Goal: Task Accomplishment & Management: Use online tool/utility

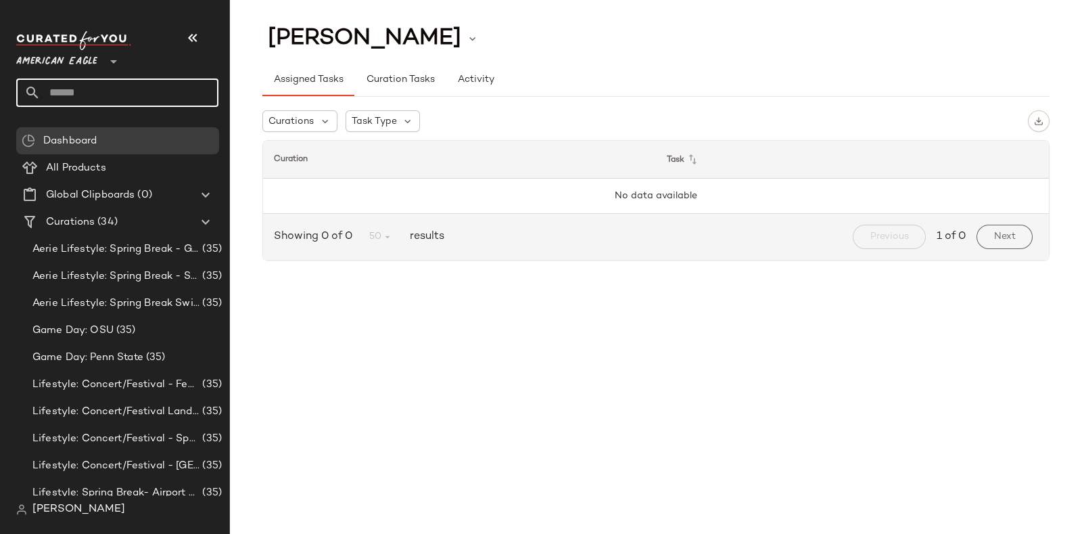
click at [135, 94] on input "text" at bounding box center [130, 92] width 178 height 28
click at [110, 53] on icon at bounding box center [113, 61] width 16 height 16
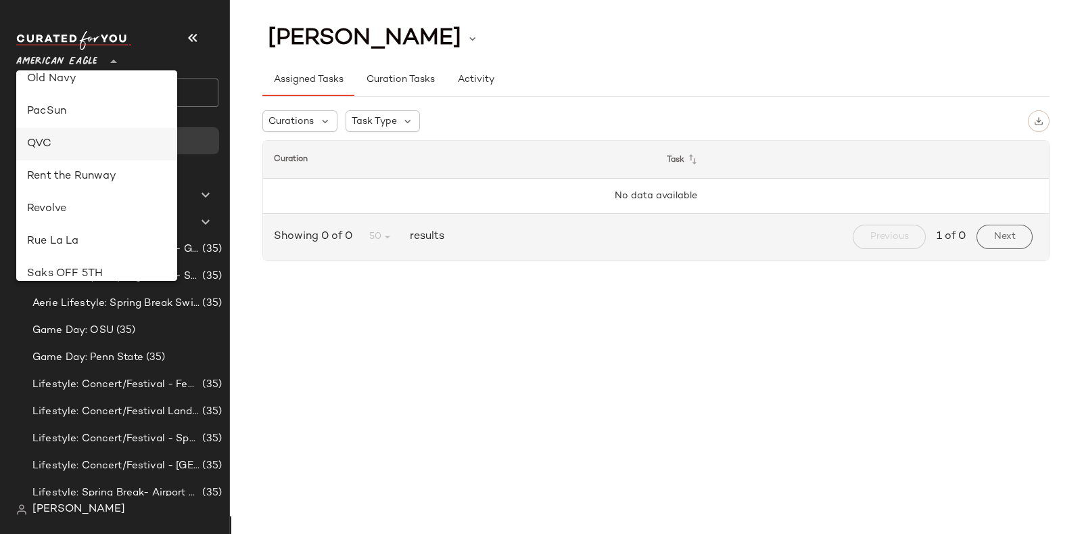
scroll to position [535, 0]
click at [83, 201] on div "Revolve" at bounding box center [96, 206] width 139 height 16
type input "**"
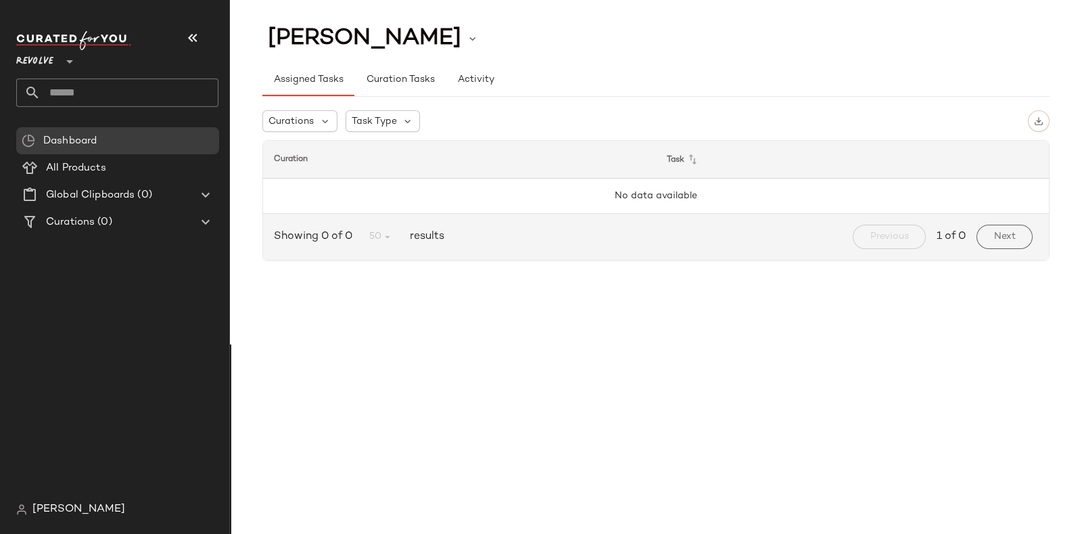
click at [171, 88] on input "text" at bounding box center [130, 92] width 178 height 28
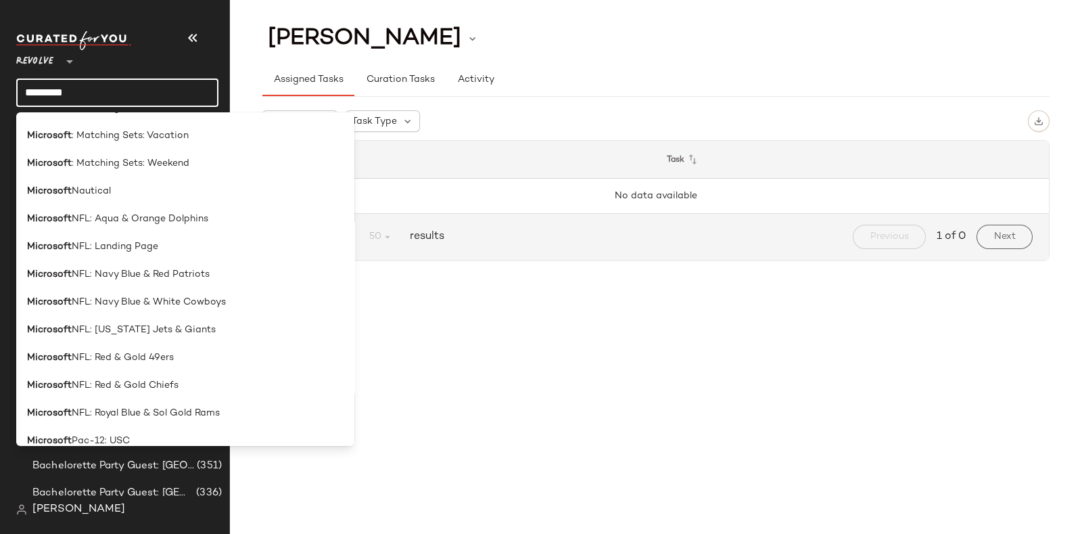
scroll to position [1438, 0]
type input "*********"
click at [189, 381] on div "Microsoft NFL: Red & Gold Chiefs" at bounding box center [185, 384] width 316 height 14
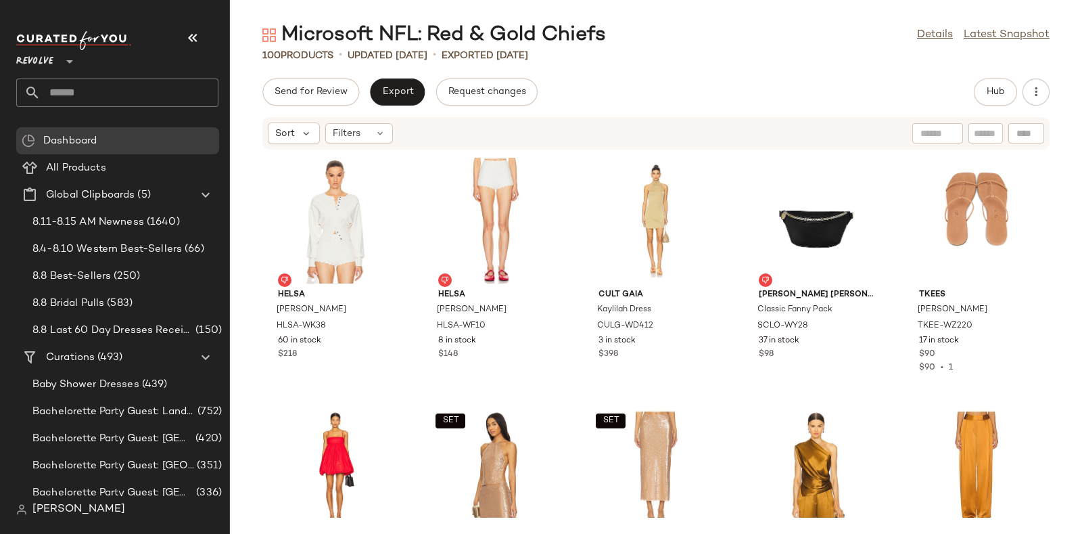
click at [145, 93] on input "text" at bounding box center [130, 92] width 178 height 28
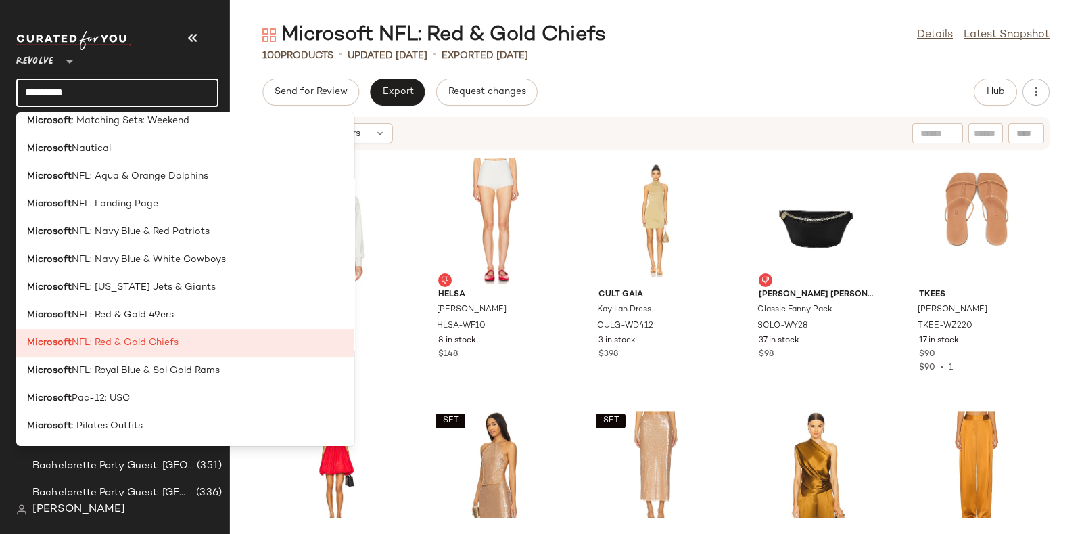
scroll to position [1518, 0]
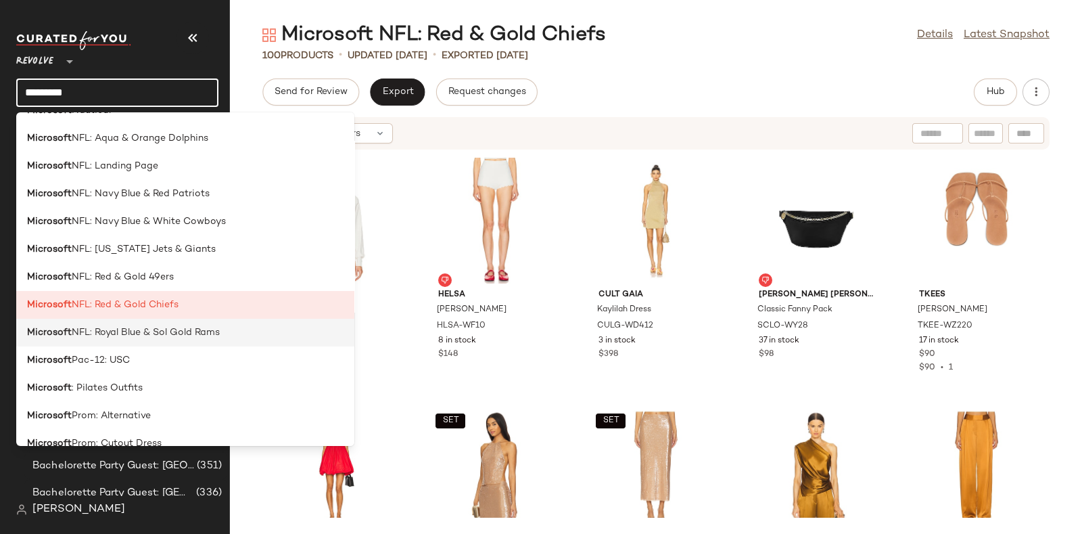
type input "*********"
click at [168, 330] on span "NFL: Royal Blue & Sol Gold Rams" at bounding box center [146, 332] width 148 height 14
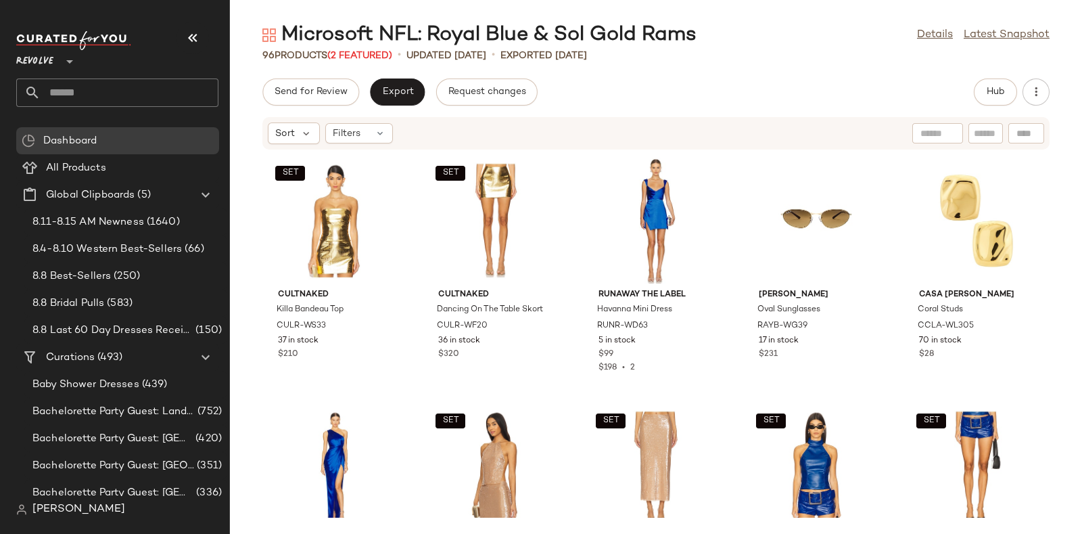
click at [176, 86] on input "text" at bounding box center [130, 92] width 178 height 28
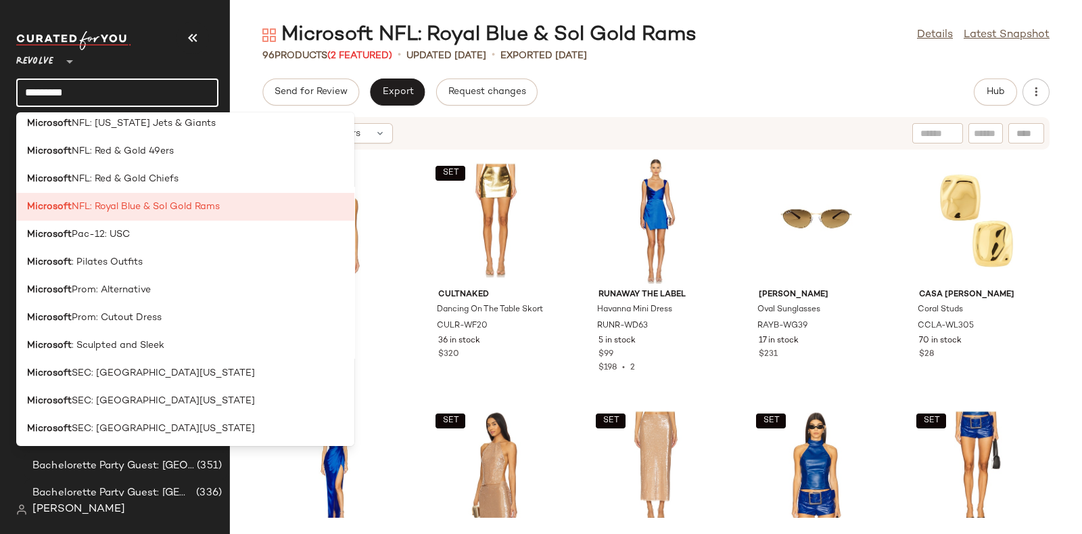
scroll to position [1572, 0]
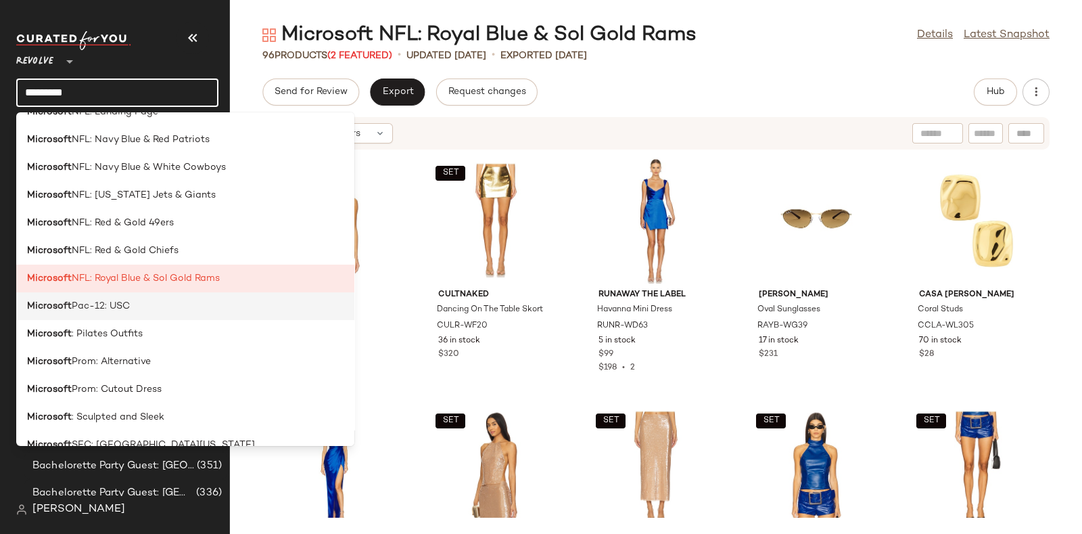
type input "*********"
click at [142, 308] on div "Microsoft Pac-12: USC" at bounding box center [185, 306] width 316 height 14
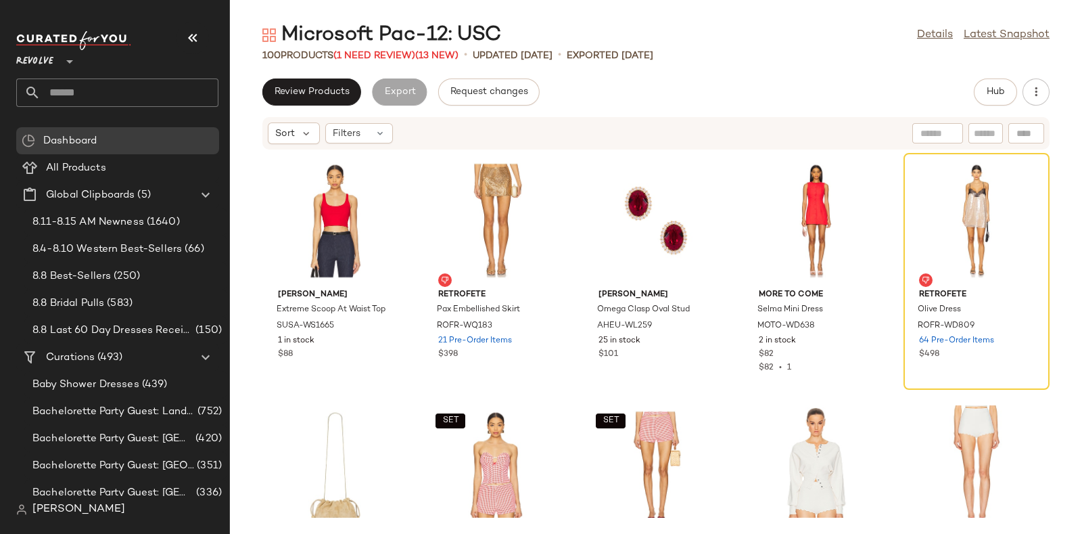
click at [383, 49] on div "100 Products (1 Need Review) (13 New)" at bounding box center [360, 56] width 196 height 14
click at [383, 57] on span "(1 Need Review)" at bounding box center [374, 56] width 82 height 10
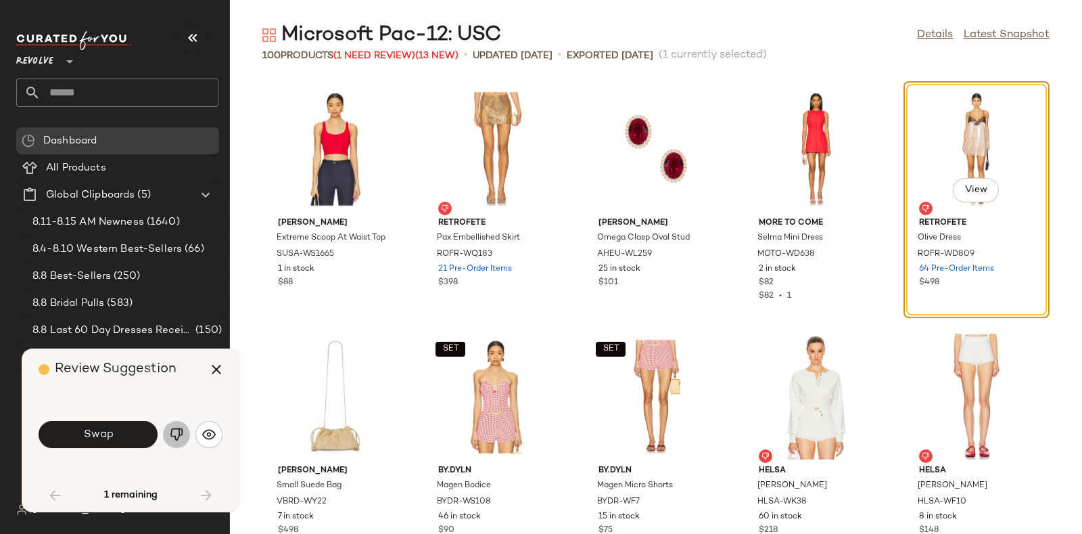
click at [183, 431] on button "button" at bounding box center [176, 434] width 27 height 27
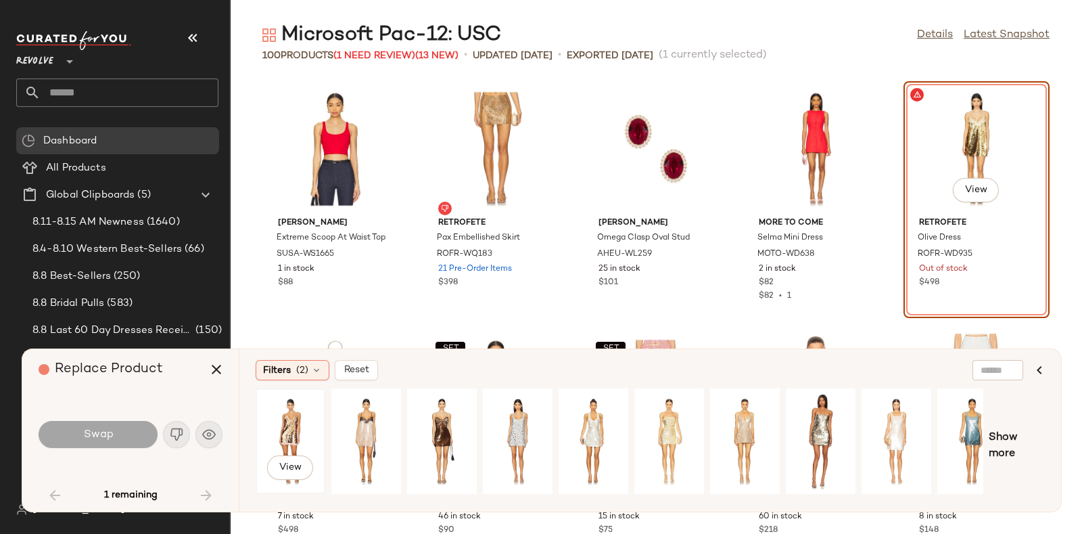
click at [298, 415] on div "View" at bounding box center [290, 441] width 60 height 96
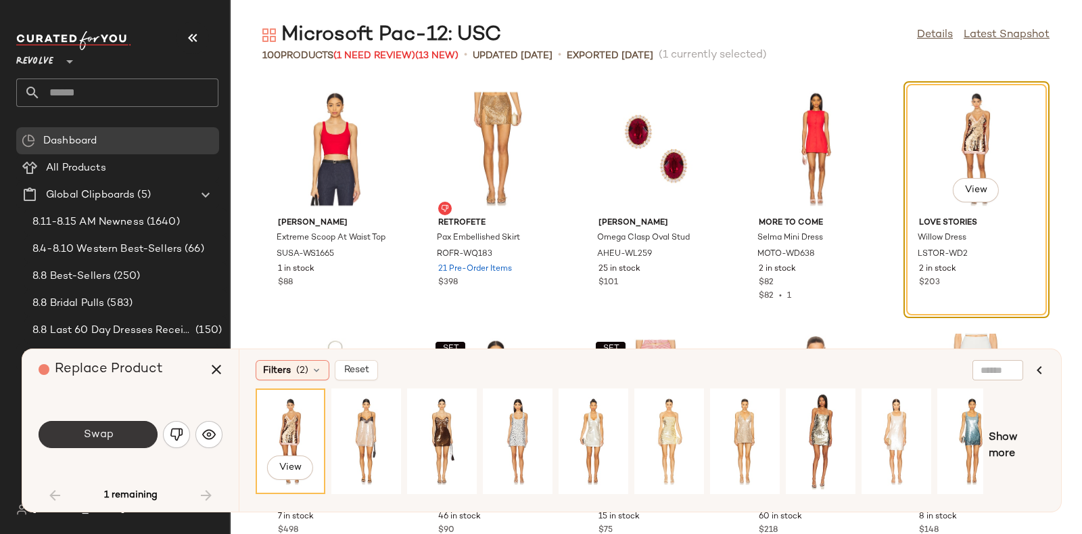
click at [71, 441] on button "Swap" at bounding box center [98, 434] width 119 height 27
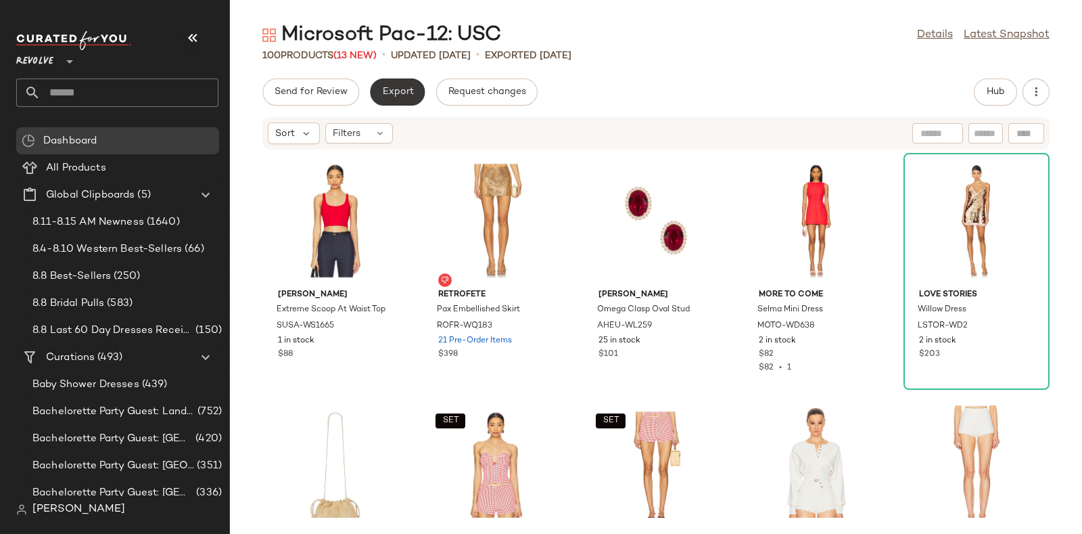
click at [402, 94] on span "Export" at bounding box center [397, 92] width 32 height 11
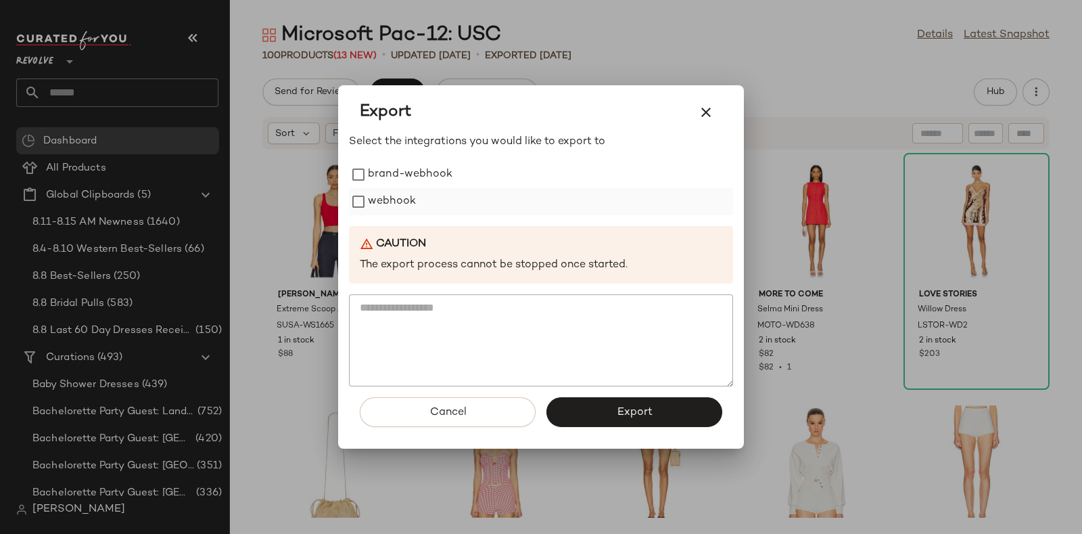
click at [392, 191] on label "webhook" at bounding box center [392, 201] width 48 height 27
click at [627, 410] on span "Export" at bounding box center [634, 412] width 36 height 13
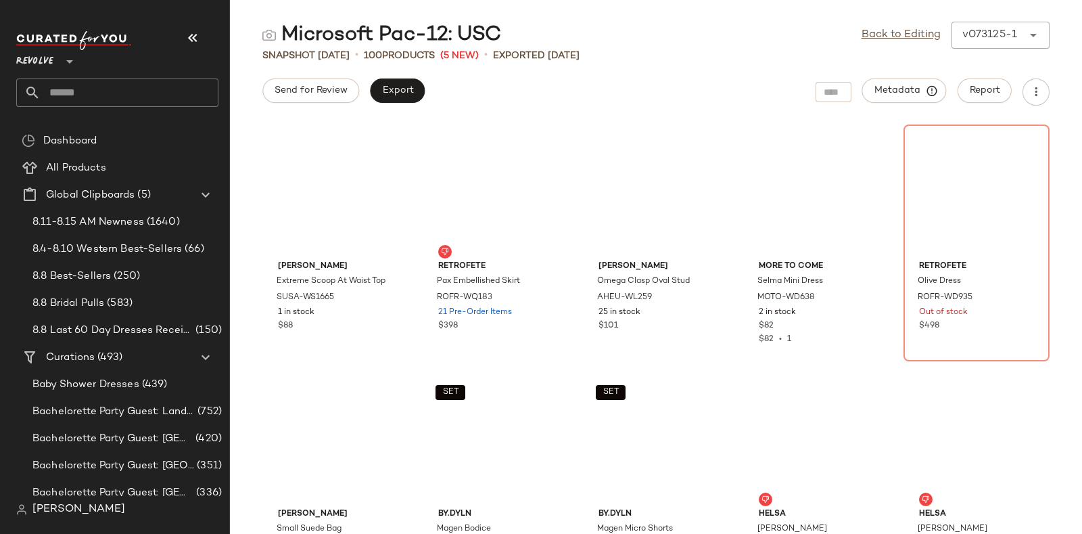
click at [165, 82] on input "text" at bounding box center [130, 92] width 178 height 28
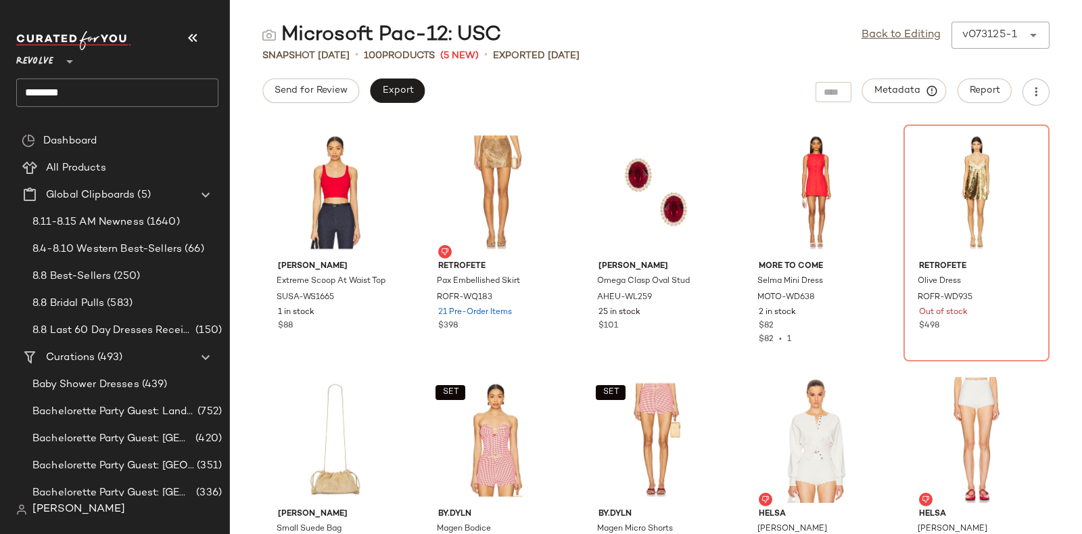
click at [165, 82] on input "********" at bounding box center [117, 92] width 202 height 28
click at [40, 95] on input "********" at bounding box center [117, 92] width 202 height 28
click at [145, 77] on div "Revolve ** *********" at bounding box center [117, 69] width 202 height 76
click at [47, 88] on input "*********" at bounding box center [117, 92] width 202 height 28
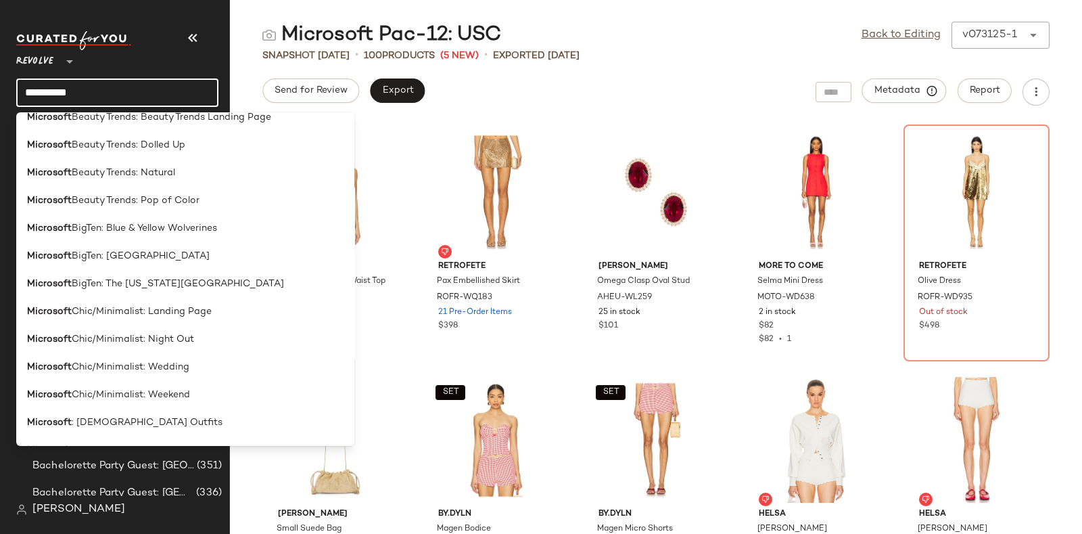
scroll to position [98, 0]
type input "*********"
click at [164, 227] on span "BigTen: Blue & Yellow Wolverines" at bounding box center [144, 227] width 145 height 14
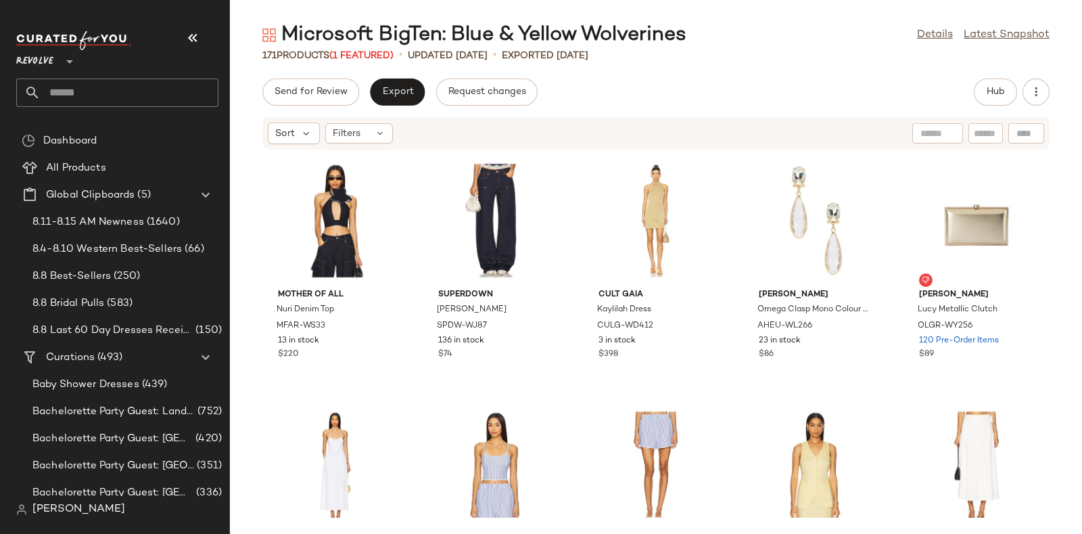
click at [175, 91] on input "text" at bounding box center [130, 92] width 178 height 28
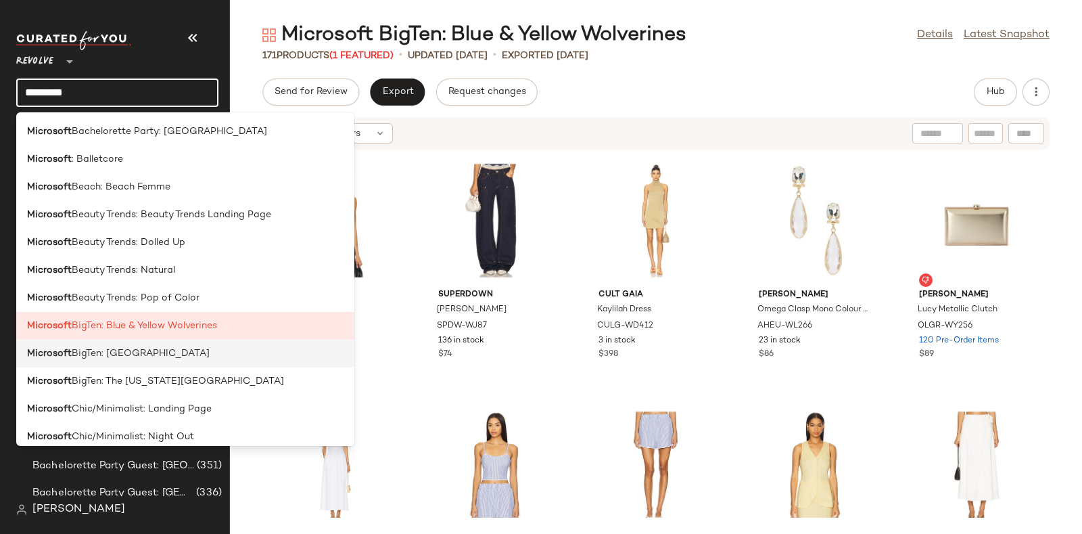
type input "*********"
click at [163, 395] on div "Microsoft BigTen: Penn State University" at bounding box center [185, 409] width 338 height 28
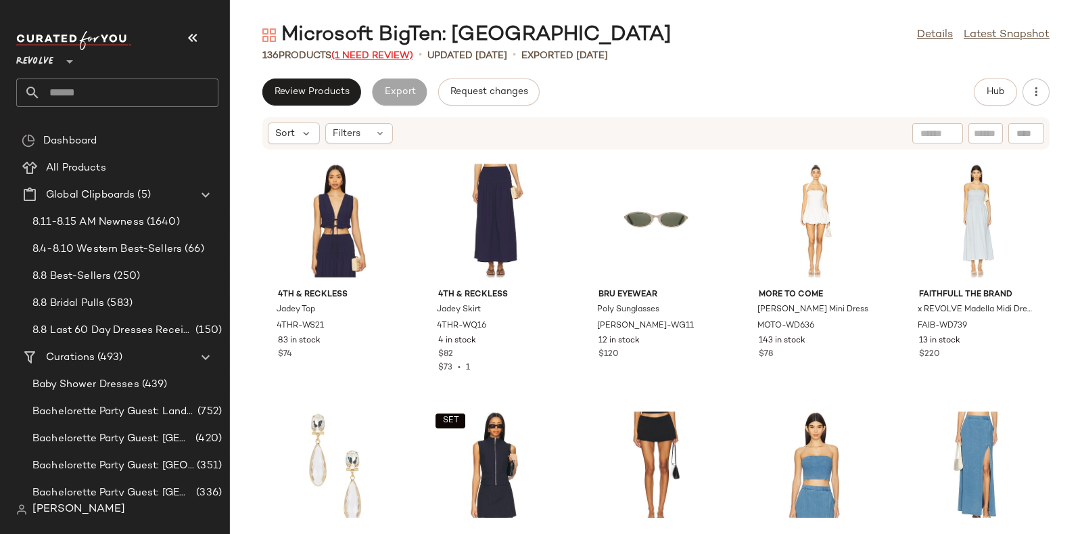
click at [361, 52] on span "(1 Need Review)" at bounding box center [372, 56] width 82 height 10
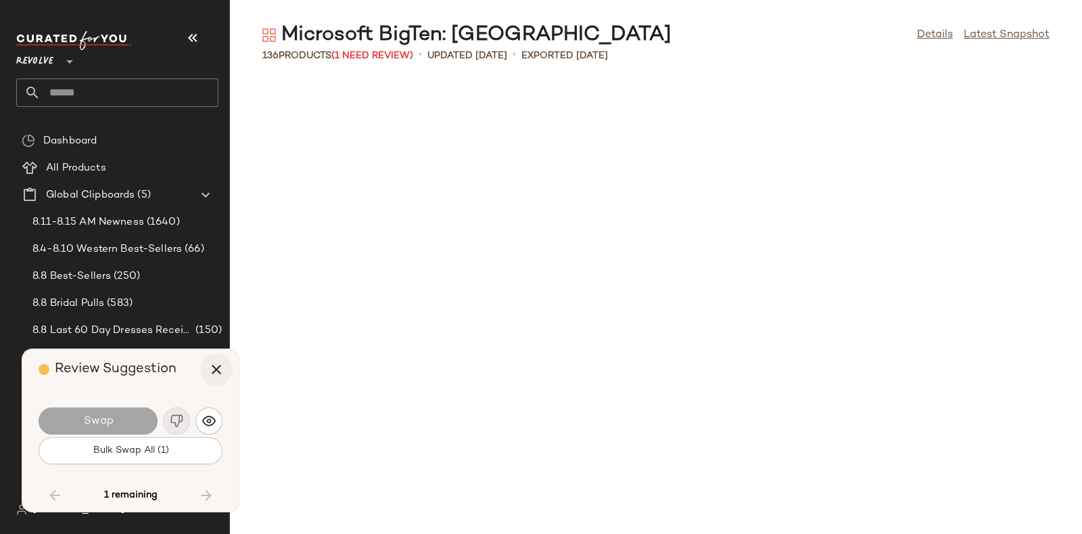
scroll to position [6188, 0]
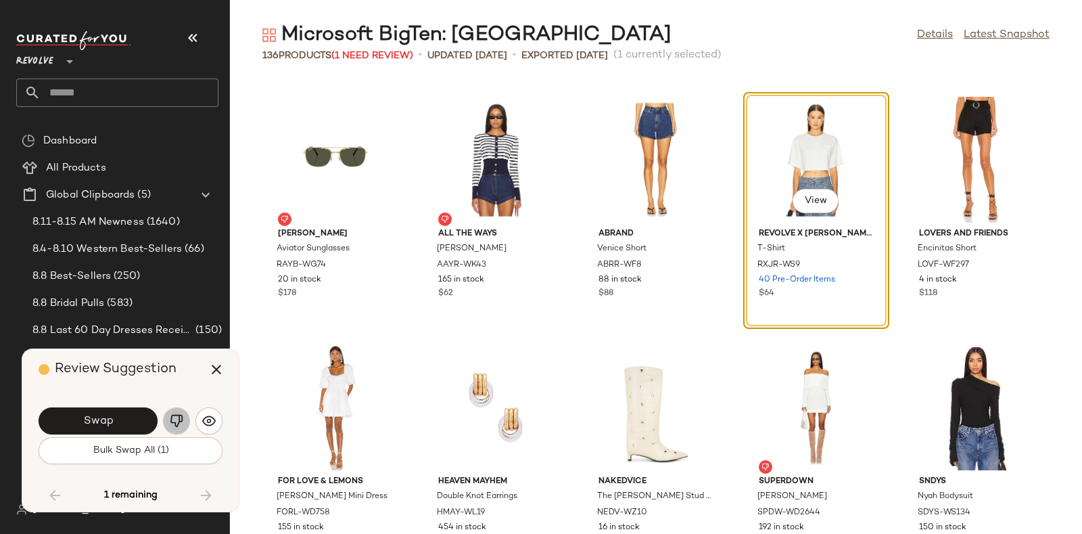
click at [182, 423] on img "button" at bounding box center [177, 421] width 14 height 14
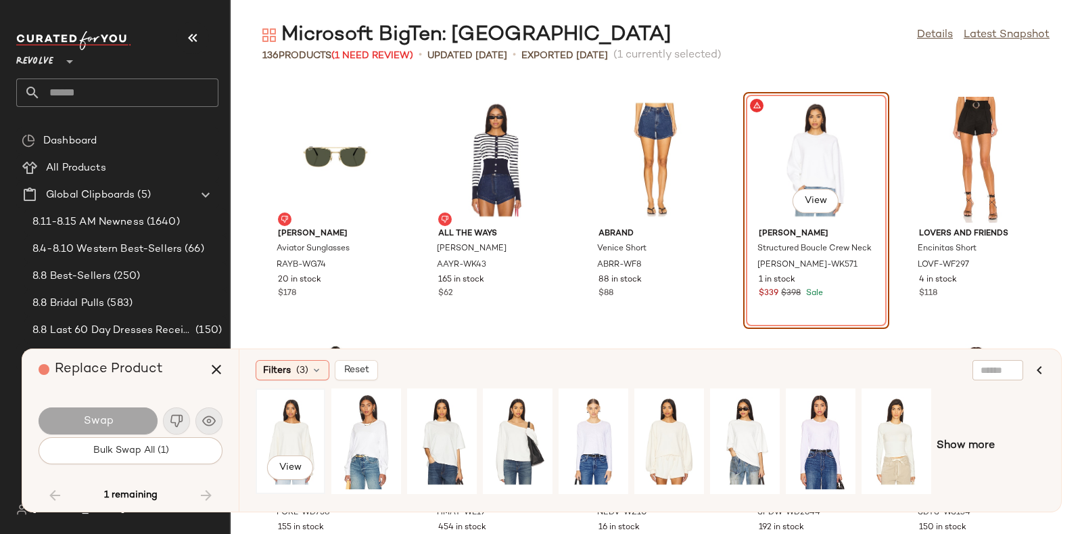
click at [305, 419] on div "View" at bounding box center [290, 441] width 60 height 96
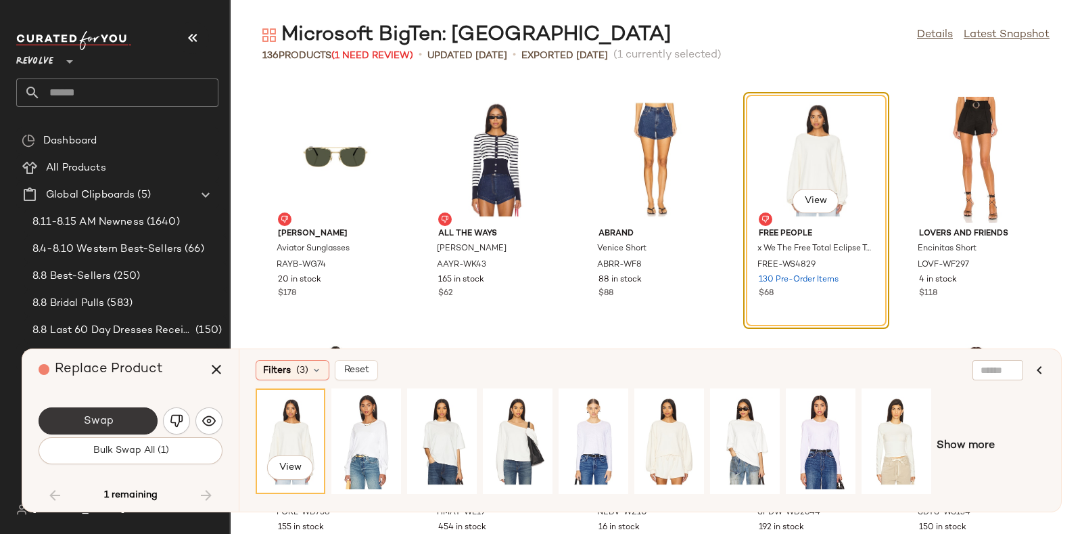
click at [108, 418] on span "Swap" at bounding box center [98, 421] width 30 height 13
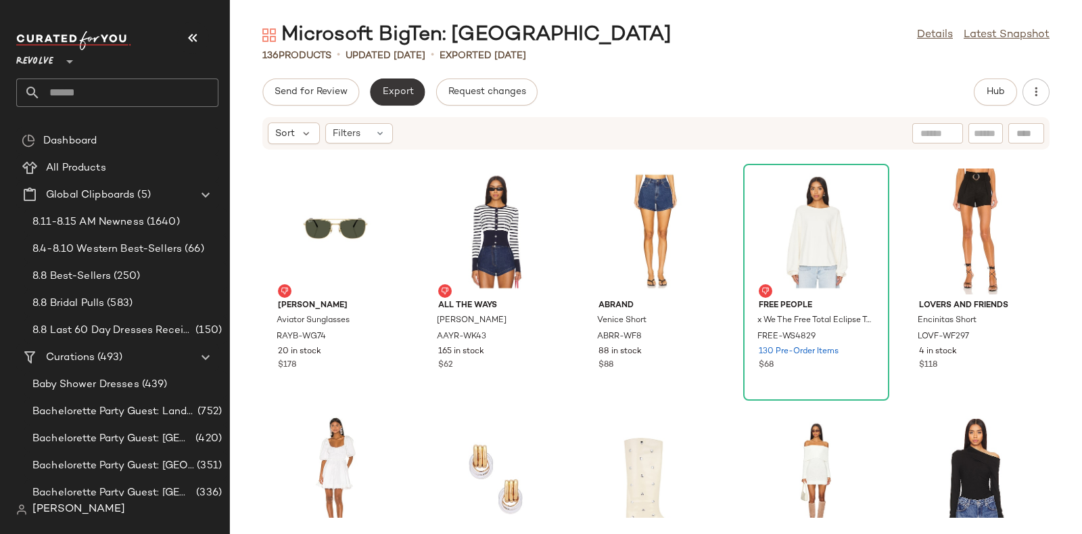
click at [404, 85] on button "Export" at bounding box center [397, 91] width 55 height 27
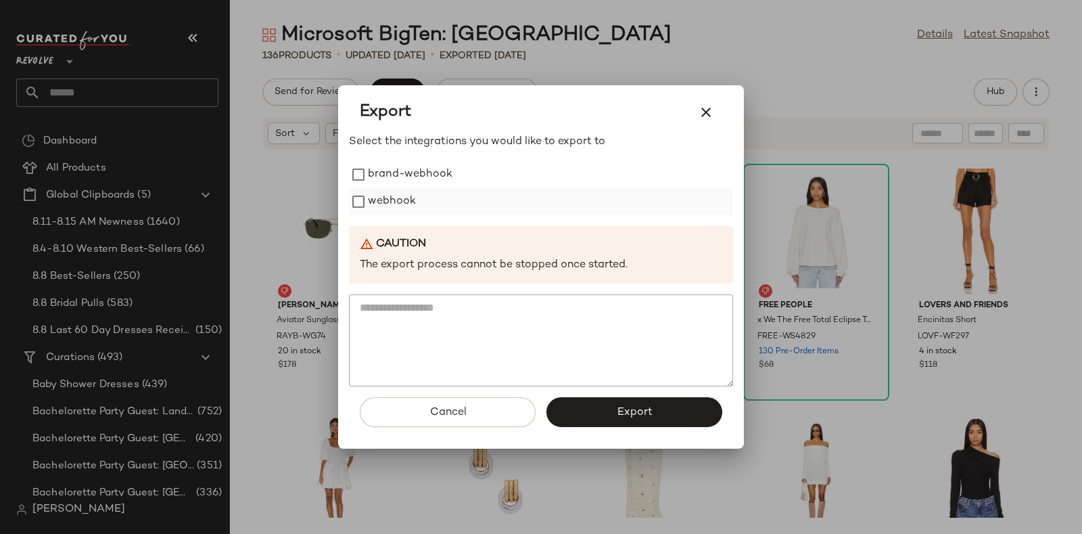
click at [400, 188] on label "webhook" at bounding box center [392, 201] width 48 height 27
click at [598, 414] on button "Export" at bounding box center [634, 412] width 176 height 30
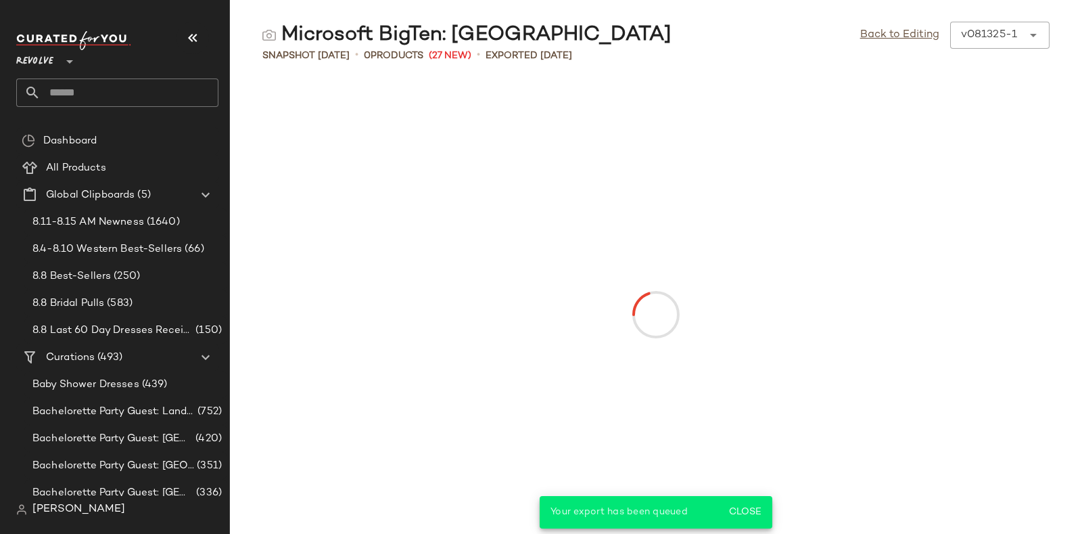
click at [193, 89] on input "text" at bounding box center [130, 92] width 178 height 28
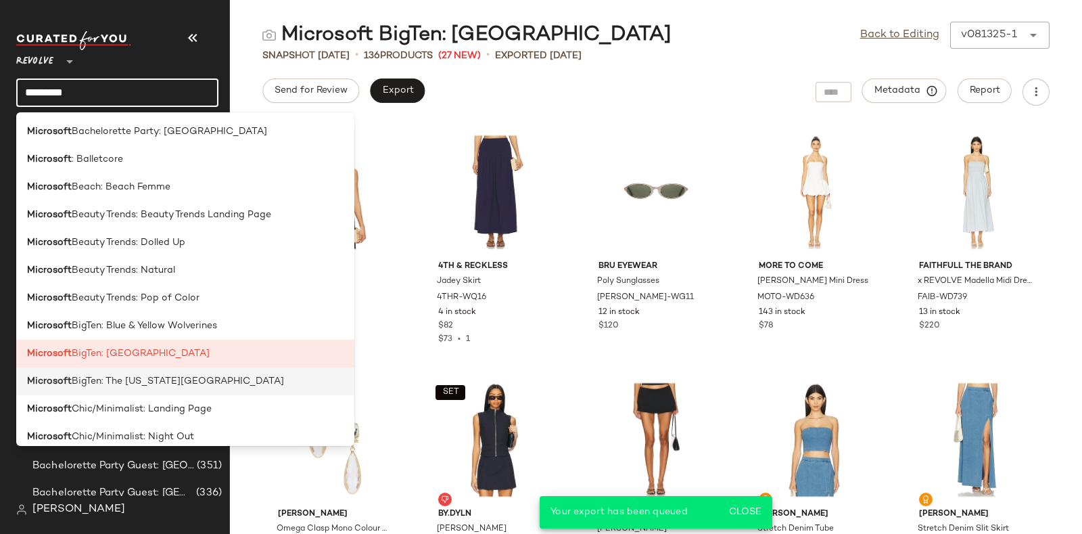
type input "*********"
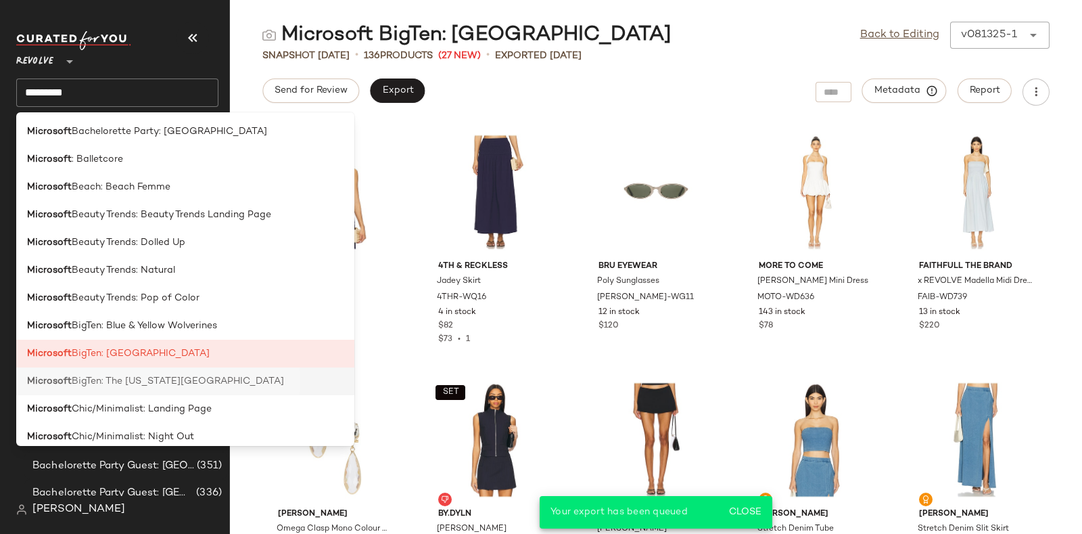
click at [218, 377] on span "BigTen: The Ohio State University" at bounding box center [178, 381] width 212 height 14
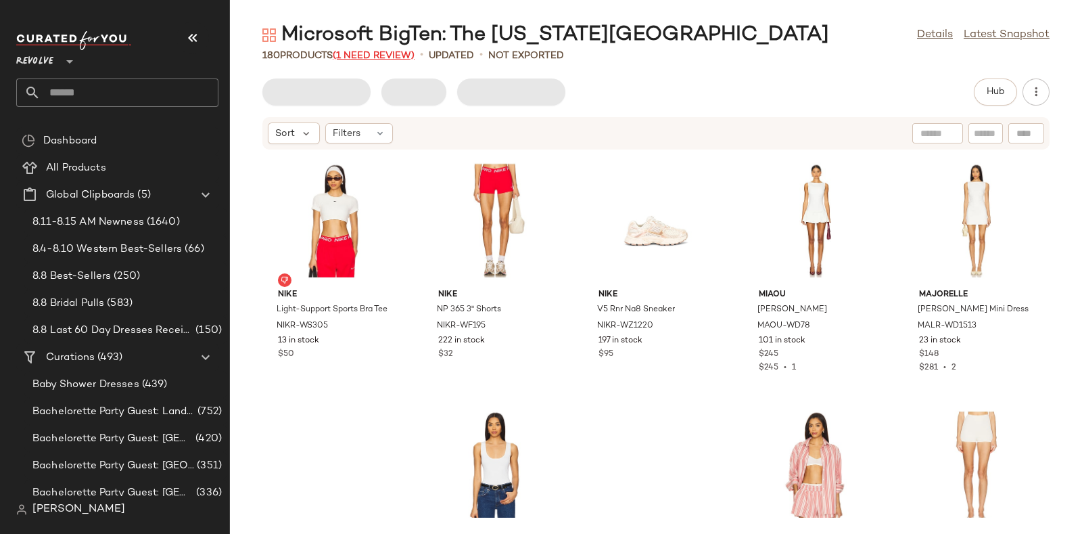
click at [398, 53] on span "(1 Need Review)" at bounding box center [374, 56] width 82 height 10
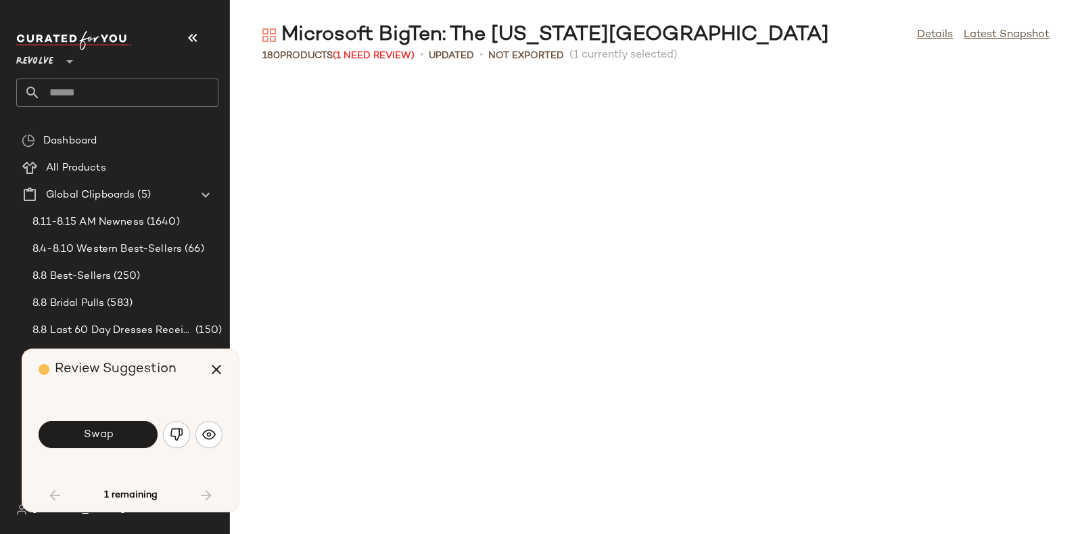
scroll to position [505, 0]
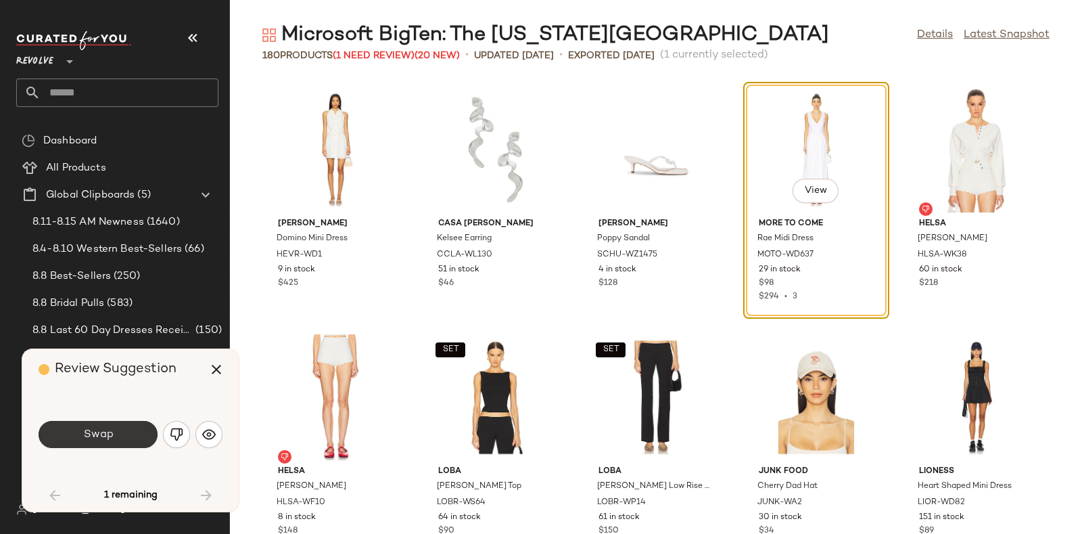
click at [116, 435] on button "Swap" at bounding box center [98, 434] width 119 height 27
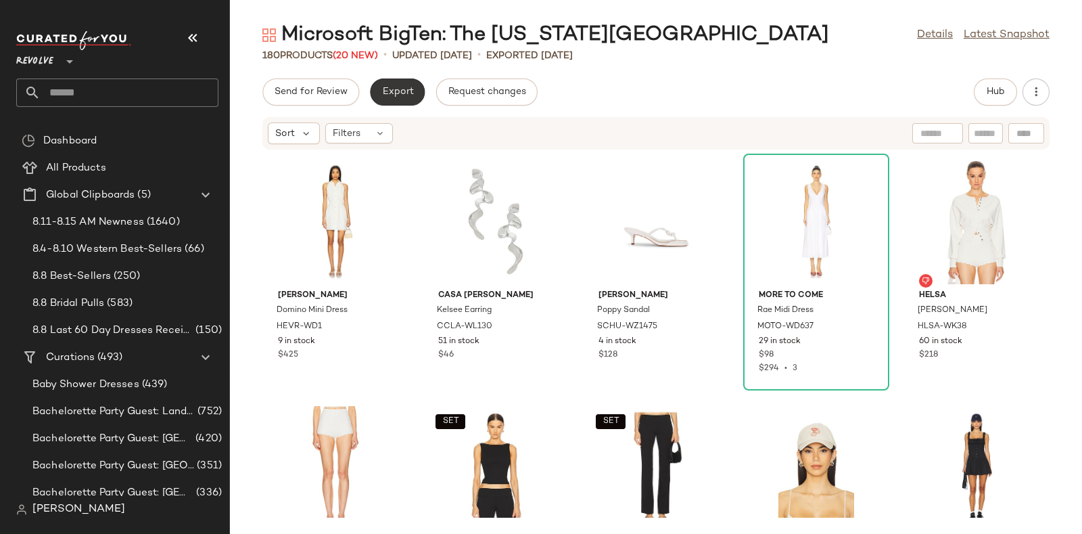
click at [402, 80] on button "Export" at bounding box center [397, 91] width 55 height 27
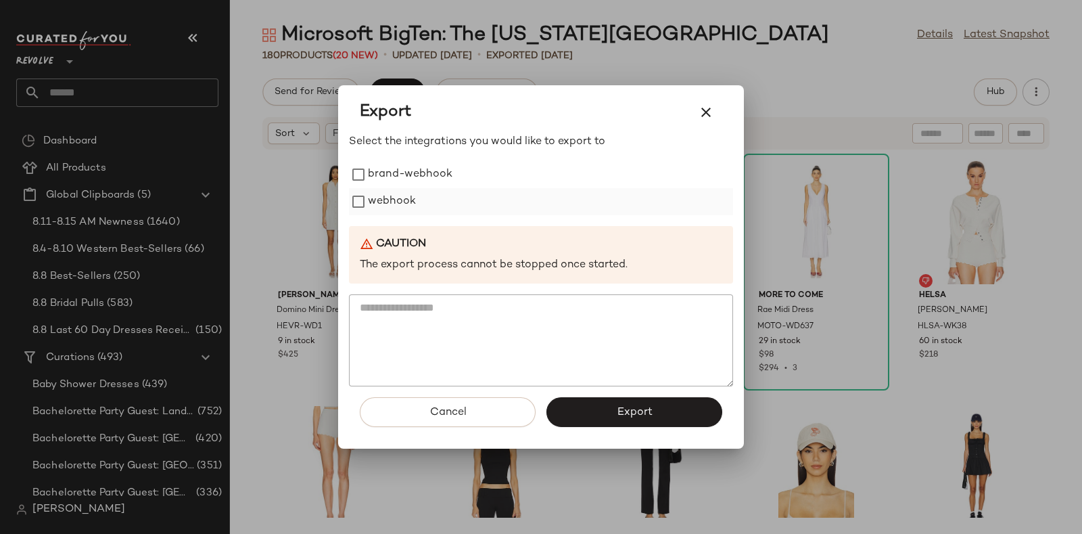
click at [393, 199] on label "webhook" at bounding box center [392, 201] width 48 height 27
click at [593, 410] on button "Export" at bounding box center [634, 412] width 176 height 30
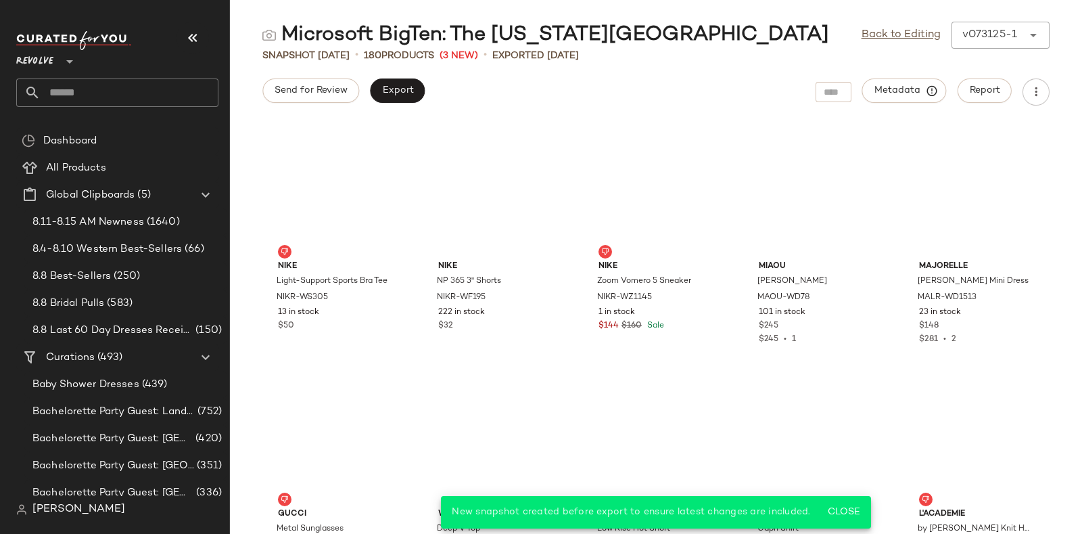
click at [147, 96] on input "text" at bounding box center [130, 92] width 178 height 28
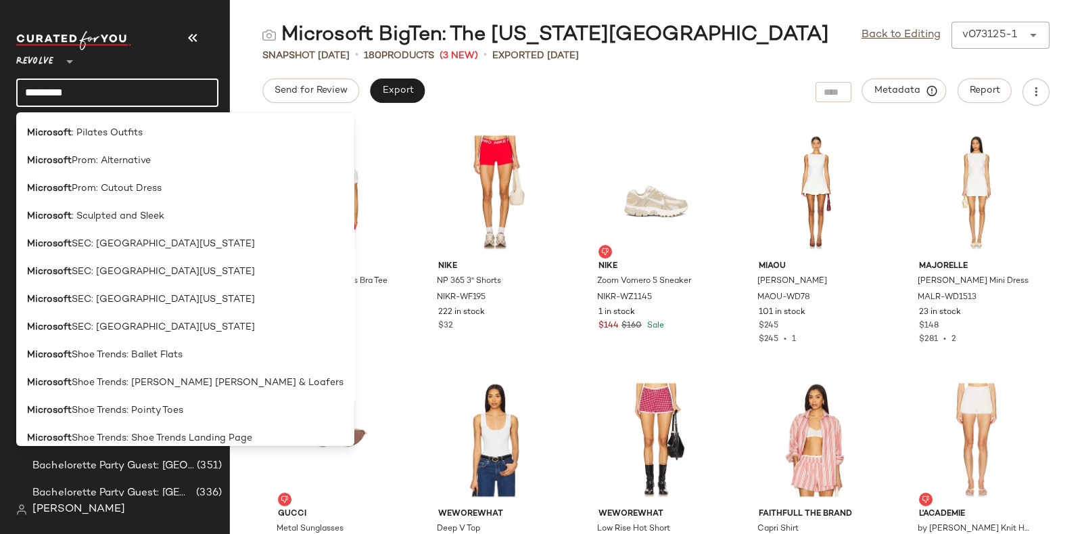
scroll to position [1772, 0]
type input "*********"
click at [85, 245] on span "SEC: University of Alabama" at bounding box center [163, 244] width 183 height 14
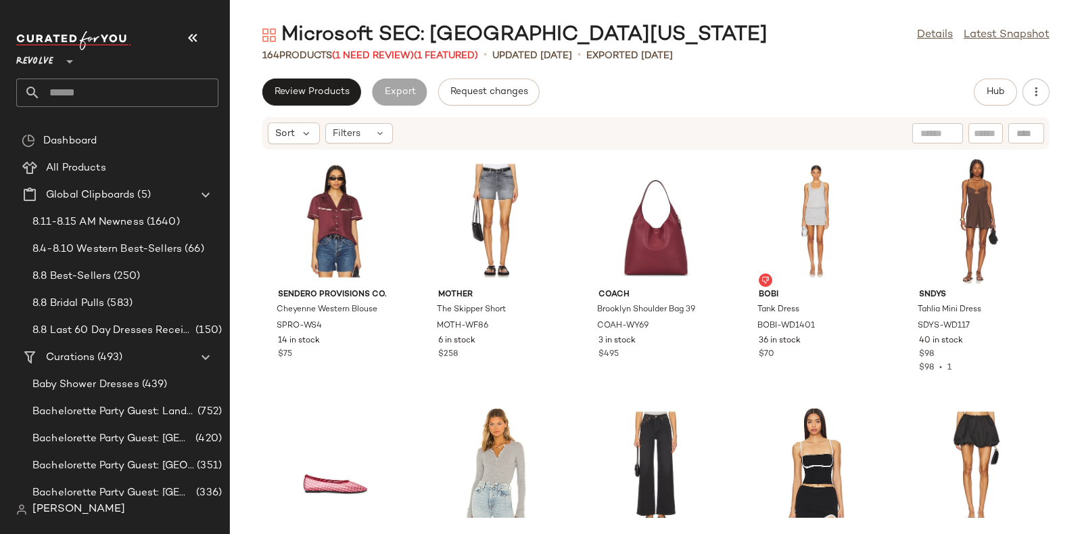
click at [394, 49] on div "164 Products (1 Need Review) (1 Featured)" at bounding box center [370, 56] width 216 height 14
click at [394, 52] on span "(1 Need Review)" at bounding box center [373, 56] width 82 height 10
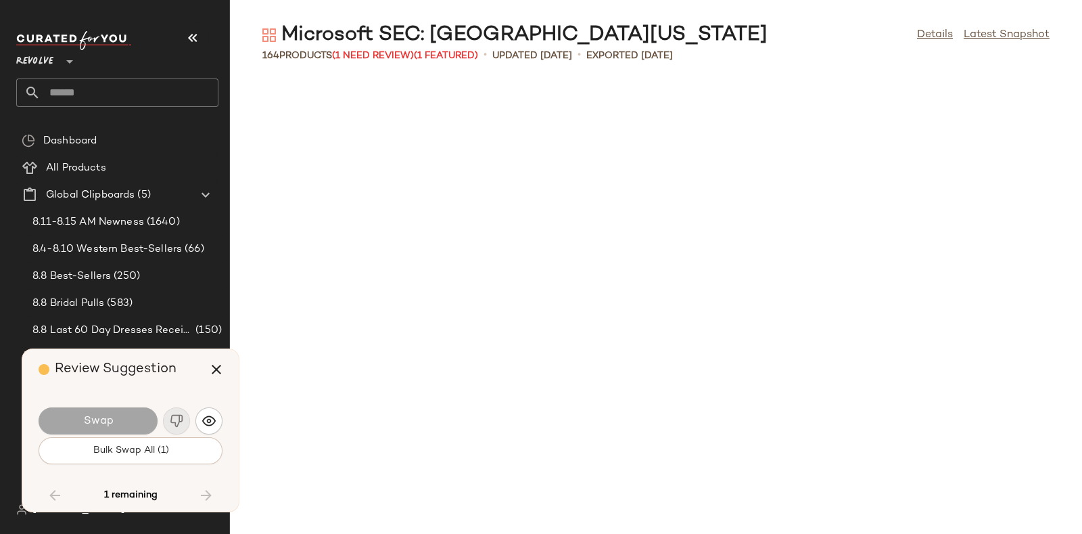
scroll to position [4455, 0]
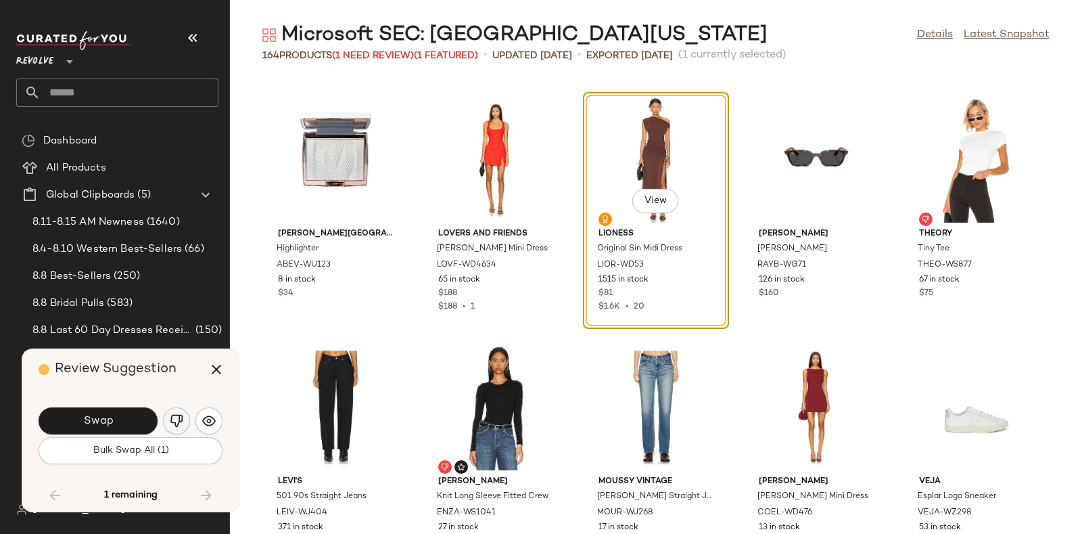
click at [183, 418] on img "button" at bounding box center [177, 421] width 14 height 14
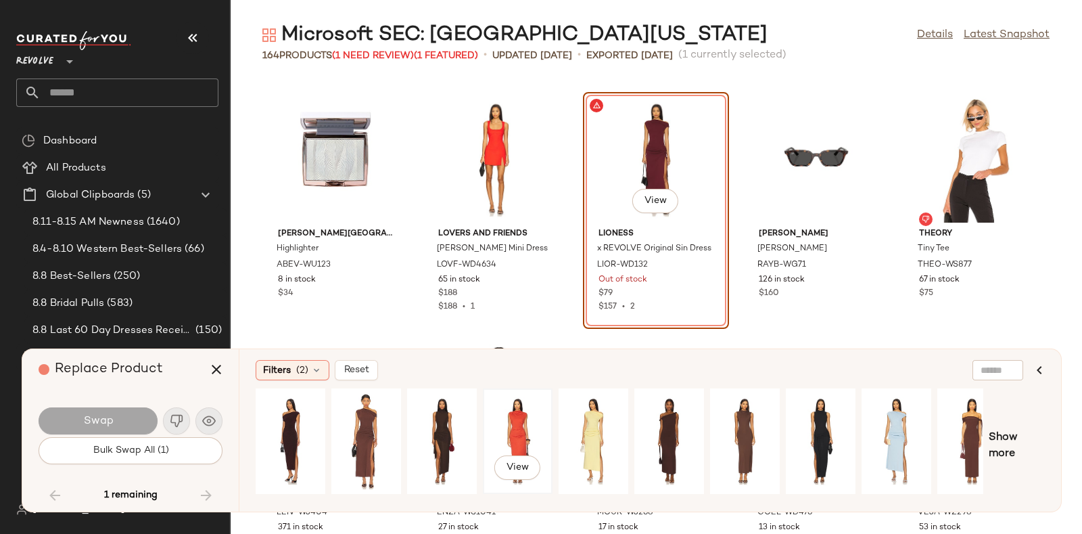
click at [502, 415] on div "View" at bounding box center [518, 441] width 60 height 96
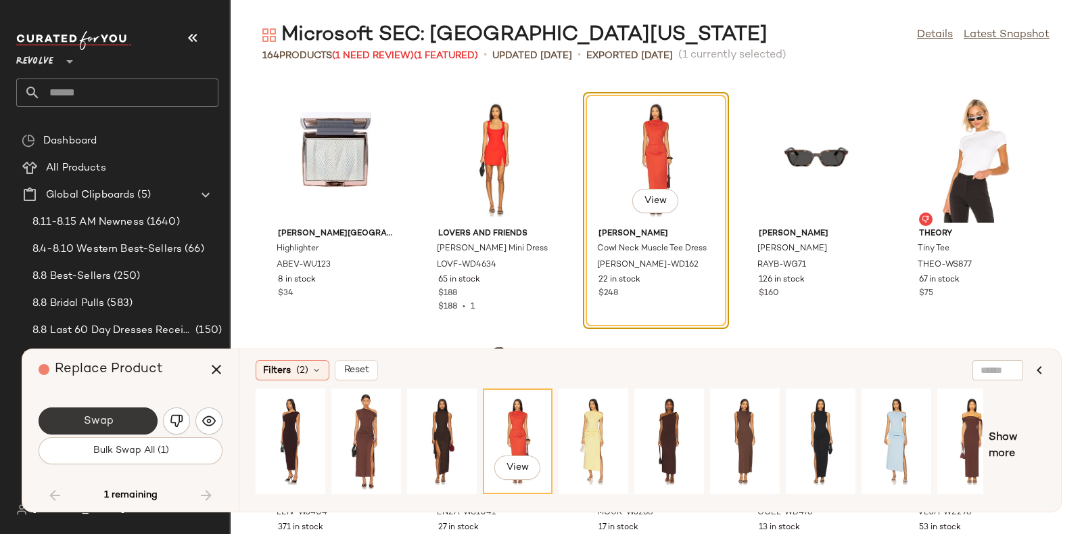
click at [89, 411] on button "Swap" at bounding box center [98, 420] width 119 height 27
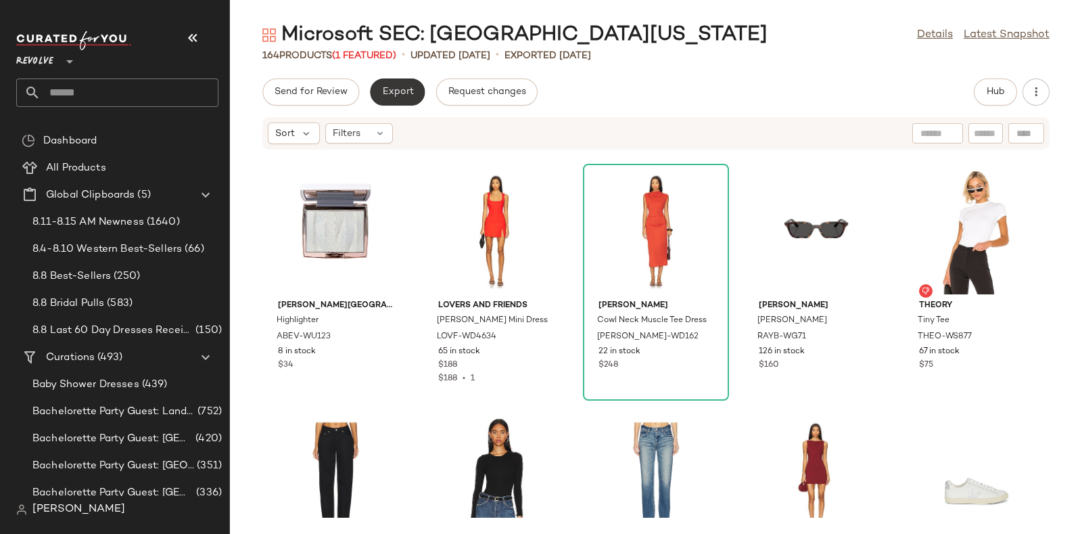
click at [406, 90] on span "Export" at bounding box center [397, 92] width 32 height 11
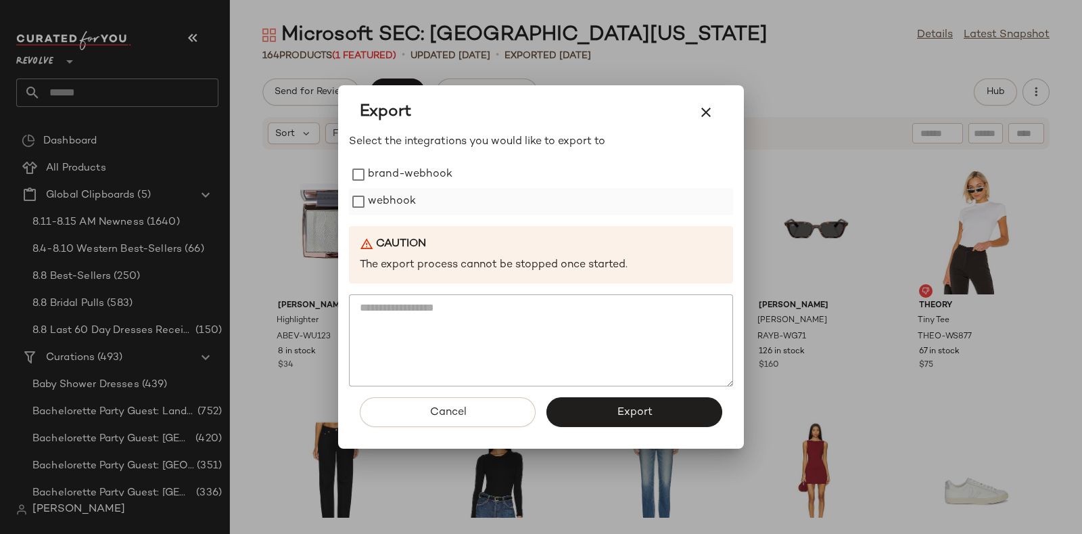
click at [401, 195] on label "webhook" at bounding box center [392, 201] width 48 height 27
click at [583, 417] on button "Export" at bounding box center [634, 412] width 176 height 30
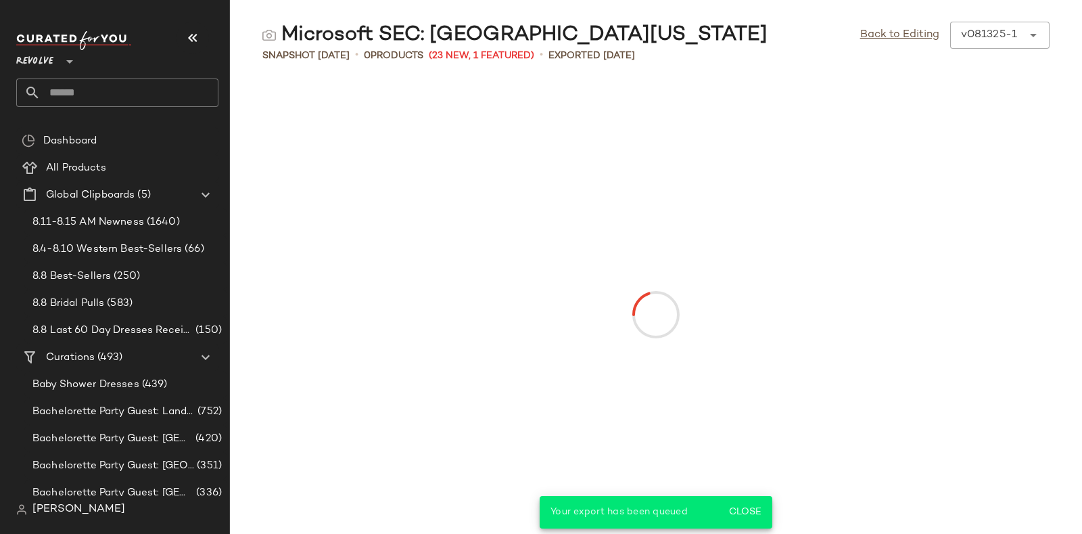
click at [174, 86] on input "text" at bounding box center [130, 92] width 178 height 28
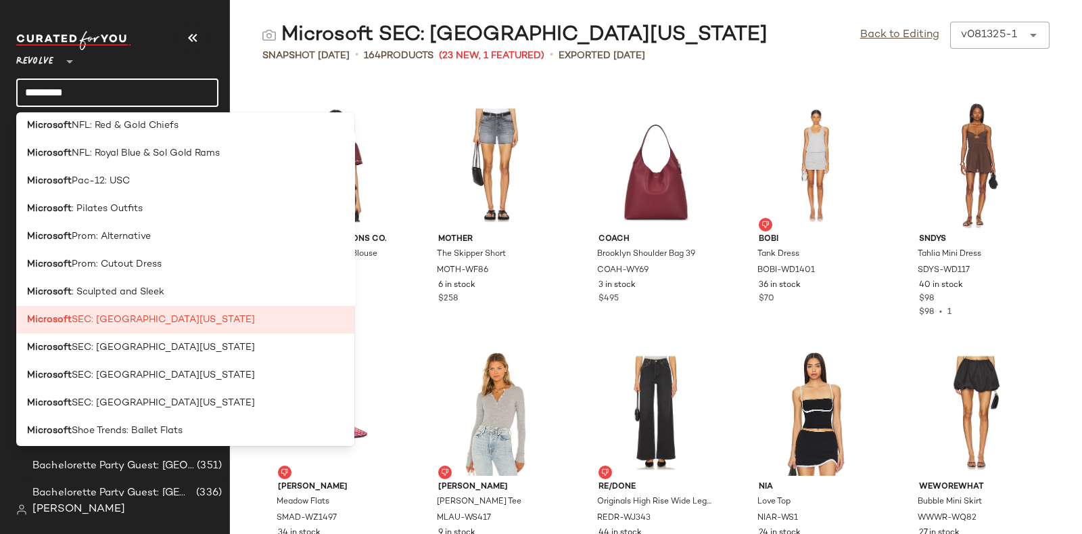
scroll to position [1731, 0]
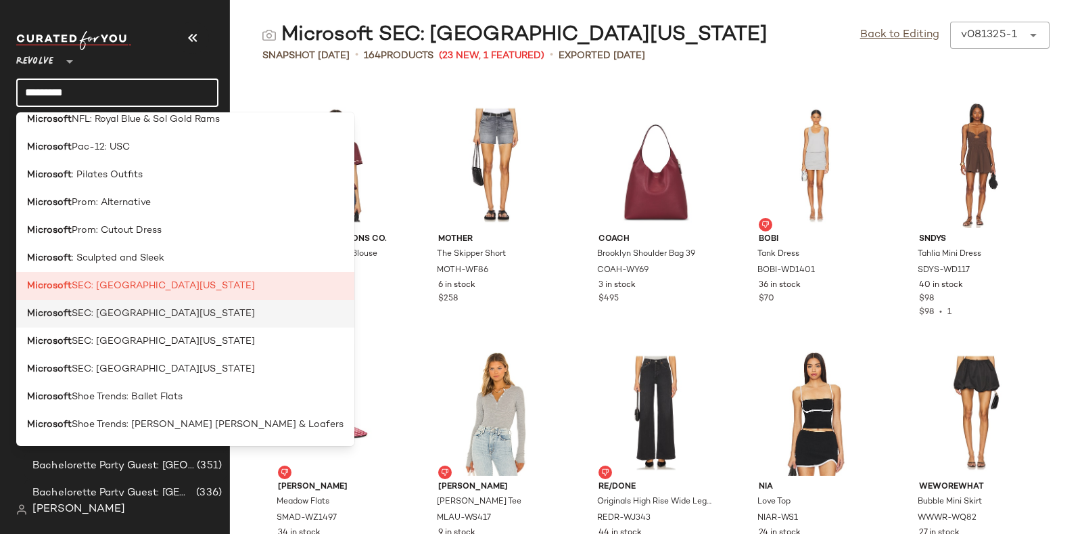
type input "*********"
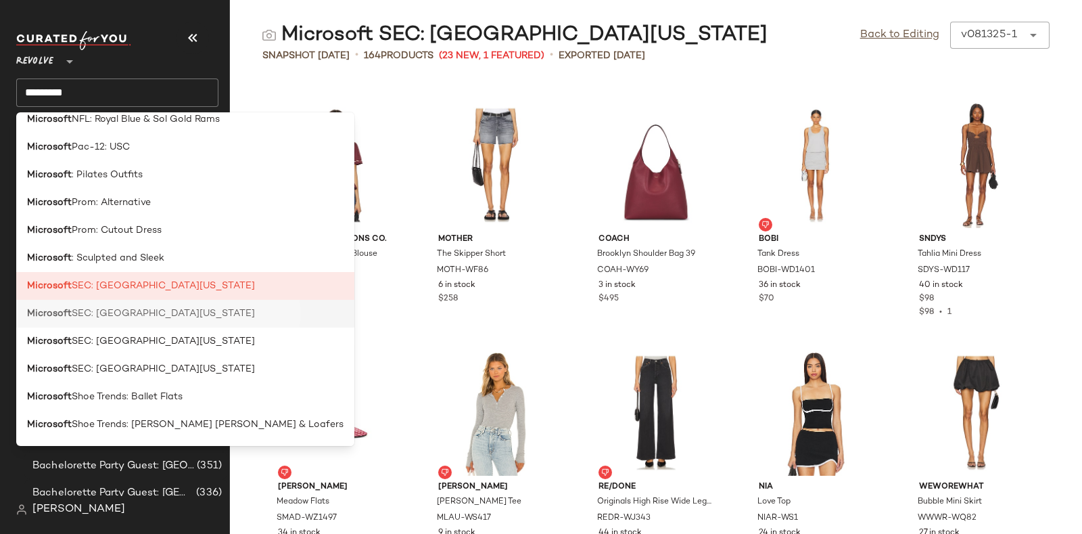
click at [158, 308] on span "SEC: University of Florida" at bounding box center [163, 313] width 183 height 14
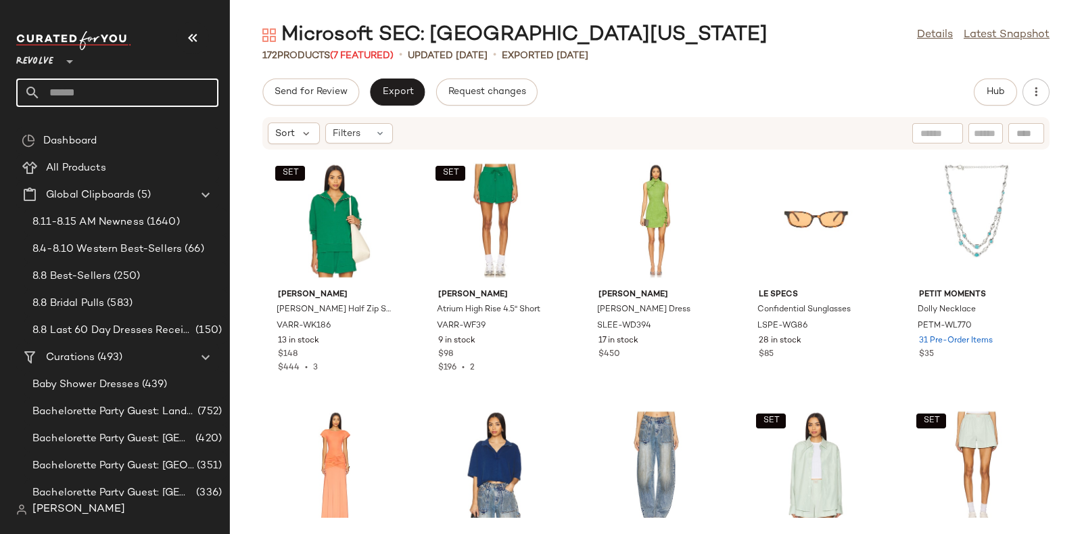
click at [151, 85] on input "text" at bounding box center [130, 92] width 178 height 28
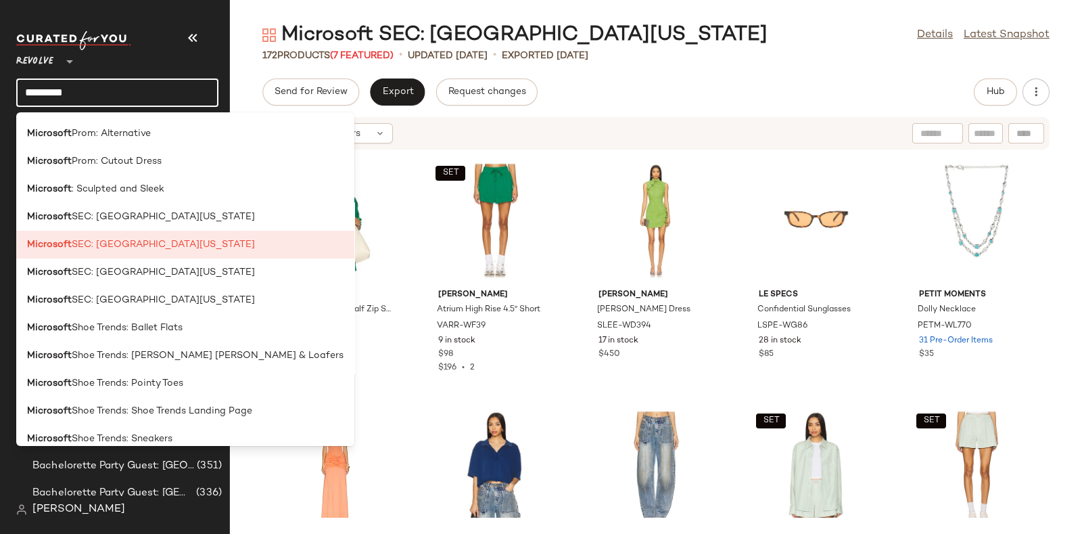
scroll to position [1768, 0]
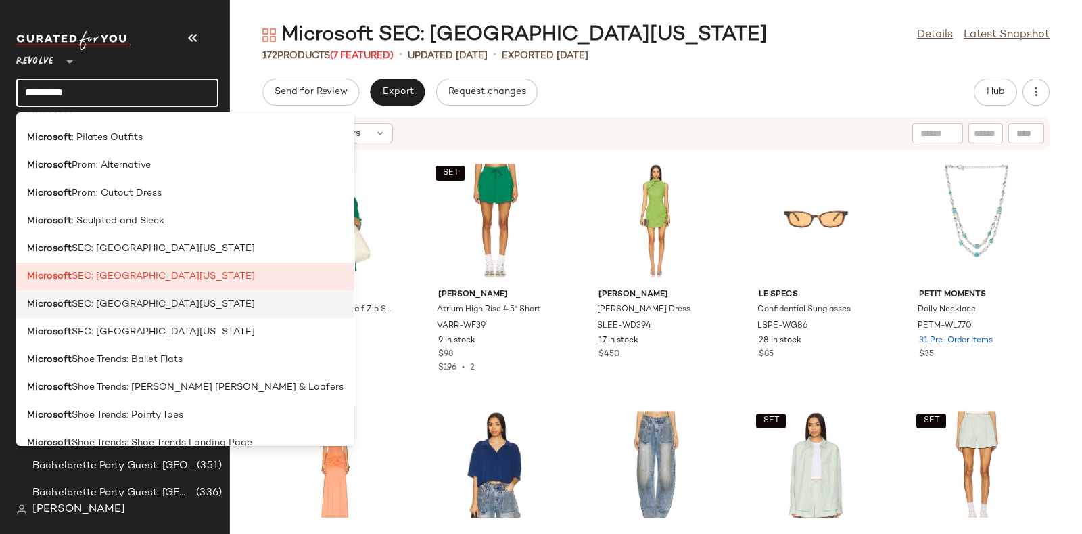
type input "*********"
click at [203, 306] on div "Microsoft SEC: University of Georgia" at bounding box center [185, 304] width 316 height 14
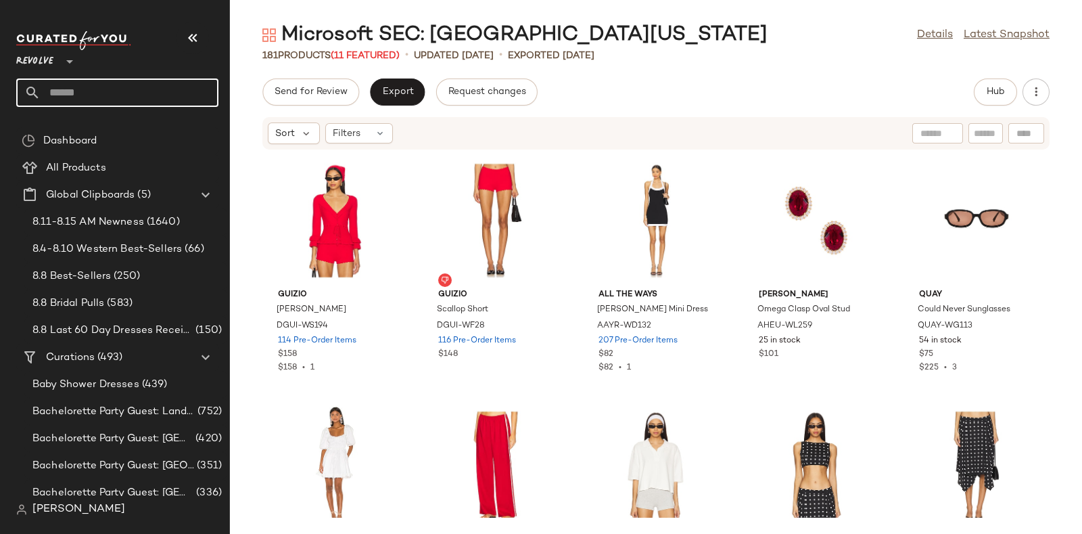
click at [145, 83] on input "text" at bounding box center [130, 92] width 178 height 28
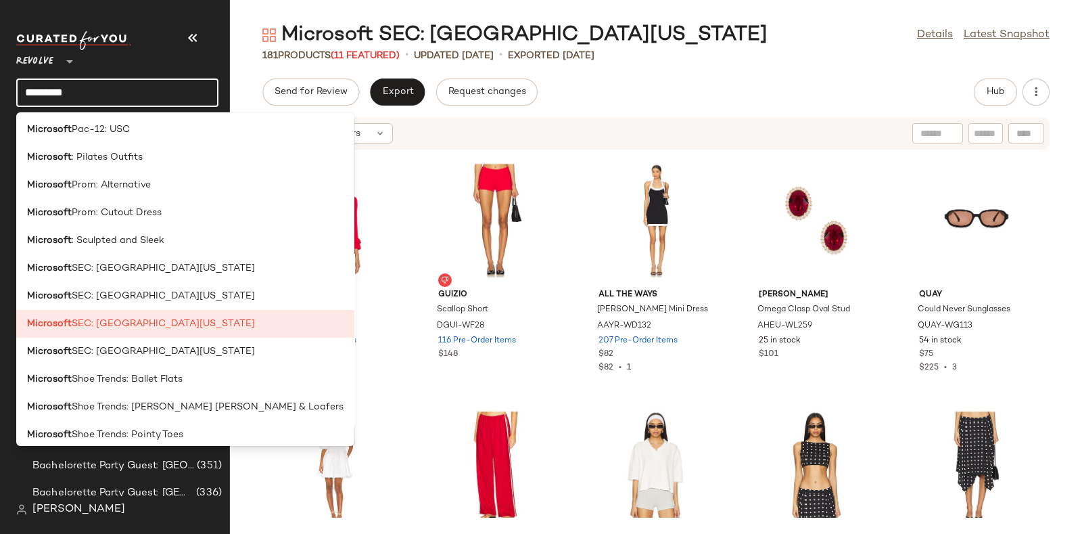
scroll to position [1749, 0]
type input "*********"
click at [151, 349] on span "SEC: University of Texas" at bounding box center [163, 351] width 183 height 14
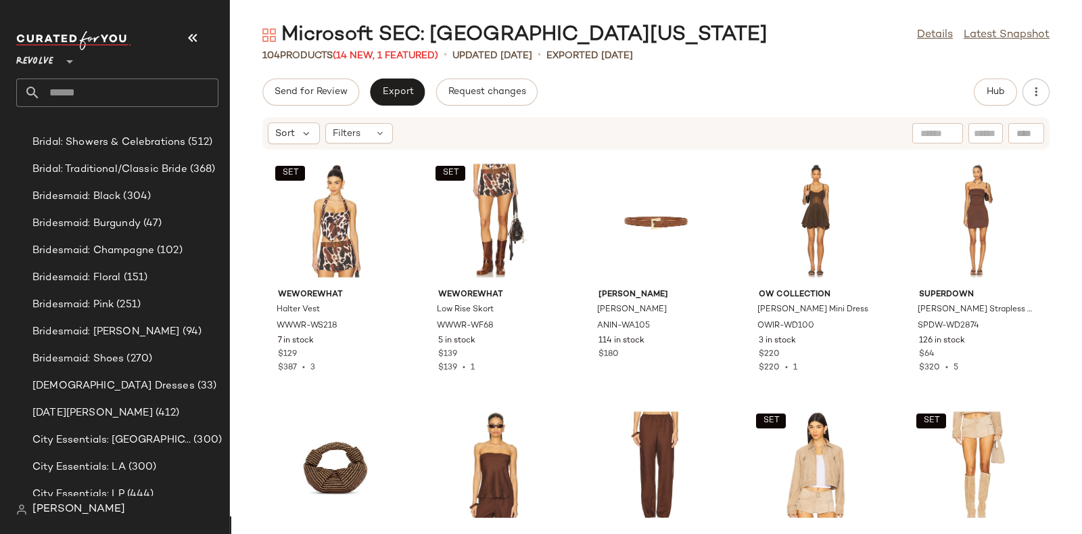
scroll to position [1270, 0]
click at [172, 87] on input "text" at bounding box center [130, 92] width 178 height 28
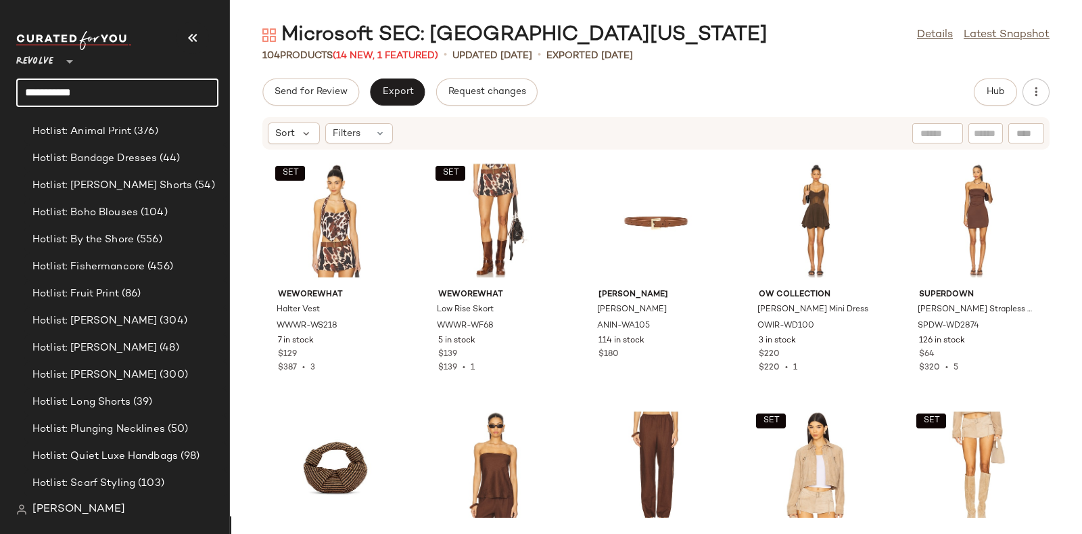
click at [157, 95] on input "**********" at bounding box center [117, 92] width 202 height 28
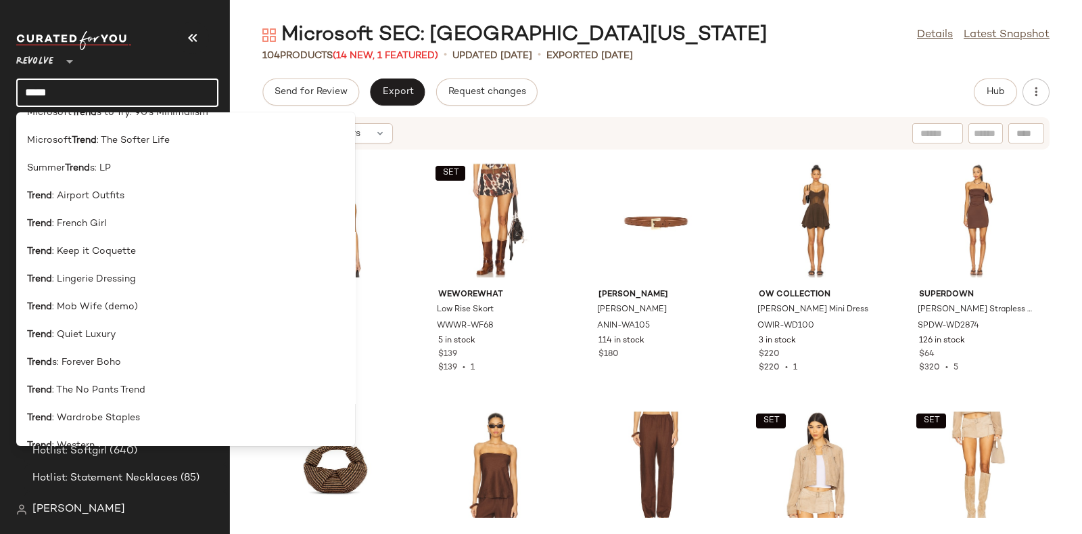
scroll to position [758, 0]
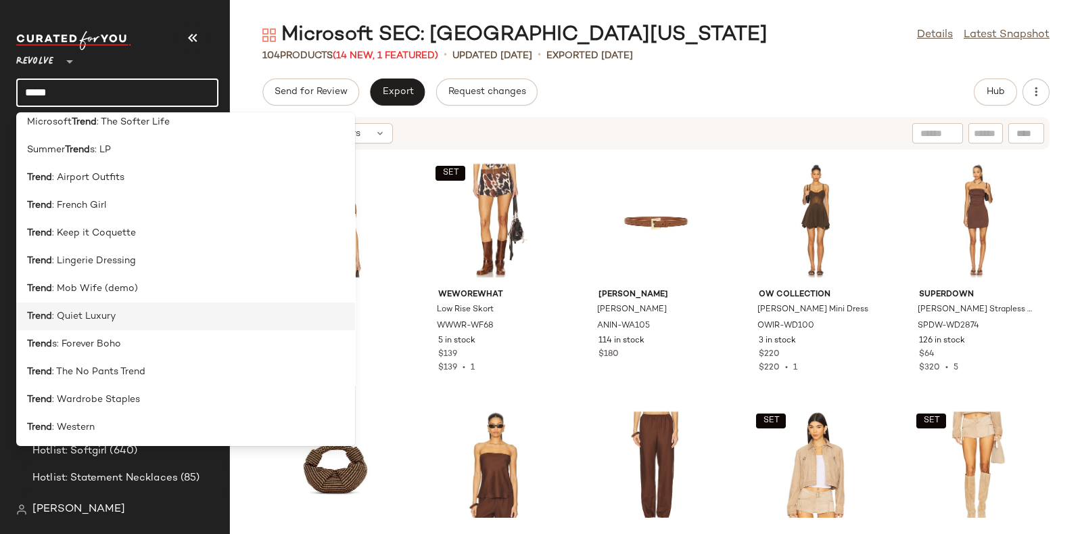
type input "*****"
click at [122, 322] on div "Trend : Quiet Luxury" at bounding box center [185, 316] width 317 height 14
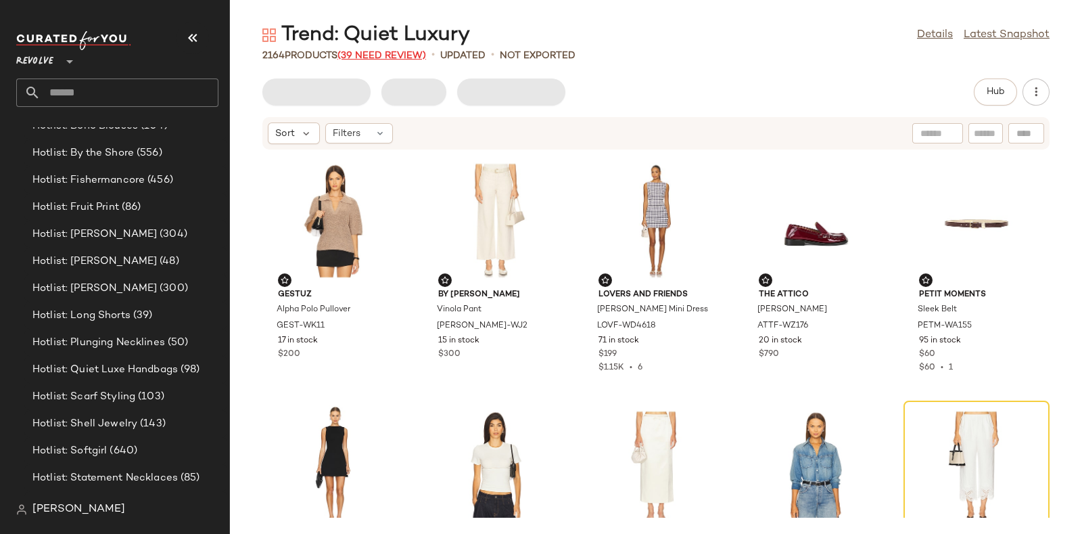
click at [392, 53] on span "(39 Need Review)" at bounding box center [381, 56] width 89 height 10
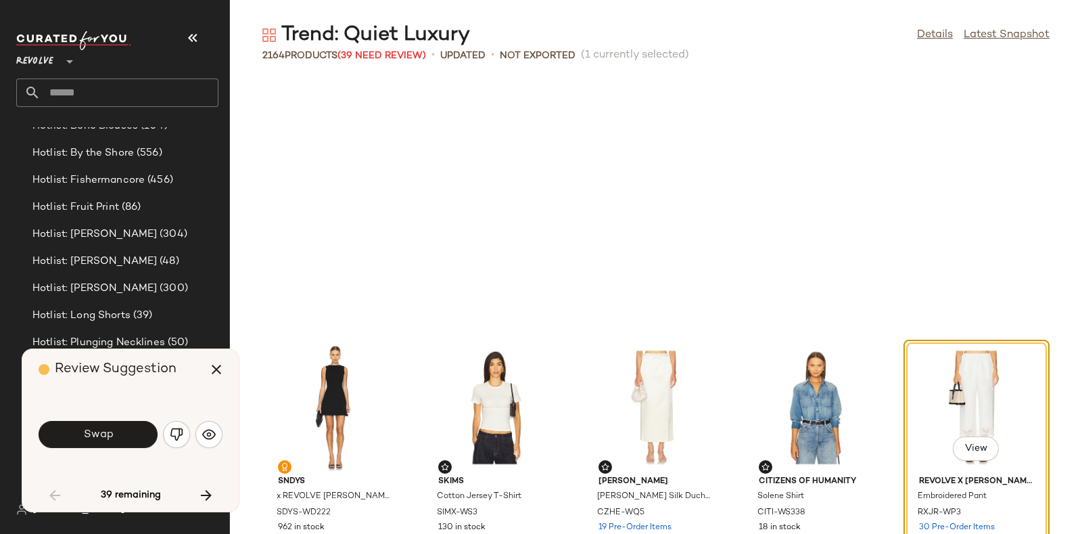
scroll to position [258, 0]
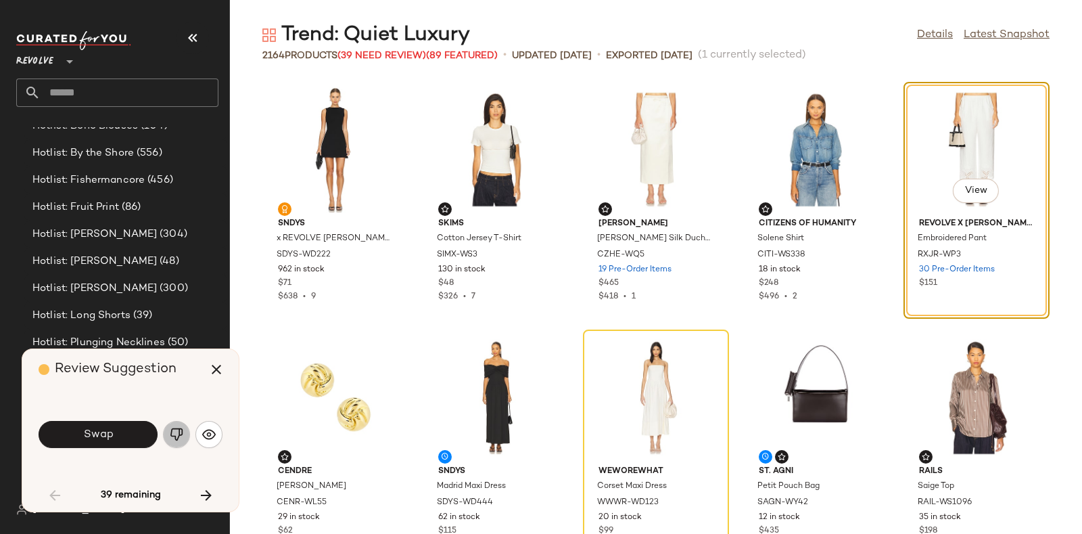
click at [176, 437] on img "button" at bounding box center [177, 434] width 14 height 14
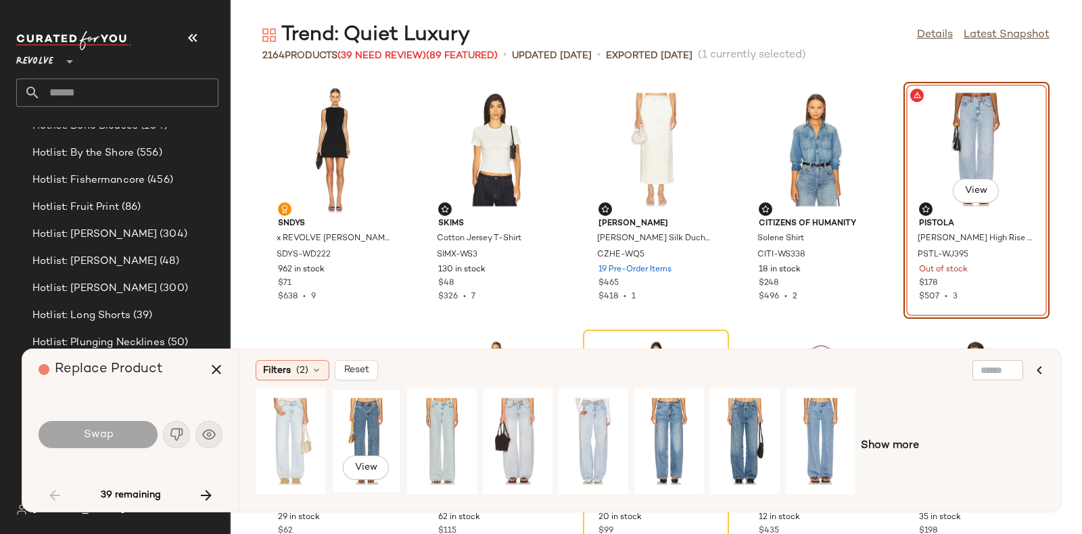
click at [364, 414] on div "View" at bounding box center [366, 441] width 60 height 96
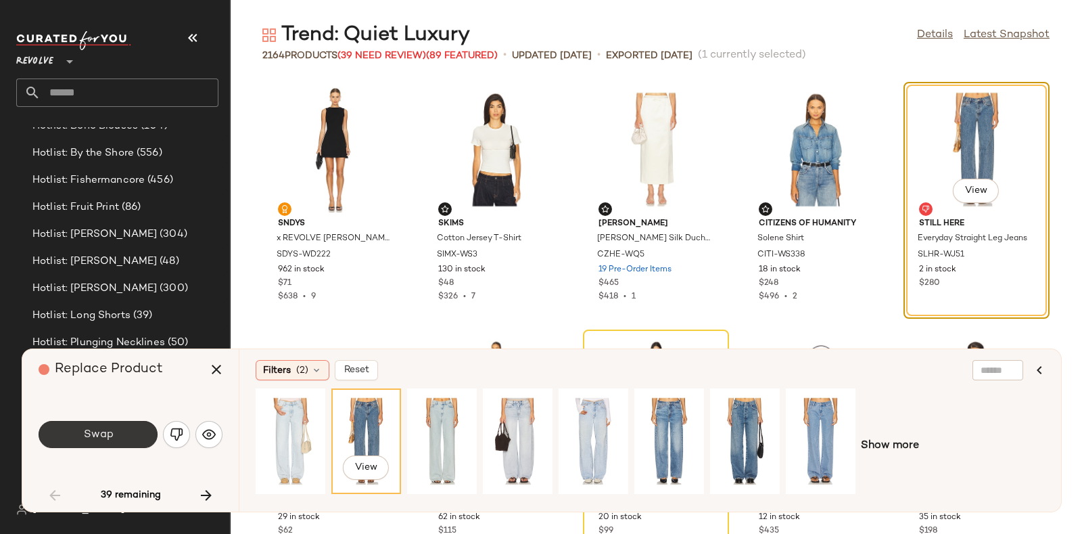
click at [137, 435] on button "Swap" at bounding box center [98, 434] width 119 height 27
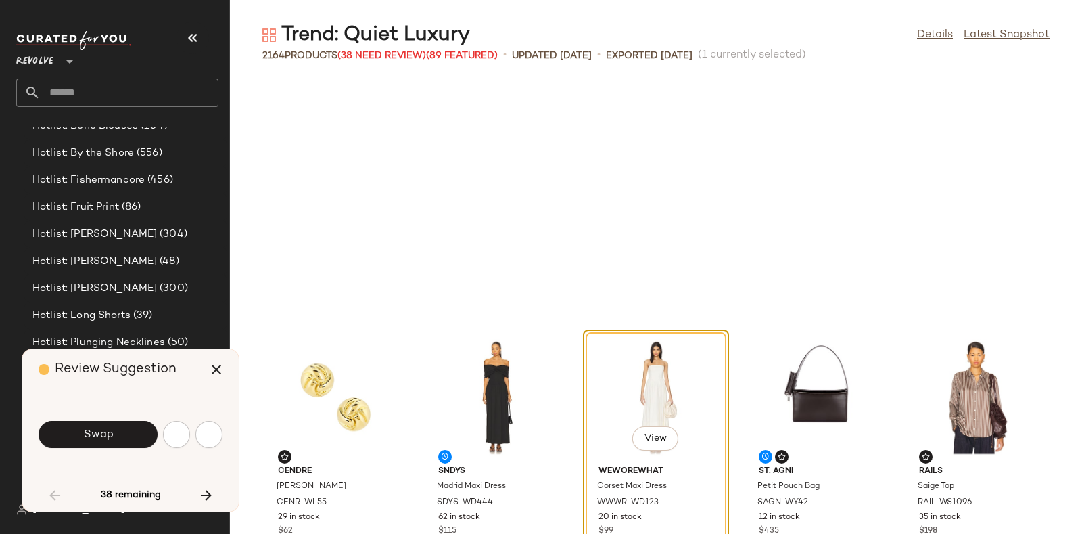
scroll to position [494, 0]
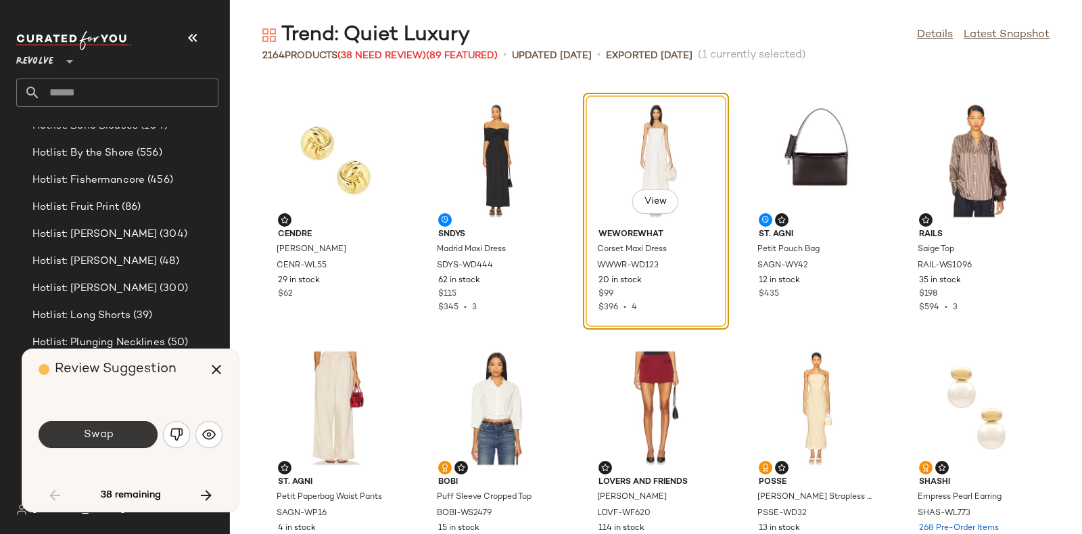
click at [120, 426] on button "Swap" at bounding box center [98, 434] width 119 height 27
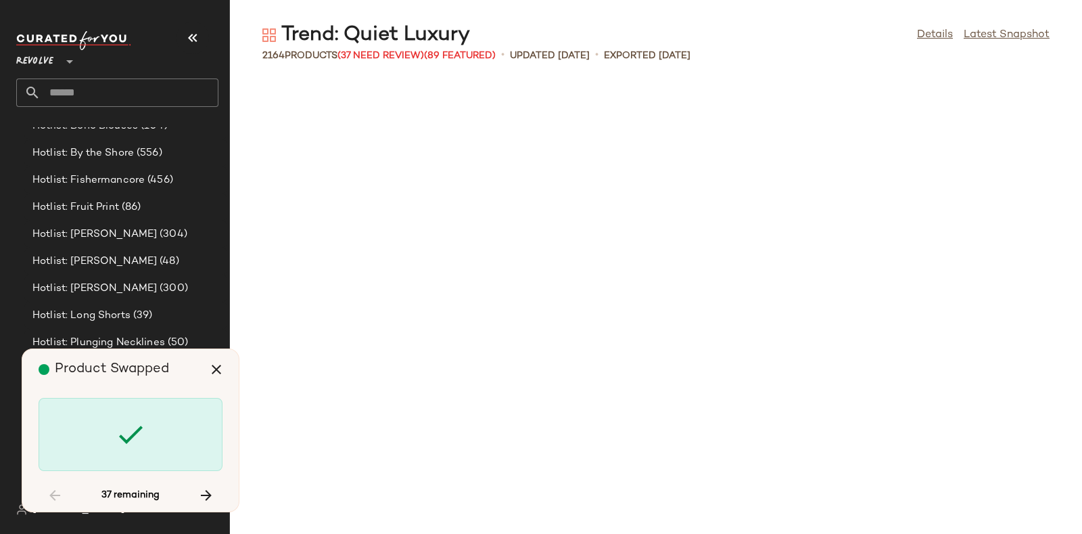
scroll to position [1484, 0]
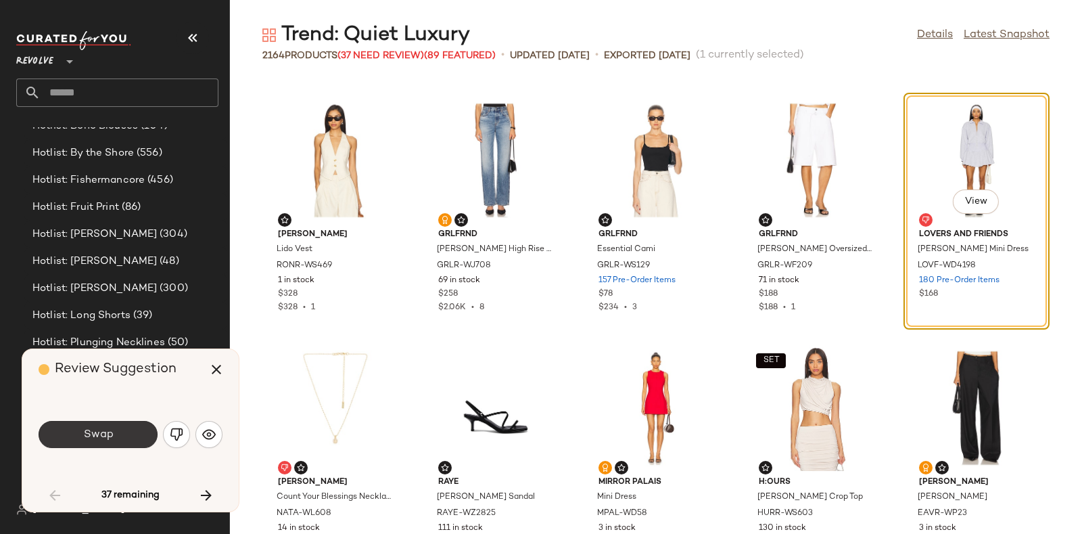
click at [124, 432] on button "Swap" at bounding box center [98, 434] width 119 height 27
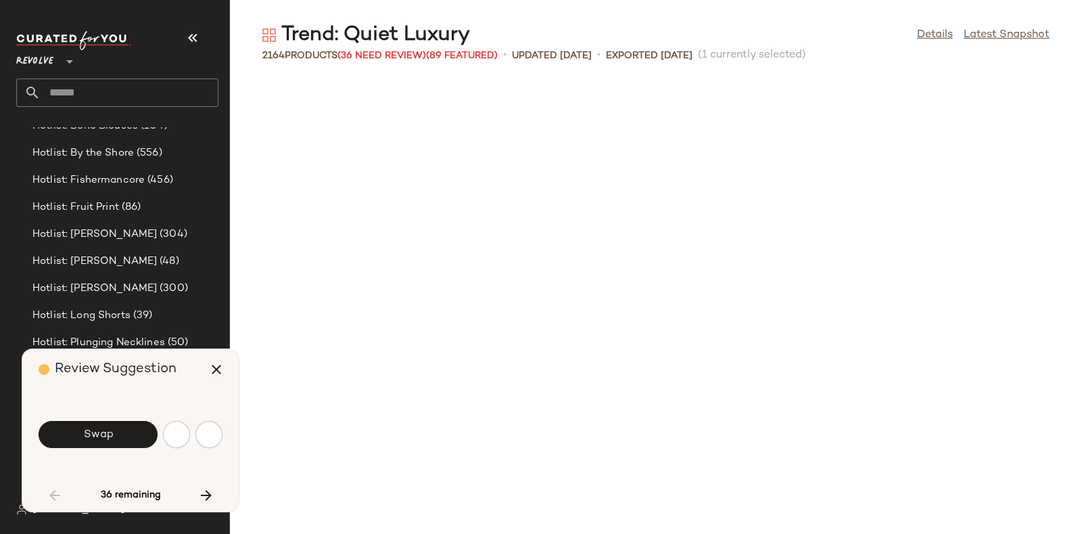
scroll to position [1980, 0]
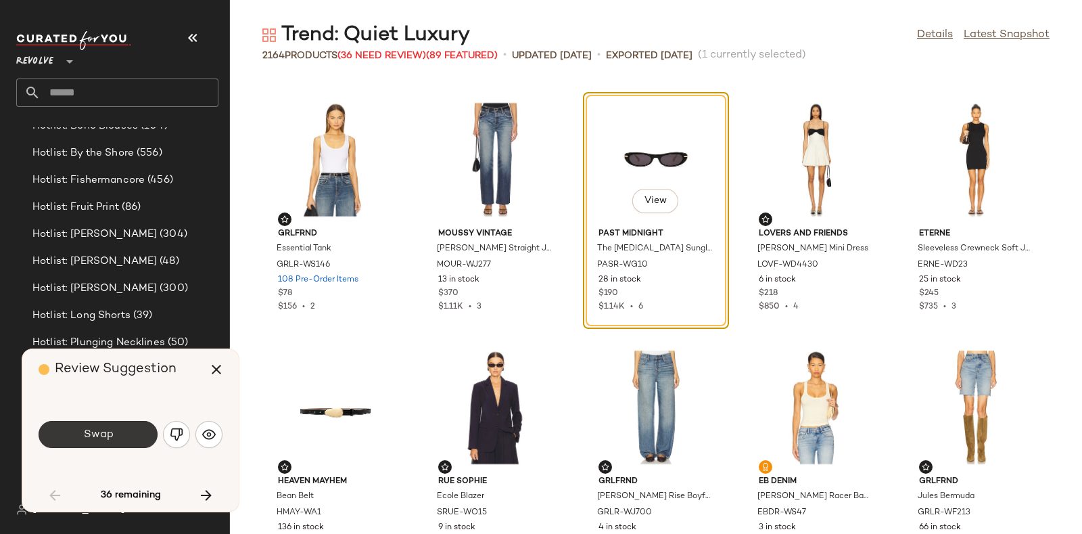
click at [124, 435] on button "Swap" at bounding box center [98, 434] width 119 height 27
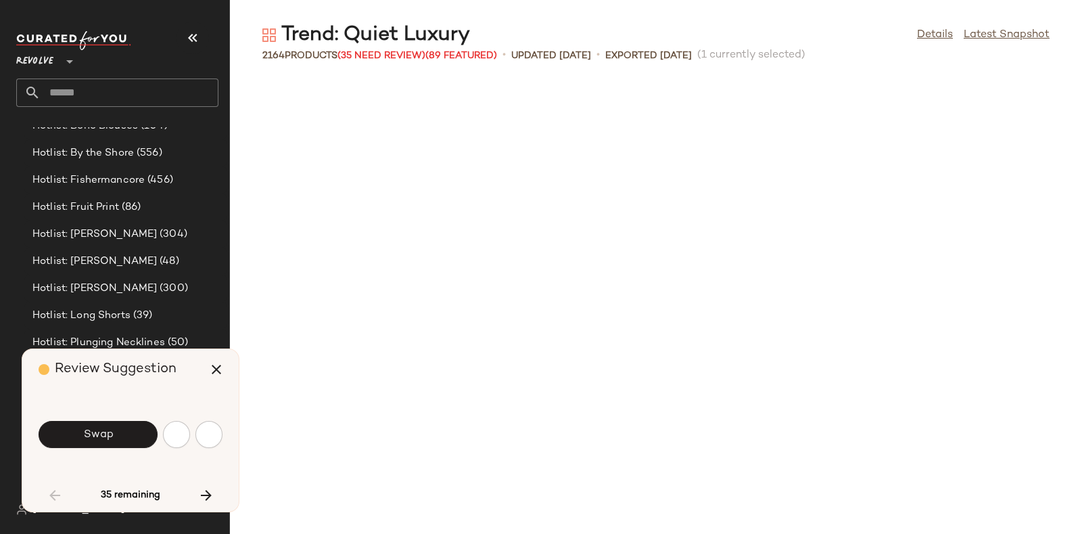
scroll to position [2722, 0]
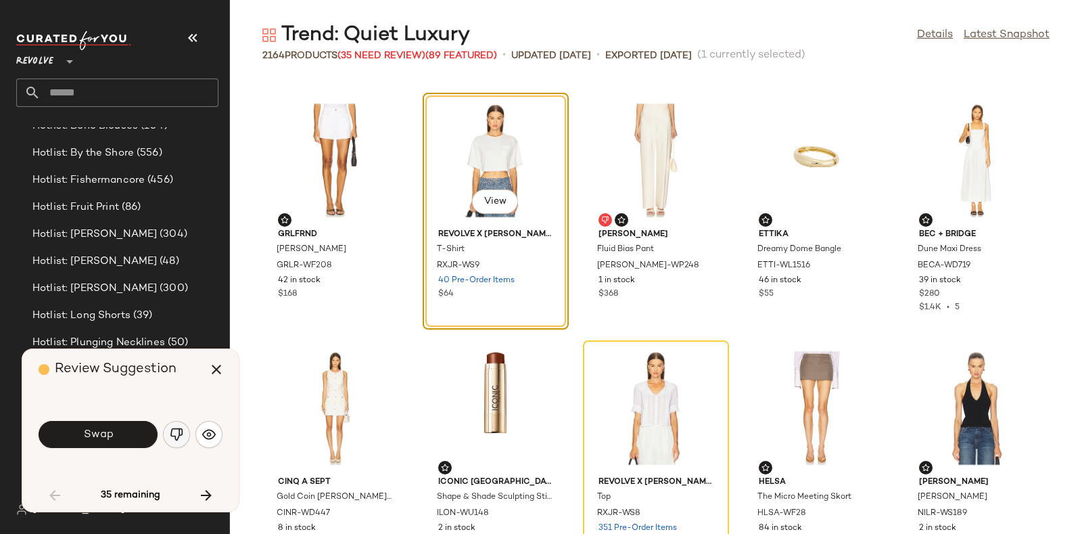
click at [178, 433] on img "button" at bounding box center [177, 434] width 14 height 14
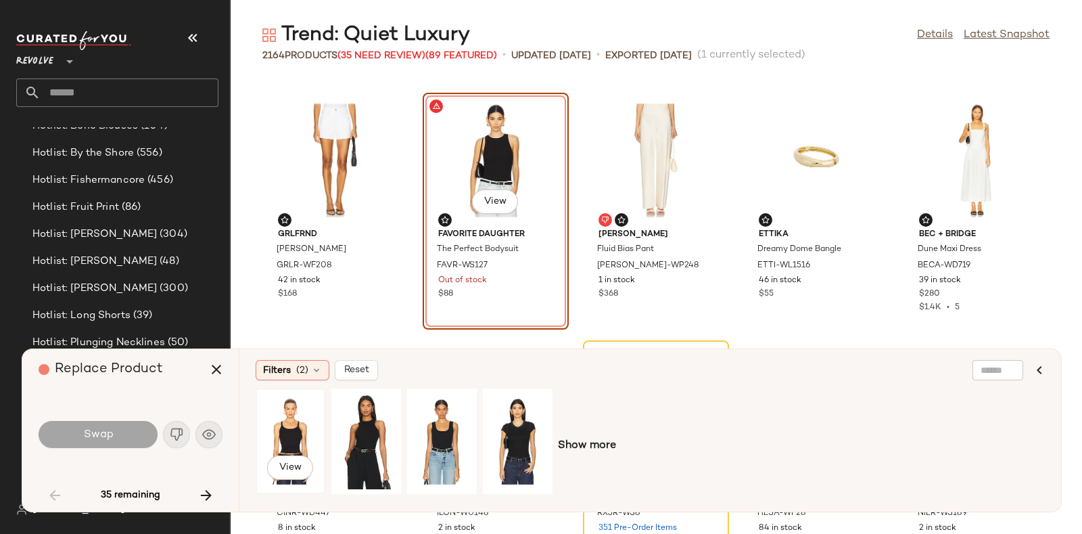
click at [296, 421] on div "View" at bounding box center [290, 441] width 60 height 96
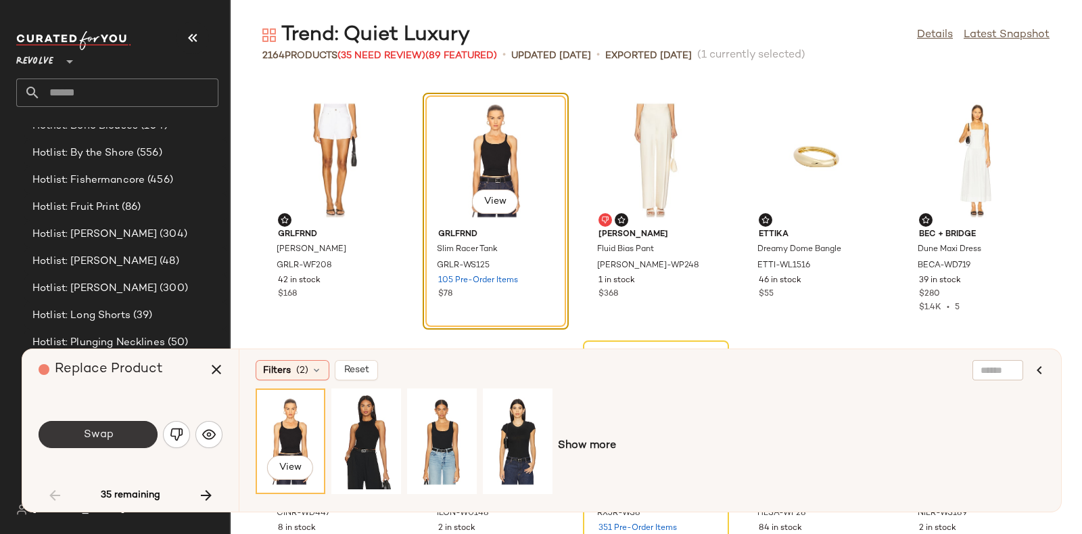
click at [122, 431] on button "Swap" at bounding box center [98, 434] width 119 height 27
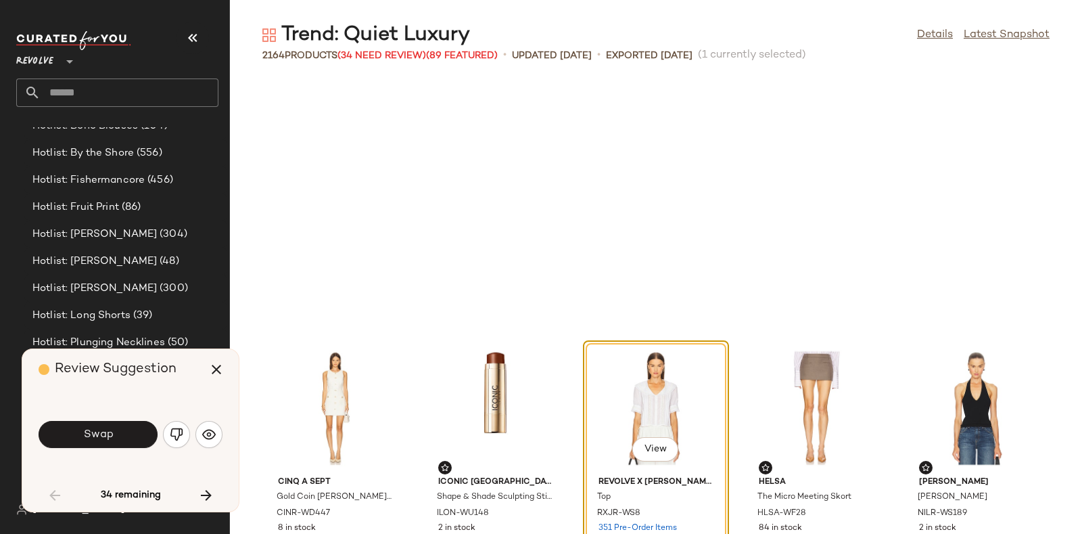
scroll to position [2969, 0]
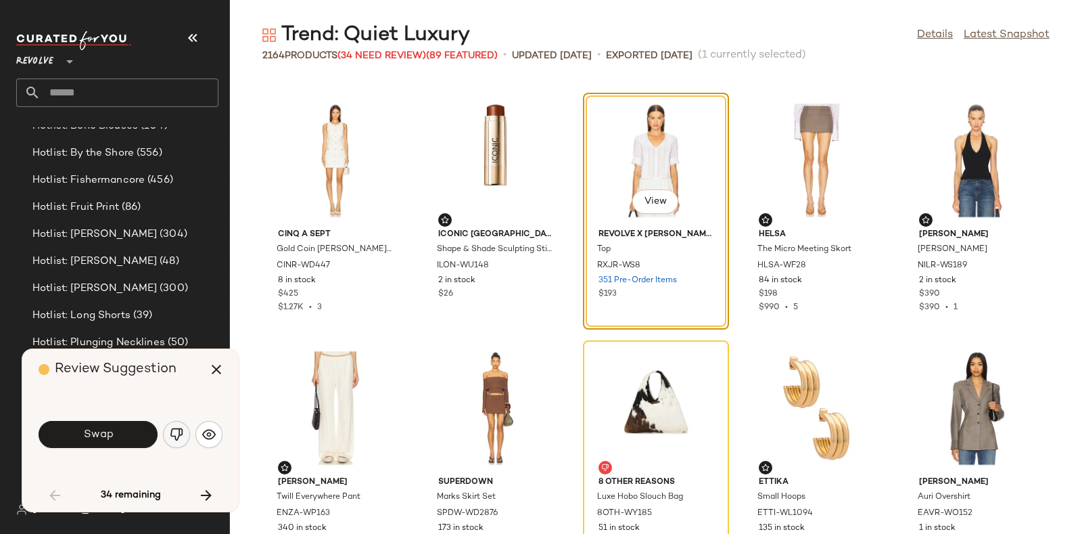
click at [170, 425] on button "button" at bounding box center [176, 434] width 27 height 27
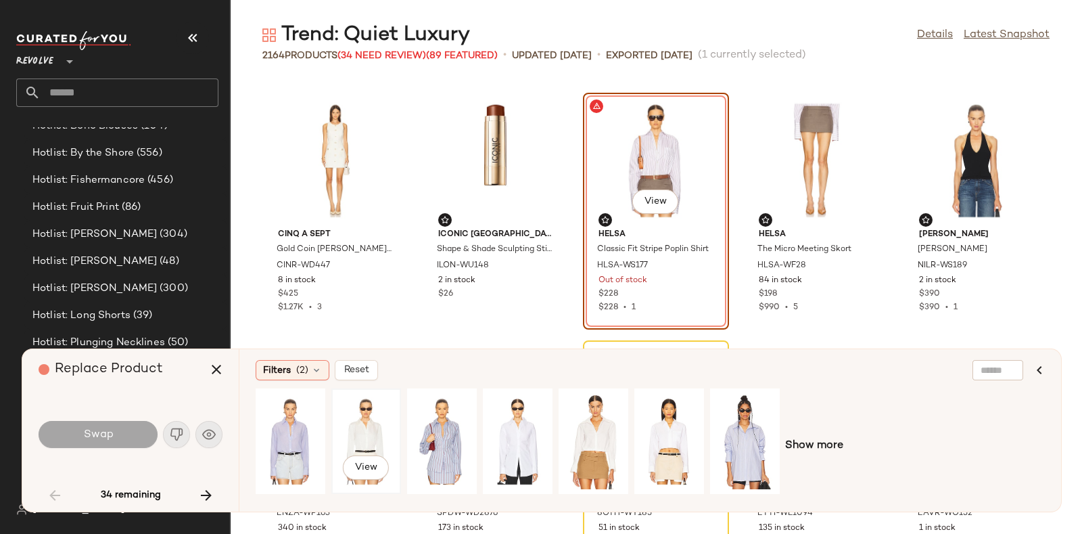
click at [383, 410] on div "View" at bounding box center [366, 441] width 60 height 96
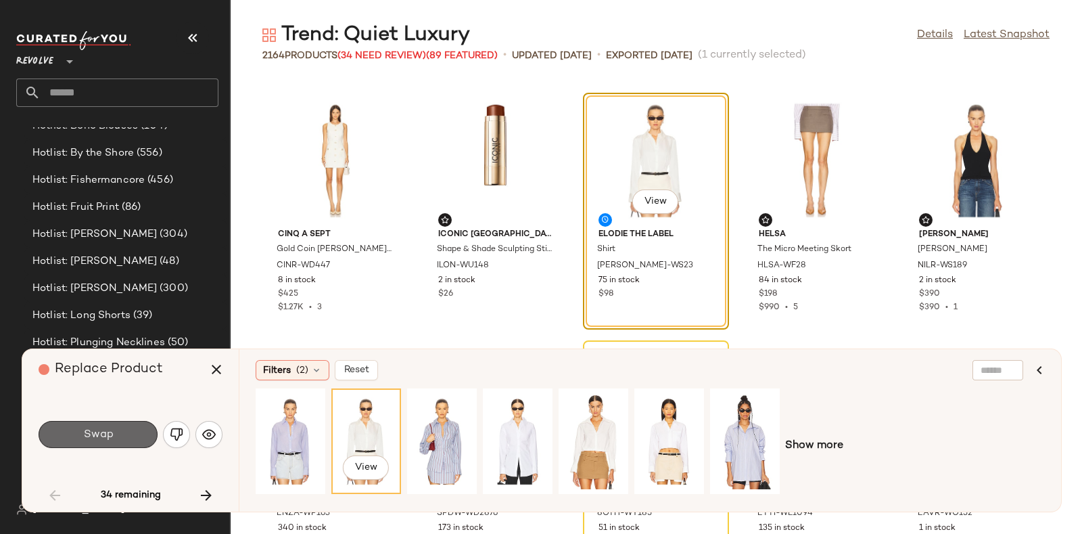
click at [129, 426] on button "Swap" at bounding box center [98, 434] width 119 height 27
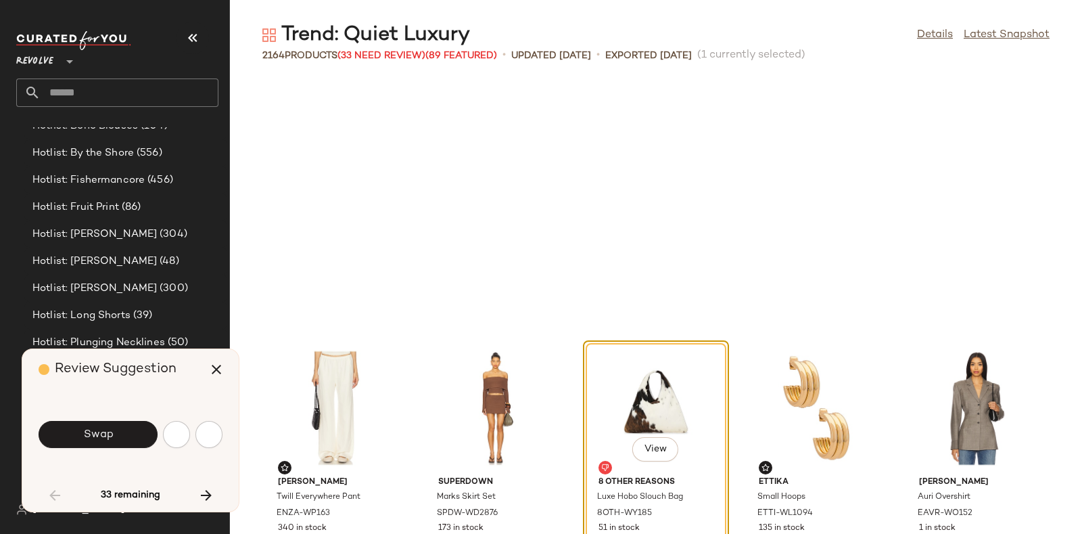
scroll to position [3218, 0]
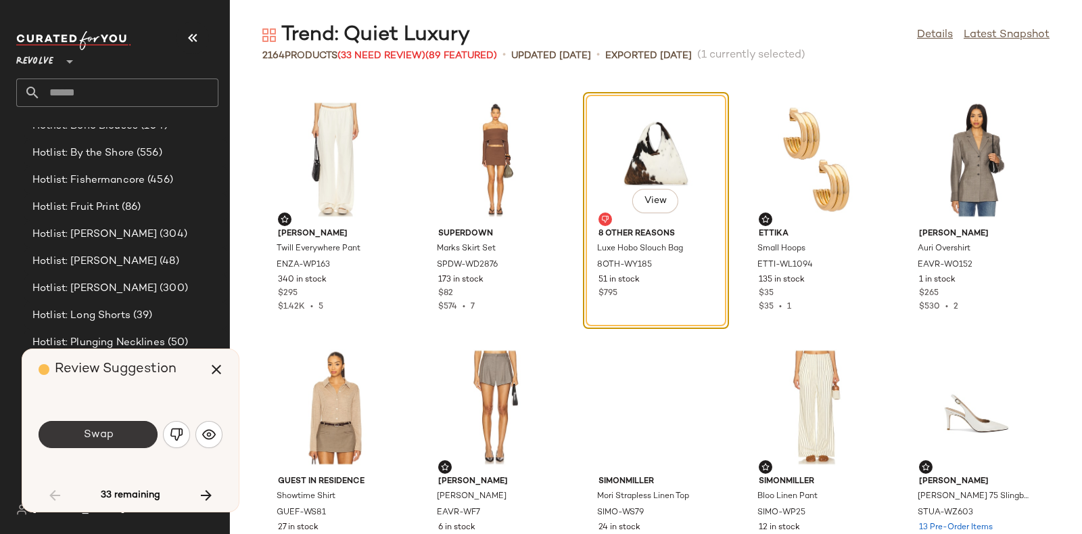
click at [125, 430] on button "Swap" at bounding box center [98, 434] width 119 height 27
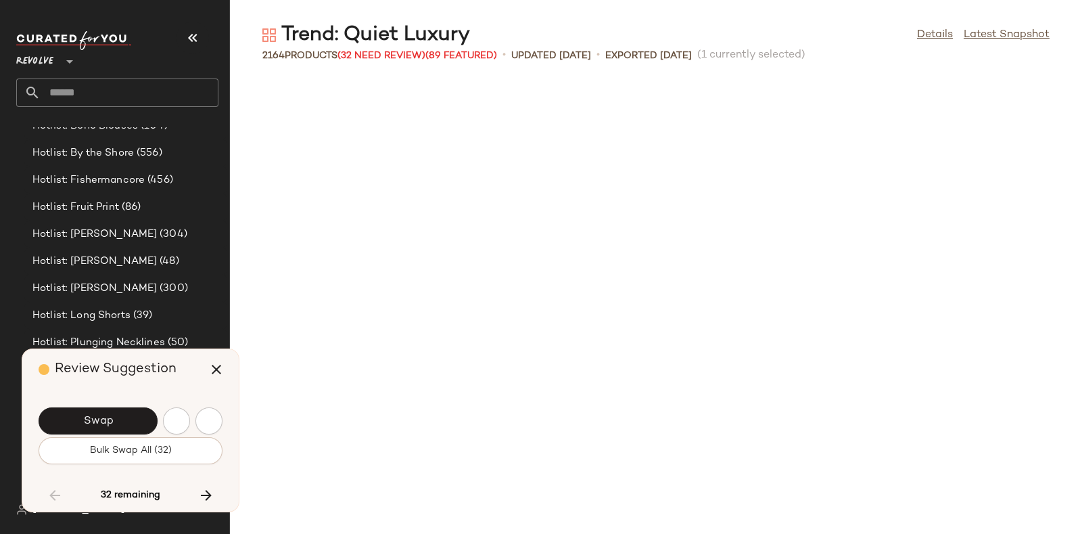
scroll to position [3959, 0]
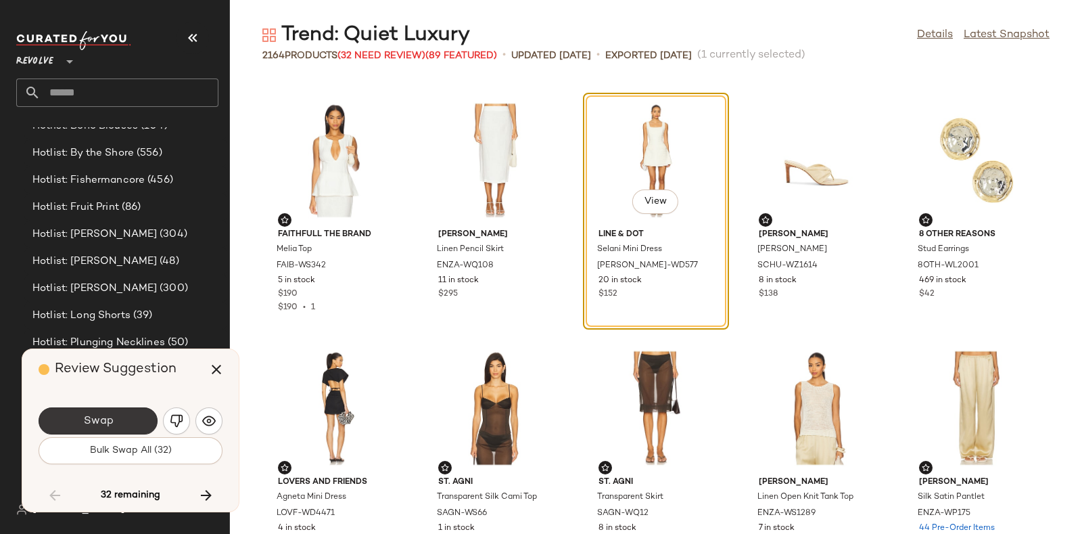
click at [138, 417] on button "Swap" at bounding box center [98, 420] width 119 height 27
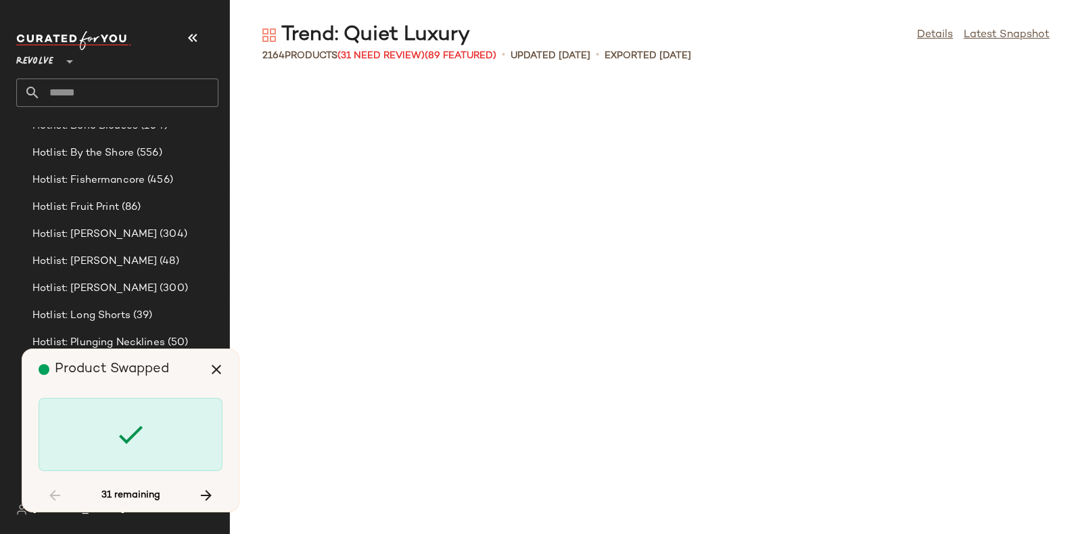
scroll to position [5445, 0]
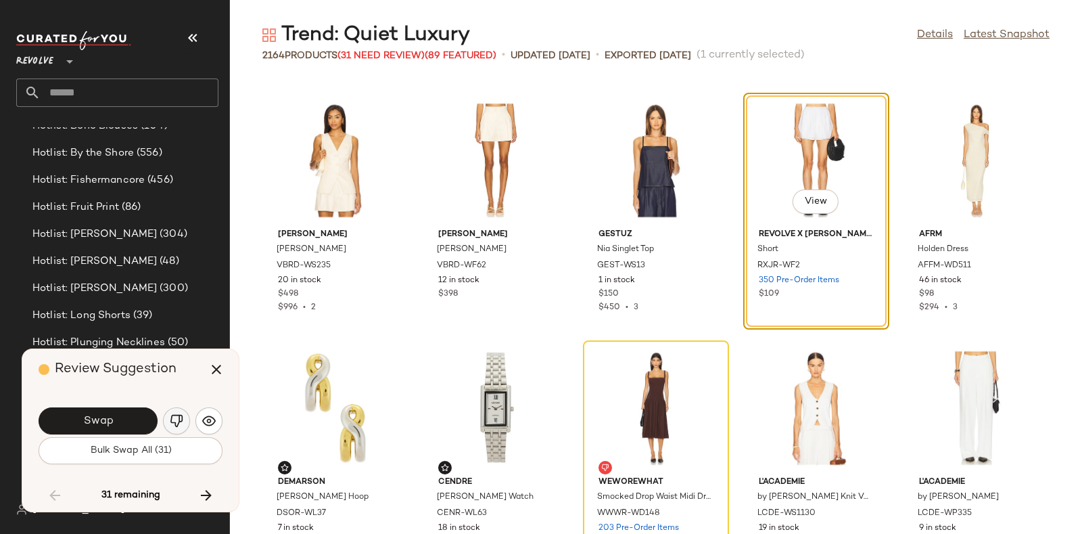
click at [178, 421] on img "button" at bounding box center [177, 421] width 14 height 14
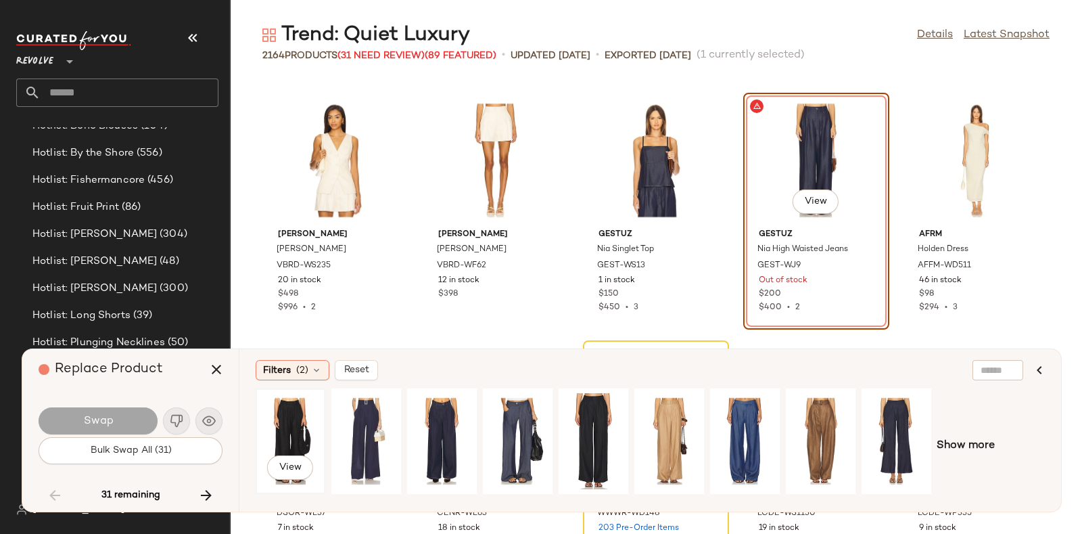
click at [287, 419] on div "View" at bounding box center [290, 441] width 60 height 96
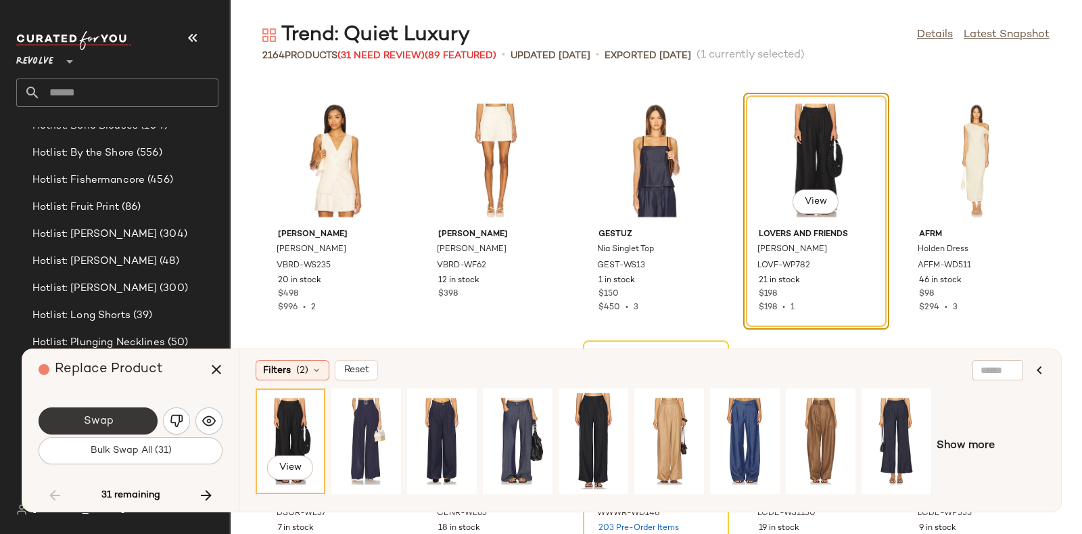
click at [133, 418] on button "Swap" at bounding box center [98, 420] width 119 height 27
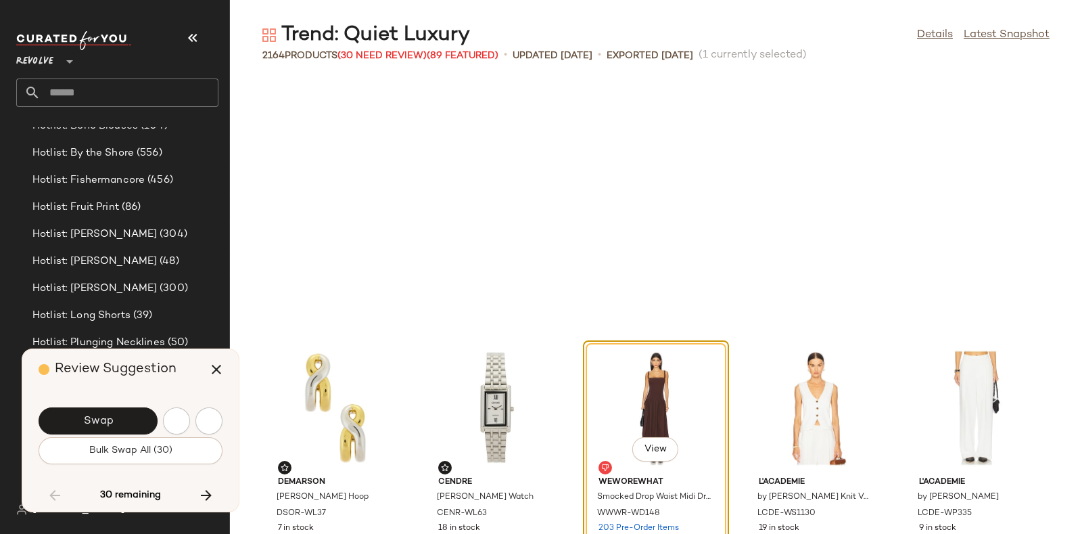
scroll to position [5693, 0]
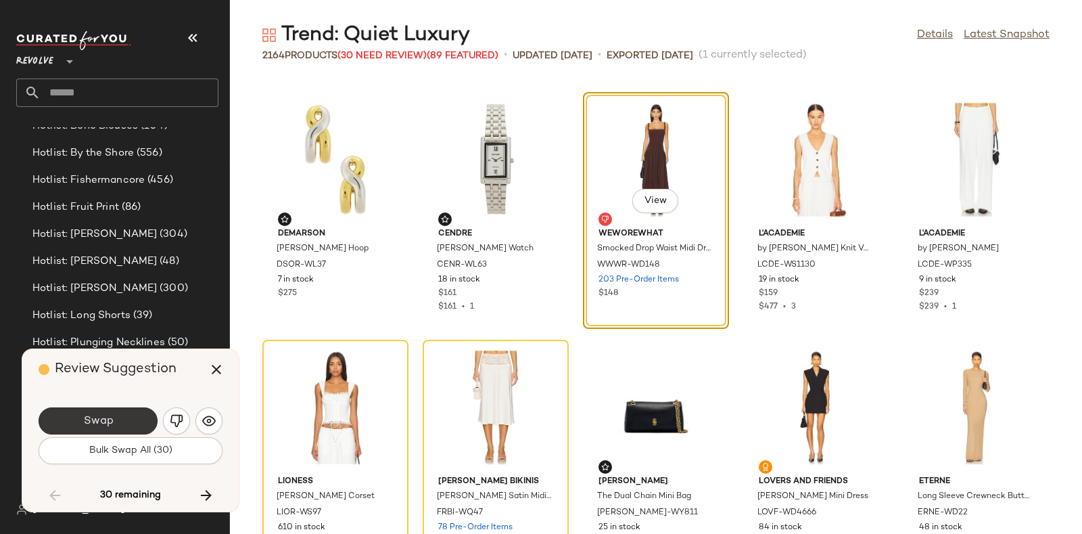
click at [118, 427] on button "Swap" at bounding box center [98, 420] width 119 height 27
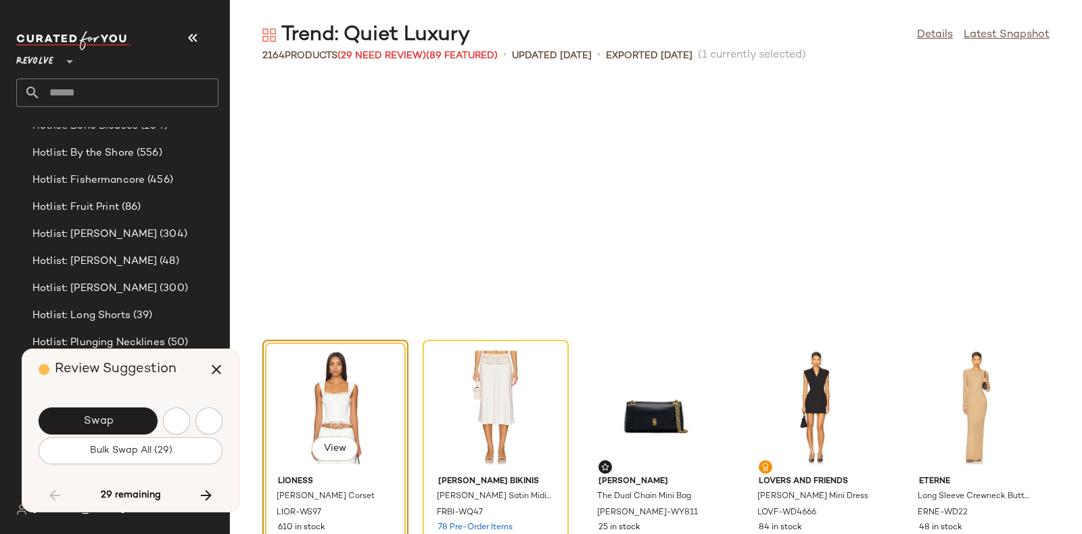
scroll to position [5940, 0]
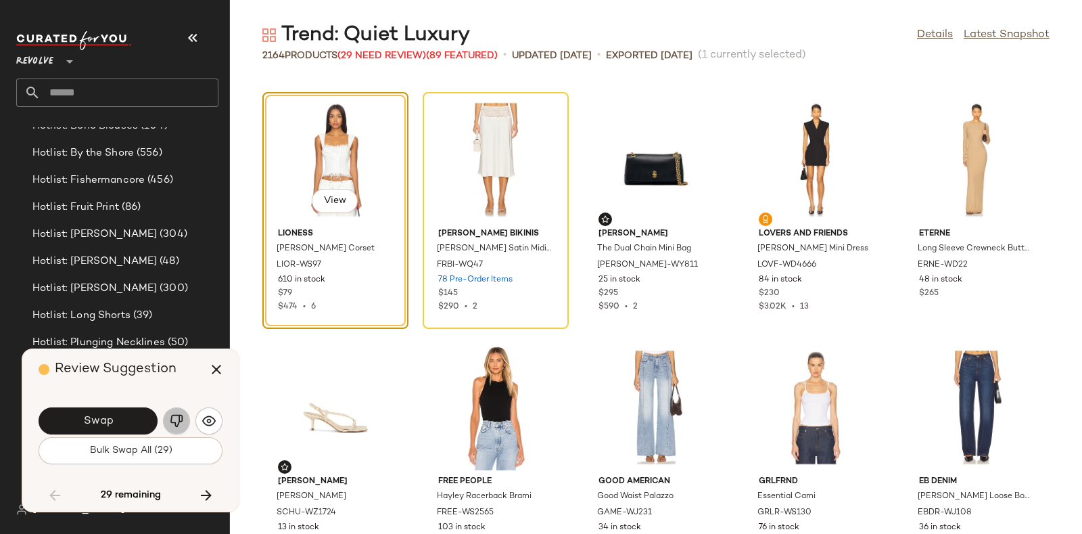
click at [181, 414] on img "button" at bounding box center [177, 421] width 14 height 14
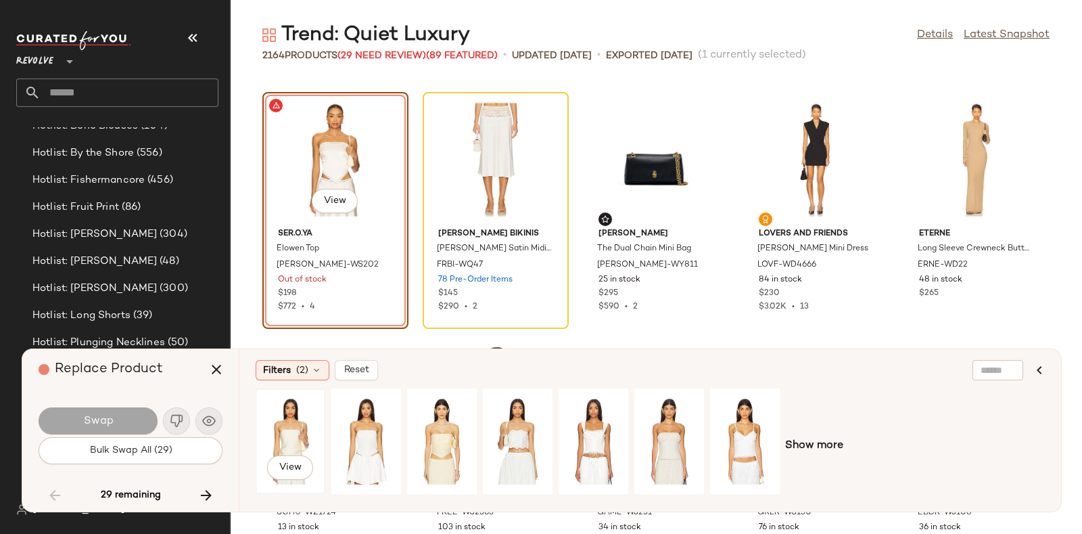
click at [294, 427] on div "View" at bounding box center [290, 441] width 60 height 96
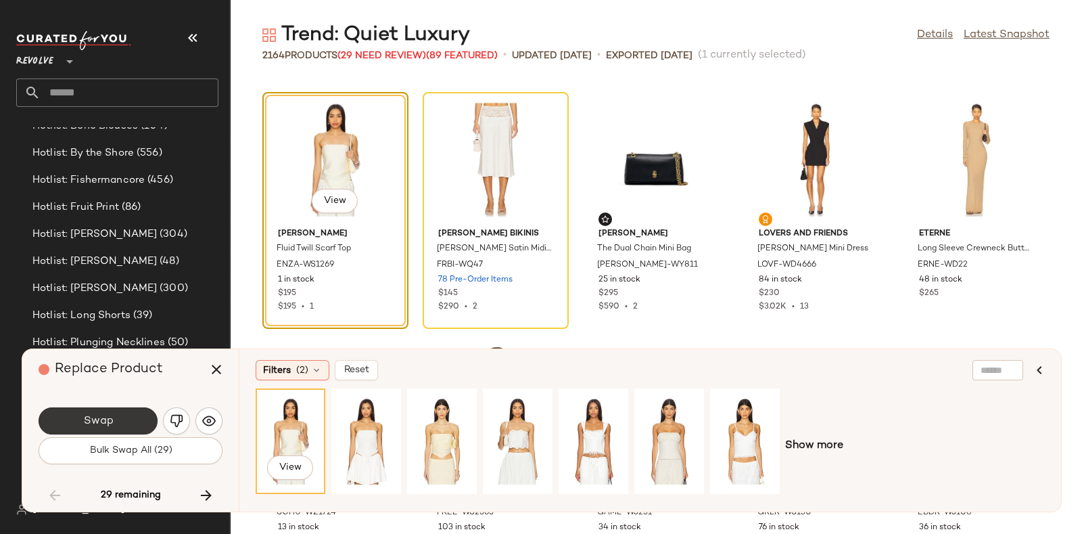
click at [138, 414] on button "Swap" at bounding box center [98, 420] width 119 height 27
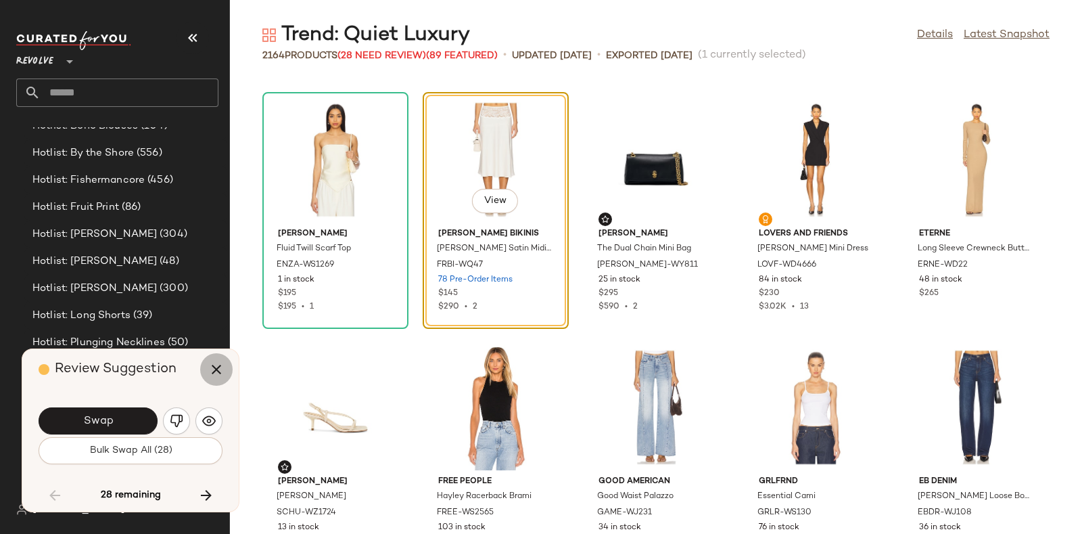
click at [209, 369] on icon "button" at bounding box center [216, 369] width 16 height 16
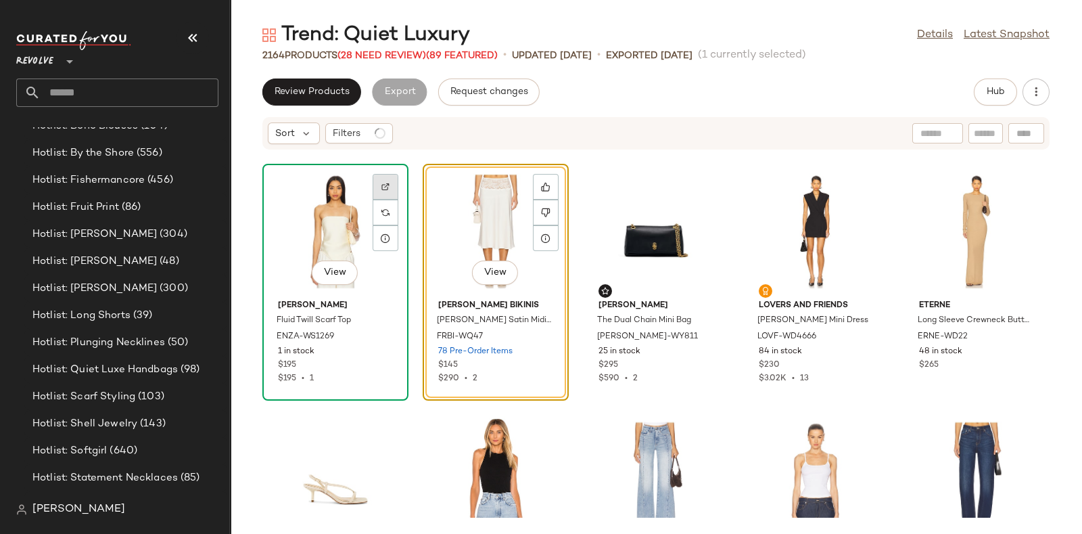
click at [390, 199] on div at bounding box center [386, 212] width 26 height 26
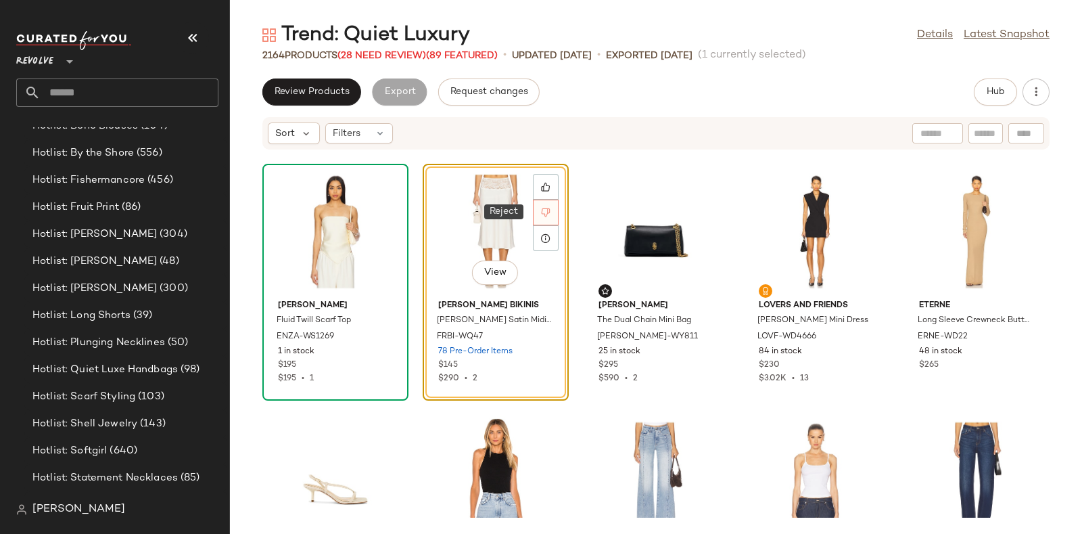
click at [542, 213] on icon at bounding box center [546, 212] width 9 height 9
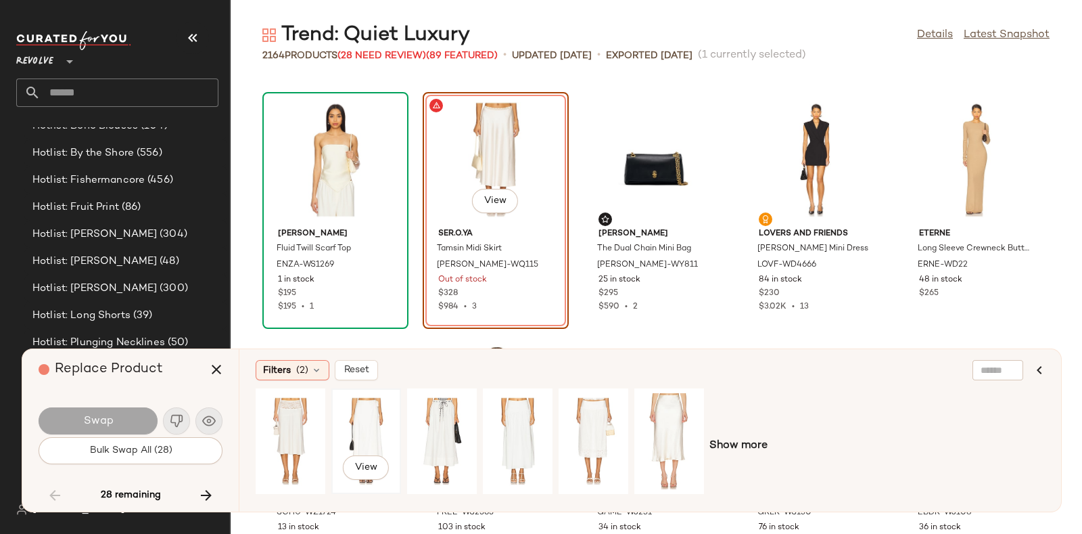
click at [360, 425] on div "View" at bounding box center [366, 441] width 60 height 96
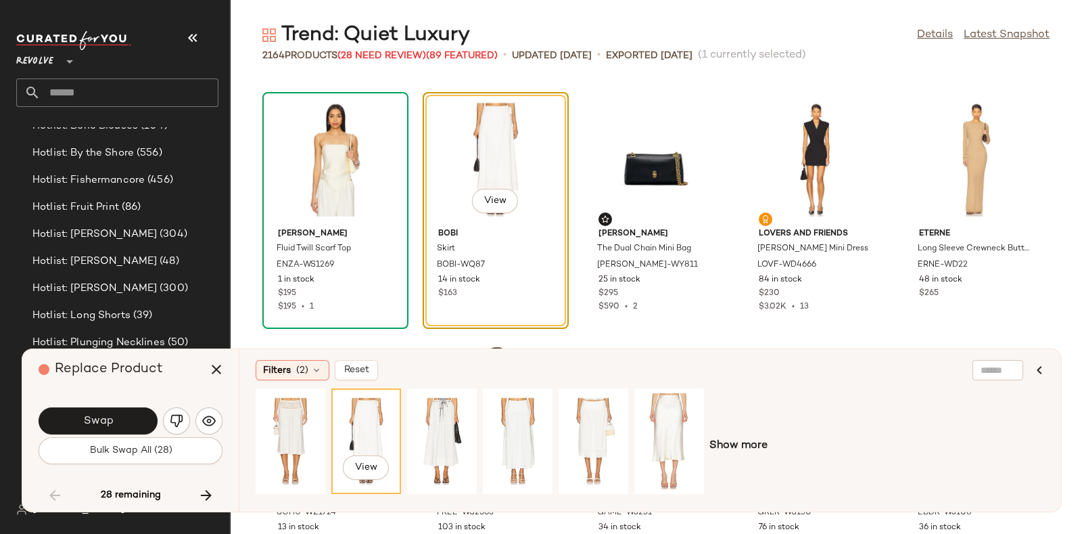
click at [730, 435] on div "View Show more" at bounding box center [650, 445] width 789 height 115
click at [730, 442] on span "Show more" at bounding box center [738, 446] width 58 height 16
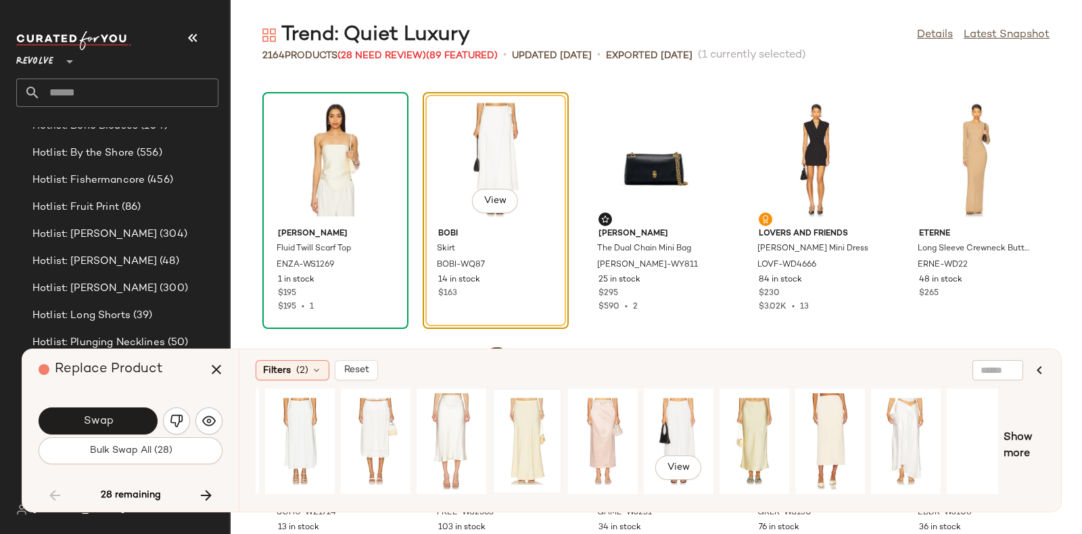
scroll to position [0, 310]
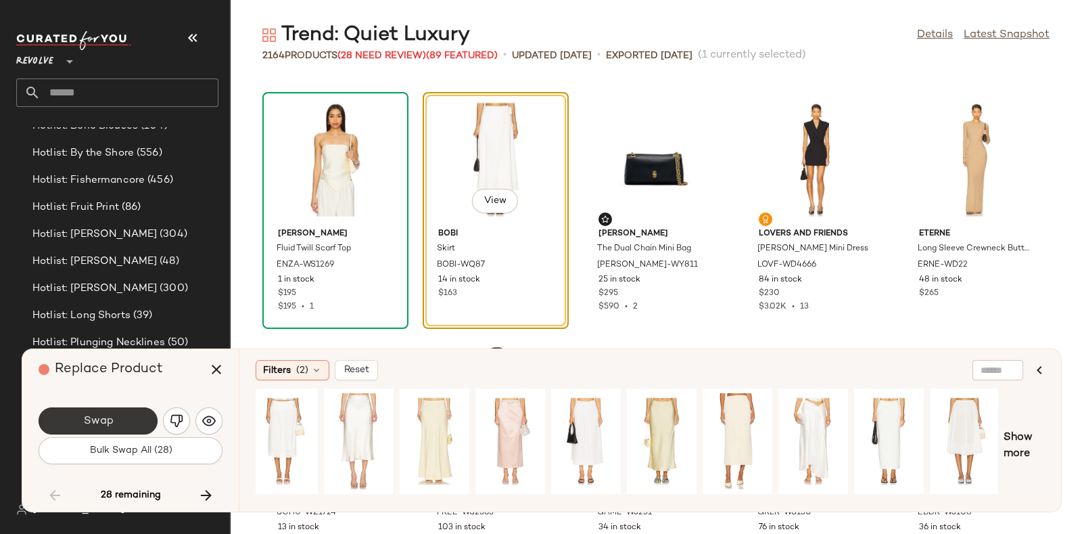
click at [117, 412] on button "Swap" at bounding box center [98, 420] width 119 height 27
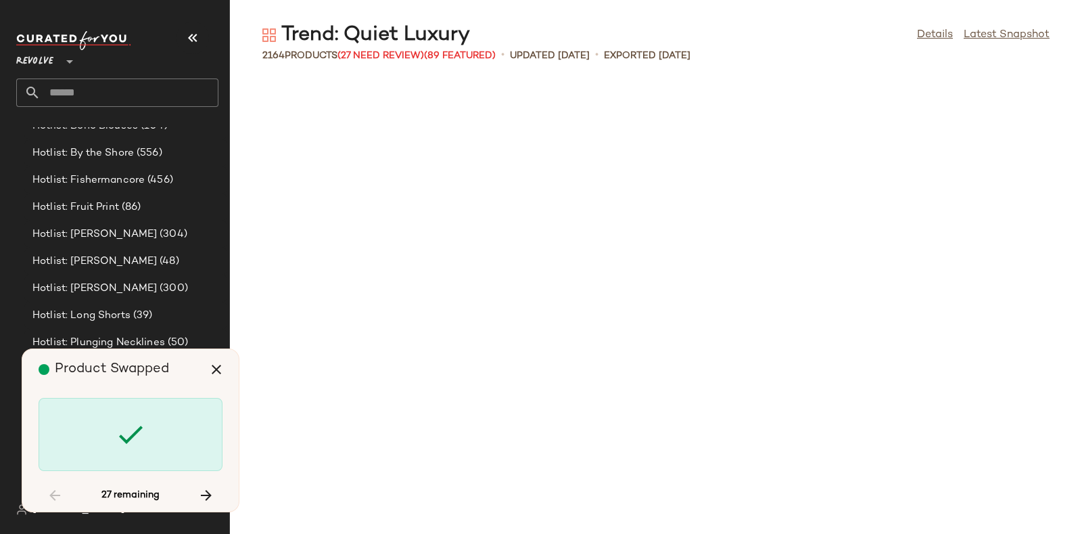
scroll to position [16583, 0]
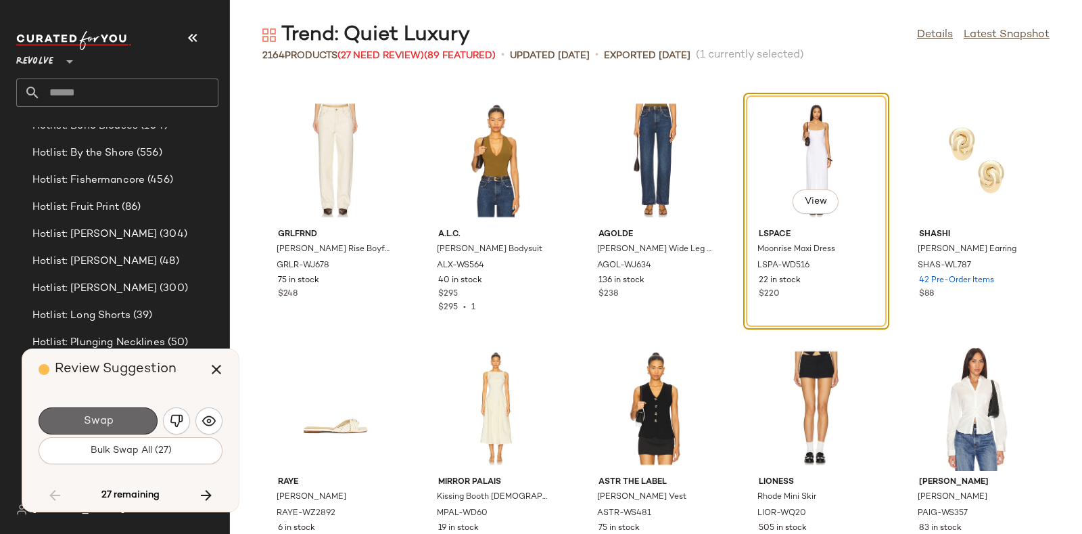
click at [136, 412] on button "Swap" at bounding box center [98, 420] width 119 height 27
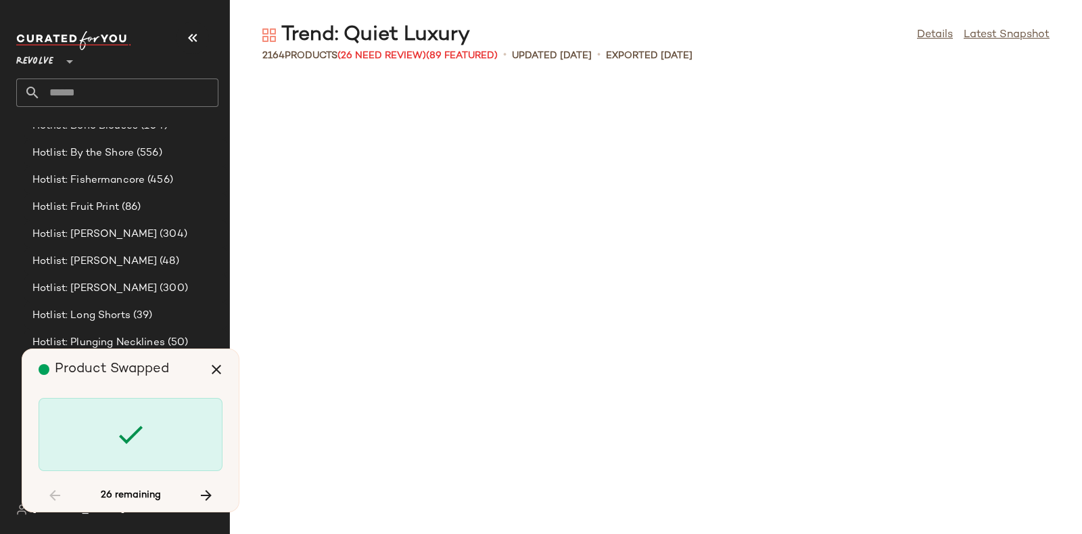
scroll to position [18068, 0]
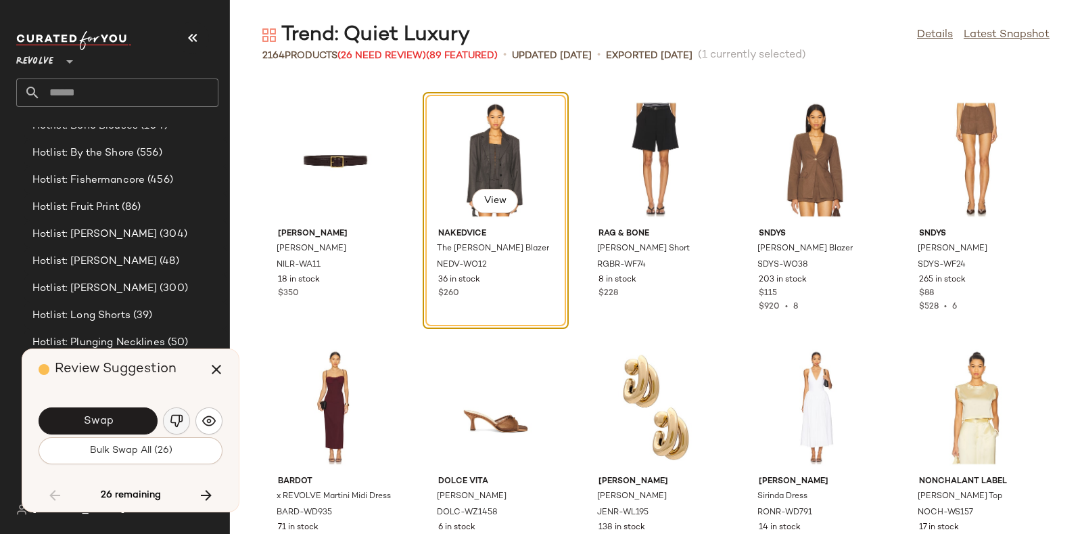
click at [172, 415] on img "button" at bounding box center [177, 421] width 14 height 14
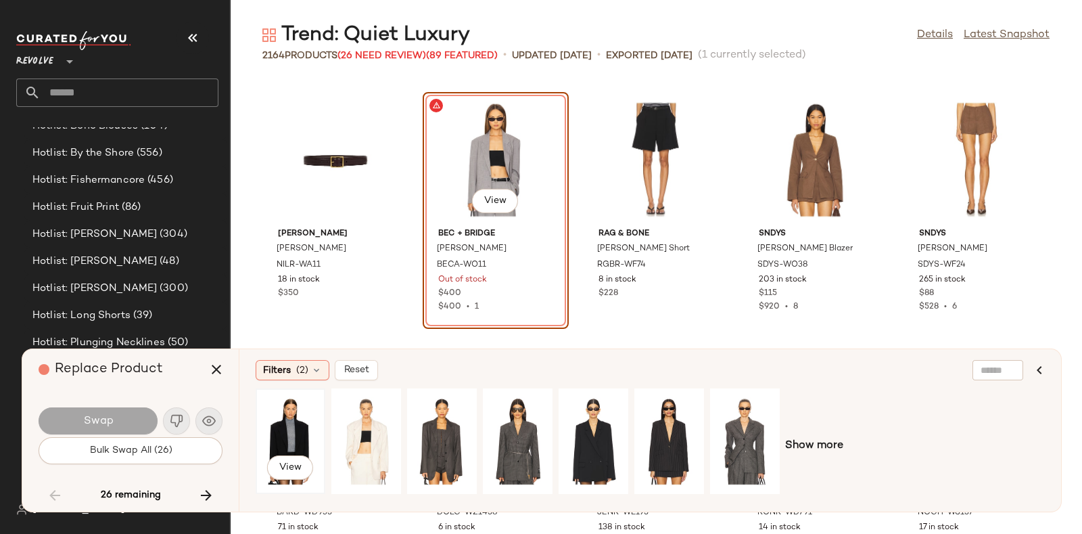
click at [300, 421] on div "View" at bounding box center [290, 441] width 60 height 96
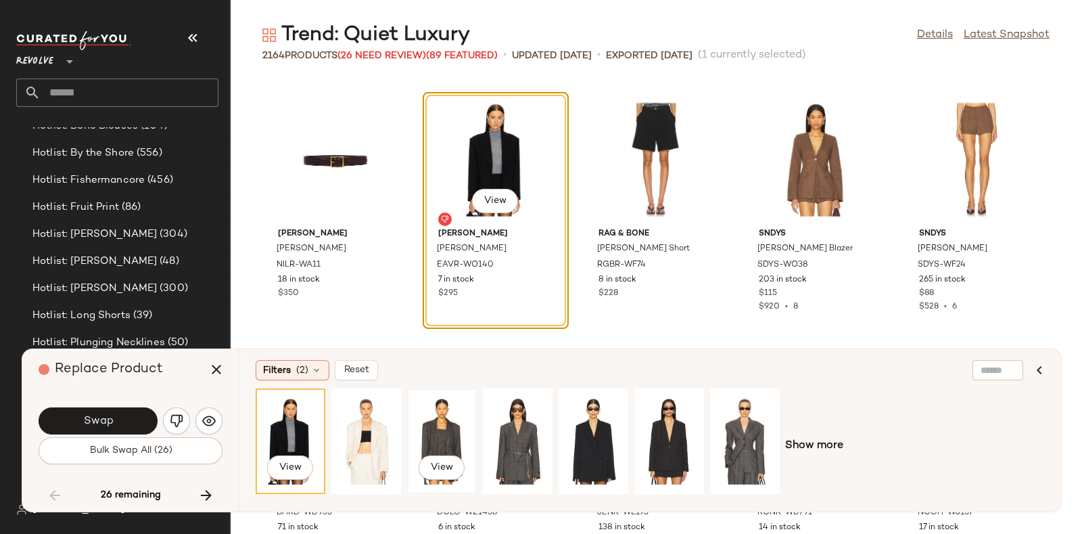
click at [431, 418] on div "View" at bounding box center [442, 441] width 60 height 96
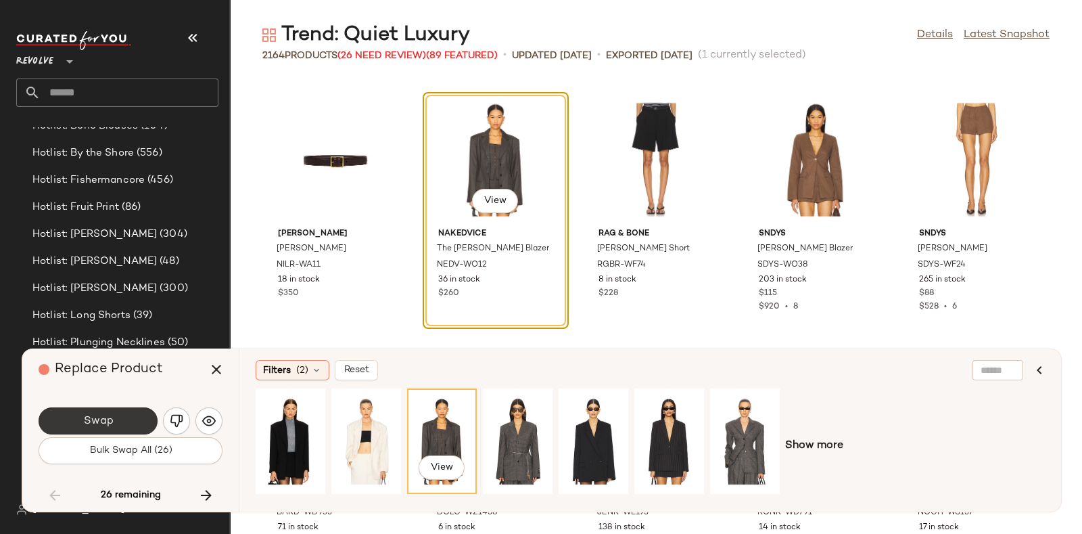
click at [117, 415] on button "Swap" at bounding box center [98, 420] width 119 height 27
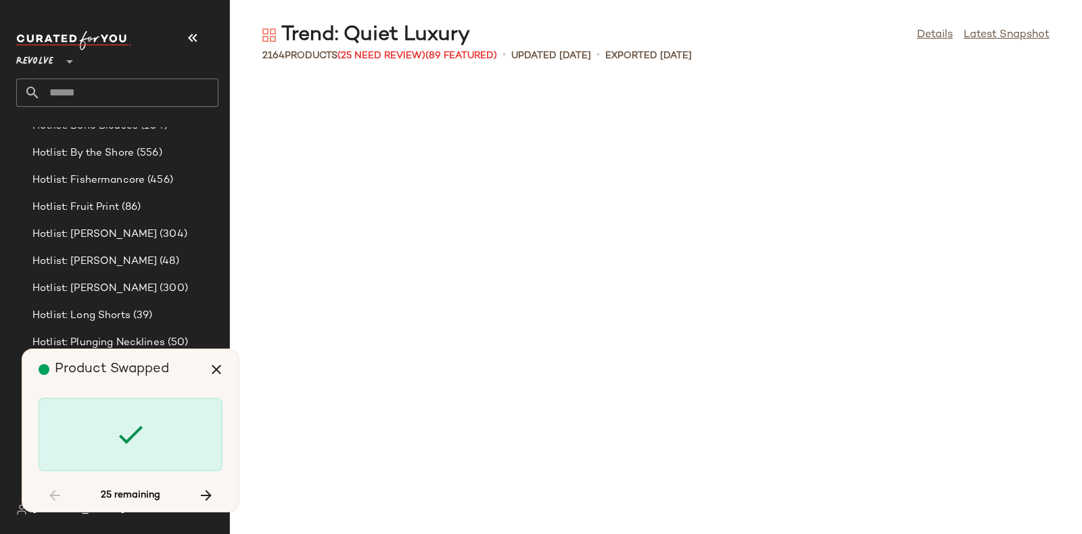
scroll to position [29701, 0]
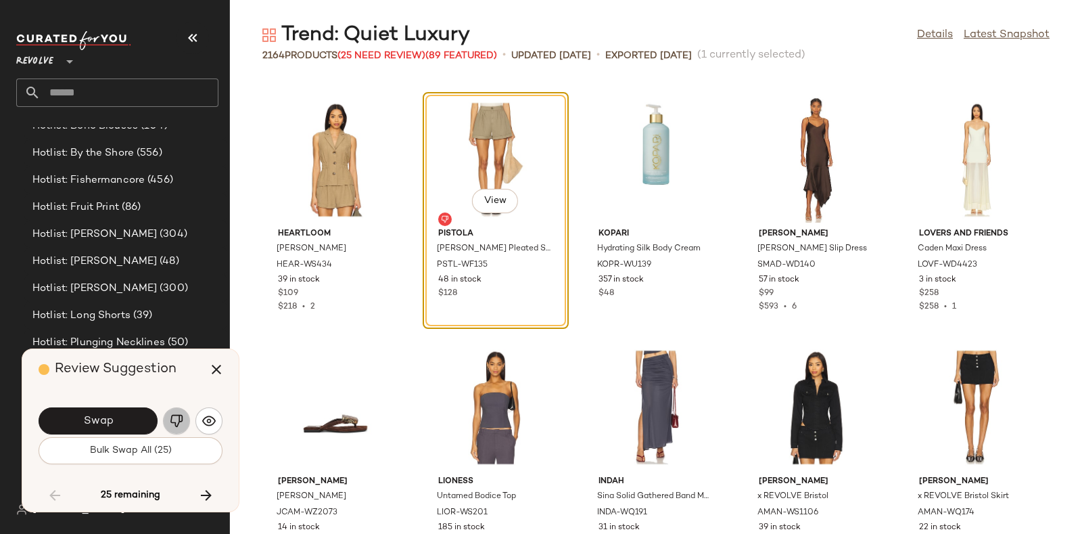
click at [179, 414] on img "button" at bounding box center [177, 421] width 14 height 14
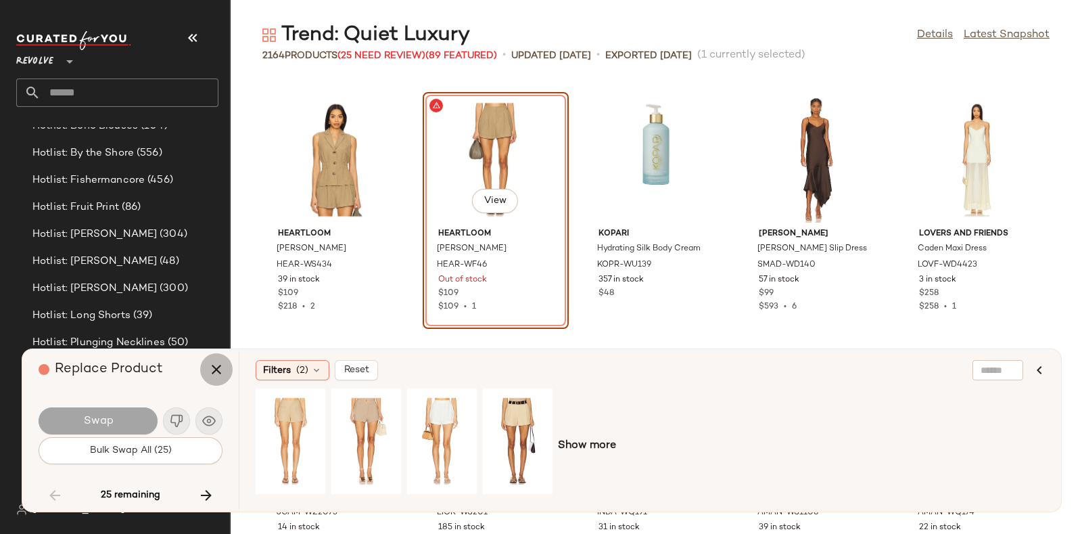
click at [218, 373] on icon "button" at bounding box center [216, 369] width 16 height 16
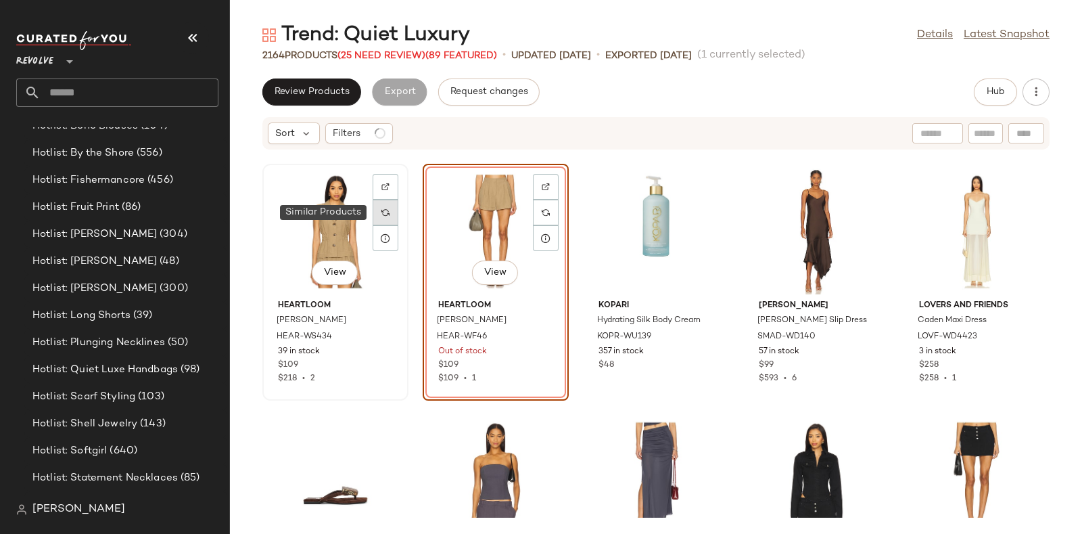
click at [392, 208] on div at bounding box center [386, 212] width 26 height 26
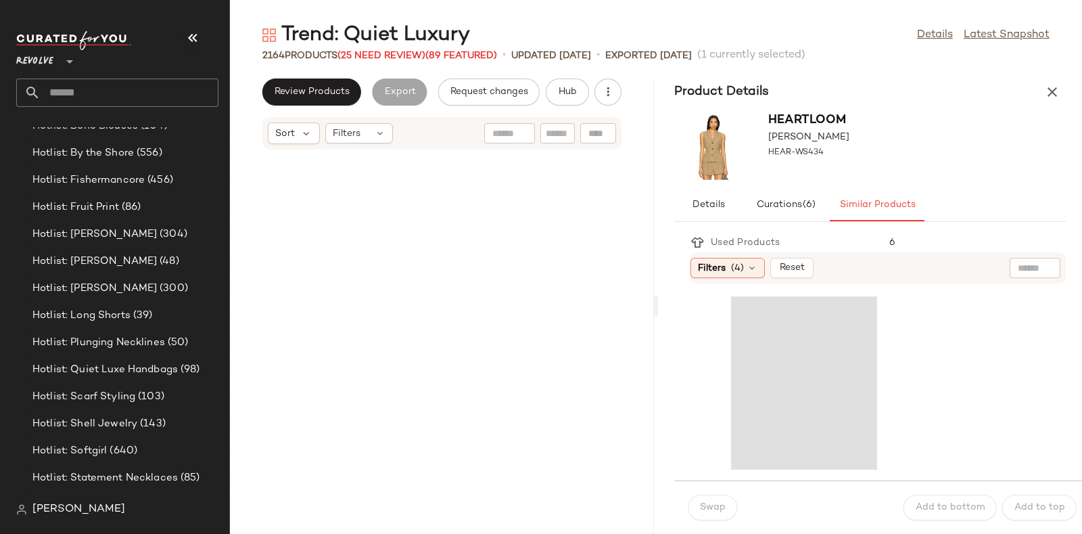
scroll to position [74252, 0]
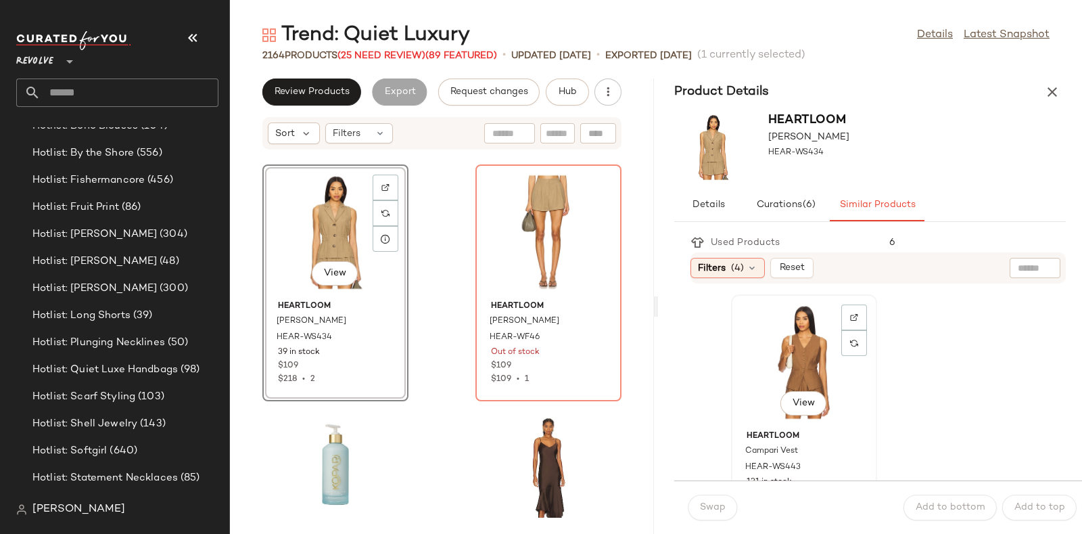
click at [788, 348] on div "View" at bounding box center [804, 362] width 137 height 126
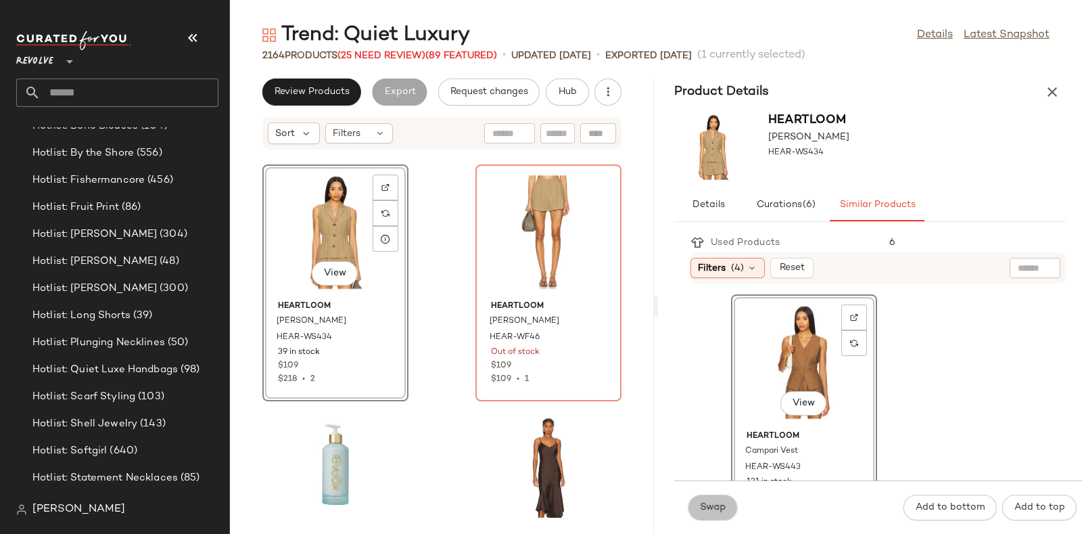
click at [715, 504] on span "Swap" at bounding box center [712, 507] width 26 height 11
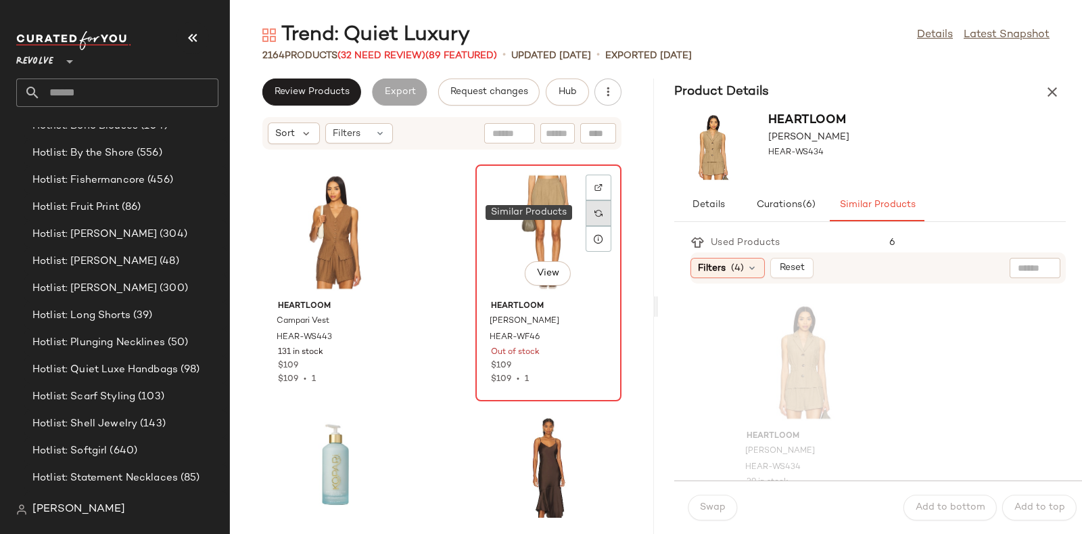
click at [597, 207] on div at bounding box center [599, 213] width 26 height 26
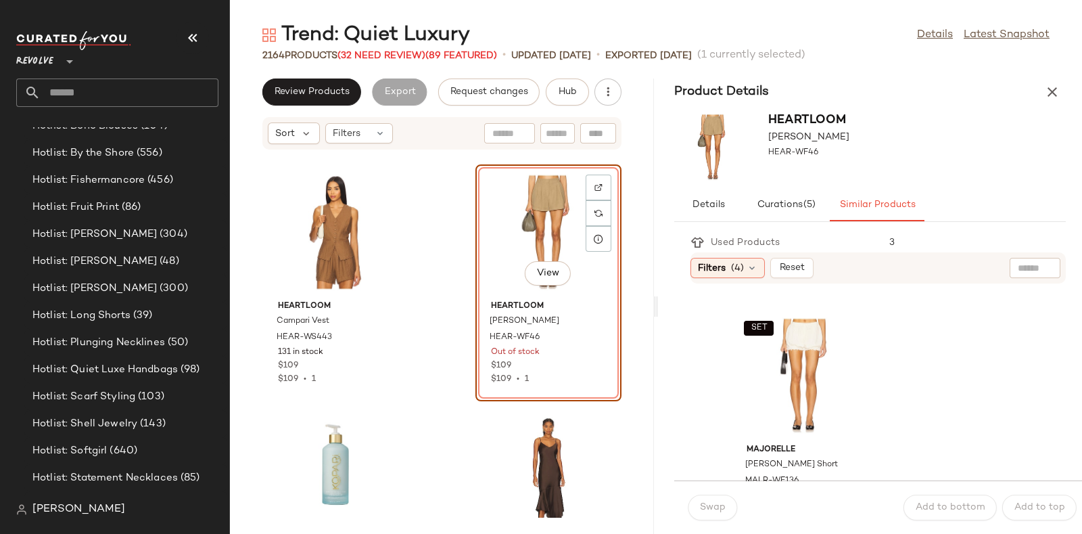
scroll to position [5247, 0]
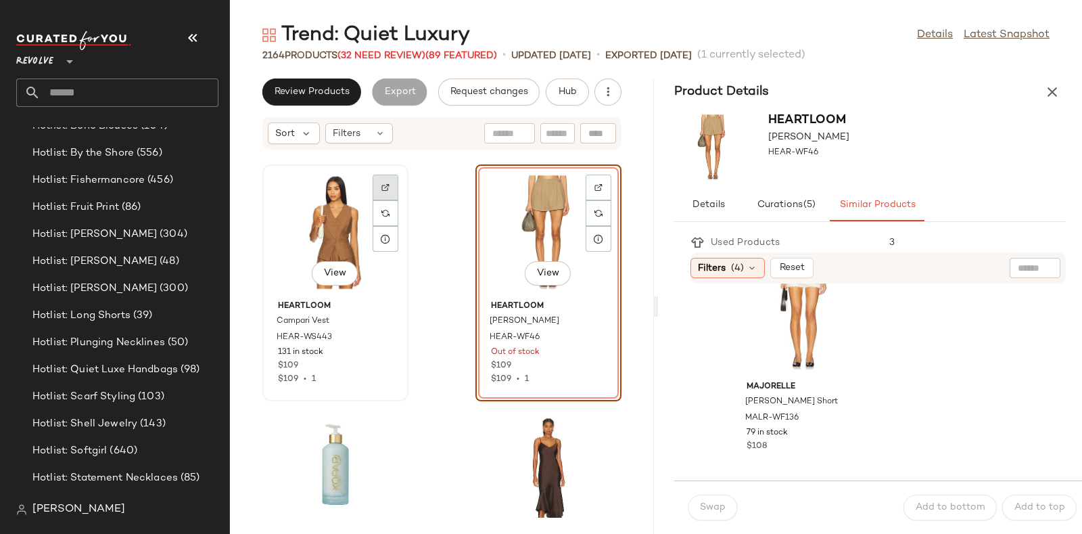
click at [381, 184] on img at bounding box center [385, 187] width 8 height 8
click at [1045, 90] on icon "button" at bounding box center [1052, 92] width 16 height 16
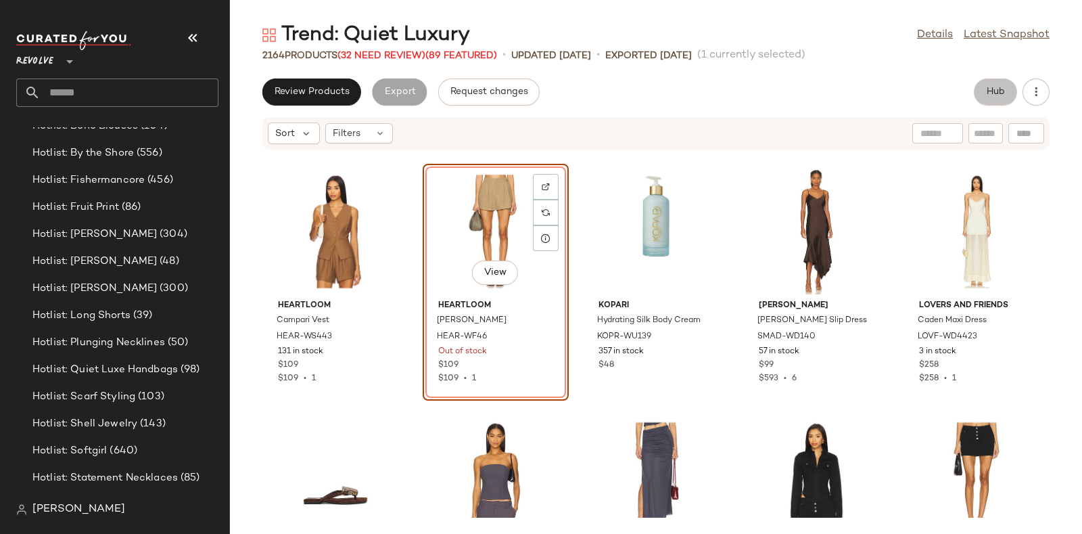
click at [992, 91] on span "Hub" at bounding box center [995, 92] width 19 height 11
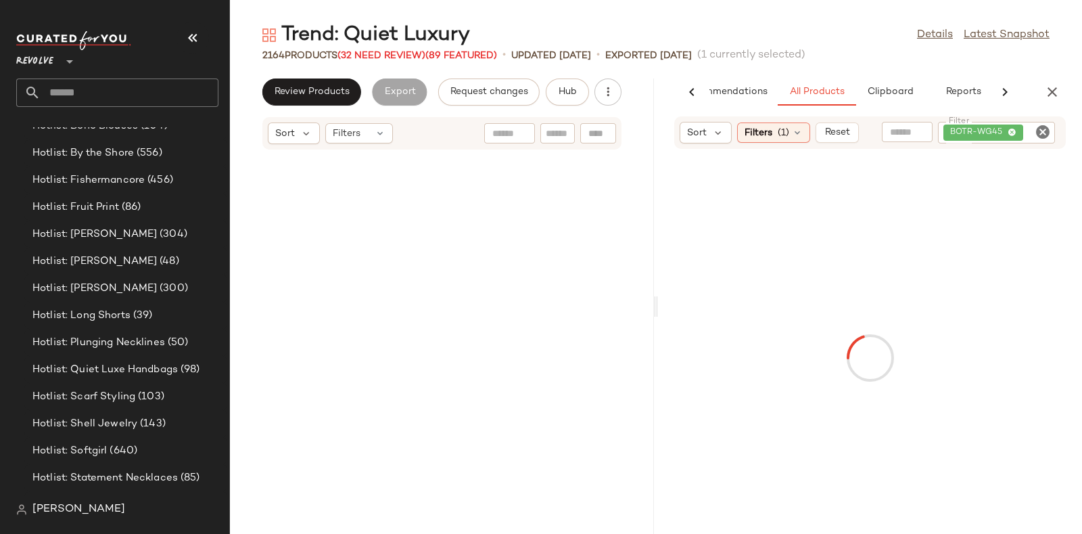
scroll to position [74252, 0]
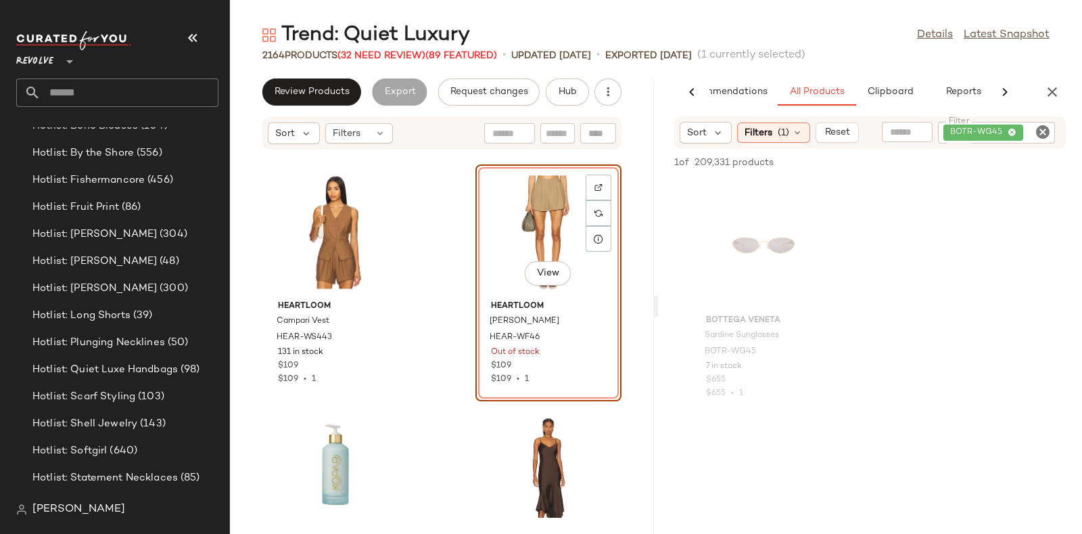
click at [1039, 126] on icon "Clear Filter" at bounding box center [1043, 132] width 16 height 16
paste input "*********"
type input "*********"
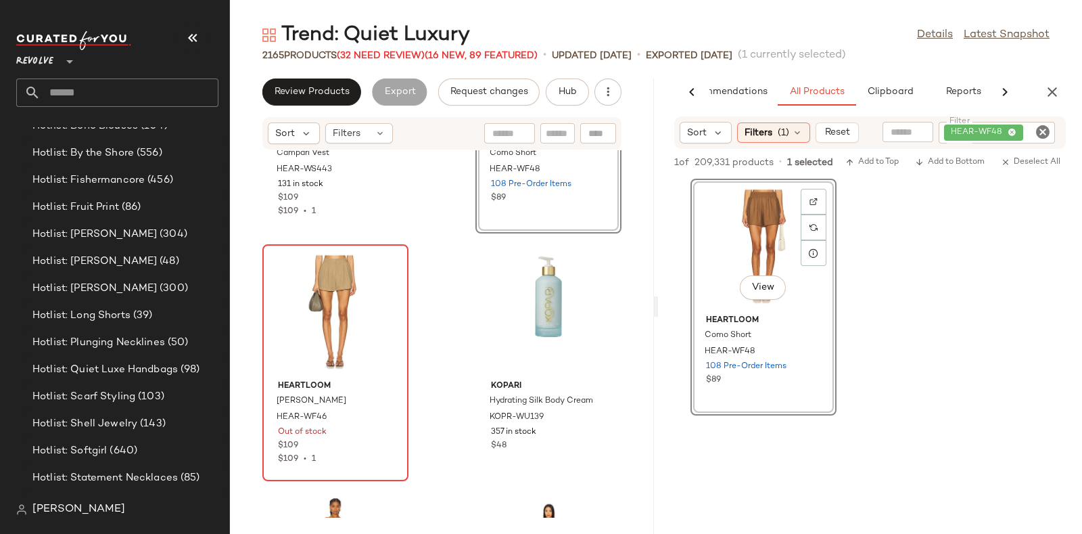
scroll to position [74421, 0]
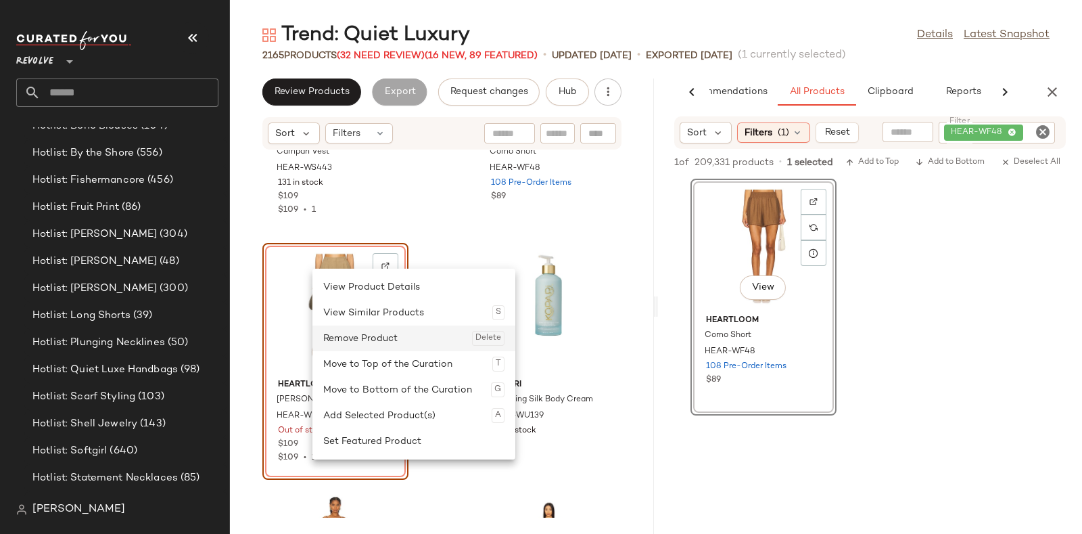
click at [344, 337] on div "Remove Product Delete" at bounding box center [413, 338] width 181 height 26
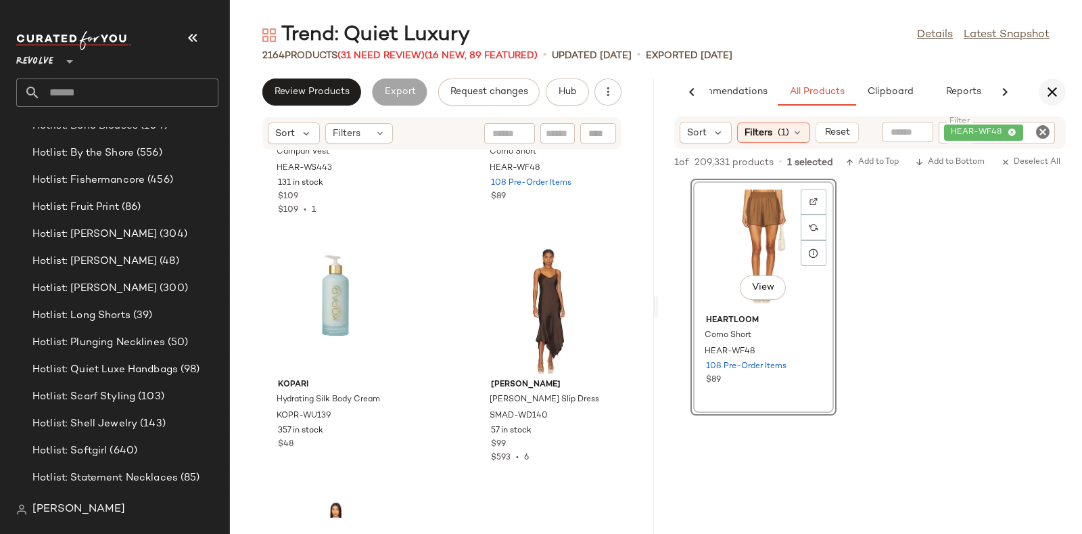
click at [1052, 90] on icon "button" at bounding box center [1052, 92] width 16 height 16
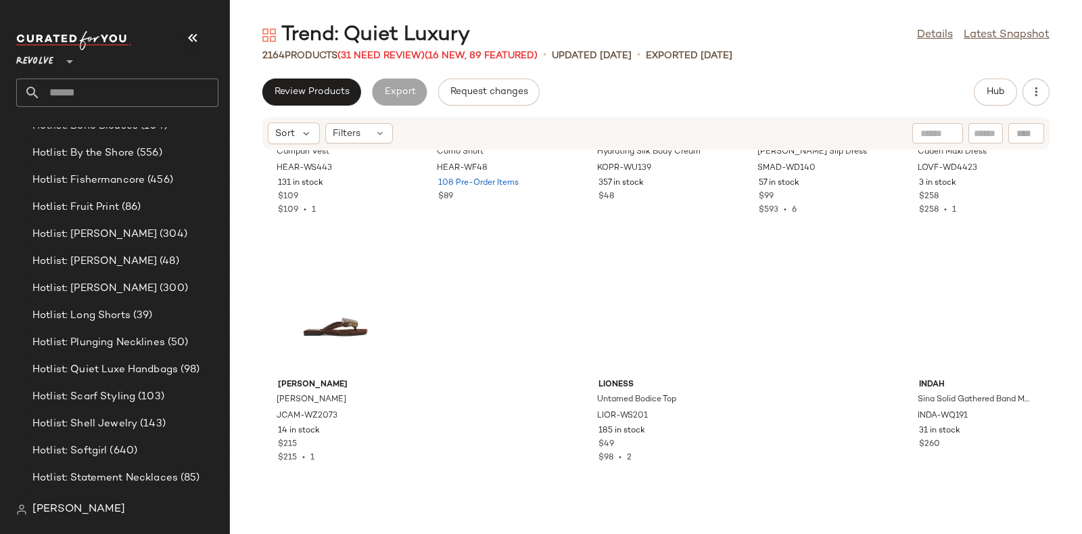
scroll to position [74174, 0]
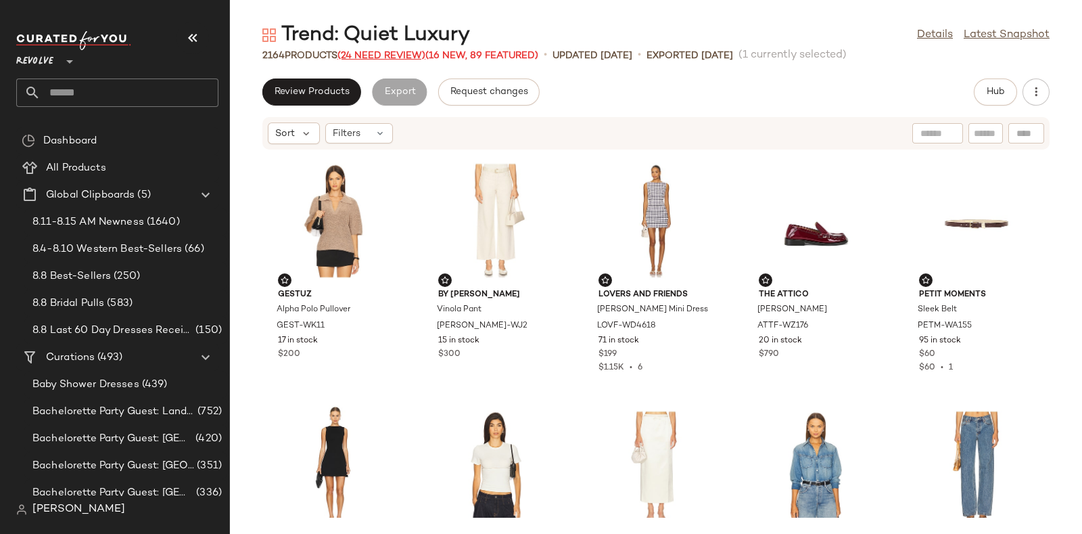
click at [399, 55] on span "(24 Need Review)" at bounding box center [381, 56] width 88 height 10
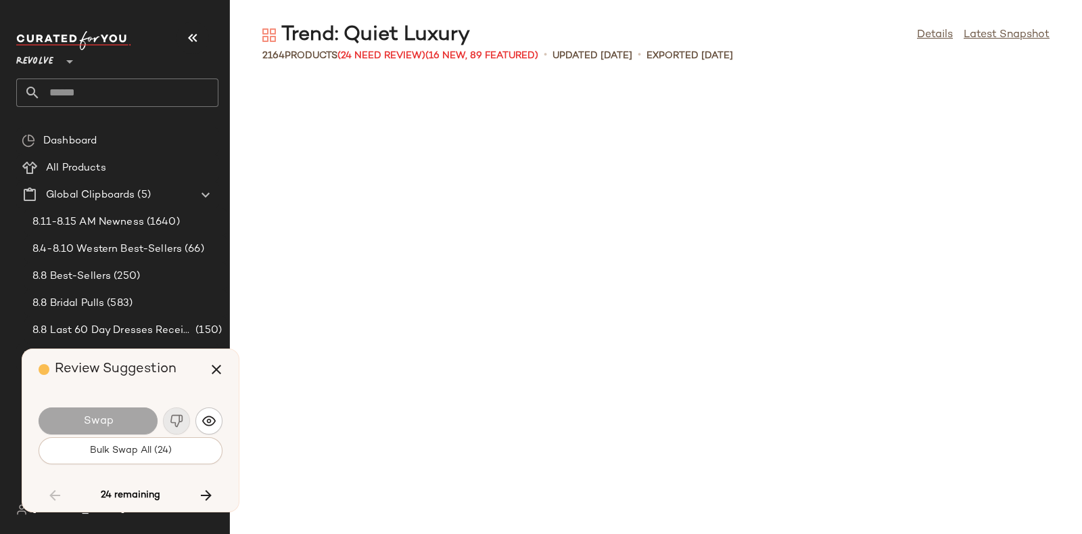
scroll to position [30939, 0]
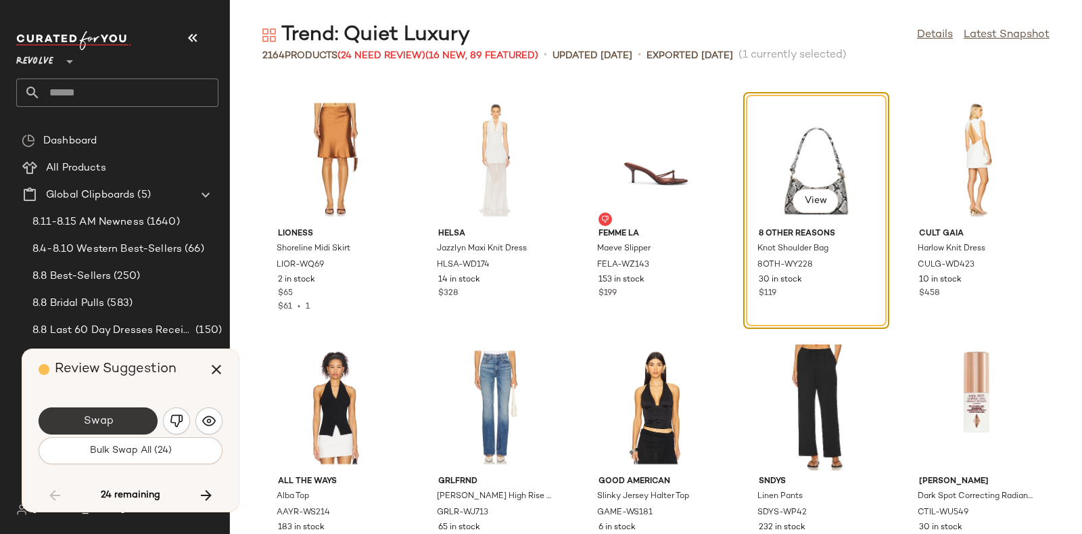
click at [128, 412] on button "Swap" at bounding box center [98, 420] width 119 height 27
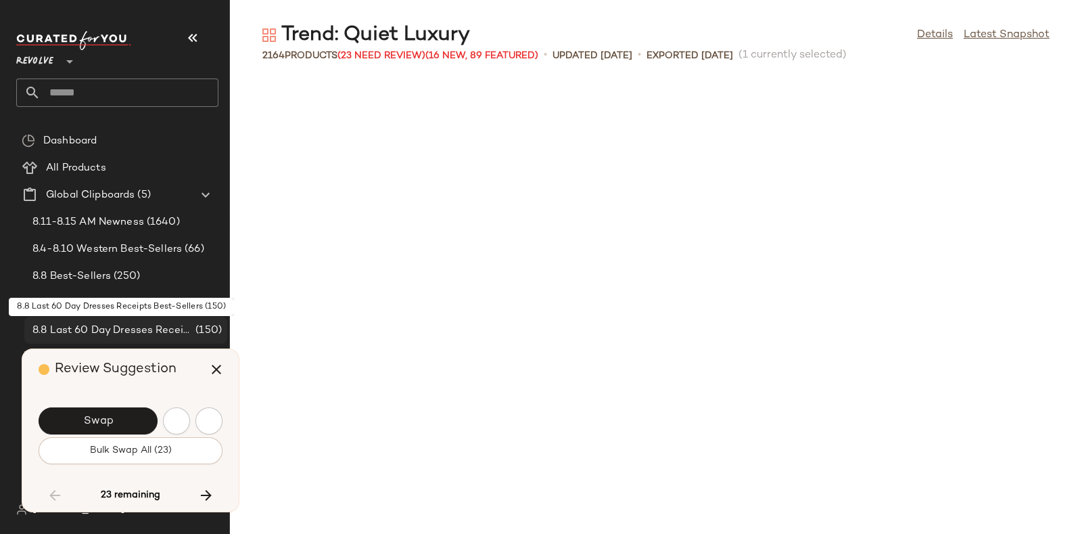
scroll to position [31681, 0]
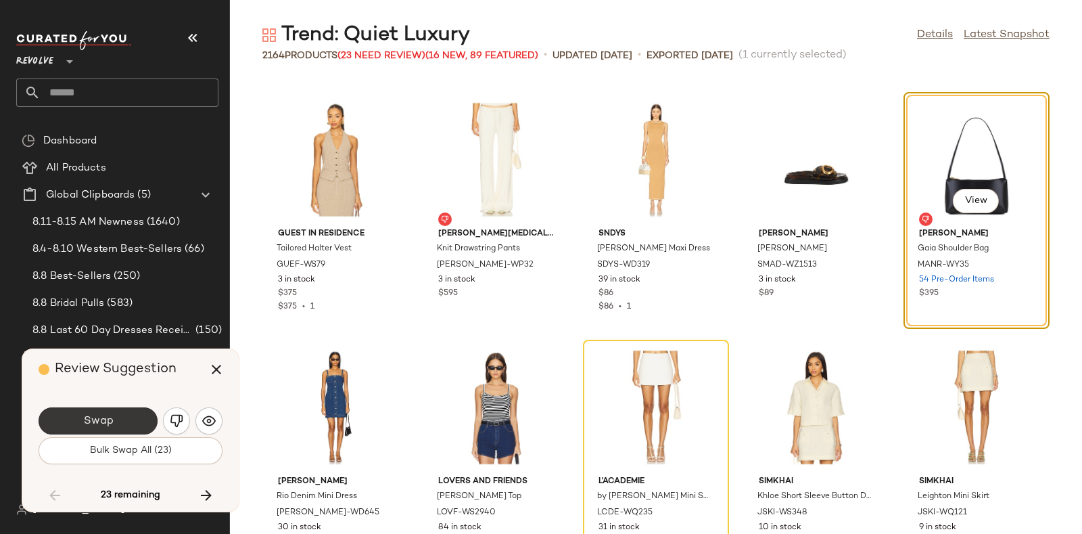
click at [127, 410] on button "Swap" at bounding box center [98, 420] width 119 height 27
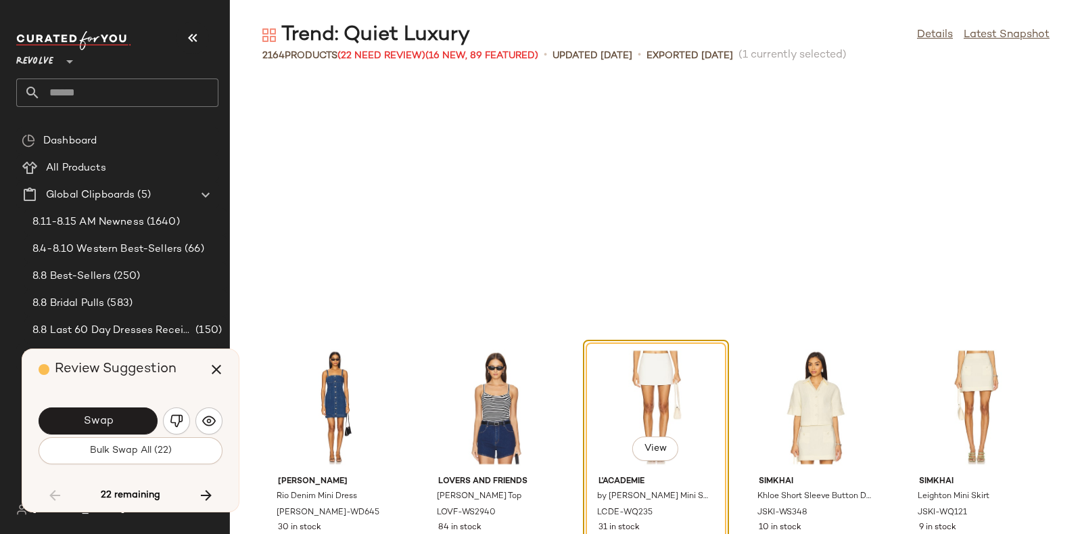
scroll to position [31929, 0]
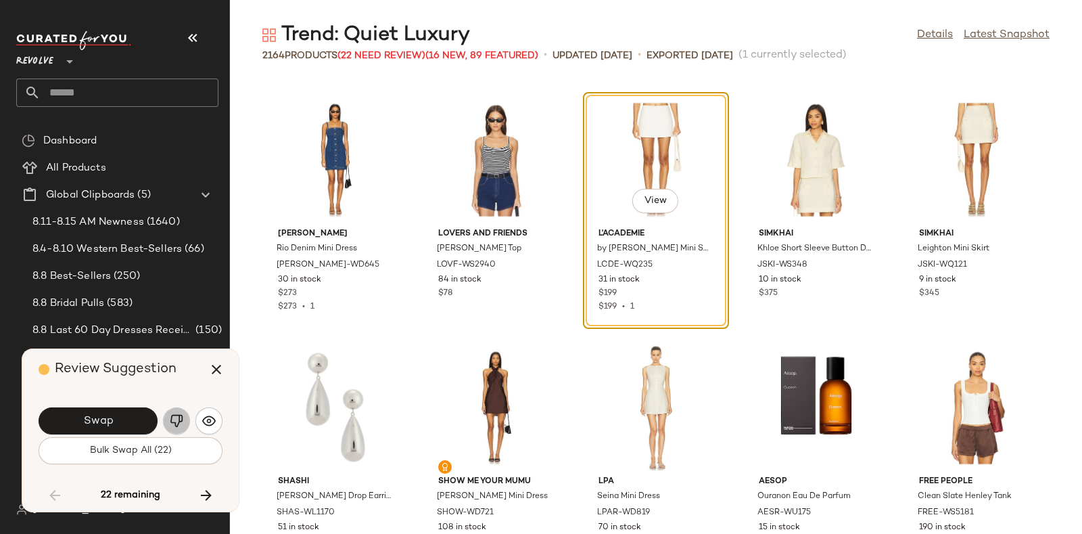
click at [172, 411] on button "button" at bounding box center [176, 420] width 27 height 27
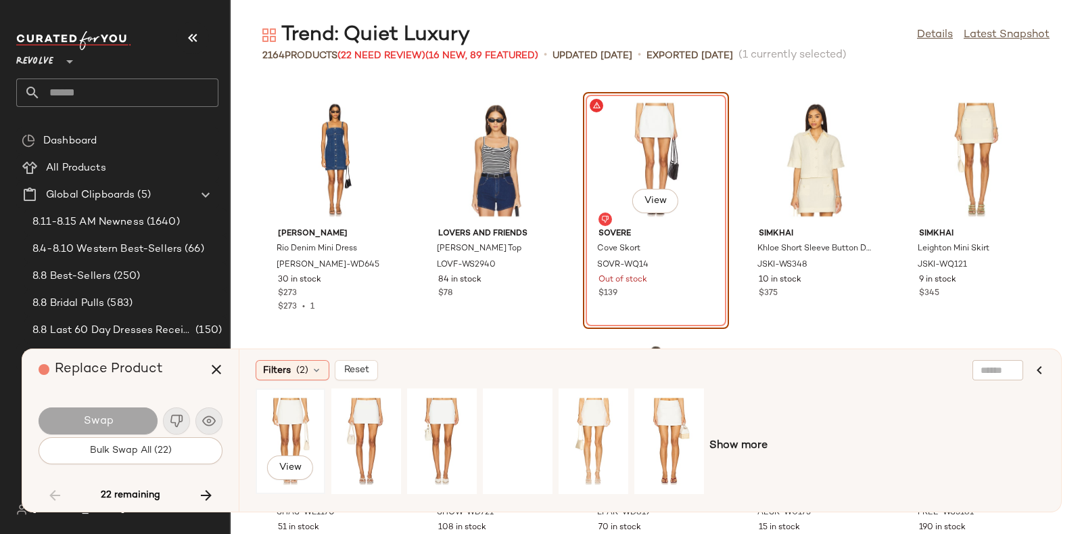
click at [296, 404] on div "View" at bounding box center [290, 441] width 60 height 96
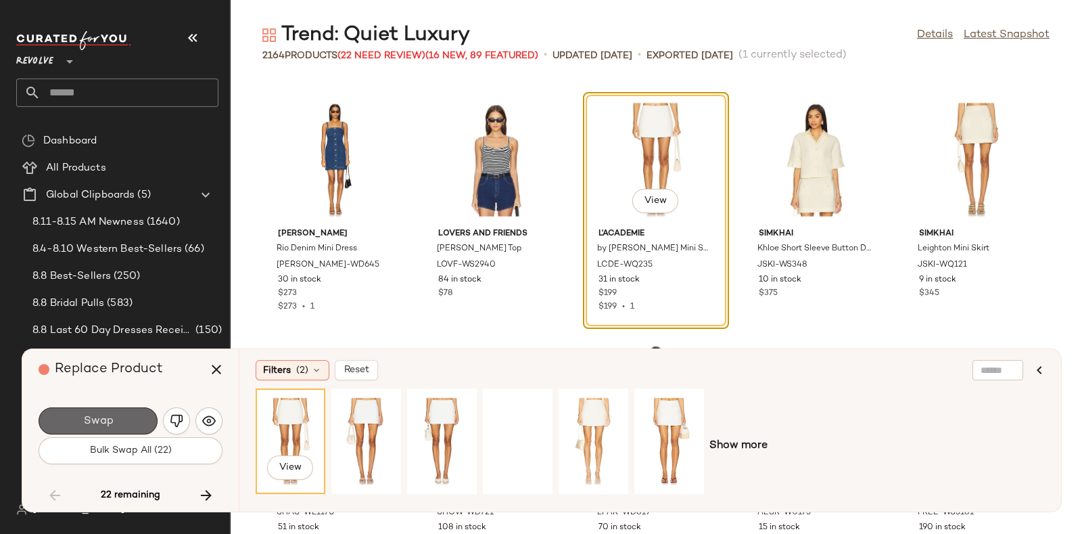
click at [126, 419] on button "Swap" at bounding box center [98, 420] width 119 height 27
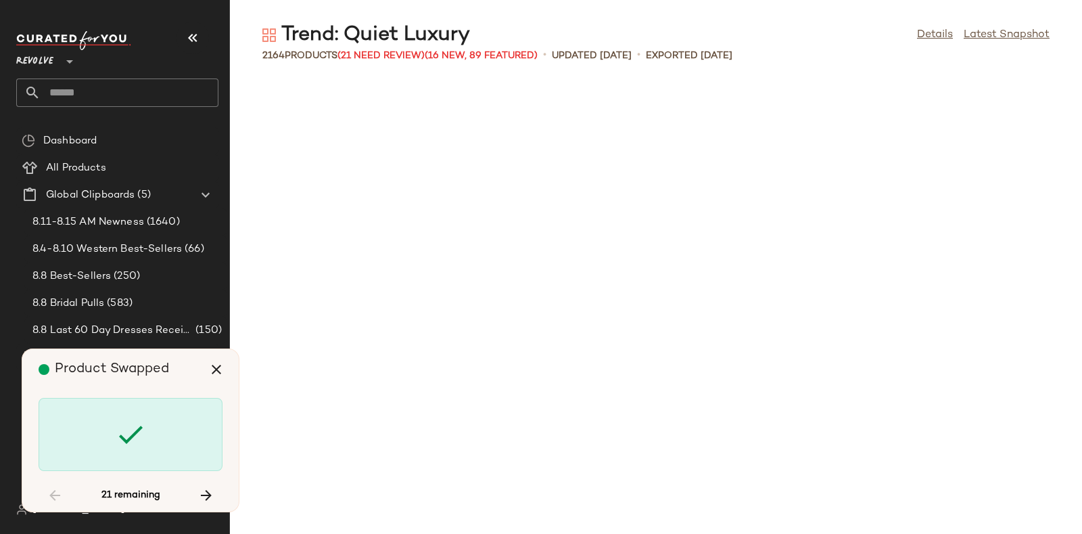
scroll to position [34898, 0]
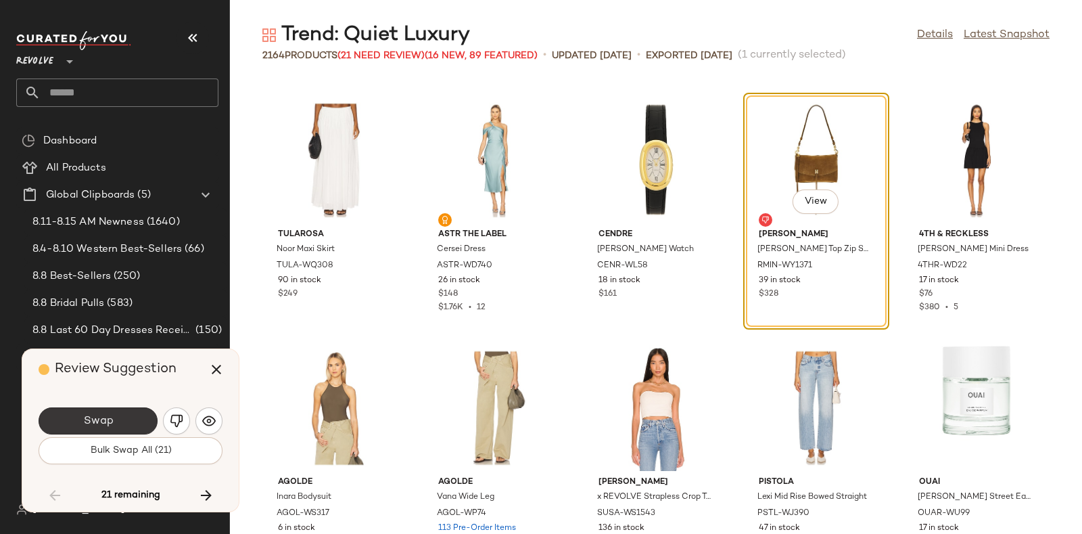
click at [140, 421] on button "Swap" at bounding box center [98, 420] width 119 height 27
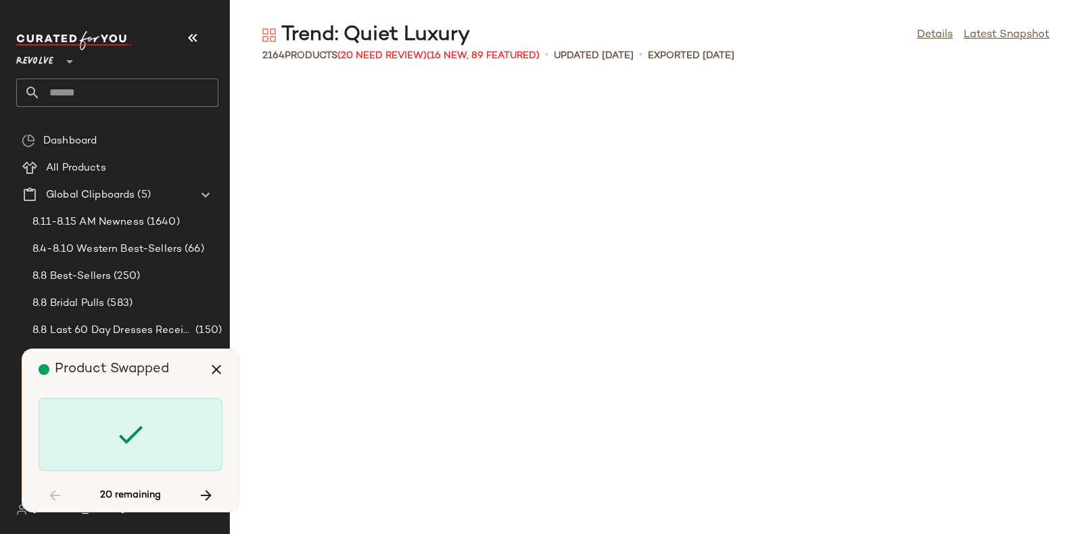
scroll to position [39354, 0]
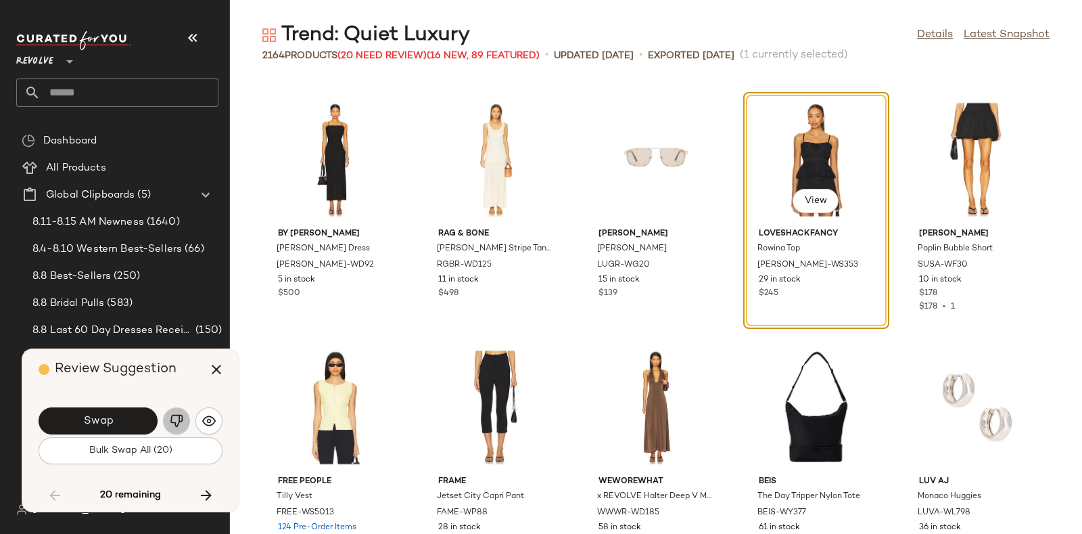
click at [176, 417] on img "button" at bounding box center [177, 421] width 14 height 14
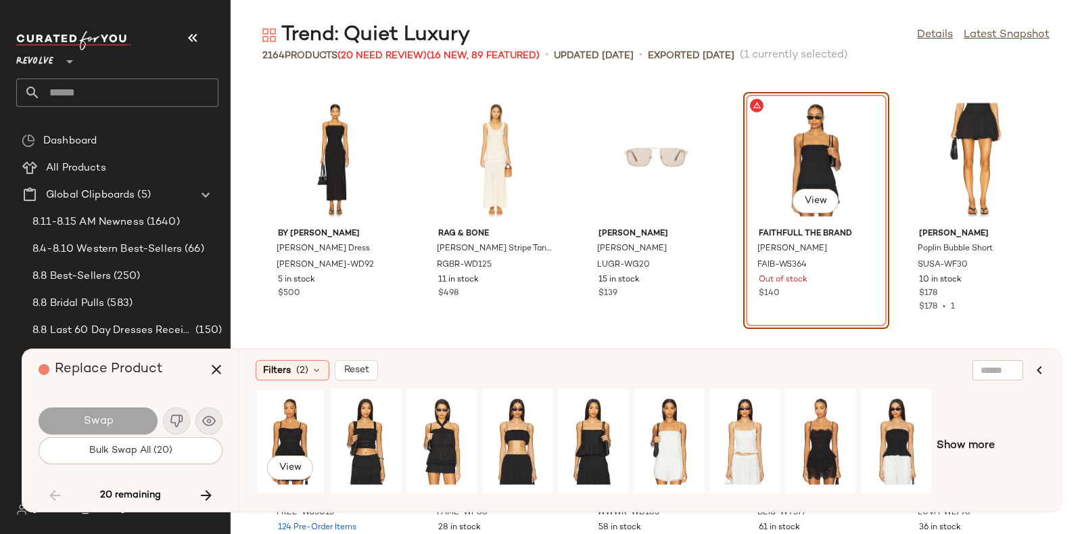
click at [296, 419] on div "View" at bounding box center [290, 441] width 60 height 96
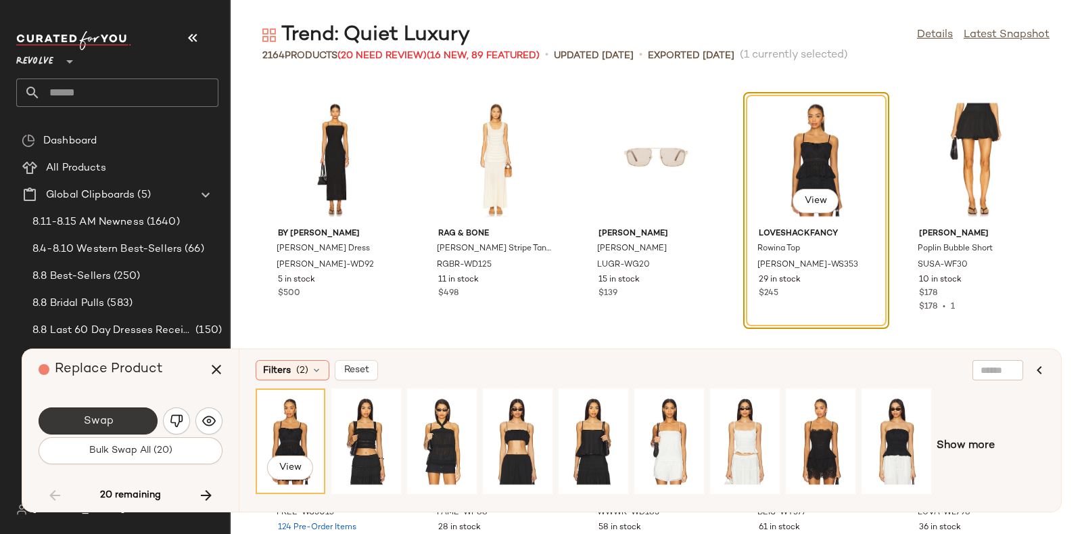
click at [124, 420] on button "Swap" at bounding box center [98, 420] width 119 height 27
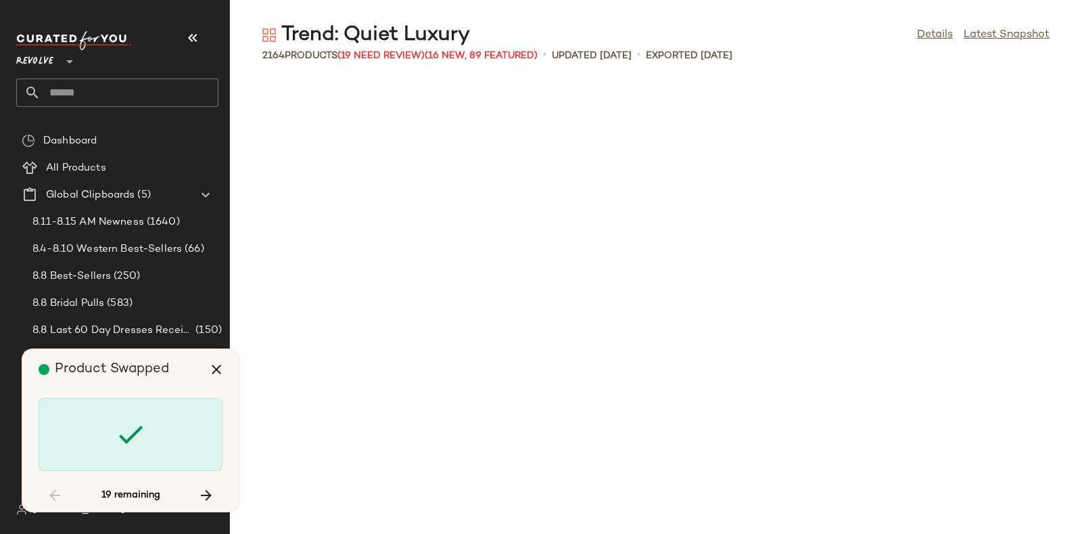
scroll to position [41334, 0]
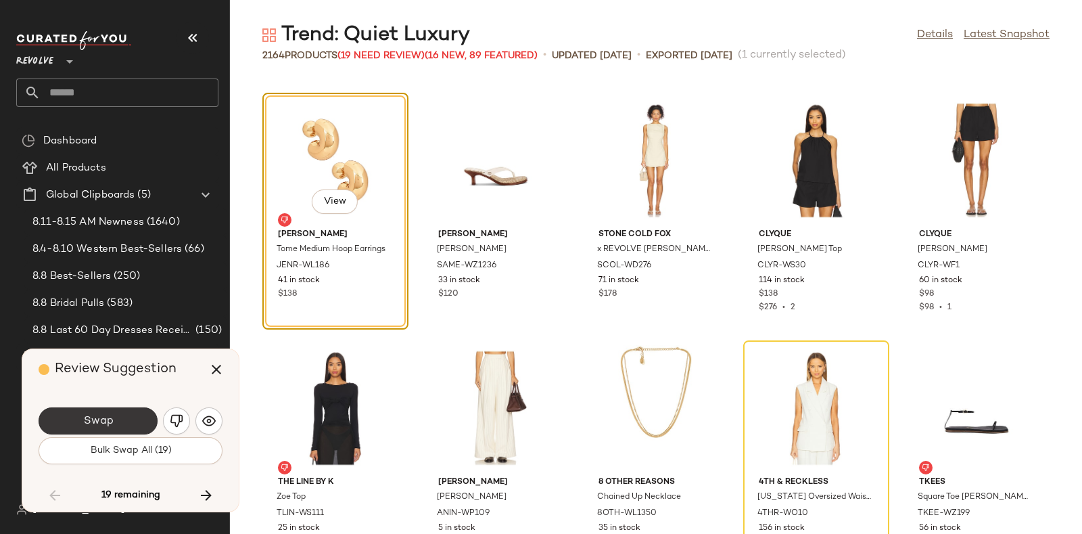
click at [145, 410] on button "Swap" at bounding box center [98, 420] width 119 height 27
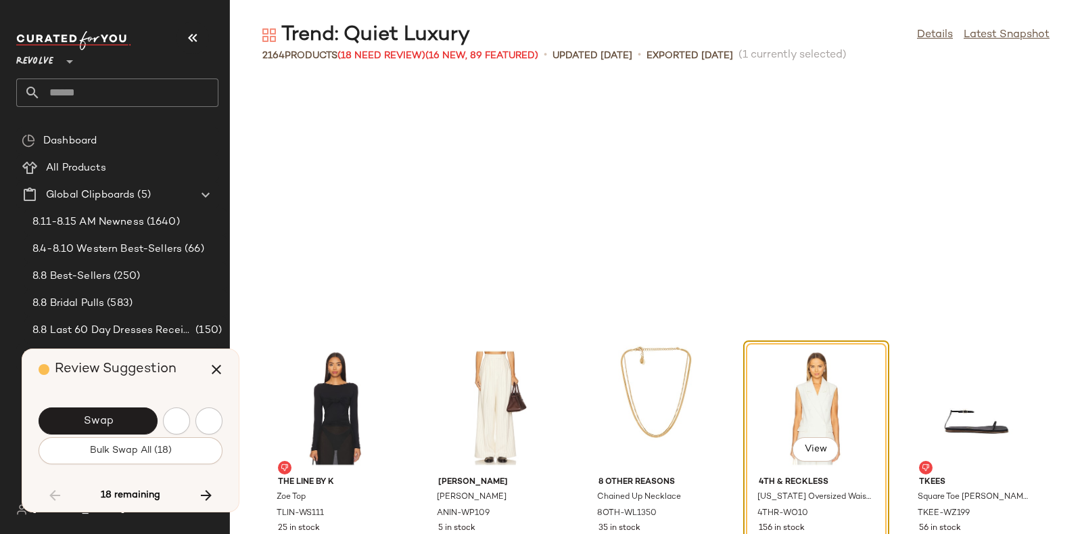
scroll to position [41582, 0]
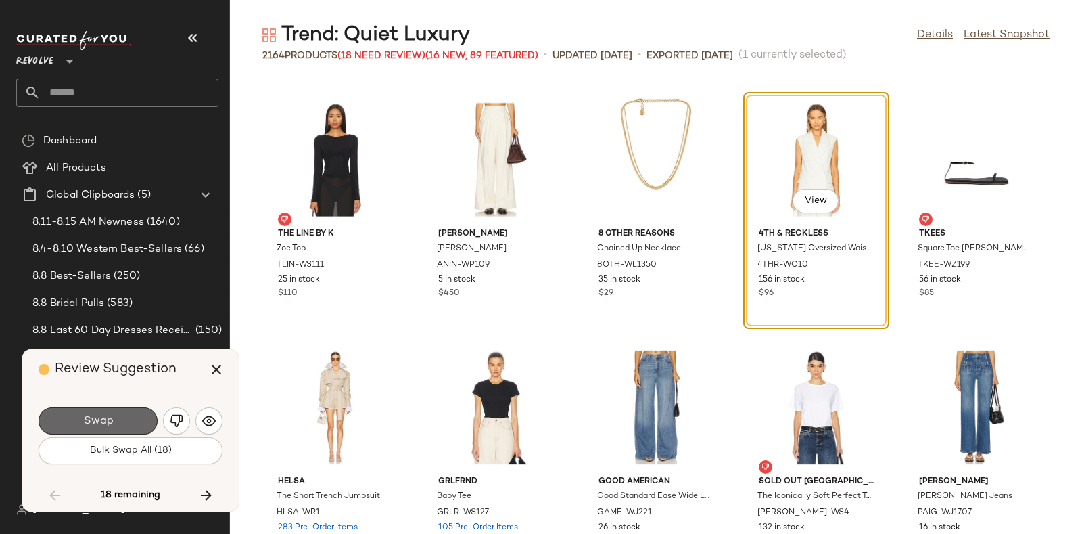
click at [137, 415] on button "Swap" at bounding box center [98, 420] width 119 height 27
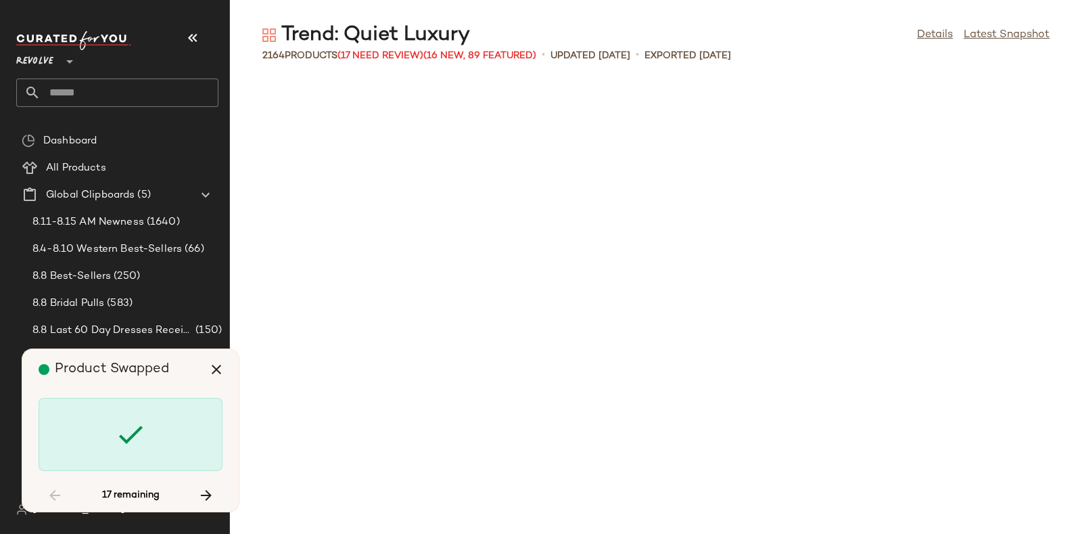
scroll to position [43809, 0]
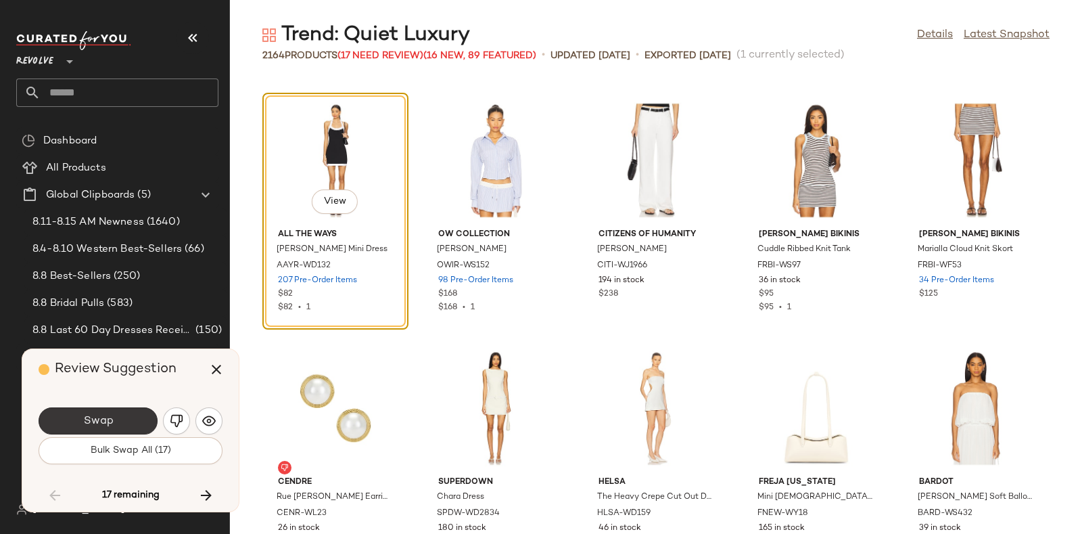
click at [133, 417] on button "Swap" at bounding box center [98, 420] width 119 height 27
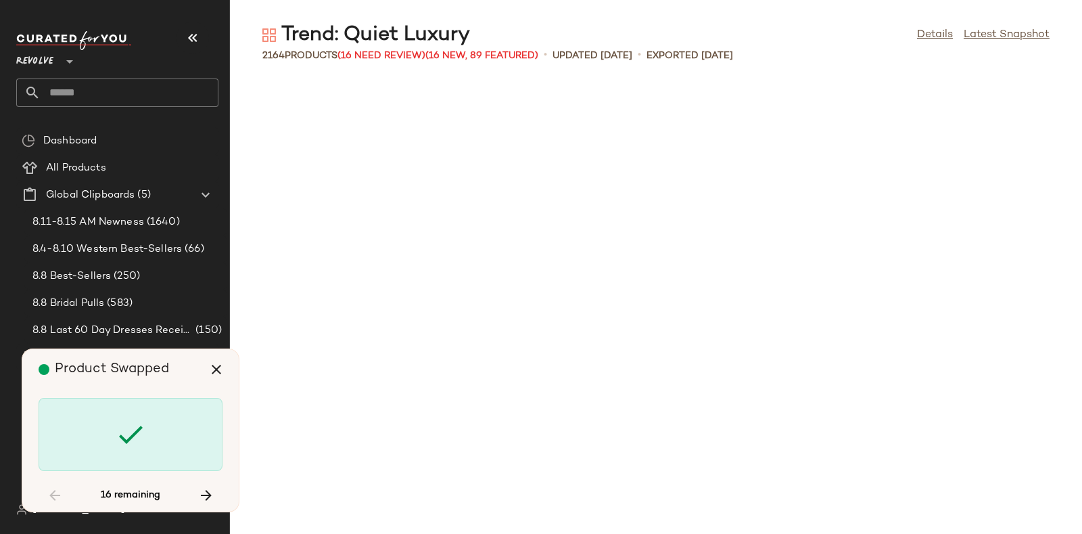
scroll to position [45542, 0]
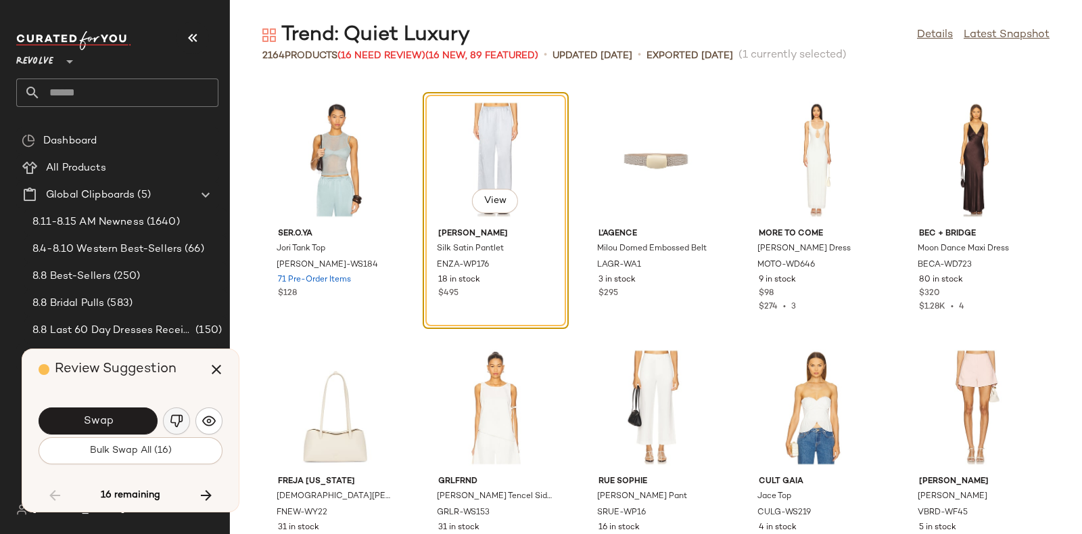
click at [170, 418] on img "button" at bounding box center [177, 421] width 14 height 14
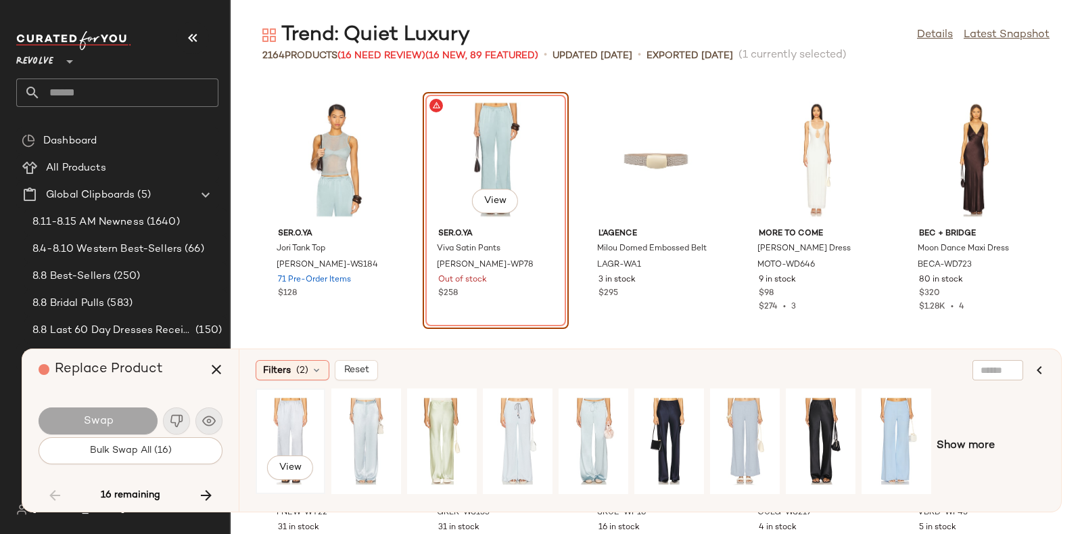
click at [298, 415] on div "View" at bounding box center [290, 441] width 60 height 96
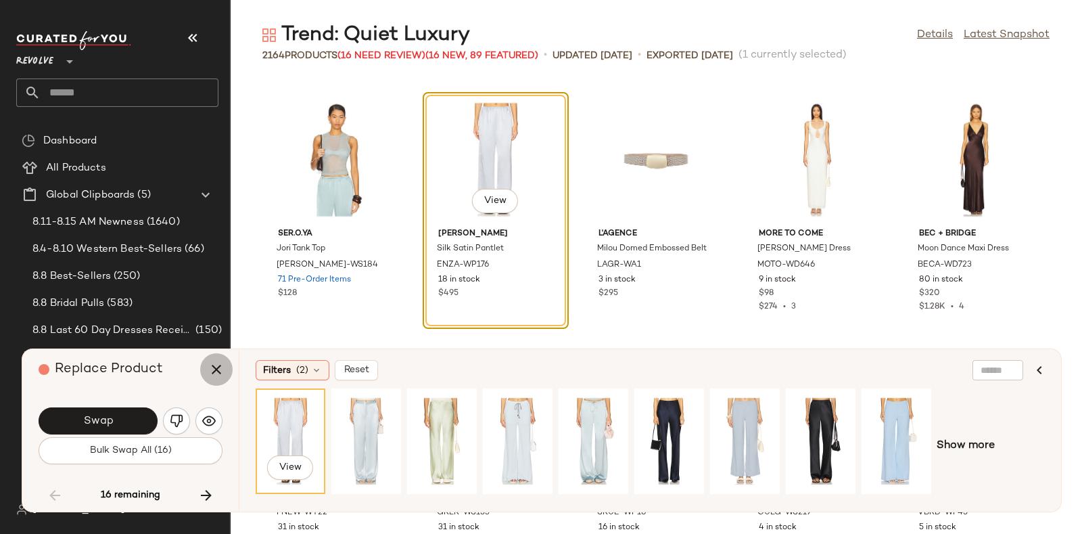
click at [213, 370] on icon "button" at bounding box center [216, 369] width 16 height 16
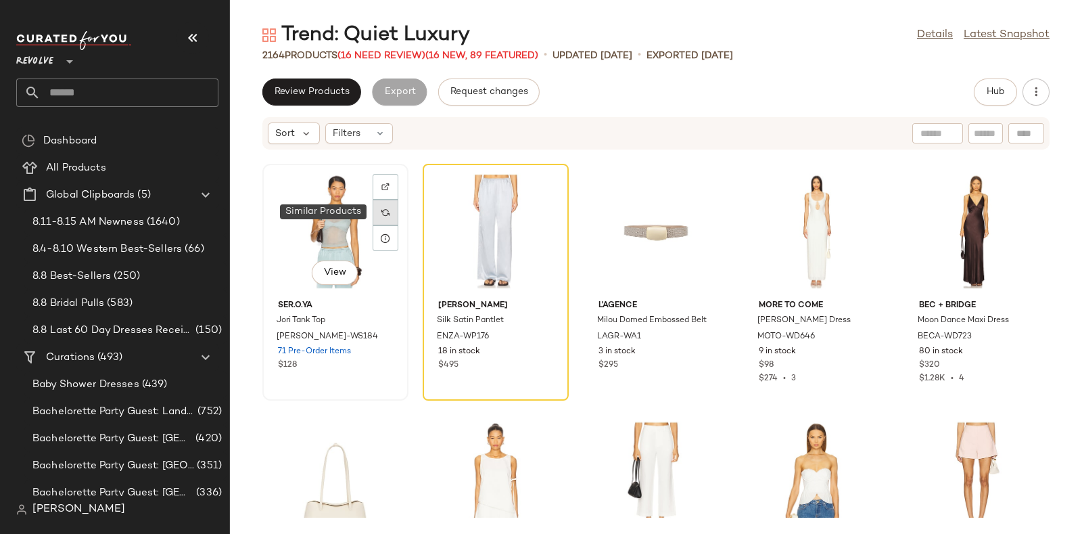
click at [381, 211] on img at bounding box center [385, 212] width 8 height 8
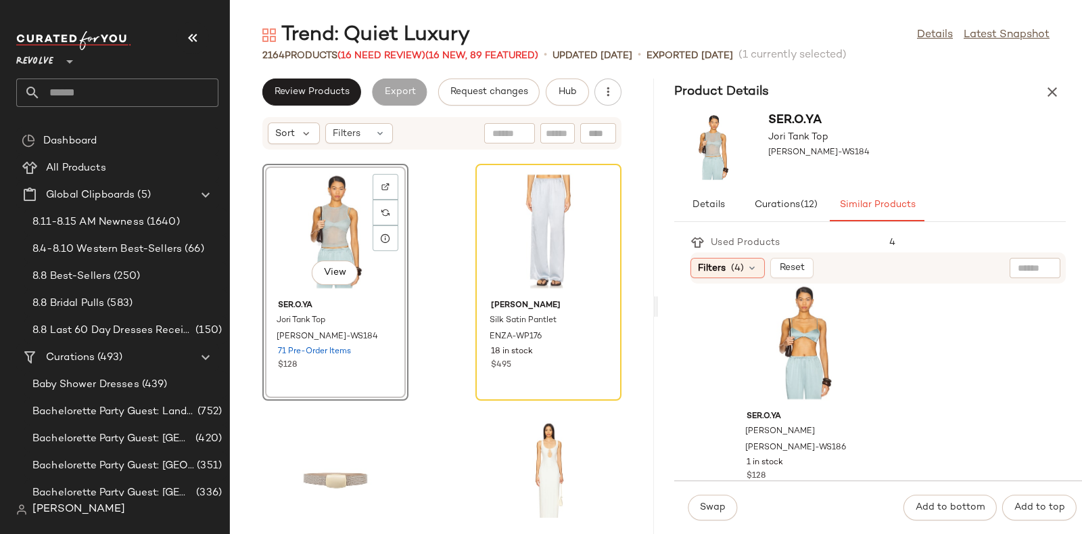
scroll to position [20, 0]
click at [804, 330] on div "View" at bounding box center [804, 342] width 137 height 126
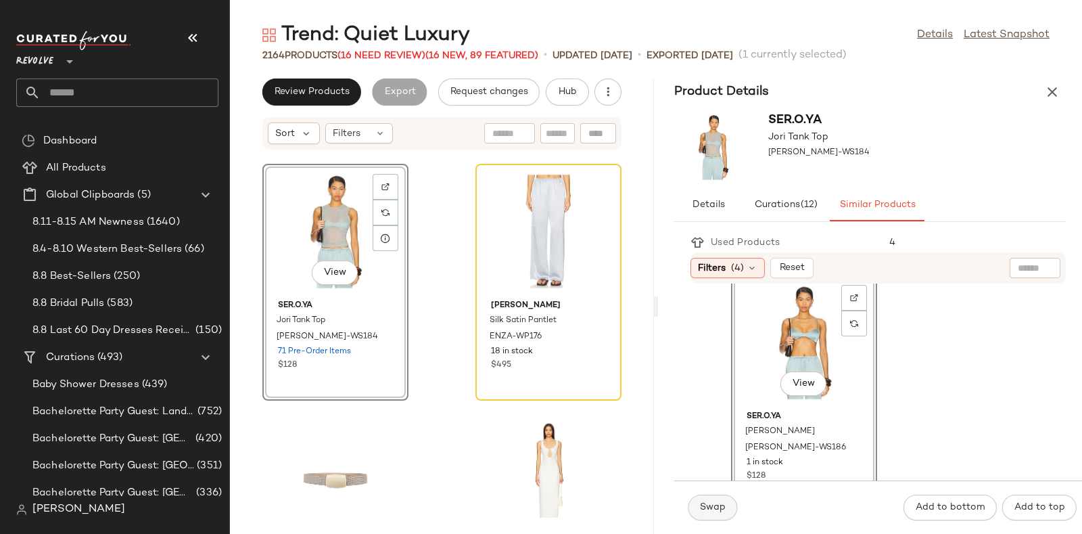
click at [701, 513] on button "Swap" at bounding box center [712, 507] width 49 height 26
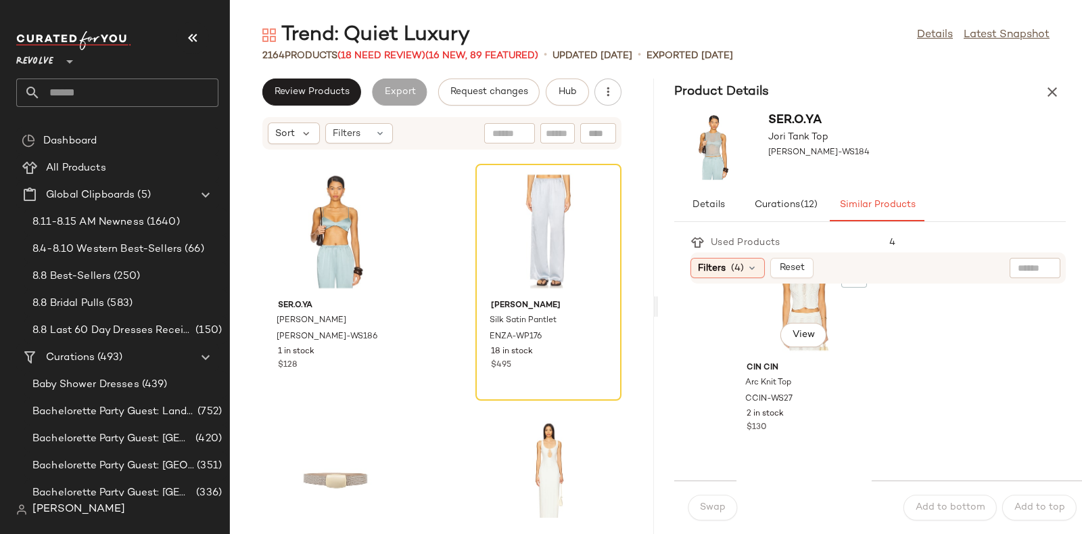
scroll to position [812, 0]
click at [594, 183] on icon at bounding box center [598, 186] width 9 height 9
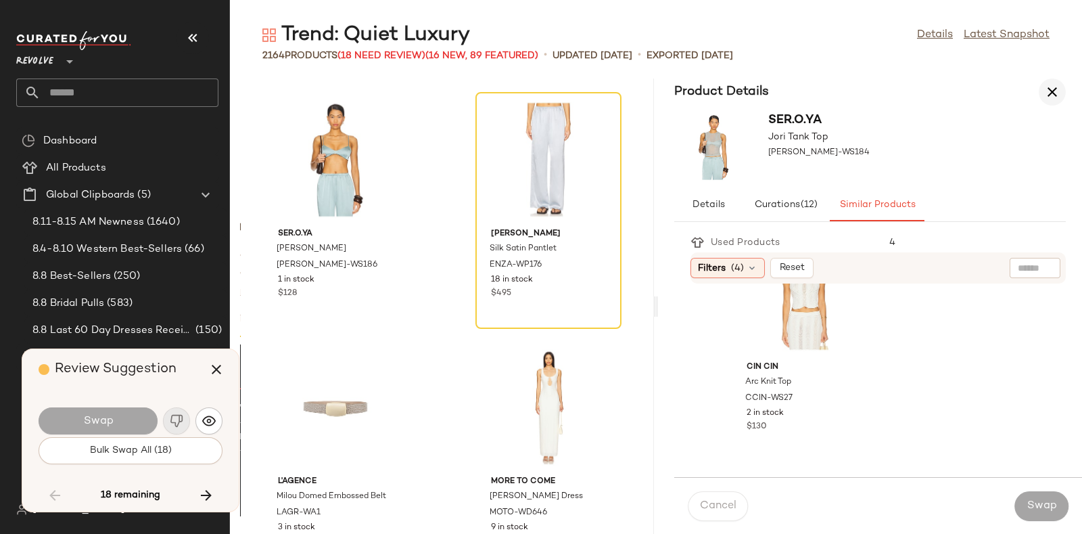
click at [1054, 93] on icon "button" at bounding box center [1052, 92] width 16 height 16
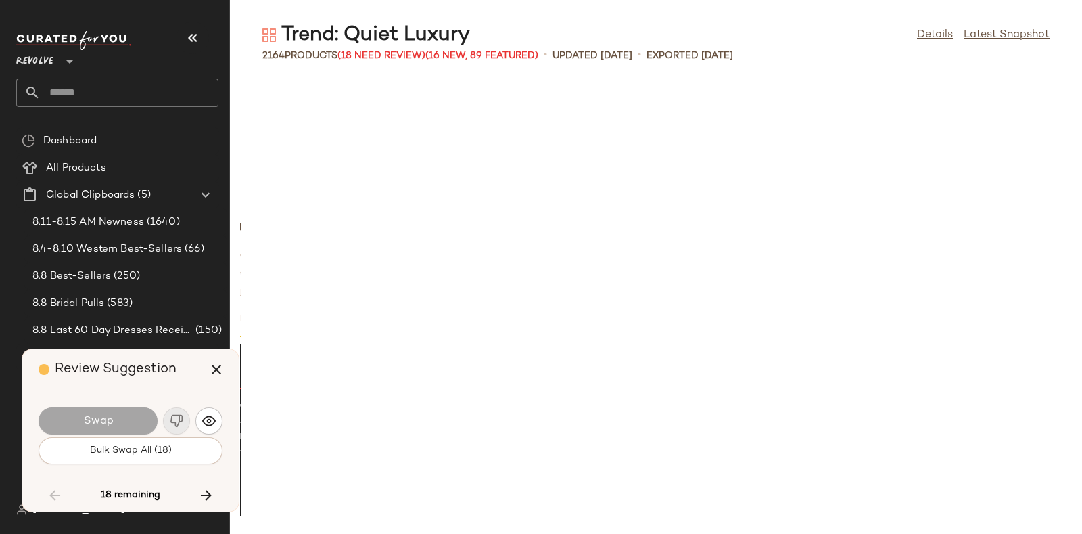
scroll to position [106719, 0]
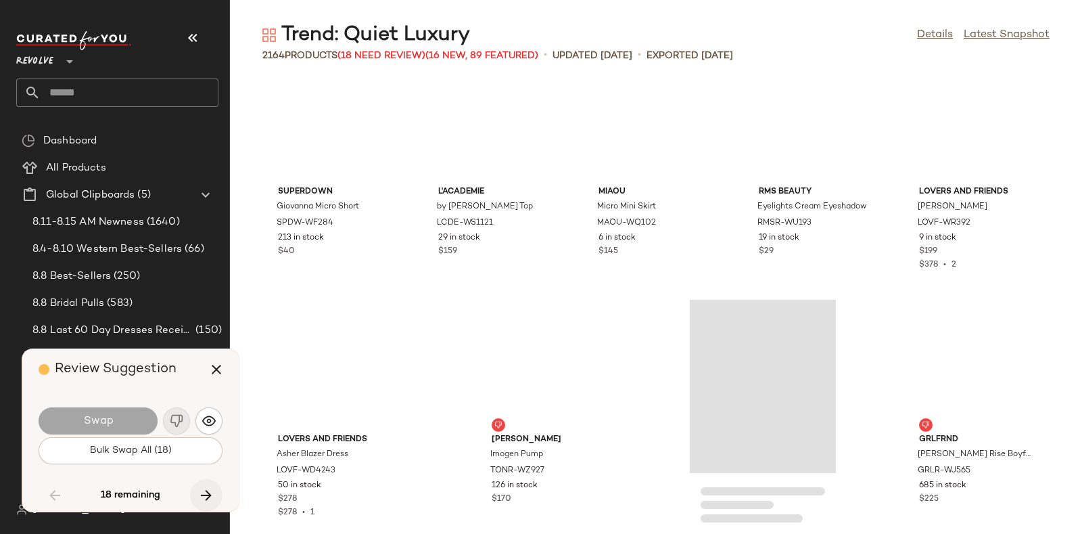
click at [204, 492] on icon "button" at bounding box center [206, 495] width 16 height 16
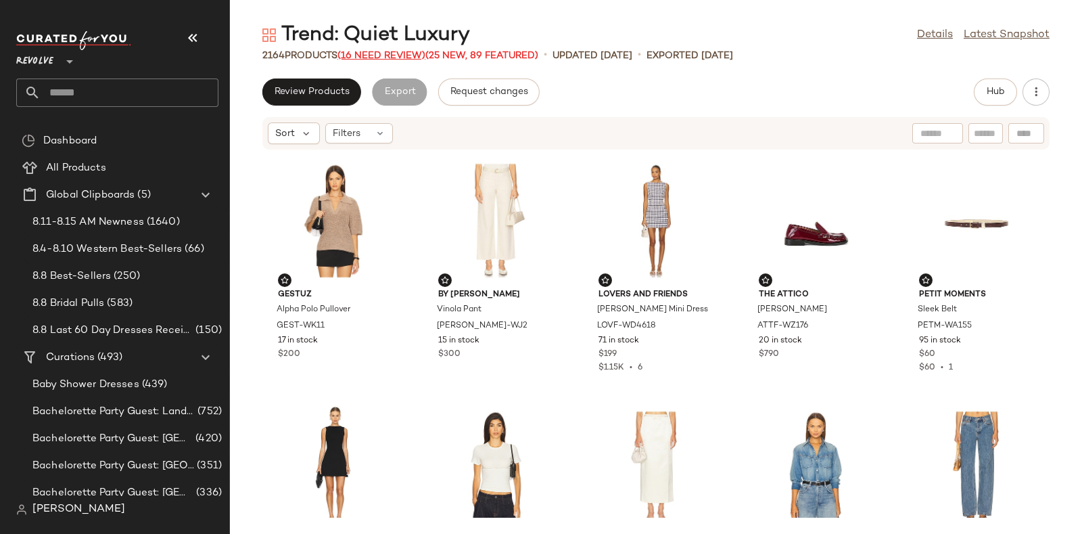
click at [381, 55] on span "(16 Need Review)" at bounding box center [381, 56] width 88 height 10
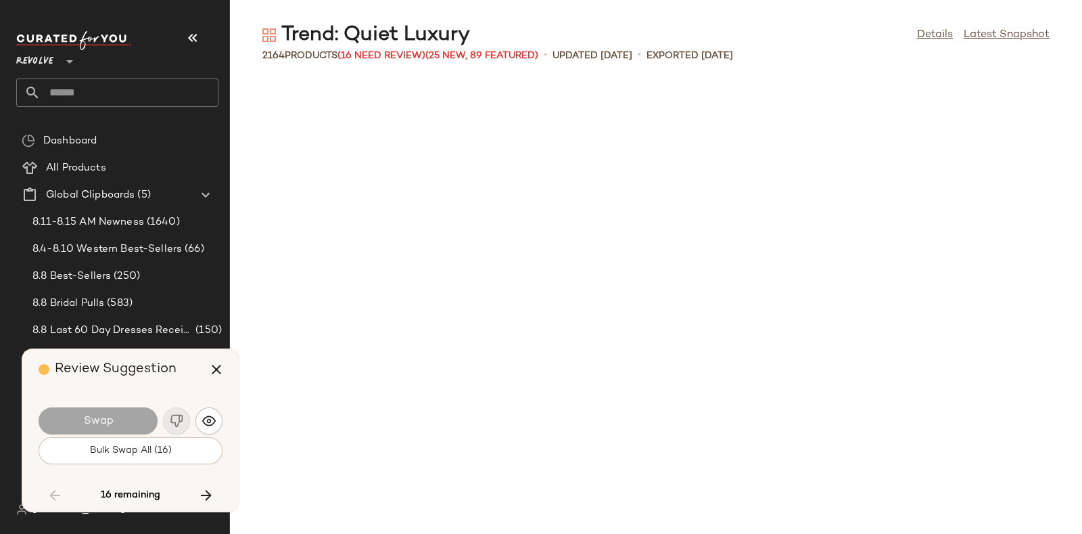
scroll to position [45542, 0]
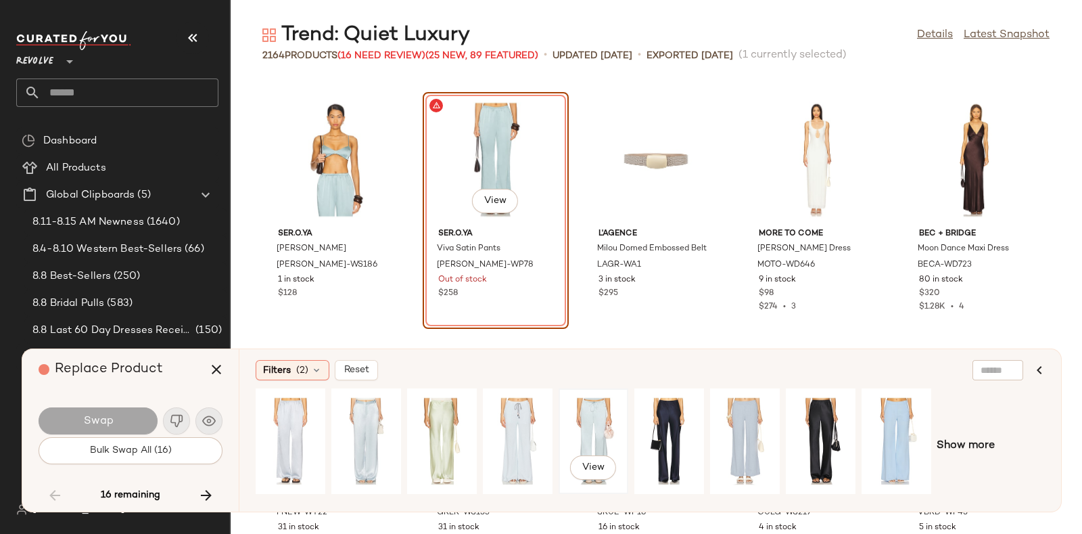
click at [572, 420] on div "View" at bounding box center [593, 441] width 60 height 96
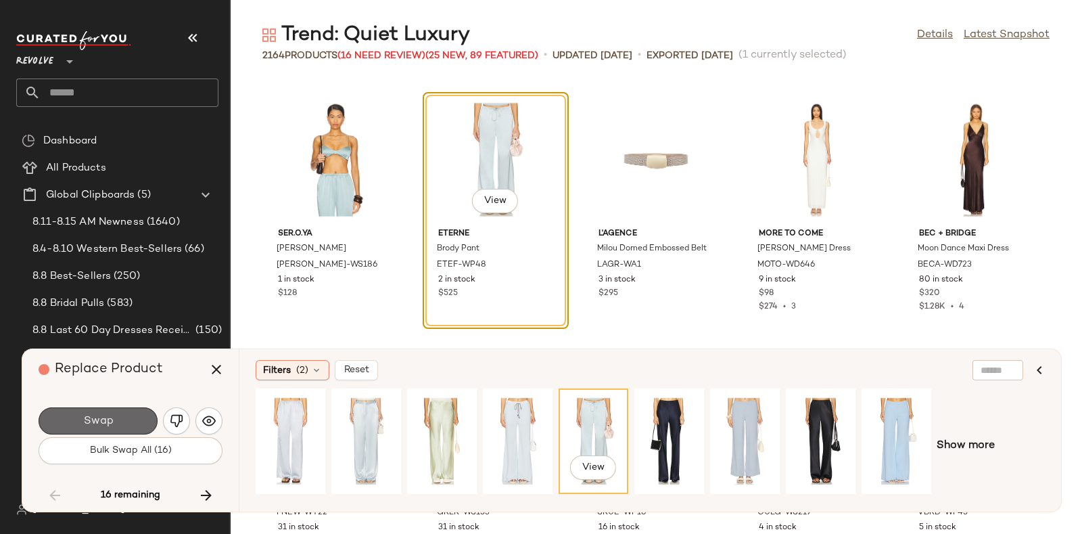
click at [95, 416] on span "Swap" at bounding box center [98, 421] width 30 height 13
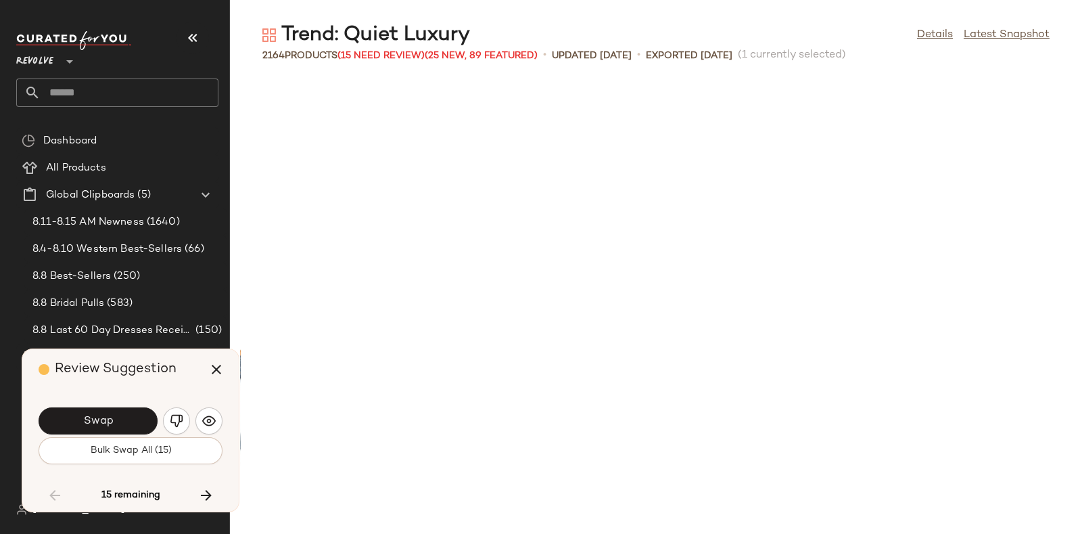
scroll to position [46284, 0]
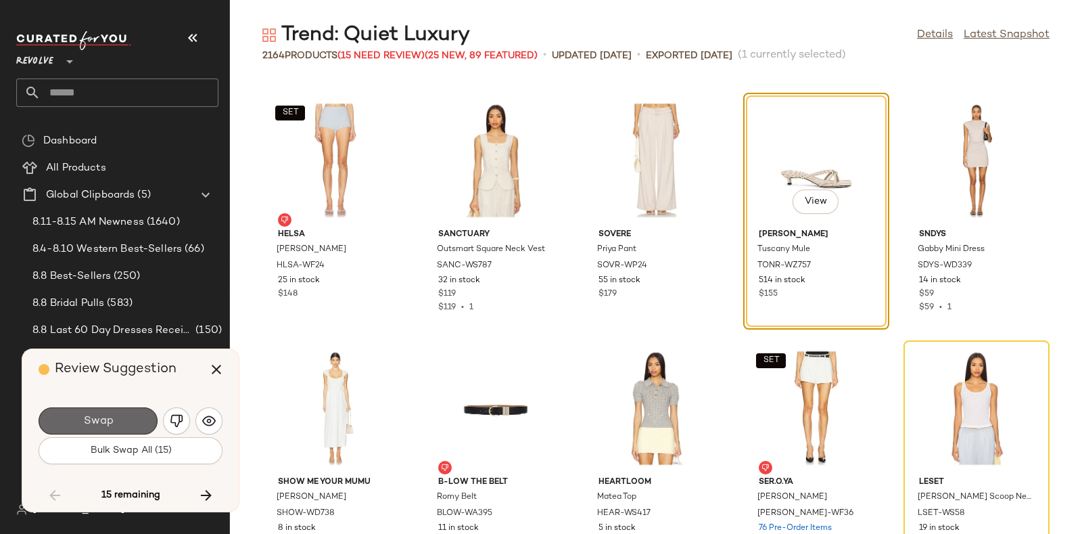
click at [133, 412] on button "Swap" at bounding box center [98, 420] width 119 height 27
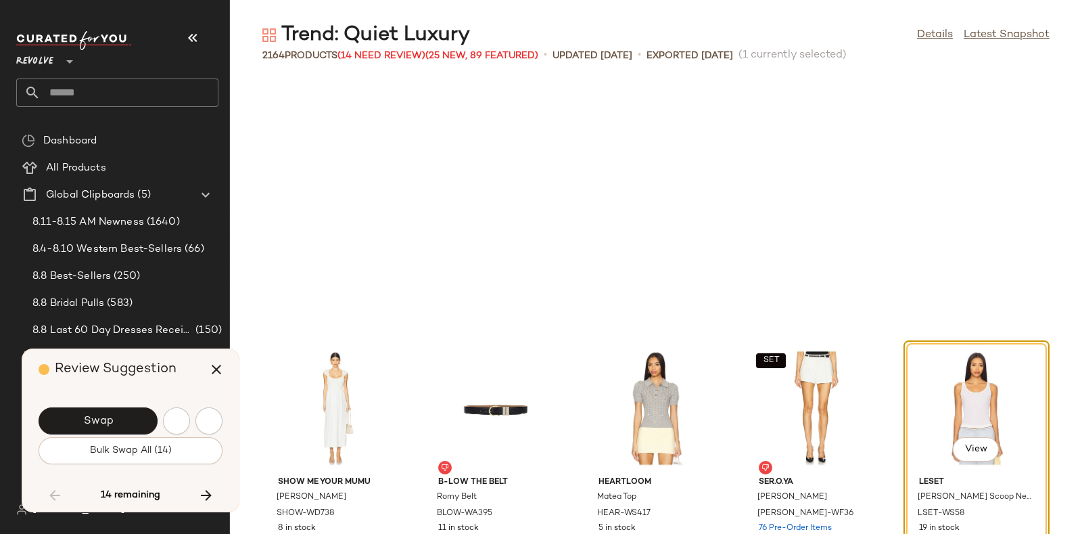
scroll to position [46532, 0]
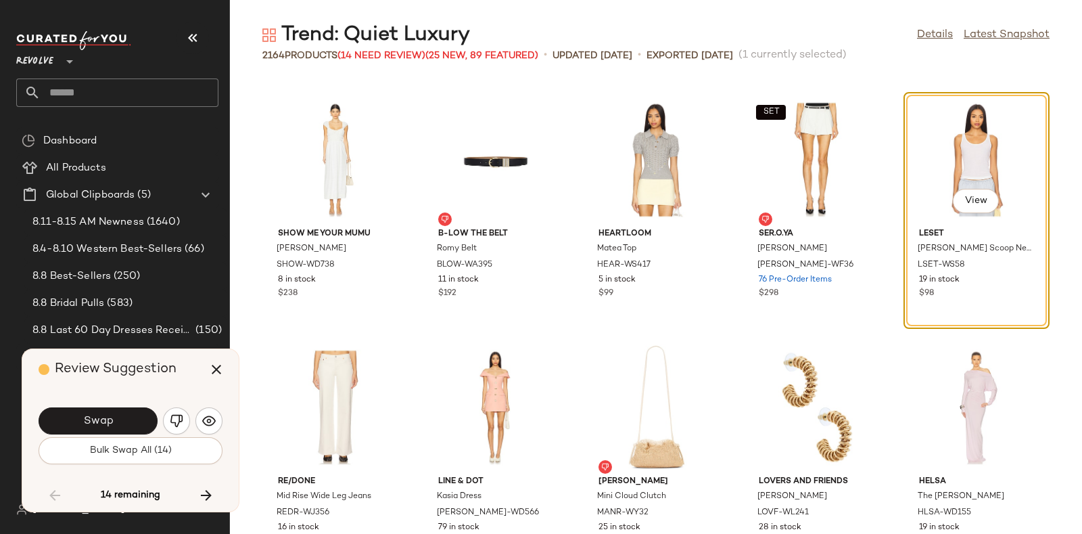
click at [131, 406] on div "Swap" at bounding box center [131, 420] width 184 height 32
click at [135, 419] on button "Swap" at bounding box center [98, 420] width 119 height 27
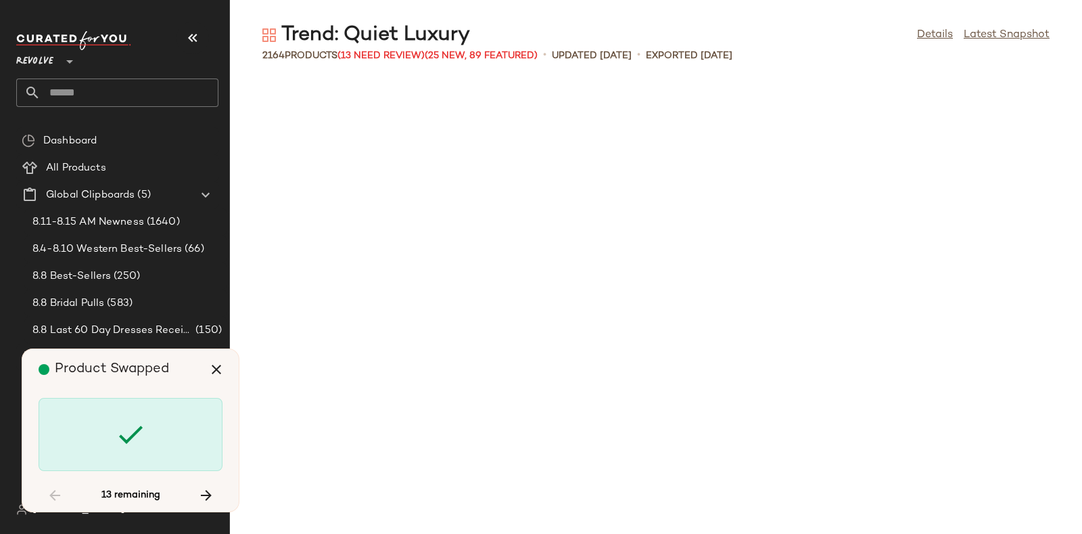
scroll to position [53215, 0]
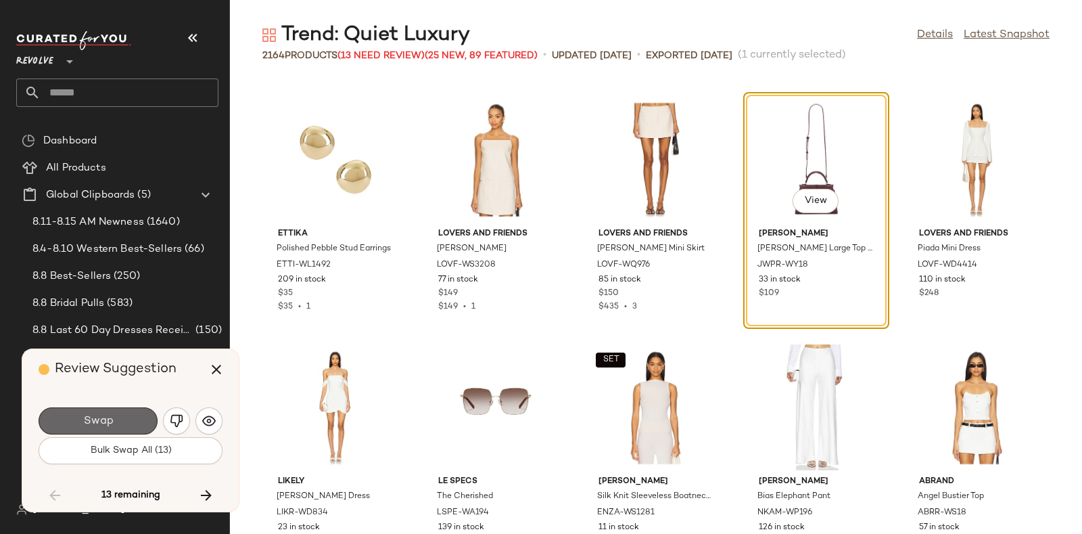
click at [137, 417] on button "Swap" at bounding box center [98, 420] width 119 height 27
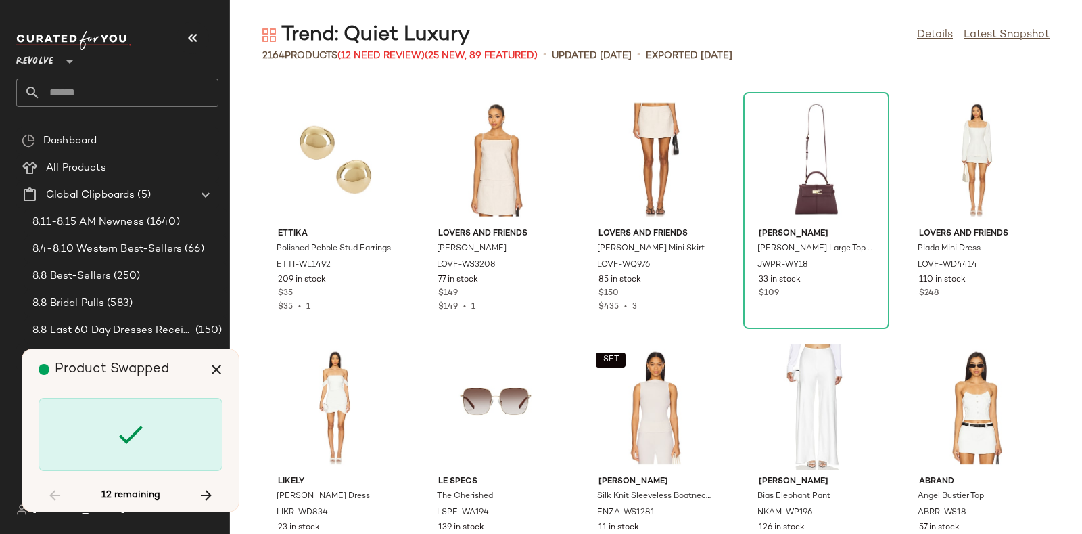
scroll to position [56927, 0]
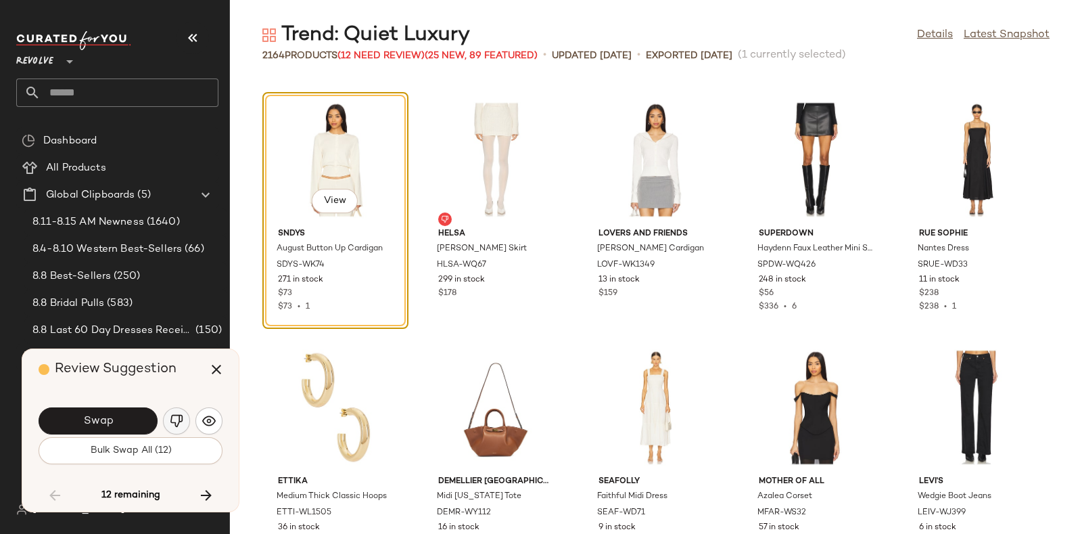
click at [173, 415] on img "button" at bounding box center [177, 421] width 14 height 14
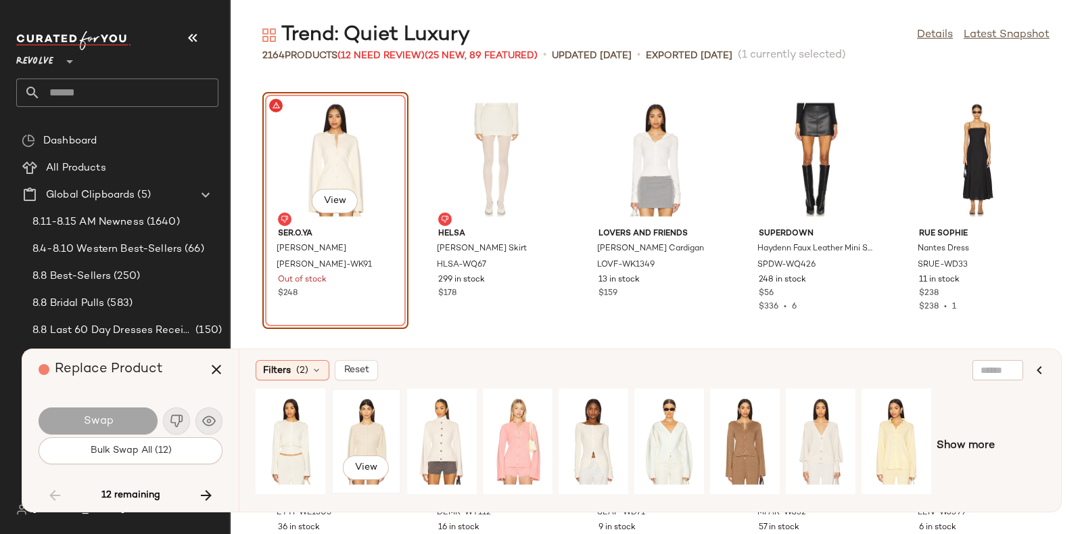
click at [373, 425] on div "View" at bounding box center [366, 441] width 60 height 96
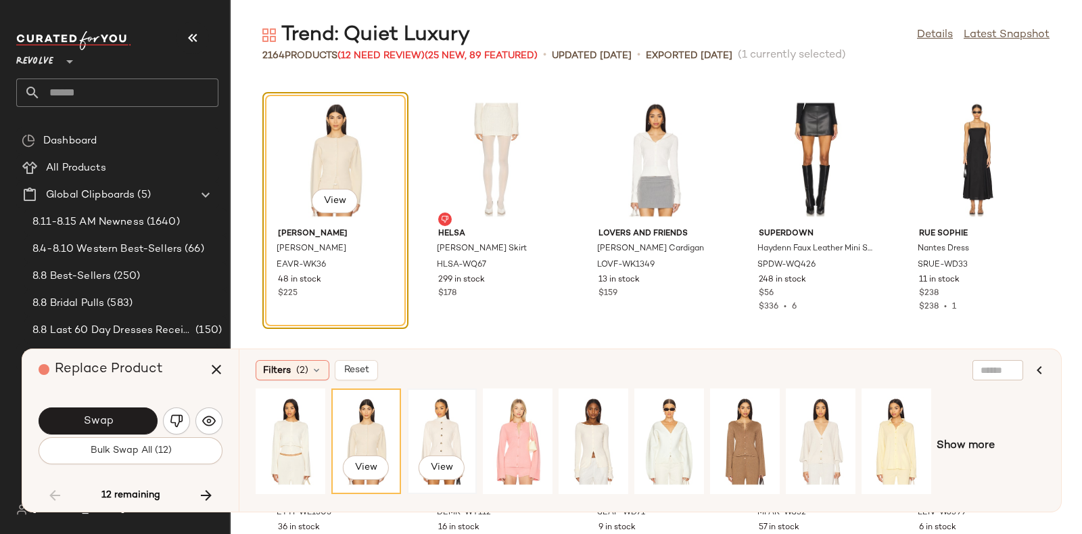
click at [434, 428] on div "View" at bounding box center [442, 441] width 60 height 96
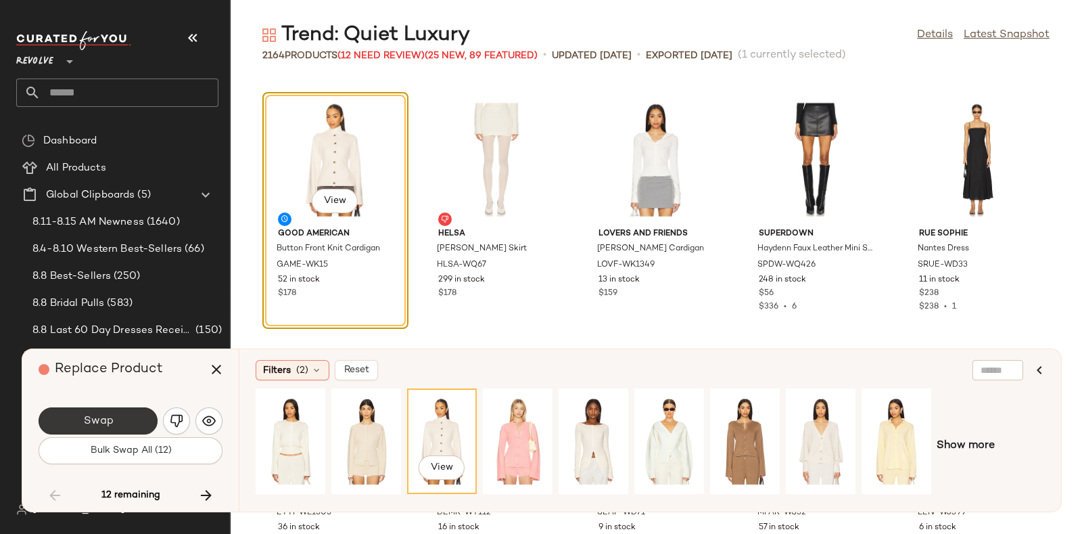
click at [122, 419] on button "Swap" at bounding box center [98, 420] width 119 height 27
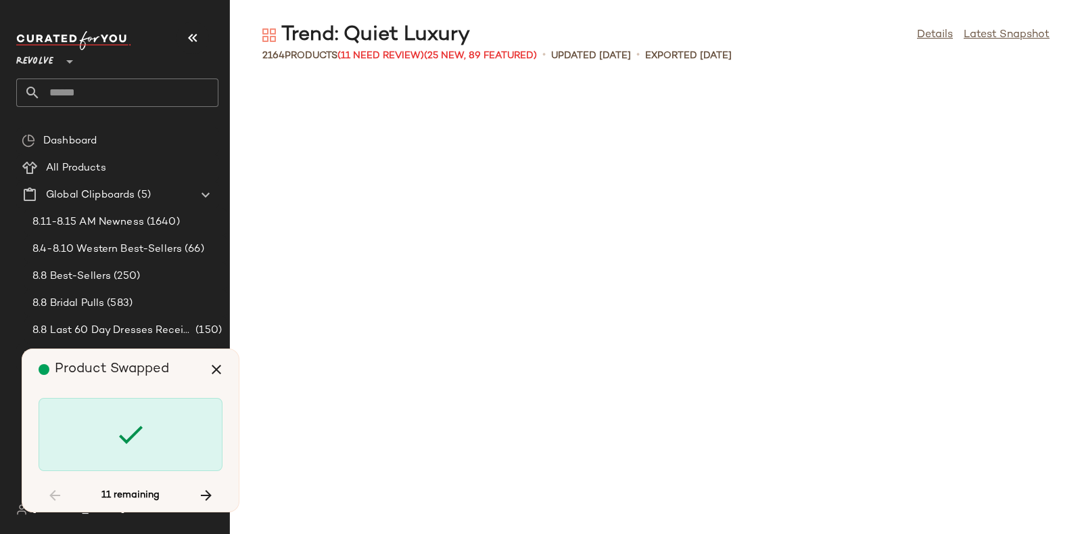
scroll to position [60887, 0]
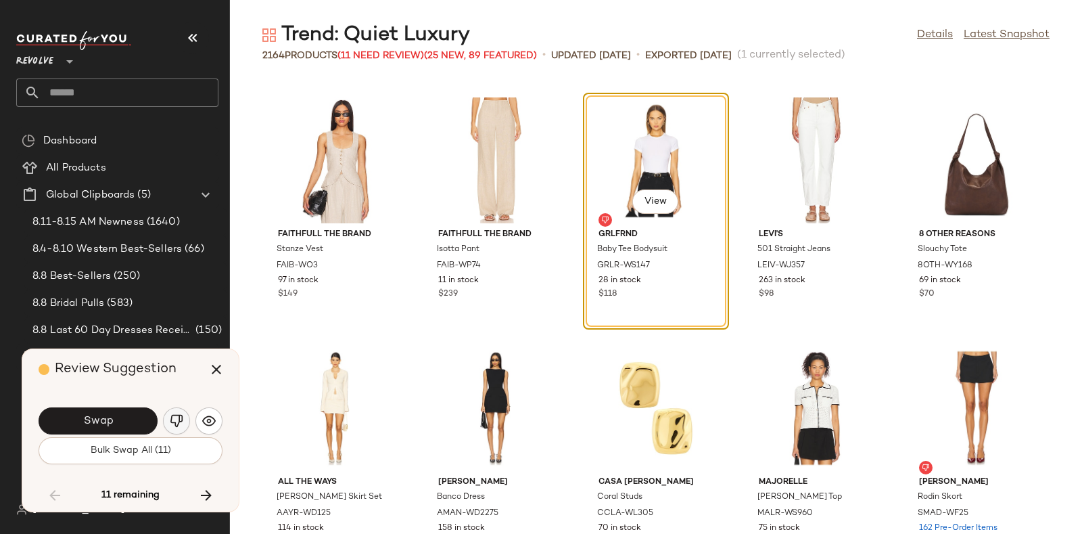
click at [165, 420] on button "button" at bounding box center [176, 420] width 27 height 27
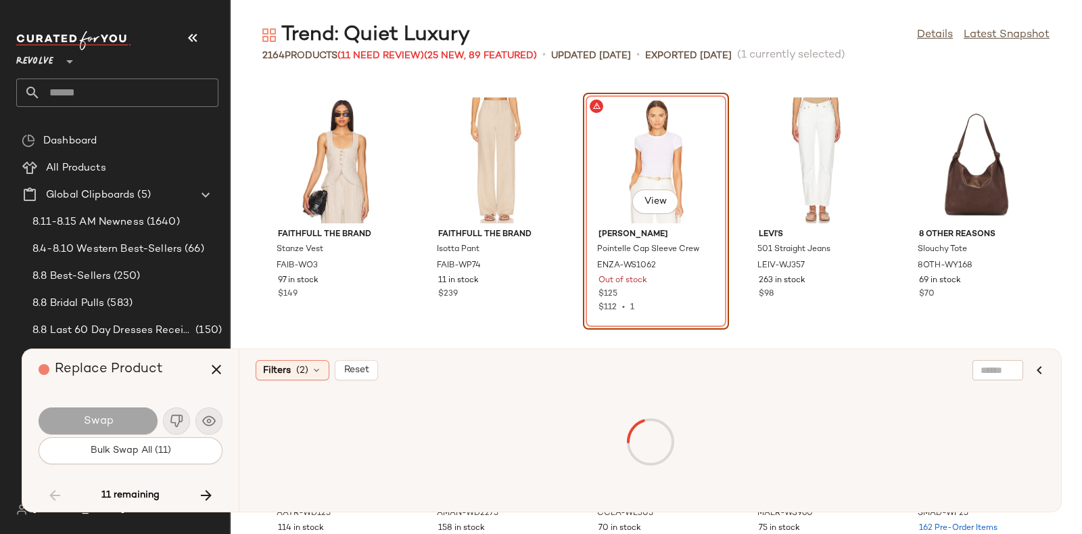
click at [179, 420] on div "Swap" at bounding box center [131, 420] width 184 height 32
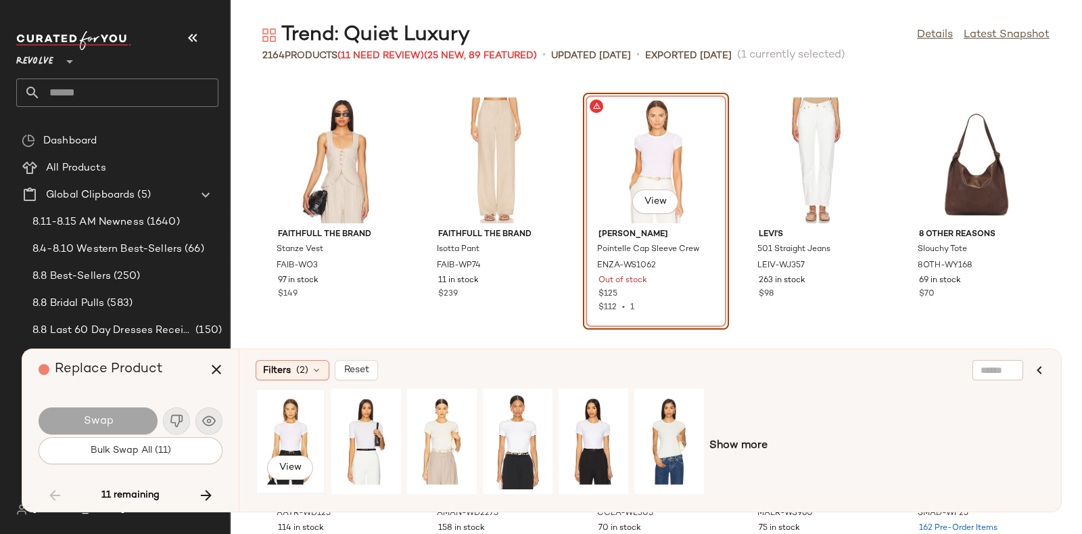
click at [299, 420] on div "View" at bounding box center [290, 441] width 60 height 96
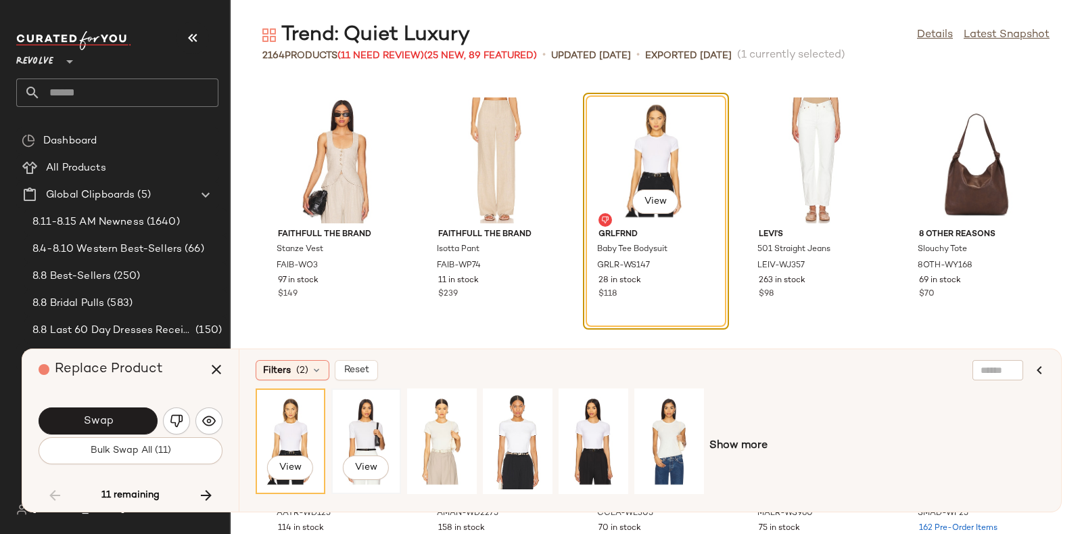
click at [369, 427] on div "View" at bounding box center [366, 441] width 60 height 96
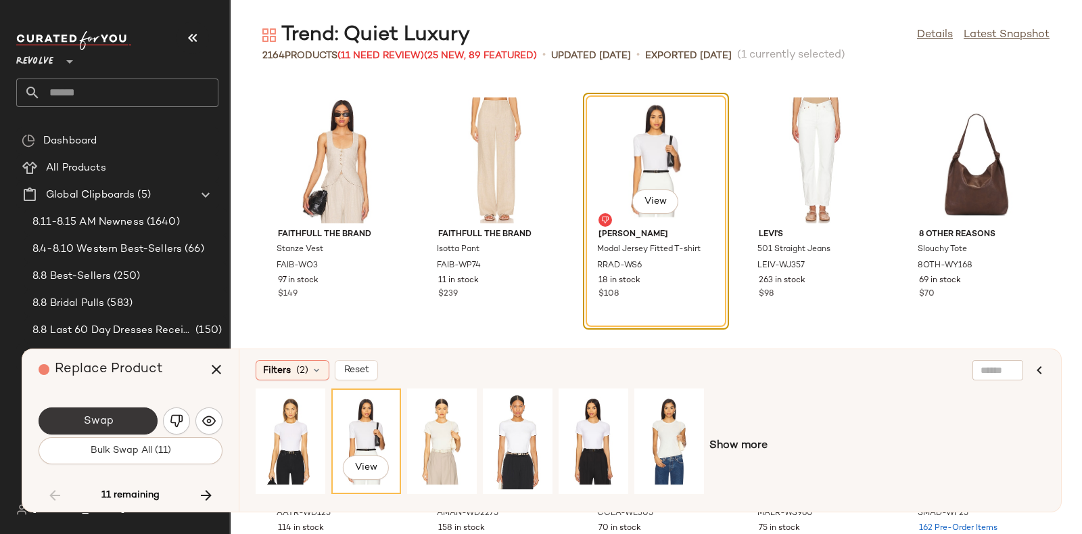
click at [127, 423] on button "Swap" at bounding box center [98, 420] width 119 height 27
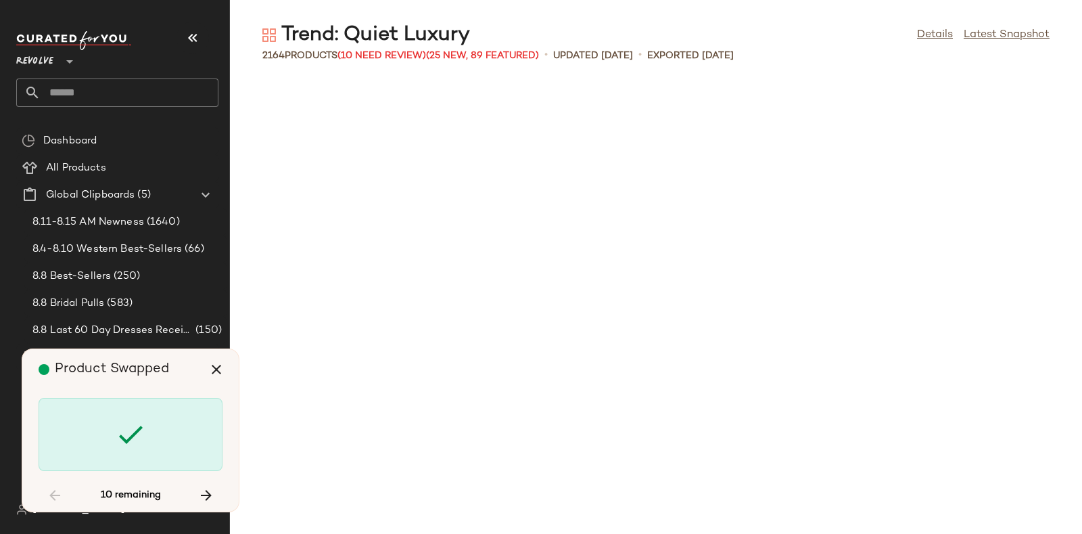
scroll to position [66827, 0]
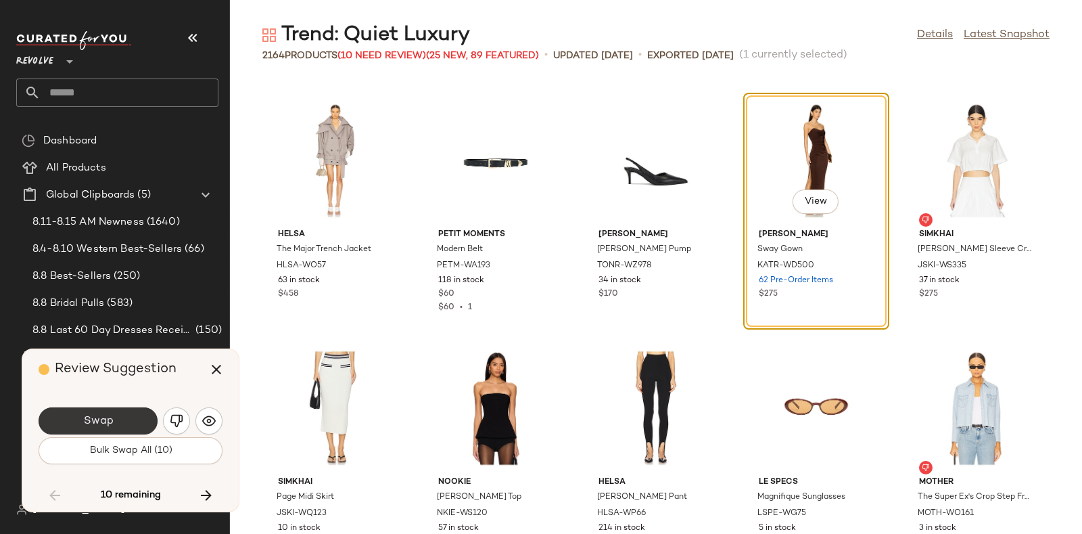
click at [138, 414] on button "Swap" at bounding box center [98, 420] width 119 height 27
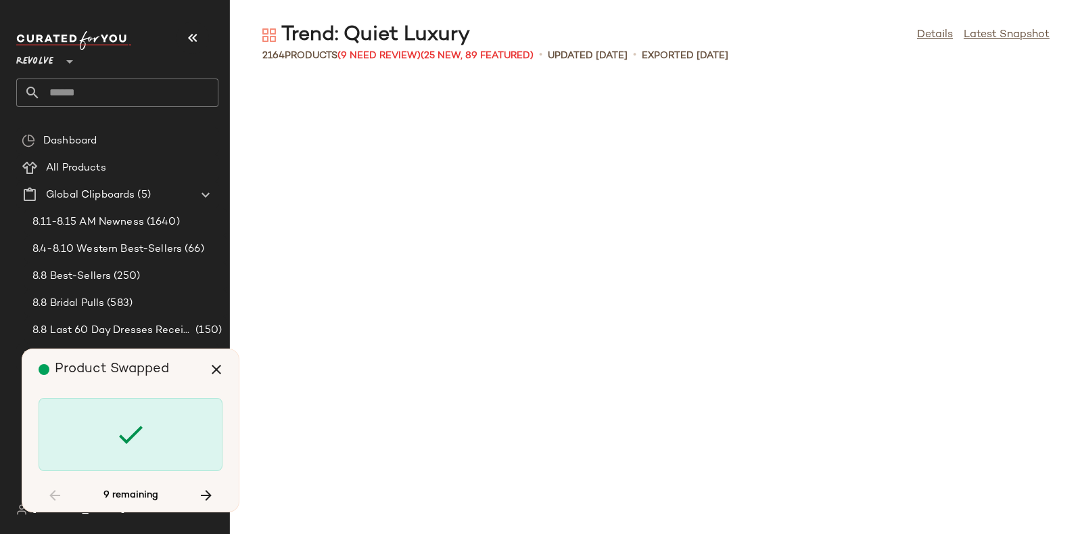
scroll to position [70787, 0]
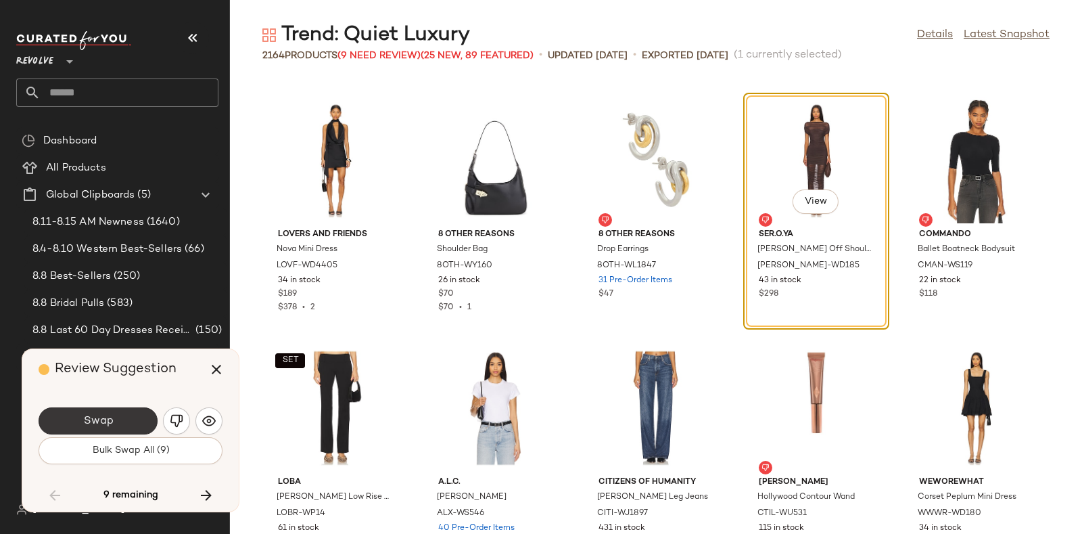
click at [137, 415] on button "Swap" at bounding box center [98, 420] width 119 height 27
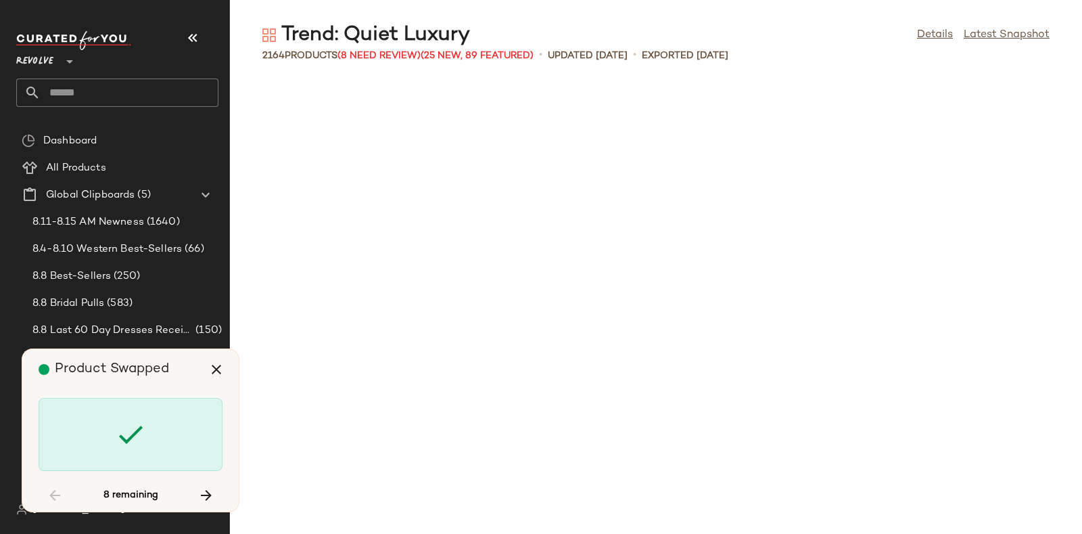
scroll to position [74500, 0]
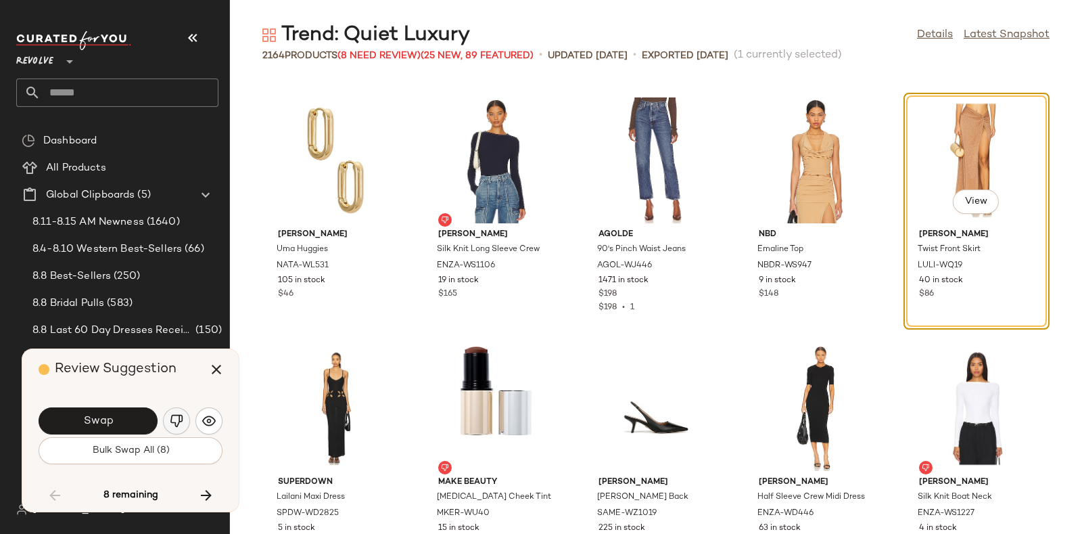
click at [181, 419] on img "button" at bounding box center [177, 421] width 14 height 14
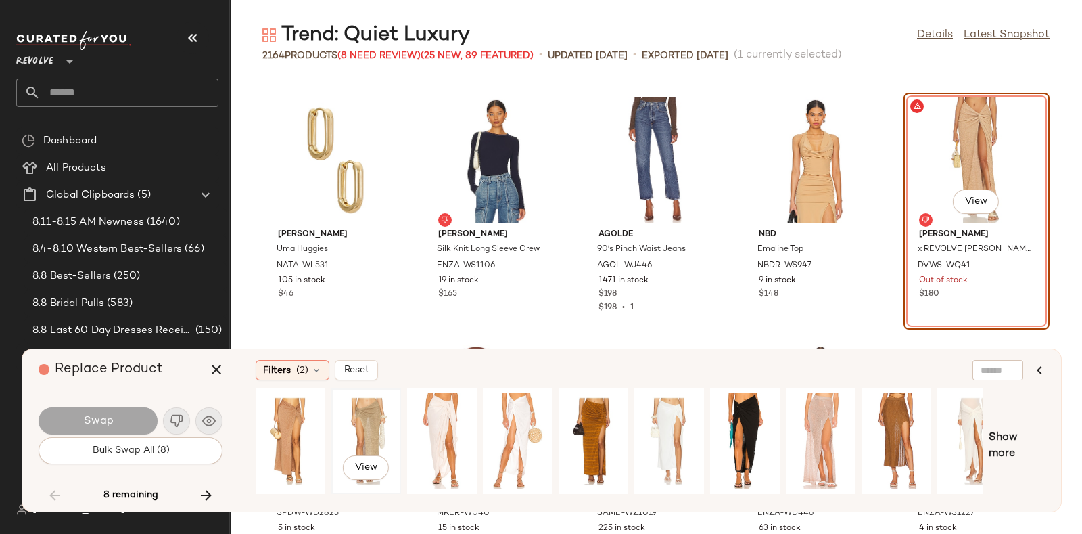
click at [367, 411] on div "View" at bounding box center [366, 441] width 60 height 96
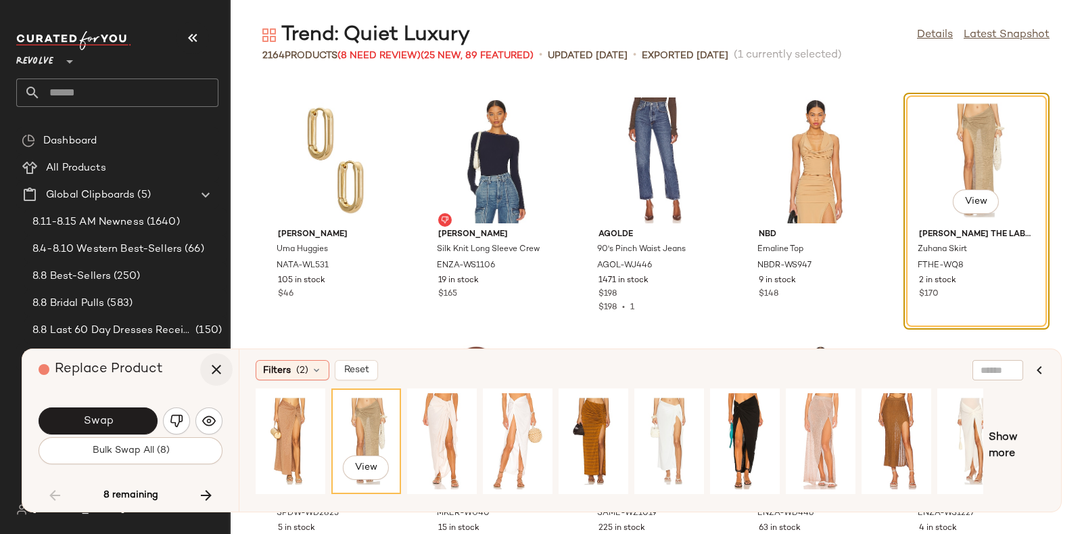
click at [220, 370] on icon "button" at bounding box center [216, 369] width 16 height 16
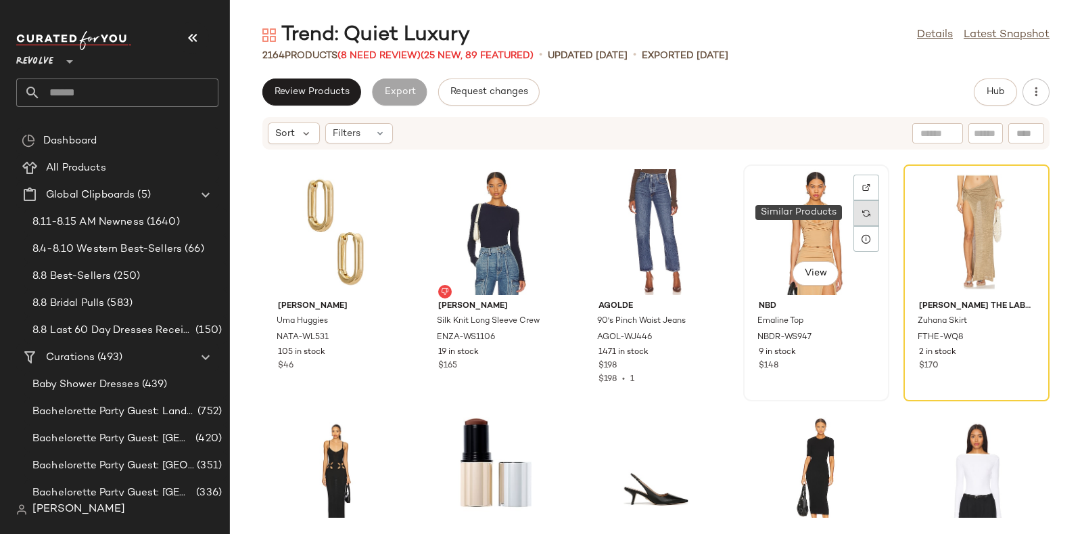
click at [862, 209] on img at bounding box center [866, 213] width 8 height 8
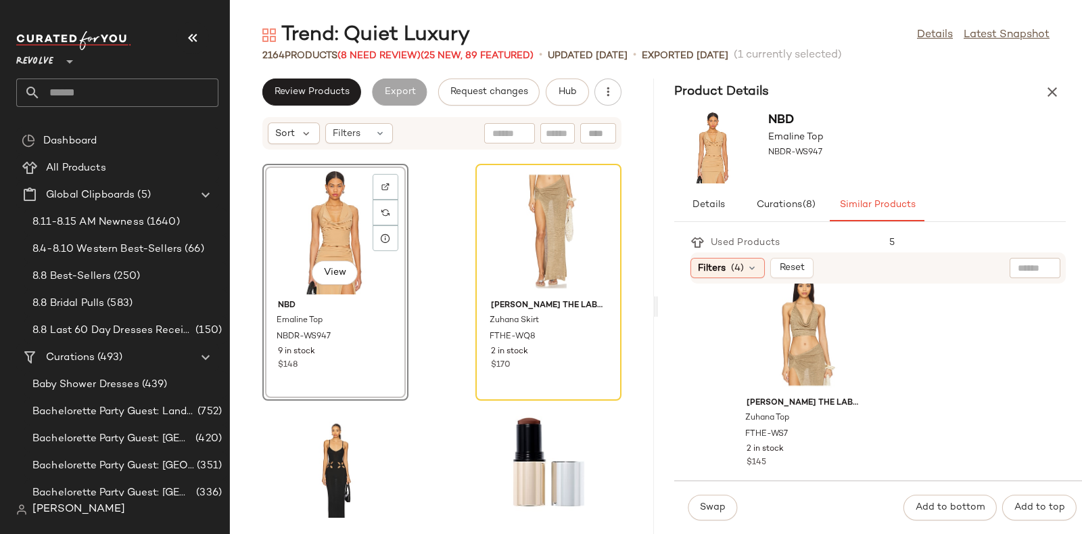
scroll to position [1281, 0]
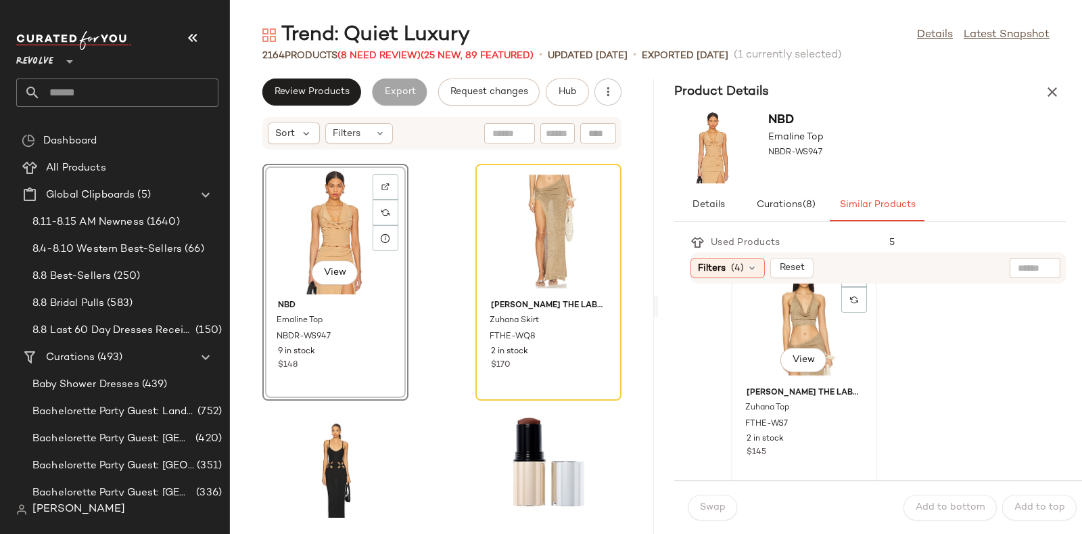
click at [818, 333] on div "View" at bounding box center [804, 319] width 137 height 126
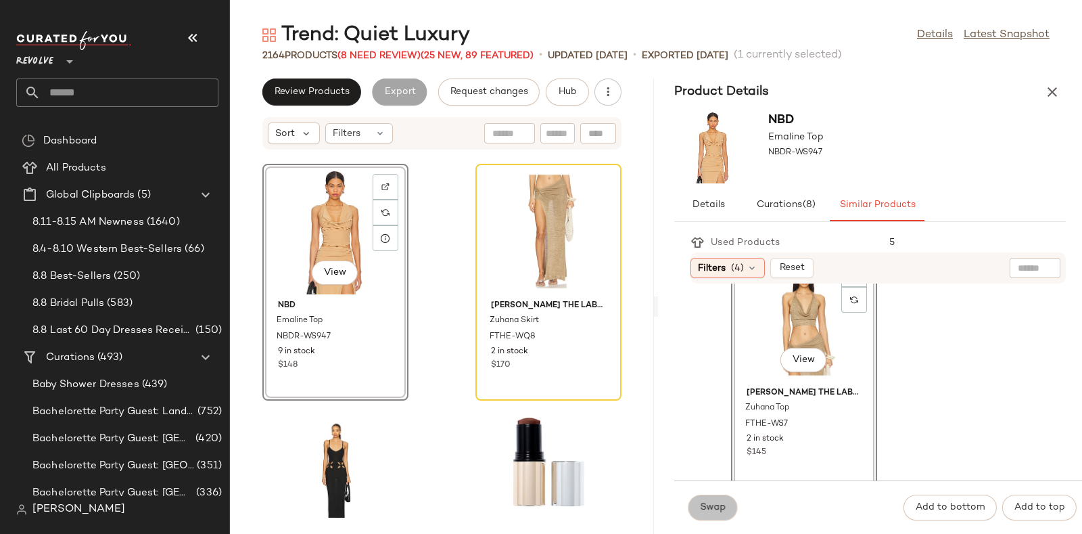
click at [716, 512] on span "Swap" at bounding box center [712, 507] width 26 height 11
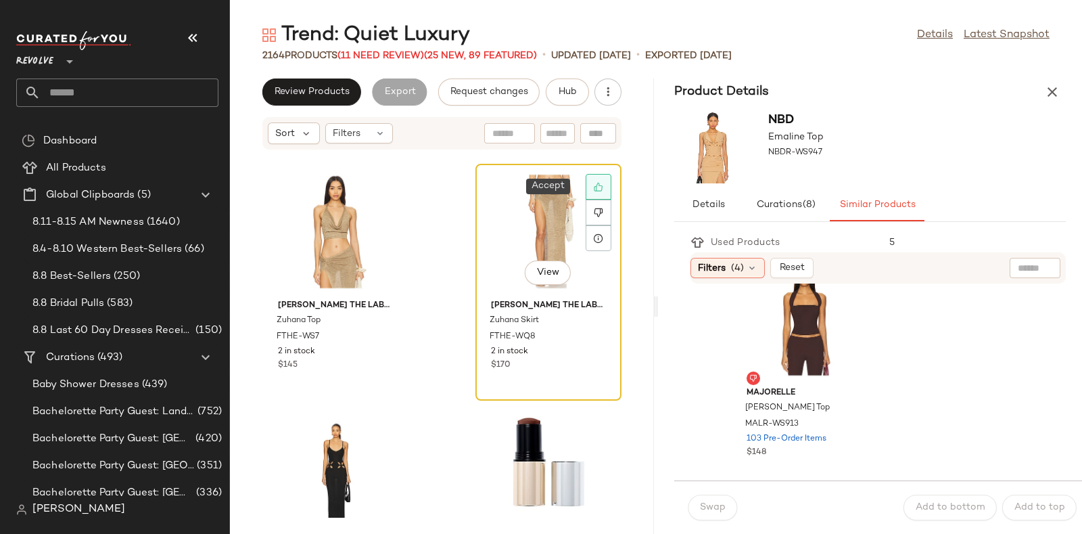
click at [594, 182] on icon at bounding box center [598, 186] width 9 height 9
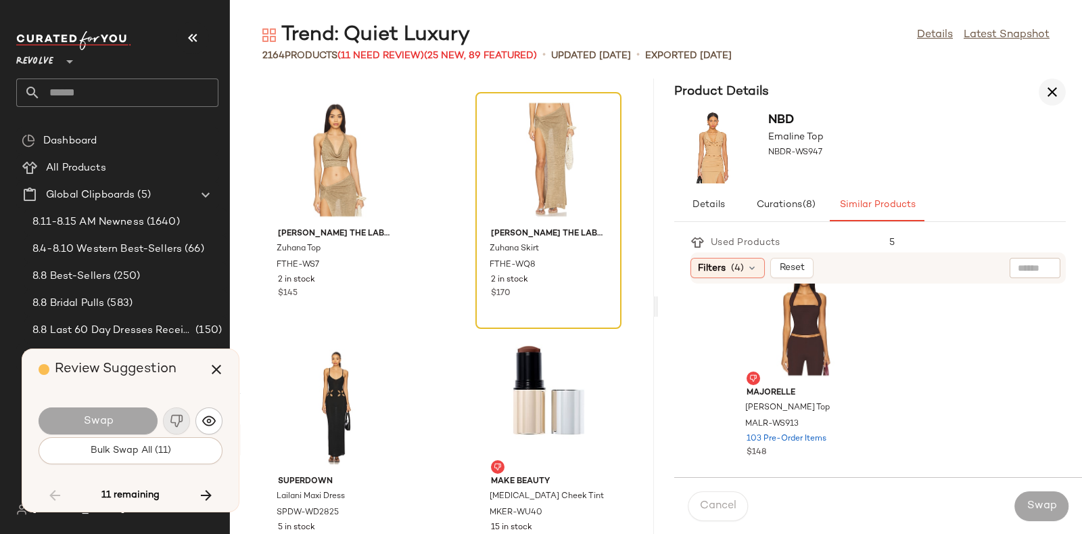
click at [1054, 93] on icon "button" at bounding box center [1052, 92] width 16 height 16
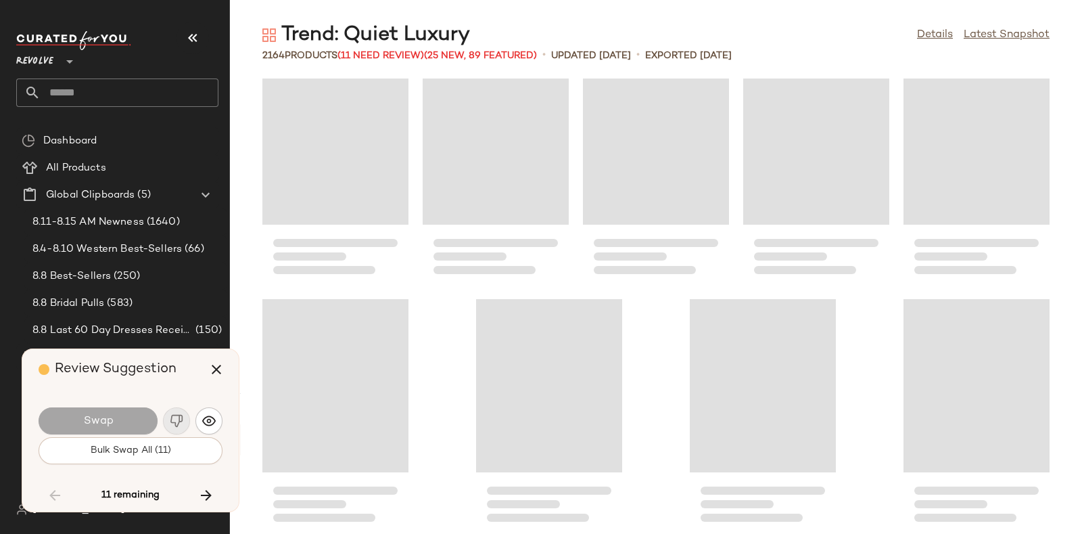
scroll to position [106719, 0]
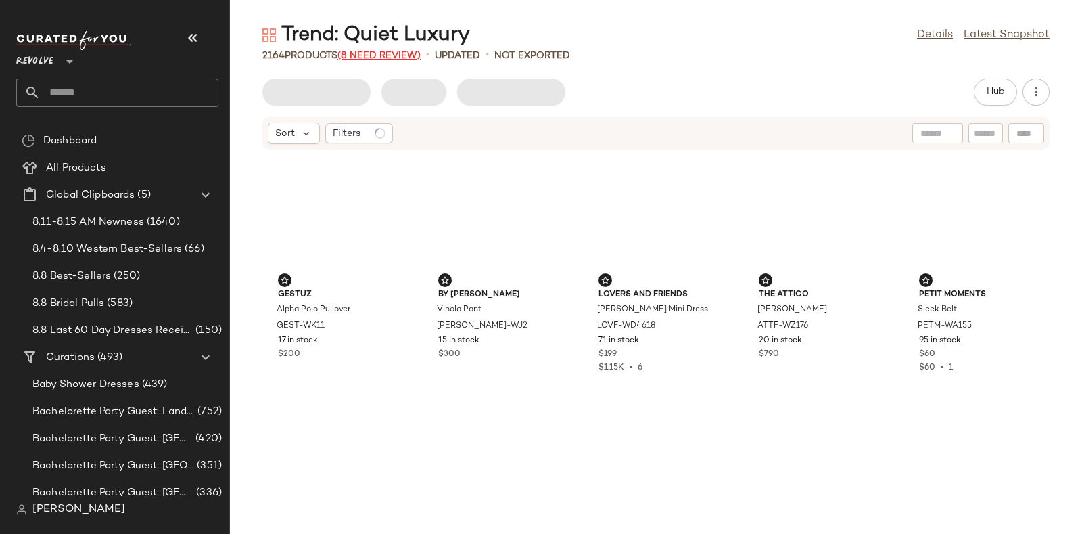
click at [372, 56] on span "(8 Need Review)" at bounding box center [378, 56] width 83 height 10
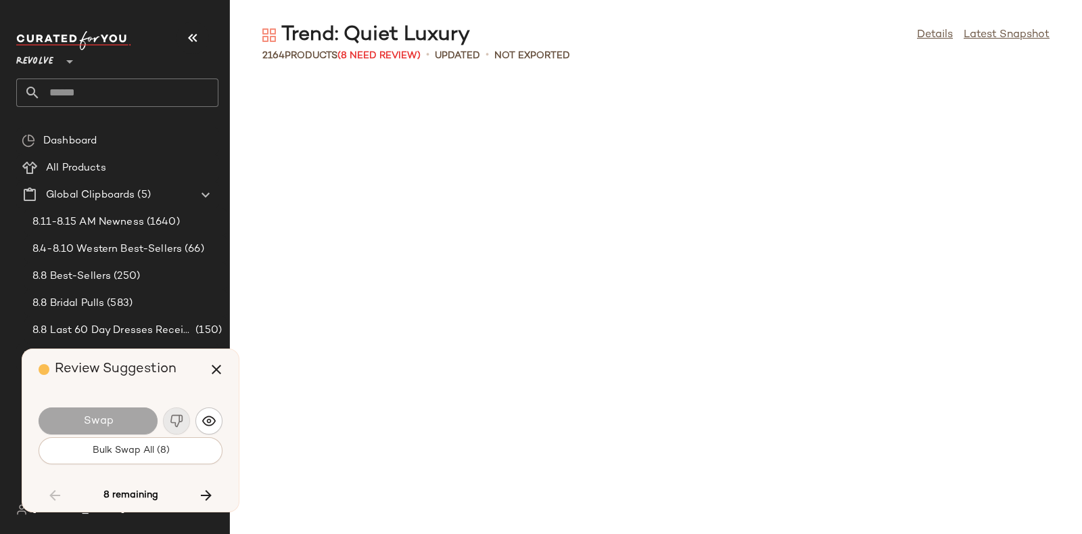
scroll to position [74500, 0]
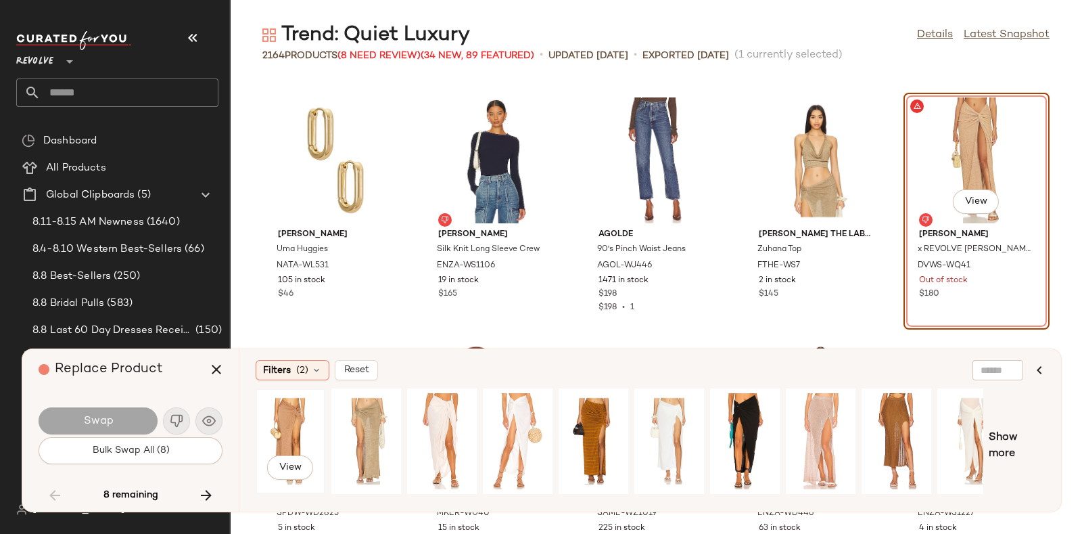
click at [284, 421] on div "View" at bounding box center [290, 441] width 60 height 96
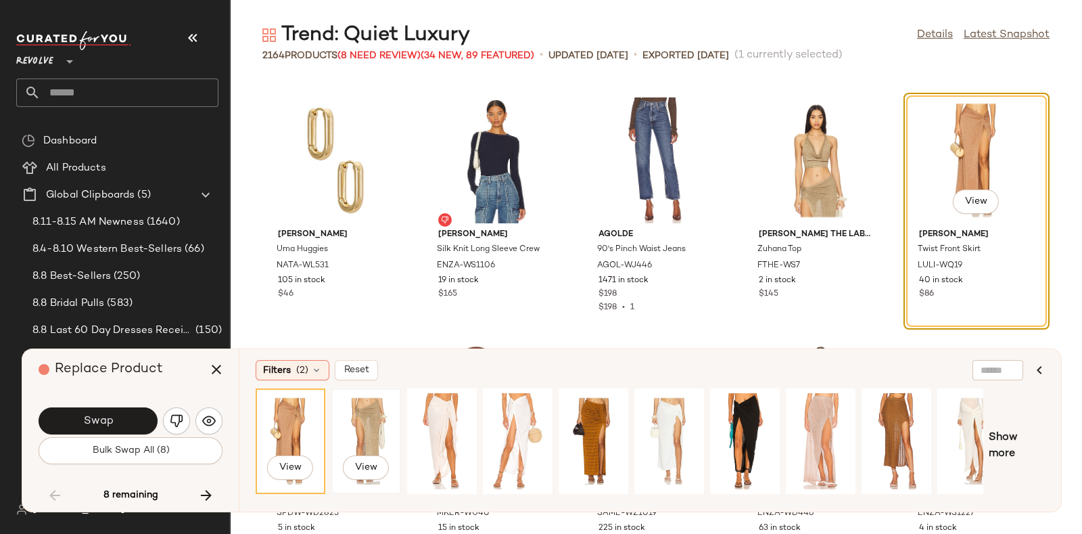
click at [379, 410] on div "View" at bounding box center [366, 441] width 60 height 96
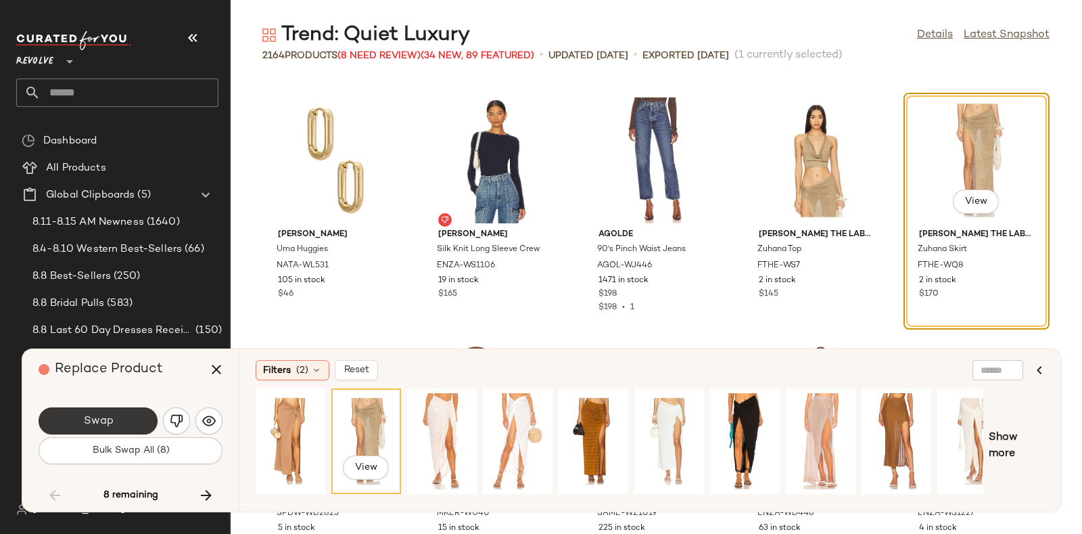
click at [135, 419] on button "Swap" at bounding box center [98, 420] width 119 height 27
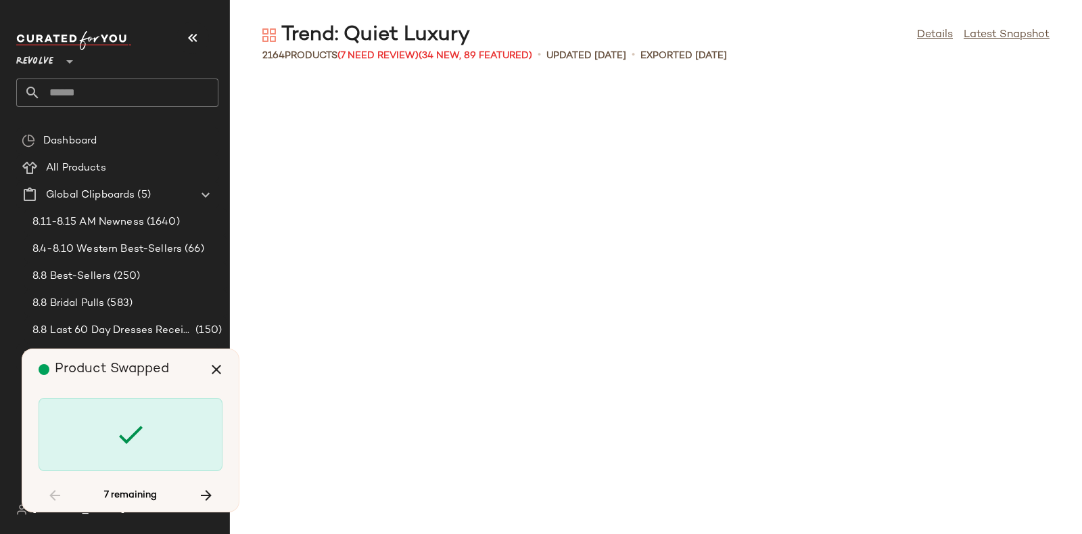
scroll to position [75737, 0]
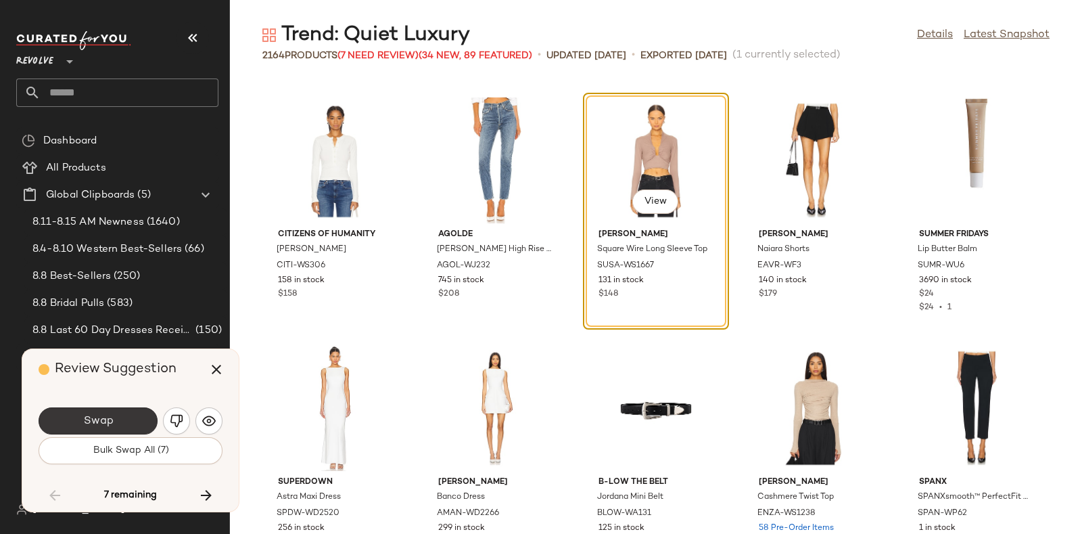
click at [124, 416] on button "Swap" at bounding box center [98, 420] width 119 height 27
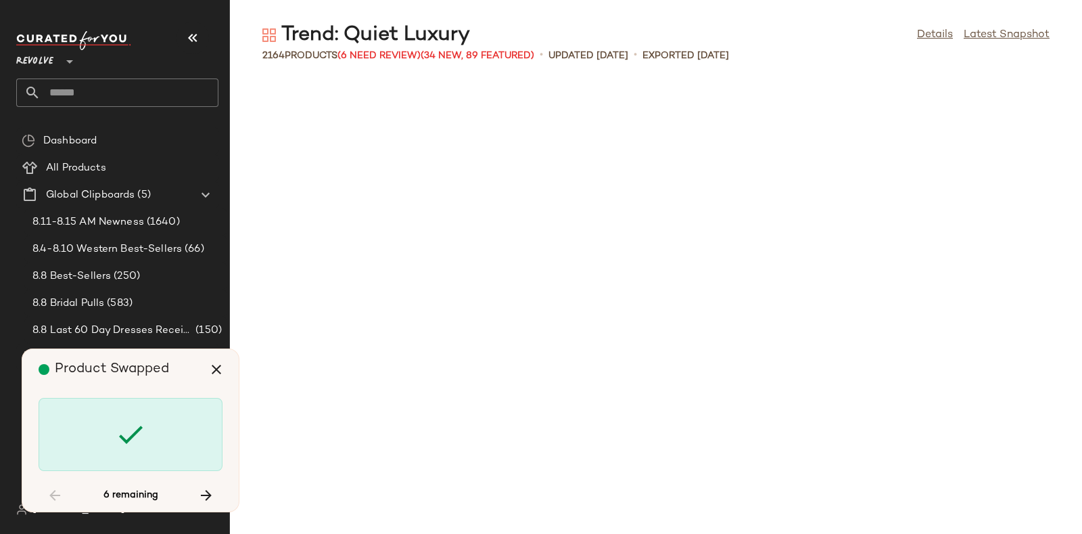
scroll to position [83659, 0]
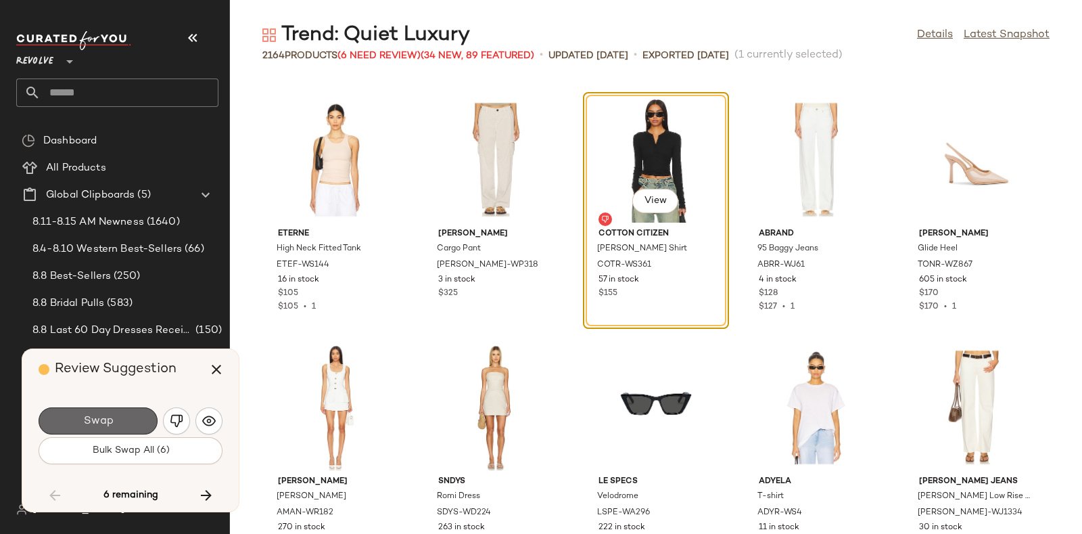
click at [135, 417] on button "Swap" at bounding box center [98, 420] width 119 height 27
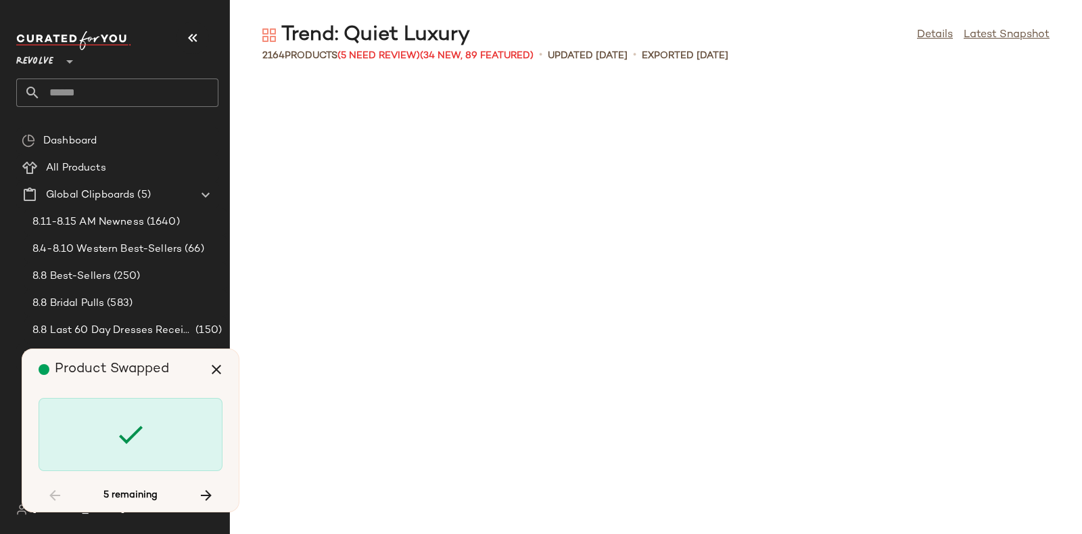
scroll to position [86381, 0]
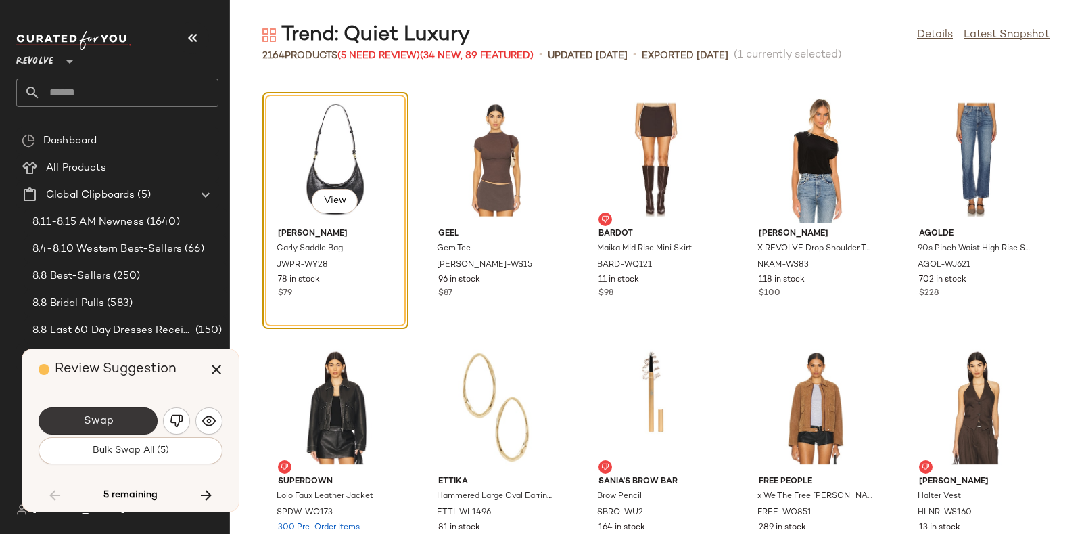
click at [137, 410] on button "Swap" at bounding box center [98, 420] width 119 height 27
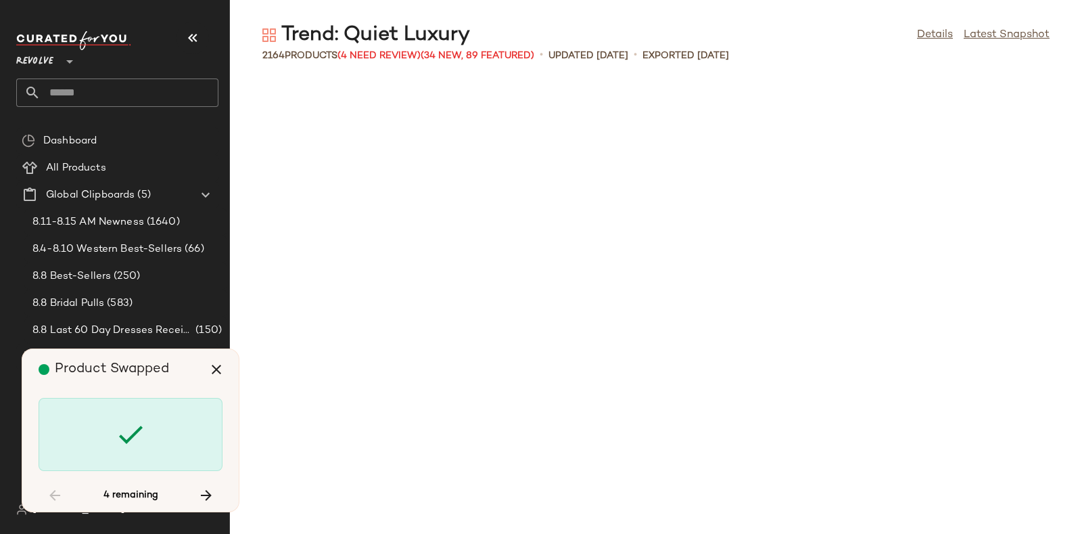
scroll to position [88113, 0]
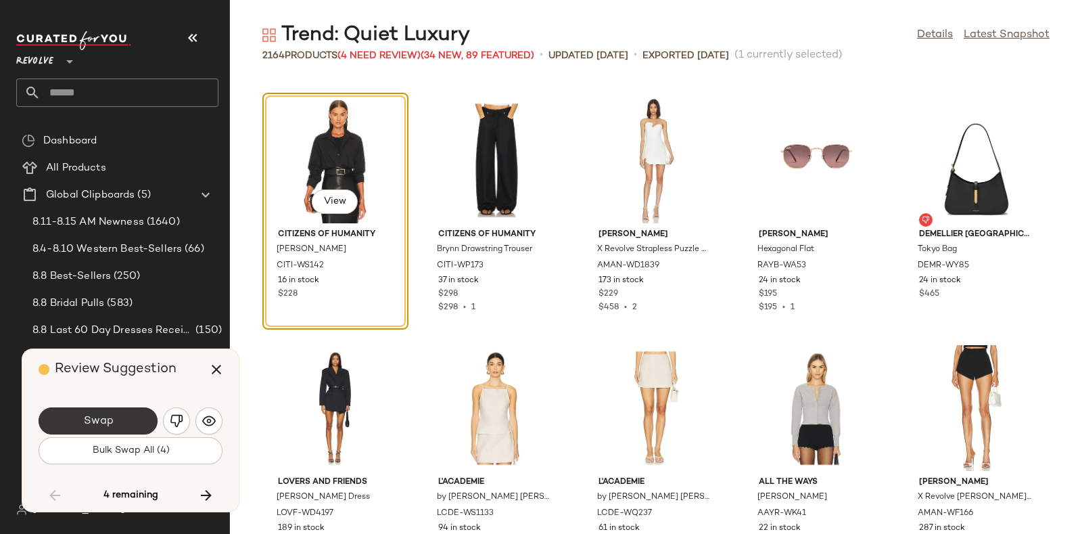
click at [141, 417] on button "Swap" at bounding box center [98, 420] width 119 height 27
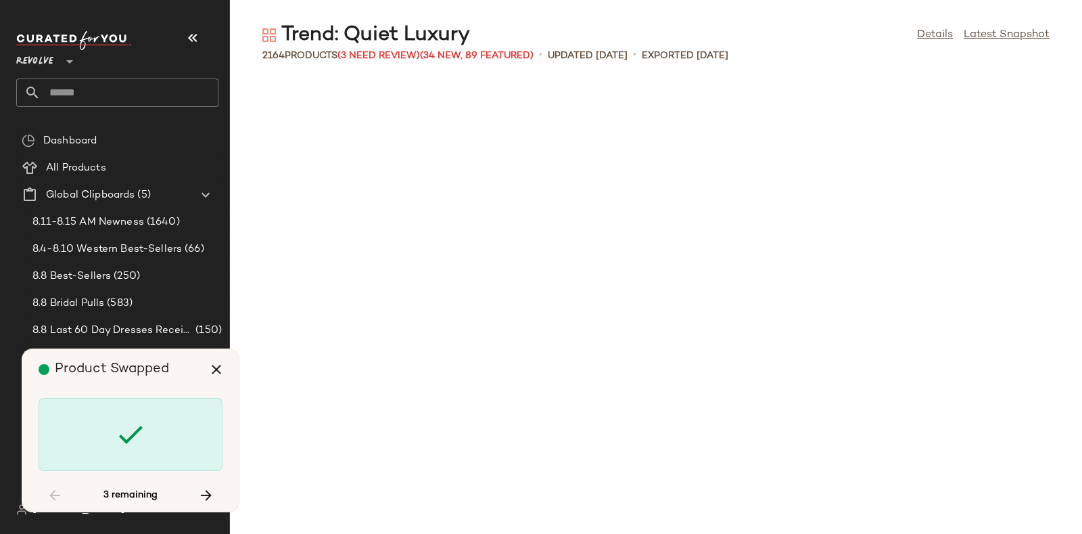
scroll to position [93063, 0]
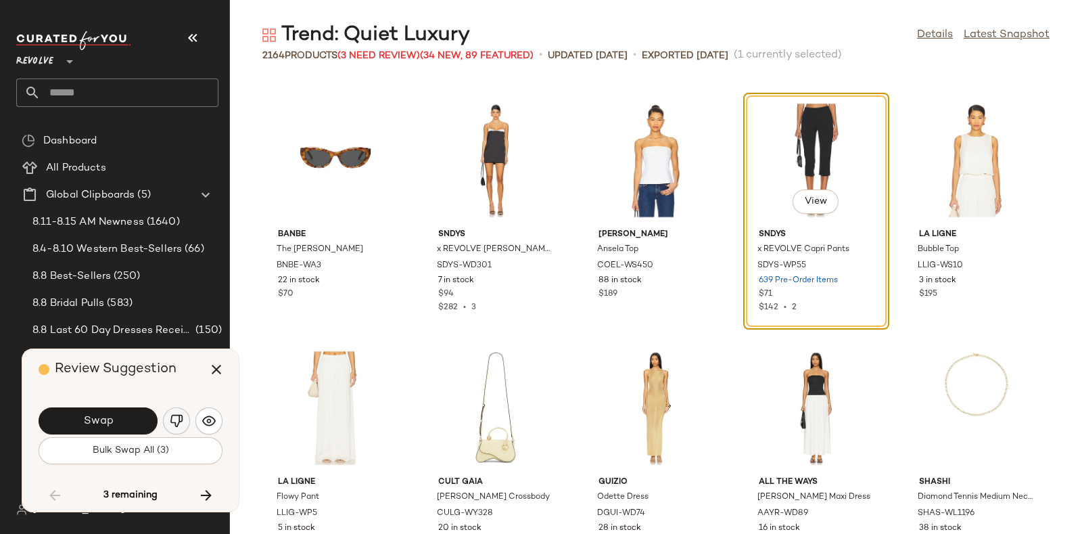
click at [176, 415] on img "button" at bounding box center [177, 421] width 14 height 14
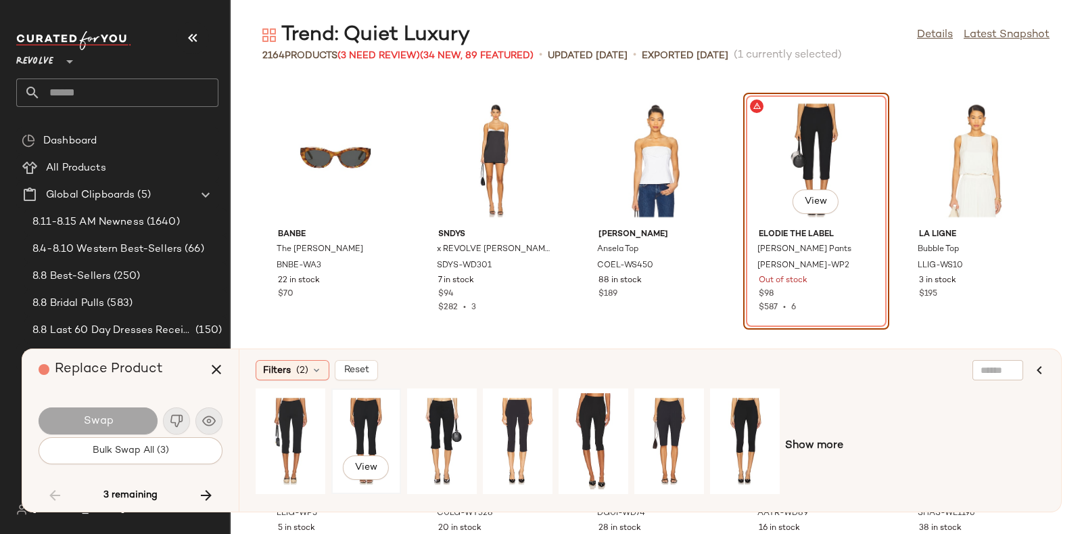
click at [385, 421] on div "View" at bounding box center [366, 441] width 60 height 96
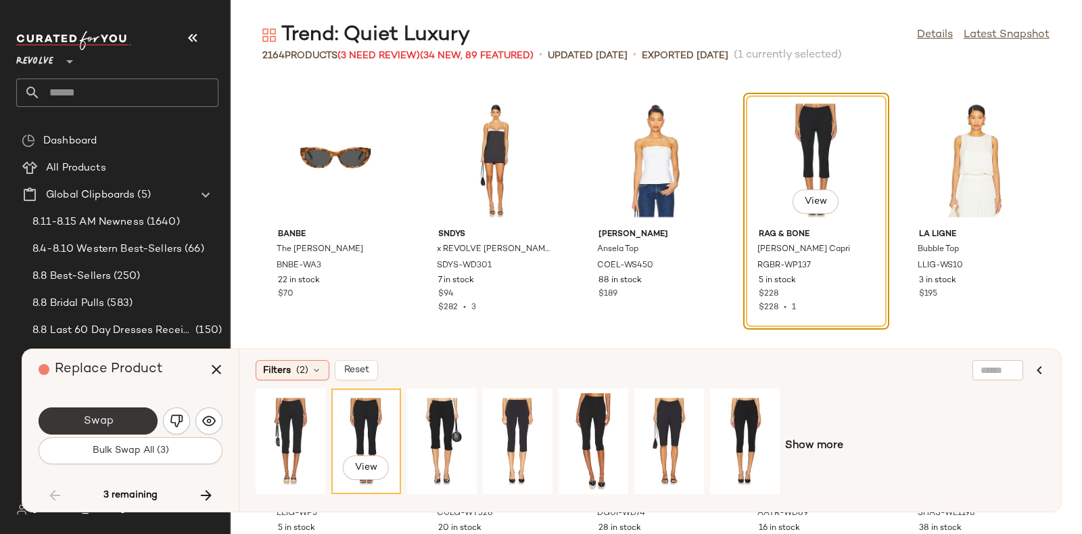
click at [122, 423] on button "Swap" at bounding box center [98, 420] width 119 height 27
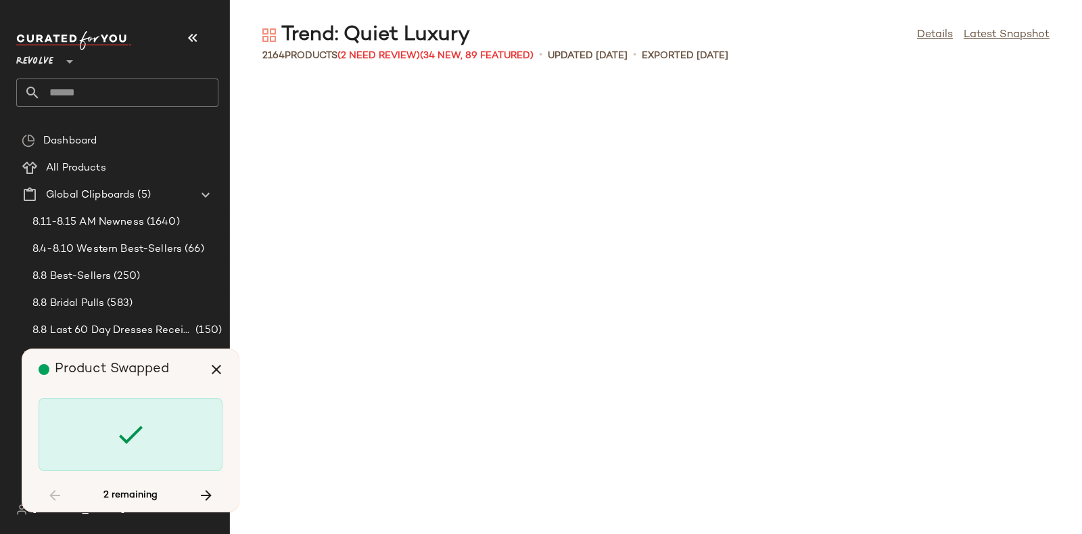
scroll to position [105192, 0]
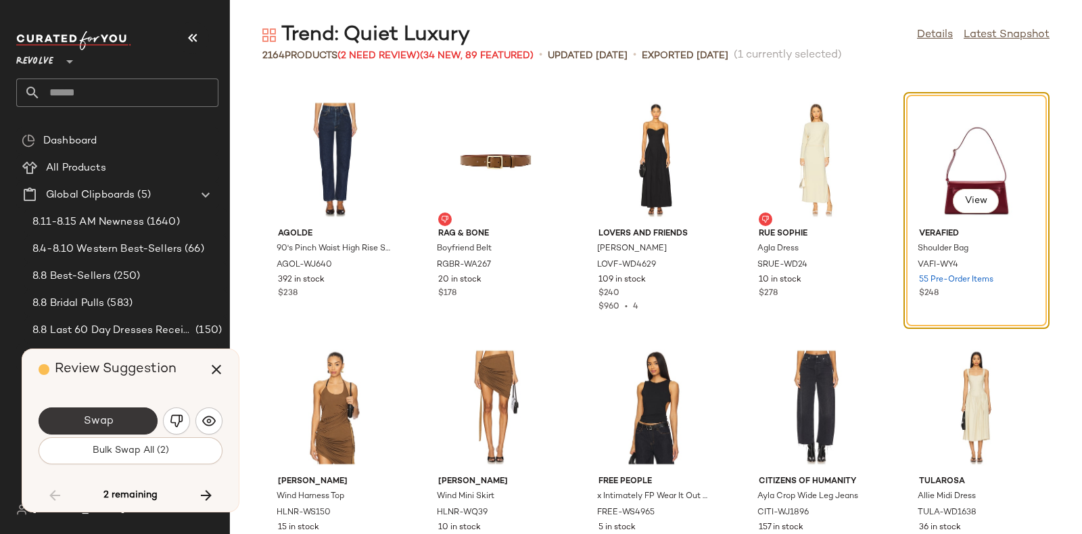
click at [135, 413] on button "Swap" at bounding box center [98, 420] width 119 height 27
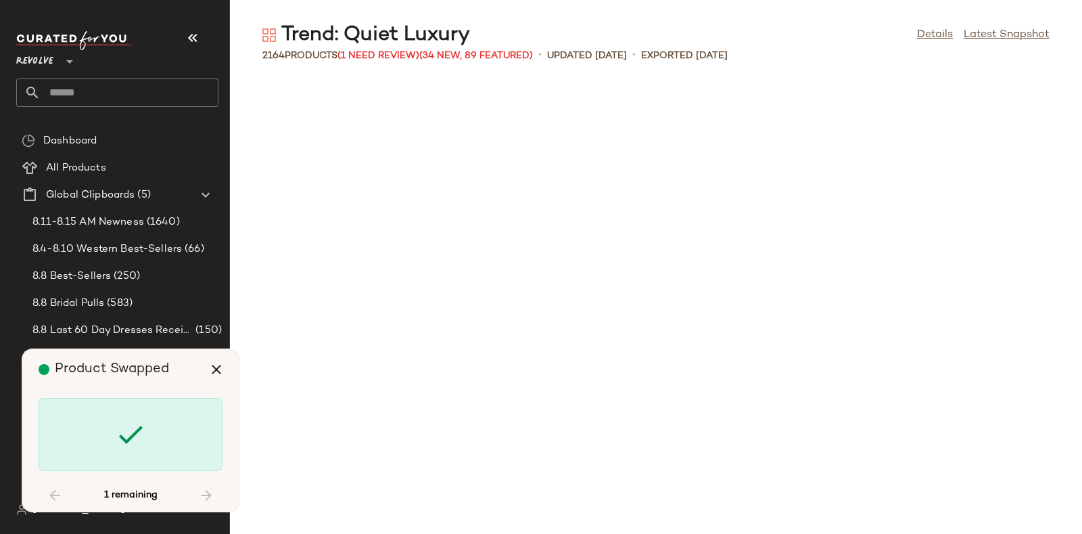
scroll to position [106719, 0]
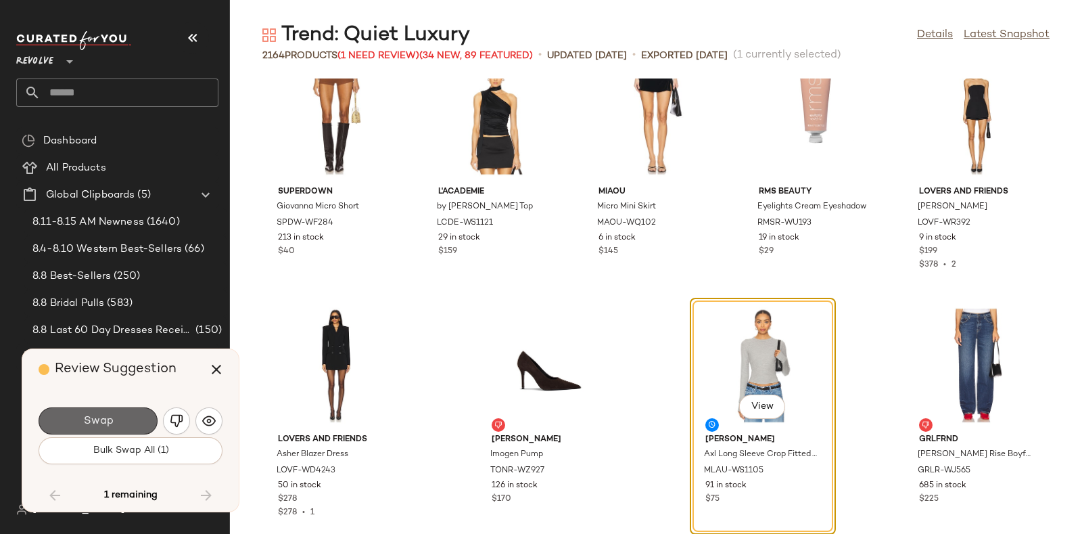
click at [136, 416] on button "Swap" at bounding box center [98, 420] width 119 height 27
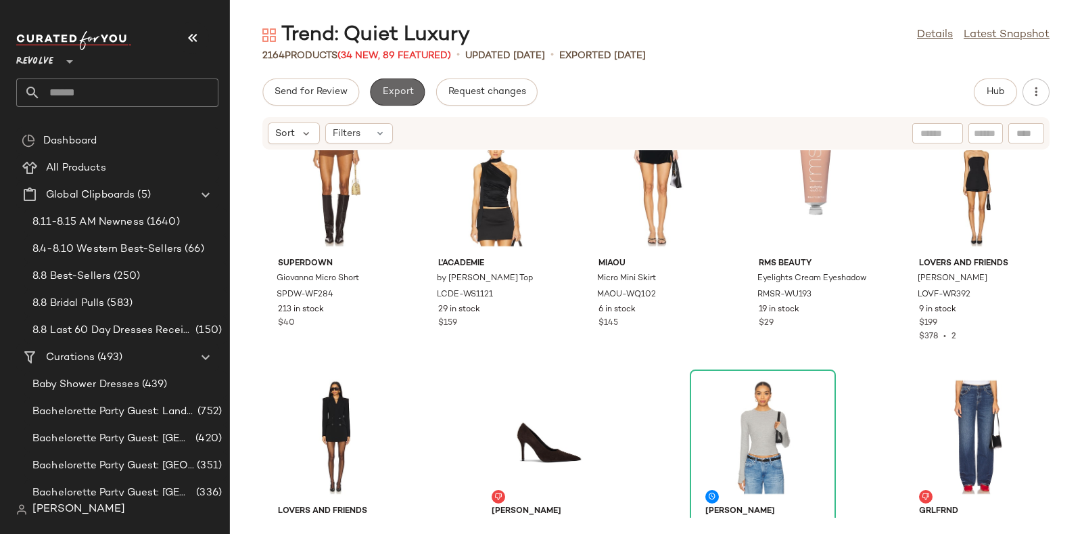
click at [402, 87] on span "Export" at bounding box center [397, 92] width 32 height 11
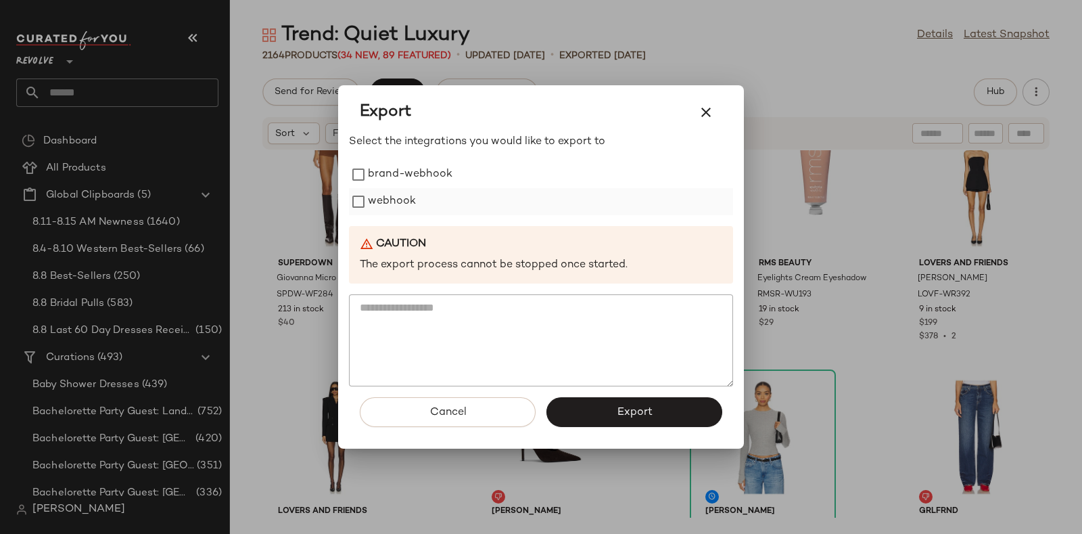
click at [401, 194] on label "webhook" at bounding box center [392, 201] width 48 height 27
click at [598, 399] on button "Export" at bounding box center [634, 412] width 176 height 30
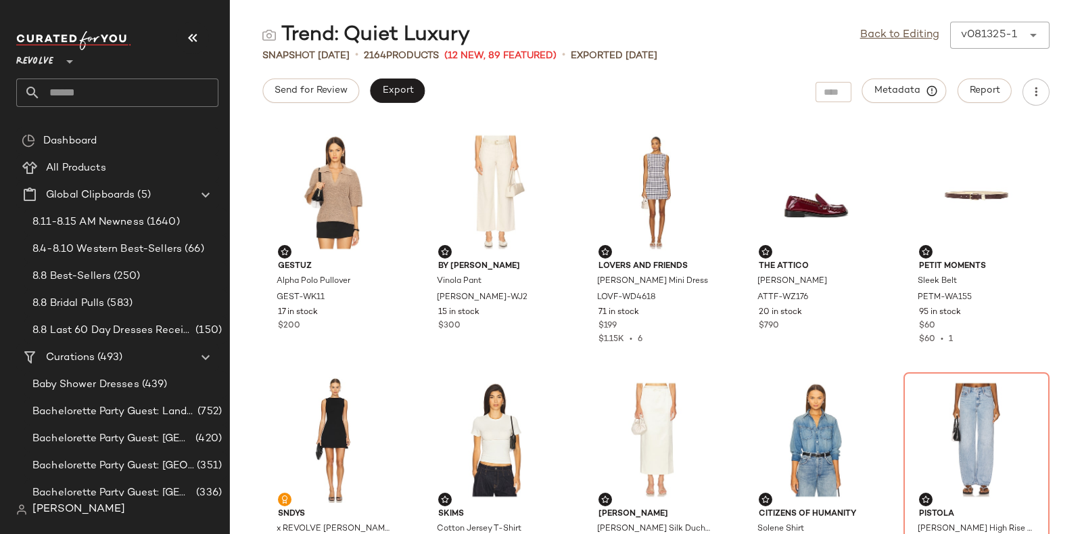
click at [165, 86] on input "text" at bounding box center [130, 92] width 178 height 28
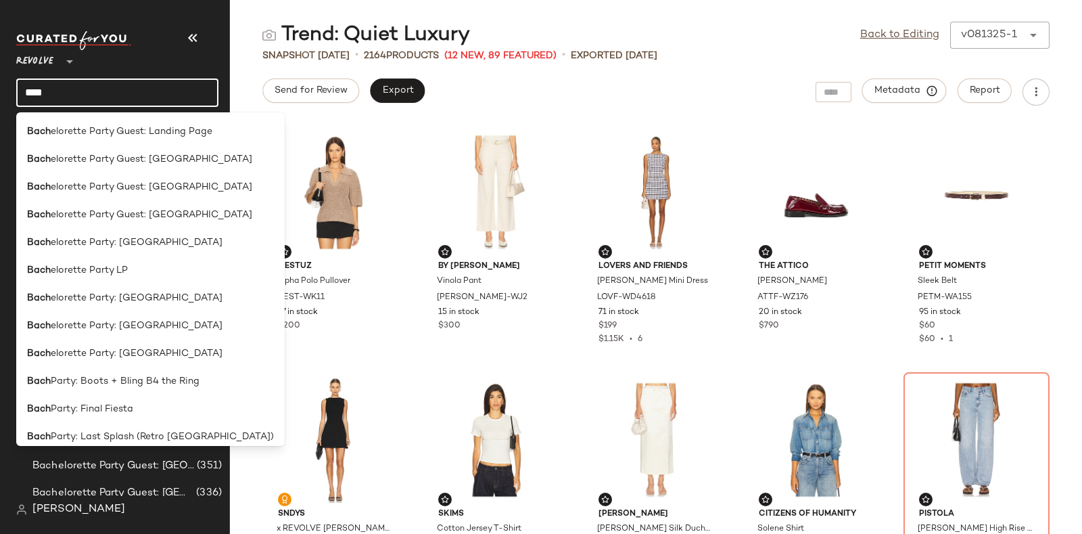
type input "****"
click at [159, 133] on span "elorette Party Guest: Landing Page" at bounding box center [132, 131] width 162 height 14
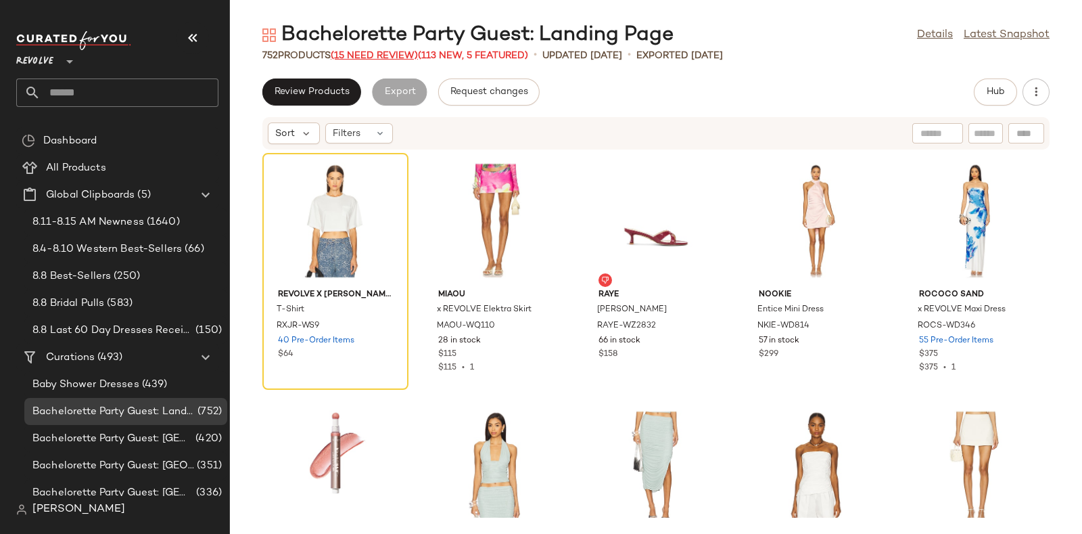
click at [394, 55] on span "(15 Need Review)" at bounding box center [374, 56] width 87 height 10
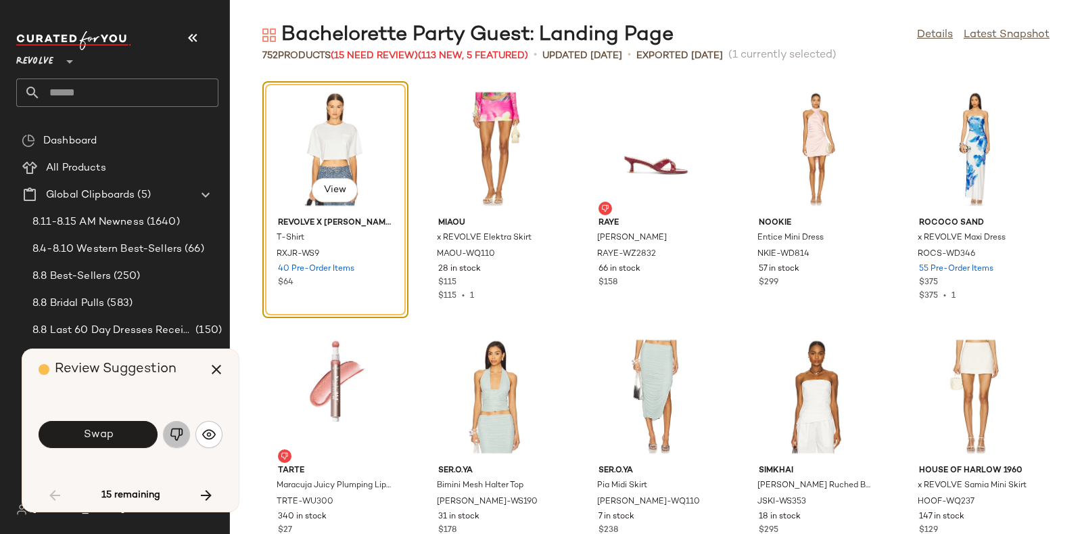
click at [167, 434] on button "button" at bounding box center [176, 434] width 27 height 27
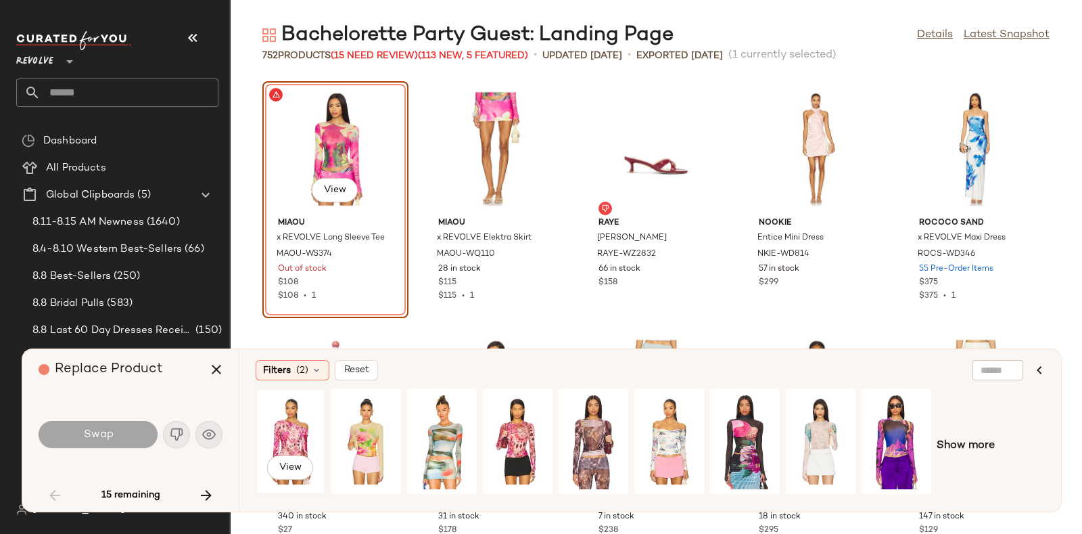
click at [296, 423] on div "View" at bounding box center [290, 441] width 60 height 96
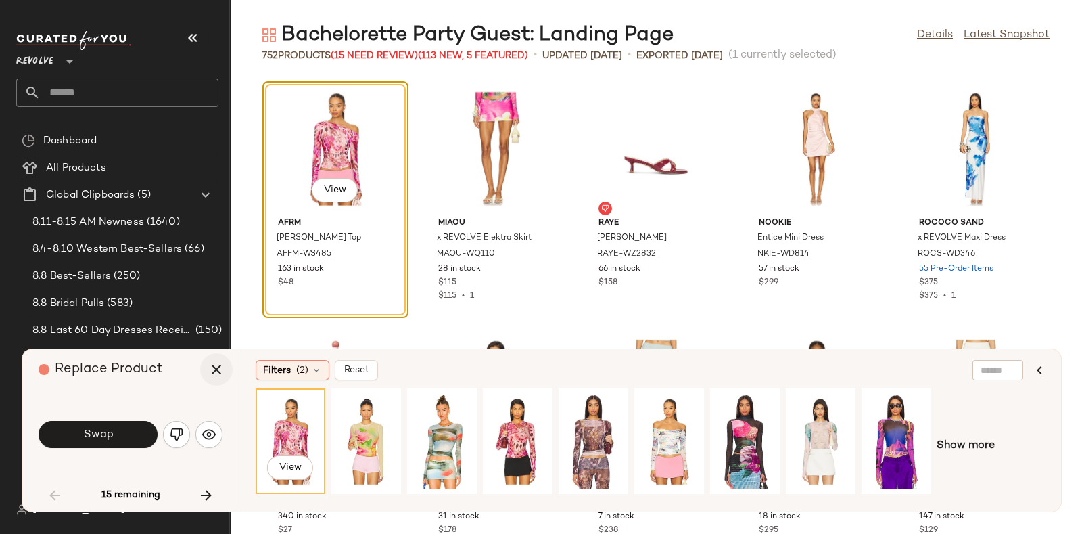
click at [219, 367] on icon "button" at bounding box center [216, 369] width 16 height 16
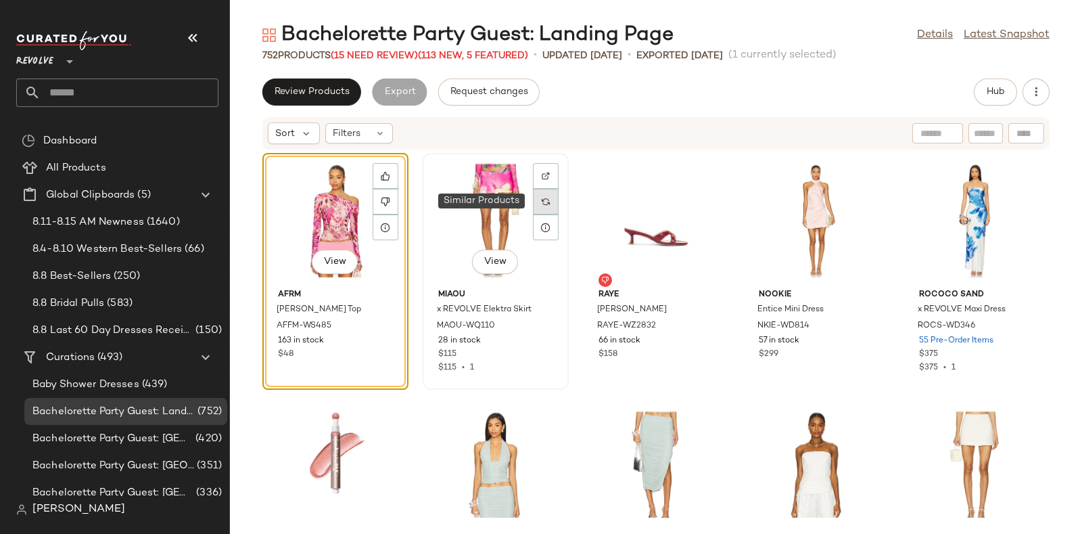
click at [548, 197] on div at bounding box center [546, 202] width 26 height 26
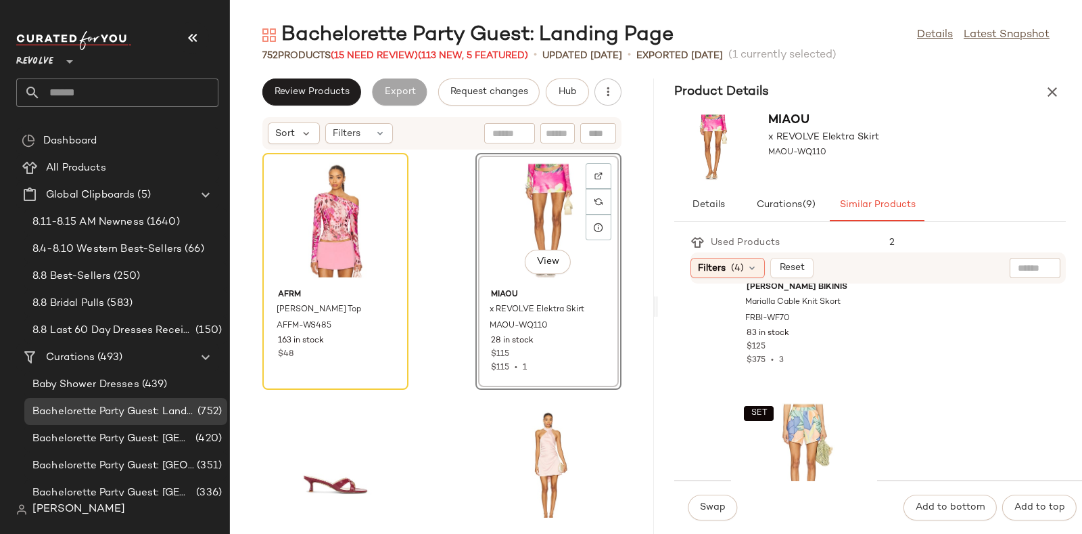
scroll to position [5495, 0]
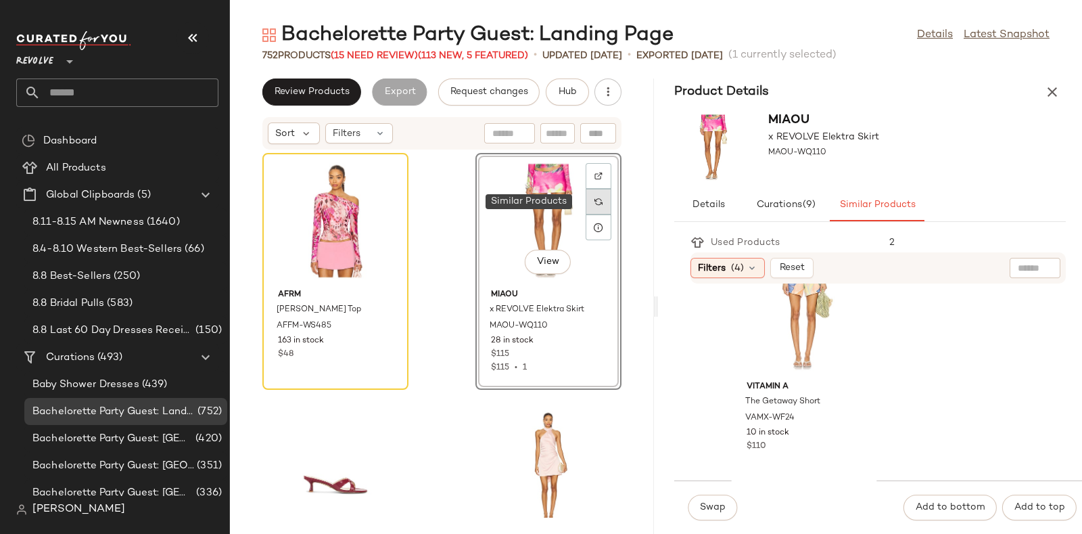
click at [596, 204] on div at bounding box center [599, 202] width 26 height 26
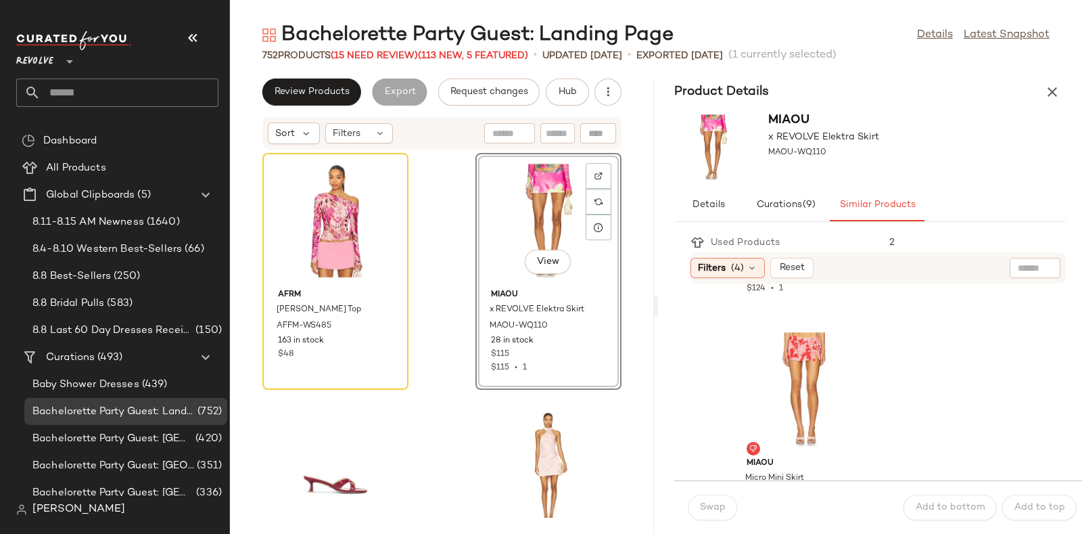
scroll to position [458, 0]
click at [818, 367] on div "View" at bounding box center [804, 399] width 137 height 126
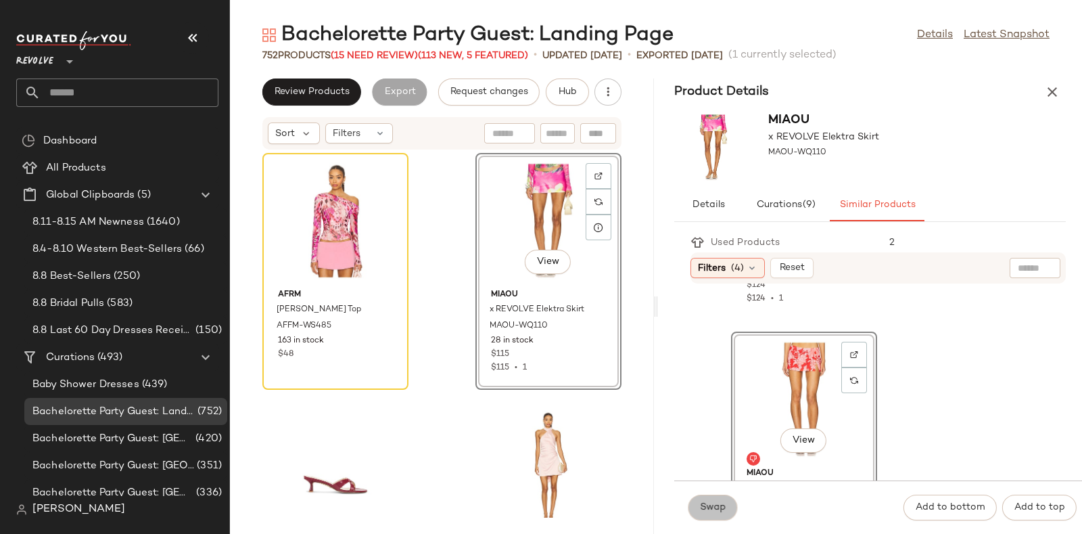
click at [717, 502] on span "Swap" at bounding box center [712, 507] width 26 height 11
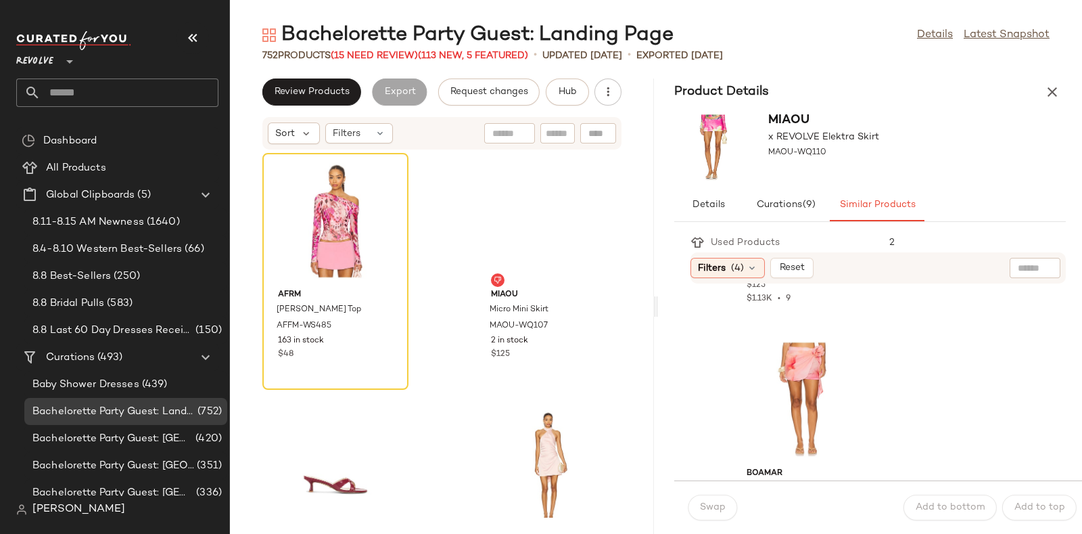
scroll to position [705, 0]
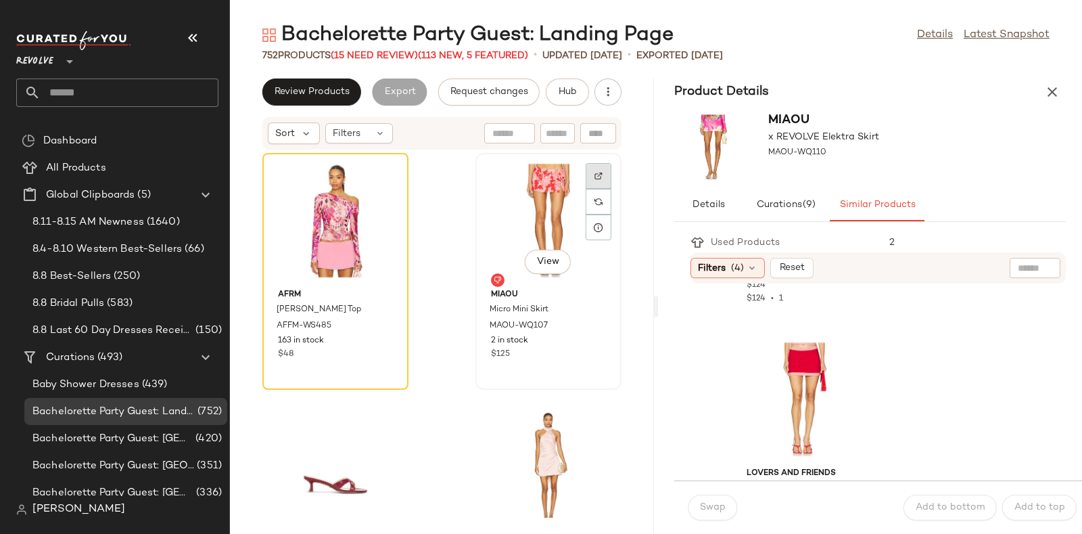
click at [594, 175] on img at bounding box center [598, 176] width 8 height 8
click at [569, 97] on span "Hub" at bounding box center [567, 92] width 19 height 11
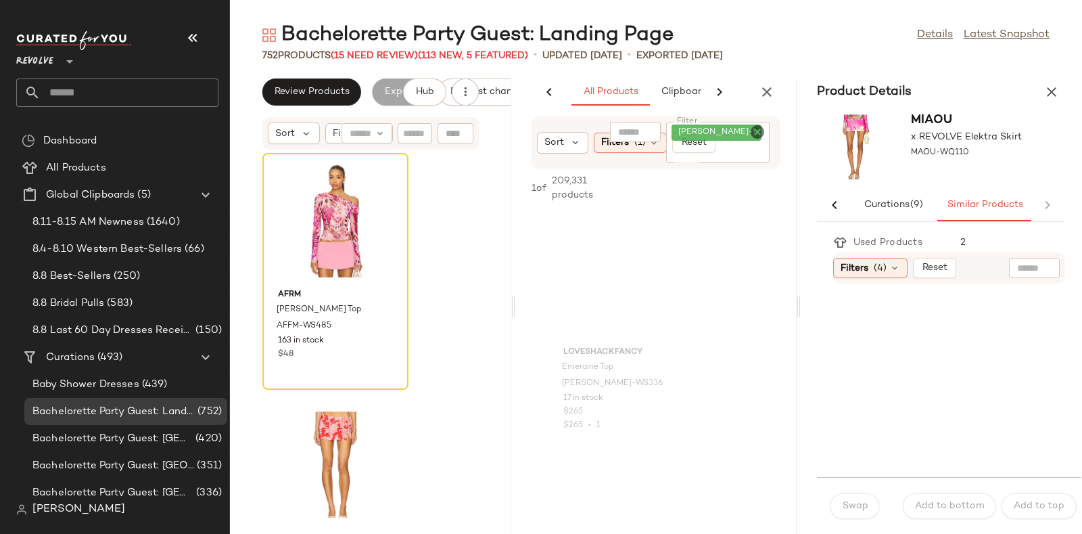
scroll to position [0, 71]
click at [1066, 96] on div "Product Details" at bounding box center [941, 91] width 281 height 27
click at [1059, 96] on icon "button" at bounding box center [1051, 92] width 16 height 16
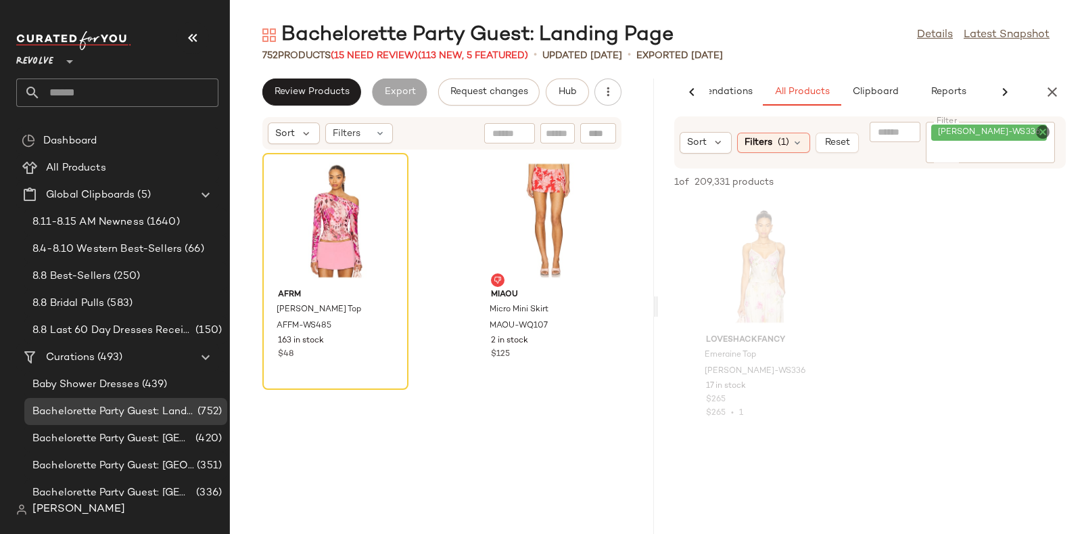
scroll to position [0, 66]
click at [1045, 132] on icon "Clear Filter" at bounding box center [1043, 132] width 16 height 16
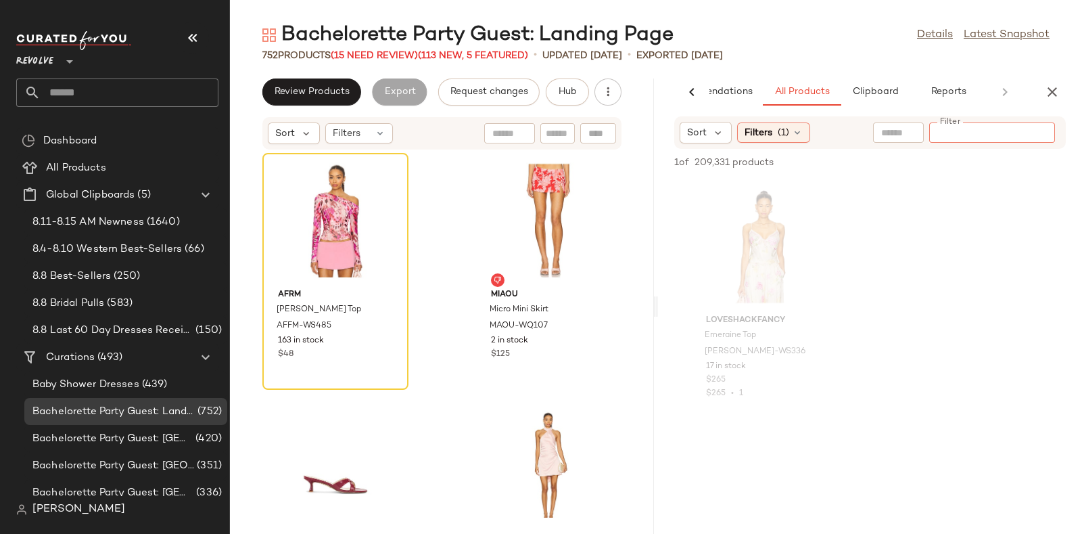
paste input "**********"
type input "**********"
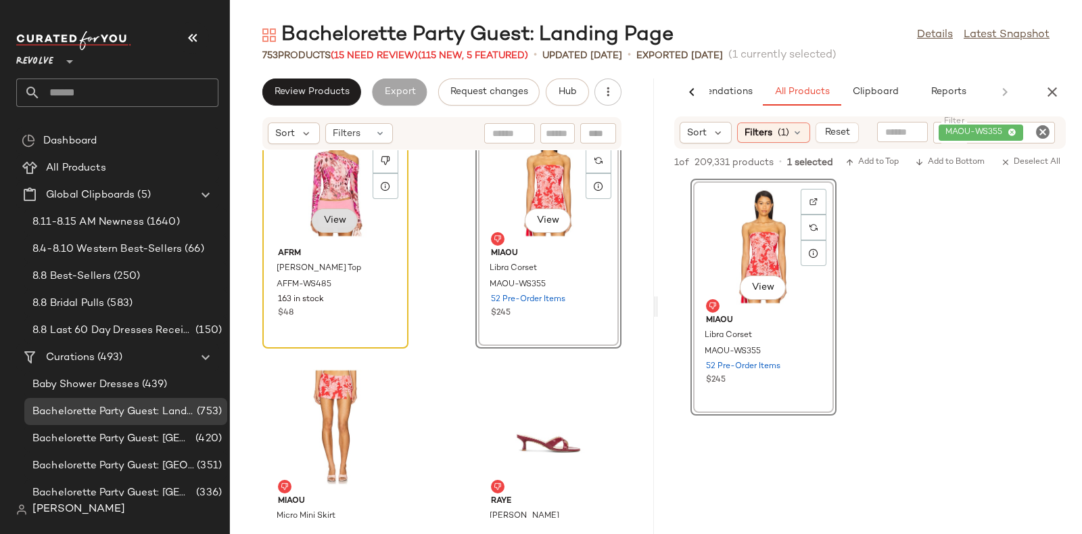
scroll to position [42, 0]
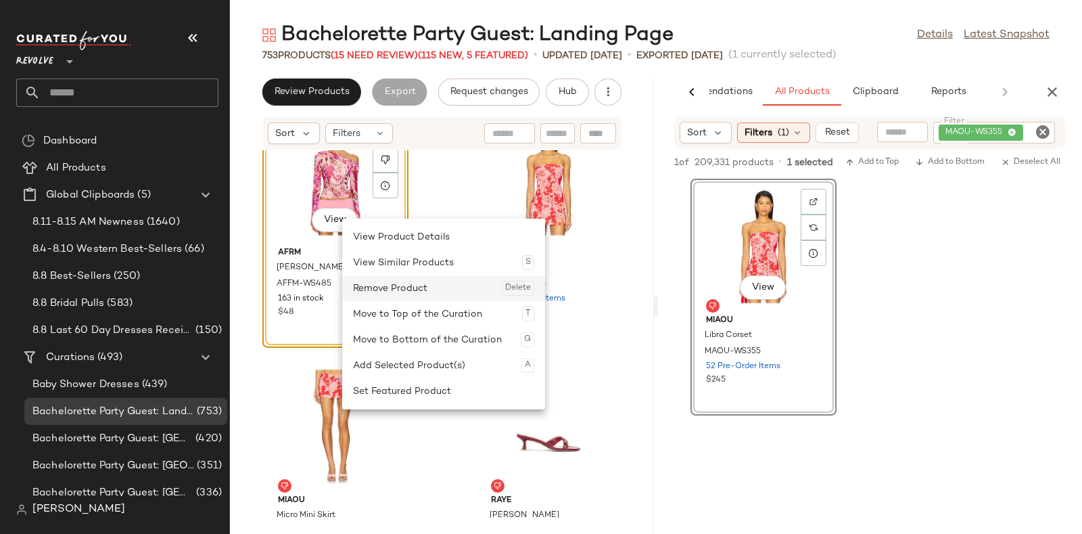
click at [369, 281] on div "Remove Product Delete" at bounding box center [443, 288] width 181 height 26
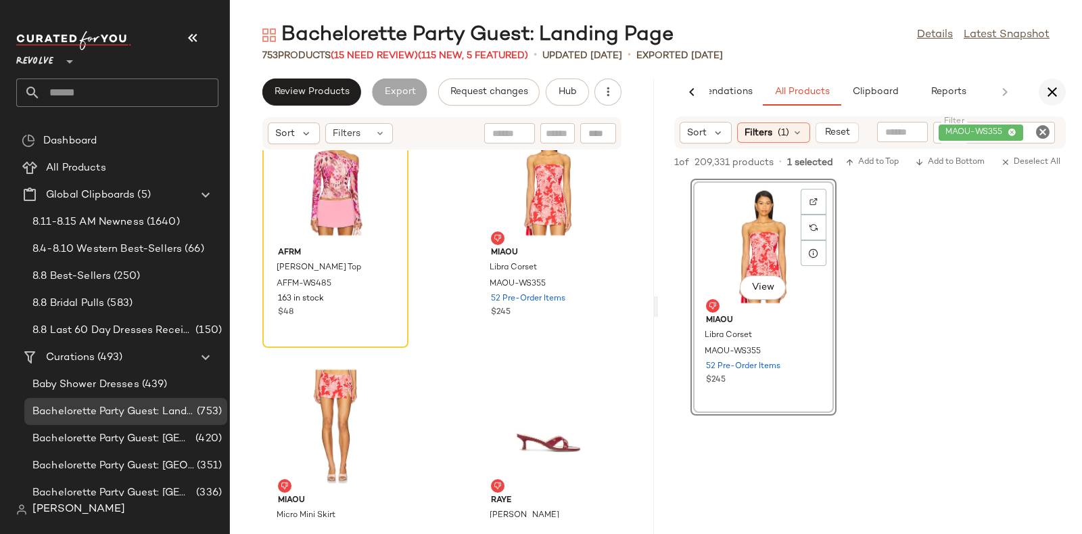
click at [1048, 80] on button "button" at bounding box center [1052, 91] width 27 height 27
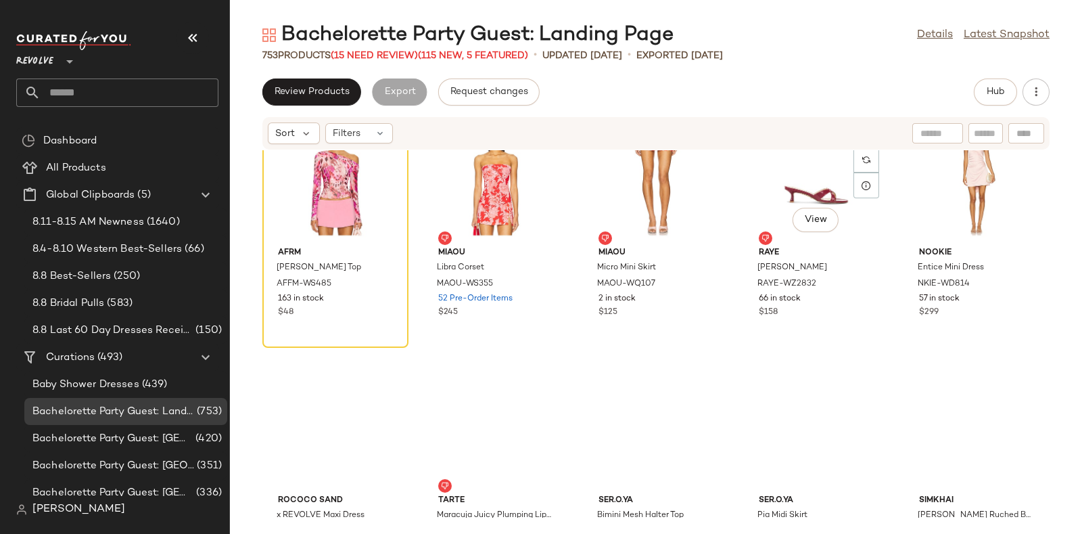
scroll to position [0, 0]
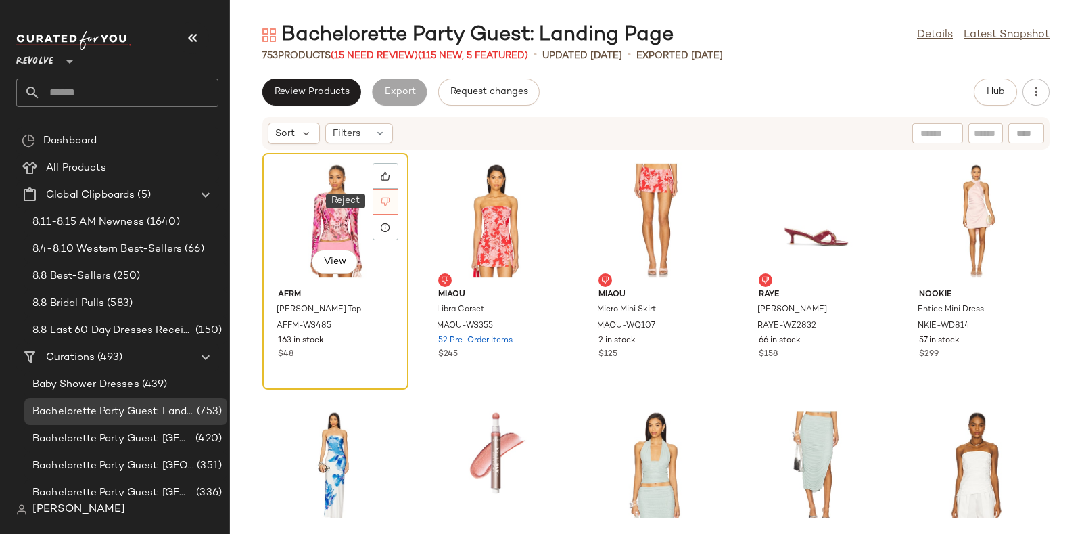
click at [393, 199] on div at bounding box center [386, 202] width 26 height 26
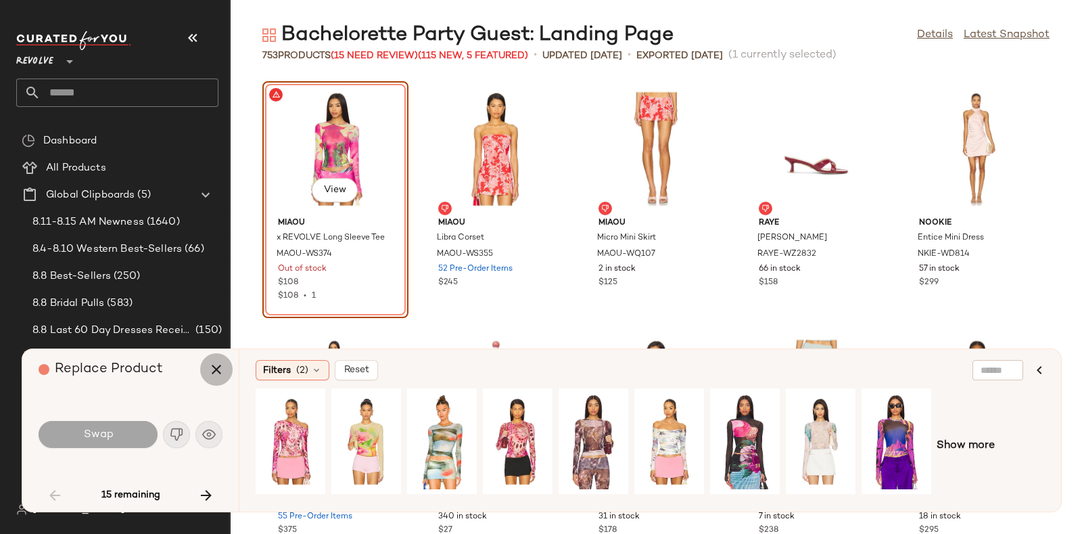
drag, startPoint x: 337, startPoint y: 137, endPoint x: 218, endPoint y: 366, distance: 258.6
click at [218, 366] on icon "button" at bounding box center [216, 369] width 16 height 16
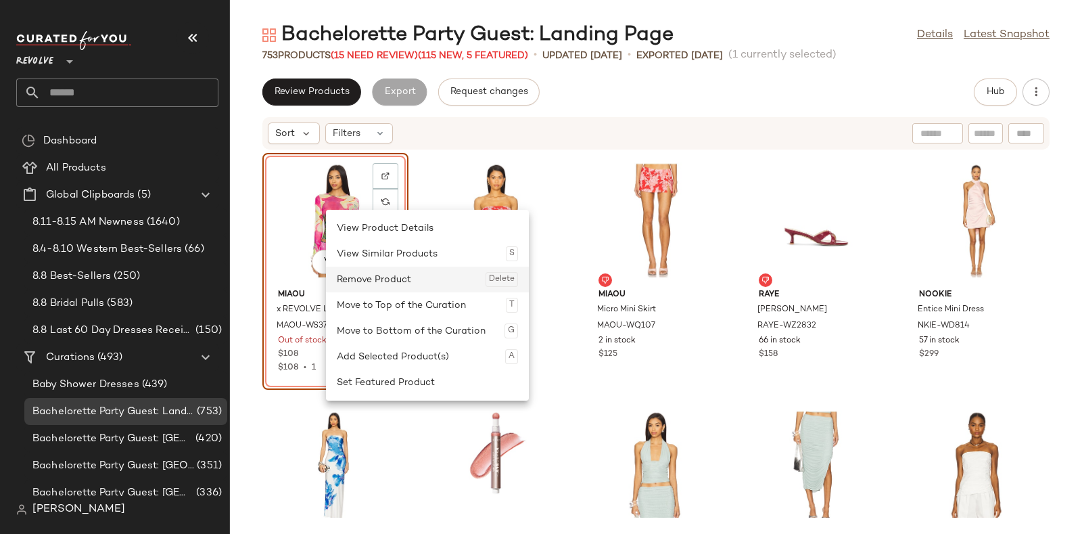
click at [351, 278] on div "Remove Product Delete" at bounding box center [427, 279] width 181 height 26
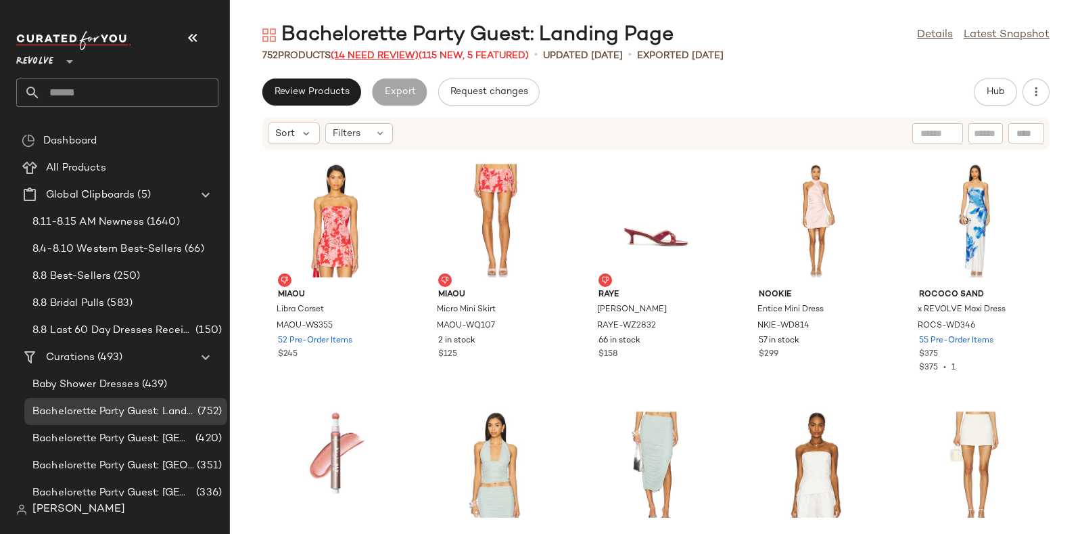
click at [379, 51] on span "(14 Need Review)" at bounding box center [375, 56] width 88 height 10
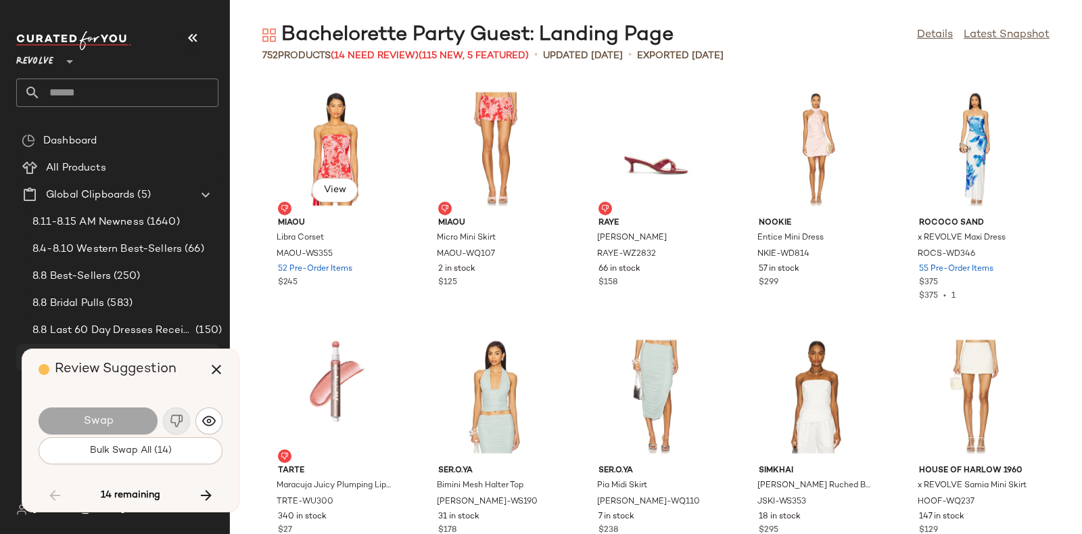
scroll to position [8168, 0]
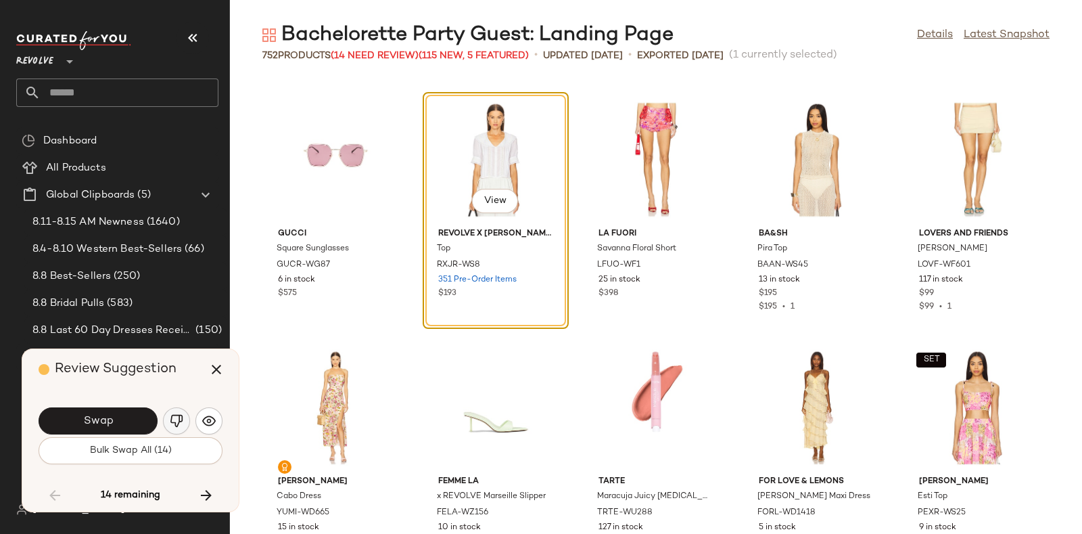
click at [176, 417] on img "button" at bounding box center [177, 421] width 14 height 14
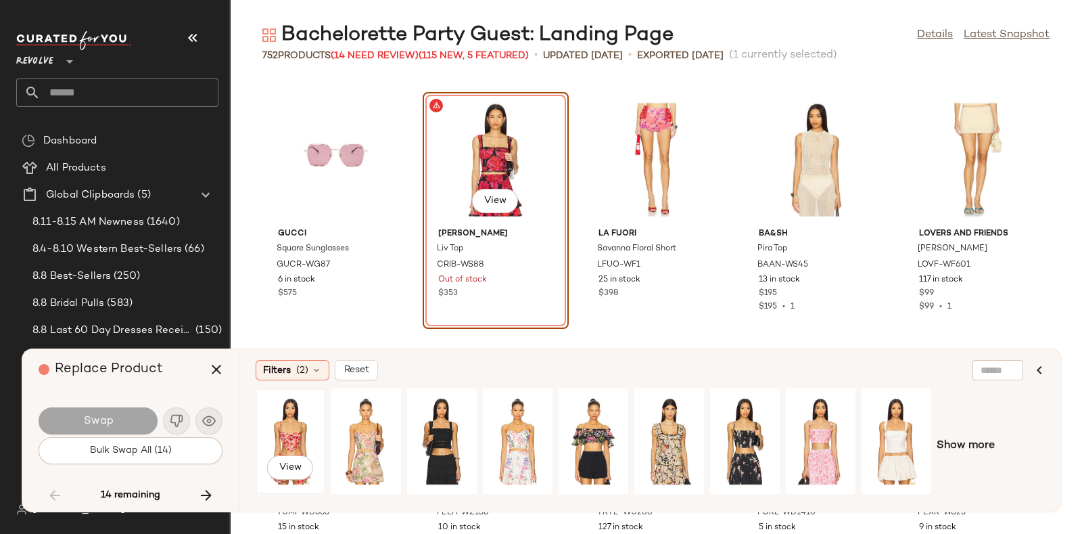
click at [297, 404] on div "View" at bounding box center [290, 441] width 60 height 96
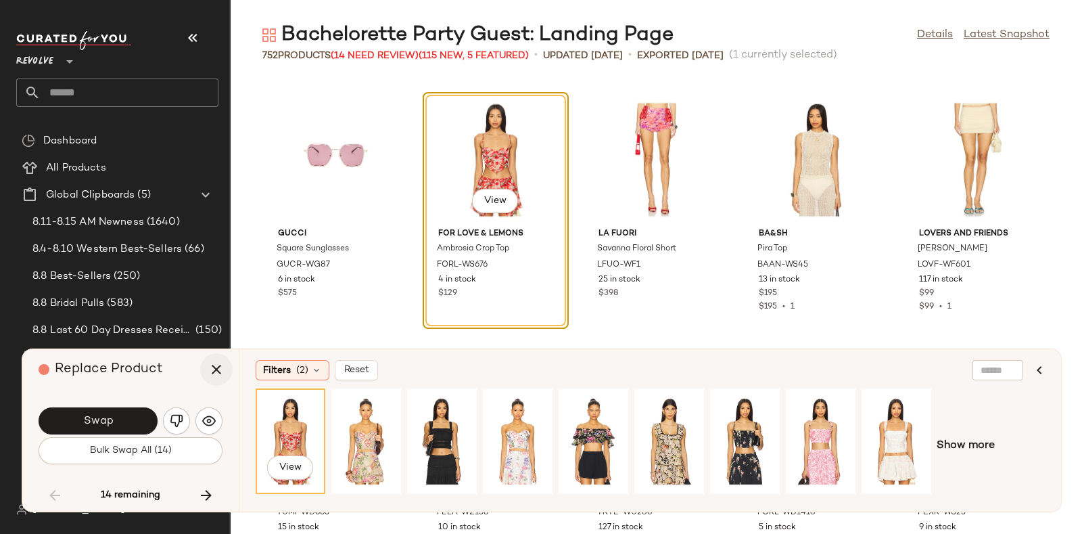
click at [216, 365] on icon "button" at bounding box center [216, 369] width 16 height 16
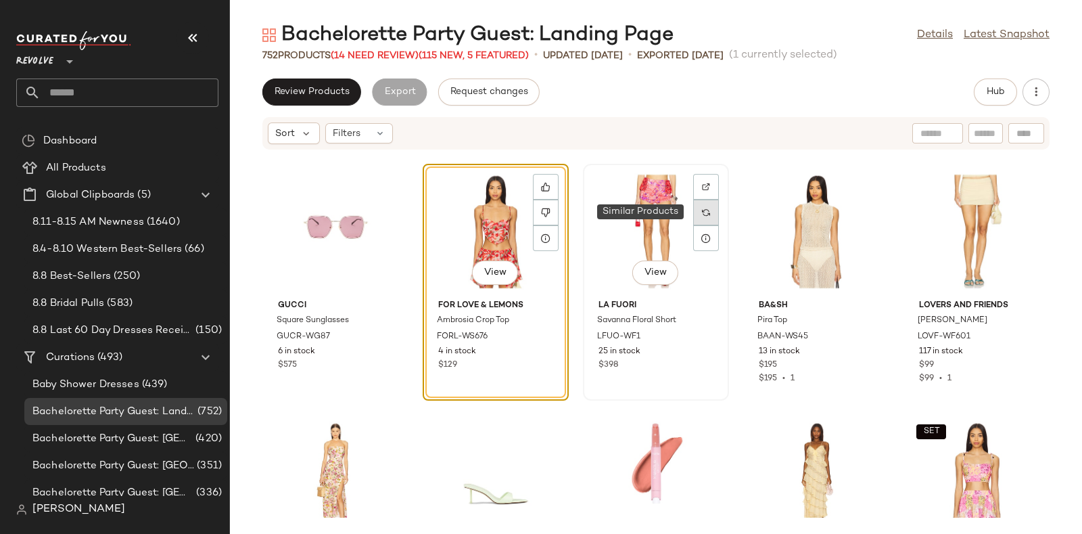
click at [696, 212] on div at bounding box center [706, 212] width 26 height 26
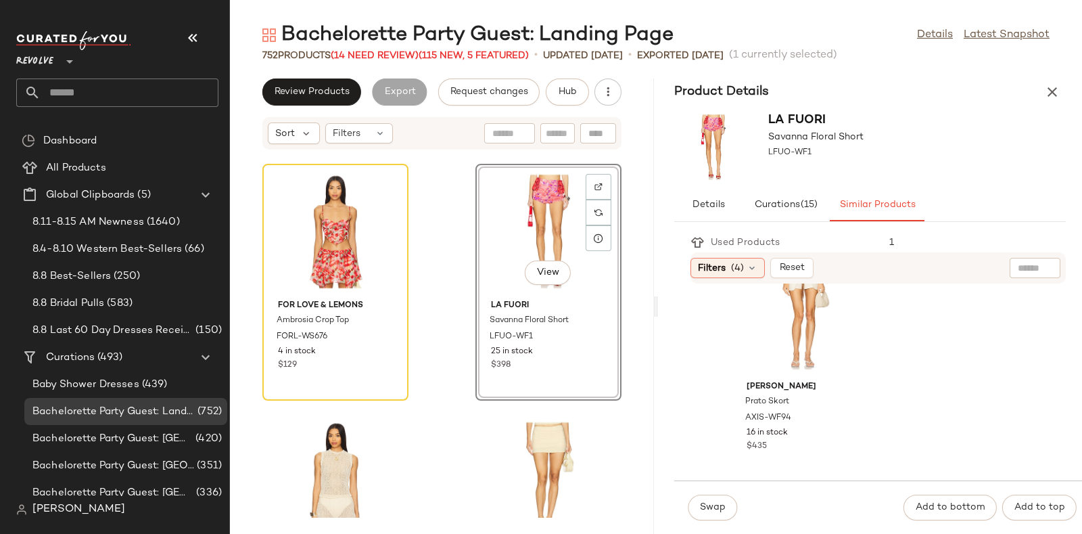
scroll to position [5743, 0]
click at [383, 214] on icon at bounding box center [385, 212] width 9 height 9
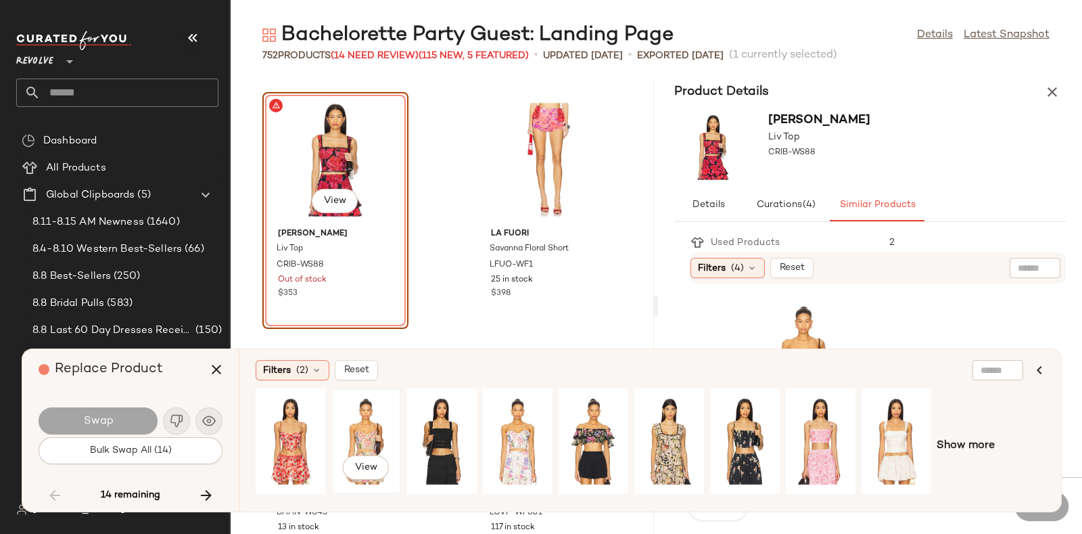
click at [371, 421] on div "View" at bounding box center [366, 441] width 60 height 96
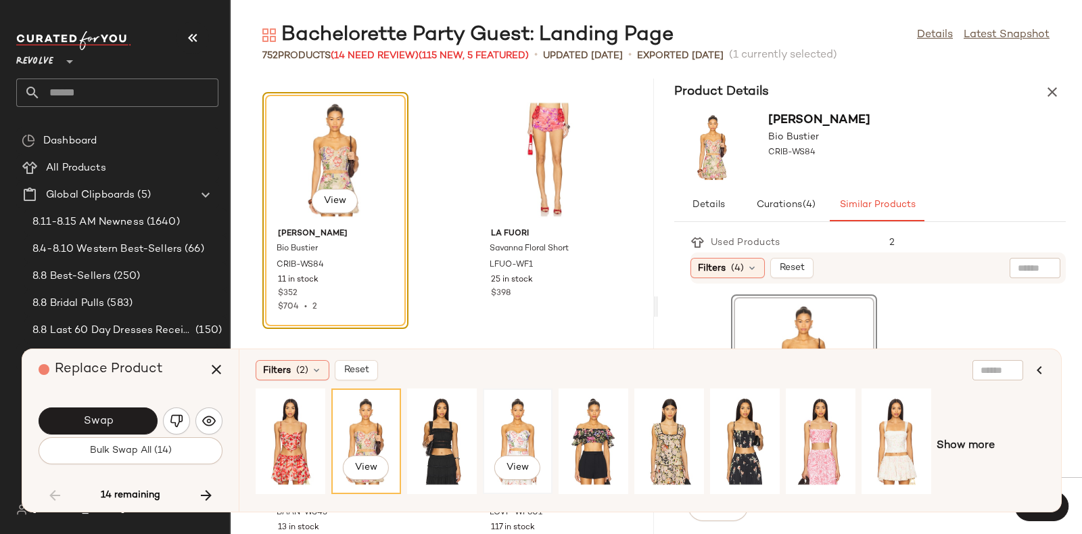
click at [494, 427] on div "View" at bounding box center [518, 441] width 60 height 96
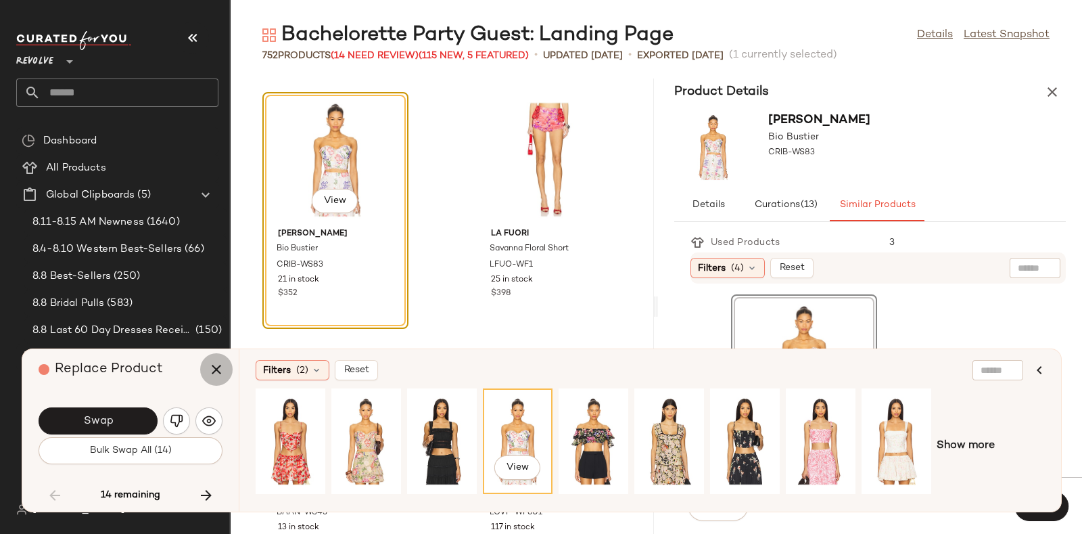
click at [210, 375] on icon "button" at bounding box center [216, 369] width 16 height 16
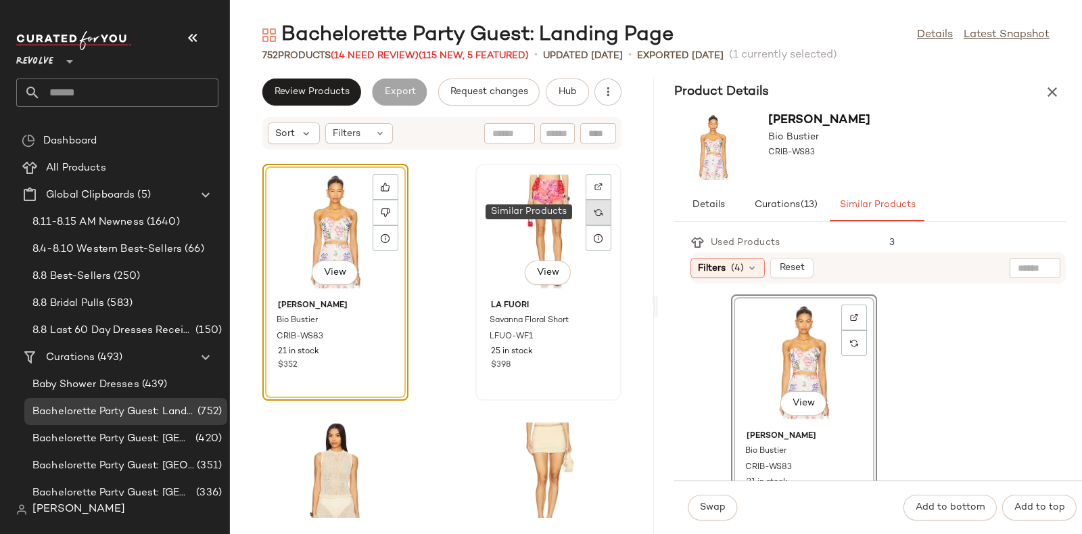
click at [596, 211] on div at bounding box center [599, 212] width 26 height 26
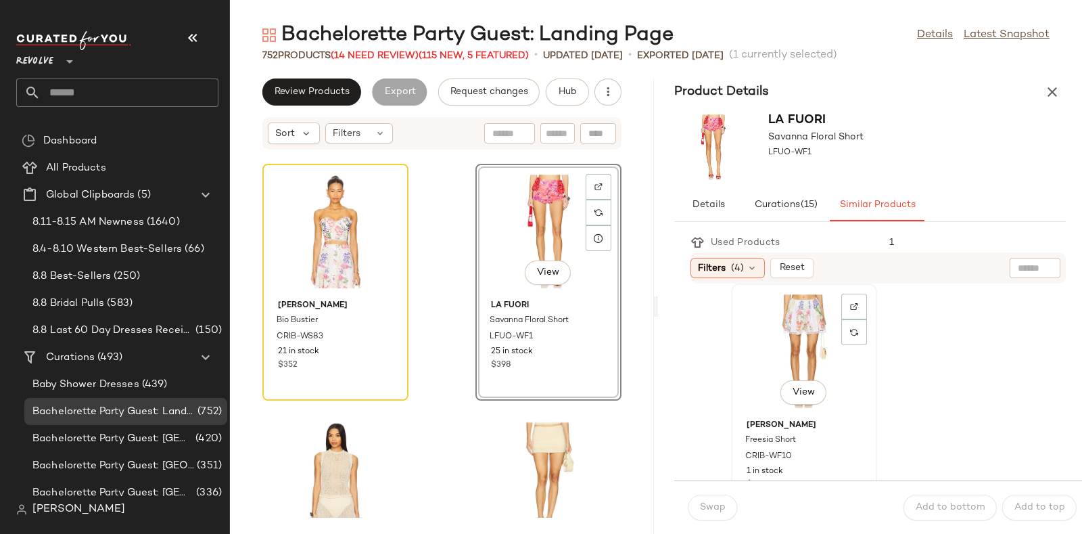
scroll to position [982, 0]
click at [791, 335] on div "View" at bounding box center [804, 370] width 137 height 126
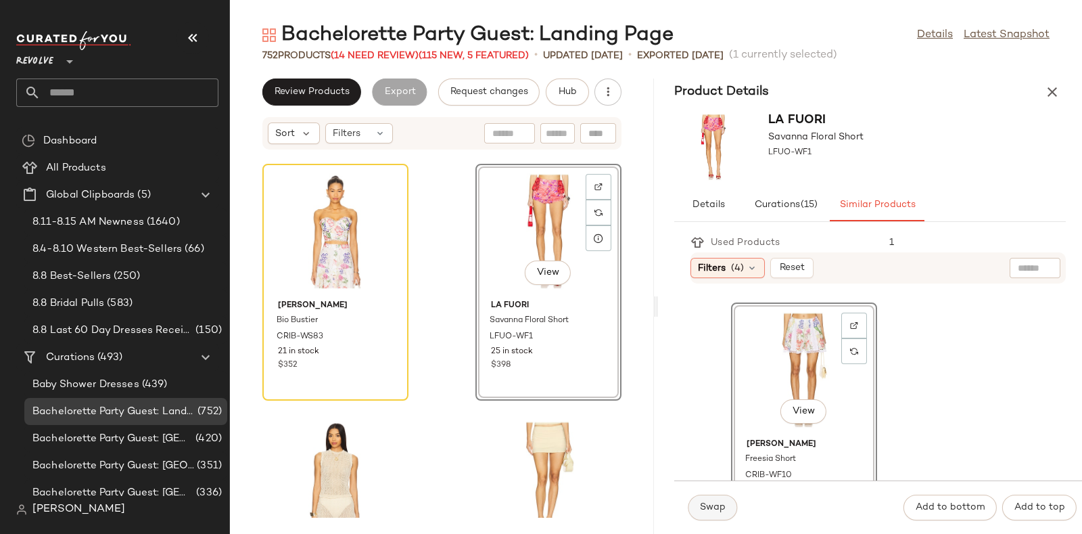
click at [717, 509] on span "Swap" at bounding box center [712, 507] width 26 height 11
click at [717, 502] on span "Swap" at bounding box center [712, 507] width 26 height 11
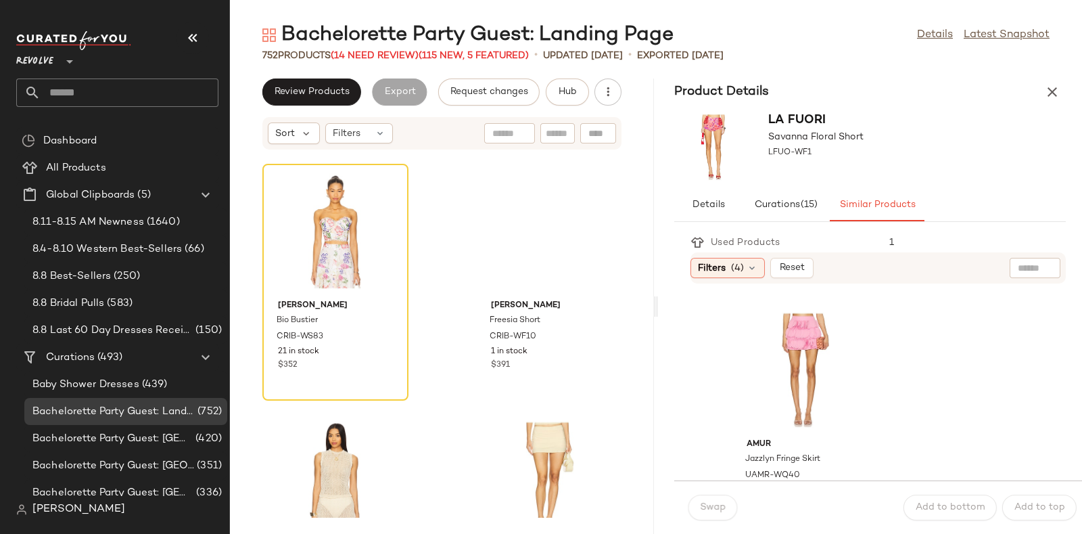
scroll to position [1229, 0]
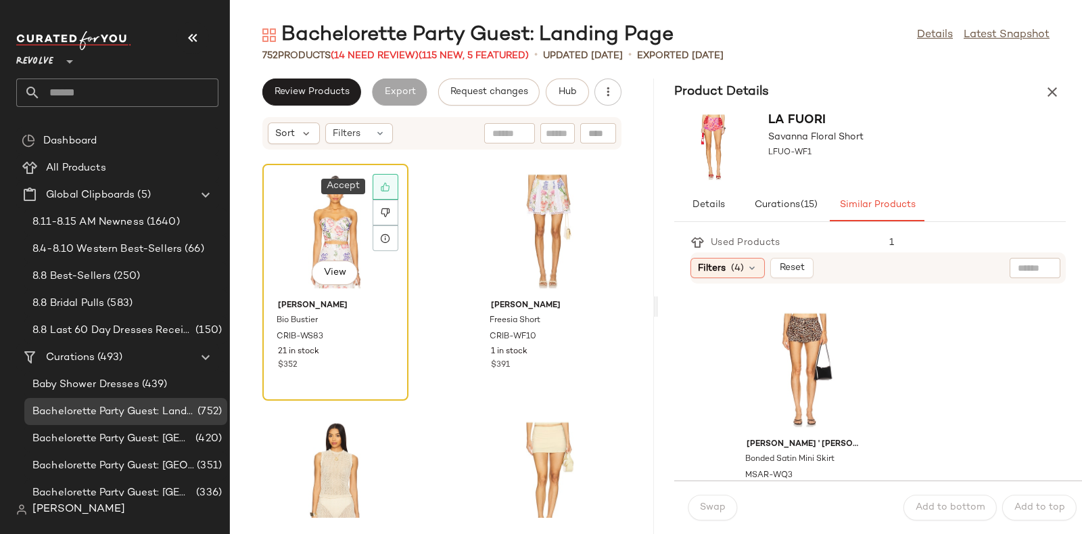
click at [387, 180] on div at bounding box center [386, 187] width 26 height 26
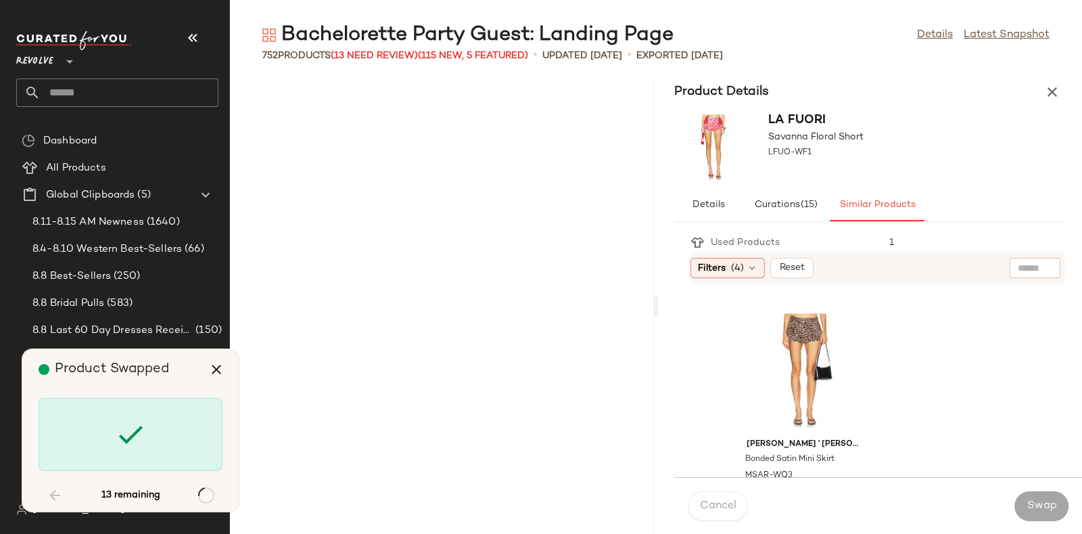
scroll to position [25494, 0]
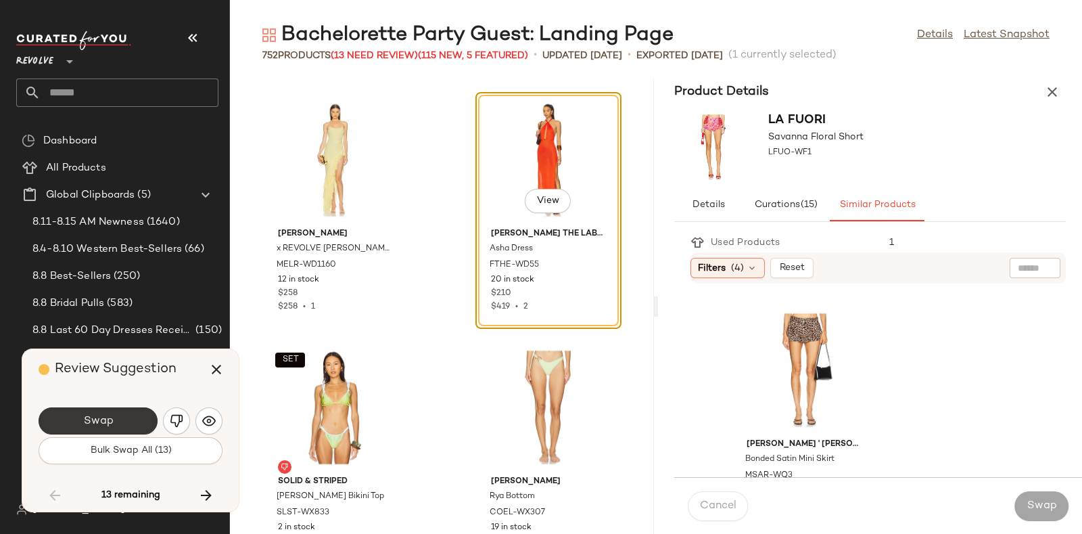
click at [134, 415] on button "Swap" at bounding box center [98, 420] width 119 height 27
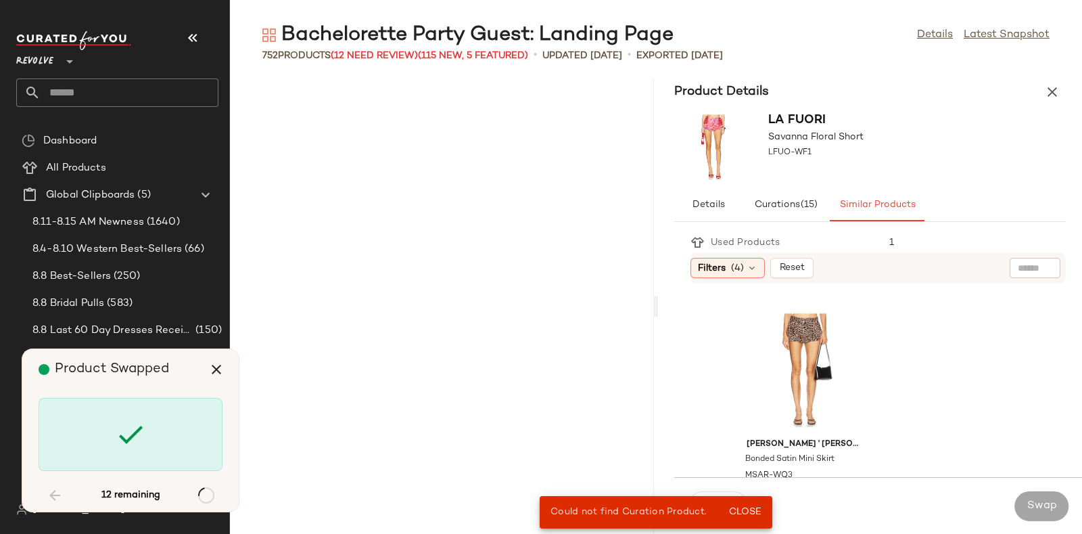
scroll to position [35888, 0]
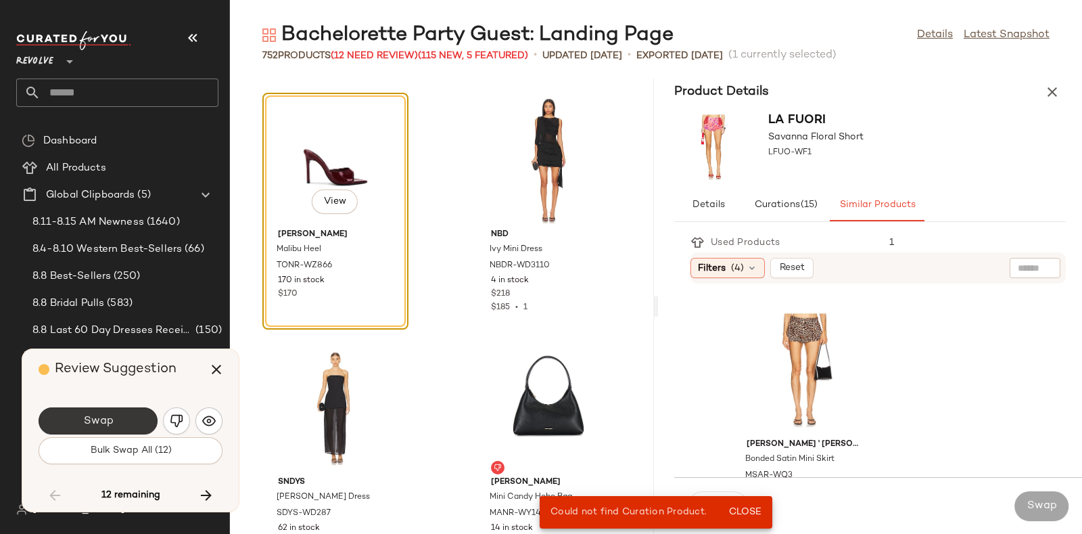
click at [125, 421] on button "Swap" at bounding box center [98, 420] width 119 height 27
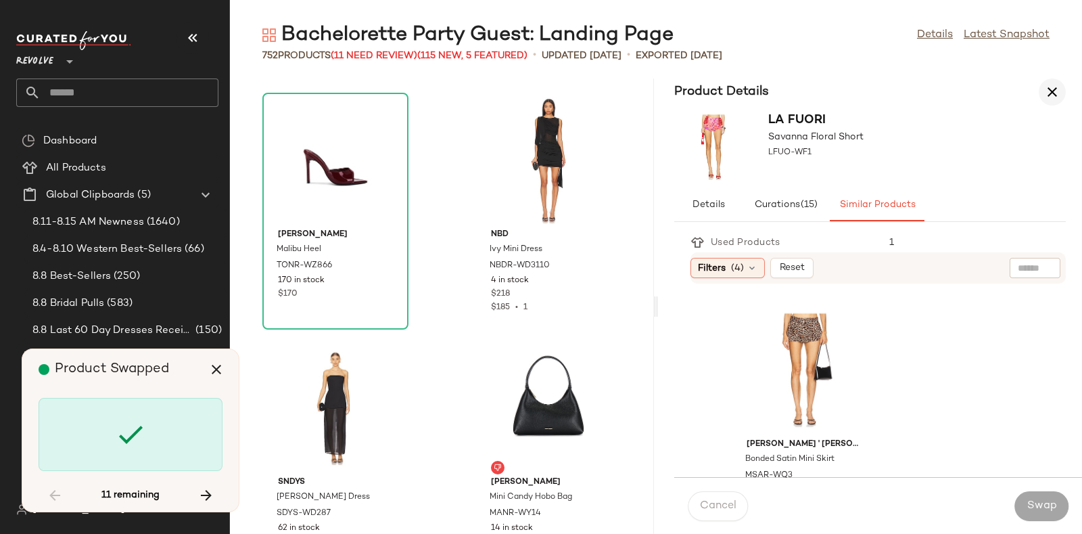
click at [1058, 89] on icon "button" at bounding box center [1052, 92] width 16 height 16
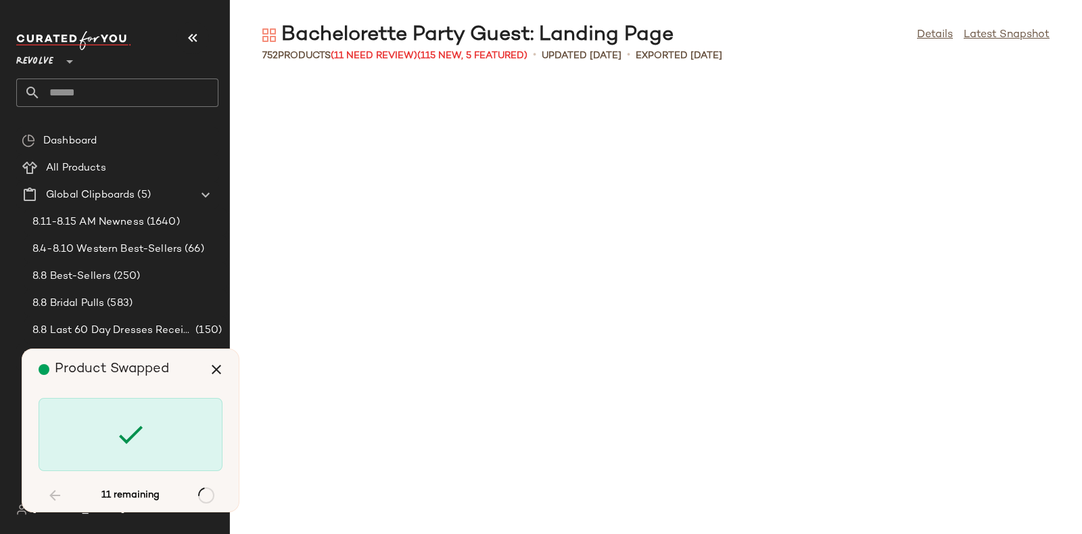
scroll to position [15593, 0]
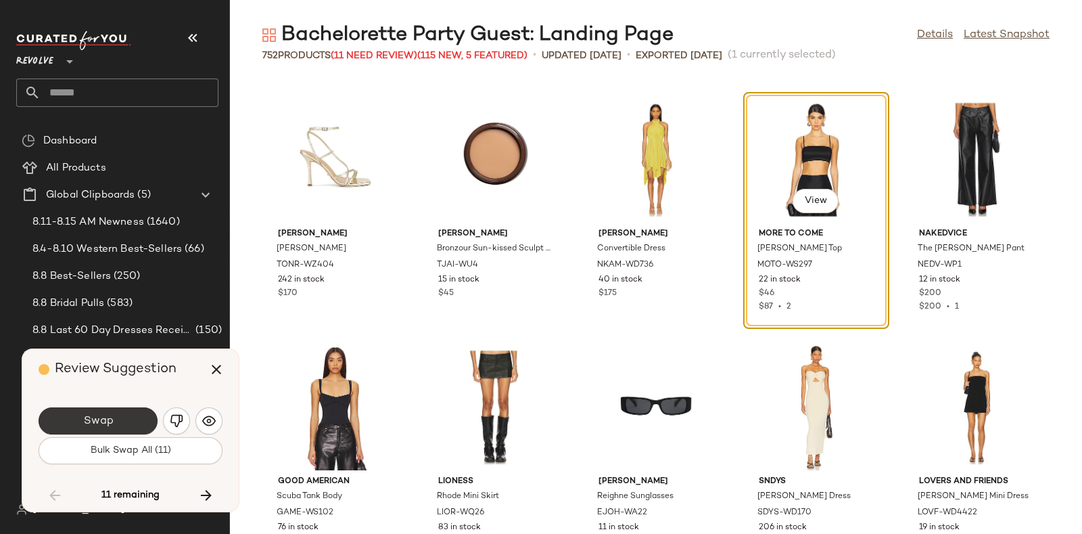
click at [127, 428] on button "Swap" at bounding box center [98, 420] width 119 height 27
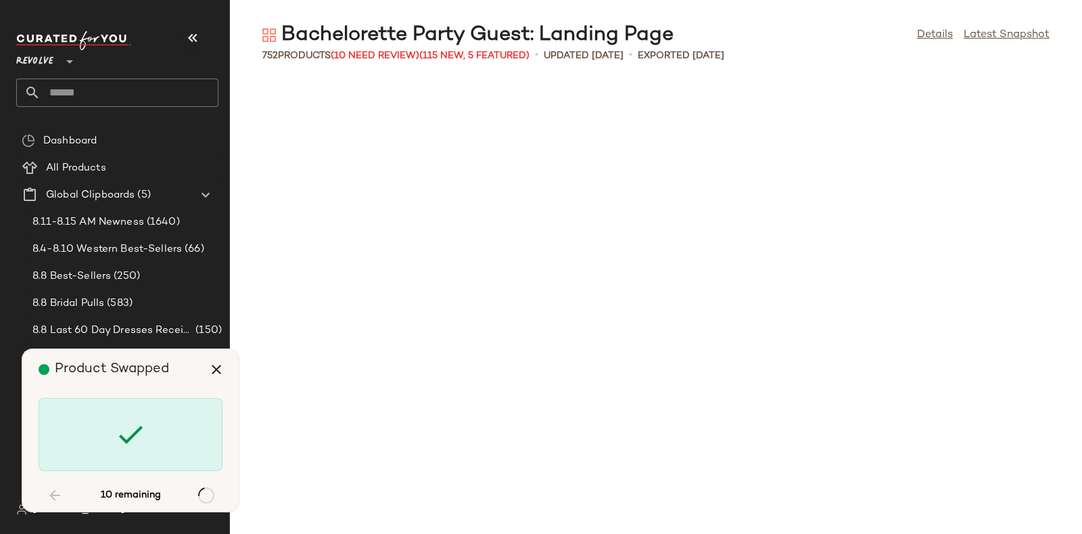
scroll to position [23018, 0]
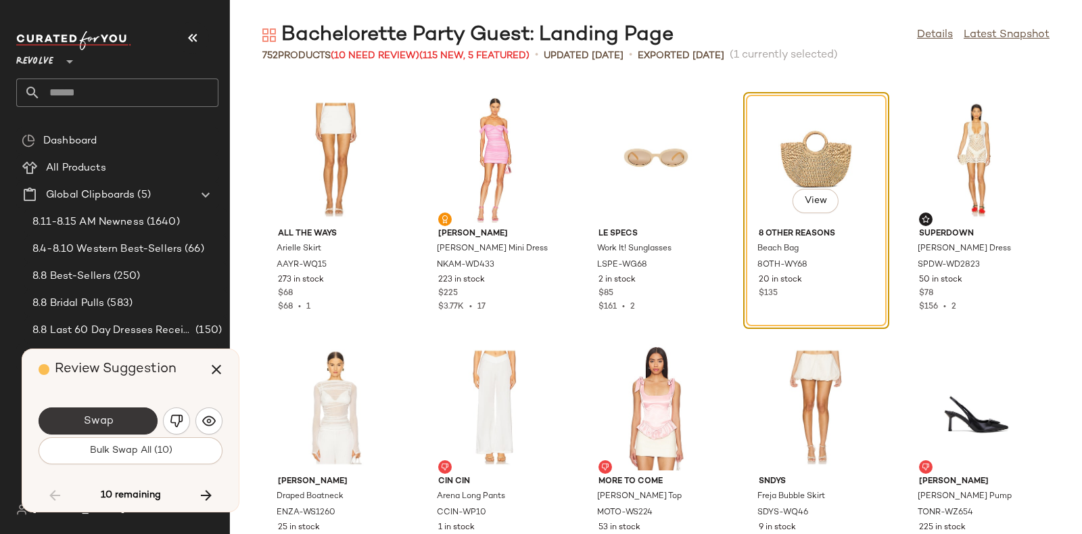
click at [126, 413] on button "Swap" at bounding box center [98, 420] width 119 height 27
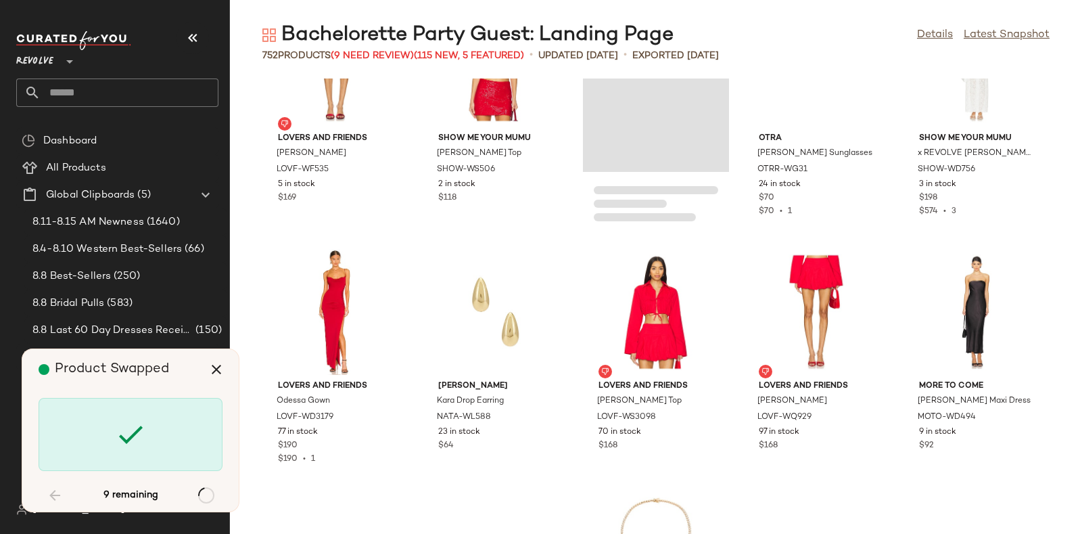
scroll to position [26563, 0]
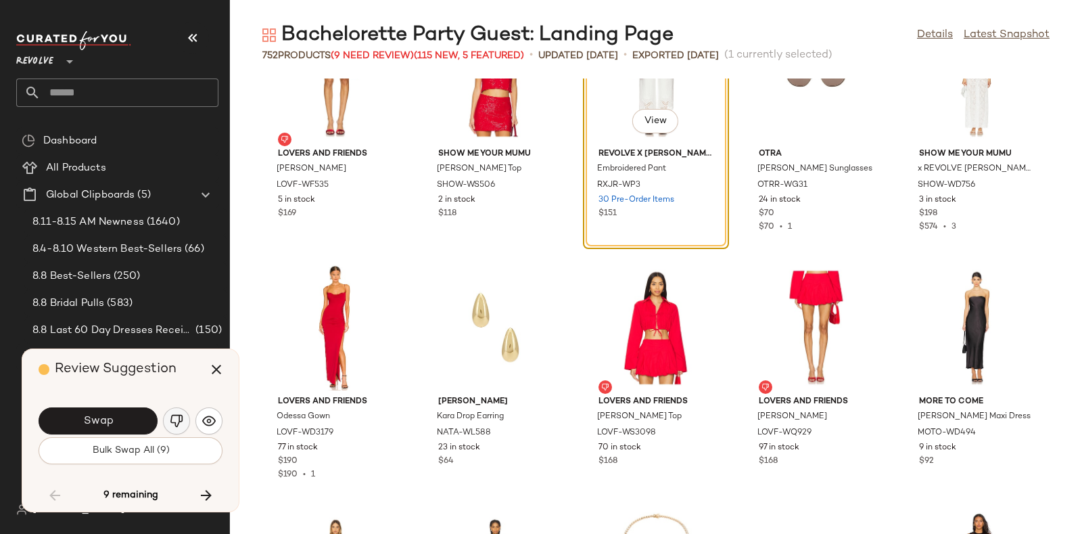
click at [172, 413] on button "button" at bounding box center [176, 420] width 27 height 27
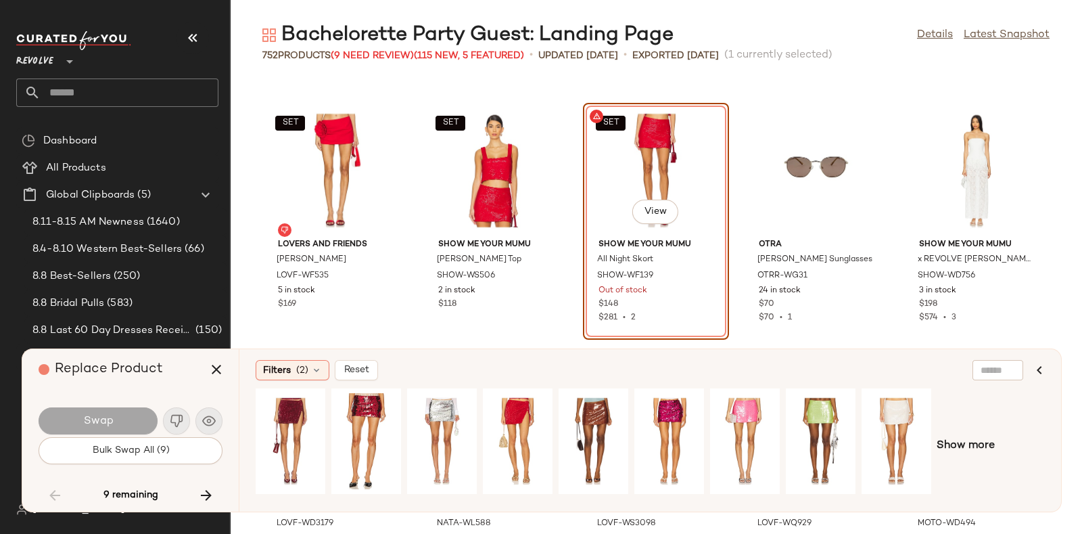
scroll to position [26474, 0]
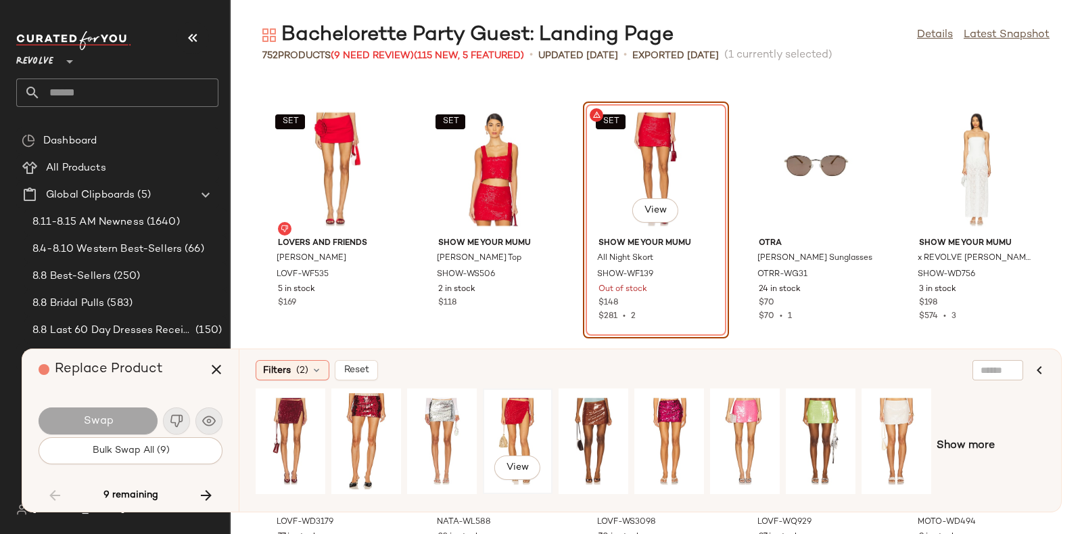
click at [523, 421] on div "View" at bounding box center [518, 441] width 60 height 96
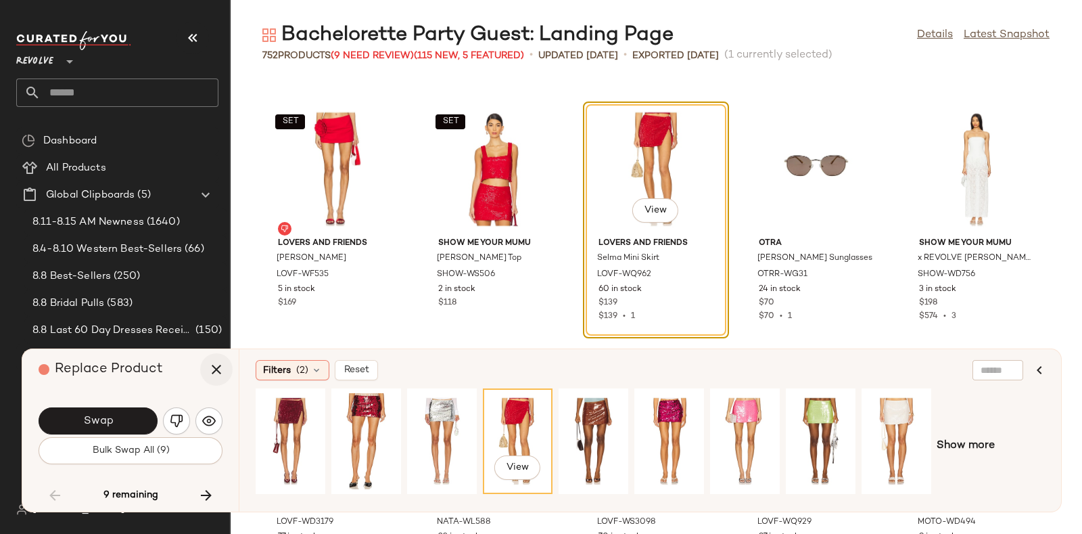
click at [213, 380] on button "button" at bounding box center [216, 369] width 32 height 32
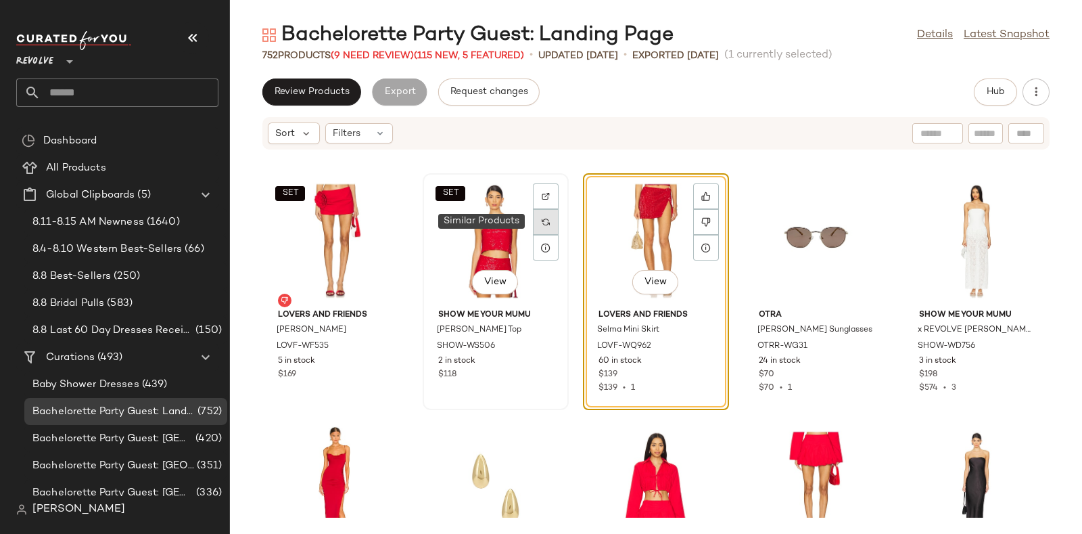
click at [542, 225] on img at bounding box center [546, 222] width 8 height 8
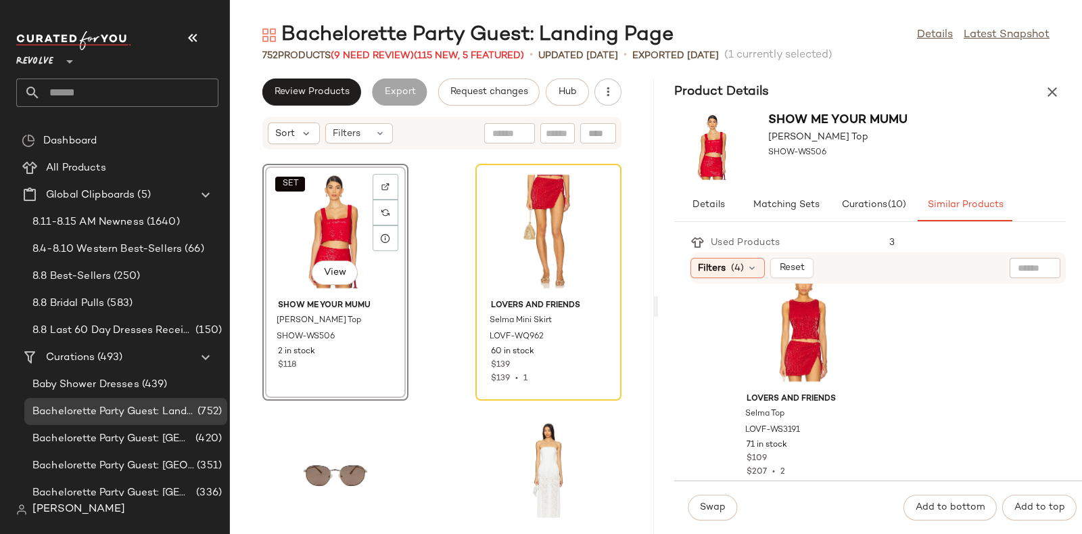
scroll to position [285, 0]
click at [830, 329] on div "View" at bounding box center [804, 324] width 137 height 126
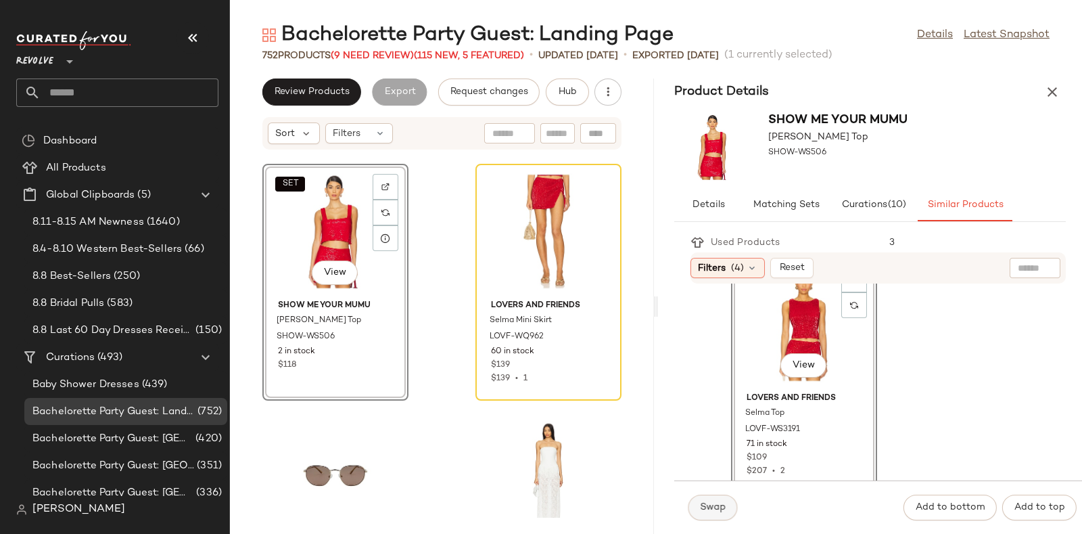
click at [706, 498] on button "Swap" at bounding box center [712, 507] width 49 height 26
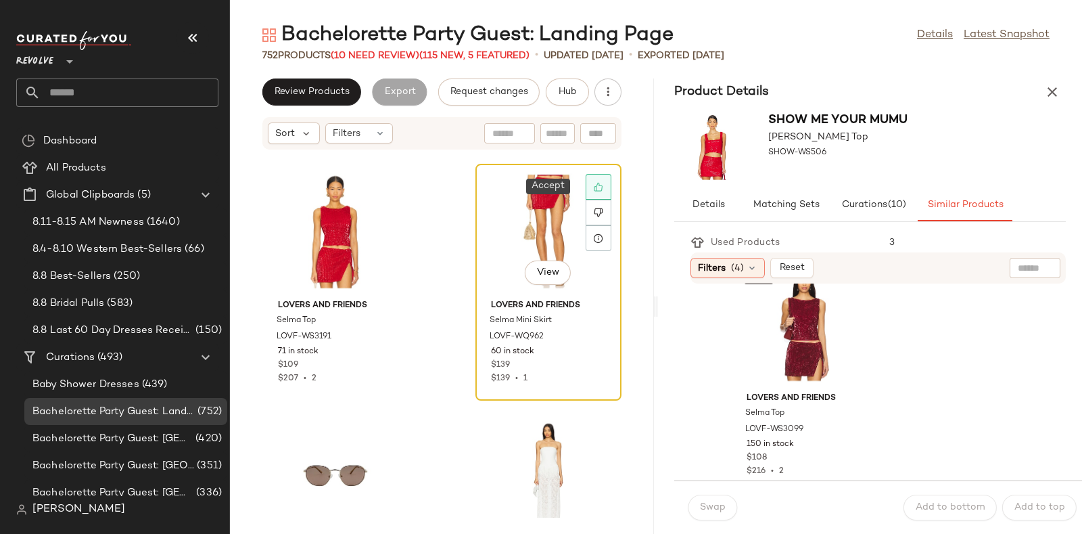
click at [594, 190] on icon at bounding box center [598, 187] width 9 height 9
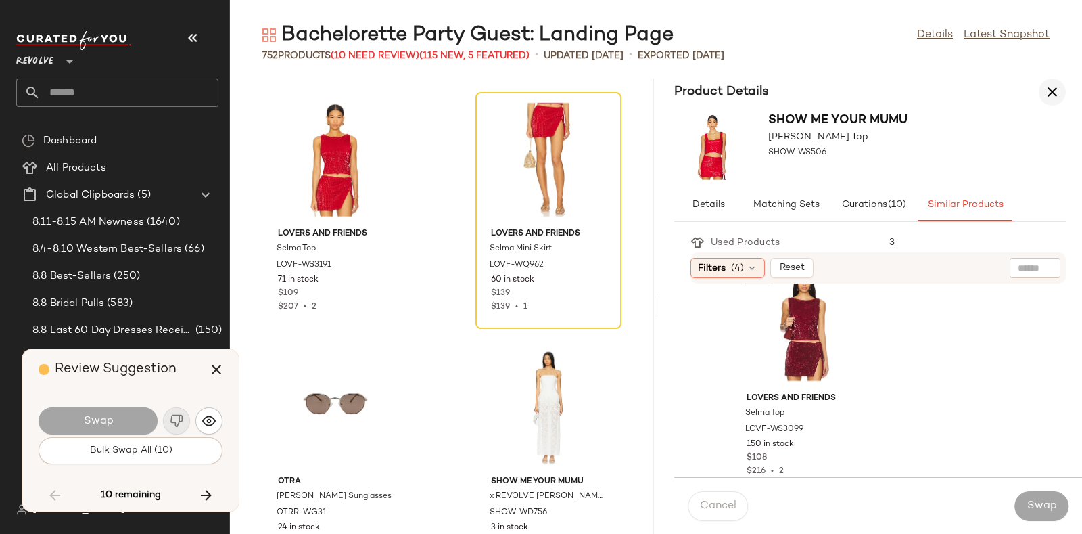
click at [1048, 97] on icon "button" at bounding box center [1052, 92] width 16 height 16
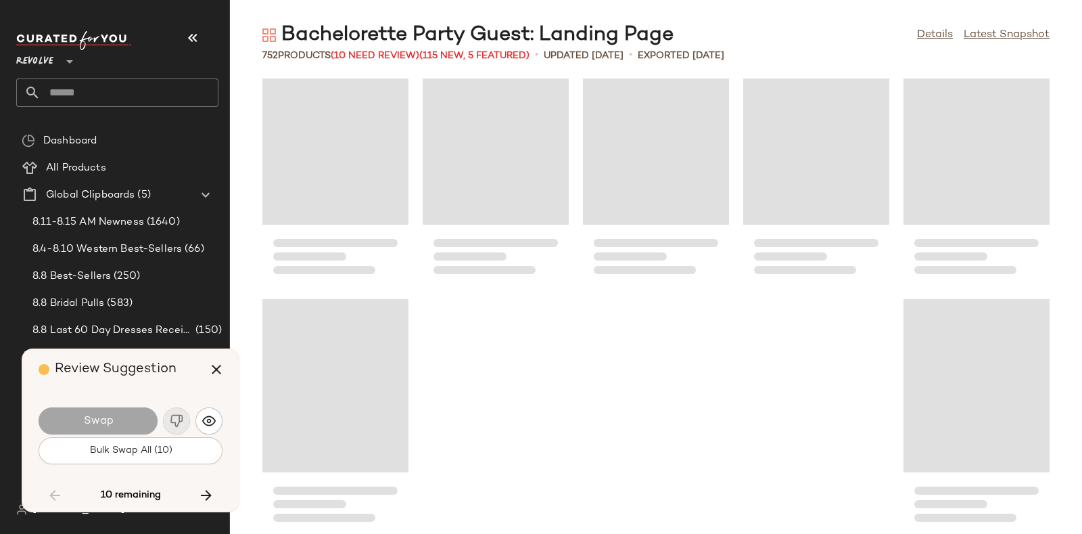
scroll to position [36921, 0]
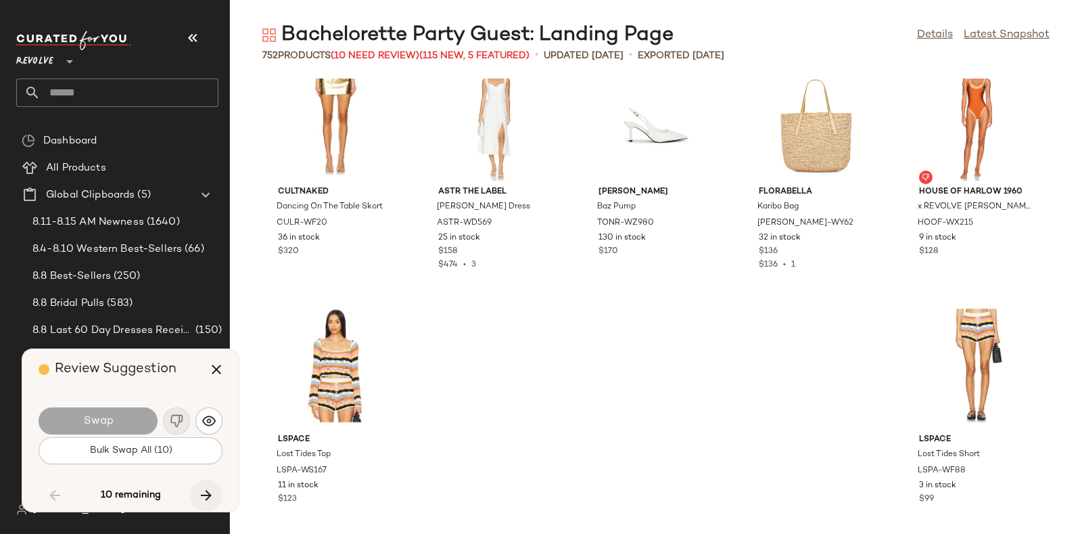
click at [202, 485] on button "button" at bounding box center [206, 495] width 32 height 32
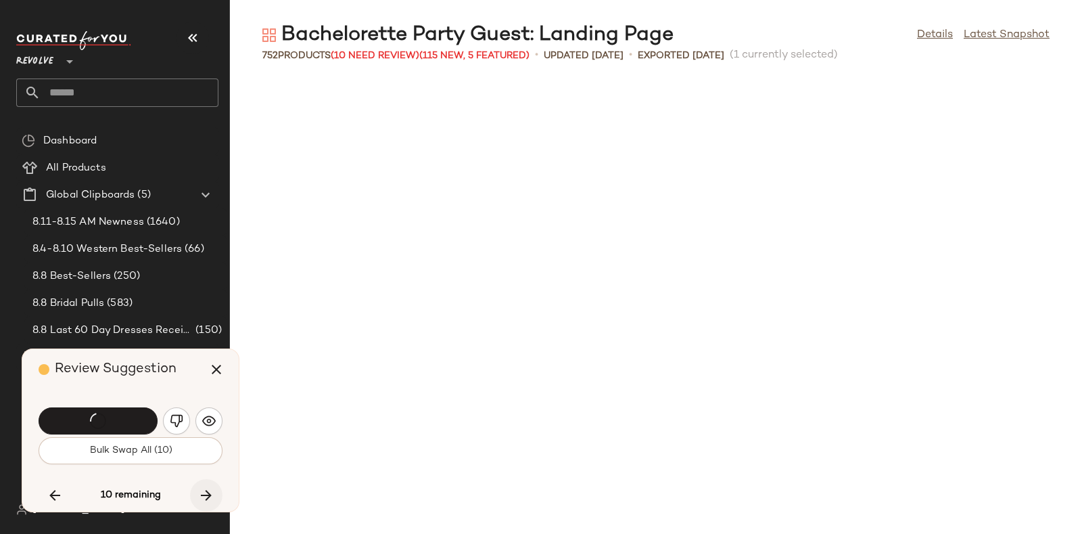
scroll to position [26483, 0]
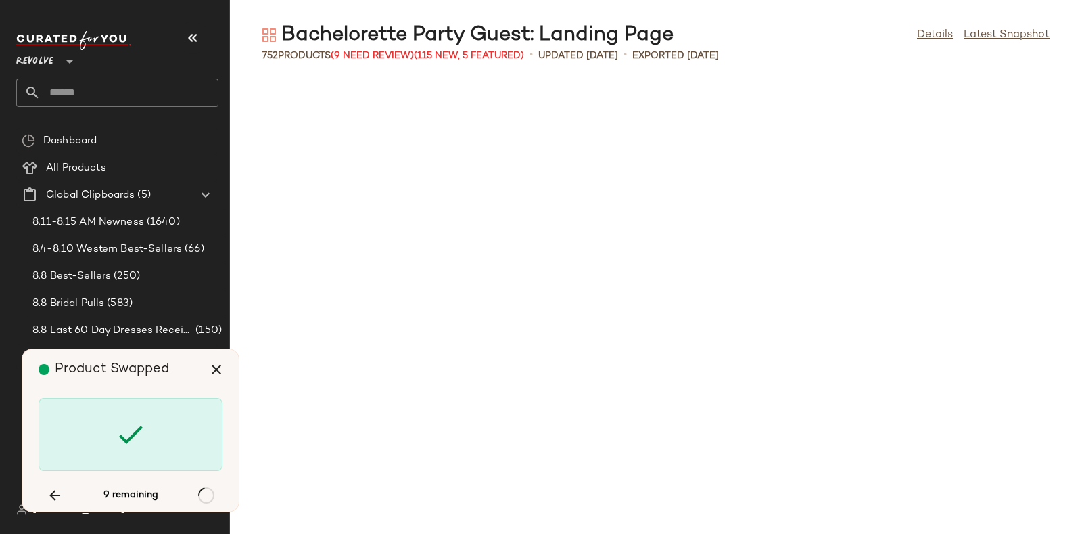
scroll to position [27720, 0]
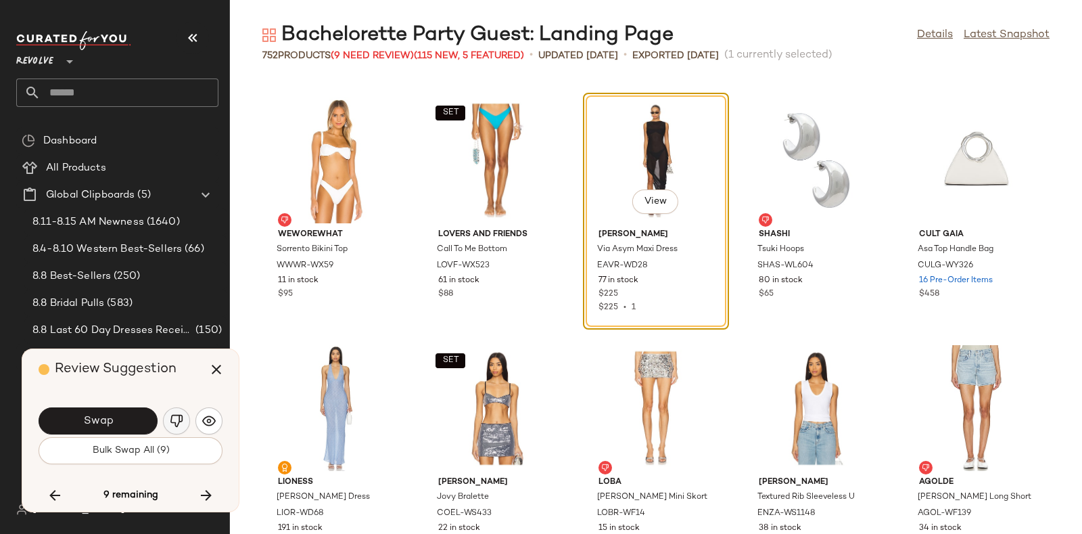
click at [173, 421] on img "button" at bounding box center [177, 421] width 14 height 14
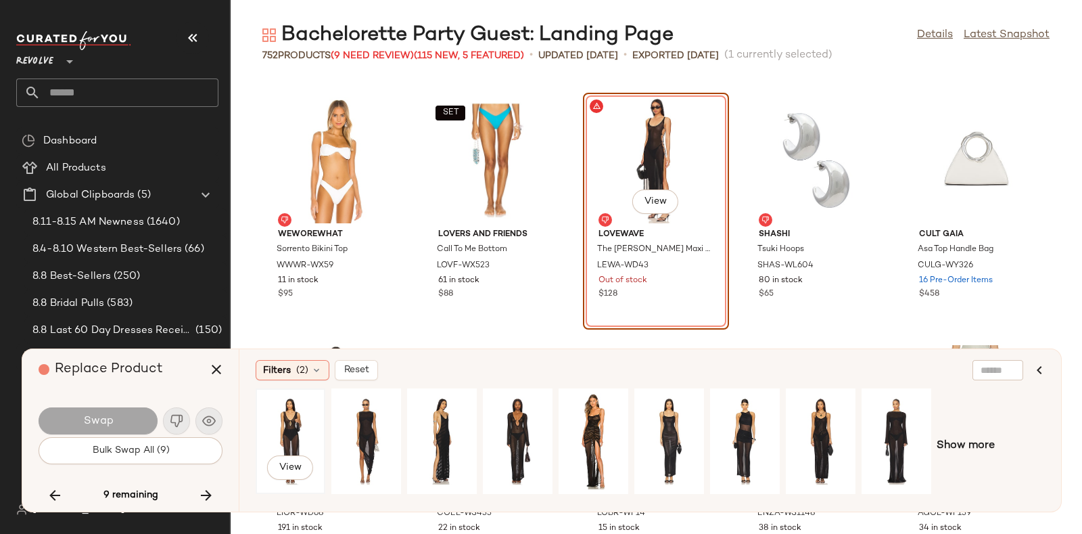
click at [298, 419] on div "View" at bounding box center [290, 441] width 60 height 96
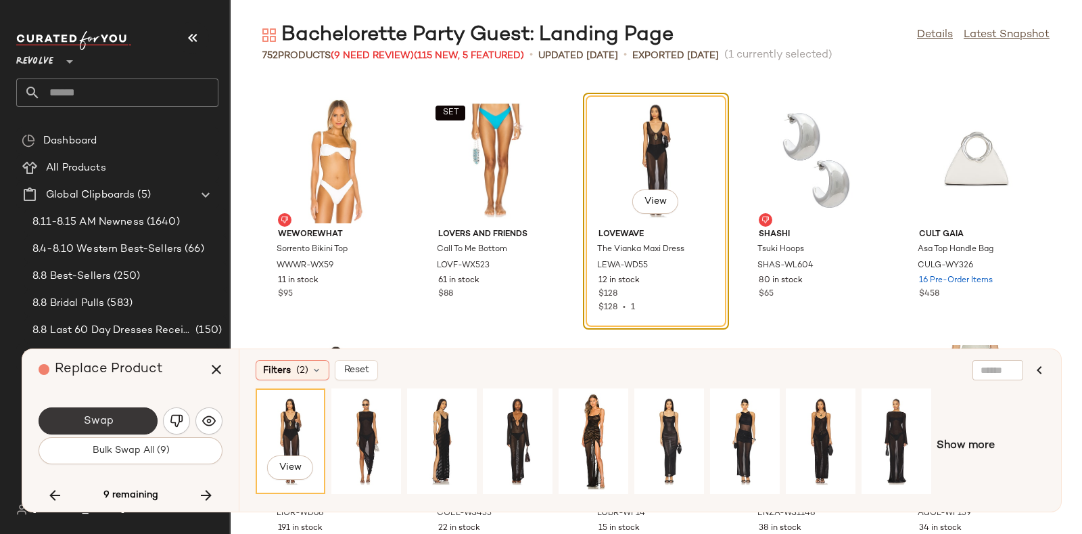
click at [141, 420] on button "Swap" at bounding box center [98, 420] width 119 height 27
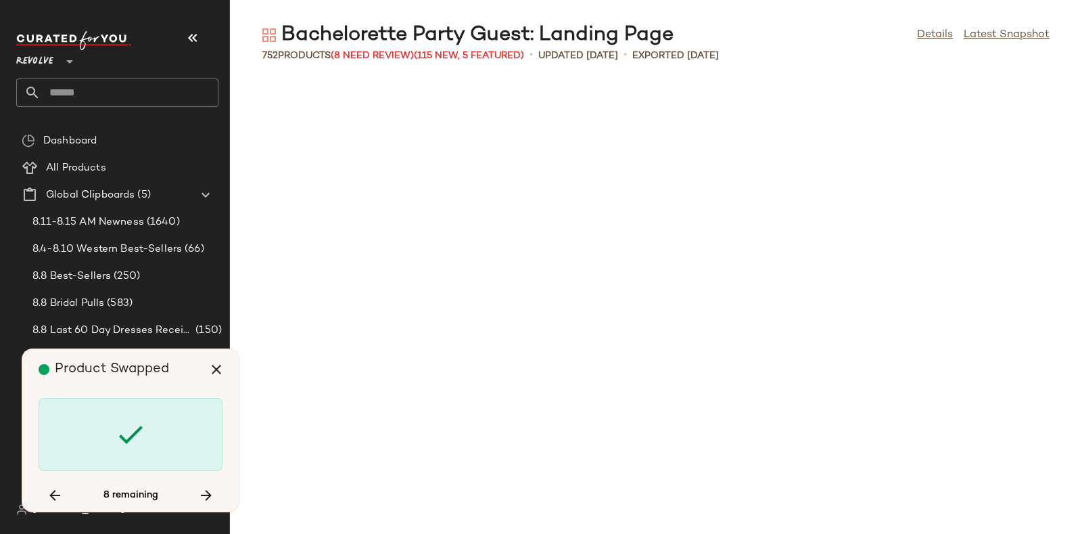
scroll to position [30939, 0]
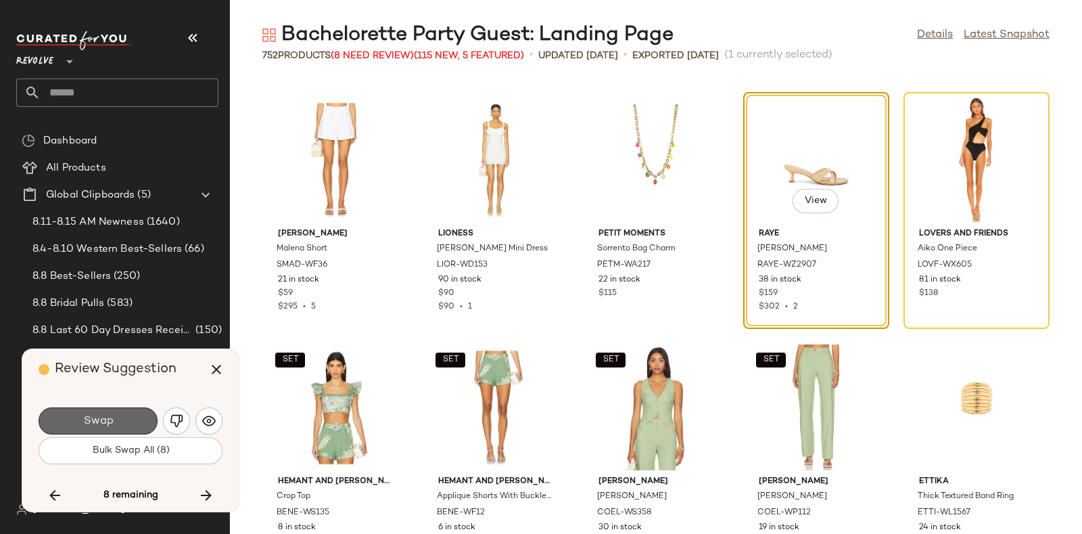
click at [117, 419] on button "Swap" at bounding box center [98, 420] width 119 height 27
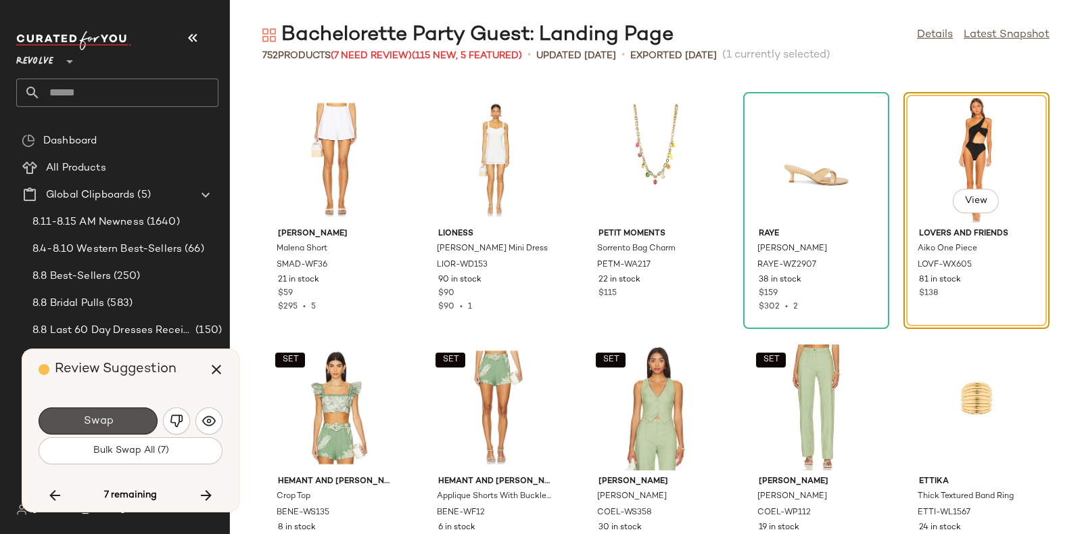
click at [117, 411] on button "Swap" at bounding box center [98, 420] width 119 height 27
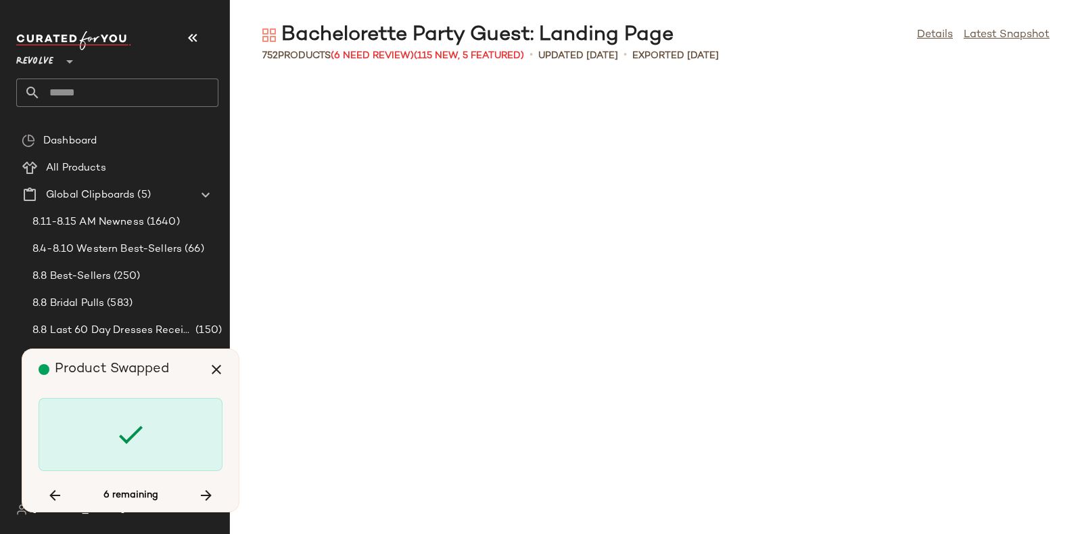
scroll to position [32423, 0]
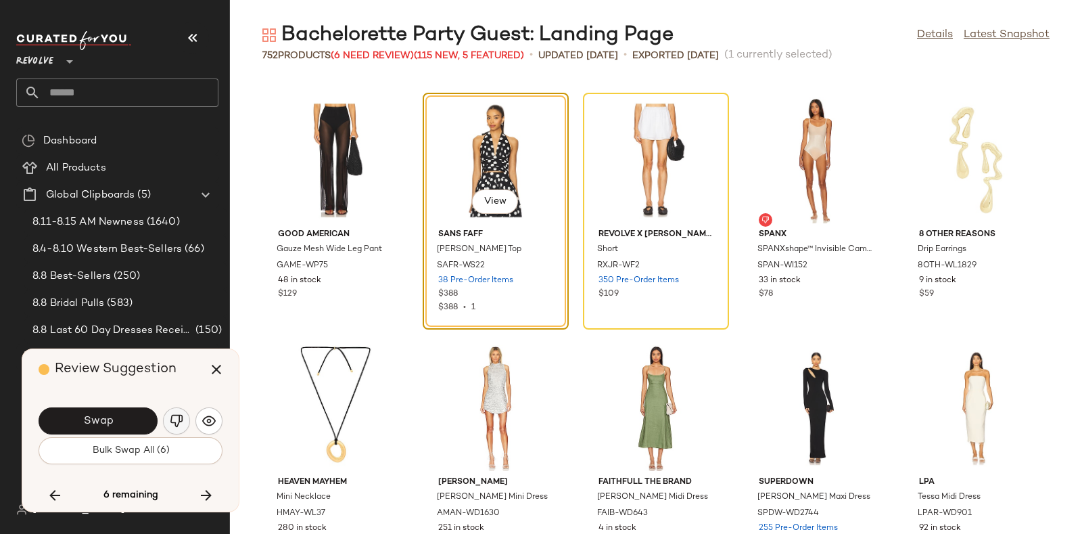
click at [173, 415] on img "button" at bounding box center [177, 421] width 14 height 14
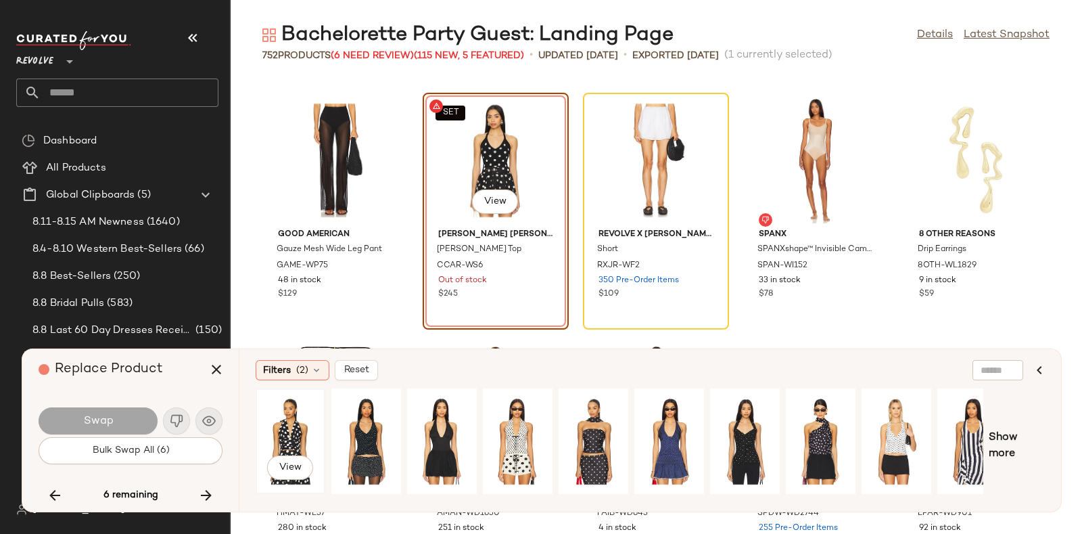
click at [277, 424] on div "View" at bounding box center [290, 441] width 60 height 96
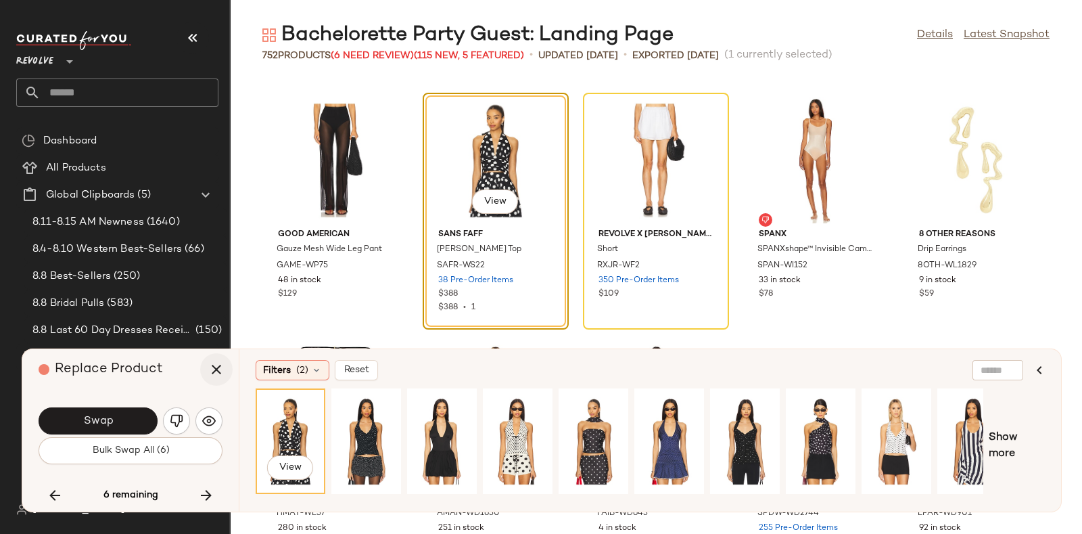
click at [217, 369] on icon "button" at bounding box center [216, 369] width 16 height 16
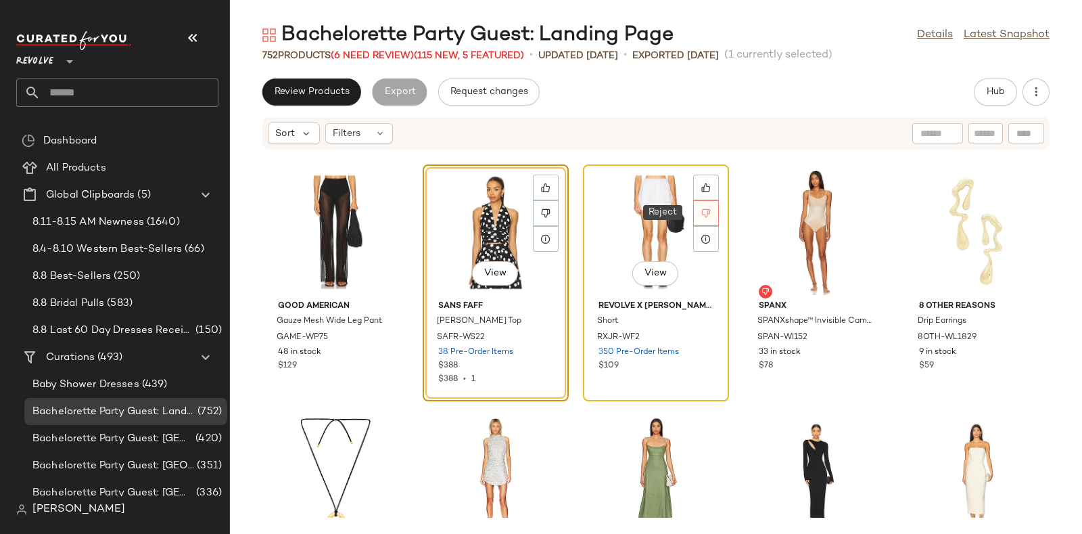
click at [714, 209] on div at bounding box center [706, 213] width 26 height 26
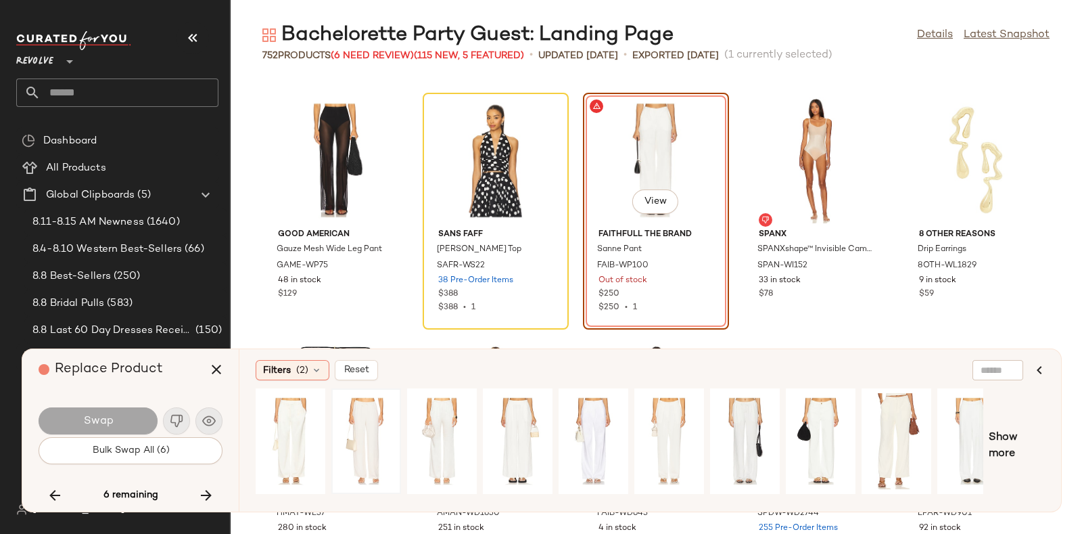
scroll to position [0, 1]
click at [220, 373] on icon "button" at bounding box center [216, 369] width 16 height 16
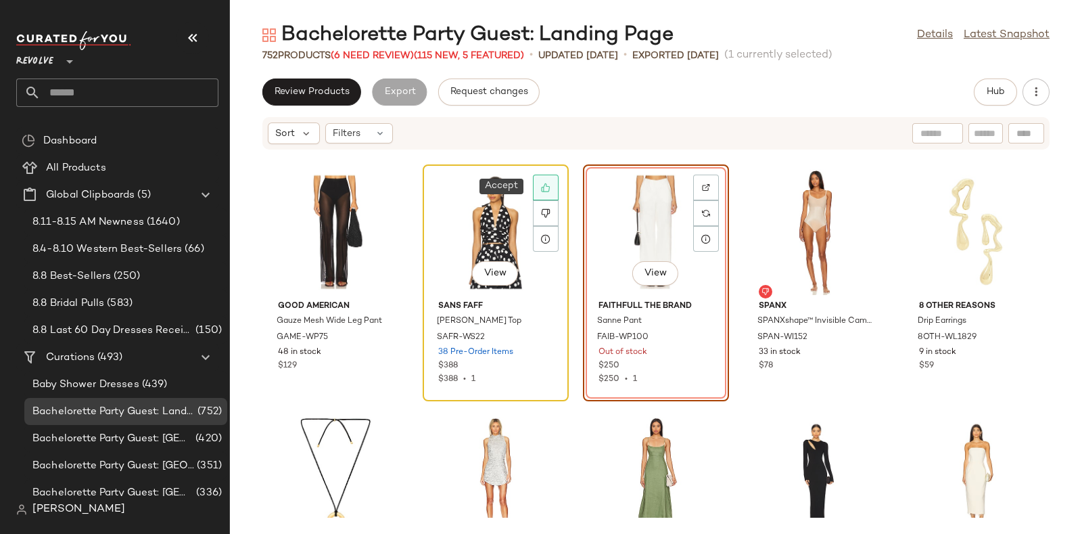
click at [538, 190] on div at bounding box center [546, 187] width 26 height 26
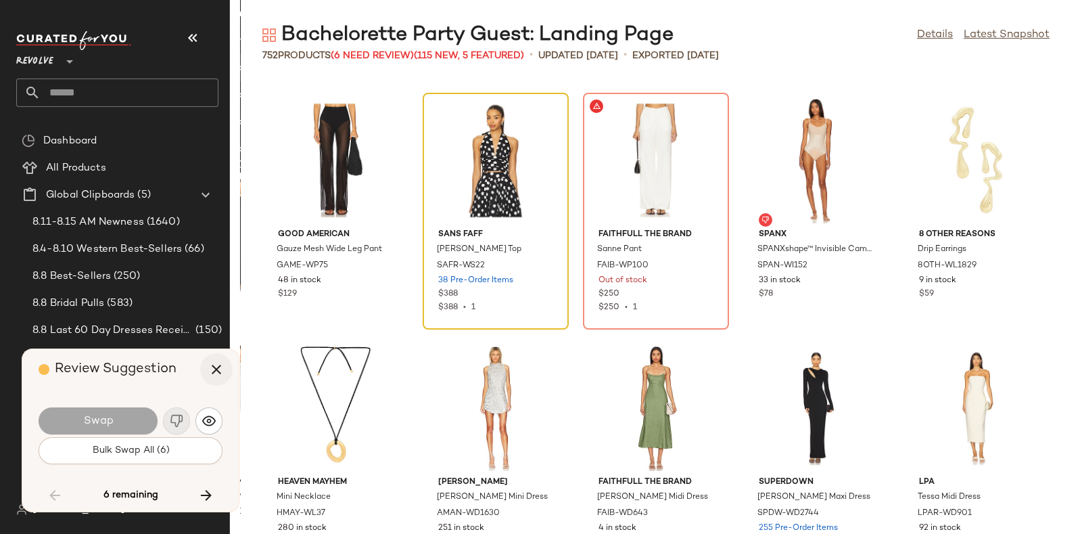
click at [213, 371] on icon "button" at bounding box center [216, 369] width 16 height 16
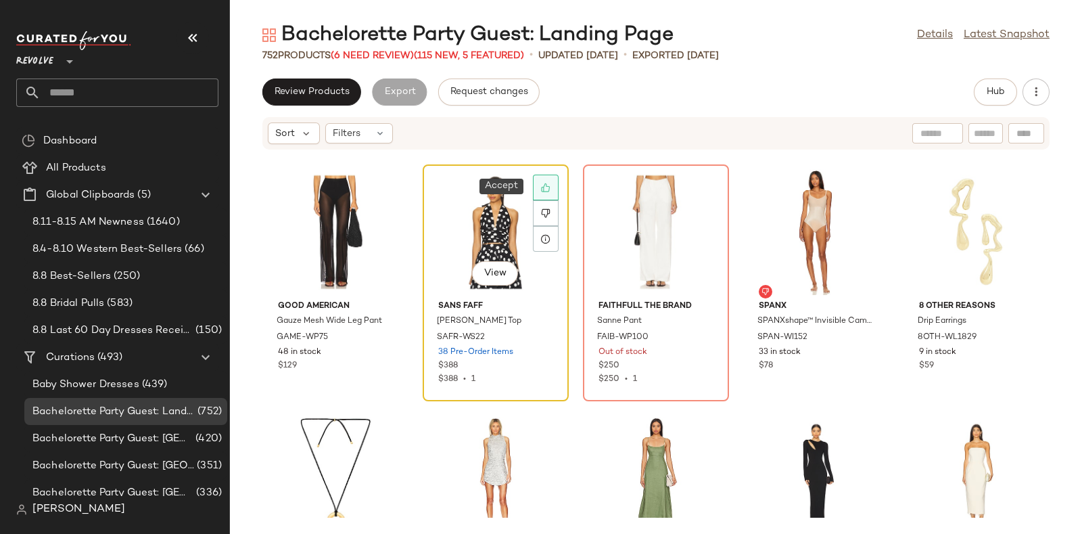
click at [550, 183] on div at bounding box center [546, 187] width 26 height 26
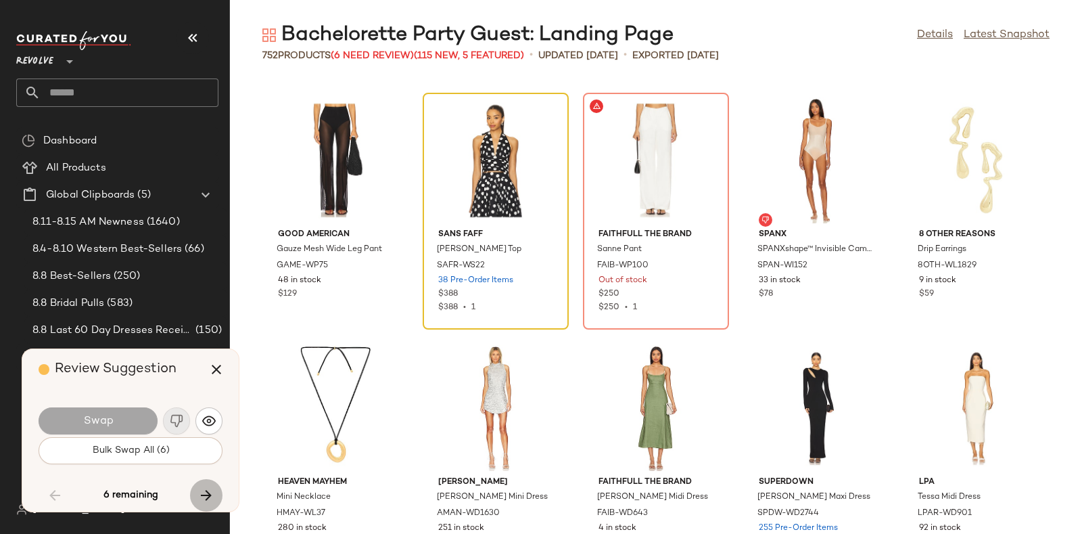
click at [206, 496] on icon "button" at bounding box center [206, 495] width 16 height 16
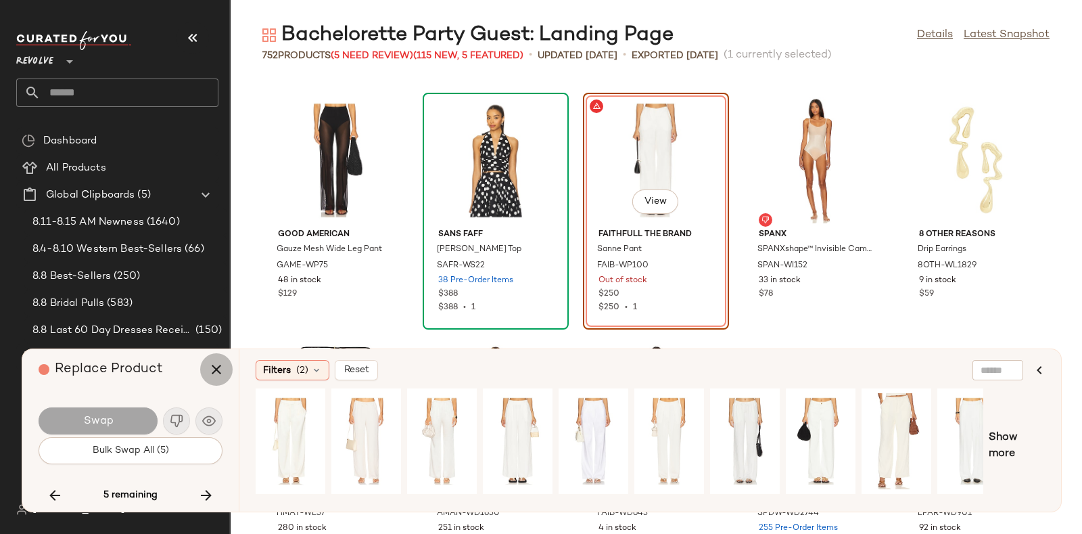
click at [209, 371] on icon "button" at bounding box center [216, 369] width 16 height 16
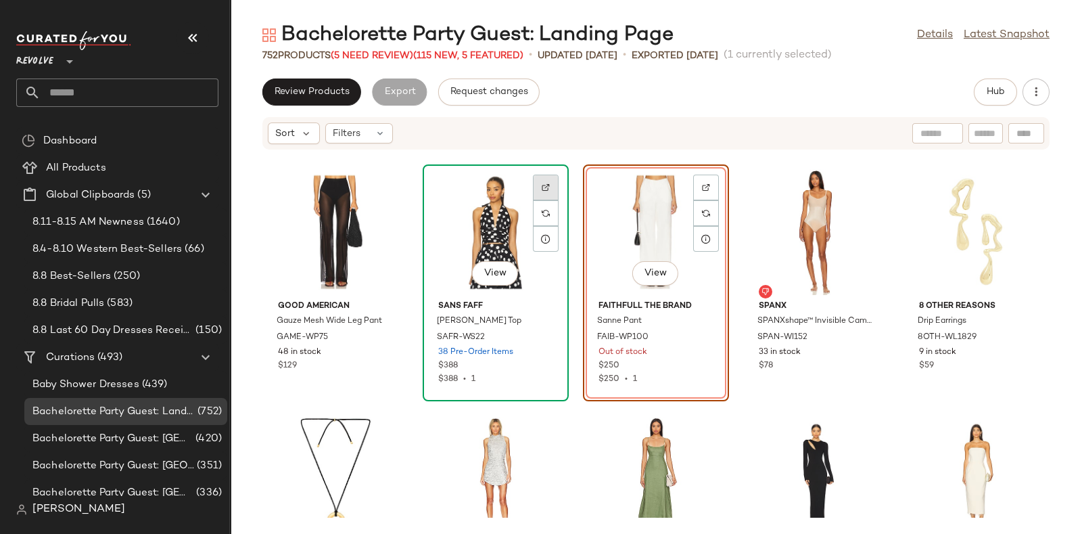
click at [541, 200] on div at bounding box center [546, 213] width 26 height 26
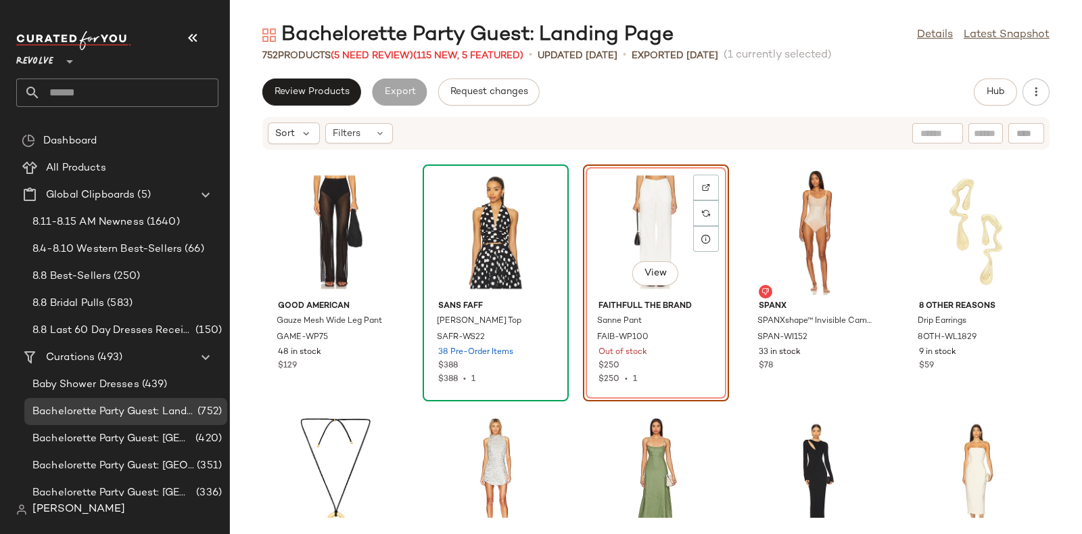
click at [970, 100] on div "Review Products Export Request changes Hub" at bounding box center [655, 91] width 787 height 27
click at [986, 93] on span "Hub" at bounding box center [995, 92] width 19 height 11
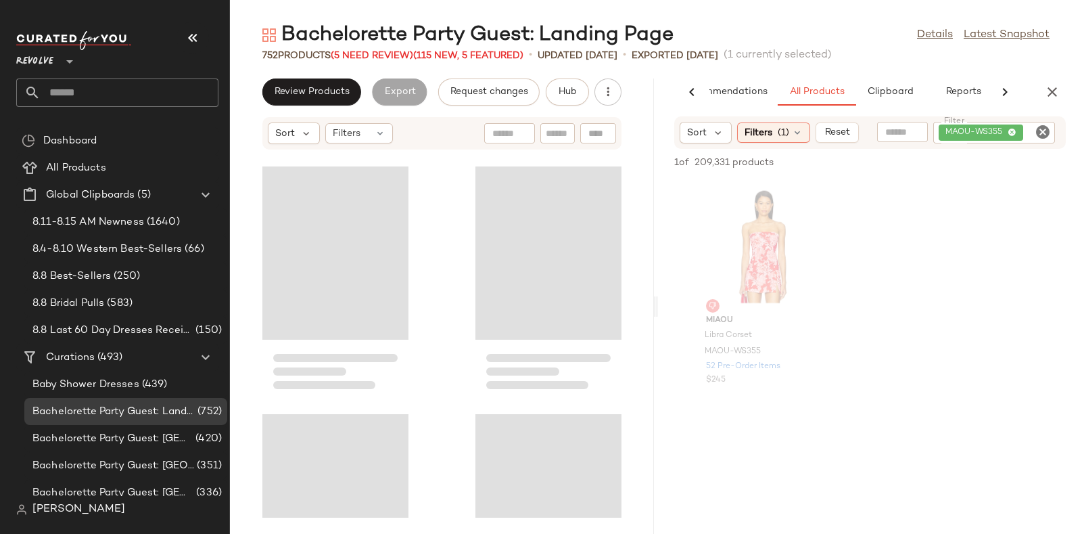
scroll to position [80935, 0]
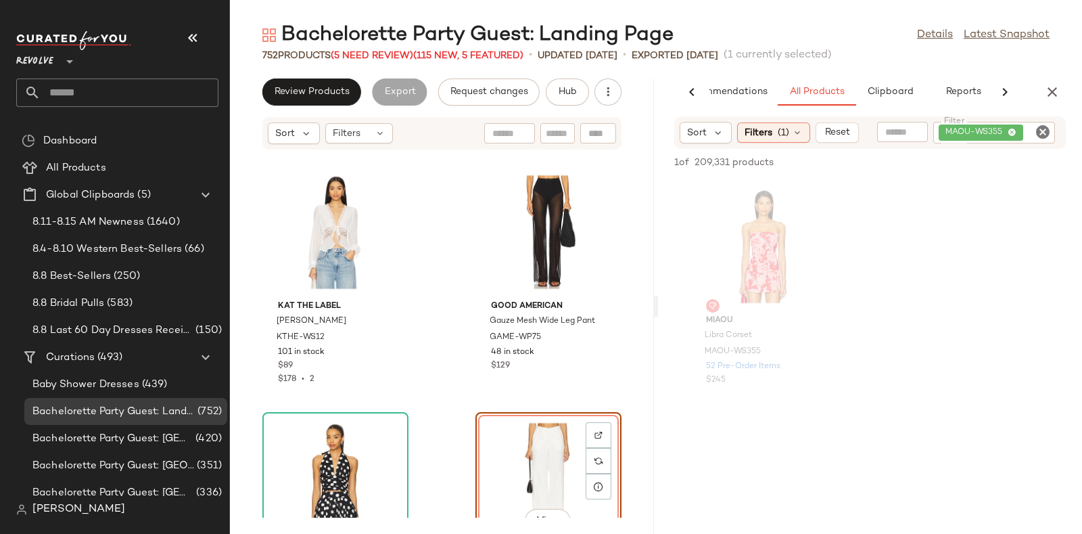
click at [1045, 127] on icon "Clear Filter" at bounding box center [1043, 132] width 16 height 16
paste input "********"
type input "********"
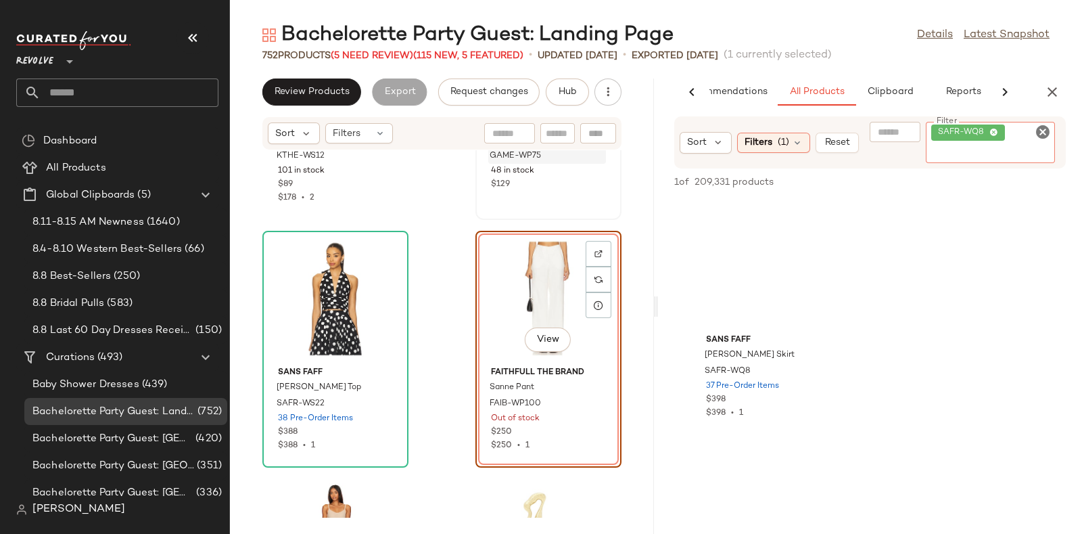
scroll to position [81201, 0]
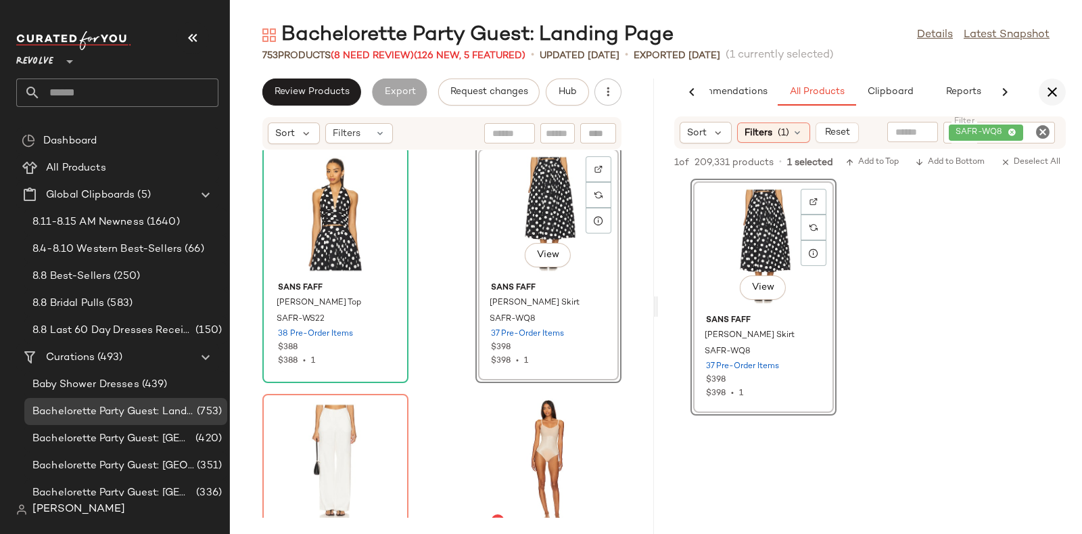
click at [1043, 91] on button "button" at bounding box center [1052, 91] width 27 height 27
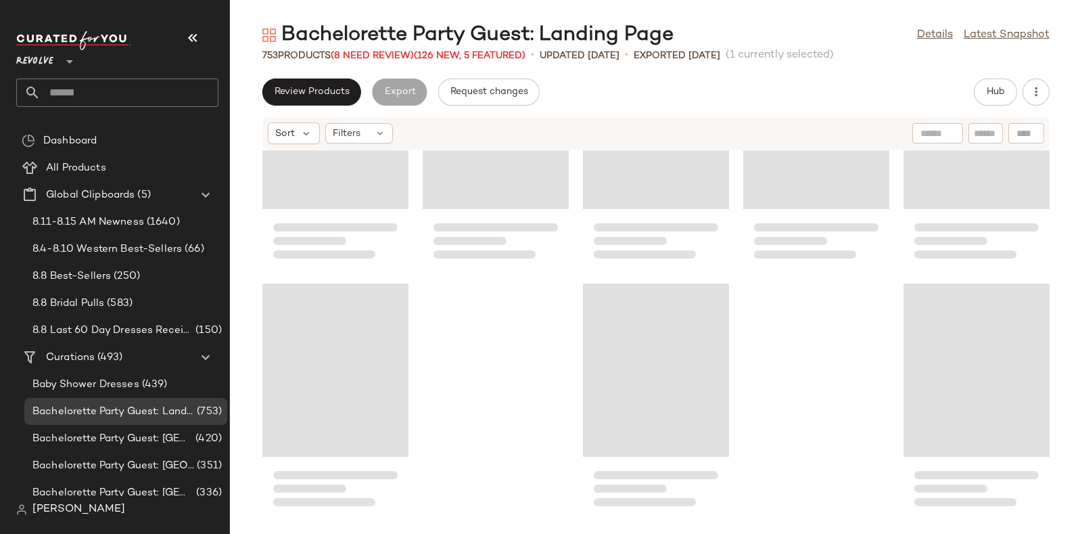
scroll to position [32423, 0]
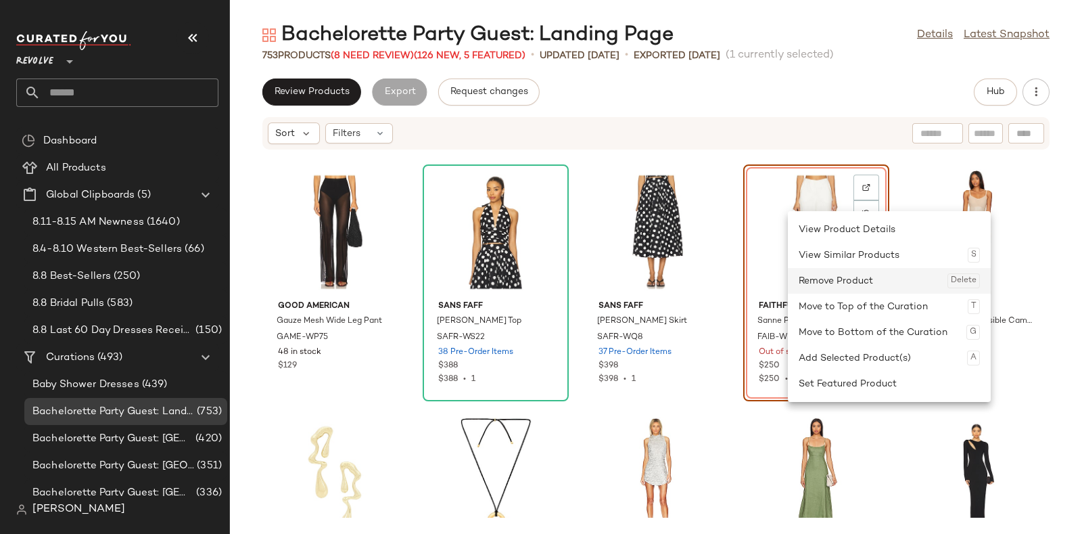
click at [812, 279] on div "Remove Product Delete" at bounding box center [889, 281] width 181 height 26
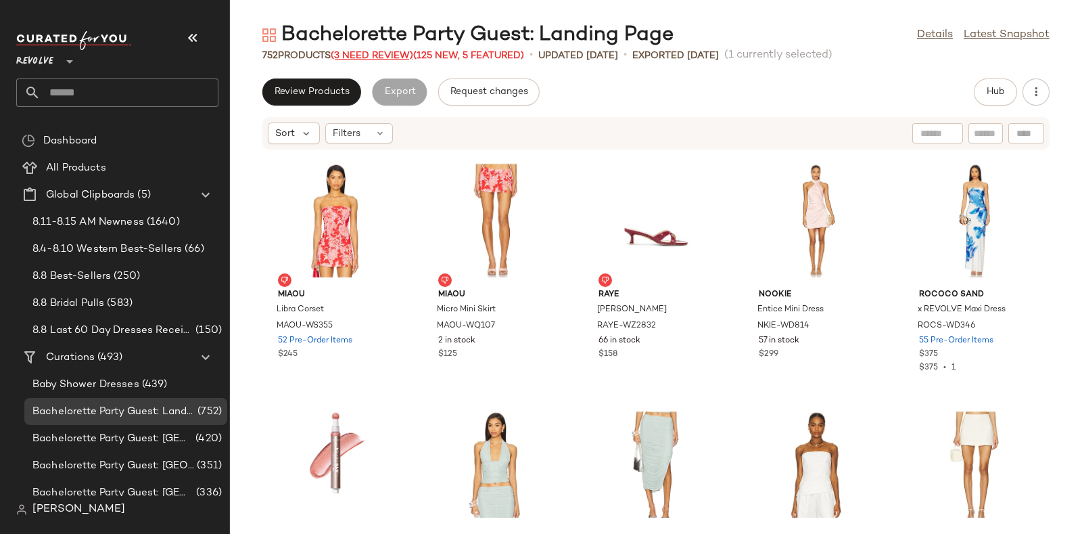
click at [390, 52] on span "(3 Need Review)" at bounding box center [372, 56] width 83 height 10
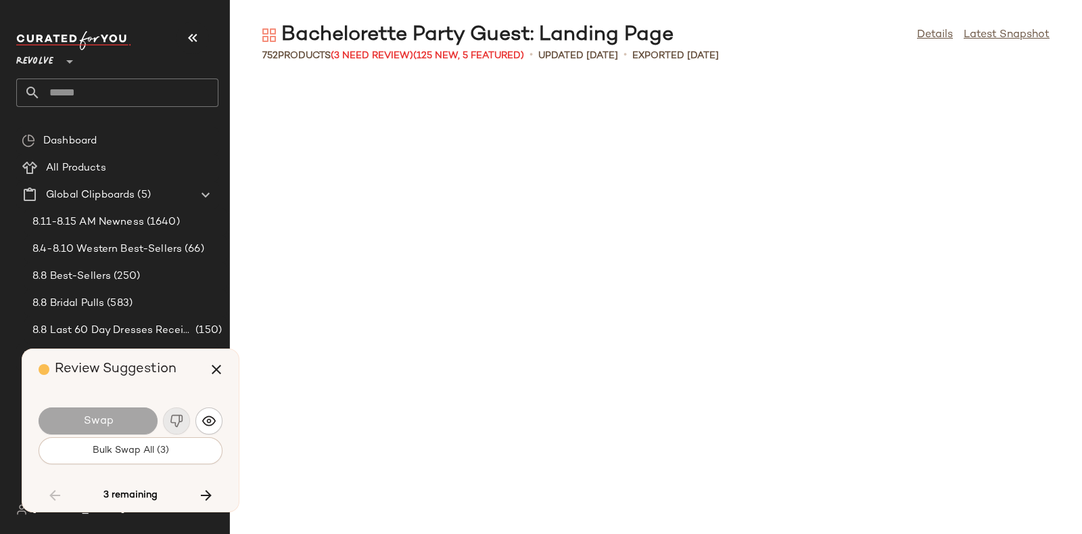
scroll to position [34651, 0]
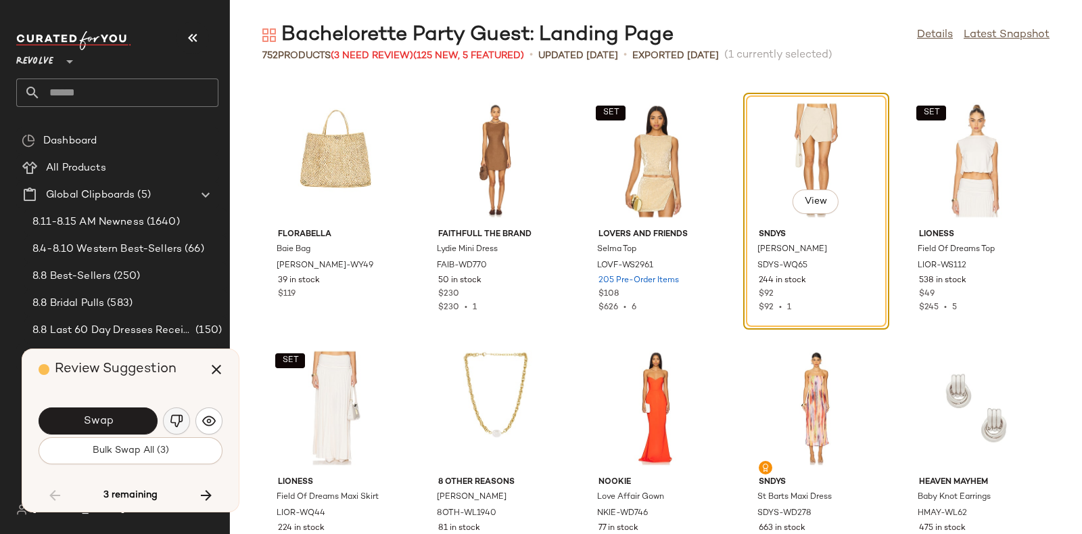
click at [172, 417] on img "button" at bounding box center [177, 421] width 14 height 14
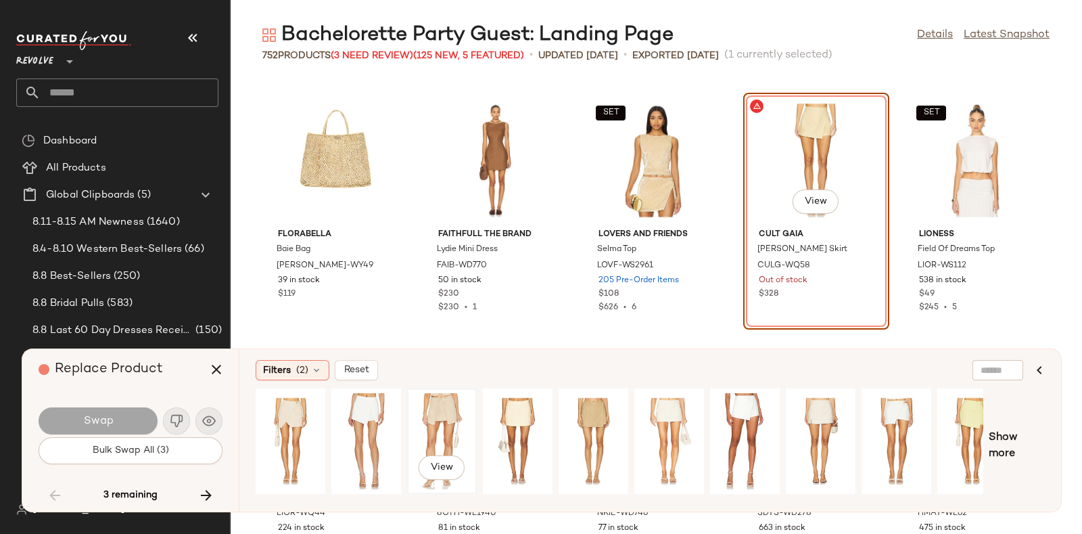
click at [433, 419] on div "View" at bounding box center [442, 441] width 60 height 96
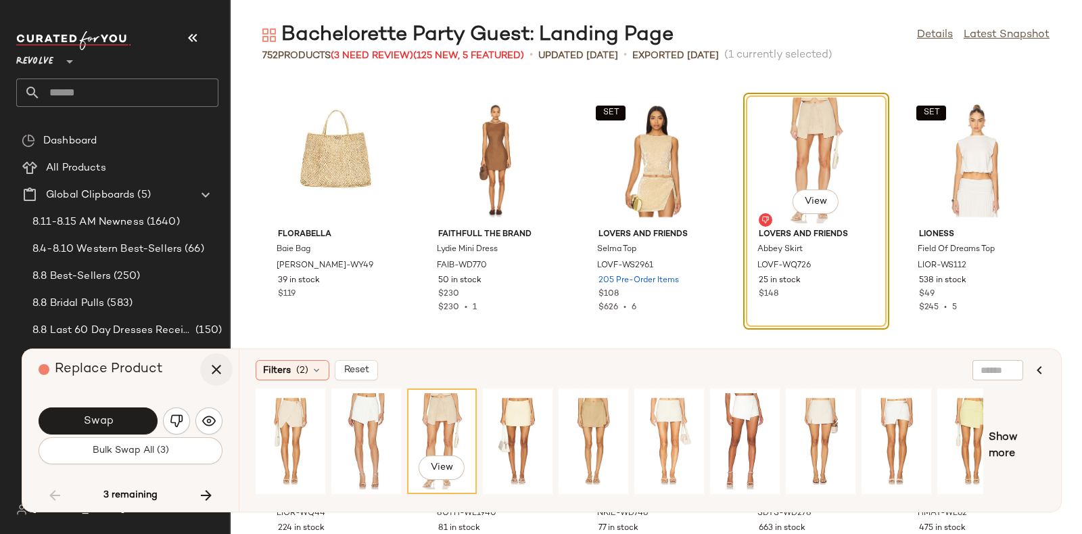
click at [213, 365] on icon "button" at bounding box center [216, 369] width 16 height 16
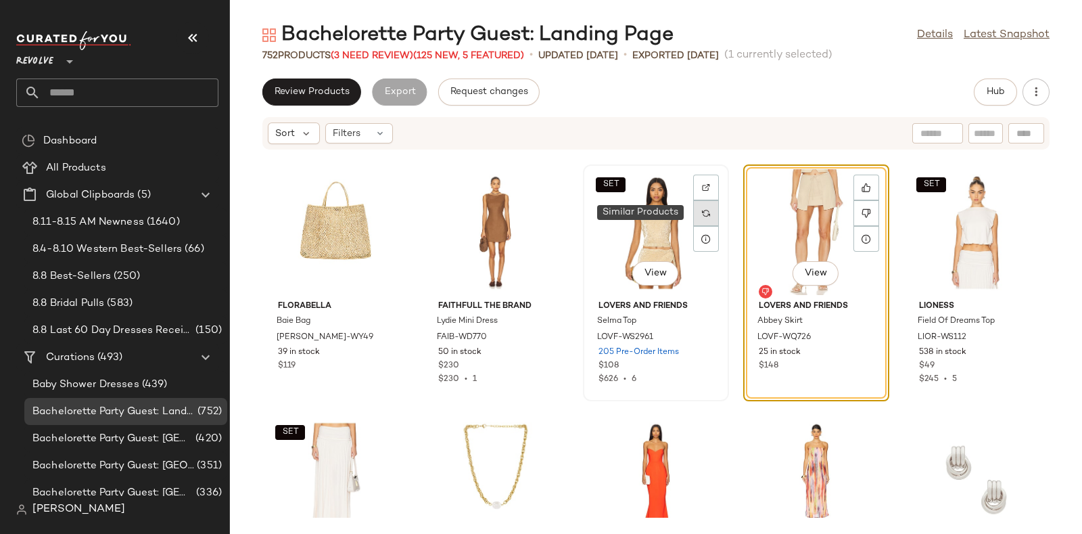
click at [697, 210] on div at bounding box center [706, 213] width 26 height 26
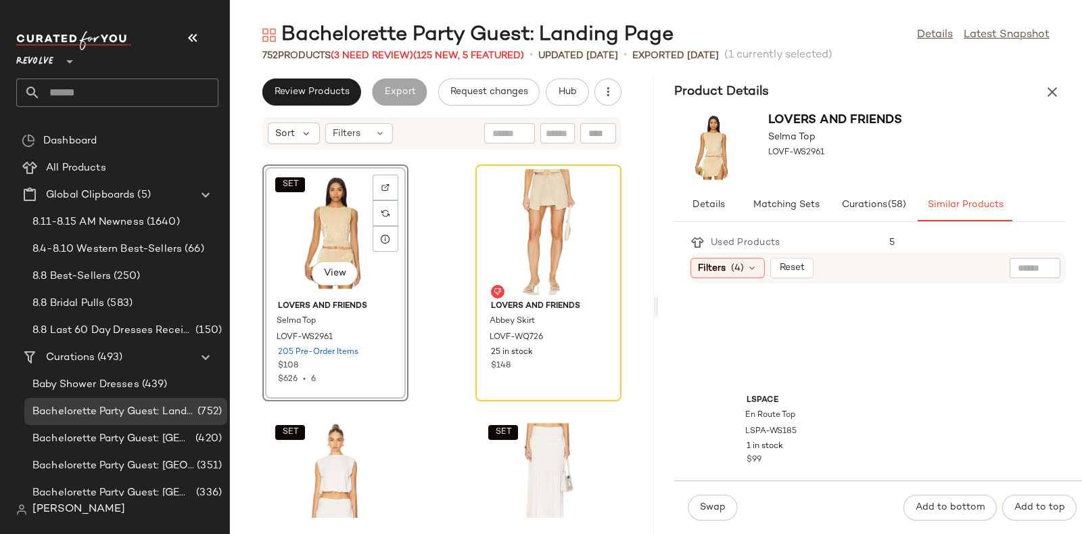
scroll to position [3254, 0]
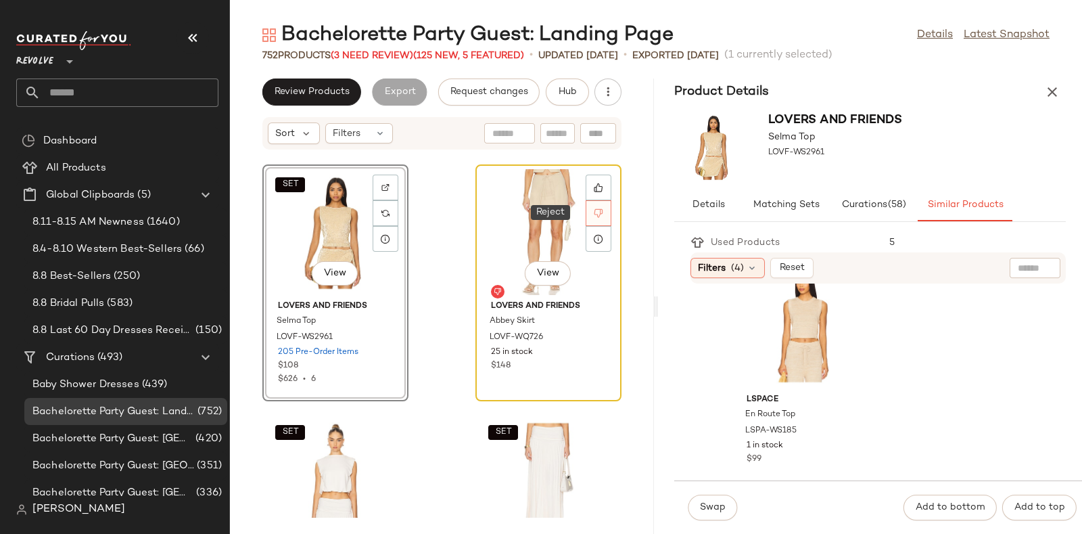
click at [596, 208] on div at bounding box center [599, 213] width 26 height 26
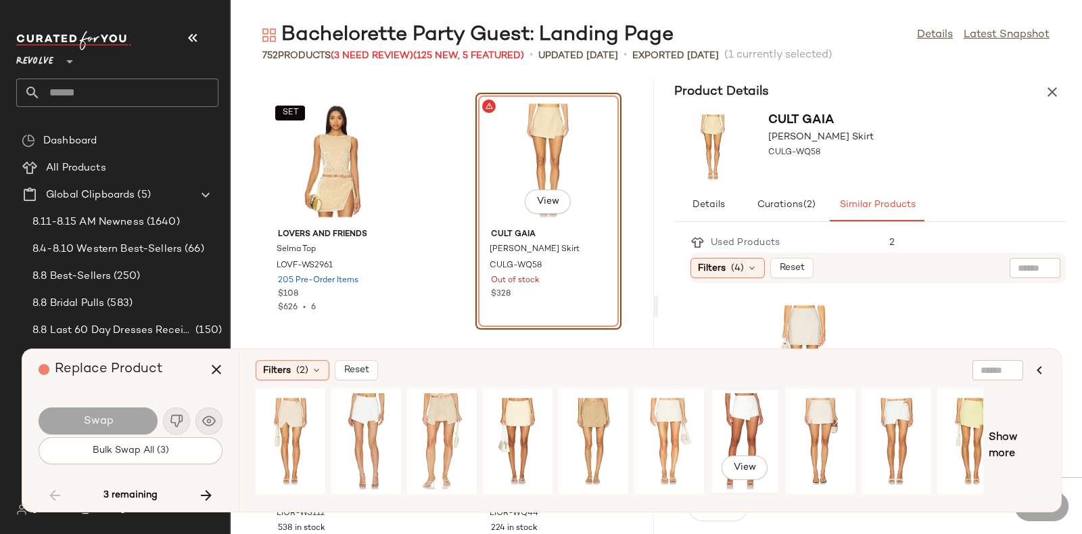
scroll to position [0, 22]
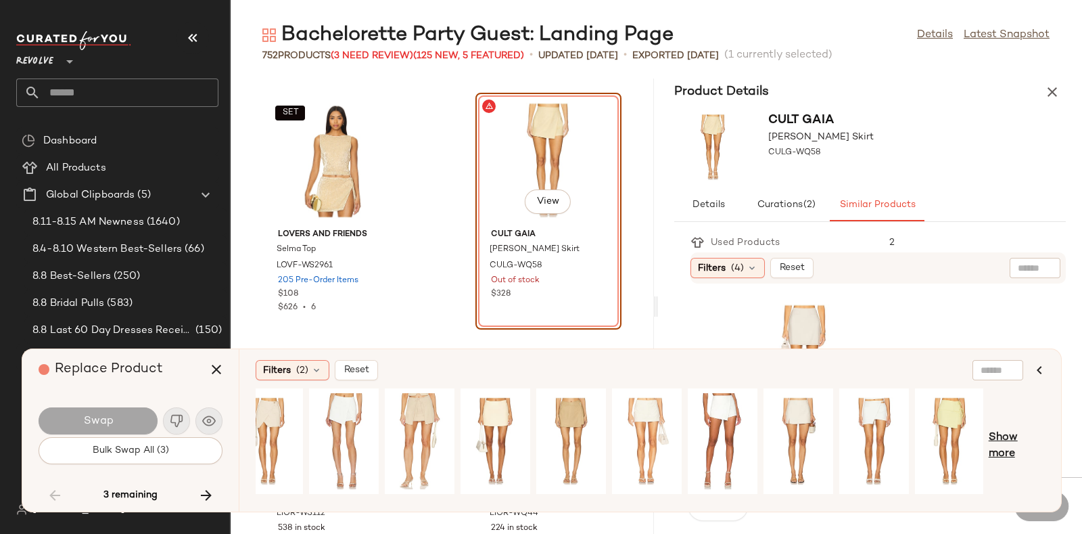
click at [1004, 439] on span "Show more" at bounding box center [1017, 445] width 56 height 32
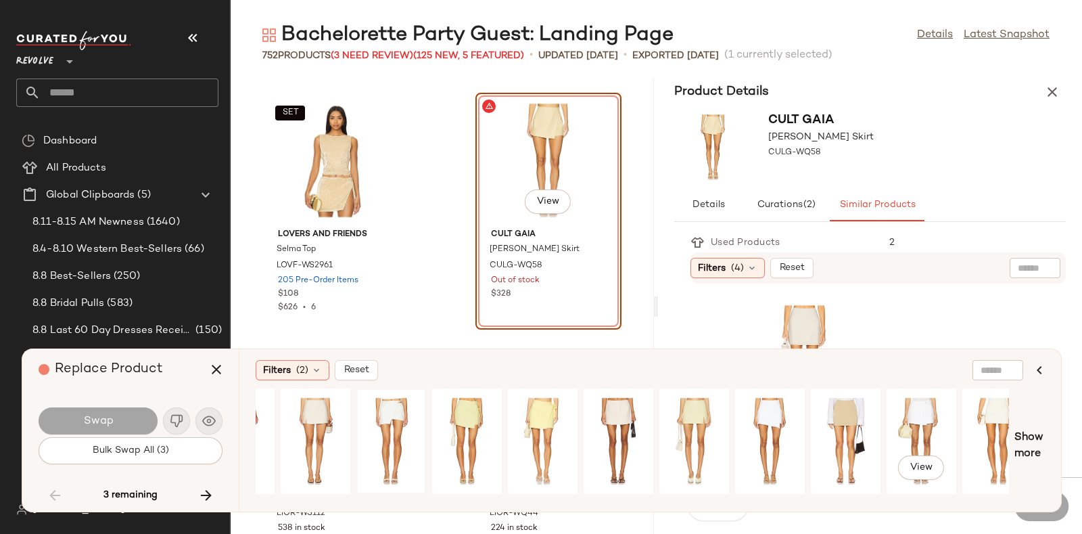
scroll to position [0, 679]
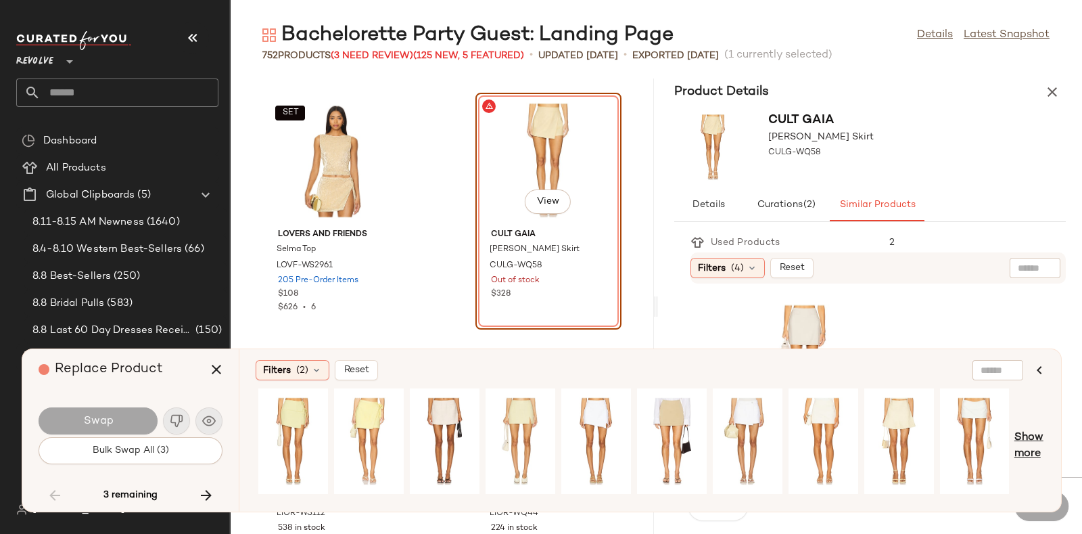
click at [1039, 438] on span "Show more" at bounding box center [1029, 445] width 30 height 32
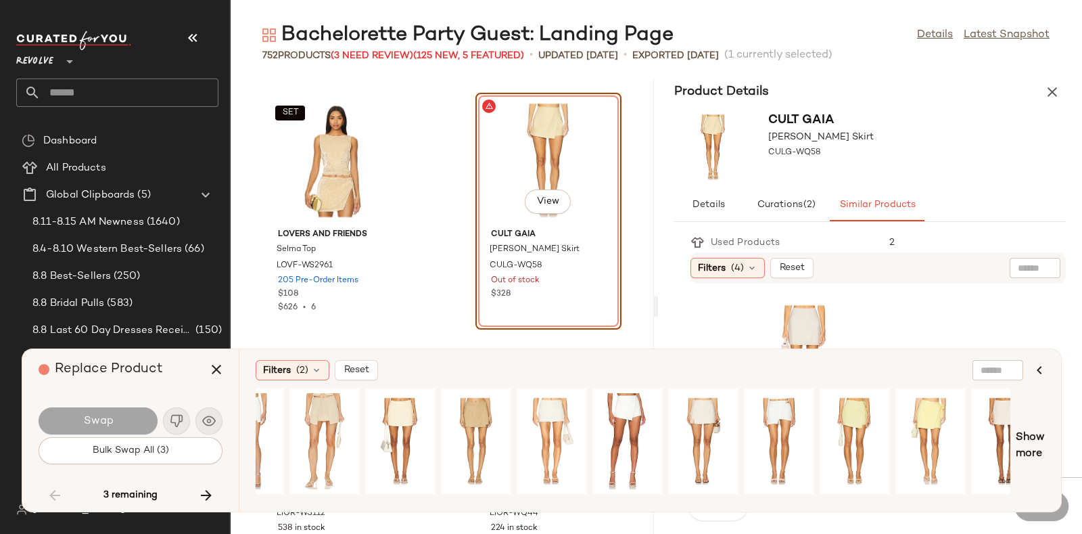
scroll to position [0, 0]
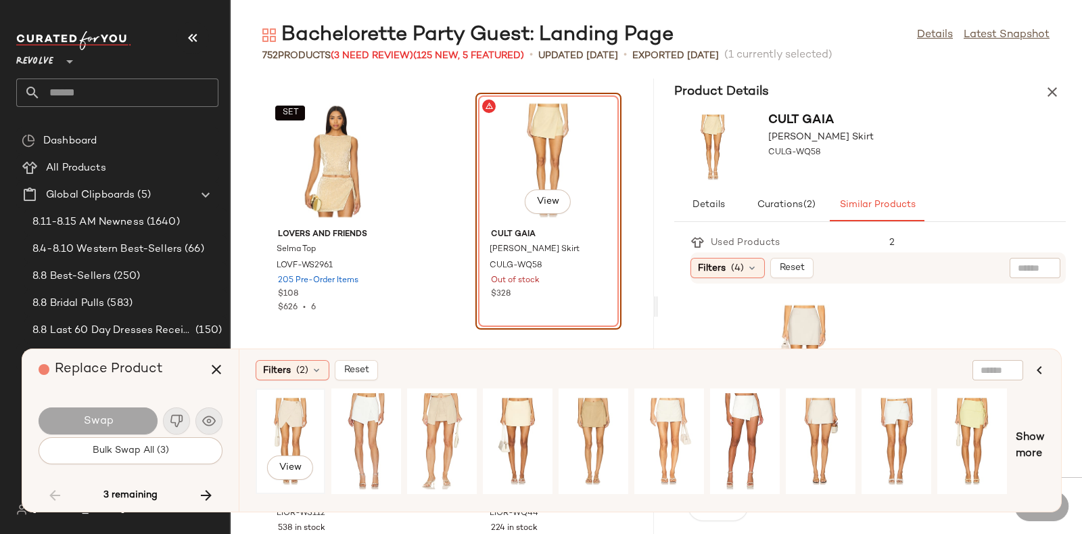
click at [298, 418] on div "View" at bounding box center [290, 441] width 60 height 96
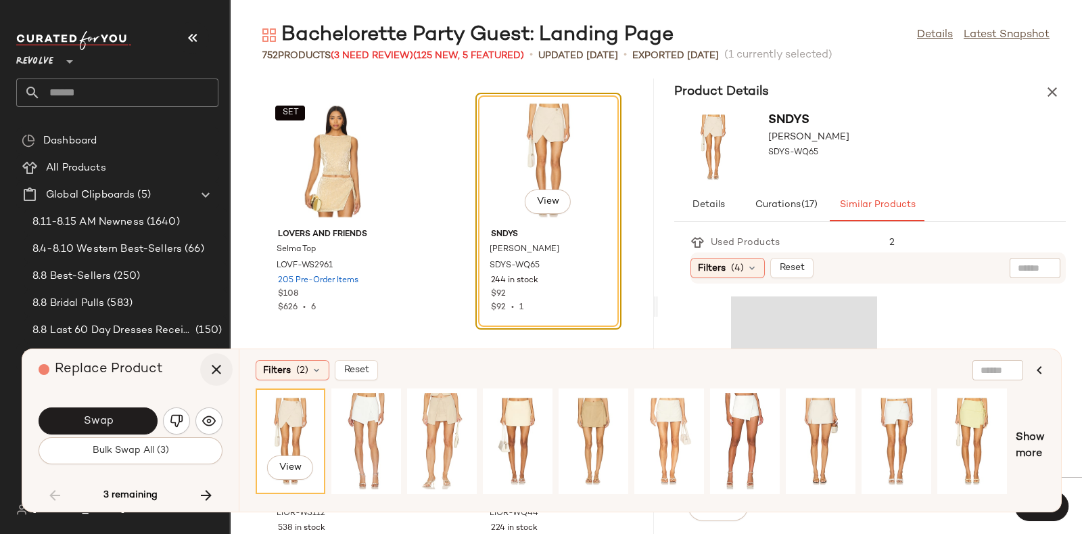
click at [218, 367] on icon "button" at bounding box center [216, 369] width 16 height 16
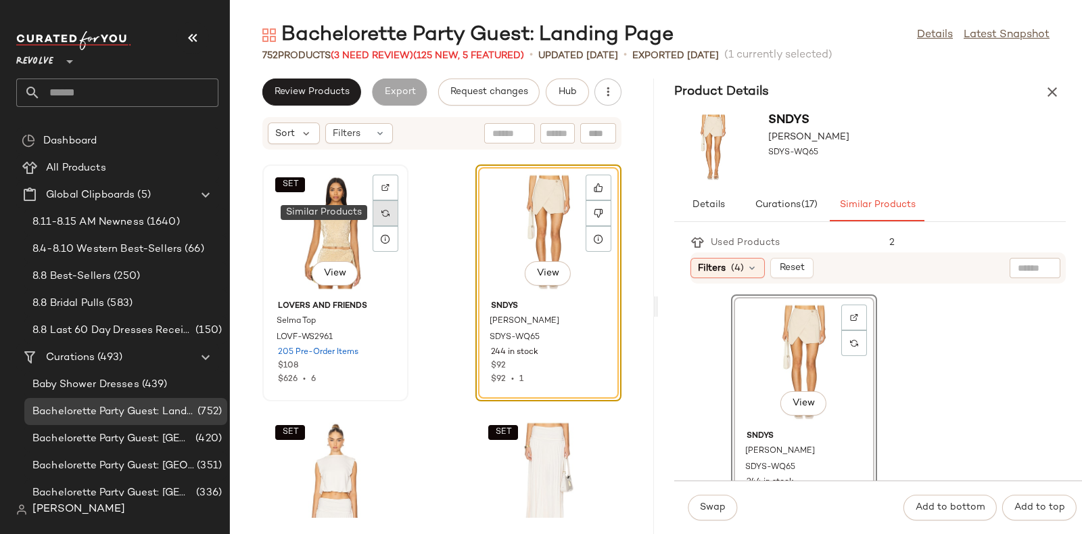
click at [385, 218] on div at bounding box center [386, 213] width 26 height 26
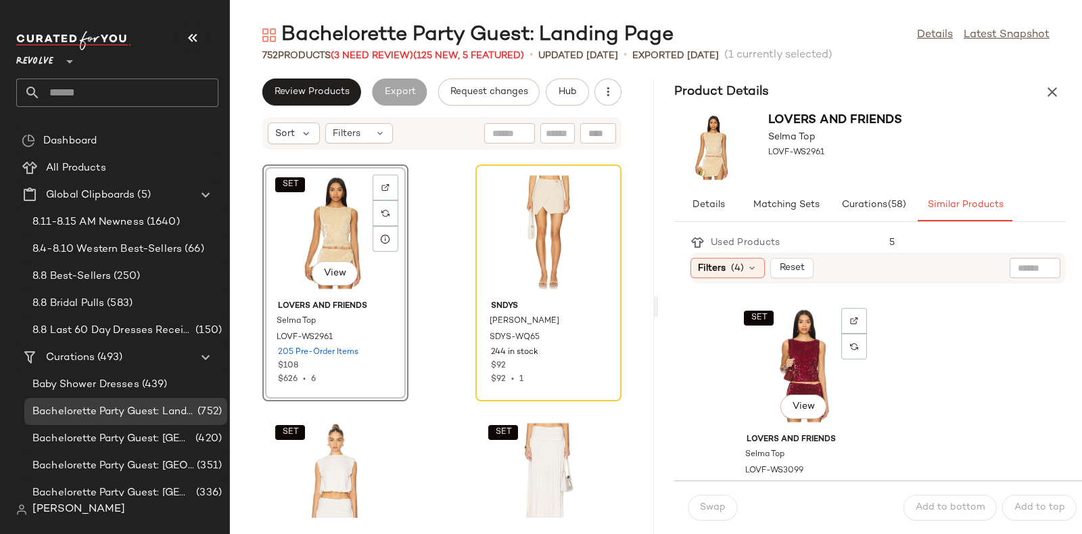
scroll to position [492, 0]
click at [801, 344] on div "SET View" at bounding box center [804, 365] width 137 height 126
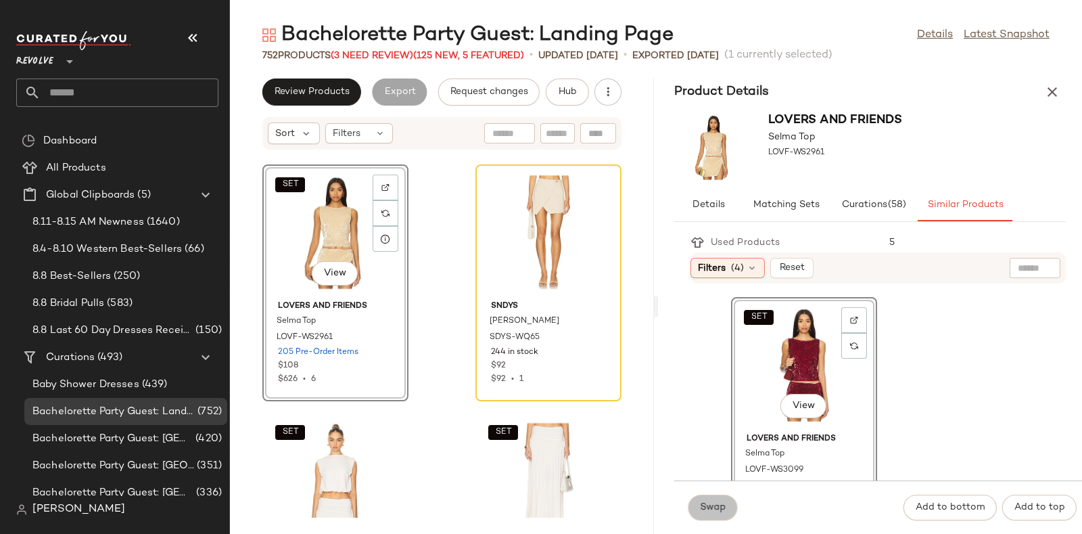
click at [715, 498] on button "Swap" at bounding box center [712, 507] width 49 height 26
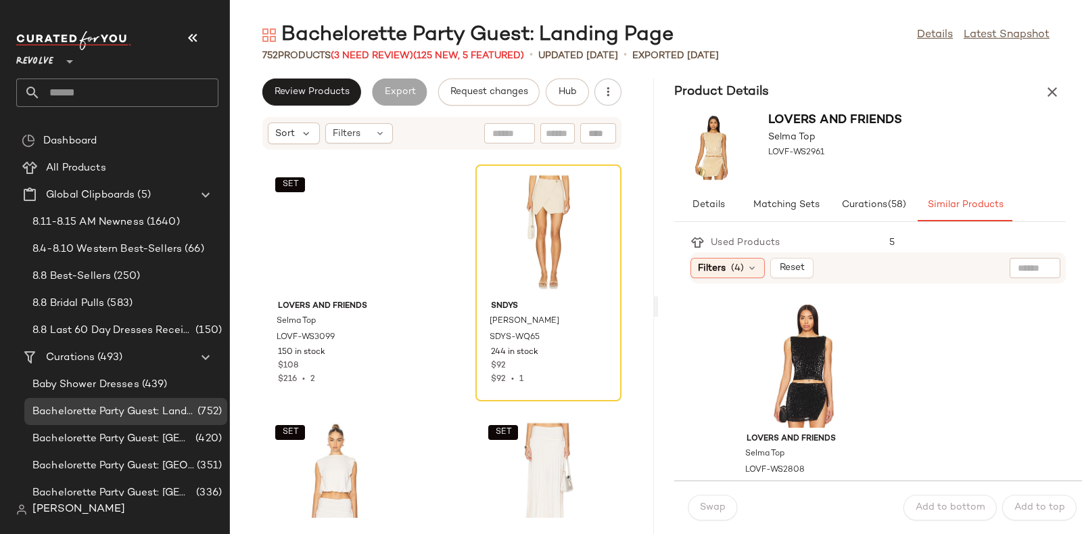
scroll to position [741, 0]
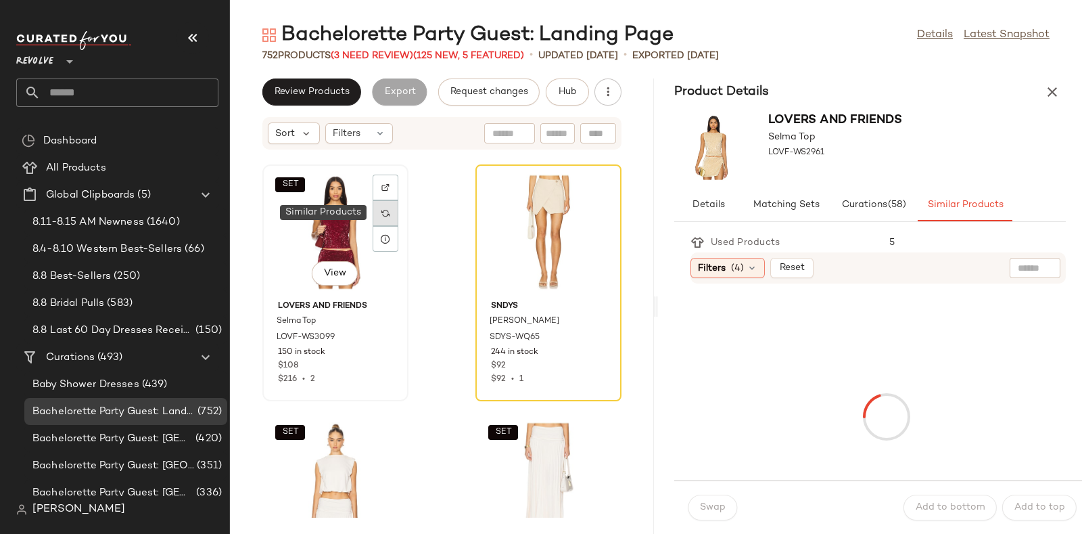
click at [388, 207] on div at bounding box center [386, 213] width 26 height 26
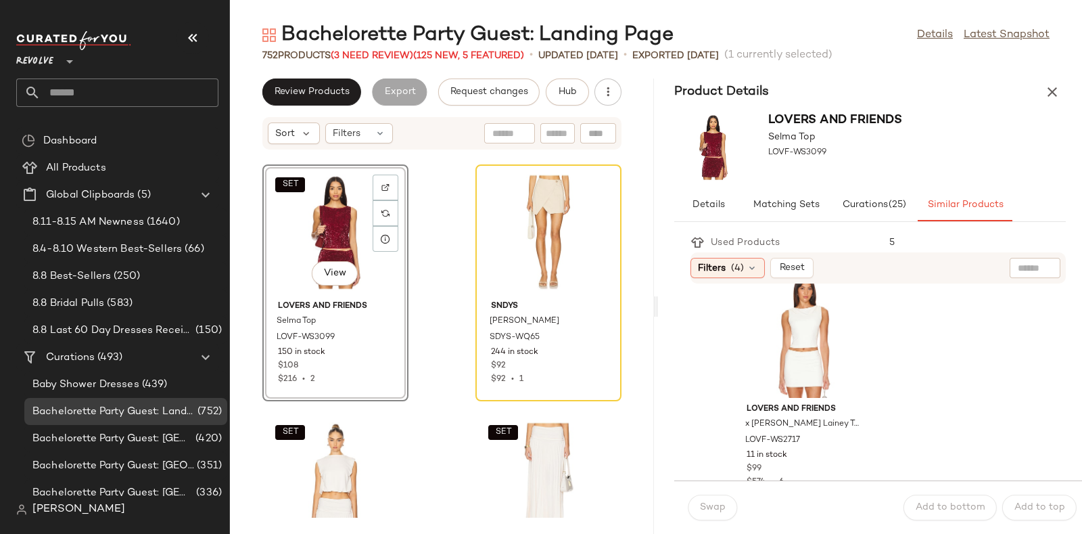
scroll to position [2750, 0]
click at [381, 200] on div at bounding box center [386, 213] width 26 height 26
click at [561, 103] on button "Hub" at bounding box center [567, 91] width 43 height 27
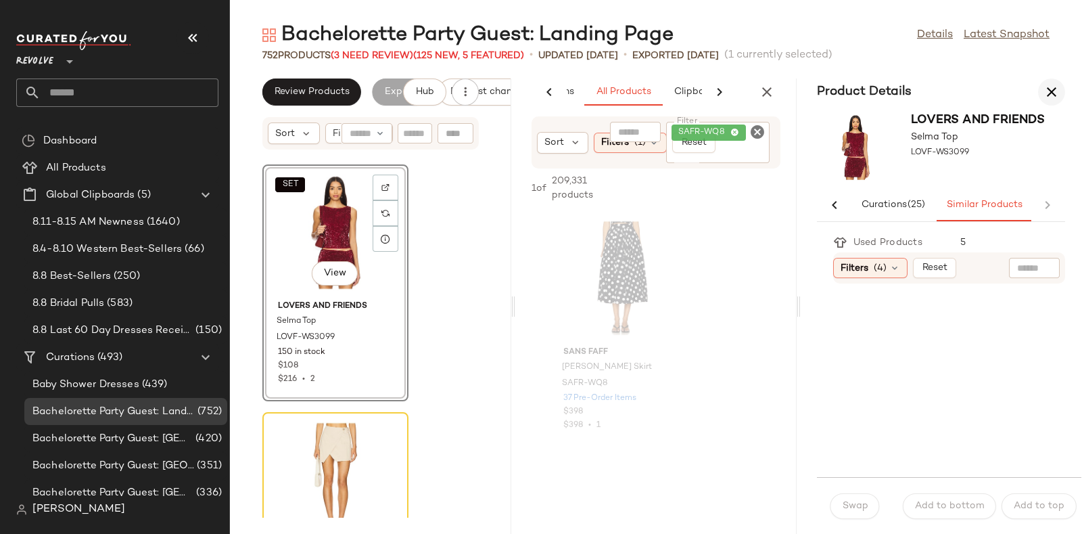
scroll to position [0, 159]
click at [1048, 88] on icon "button" at bounding box center [1051, 92] width 16 height 16
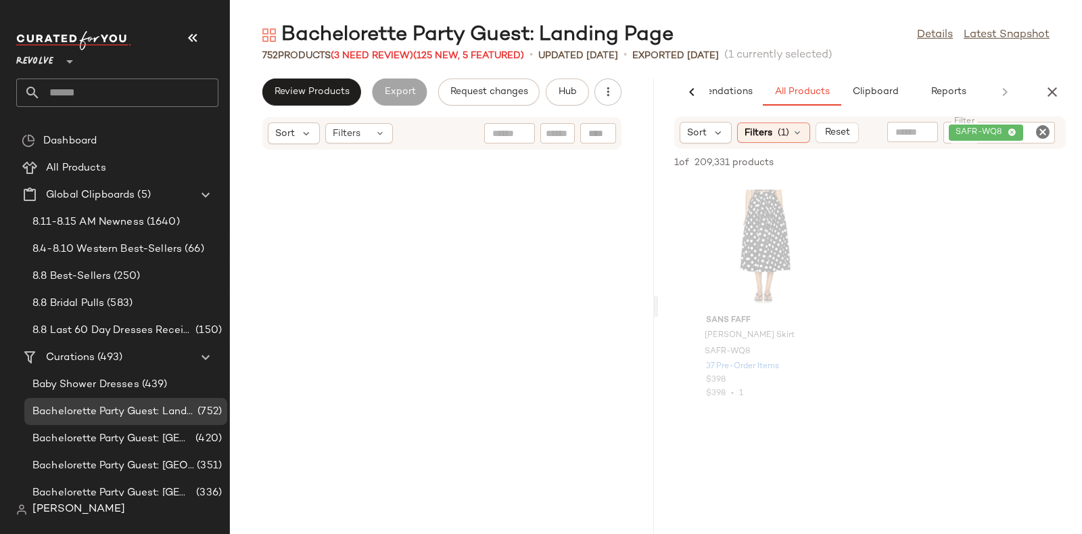
scroll to position [86875, 0]
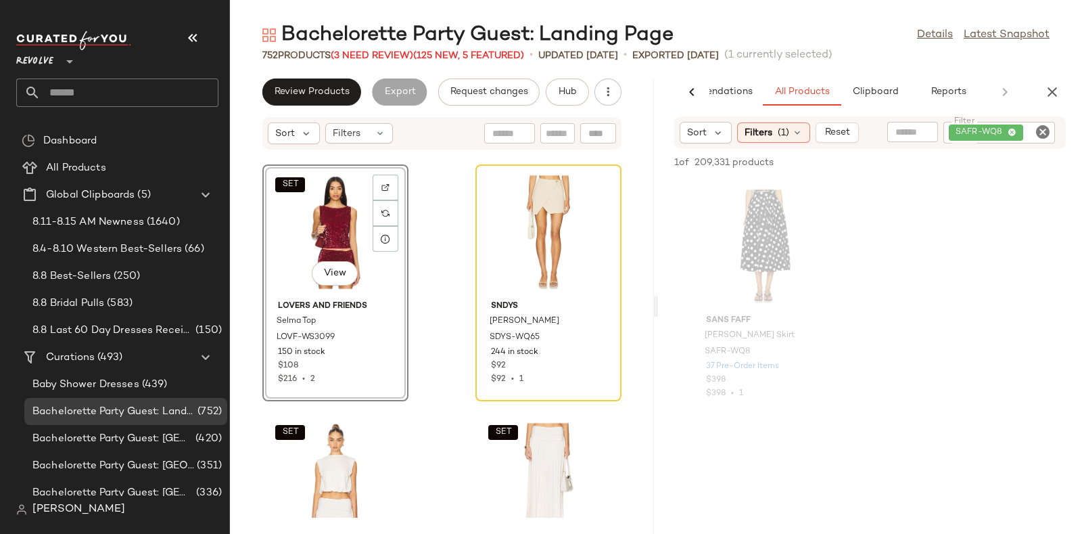
click at [1049, 135] on icon "Clear Filter" at bounding box center [1043, 132] width 16 height 16
paste input "**********"
type input "**********"
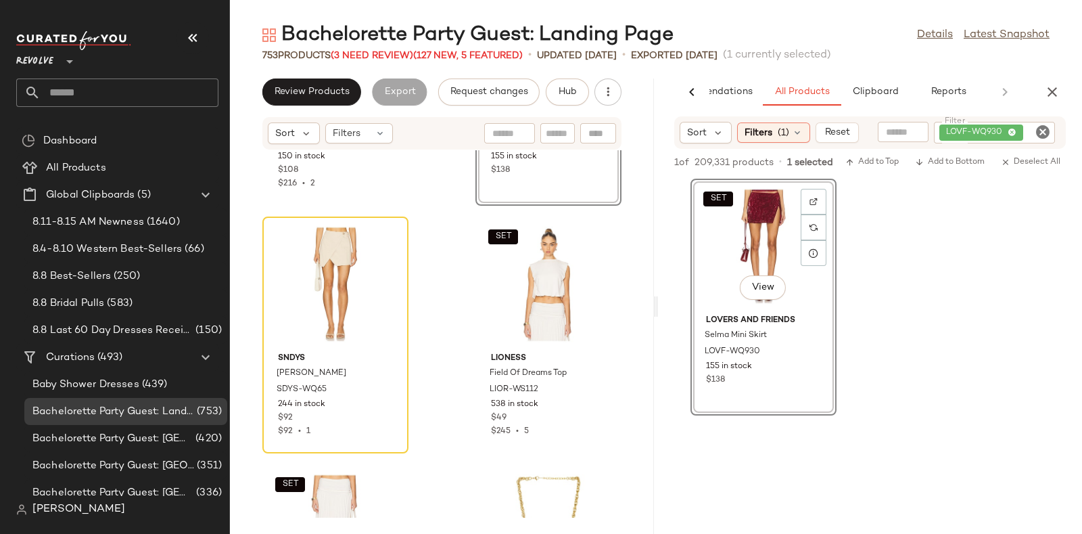
scroll to position [87093, 0]
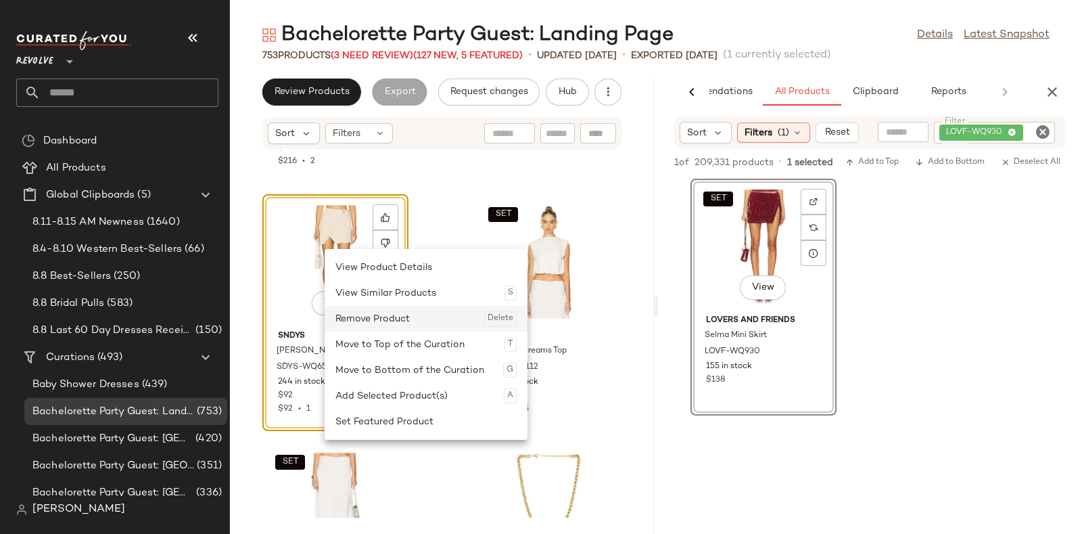
click at [348, 321] on div "Remove Product Delete" at bounding box center [425, 319] width 181 height 26
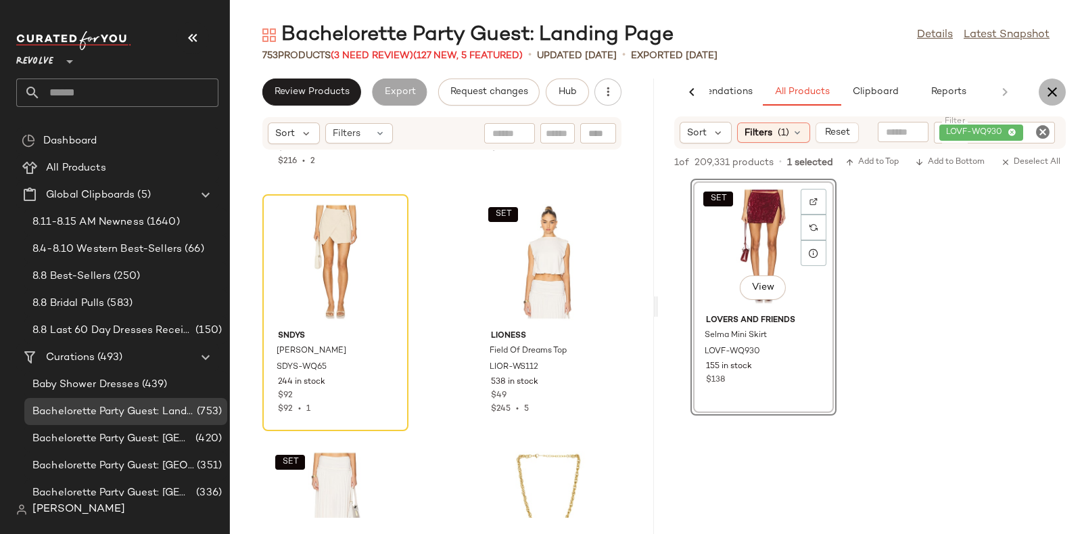
click at [1062, 88] on button "button" at bounding box center [1052, 91] width 27 height 27
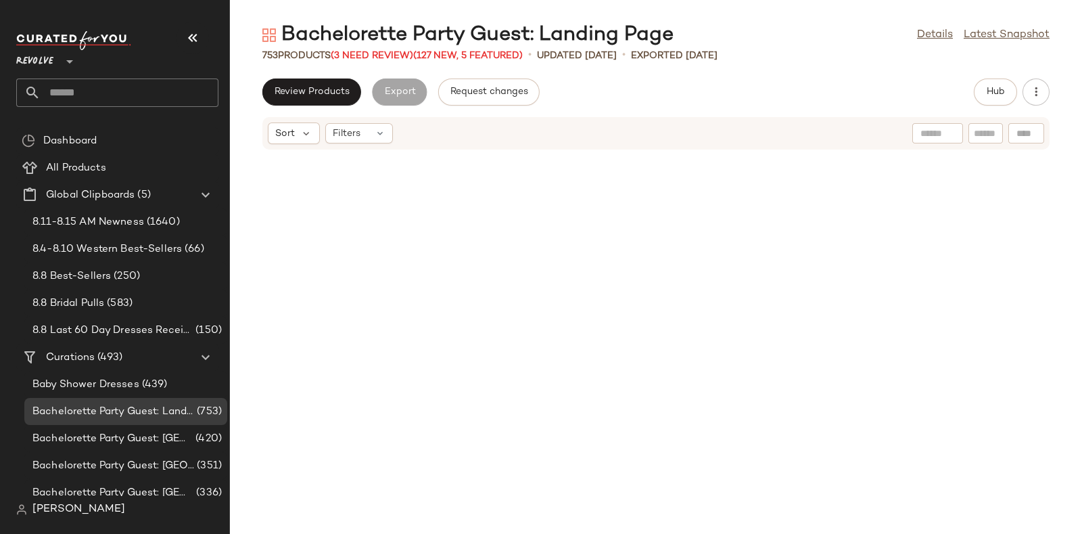
scroll to position [34651, 0]
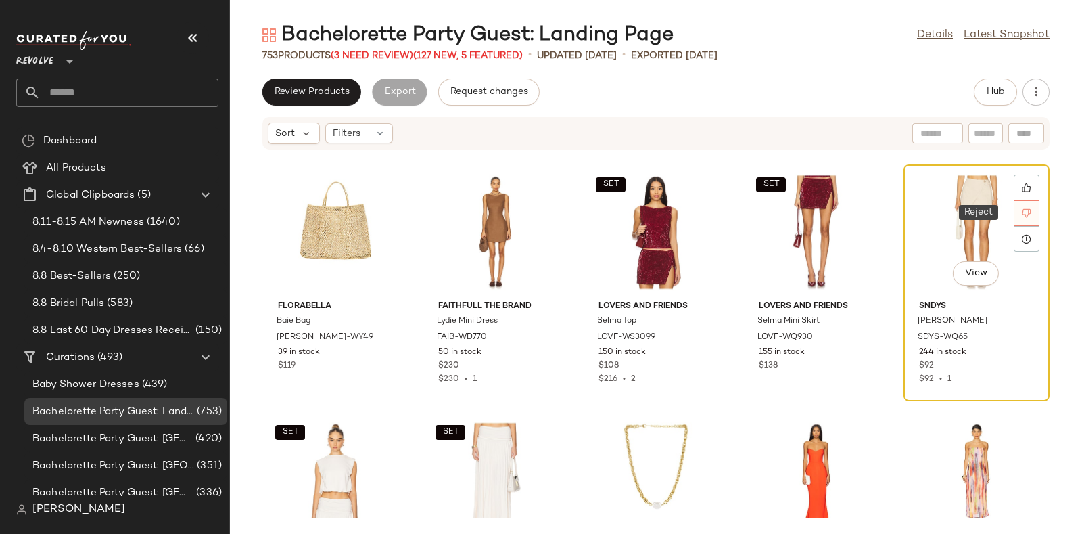
click at [1018, 218] on div at bounding box center [1027, 213] width 26 height 26
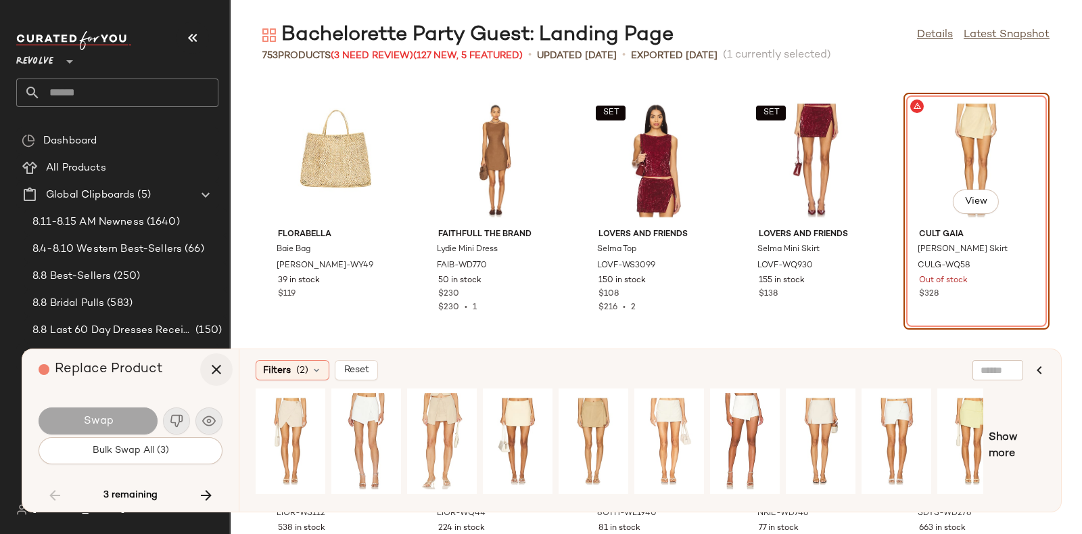
click at [209, 371] on icon "button" at bounding box center [216, 369] width 16 height 16
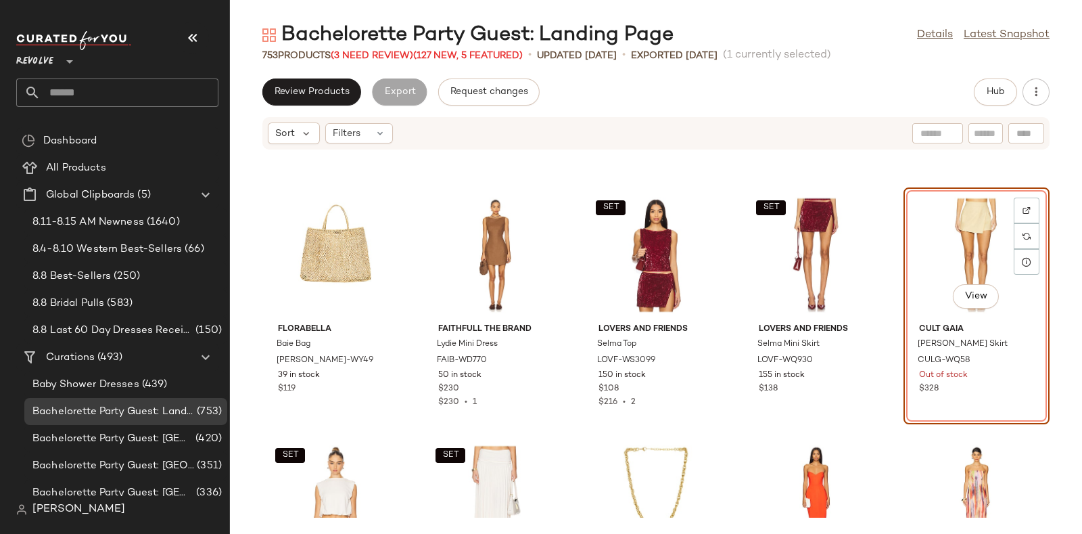
scroll to position [34627, 0]
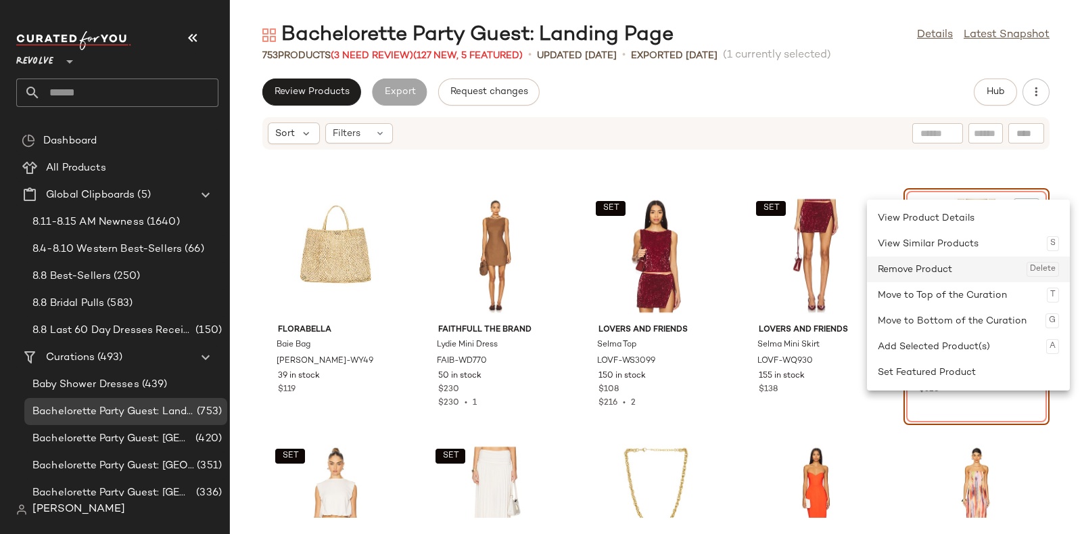
click at [967, 267] on div "Remove Product Delete" at bounding box center [968, 269] width 181 height 26
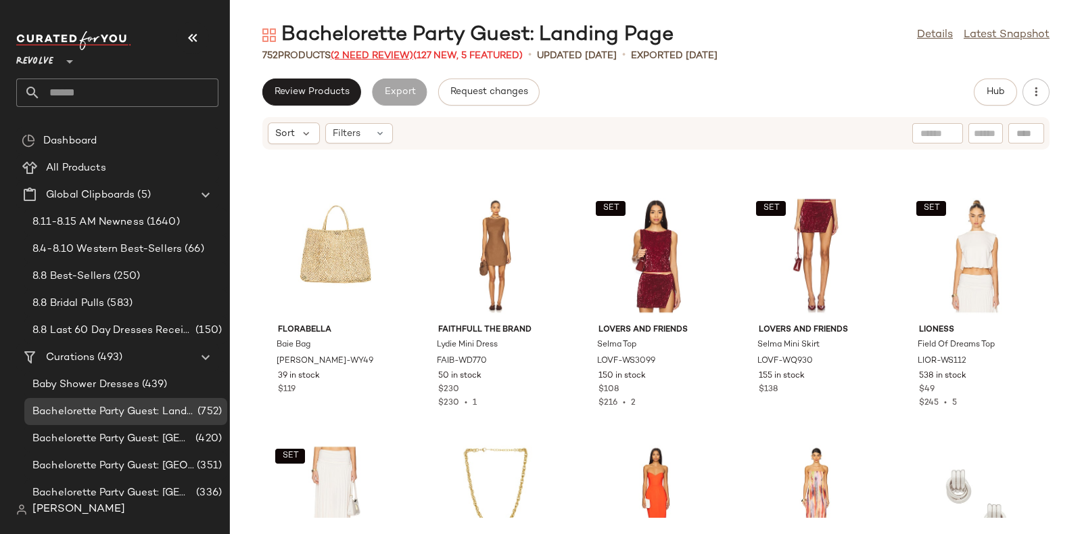
click at [369, 52] on span "(2 Need Review)" at bounding box center [372, 56] width 83 height 10
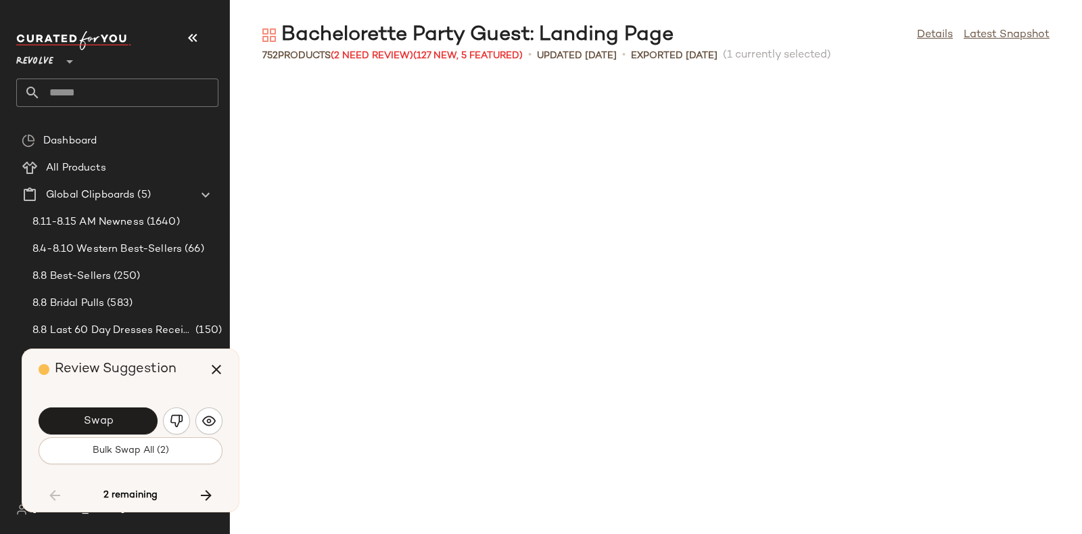
scroll to position [35146, 0]
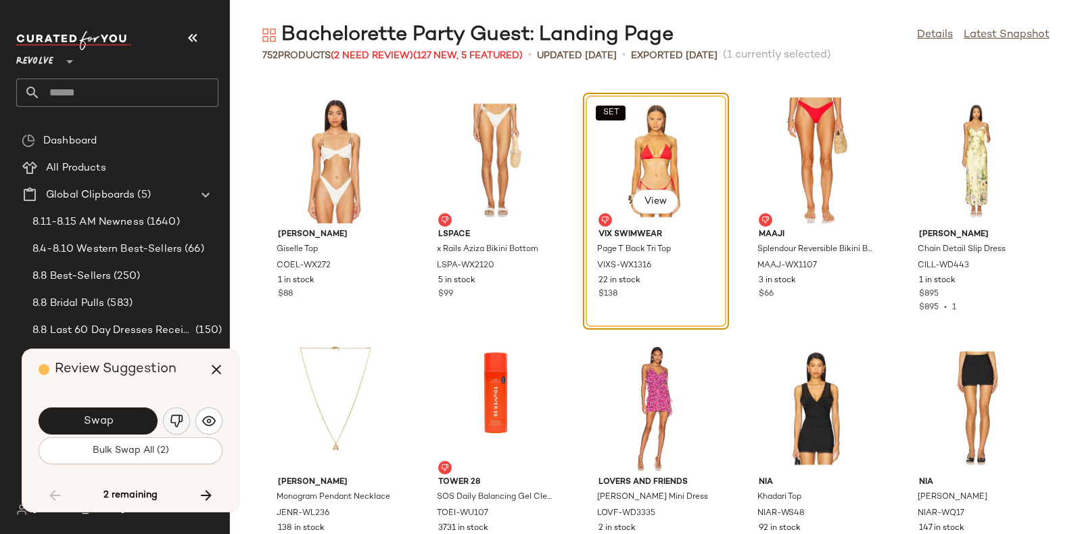
click at [179, 417] on img "button" at bounding box center [177, 421] width 14 height 14
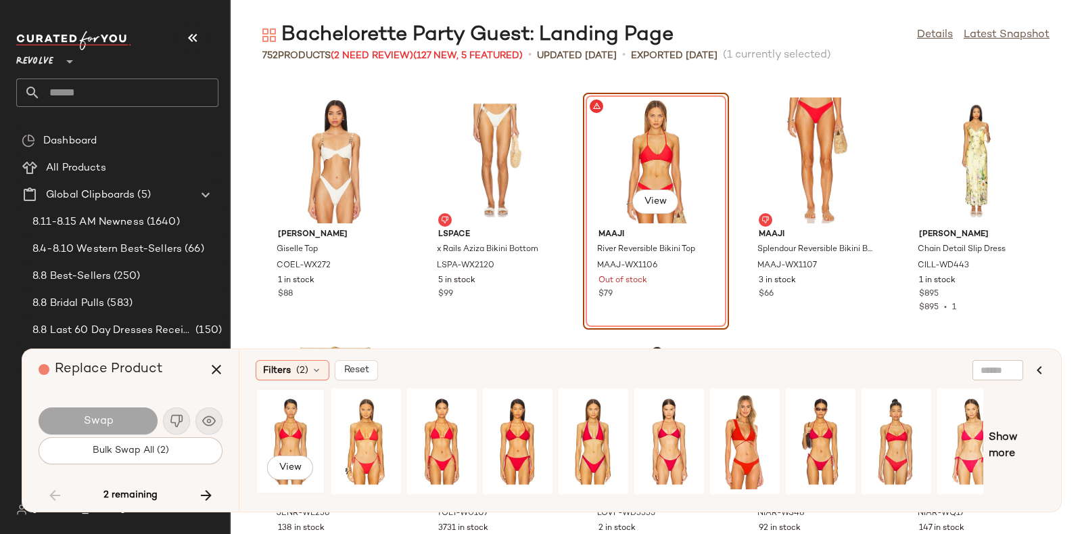
click at [292, 416] on div "View" at bounding box center [290, 441] width 60 height 96
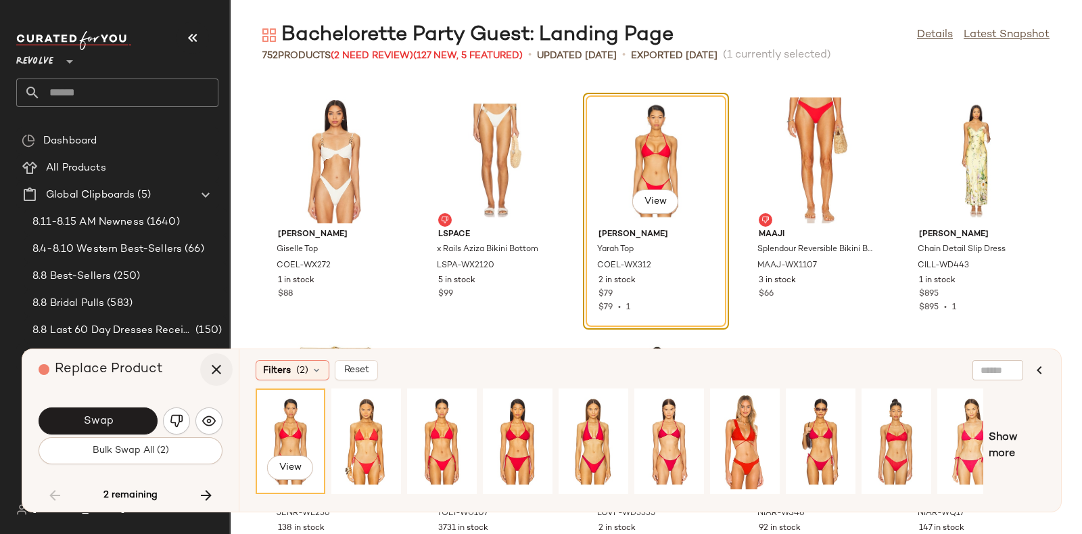
click at [222, 369] on icon "button" at bounding box center [216, 369] width 16 height 16
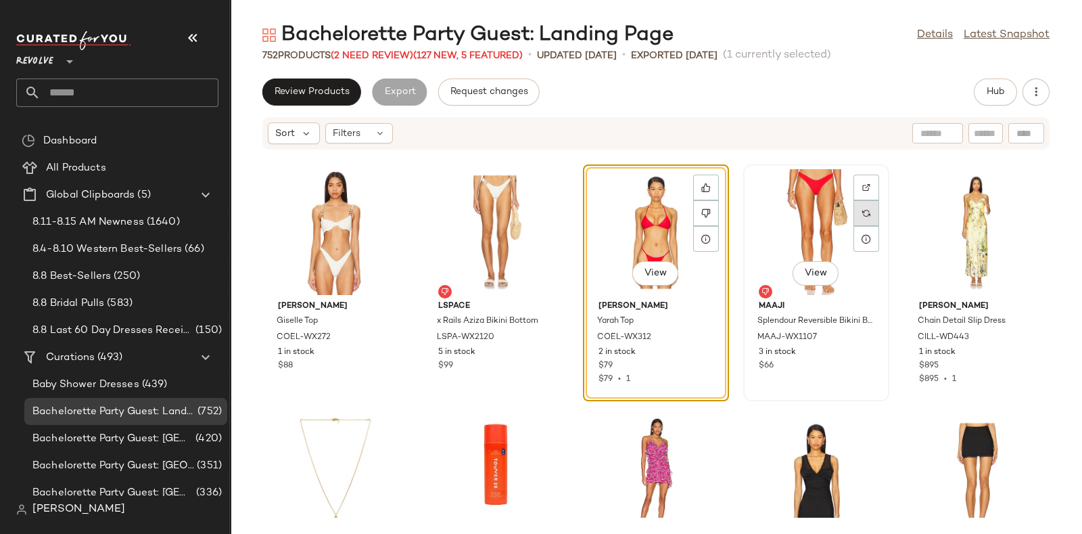
click at [862, 210] on img at bounding box center [866, 213] width 8 height 8
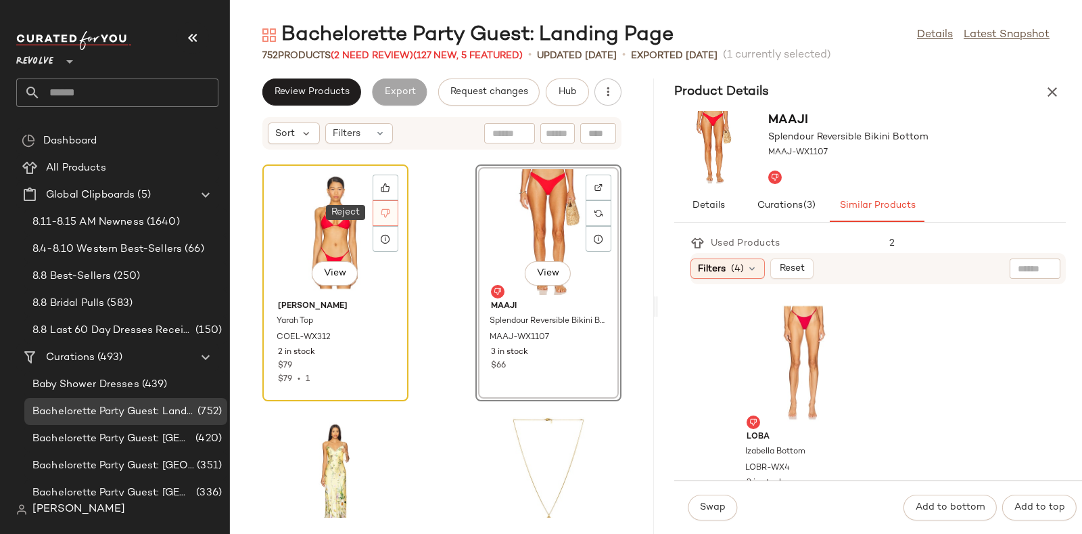
click at [387, 214] on icon at bounding box center [385, 213] width 9 height 9
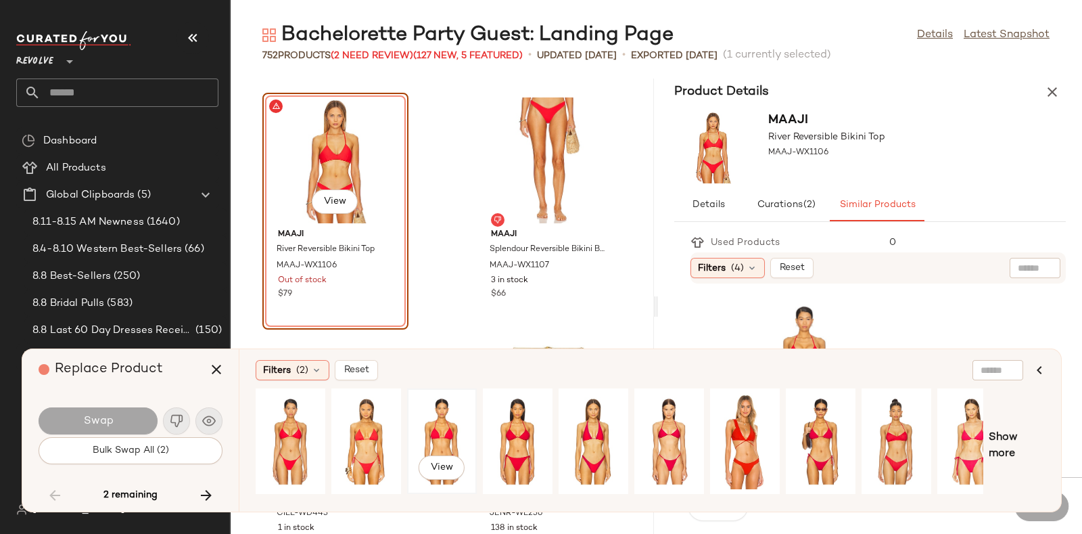
click at [452, 432] on div "View" at bounding box center [442, 441] width 60 height 96
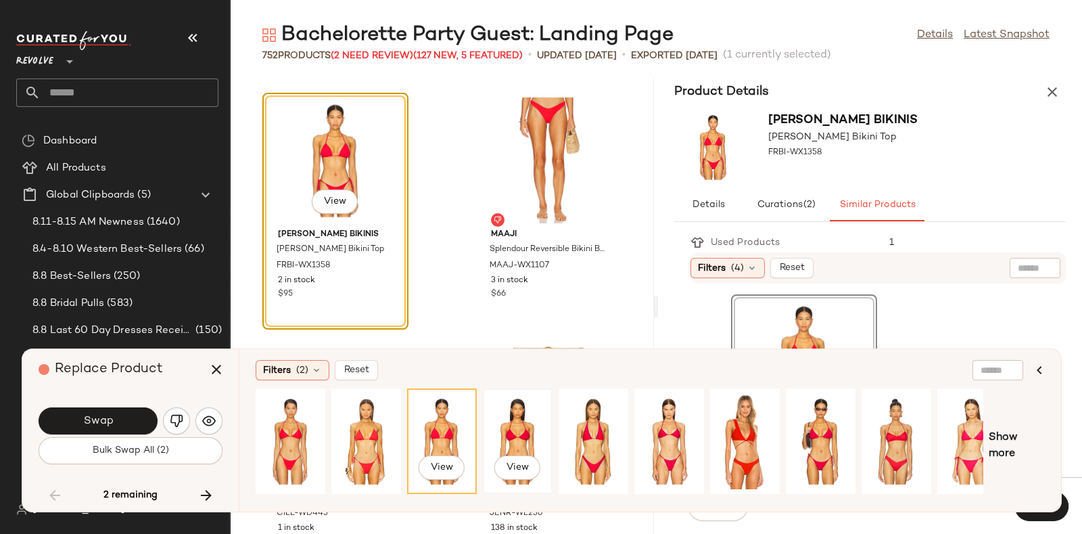
click at [519, 431] on div "View" at bounding box center [518, 441] width 60 height 96
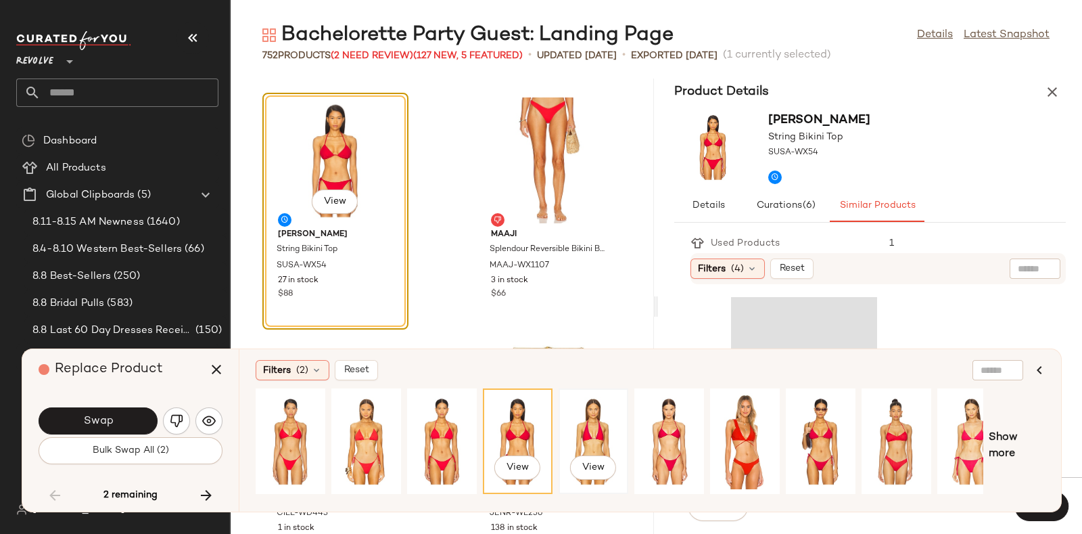
click at [597, 439] on div "View" at bounding box center [593, 441] width 60 height 96
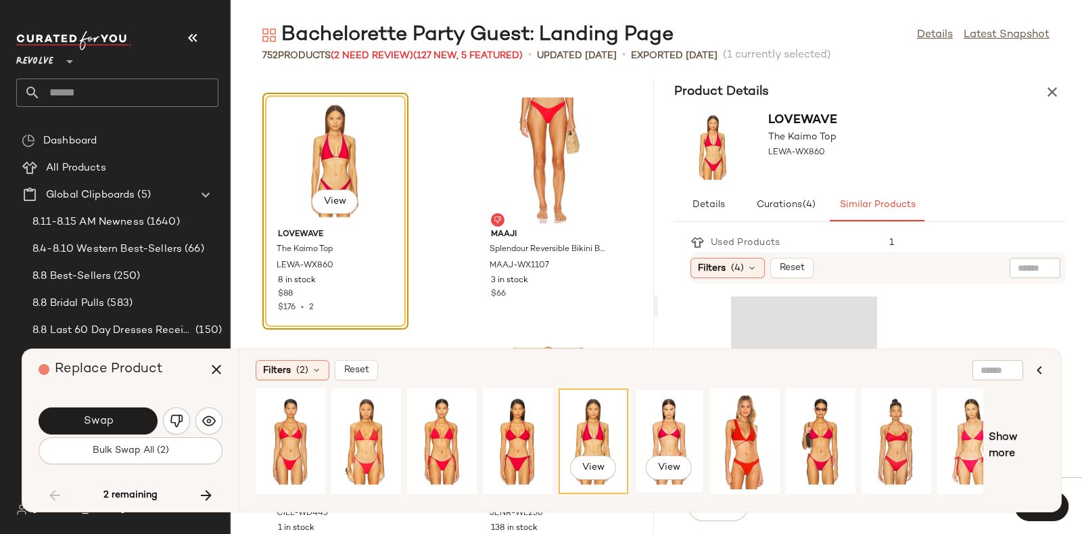
click at [682, 438] on div "View" at bounding box center [669, 441] width 60 height 96
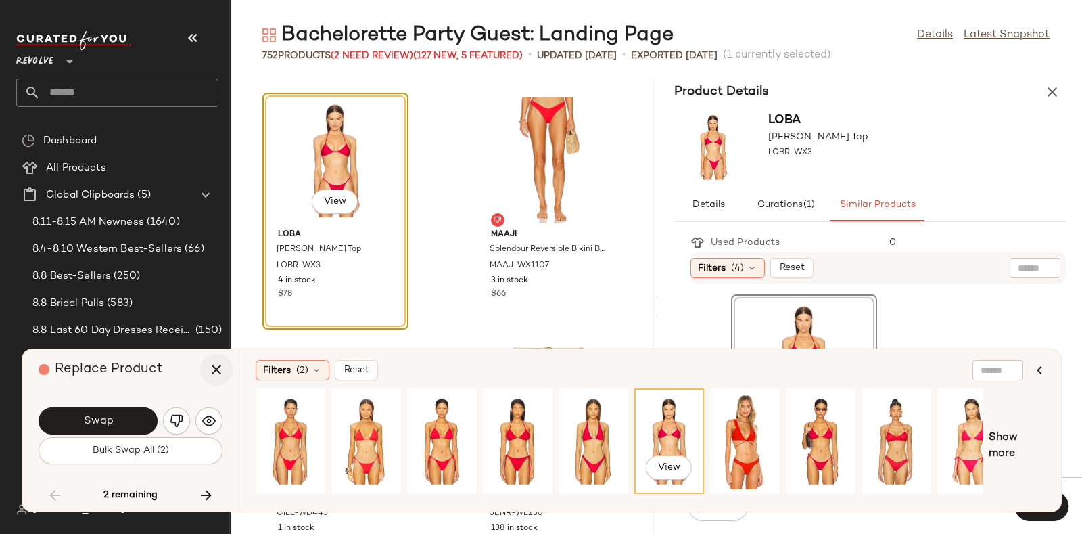
click at [223, 361] on icon "button" at bounding box center [216, 369] width 16 height 16
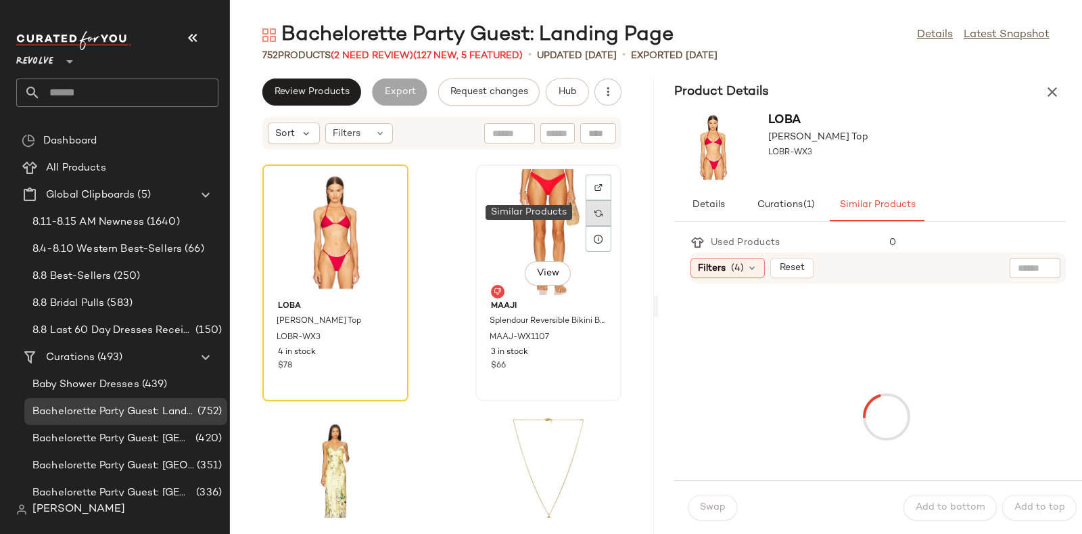
click at [594, 209] on img at bounding box center [598, 213] width 8 height 8
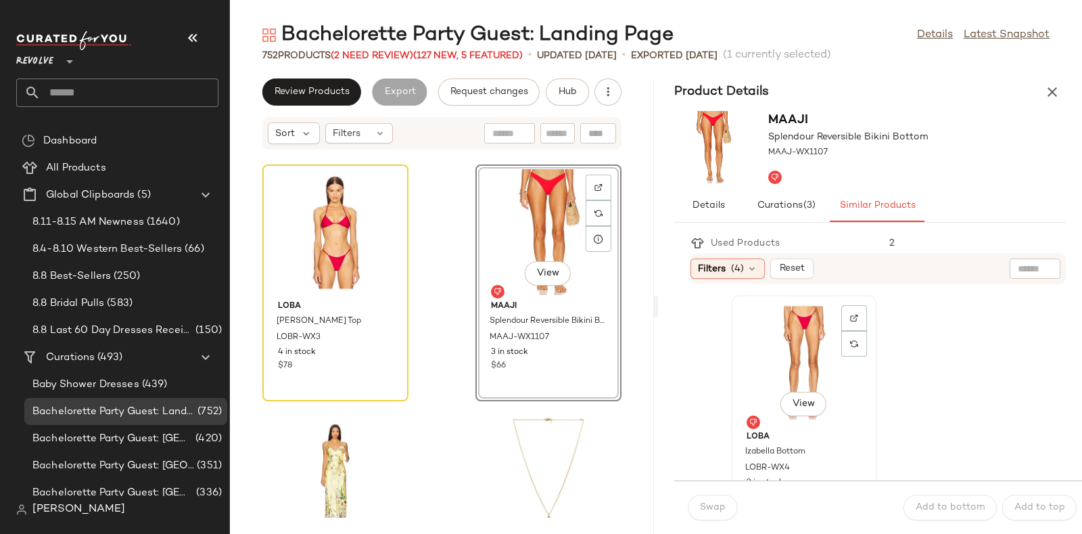
click at [808, 343] on div "View" at bounding box center [804, 363] width 137 height 126
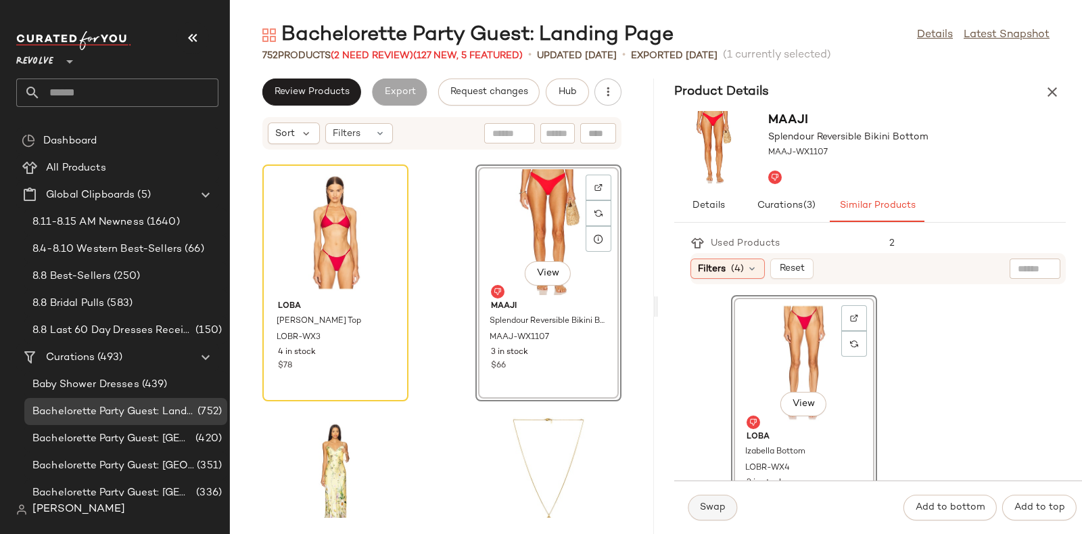
click at [710, 509] on span "Swap" at bounding box center [712, 507] width 26 height 11
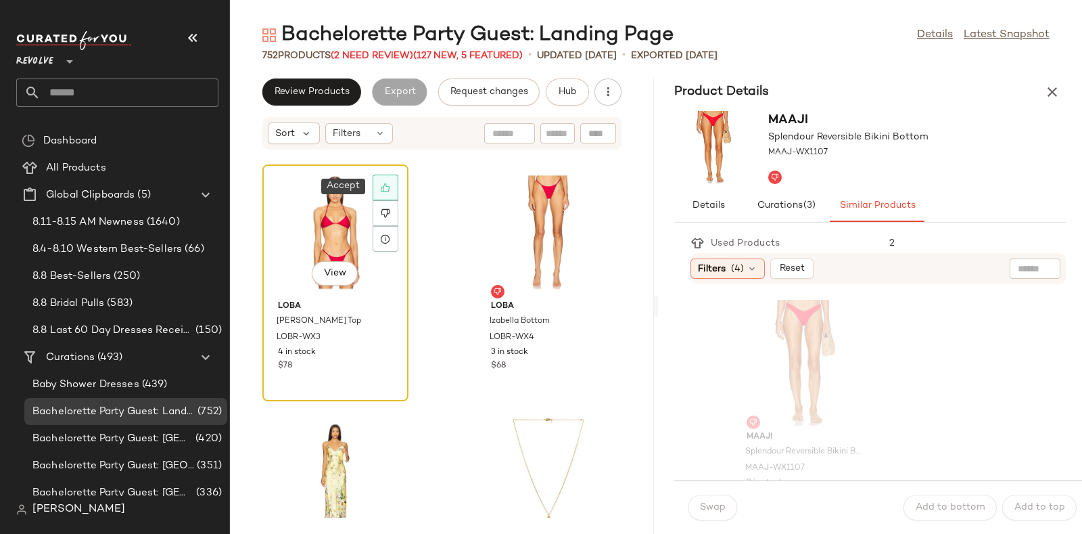
click at [389, 186] on icon at bounding box center [385, 187] width 9 height 9
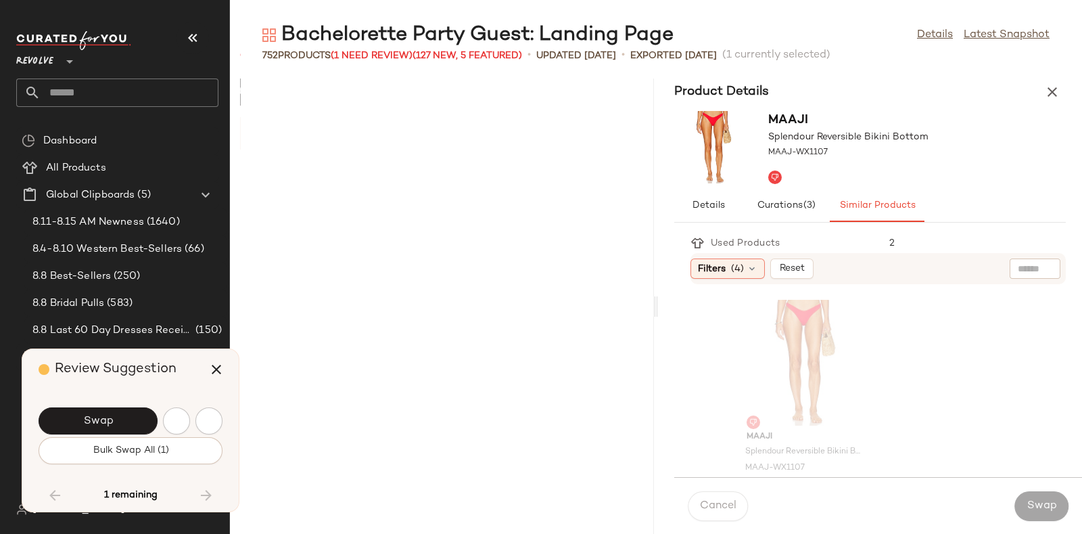
scroll to position [89104, 0]
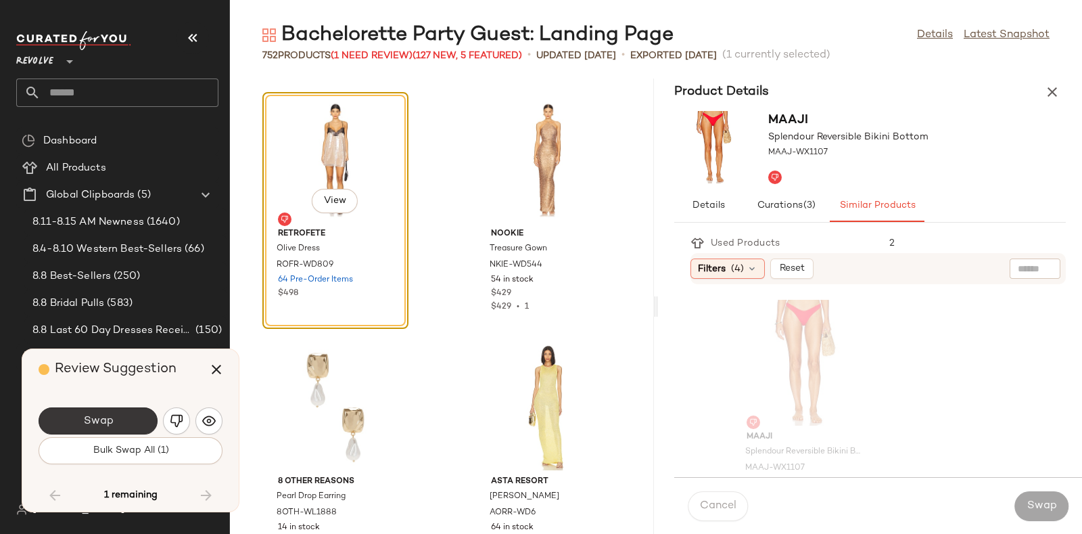
click at [132, 421] on button "Swap" at bounding box center [98, 420] width 119 height 27
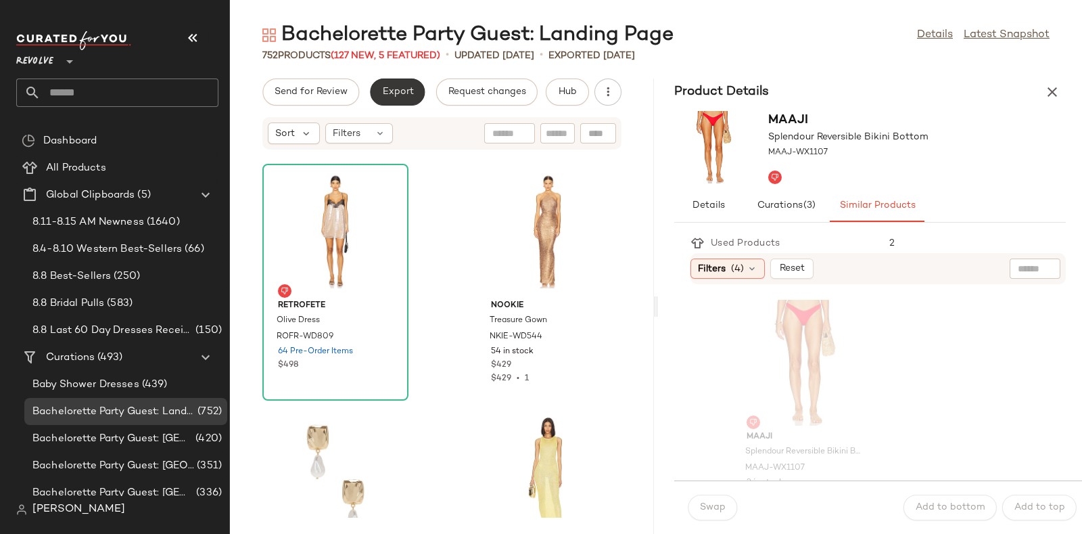
click at [396, 87] on span "Export" at bounding box center [397, 92] width 32 height 11
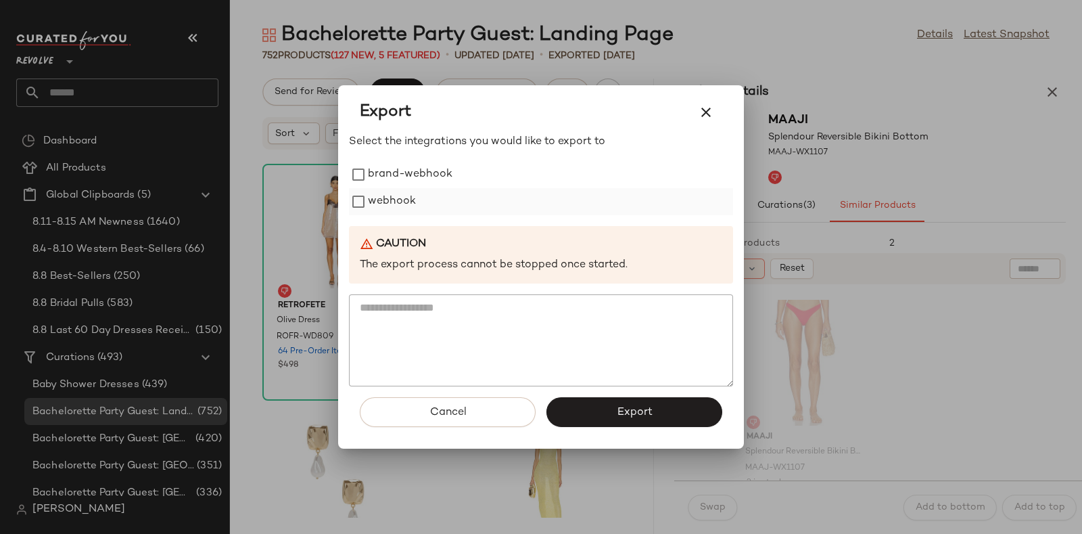
click at [414, 200] on label "webhook" at bounding box center [392, 201] width 48 height 27
click at [587, 417] on button "Export" at bounding box center [634, 412] width 176 height 30
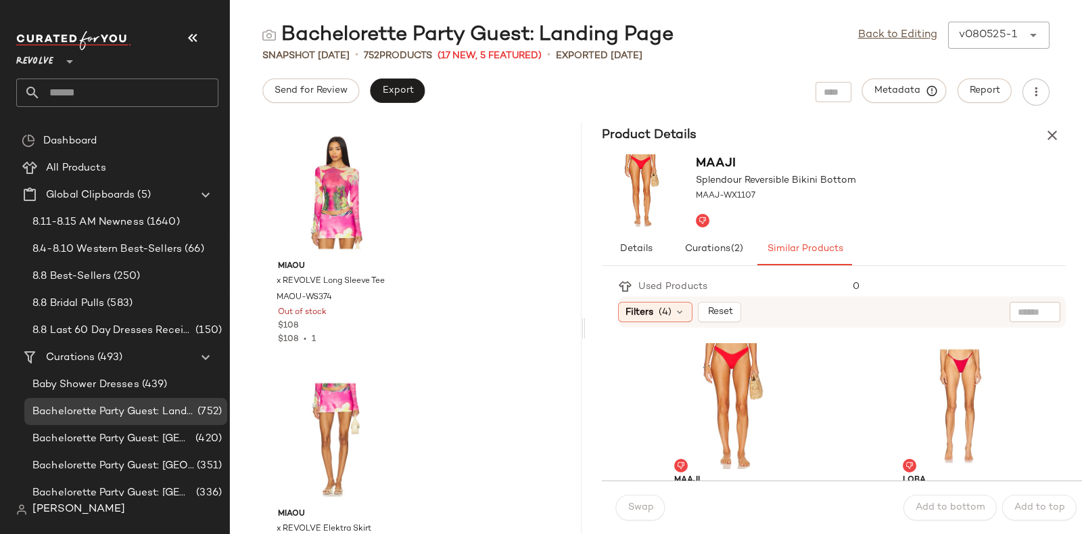
click at [170, 99] on input "text" at bounding box center [130, 92] width 178 height 28
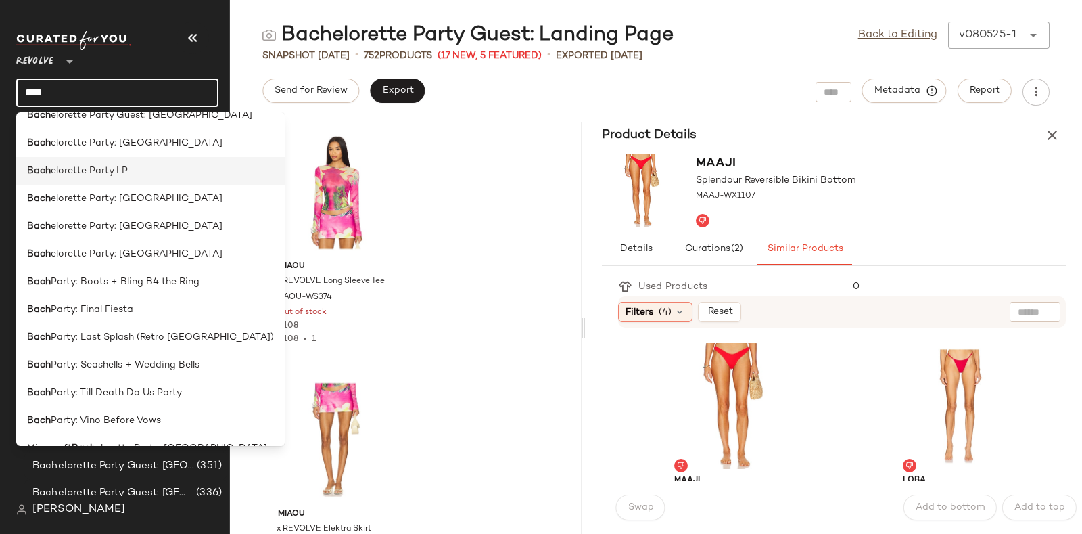
scroll to position [121, 0]
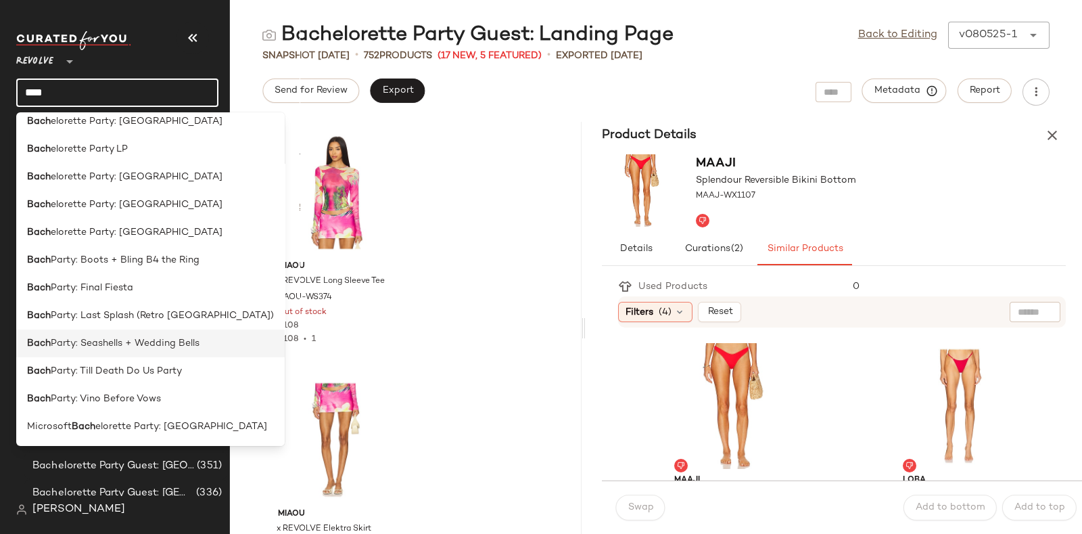
type input "****"
click at [159, 385] on div "Bach Party: Seashells + Wedding Bells" at bounding box center [150, 399] width 268 height 28
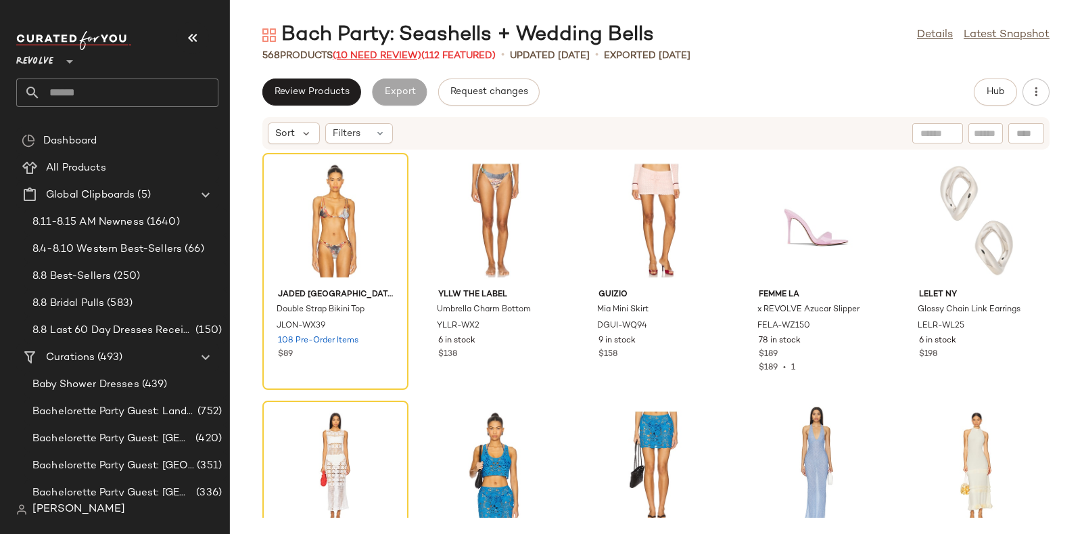
click at [378, 57] on span "(10 Need Review)" at bounding box center [377, 56] width 89 height 10
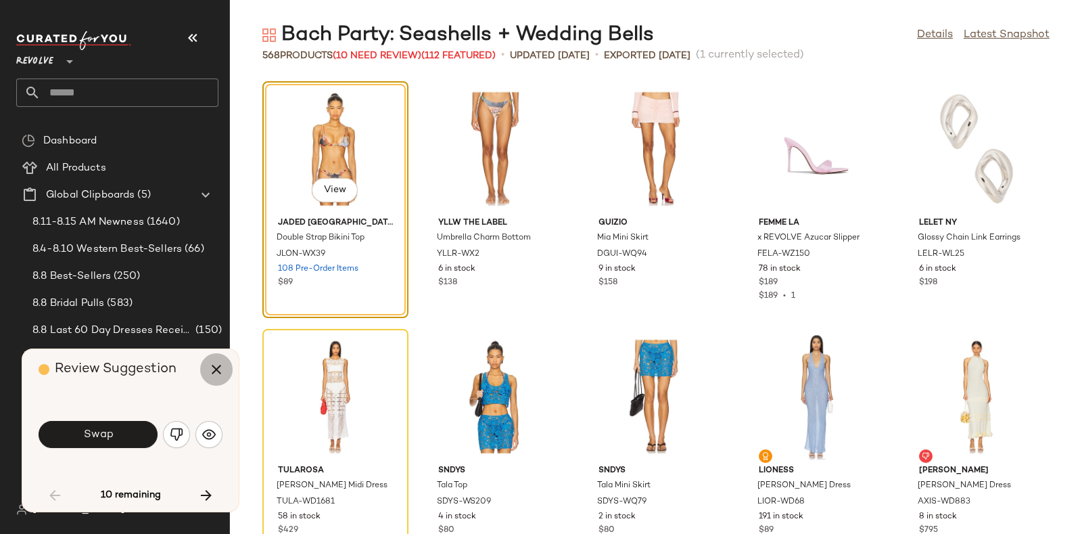
click at [214, 368] on icon "button" at bounding box center [216, 369] width 16 height 16
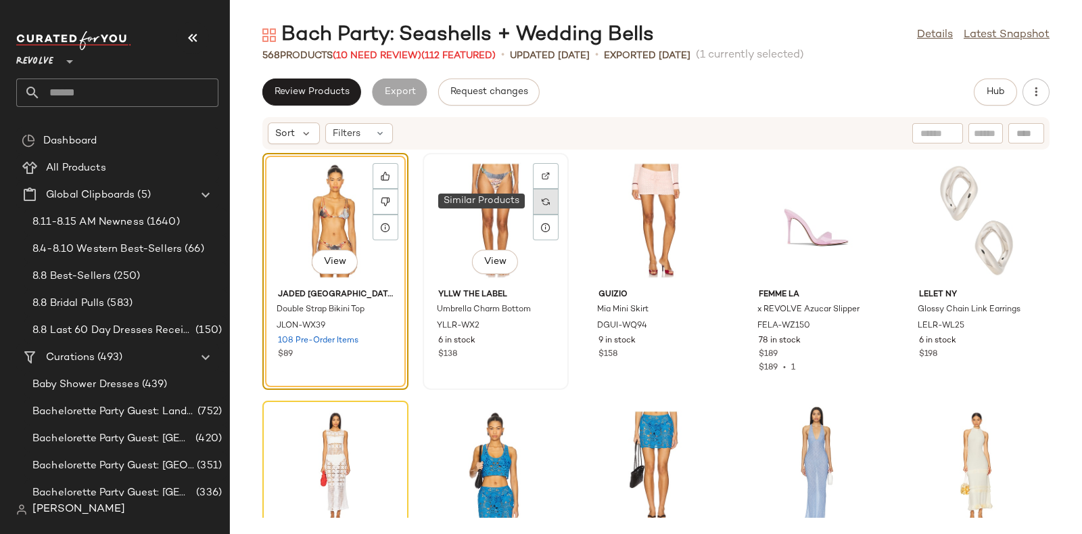
click at [548, 202] on div at bounding box center [546, 202] width 26 height 26
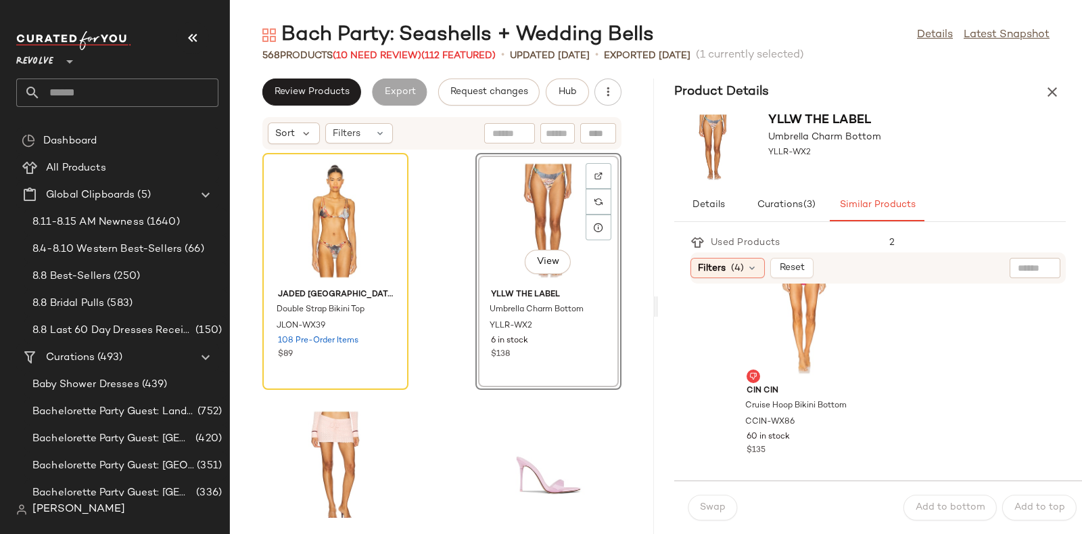
scroll to position [5495, 0]
click at [390, 199] on icon at bounding box center [385, 201] width 9 height 9
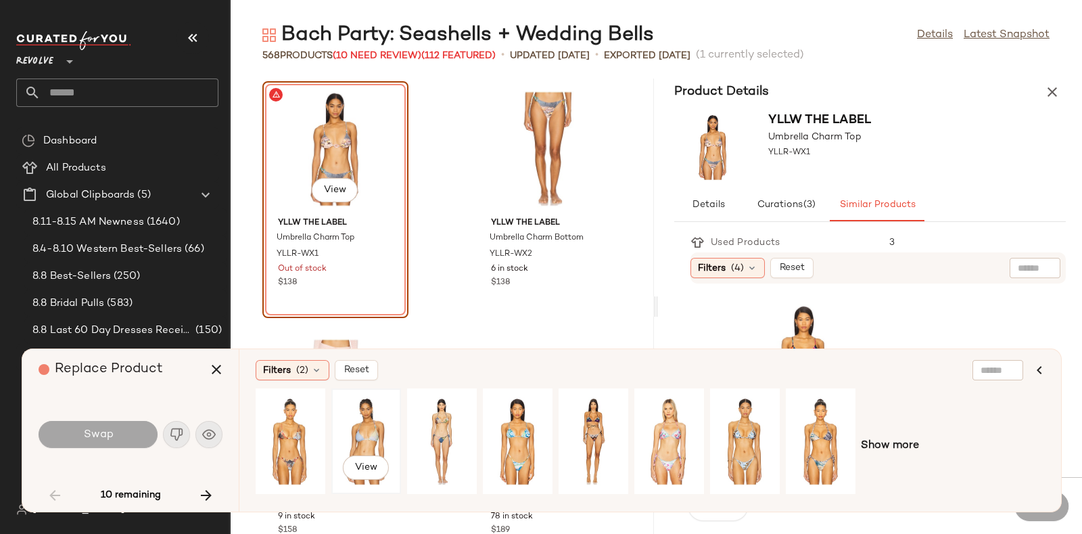
click at [362, 431] on div "View" at bounding box center [366, 441] width 60 height 96
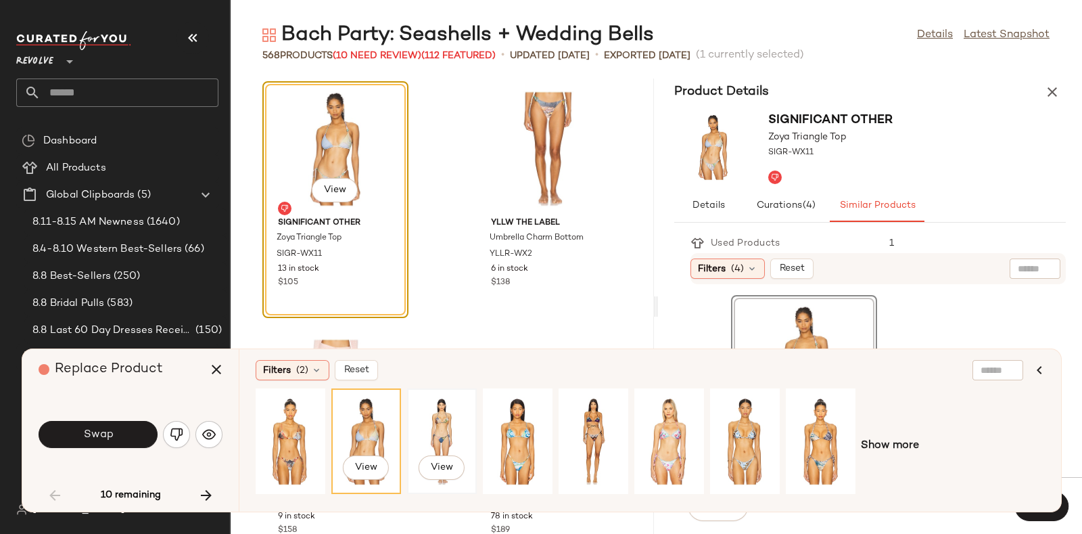
click at [425, 429] on div "View" at bounding box center [442, 441] width 60 height 96
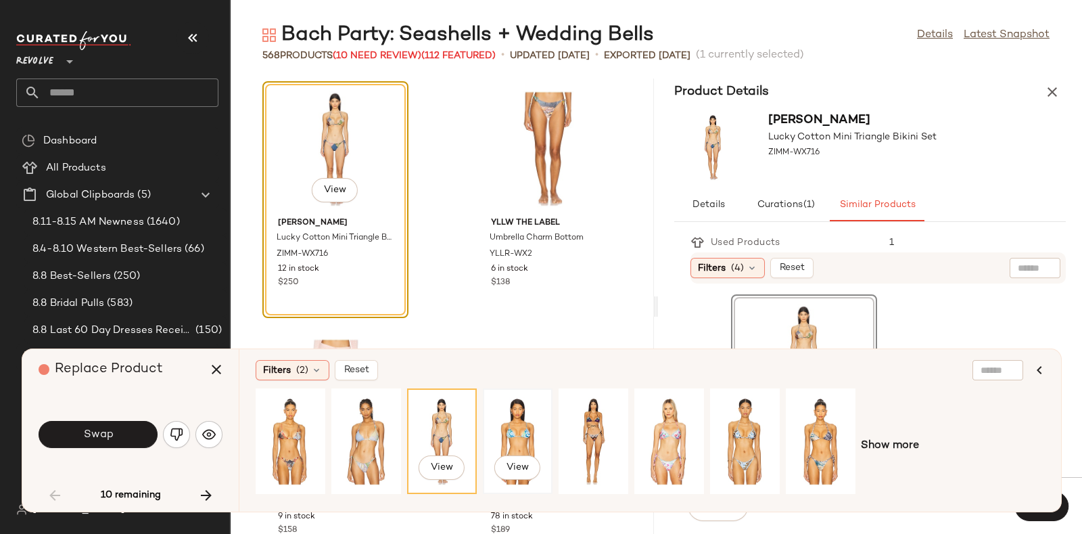
click at [517, 429] on div "View" at bounding box center [518, 441] width 60 height 96
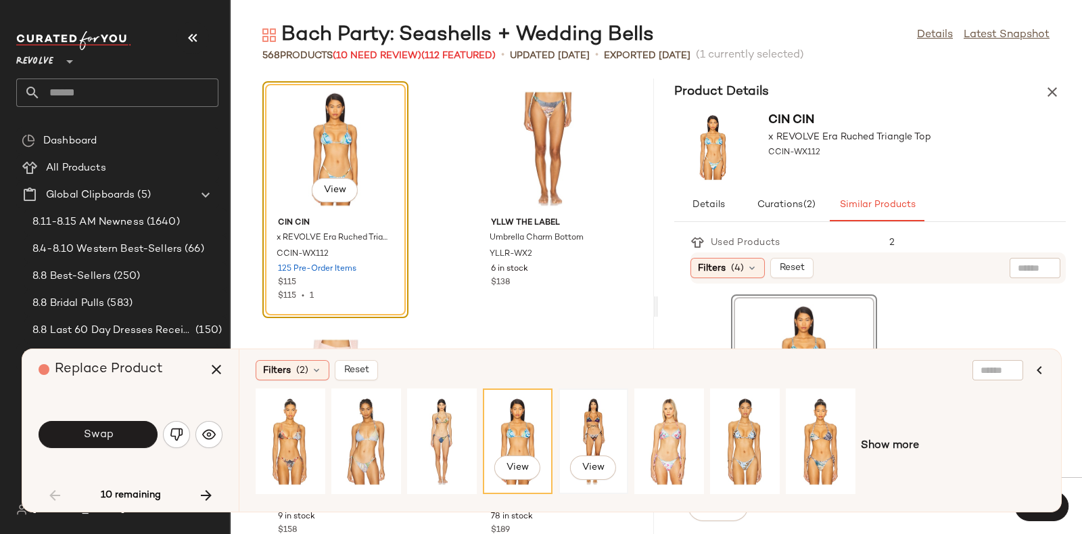
click at [595, 427] on div "View" at bounding box center [593, 441] width 60 height 96
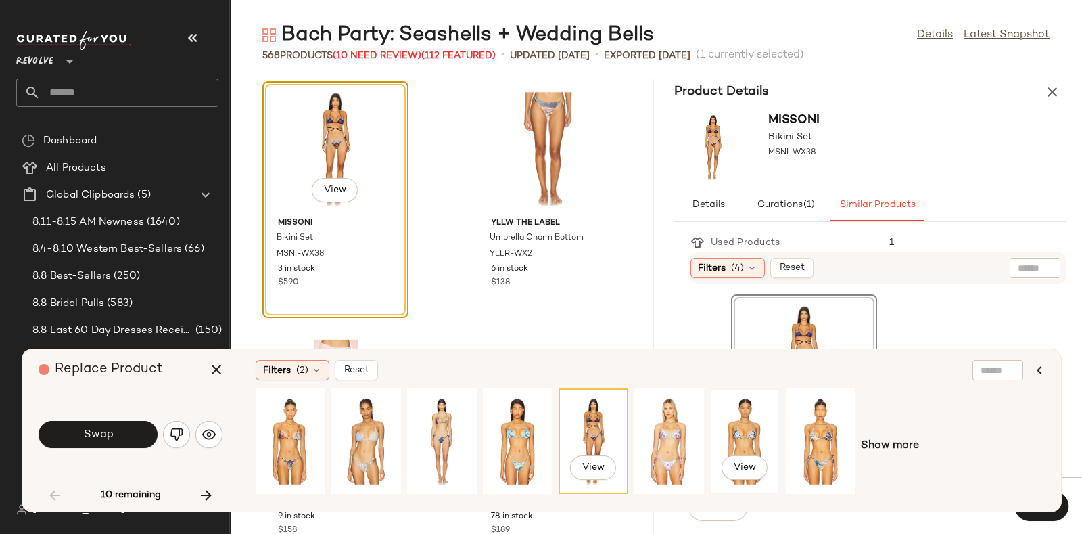
click at [741, 441] on div "View" at bounding box center [745, 441] width 60 height 96
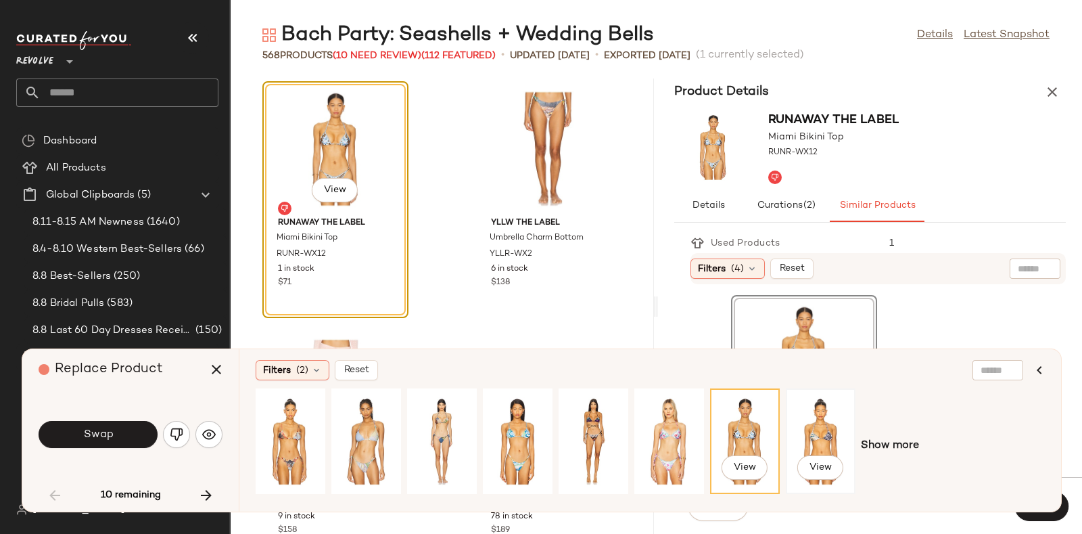
click at [823, 440] on div "View" at bounding box center [821, 441] width 60 height 96
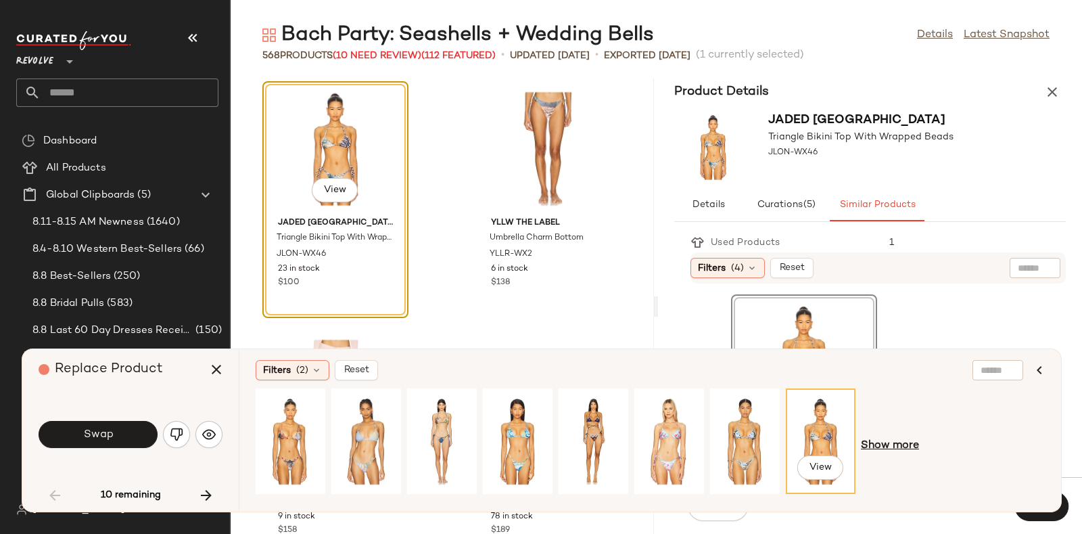
click at [902, 441] on span "Show more" at bounding box center [890, 446] width 58 height 16
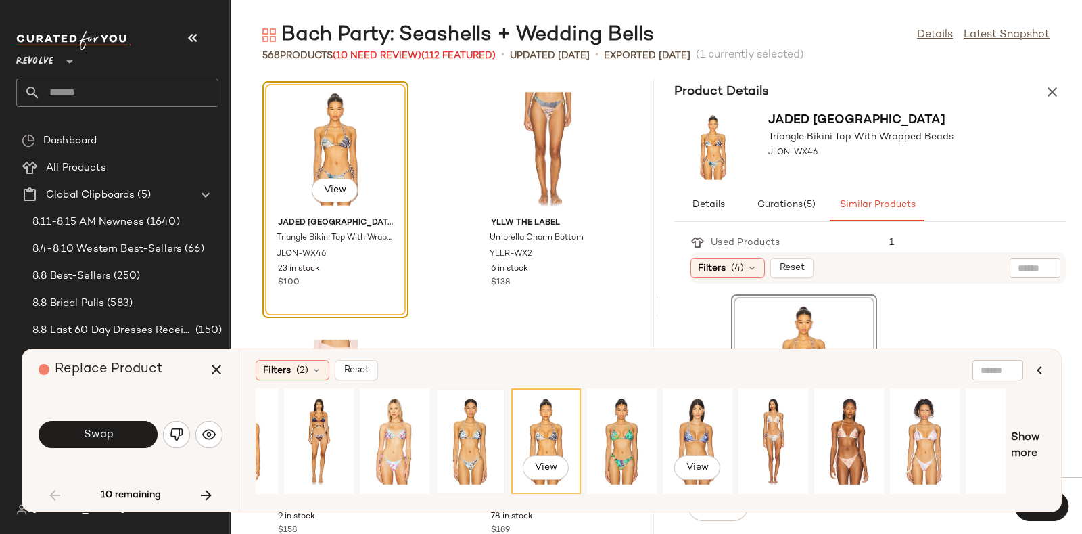
scroll to position [0, 280]
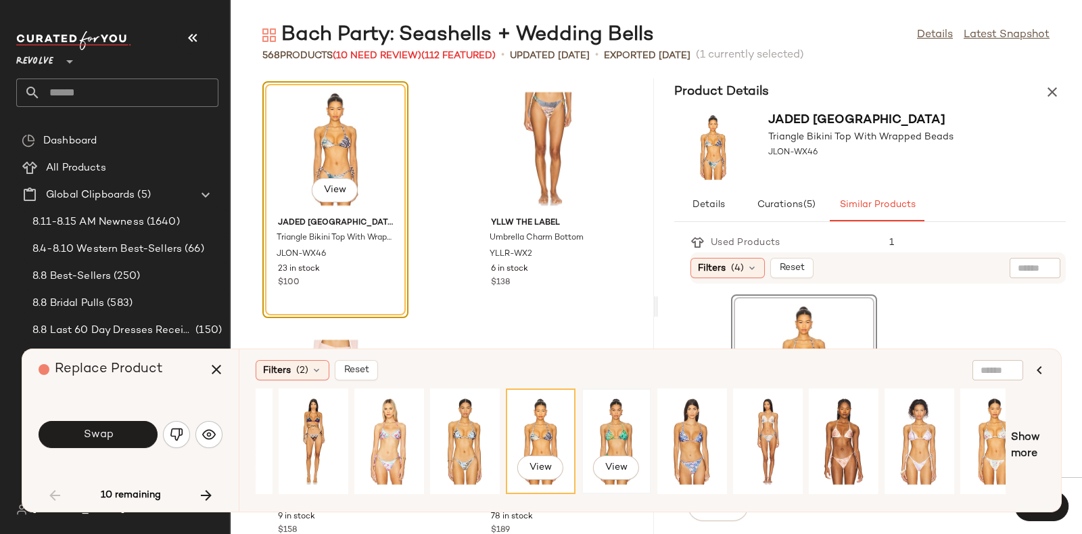
click at [602, 424] on div "View" at bounding box center [616, 441] width 60 height 96
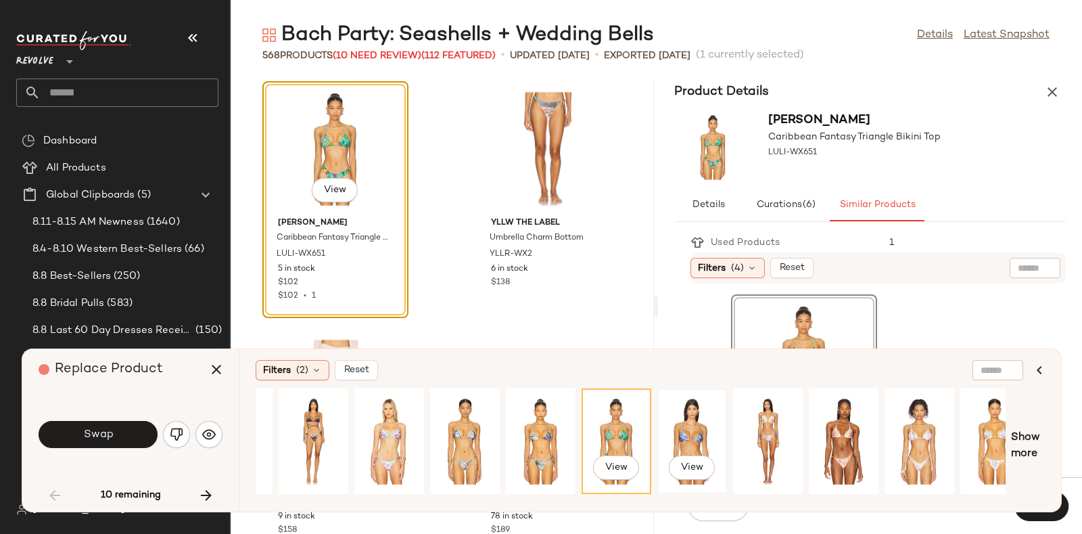
click at [676, 423] on div "View" at bounding box center [692, 441] width 60 height 96
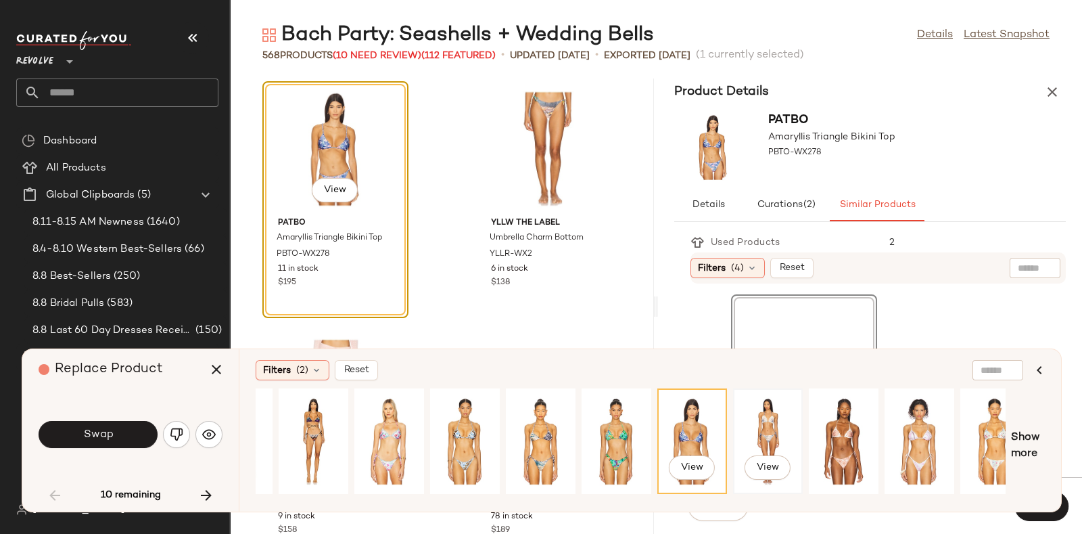
click at [764, 417] on div "View" at bounding box center [768, 441] width 60 height 96
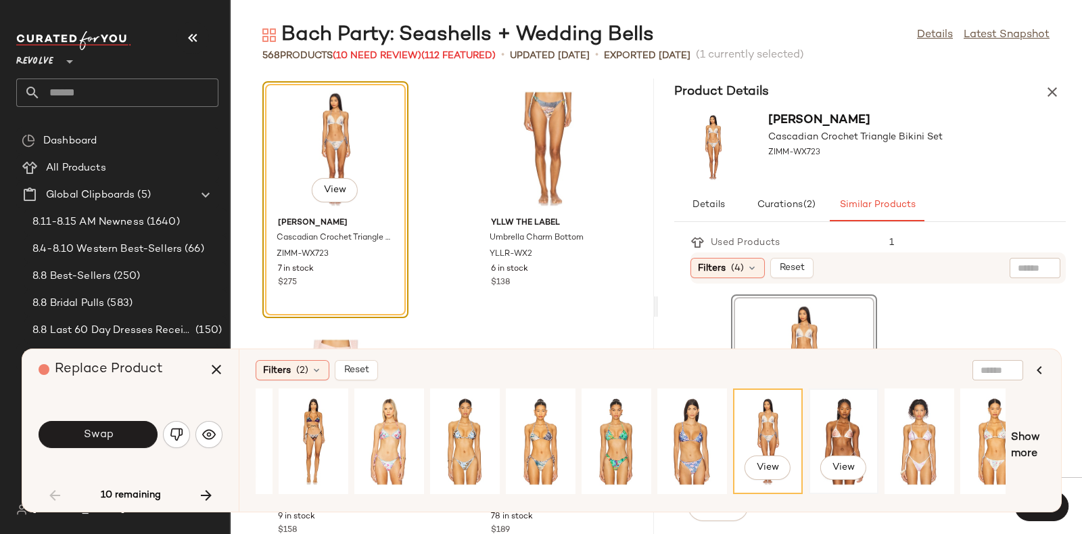
click at [842, 416] on div "View" at bounding box center [844, 441] width 60 height 96
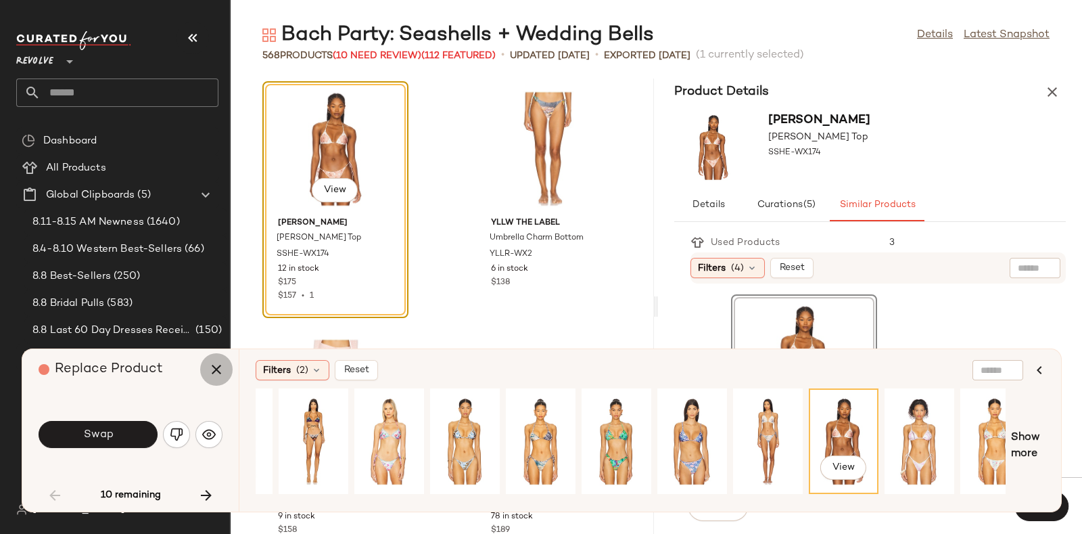
click at [202, 364] on button "button" at bounding box center [216, 369] width 32 height 32
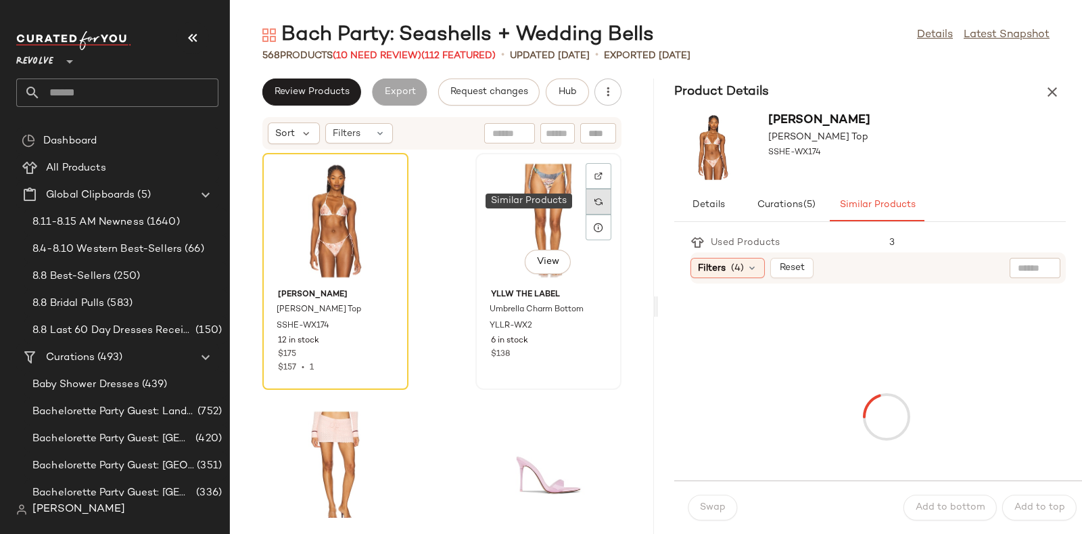
click at [594, 207] on div at bounding box center [599, 202] width 26 height 26
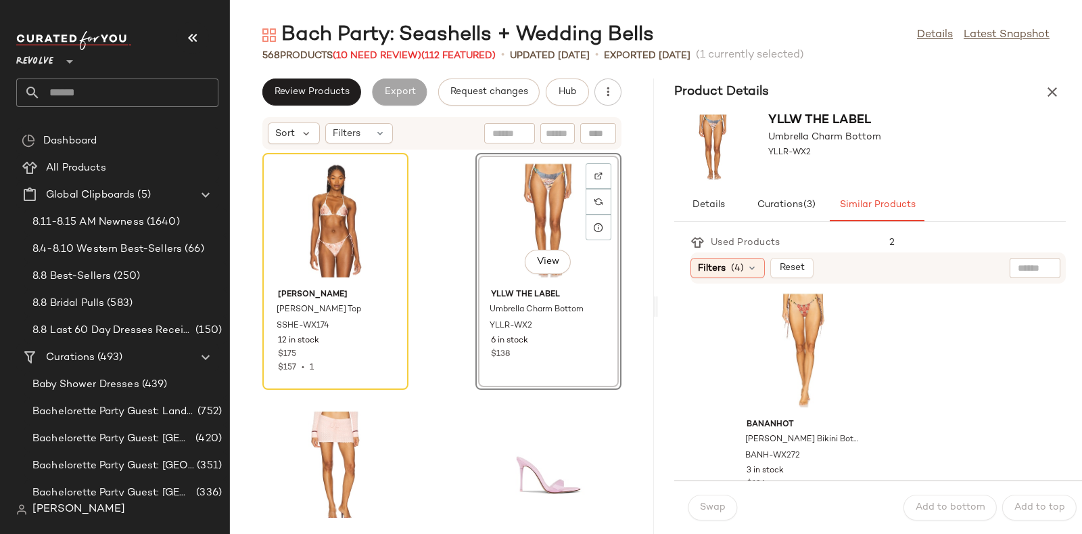
scroll to position [1250, 0]
click at [383, 201] on icon at bounding box center [385, 201] width 9 height 9
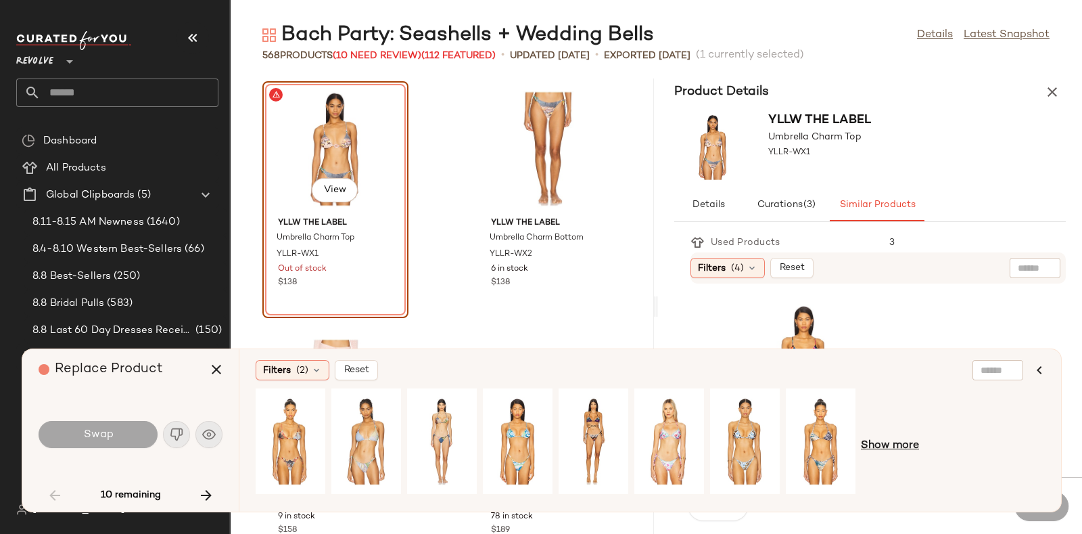
click at [900, 444] on span "Show more" at bounding box center [890, 446] width 58 height 16
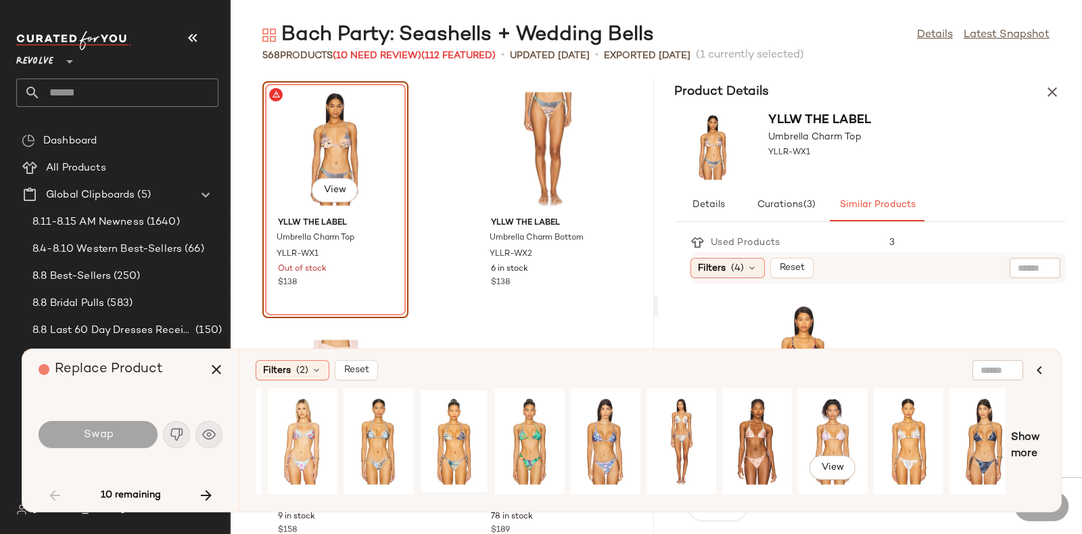
scroll to position [0, 530]
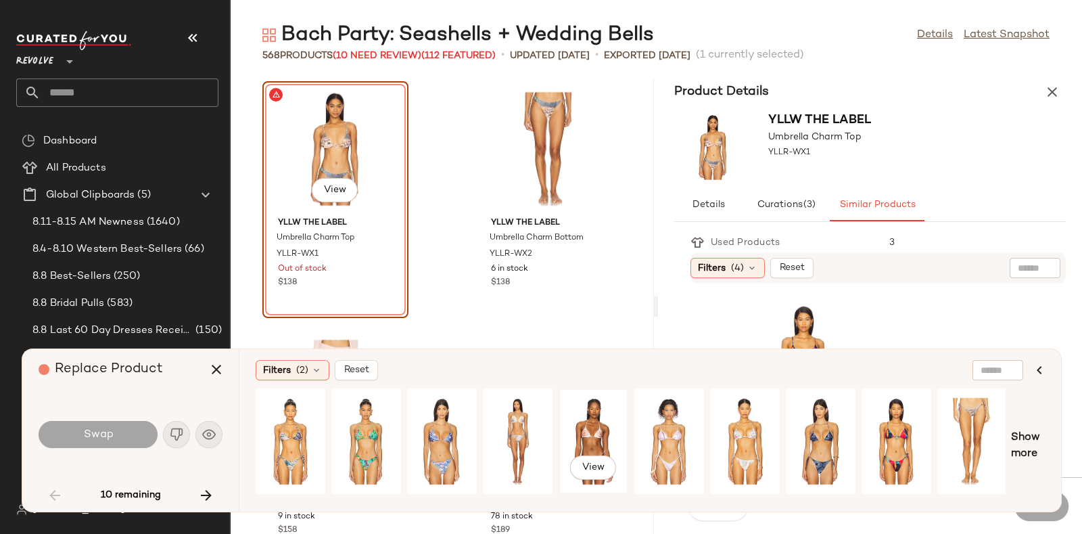
click at [575, 421] on div "View" at bounding box center [593, 441] width 60 height 96
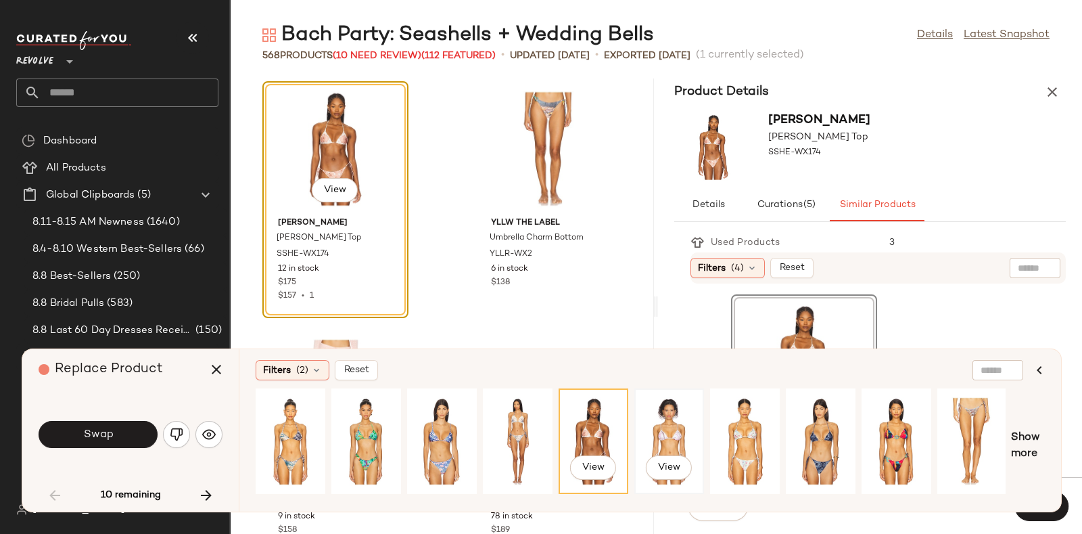
click at [647, 421] on div "View" at bounding box center [669, 441] width 60 height 96
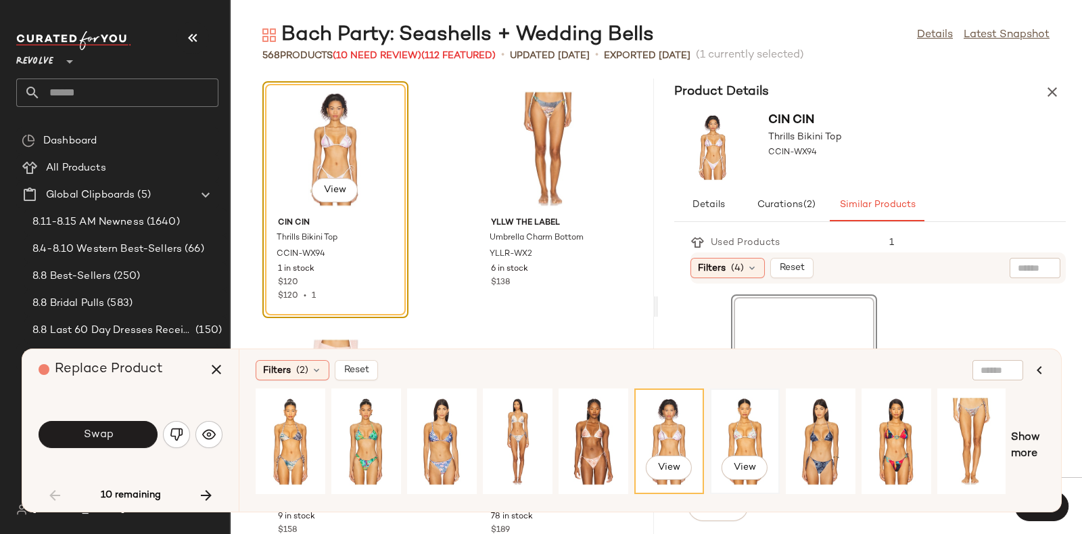
click at [759, 430] on div "View" at bounding box center [745, 441] width 60 height 96
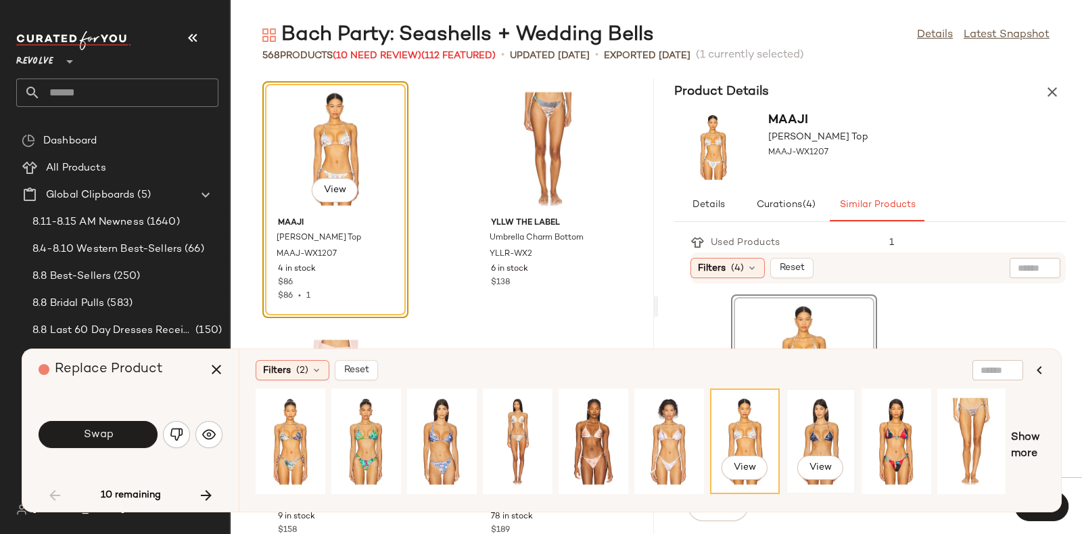
click at [835, 435] on div "View" at bounding box center [821, 441] width 60 height 96
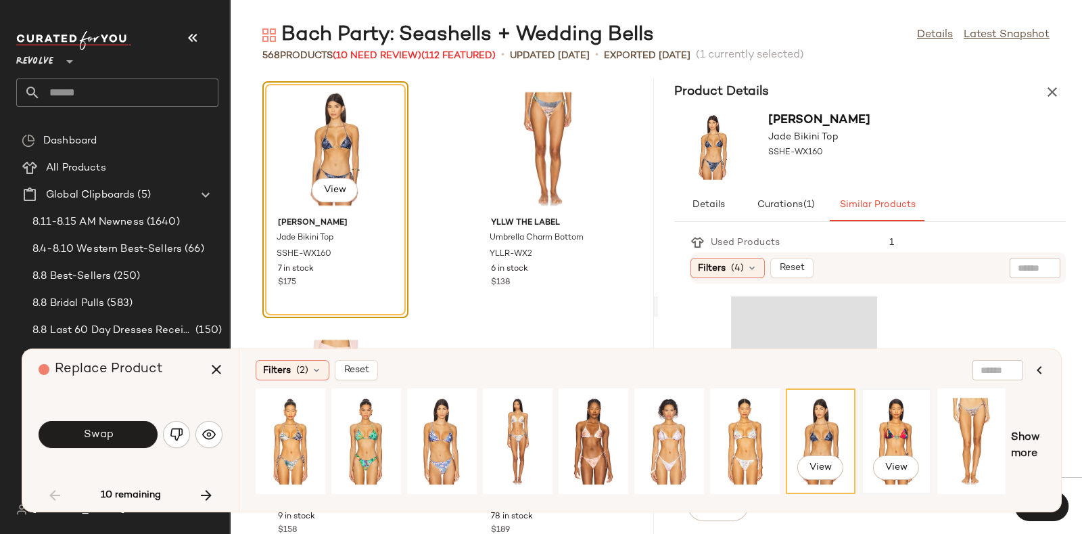
click at [907, 438] on div "View" at bounding box center [896, 441] width 60 height 96
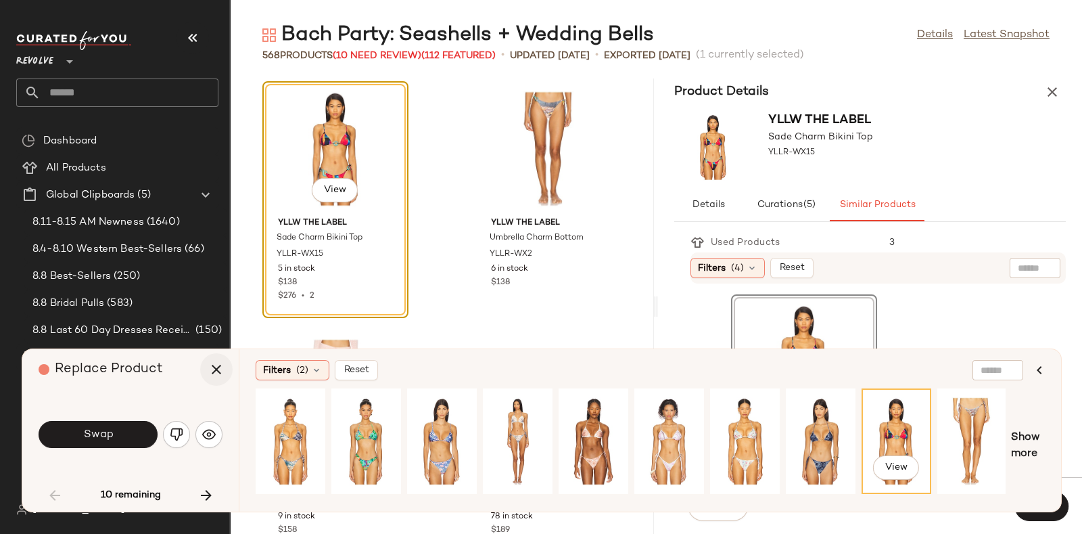
click at [212, 369] on icon "button" at bounding box center [216, 369] width 16 height 16
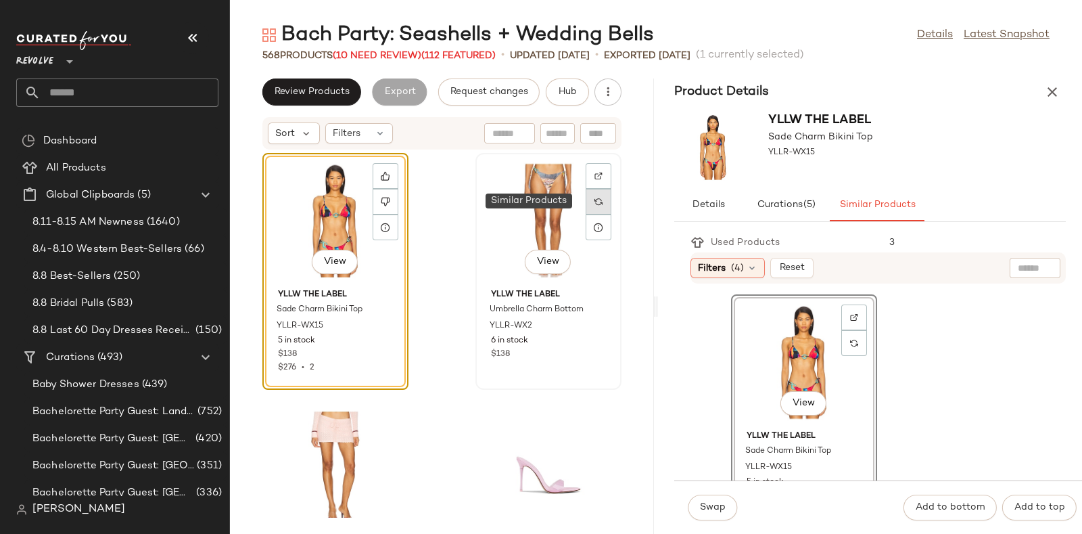
click at [594, 201] on img at bounding box center [598, 201] width 8 height 8
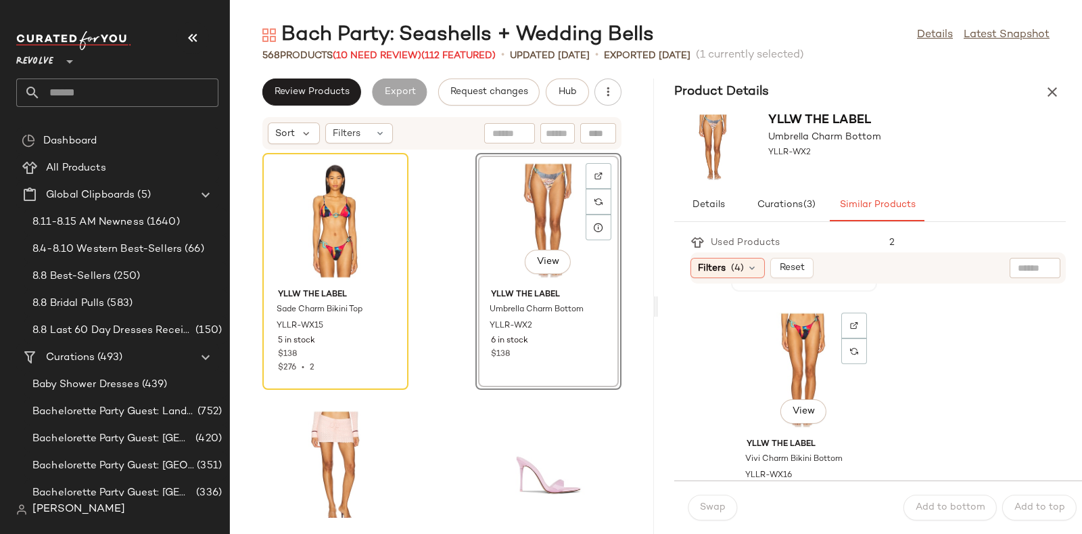
scroll to position [240, 0]
click at [797, 356] on div "View" at bounding box center [804, 369] width 137 height 126
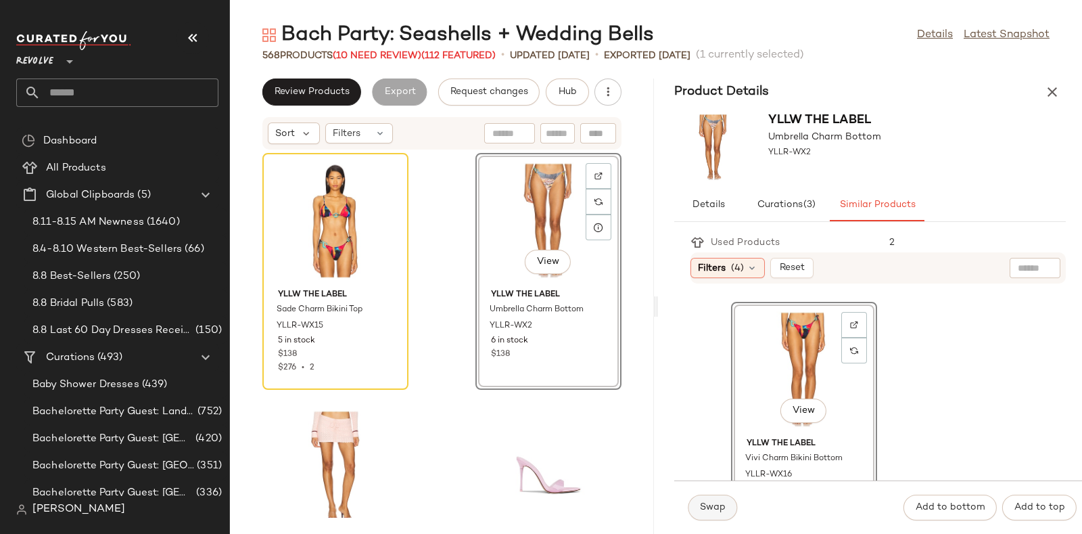
click at [697, 511] on button "Swap" at bounding box center [712, 507] width 49 height 26
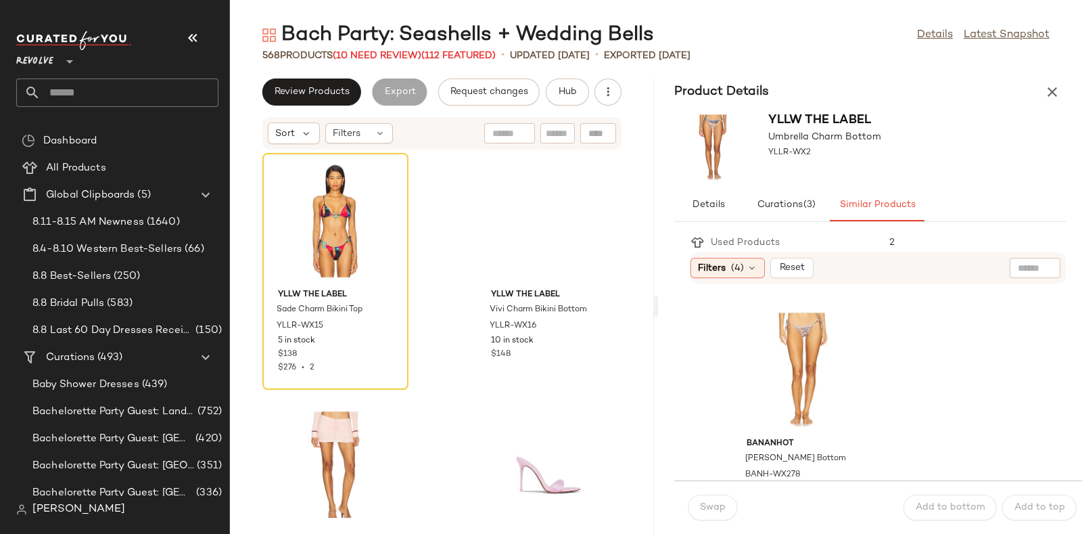
scroll to position [487, 0]
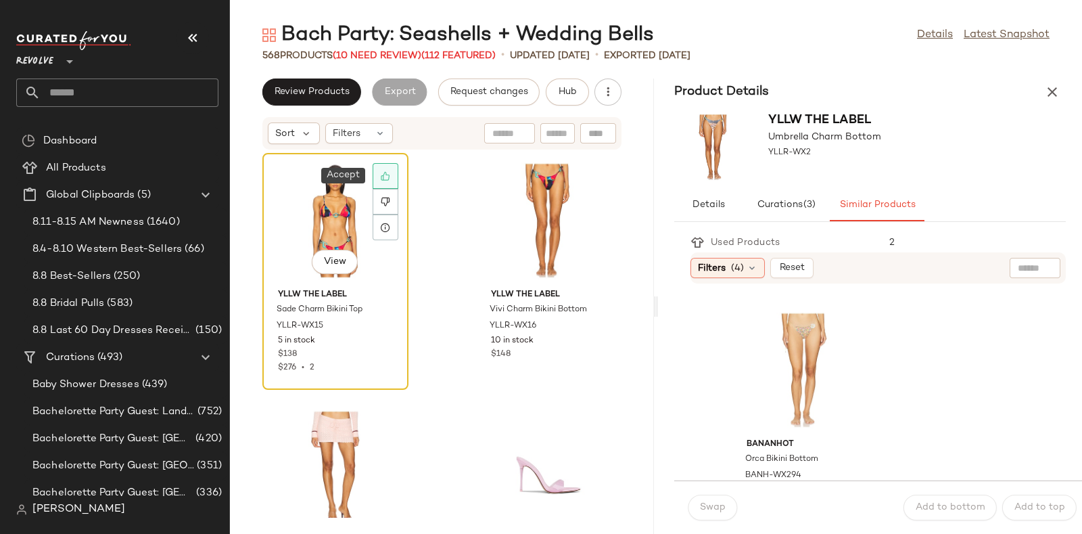
click at [385, 176] on icon at bounding box center [385, 175] width 9 height 9
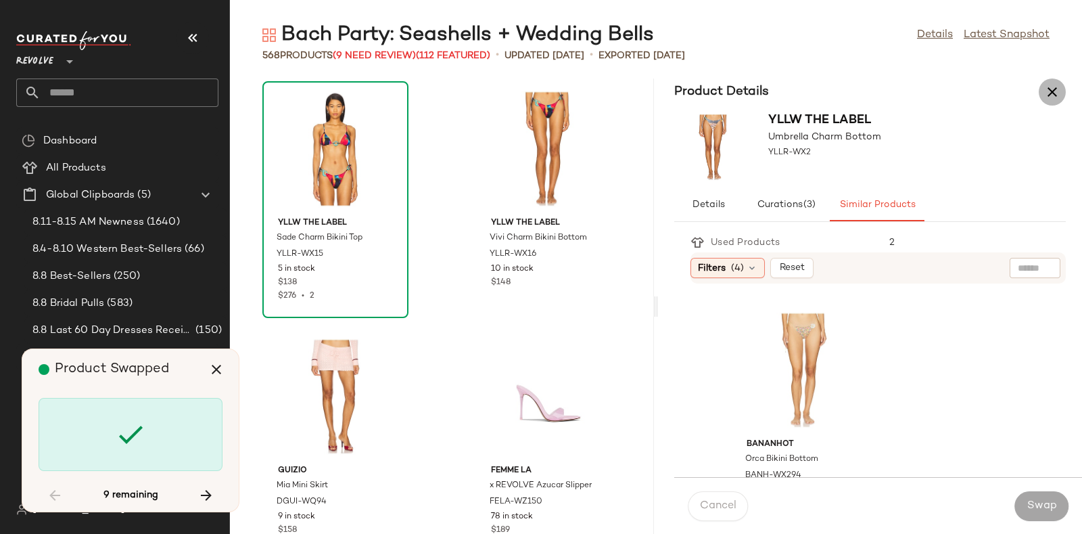
click at [1052, 97] on icon "button" at bounding box center [1052, 92] width 16 height 16
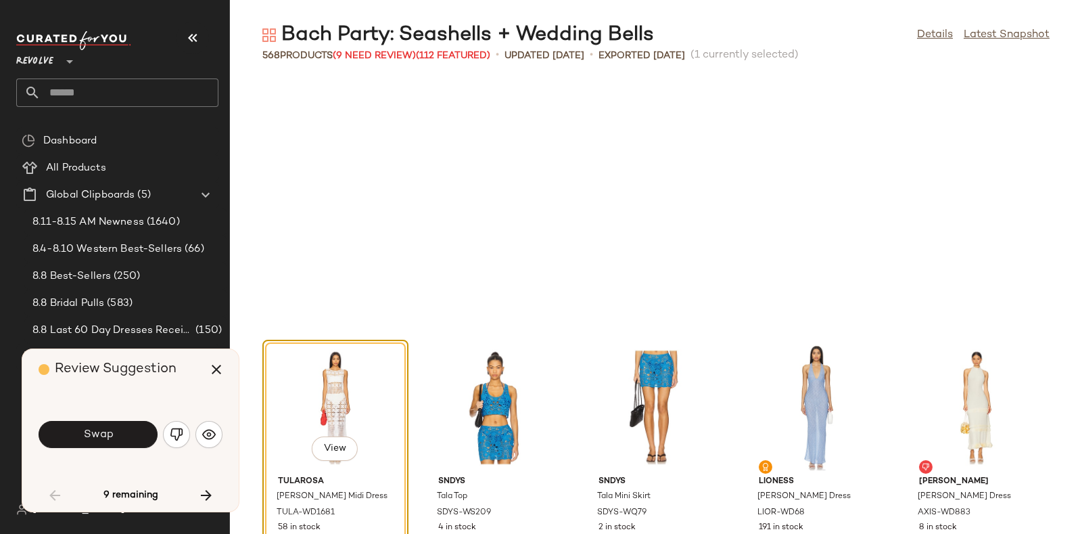
scroll to position [258, 0]
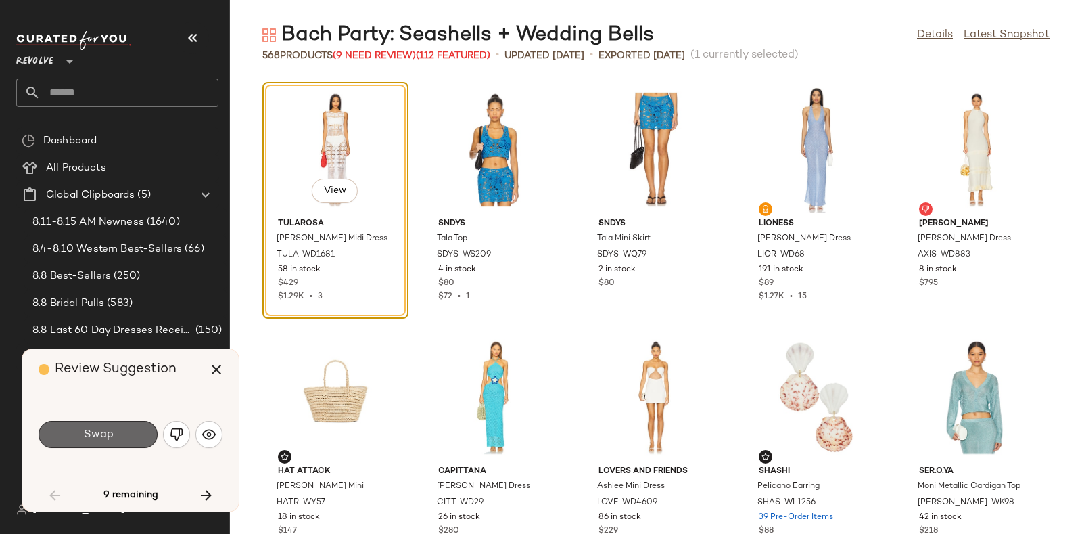
click at [137, 426] on button "Swap" at bounding box center [98, 434] width 119 height 27
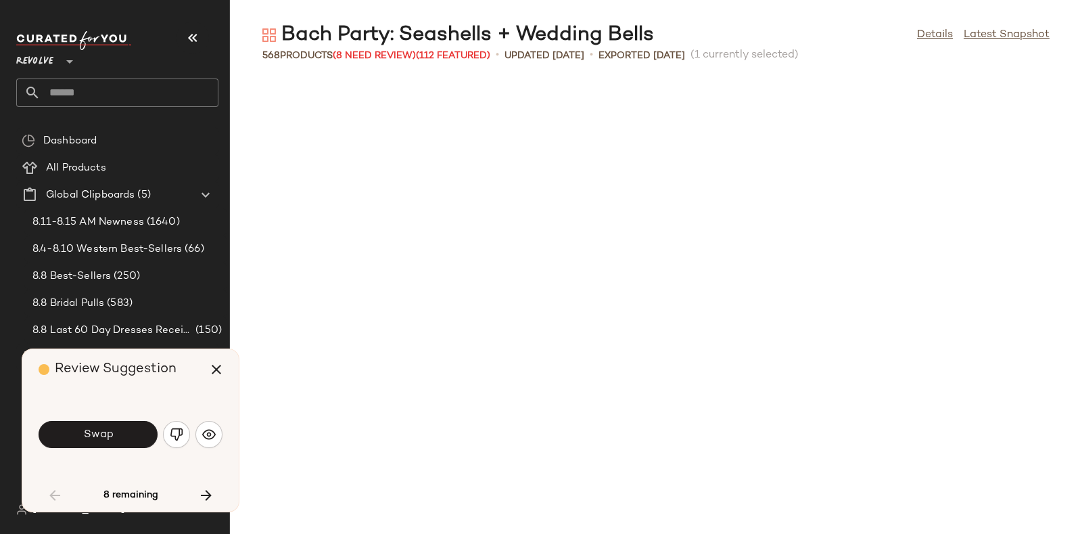
scroll to position [990, 0]
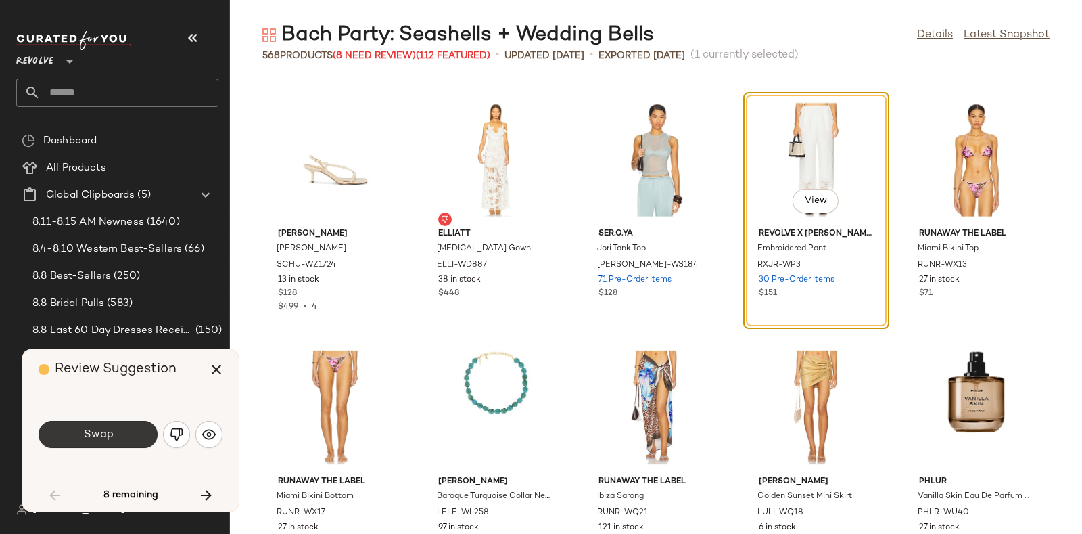
click at [124, 433] on button "Swap" at bounding box center [98, 434] width 119 height 27
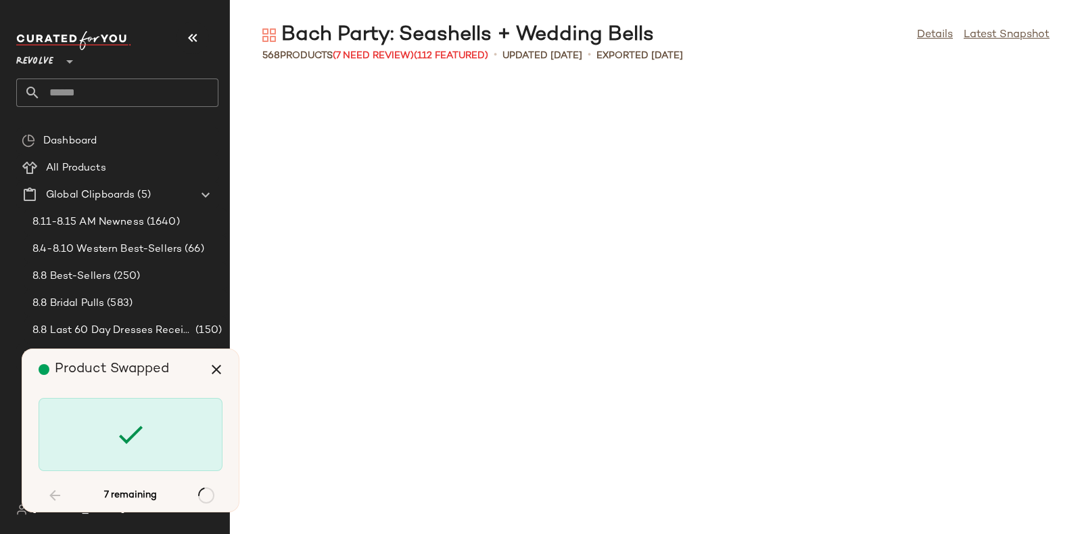
scroll to position [4207, 0]
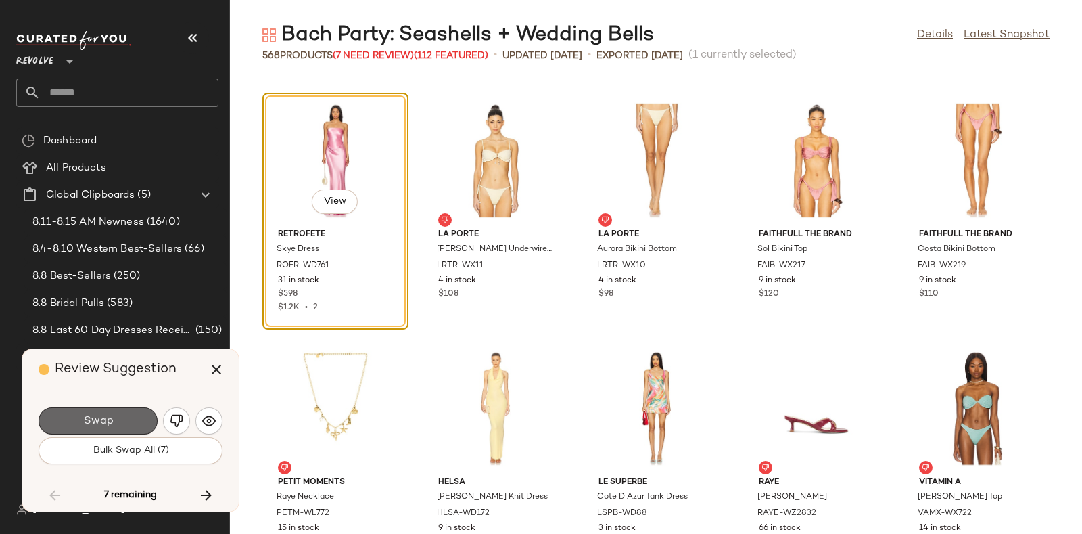
click at [126, 415] on button "Swap" at bounding box center [98, 420] width 119 height 27
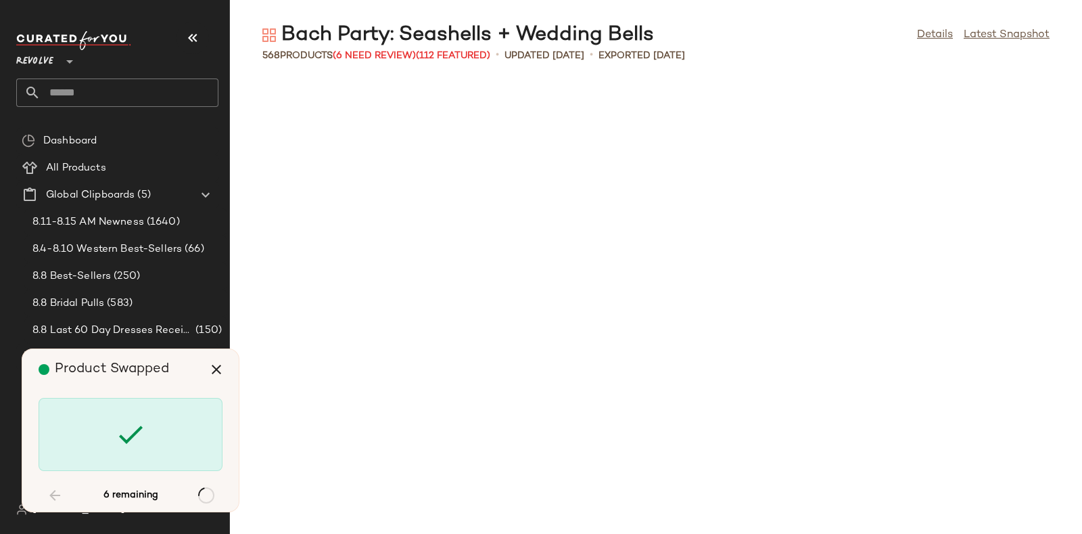
scroll to position [8168, 0]
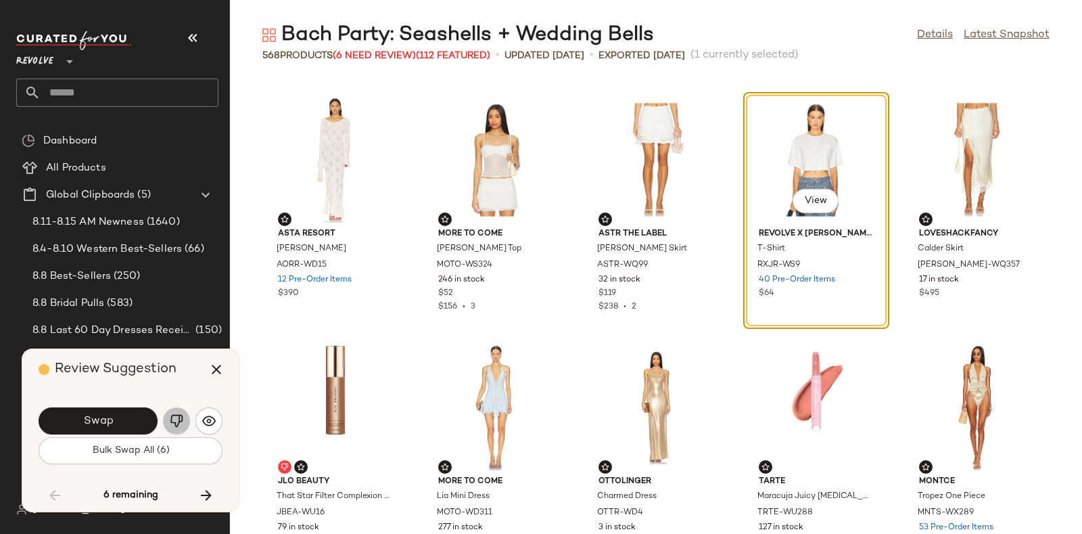
click at [168, 415] on button "button" at bounding box center [176, 420] width 27 height 27
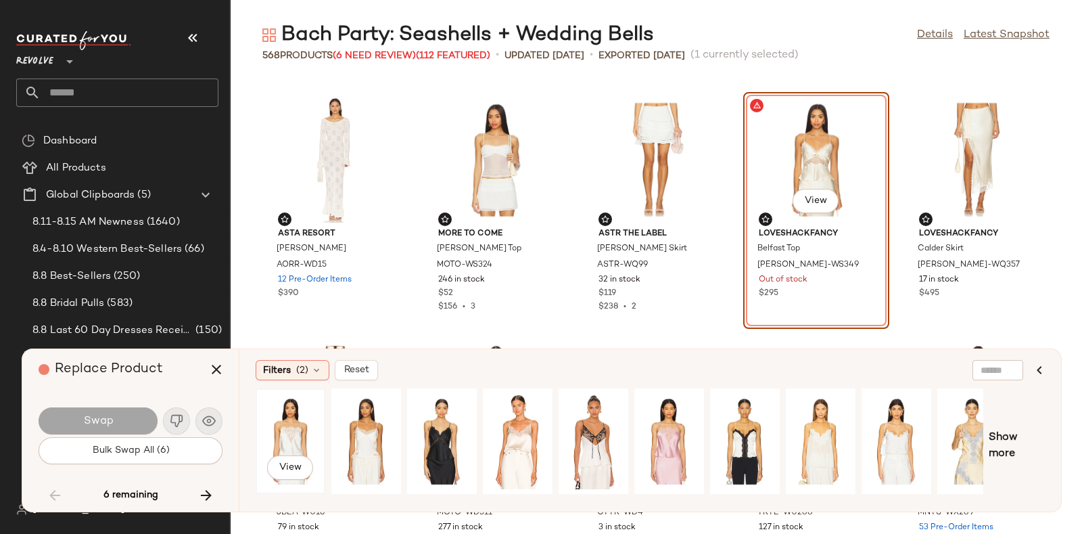
click at [291, 416] on div "View" at bounding box center [290, 441] width 60 height 96
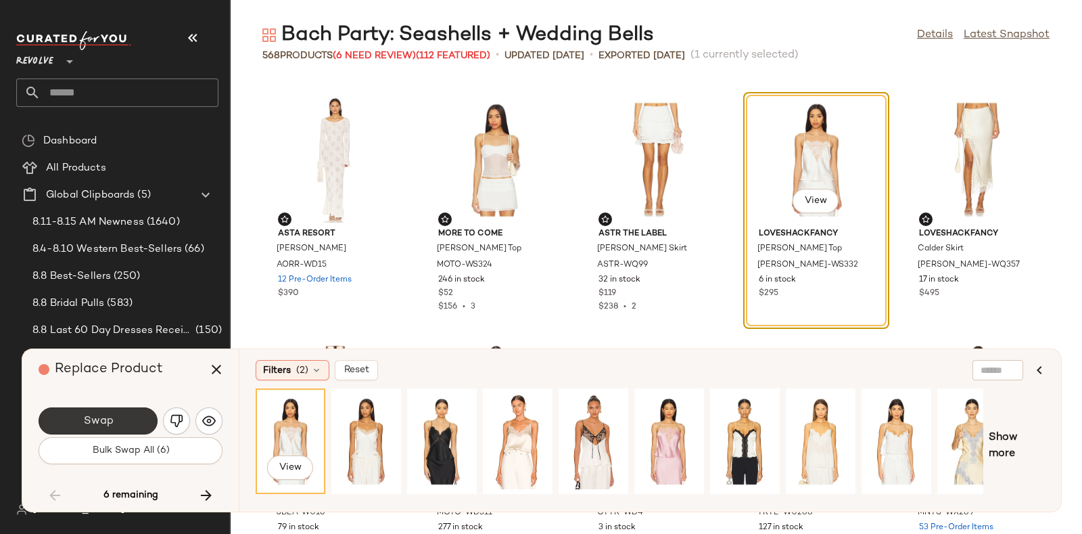
click at [122, 424] on button "Swap" at bounding box center [98, 420] width 119 height 27
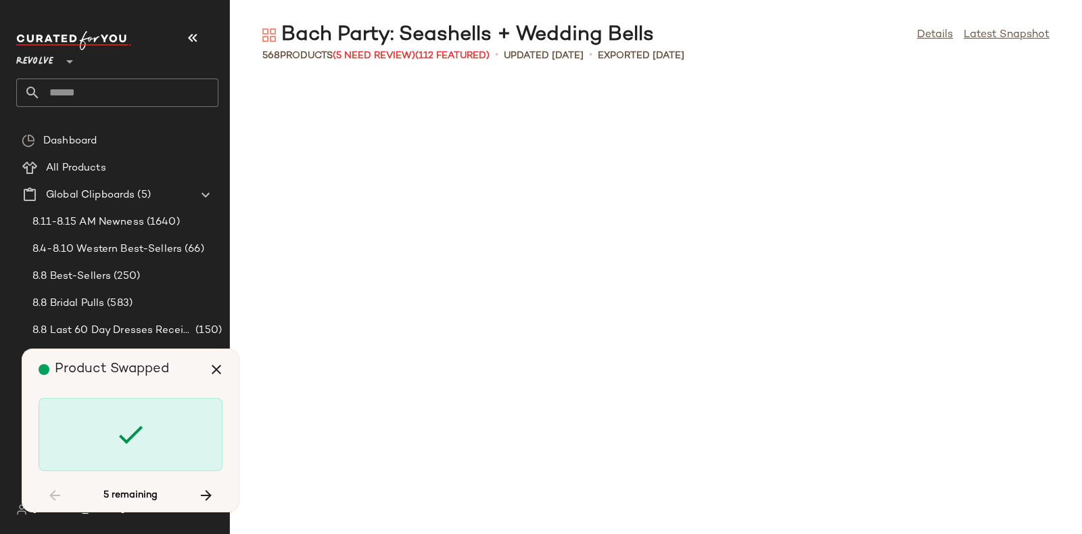
scroll to position [11385, 0]
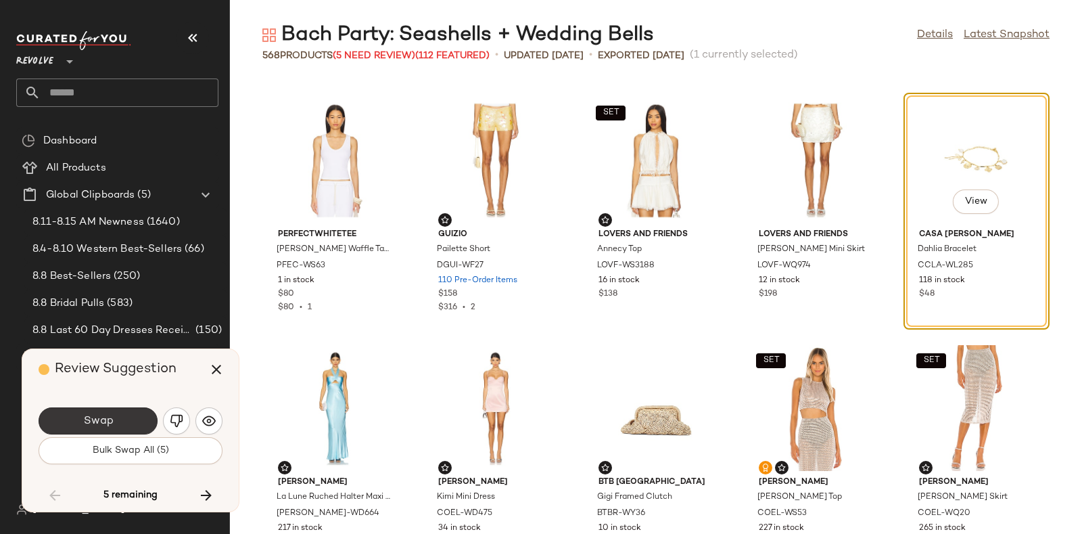
click at [128, 413] on button "Swap" at bounding box center [98, 420] width 119 height 27
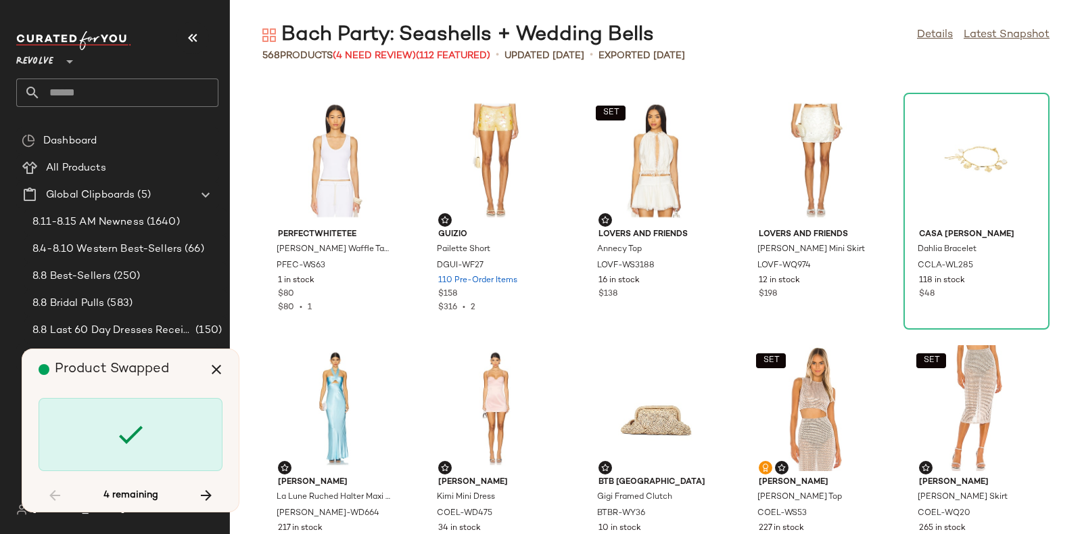
scroll to position [17573, 0]
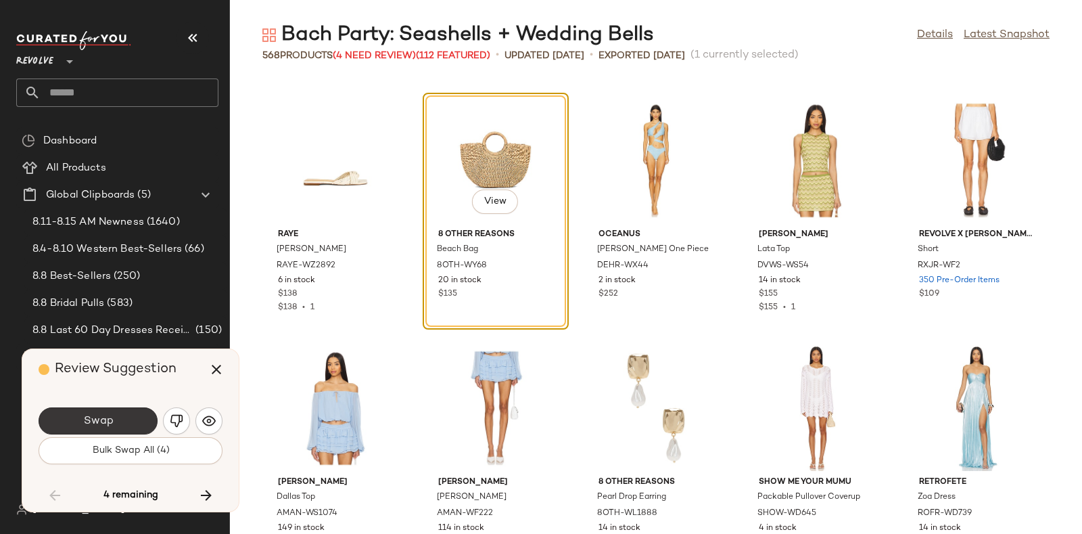
click at [135, 417] on button "Swap" at bounding box center [98, 420] width 119 height 27
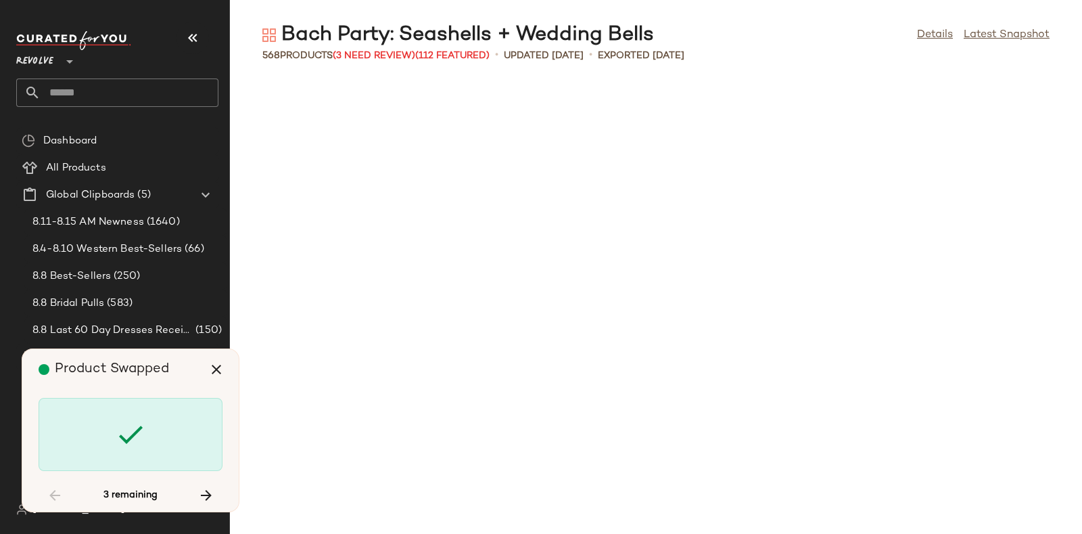
scroll to position [21038, 0]
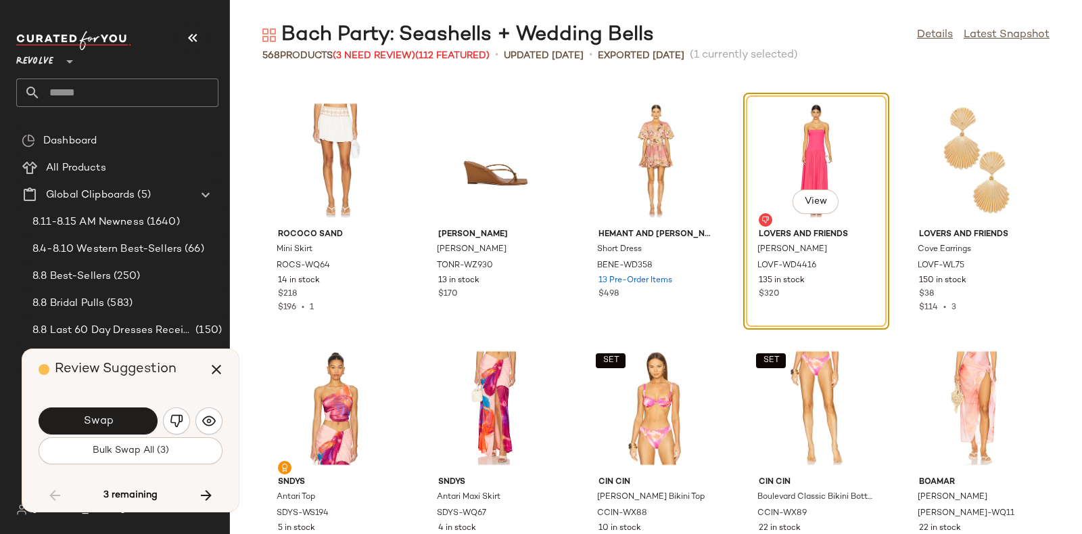
click at [172, 373] on span "Review Suggestion" at bounding box center [116, 369] width 122 height 14
click at [122, 419] on button "Swap" at bounding box center [98, 420] width 119 height 27
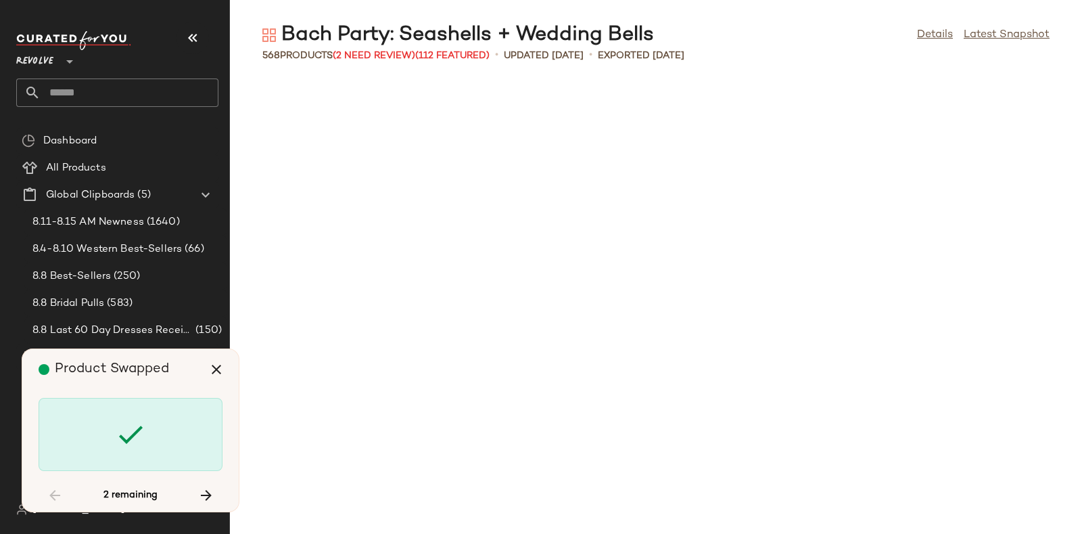
scroll to position [24256, 0]
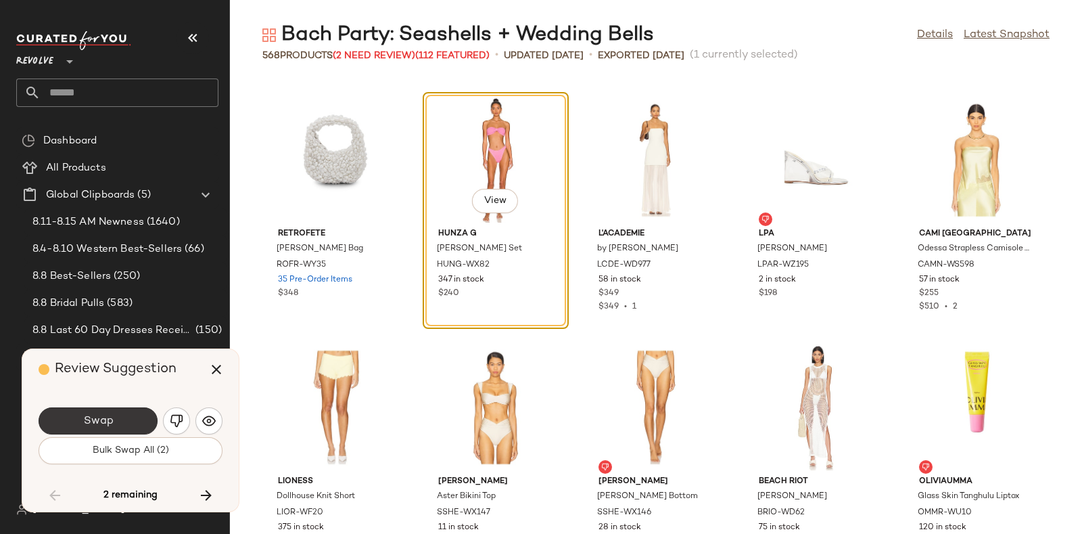
click at [131, 421] on button "Swap" at bounding box center [98, 420] width 119 height 27
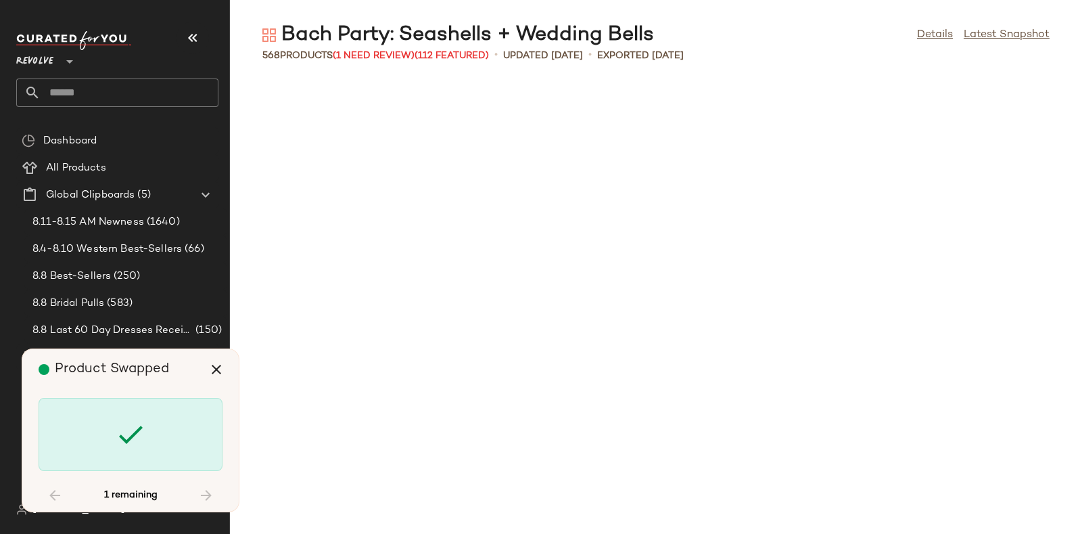
scroll to position [25494, 0]
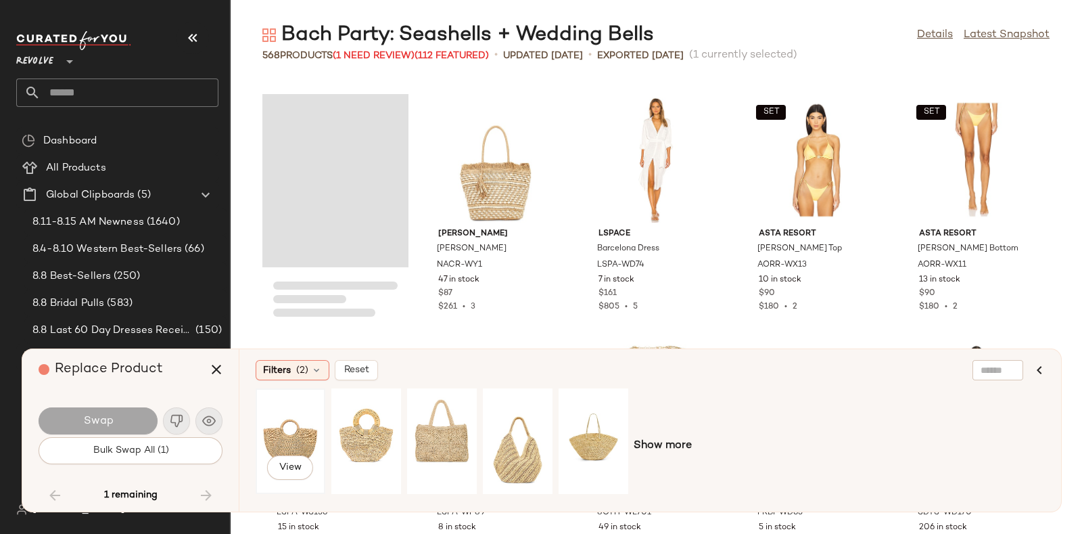
click at [259, 422] on div "View" at bounding box center [290, 441] width 67 height 103
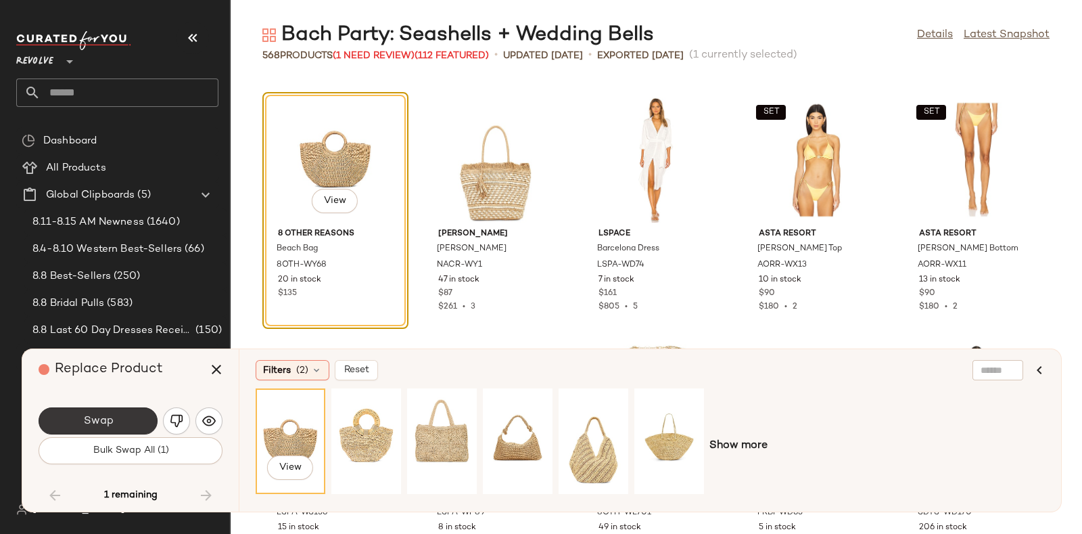
click at [120, 415] on button "Swap" at bounding box center [98, 420] width 119 height 27
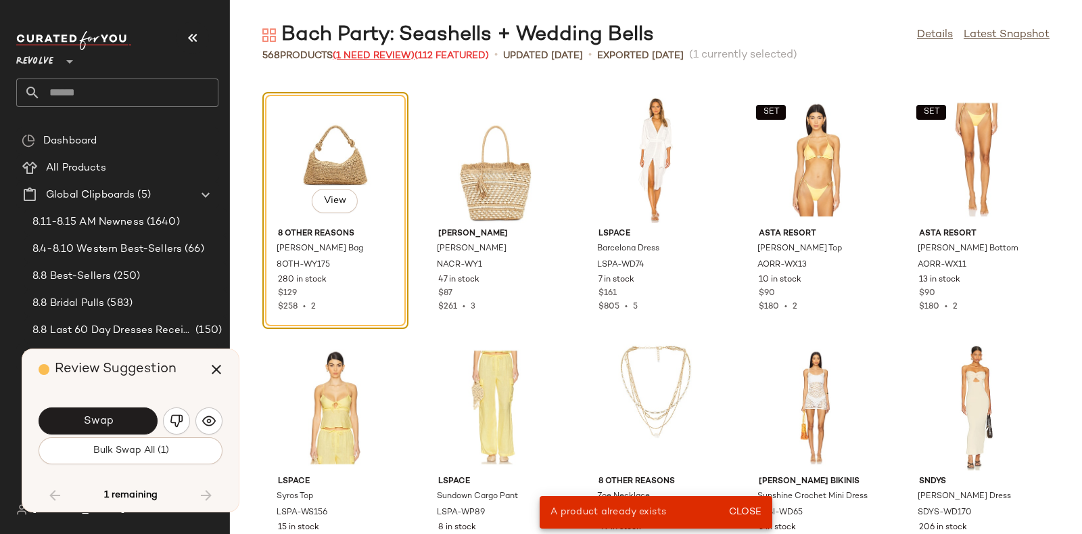
click at [379, 55] on span "(1 Need Review)" at bounding box center [374, 56] width 82 height 10
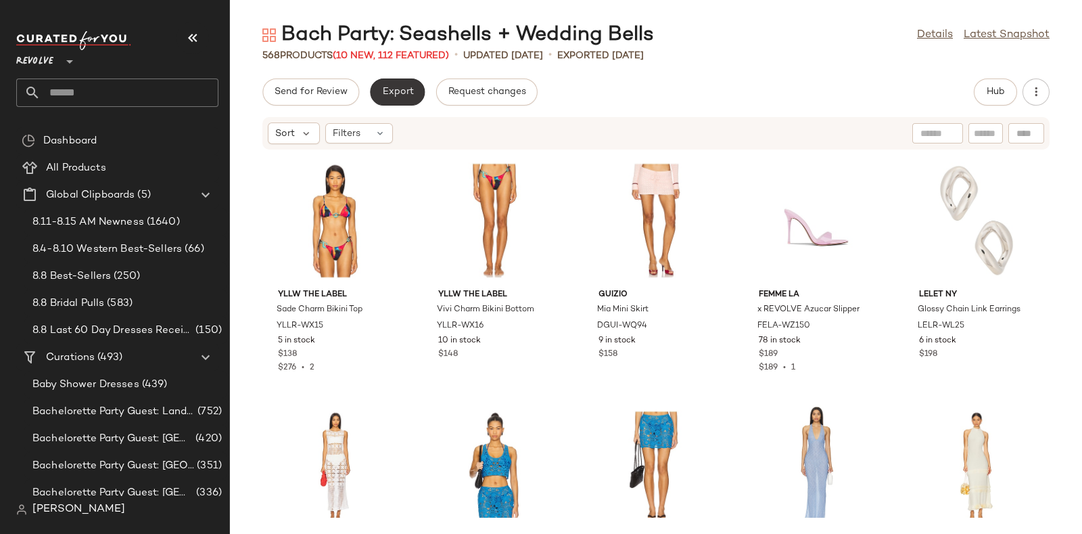
click at [393, 89] on span "Export" at bounding box center [397, 92] width 32 height 11
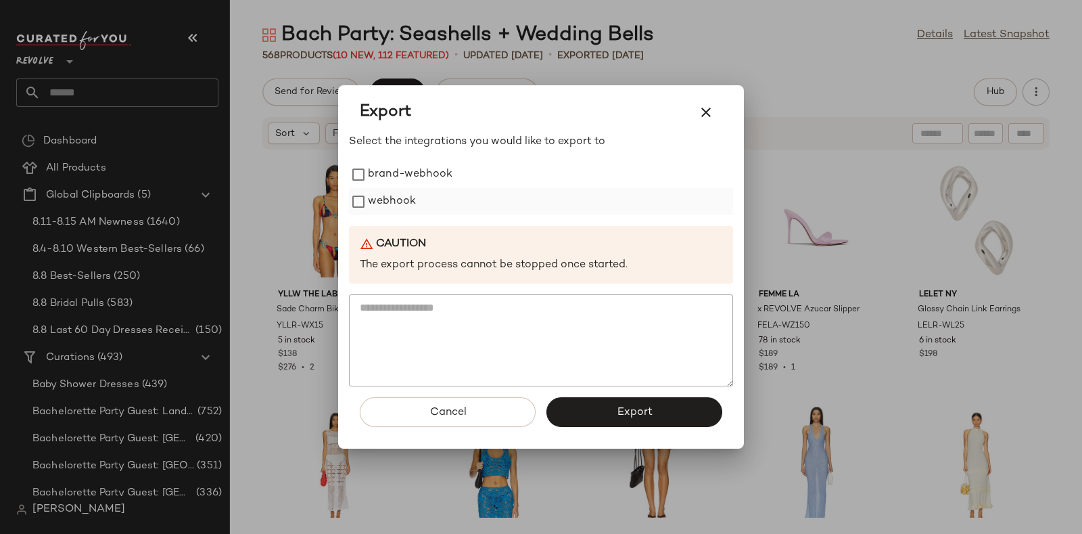
click at [402, 193] on label "webhook" at bounding box center [392, 201] width 48 height 27
click at [602, 407] on button "Export" at bounding box center [634, 412] width 176 height 30
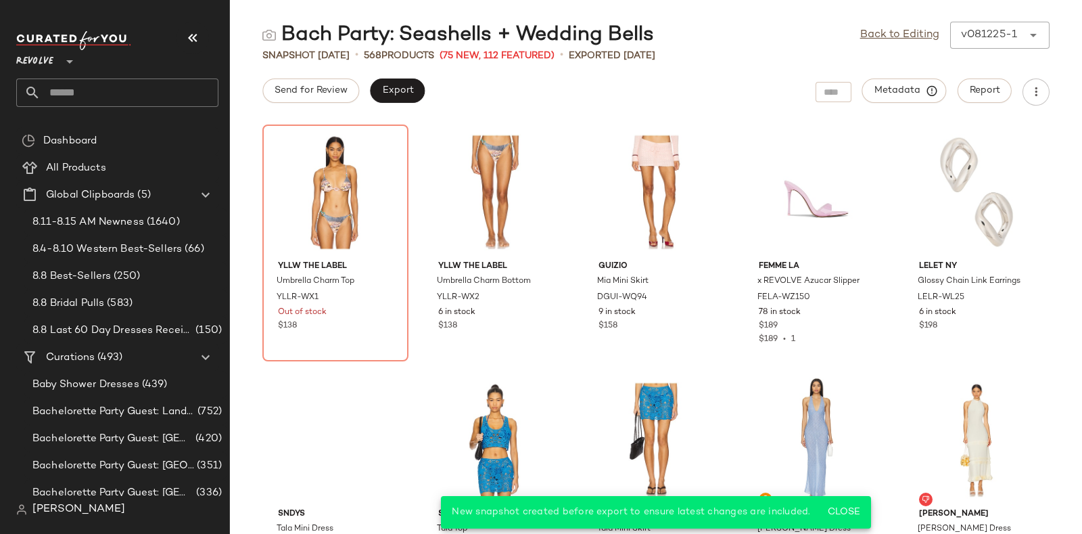
click at [179, 92] on input "text" at bounding box center [130, 92] width 178 height 28
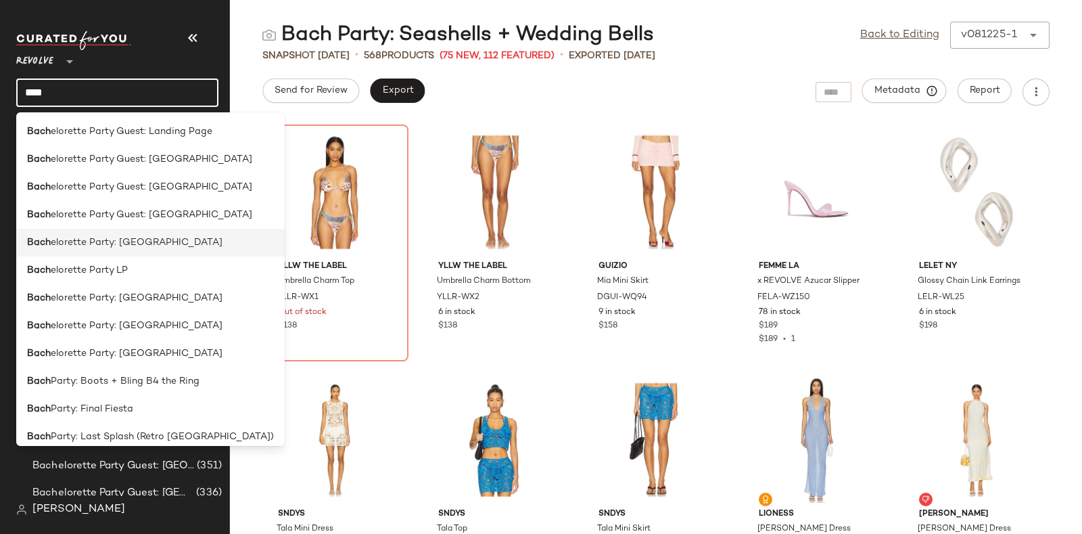
scroll to position [121, 0]
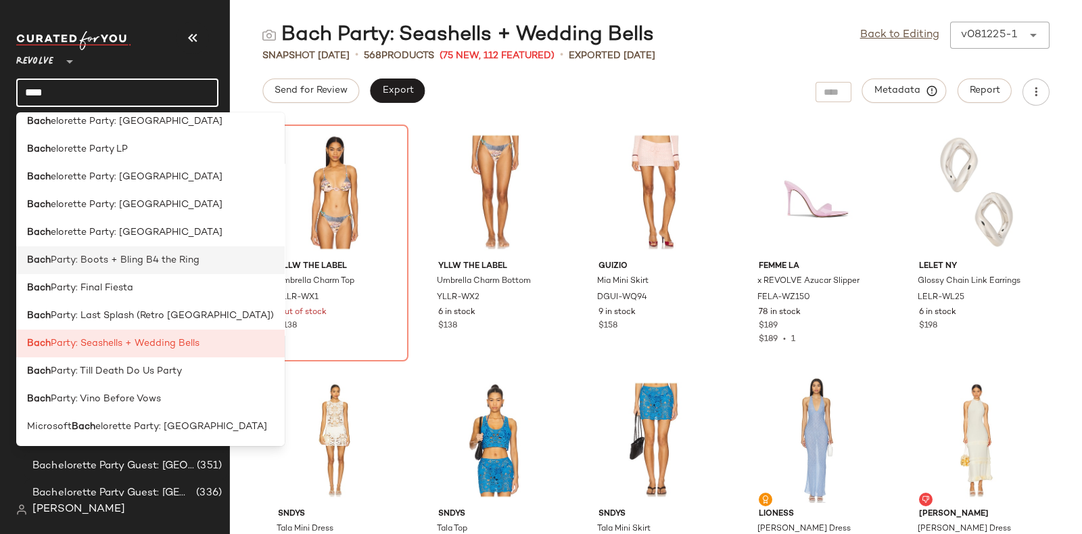
type input "****"
click at [162, 265] on span "Party: Boots + Bling B4 the Ring" at bounding box center [125, 260] width 149 height 14
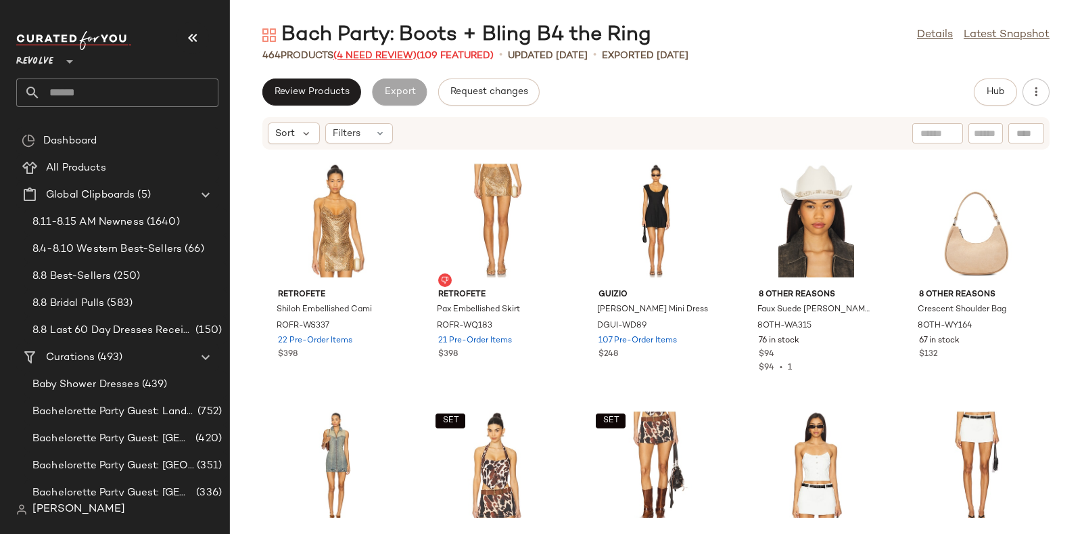
click at [367, 55] on span "(4 Need Review)" at bounding box center [374, 56] width 83 height 10
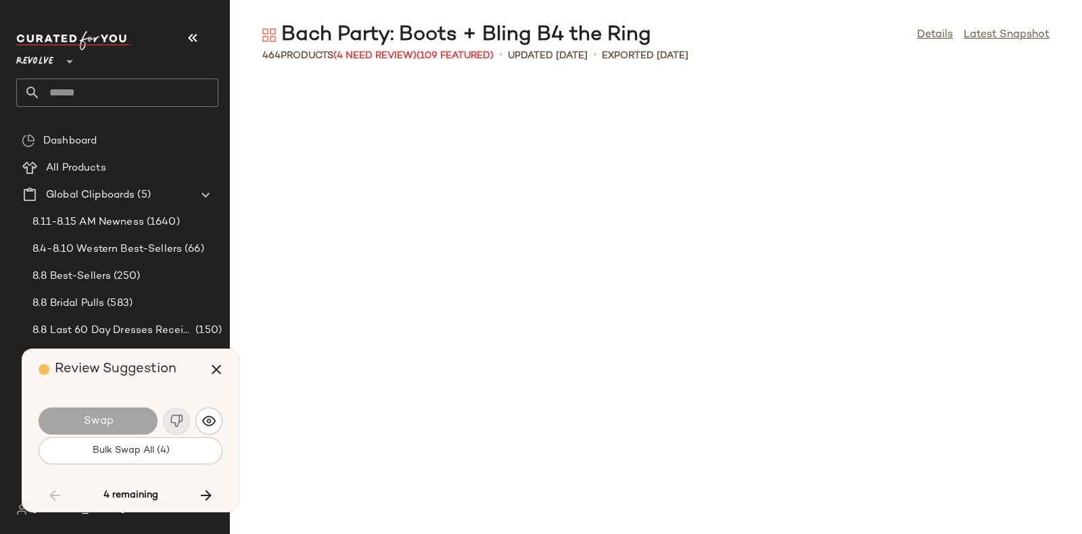
scroll to position [4703, 0]
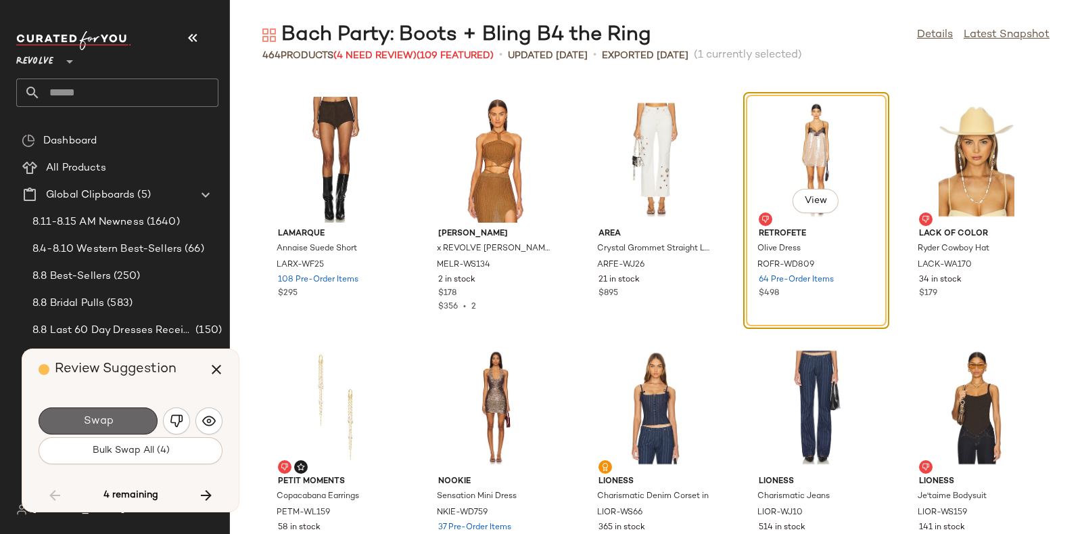
click at [137, 419] on button "Swap" at bounding box center [98, 420] width 119 height 27
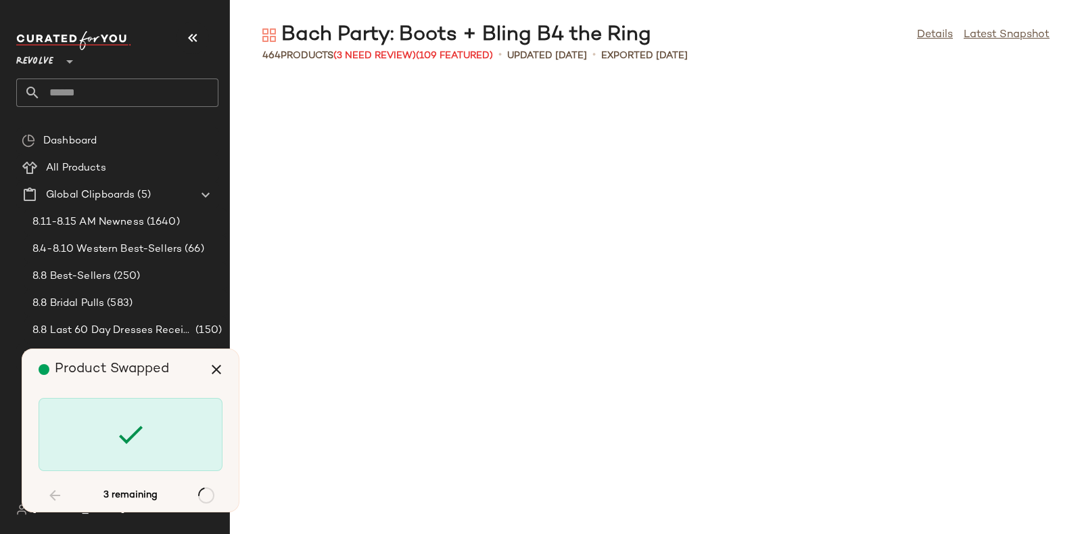
scroll to position [14107, 0]
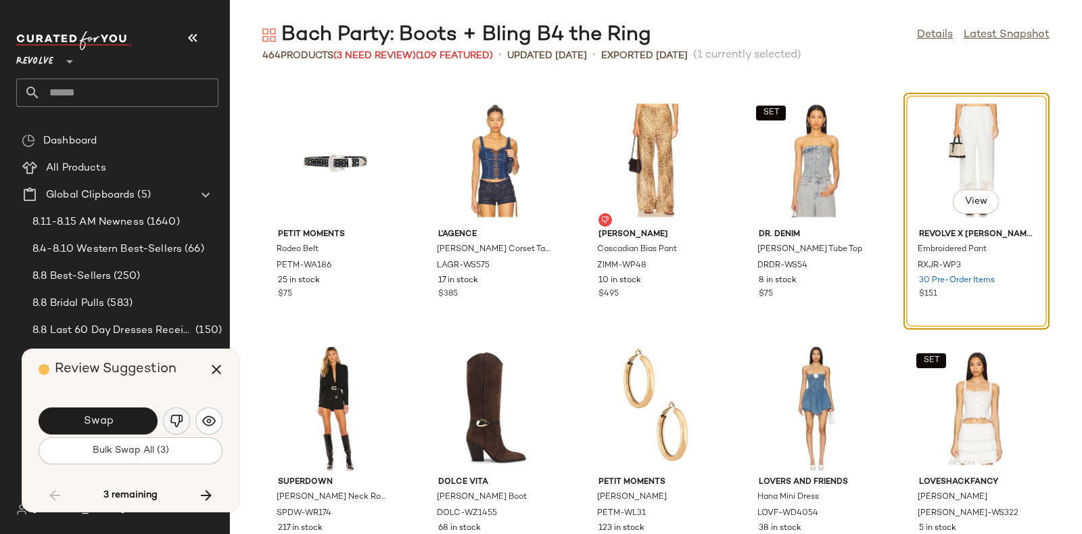
click at [166, 421] on button "button" at bounding box center [176, 420] width 27 height 27
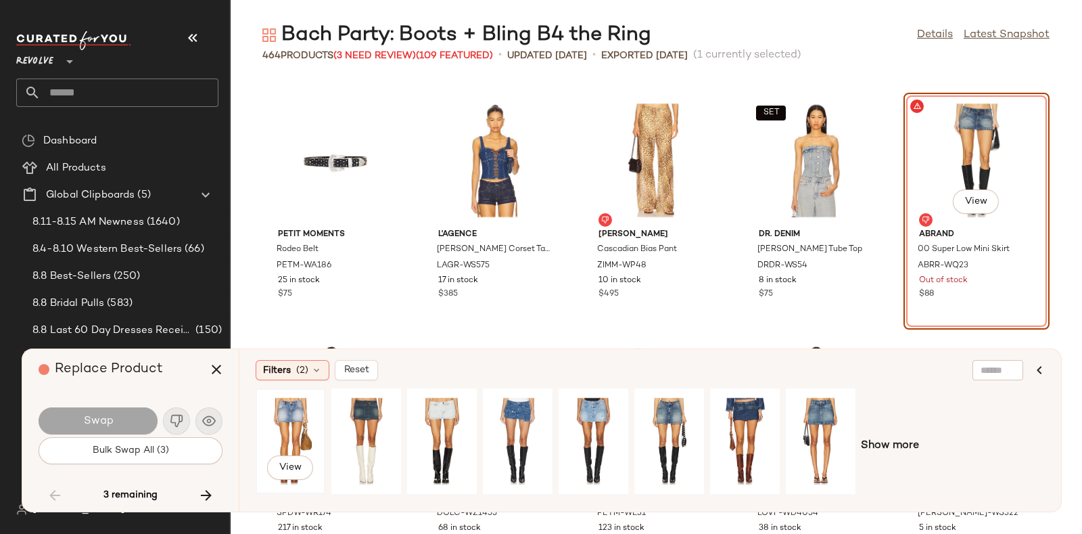
click at [298, 413] on div "View" at bounding box center [290, 441] width 60 height 96
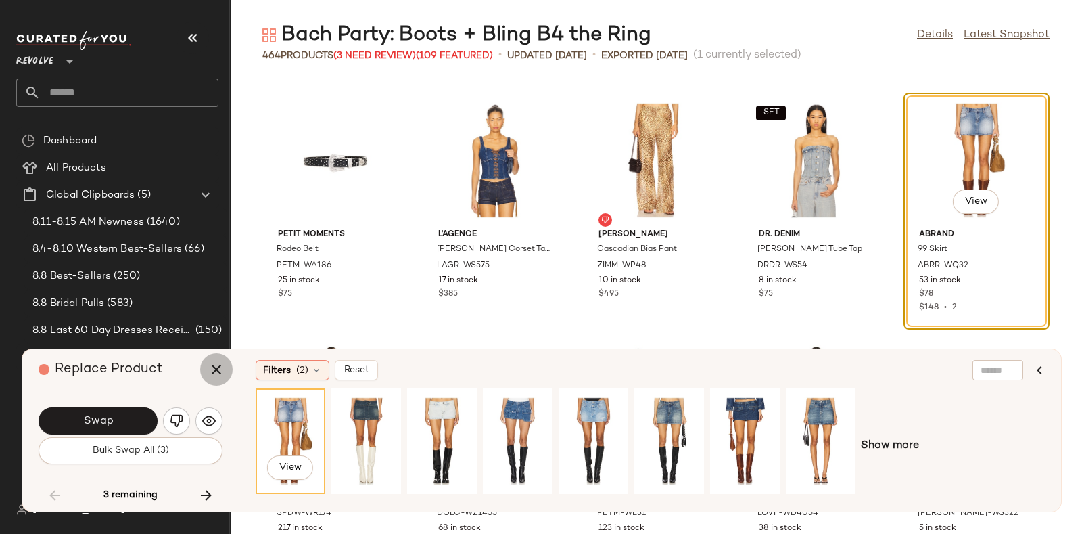
click at [214, 365] on icon "button" at bounding box center [216, 369] width 16 height 16
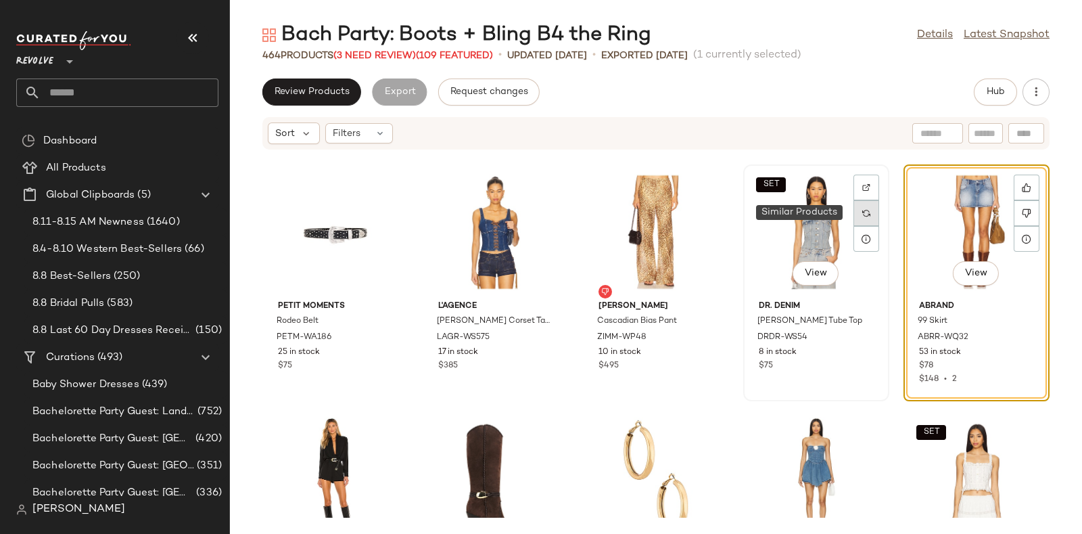
click at [866, 210] on div at bounding box center [866, 213] width 26 height 26
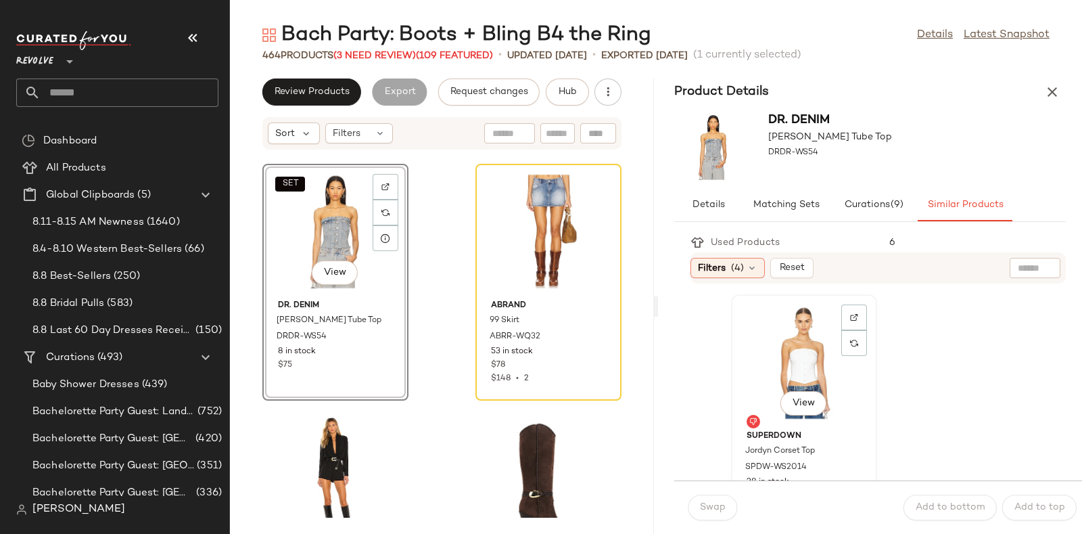
click at [805, 344] on div "View" at bounding box center [804, 362] width 137 height 126
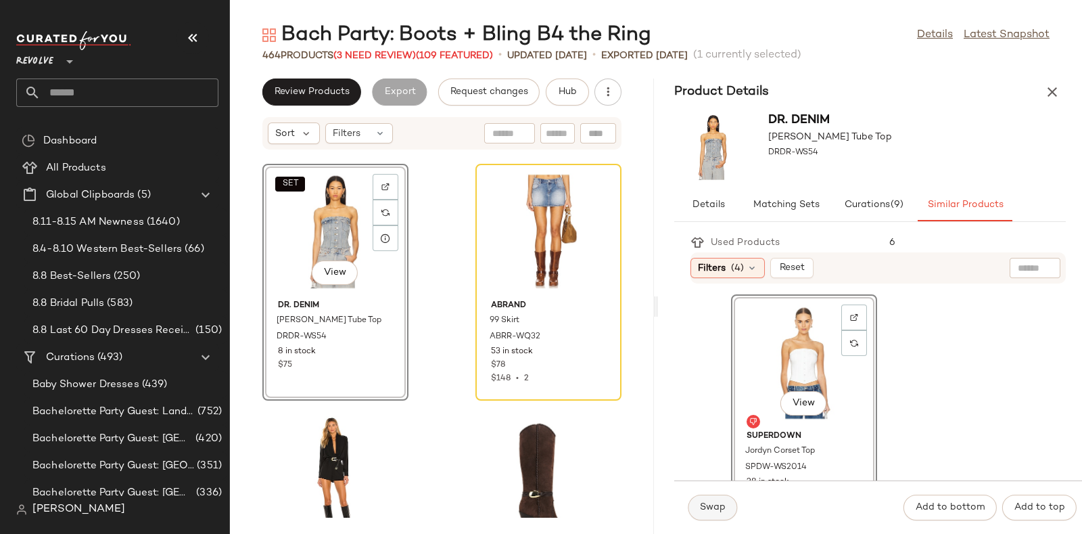
click at [713, 503] on span "Swap" at bounding box center [712, 507] width 26 height 11
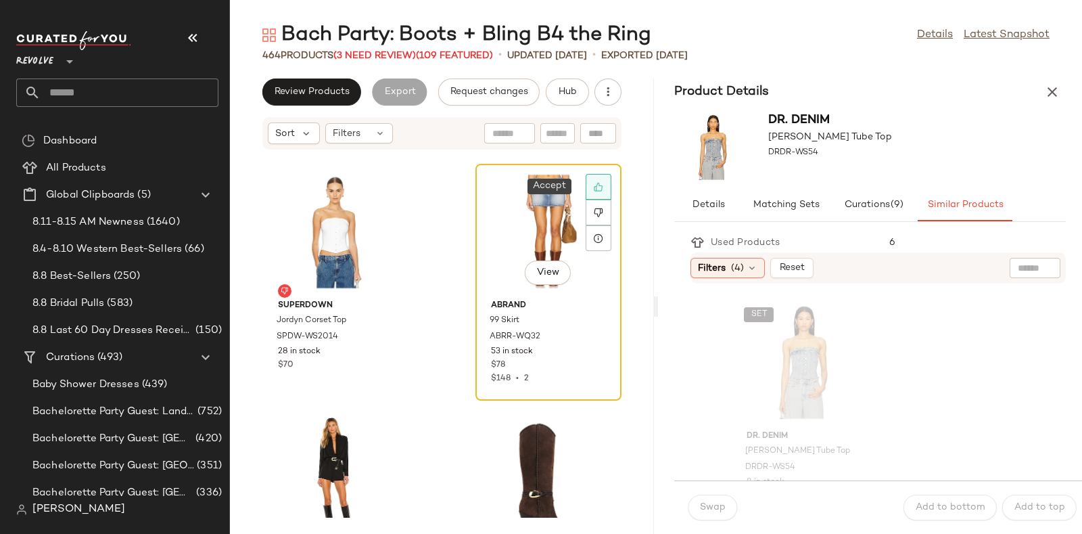
click at [594, 183] on icon at bounding box center [598, 186] width 9 height 9
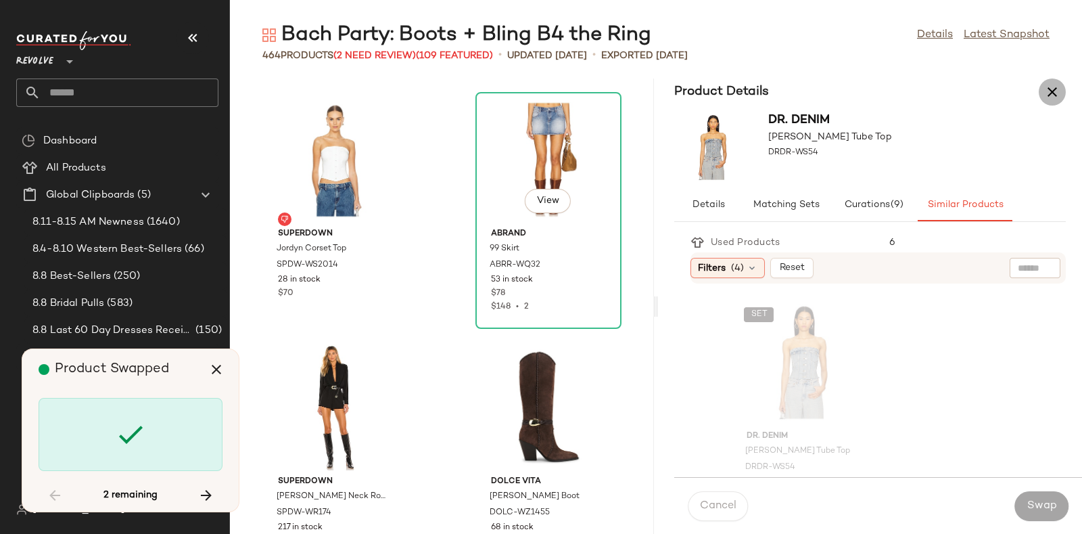
click at [1055, 89] on icon "button" at bounding box center [1052, 92] width 16 height 16
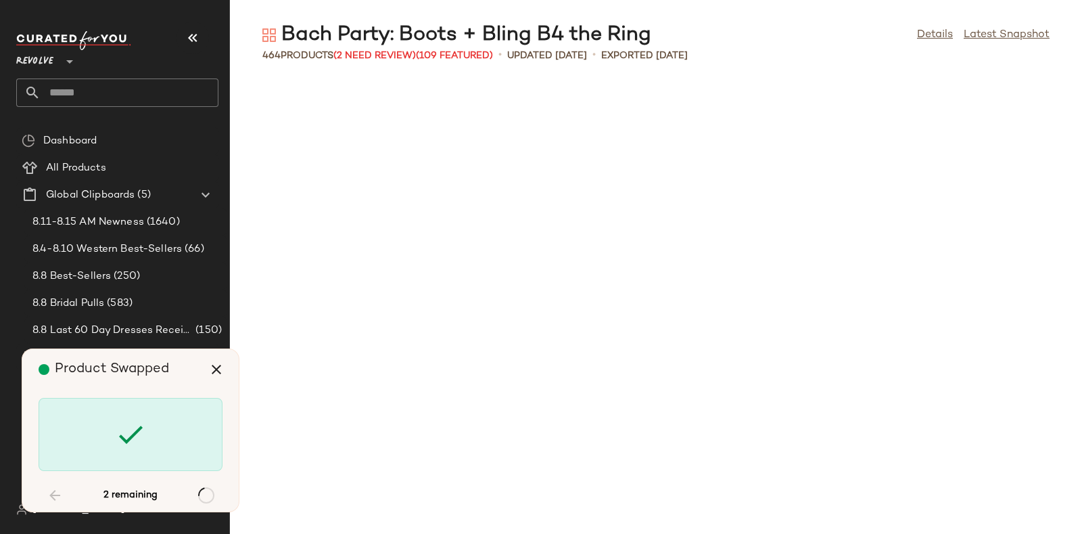
scroll to position [15841, 0]
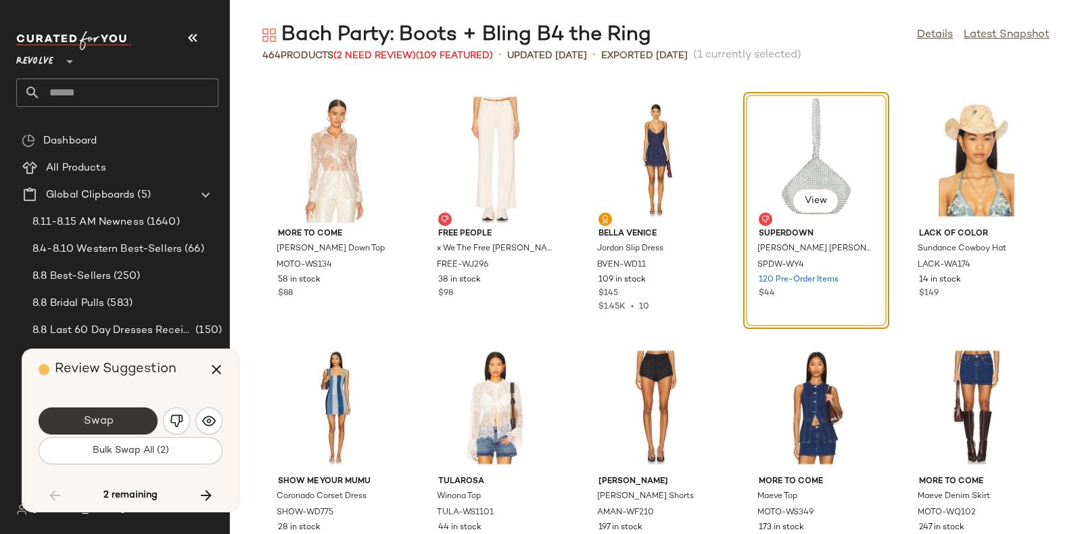
click at [119, 415] on button "Swap" at bounding box center [98, 420] width 119 height 27
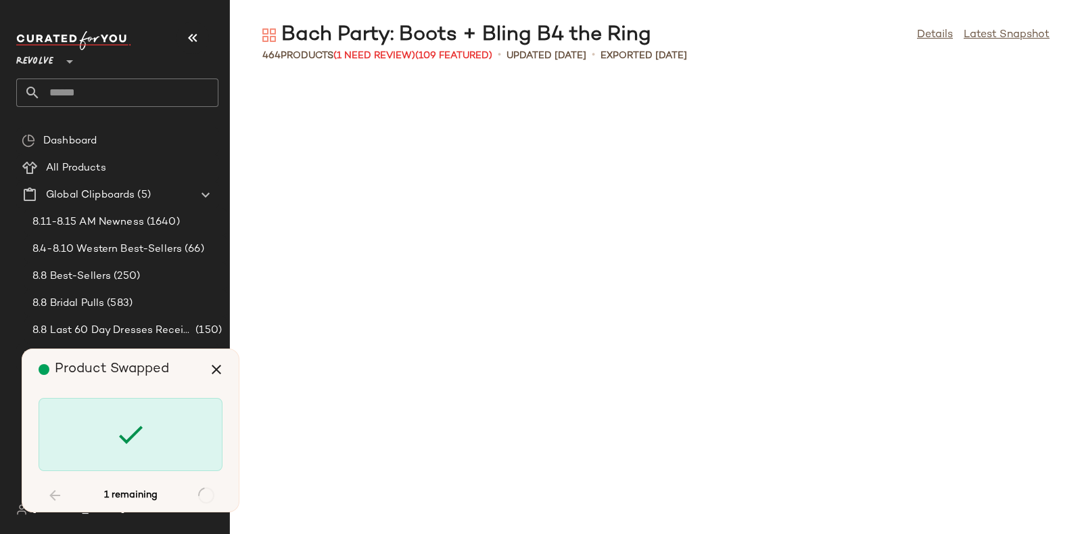
scroll to position [19553, 0]
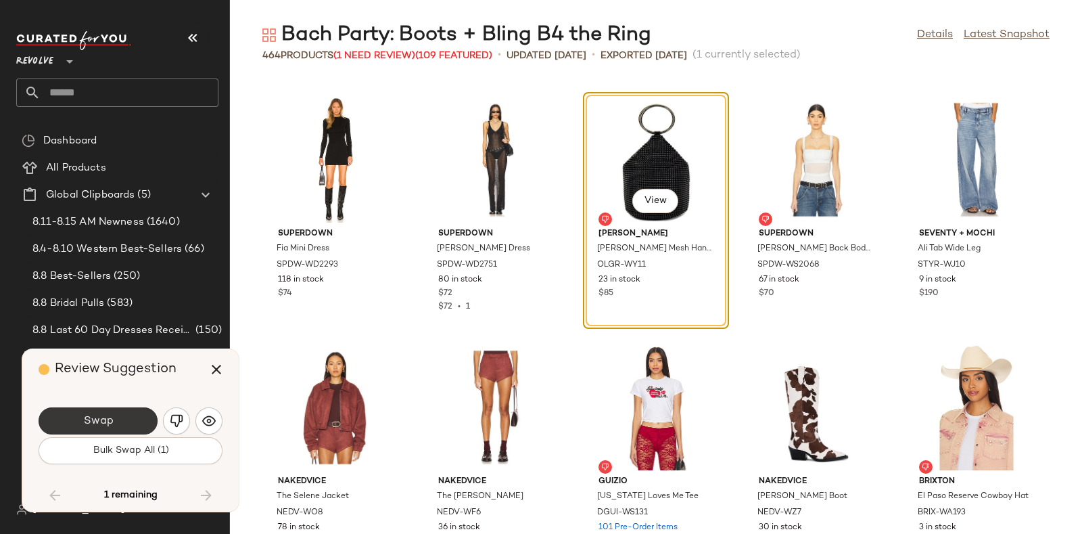
click at [131, 412] on button "Swap" at bounding box center [98, 420] width 119 height 27
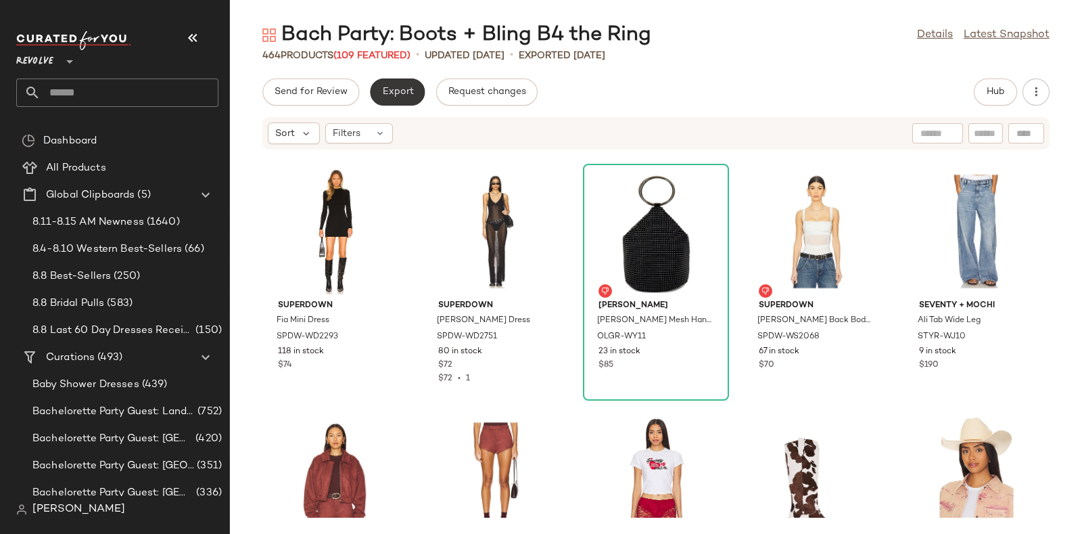
click at [390, 93] on span "Export" at bounding box center [397, 92] width 32 height 11
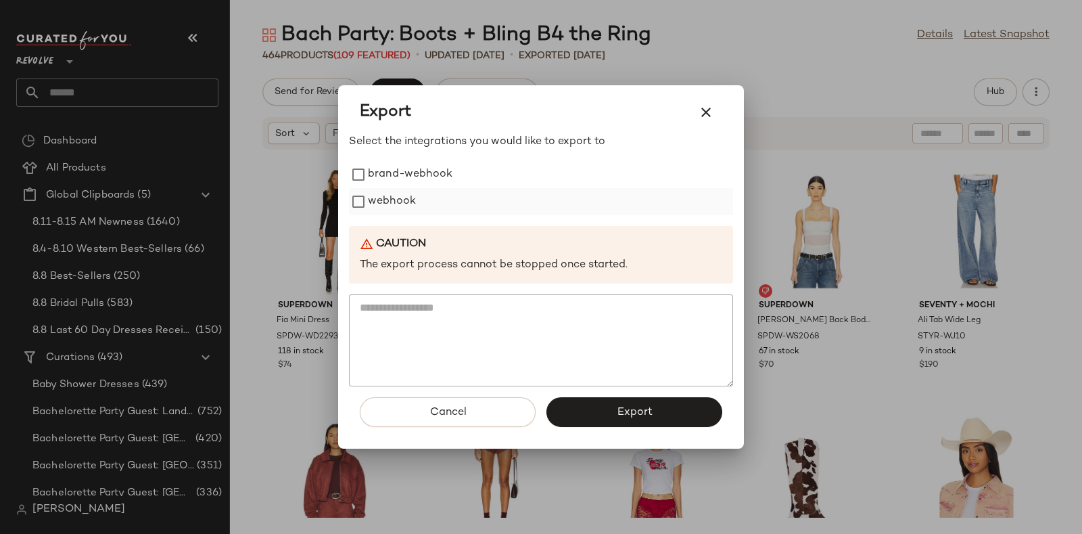
click at [390, 193] on label "webhook" at bounding box center [392, 201] width 48 height 27
click at [603, 407] on button "Export" at bounding box center [634, 412] width 176 height 30
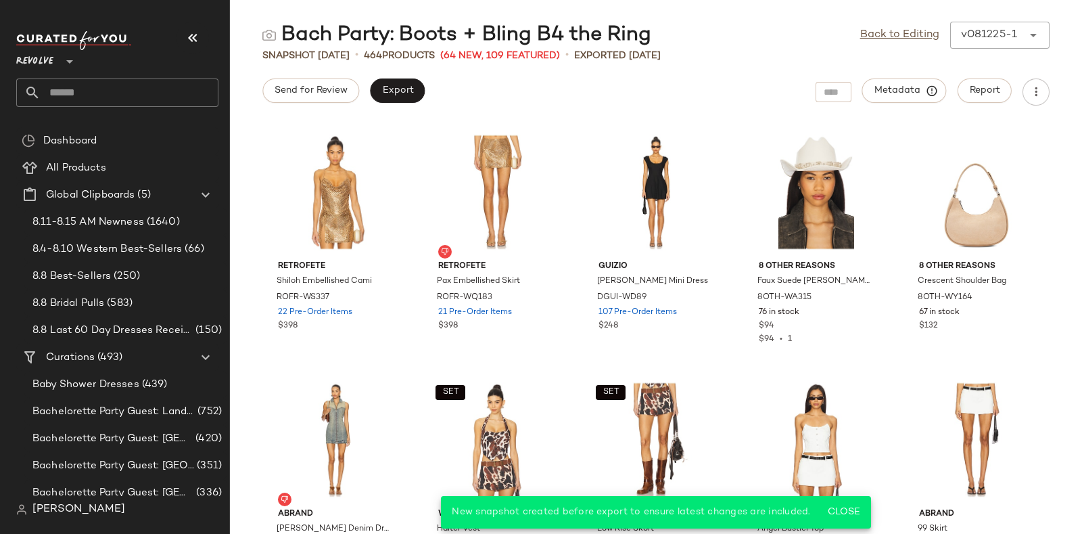
click at [157, 91] on input "text" at bounding box center [130, 92] width 178 height 28
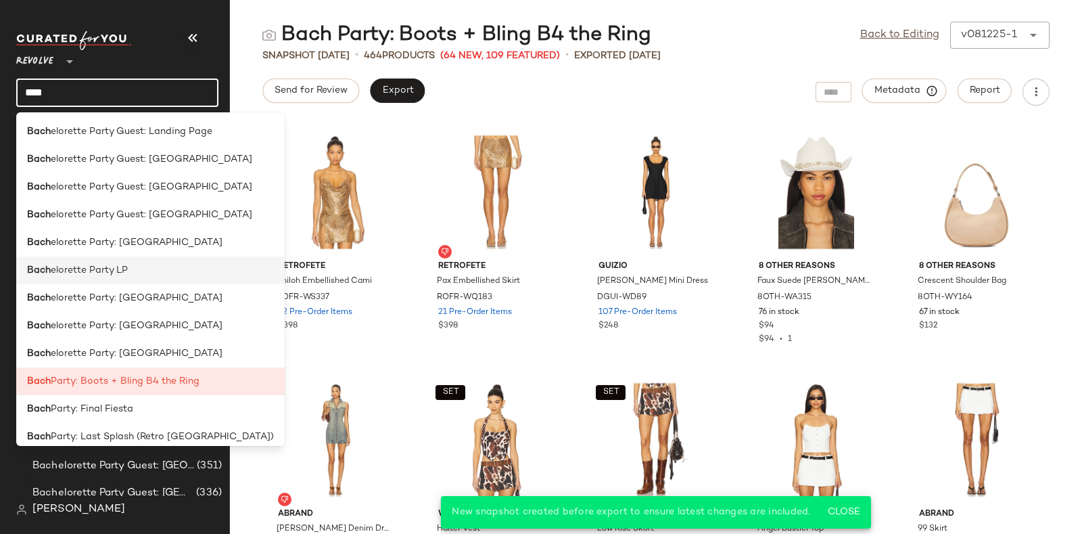
scroll to position [121, 0]
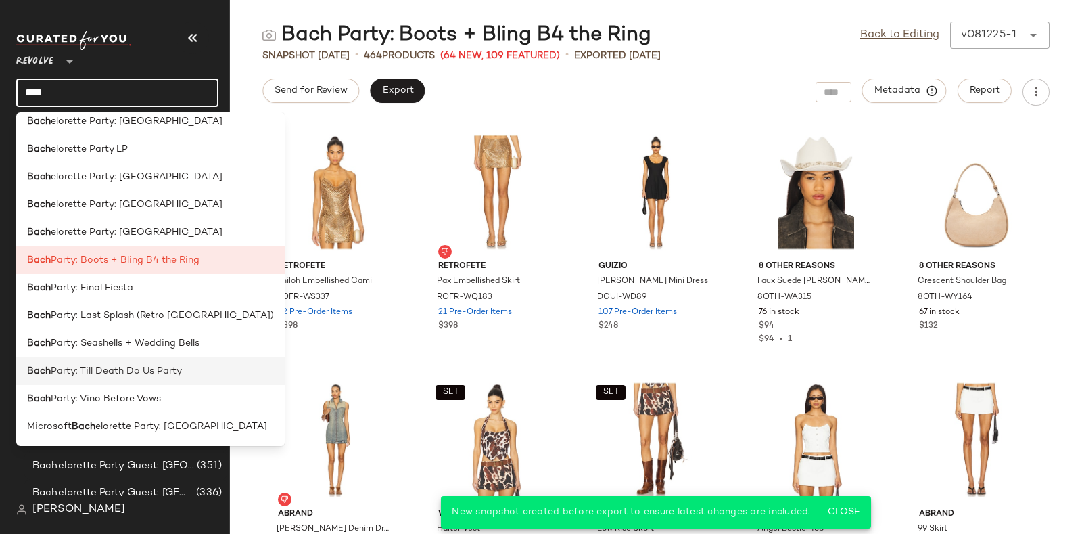
type input "****"
click at [118, 372] on span "Party: Till Death Do Us Party" at bounding box center [116, 371] width 131 height 14
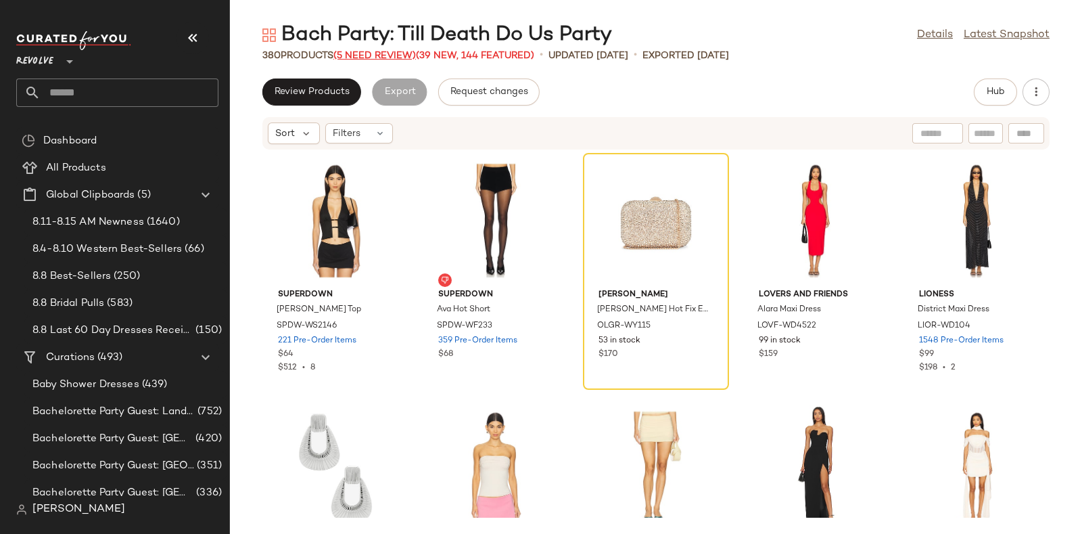
click at [385, 55] on span "(5 Need Review)" at bounding box center [374, 56] width 83 height 10
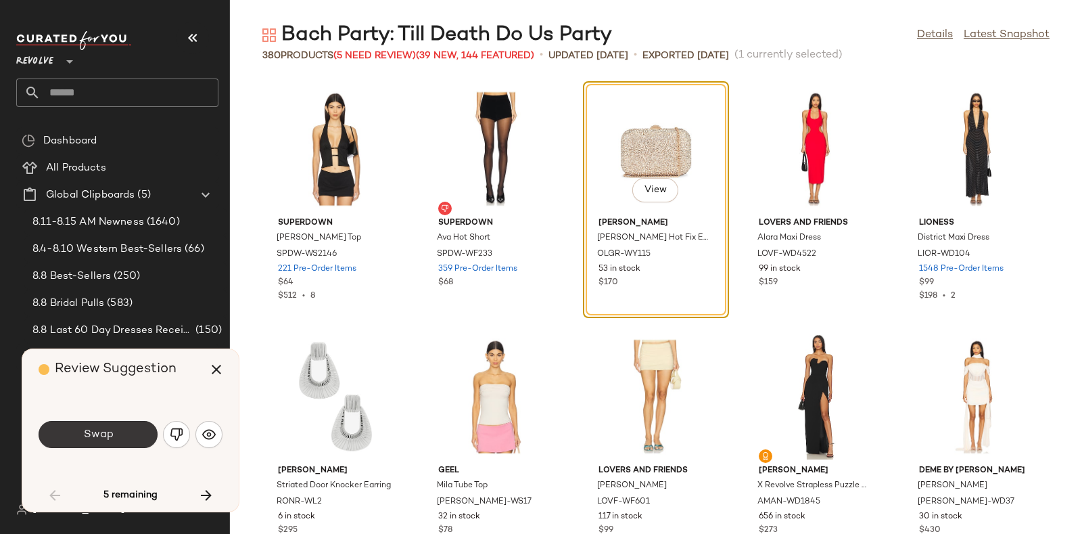
click at [122, 437] on button "Swap" at bounding box center [98, 434] width 119 height 27
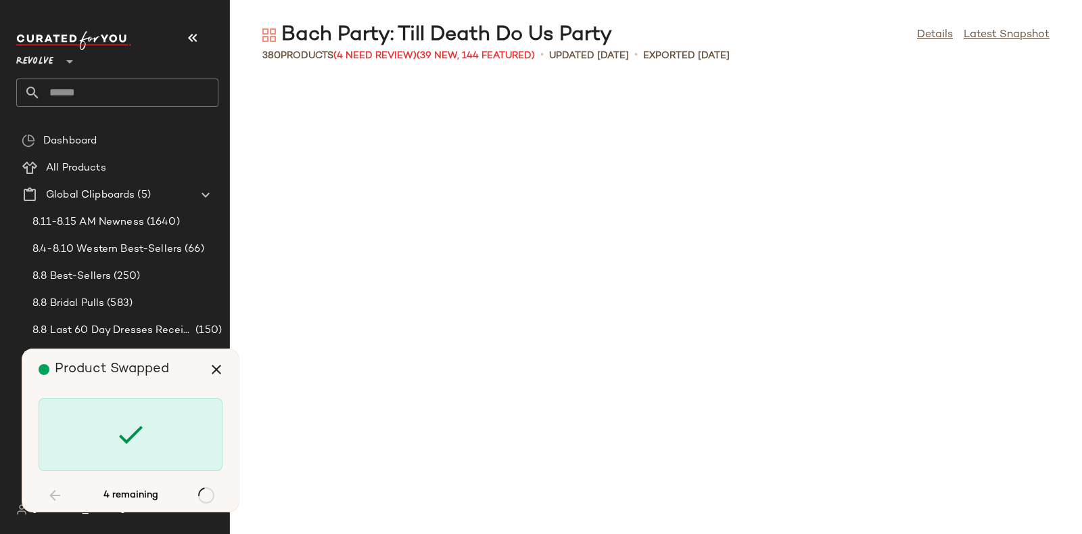
scroll to position [7178, 0]
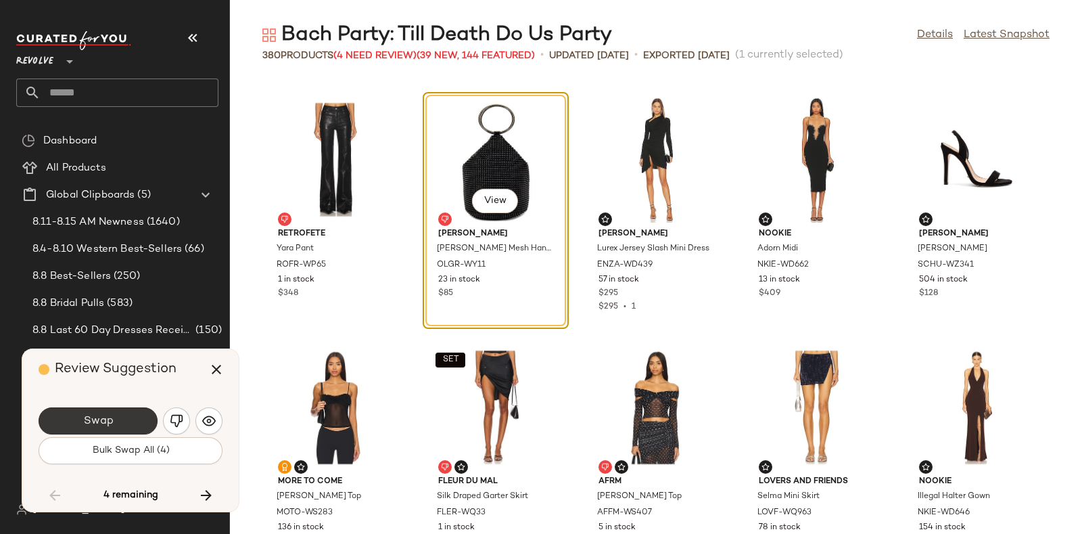
click at [129, 414] on button "Swap" at bounding box center [98, 420] width 119 height 27
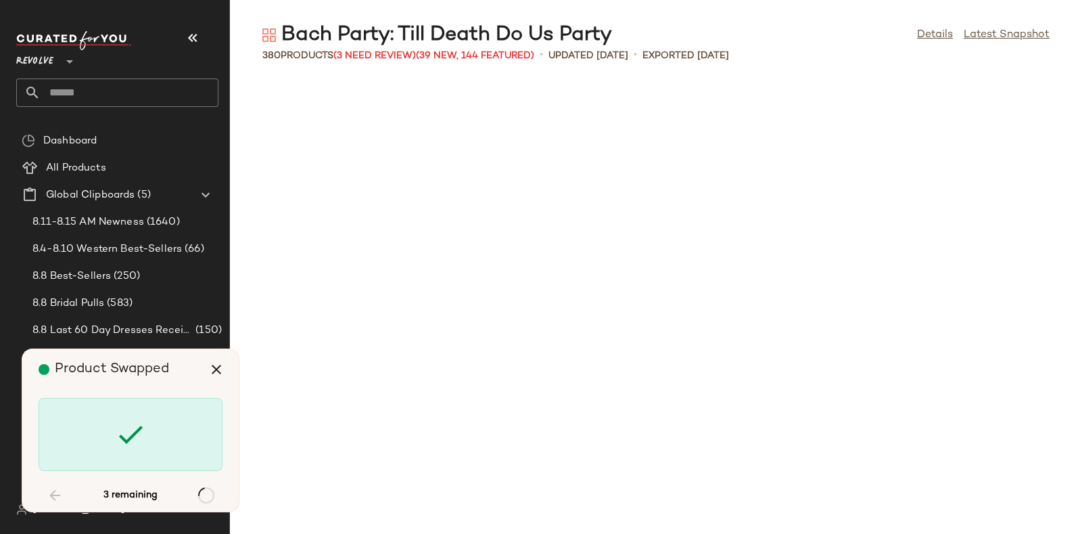
scroll to position [10890, 0]
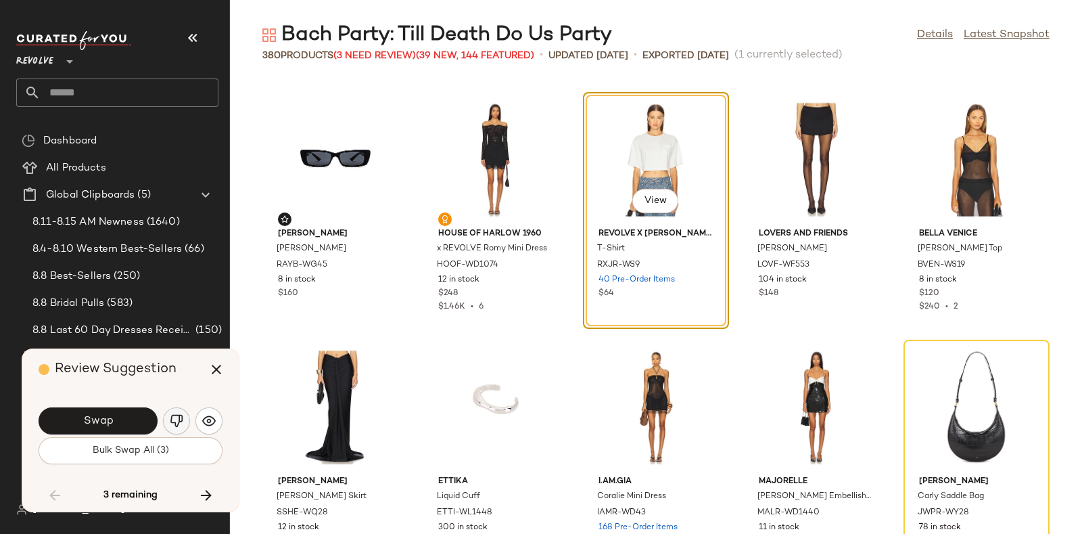
click at [173, 421] on img "button" at bounding box center [177, 421] width 14 height 14
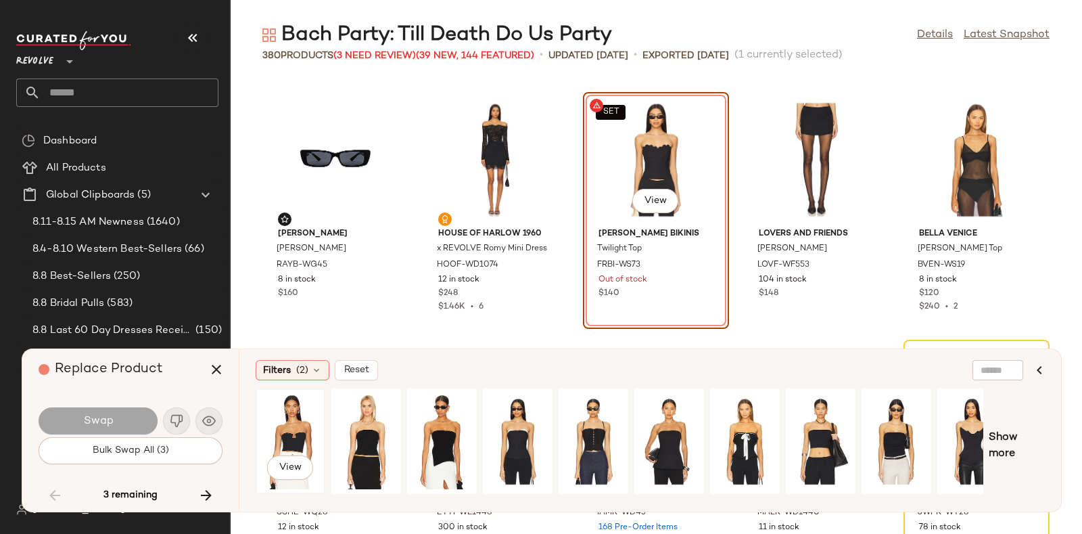
click at [291, 417] on div "View" at bounding box center [290, 441] width 60 height 96
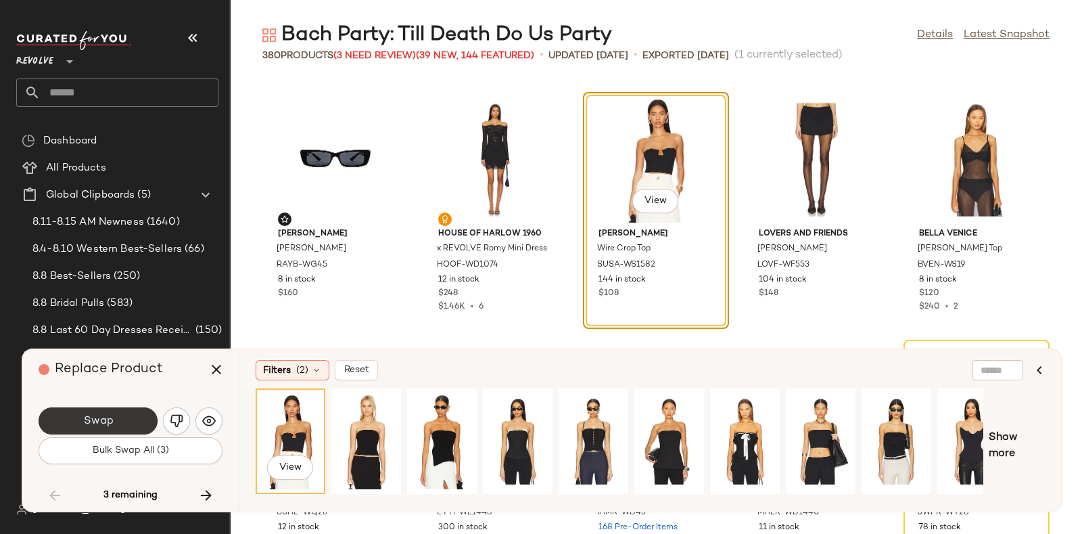
click at [134, 417] on button "Swap" at bounding box center [98, 420] width 119 height 27
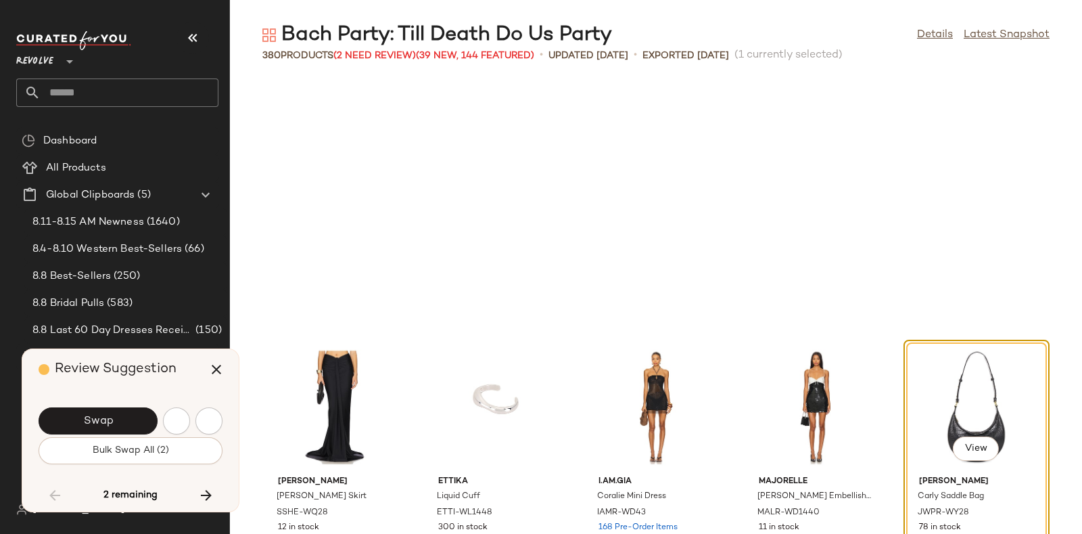
scroll to position [11138, 0]
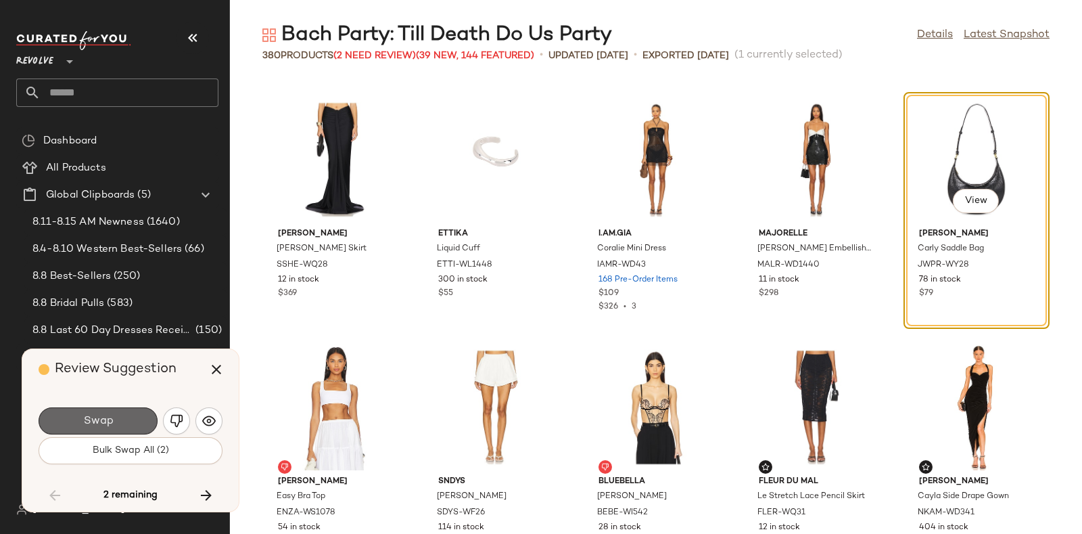
click at [125, 417] on button "Swap" at bounding box center [98, 420] width 119 height 27
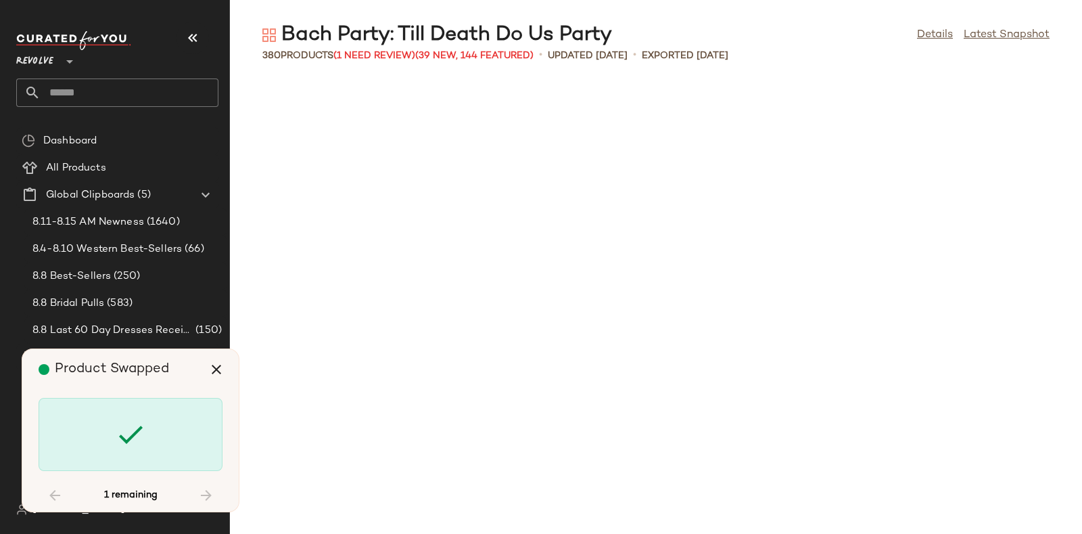
scroll to position [14356, 0]
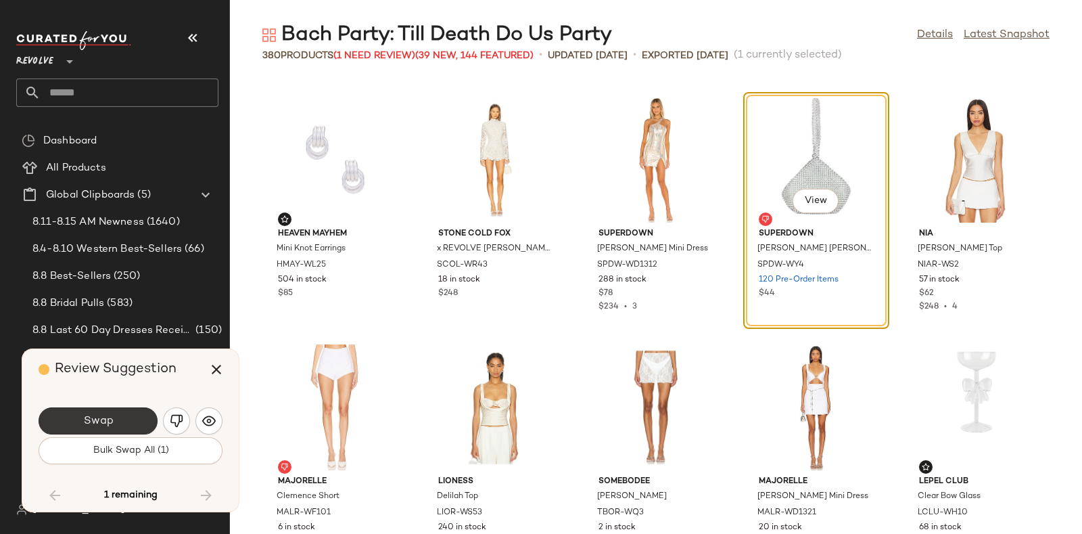
click at [123, 413] on button "Swap" at bounding box center [98, 420] width 119 height 27
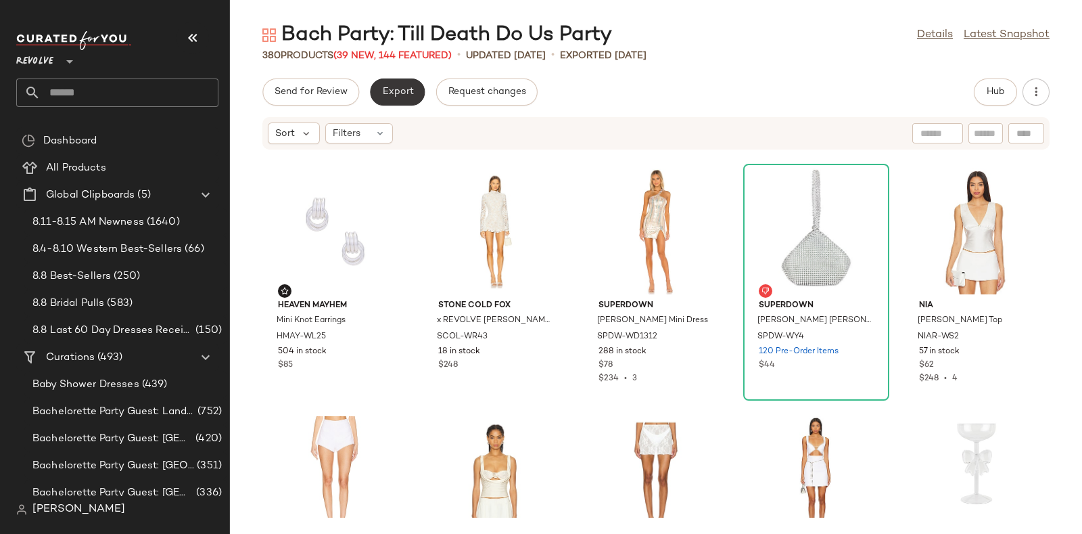
click at [392, 87] on span "Export" at bounding box center [397, 92] width 32 height 11
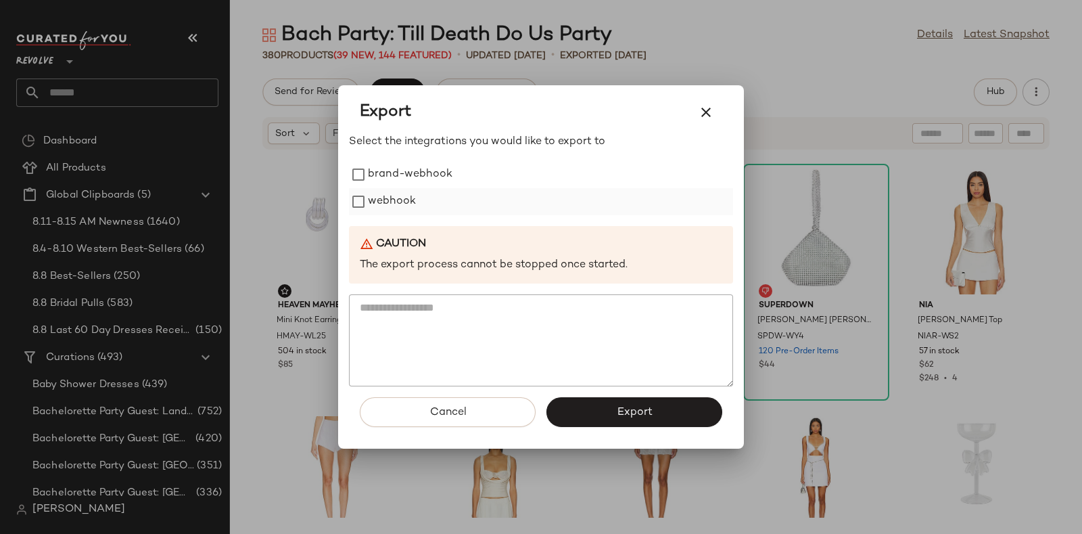
click at [396, 194] on label "webhook" at bounding box center [392, 201] width 48 height 27
click at [594, 404] on button "Export" at bounding box center [634, 412] width 176 height 30
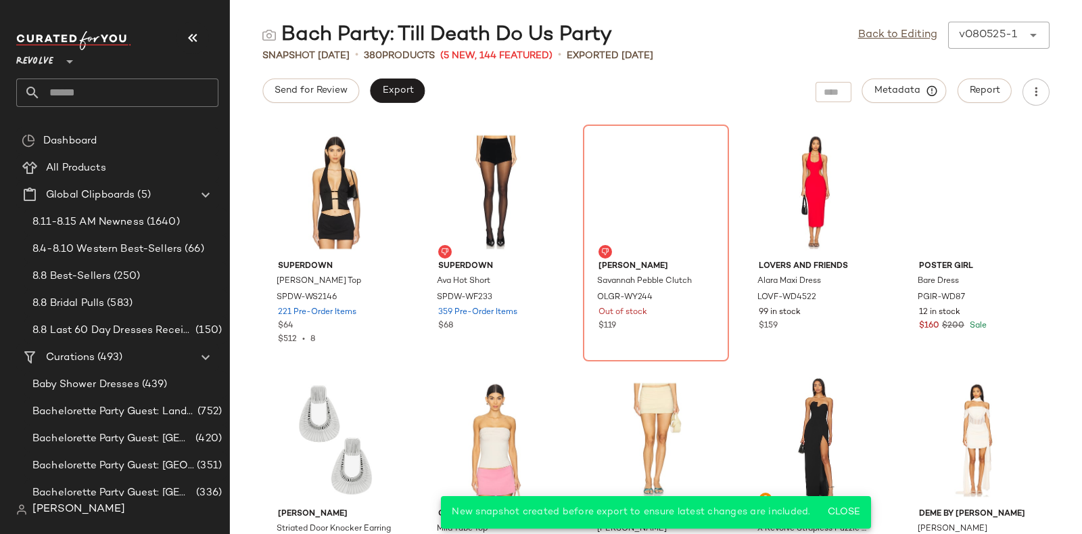
click at [188, 84] on input "text" at bounding box center [130, 92] width 178 height 28
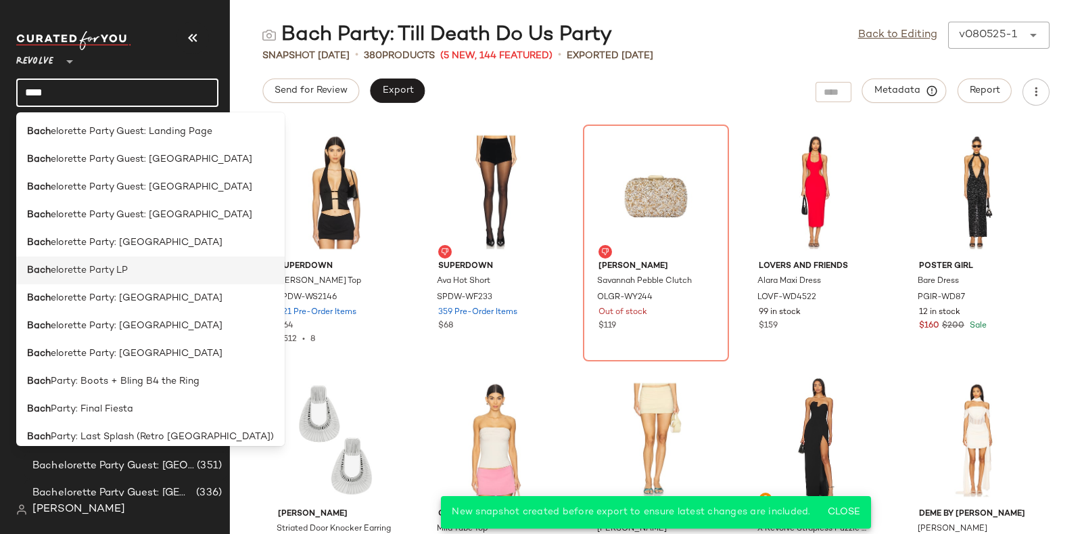
scroll to position [121, 0]
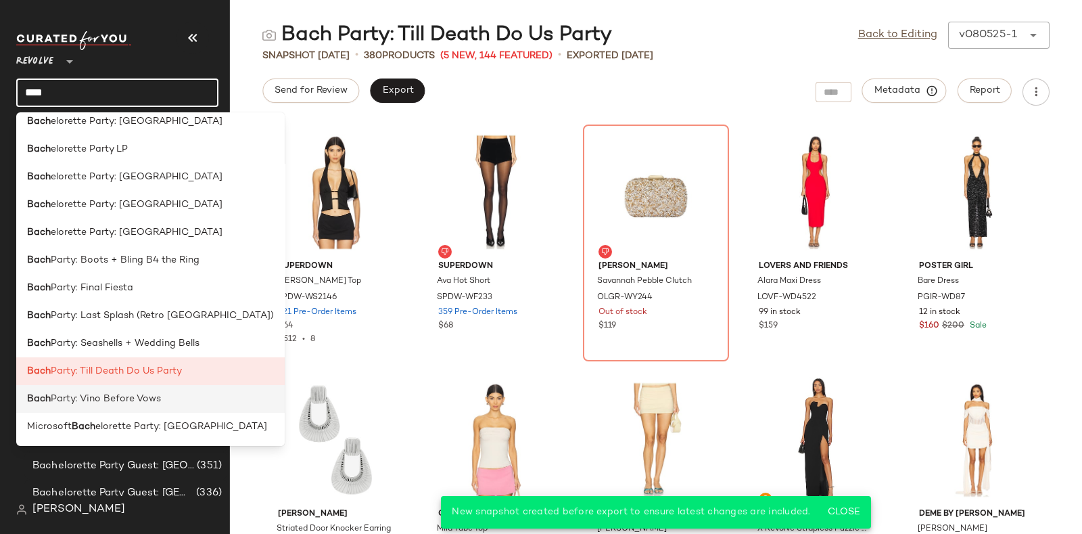
type input "****"
click at [142, 394] on span "Party: Vino Before Vows" at bounding box center [106, 399] width 110 height 14
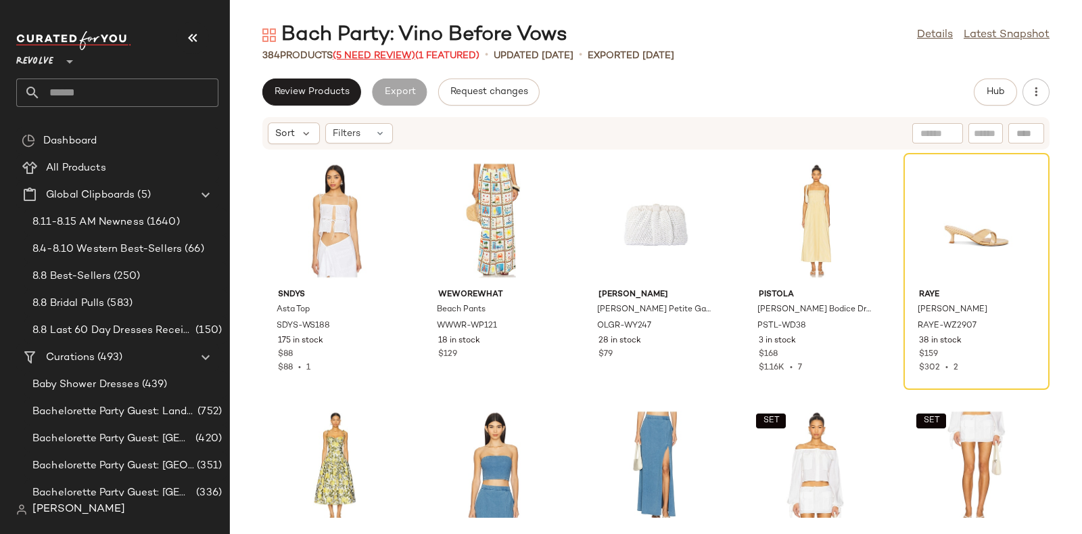
click at [371, 55] on span "(5 Need Review)" at bounding box center [374, 56] width 83 height 10
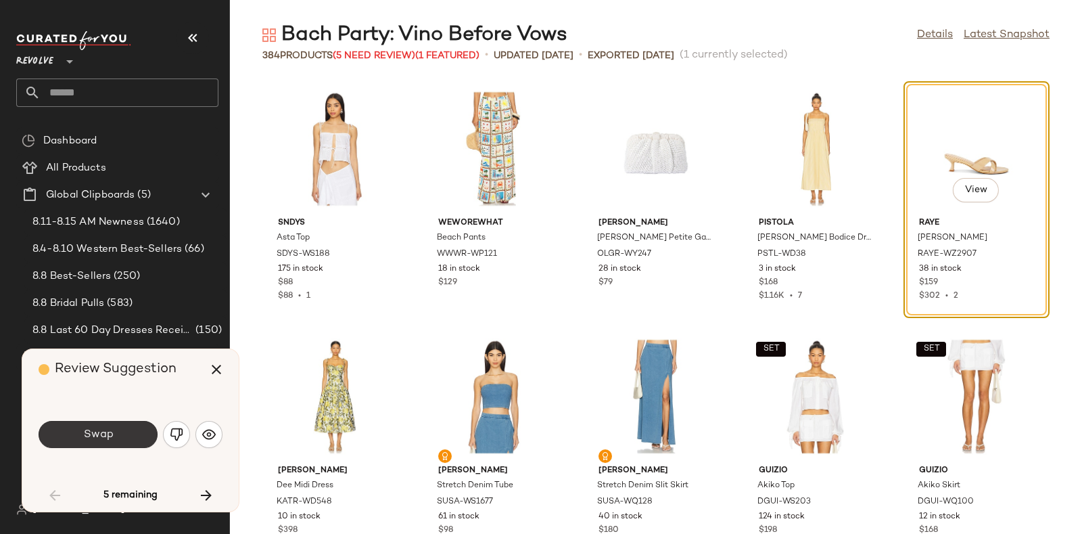
click at [112, 428] on span "Swap" at bounding box center [98, 434] width 30 height 13
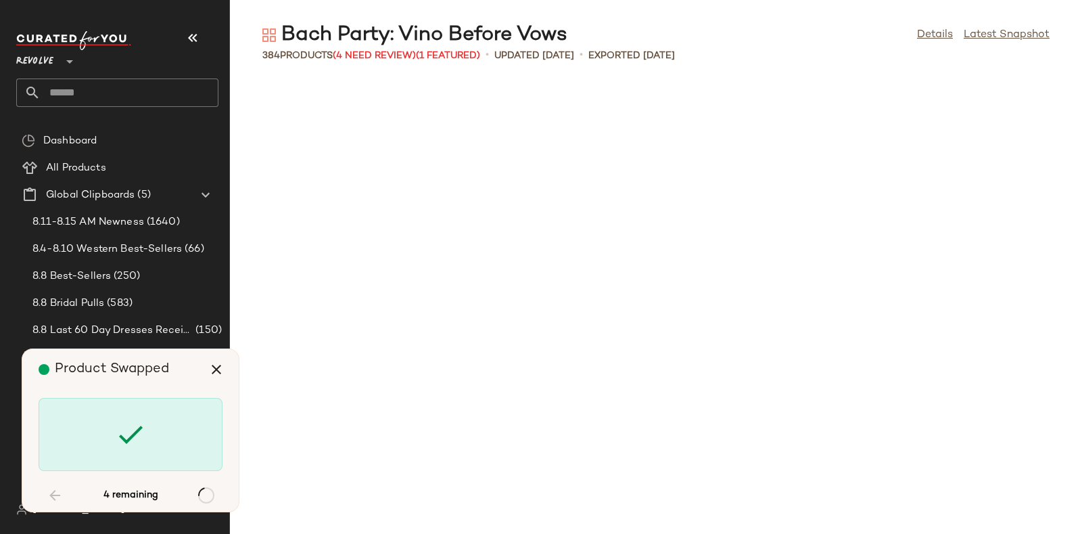
scroll to position [2969, 0]
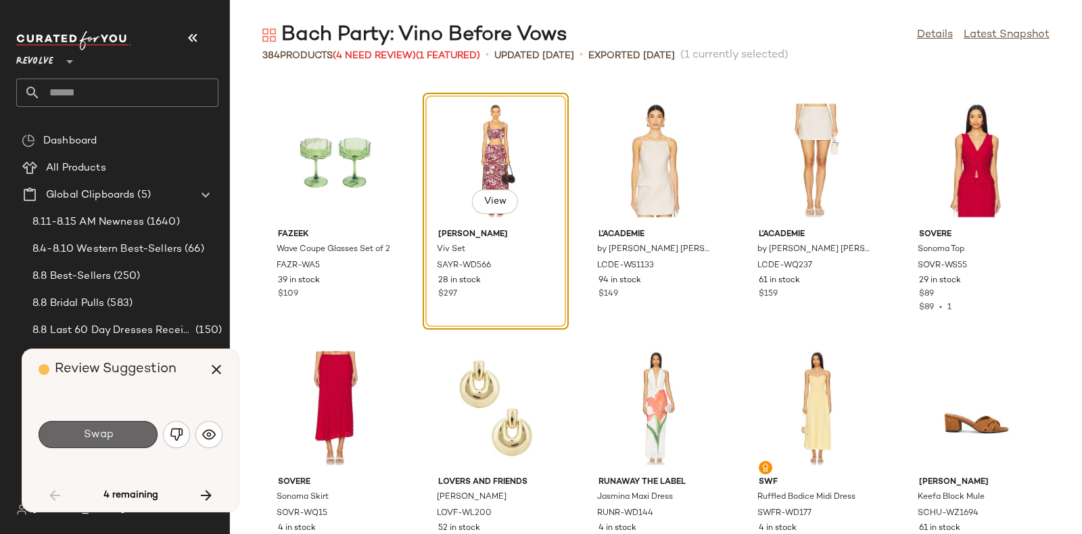
click at [130, 430] on button "Swap" at bounding box center [98, 434] width 119 height 27
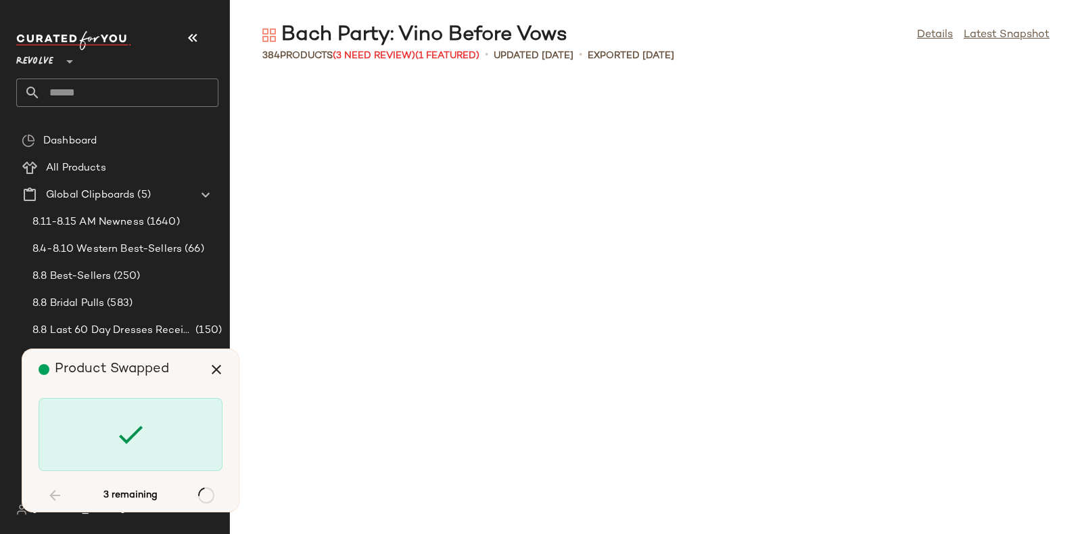
scroll to position [3959, 0]
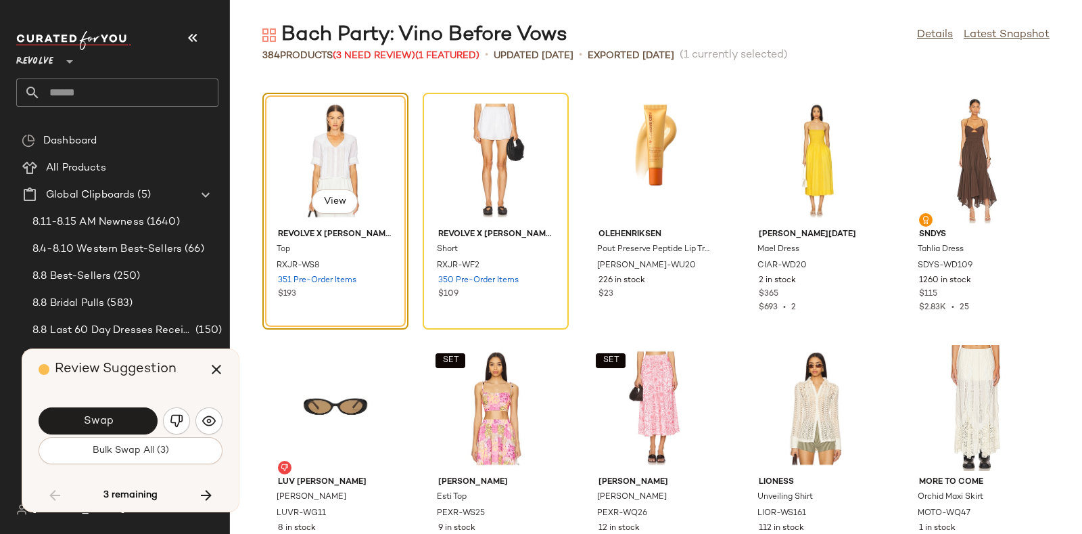
click at [110, 406] on div "Swap" at bounding box center [131, 420] width 184 height 32
click at [132, 427] on button "Swap" at bounding box center [98, 420] width 119 height 27
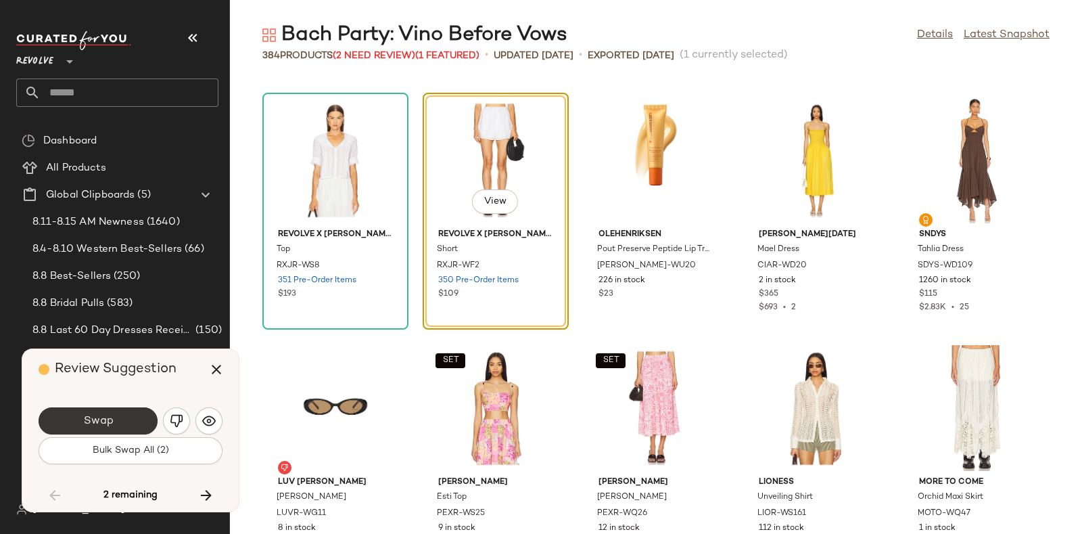
click at [101, 415] on span "Swap" at bounding box center [98, 421] width 30 height 13
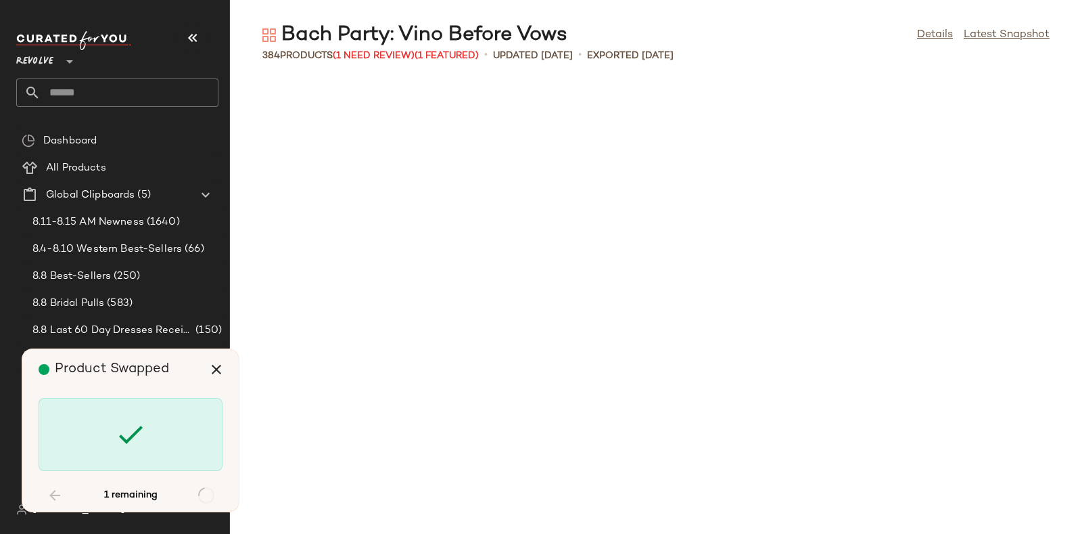
scroll to position [5445, 0]
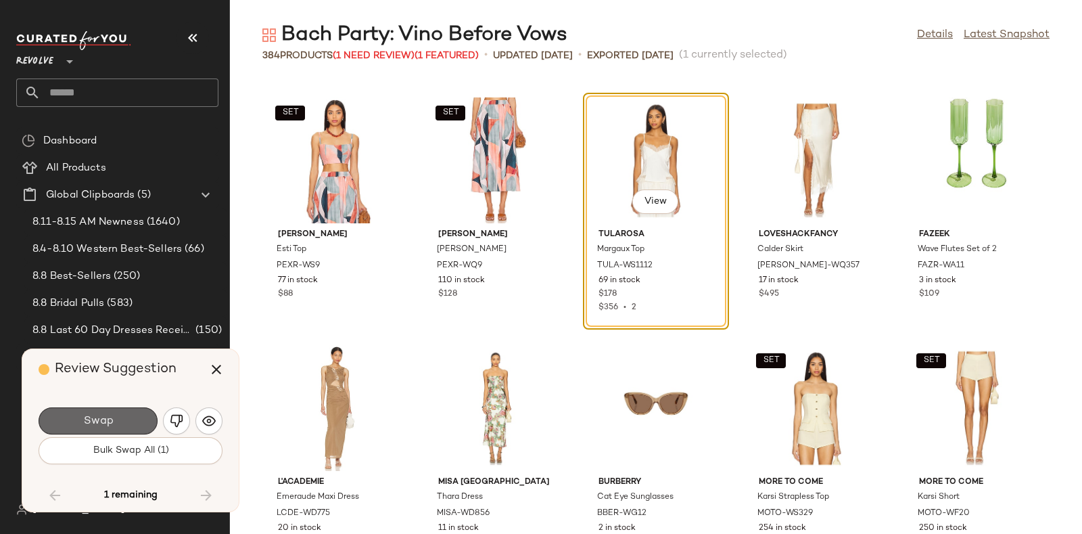
click at [135, 418] on button "Swap" at bounding box center [98, 420] width 119 height 27
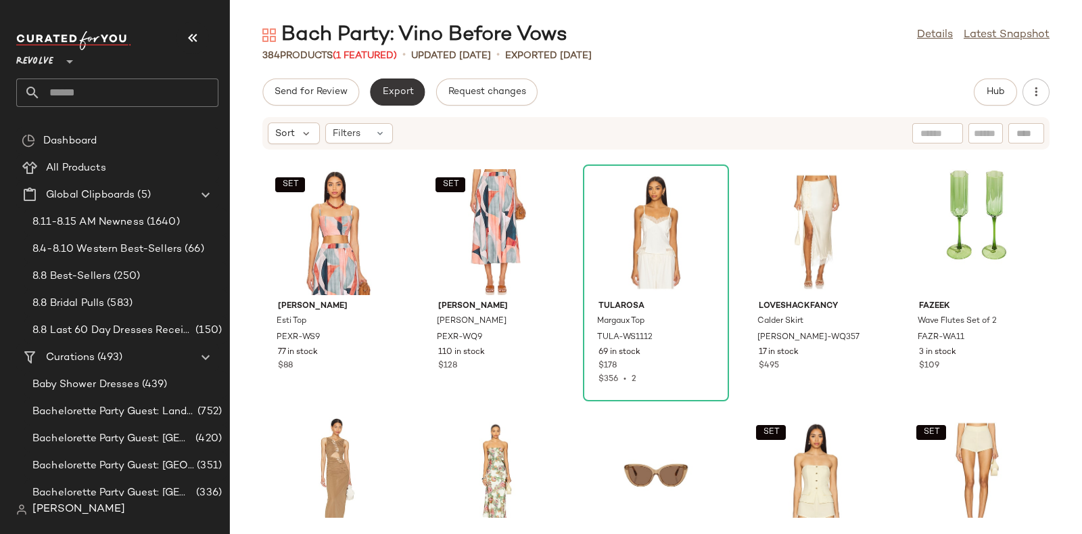
click at [403, 93] on span "Export" at bounding box center [397, 92] width 32 height 11
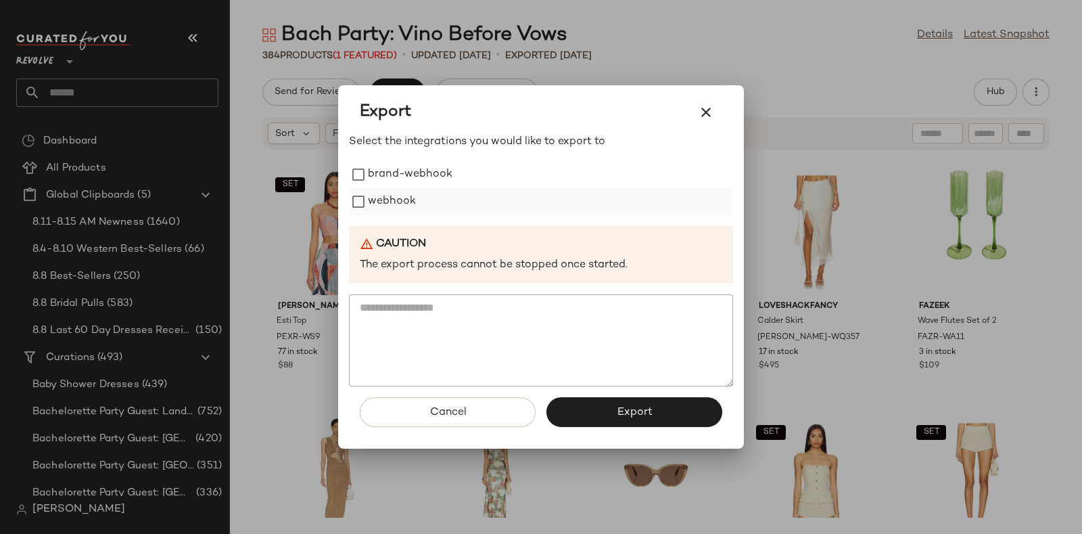
click at [409, 204] on label "webhook" at bounding box center [392, 201] width 48 height 27
click at [587, 404] on button "Export" at bounding box center [634, 412] width 176 height 30
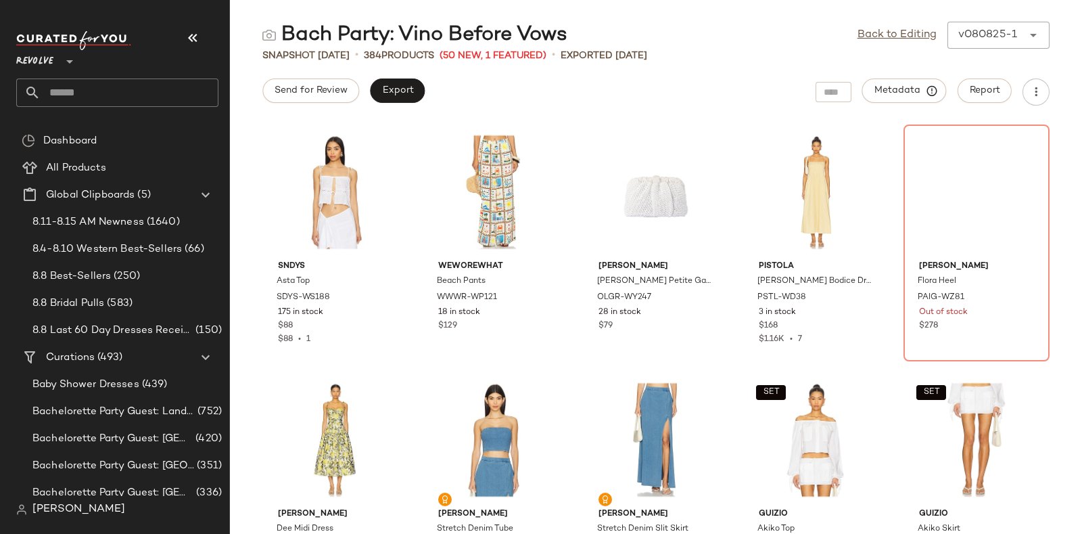
click at [164, 86] on input "text" at bounding box center [130, 92] width 178 height 28
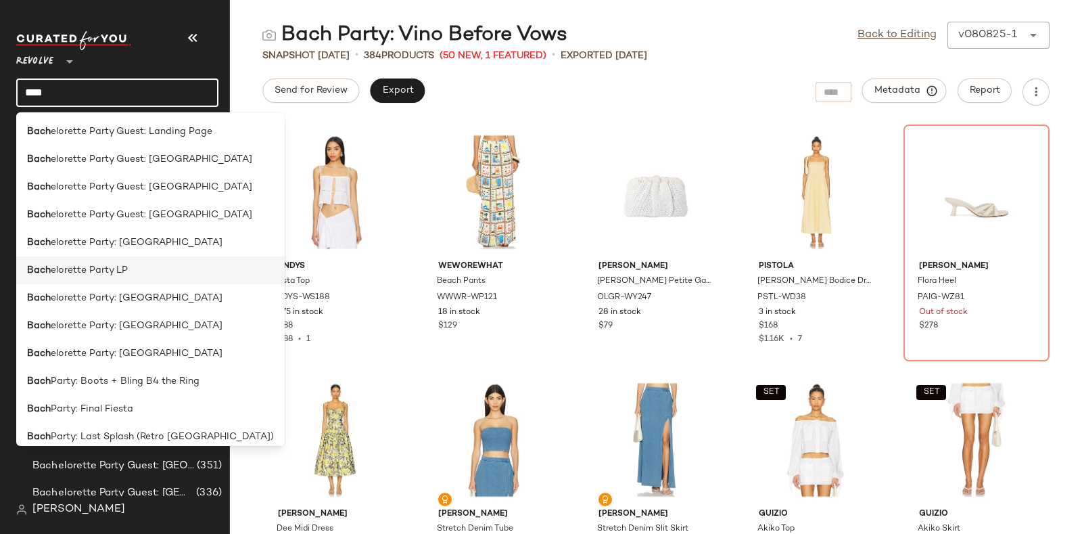
scroll to position [121, 0]
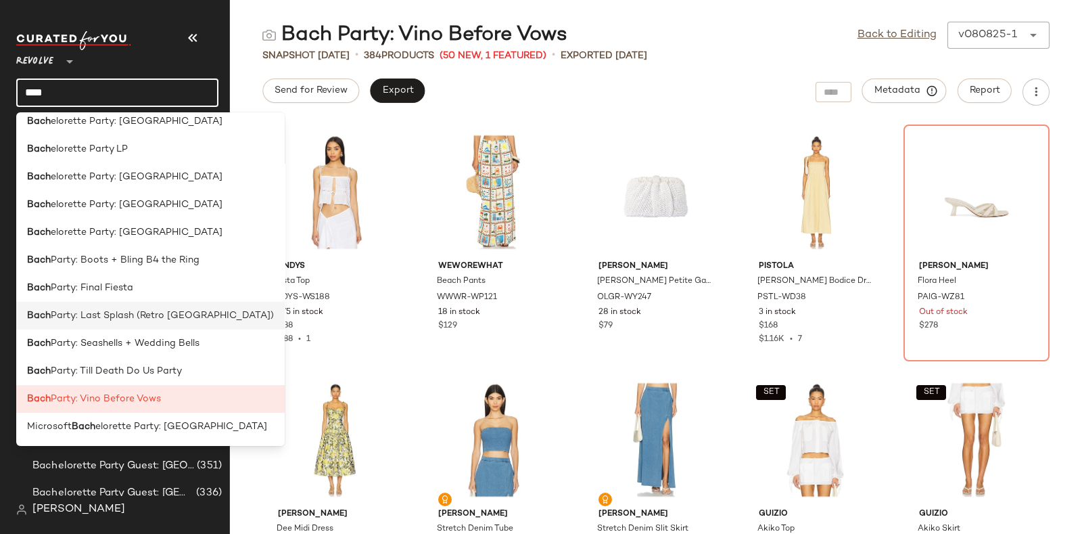
type input "****"
click at [166, 315] on span "Party: Last Splash (Retro Palm Springs)" at bounding box center [162, 315] width 223 height 14
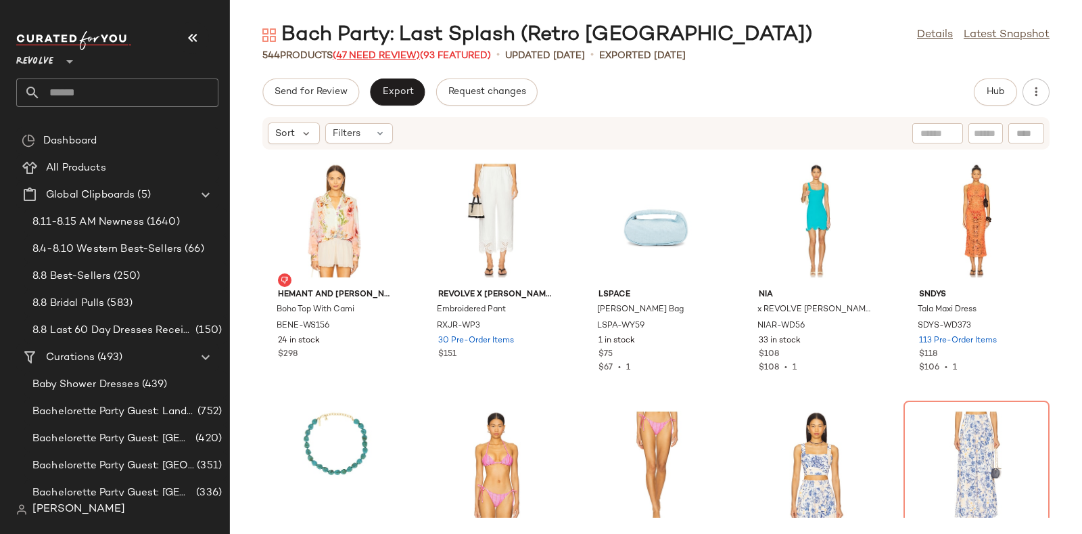
click at [385, 52] on span "(47 Need Review)" at bounding box center [376, 56] width 87 height 10
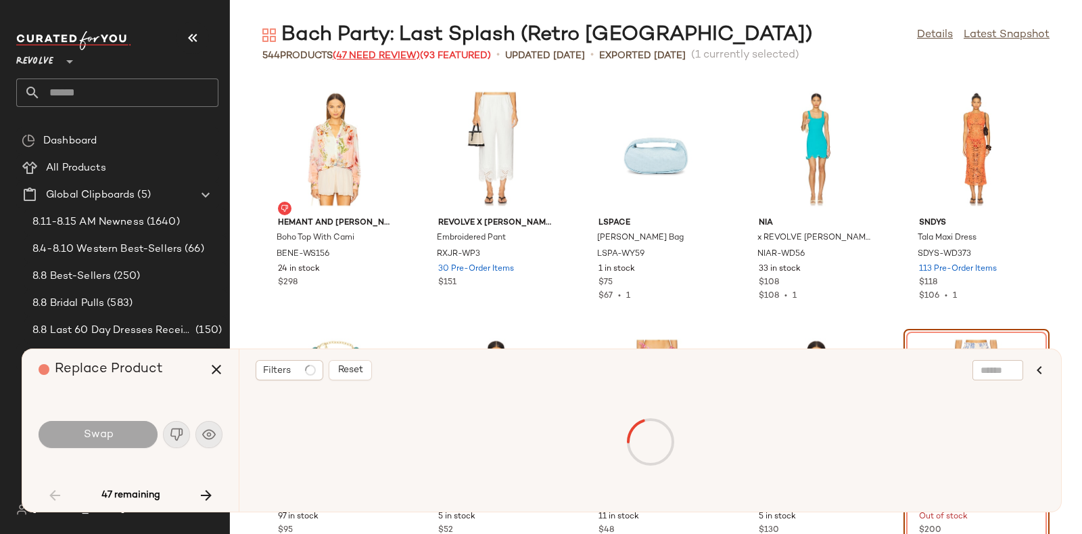
scroll to position [258, 0]
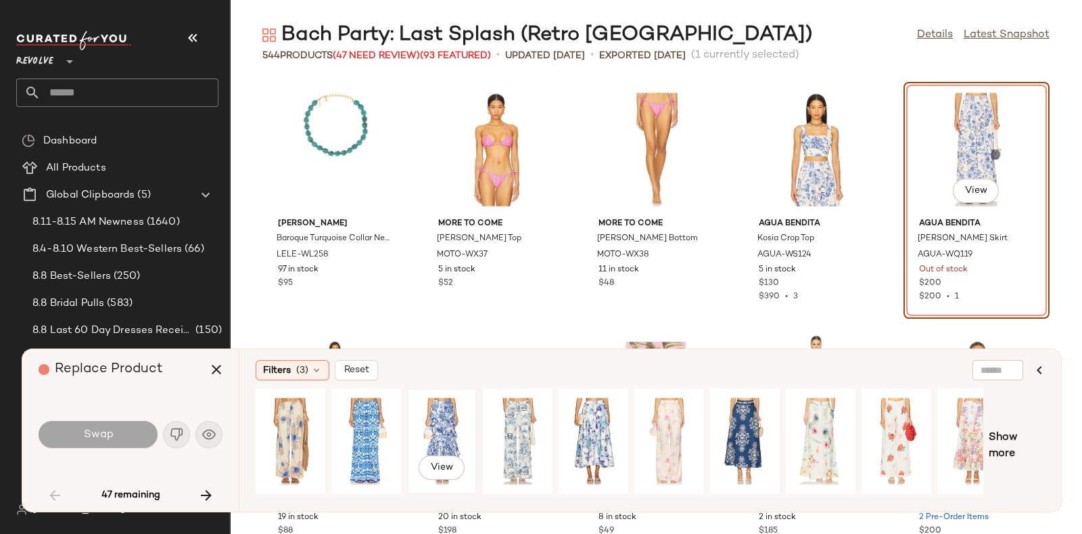
click at [438, 412] on div "View" at bounding box center [442, 441] width 60 height 96
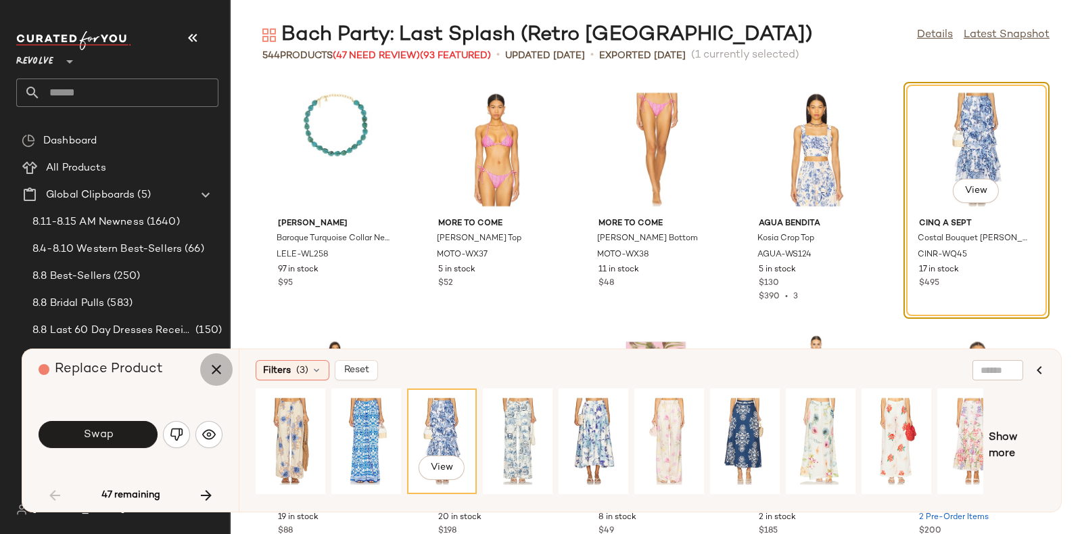
click at [214, 366] on icon "button" at bounding box center [216, 369] width 16 height 16
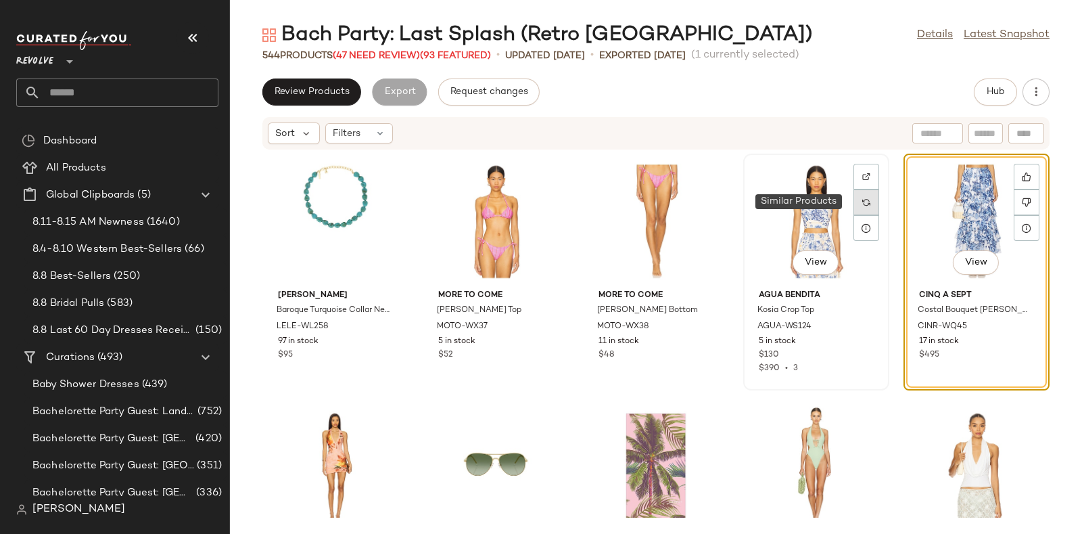
click at [865, 202] on div at bounding box center [866, 202] width 26 height 26
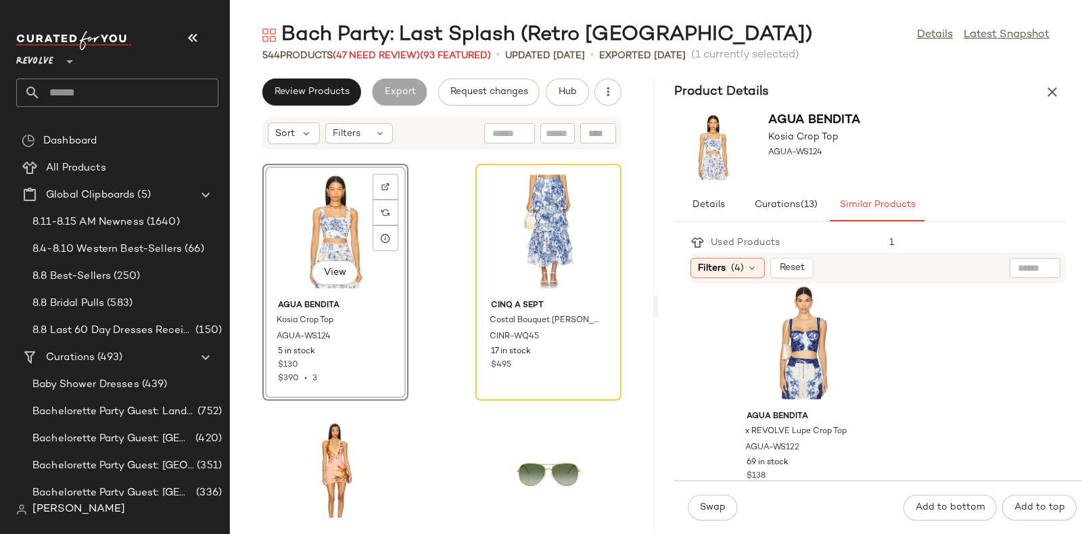
scroll to position [23, 0]
click at [826, 336] on div "View" at bounding box center [804, 339] width 137 height 126
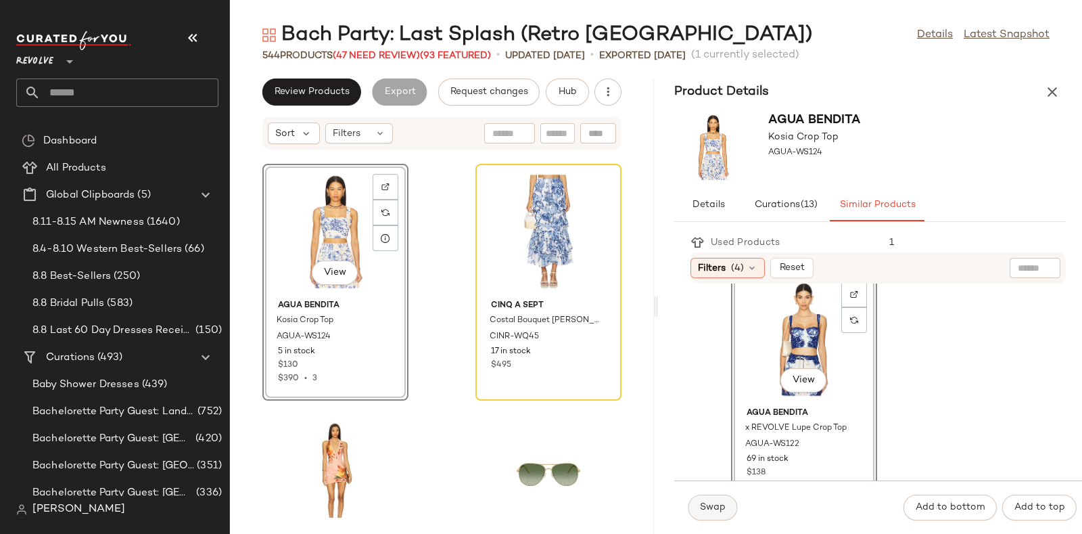
click at [715, 509] on span "Swap" at bounding box center [712, 507] width 26 height 11
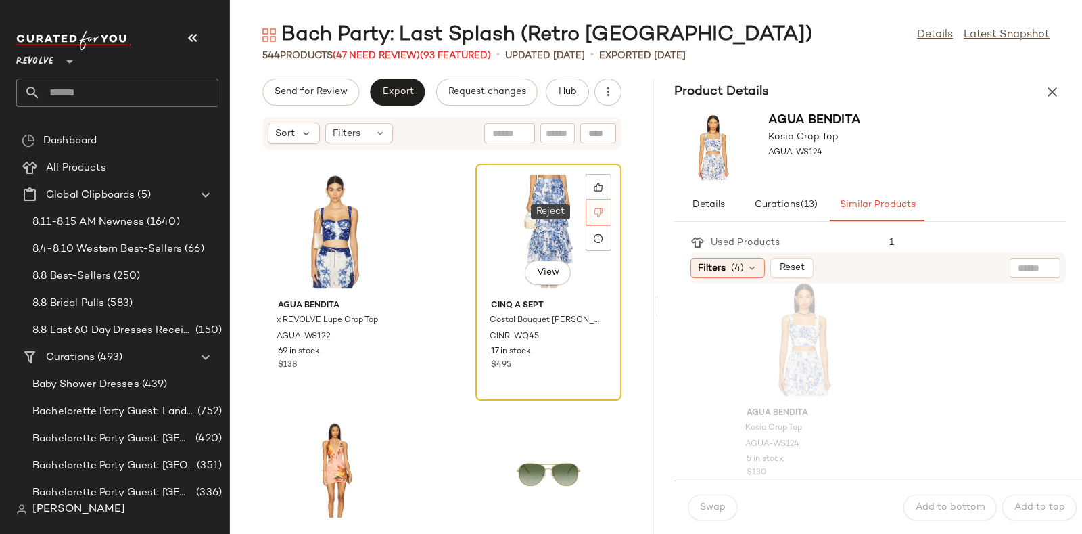
click at [594, 214] on icon at bounding box center [598, 212] width 9 height 9
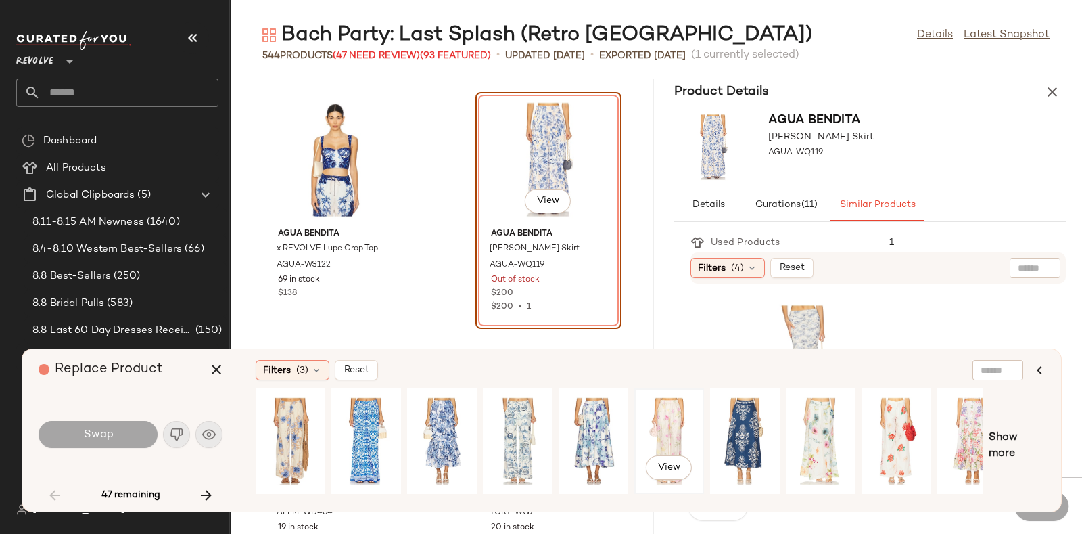
scroll to position [0, 22]
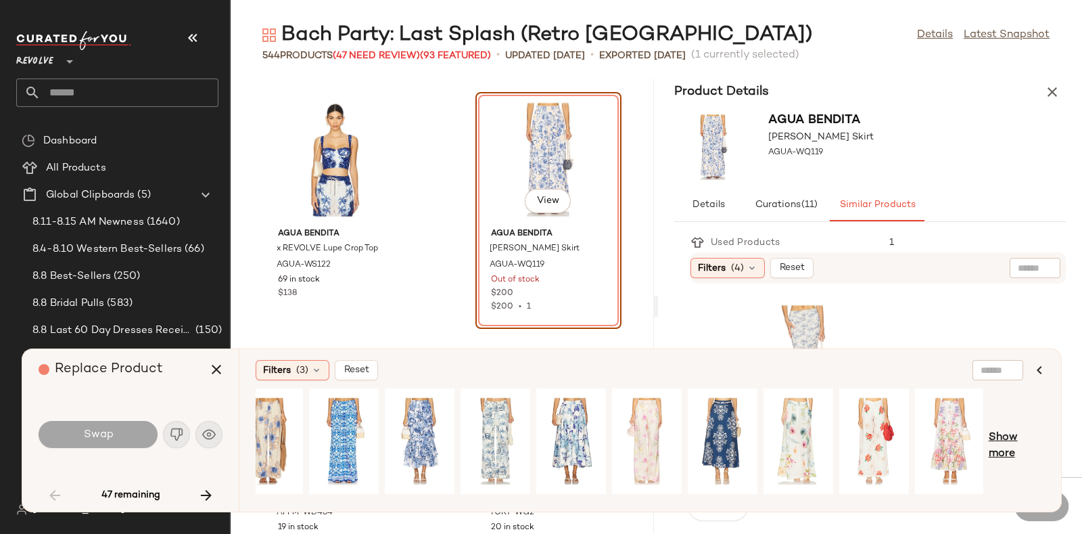
click at [1000, 435] on span "Show more" at bounding box center [1017, 445] width 56 height 32
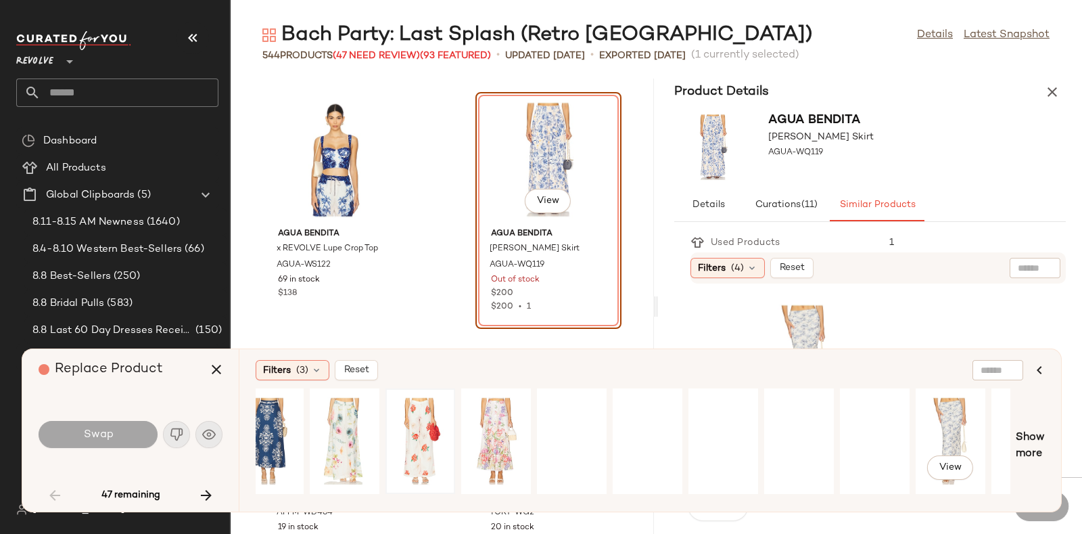
scroll to position [0, 753]
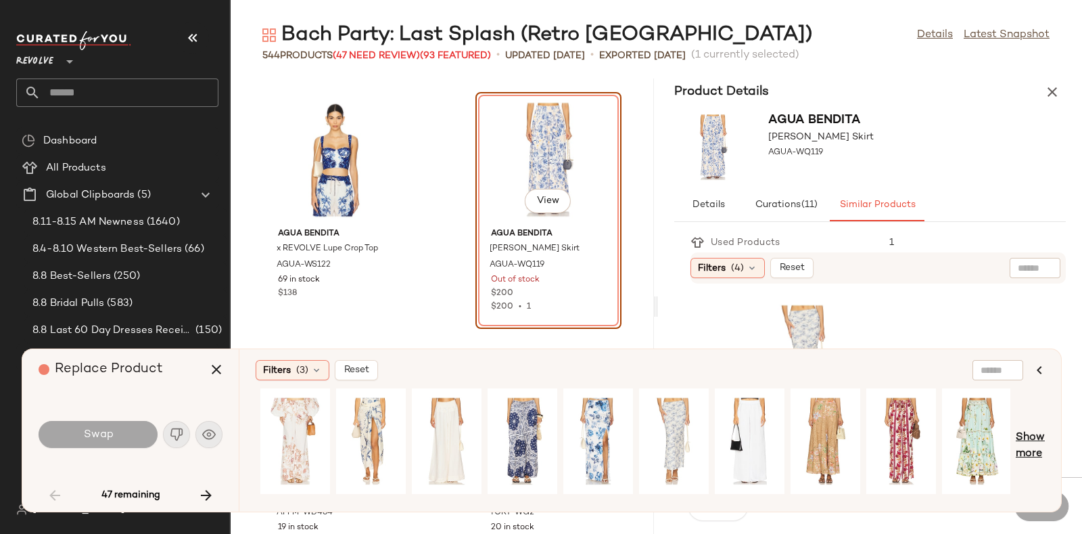
click at [1033, 438] on span "Show more" at bounding box center [1030, 445] width 29 height 32
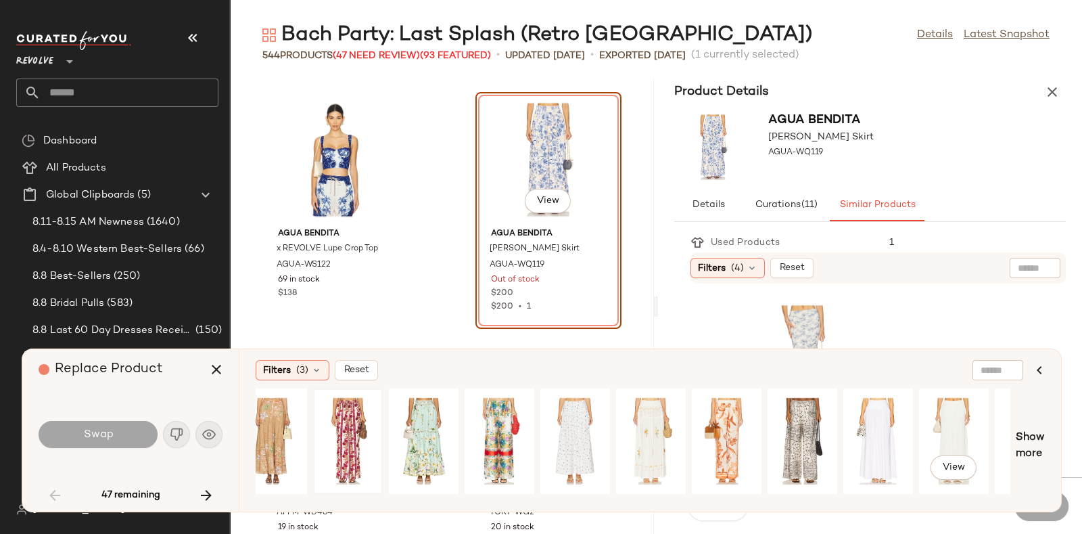
scroll to position [0, 1509]
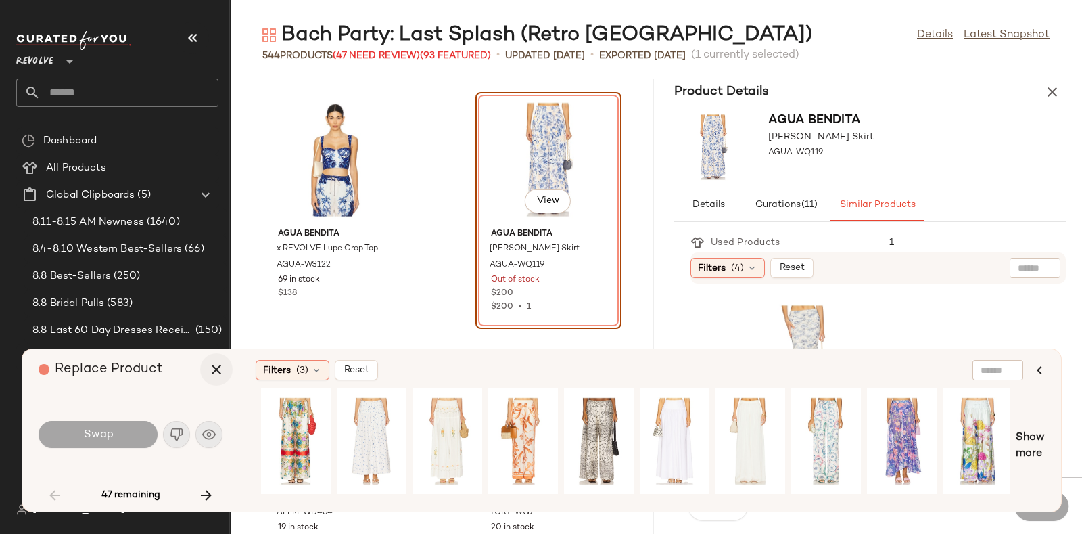
click at [210, 367] on icon "button" at bounding box center [216, 369] width 16 height 16
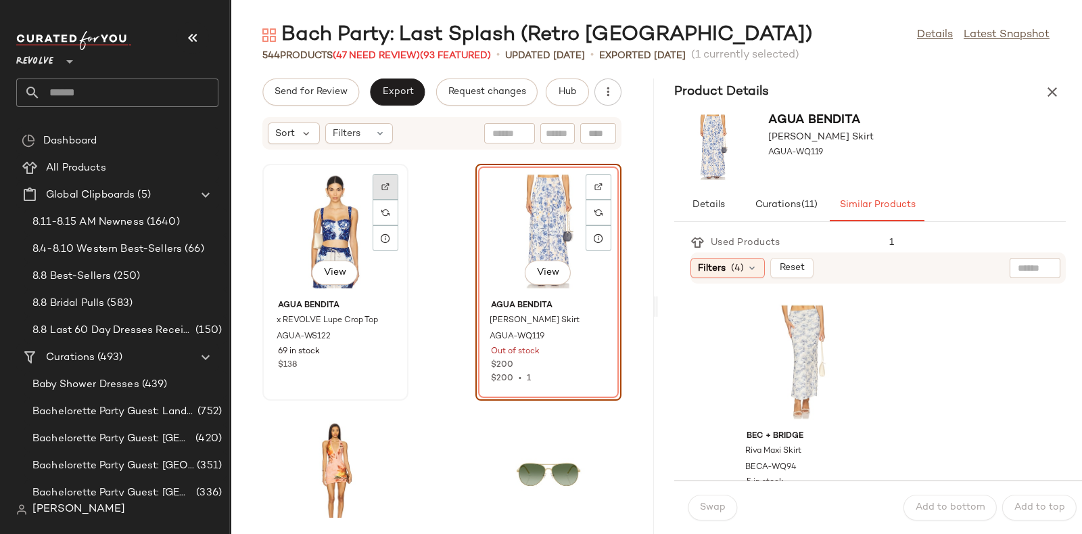
click at [386, 199] on div at bounding box center [386, 212] width 26 height 26
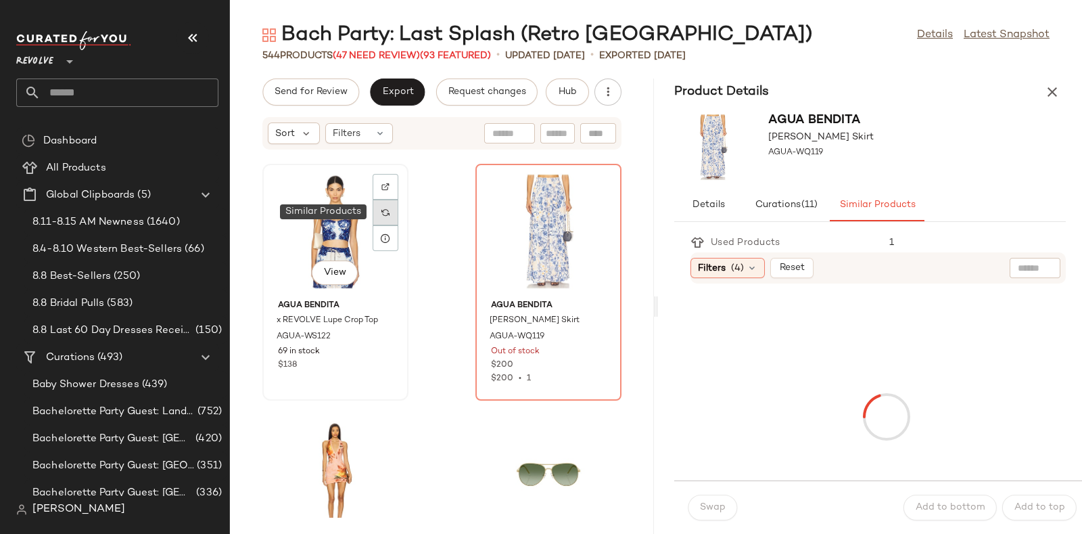
click at [392, 204] on div at bounding box center [386, 212] width 26 height 26
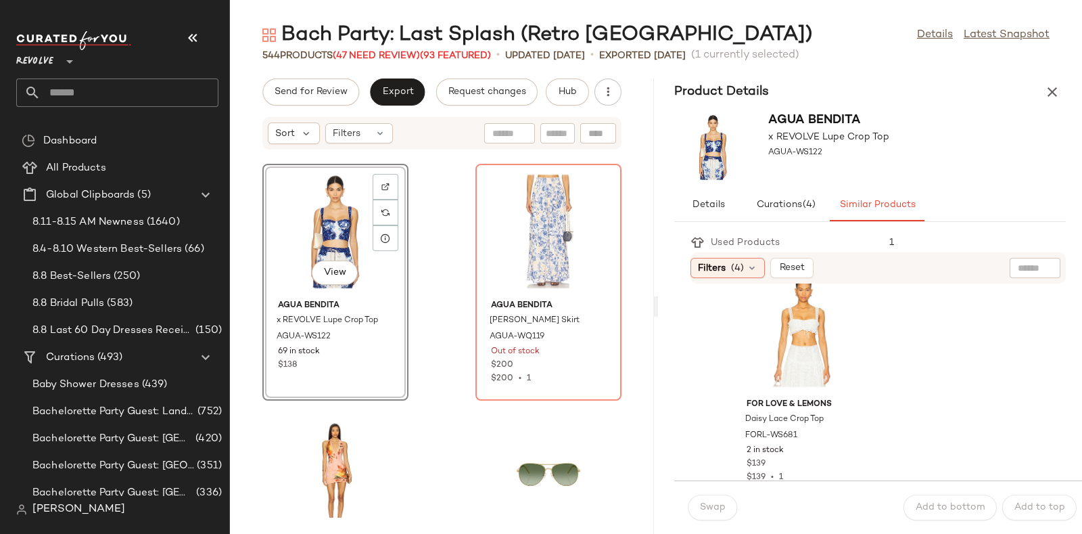
scroll to position [984, 0]
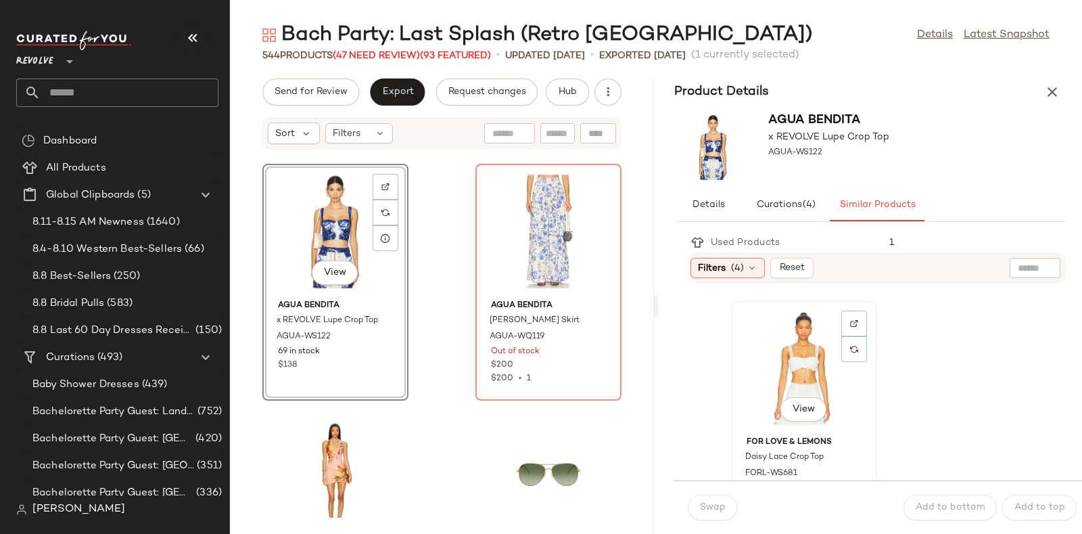
click at [798, 356] on div "View" at bounding box center [804, 368] width 137 height 126
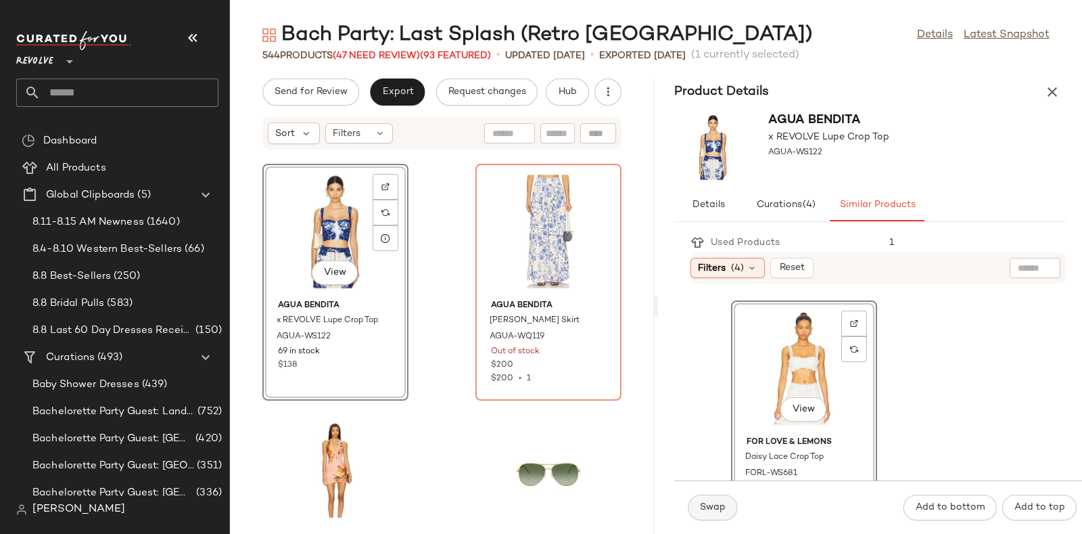
click at [712, 502] on span "Swap" at bounding box center [712, 507] width 26 height 11
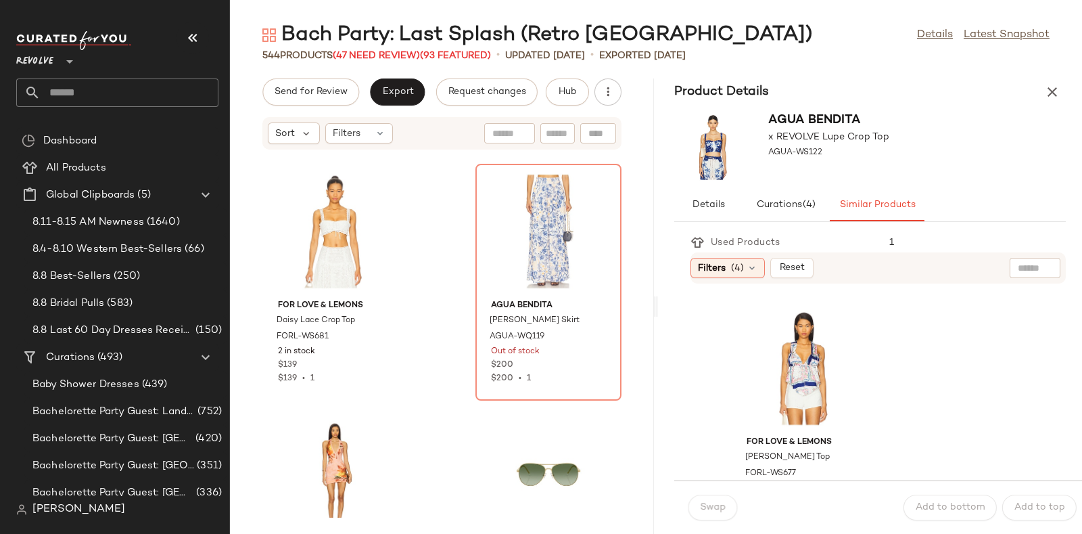
scroll to position [1231, 0]
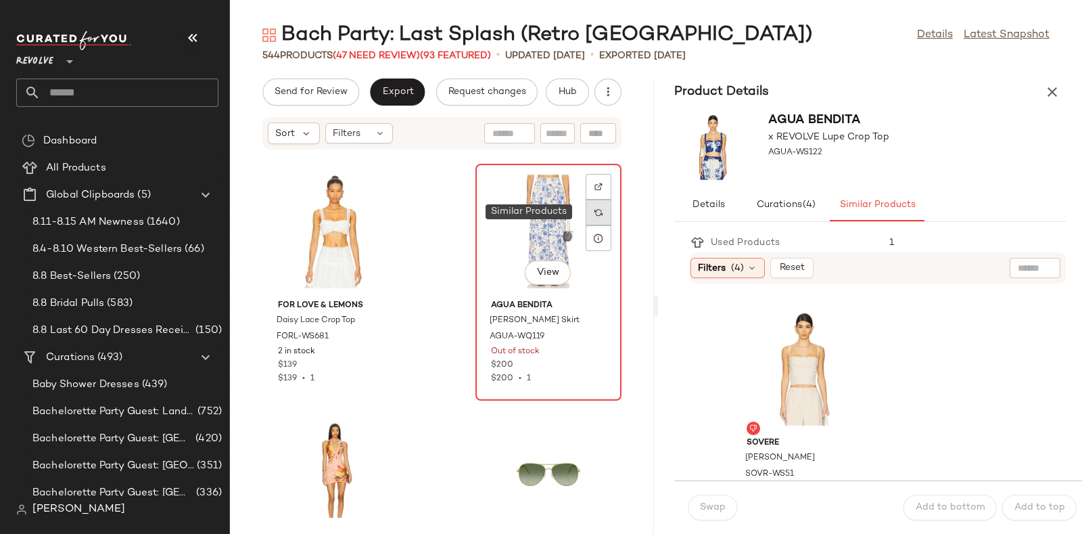
click at [594, 212] on img at bounding box center [598, 212] width 8 height 8
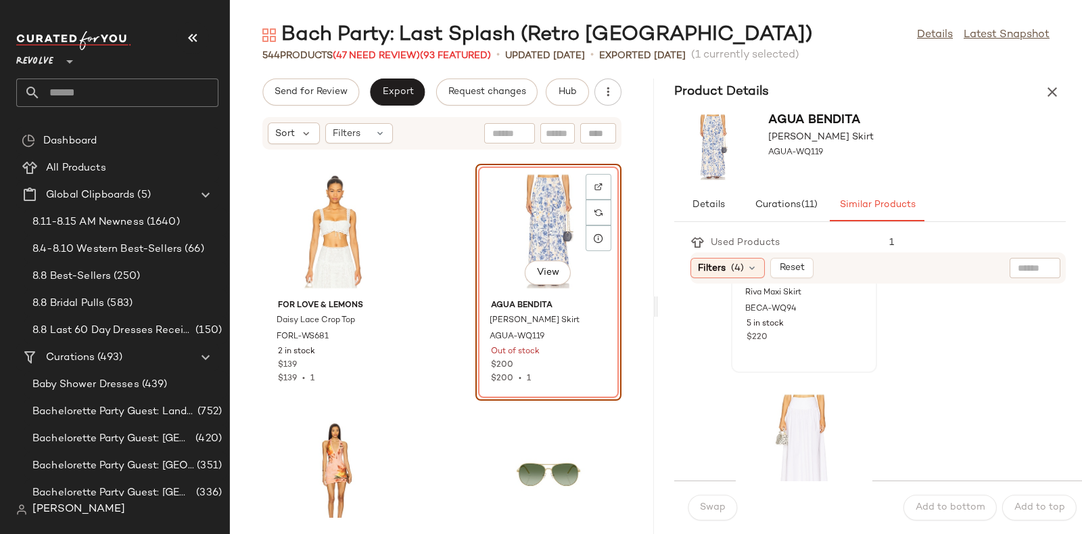
scroll to position [219, 0]
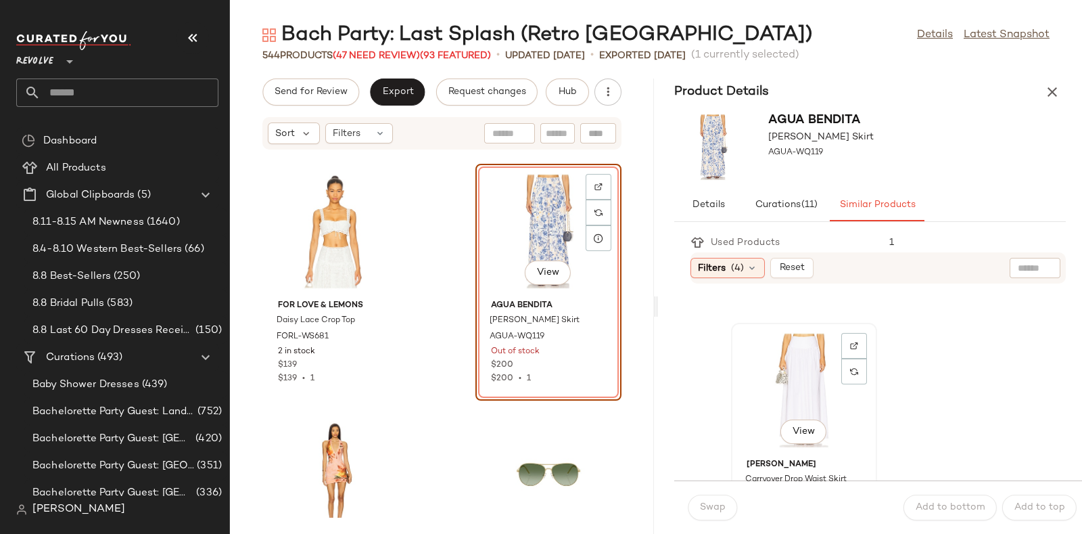
click at [805, 346] on div "View" at bounding box center [804, 390] width 137 height 126
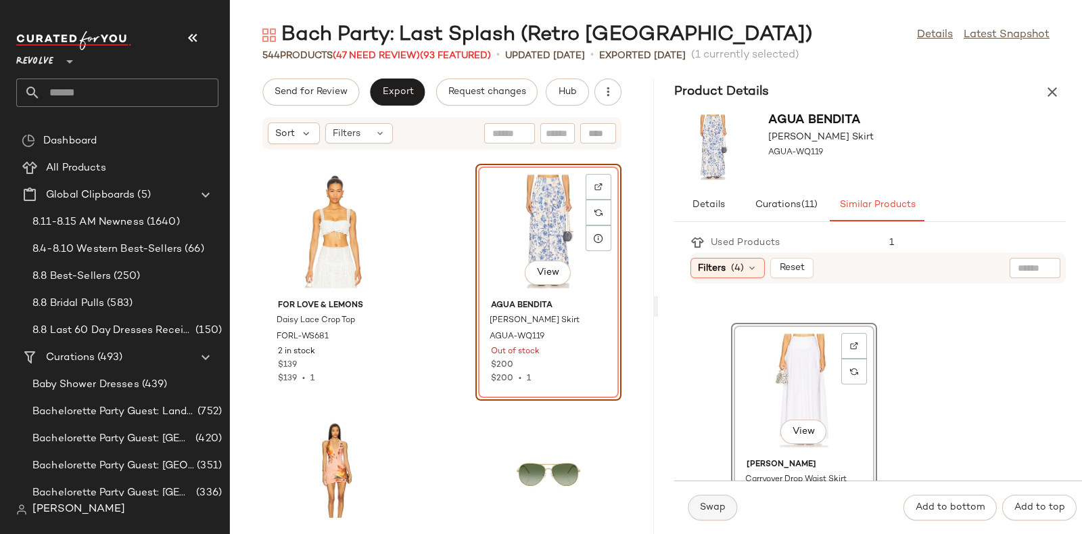
click at [720, 502] on span "Swap" at bounding box center [712, 507] width 26 height 11
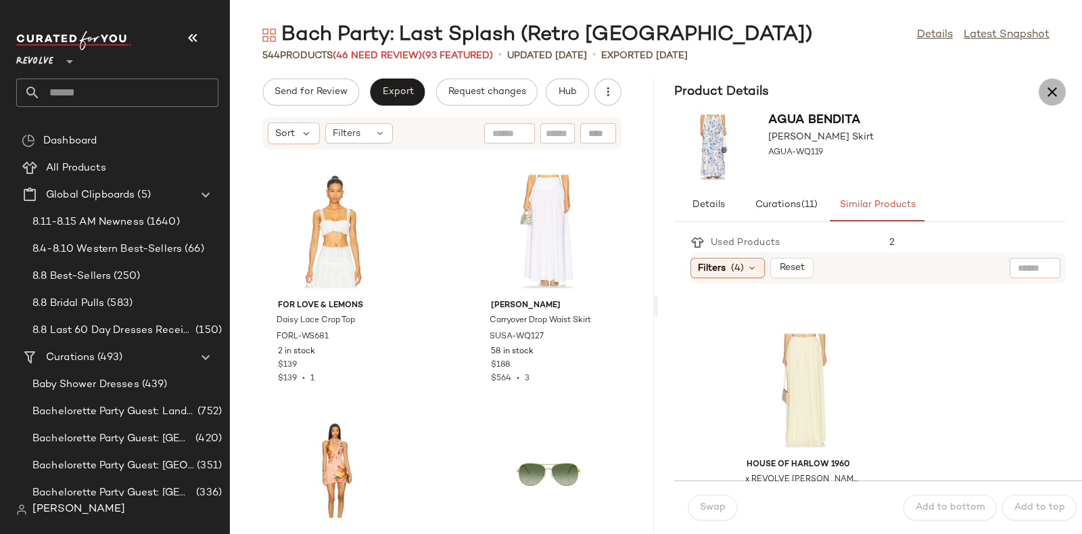
click at [1058, 86] on icon "button" at bounding box center [1052, 92] width 16 height 16
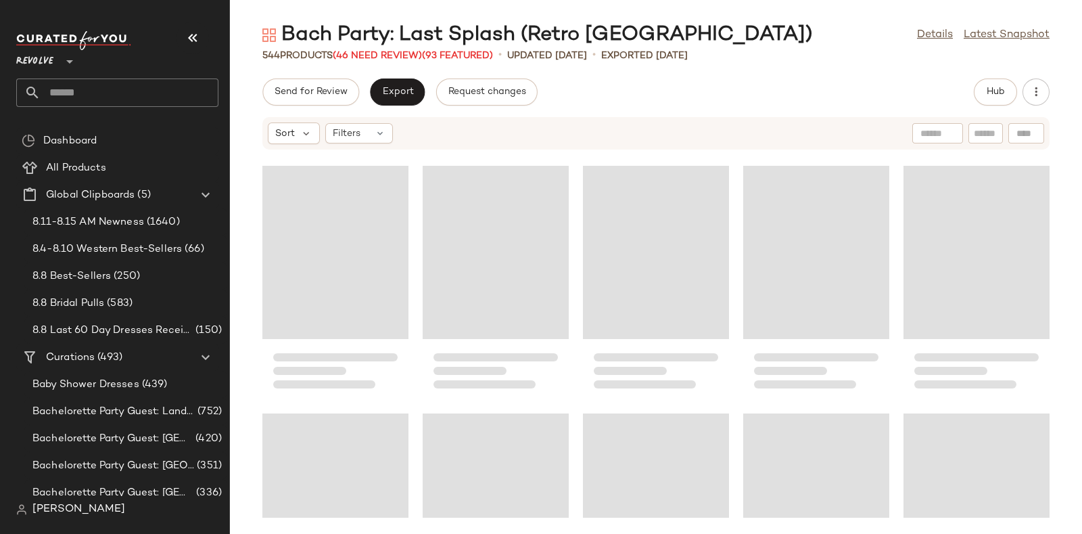
scroll to position [258, 0]
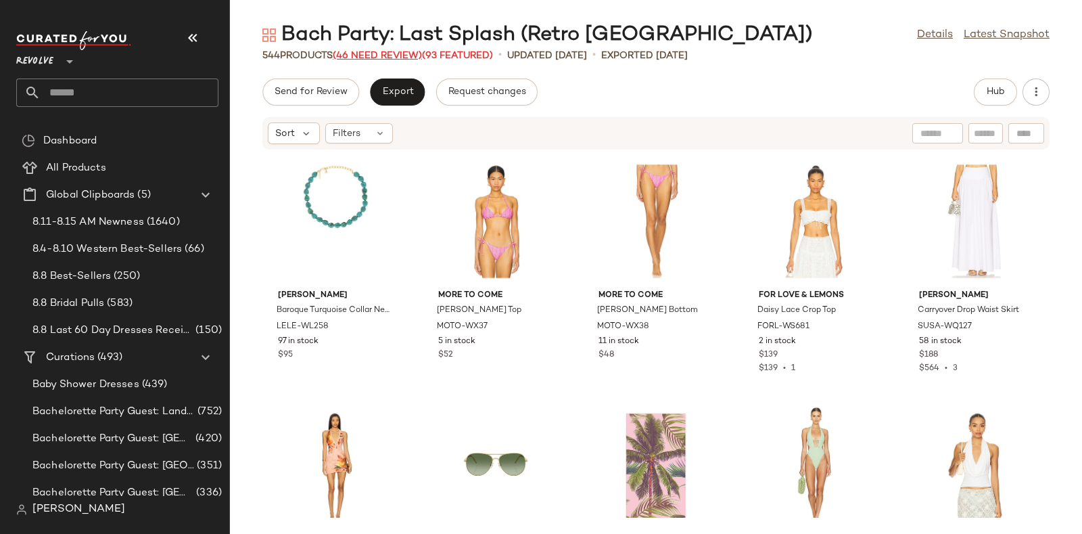
click at [373, 59] on span "(46 Need Review)" at bounding box center [377, 56] width 89 height 10
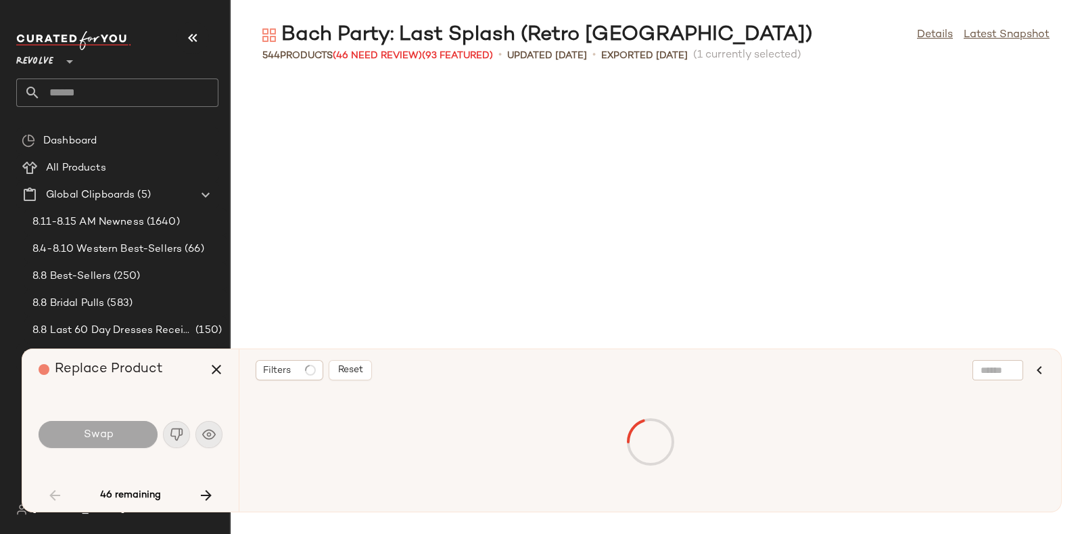
scroll to position [2228, 0]
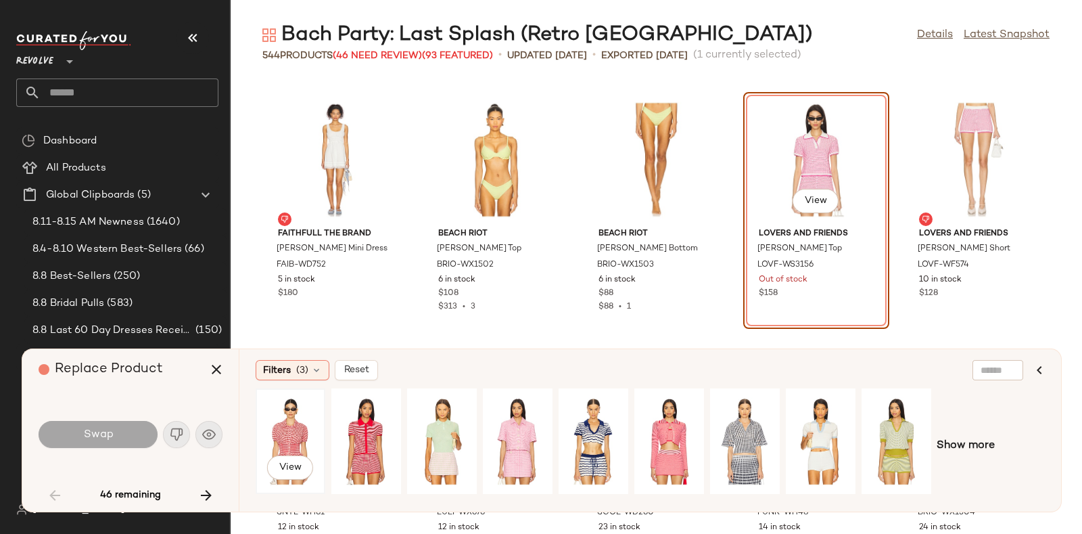
click at [301, 419] on div "View" at bounding box center [290, 441] width 60 height 96
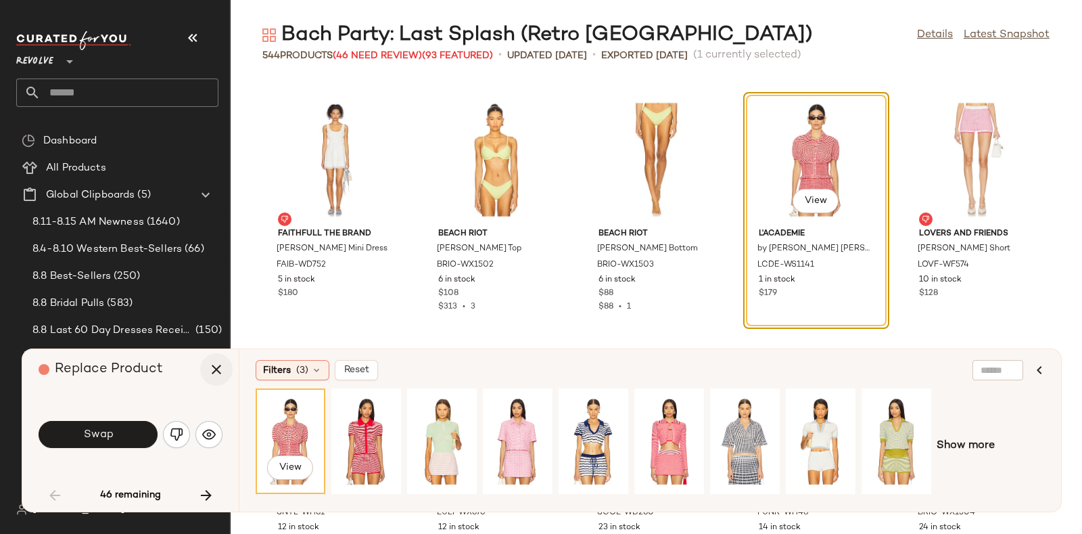
click at [220, 366] on icon "button" at bounding box center [216, 369] width 16 height 16
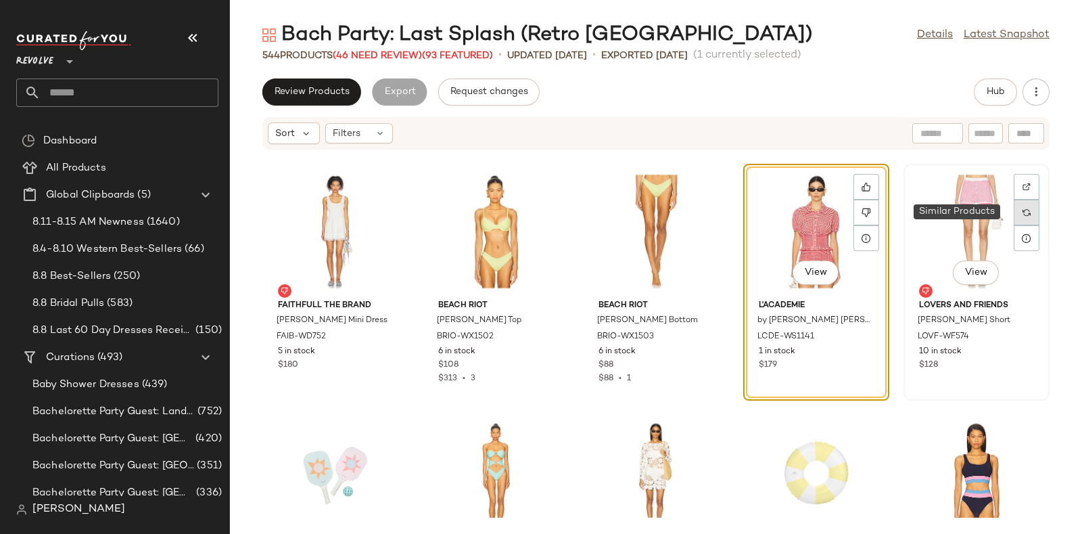
click at [1014, 214] on div at bounding box center [1027, 212] width 26 height 26
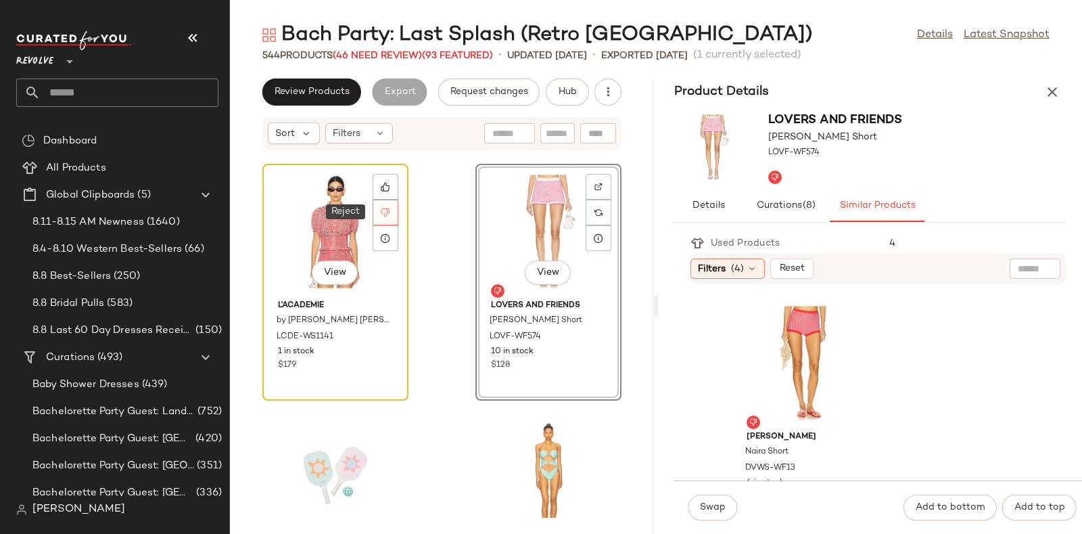
click at [386, 213] on icon at bounding box center [385, 212] width 9 height 9
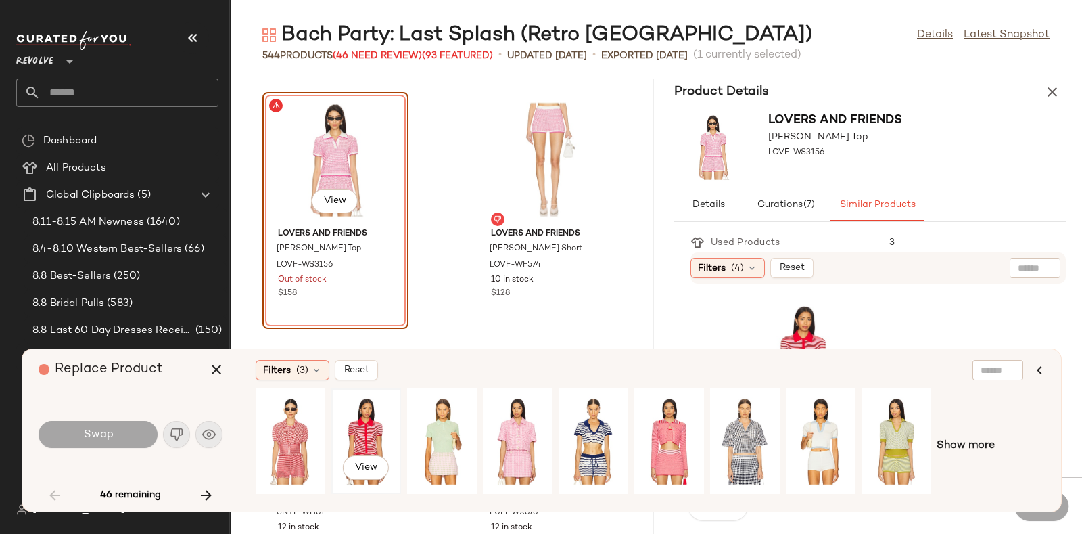
click at [365, 419] on div "View" at bounding box center [366, 441] width 60 height 96
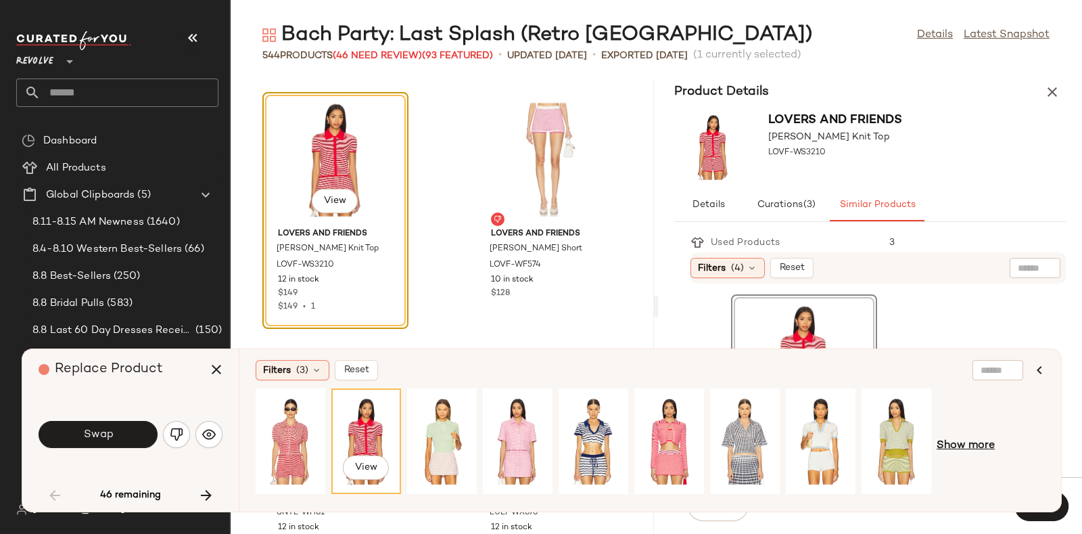
click at [943, 442] on span "Show more" at bounding box center [966, 446] width 58 height 16
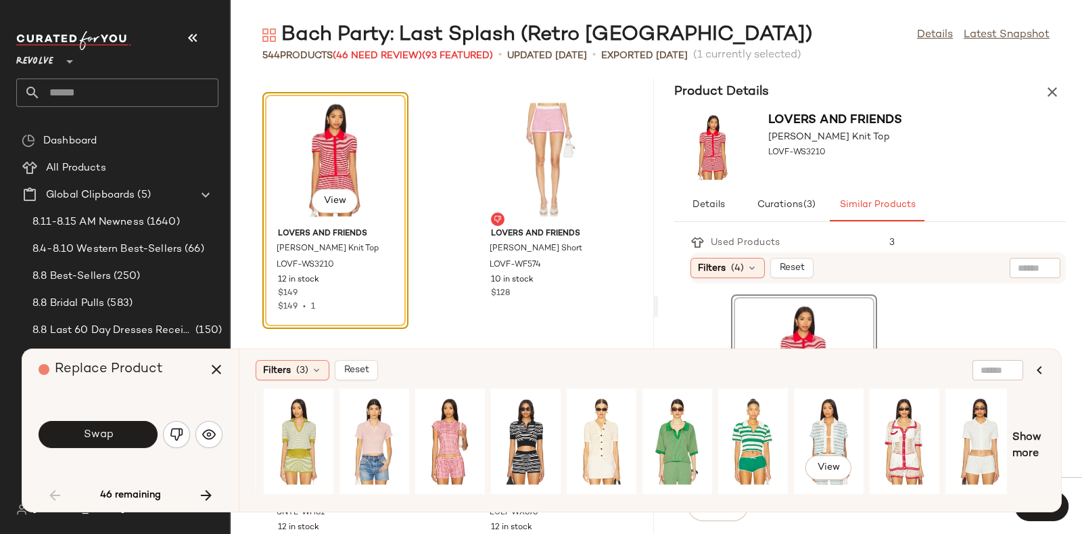
scroll to position [0, 605]
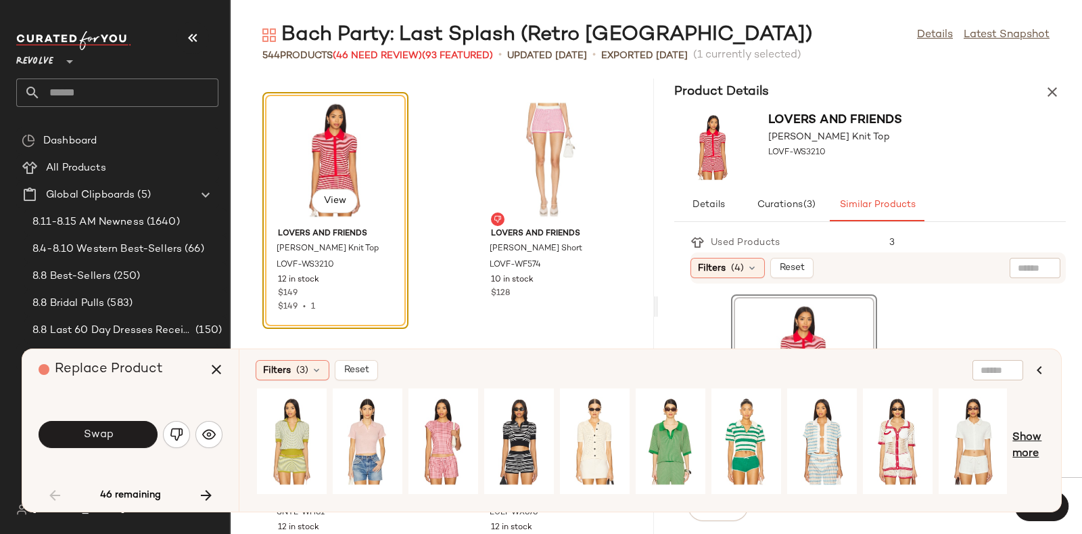
click at [1035, 441] on span "Show more" at bounding box center [1028, 445] width 32 height 32
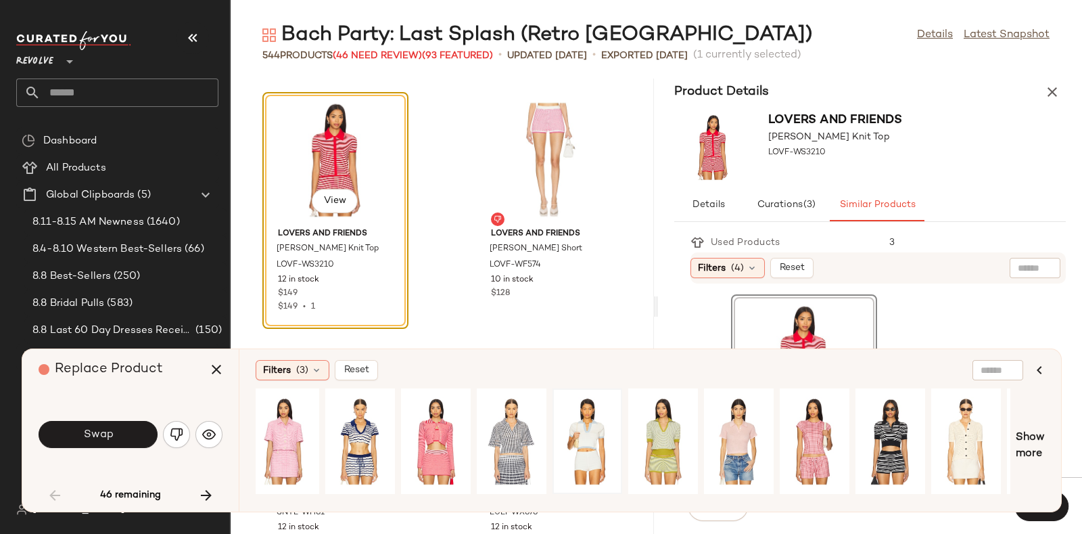
scroll to position [0, 230]
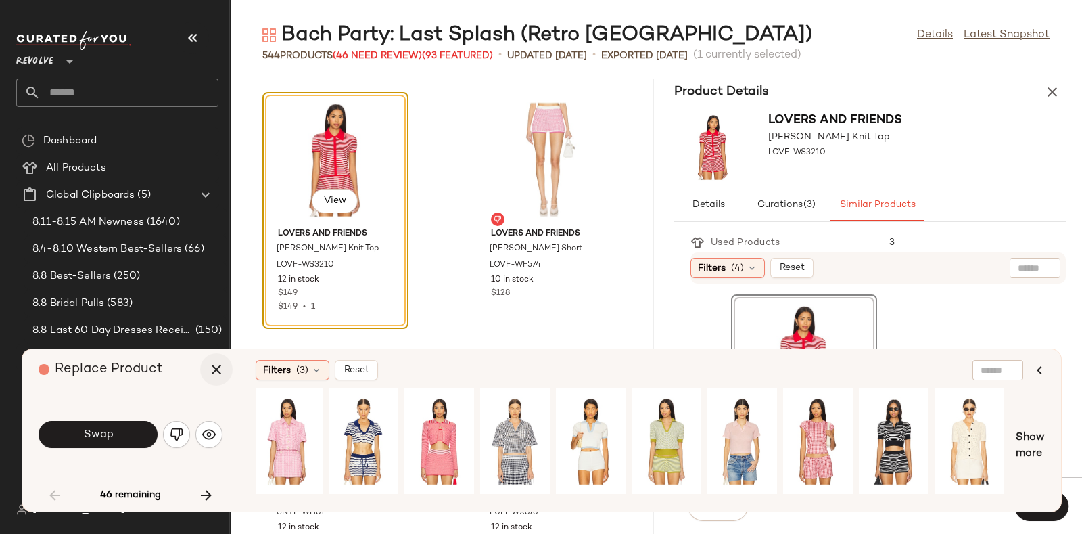
click at [215, 364] on icon "button" at bounding box center [216, 369] width 16 height 16
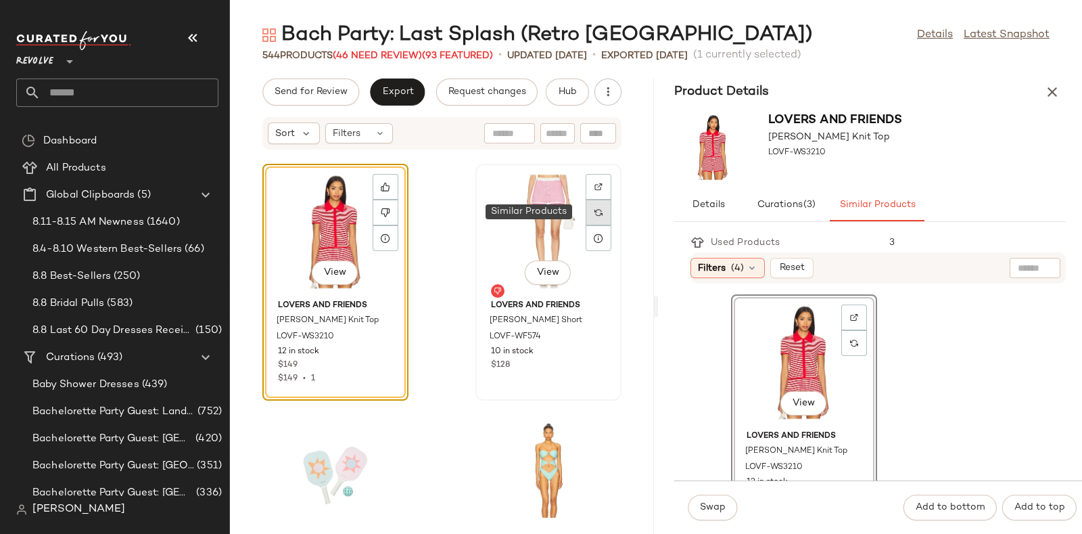
click at [594, 210] on img at bounding box center [598, 212] width 8 height 8
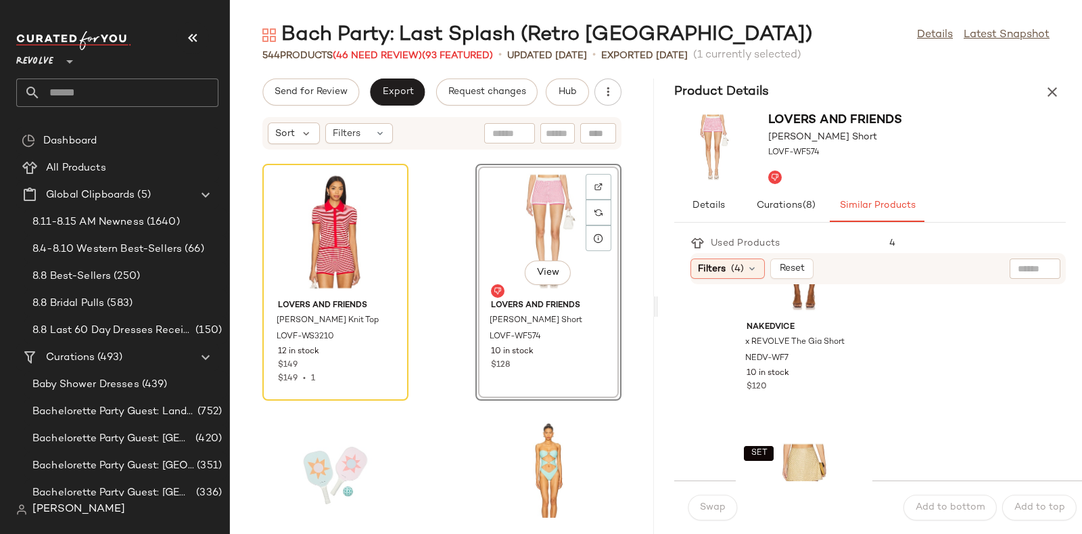
scroll to position [5000, 0]
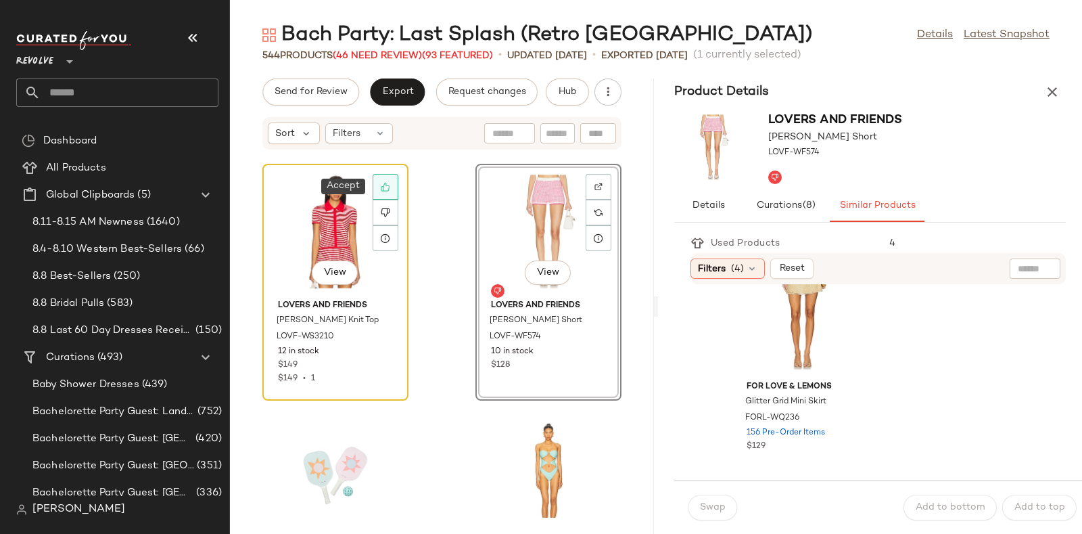
click at [385, 190] on icon at bounding box center [385, 187] width 9 height 9
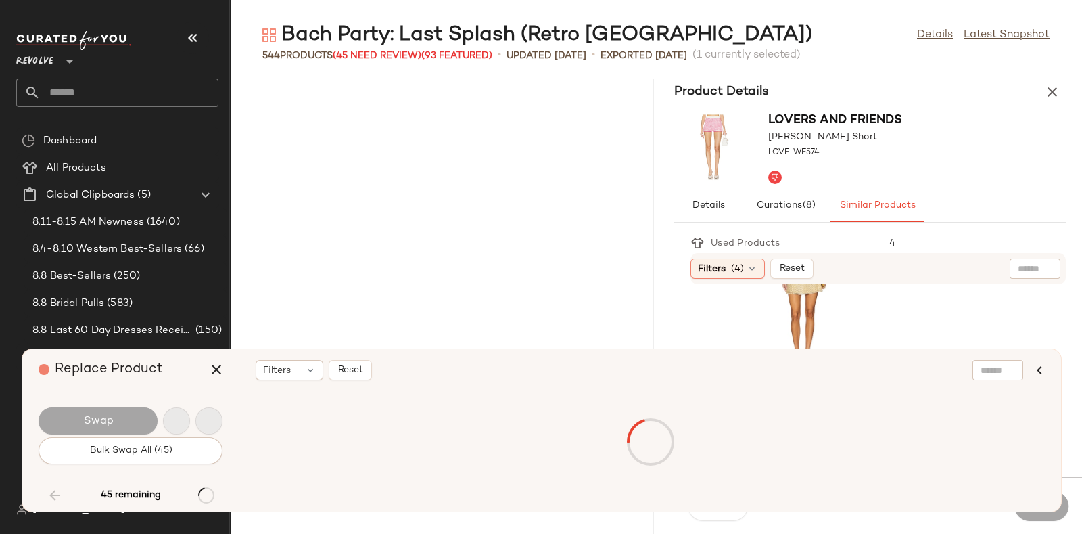
scroll to position [18068, 0]
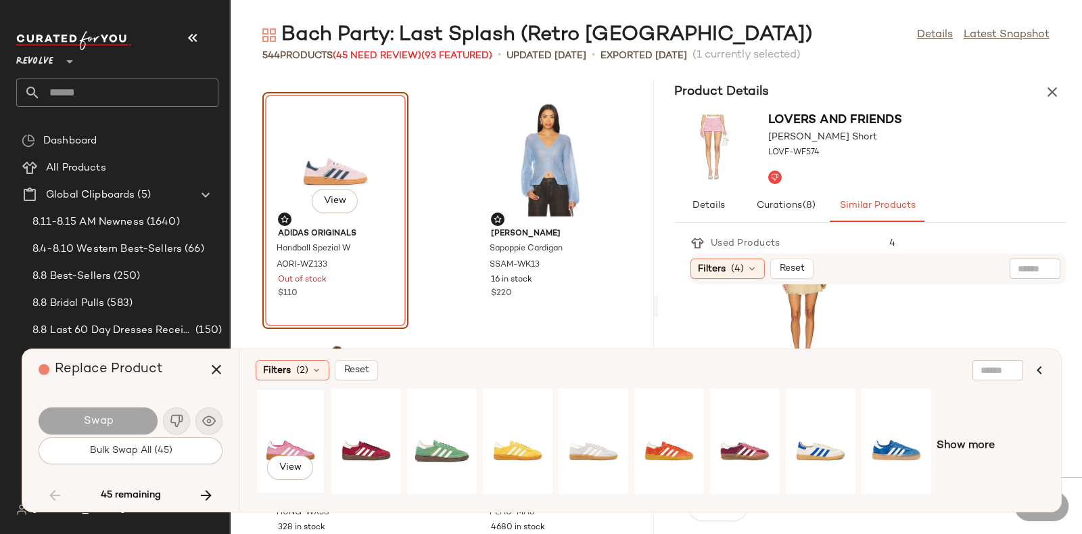
click at [293, 433] on div "View" at bounding box center [290, 441] width 60 height 96
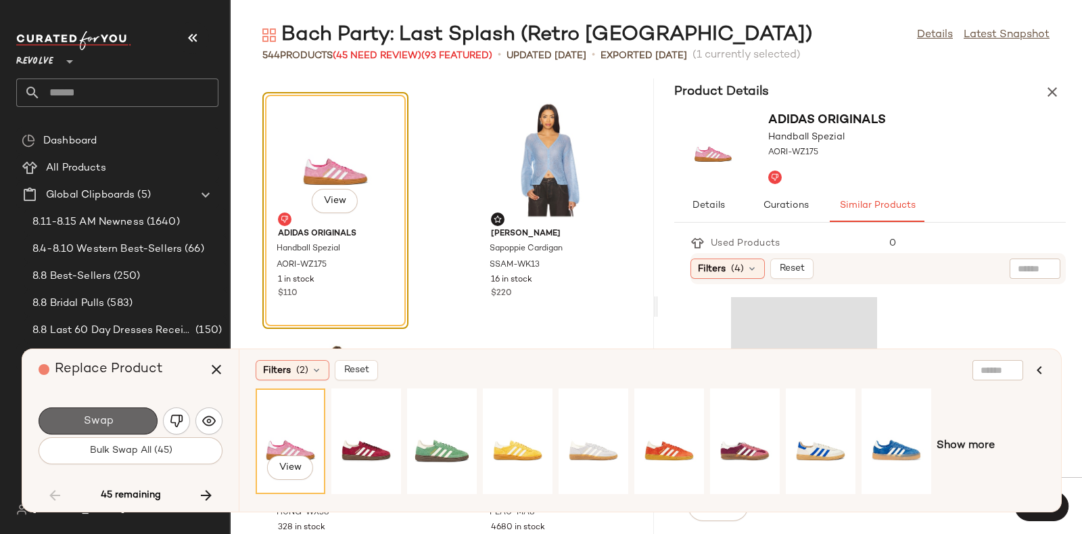
click at [147, 416] on button "Swap" at bounding box center [98, 420] width 119 height 27
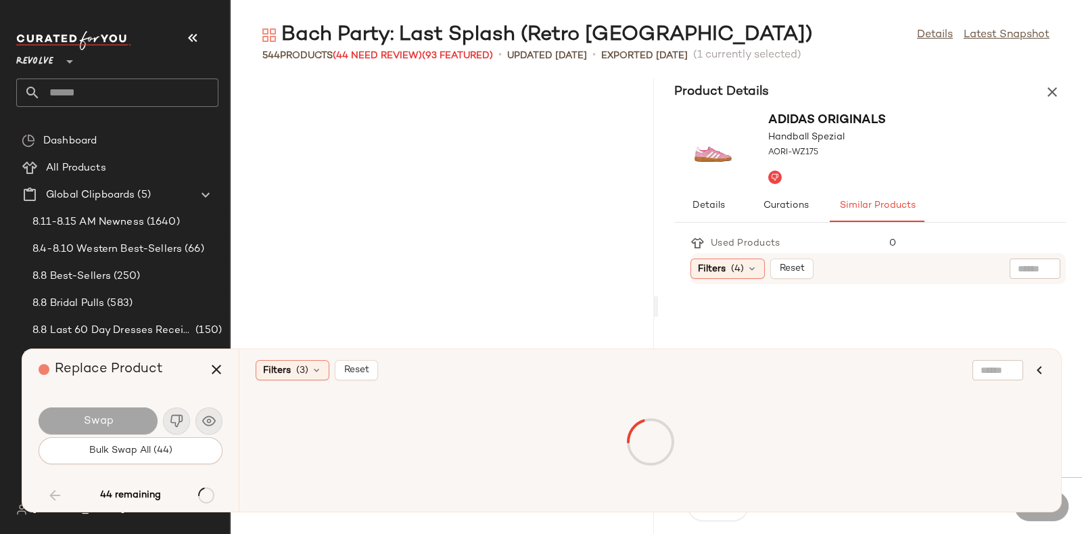
scroll to position [21781, 0]
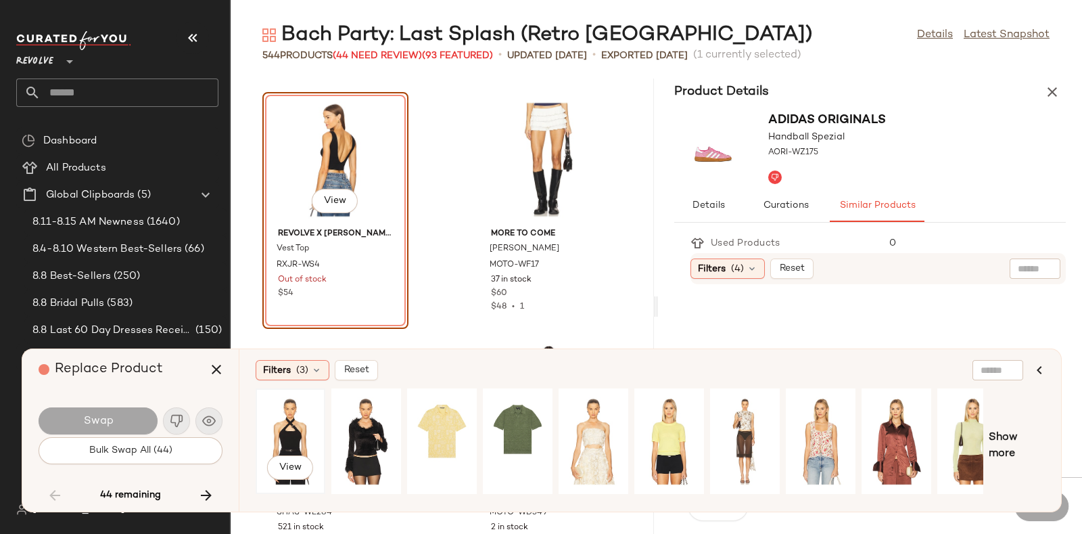
click at [274, 436] on div "View" at bounding box center [290, 441] width 60 height 96
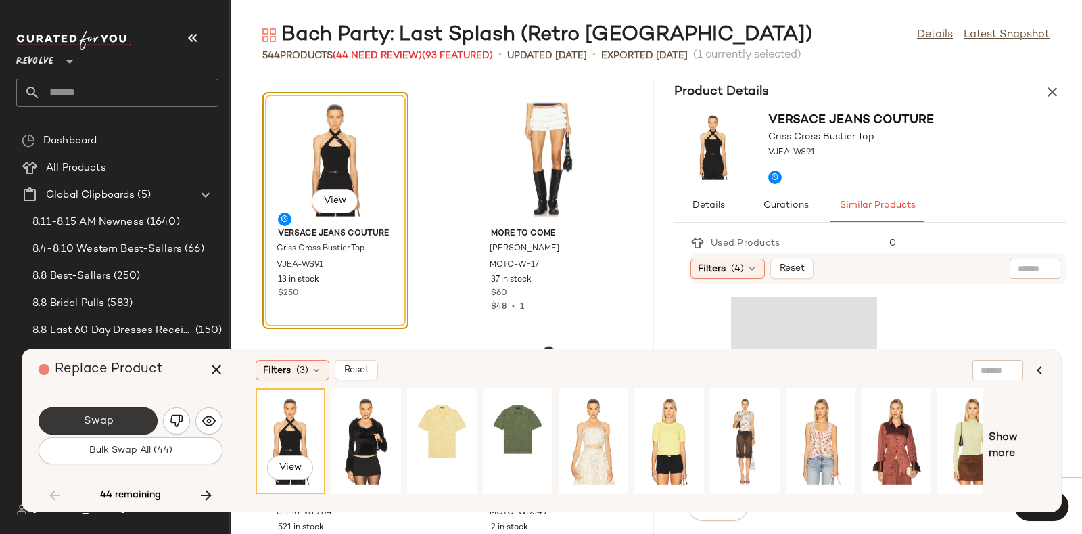
click at [128, 420] on button "Swap" at bounding box center [98, 420] width 119 height 27
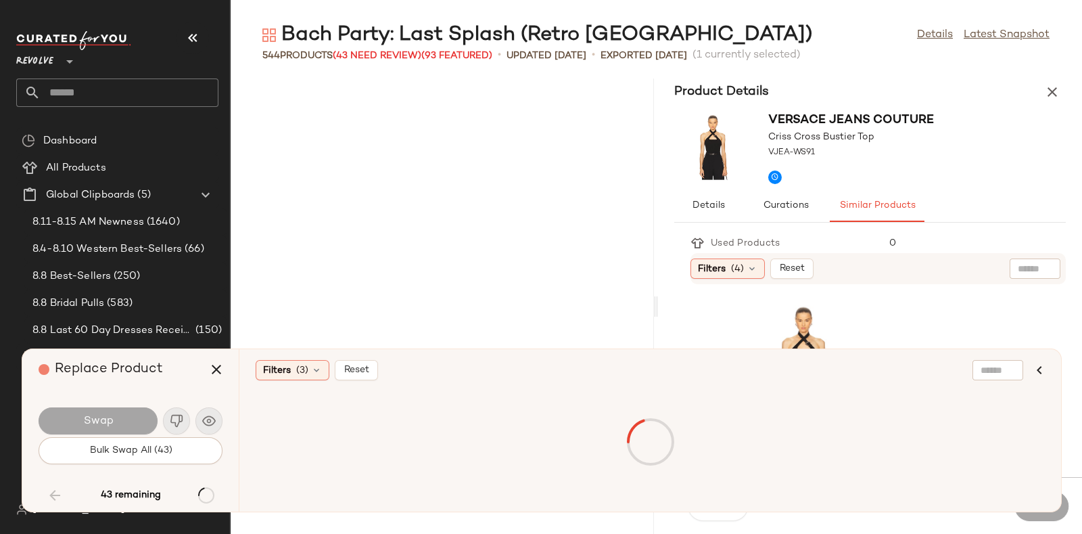
scroll to position [22276, 0]
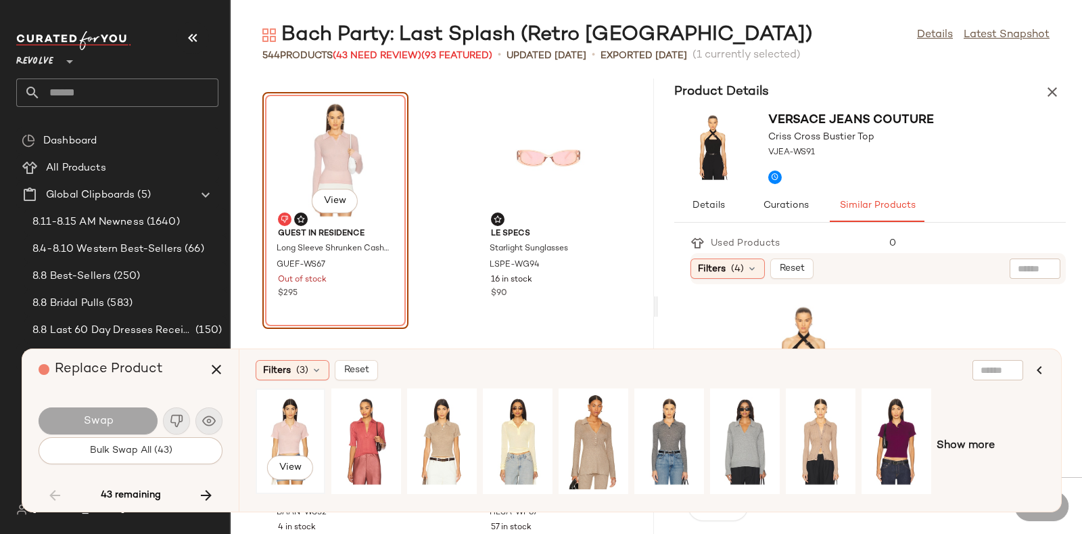
click at [273, 410] on div "View" at bounding box center [290, 441] width 60 height 96
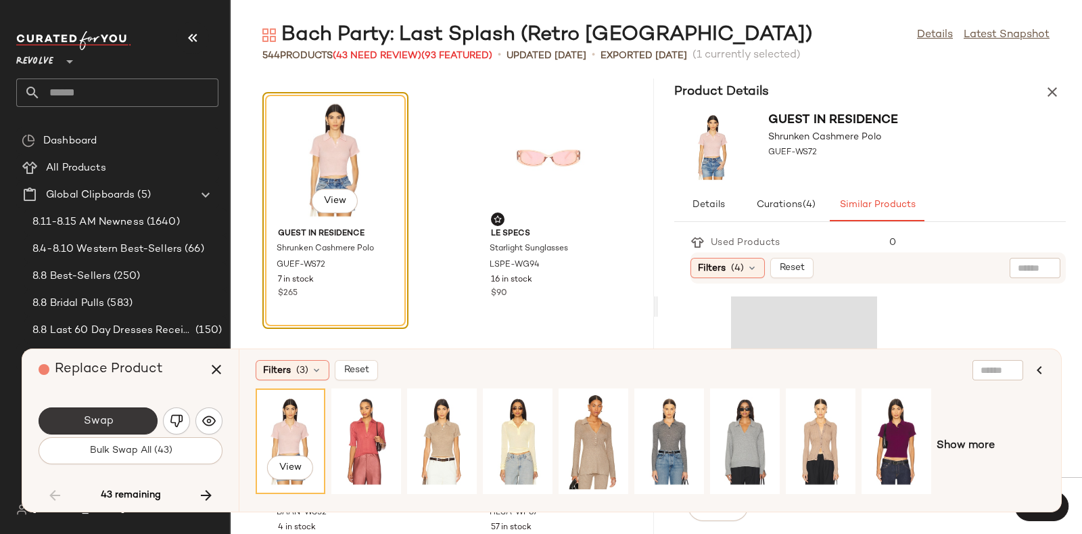
click at [129, 419] on button "Swap" at bounding box center [98, 420] width 119 height 27
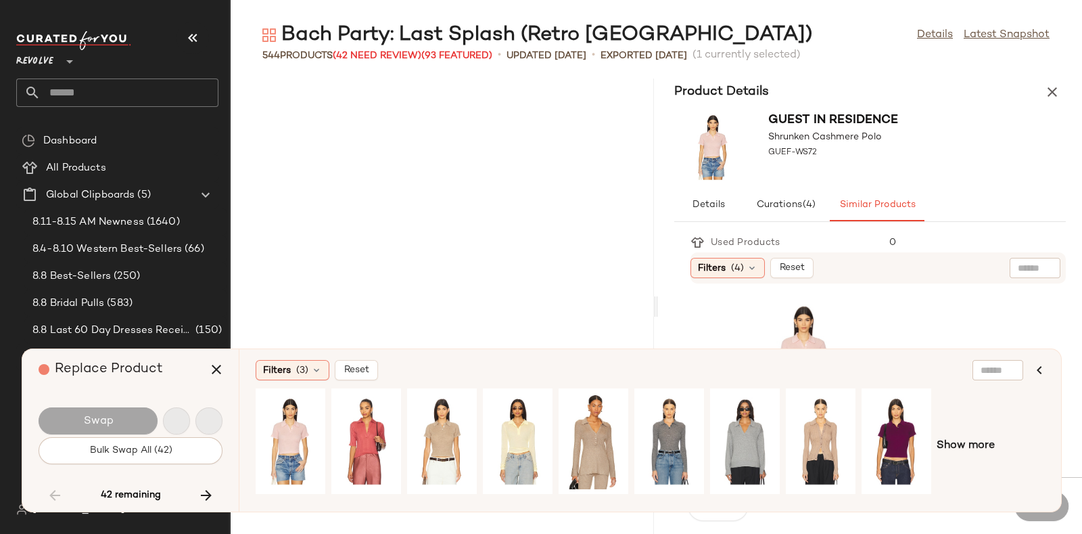
scroll to position [37373, 0]
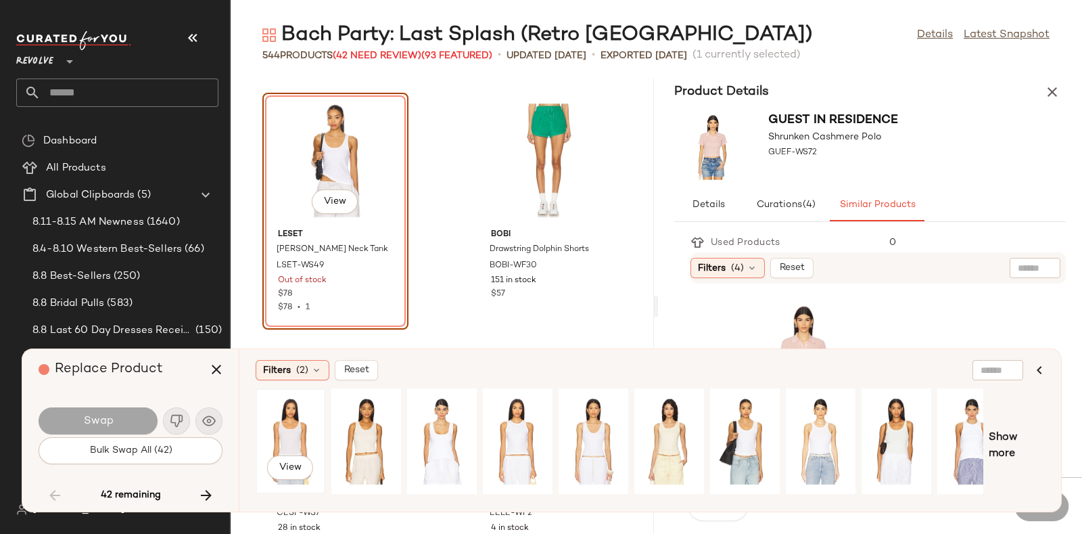
click at [284, 427] on div "View" at bounding box center [290, 441] width 60 height 96
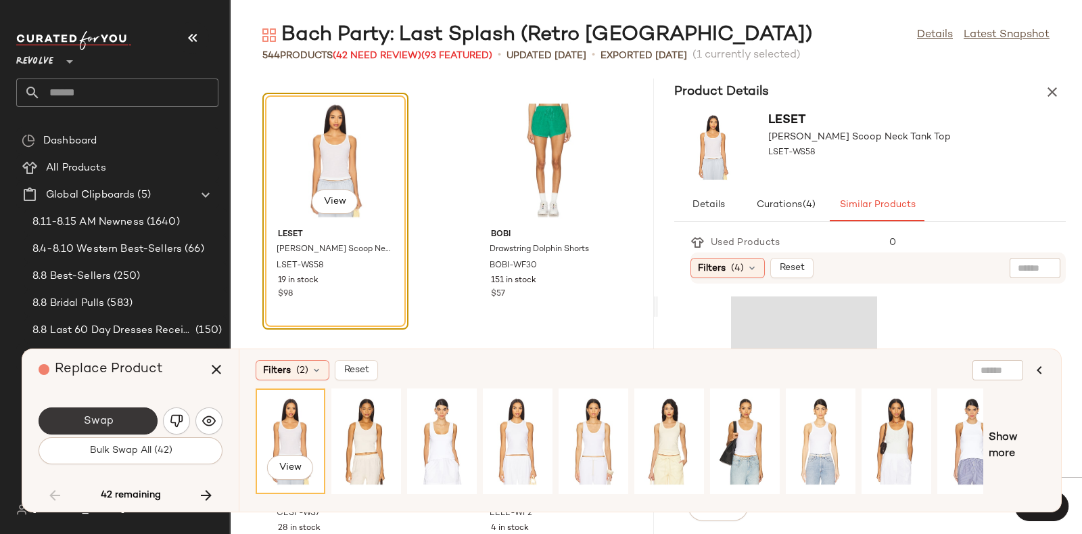
click at [116, 410] on button "Swap" at bounding box center [98, 420] width 119 height 27
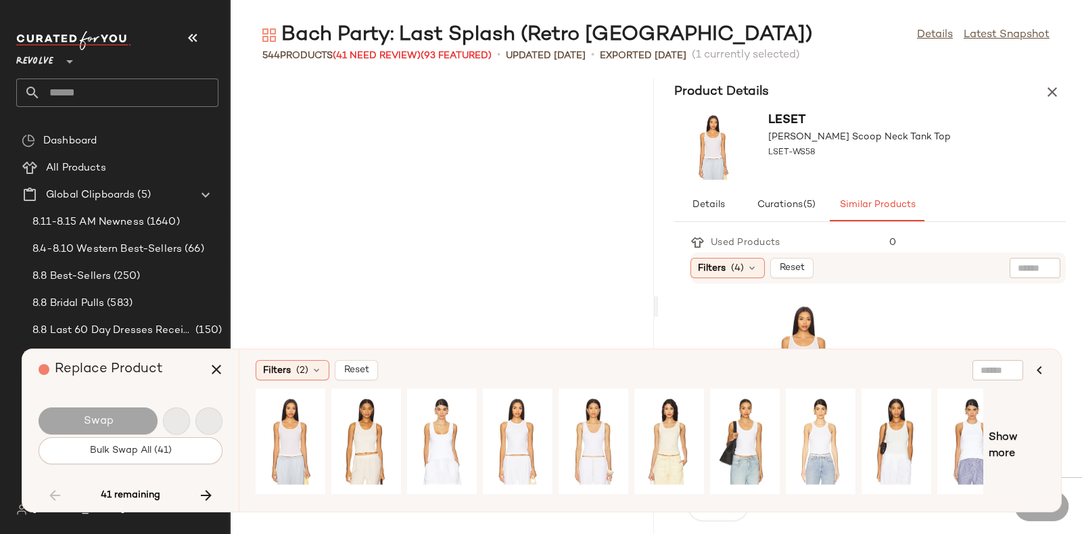
scroll to position [38858, 0]
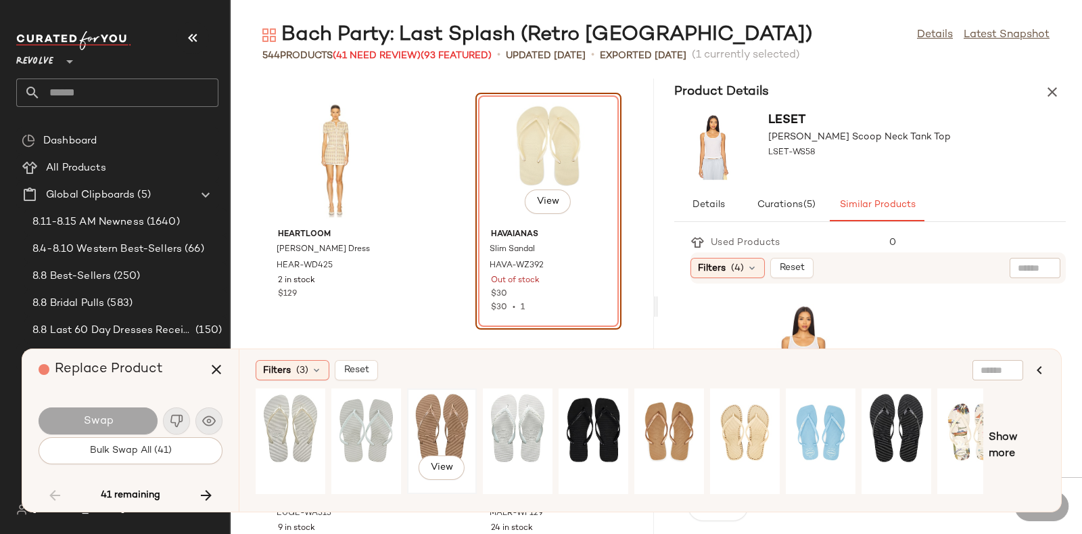
click at [438, 406] on div "View" at bounding box center [442, 441] width 60 height 96
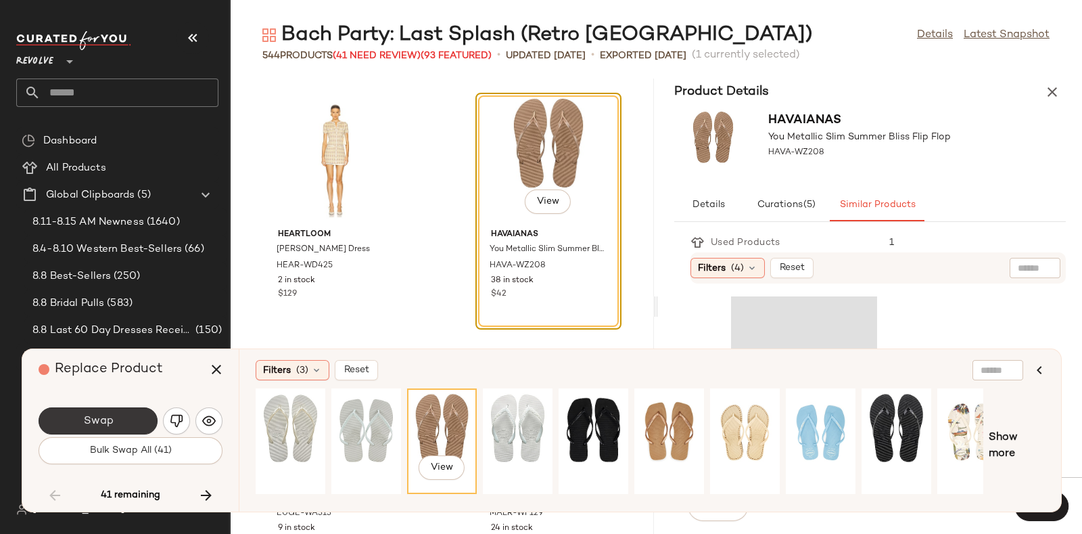
click at [131, 416] on button "Swap" at bounding box center [98, 420] width 119 height 27
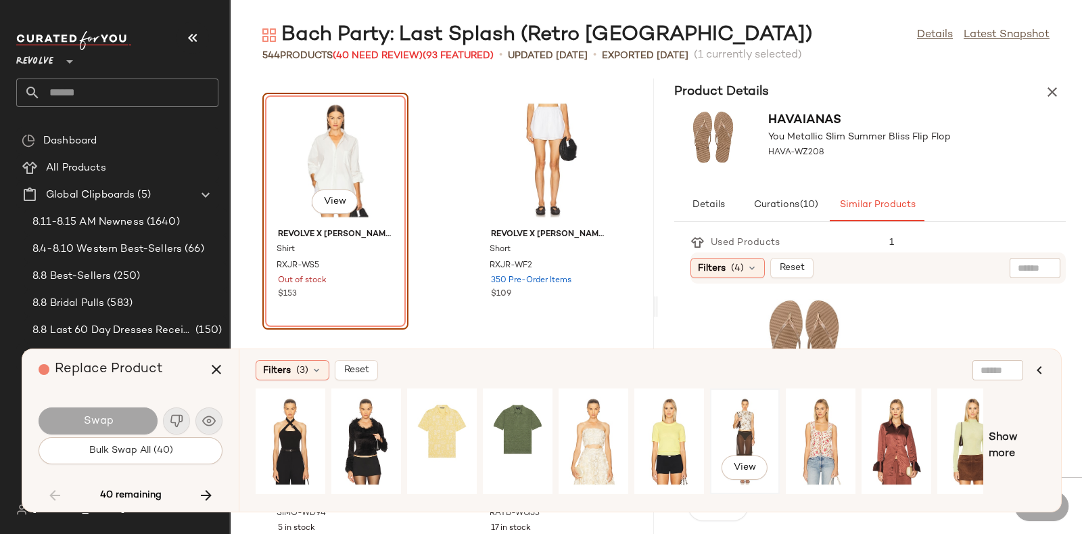
scroll to position [0, 22]
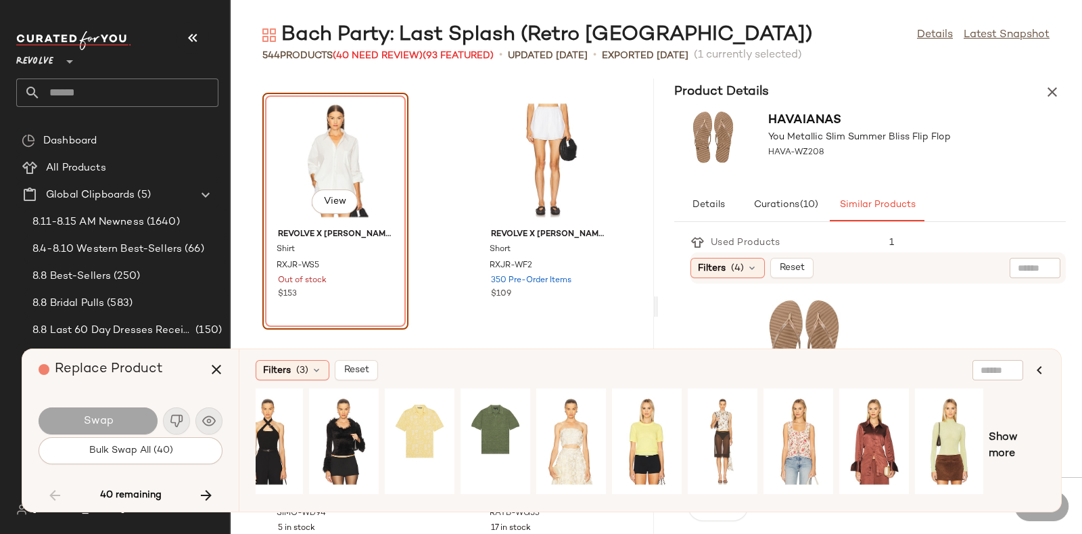
click at [1002, 426] on div "Show more" at bounding box center [650, 445] width 789 height 115
click at [1001, 435] on span "Show more" at bounding box center [1017, 445] width 56 height 32
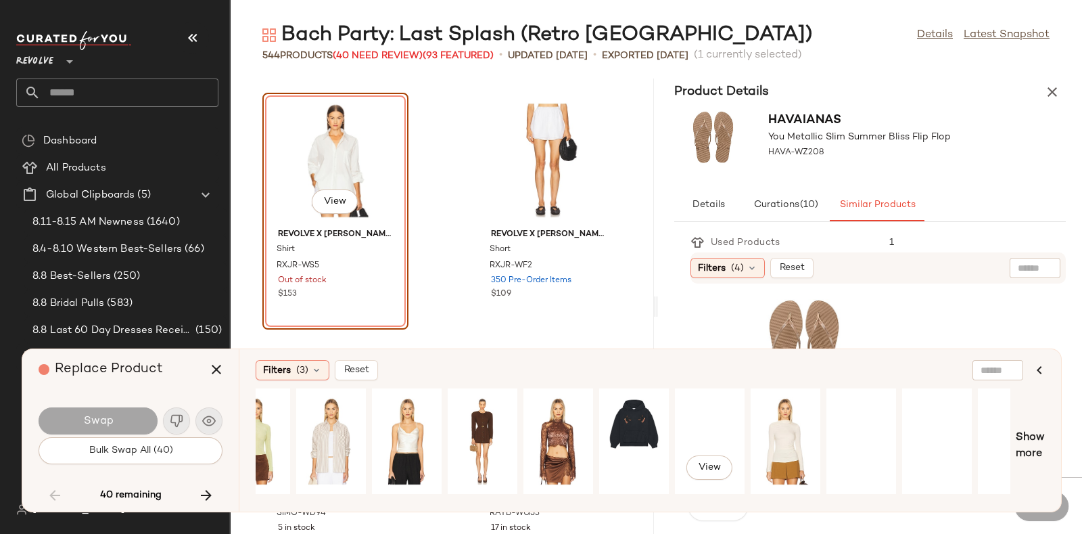
scroll to position [0, 753]
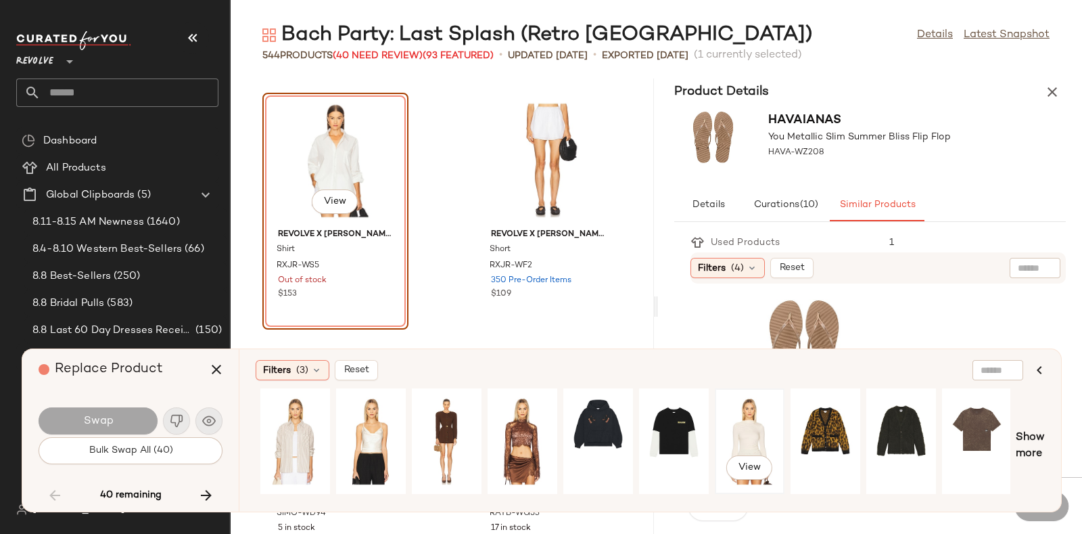
click at [742, 420] on div "View" at bounding box center [750, 441] width 60 height 96
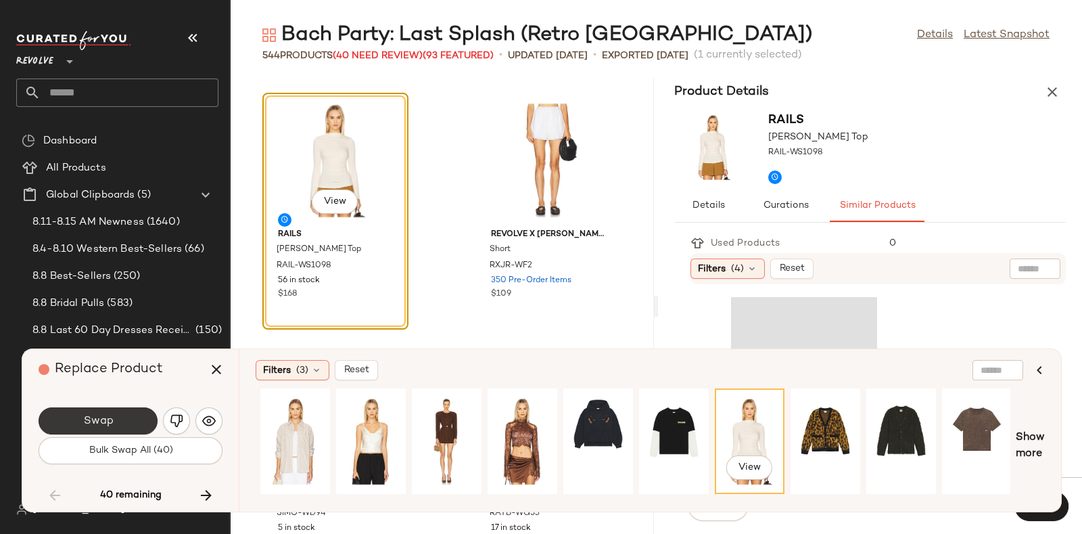
click at [101, 410] on button "Swap" at bounding box center [98, 420] width 119 height 27
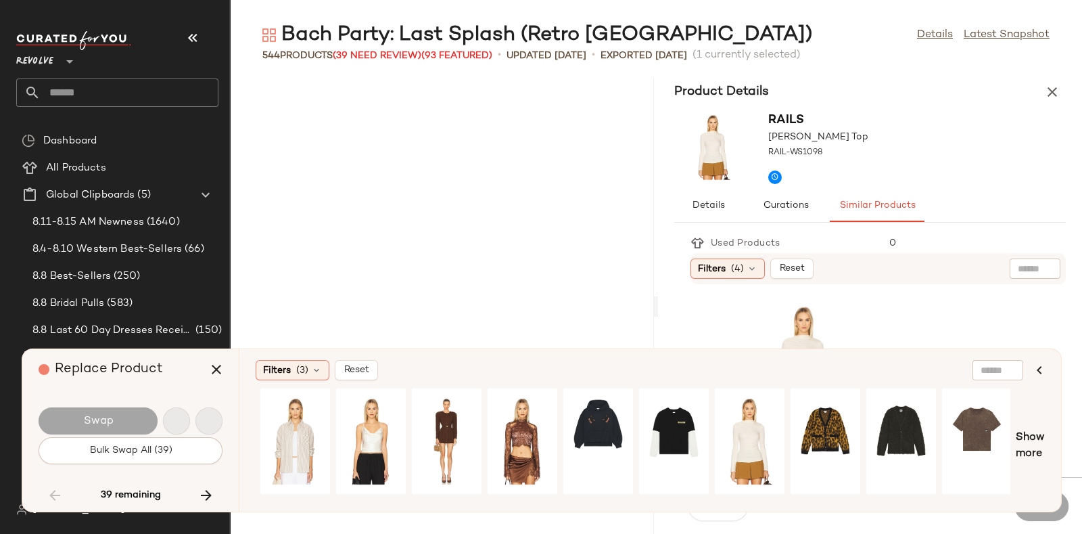
scroll to position [43561, 0]
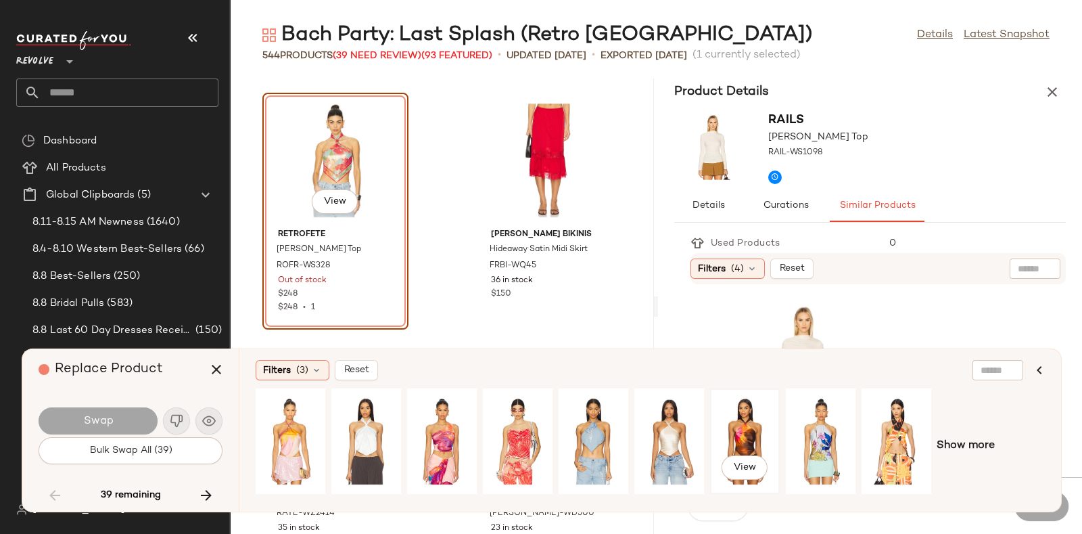
click at [732, 423] on div "View" at bounding box center [745, 441] width 60 height 96
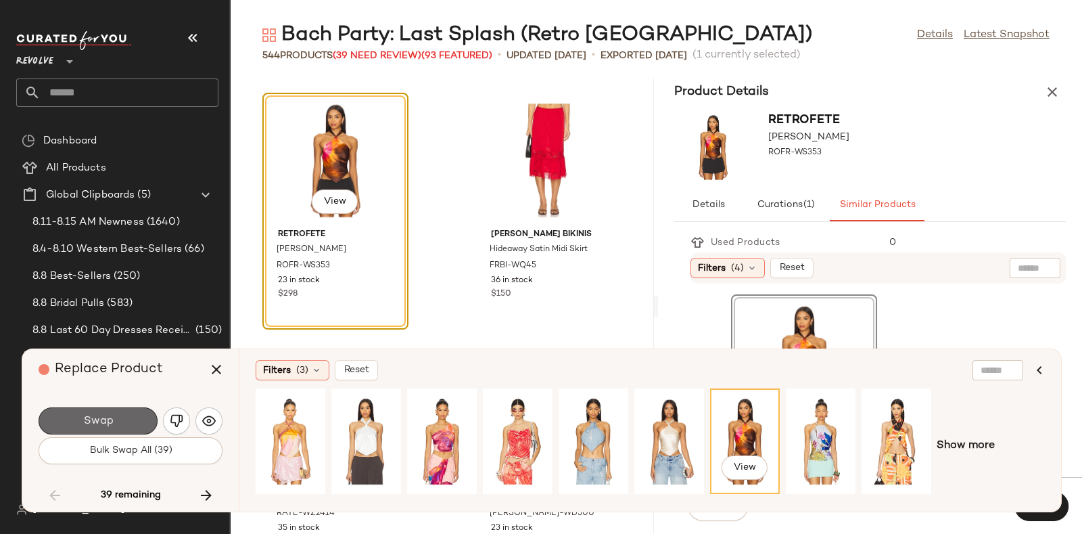
click at [115, 413] on button "Swap" at bounding box center [98, 420] width 119 height 27
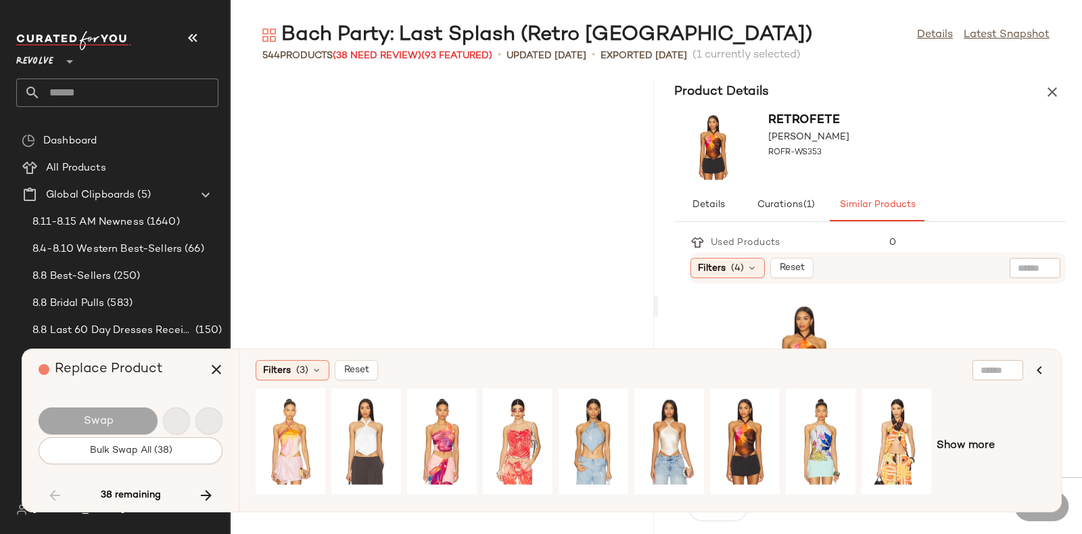
scroll to position [45789, 0]
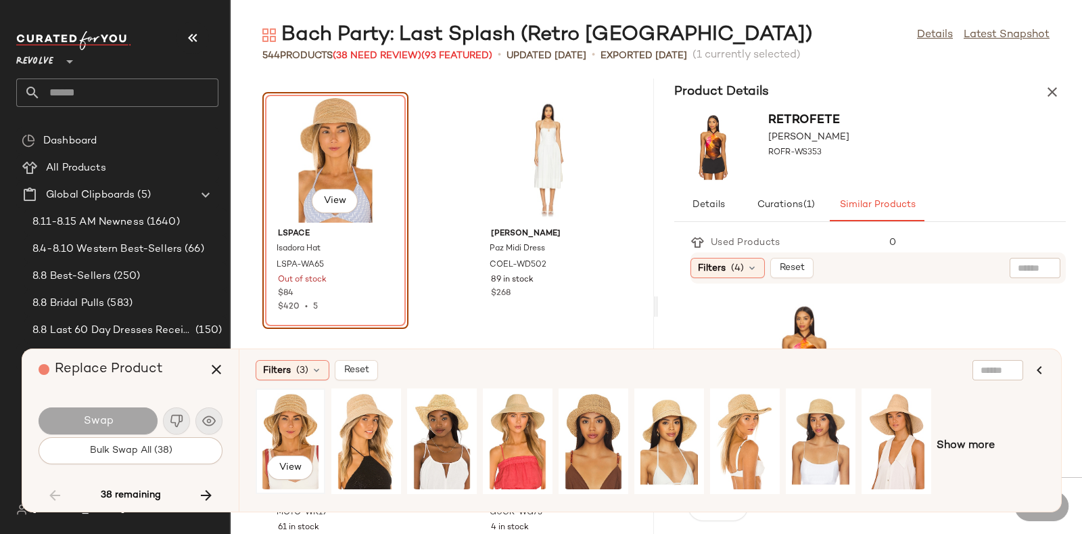
click at [269, 412] on div "View" at bounding box center [290, 441] width 60 height 96
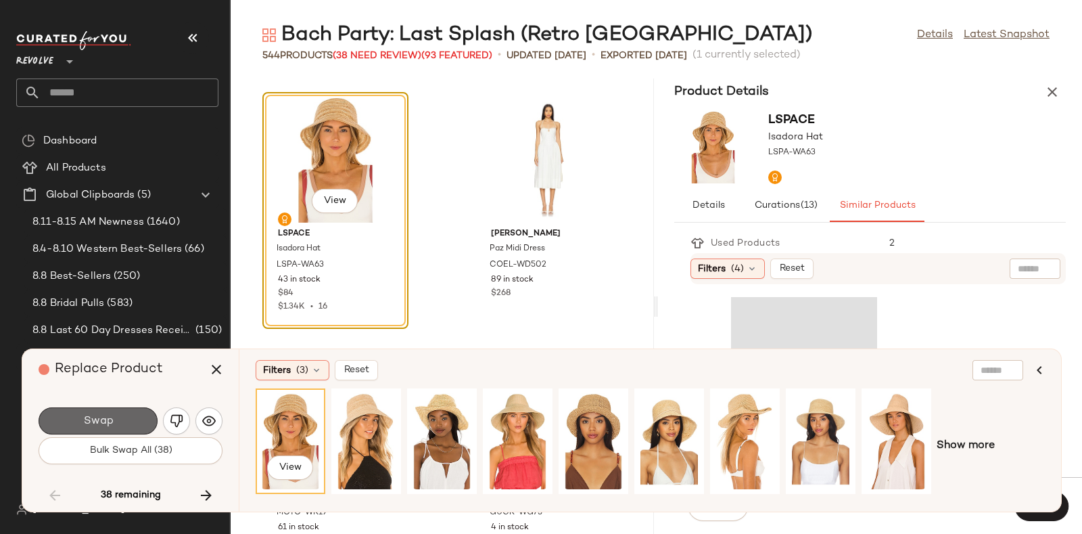
click at [118, 414] on button "Swap" at bounding box center [98, 420] width 119 height 27
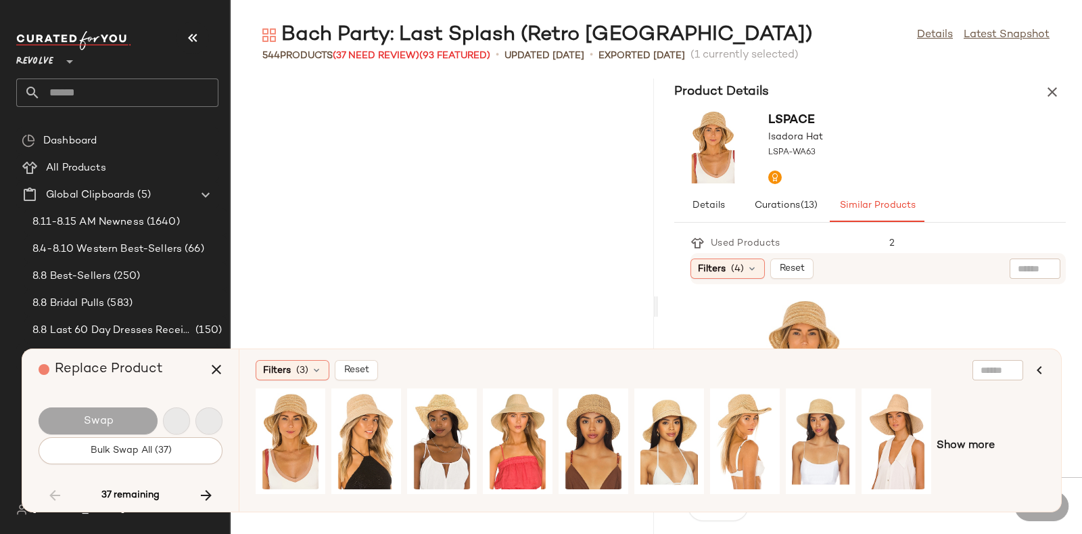
scroll to position [46779, 0]
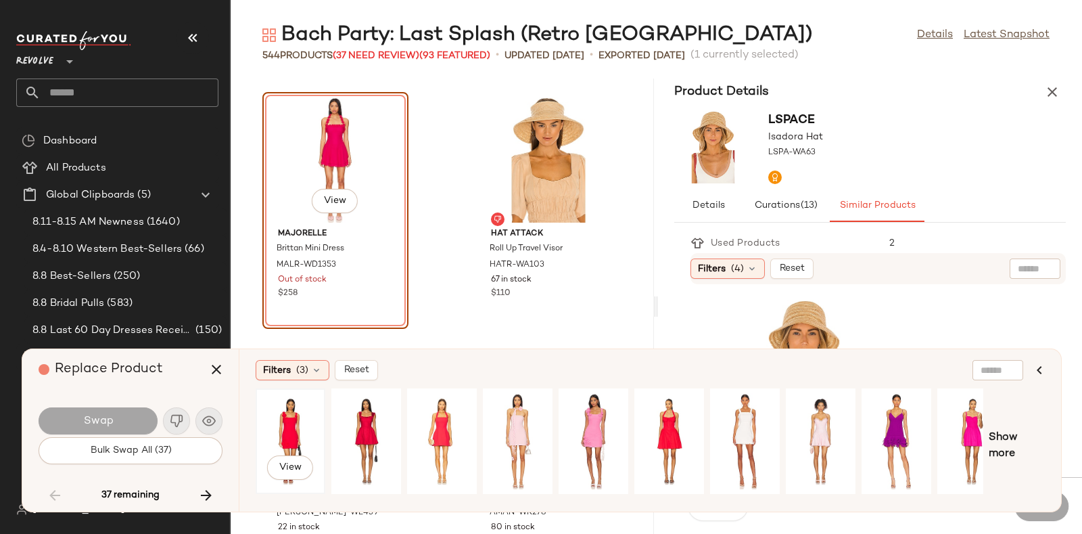
click at [294, 421] on div "View" at bounding box center [290, 441] width 60 height 96
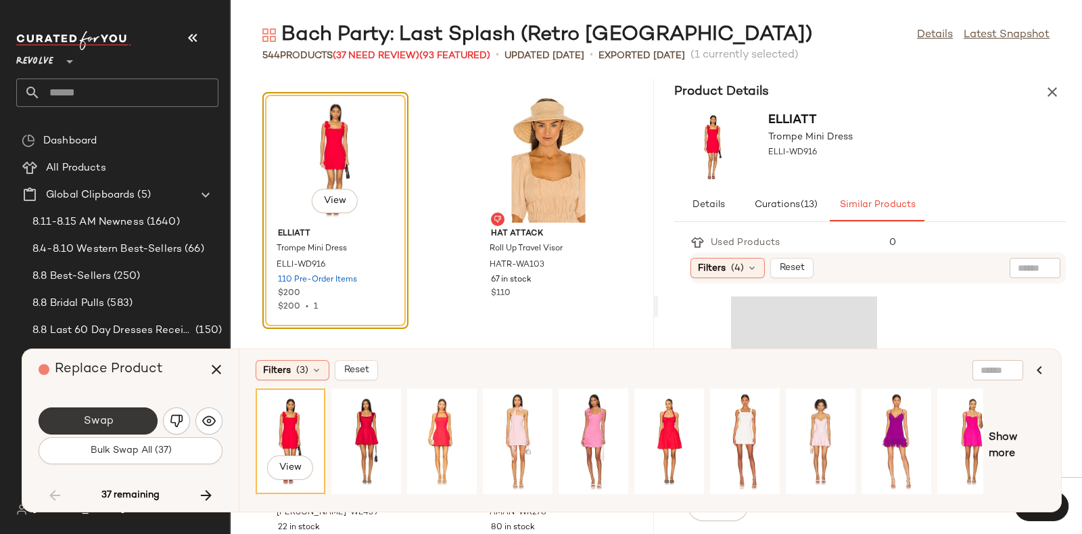
click at [106, 415] on span "Swap" at bounding box center [98, 421] width 30 height 13
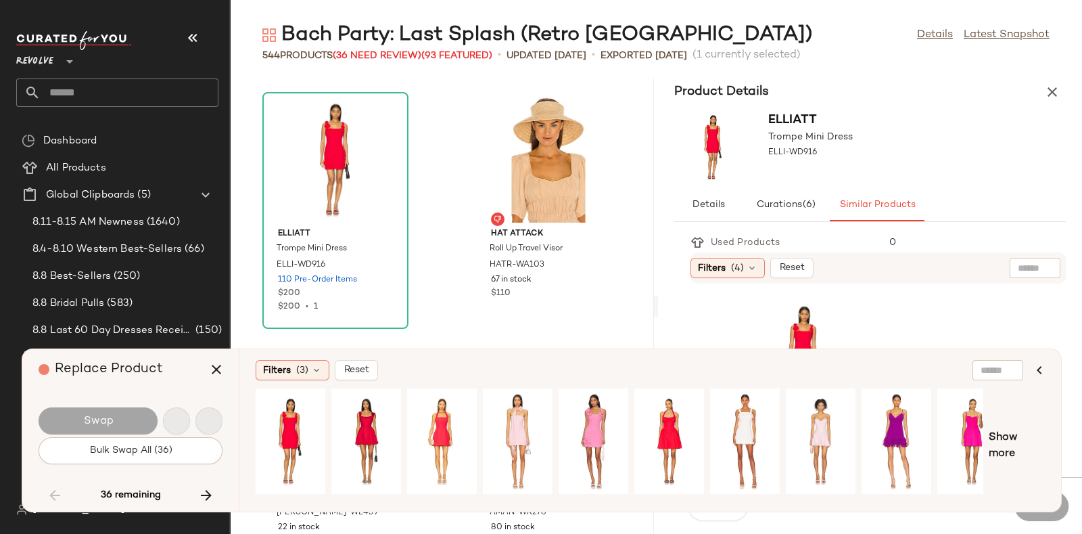
scroll to position [48017, 0]
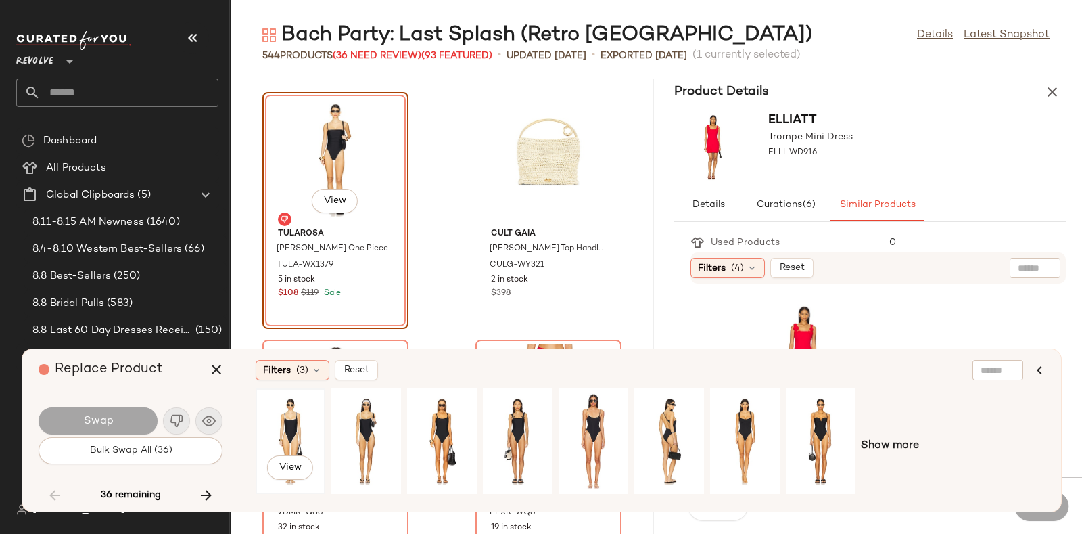
click at [292, 404] on div "View" at bounding box center [290, 441] width 60 height 96
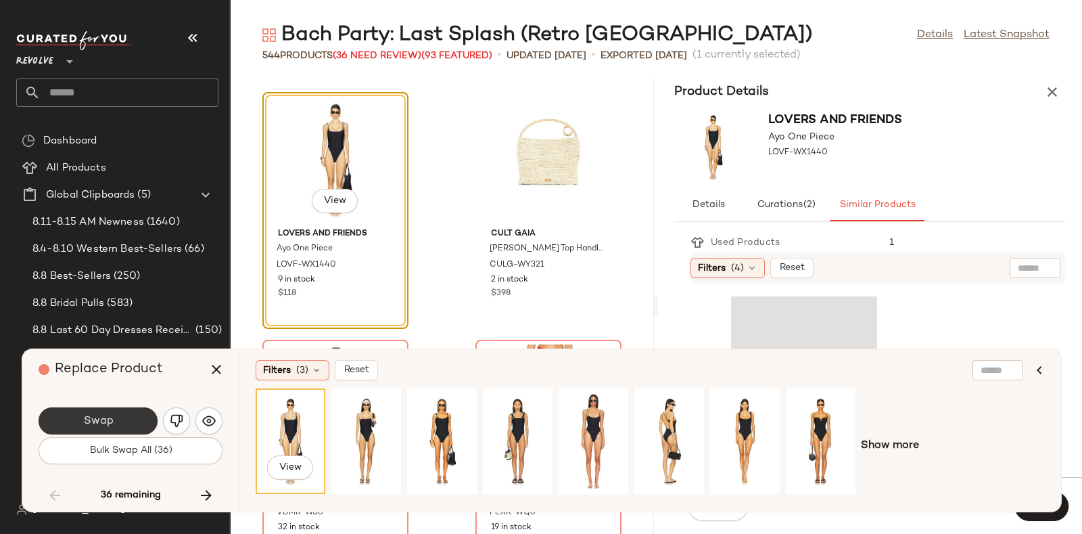
click at [143, 415] on button "Swap" at bounding box center [98, 420] width 119 height 27
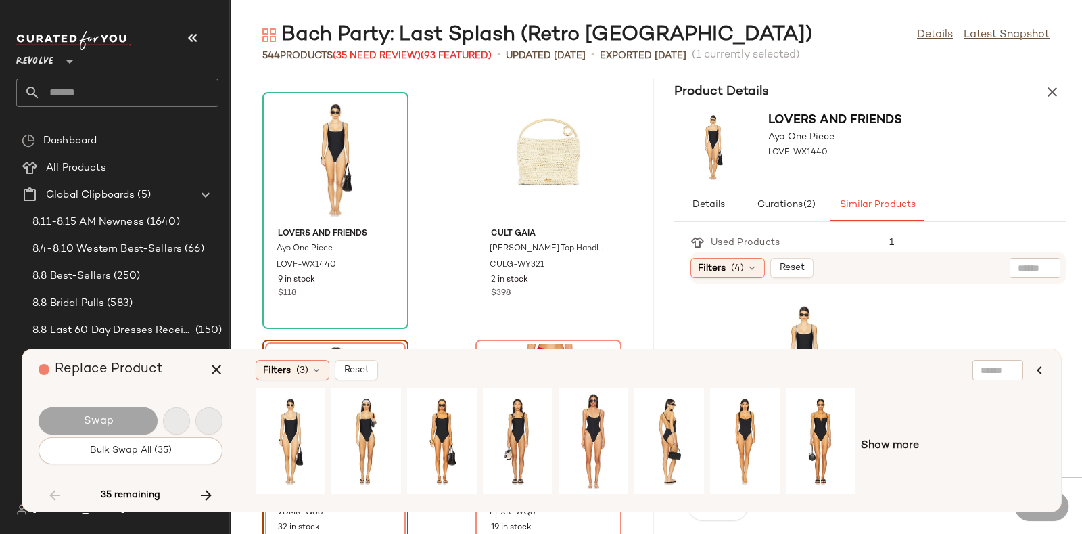
scroll to position [48265, 0]
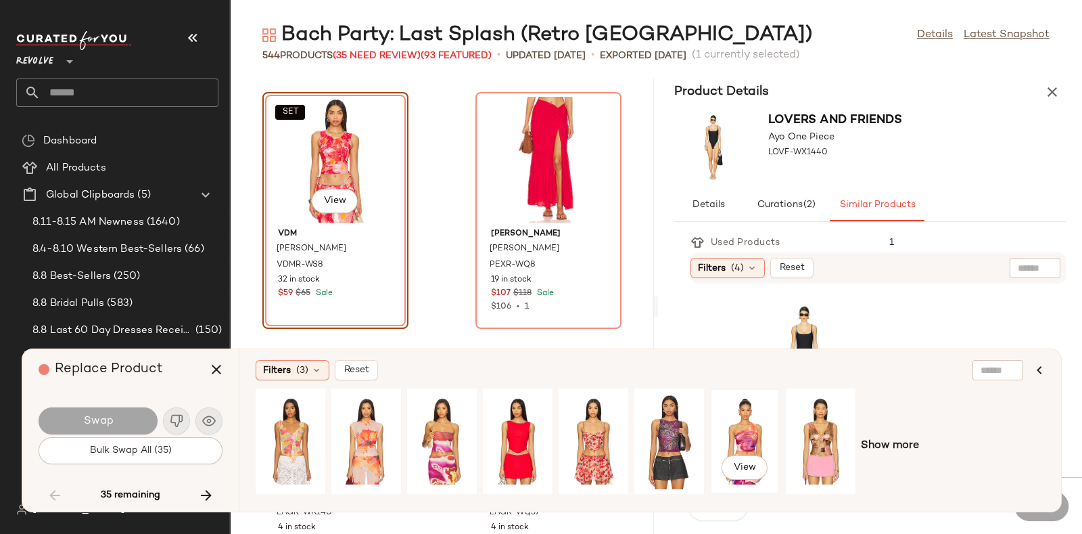
click at [744, 420] on div "View" at bounding box center [745, 441] width 60 height 96
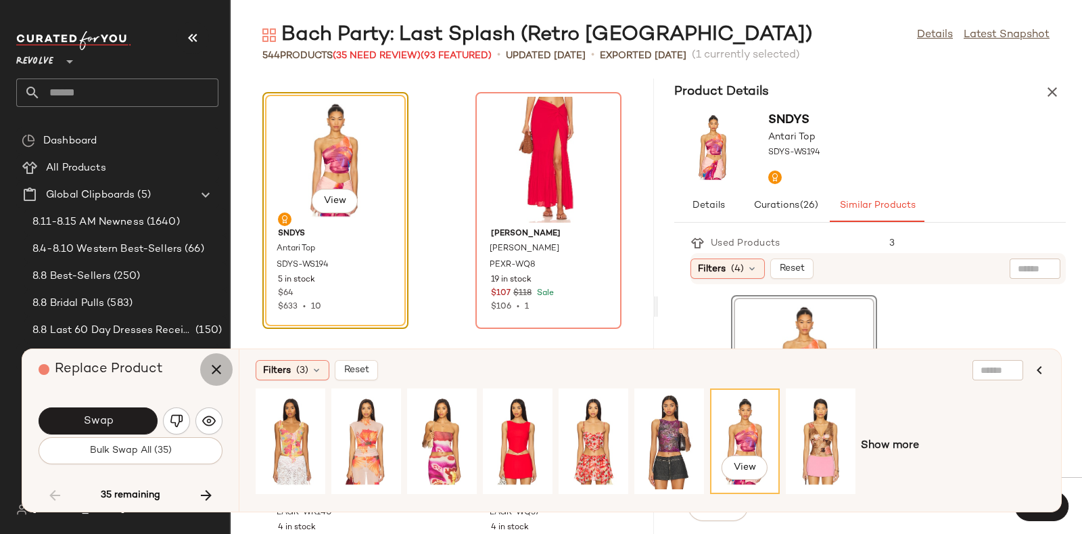
click at [214, 367] on icon "button" at bounding box center [216, 369] width 16 height 16
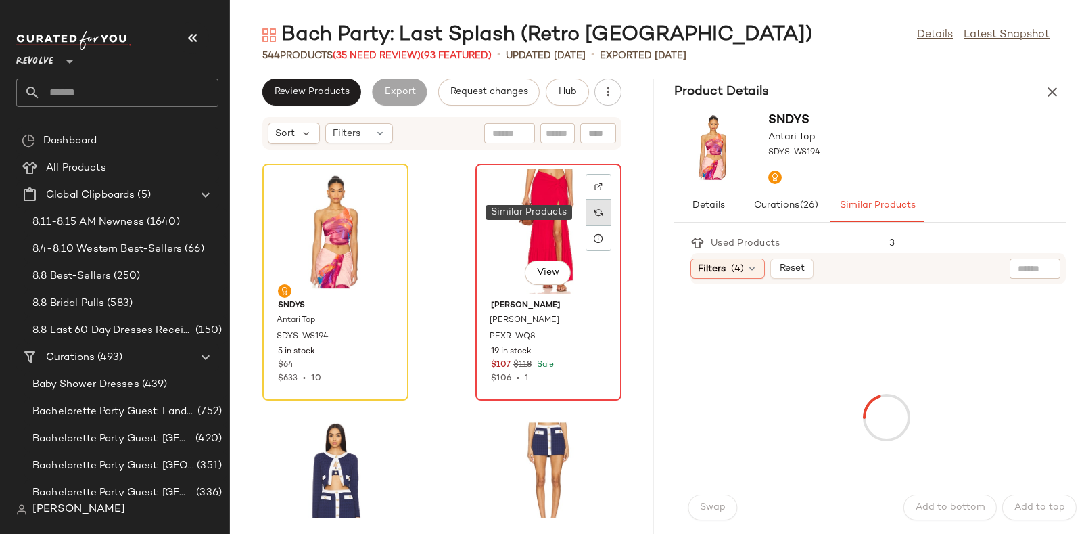
click at [594, 212] on img at bounding box center [598, 212] width 8 height 8
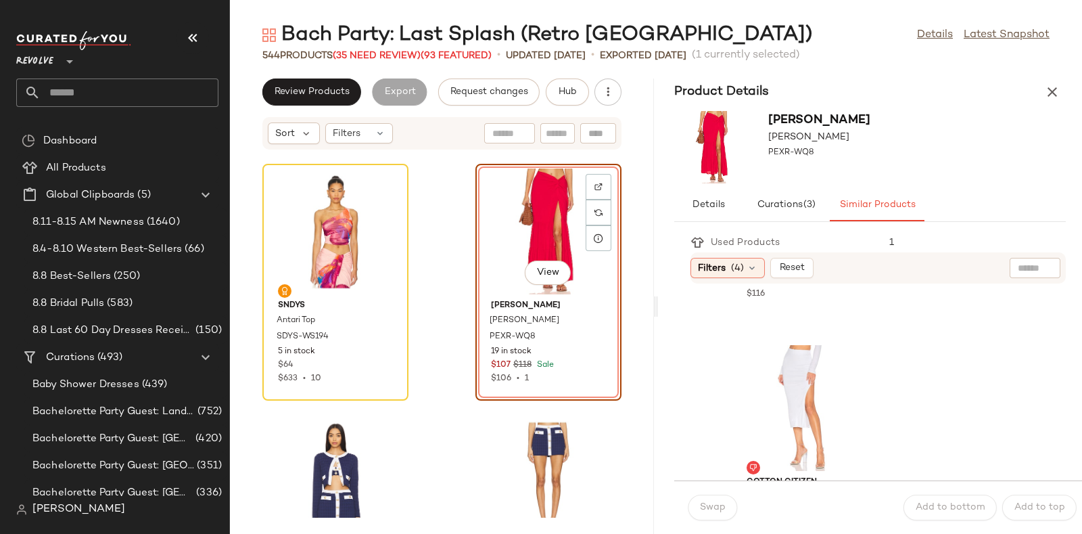
scroll to position [5646, 0]
click at [383, 184] on icon at bounding box center [385, 186] width 9 height 9
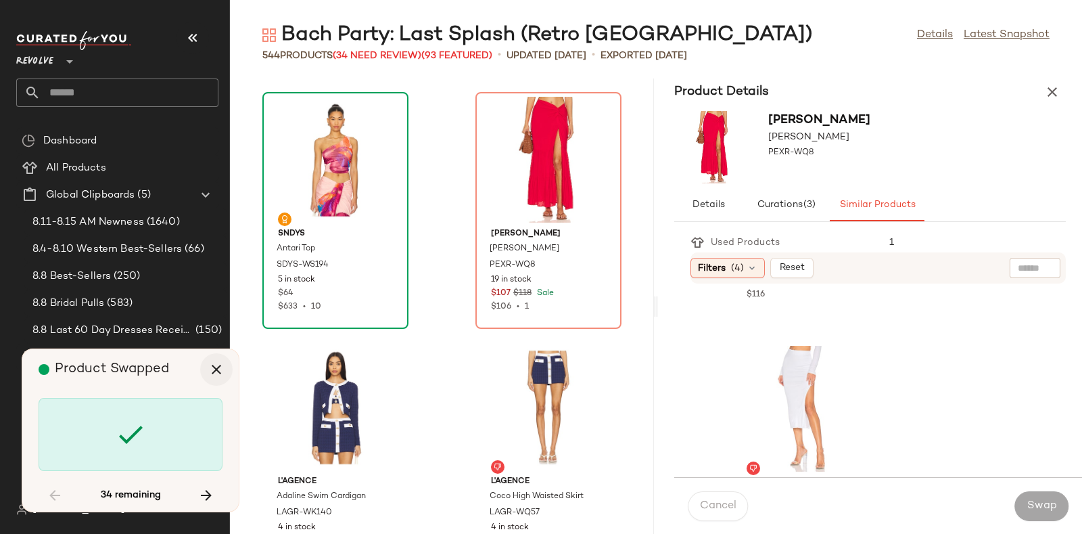
click at [214, 364] on icon "button" at bounding box center [216, 369] width 16 height 16
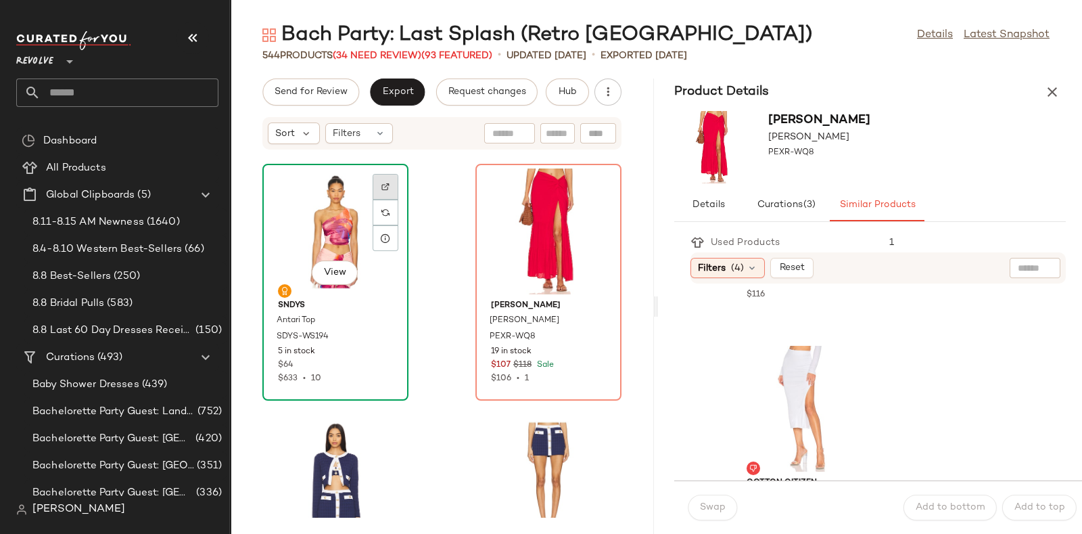
click at [386, 183] on img at bounding box center [385, 187] width 8 height 8
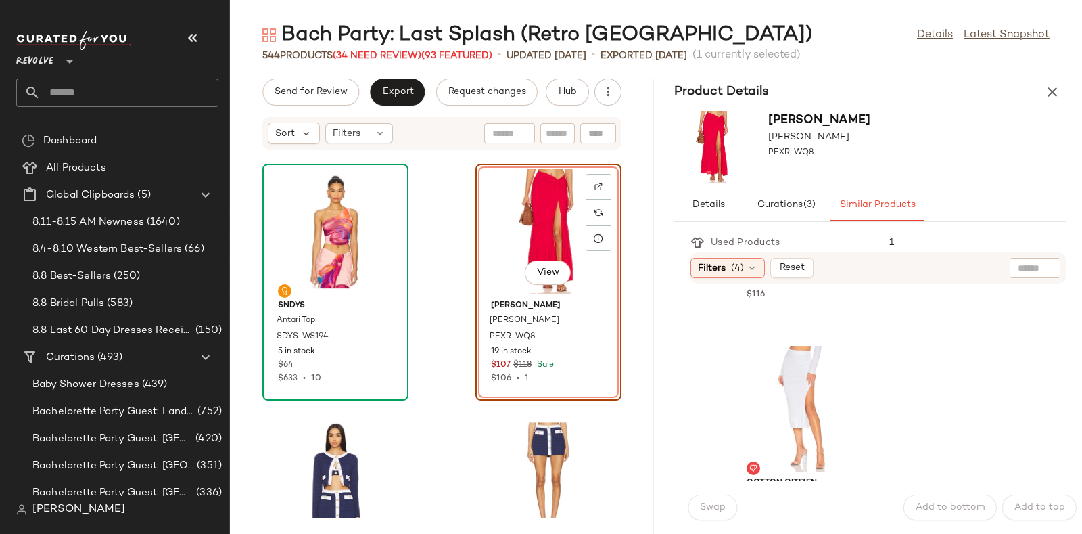
click at [566, 105] on div "Send for Review Export Request changes Hub Sort Filters SNDYS Antari Top SDYS-W…" at bounding box center [442, 305] width 424 height 455
click at [567, 93] on span "Hub" at bounding box center [567, 92] width 19 height 11
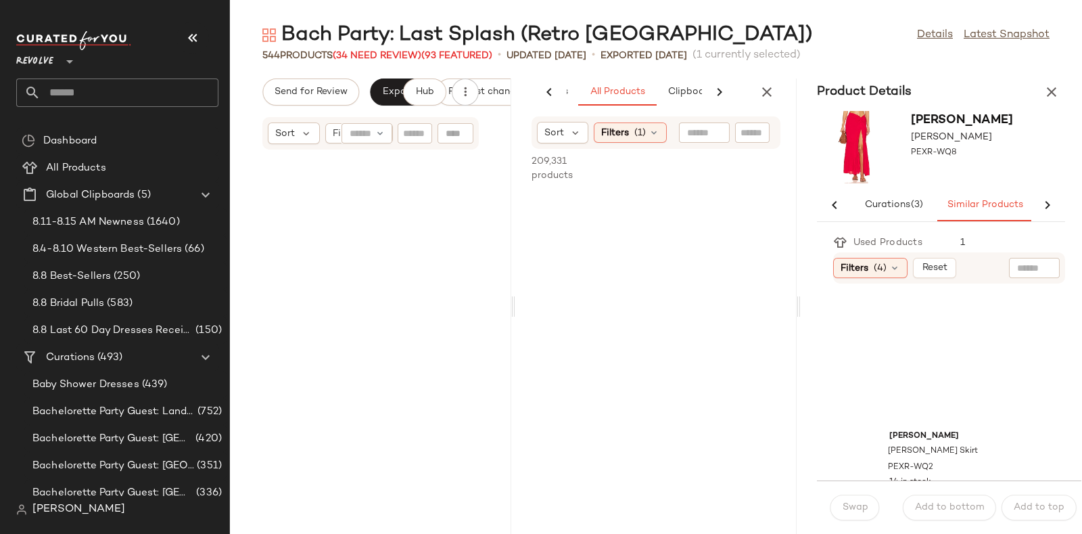
scroll to position [0, 71]
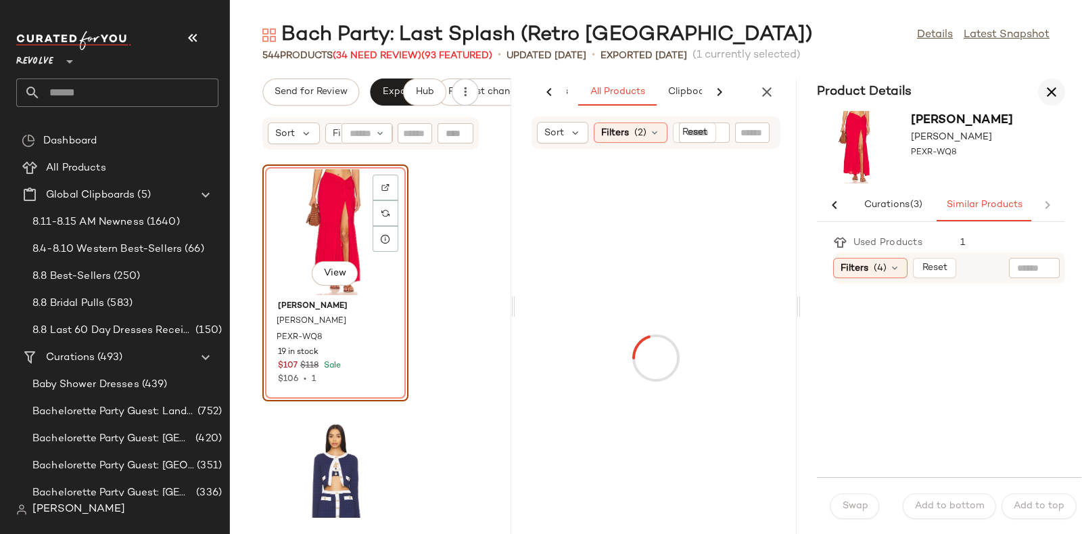
click at [1046, 88] on icon "button" at bounding box center [1051, 92] width 16 height 16
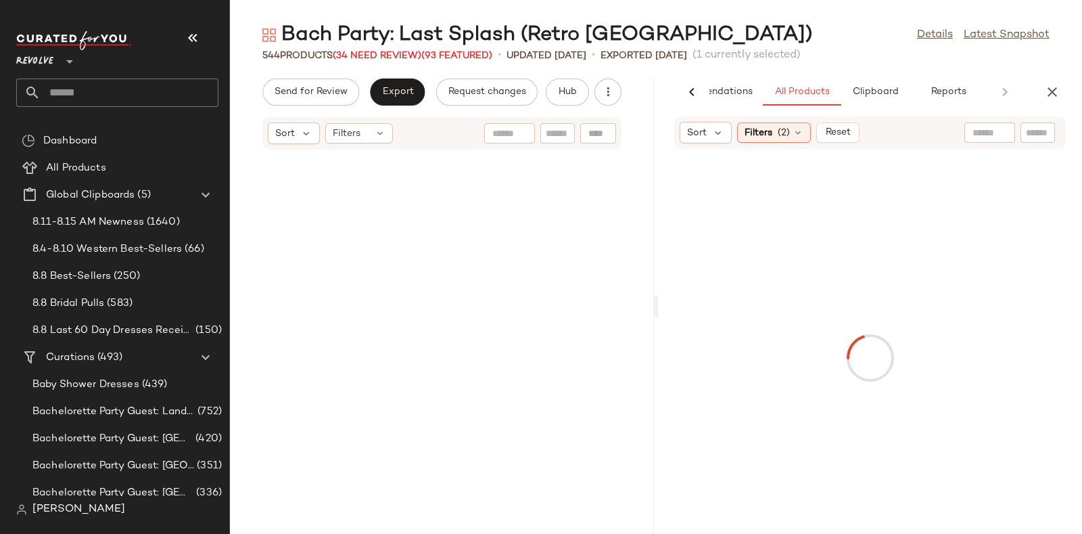
scroll to position [48265, 0]
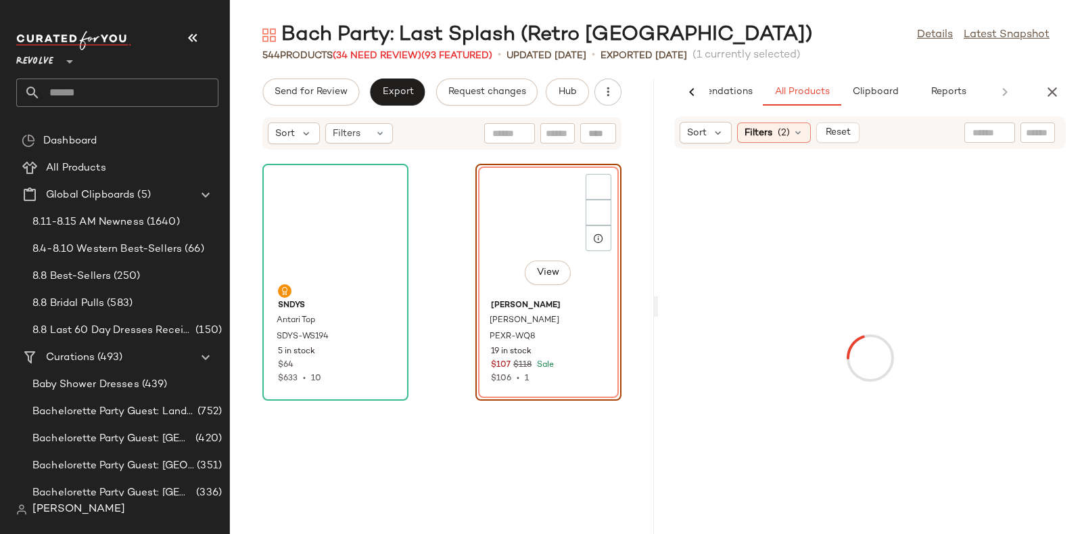
click at [1034, 128] on input "text" at bounding box center [1038, 133] width 24 height 14
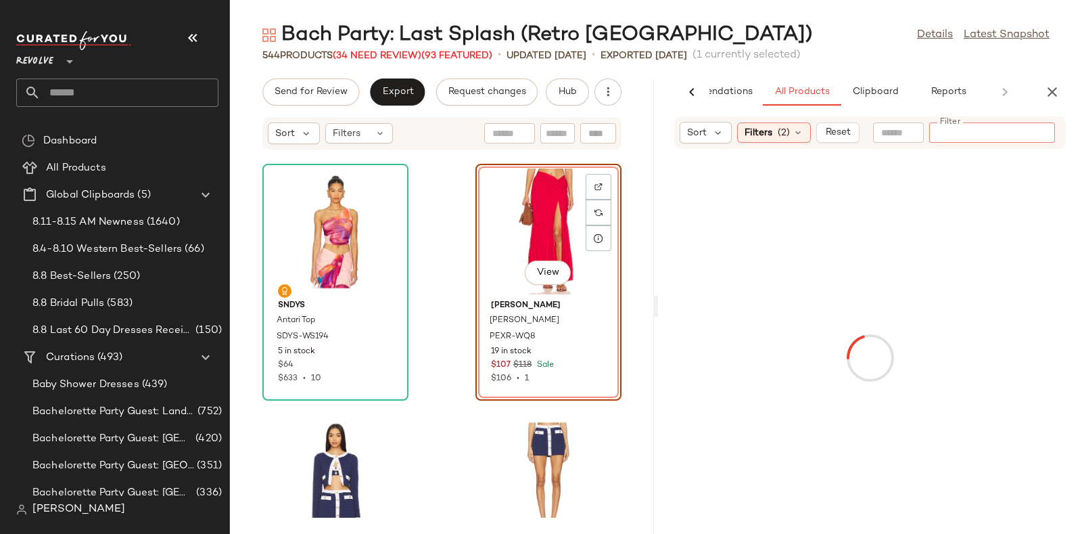
paste input "**********"
type input "**********"
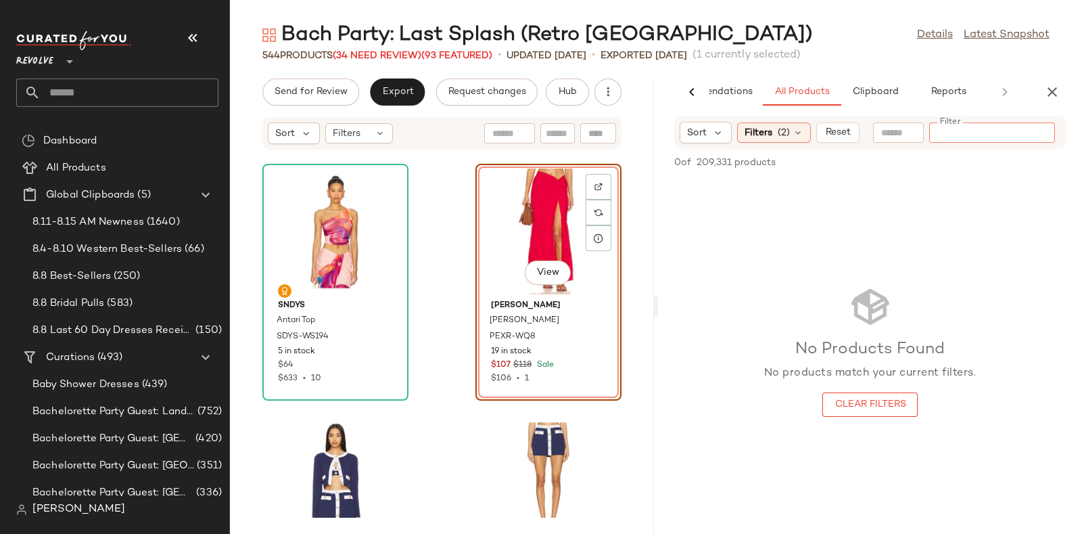
paste input "**********"
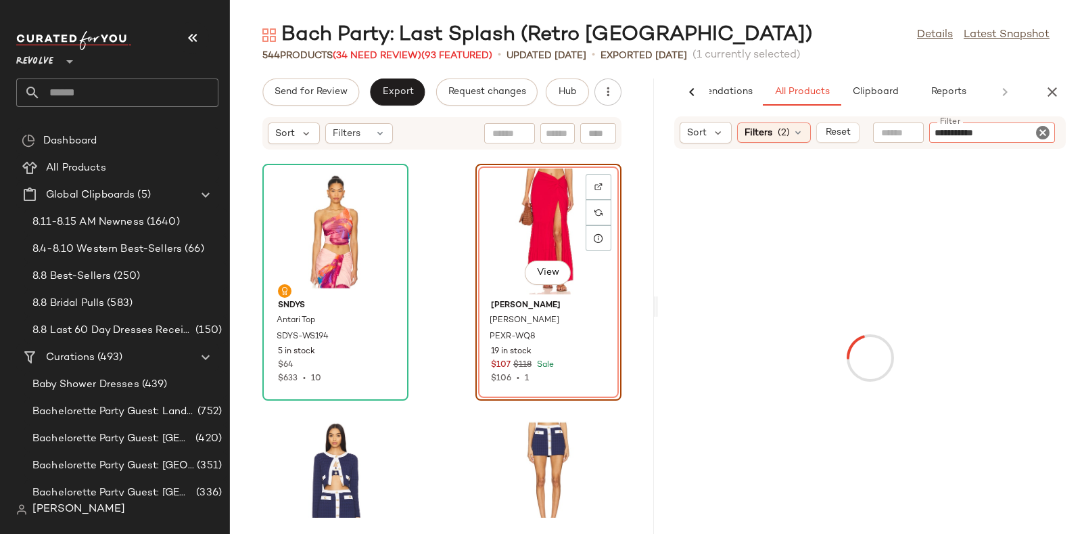
click at [937, 130] on input "**********" at bounding box center [992, 133] width 115 height 14
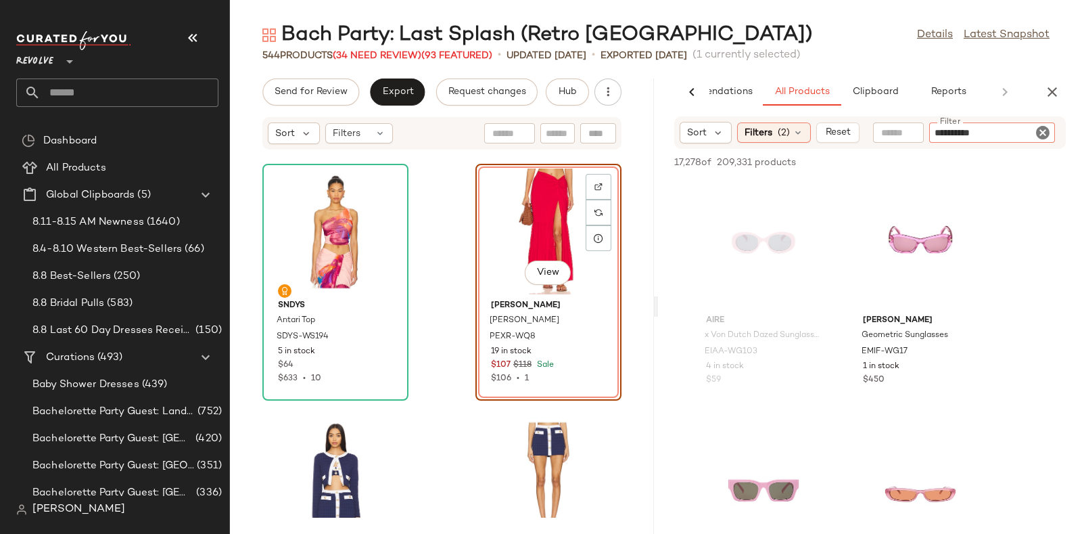
type input "*********"
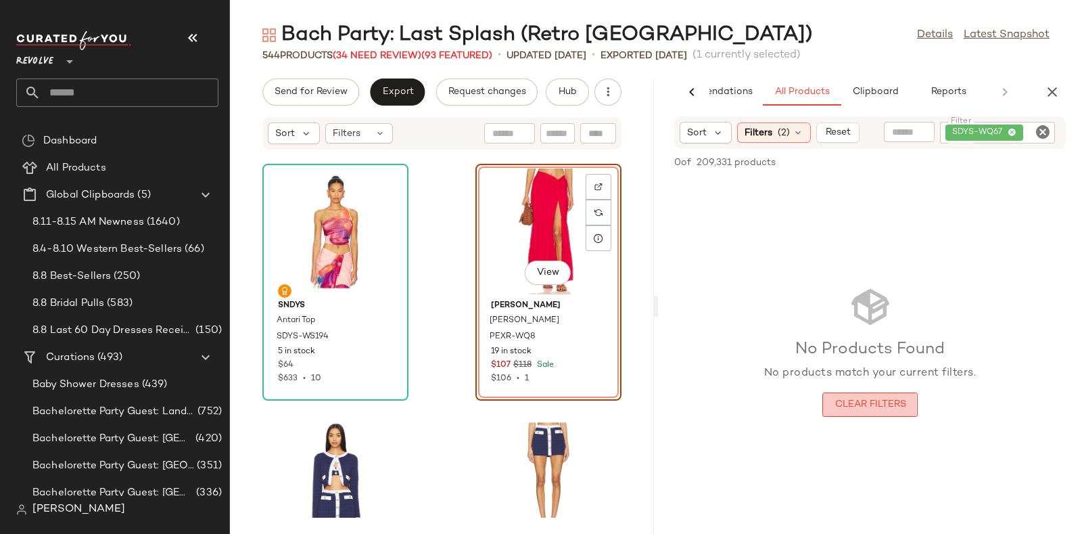
click at [872, 421] on div "No Products Found No products match your current filters. Clear Filters" at bounding box center [870, 351] width 424 height 344
click at [869, 404] on span "Clear Filters" at bounding box center [870, 404] width 72 height 11
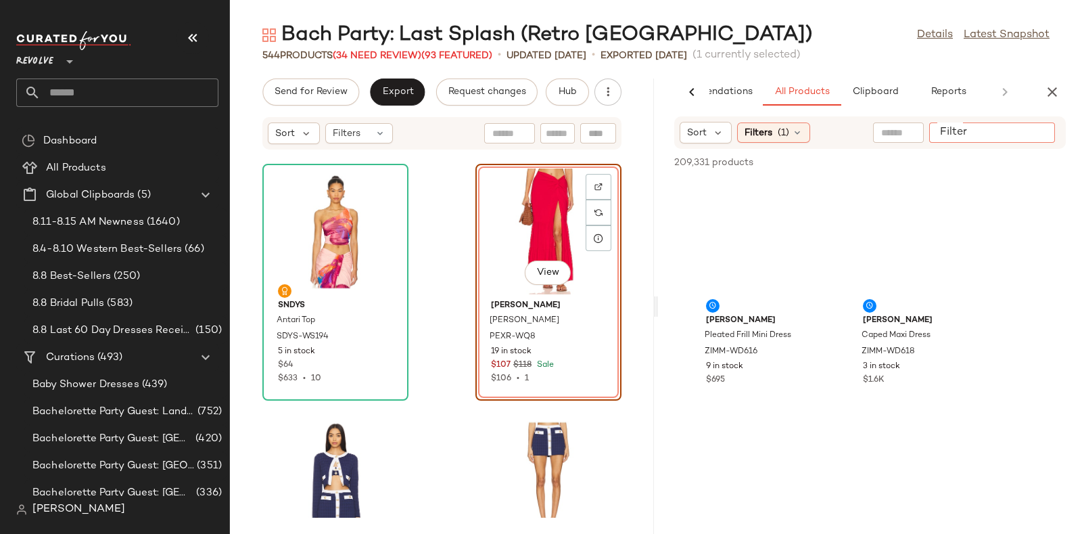
click at [1041, 135] on input "Filter" at bounding box center [992, 133] width 115 height 14
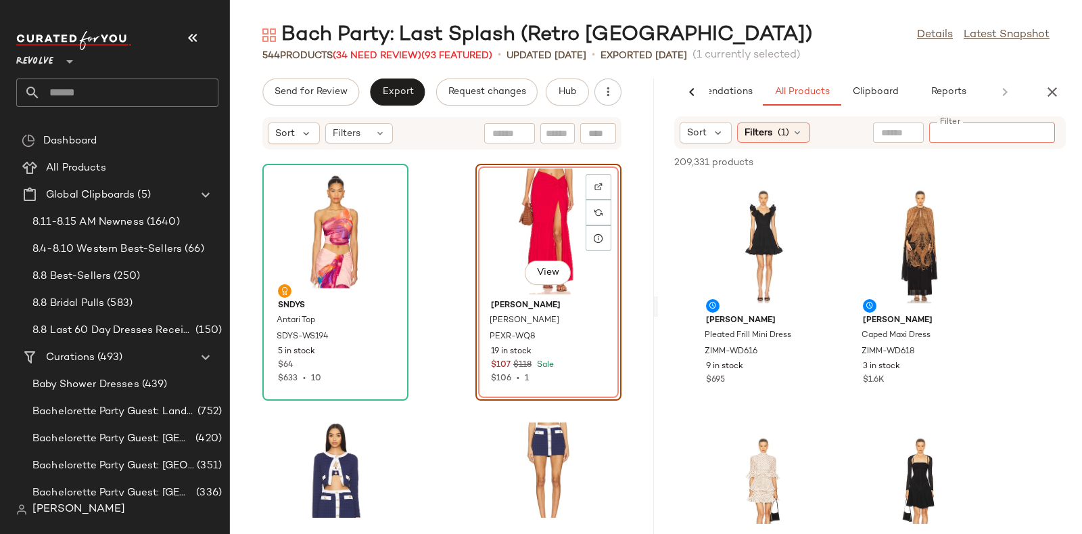
paste input "**********"
click at [943, 128] on input "**********" at bounding box center [992, 133] width 115 height 14
type input "*********"
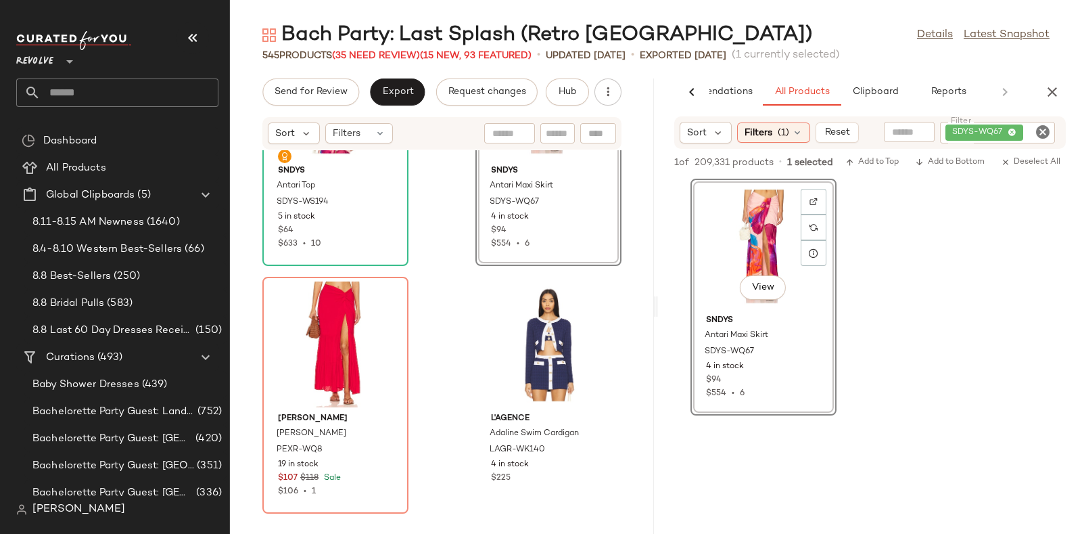
scroll to position [48400, 0]
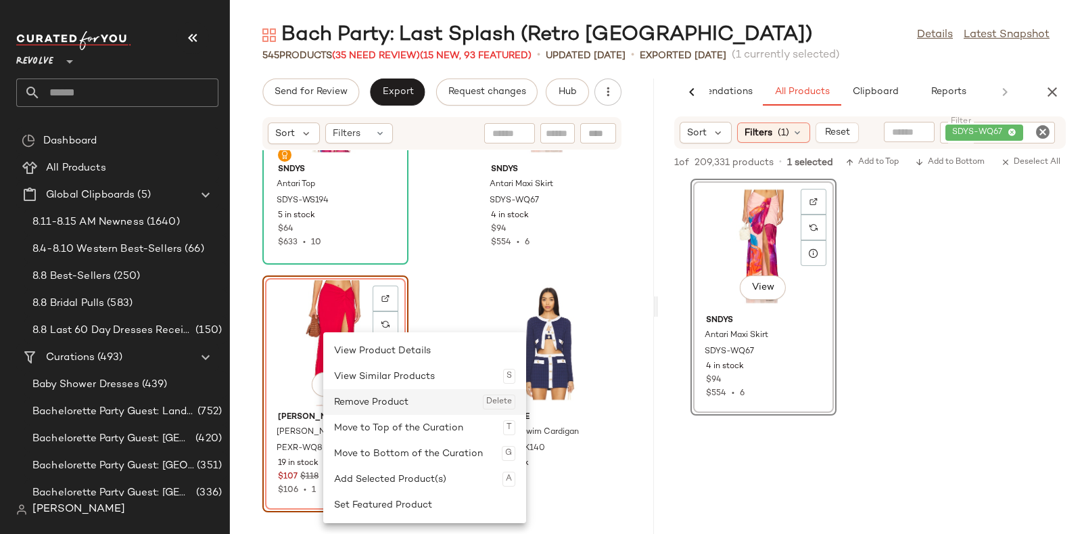
click at [344, 393] on div "Remove Product Delete" at bounding box center [424, 402] width 181 height 26
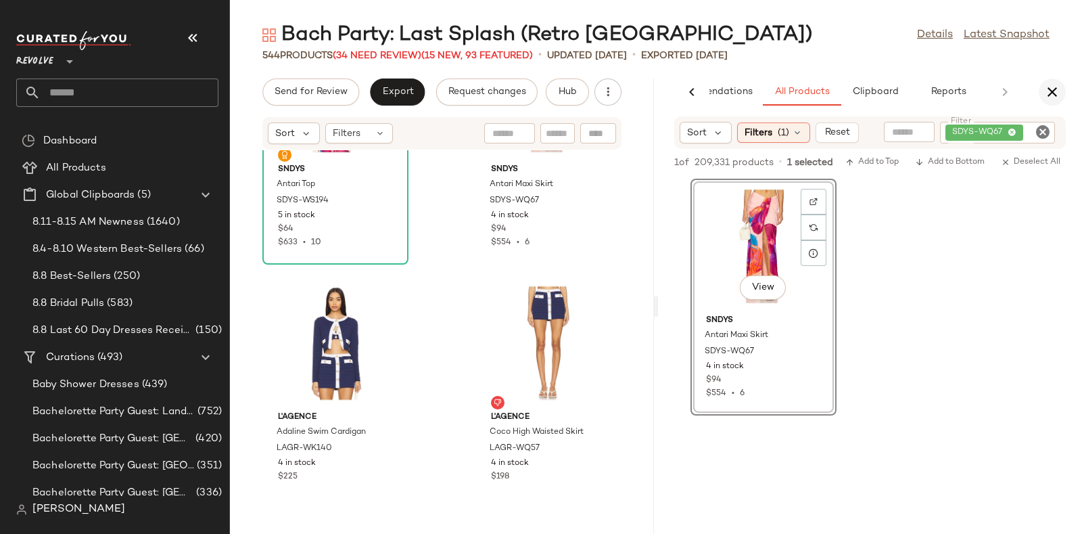
click at [1054, 90] on icon "button" at bounding box center [1052, 92] width 16 height 16
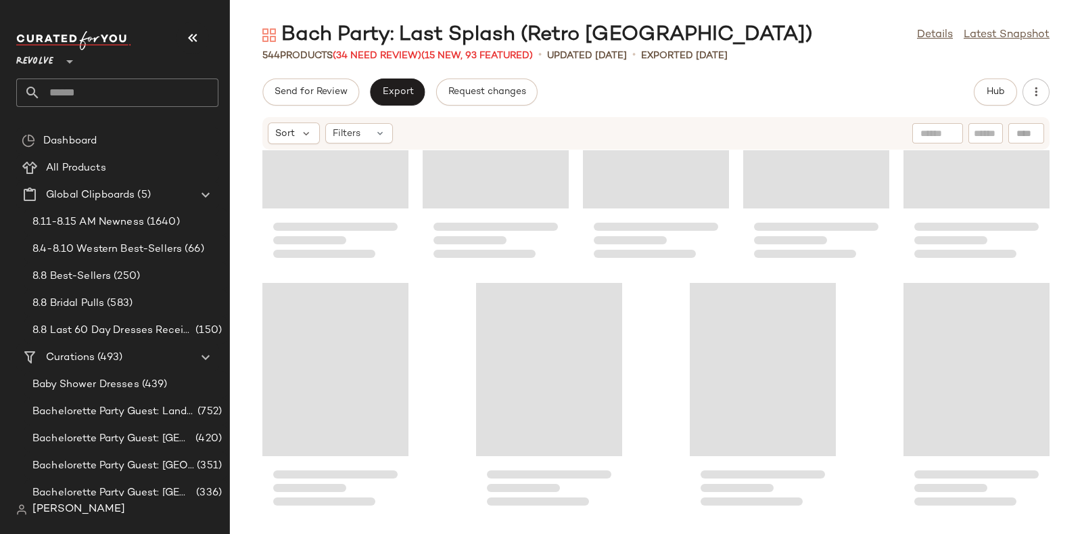
scroll to position [26614, 0]
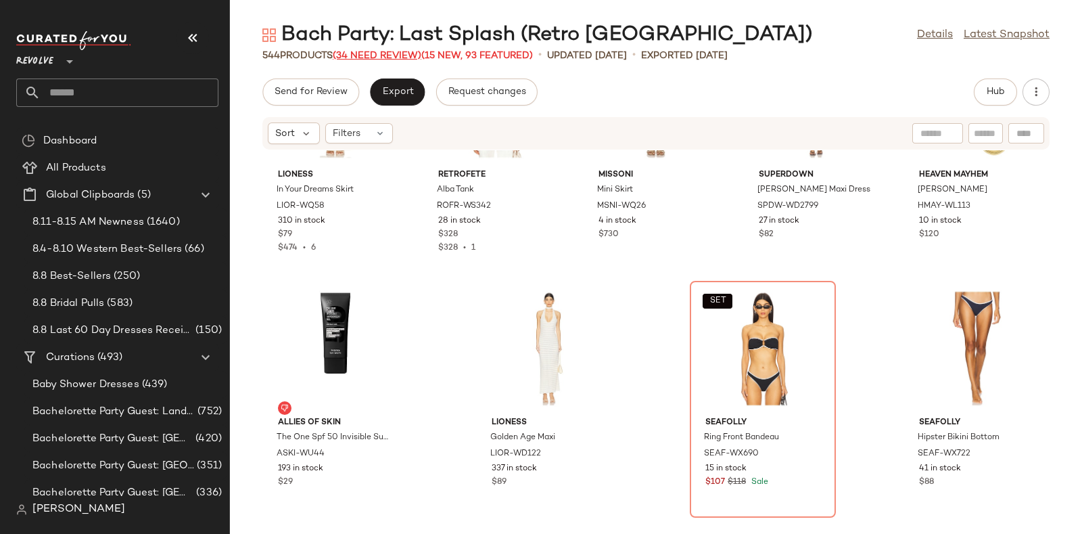
click at [413, 55] on span "(34 Need Review)" at bounding box center [377, 56] width 89 height 10
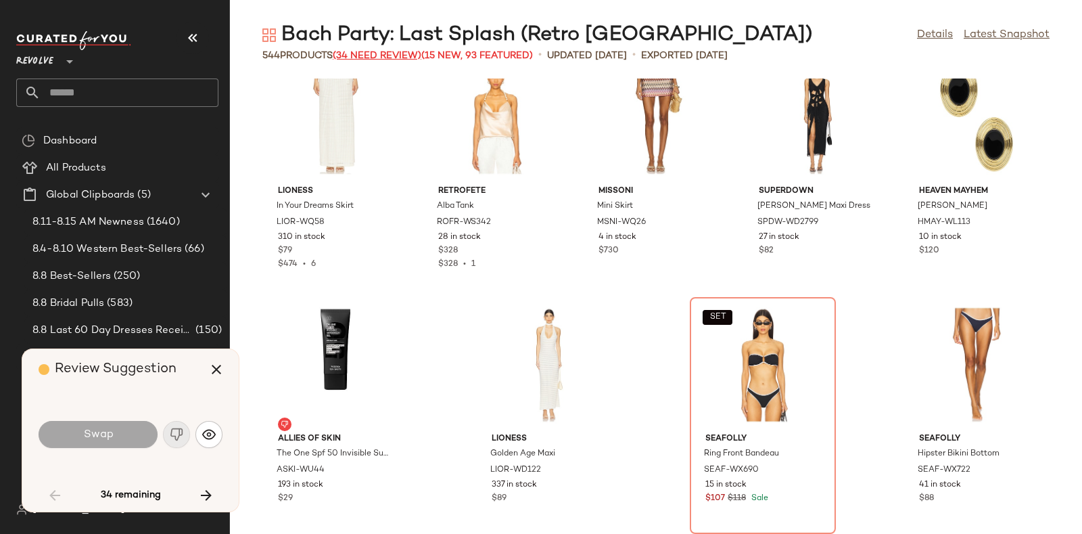
scroll to position [26526, 0]
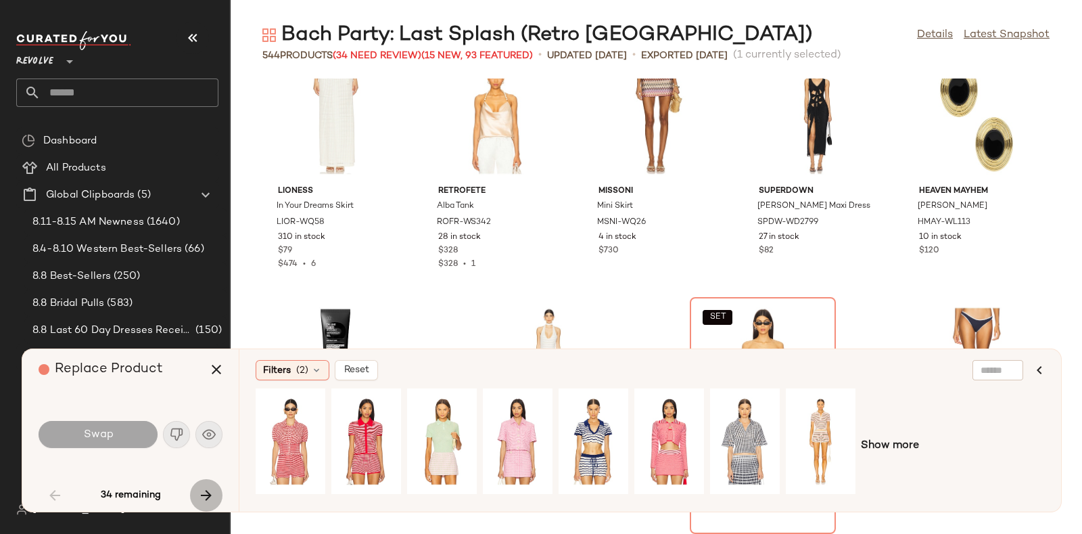
click at [204, 488] on icon "button" at bounding box center [206, 495] width 16 height 16
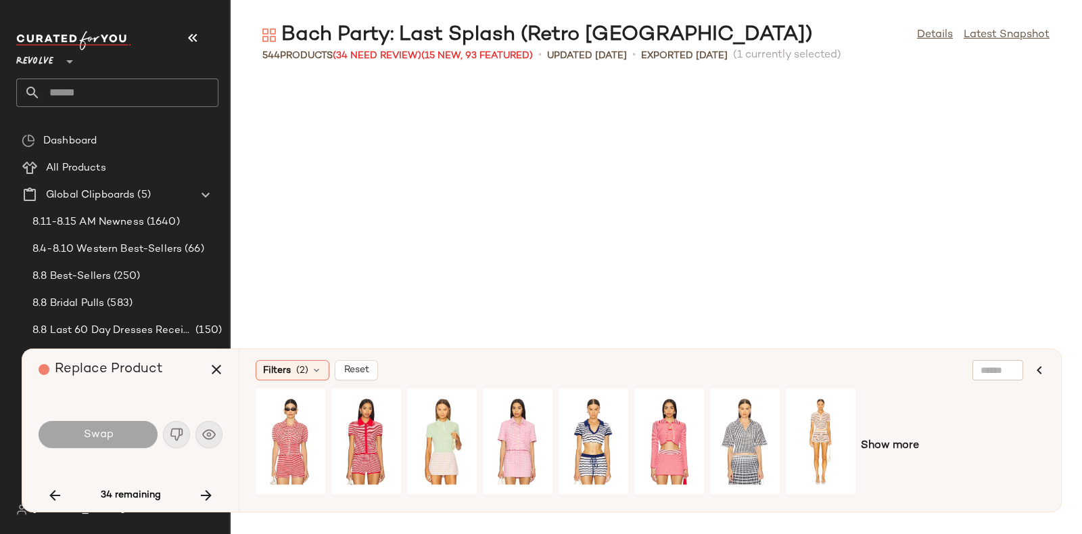
scroll to position [19553, 0]
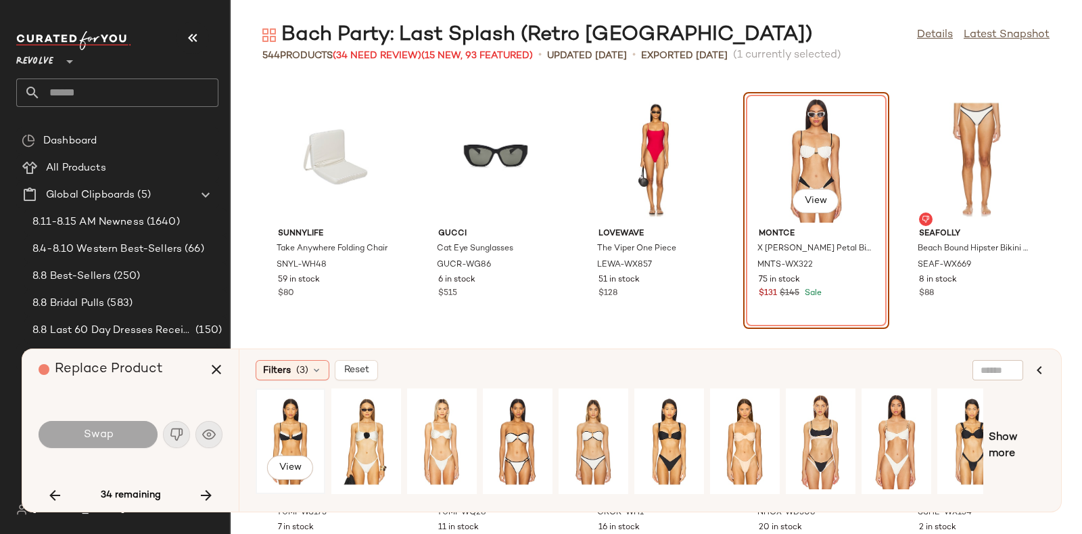
click at [287, 421] on div "View" at bounding box center [290, 441] width 60 height 96
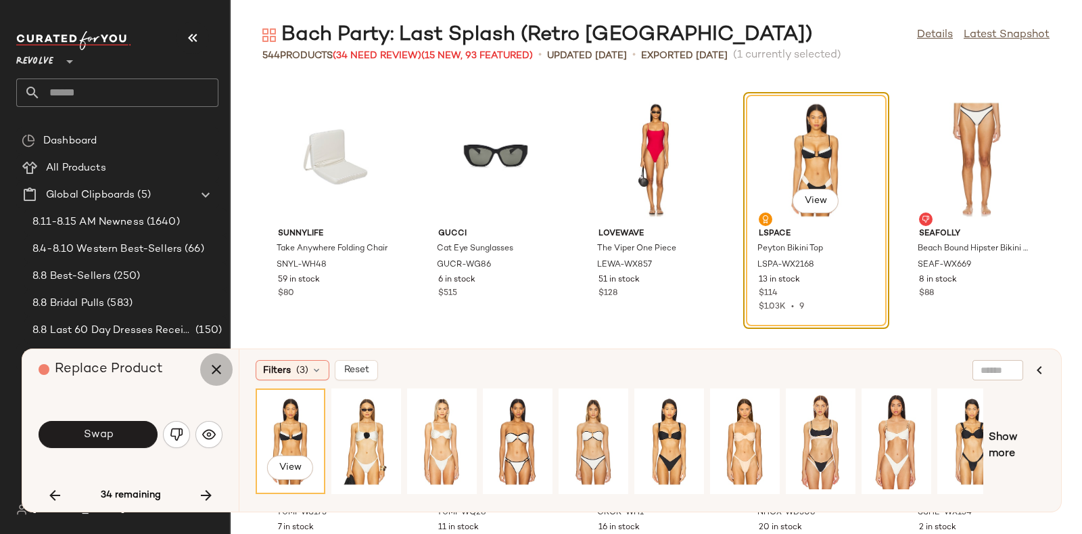
click at [219, 364] on icon "button" at bounding box center [216, 369] width 16 height 16
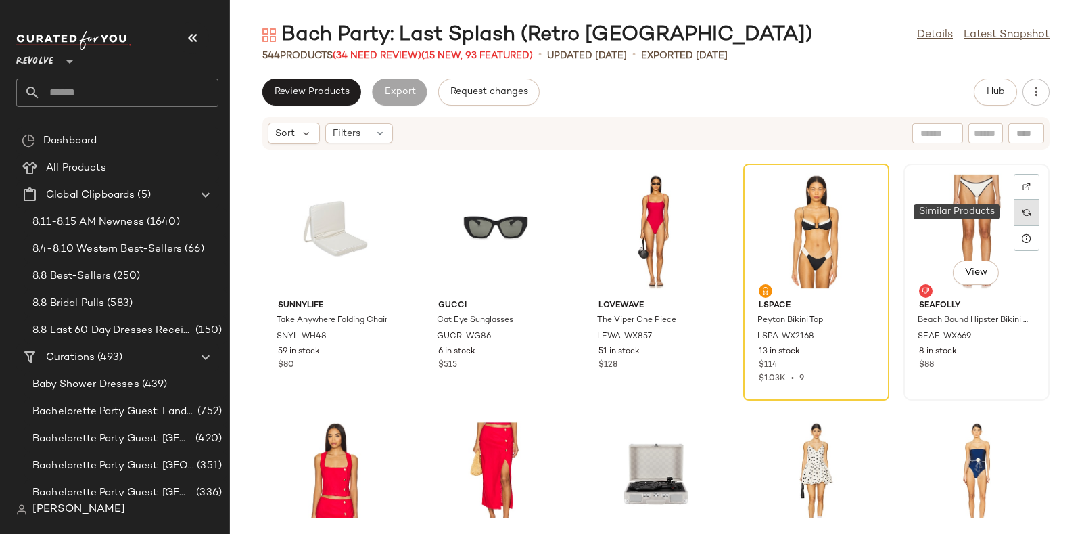
click at [1023, 208] on img at bounding box center [1027, 212] width 8 height 8
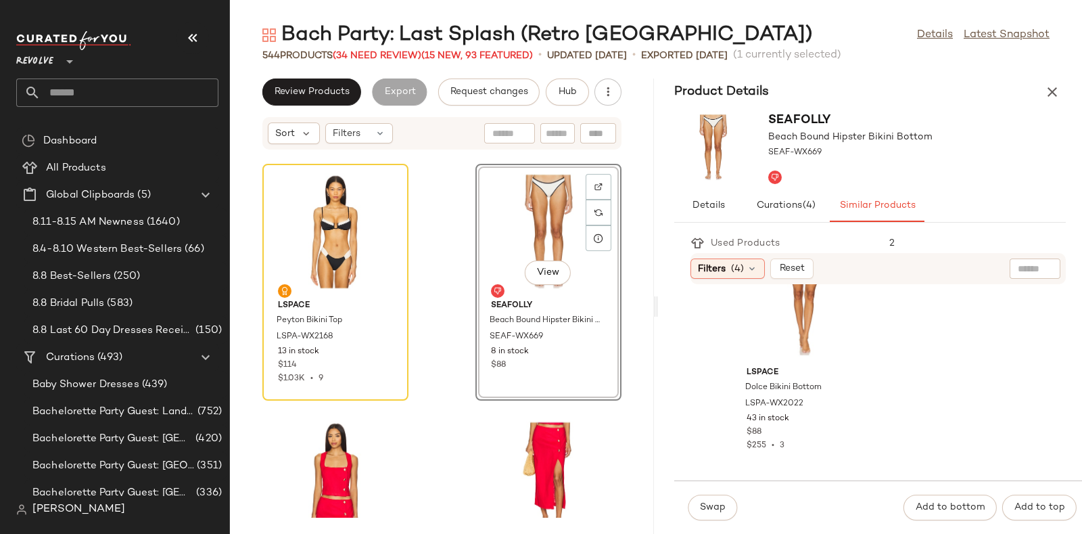
scroll to position [3730, 0]
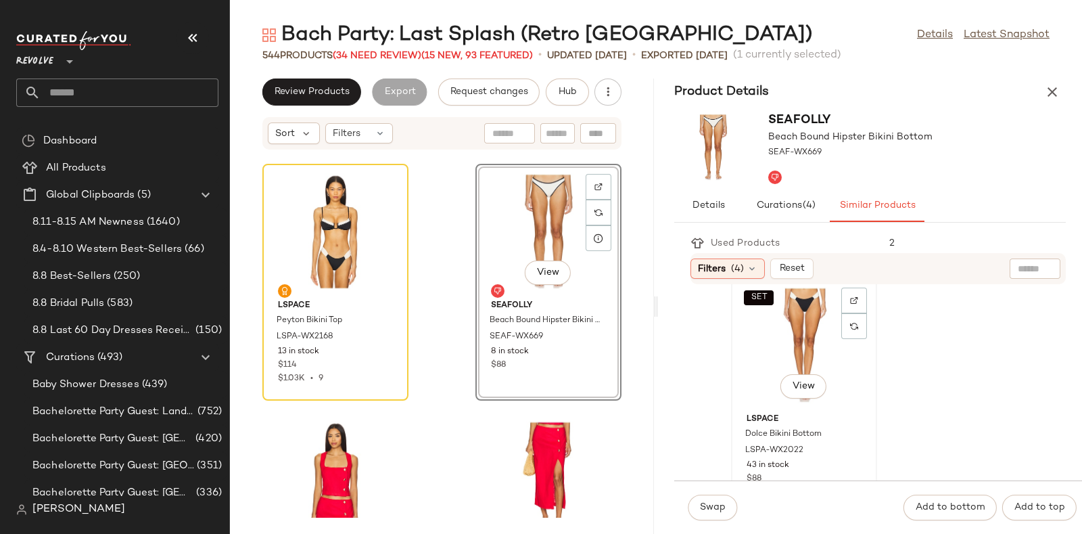
click at [787, 327] on div "SET View" at bounding box center [804, 345] width 137 height 126
click at [715, 502] on span "Swap" at bounding box center [712, 507] width 26 height 11
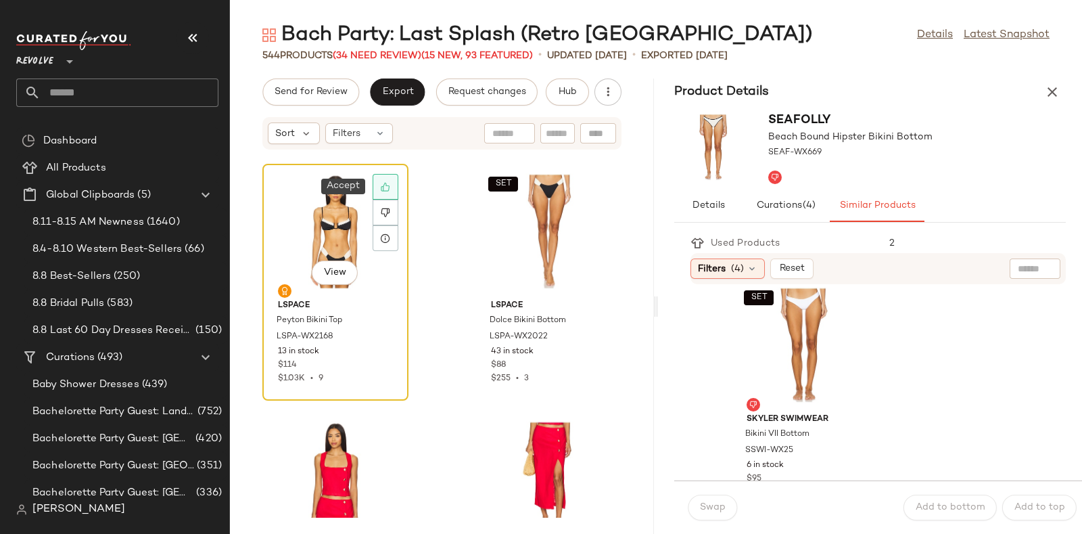
click at [392, 181] on div at bounding box center [386, 187] width 26 height 26
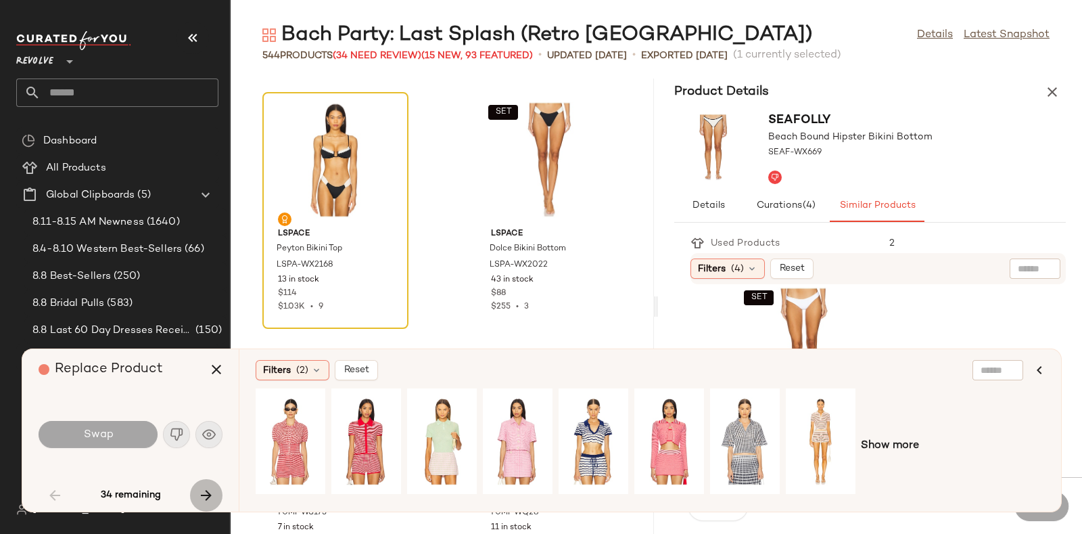
click at [207, 491] on icon "button" at bounding box center [206, 495] width 16 height 16
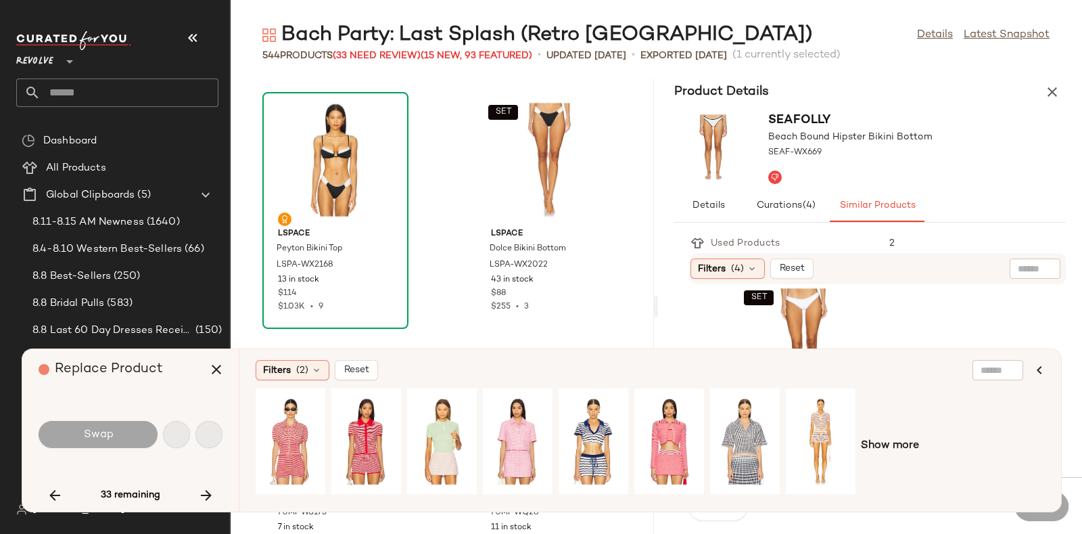
scroll to position [50492, 0]
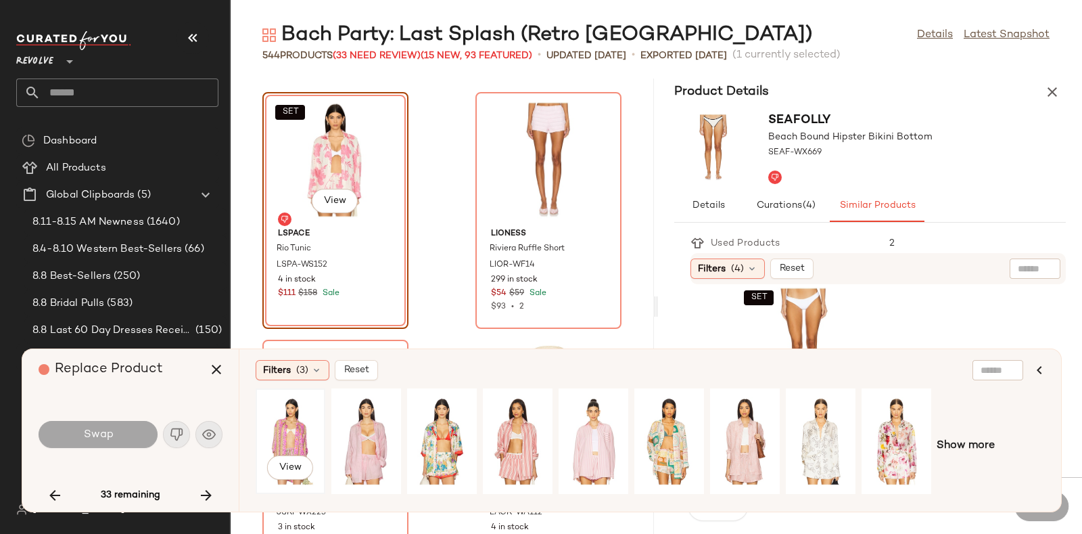
click at [282, 419] on div "View" at bounding box center [290, 441] width 60 height 96
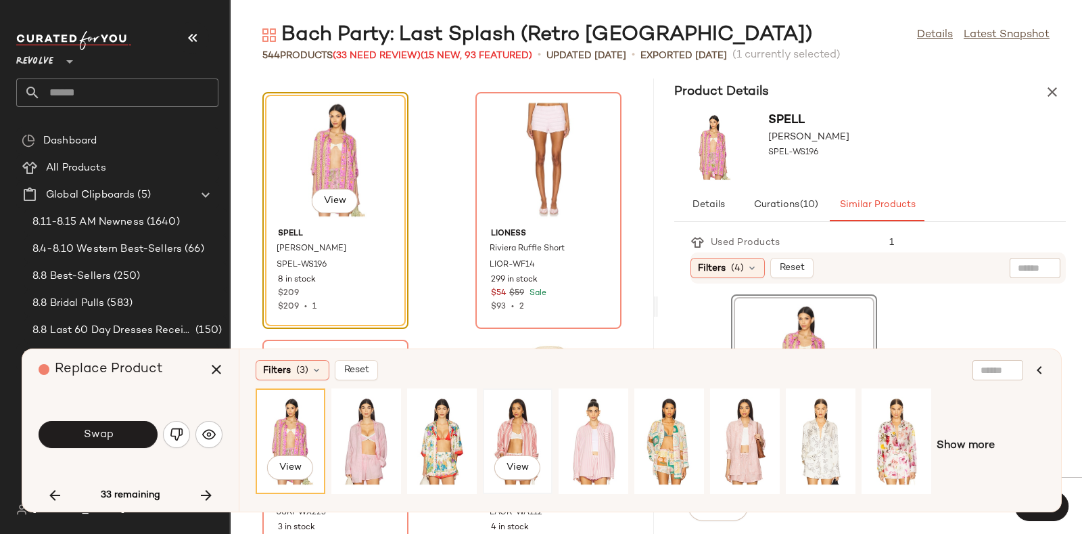
click at [511, 411] on div "View" at bounding box center [518, 441] width 60 height 96
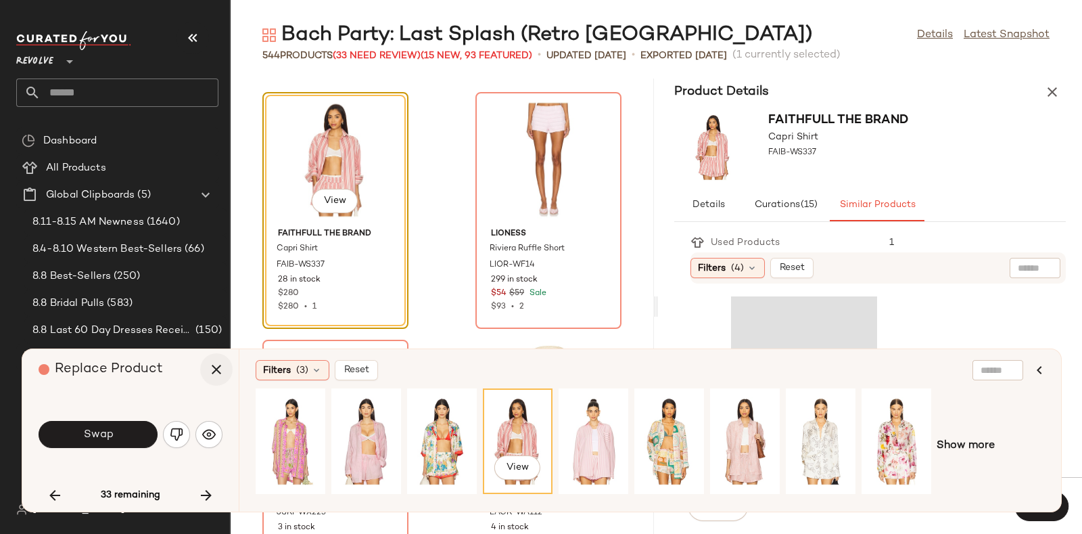
click at [231, 371] on button "button" at bounding box center [216, 369] width 32 height 32
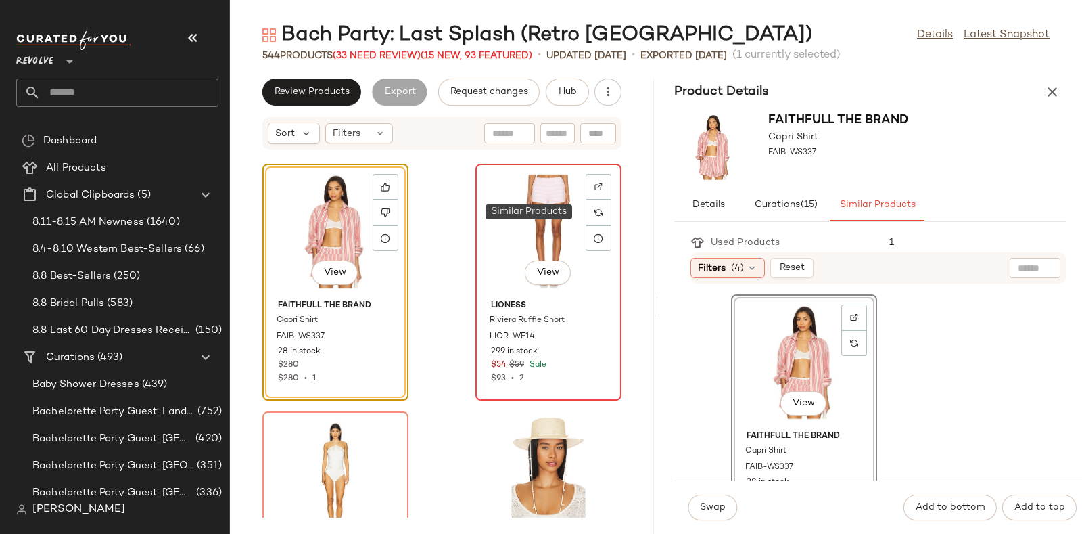
click at [594, 208] on img at bounding box center [598, 212] width 8 height 8
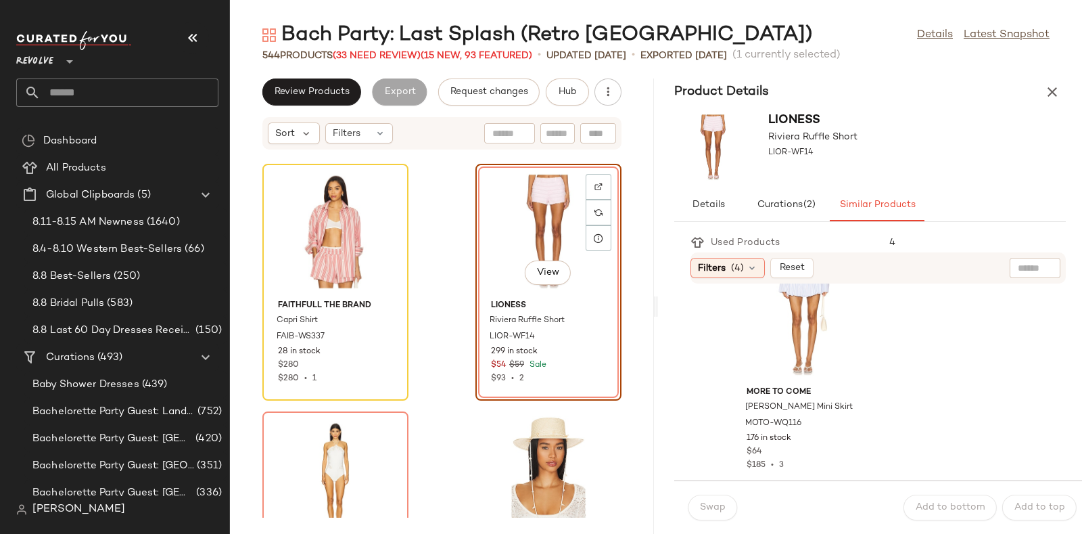
scroll to position [4778, 0]
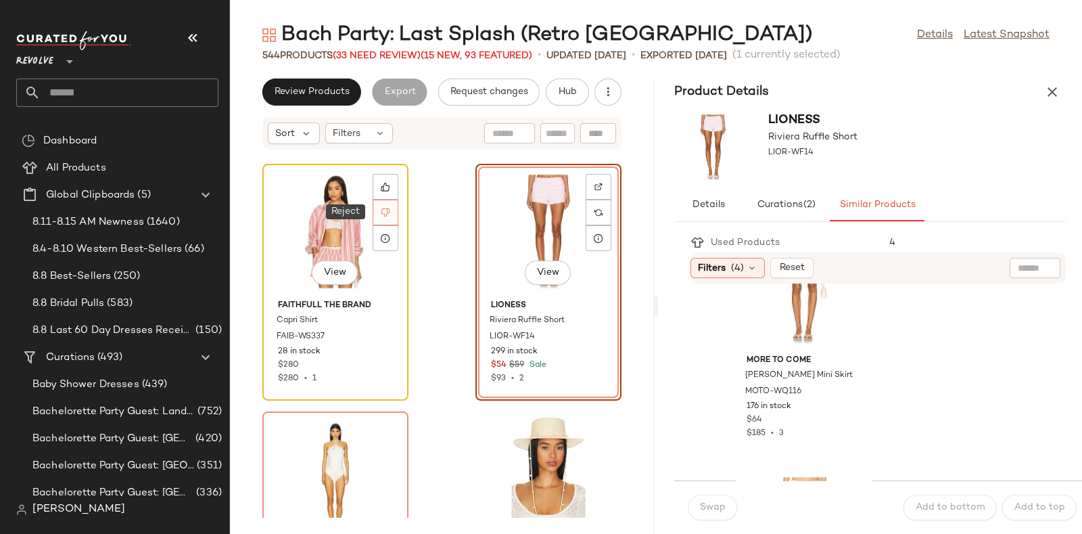
click at [385, 213] on icon at bounding box center [385, 212] width 9 height 9
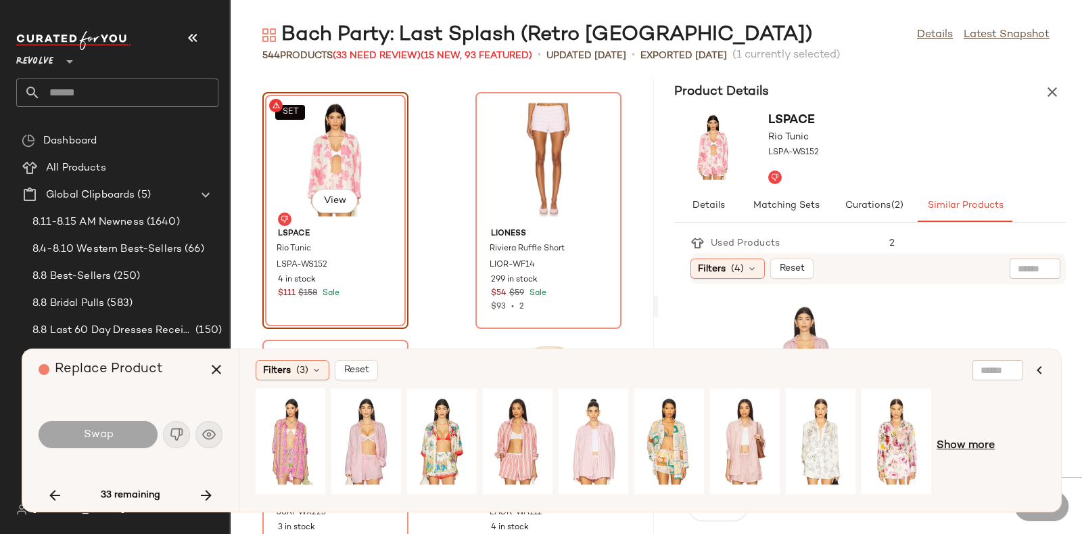
click at [973, 444] on span "Show more" at bounding box center [966, 446] width 58 height 16
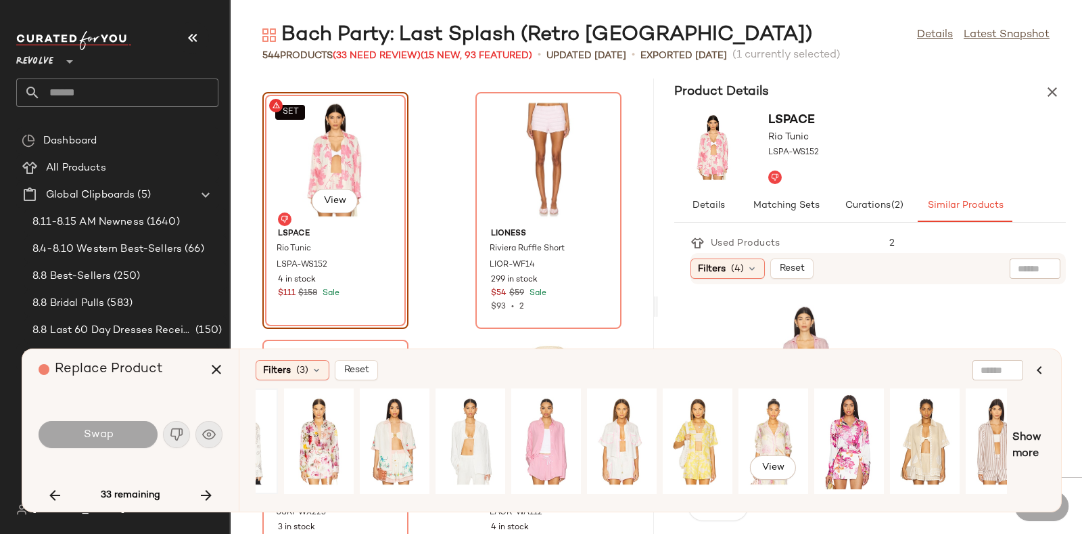
scroll to position [0, 605]
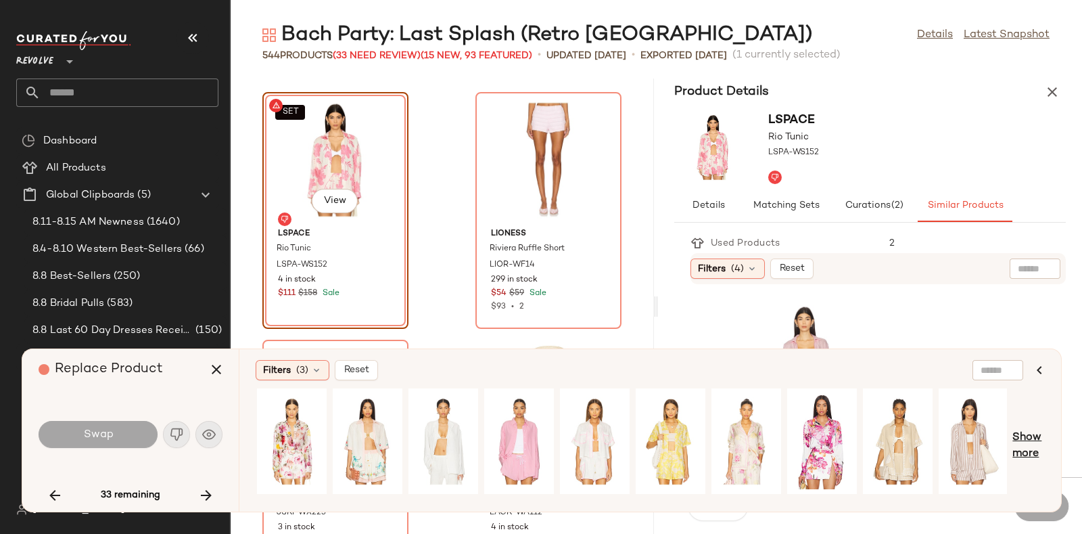
click at [1024, 435] on span "Show more" at bounding box center [1028, 445] width 32 height 32
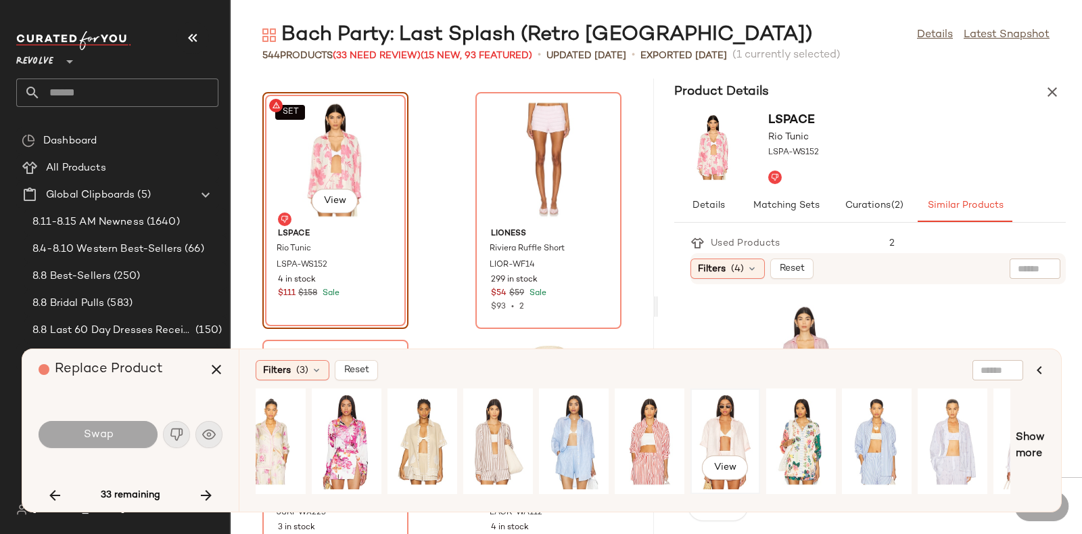
scroll to position [0, 1110]
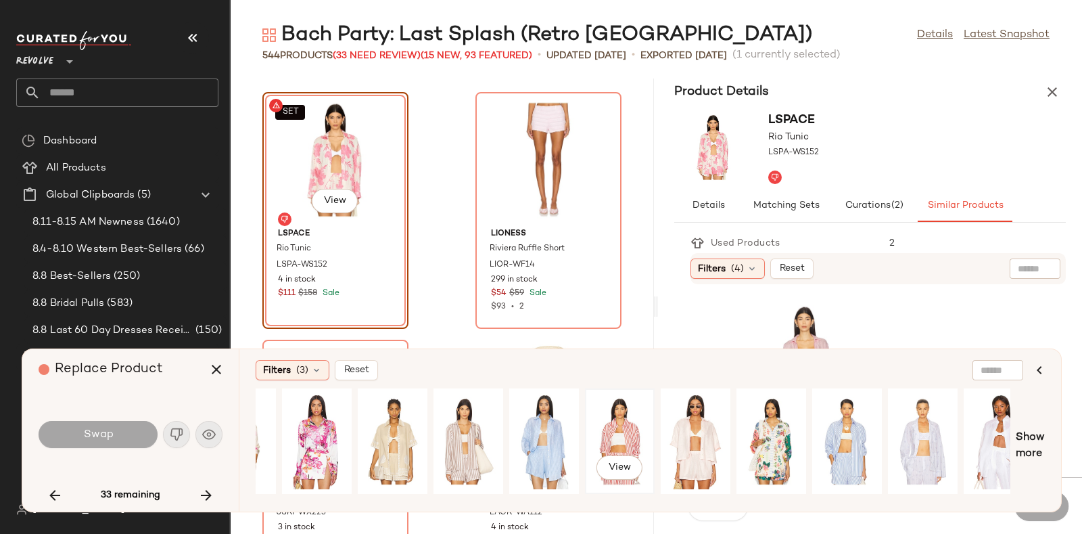
click at [634, 421] on div "View" at bounding box center [620, 441] width 60 height 96
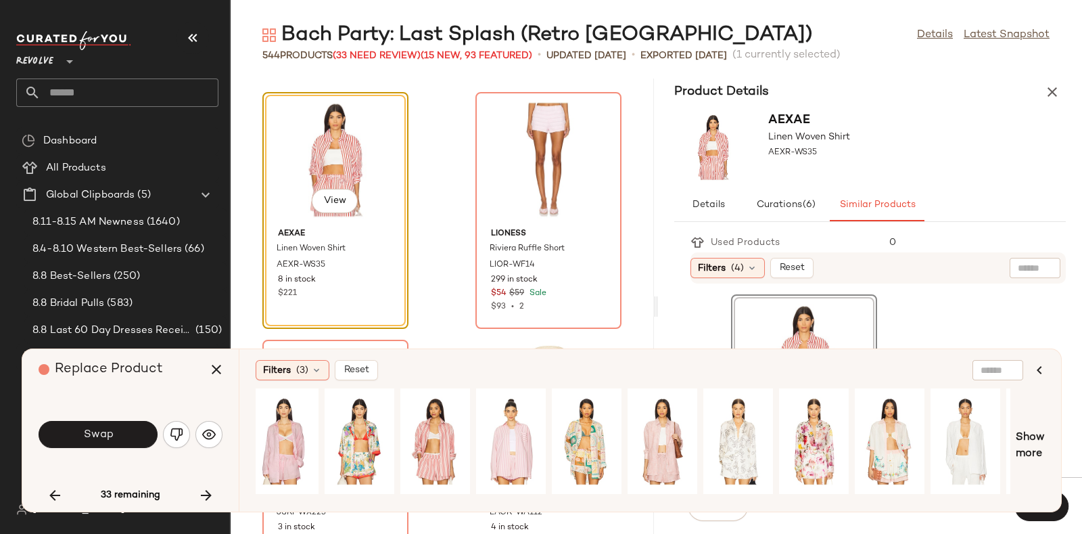
scroll to position [0, 0]
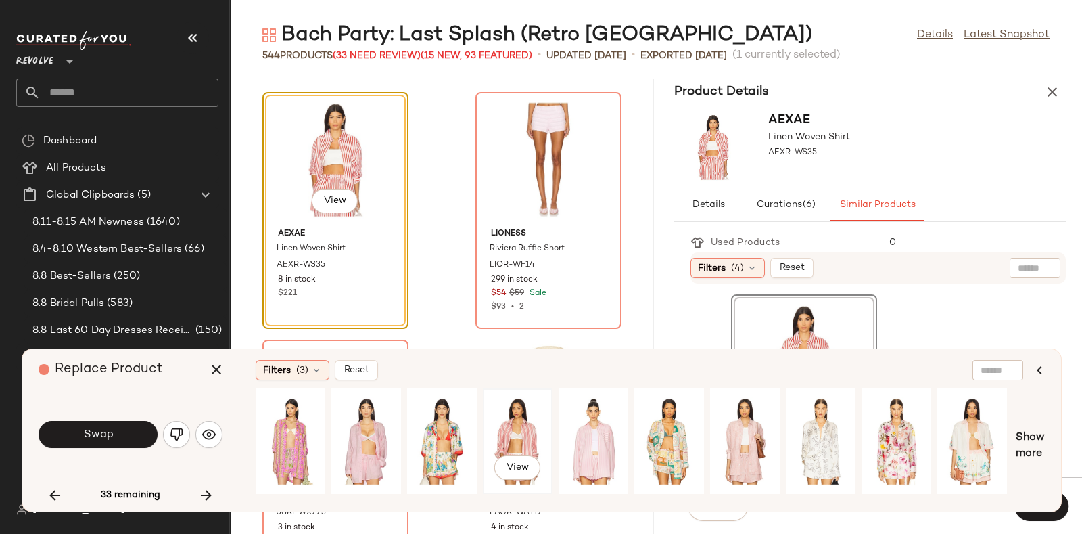
click at [516, 417] on div "View" at bounding box center [518, 441] width 60 height 96
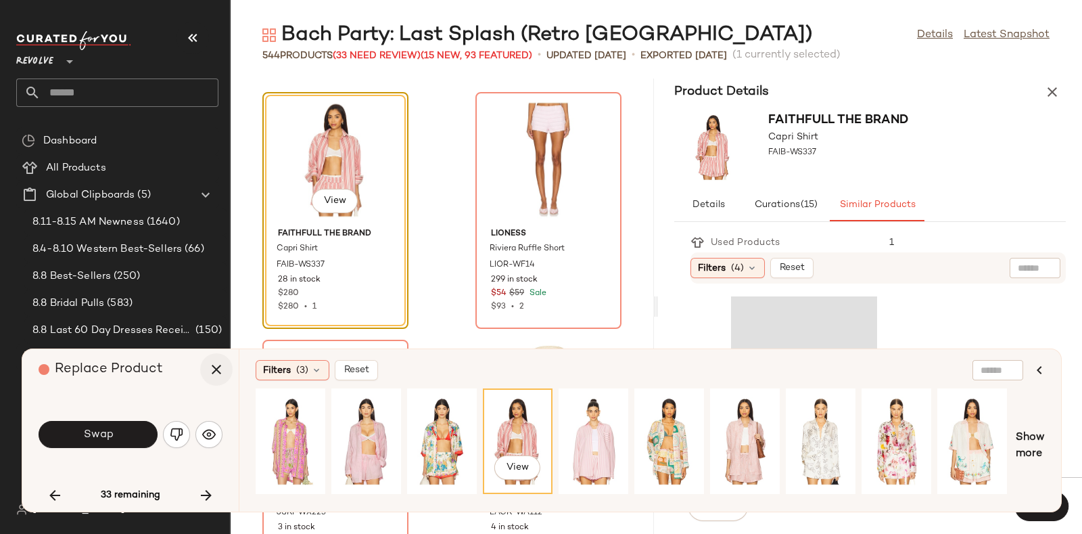
click at [216, 371] on icon "button" at bounding box center [216, 369] width 16 height 16
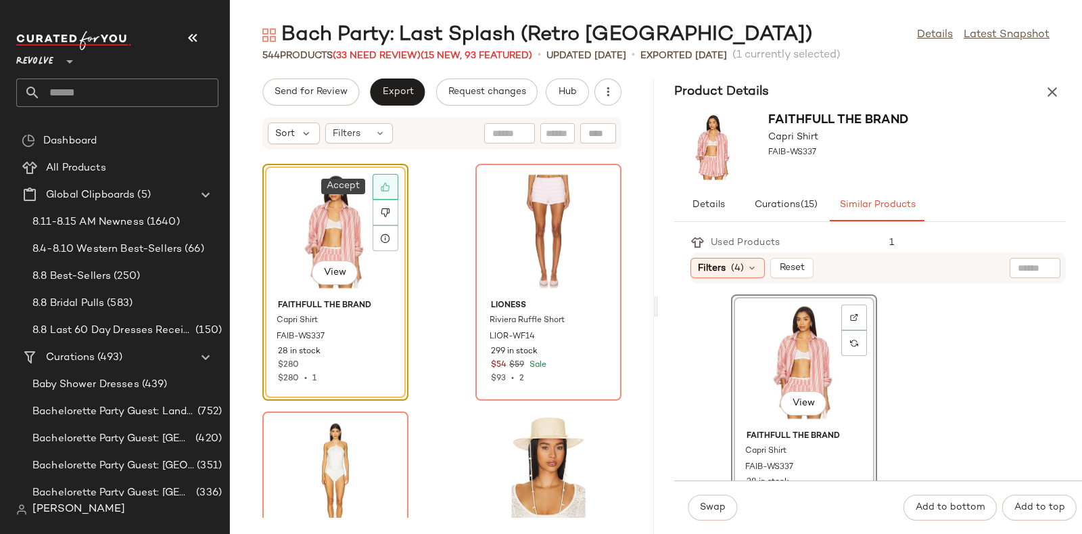
click at [381, 181] on div at bounding box center [386, 187] width 26 height 26
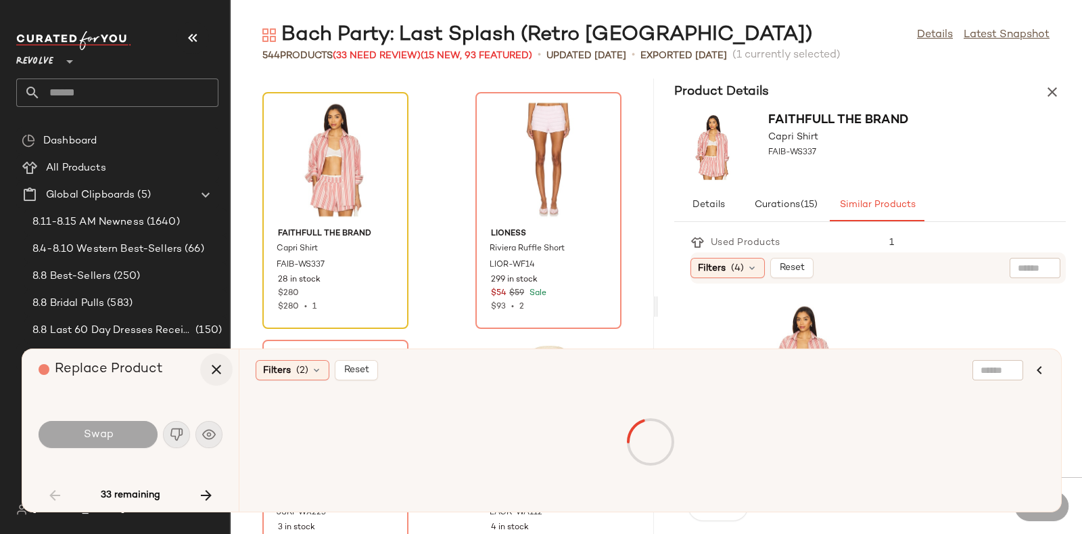
click at [223, 365] on icon "button" at bounding box center [216, 369] width 16 height 16
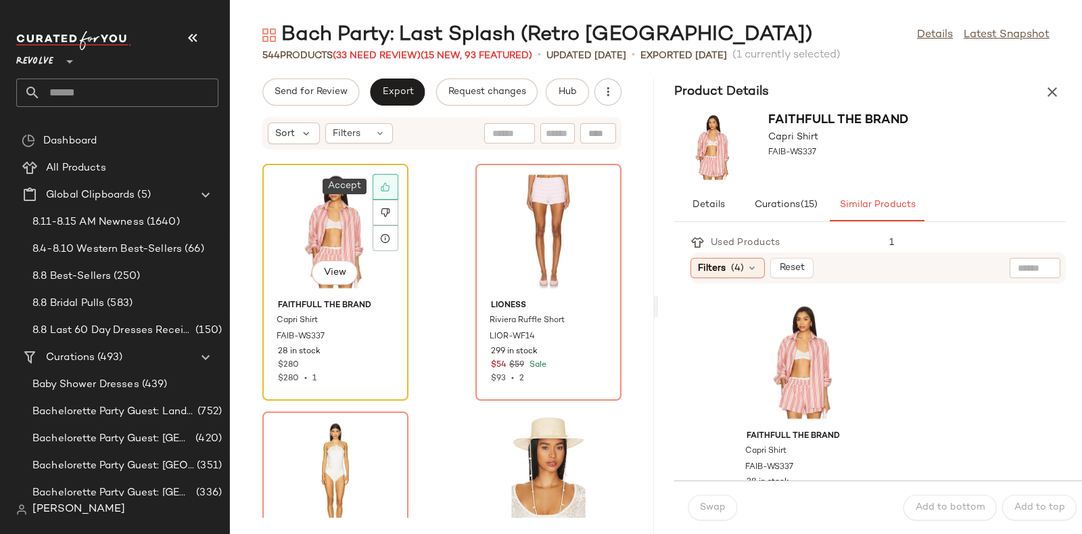
click at [385, 181] on div at bounding box center [386, 187] width 26 height 26
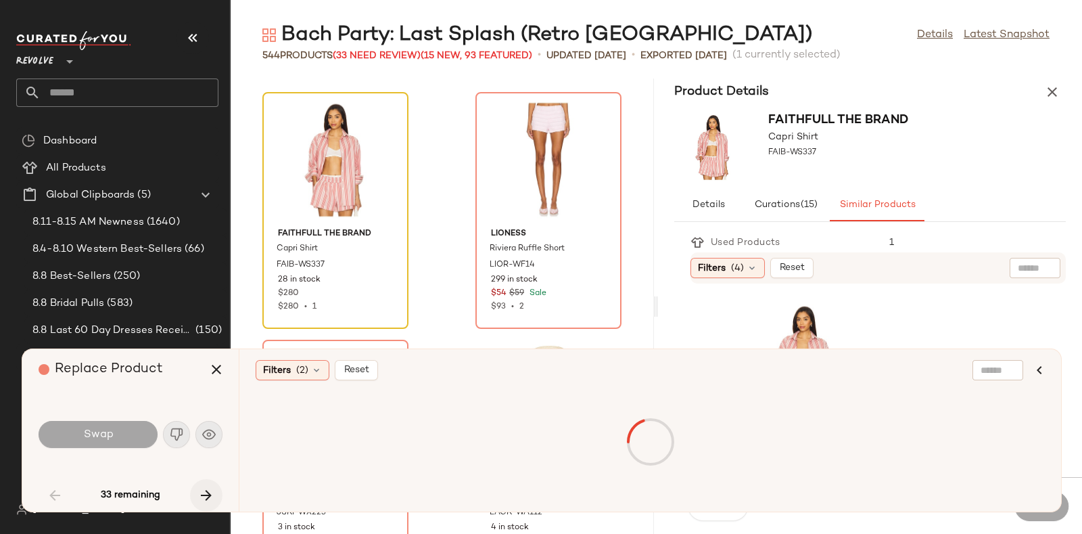
click at [204, 485] on button "button" at bounding box center [206, 495] width 32 height 32
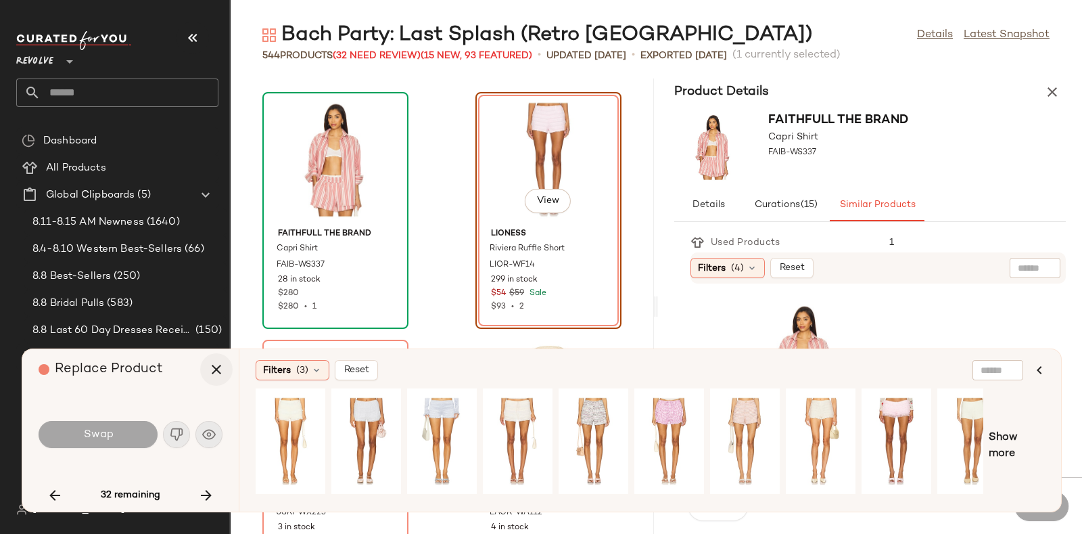
click at [224, 364] on icon "button" at bounding box center [216, 369] width 16 height 16
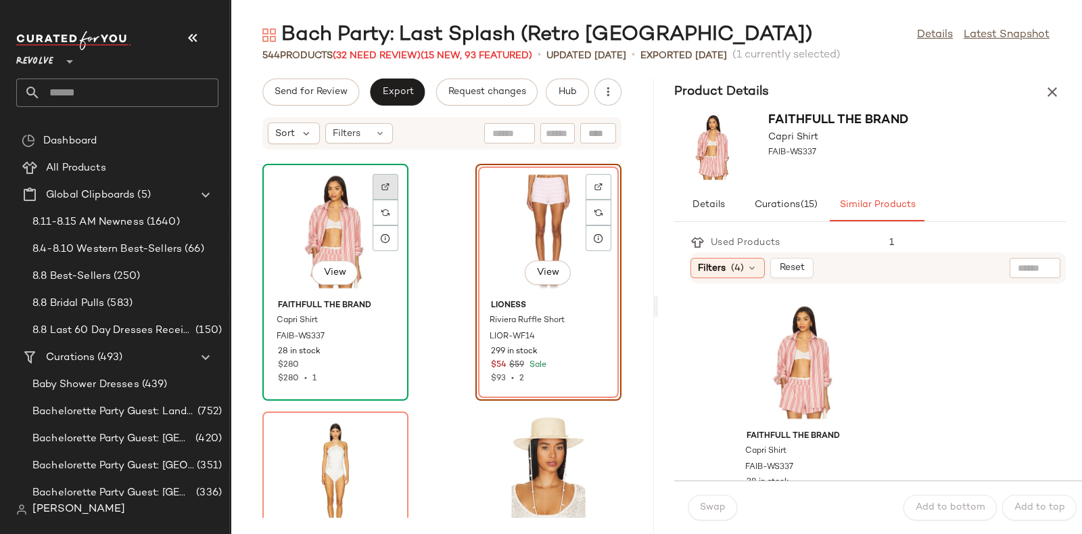
click at [383, 185] on img at bounding box center [385, 187] width 8 height 8
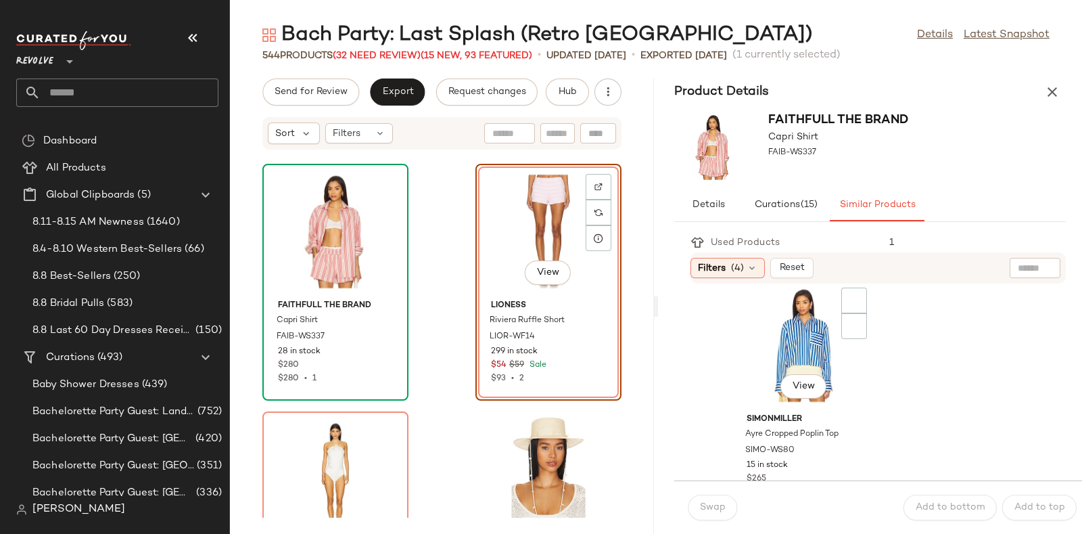
scroll to position [515, 0]
click at [588, 221] on div at bounding box center [599, 212] width 26 height 26
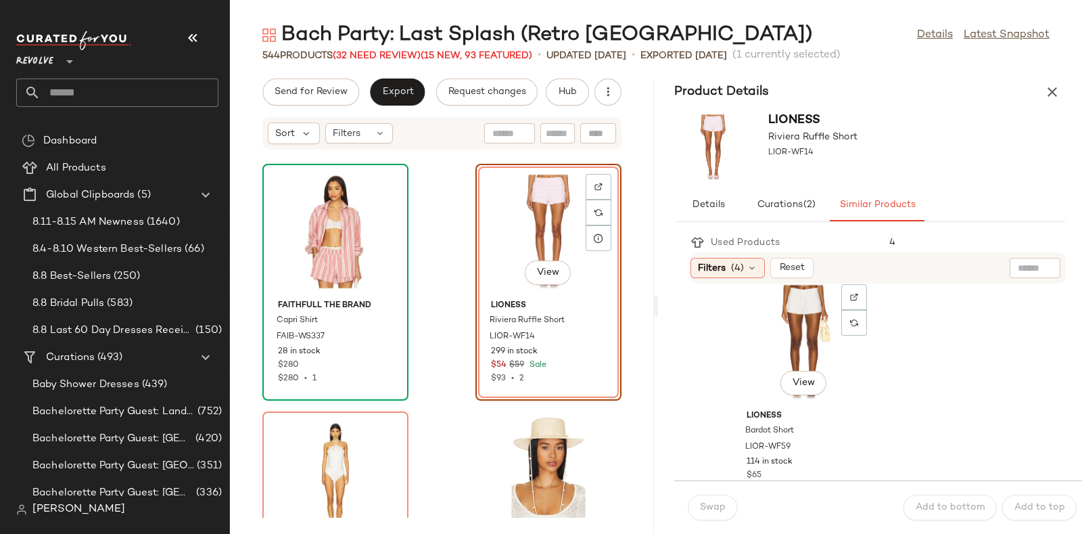
scroll to position [268, 0]
click at [810, 324] on div "View" at bounding box center [804, 341] width 137 height 126
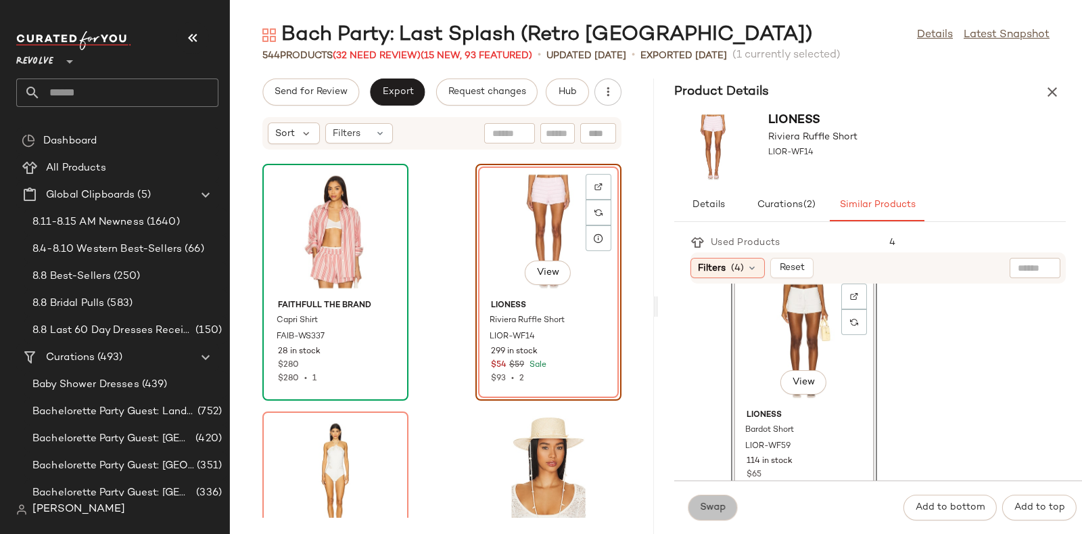
click at [713, 497] on button "Swap" at bounding box center [712, 507] width 49 height 26
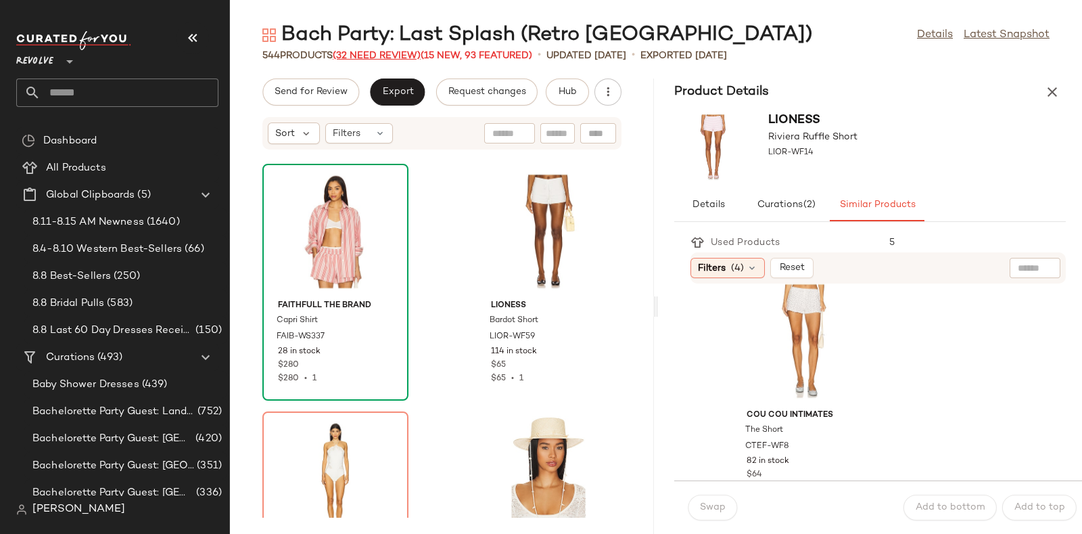
click at [389, 53] on span "(32 Need Review)" at bounding box center [377, 56] width 88 height 10
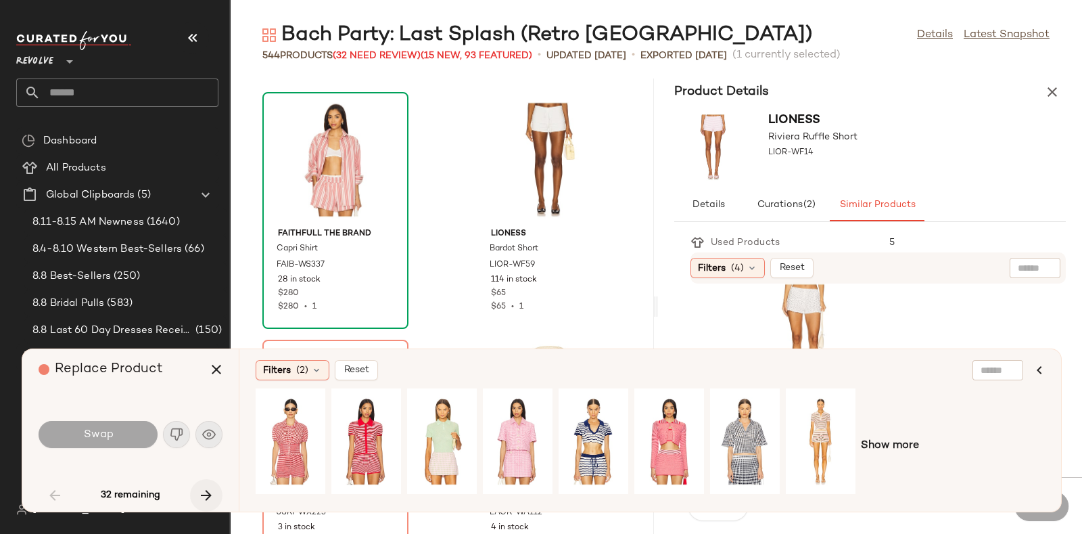
click at [206, 489] on icon "button" at bounding box center [206, 495] width 16 height 16
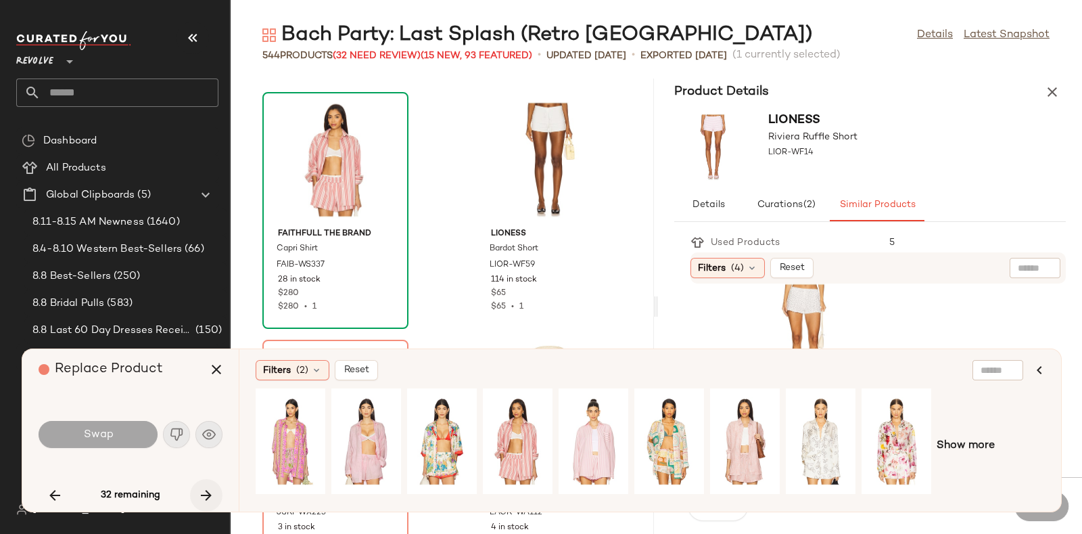
click at [202, 490] on icon "button" at bounding box center [206, 495] width 16 height 16
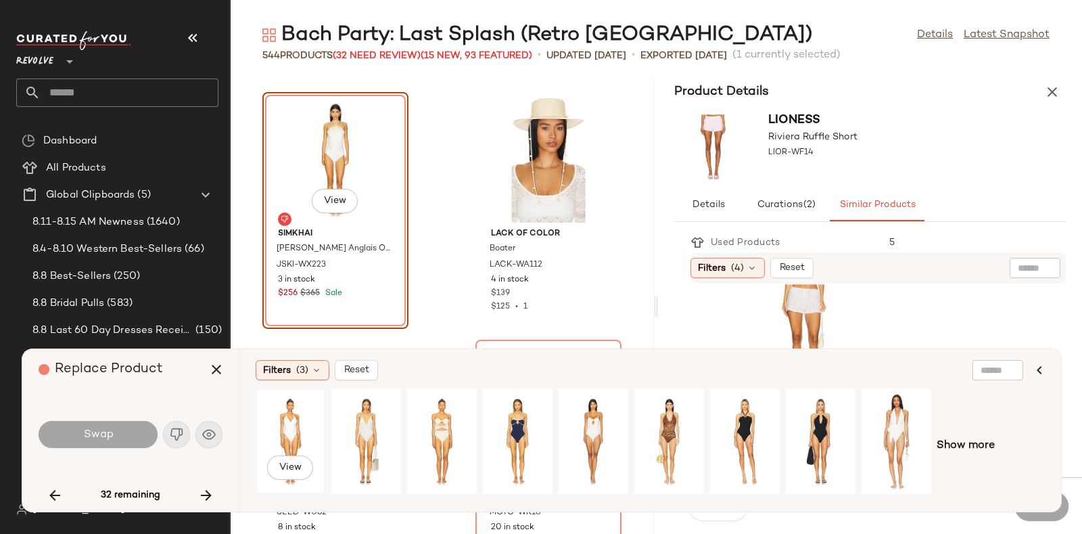
click at [305, 415] on div "View" at bounding box center [290, 441] width 60 height 96
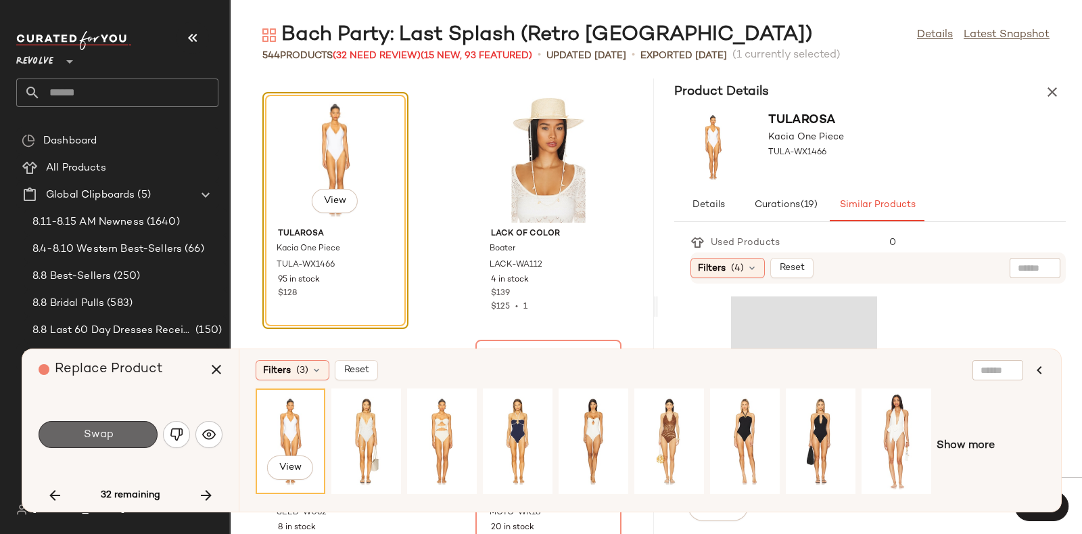
click at [115, 429] on button "Swap" at bounding box center [98, 434] width 119 height 27
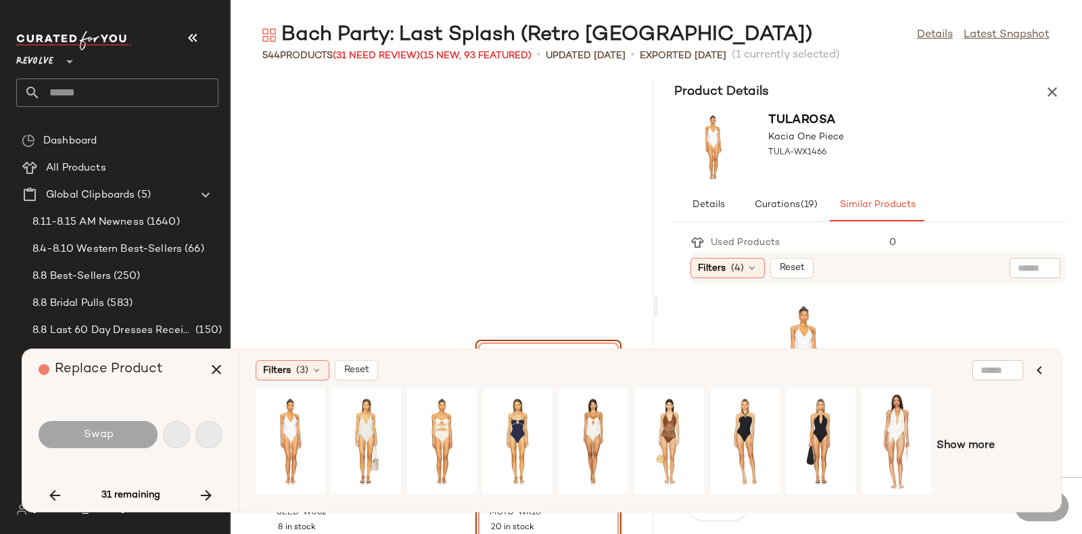
scroll to position [50986, 0]
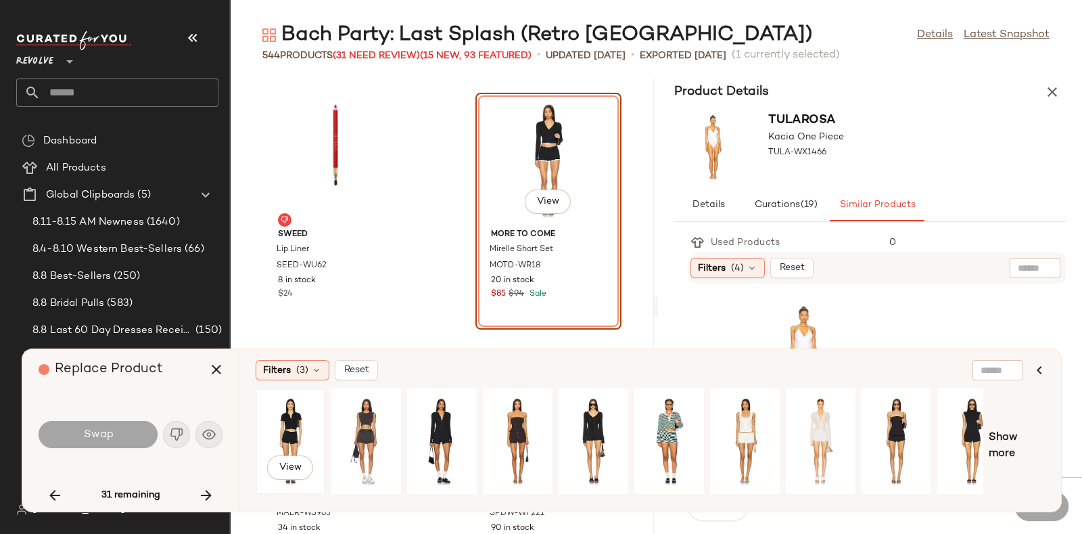
click at [277, 412] on div "View" at bounding box center [290, 441] width 60 height 96
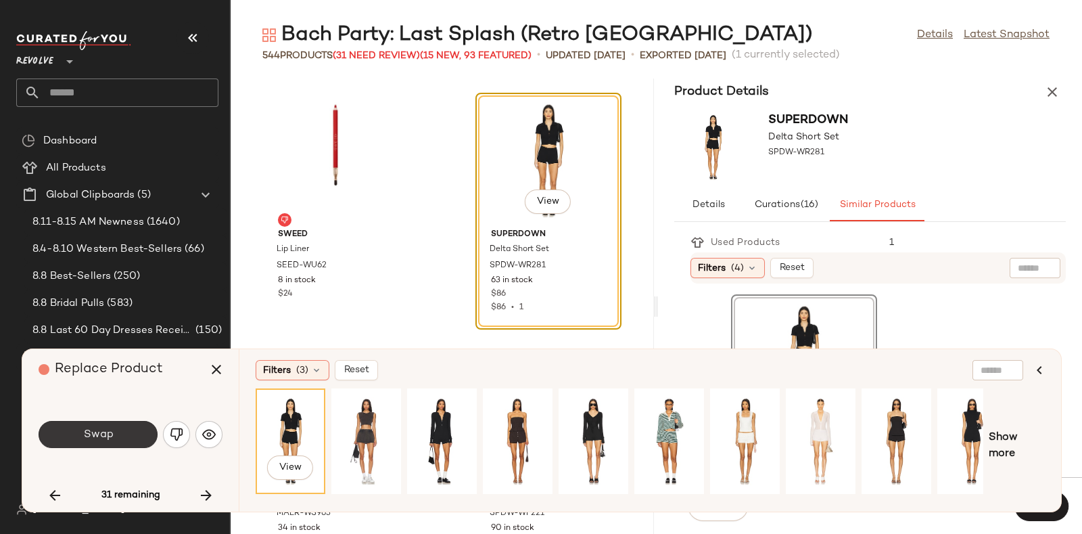
click at [110, 432] on span "Swap" at bounding box center [98, 434] width 30 height 13
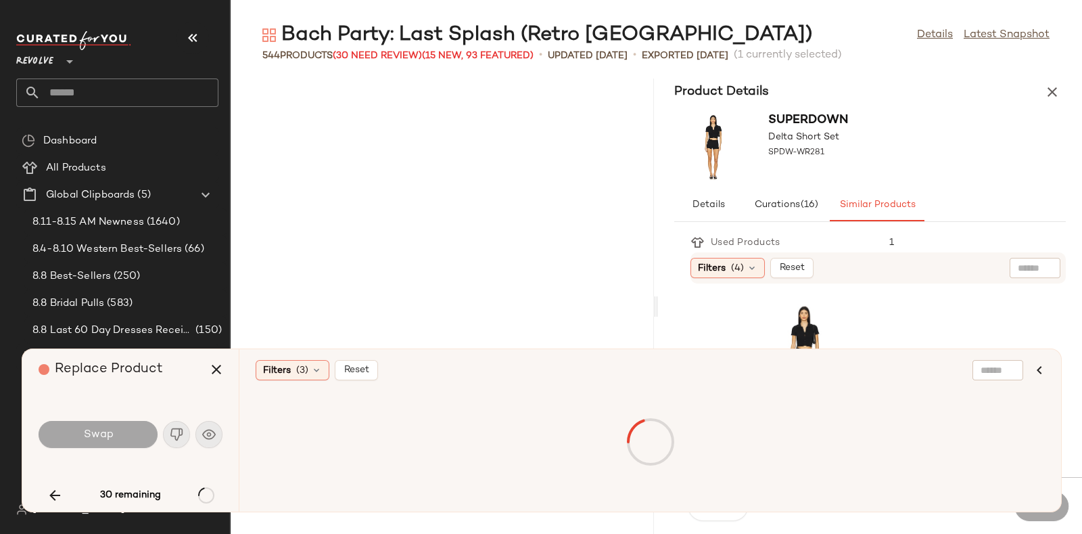
scroll to position [51730, 0]
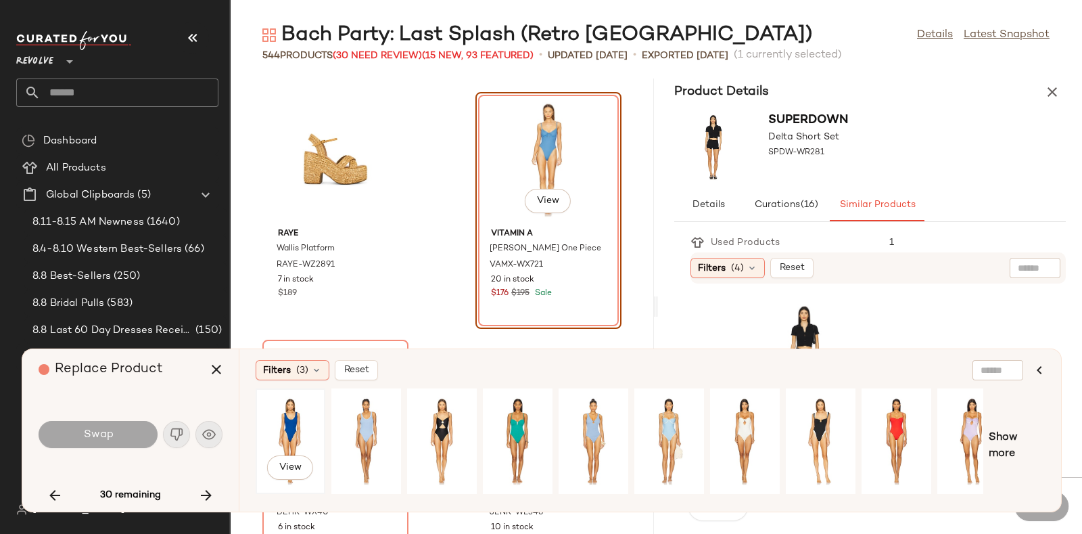
click at [271, 418] on div "View" at bounding box center [290, 441] width 60 height 96
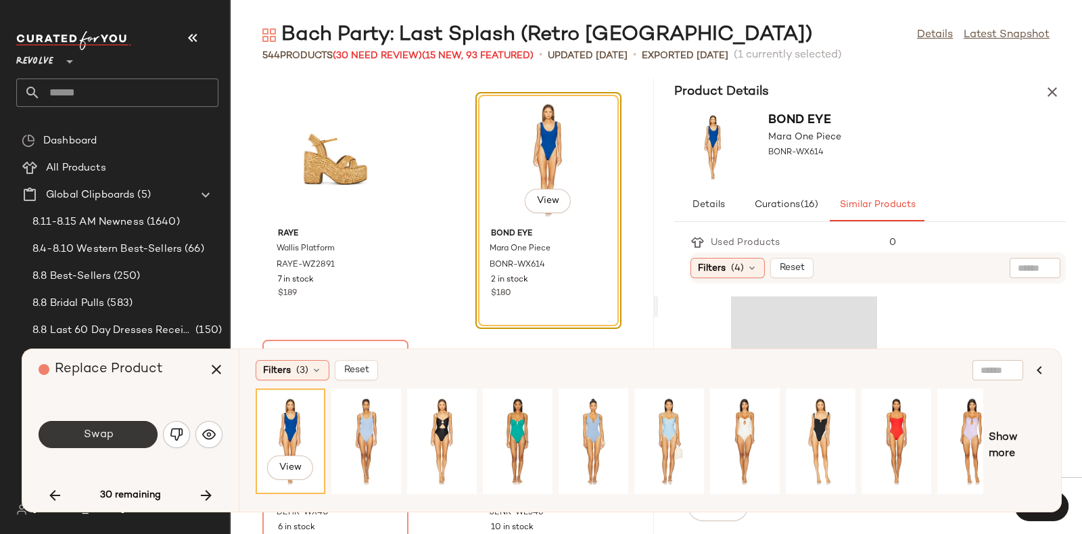
click at [99, 423] on button "Swap" at bounding box center [98, 434] width 119 height 27
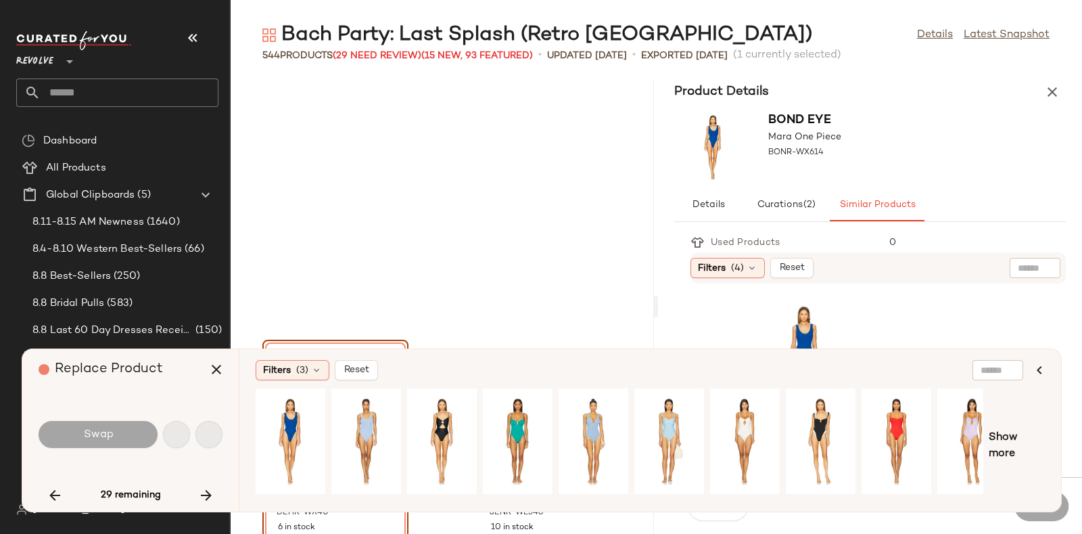
scroll to position [51977, 0]
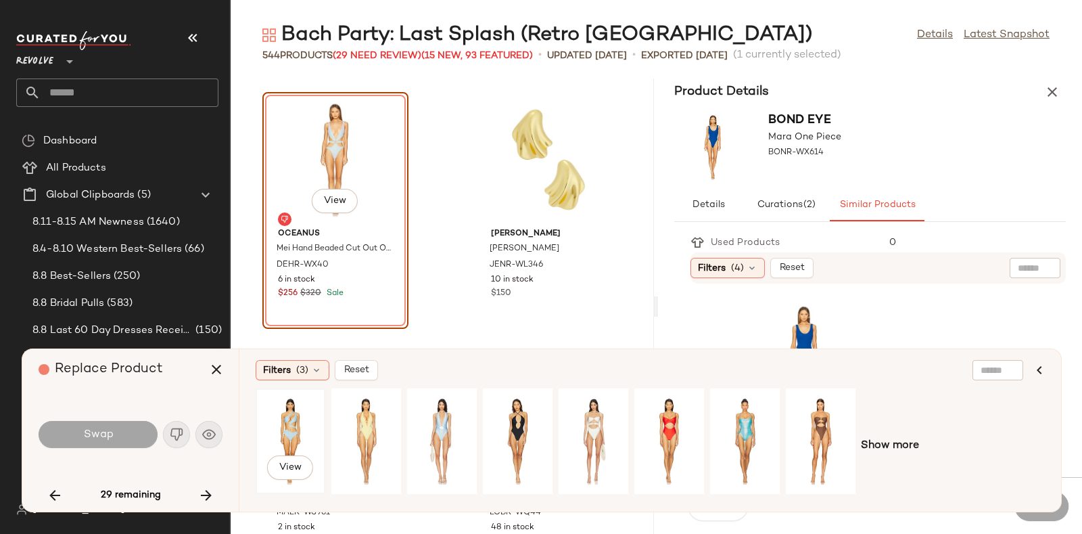
click at [278, 424] on div "View" at bounding box center [290, 441] width 60 height 96
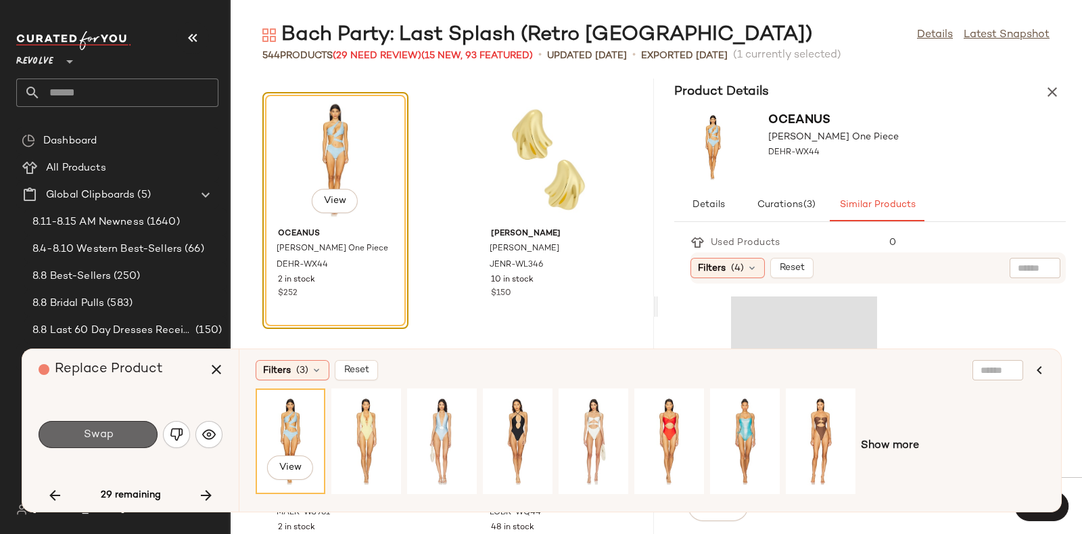
click at [136, 423] on button "Swap" at bounding box center [98, 434] width 119 height 27
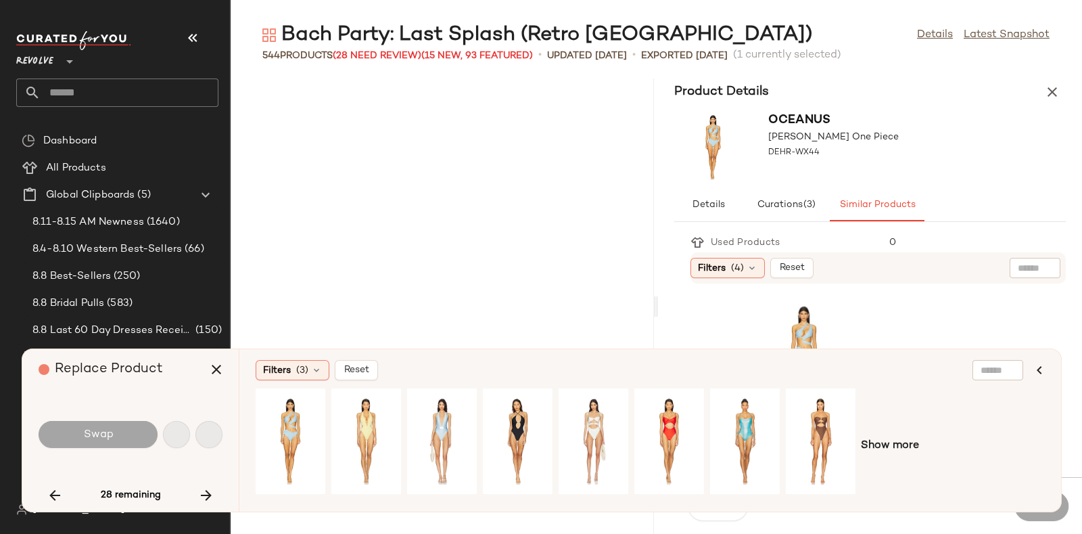
scroll to position [52472, 0]
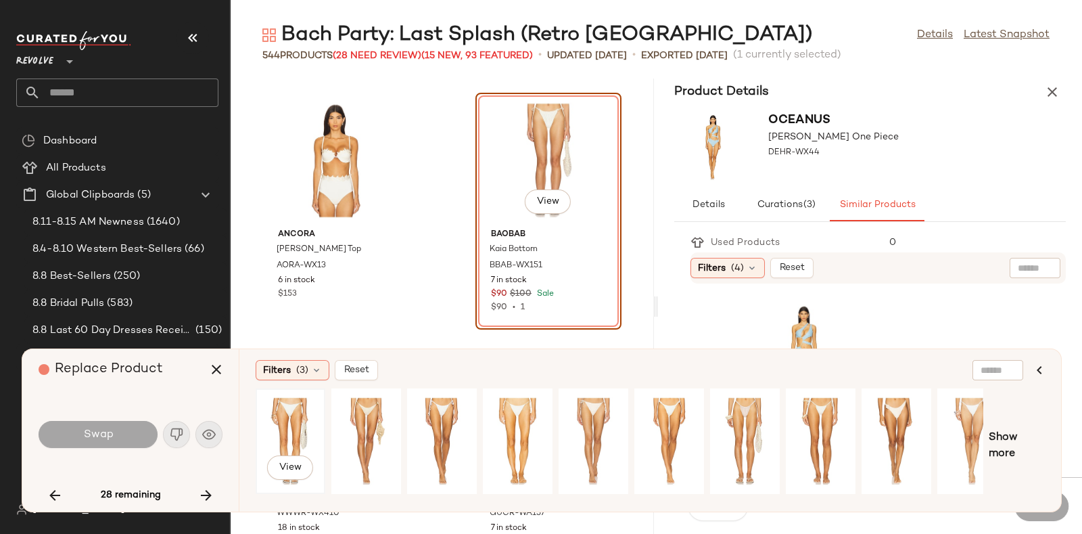
click at [289, 410] on div "View" at bounding box center [290, 441] width 60 height 96
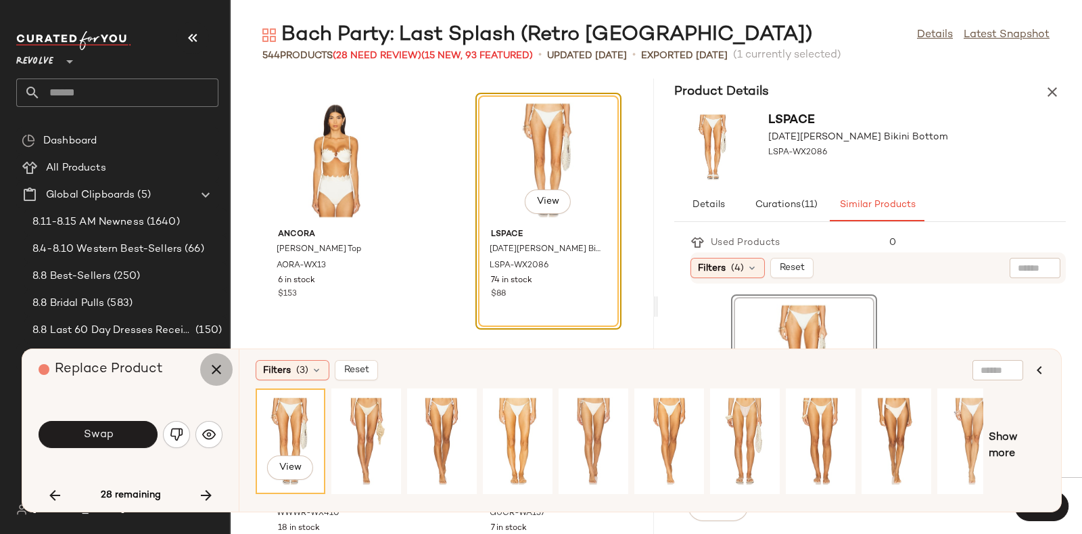
click at [205, 368] on button "button" at bounding box center [216, 369] width 32 height 32
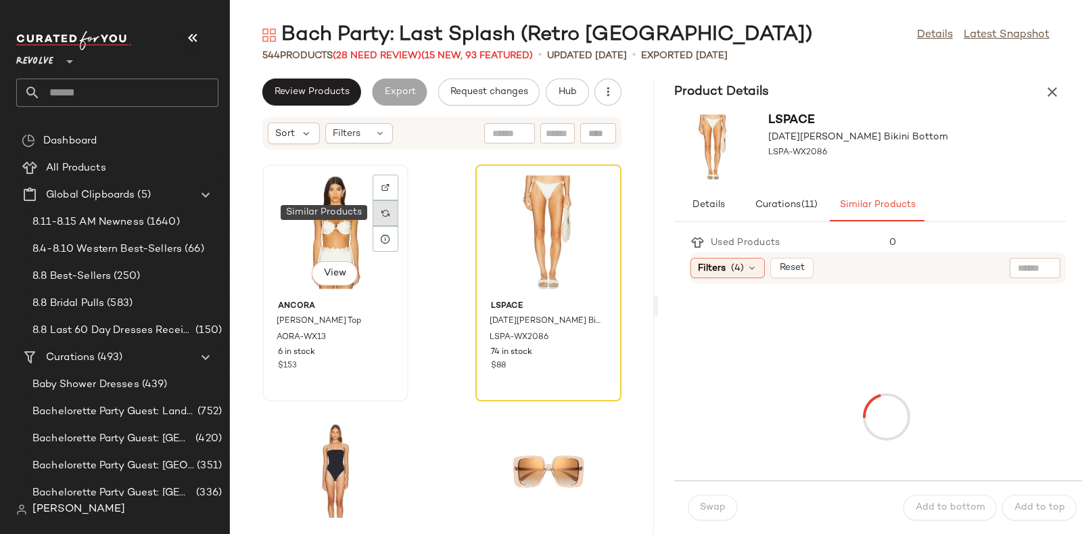
click at [391, 215] on div at bounding box center [386, 213] width 26 height 26
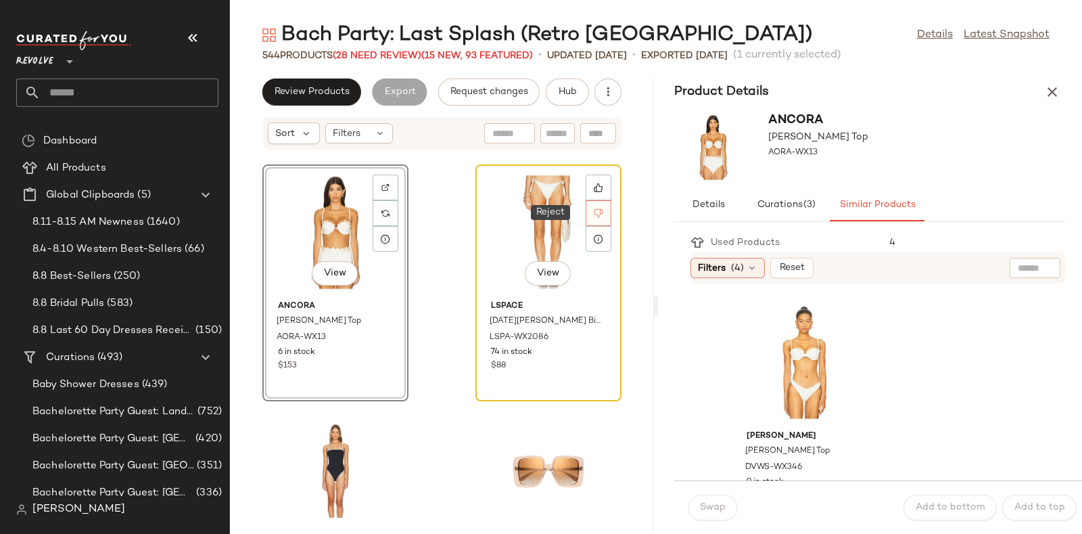
click at [595, 210] on div at bounding box center [599, 213] width 26 height 26
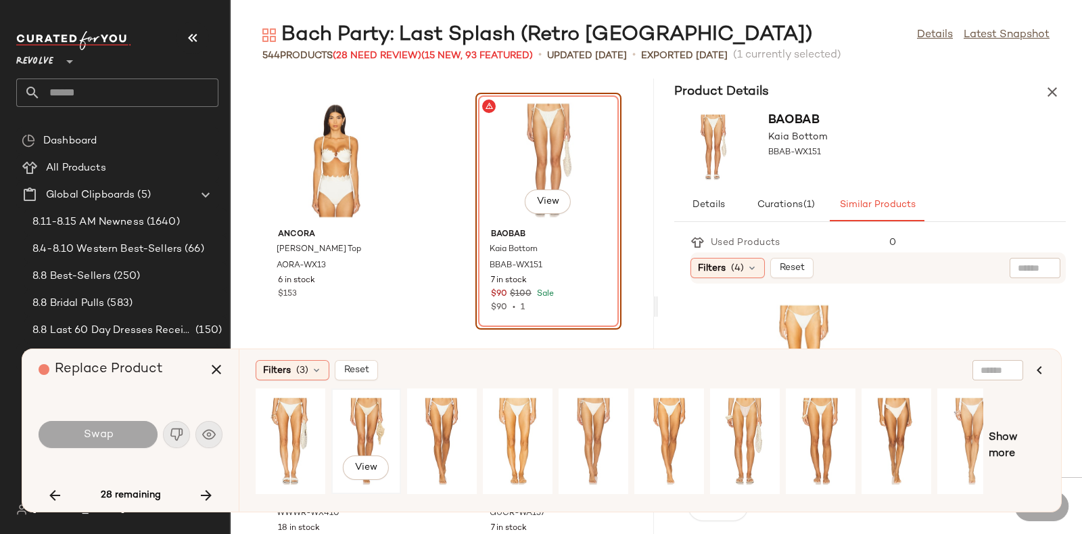
click at [354, 423] on div "View" at bounding box center [366, 441] width 60 height 96
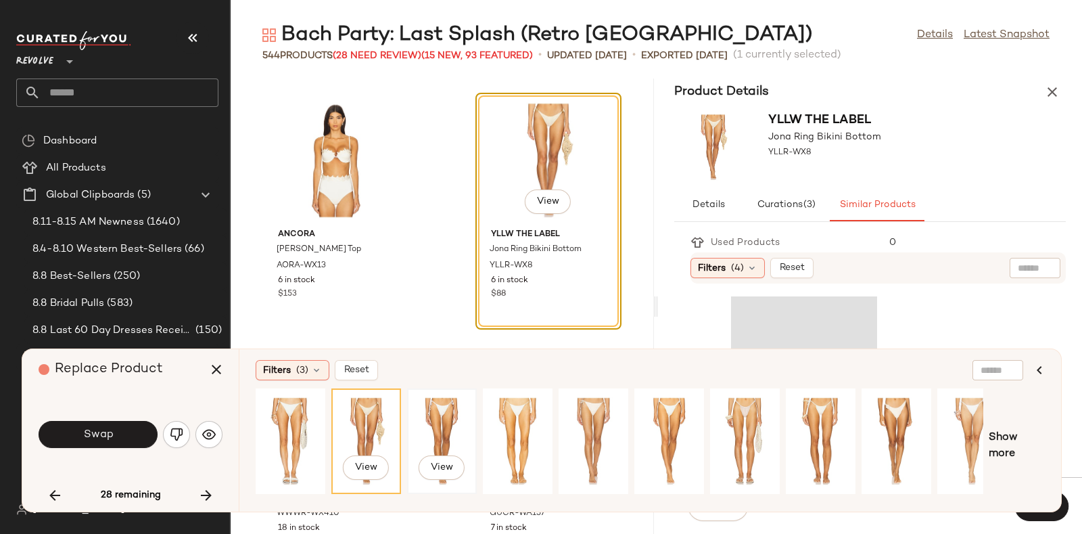
click at [416, 422] on div "View" at bounding box center [442, 441] width 60 height 96
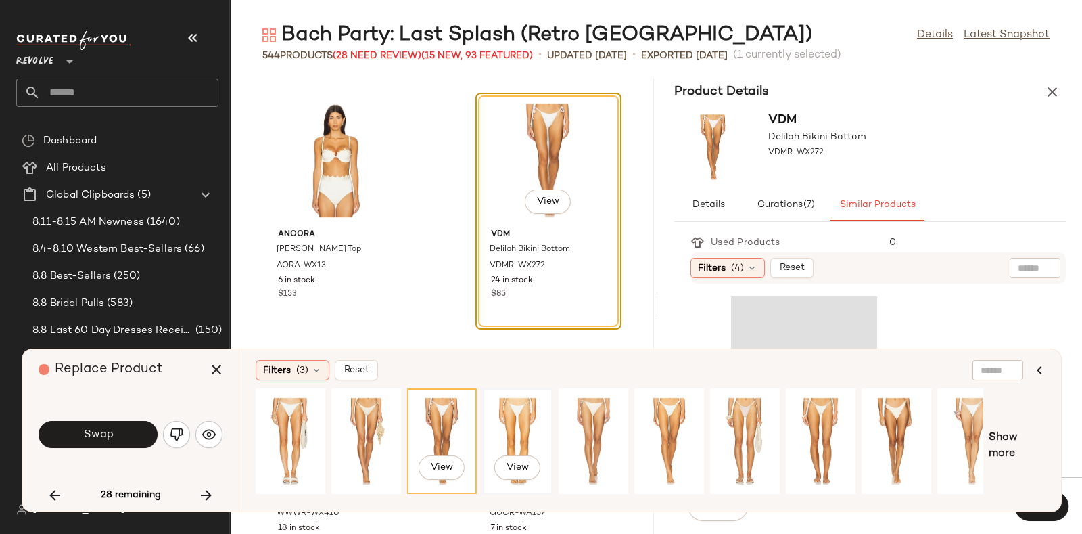
click at [515, 423] on div "View" at bounding box center [518, 441] width 60 height 96
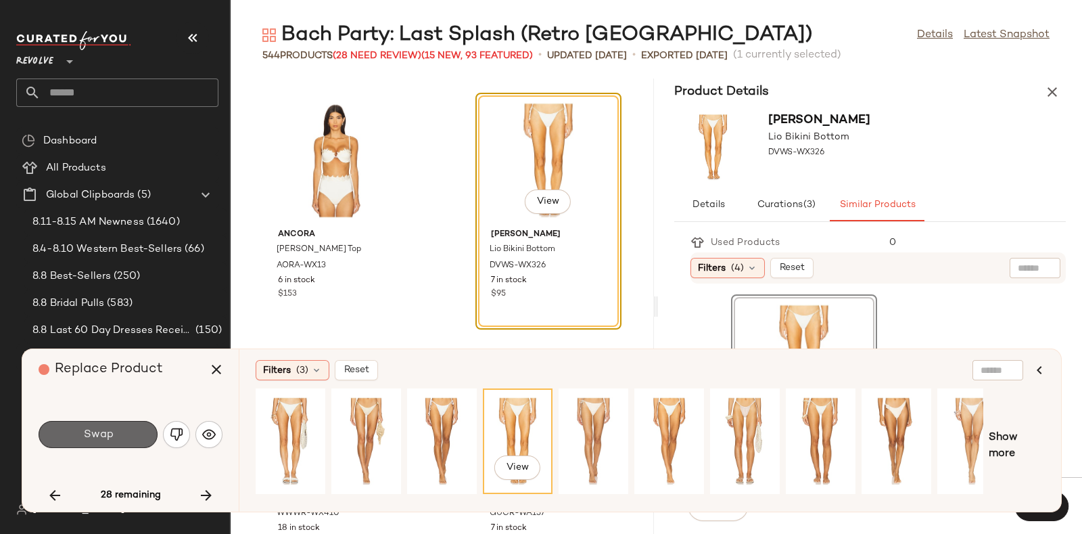
click at [90, 434] on span "Swap" at bounding box center [98, 434] width 30 height 13
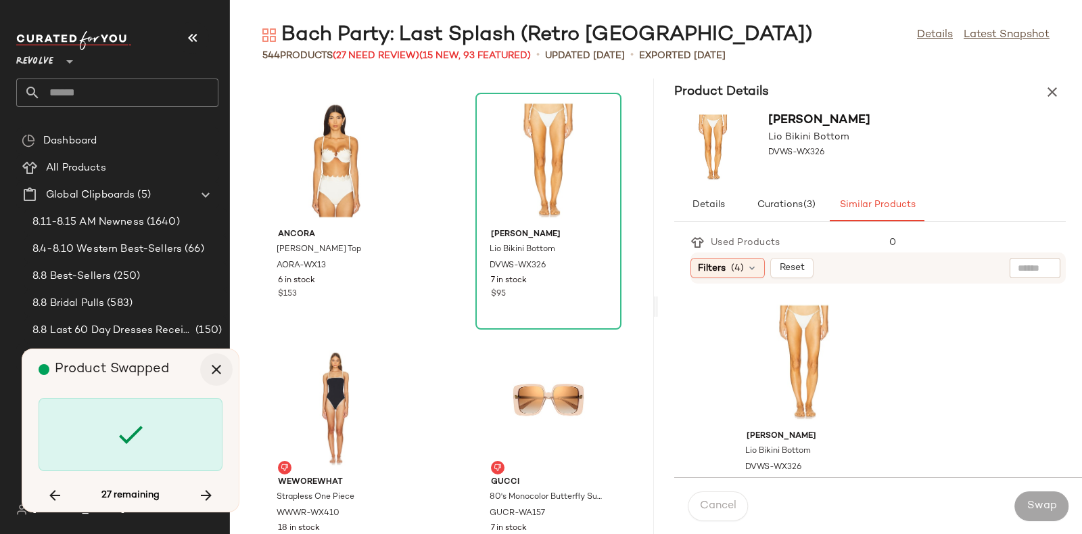
click at [204, 377] on button "button" at bounding box center [216, 369] width 32 height 32
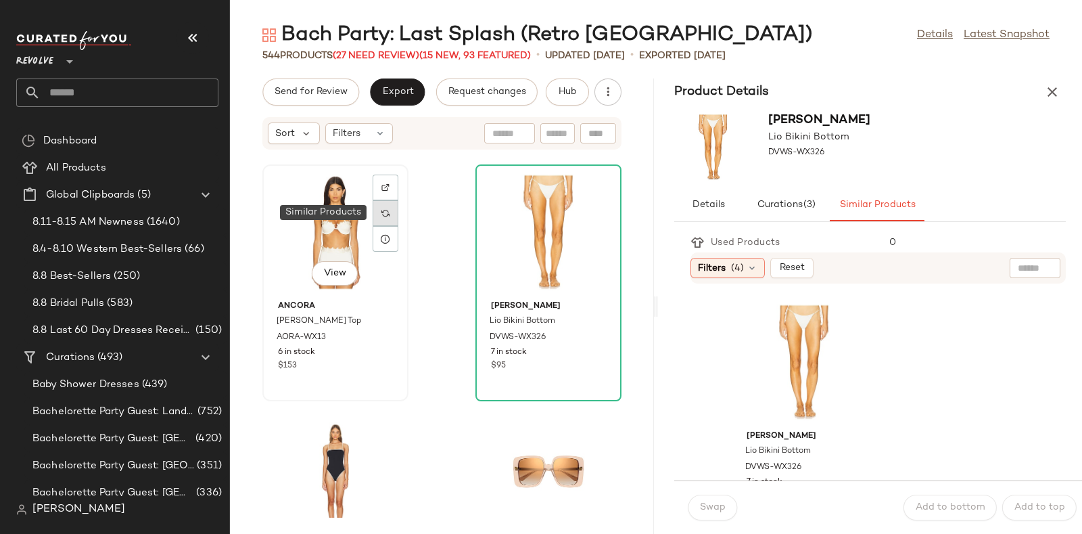
click at [388, 212] on img at bounding box center [385, 213] width 8 height 8
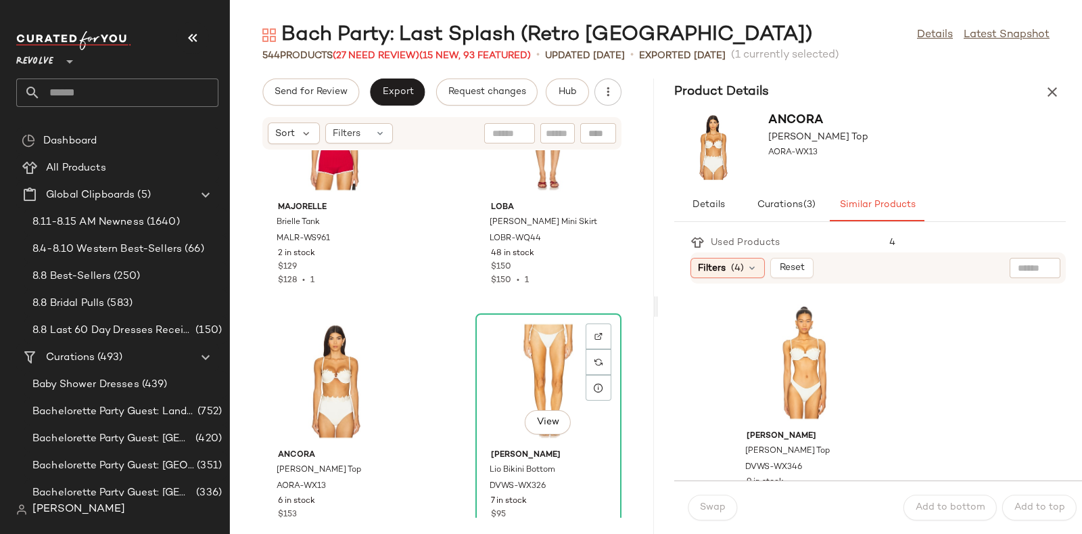
scroll to position [52345, 0]
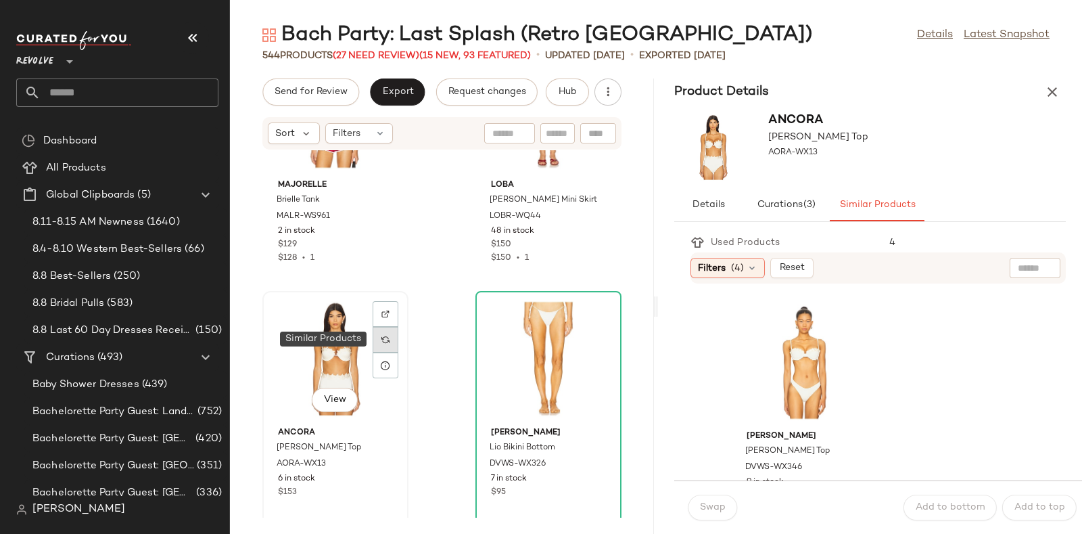
click at [392, 339] on div at bounding box center [386, 340] width 26 height 26
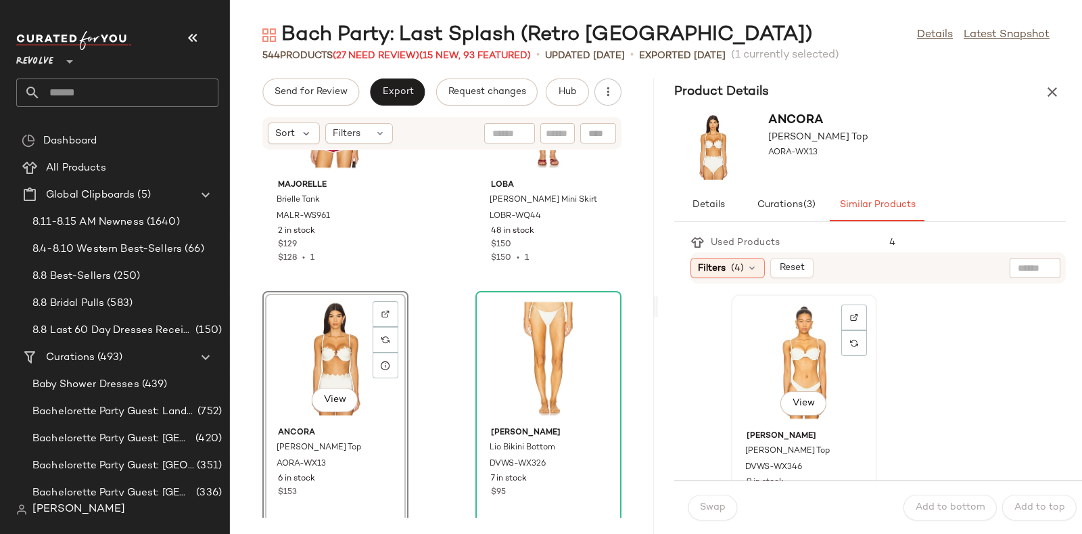
click at [798, 363] on div "View" at bounding box center [804, 362] width 137 height 126
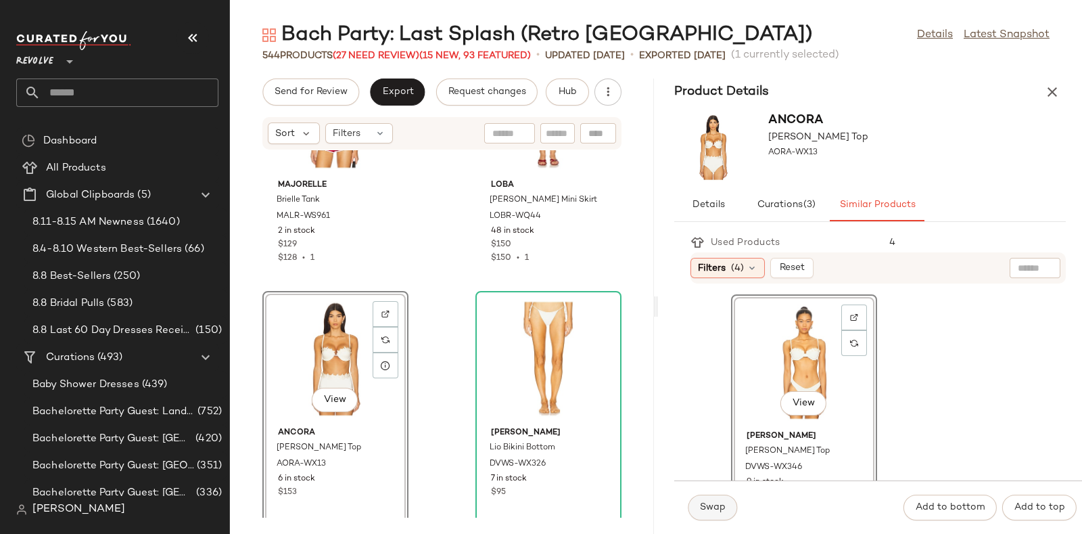
click at [694, 508] on button "Swap" at bounding box center [712, 507] width 49 height 26
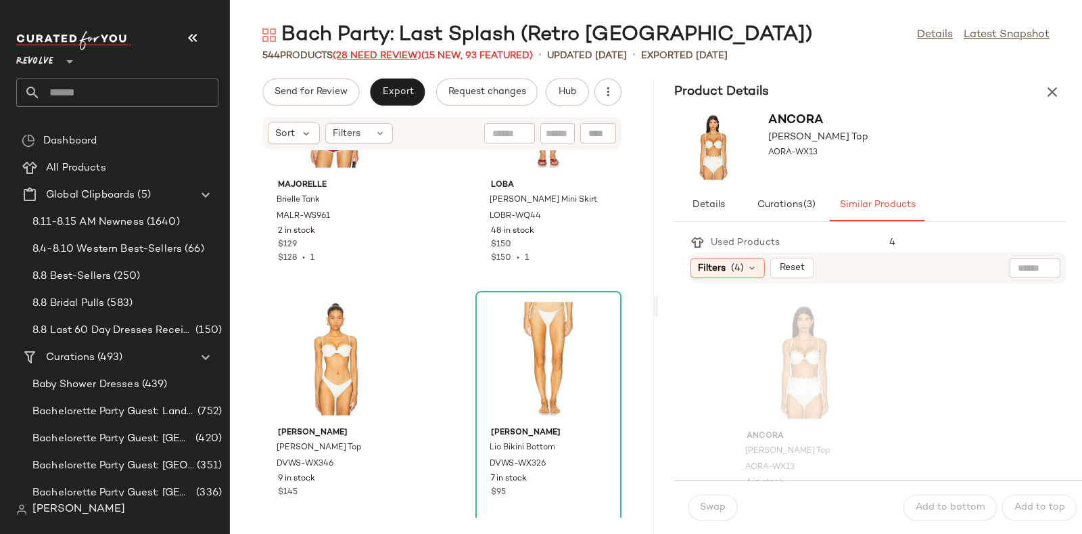
click at [379, 53] on span "(28 Need Review)" at bounding box center [377, 56] width 89 height 10
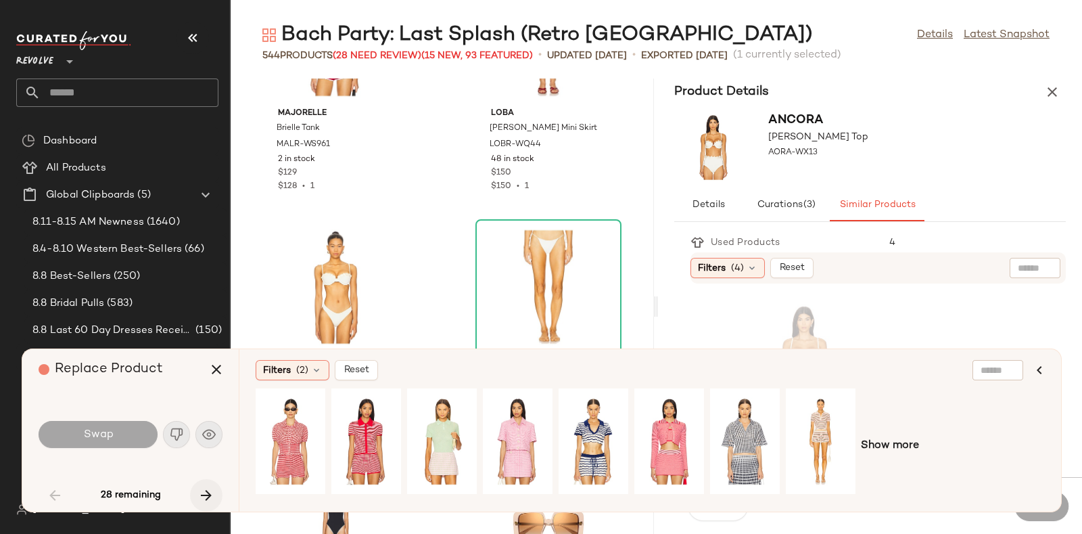
click at [200, 490] on icon "button" at bounding box center [206, 495] width 16 height 16
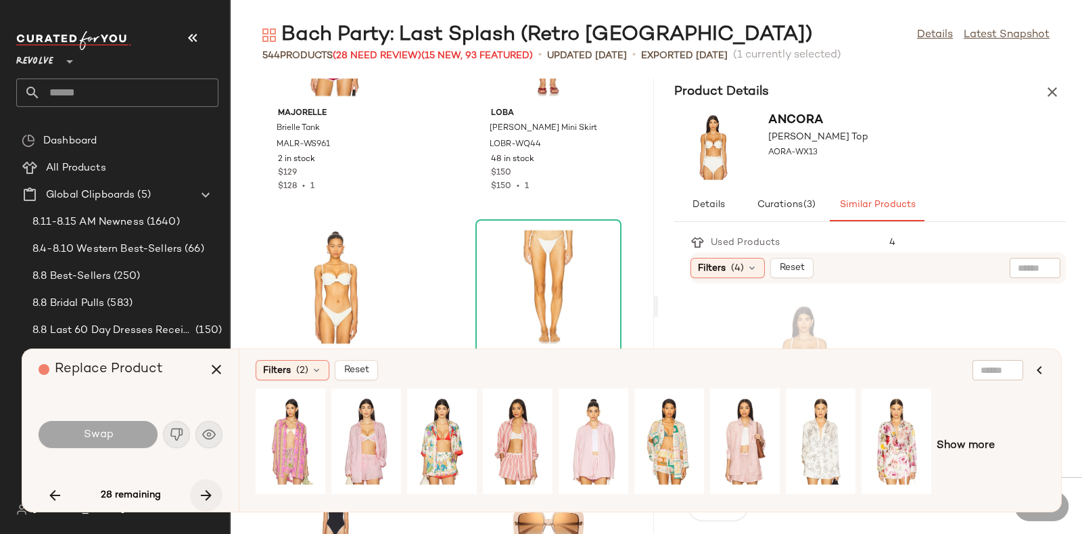
click at [200, 490] on icon "button" at bounding box center [206, 495] width 16 height 16
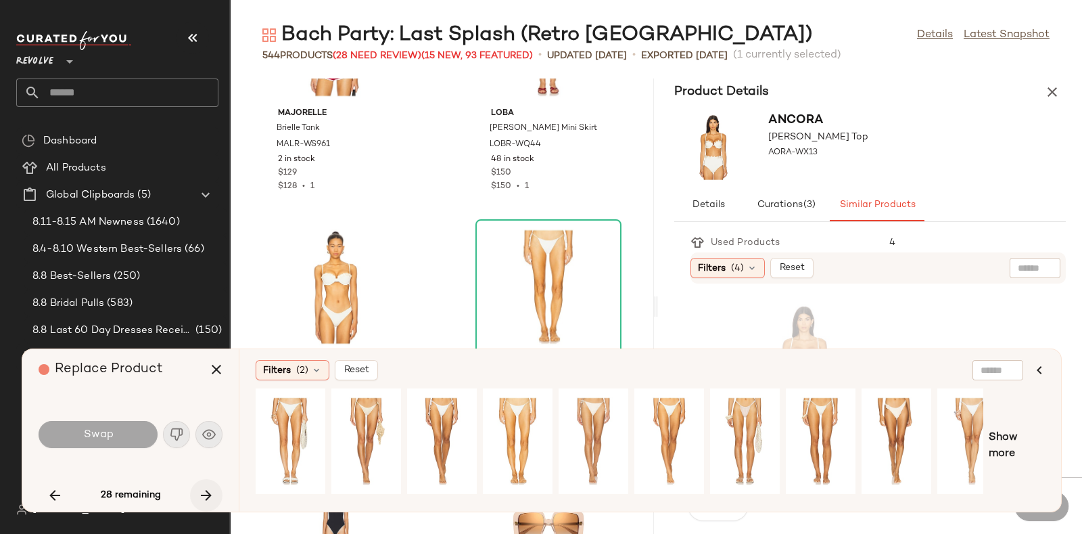
click at [200, 490] on icon "button" at bounding box center [206, 495] width 16 height 16
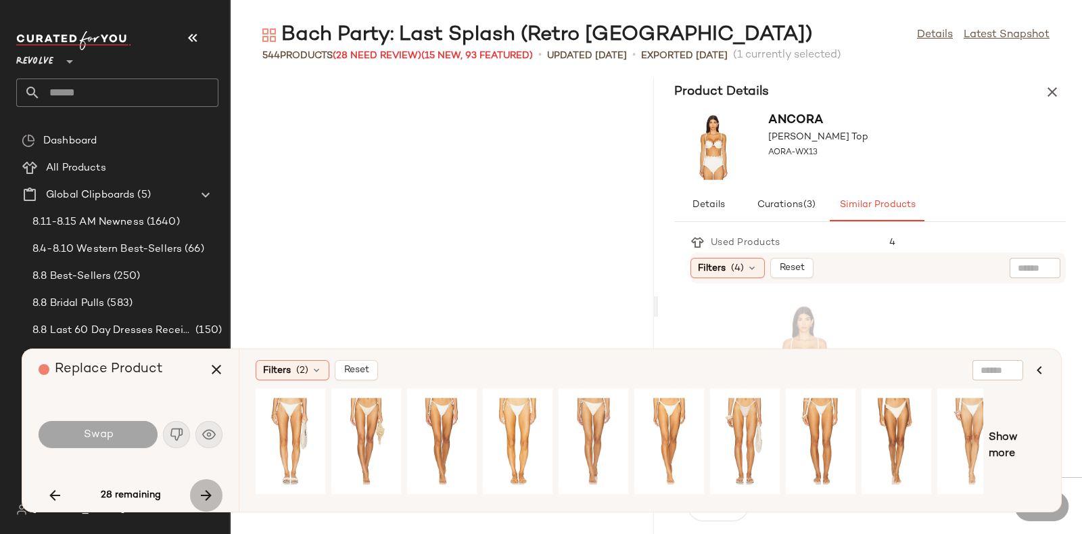
scroll to position [55442, 0]
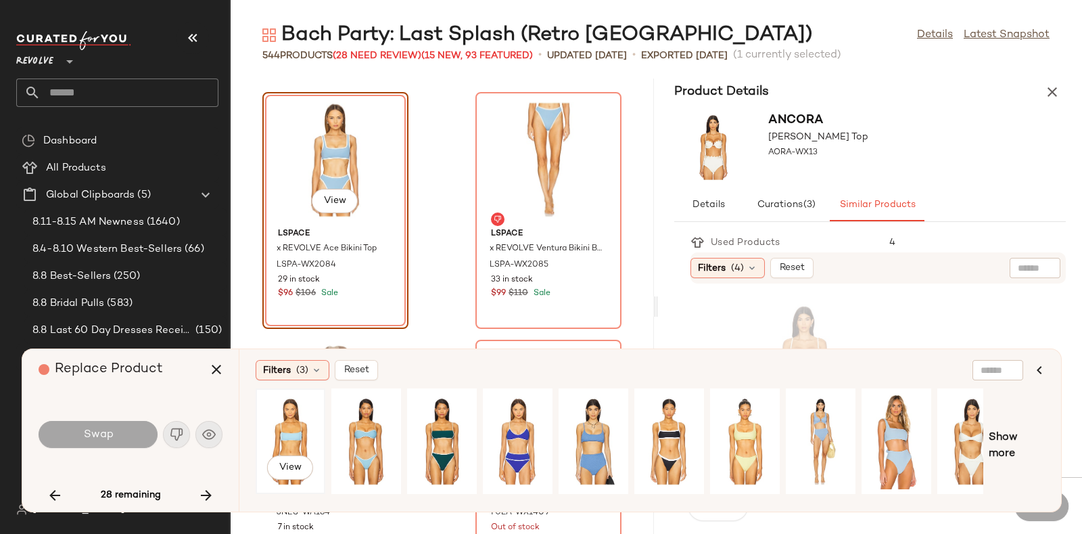
click at [285, 423] on div "View" at bounding box center [290, 441] width 60 height 96
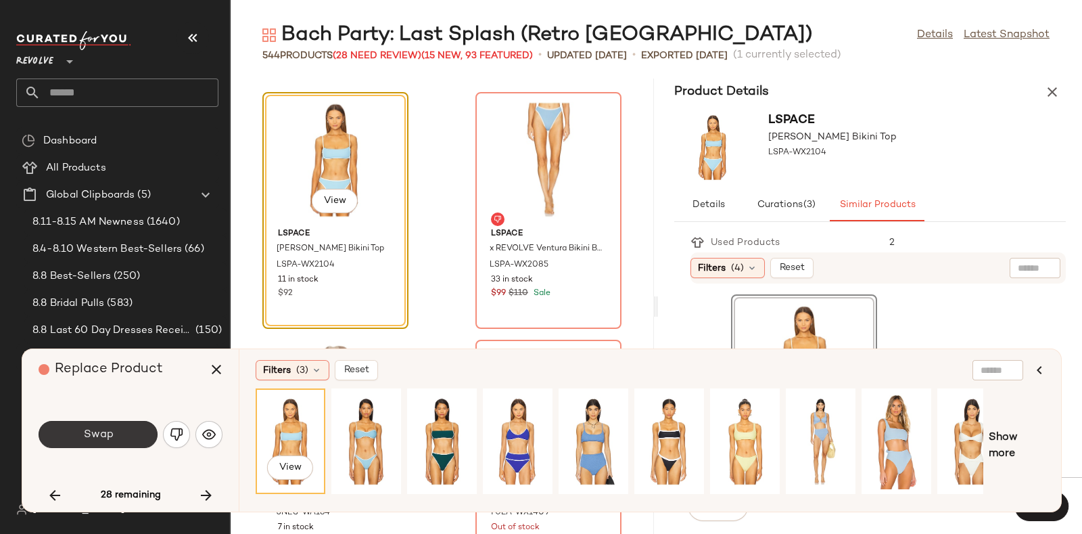
click at [105, 438] on span "Swap" at bounding box center [98, 434] width 30 height 13
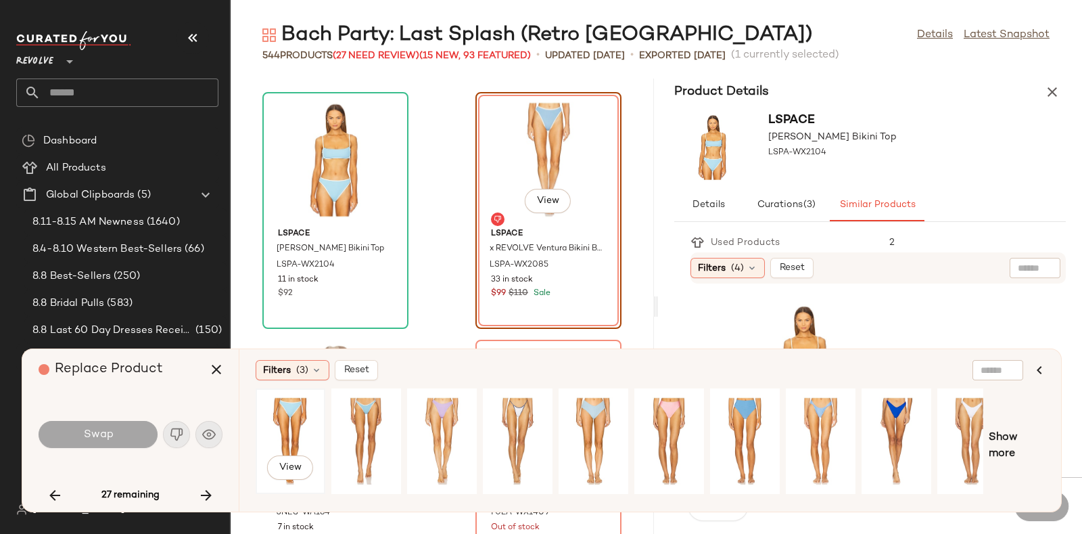
click at [299, 414] on div "View" at bounding box center [290, 441] width 60 height 96
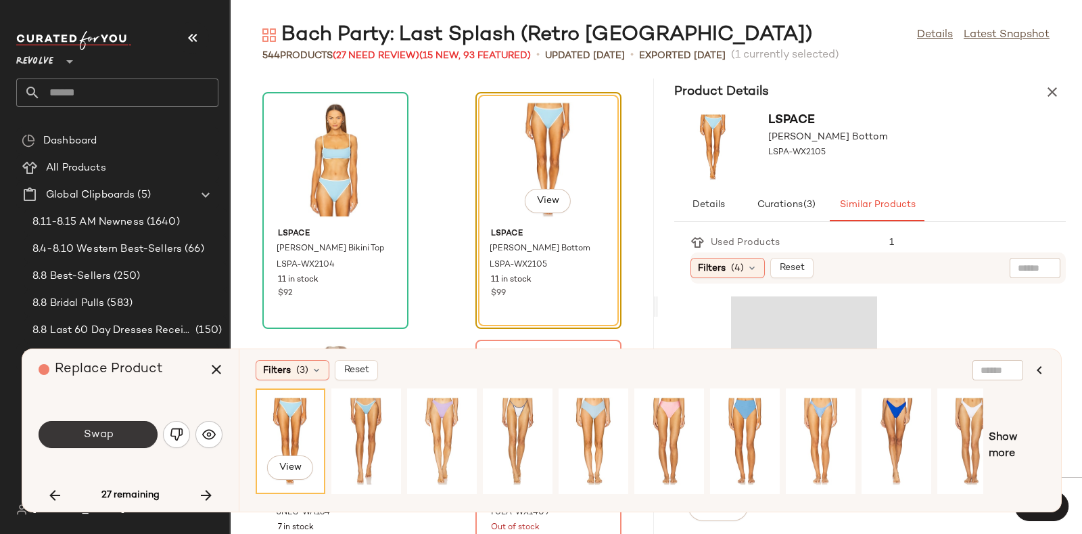
click at [109, 428] on span "Swap" at bounding box center [98, 434] width 30 height 13
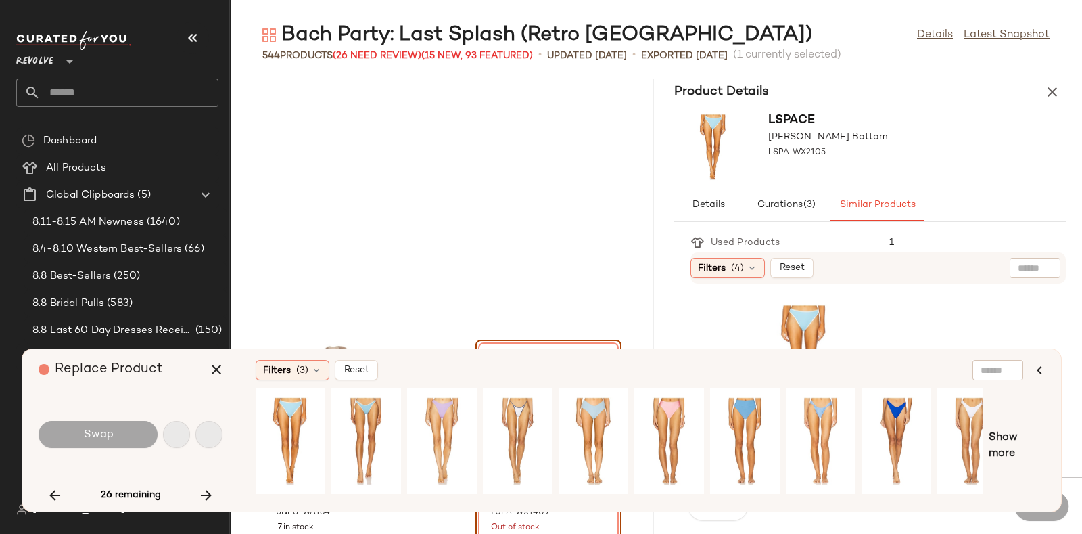
scroll to position [55690, 0]
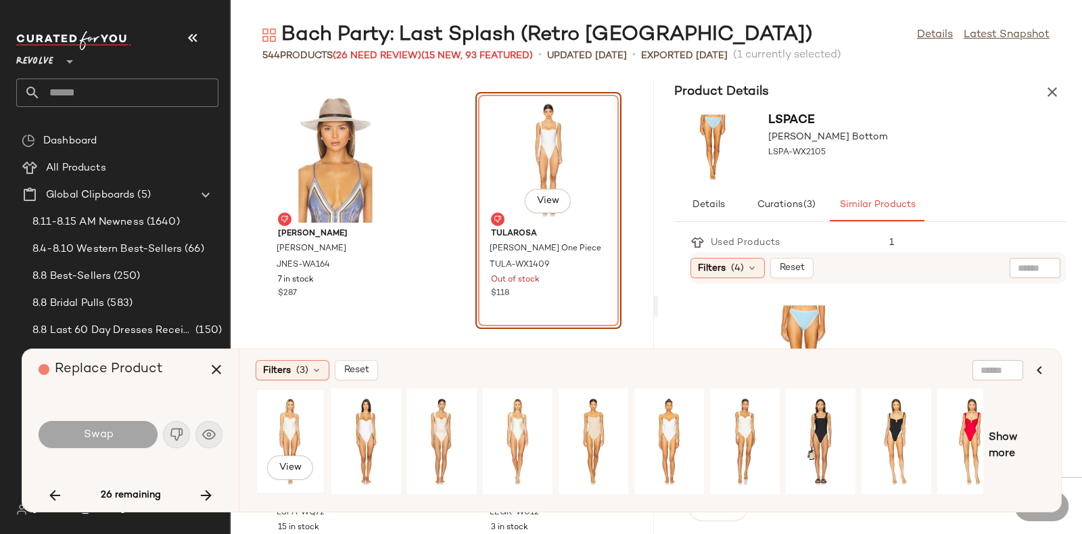
click at [290, 408] on div "View" at bounding box center [290, 441] width 60 height 96
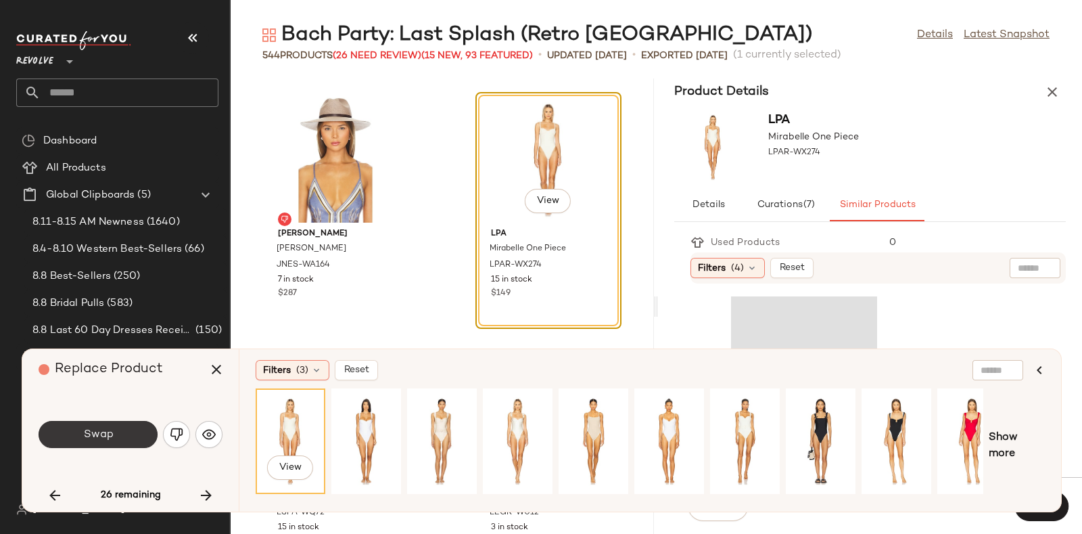
click at [85, 431] on span "Swap" at bounding box center [98, 434] width 30 height 13
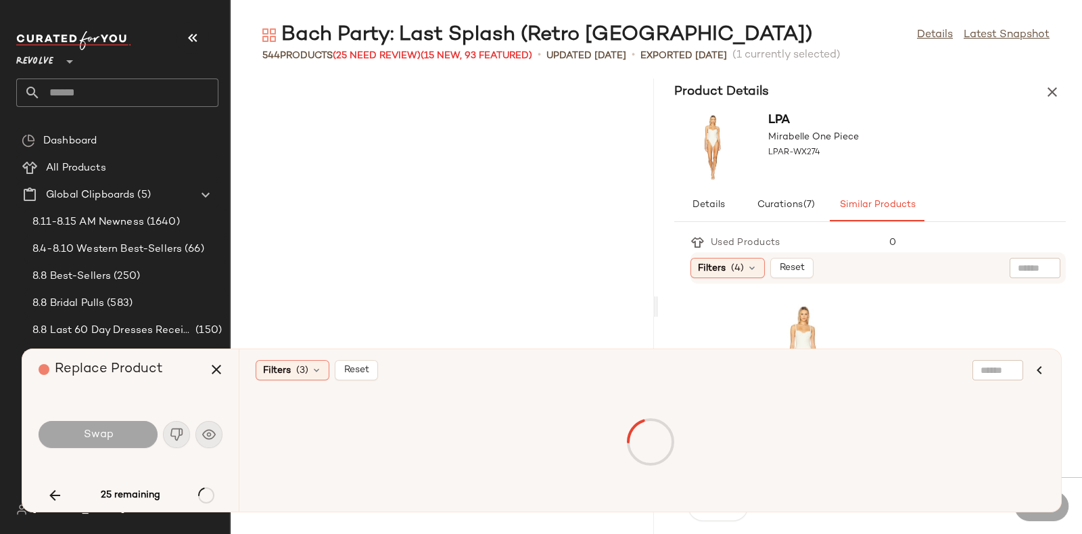
scroll to position [56184, 0]
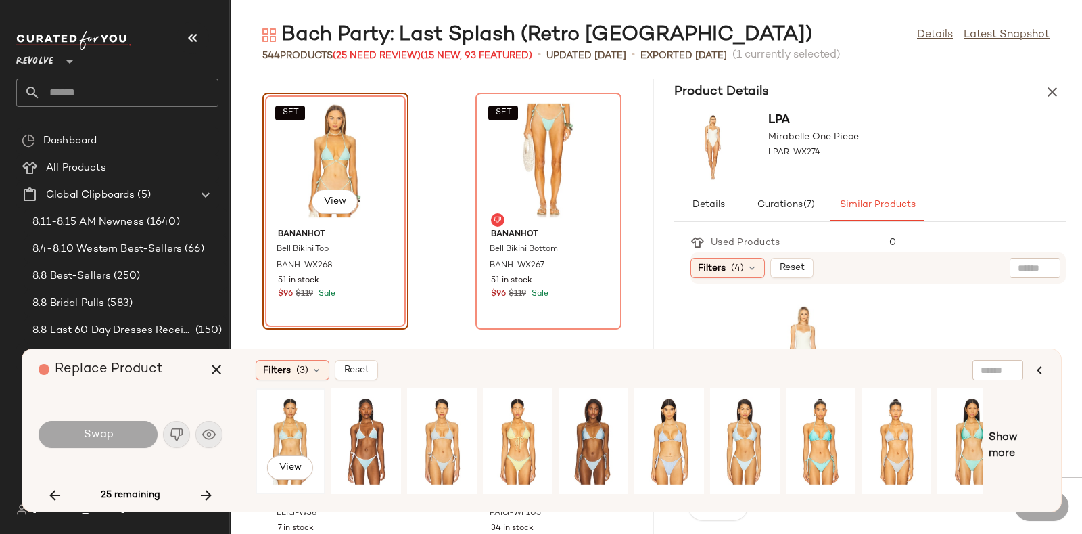
click at [287, 427] on div "View" at bounding box center [290, 441] width 60 height 96
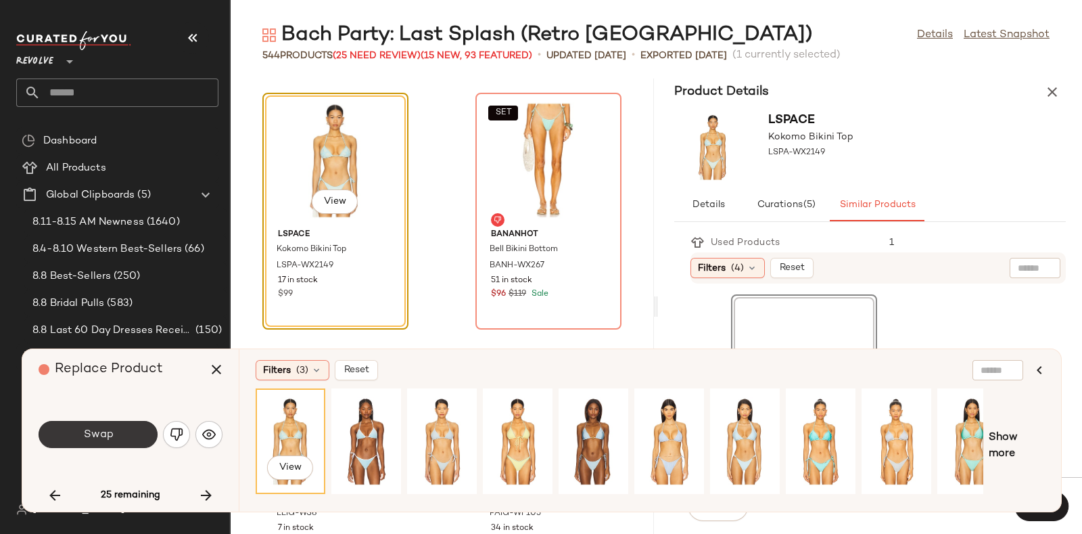
click at [105, 433] on span "Swap" at bounding box center [98, 434] width 30 height 13
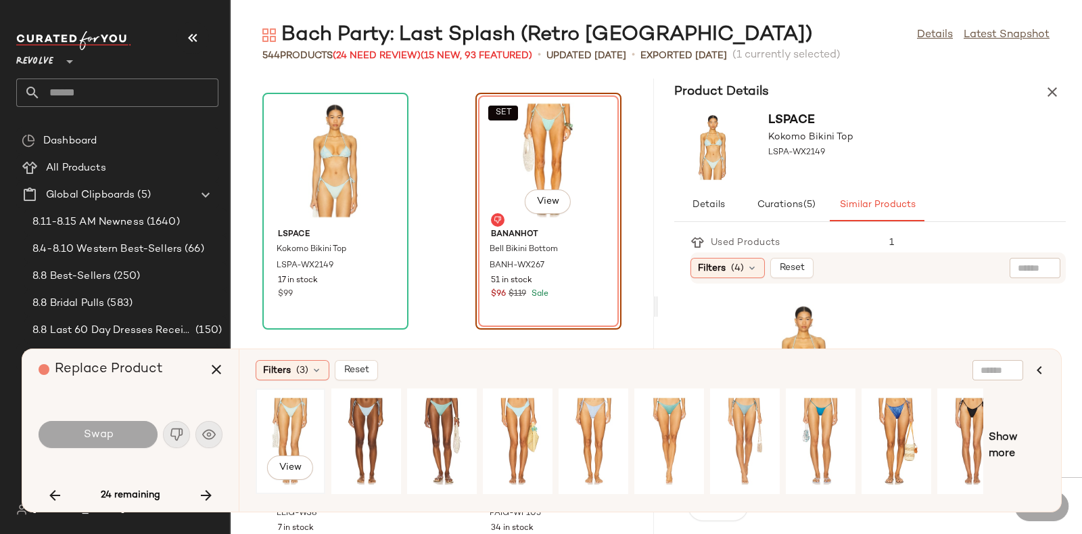
click at [283, 410] on div "View" at bounding box center [290, 441] width 60 height 96
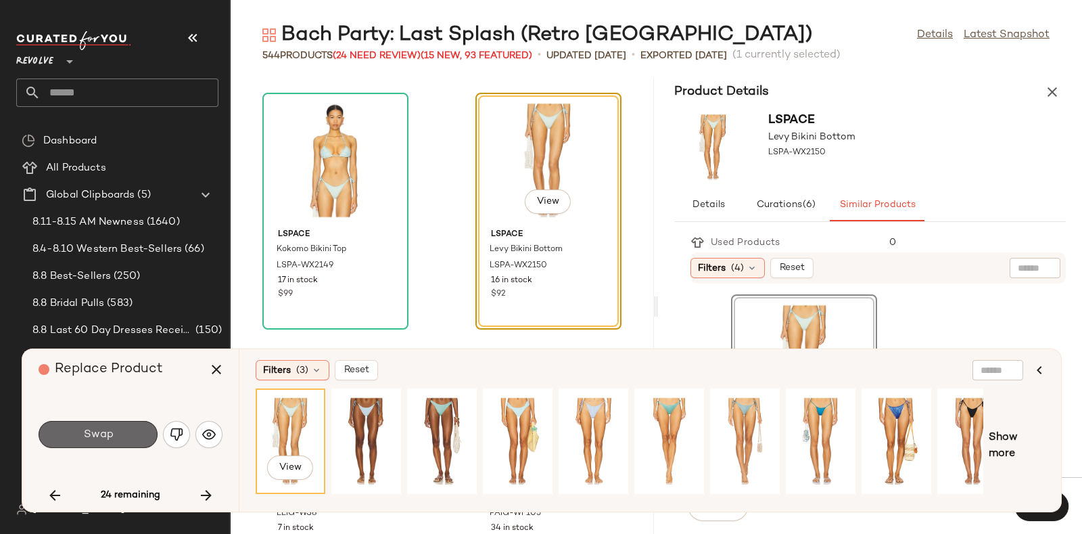
click at [116, 438] on button "Swap" at bounding box center [98, 434] width 119 height 27
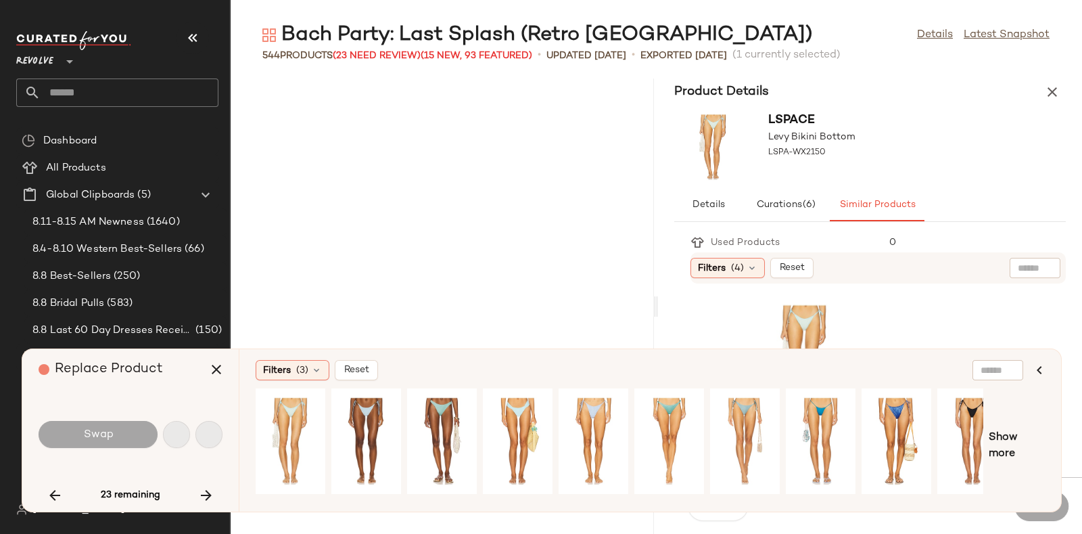
scroll to position [57174, 0]
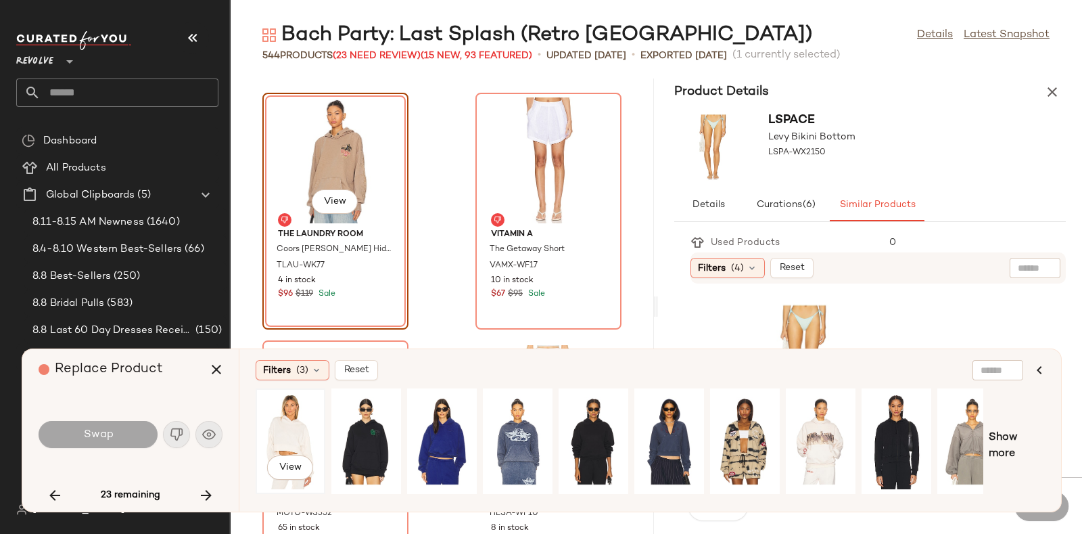
click at [283, 422] on div "View" at bounding box center [290, 441] width 60 height 96
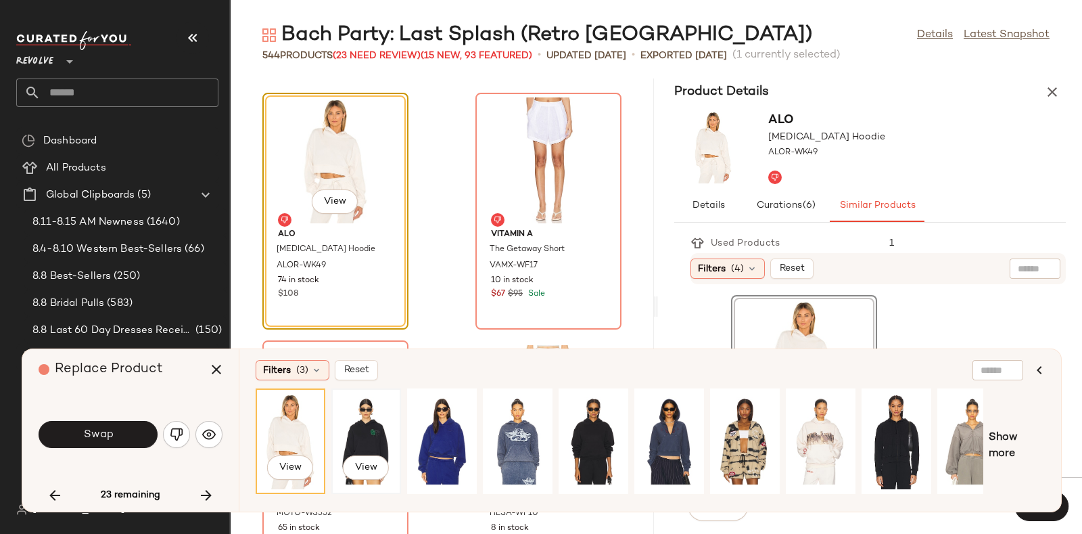
click at [363, 425] on div "View" at bounding box center [366, 441] width 60 height 96
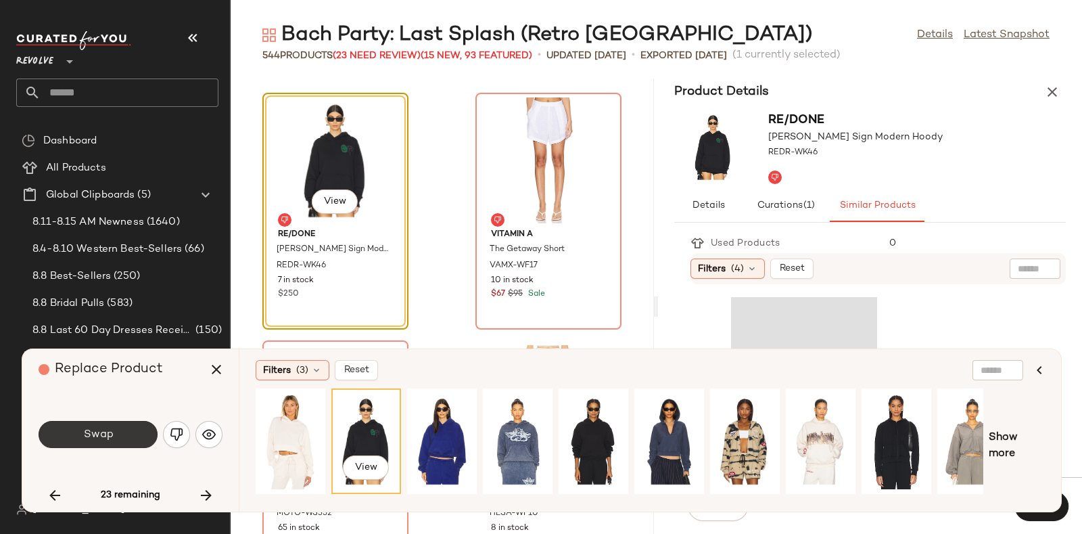
click at [114, 426] on button "Swap" at bounding box center [98, 434] width 119 height 27
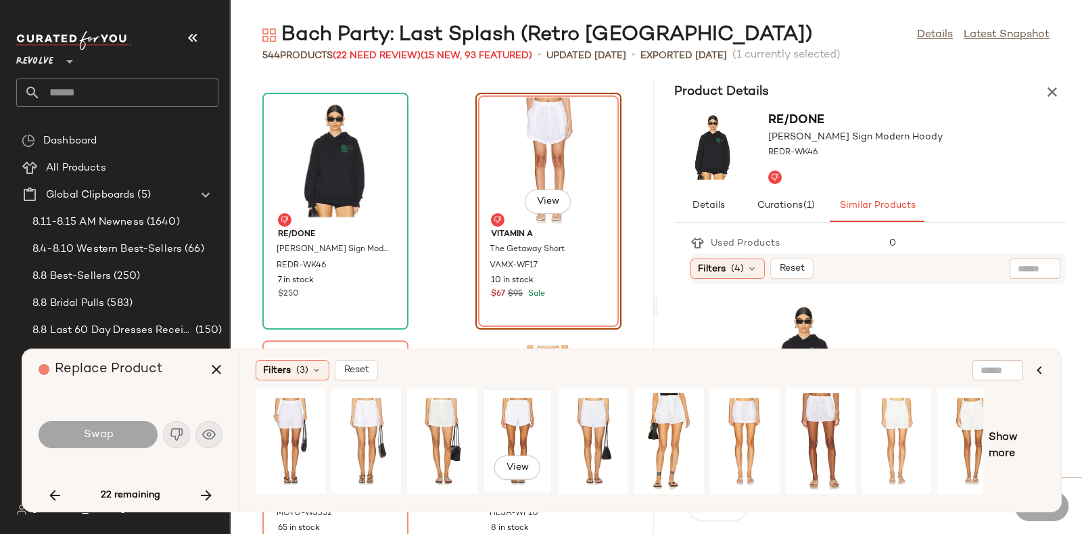
click at [517, 417] on div "View" at bounding box center [518, 441] width 60 height 96
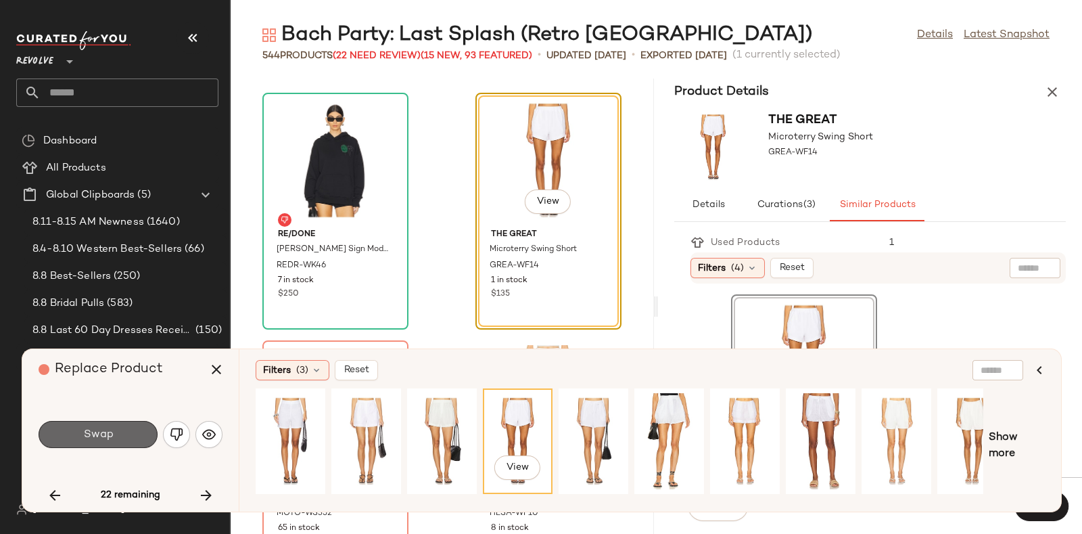
click at [108, 424] on button "Swap" at bounding box center [98, 434] width 119 height 27
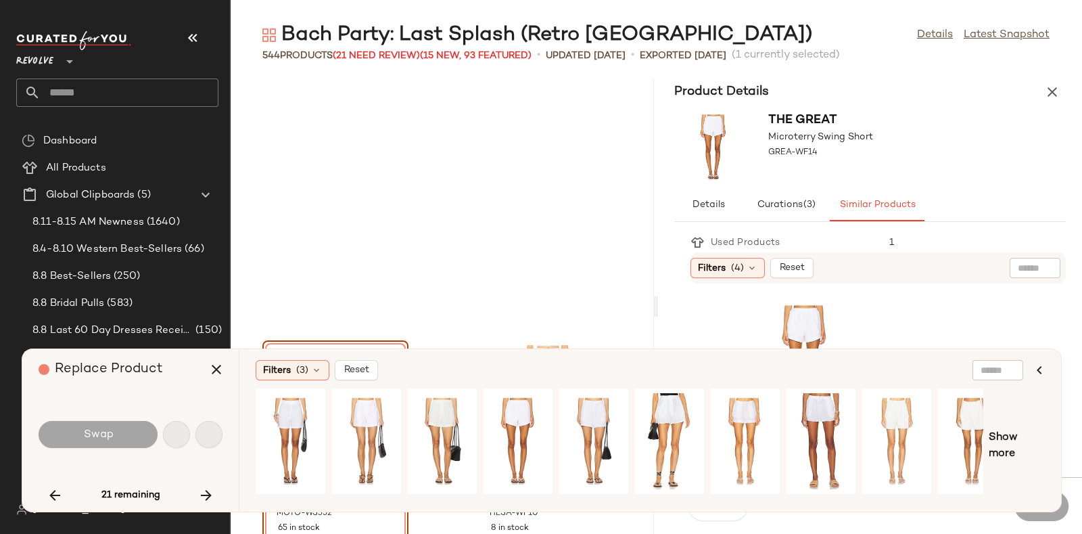
scroll to position [57422, 0]
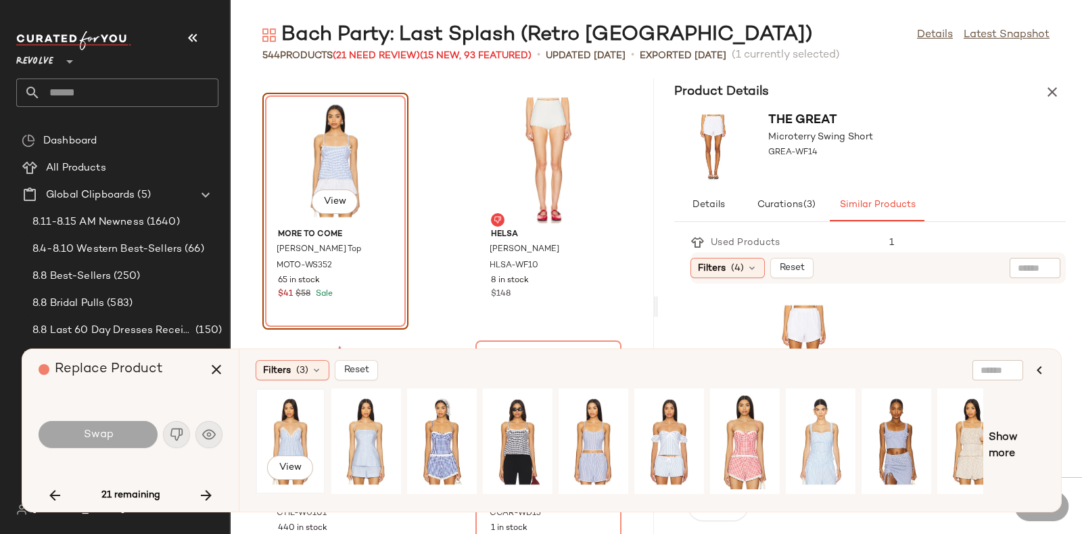
click at [289, 424] on div "View" at bounding box center [290, 441] width 60 height 96
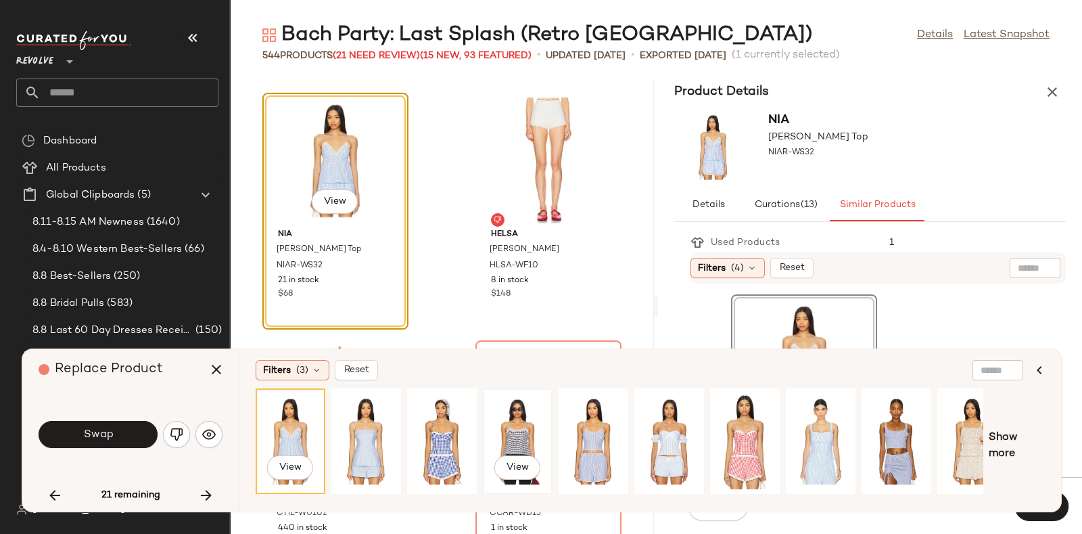
click at [502, 422] on div "View" at bounding box center [518, 441] width 60 height 96
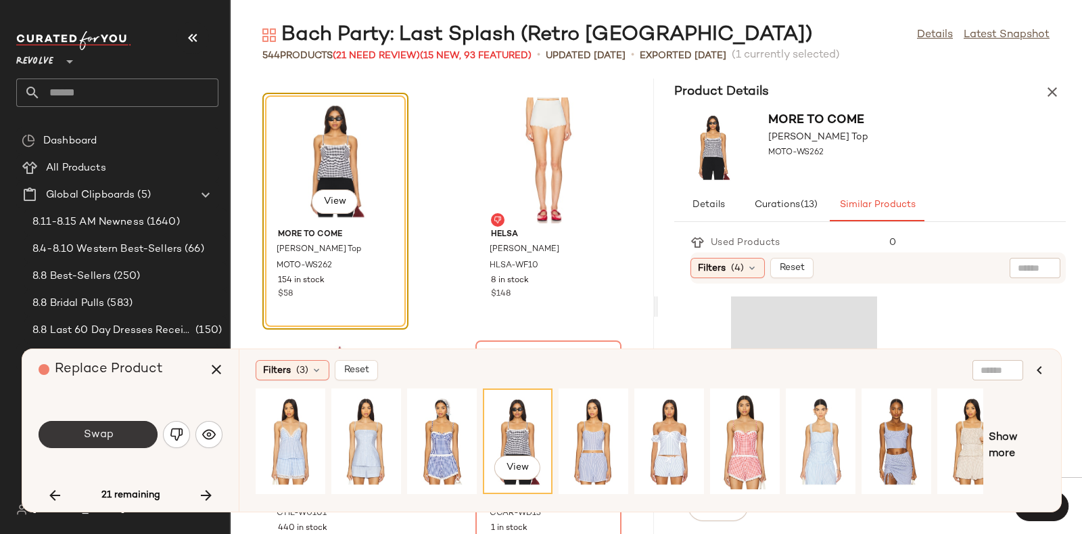
click at [133, 423] on button "Swap" at bounding box center [98, 434] width 119 height 27
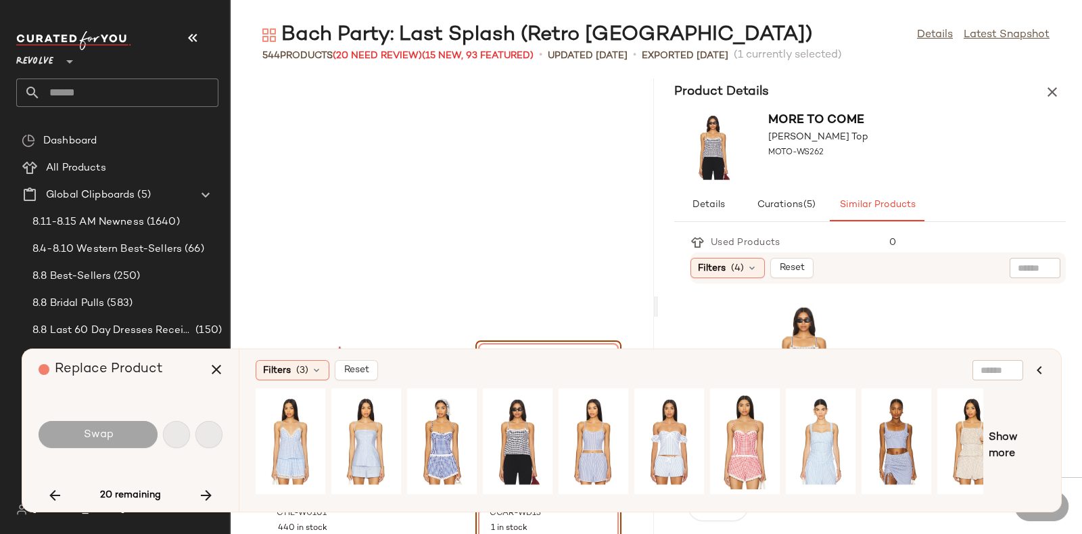
scroll to position [57670, 0]
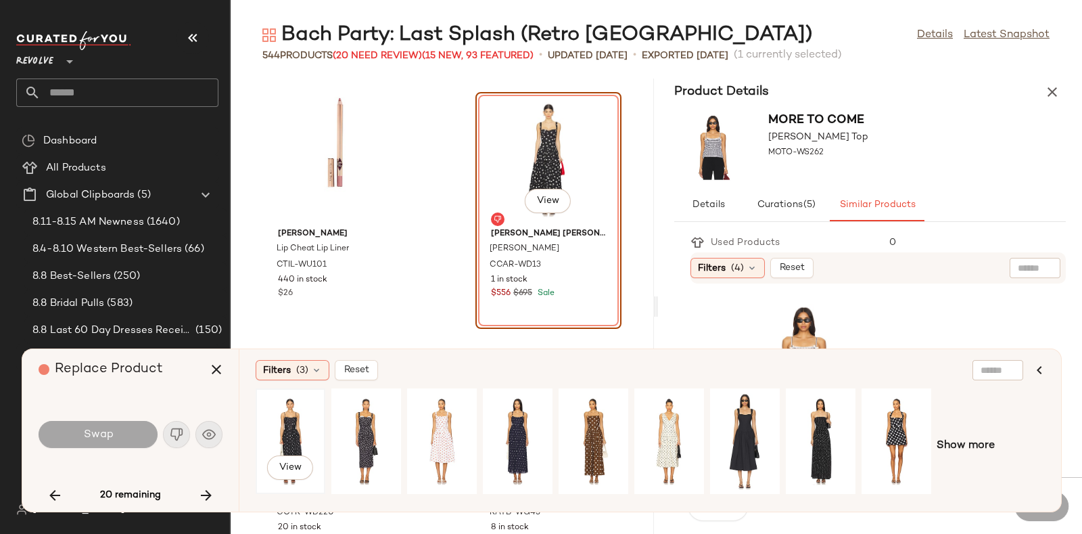
click at [267, 410] on div "View" at bounding box center [290, 441] width 60 height 96
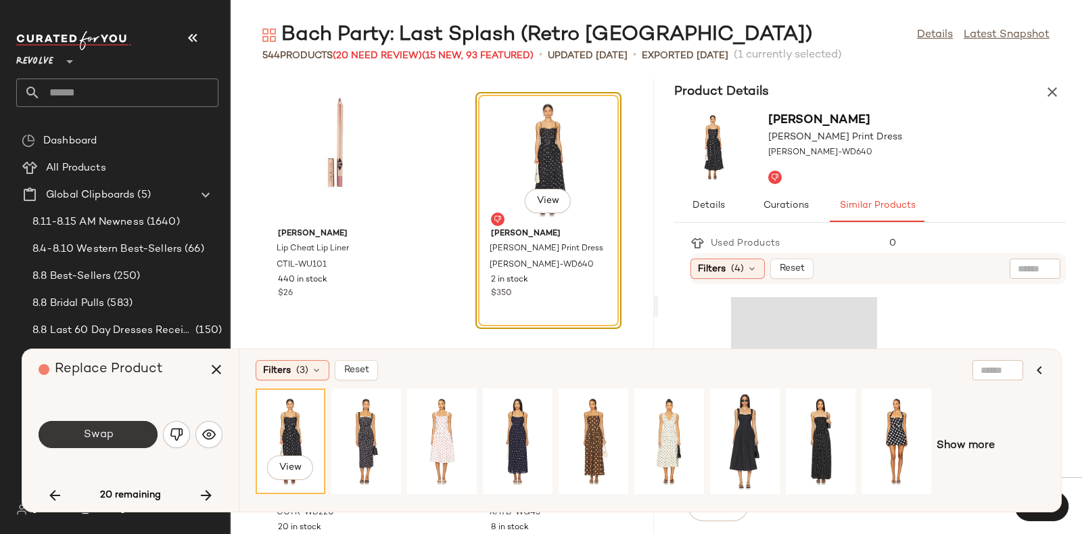
click at [126, 429] on button "Swap" at bounding box center [98, 434] width 119 height 27
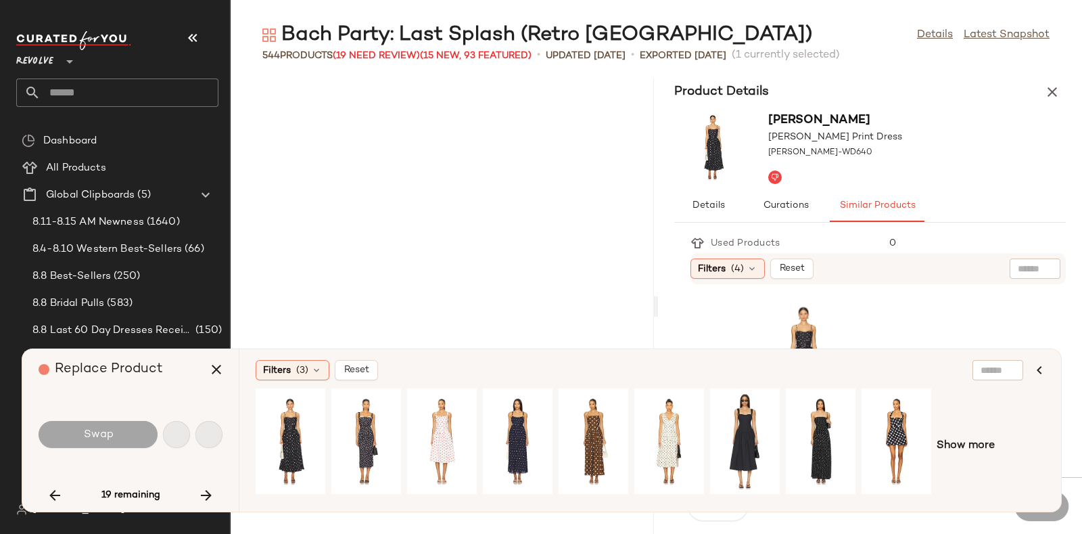
scroll to position [58412, 0]
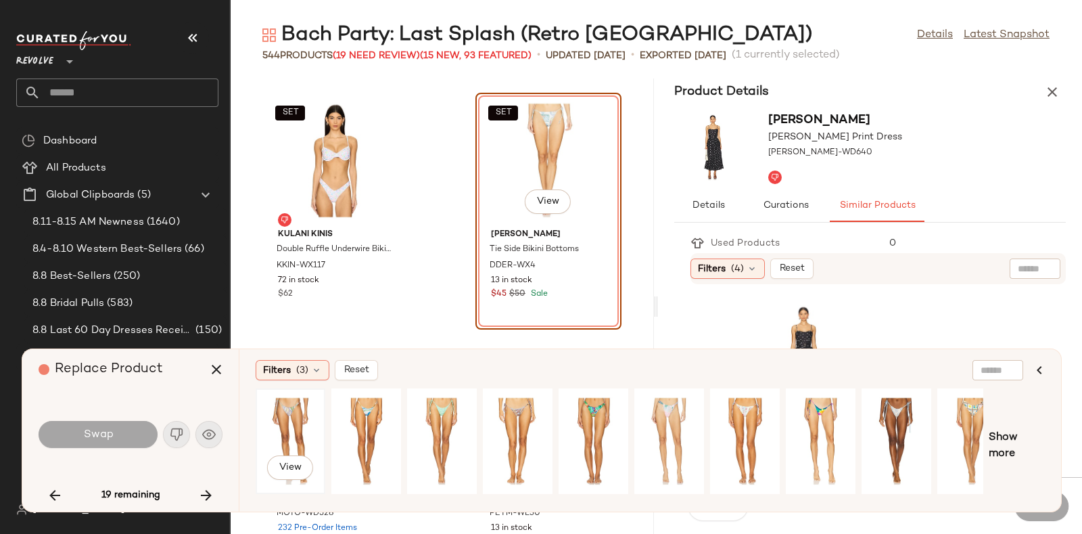
click at [291, 407] on div "View" at bounding box center [290, 441] width 60 height 96
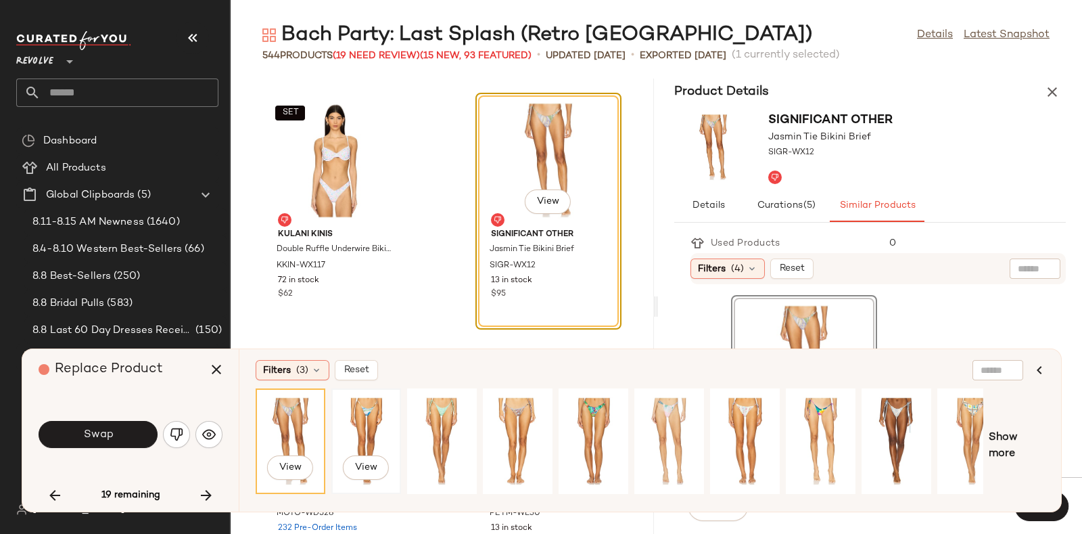
click at [368, 420] on div "View" at bounding box center [366, 441] width 60 height 96
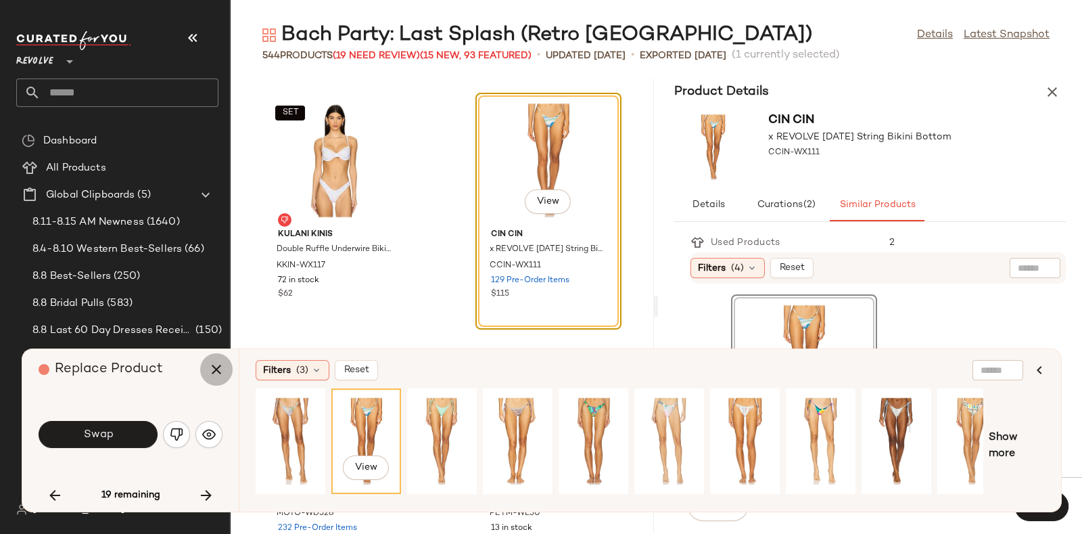
click at [215, 367] on icon "button" at bounding box center [216, 369] width 16 height 16
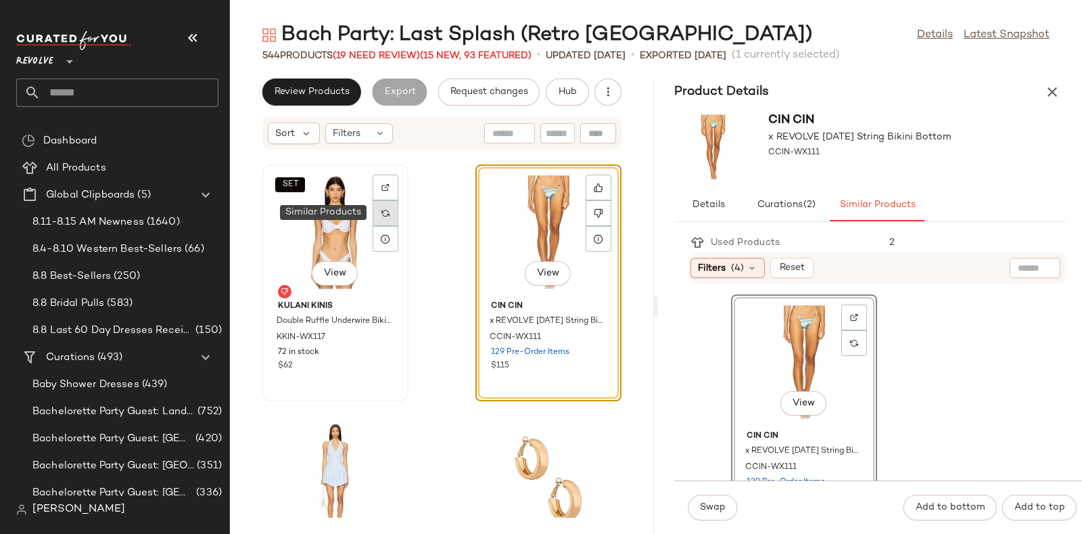
click at [384, 217] on div at bounding box center [386, 213] width 26 height 26
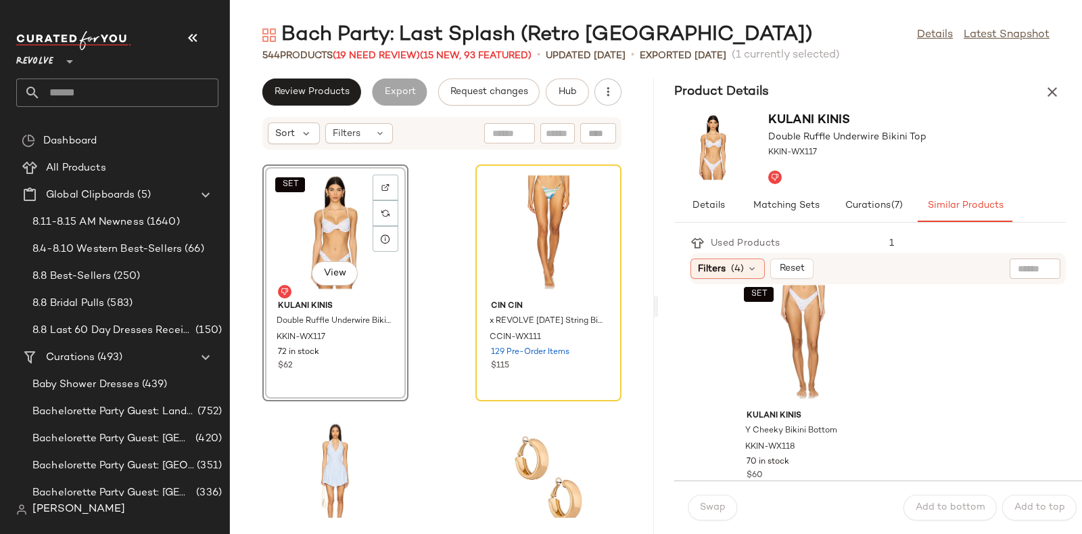
scroll to position [270, 0]
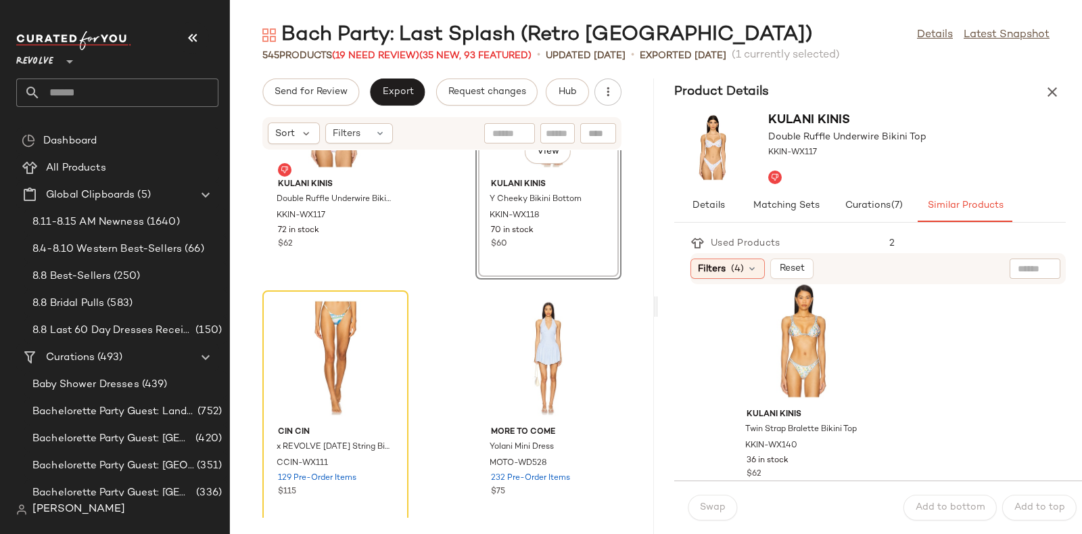
scroll to position [58546, 0]
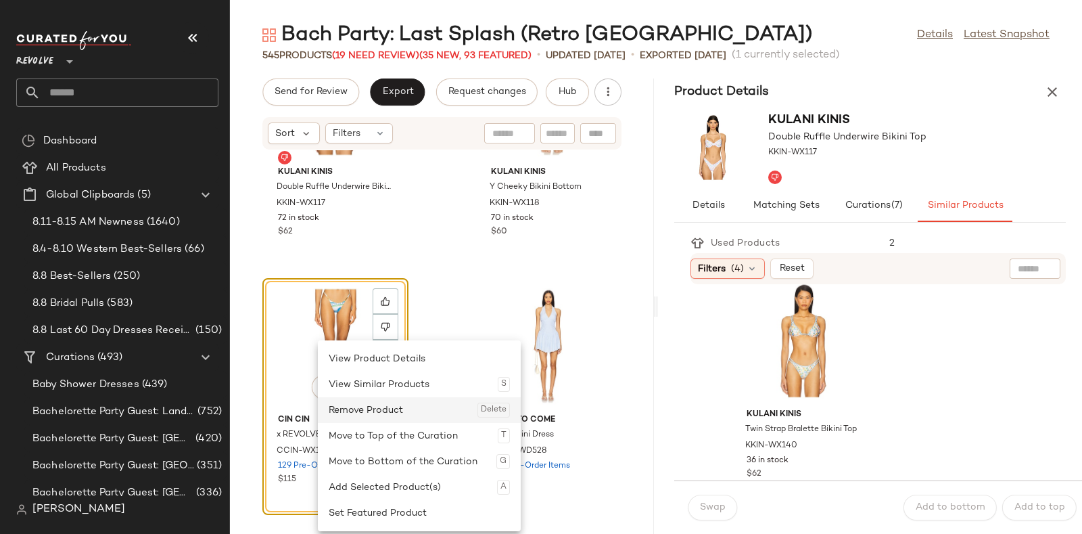
click at [355, 404] on div "Remove Product Delete" at bounding box center [419, 410] width 181 height 26
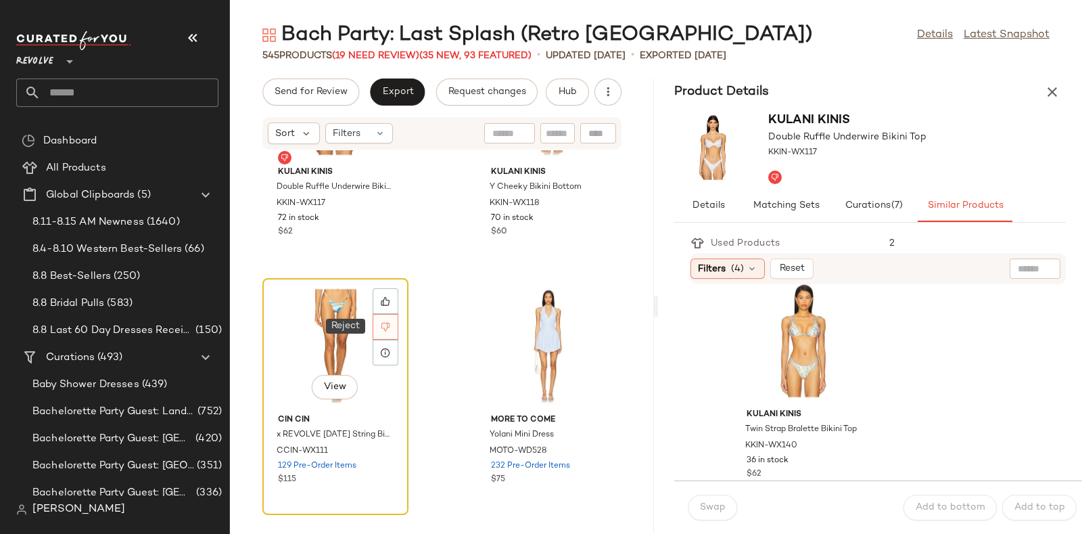
click at [386, 322] on icon at bounding box center [385, 326] width 9 height 9
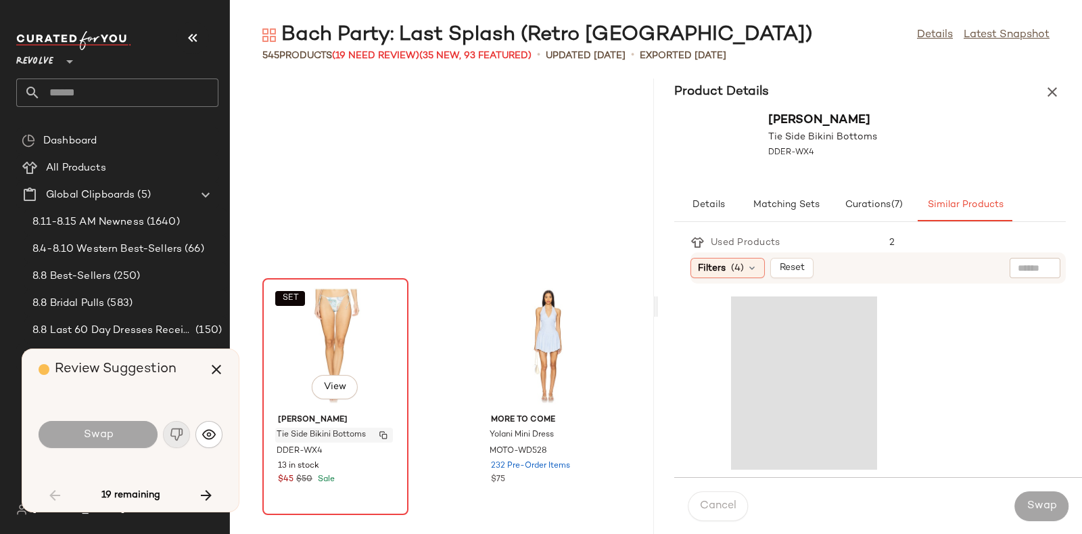
scroll to position [58659, 0]
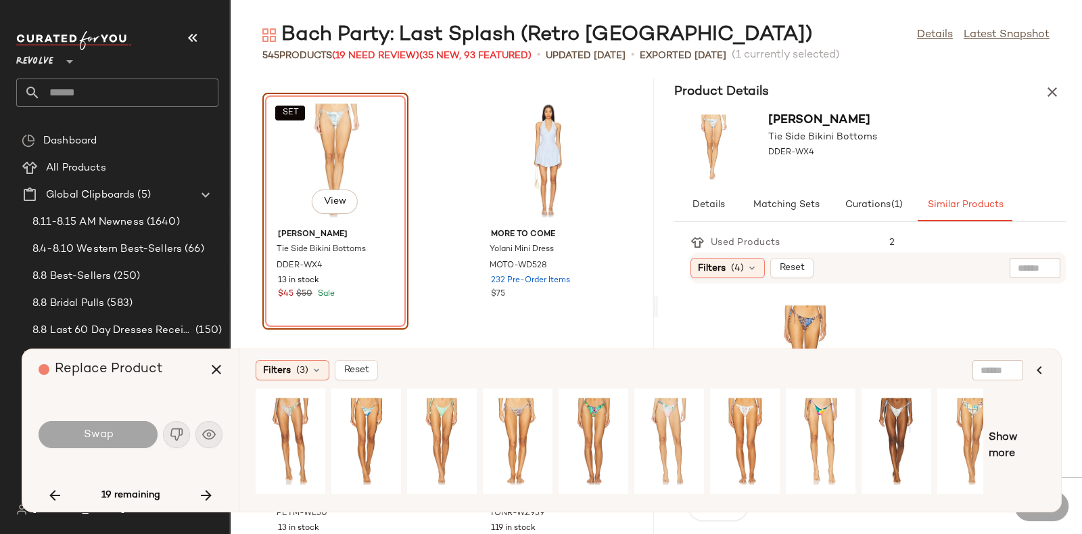
drag, startPoint x: 318, startPoint y: 133, endPoint x: 274, endPoint y: 171, distance: 58.0
click at [274, 171] on div "SET View" at bounding box center [335, 160] width 137 height 126
drag, startPoint x: 274, startPoint y: 171, endPoint x: 358, endPoint y: 131, distance: 93.8
click at [358, 131] on div "SET View" at bounding box center [335, 160] width 137 height 126
drag, startPoint x: 358, startPoint y: 131, endPoint x: 329, endPoint y: 164, distance: 44.1
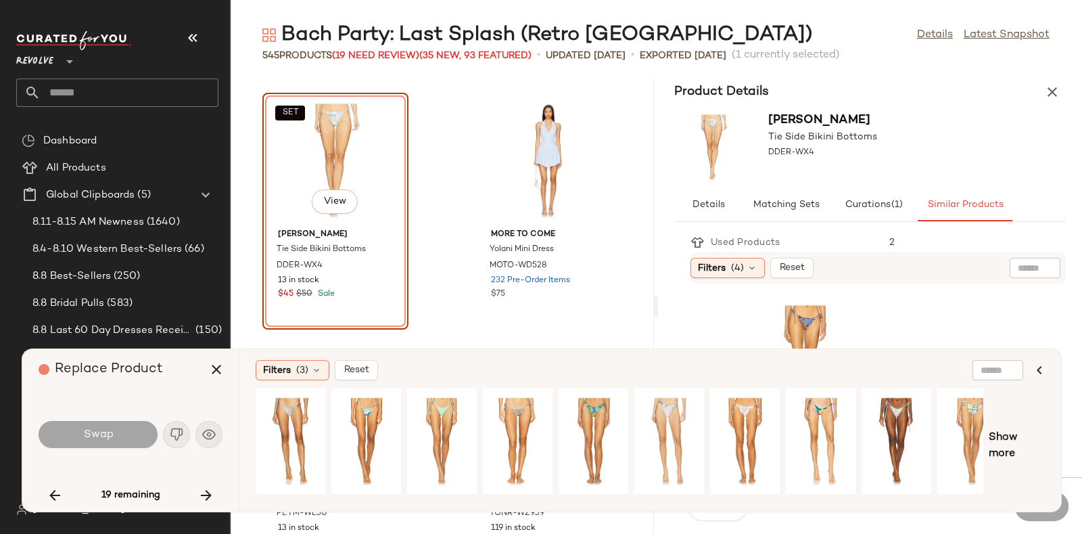
click at [329, 164] on div "SET View" at bounding box center [335, 160] width 137 height 126
drag, startPoint x: 329, startPoint y: 164, endPoint x: 210, endPoint y: 368, distance: 236.7
click at [210, 368] on icon "button" at bounding box center [216, 369] width 16 height 16
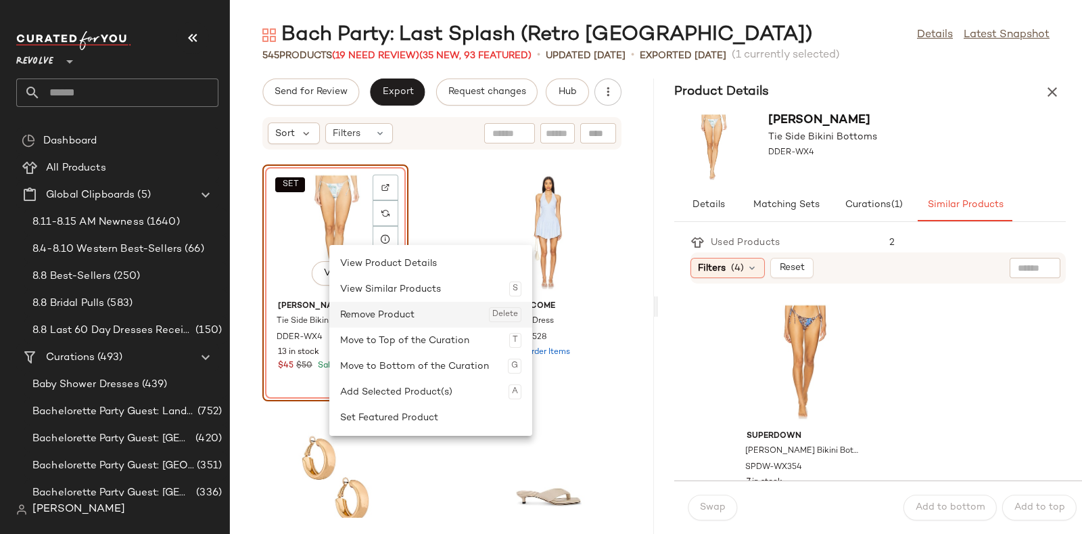
click at [363, 312] on div "Remove Product Delete" at bounding box center [430, 315] width 181 height 26
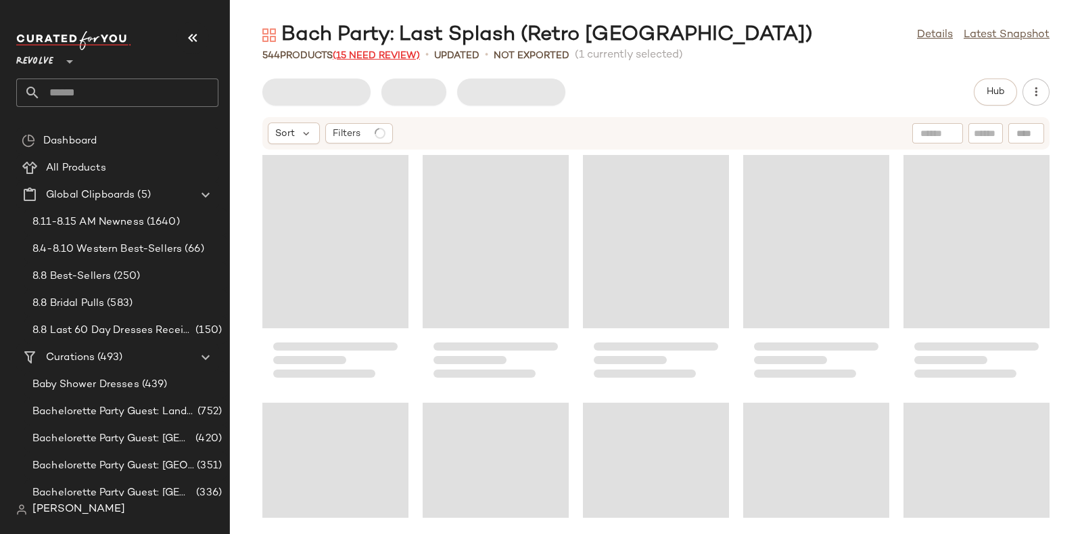
click at [371, 55] on span "(15 Need Review)" at bounding box center [376, 56] width 87 height 10
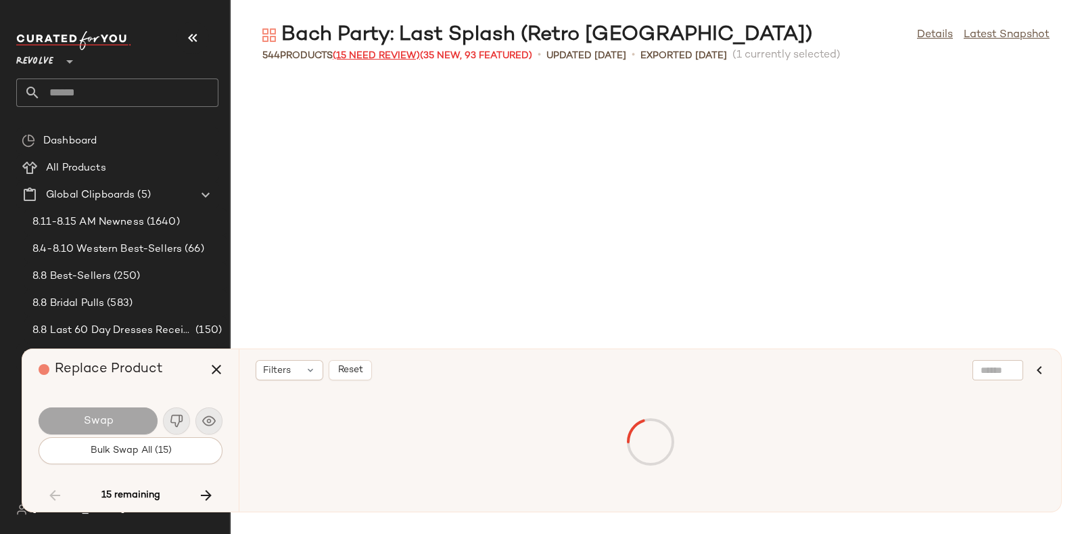
scroll to position [23513, 0]
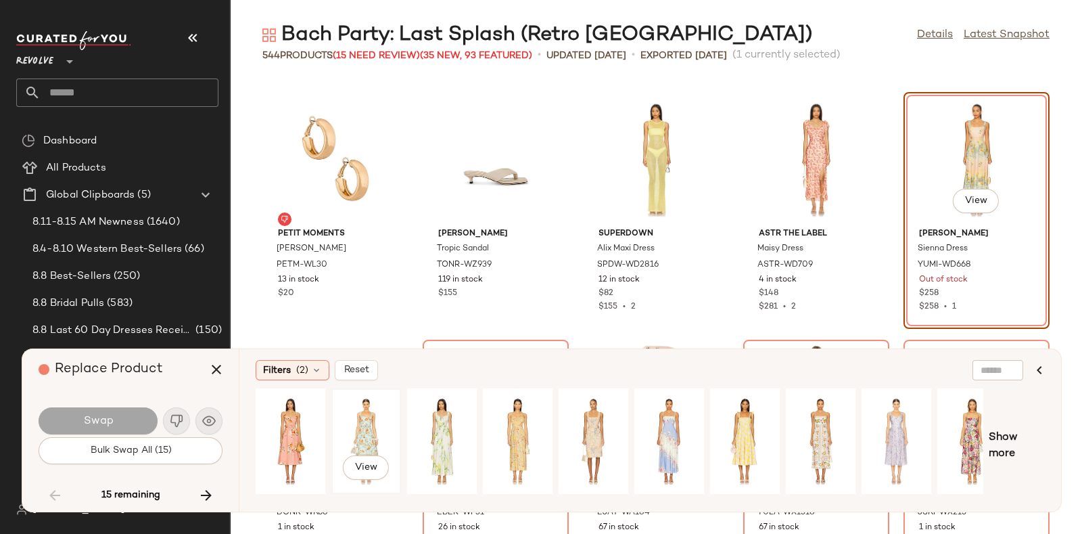
click at [351, 412] on div "View" at bounding box center [366, 441] width 60 height 96
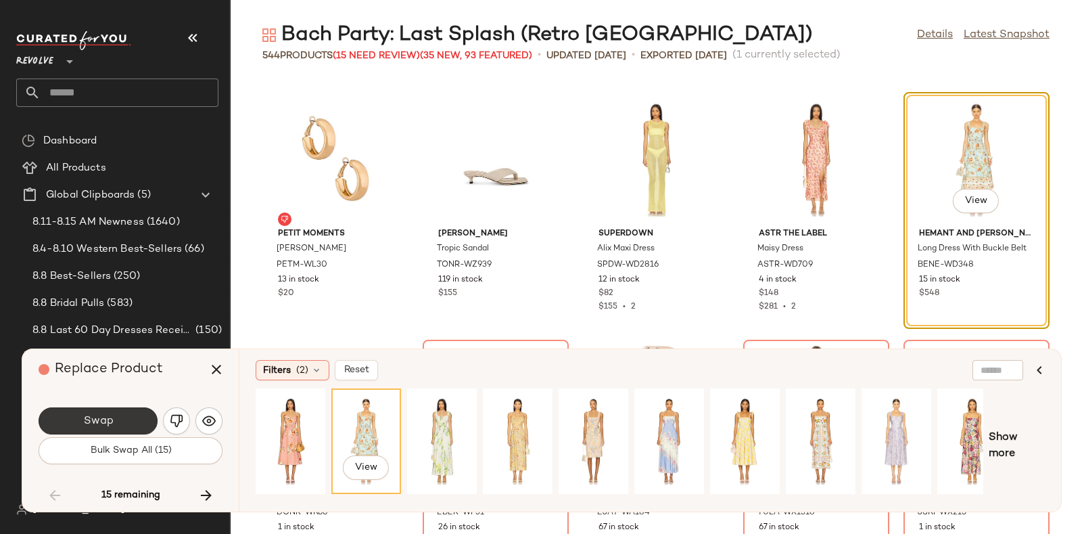
click at [105, 415] on span "Swap" at bounding box center [98, 421] width 30 height 13
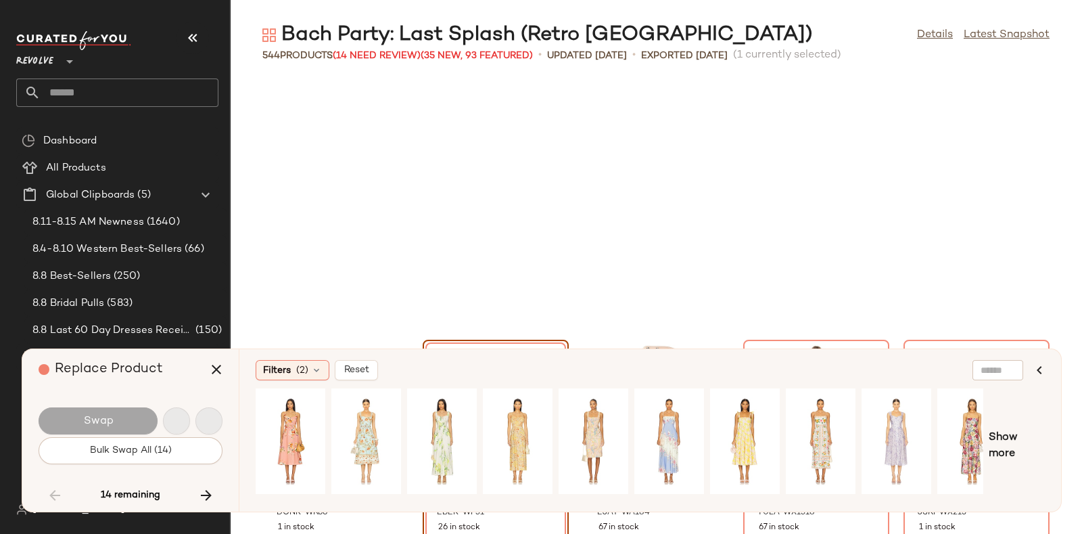
scroll to position [23760, 0]
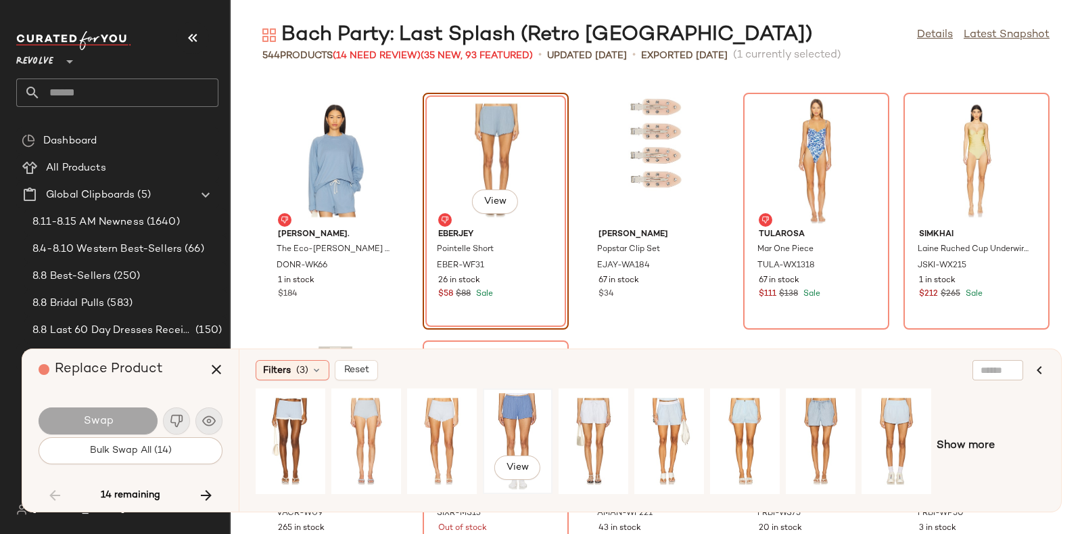
click at [514, 417] on div "View" at bounding box center [518, 441] width 60 height 96
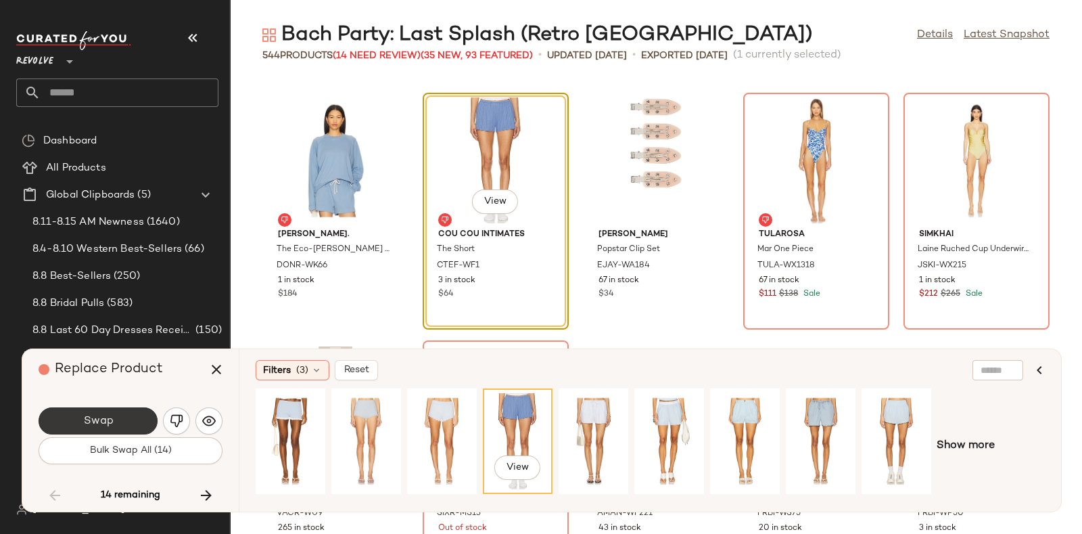
click at [114, 414] on button "Swap" at bounding box center [98, 420] width 119 height 27
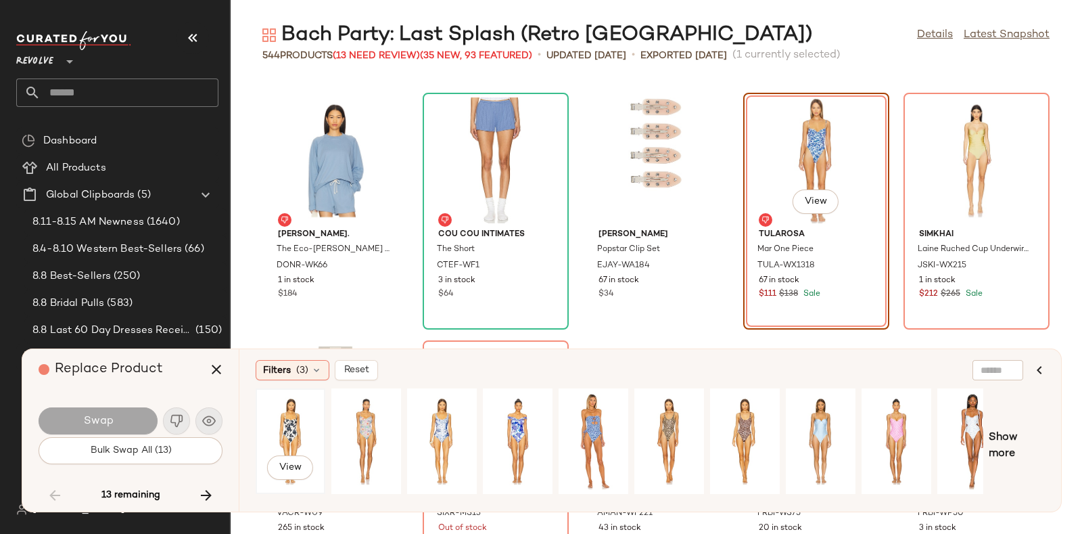
click at [297, 408] on div "View" at bounding box center [290, 441] width 60 height 96
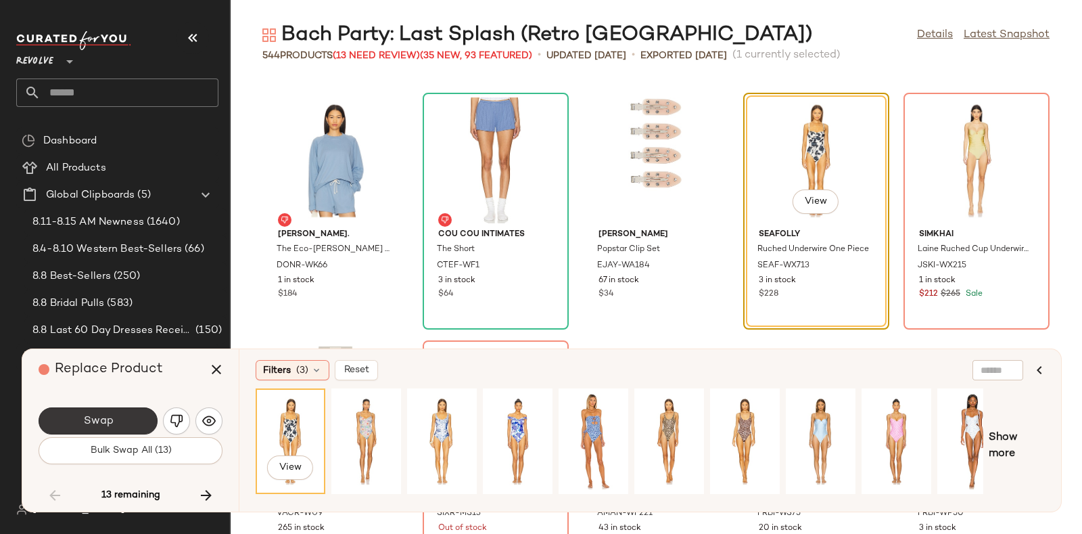
click at [112, 421] on span "Swap" at bounding box center [98, 421] width 30 height 13
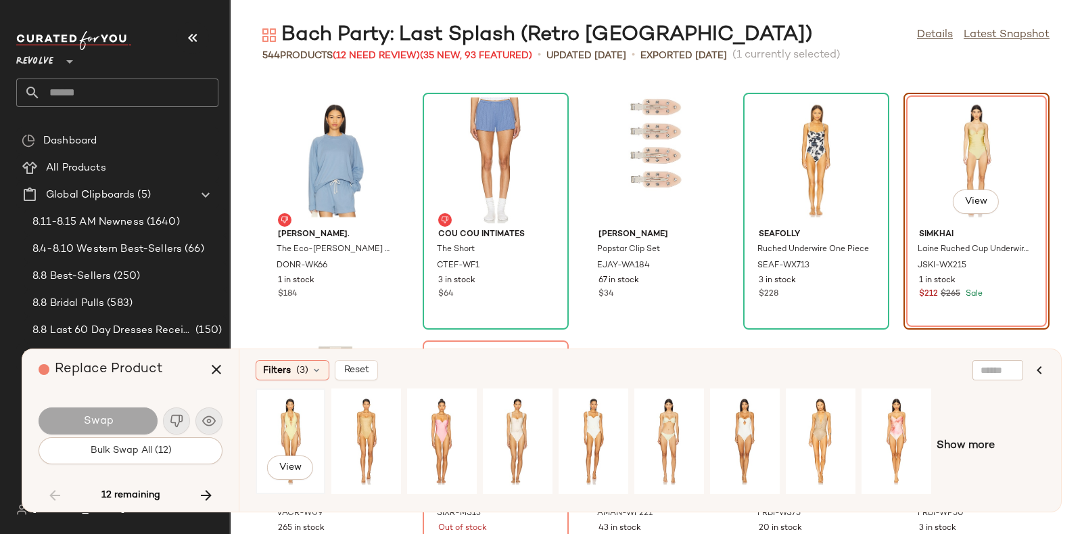
click at [289, 418] on div "View" at bounding box center [290, 441] width 60 height 96
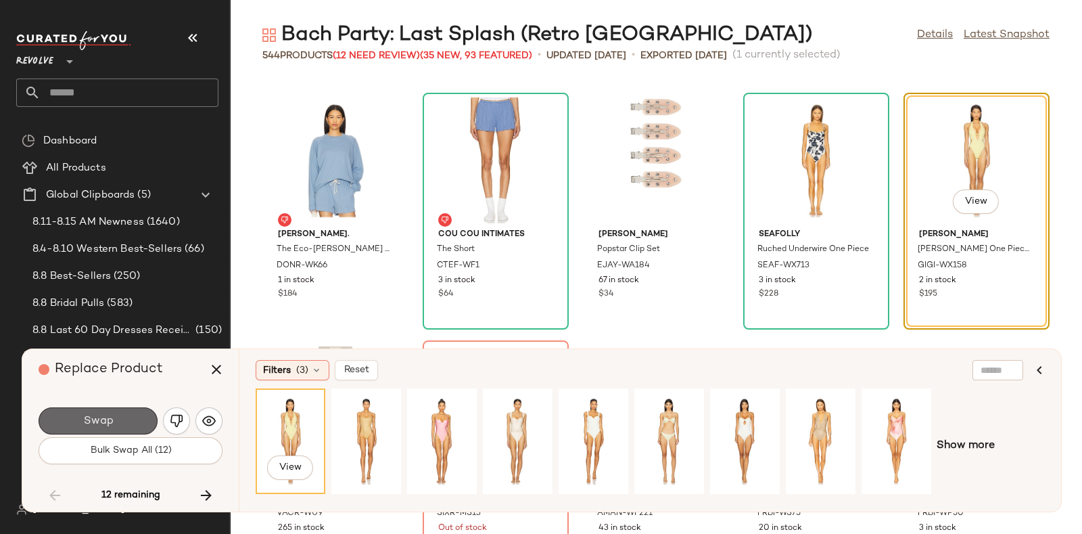
click at [137, 414] on button "Swap" at bounding box center [98, 420] width 119 height 27
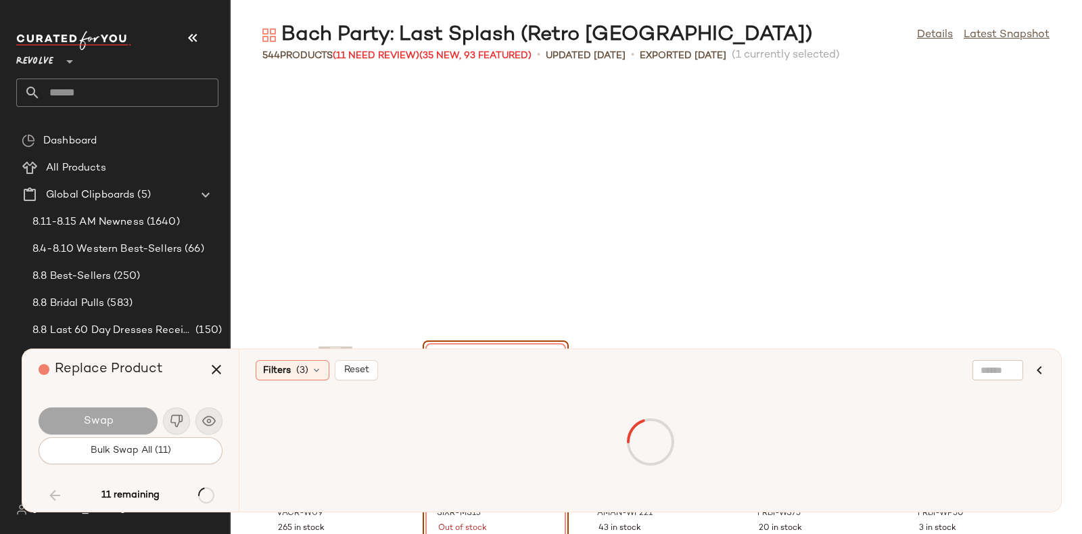
scroll to position [24008, 0]
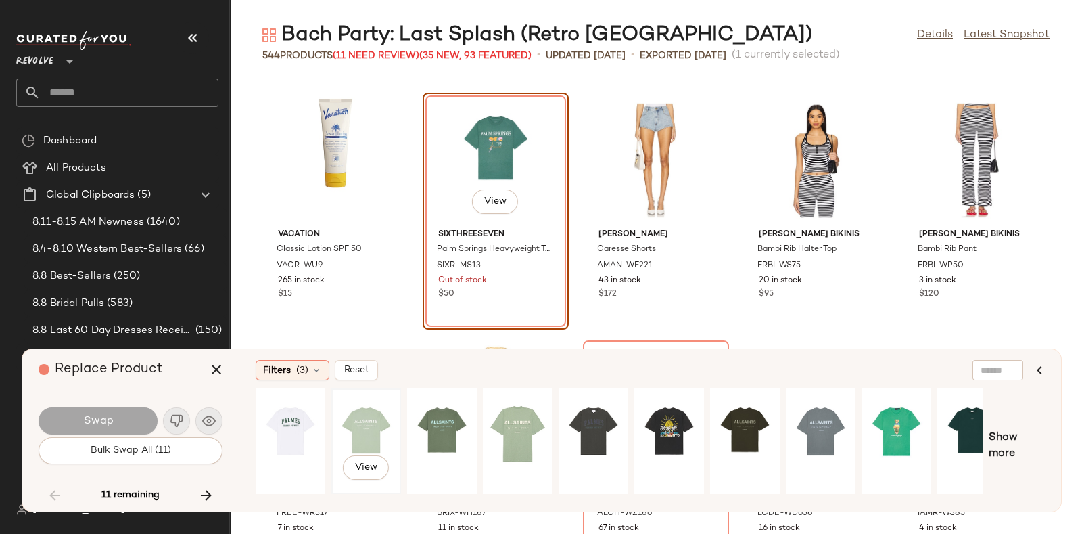
click at [365, 410] on div "View" at bounding box center [366, 441] width 60 height 96
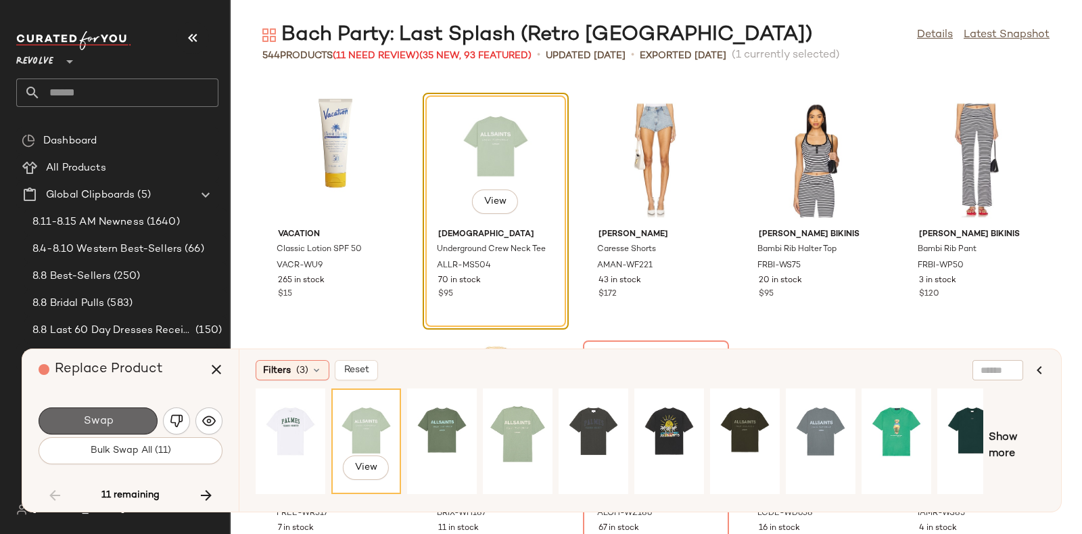
click at [99, 415] on span "Swap" at bounding box center [98, 421] width 30 height 13
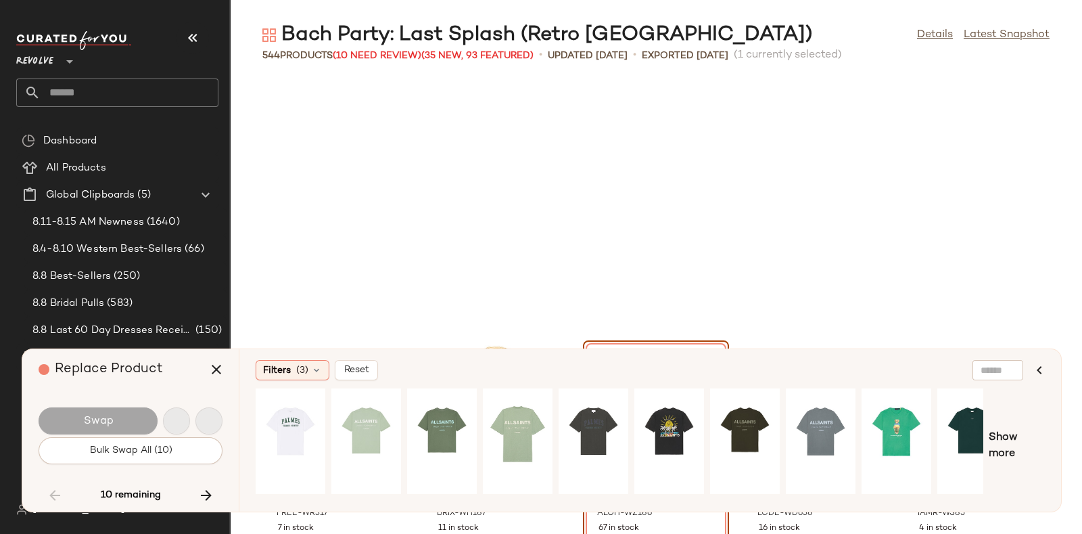
scroll to position [24256, 0]
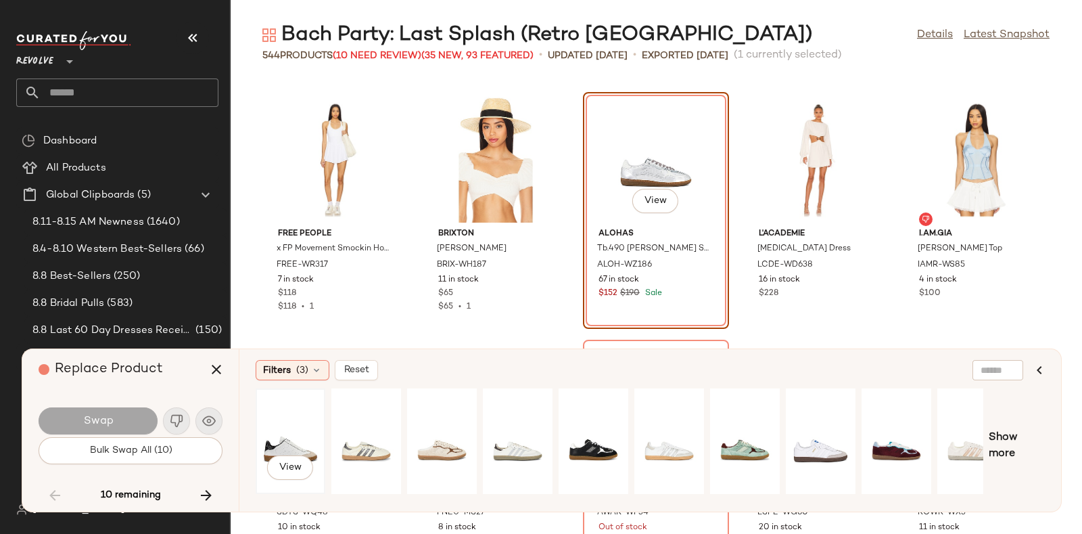
click at [267, 421] on div "View" at bounding box center [290, 441] width 60 height 96
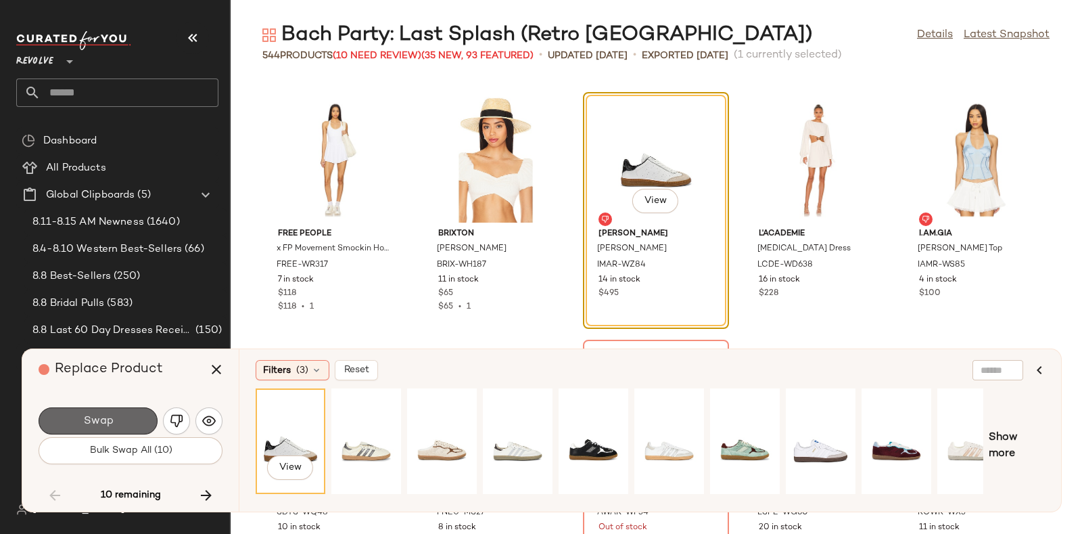
click at [114, 419] on button "Swap" at bounding box center [98, 420] width 119 height 27
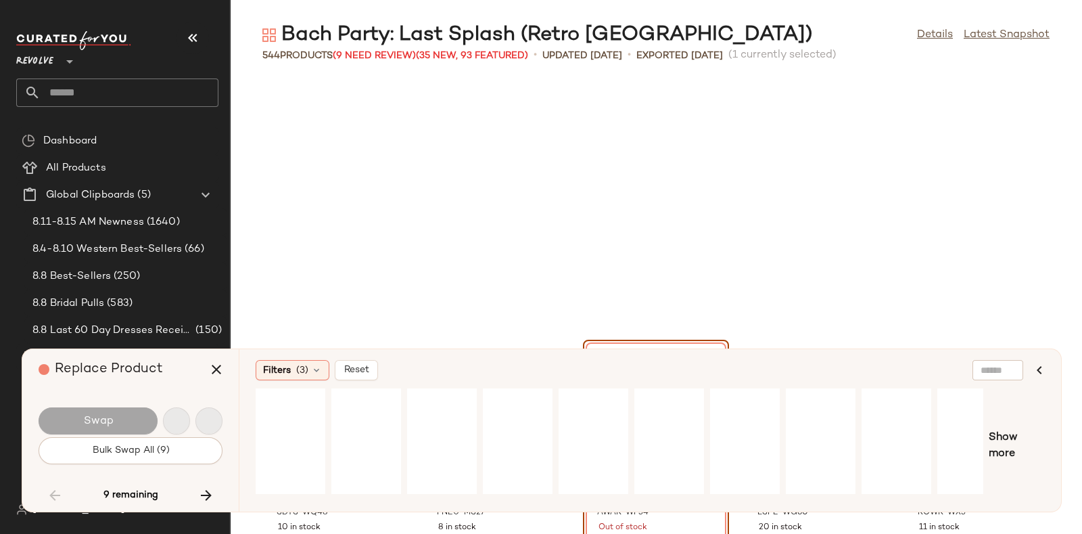
scroll to position [24504, 0]
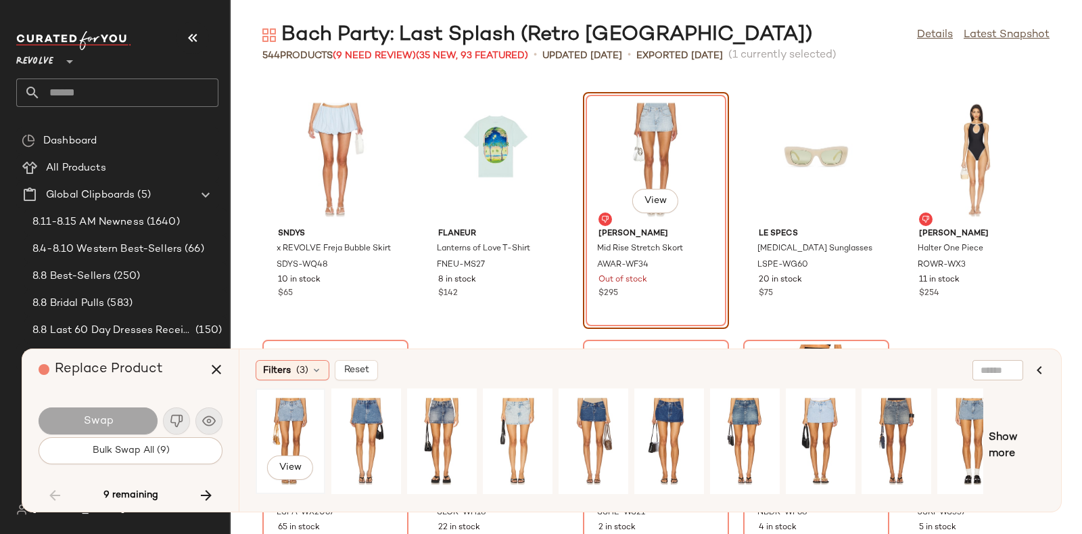
click at [282, 406] on div "View" at bounding box center [290, 441] width 60 height 96
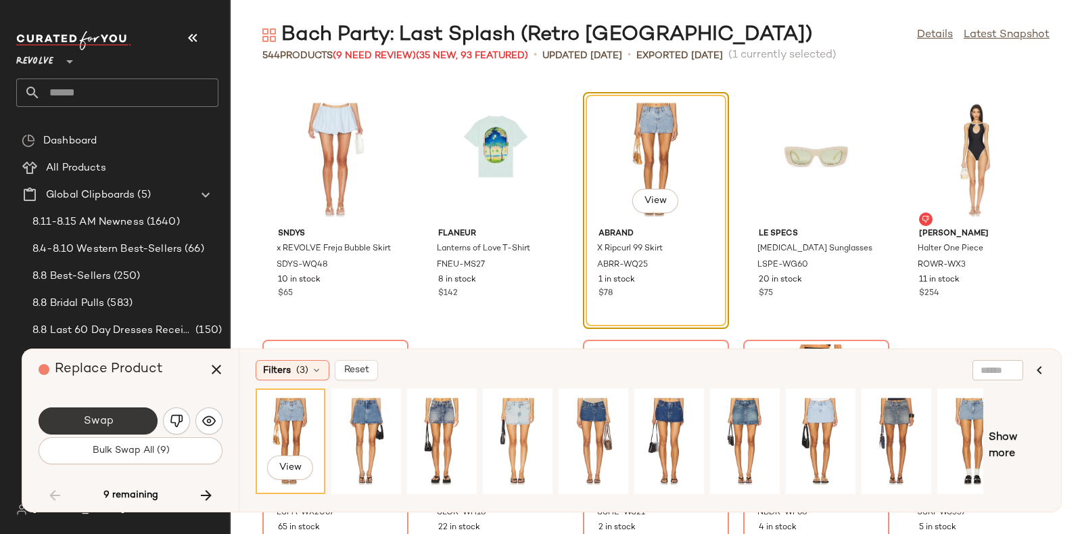
click at [128, 410] on button "Swap" at bounding box center [98, 420] width 119 height 27
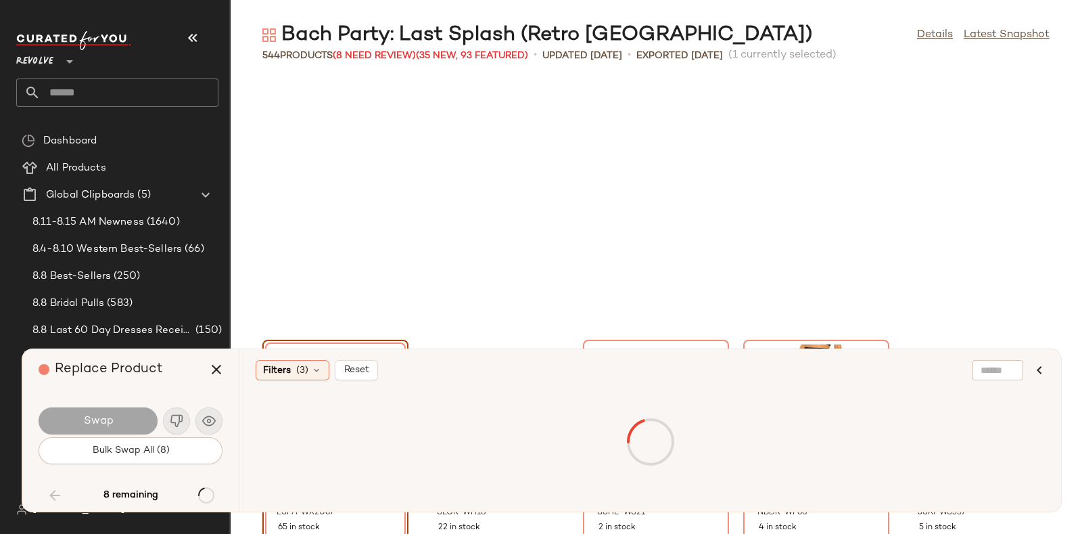
scroll to position [24751, 0]
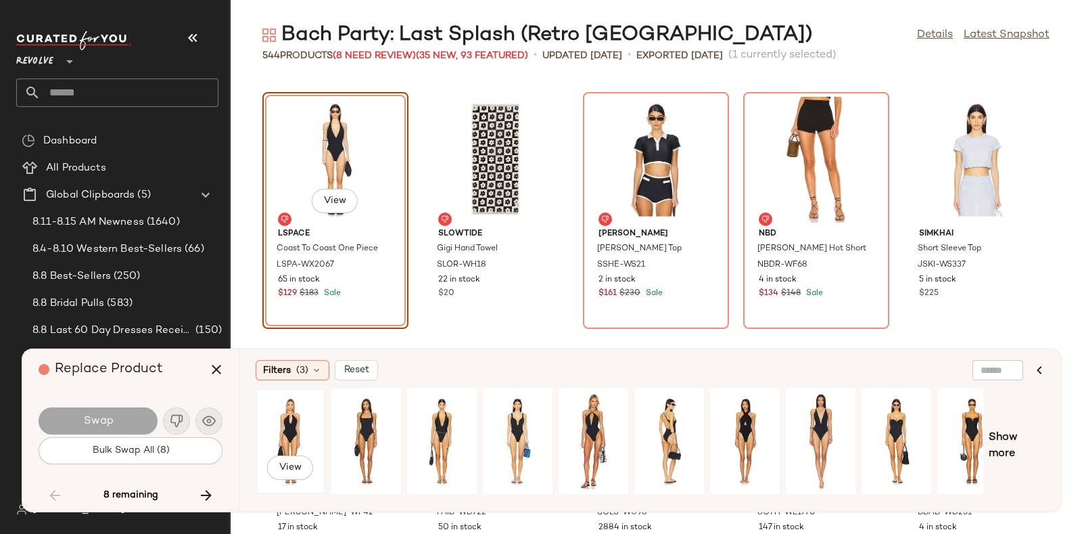
click at [277, 418] on div "View" at bounding box center [290, 441] width 60 height 96
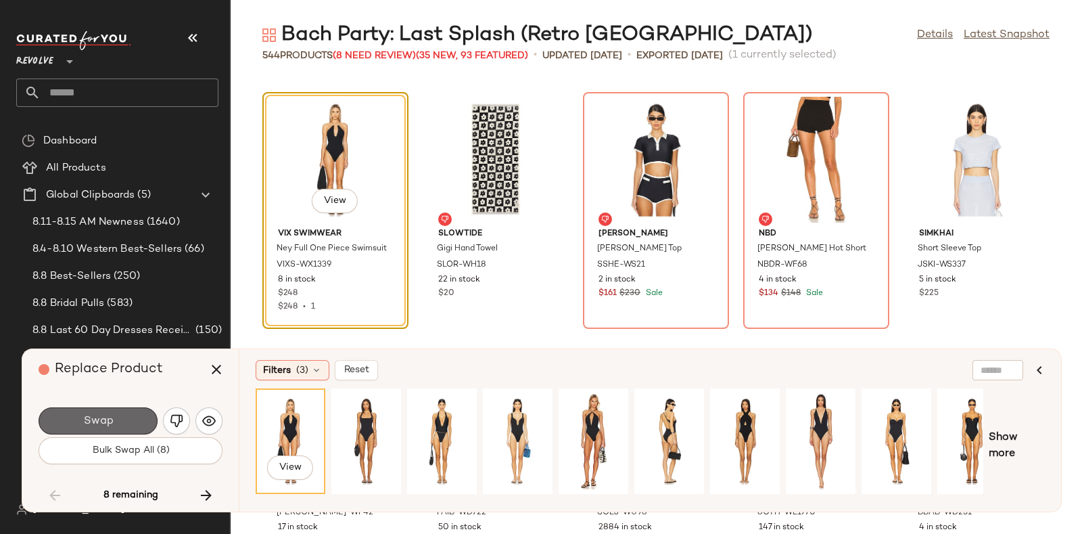
click at [123, 419] on button "Swap" at bounding box center [98, 420] width 119 height 27
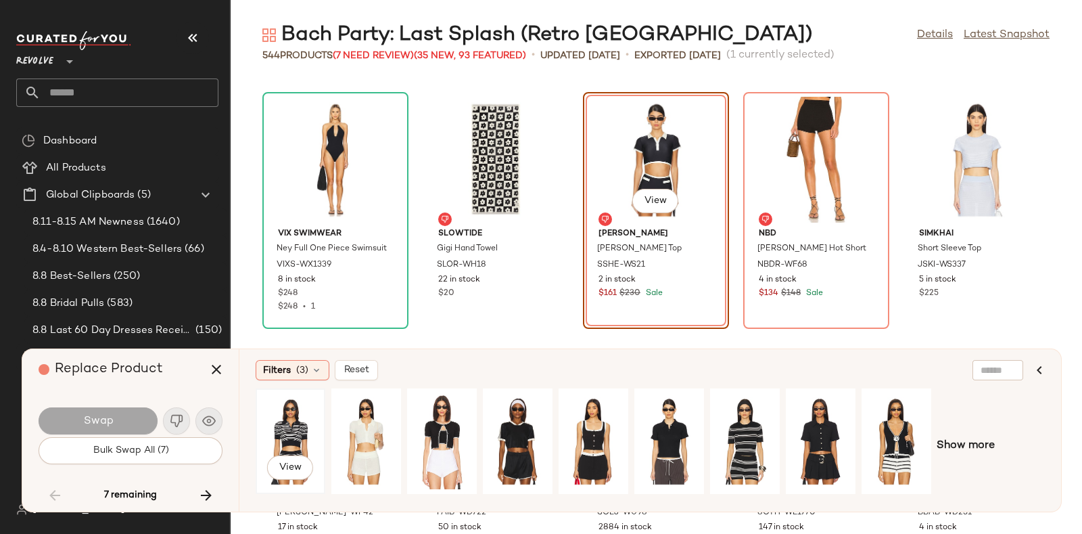
click at [279, 415] on div "View" at bounding box center [290, 441] width 60 height 96
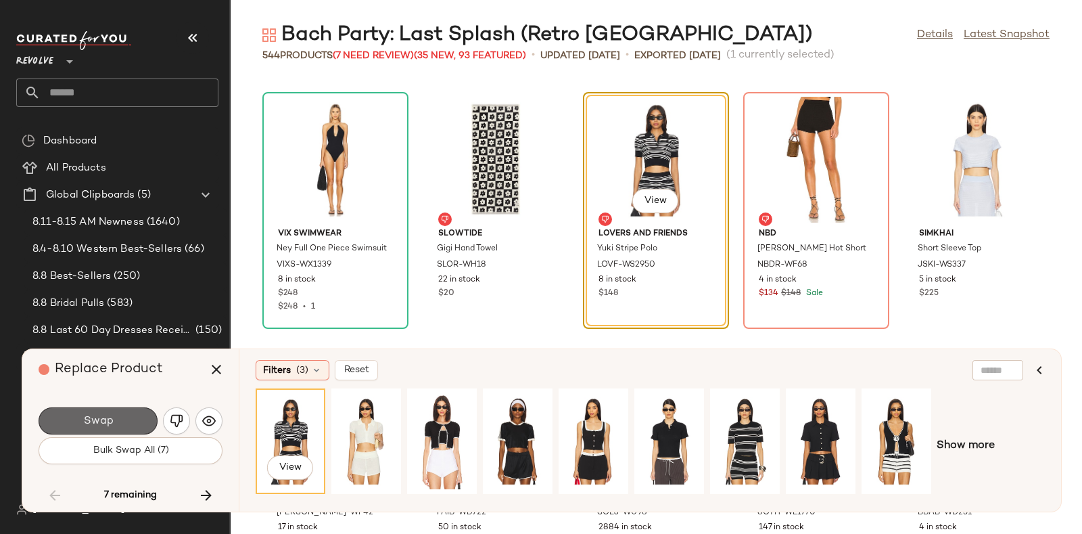
click at [128, 412] on button "Swap" at bounding box center [98, 420] width 119 height 27
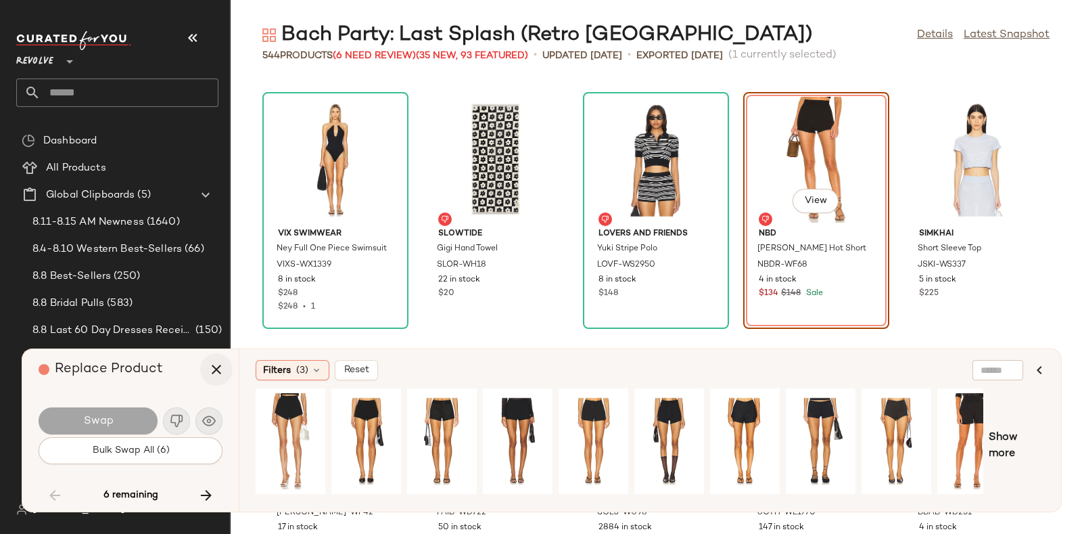
click at [227, 363] on button "button" at bounding box center [216, 369] width 32 height 32
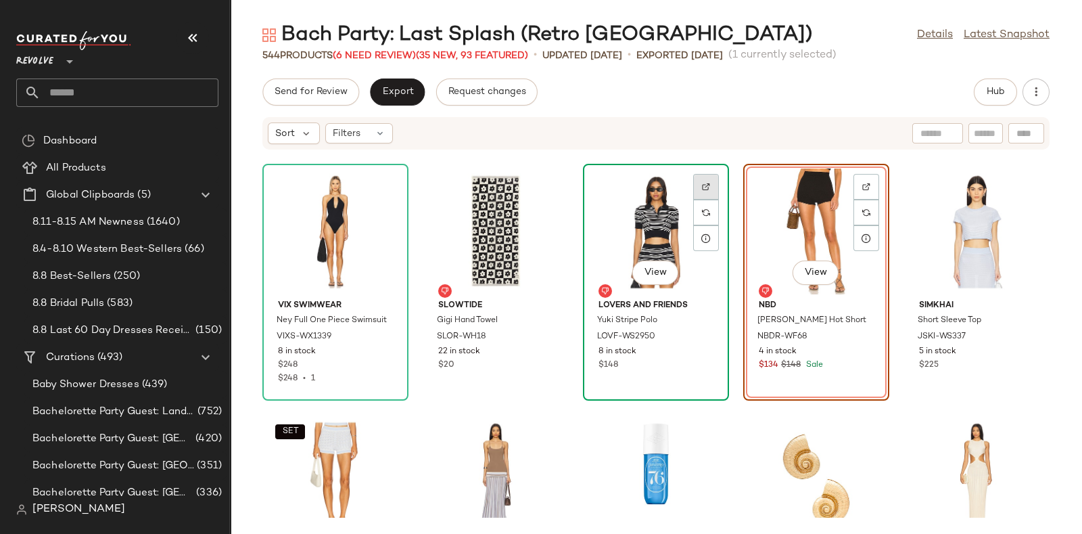
click at [711, 199] on div at bounding box center [706, 212] width 26 height 26
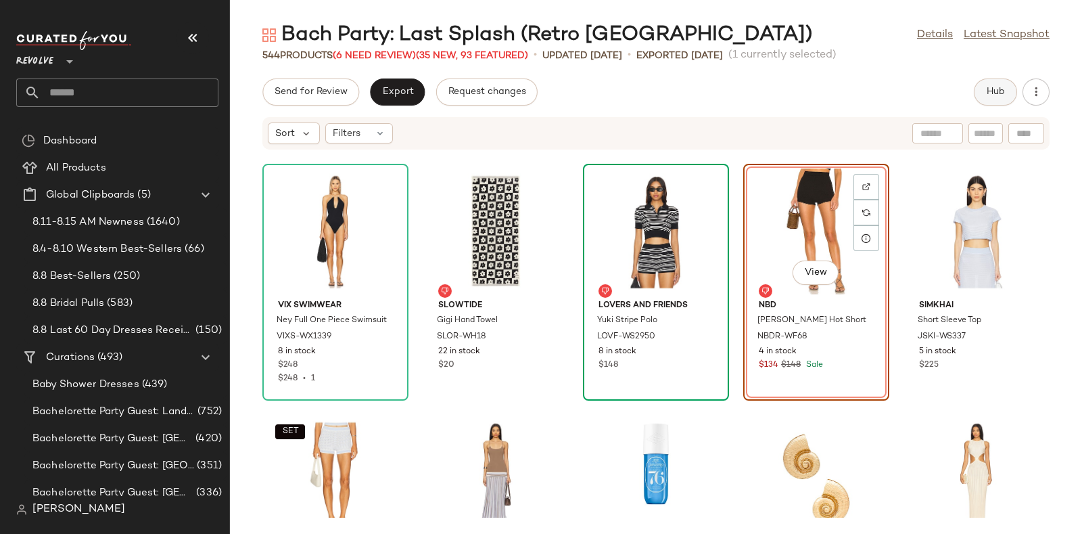
click at [987, 89] on span "Hub" at bounding box center [995, 92] width 19 height 11
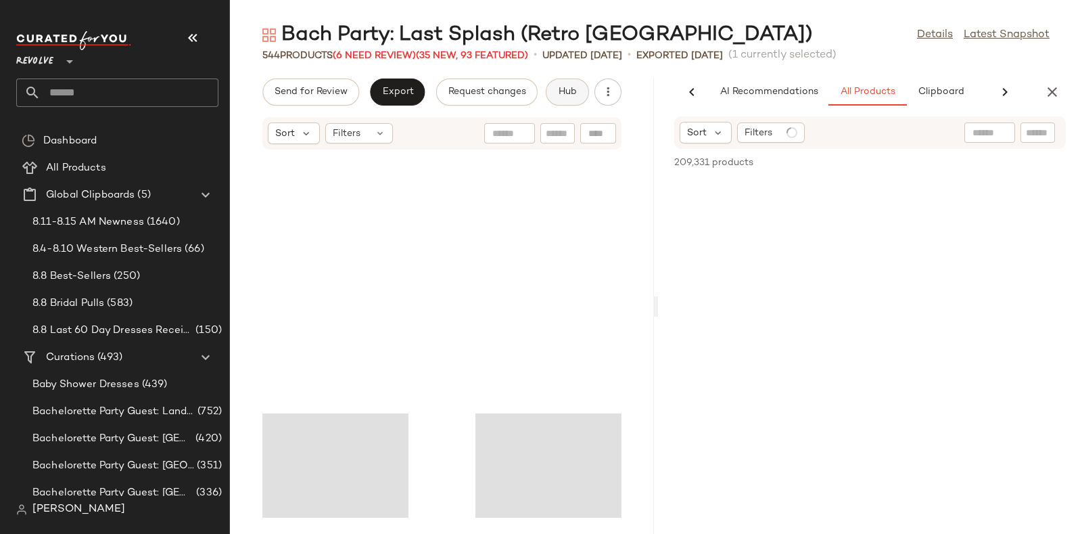
scroll to position [0, 51]
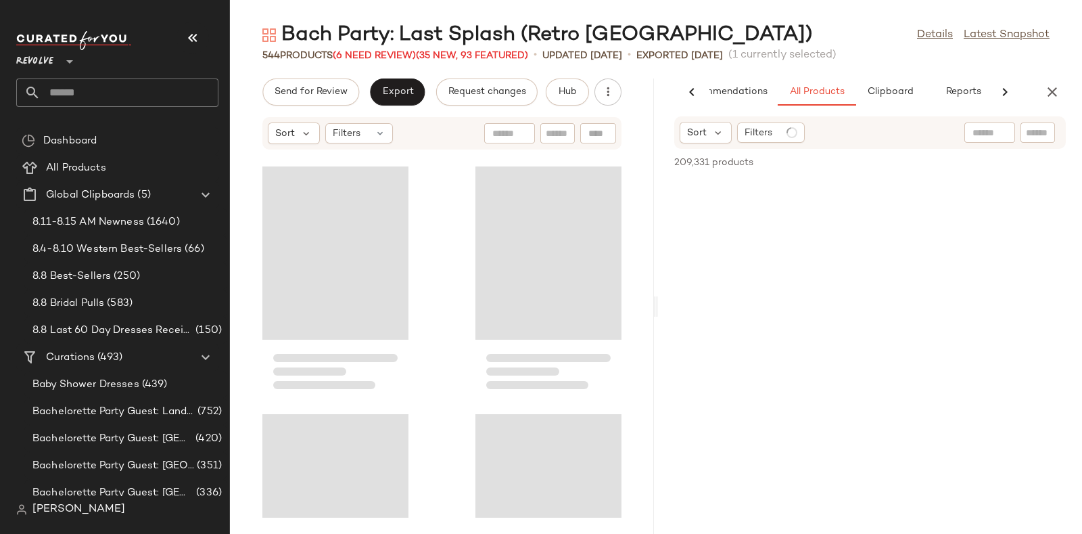
click at [1041, 133] on input "text" at bounding box center [1038, 133] width 24 height 14
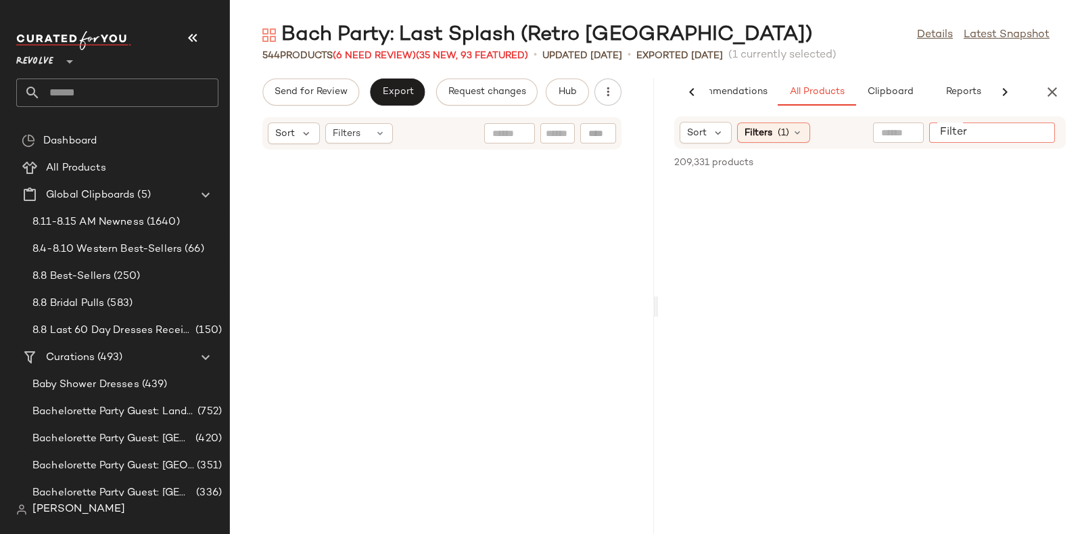
scroll to position [61878, 0]
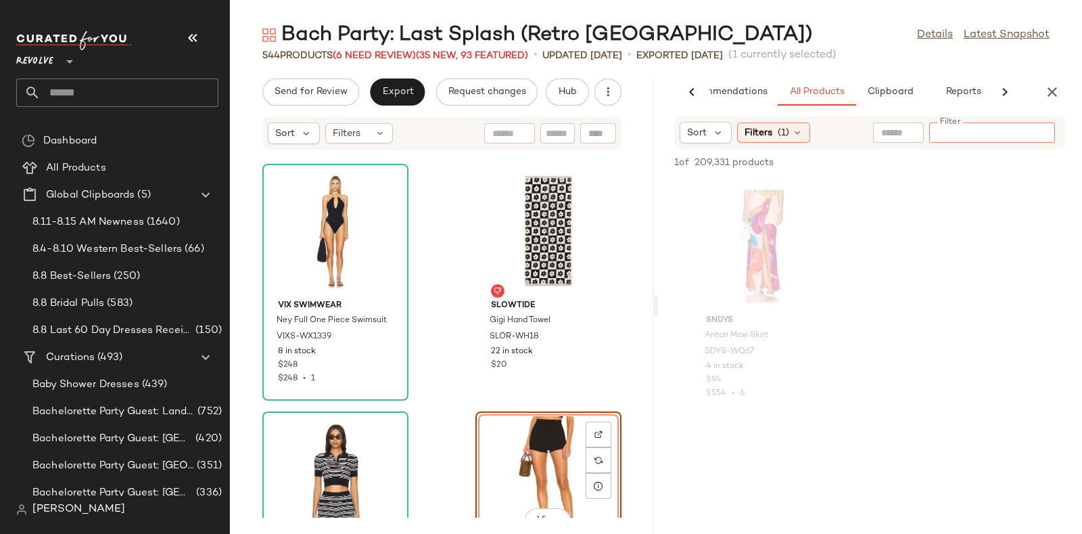
paste input "**********"
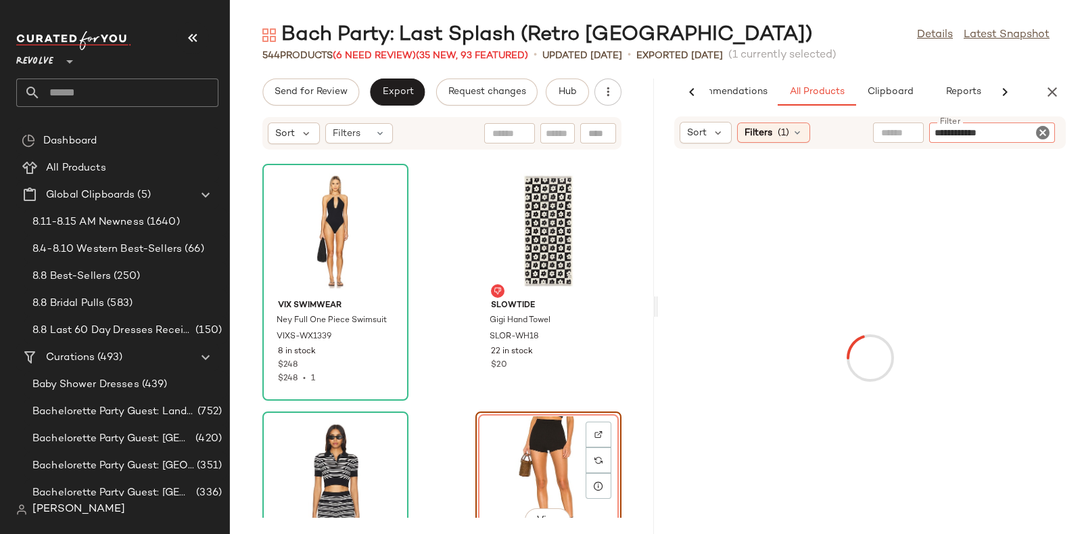
click at [943, 133] on input "**********" at bounding box center [992, 133] width 115 height 14
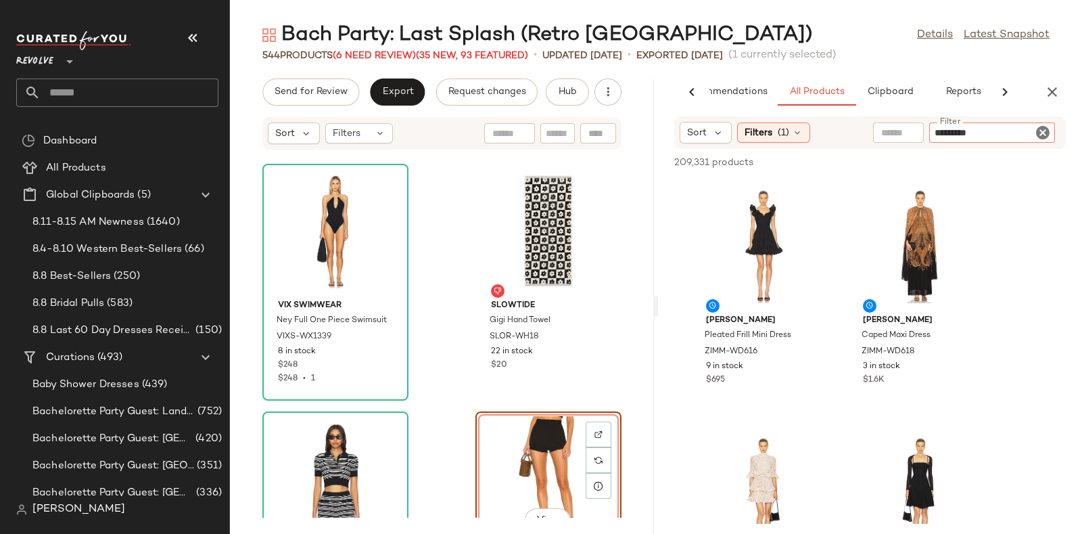
type input "**********"
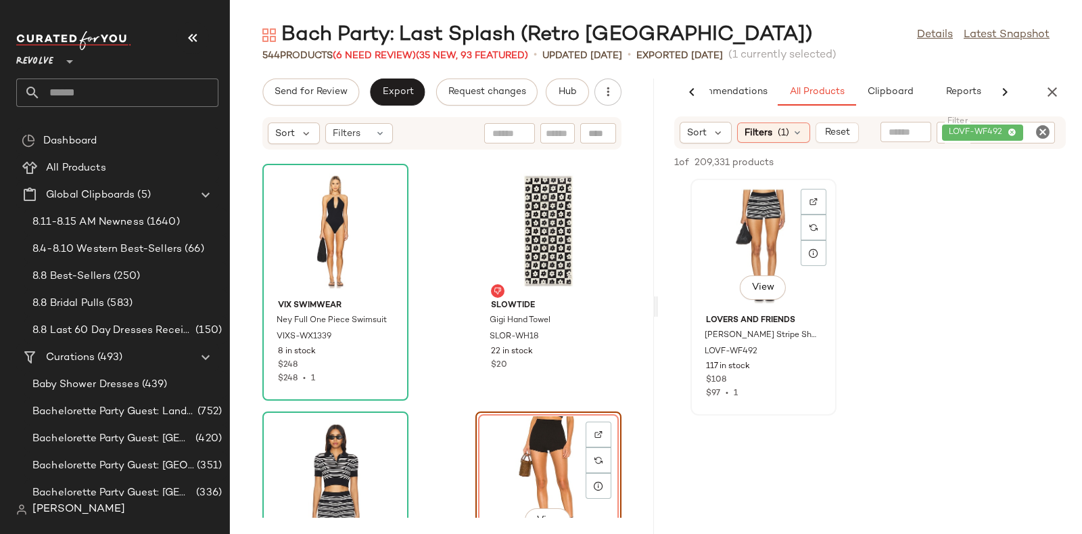
click at [771, 268] on div "View" at bounding box center [763, 246] width 137 height 126
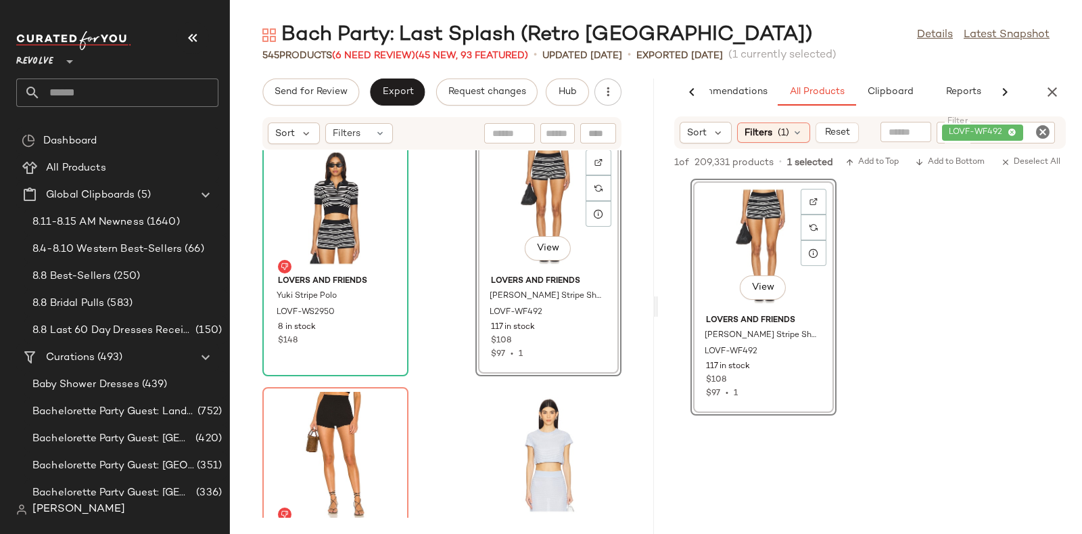
scroll to position [62159, 0]
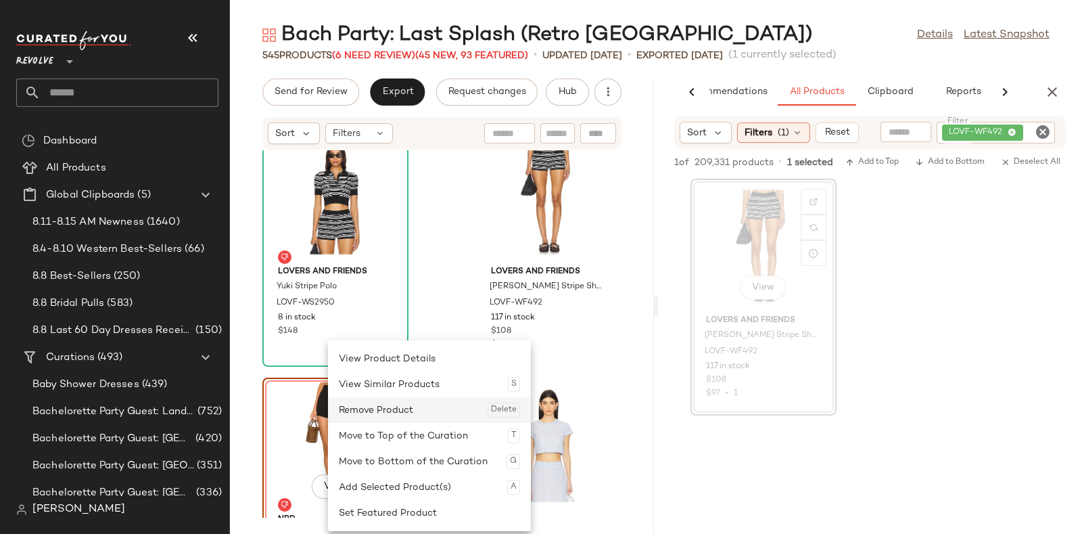
click at [365, 412] on div "Remove Product Delete" at bounding box center [429, 410] width 181 height 26
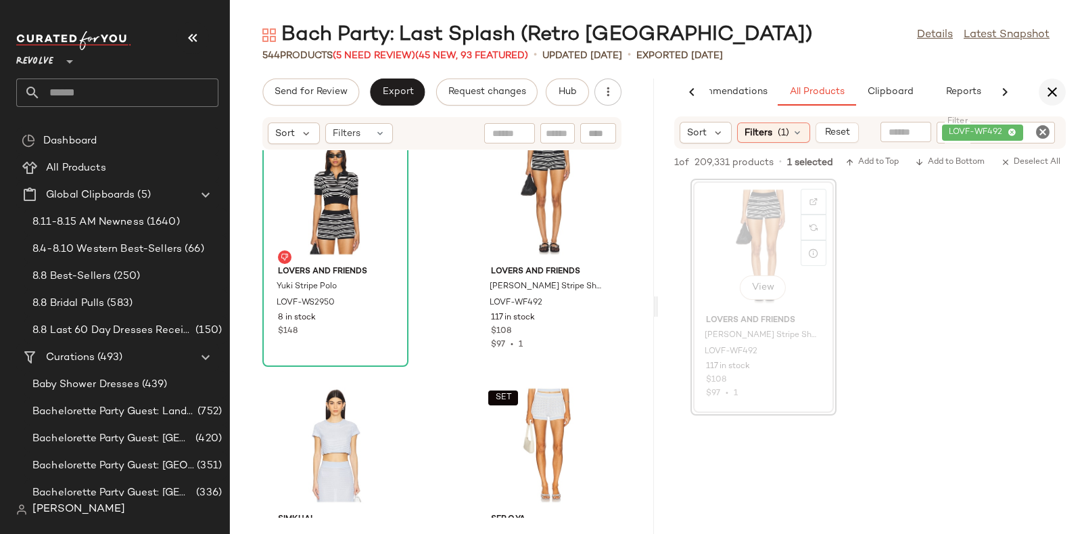
click at [1062, 96] on button "button" at bounding box center [1052, 91] width 27 height 27
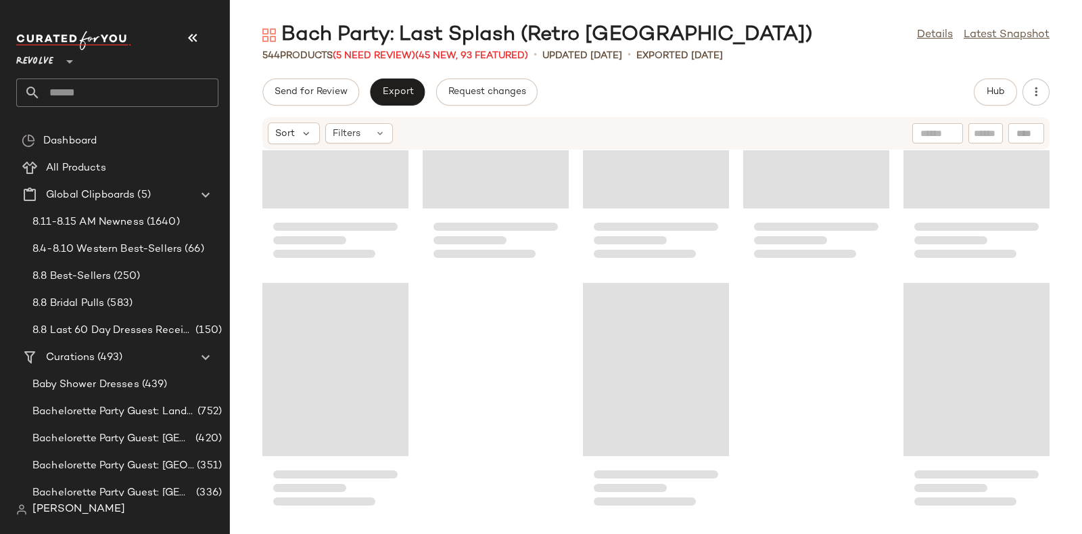
scroll to position [26614, 0]
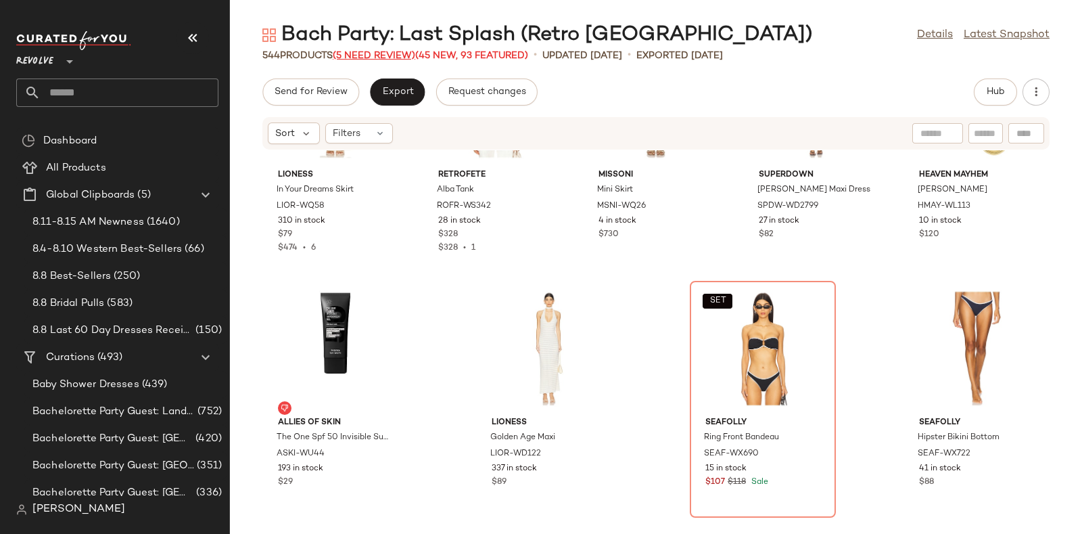
click at [369, 51] on span "(5 Need Review)" at bounding box center [374, 56] width 83 height 10
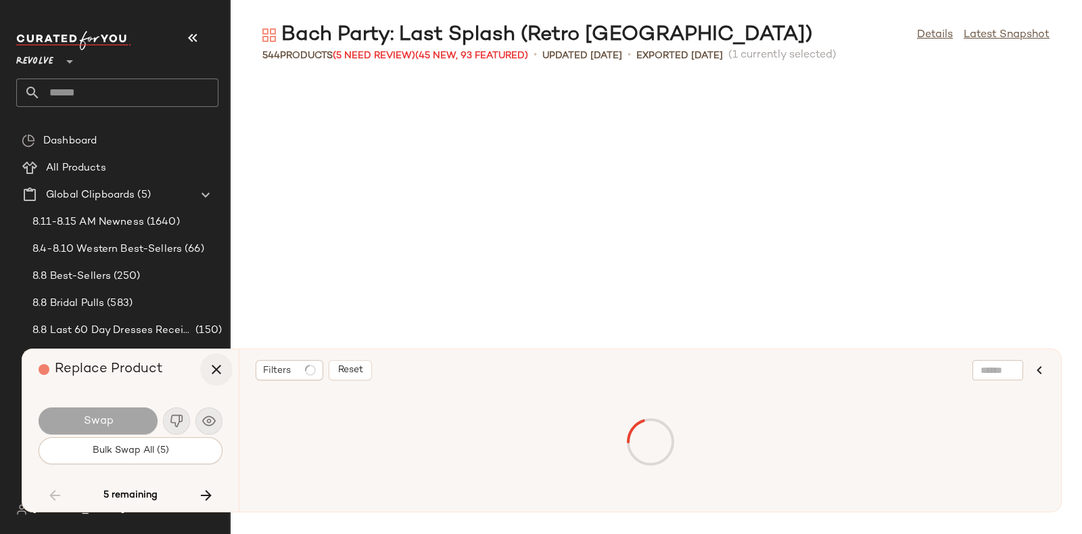
scroll to position [25494, 0]
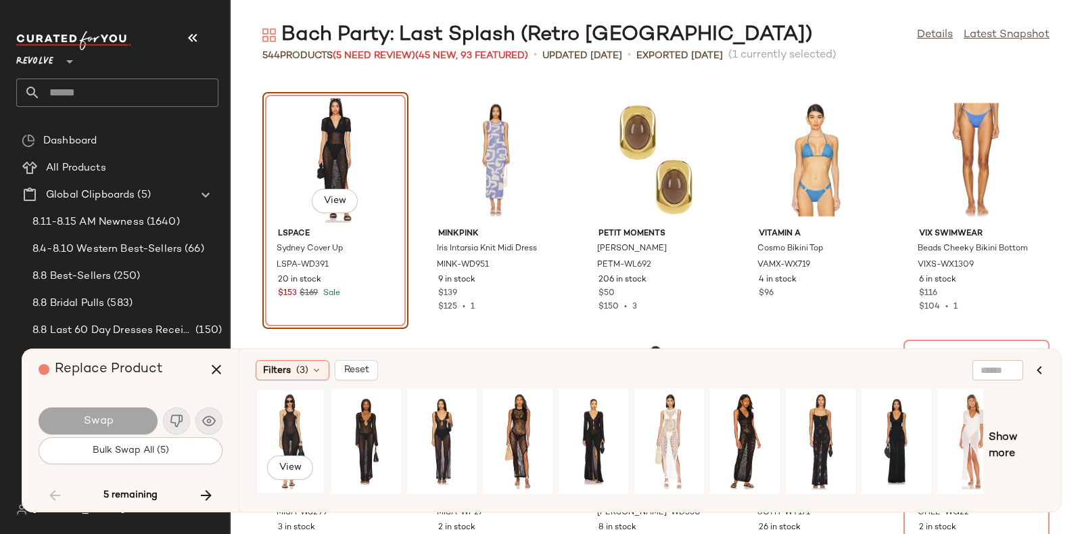
click at [284, 408] on div "View" at bounding box center [290, 441] width 60 height 96
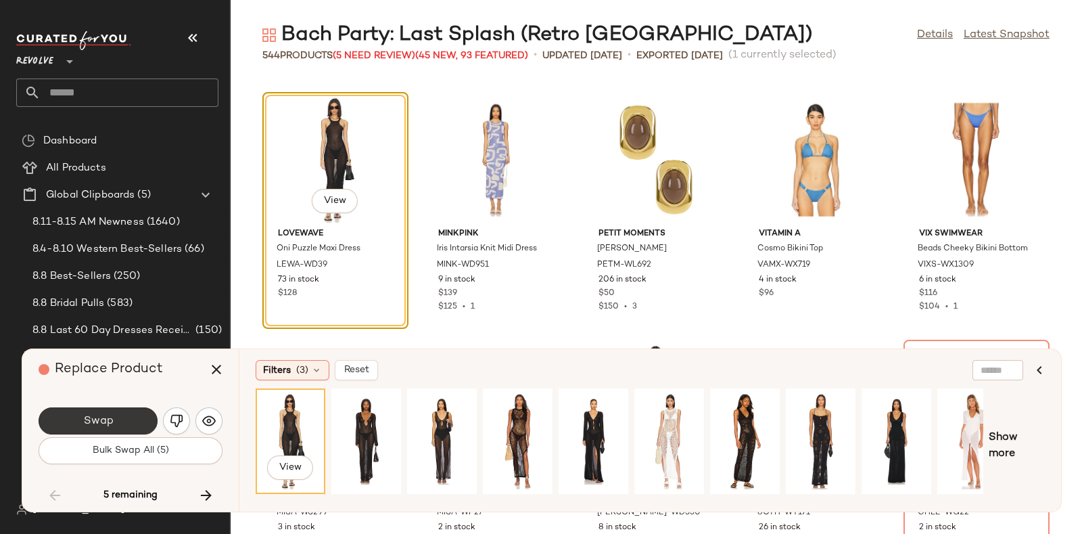
click at [116, 414] on button "Swap" at bounding box center [98, 420] width 119 height 27
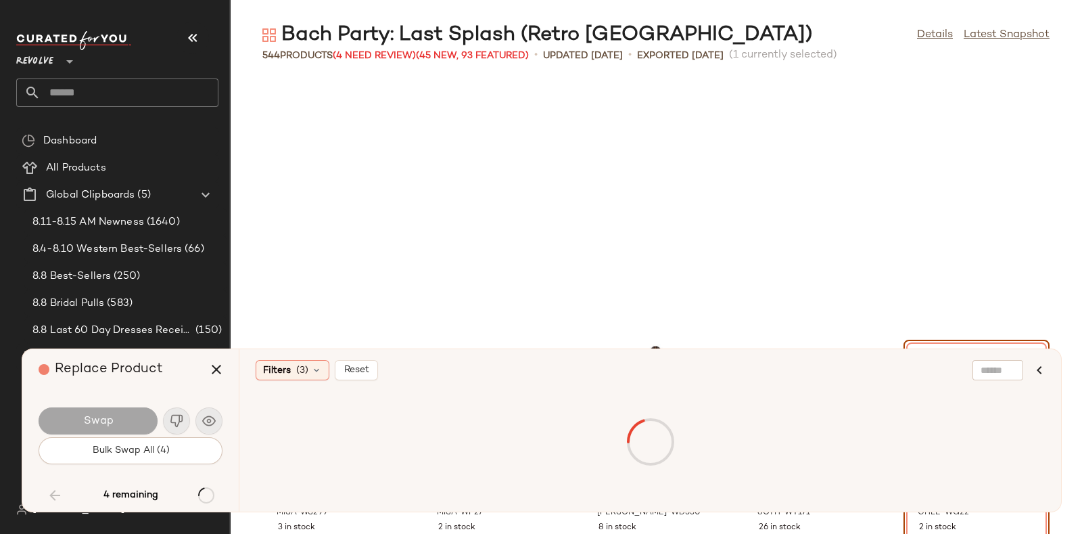
scroll to position [25741, 0]
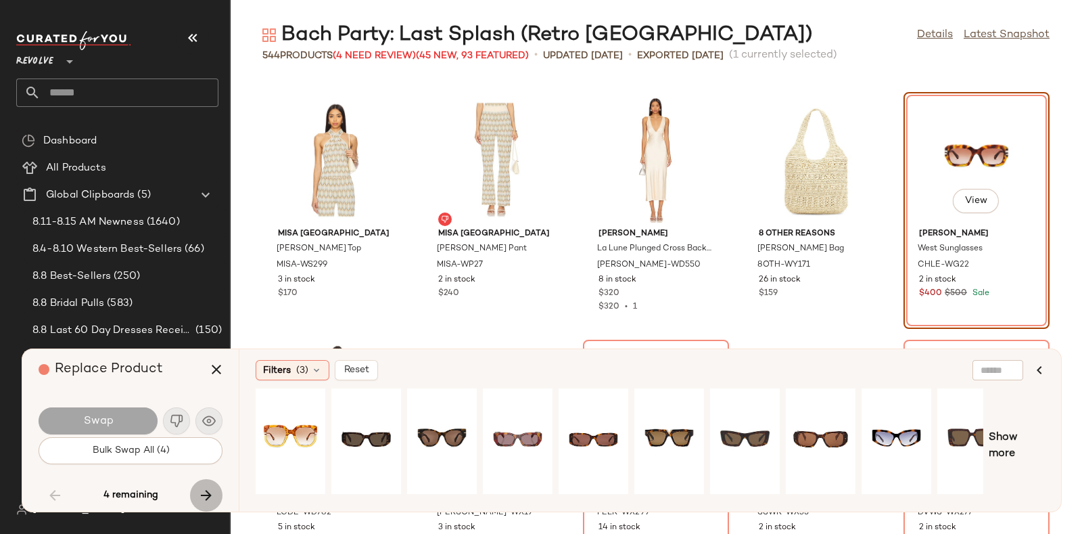
click at [203, 484] on button "button" at bounding box center [206, 495] width 32 height 32
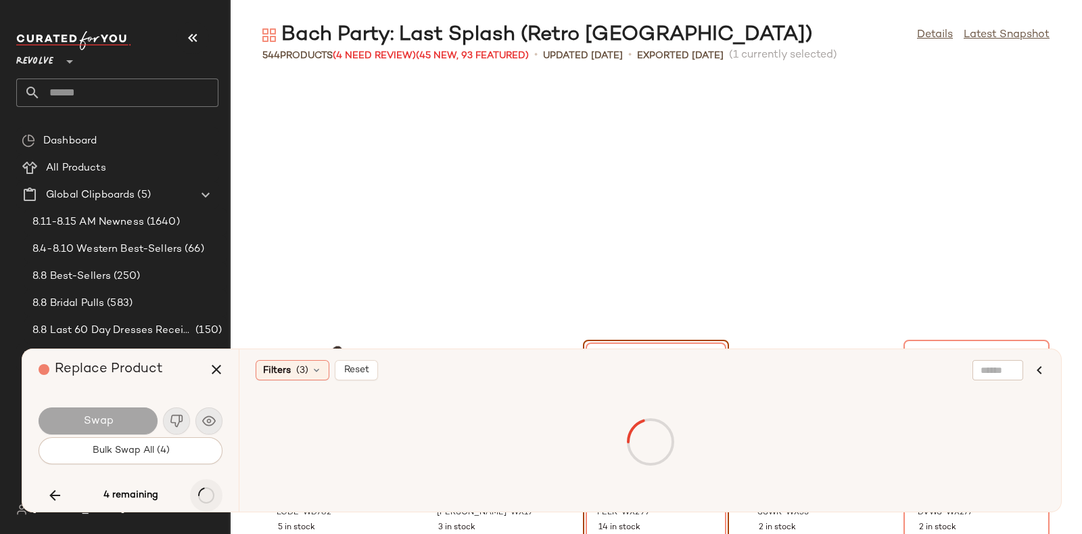
scroll to position [25989, 0]
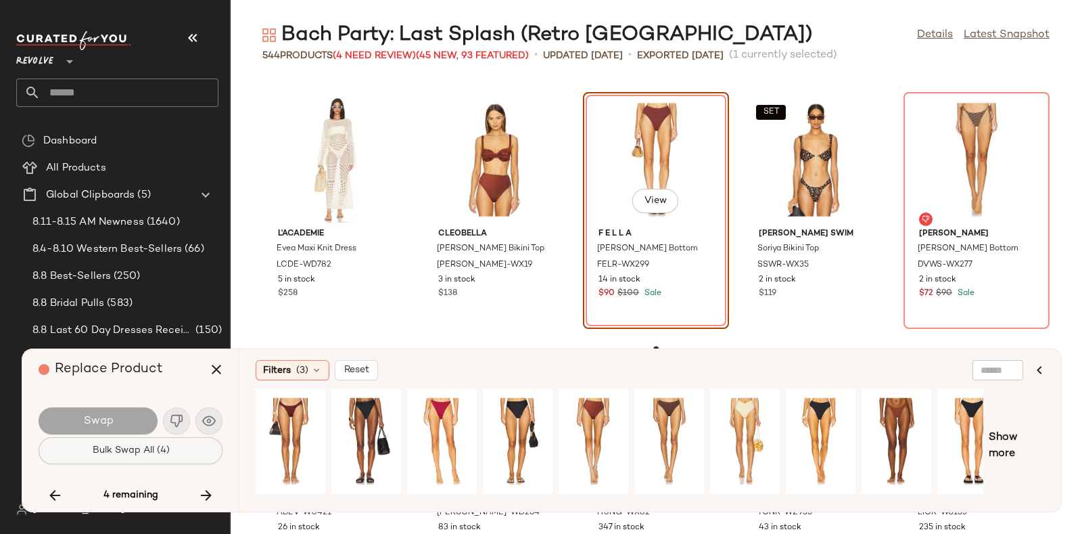
click at [176, 447] on button "Bulk Swap All (4)" at bounding box center [131, 450] width 184 height 27
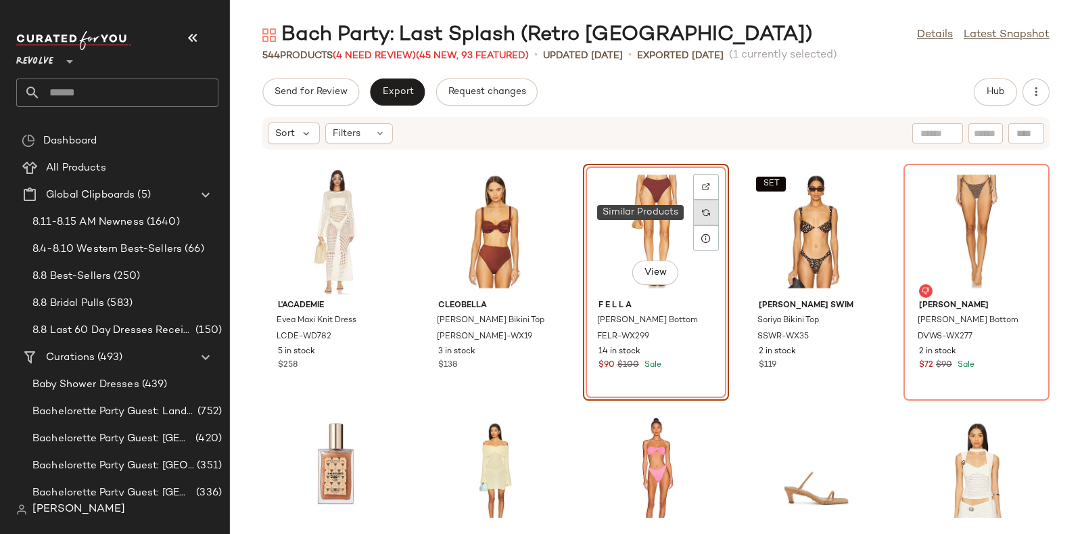
click at [697, 209] on div at bounding box center [706, 212] width 26 height 26
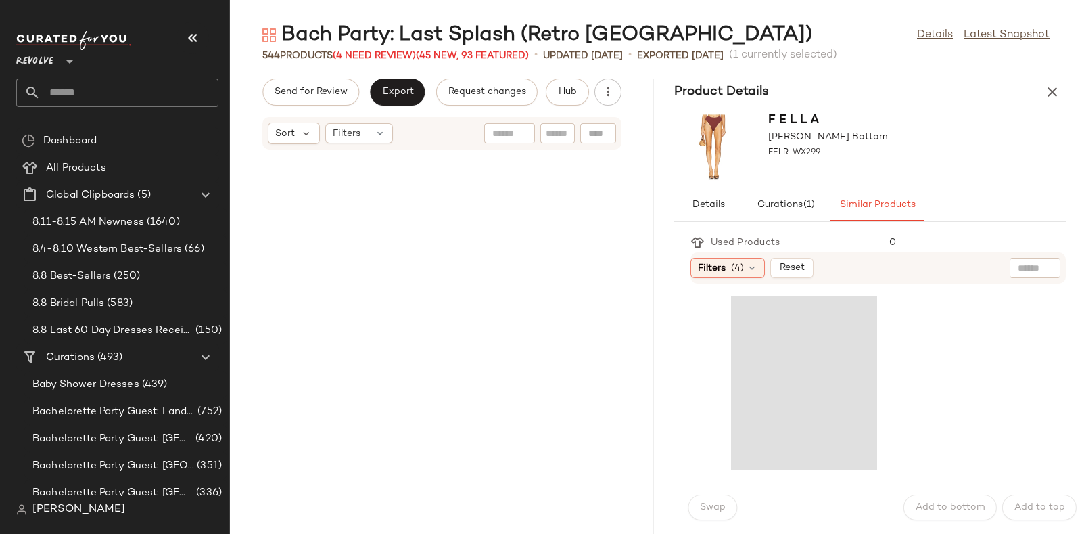
scroll to position [65095, 0]
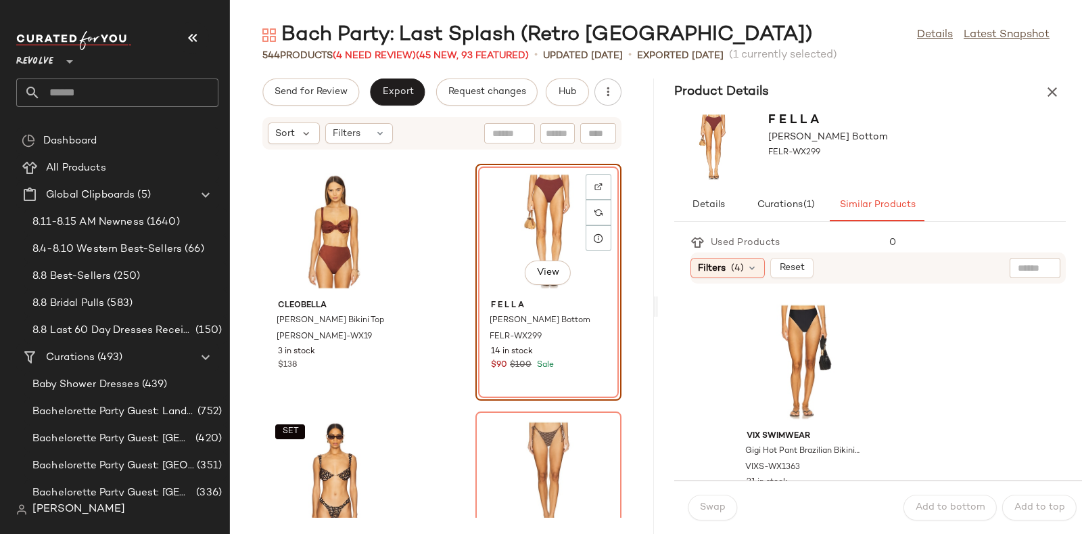
click at [381, 49] on div "544 Products (4 Need Review) (45 New, 93 Featured)" at bounding box center [395, 56] width 266 height 14
click at [381, 51] on span "(4 Need Review)" at bounding box center [374, 56] width 83 height 10
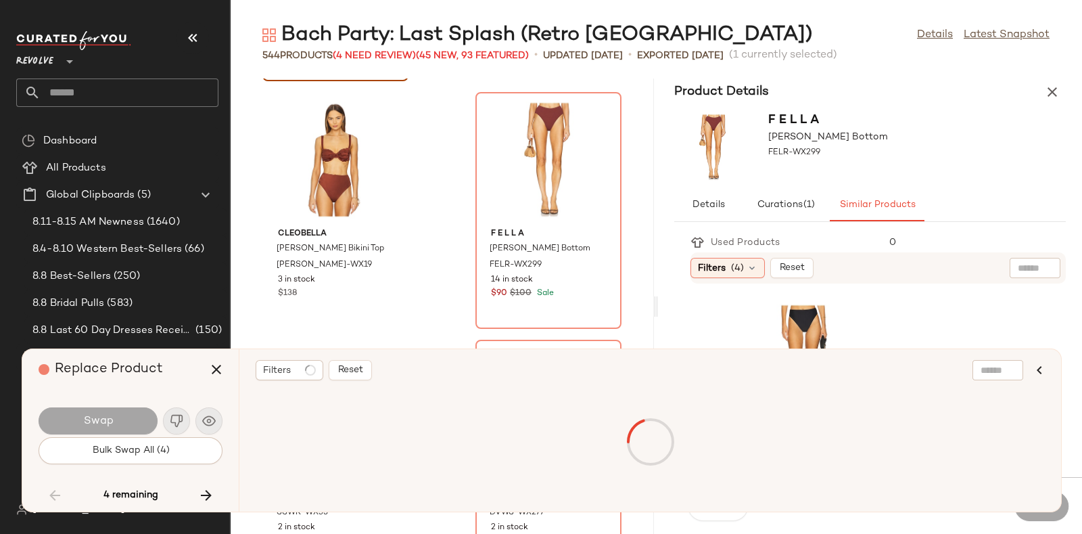
scroll to position [64847, 0]
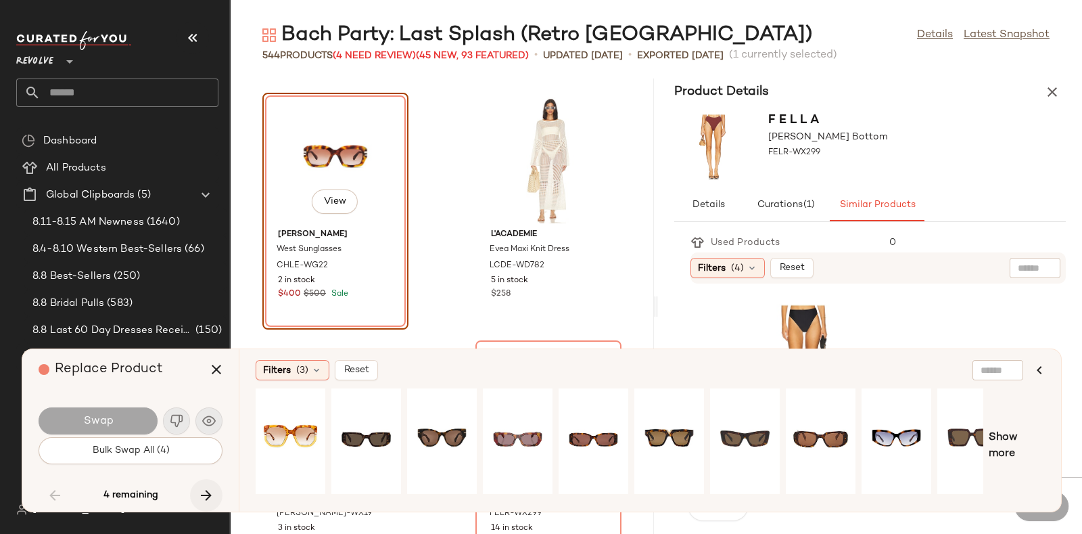
click at [202, 496] on icon "button" at bounding box center [206, 495] width 16 height 16
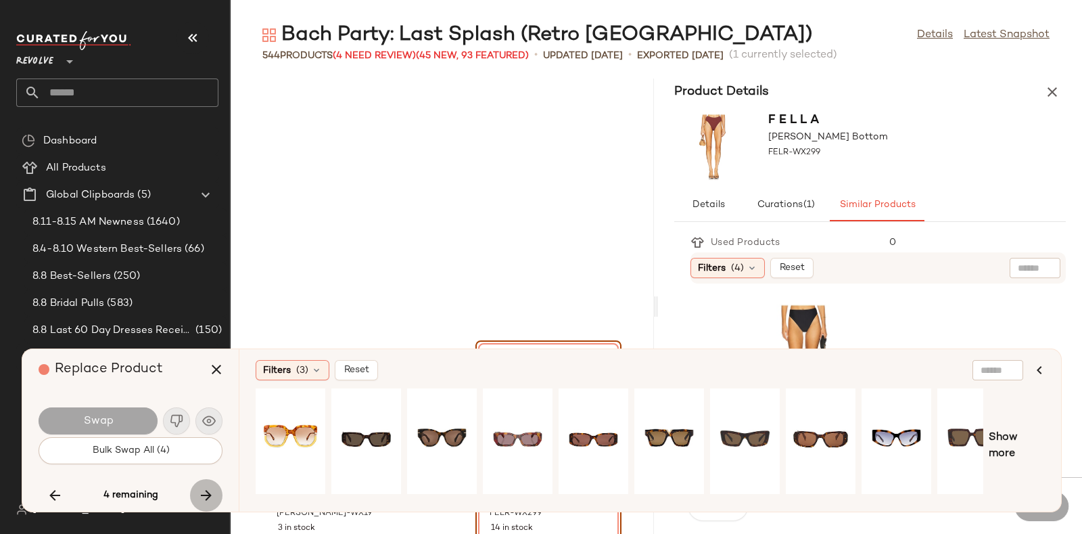
scroll to position [65095, 0]
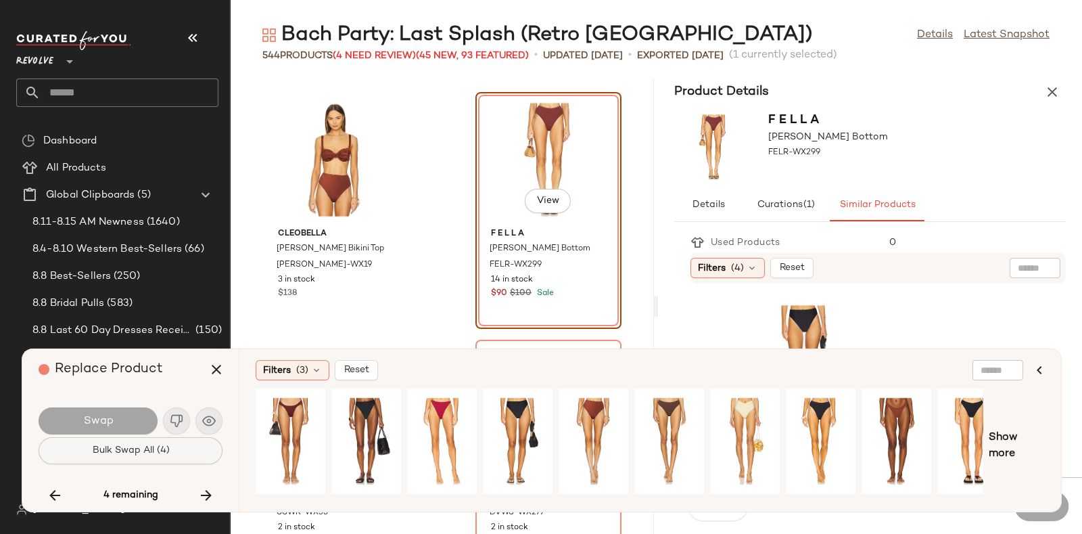
click at [166, 450] on span "Bulk Swap All (4)" at bounding box center [130, 450] width 78 height 11
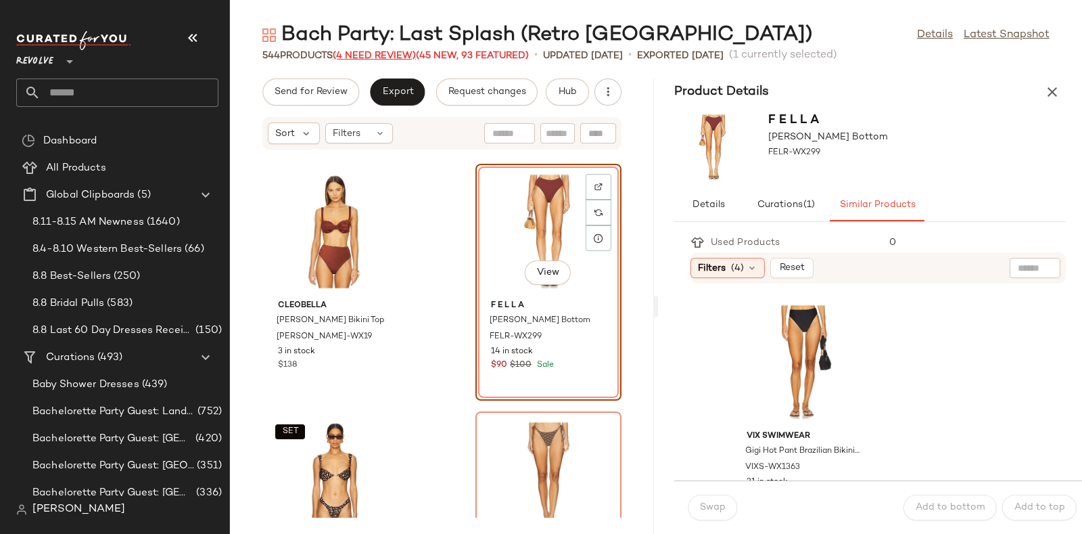
click at [387, 52] on span "(4 Need Review)" at bounding box center [374, 56] width 83 height 10
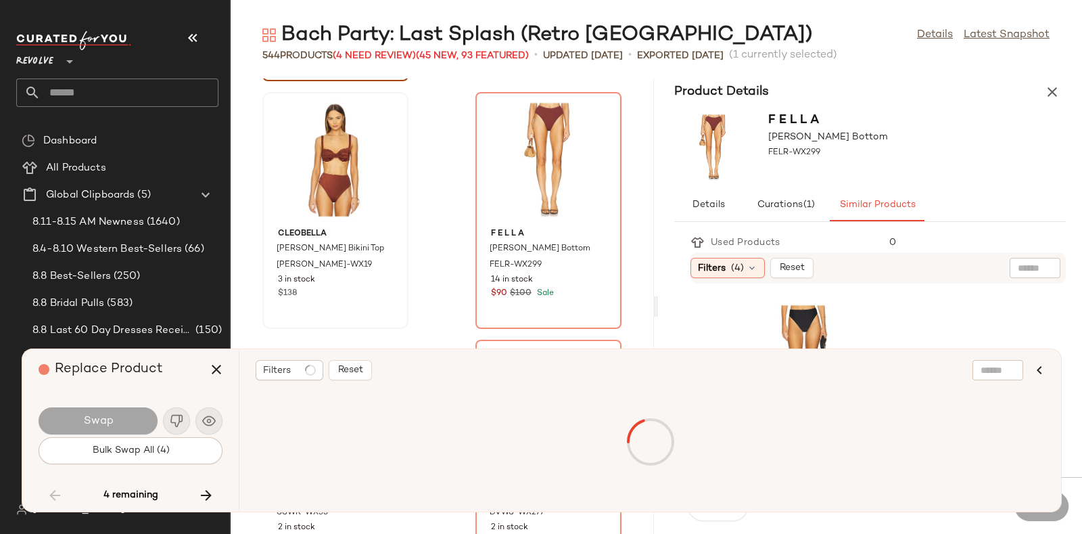
scroll to position [64847, 0]
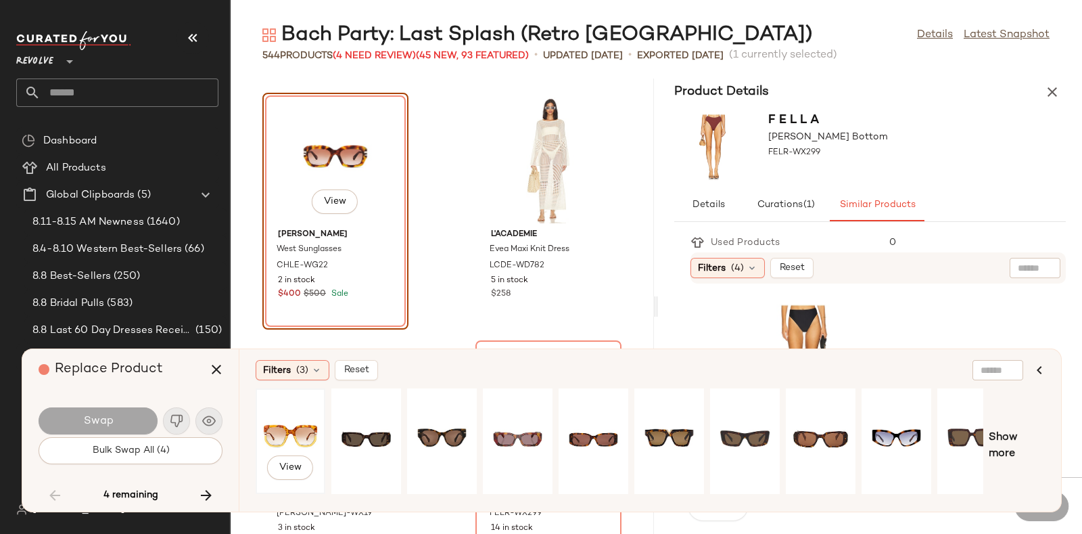
click at [301, 422] on div "View" at bounding box center [290, 441] width 60 height 96
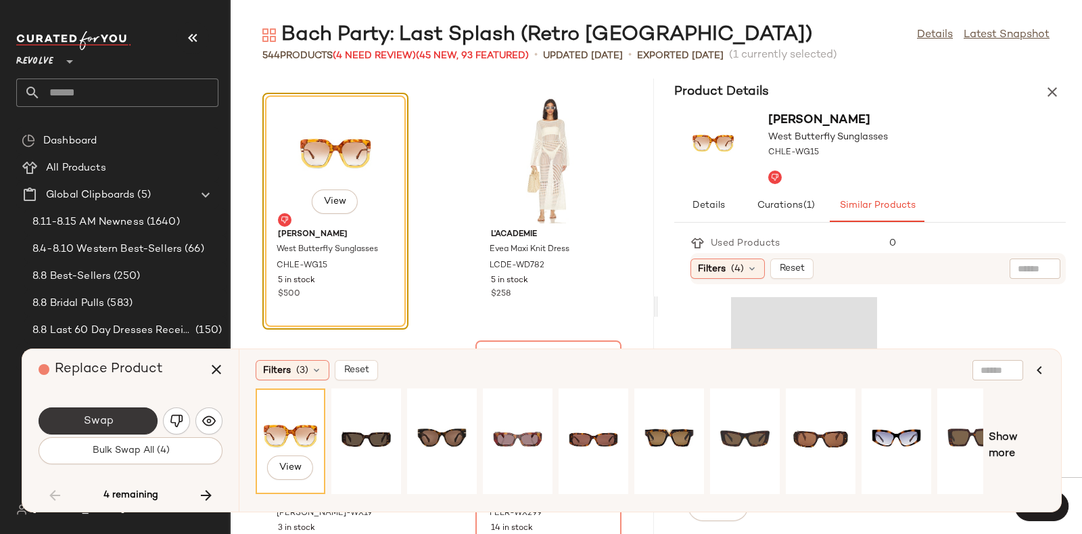
click at [120, 419] on button "Swap" at bounding box center [98, 420] width 119 height 27
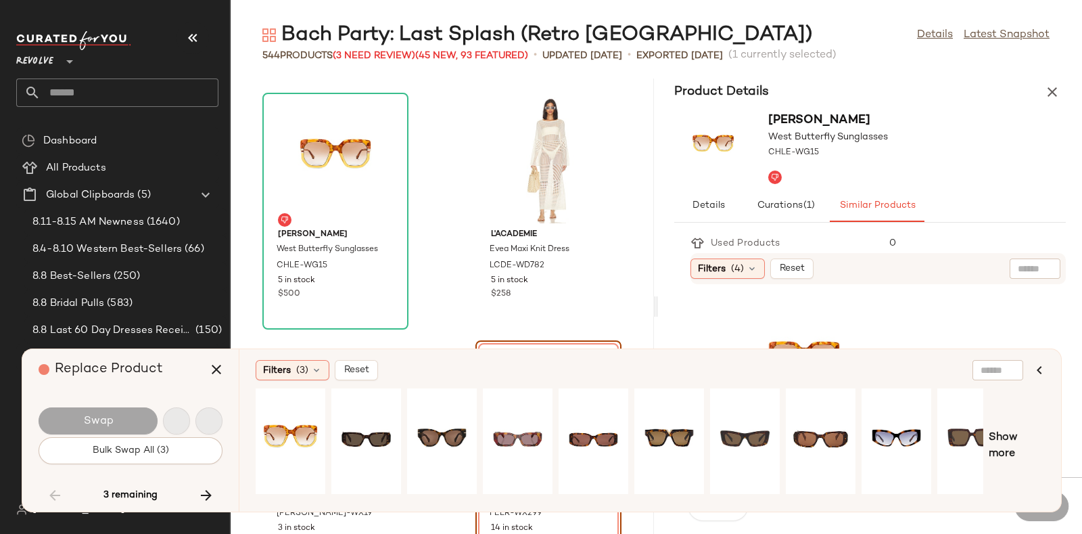
scroll to position [65095, 0]
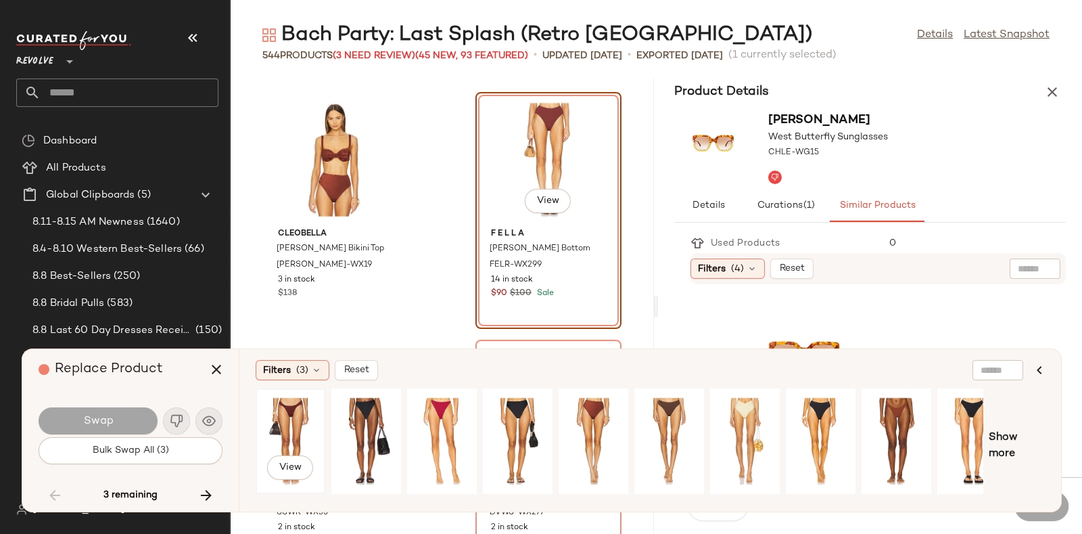
click at [284, 413] on div "View" at bounding box center [290, 441] width 60 height 96
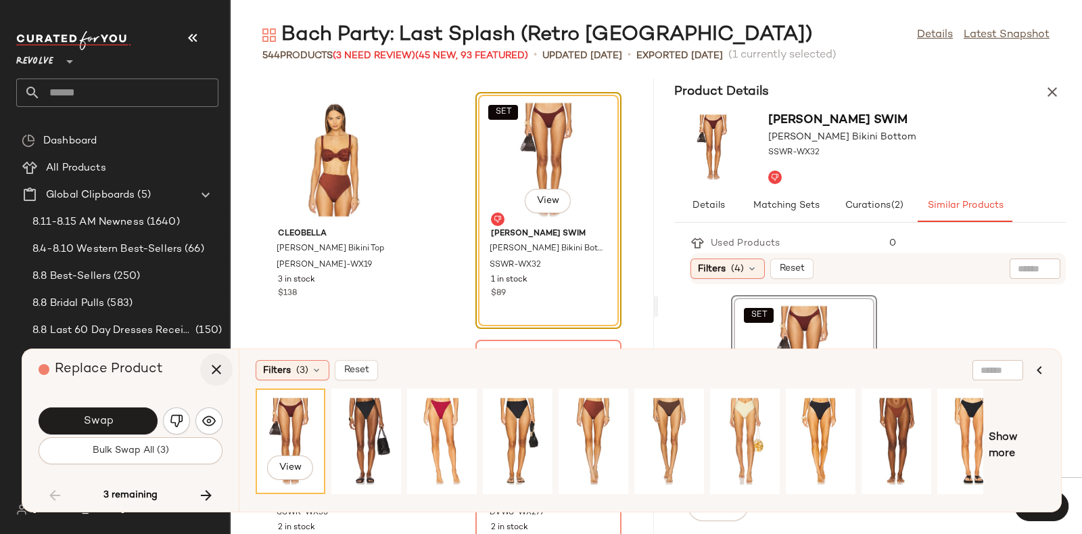
click at [223, 363] on icon "button" at bounding box center [216, 369] width 16 height 16
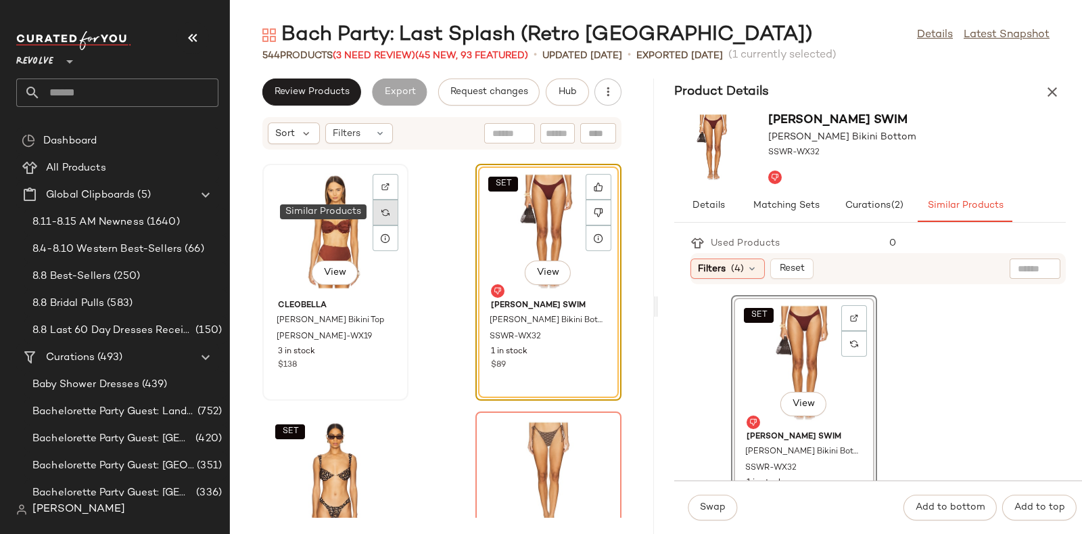
click at [388, 208] on img at bounding box center [385, 212] width 8 height 8
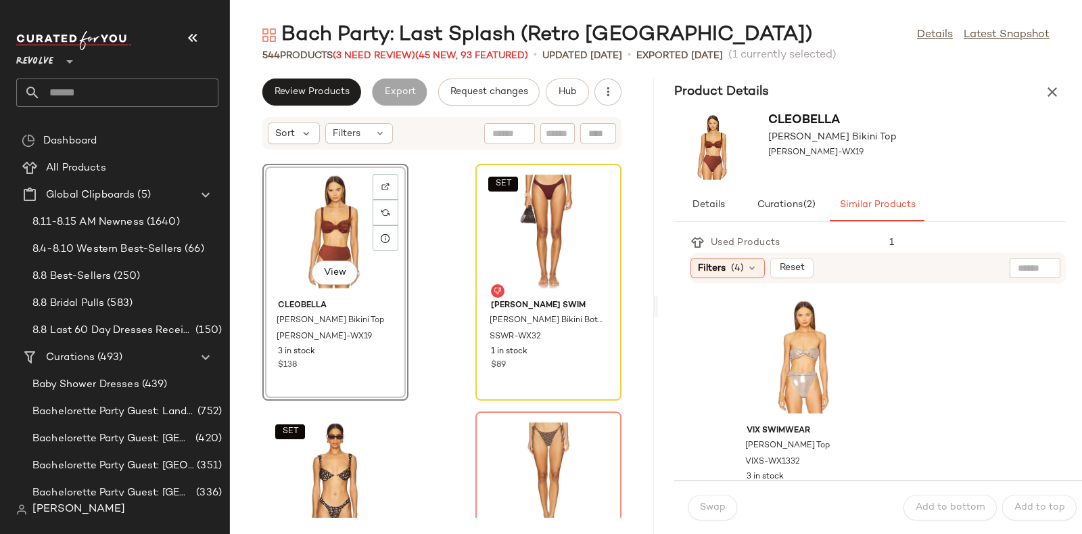
scroll to position [4709, 0]
click at [586, 209] on div at bounding box center [599, 212] width 26 height 26
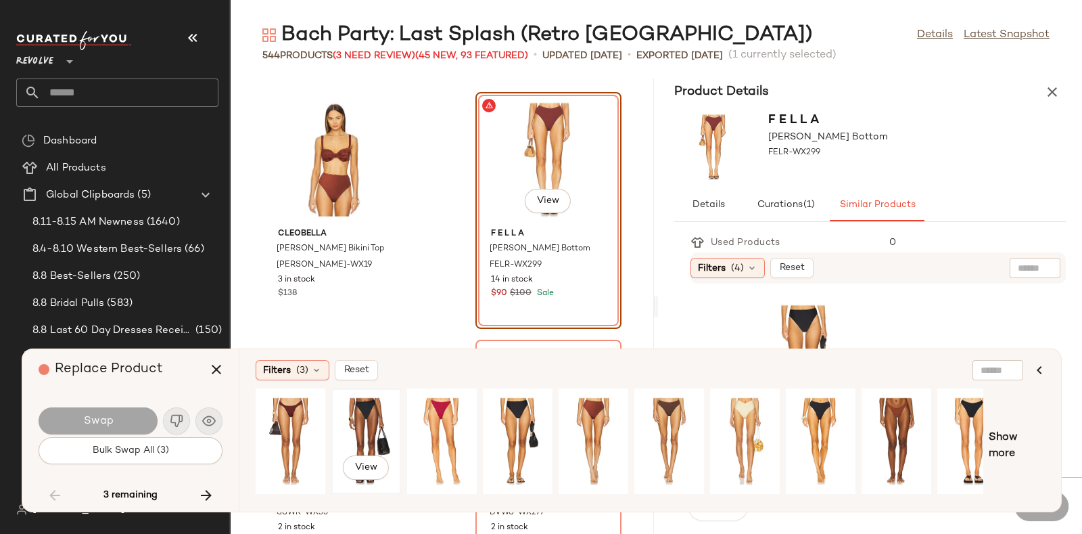
click at [377, 423] on div "View" at bounding box center [366, 441] width 60 height 96
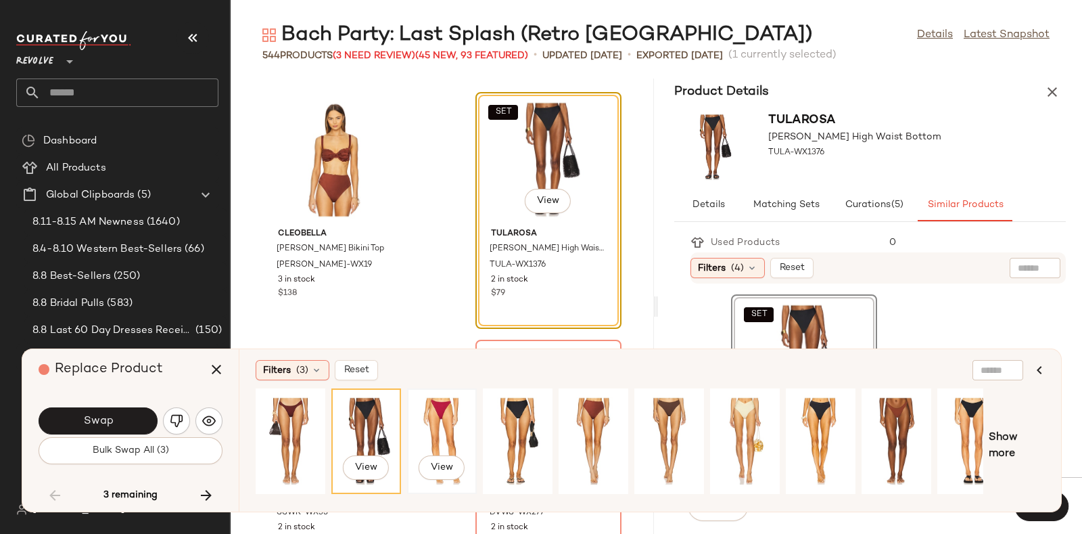
click at [429, 417] on div "View" at bounding box center [442, 441] width 60 height 96
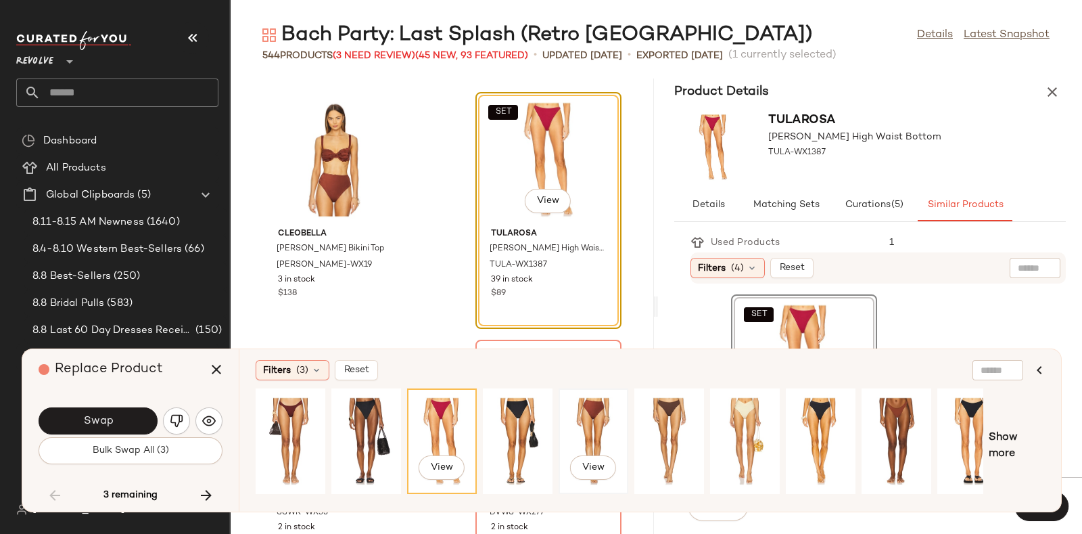
click at [586, 421] on div "View" at bounding box center [593, 441] width 60 height 96
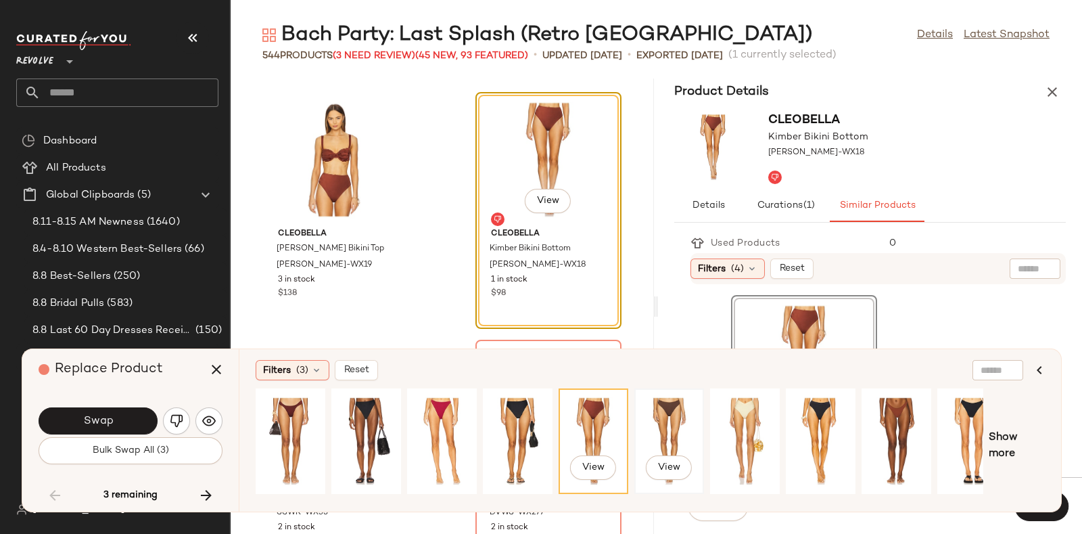
click at [663, 419] on div "View" at bounding box center [669, 441] width 60 height 96
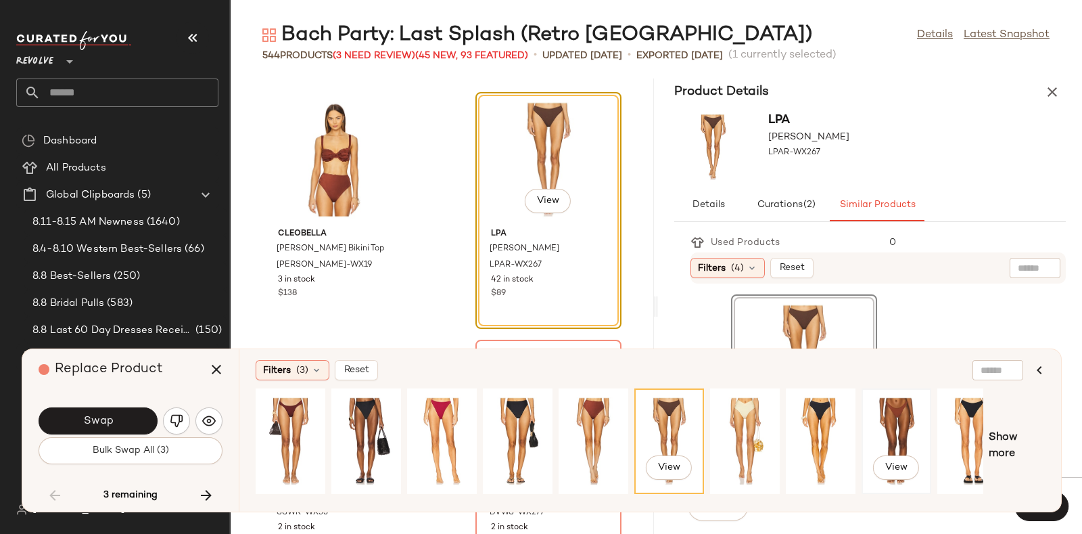
click at [881, 419] on div "View" at bounding box center [896, 441] width 60 height 96
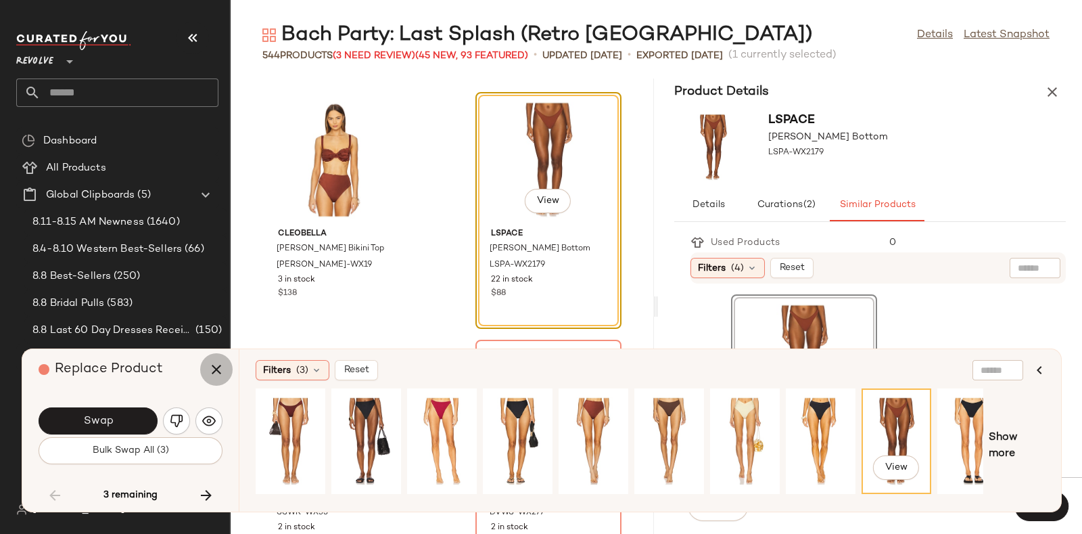
click at [223, 367] on icon "button" at bounding box center [216, 369] width 16 height 16
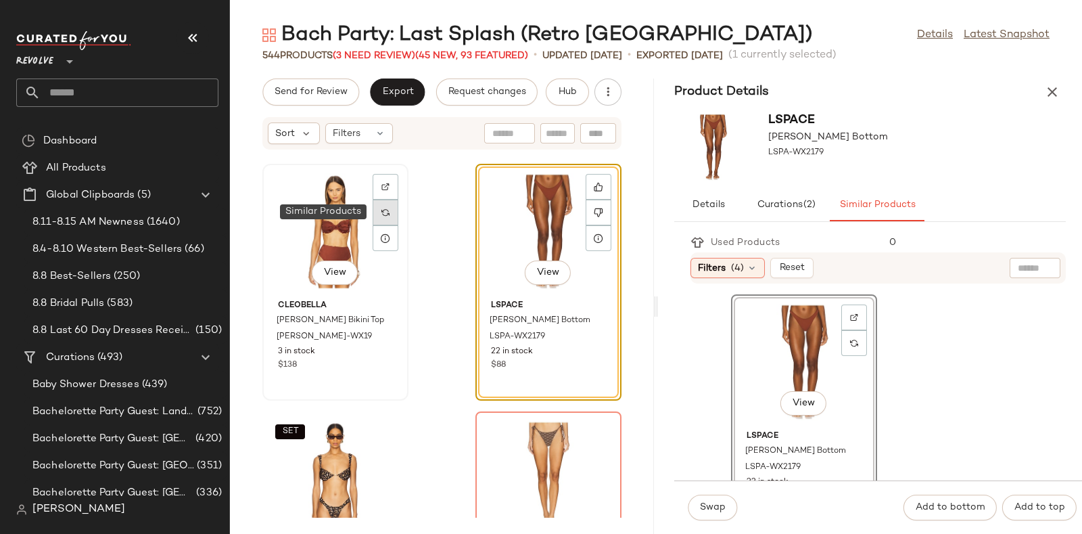
click at [379, 214] on div at bounding box center [386, 212] width 26 height 26
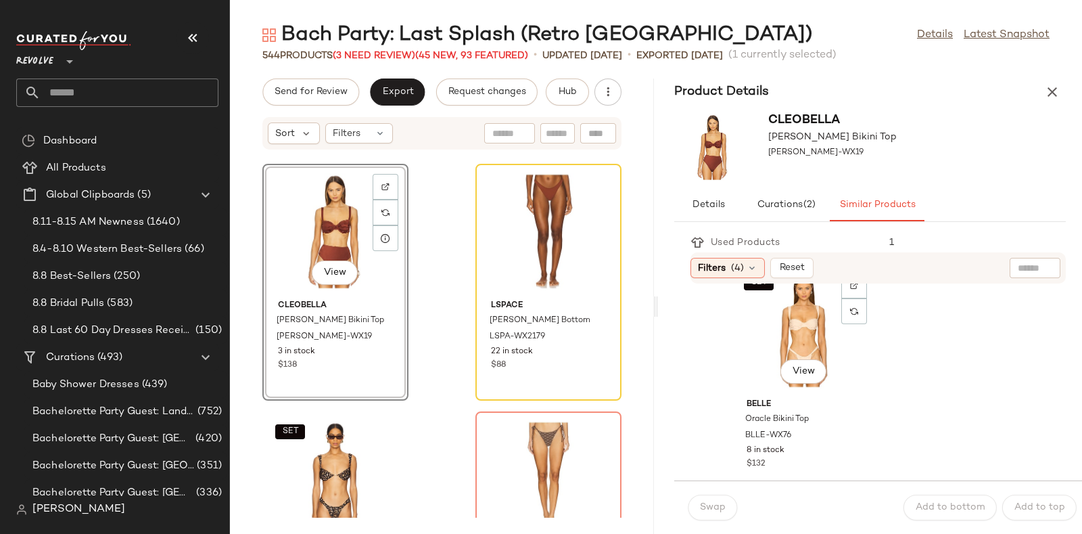
scroll to position [2013, 0]
click at [595, 183] on div at bounding box center [599, 187] width 26 height 26
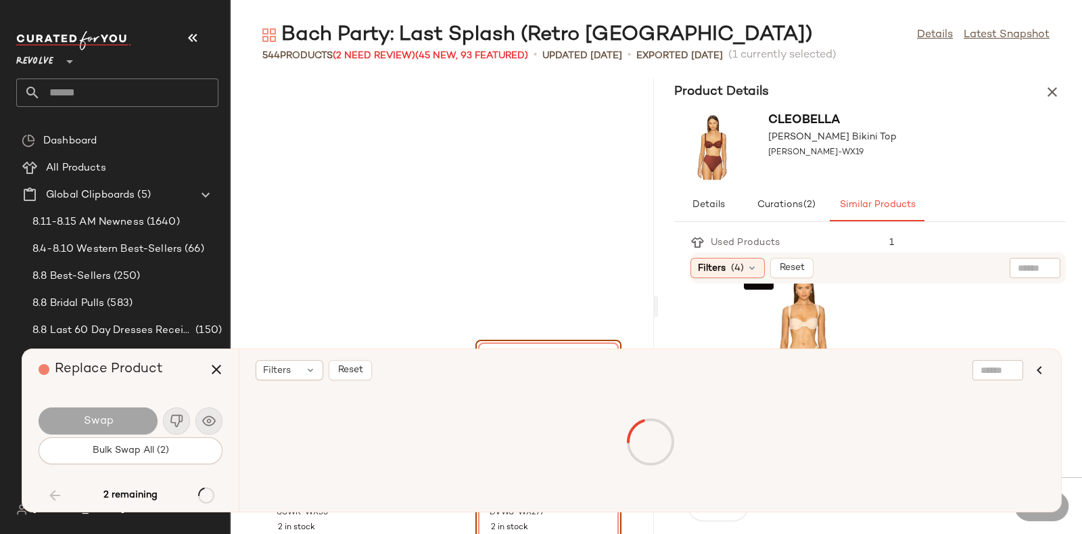
scroll to position [65343, 0]
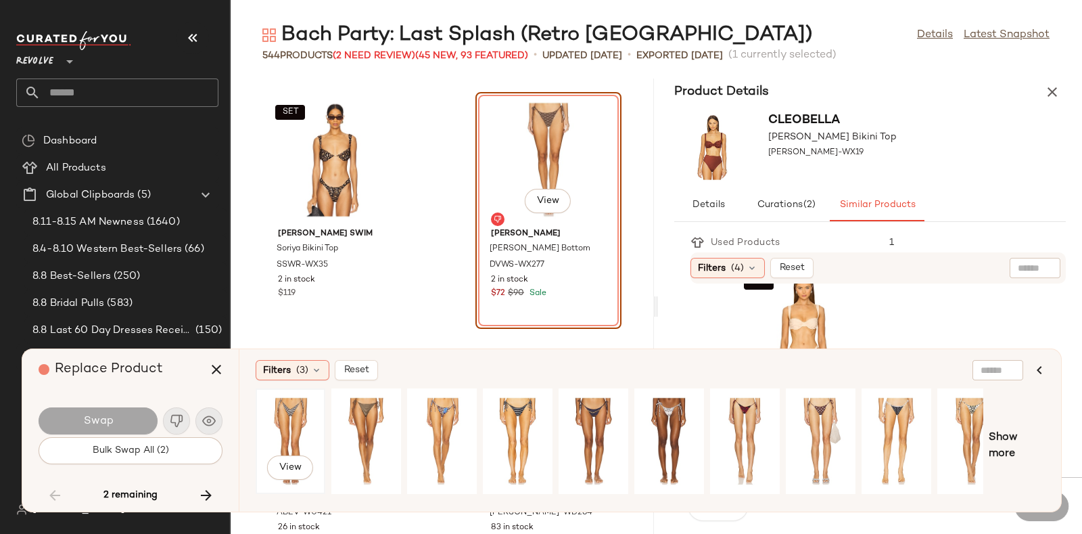
click at [301, 413] on div "View" at bounding box center [290, 441] width 60 height 96
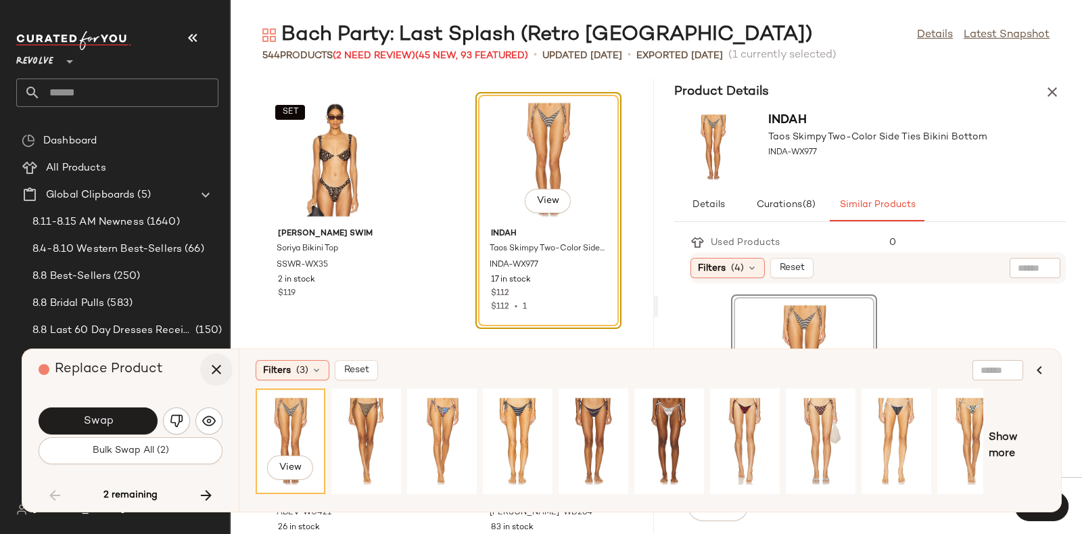
click at [208, 373] on icon "button" at bounding box center [216, 369] width 16 height 16
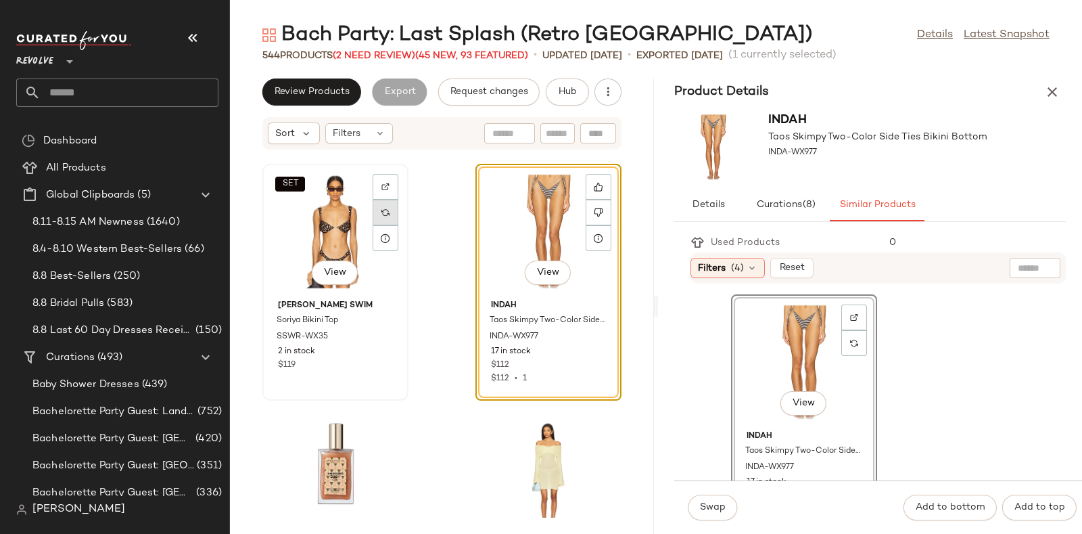
click at [392, 209] on div at bounding box center [386, 212] width 26 height 26
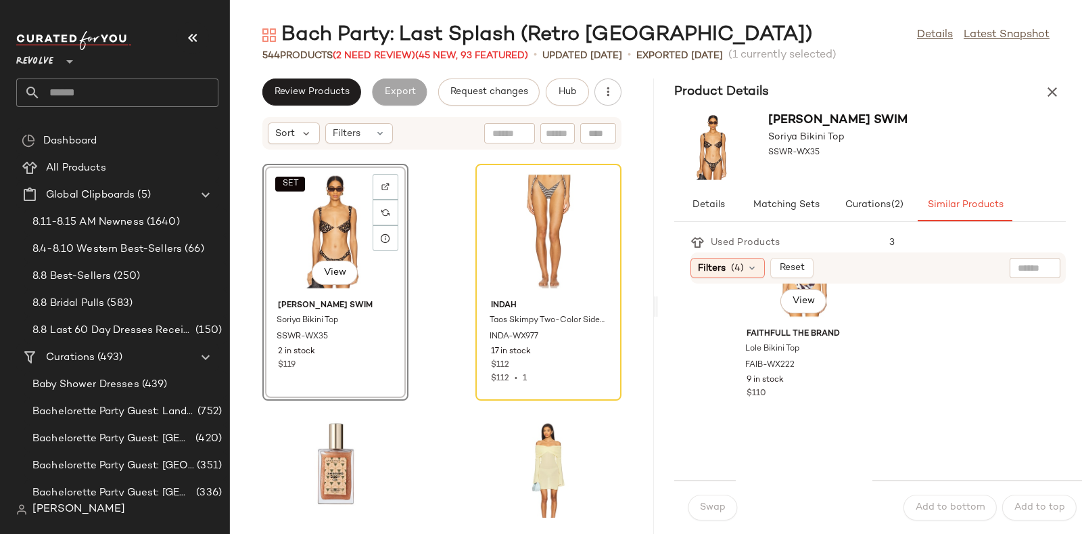
scroll to position [3568, 0]
click at [586, 211] on div at bounding box center [599, 212] width 26 height 26
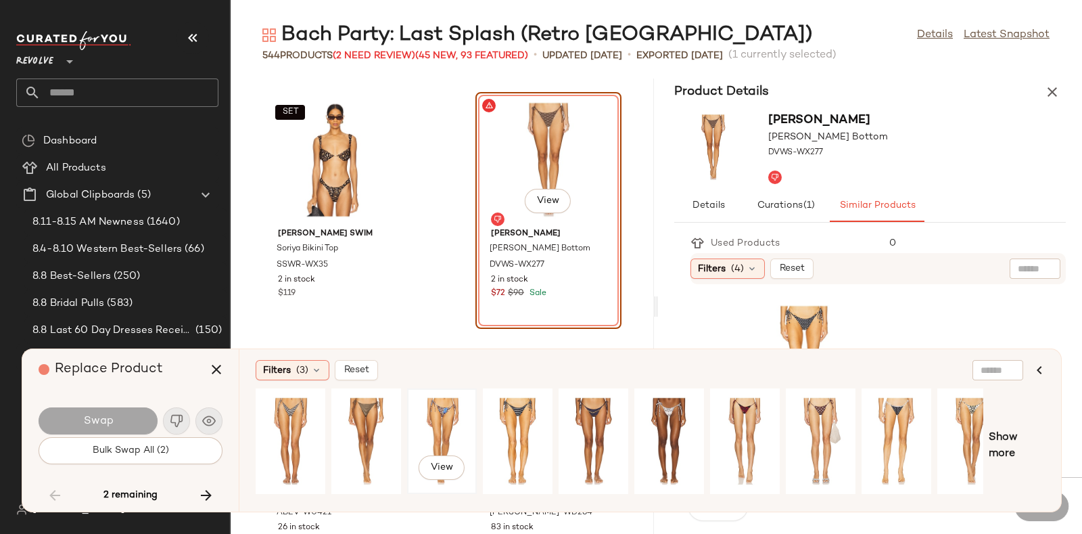
click at [440, 414] on div "View" at bounding box center [442, 441] width 60 height 96
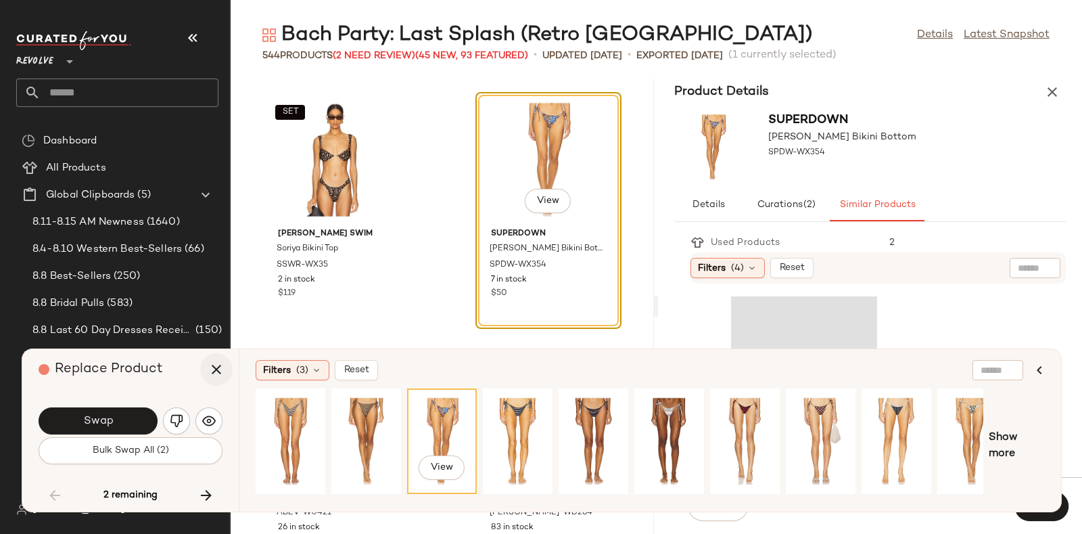
click at [218, 367] on icon "button" at bounding box center [216, 369] width 16 height 16
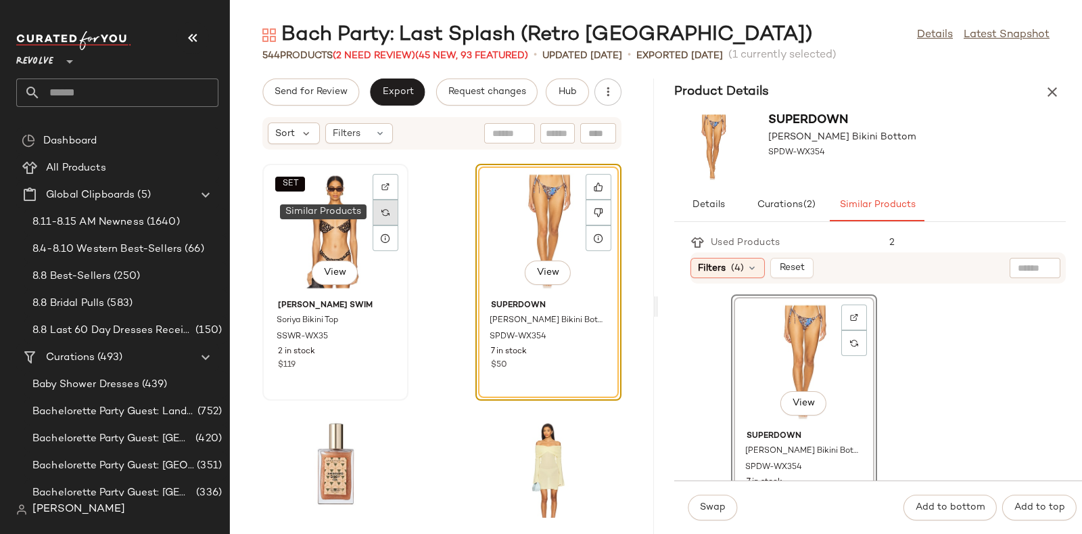
click at [385, 208] on img at bounding box center [385, 212] width 8 height 8
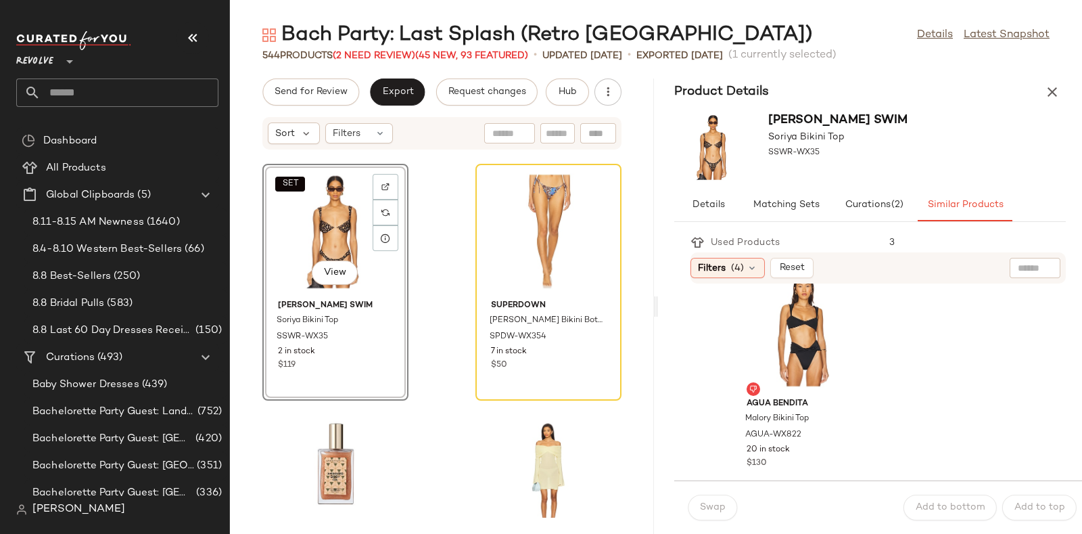
scroll to position [5247, 0]
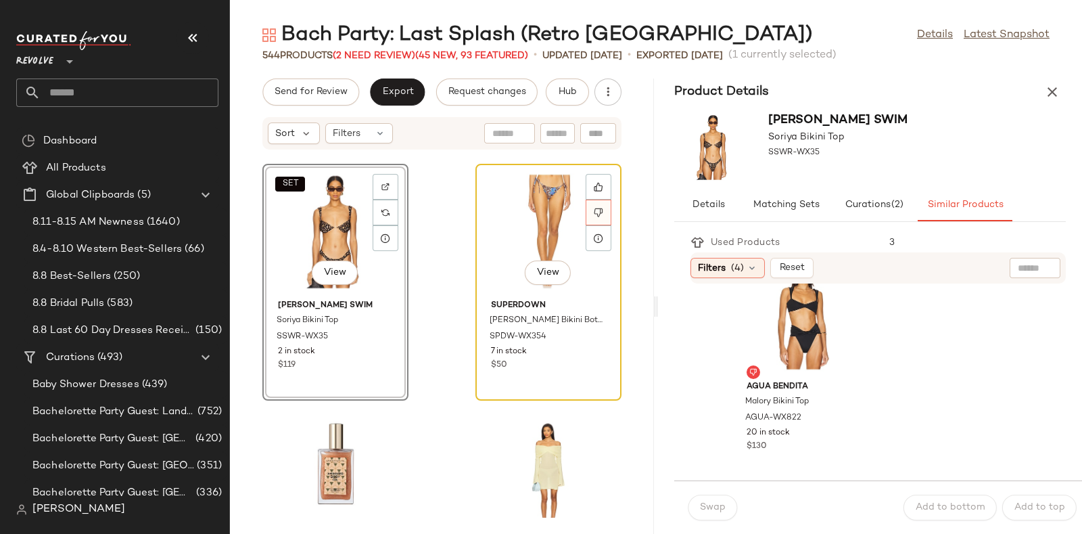
click at [586, 206] on div at bounding box center [599, 212] width 26 height 26
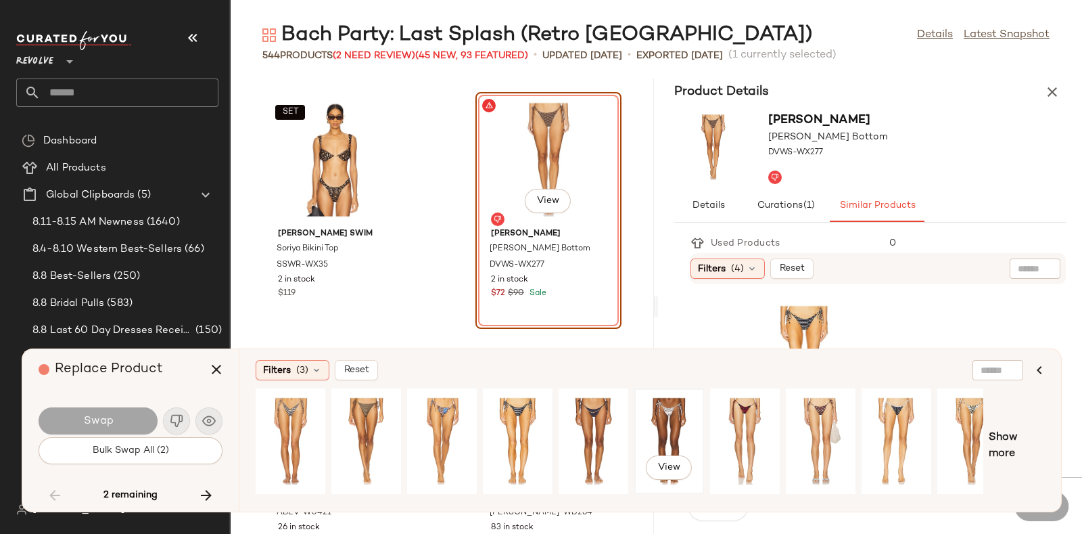
click at [676, 419] on div "View" at bounding box center [669, 441] width 60 height 96
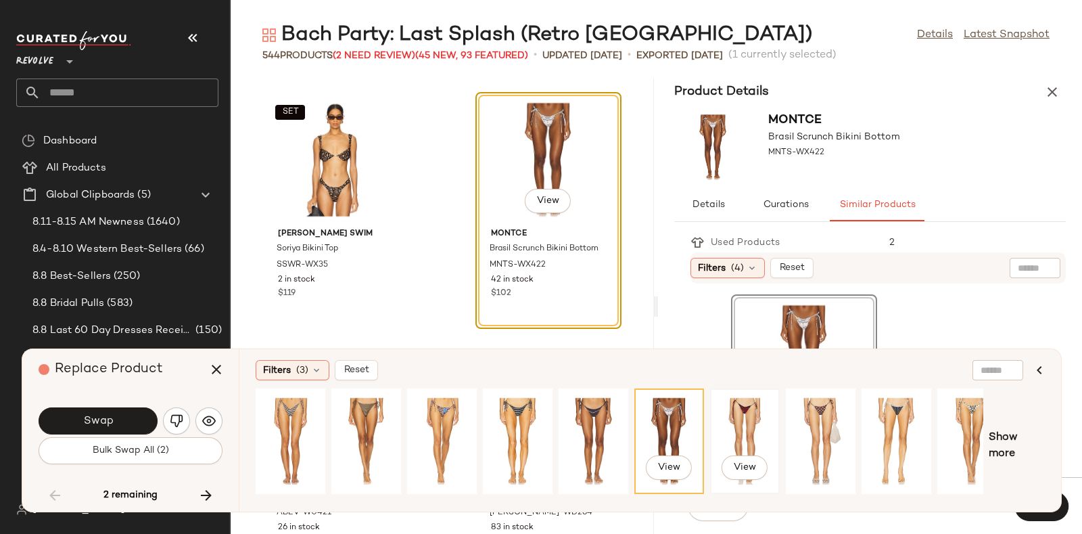
scroll to position [0, 22]
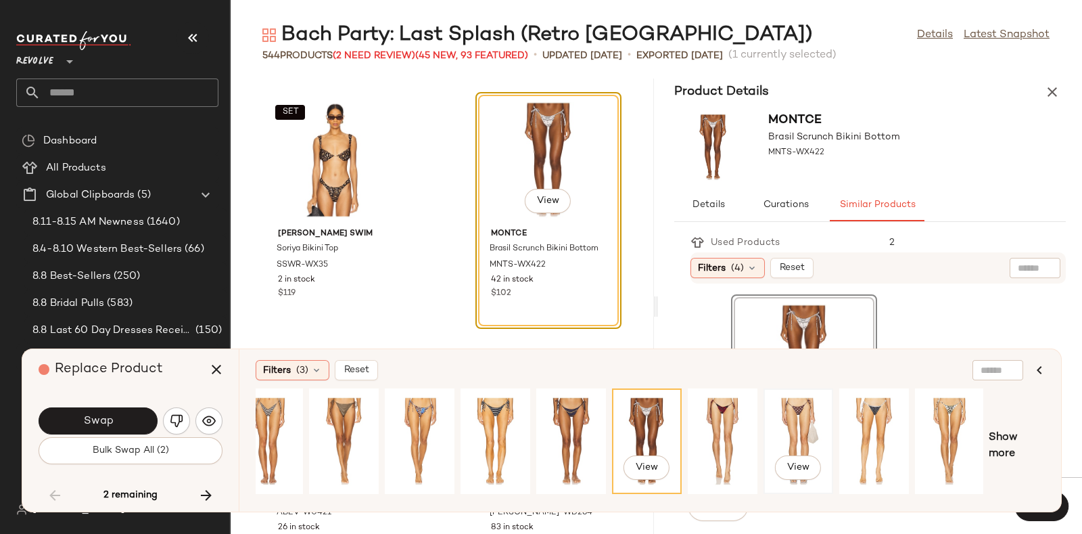
click at [805, 417] on div "View" at bounding box center [798, 441] width 60 height 96
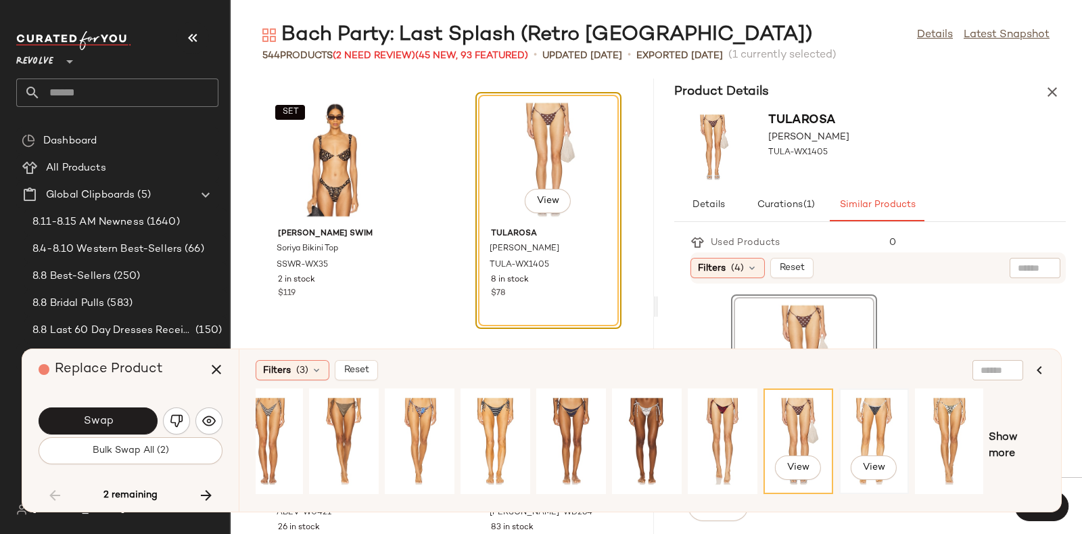
click at [864, 419] on div "View" at bounding box center [874, 441] width 60 height 96
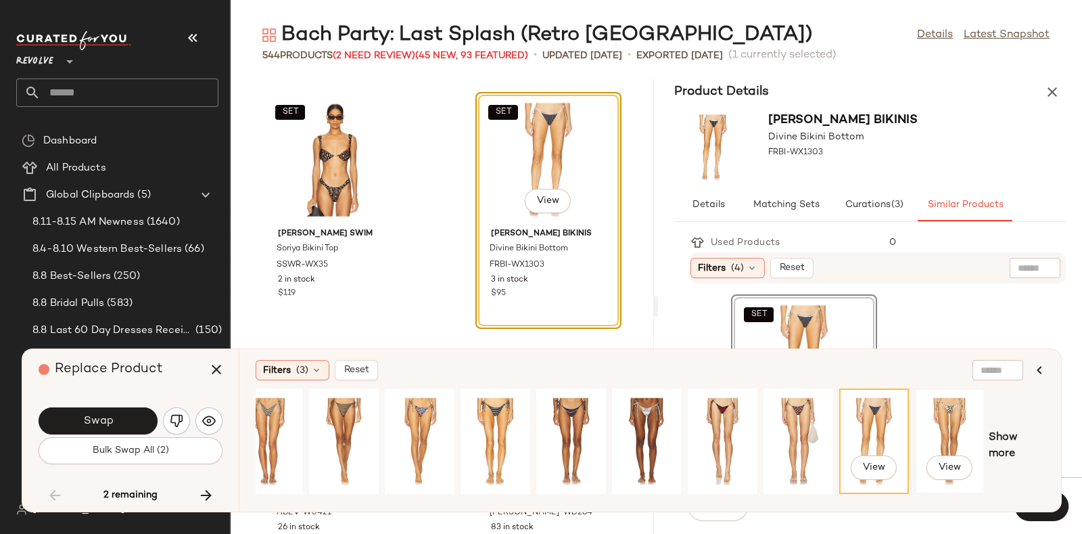
click at [926, 410] on div "View" at bounding box center [950, 441] width 60 height 96
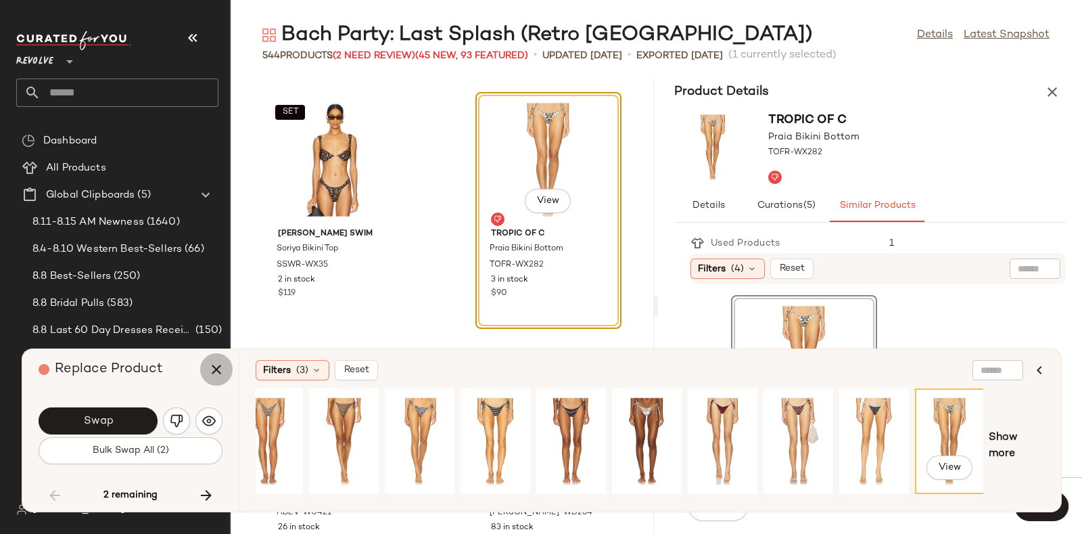
click at [216, 358] on button "button" at bounding box center [216, 369] width 32 height 32
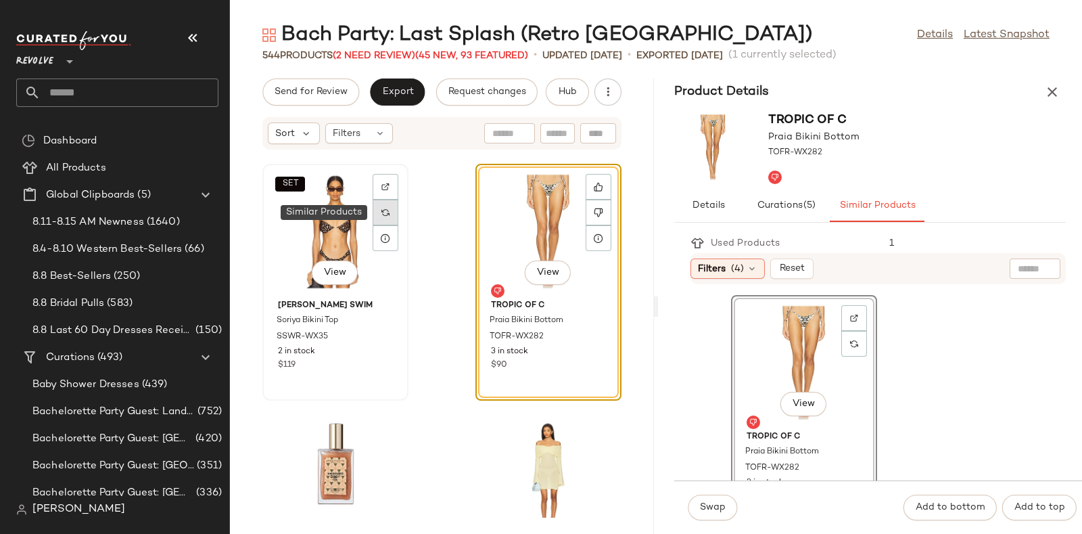
click at [387, 203] on div at bounding box center [386, 212] width 26 height 26
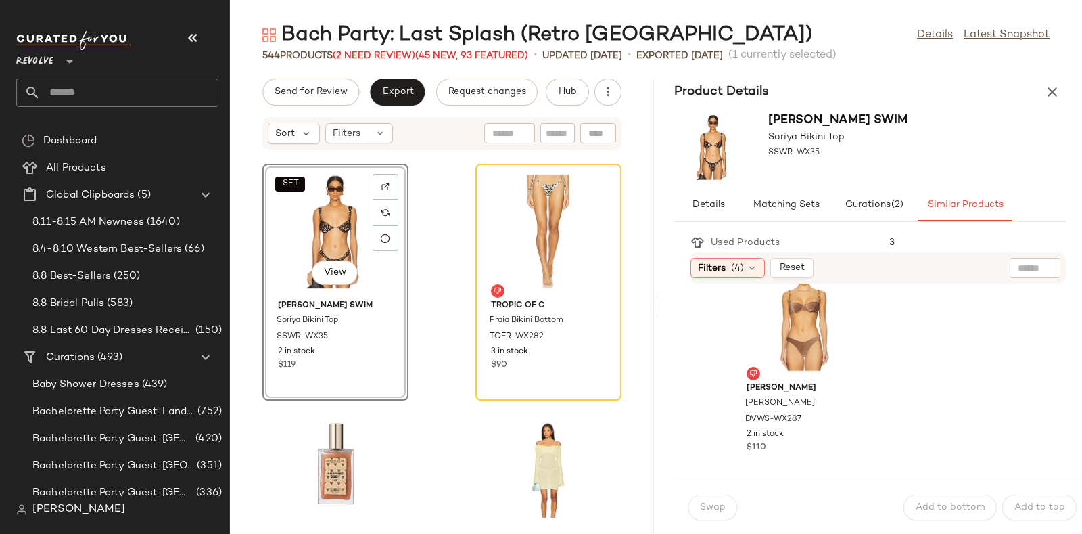
scroll to position [2025, 0]
click at [594, 208] on icon at bounding box center [598, 212] width 9 height 9
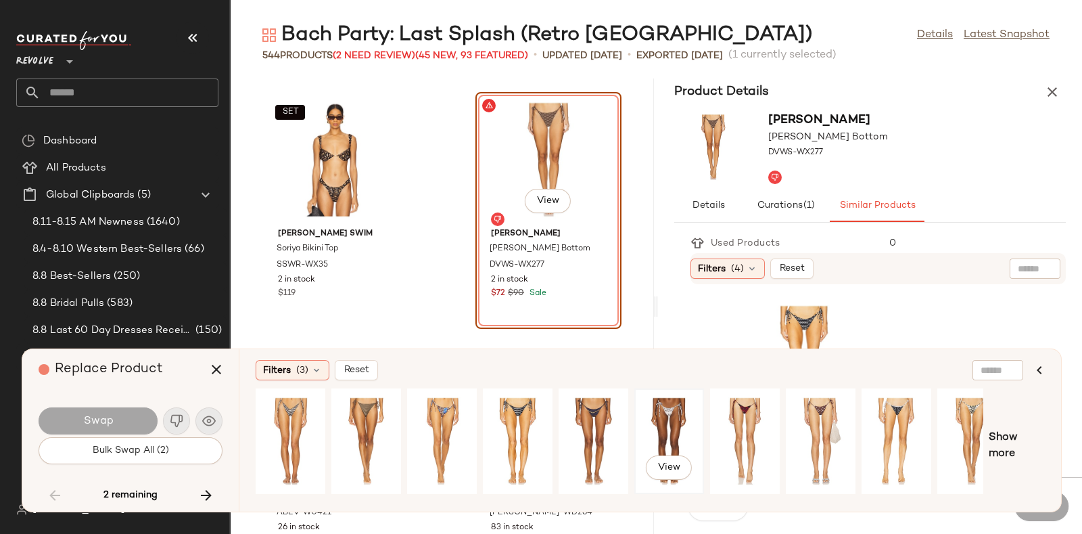
scroll to position [0, 22]
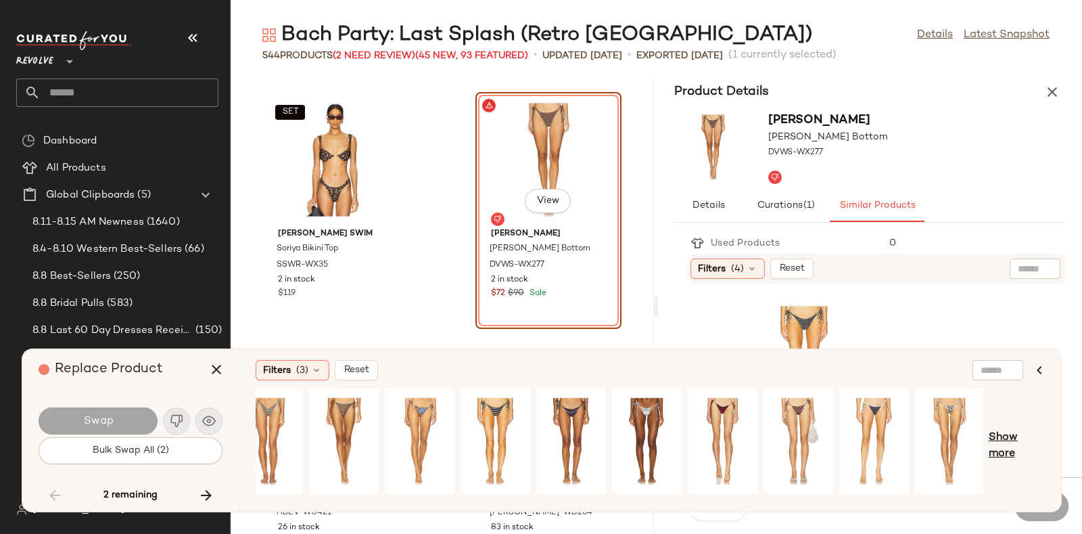
click at [1000, 440] on span "Show more" at bounding box center [1017, 445] width 56 height 32
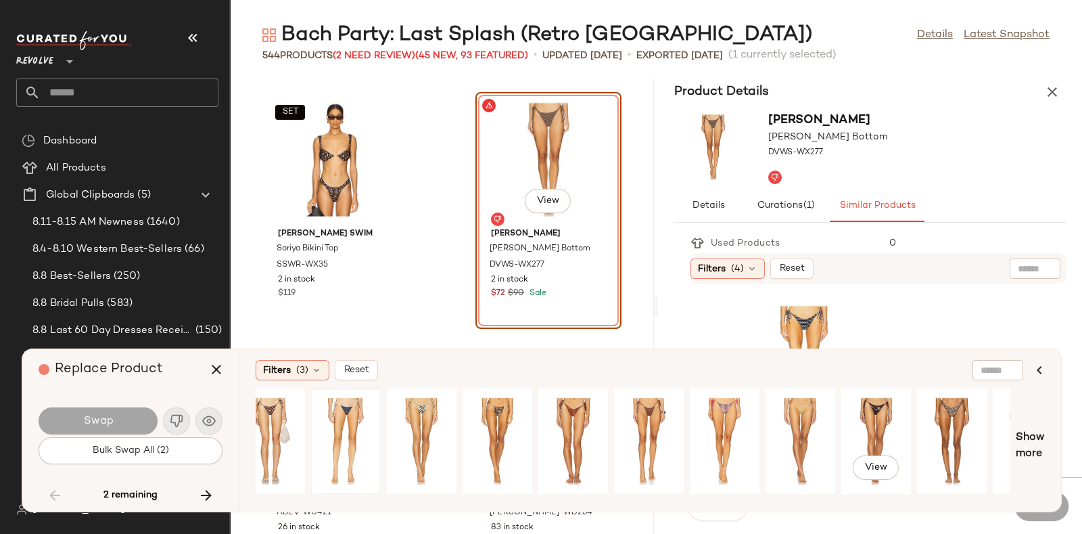
scroll to position [0, 753]
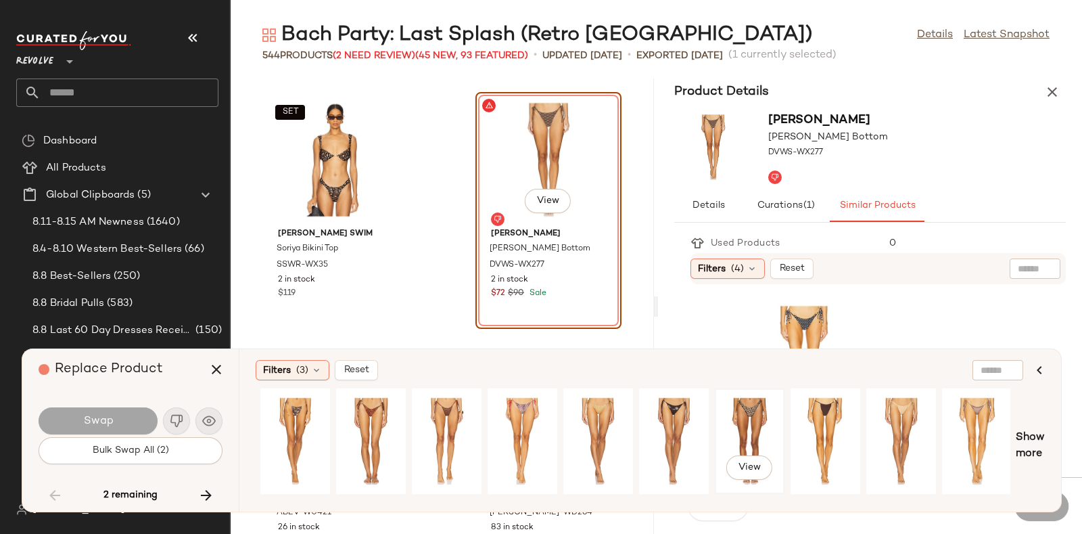
click at [768, 415] on div "View" at bounding box center [750, 441] width 60 height 96
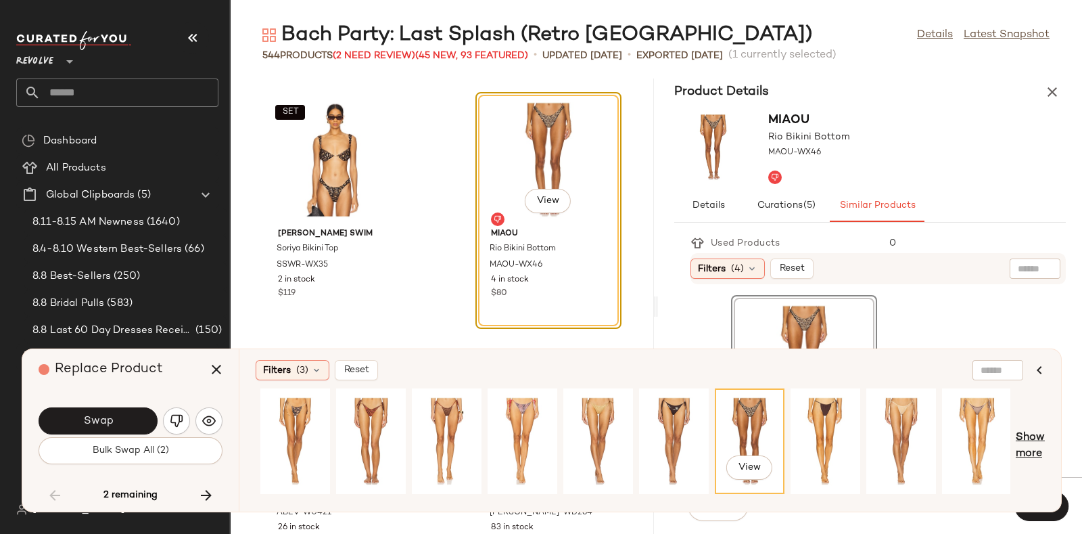
click at [1035, 440] on span "Show more" at bounding box center [1030, 445] width 29 height 32
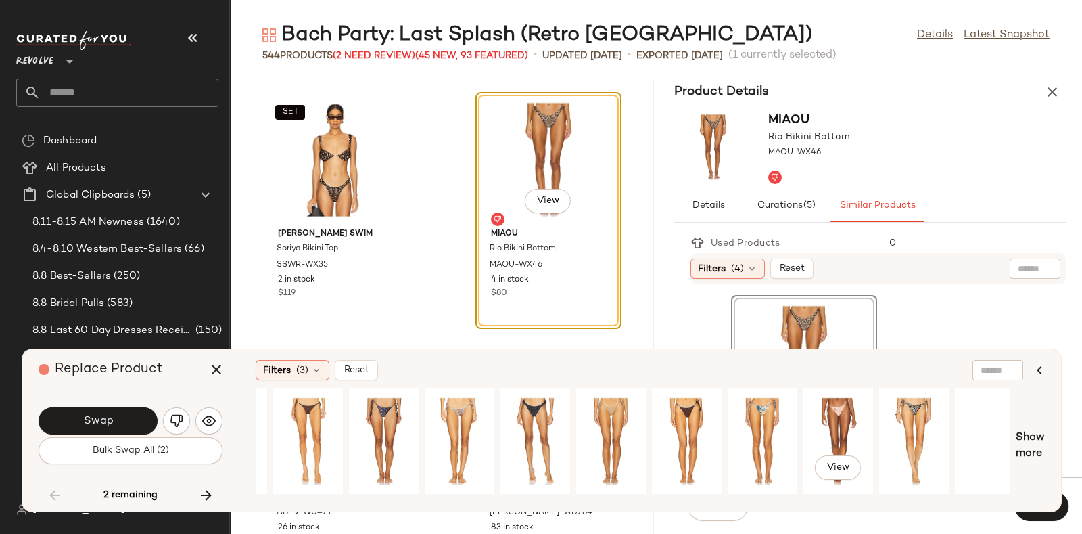
scroll to position [0, 1509]
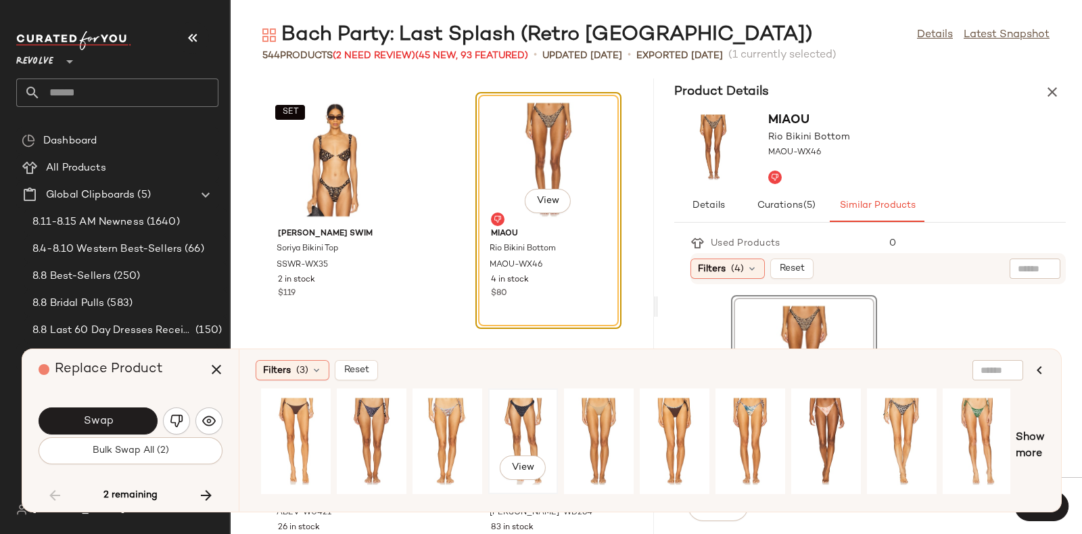
click at [526, 425] on div "View" at bounding box center [523, 441] width 60 height 96
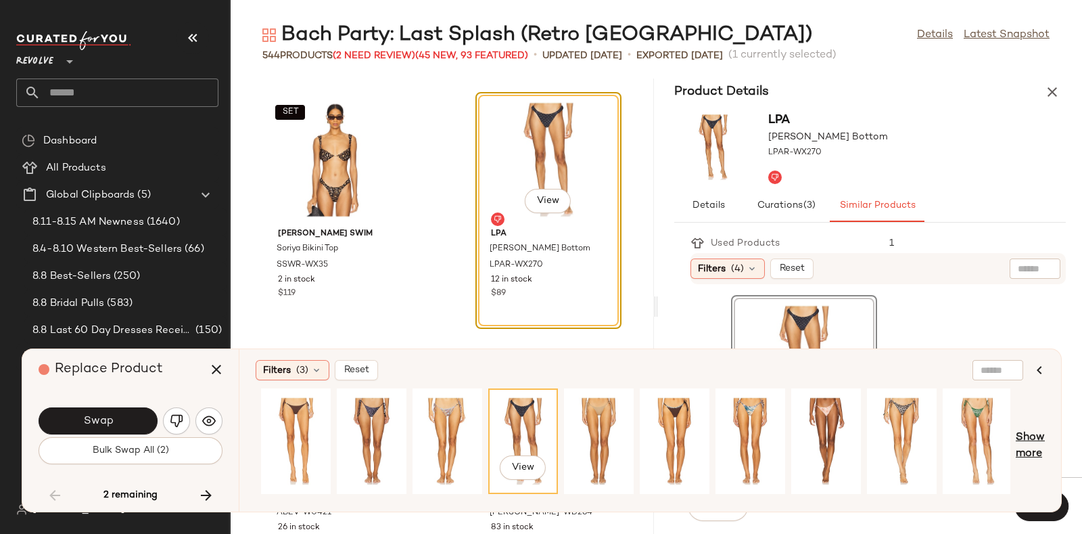
click at [1025, 442] on span "Show more" at bounding box center [1030, 445] width 29 height 32
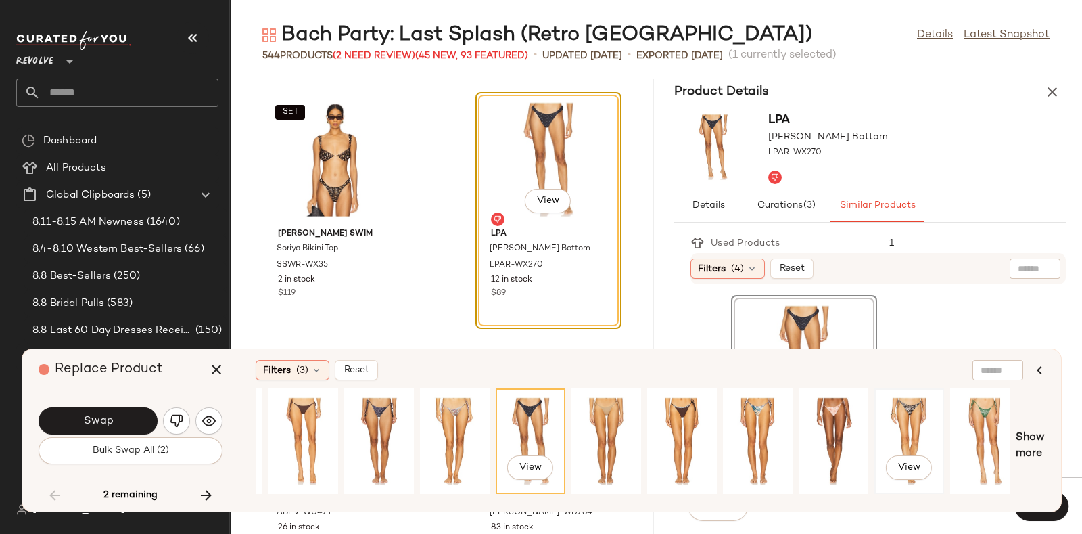
click at [896, 421] on div "View" at bounding box center [909, 441] width 60 height 96
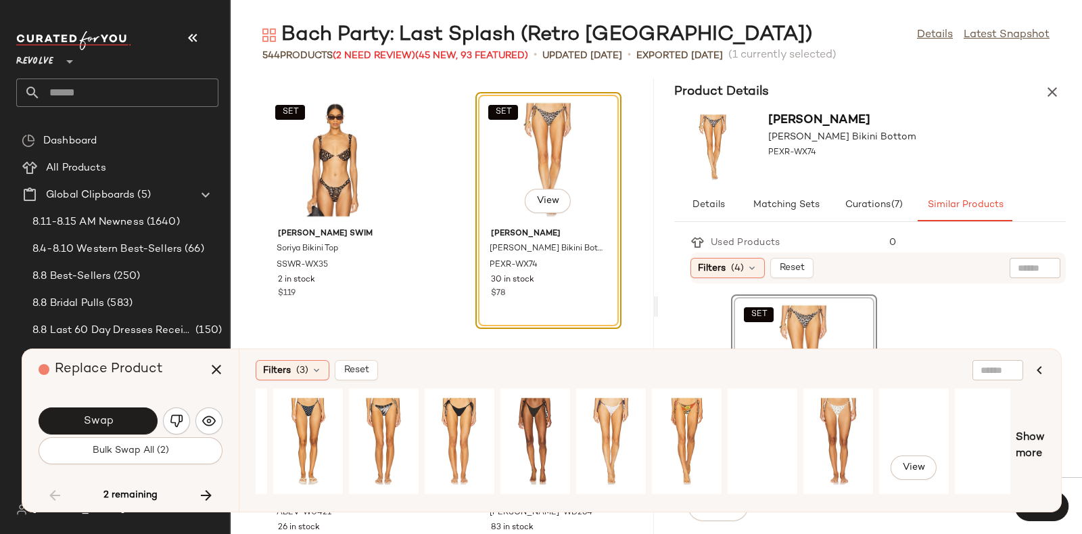
scroll to position [0, 2267]
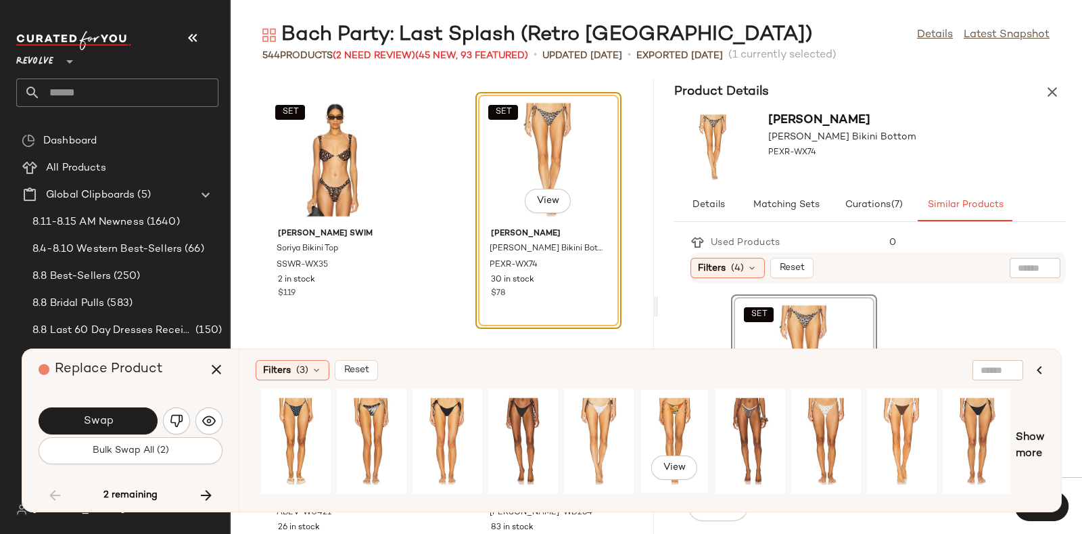
click at [676, 414] on div "View" at bounding box center [674, 441] width 60 height 96
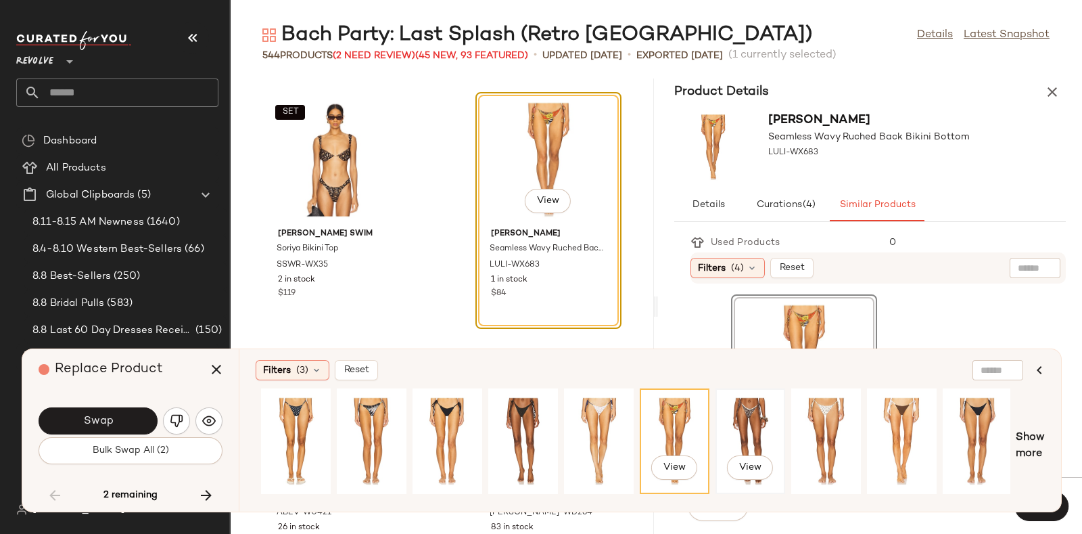
click at [767, 415] on div "View" at bounding box center [750, 441] width 60 height 96
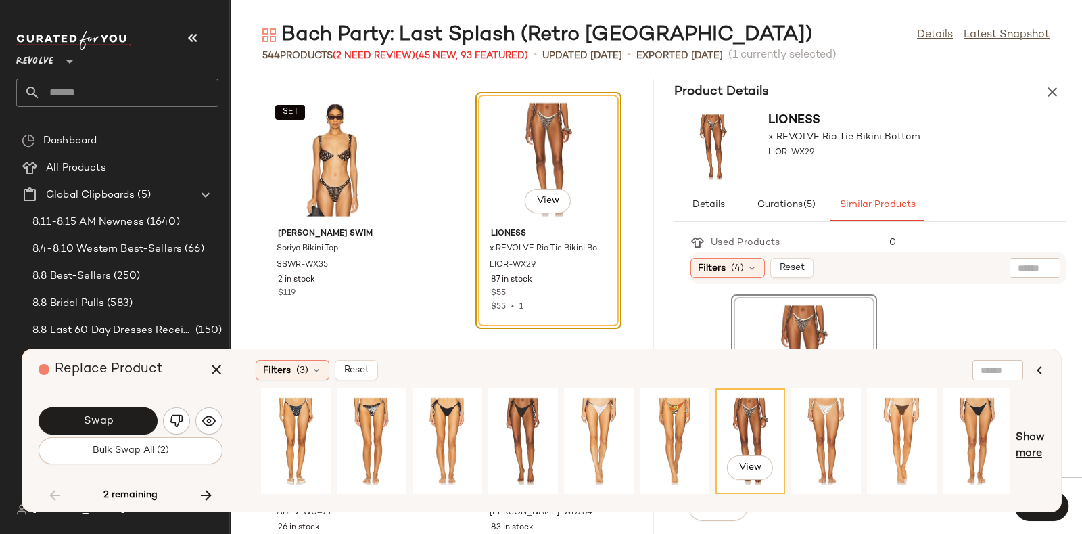
click at [1026, 436] on span "Show more" at bounding box center [1030, 445] width 29 height 32
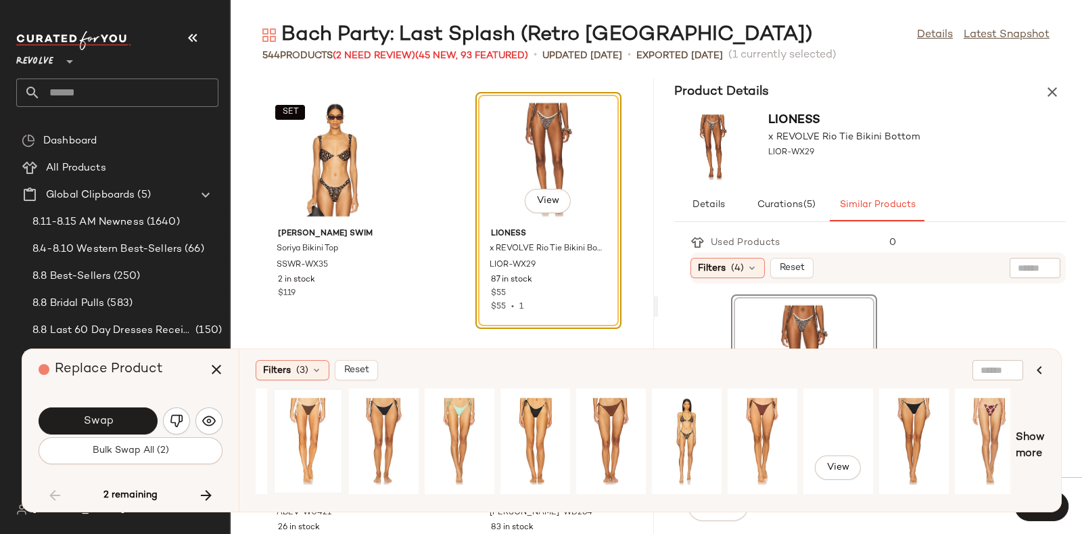
scroll to position [0, 2863]
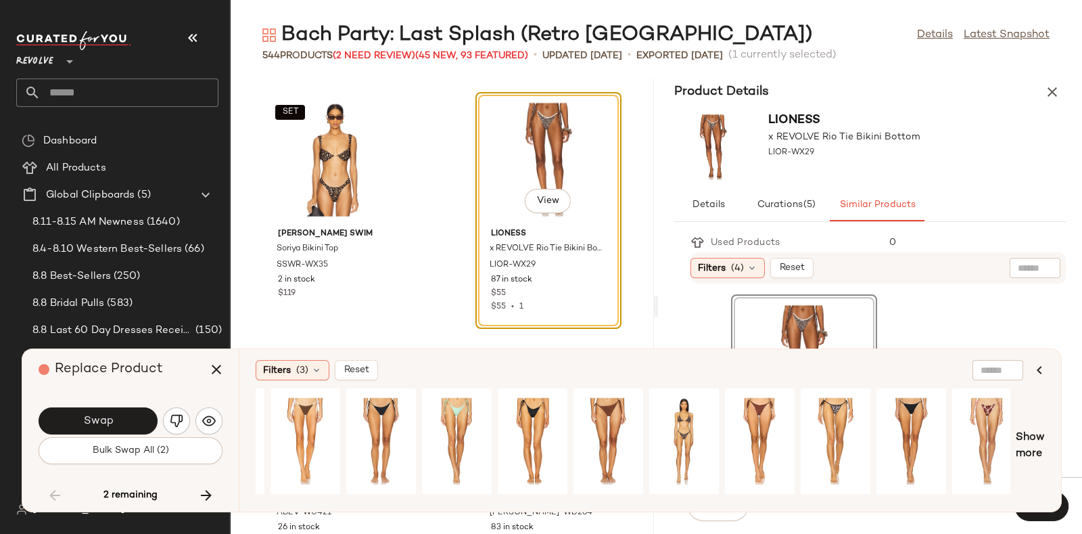
click at [1045, 436] on div "Filters (3) Reset View Show more" at bounding box center [650, 430] width 822 height 162
click at [1025, 440] on span "Show more" at bounding box center [1030, 445] width 29 height 32
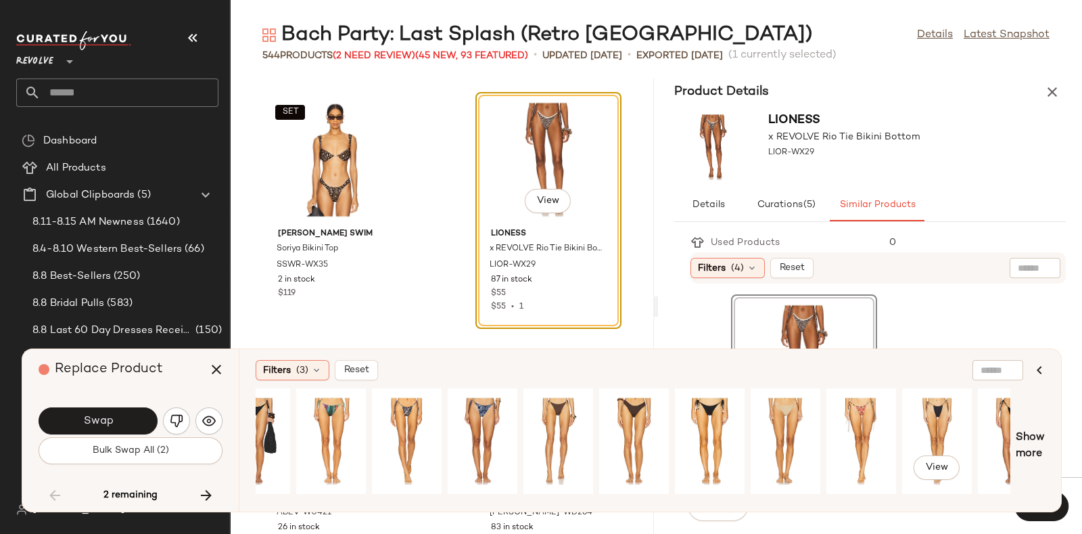
scroll to position [0, 3782]
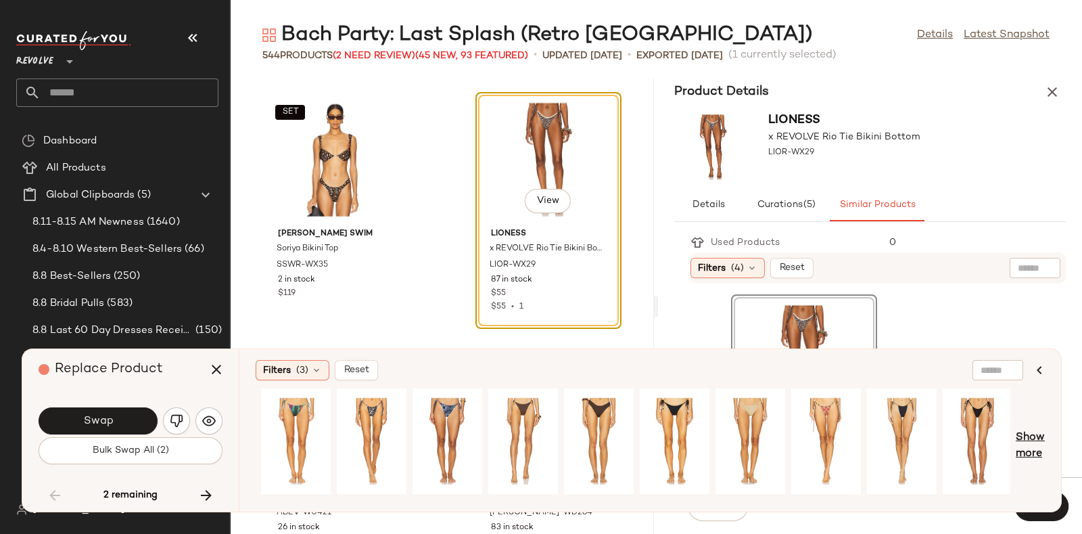
click at [1020, 440] on span "Show more" at bounding box center [1030, 445] width 29 height 32
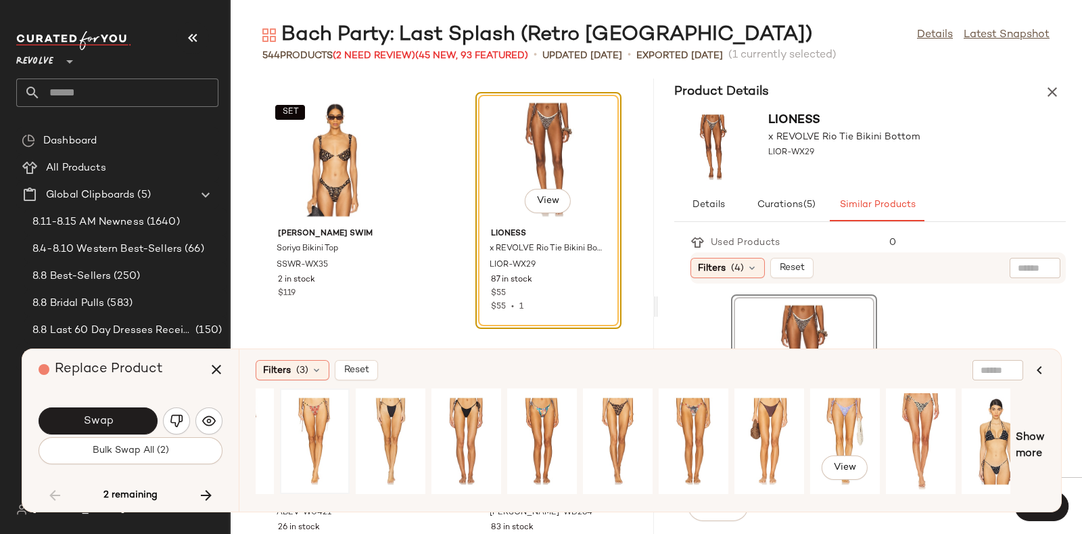
scroll to position [0, 4294]
click at [551, 410] on div "View" at bounding box center [541, 441] width 60 height 96
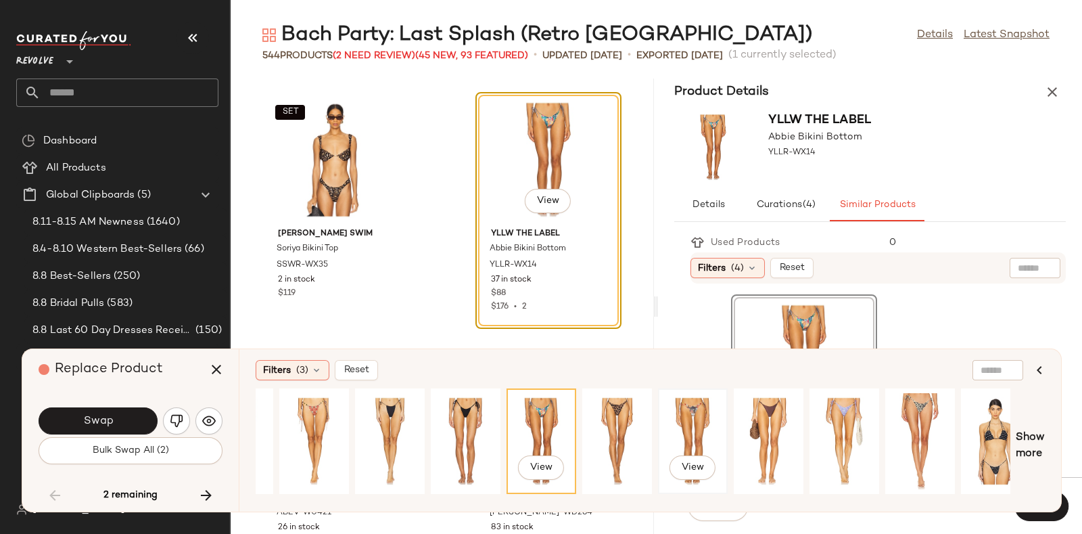
click at [699, 413] on div "View" at bounding box center [693, 441] width 60 height 96
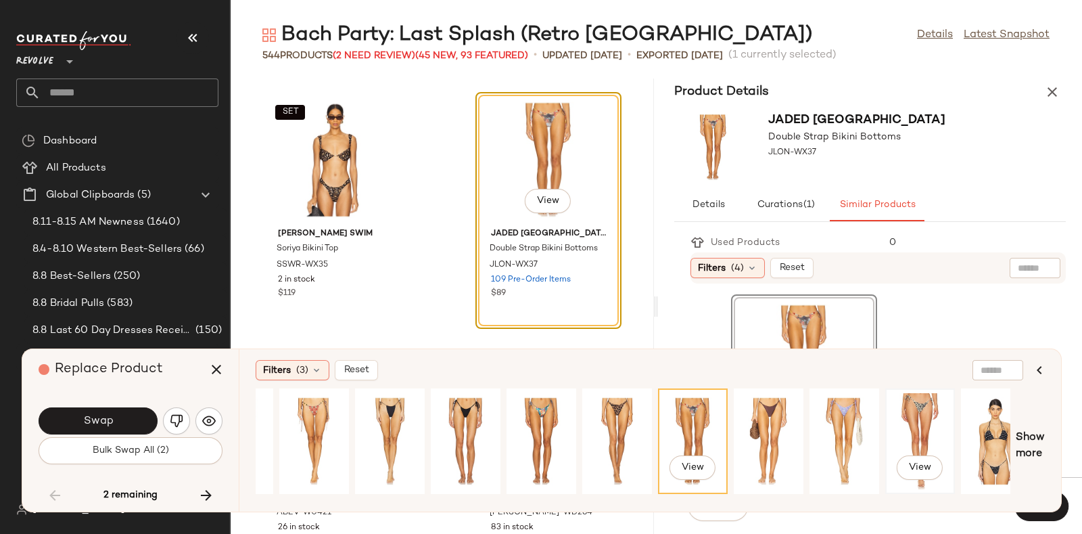
click at [920, 420] on div "View" at bounding box center [920, 441] width 60 height 96
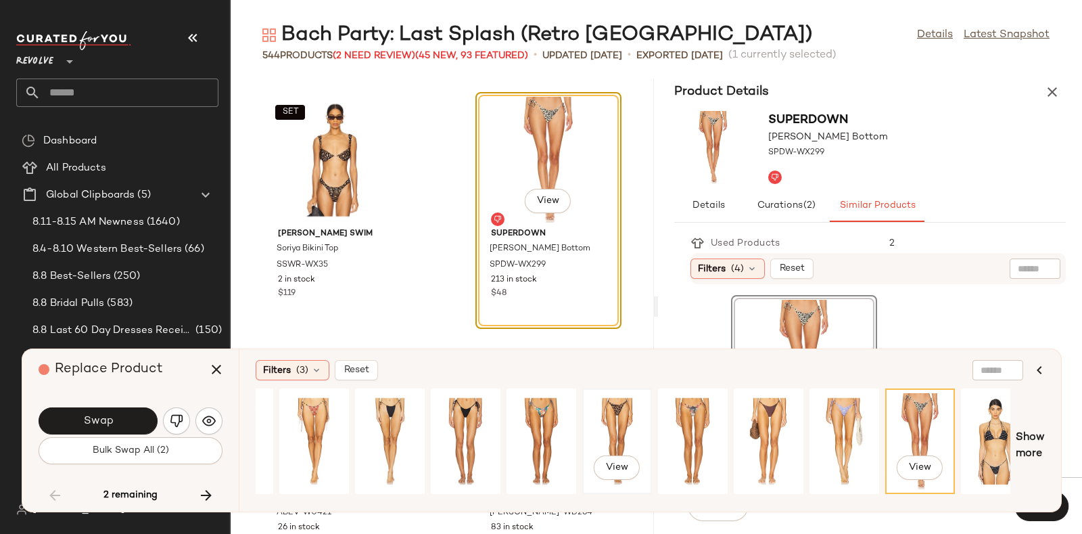
click at [628, 417] on div "View" at bounding box center [617, 441] width 60 height 96
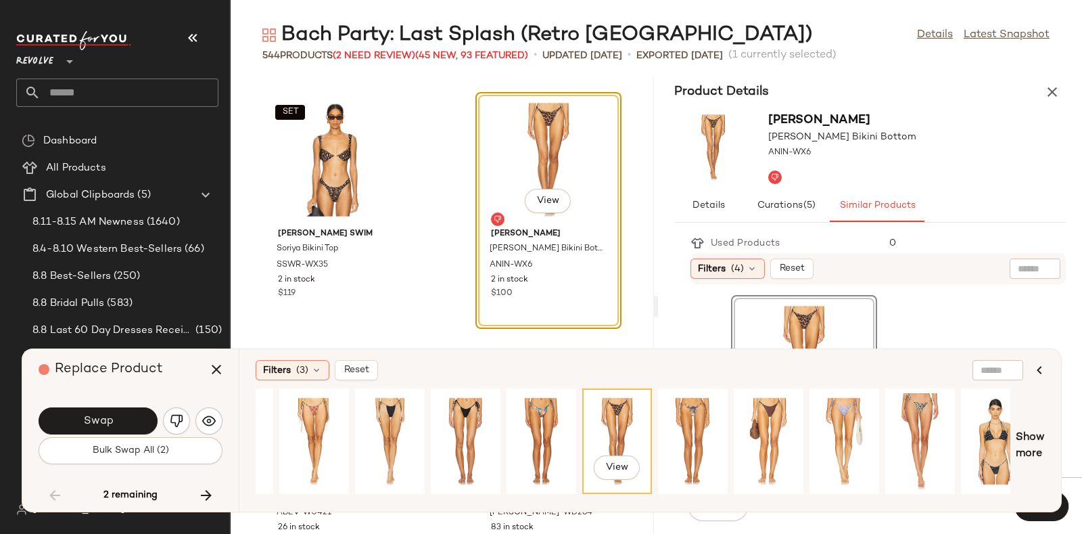
scroll to position [0, 4463]
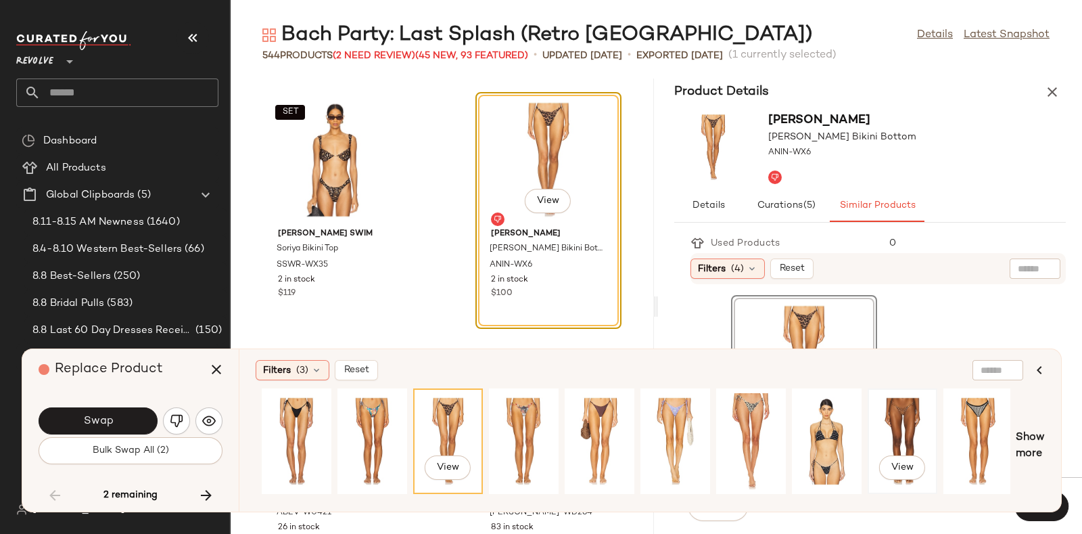
click at [913, 419] on div "View" at bounding box center [902, 441] width 60 height 96
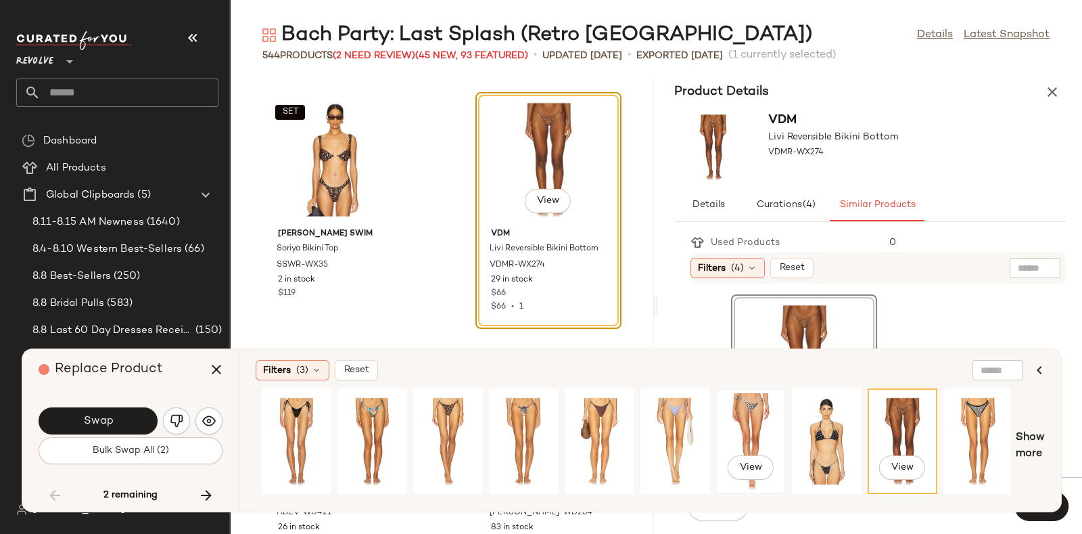
click at [753, 420] on div "View" at bounding box center [751, 441] width 60 height 96
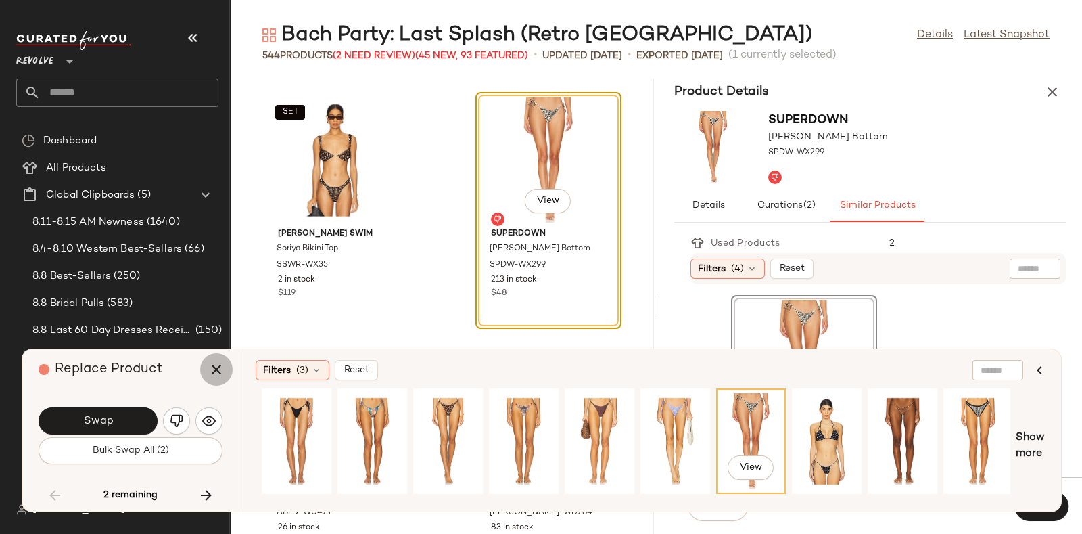
click at [220, 364] on icon "button" at bounding box center [216, 369] width 16 height 16
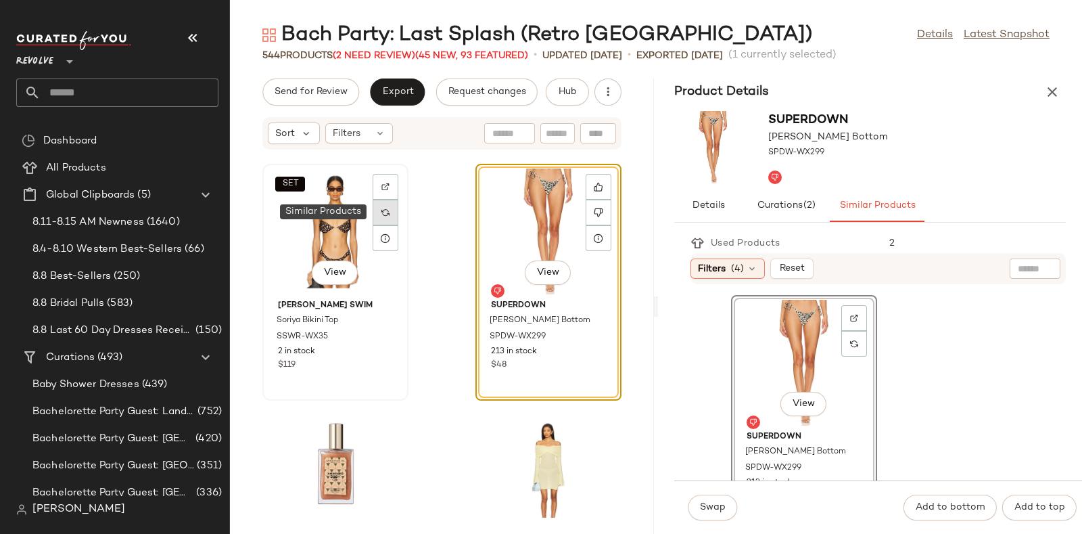
click at [386, 214] on img at bounding box center [385, 212] width 8 height 8
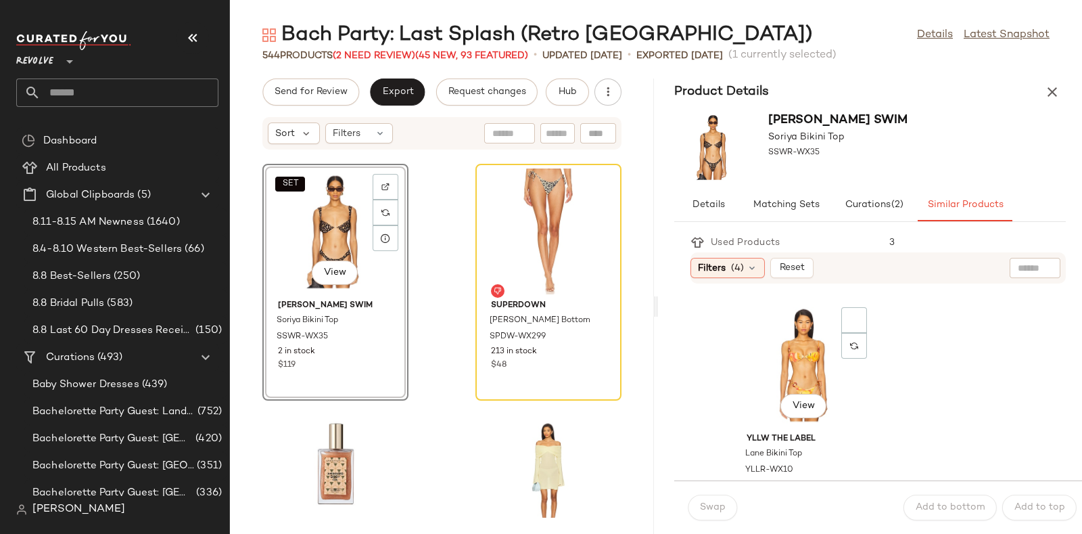
scroll to position [1232, 0]
click at [801, 339] on div "View" at bounding box center [804, 367] width 137 height 126
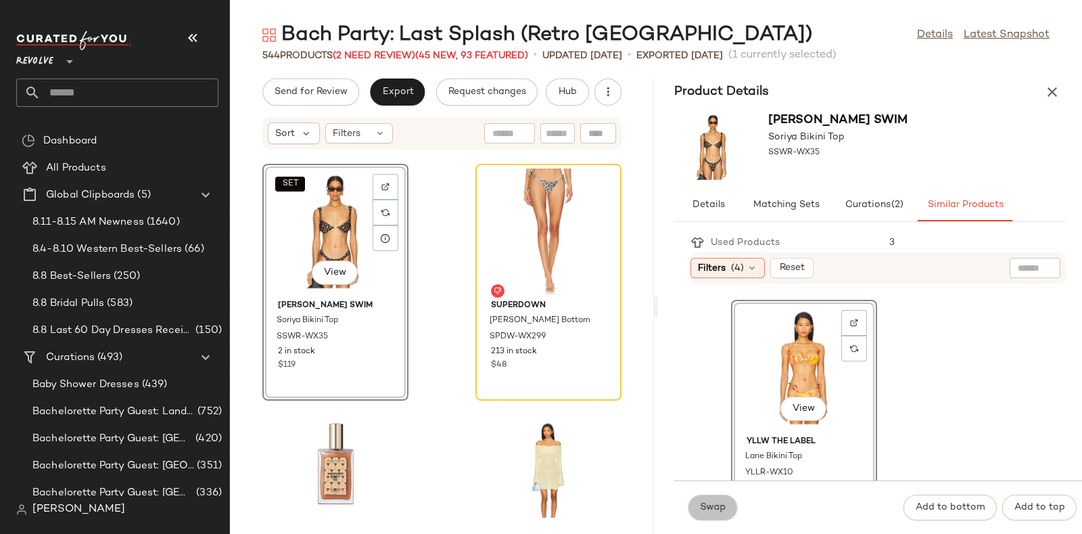
click at [709, 502] on span "Swap" at bounding box center [712, 507] width 26 height 11
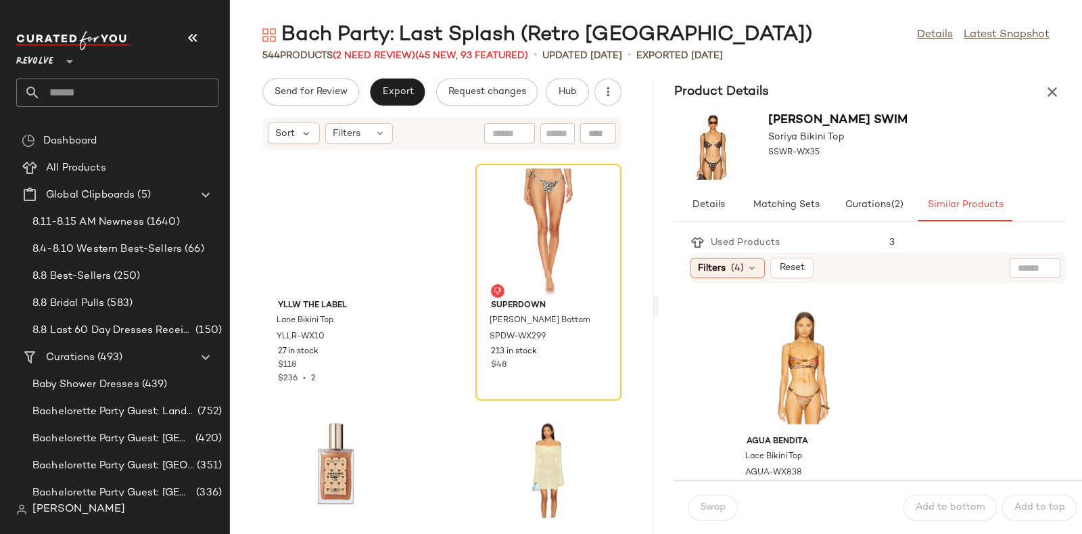
scroll to position [1480, 0]
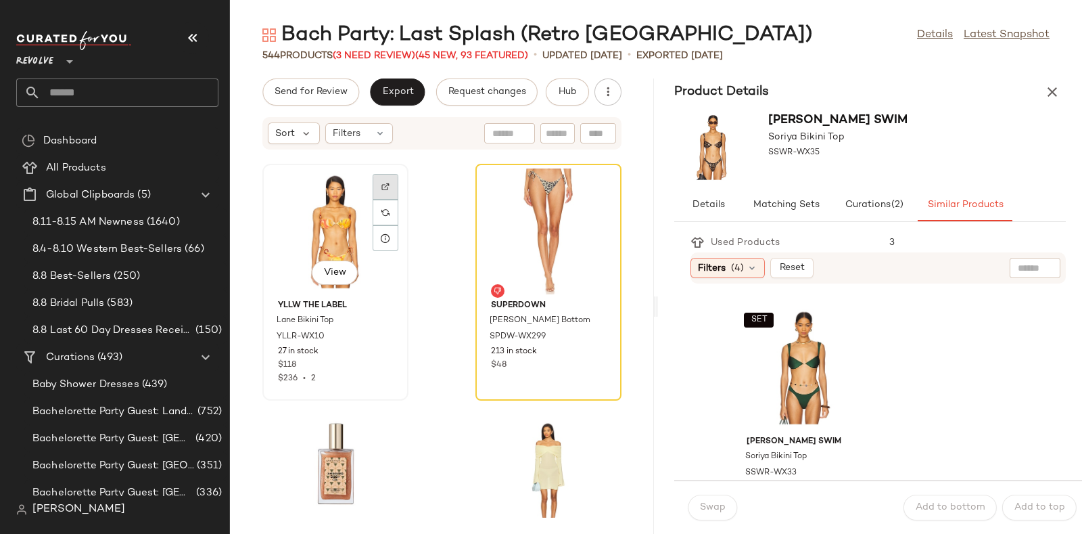
click at [387, 199] on div at bounding box center [386, 212] width 26 height 26
click at [546, 79] on div "Hub" at bounding box center [567, 91] width 43 height 27
click at [568, 93] on span "Hub" at bounding box center [567, 92] width 19 height 11
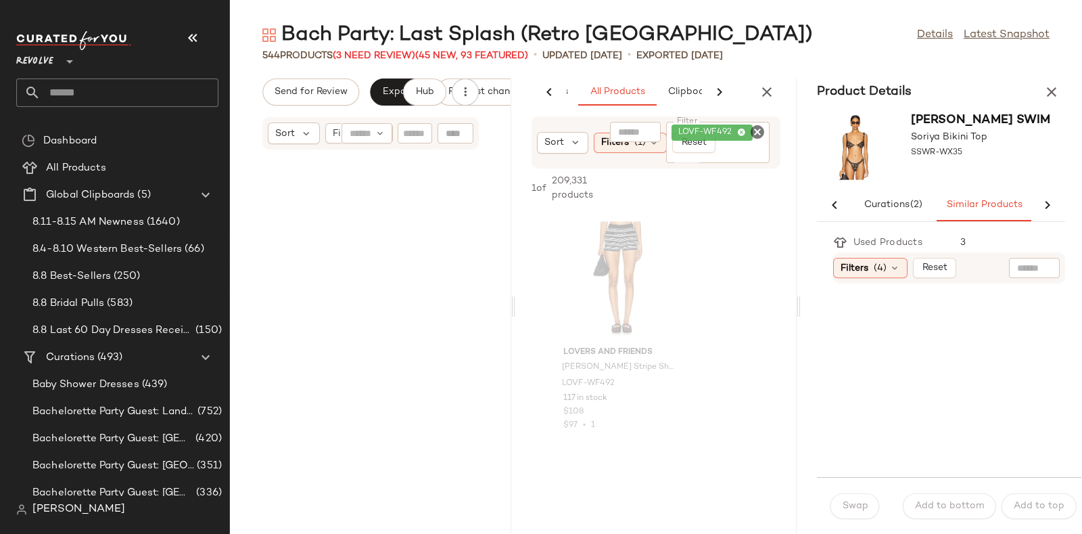
scroll to position [130685, 0]
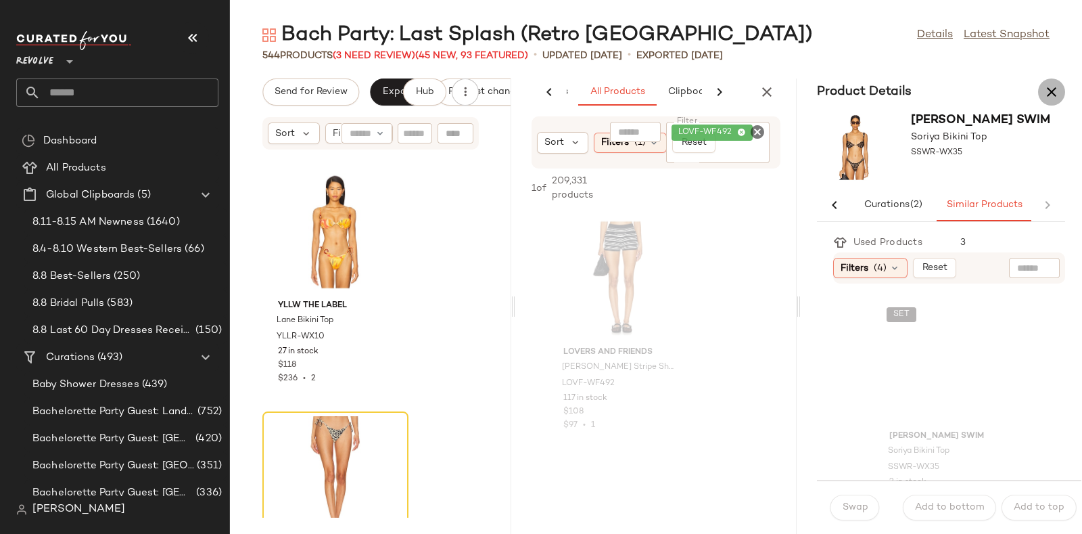
click at [1062, 91] on button "button" at bounding box center [1051, 91] width 27 height 27
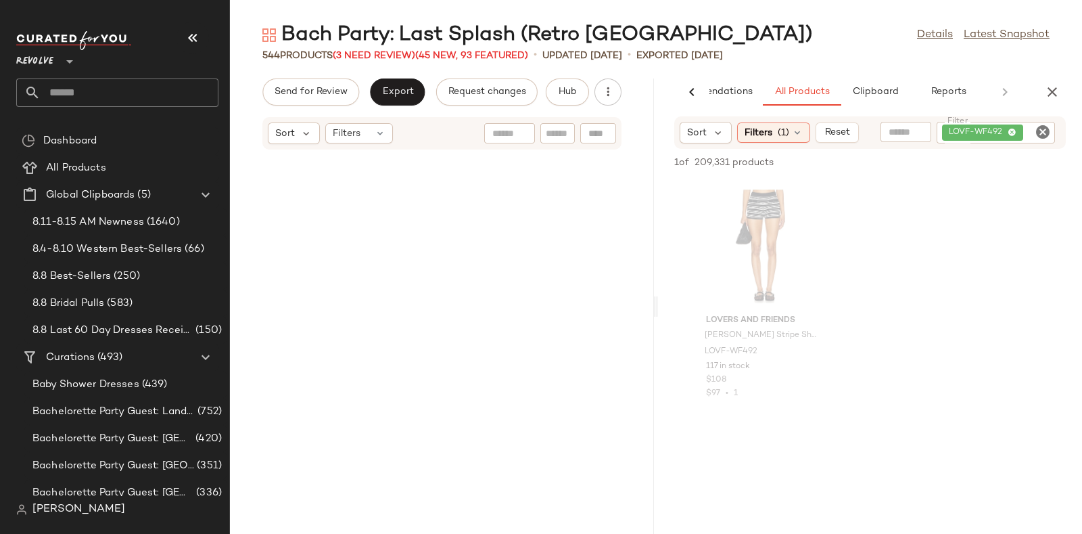
scroll to position [65343, 0]
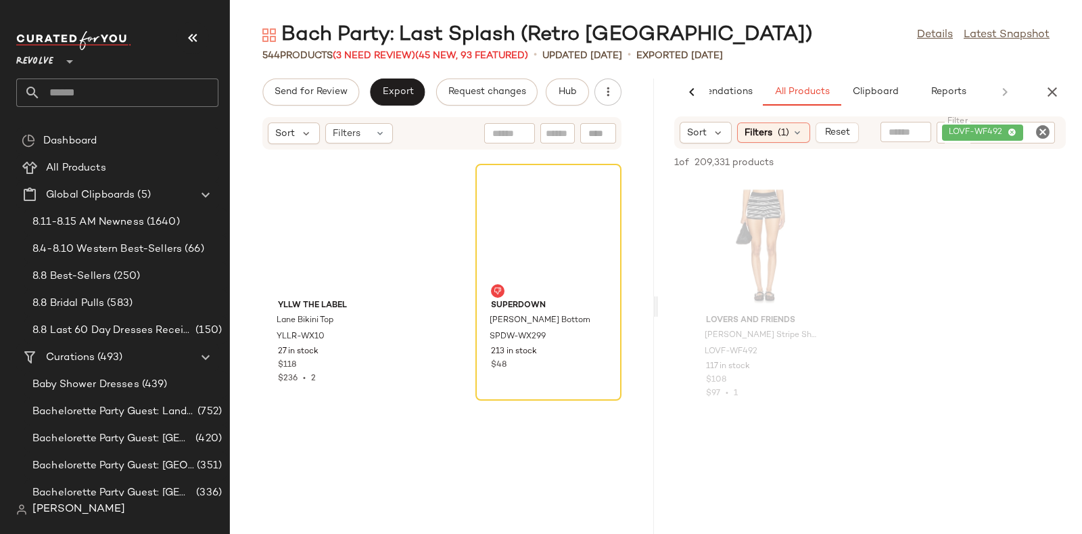
click at [1048, 130] on icon "Clear Filter" at bounding box center [1043, 132] width 16 height 16
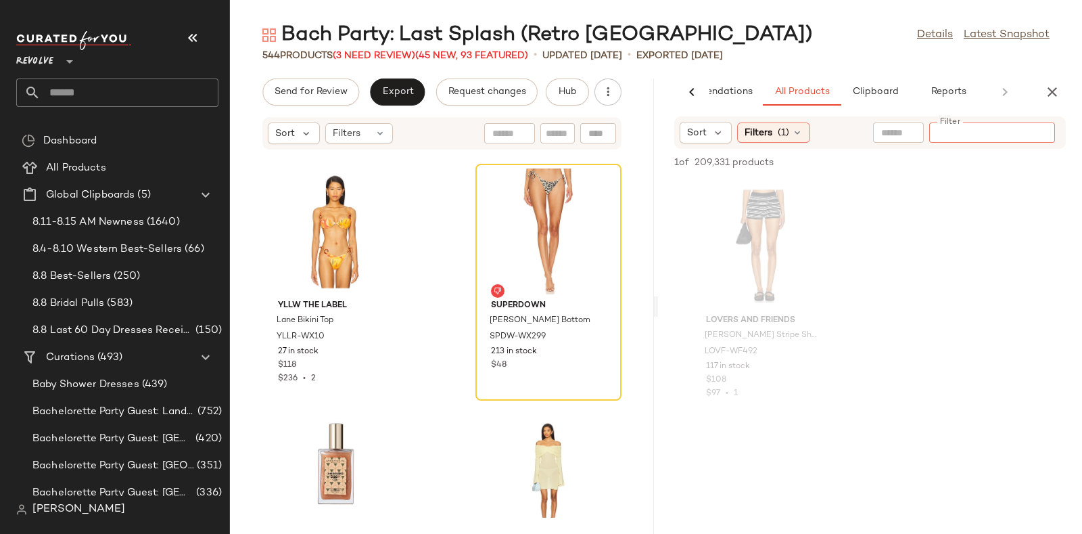
paste input "*********"
type input "*********"
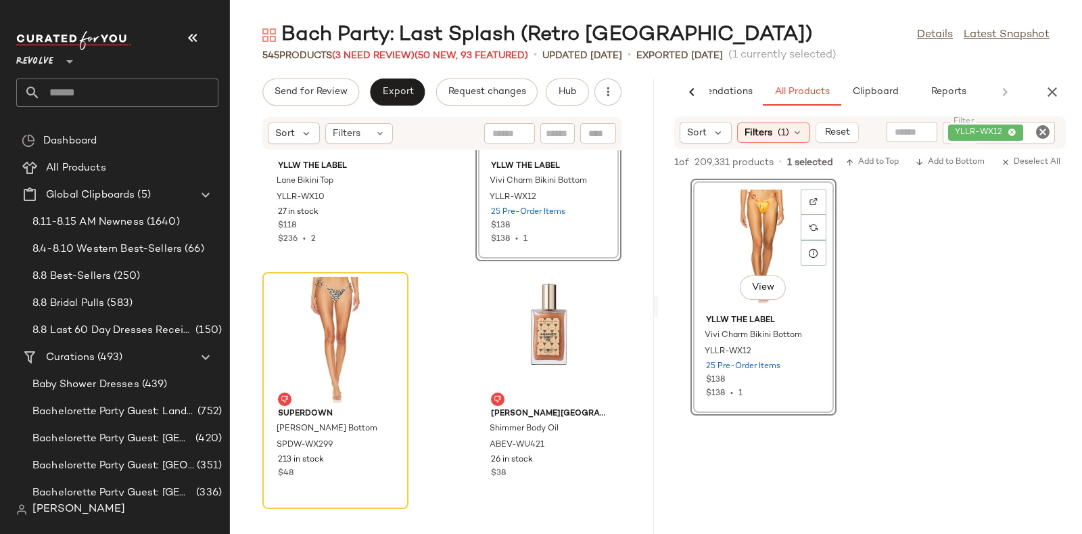
scroll to position [65496, 0]
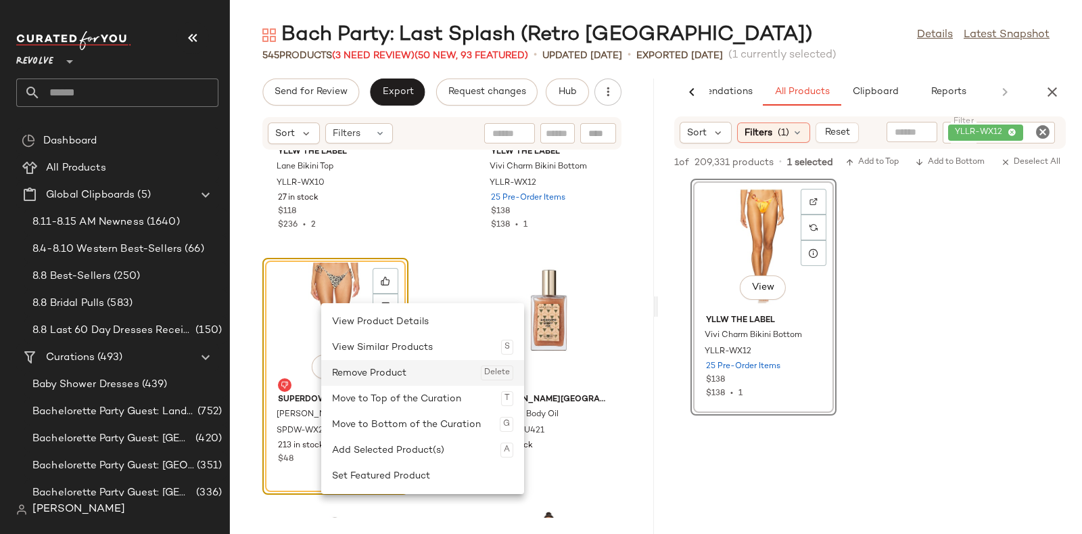
click at [358, 365] on div "Remove Product Delete" at bounding box center [422, 373] width 181 height 26
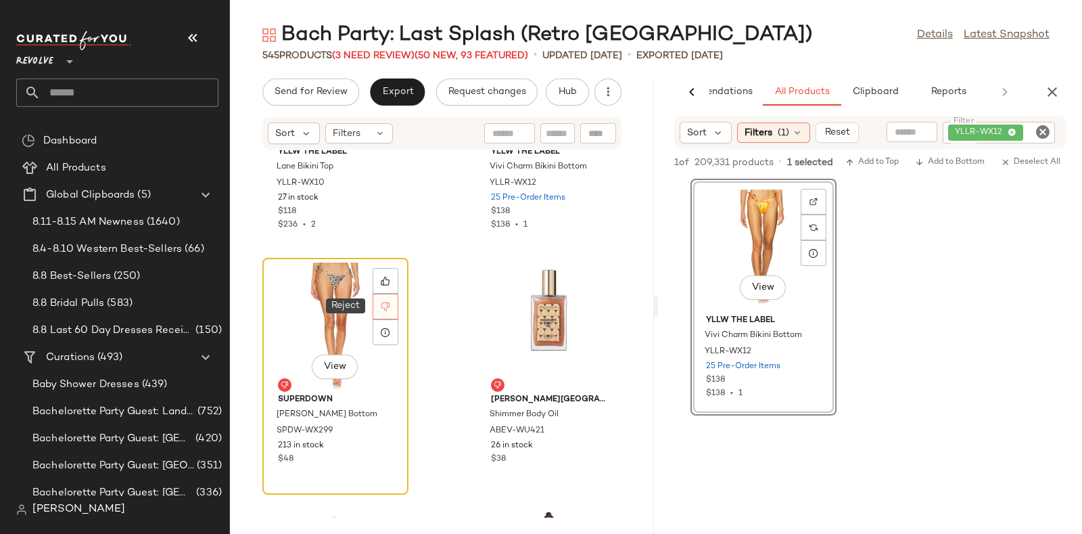
click at [388, 302] on icon at bounding box center [385, 306] width 9 height 9
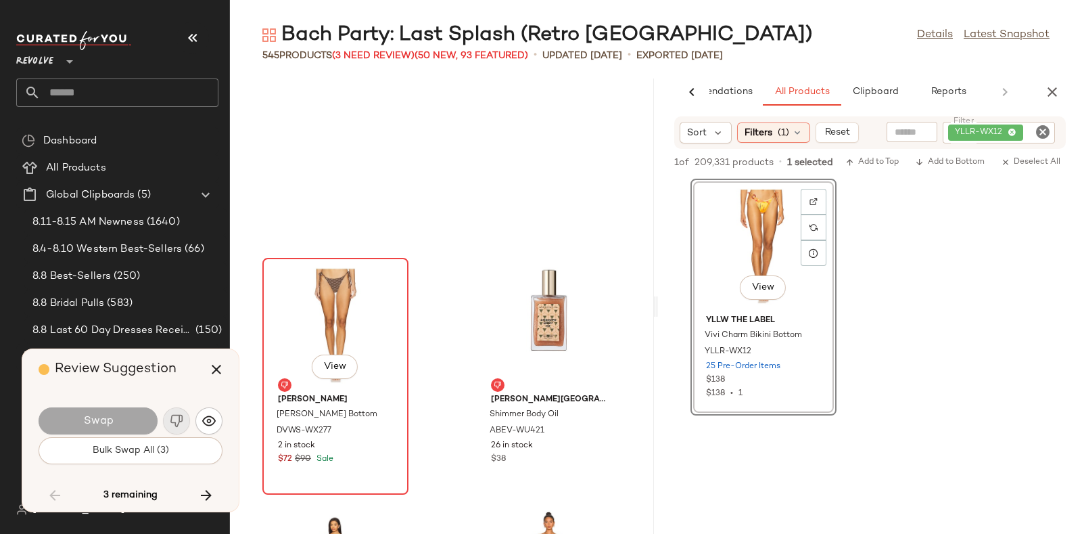
scroll to position [65590, 0]
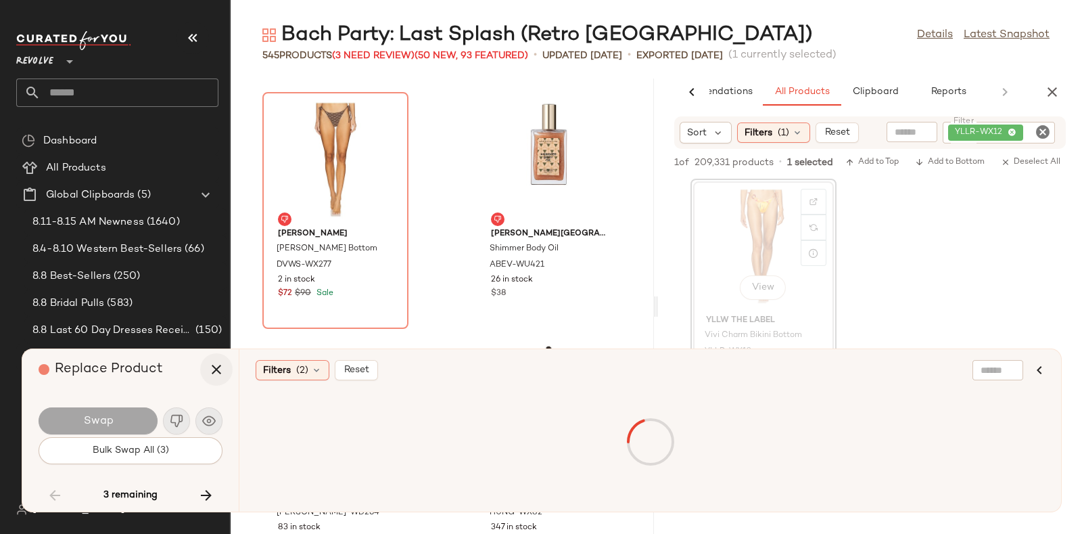
click at [220, 356] on button "button" at bounding box center [216, 369] width 32 height 32
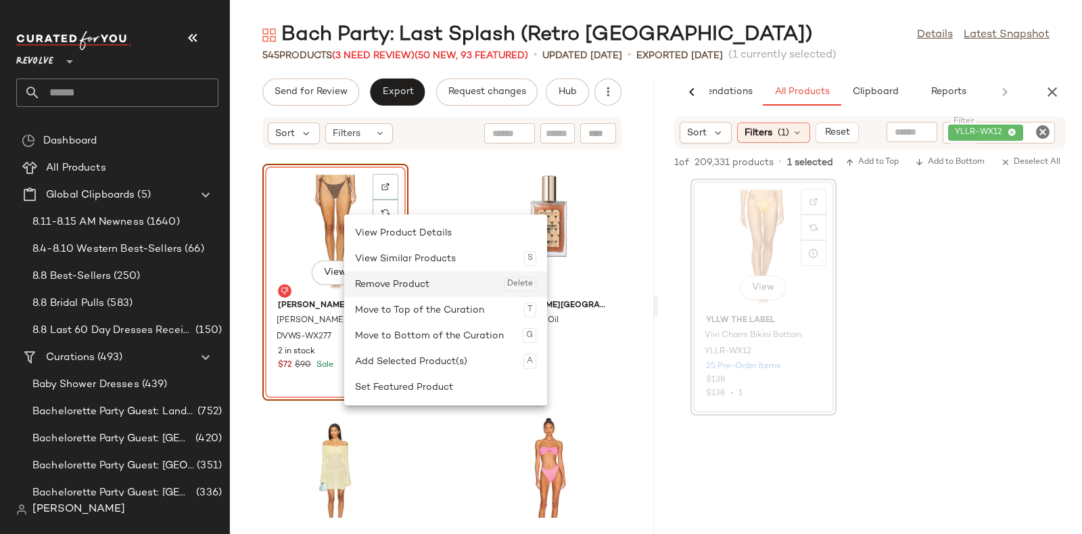
click at [389, 282] on div "Remove Product Delete" at bounding box center [445, 284] width 181 height 26
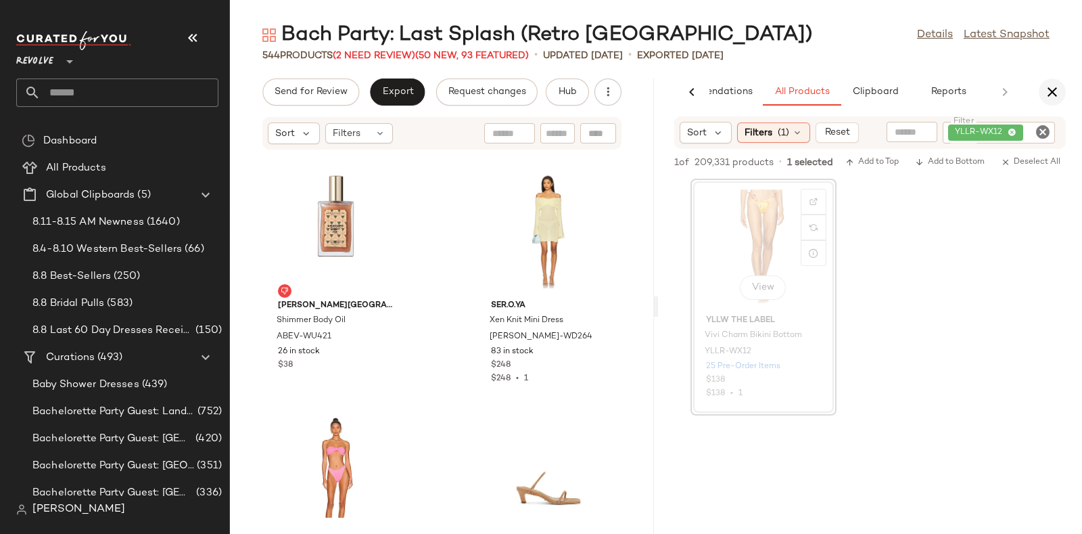
click at [1058, 90] on icon "button" at bounding box center [1052, 92] width 16 height 16
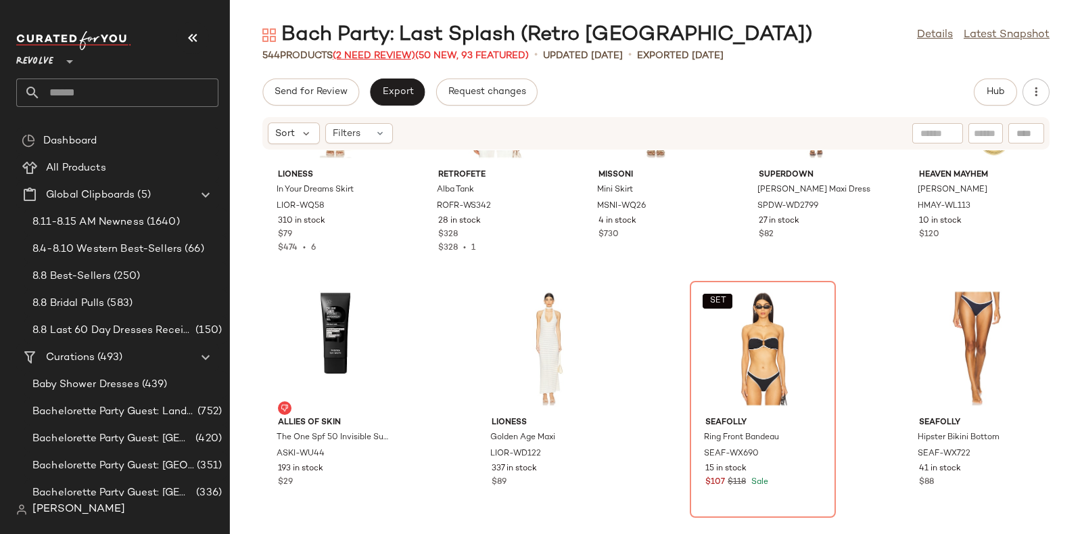
click at [379, 55] on span "(2 Need Review)" at bounding box center [374, 56] width 83 height 10
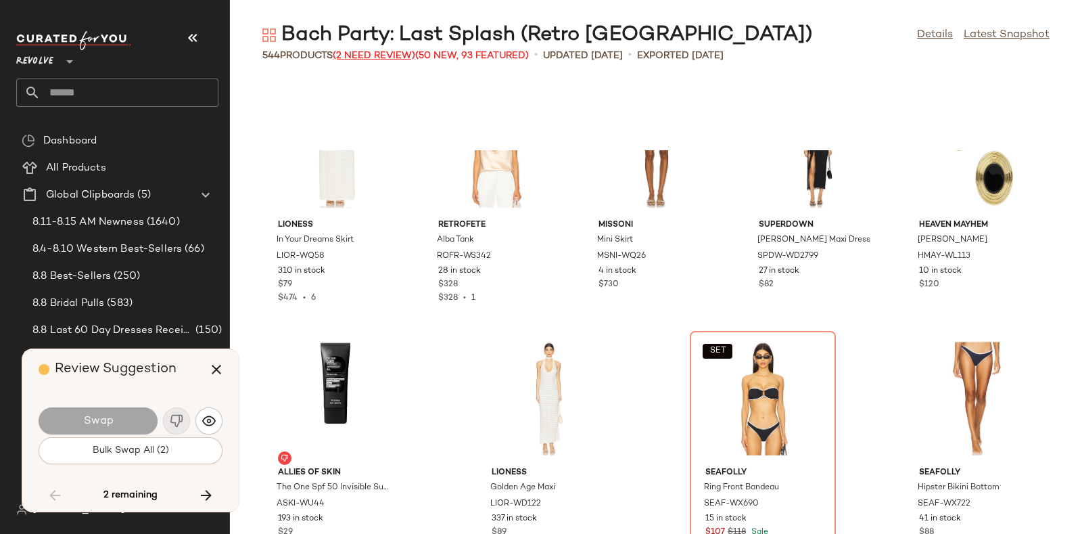
scroll to position [26526, 0]
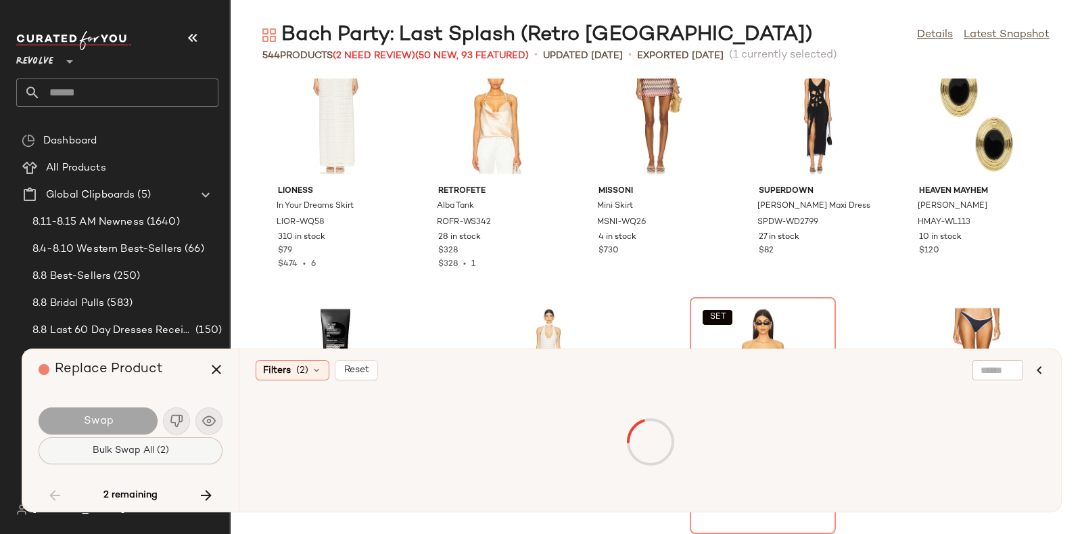
click at [168, 445] on span "Bulk Swap All (2)" at bounding box center [130, 450] width 77 height 11
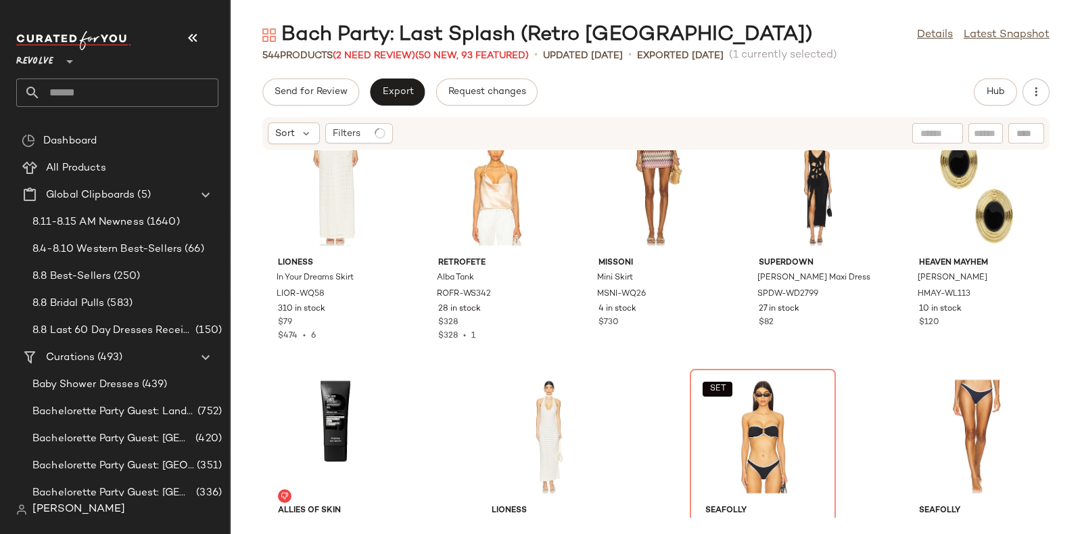
scroll to position [26614, 0]
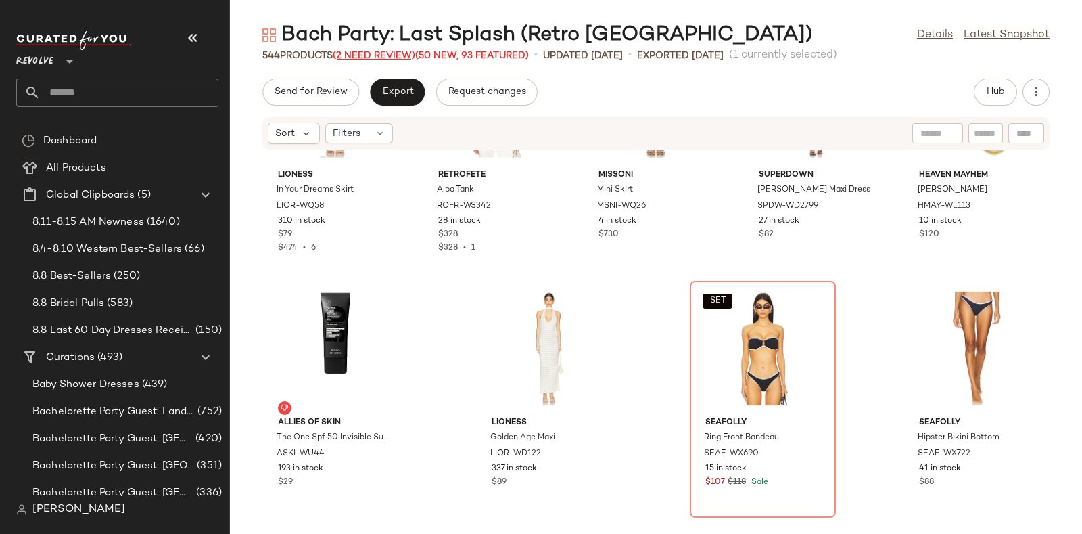
click at [392, 55] on span "(2 Need Review)" at bounding box center [374, 56] width 83 height 10
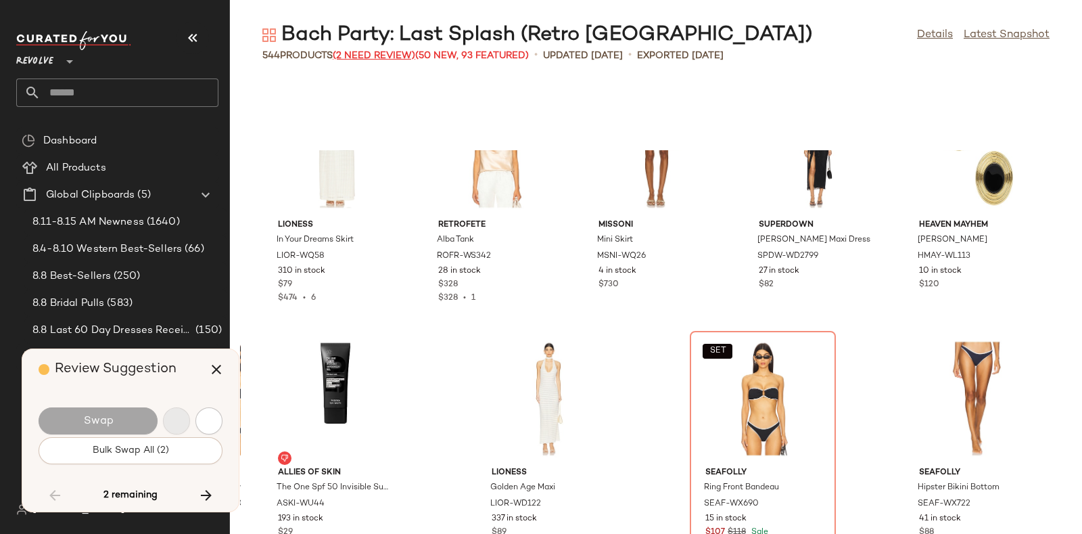
scroll to position [26526, 0]
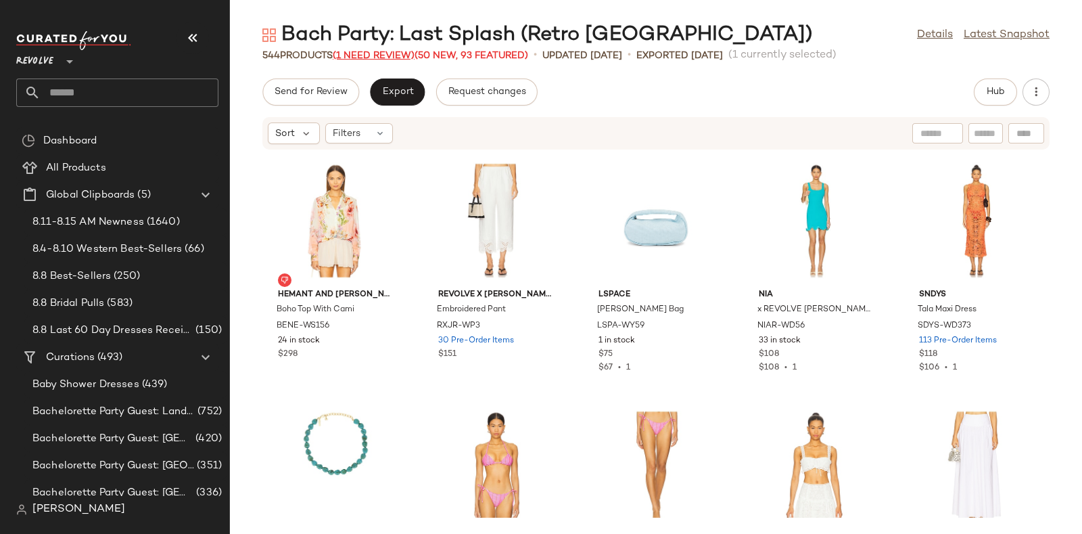
click at [385, 52] on span "(1 Need Review)" at bounding box center [374, 56] width 82 height 10
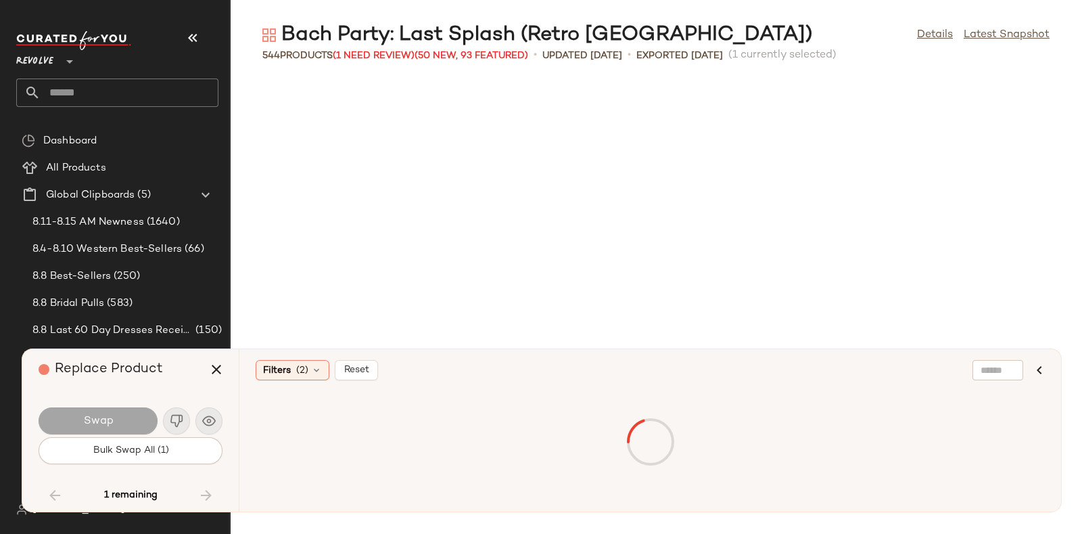
scroll to position [26526, 0]
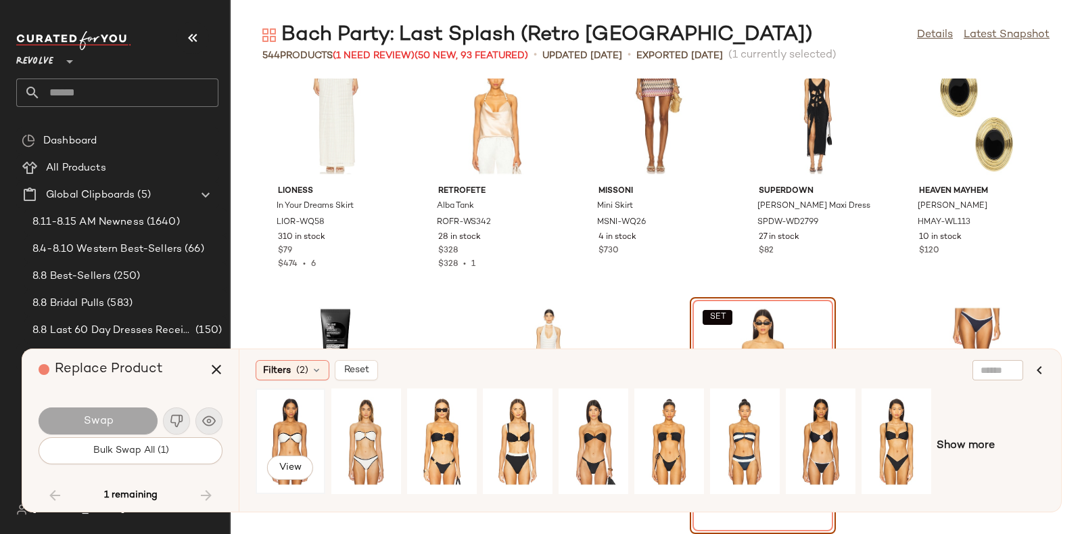
click at [284, 427] on div "View" at bounding box center [290, 441] width 60 height 96
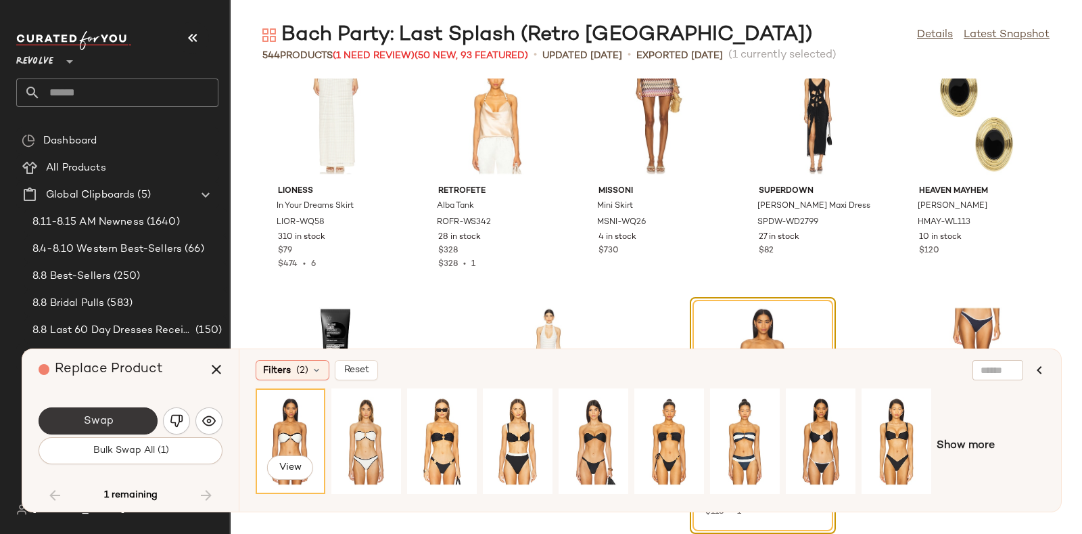
click at [114, 419] on button "Swap" at bounding box center [98, 420] width 119 height 27
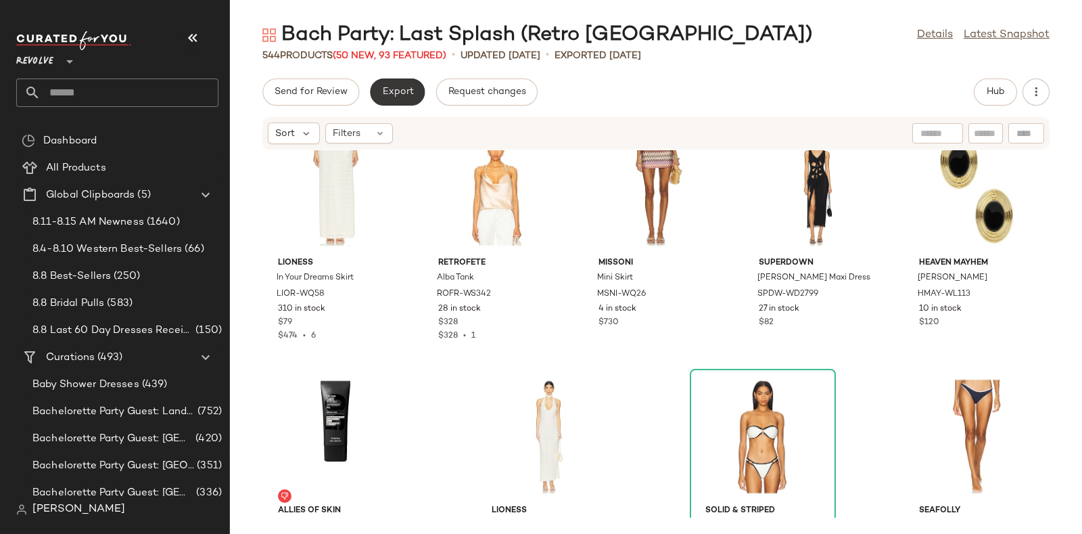
click at [406, 89] on span "Export" at bounding box center [397, 92] width 32 height 11
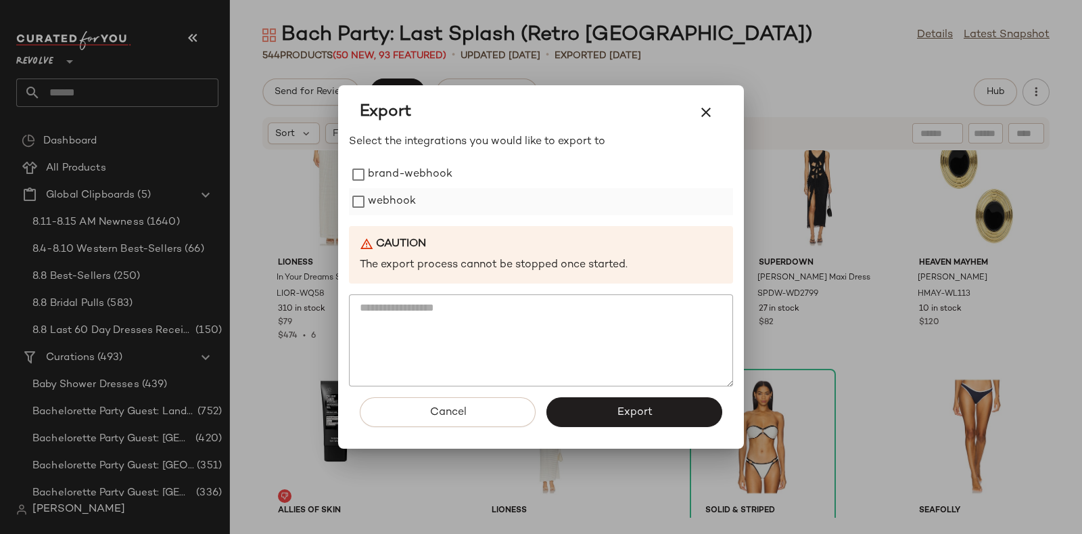
click at [402, 199] on label "webhook" at bounding box center [392, 201] width 48 height 27
click at [580, 413] on button "Export" at bounding box center [634, 412] width 176 height 30
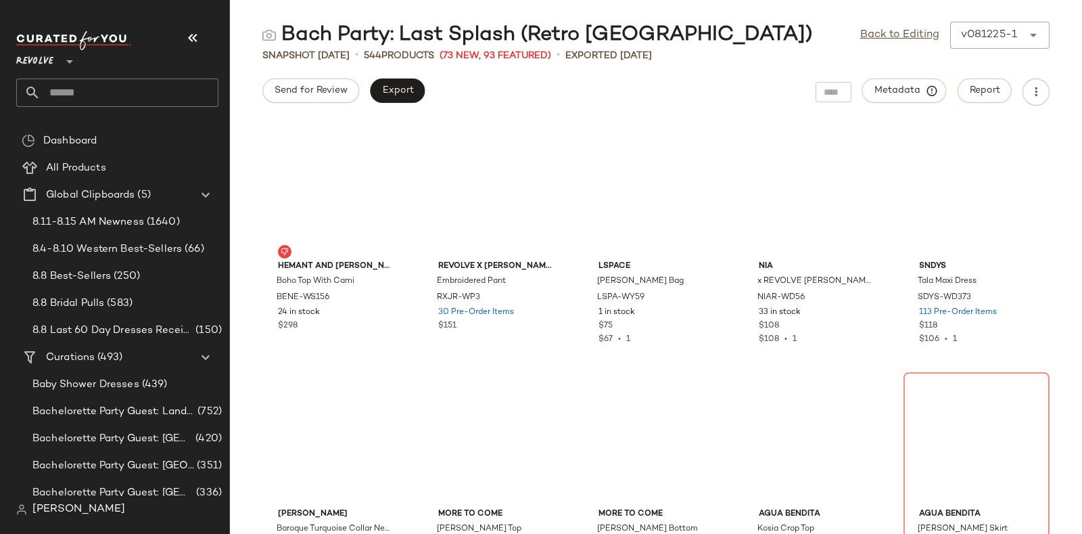
click at [165, 90] on input "text" at bounding box center [130, 92] width 178 height 28
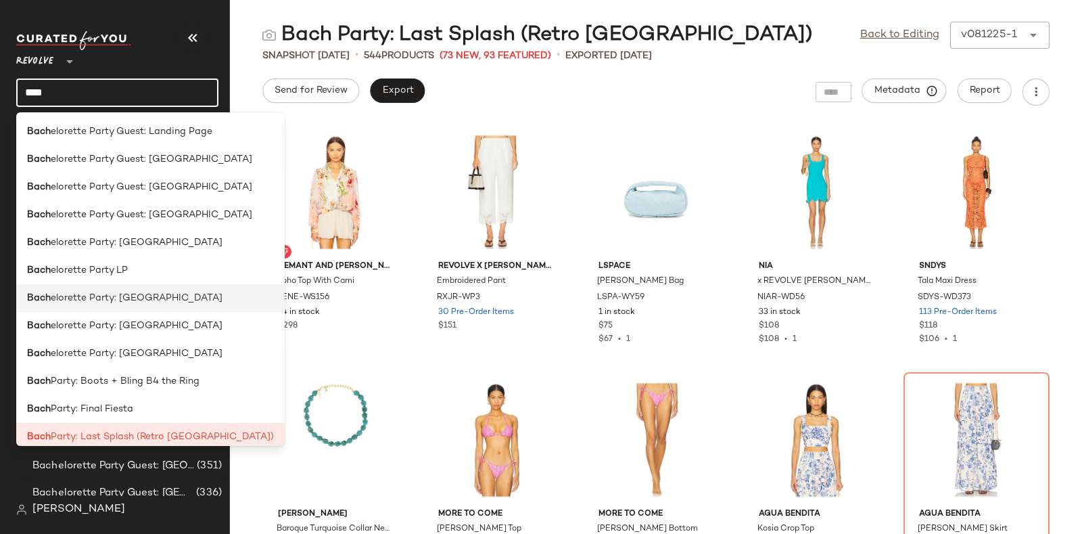
scroll to position [121, 0]
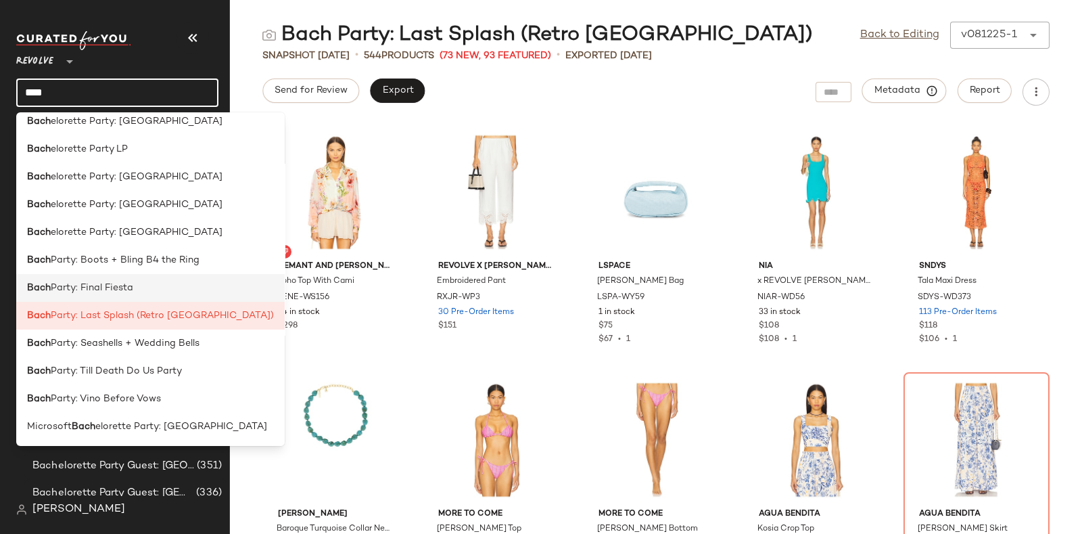
type input "****"
click at [164, 285] on div "Bach Party: Final Fiesta" at bounding box center [150, 288] width 247 height 14
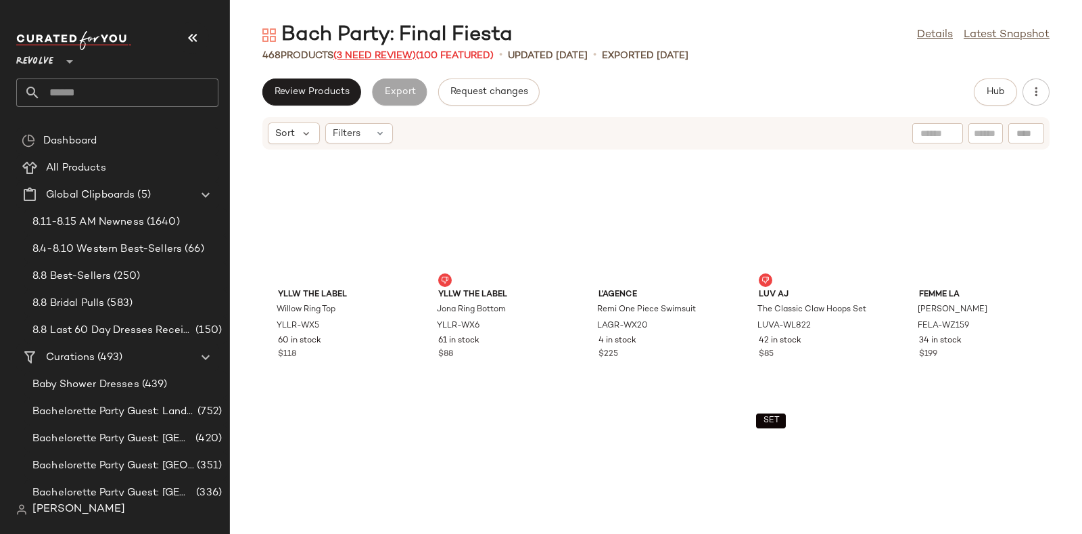
click at [365, 53] on span "(3 Need Review)" at bounding box center [374, 56] width 83 height 10
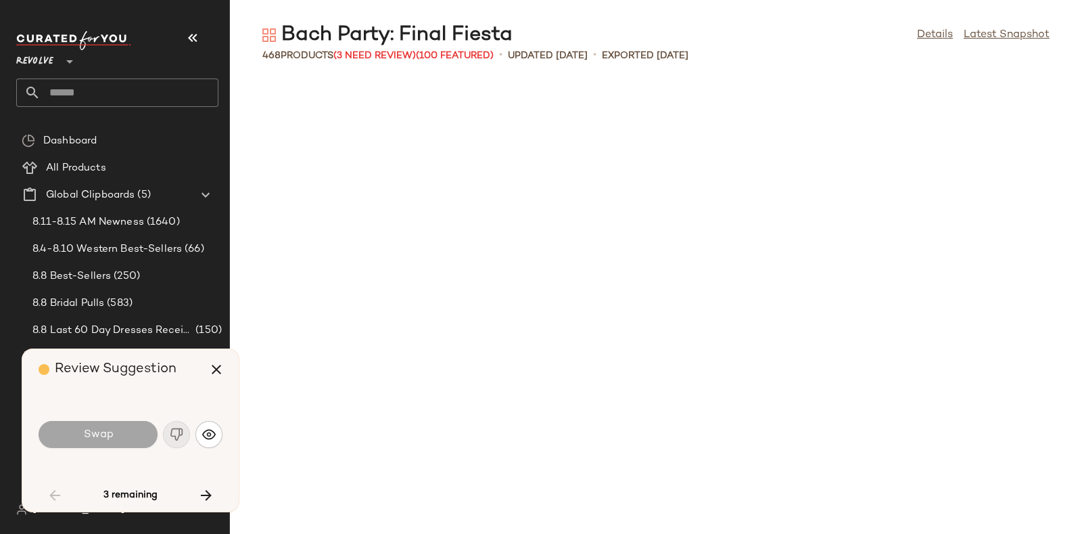
scroll to position [1237, 0]
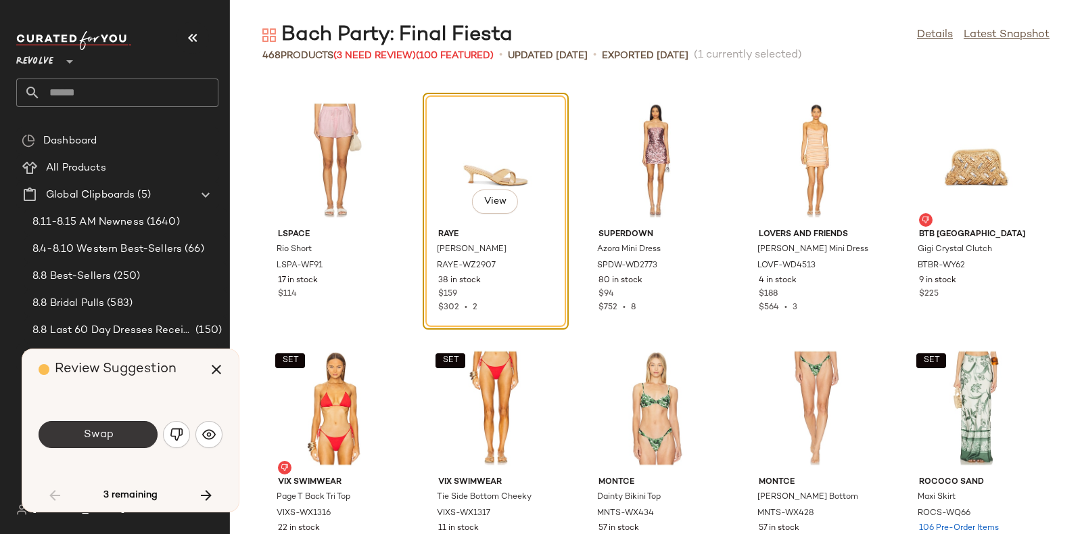
click at [122, 432] on button "Swap" at bounding box center [98, 434] width 119 height 27
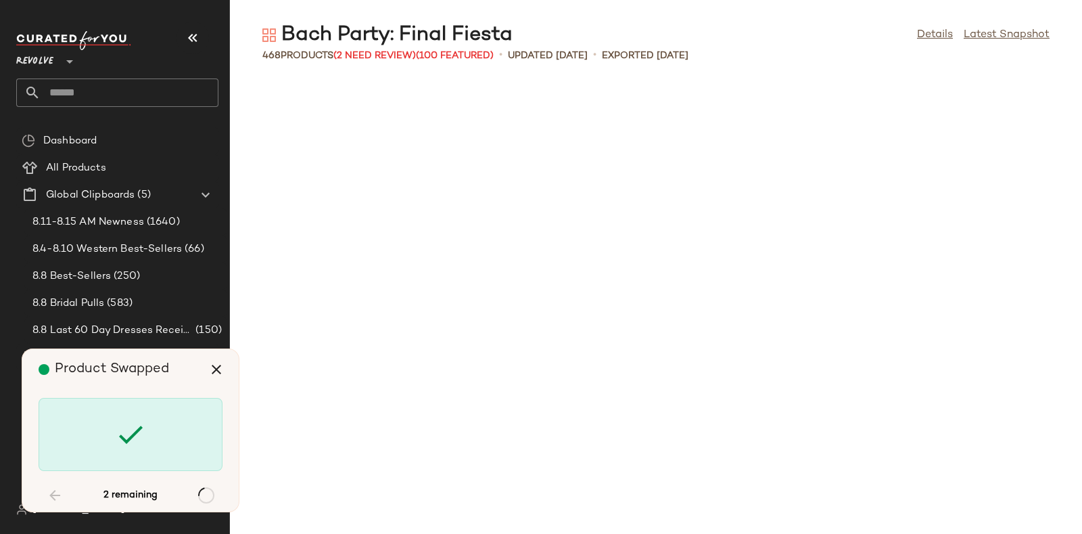
scroll to position [13118, 0]
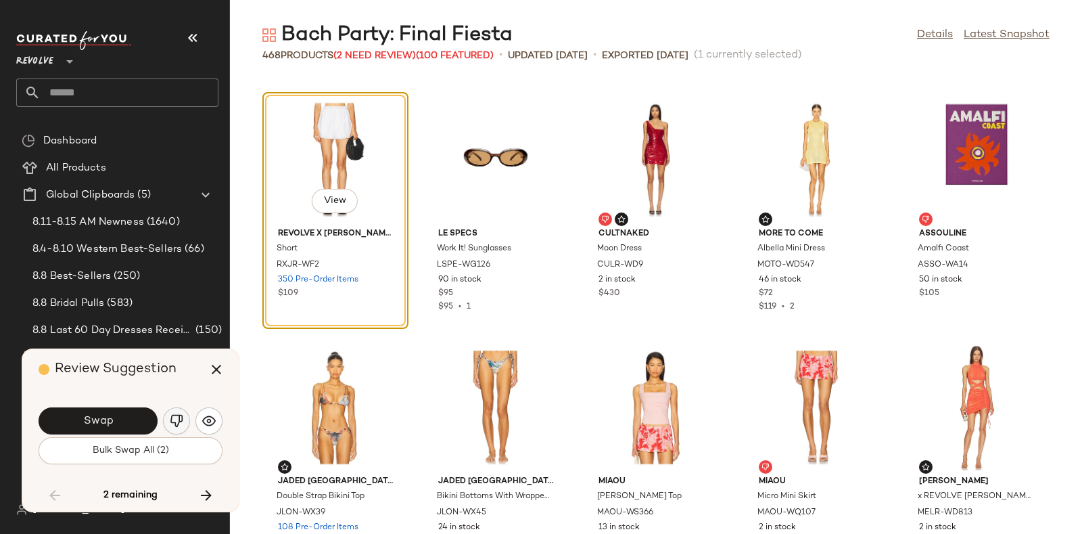
click at [177, 414] on img "button" at bounding box center [177, 421] width 14 height 14
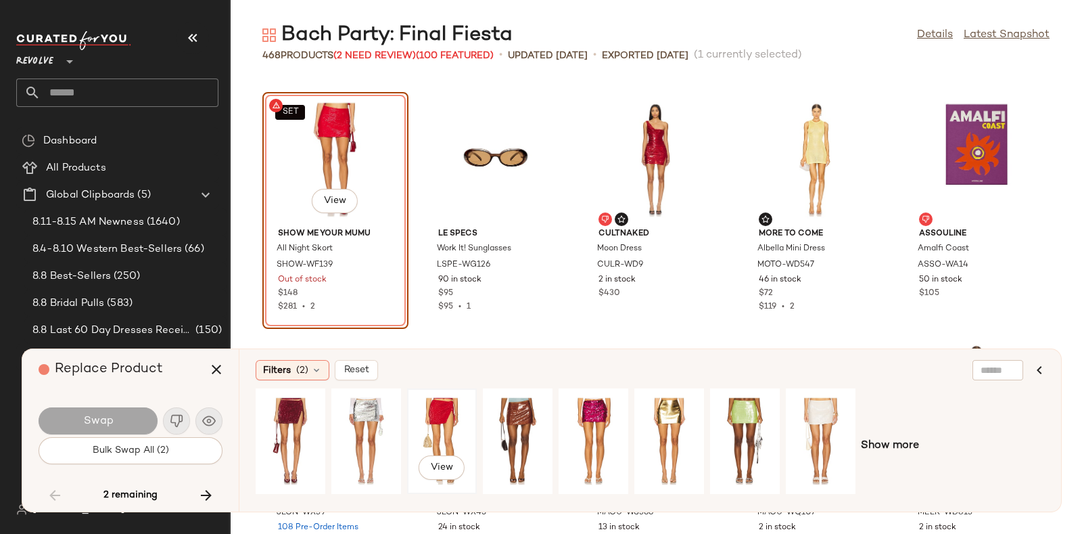
click at [439, 425] on div "View" at bounding box center [442, 441] width 60 height 96
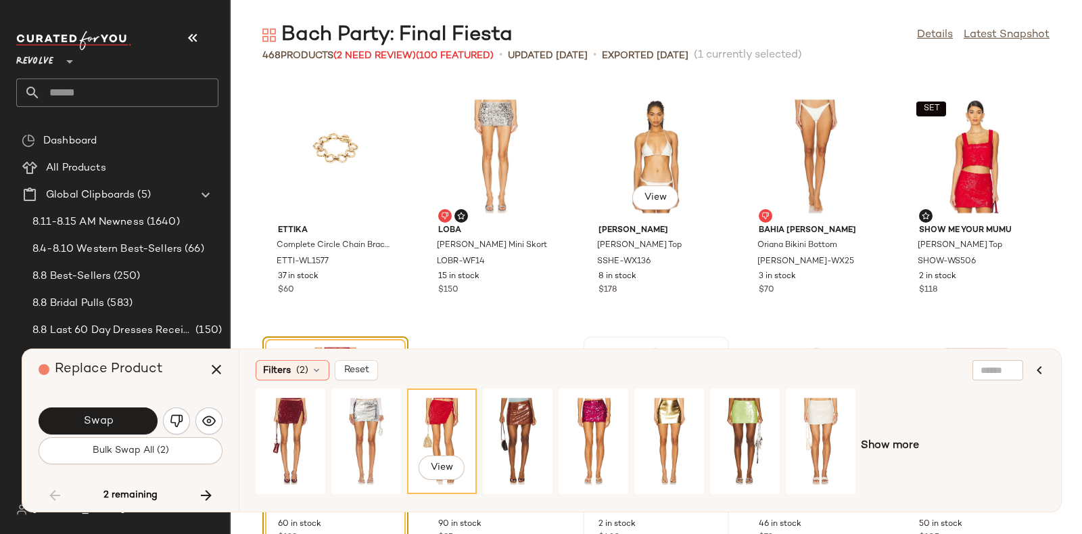
scroll to position [12885, 0]
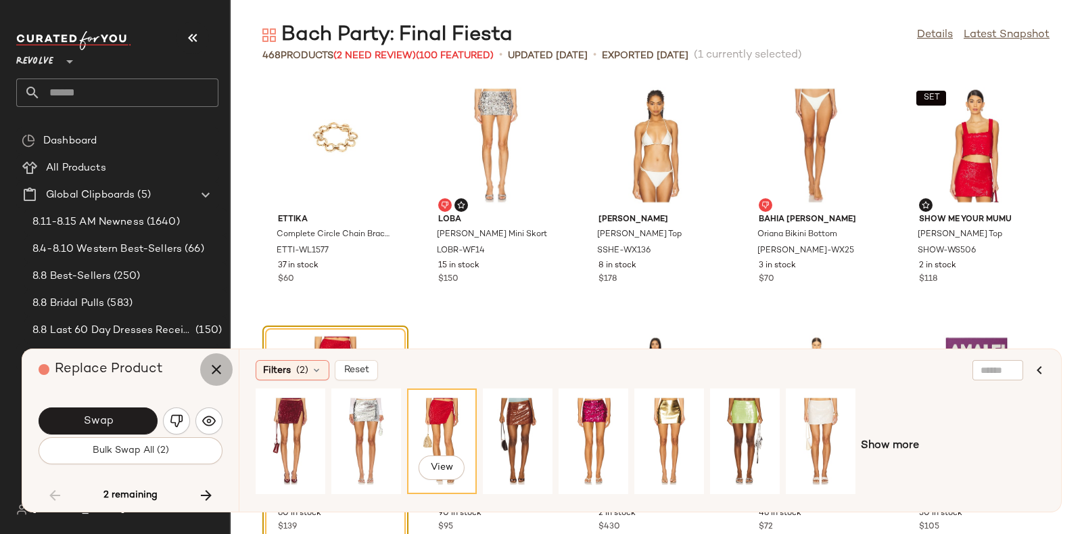
click at [217, 370] on icon "button" at bounding box center [216, 369] width 16 height 16
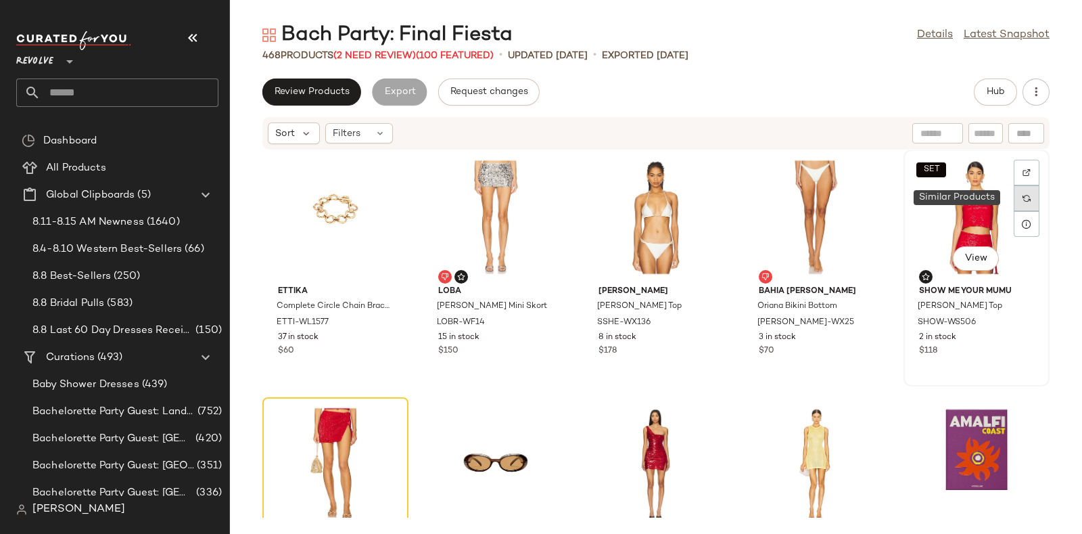
click at [1023, 198] on img at bounding box center [1027, 198] width 8 height 8
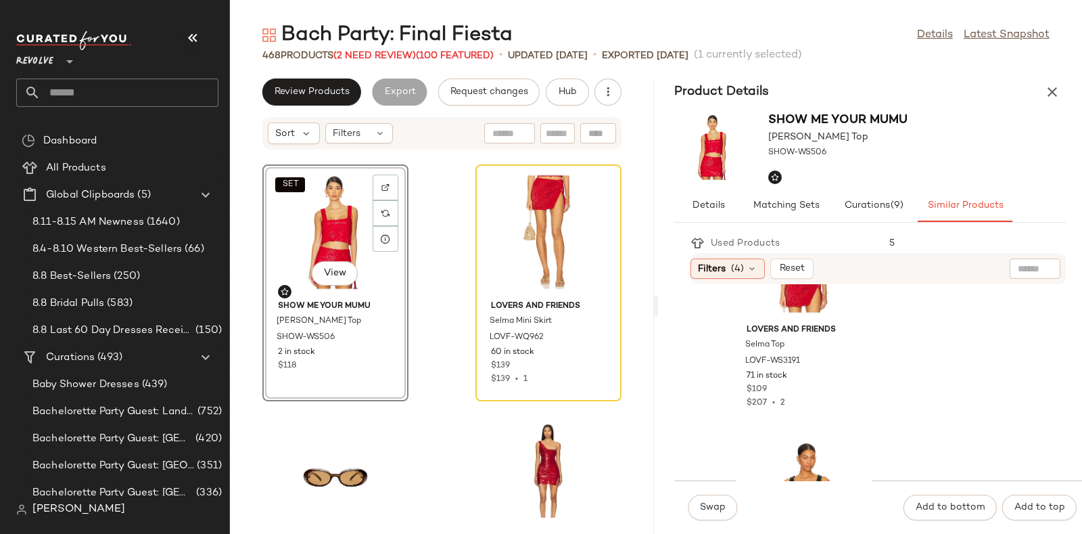
scroll to position [324, 0]
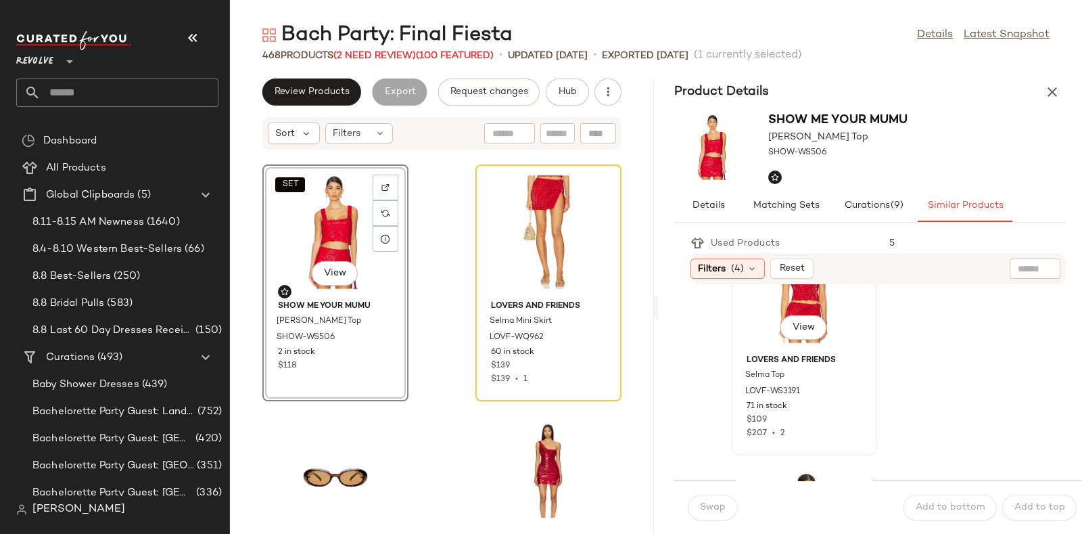
click at [819, 315] on div "View" at bounding box center [803, 328] width 46 height 27
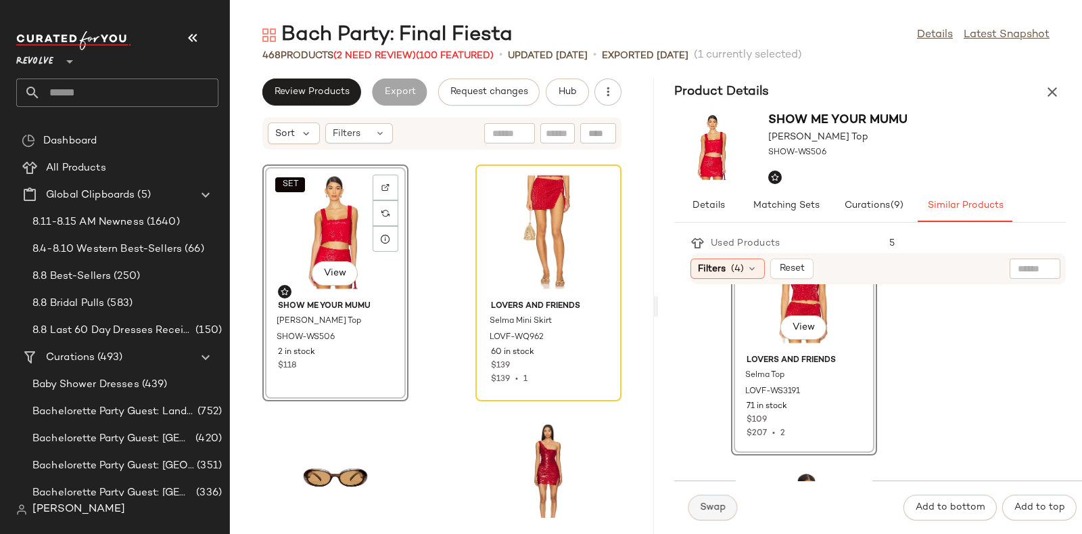
click at [699, 509] on span "Swap" at bounding box center [712, 507] width 26 height 11
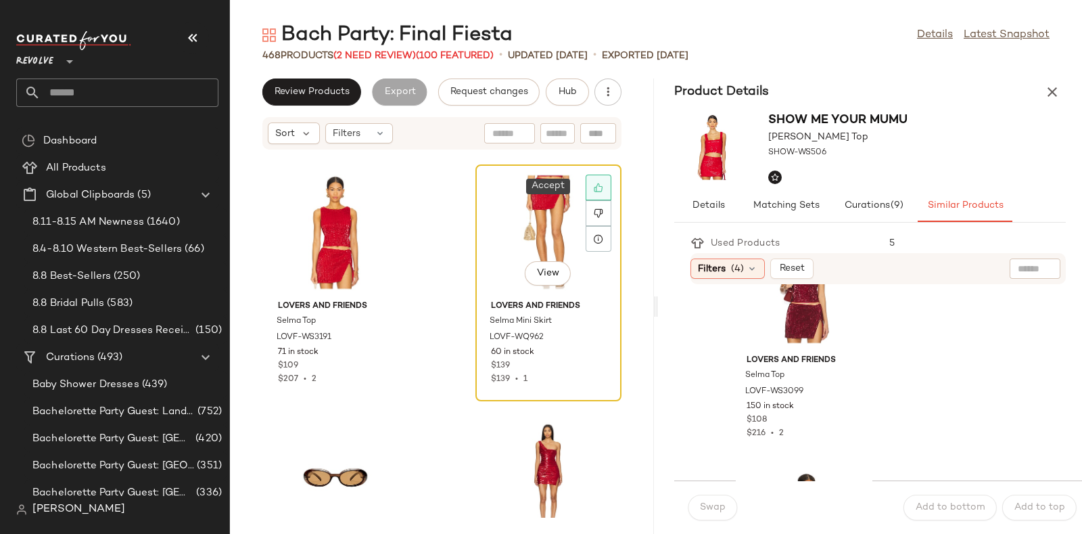
click at [594, 185] on icon at bounding box center [598, 187] width 9 height 9
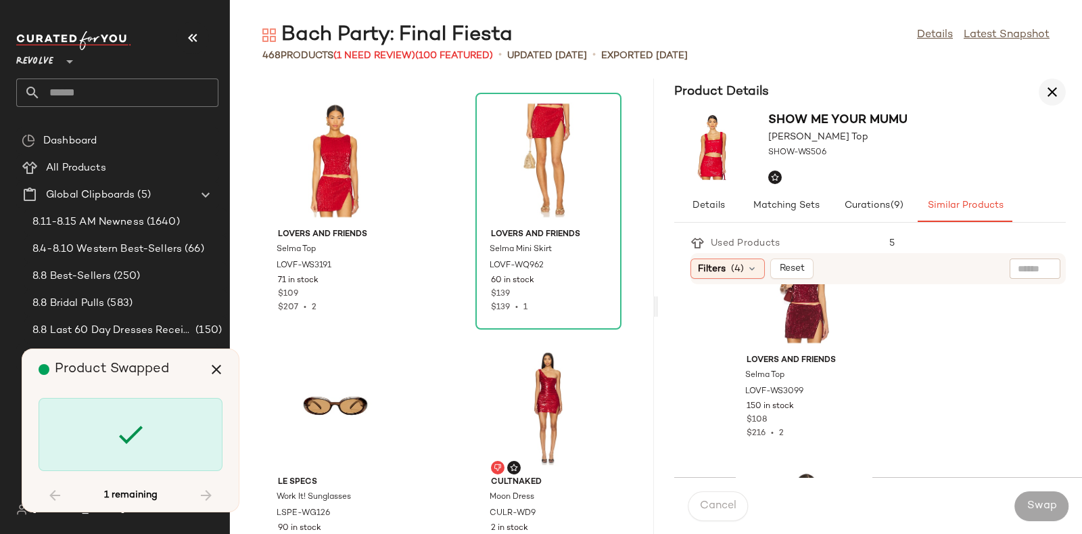
click at [1052, 93] on icon "button" at bounding box center [1052, 92] width 16 height 16
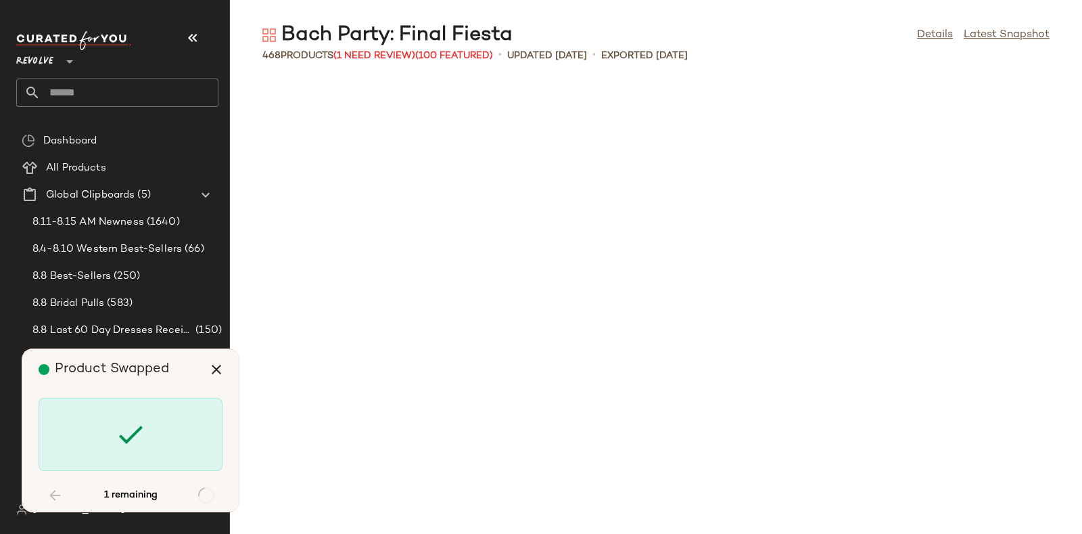
scroll to position [16088, 0]
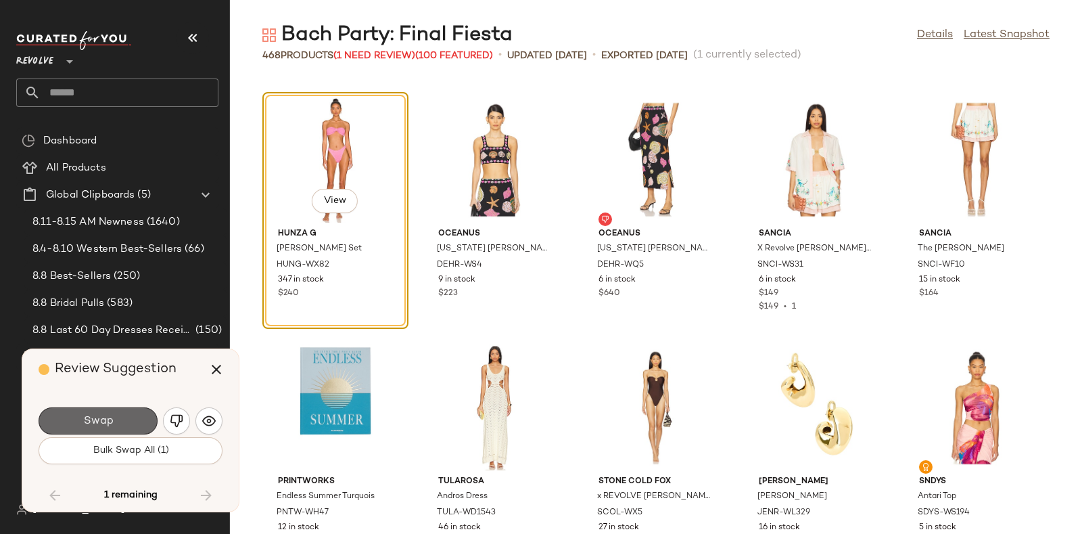
click at [120, 422] on button "Swap" at bounding box center [98, 420] width 119 height 27
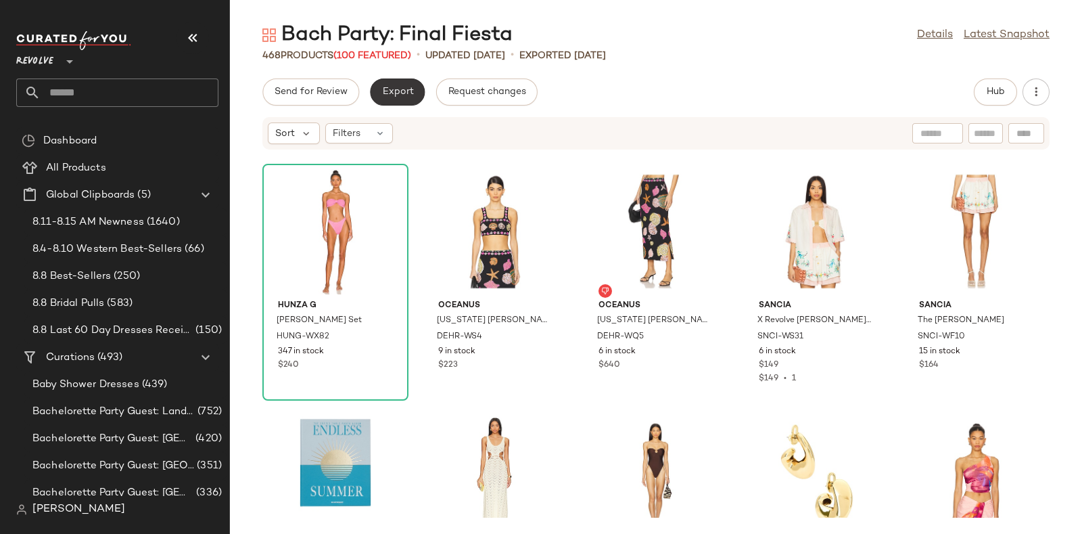
click at [395, 95] on span "Export" at bounding box center [397, 92] width 32 height 11
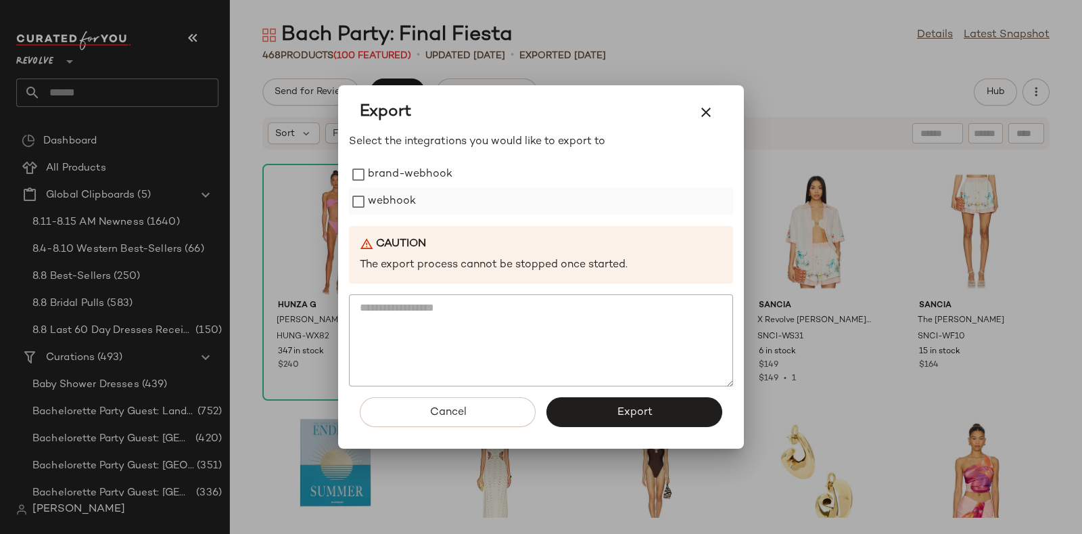
click at [398, 197] on label "webhook" at bounding box center [392, 201] width 48 height 27
click at [633, 410] on span "Export" at bounding box center [634, 412] width 36 height 13
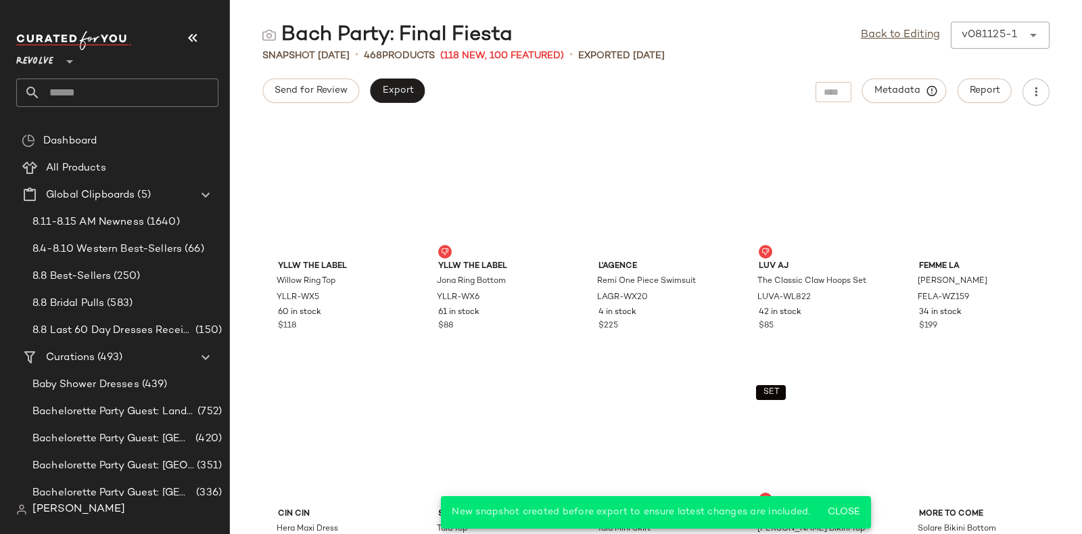
click at [174, 90] on input "text" at bounding box center [130, 92] width 178 height 28
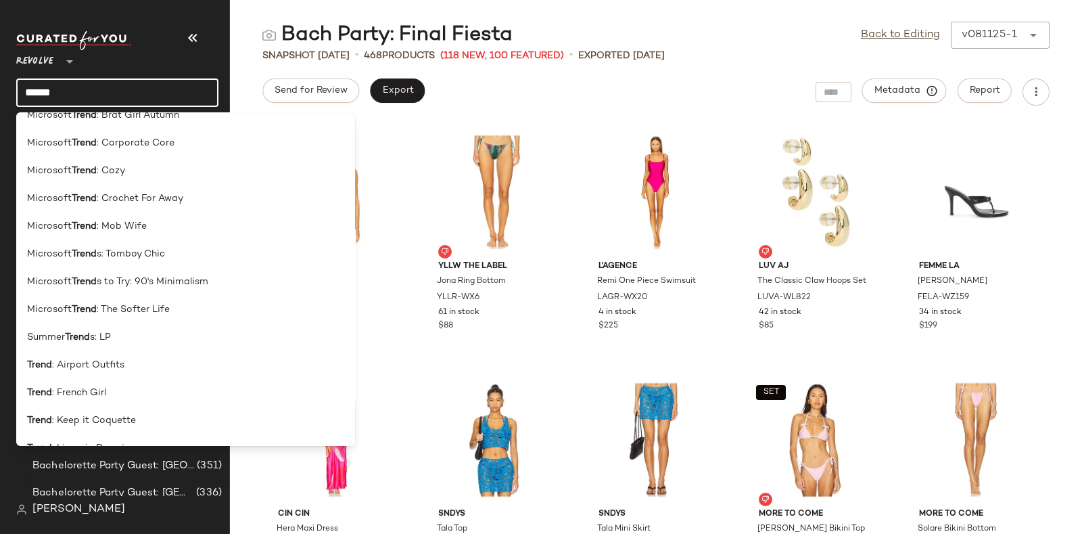
scroll to position [758, 0]
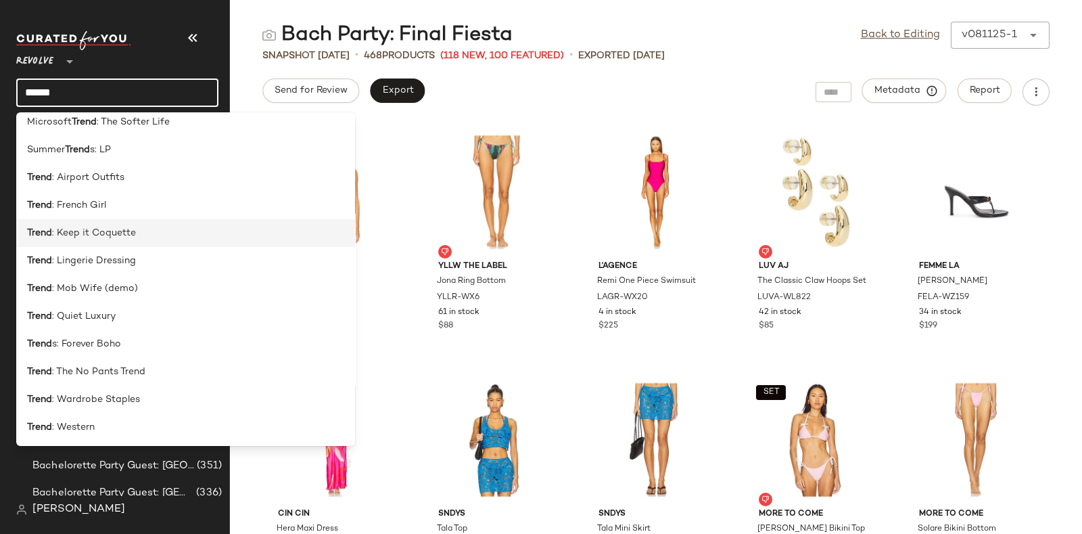
type input "*****"
click at [156, 235] on div "Trend : Keep it Coquette" at bounding box center [185, 233] width 317 height 14
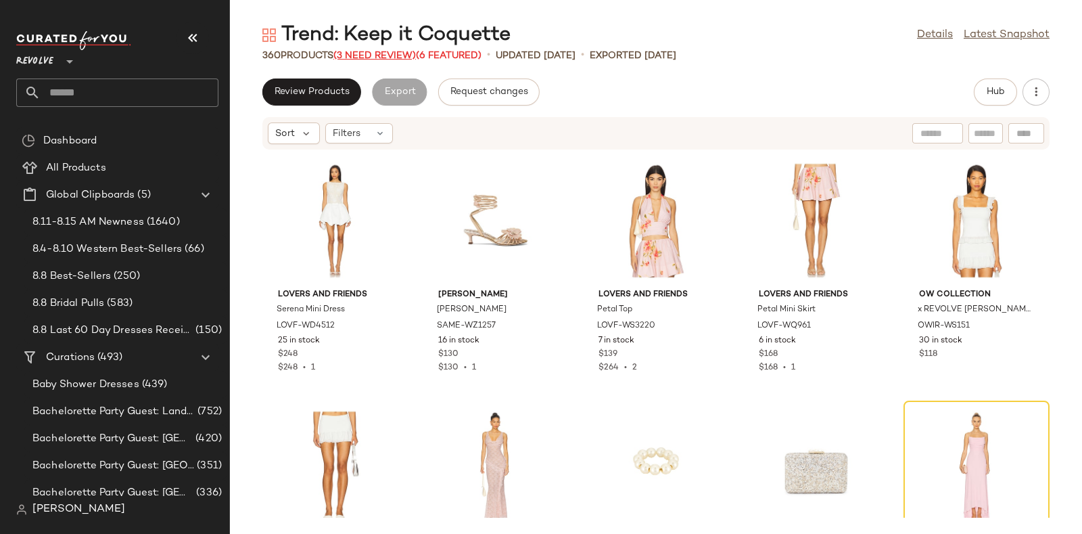
click at [383, 53] on span "(3 Need Review)" at bounding box center [374, 56] width 83 height 10
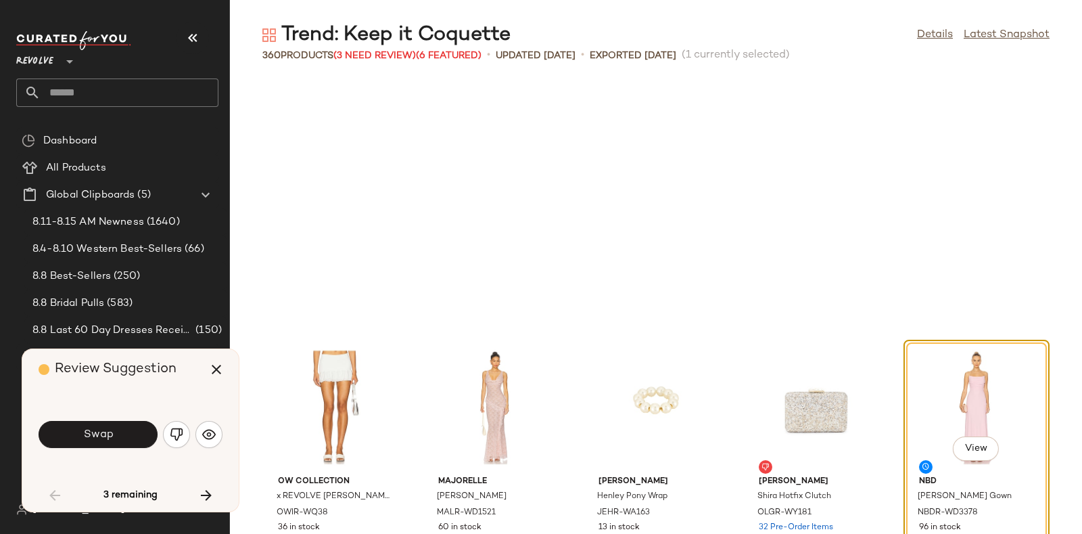
scroll to position [258, 0]
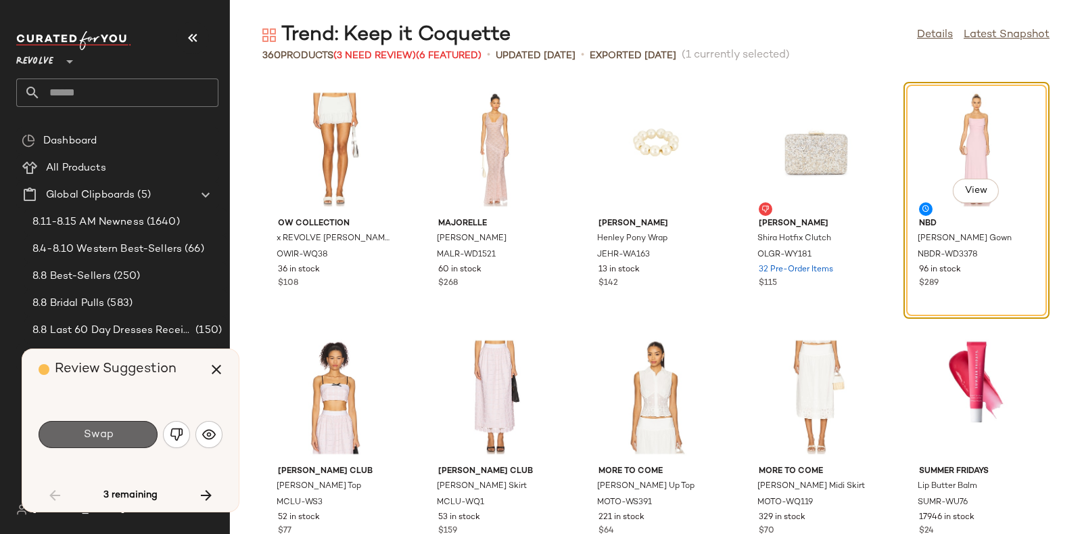
click at [105, 438] on span "Swap" at bounding box center [98, 434] width 30 height 13
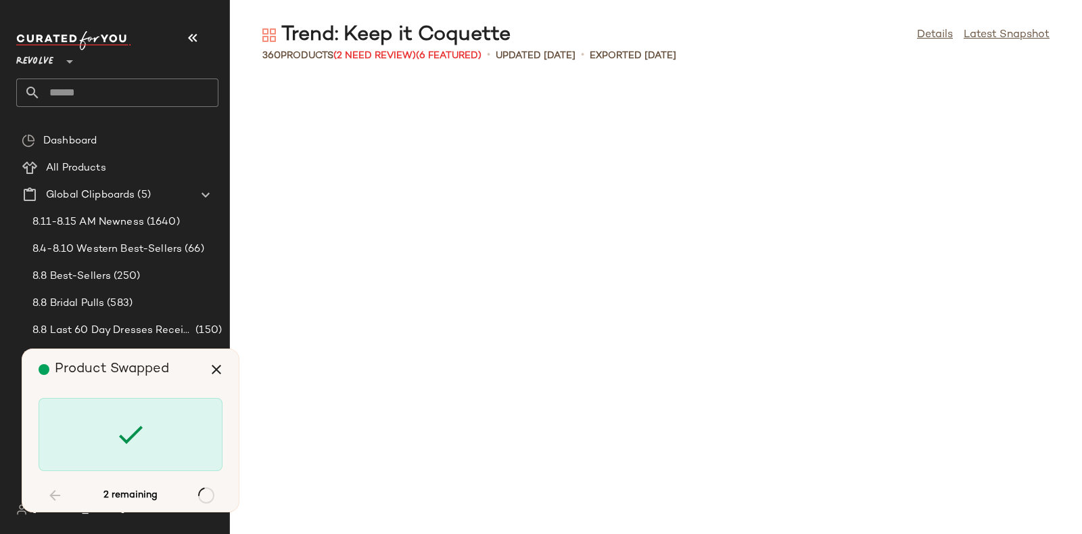
scroll to position [10643, 0]
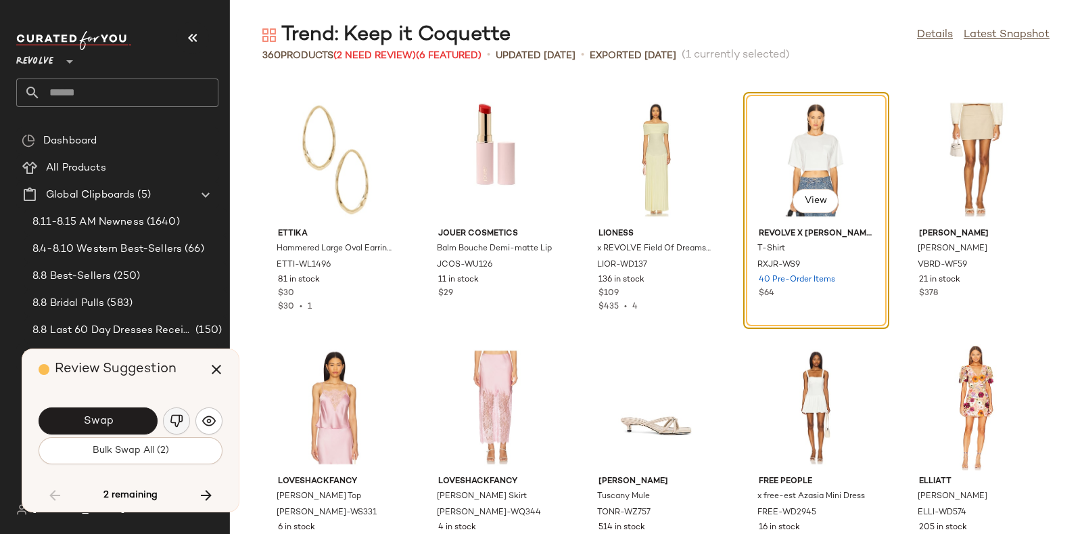
click at [173, 417] on img "button" at bounding box center [177, 421] width 14 height 14
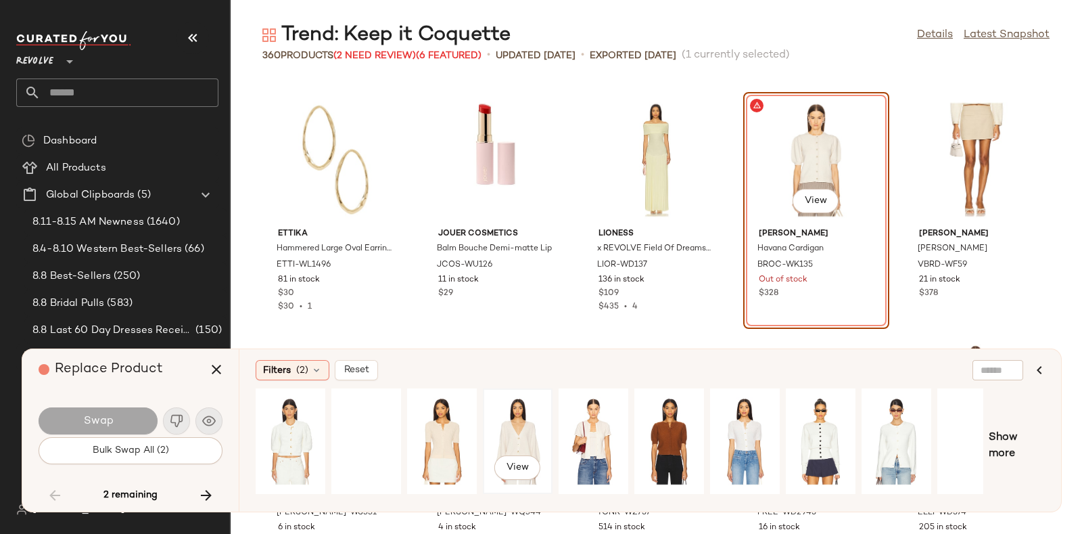
click at [530, 410] on div "View" at bounding box center [518, 441] width 60 height 96
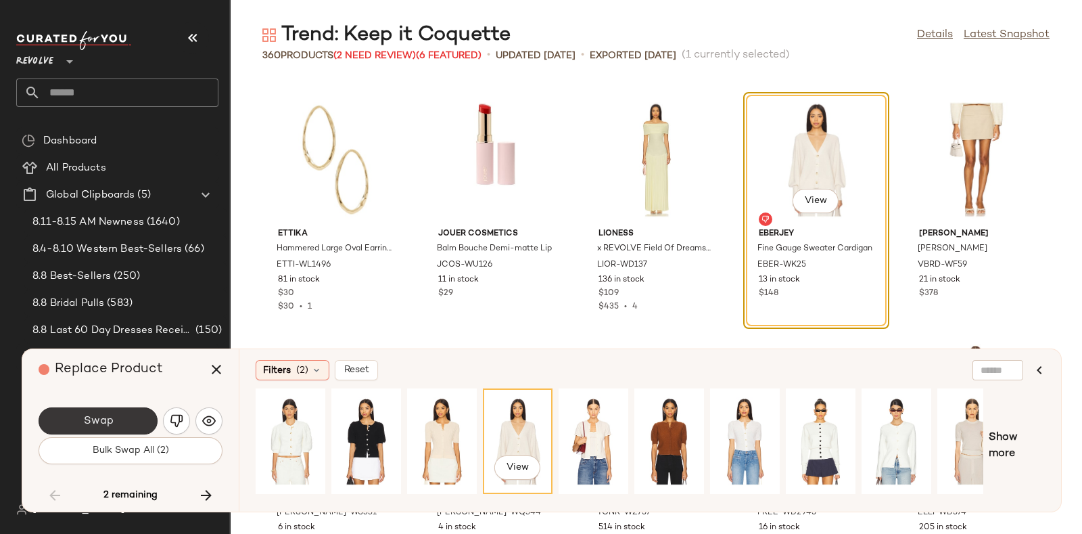
click at [141, 415] on button "Swap" at bounding box center [98, 420] width 119 height 27
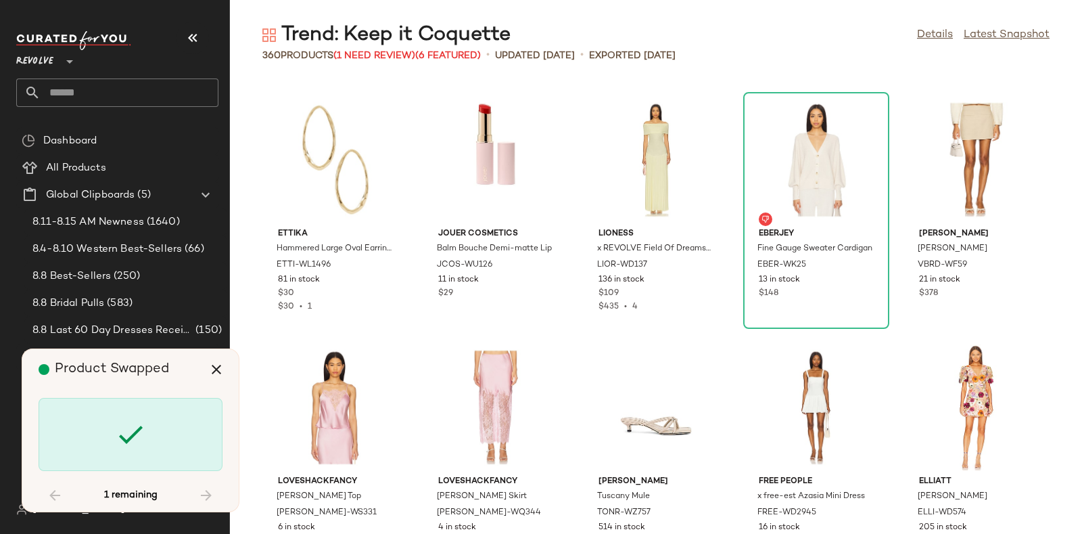
scroll to position [17078, 0]
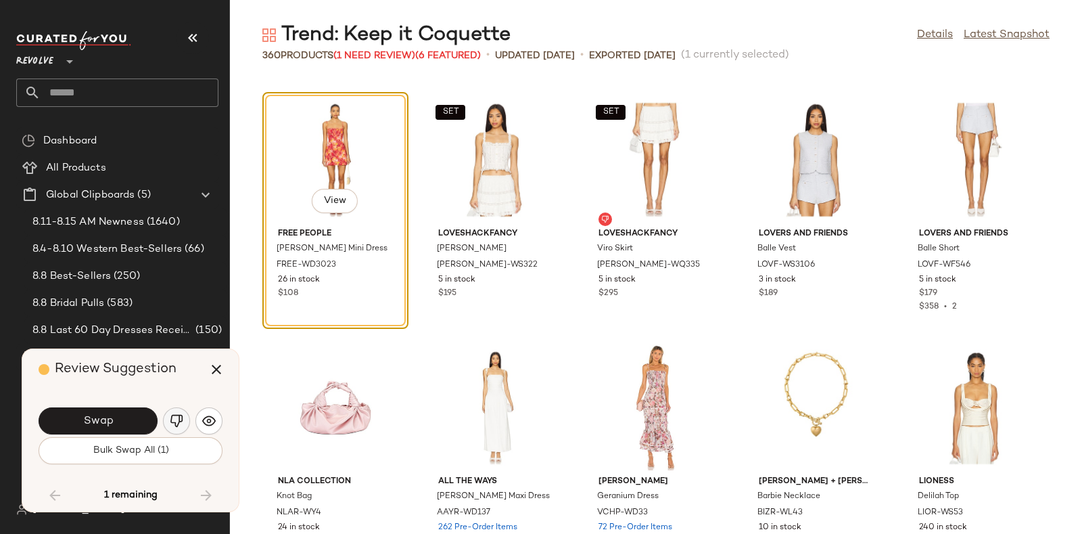
click at [173, 413] on button "button" at bounding box center [176, 420] width 27 height 27
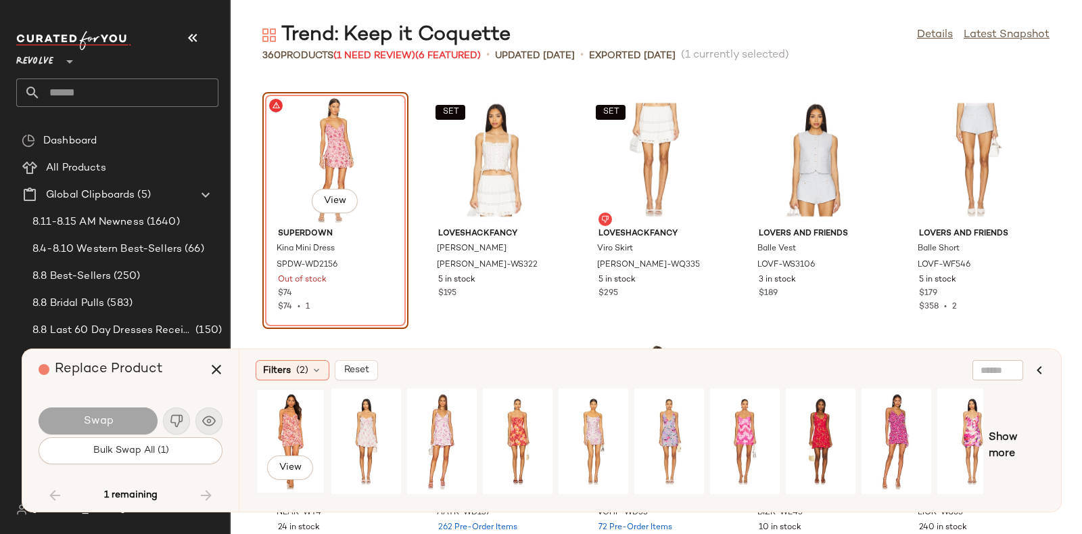
click at [277, 420] on div "View" at bounding box center [290, 441] width 60 height 96
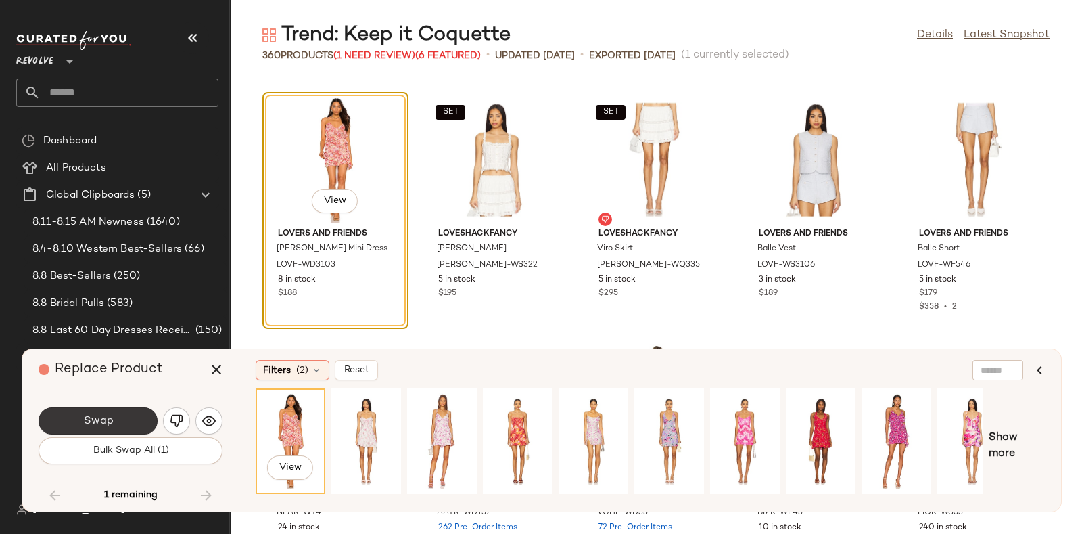
click at [105, 415] on span "Swap" at bounding box center [98, 421] width 30 height 13
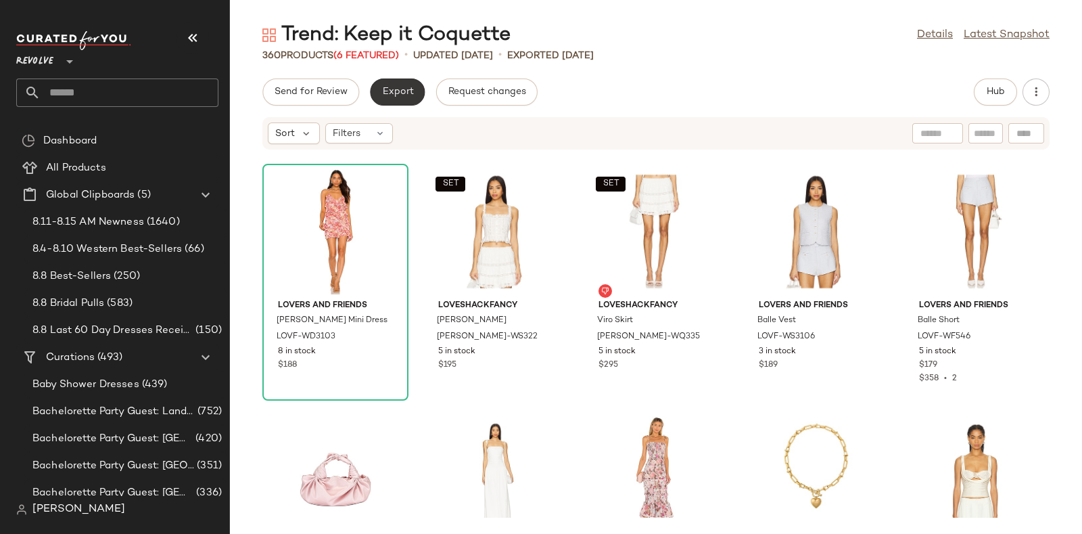
click at [390, 87] on span "Export" at bounding box center [397, 92] width 32 height 11
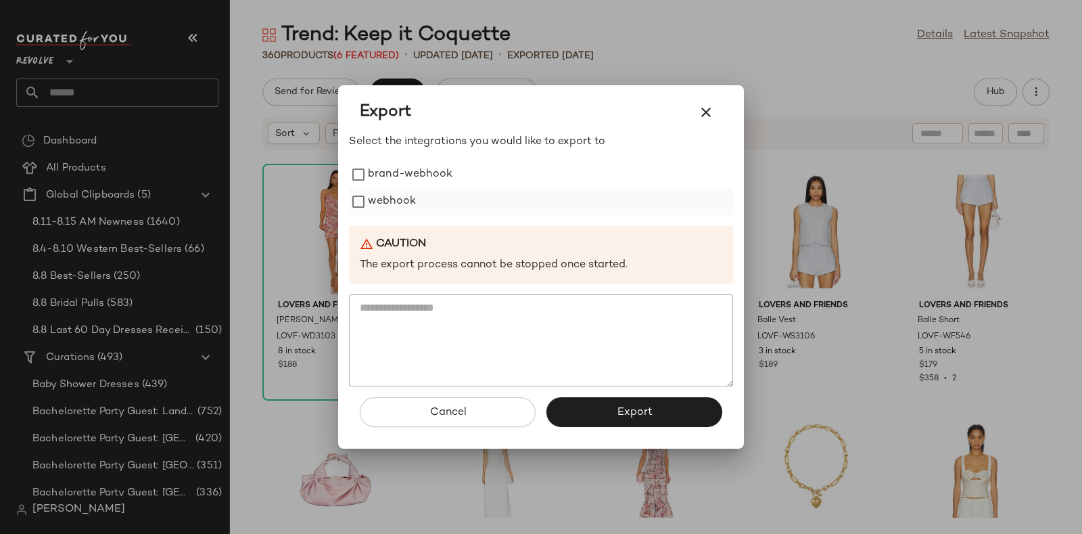
click at [404, 196] on label "webhook" at bounding box center [392, 201] width 48 height 27
click at [611, 410] on button "Export" at bounding box center [634, 412] width 176 height 30
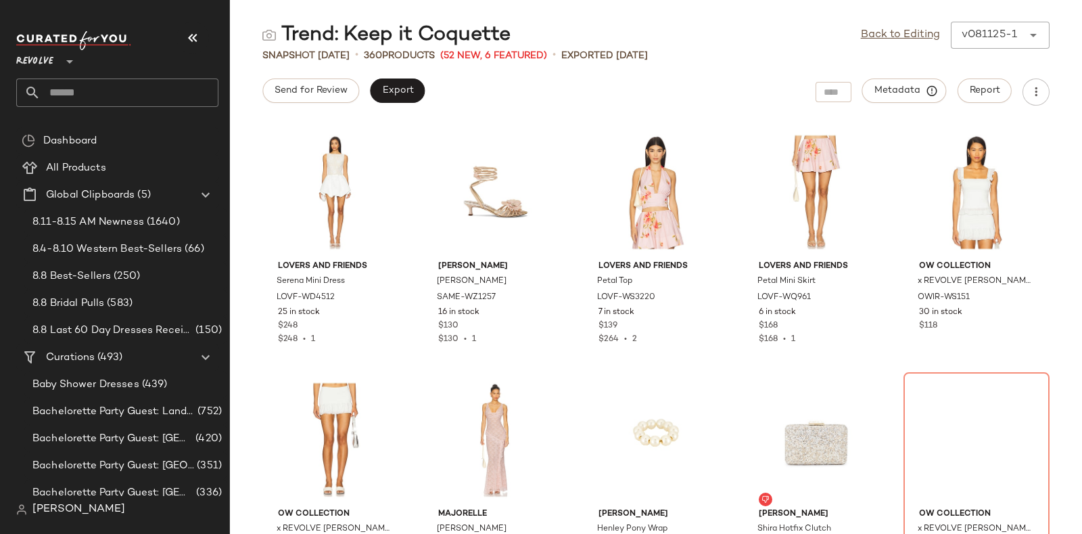
click at [179, 93] on input "text" at bounding box center [130, 92] width 178 height 28
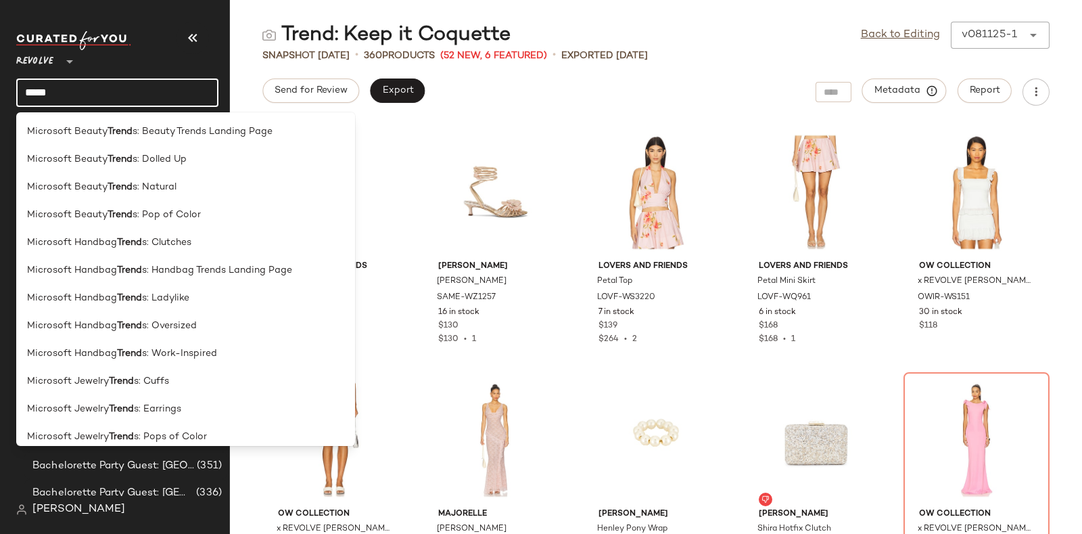
click at [128, 104] on input "*****" at bounding box center [117, 92] width 202 height 28
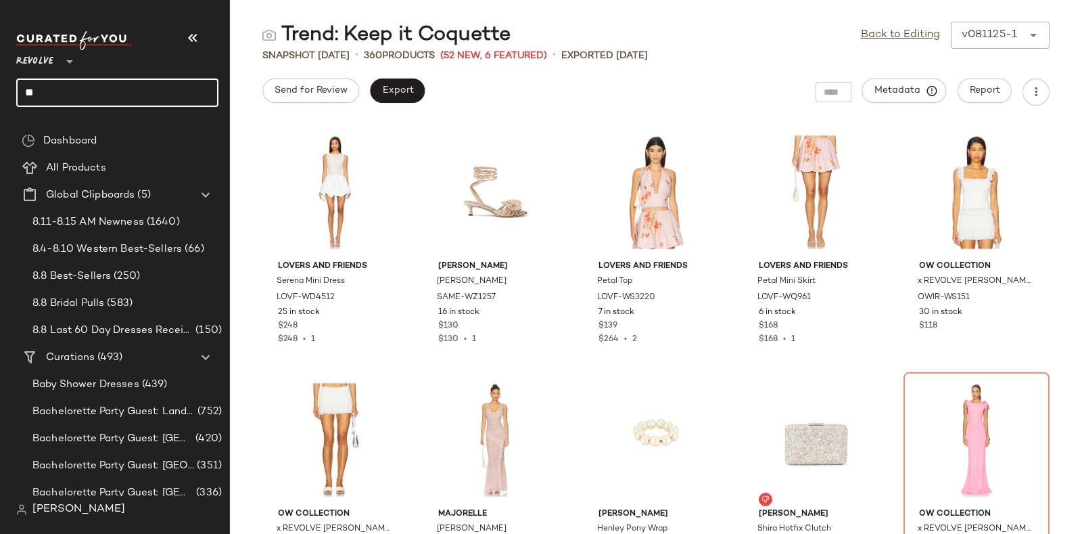
type input "*"
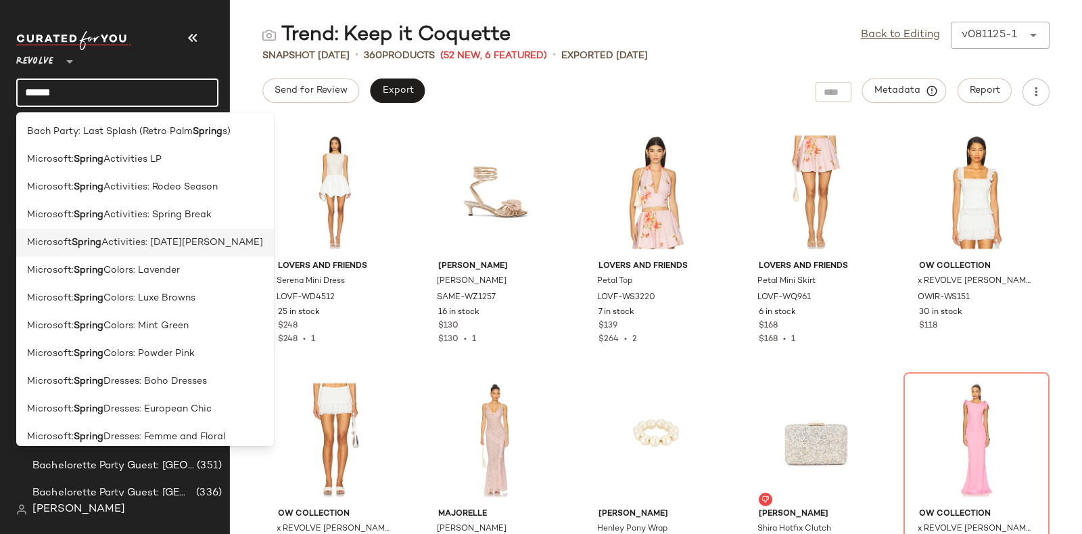
scroll to position [232, 0]
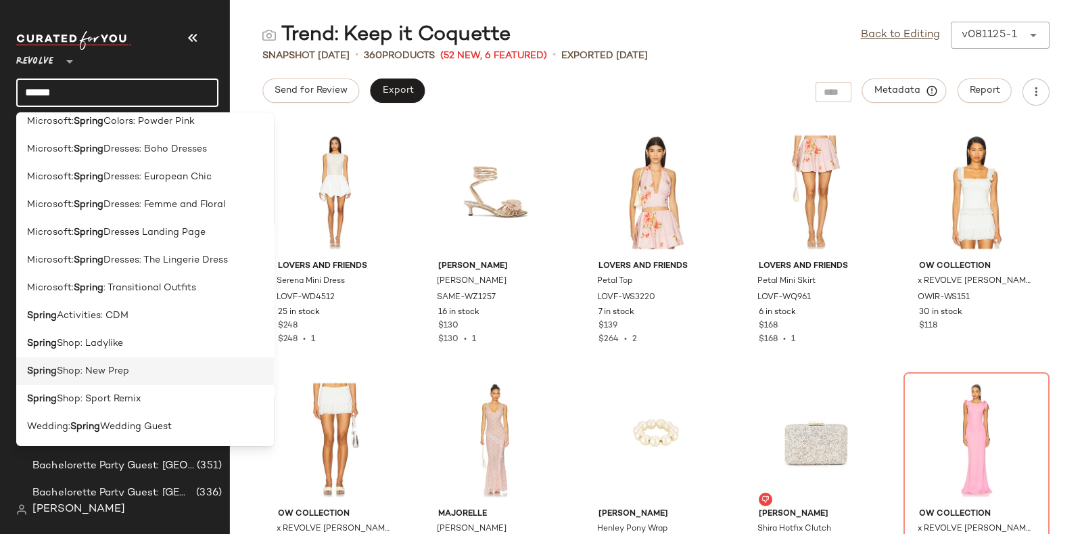
type input "******"
click at [124, 371] on span "Shop: New Prep" at bounding box center [93, 371] width 72 height 14
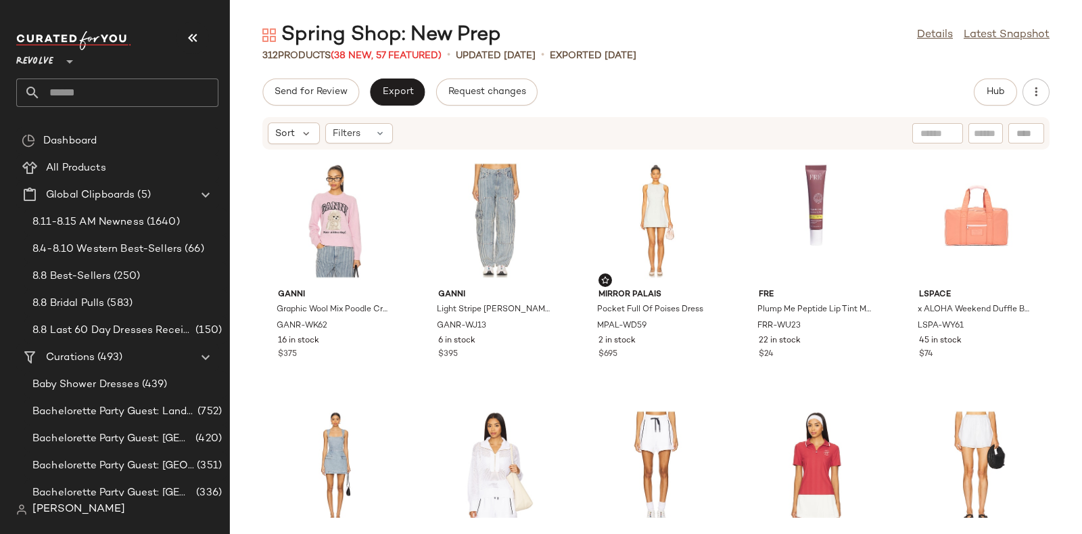
click at [172, 91] on input "text" at bounding box center [130, 92] width 178 height 28
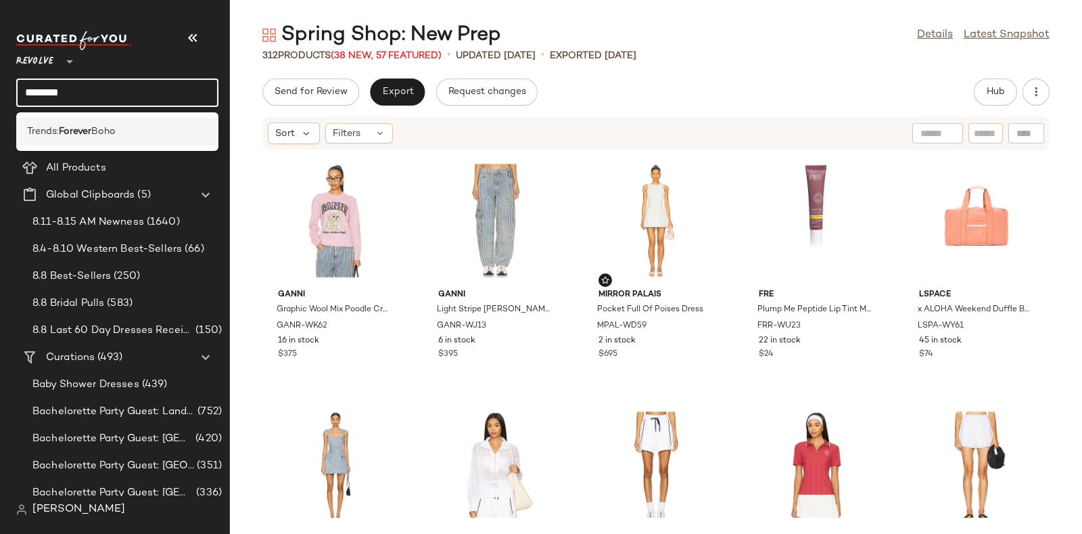
type input "*******"
click at [136, 131] on div "Trends: Forever Boho" at bounding box center [117, 131] width 181 height 14
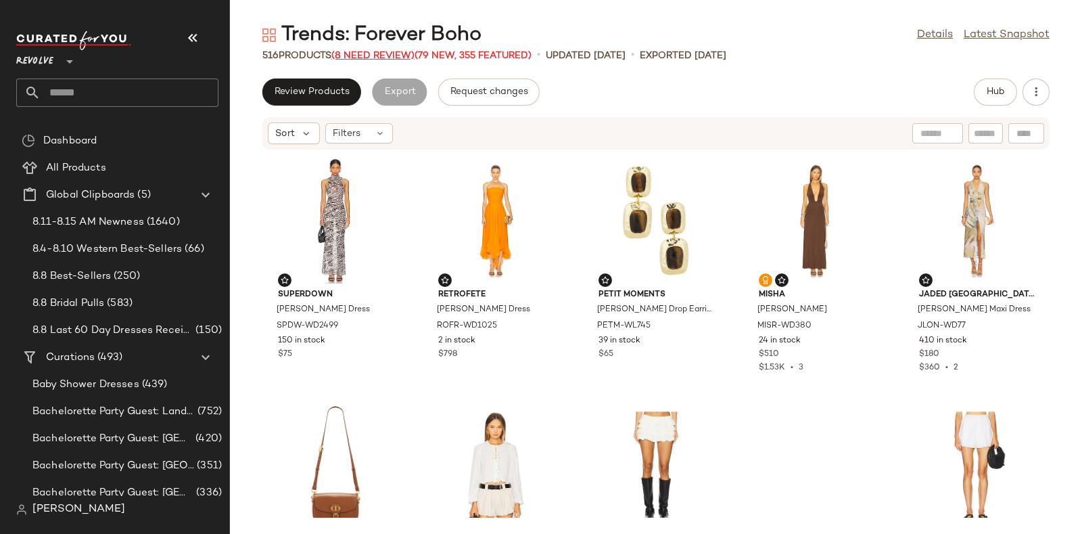
click at [369, 52] on span "(8 Need Review)" at bounding box center [372, 56] width 83 height 10
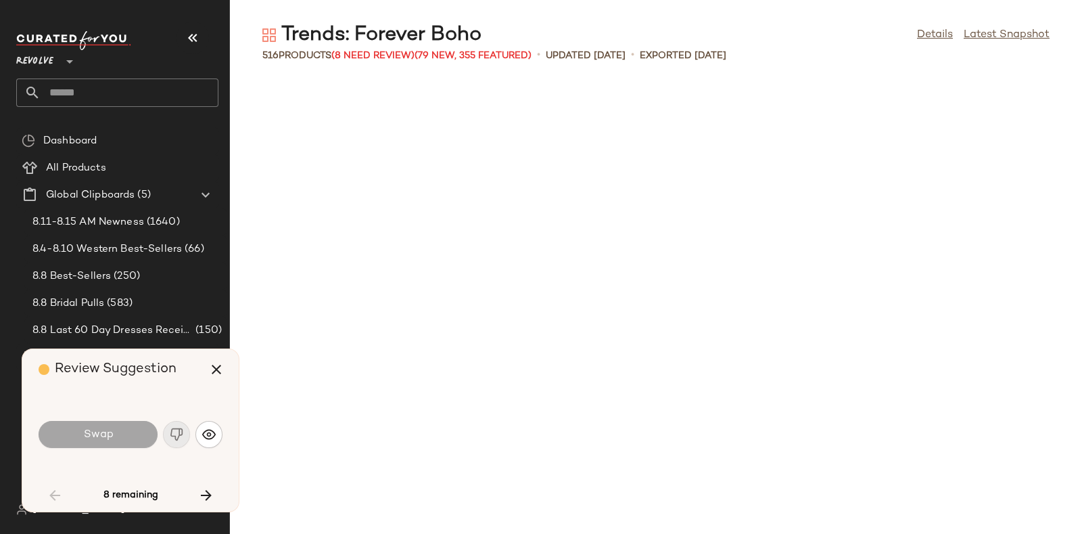
scroll to position [3465, 0]
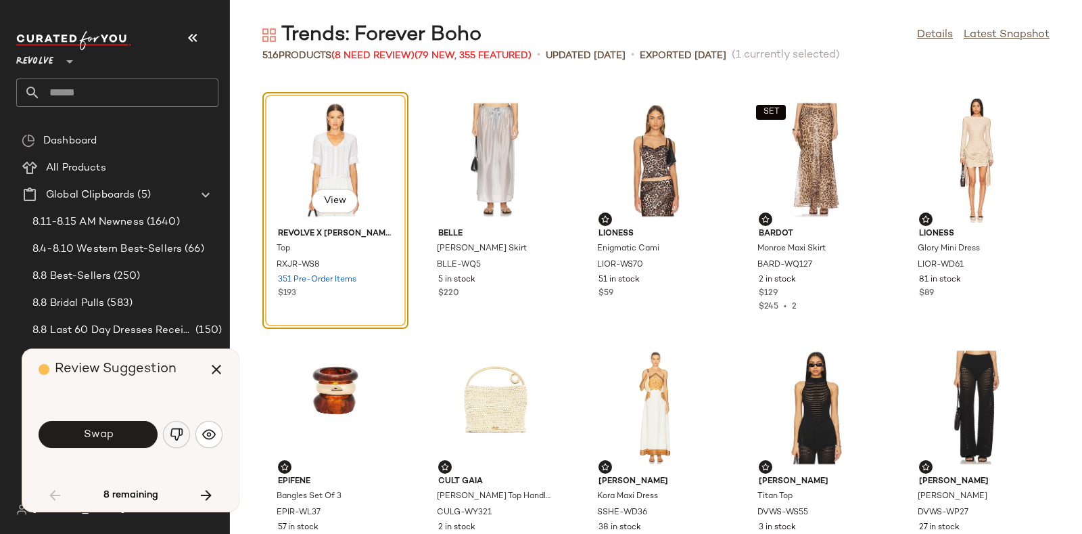
click at [176, 429] on img "button" at bounding box center [177, 434] width 14 height 14
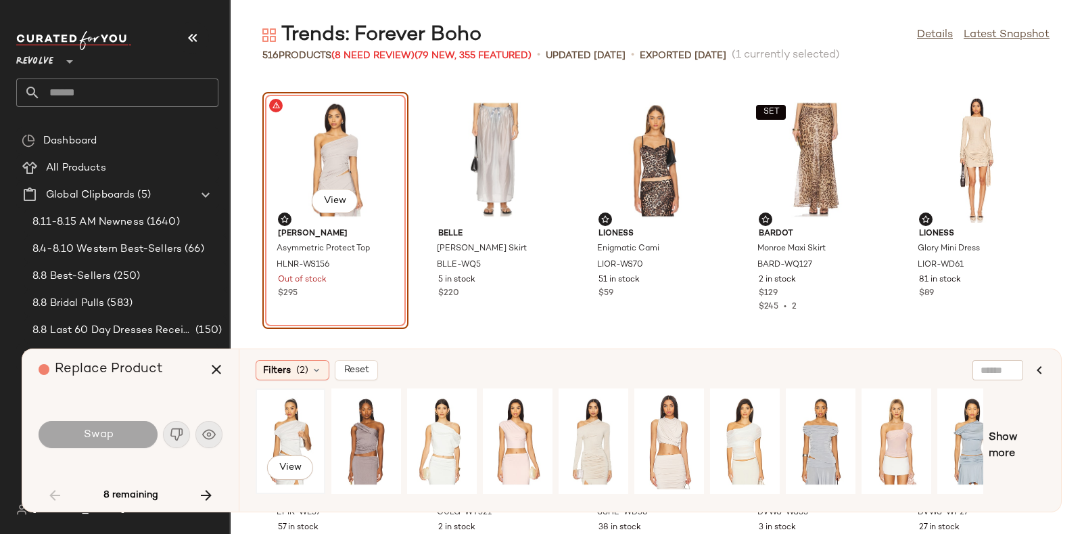
click at [296, 417] on div "View" at bounding box center [290, 441] width 60 height 96
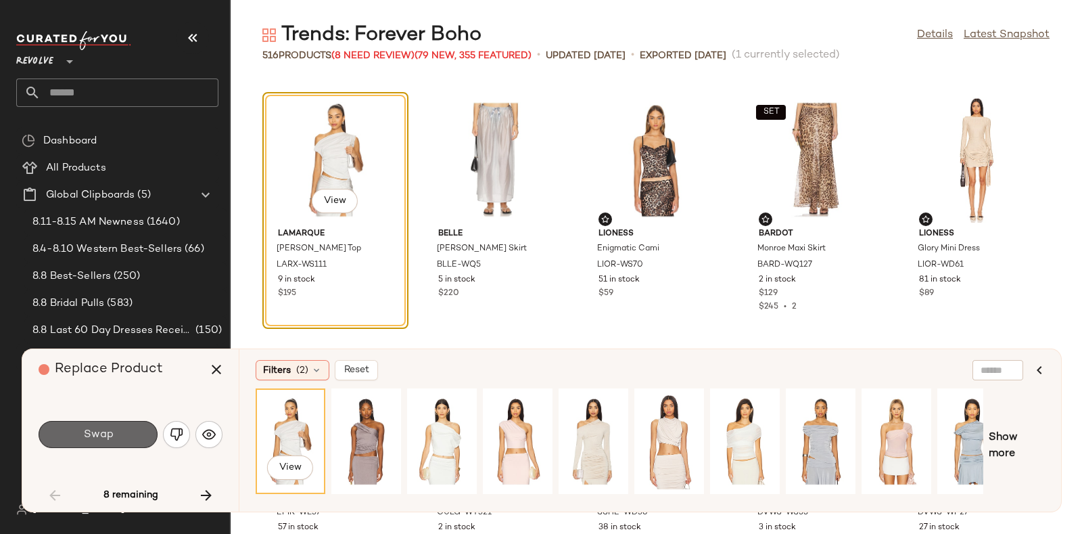
click at [101, 426] on button "Swap" at bounding box center [98, 434] width 119 height 27
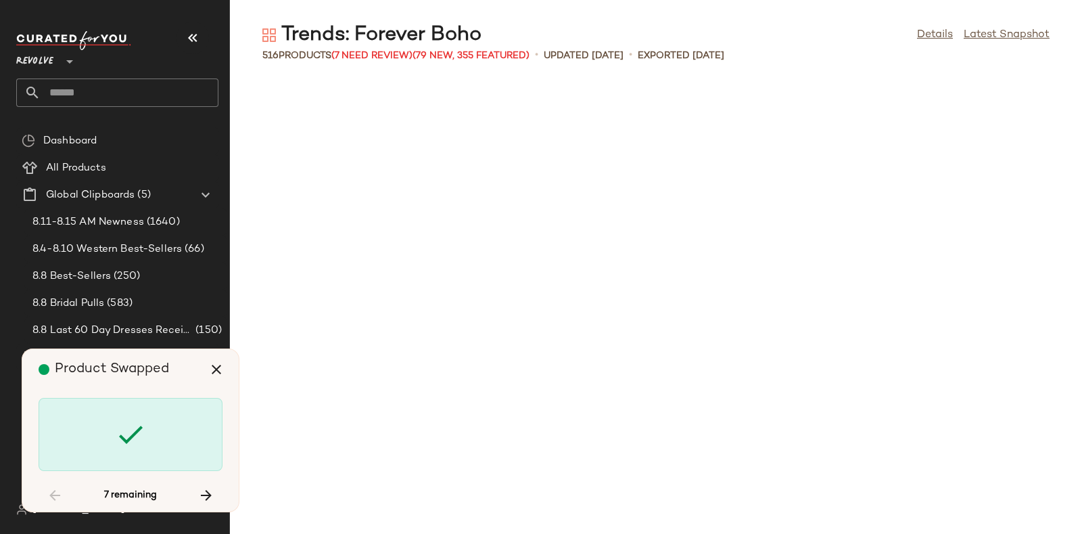
scroll to position [5197, 0]
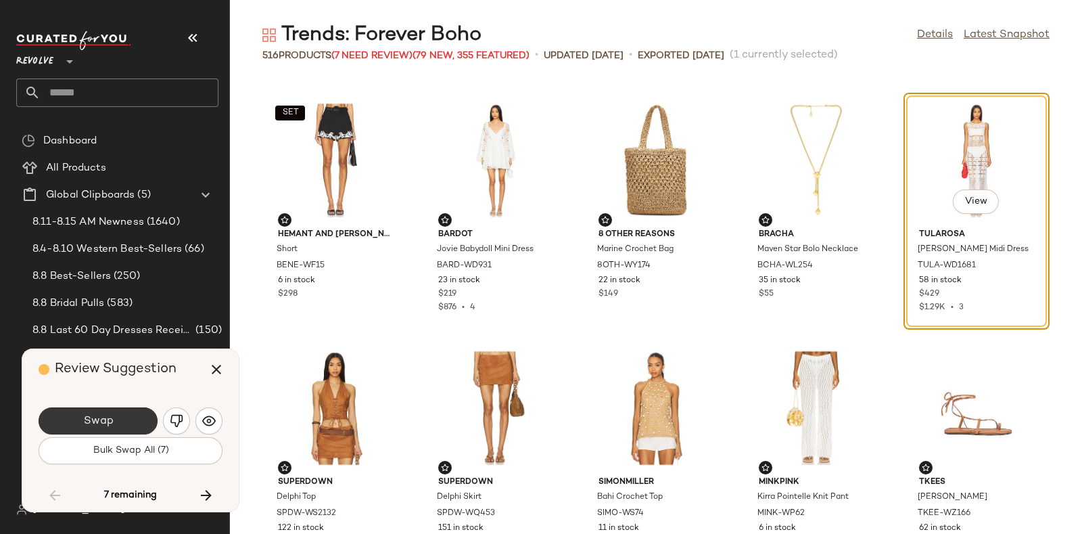
click at [122, 418] on button "Swap" at bounding box center [98, 420] width 119 height 27
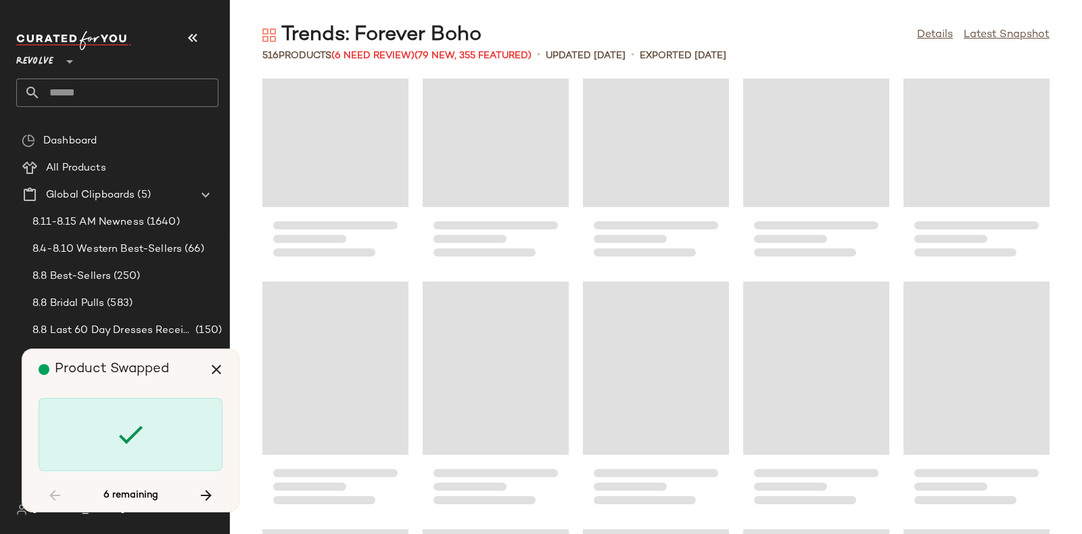
scroll to position [9715, 0]
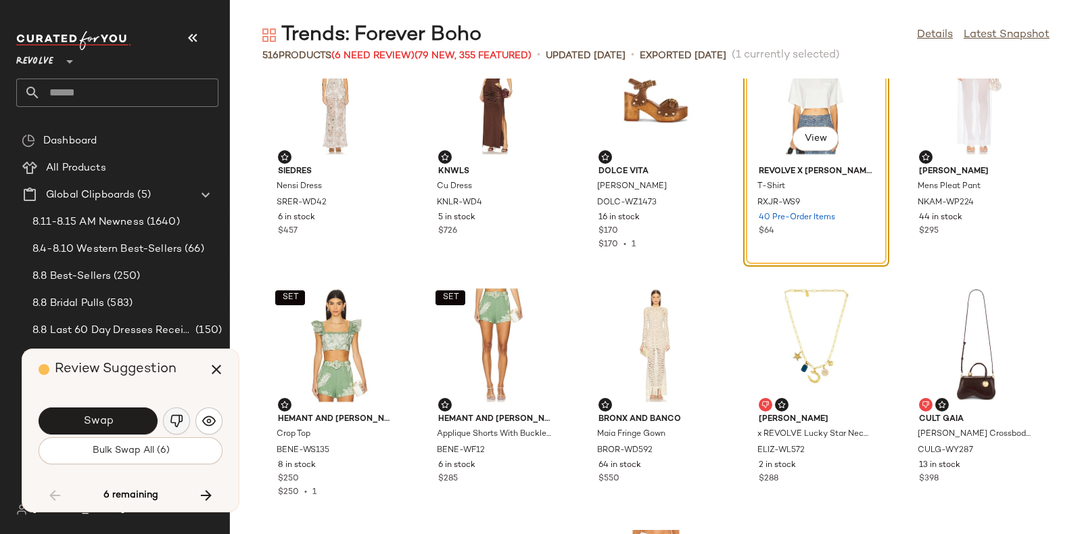
click at [171, 418] on img "button" at bounding box center [177, 421] width 14 height 14
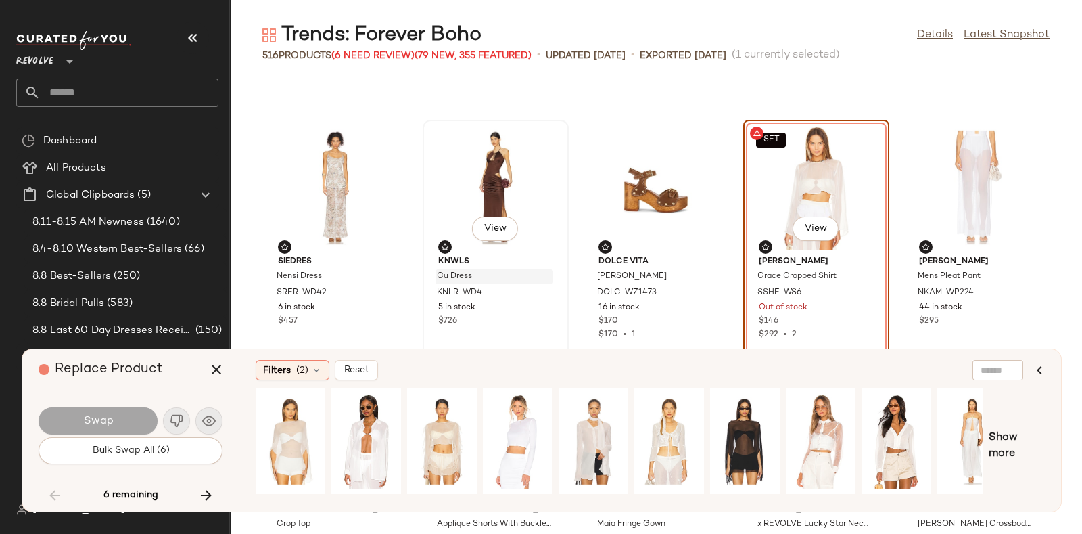
scroll to position [9624, 0]
click at [285, 427] on div "View" at bounding box center [290, 441] width 60 height 96
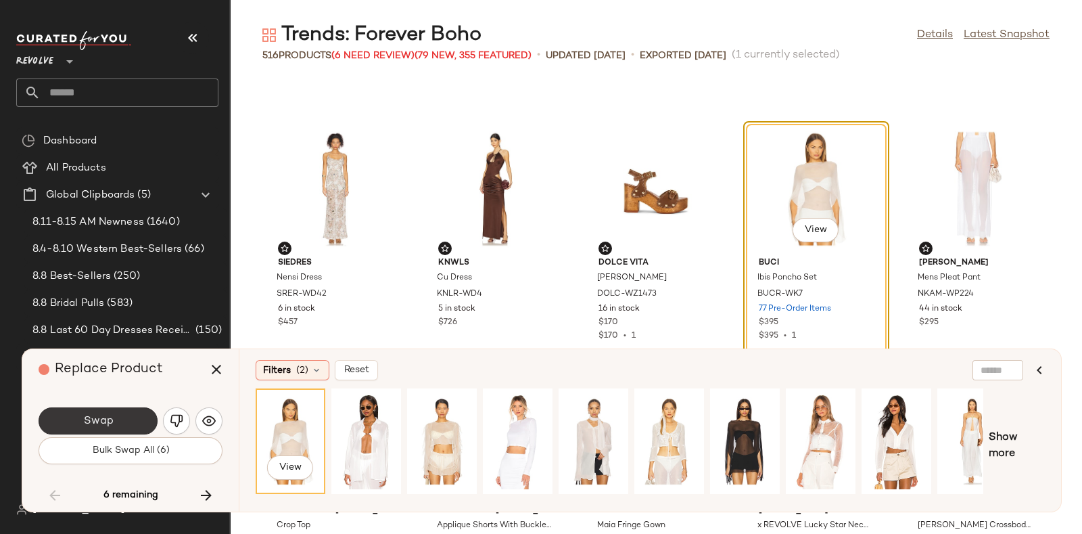
click at [106, 423] on span "Swap" at bounding box center [98, 421] width 30 height 13
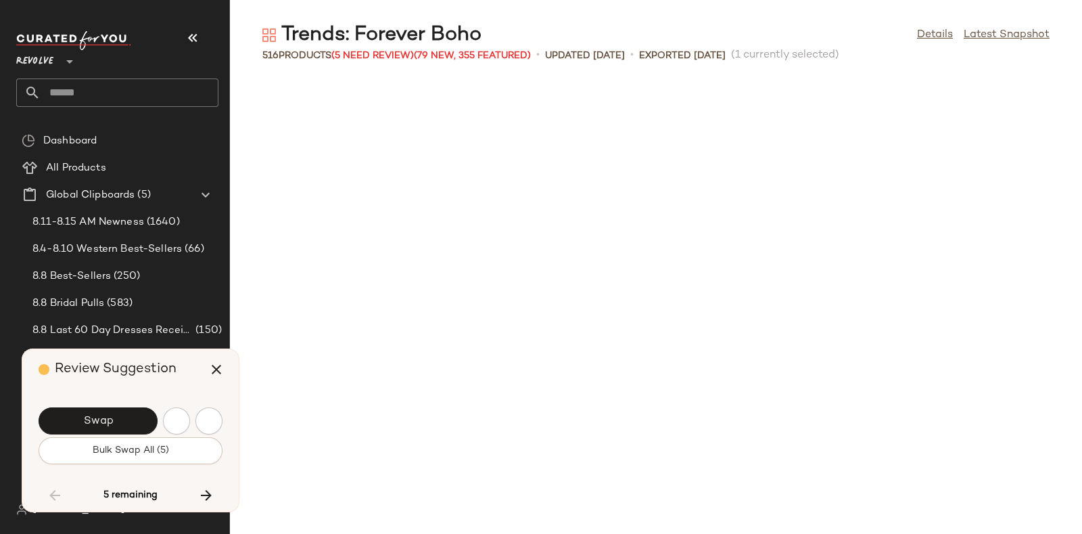
scroll to position [10395, 0]
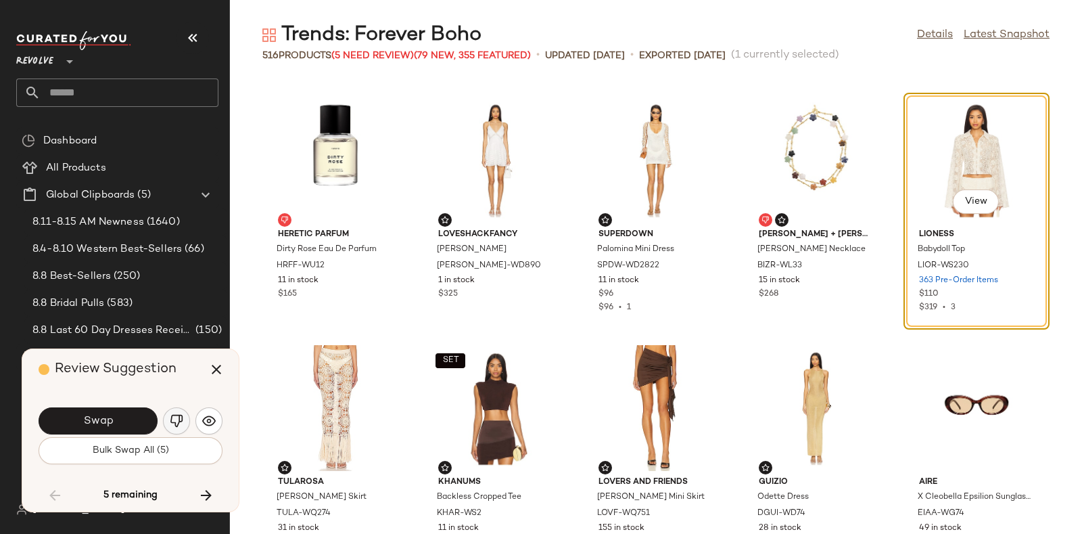
click at [178, 416] on img "button" at bounding box center [177, 421] width 14 height 14
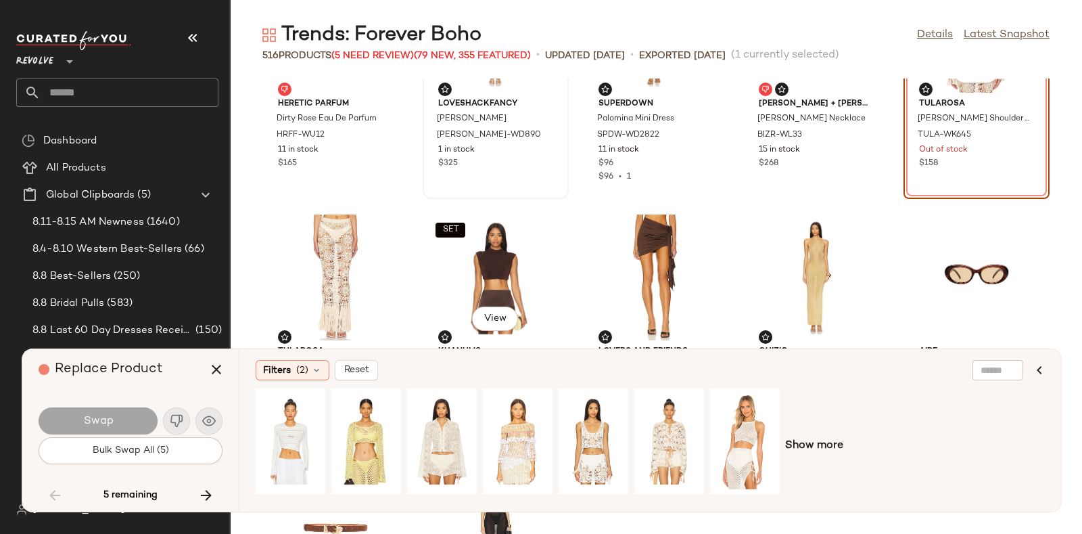
scroll to position [10533, 0]
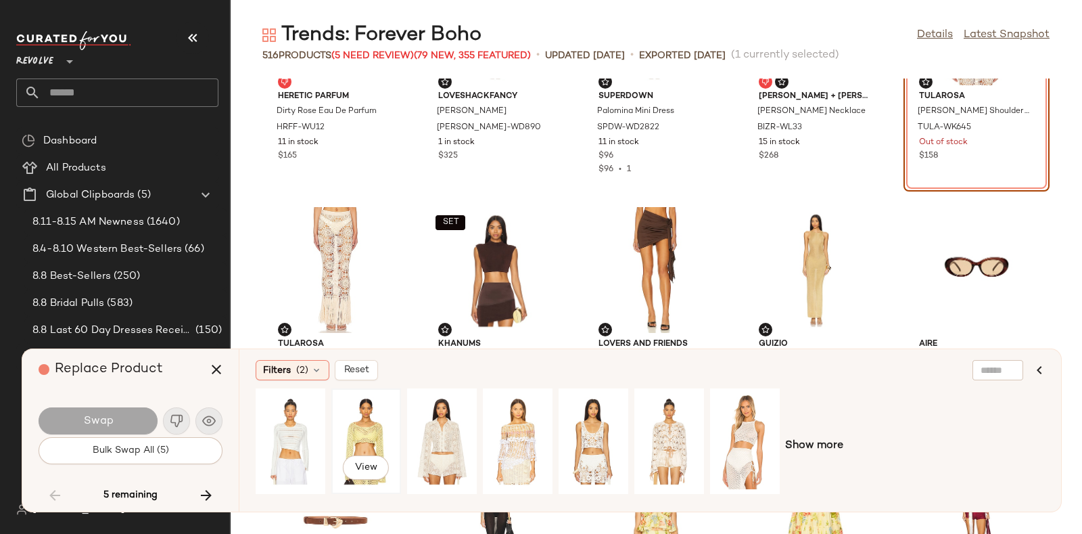
click at [342, 426] on div "View" at bounding box center [366, 441] width 60 height 96
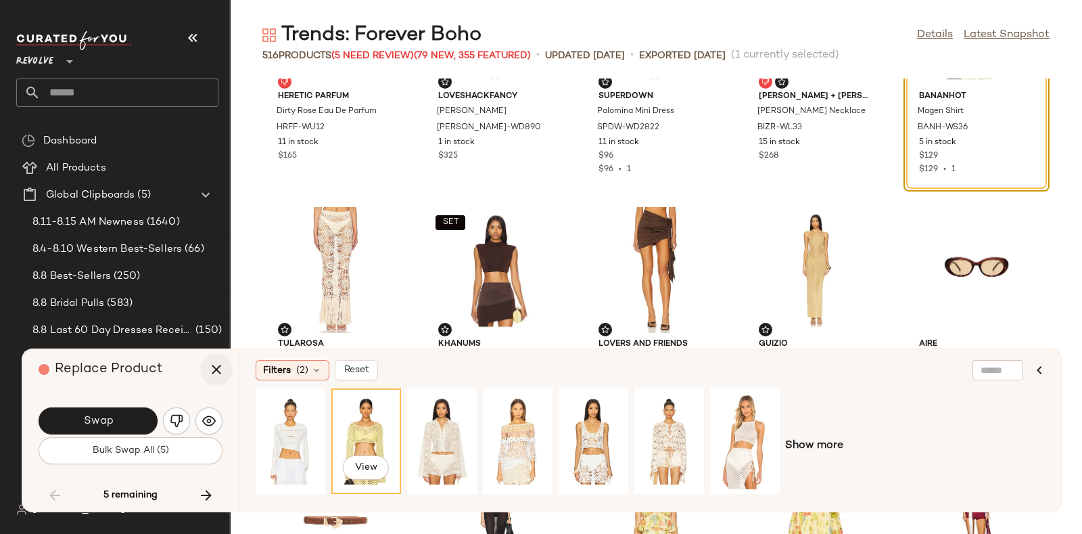
click at [215, 377] on button "button" at bounding box center [216, 369] width 32 height 32
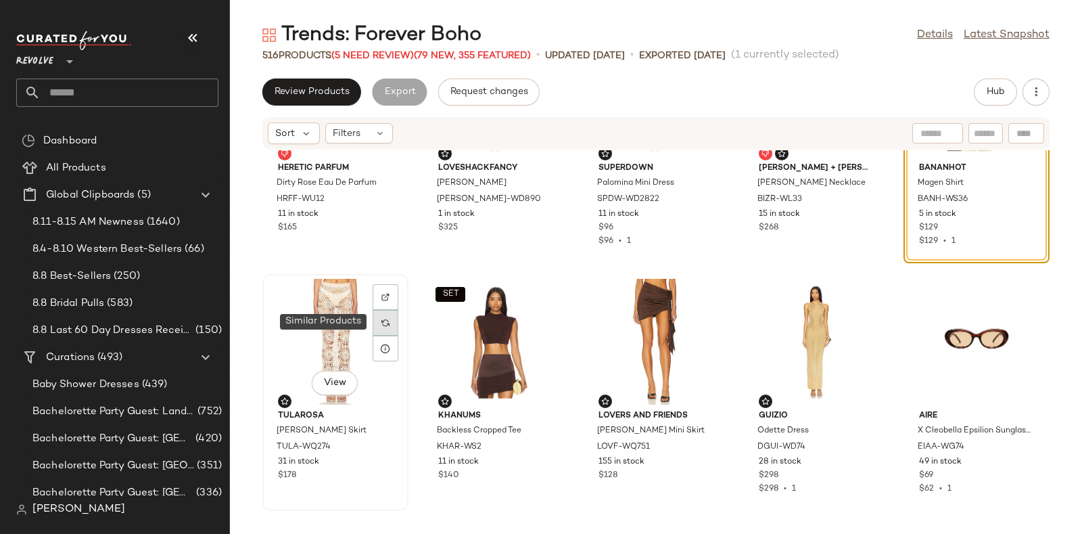
click at [387, 319] on img at bounding box center [385, 323] width 8 height 8
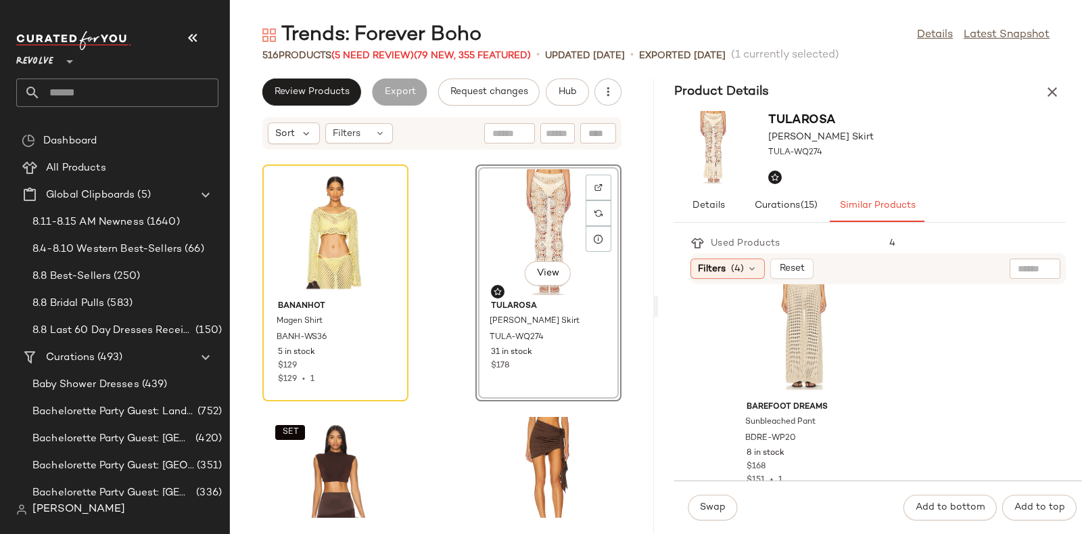
scroll to position [5000, 0]
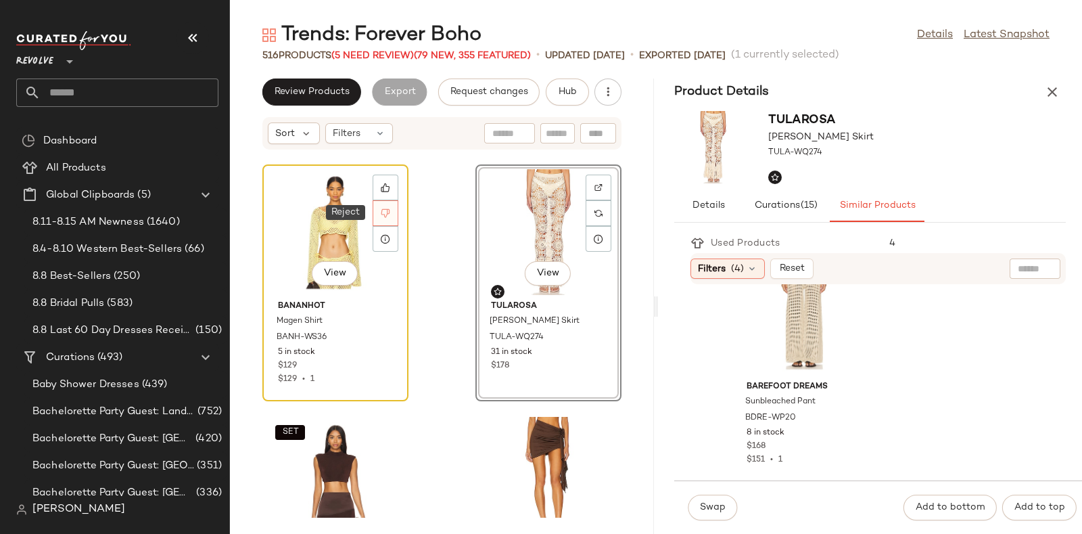
click at [388, 208] on icon at bounding box center [385, 212] width 9 height 9
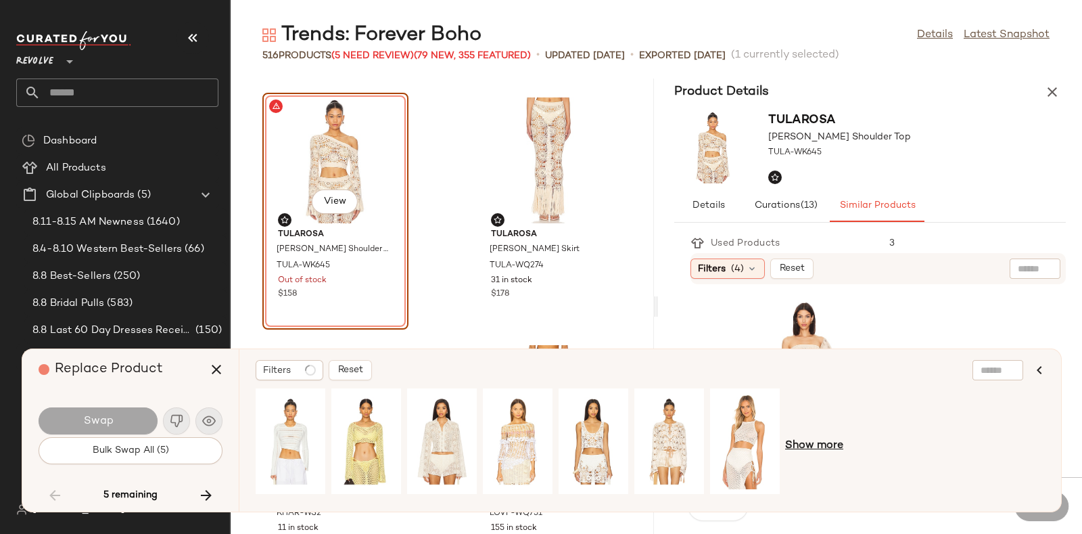
click at [807, 441] on span "Show more" at bounding box center [814, 446] width 58 height 16
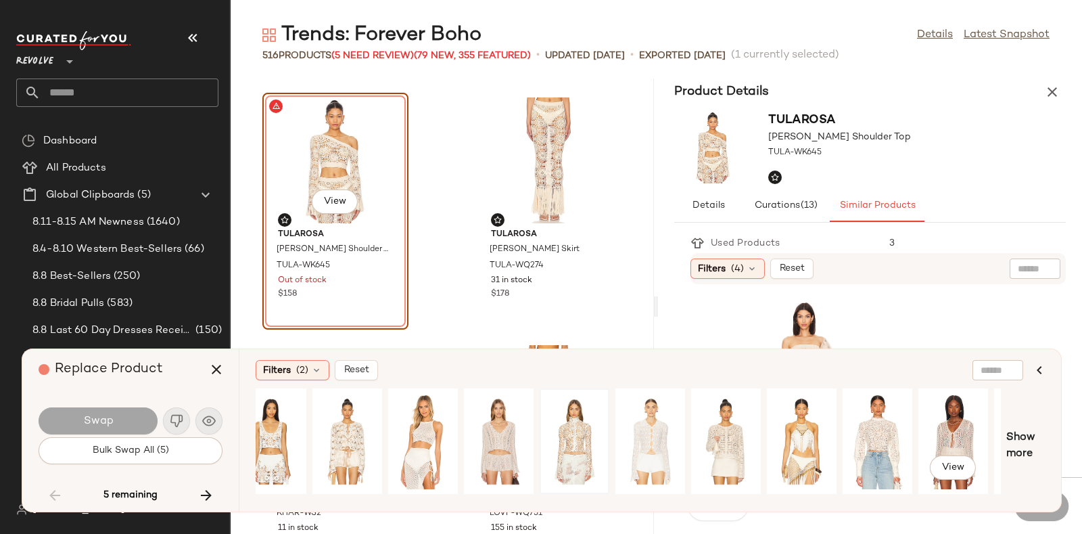
scroll to position [0, 383]
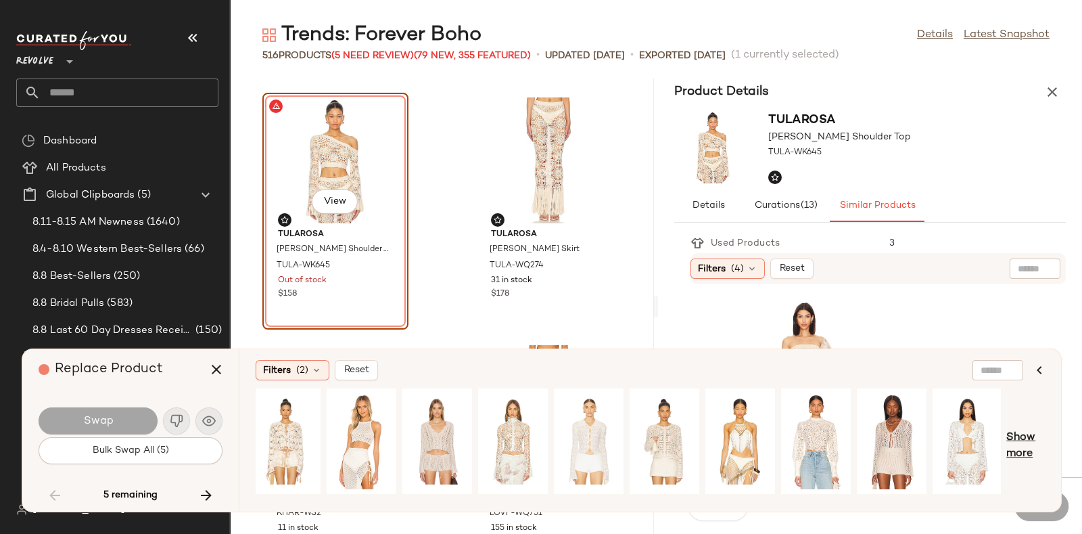
click at [1021, 438] on span "Show more" at bounding box center [1025, 445] width 39 height 32
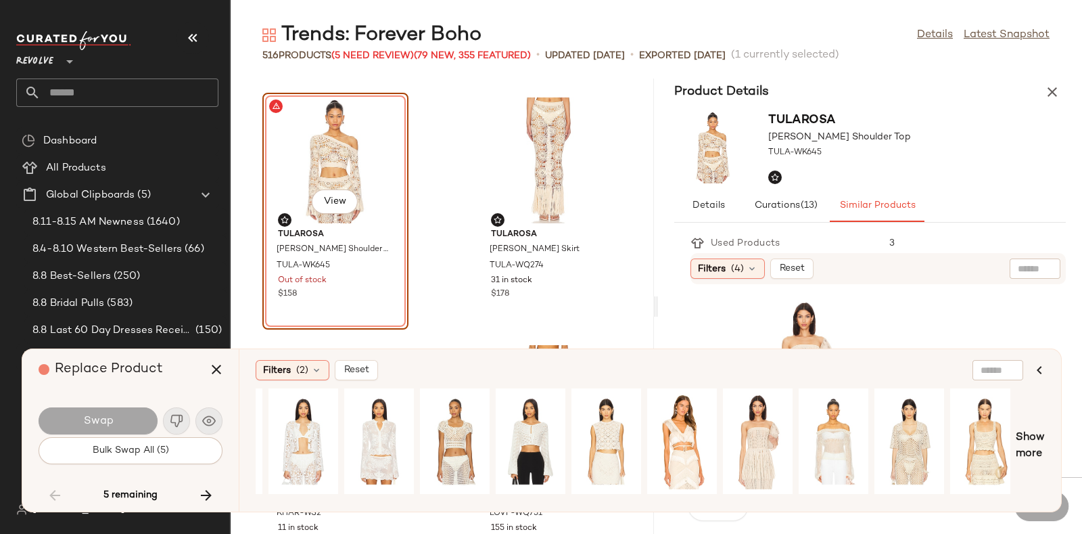
scroll to position [0, 1055]
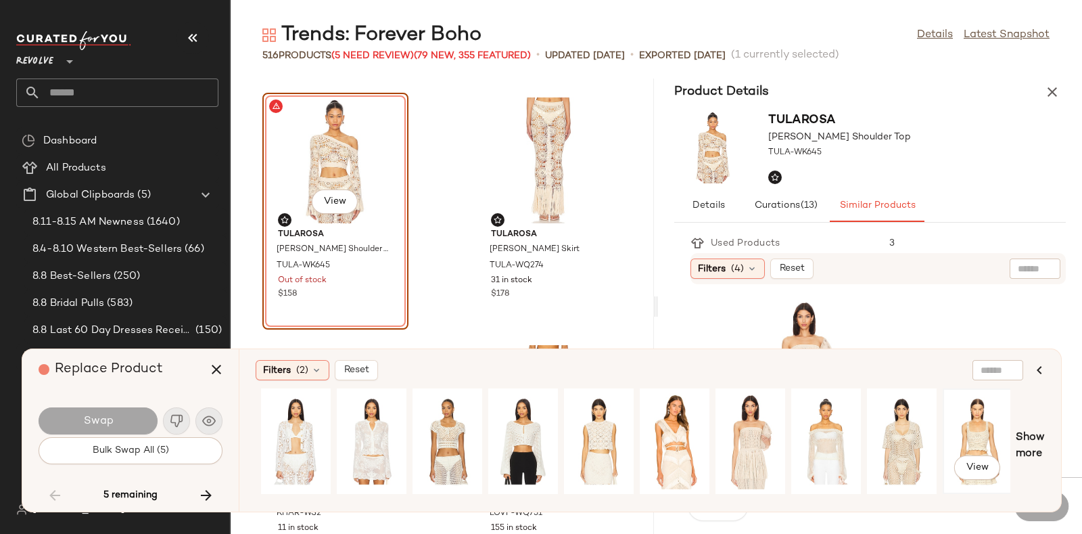
click at [966, 422] on div "View" at bounding box center [977, 441] width 60 height 96
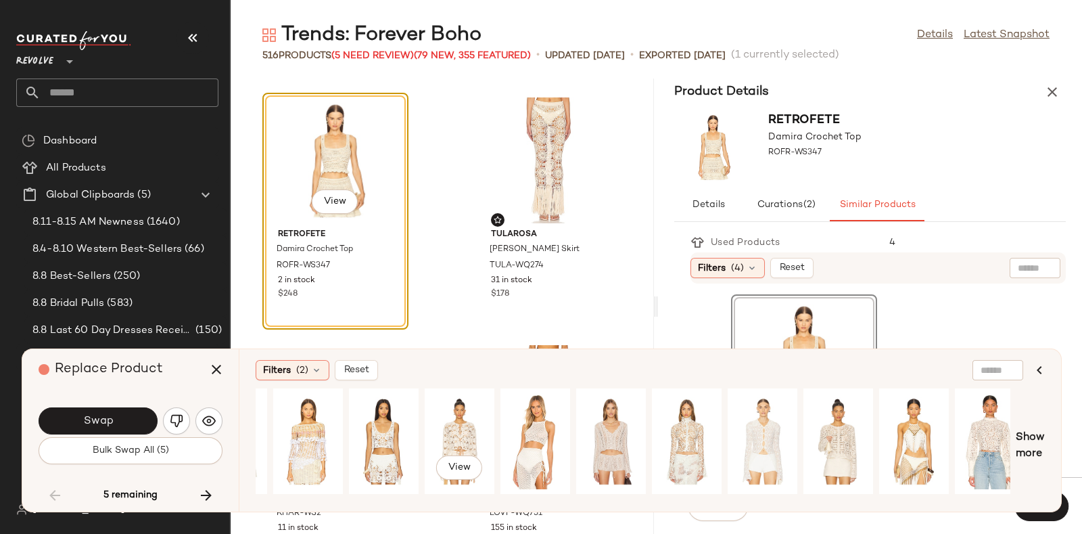
scroll to position [0, 0]
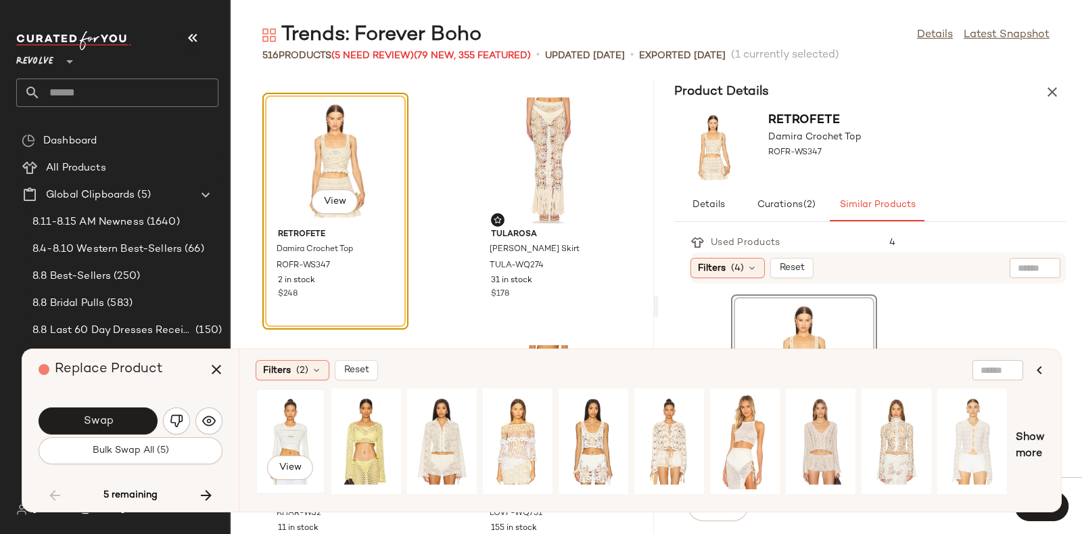
click at [293, 421] on div "View" at bounding box center [290, 441] width 60 height 96
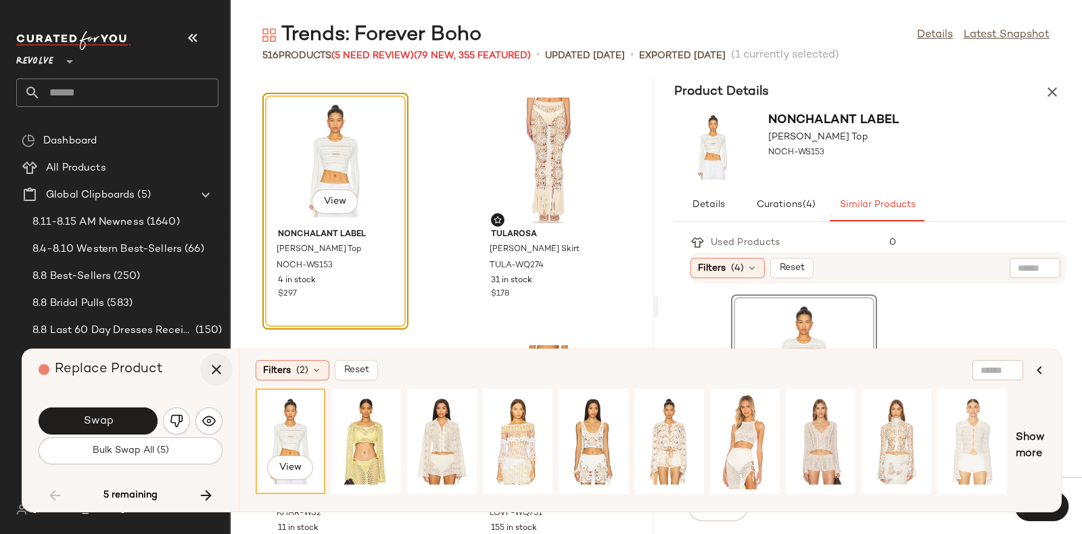
click at [218, 371] on icon "button" at bounding box center [216, 369] width 16 height 16
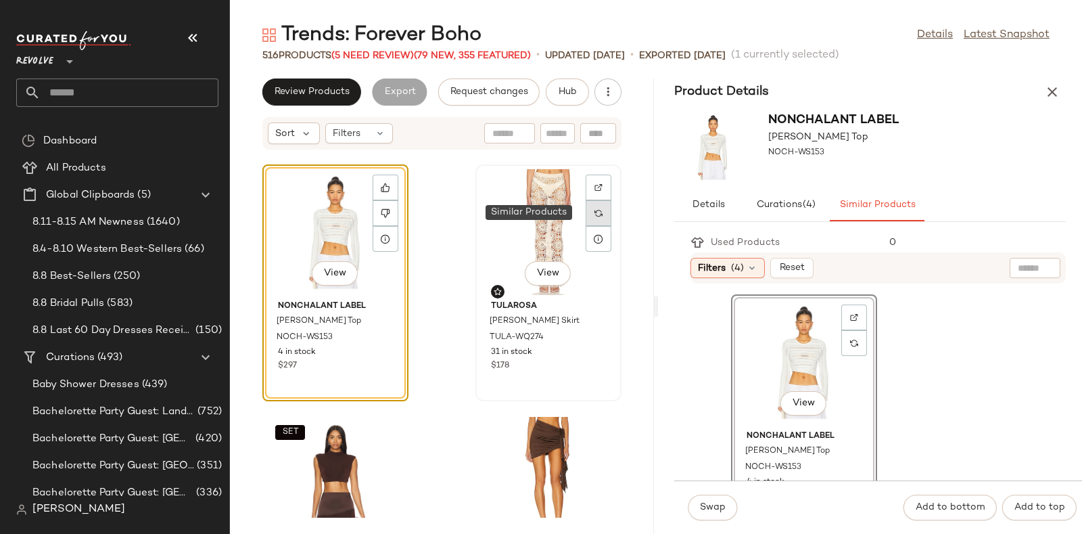
click at [592, 208] on div at bounding box center [599, 213] width 26 height 26
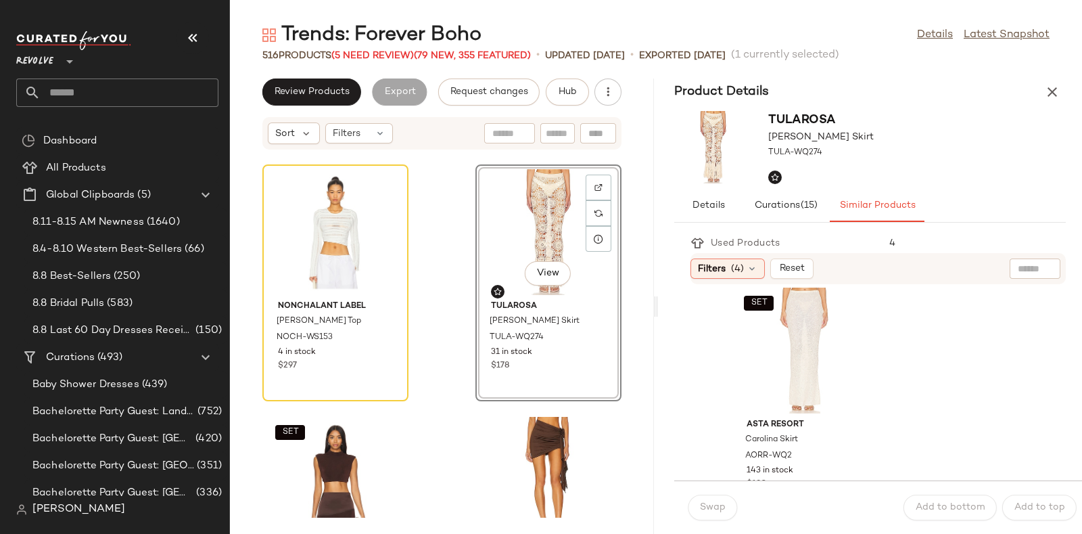
scroll to position [261, 0]
click at [797, 347] on div "SET View" at bounding box center [804, 349] width 137 height 126
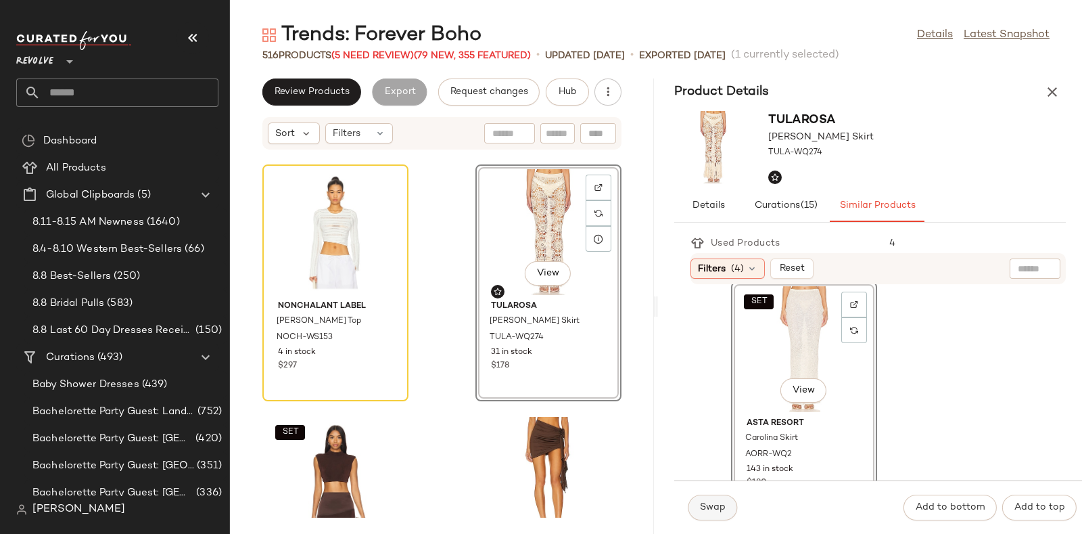
click at [726, 503] on button "Swap" at bounding box center [712, 507] width 49 height 26
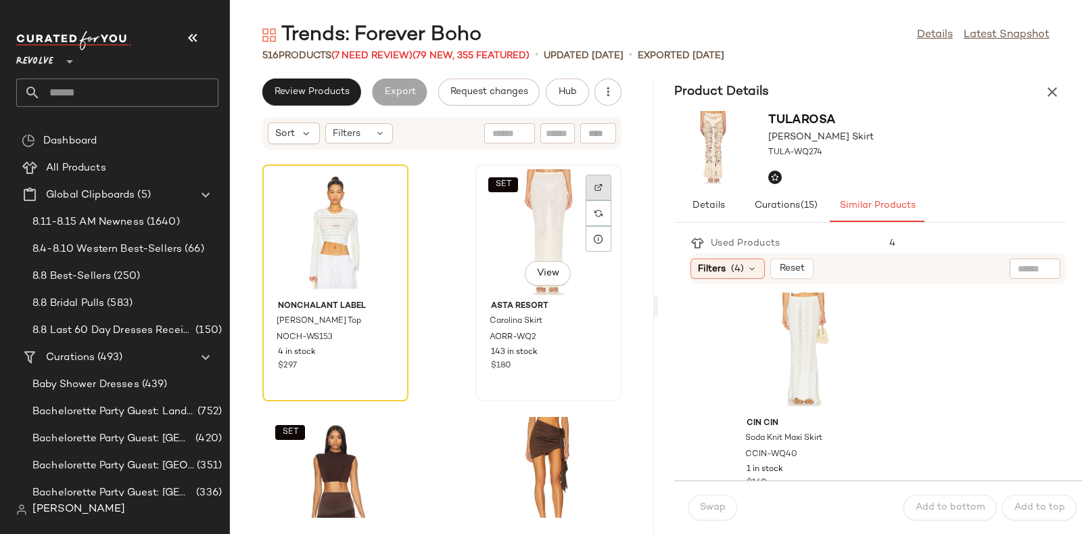
click at [594, 190] on img at bounding box center [598, 187] width 8 height 8
click at [1050, 84] on icon "button" at bounding box center [1052, 92] width 16 height 16
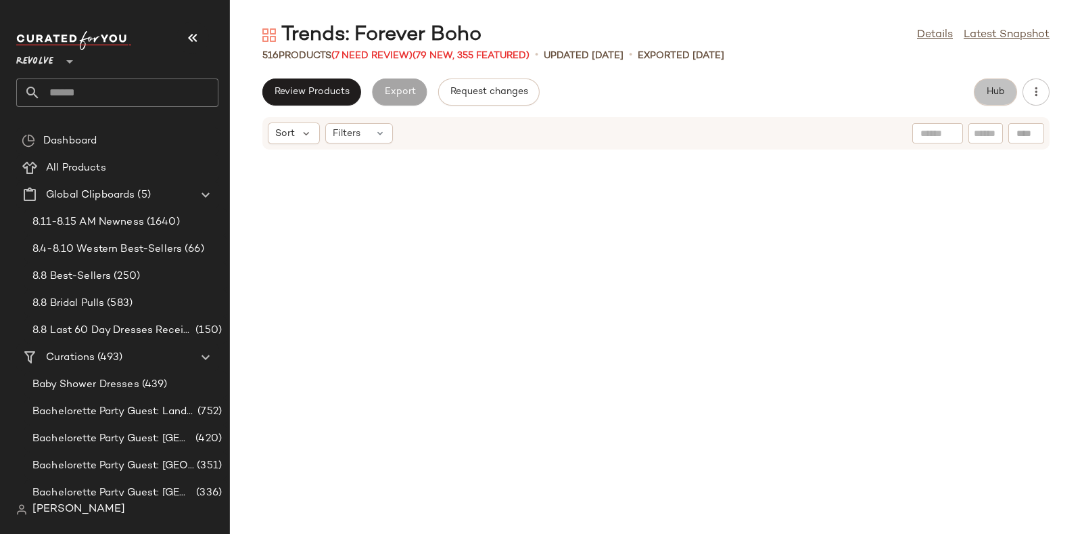
click at [1007, 87] on button "Hub" at bounding box center [995, 91] width 43 height 27
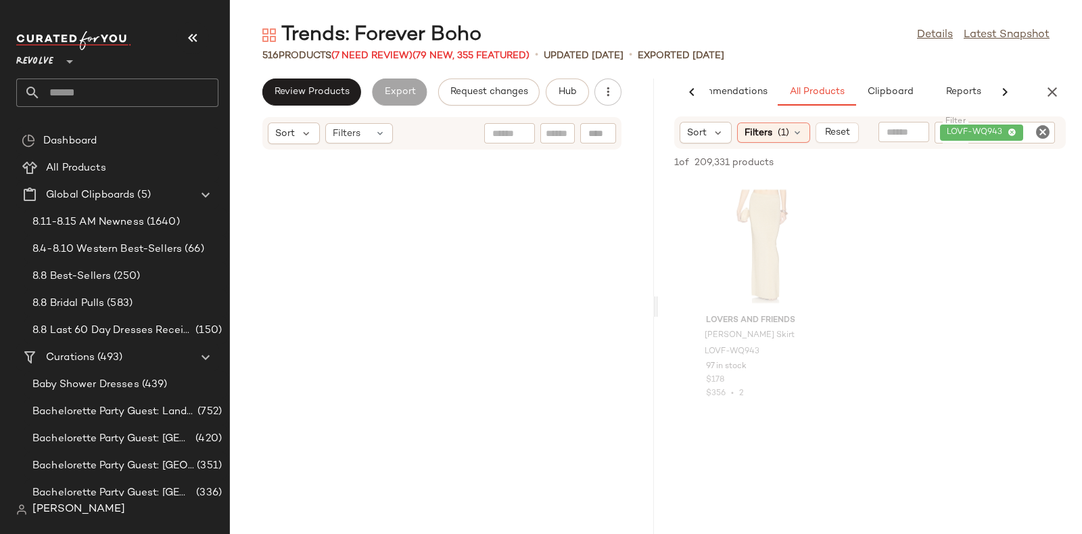
scroll to position [25989, 0]
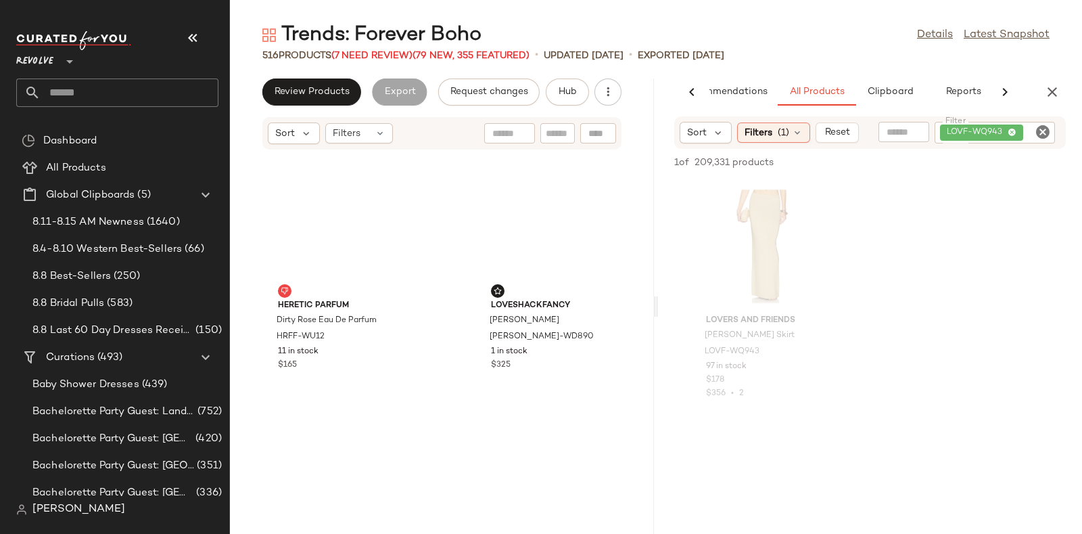
click at [1035, 135] on icon "Clear Filter" at bounding box center [1043, 132] width 16 height 16
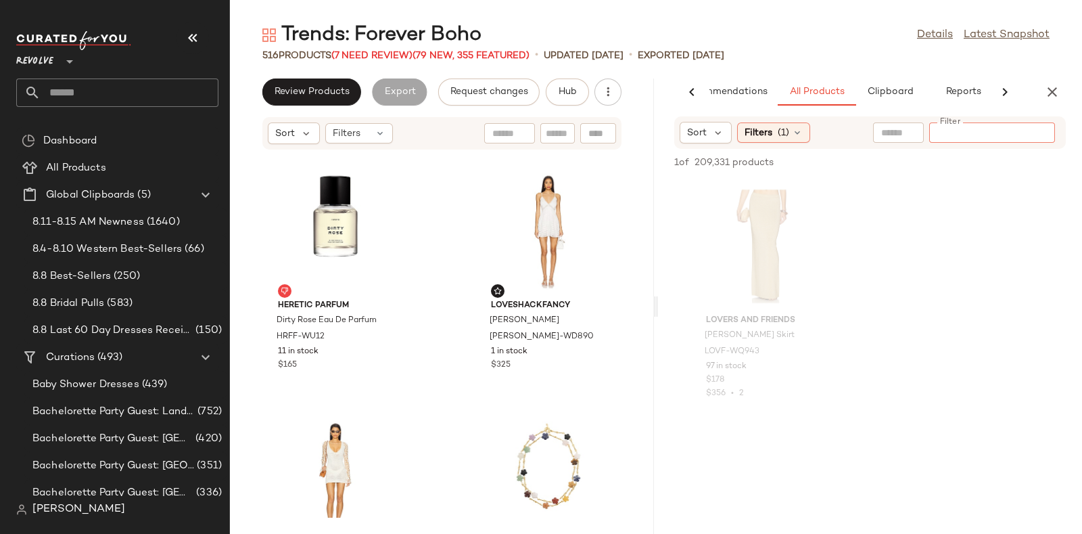
paste input "********"
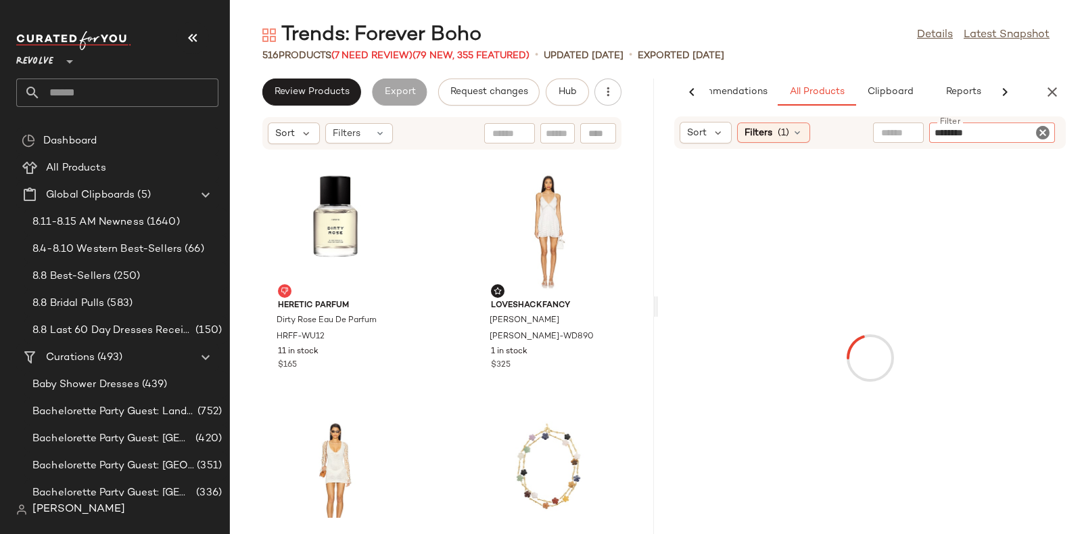
type input "*********"
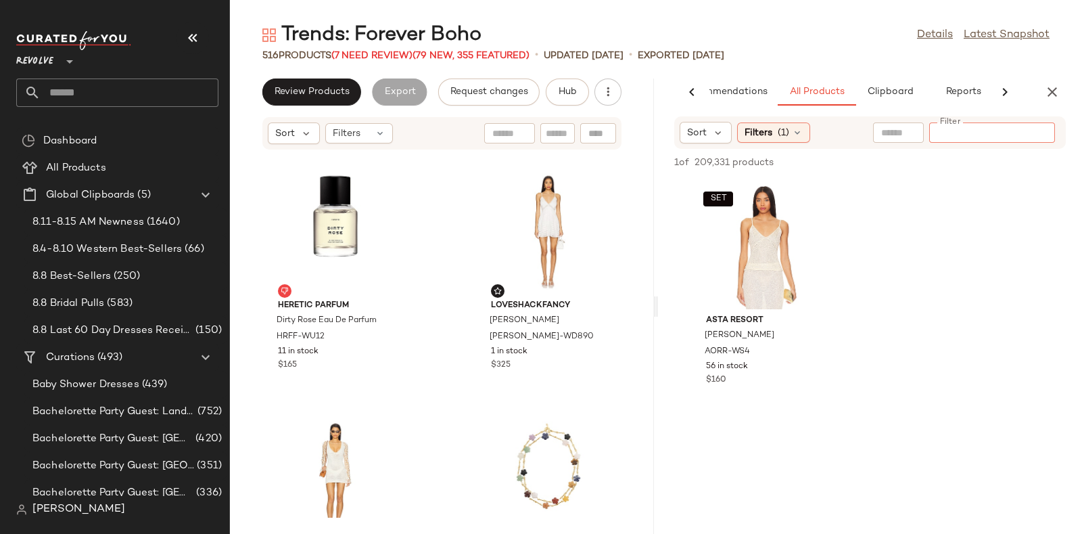
paste input "********"
type input "********"
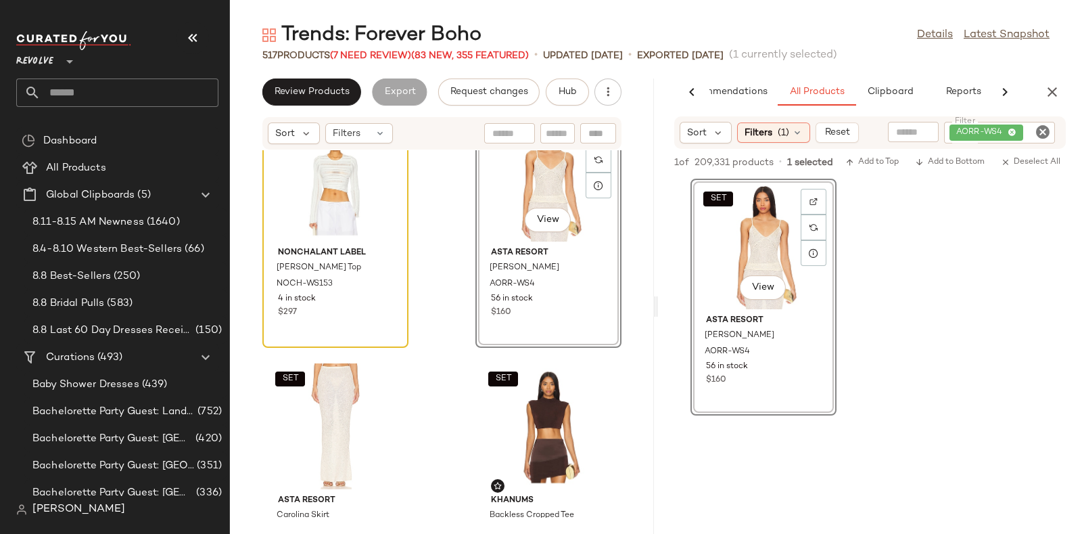
scroll to position [26538, 0]
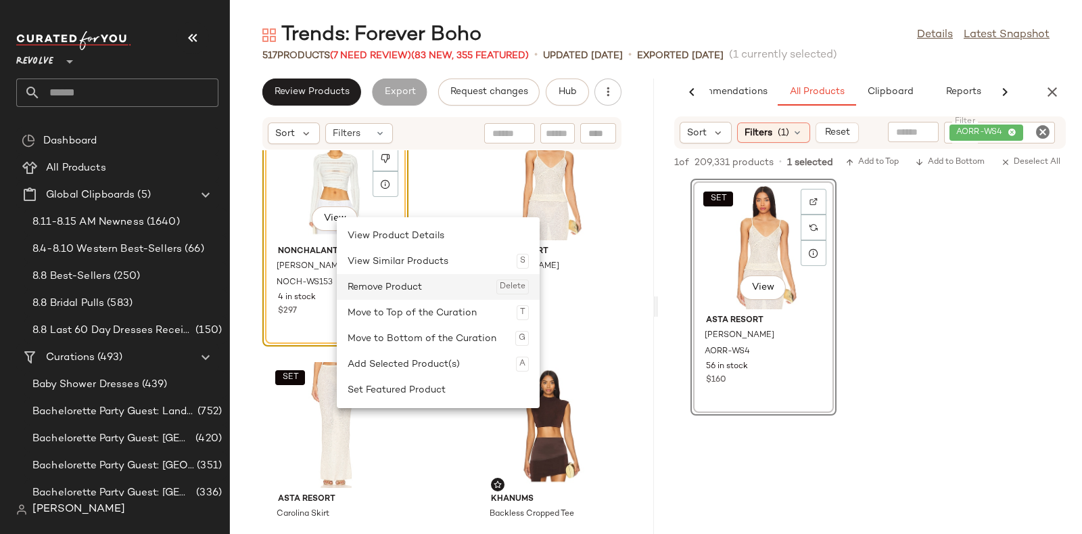
click at [372, 293] on div "Remove Product Delete" at bounding box center [438, 287] width 181 height 26
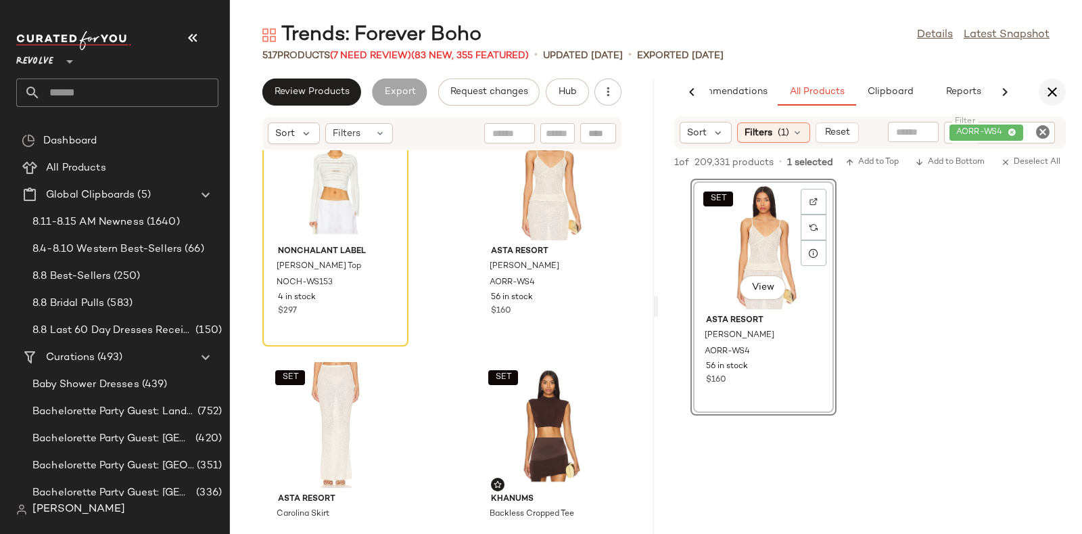
click at [1054, 93] on icon "button" at bounding box center [1052, 92] width 16 height 16
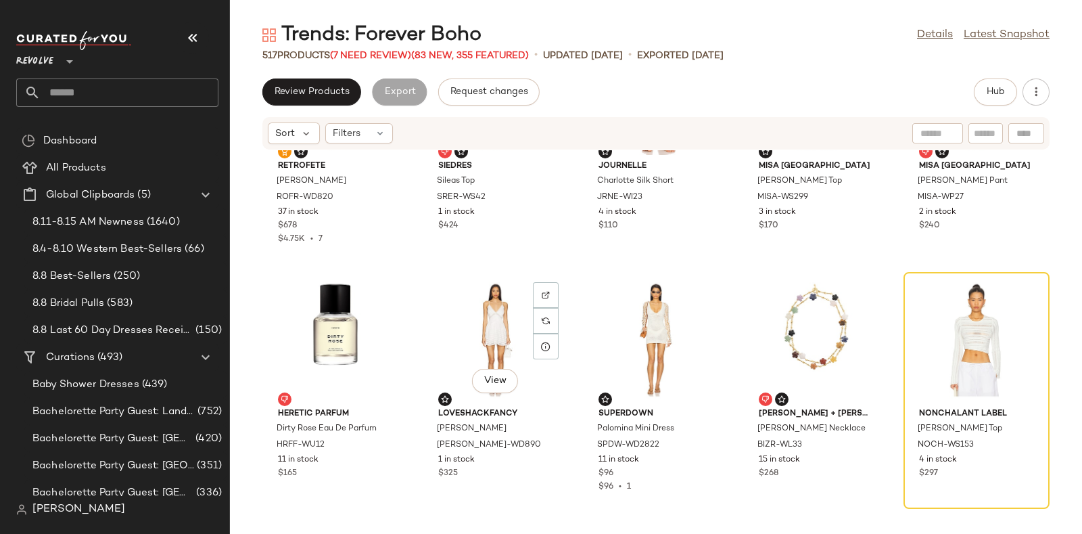
scroll to position [10275, 0]
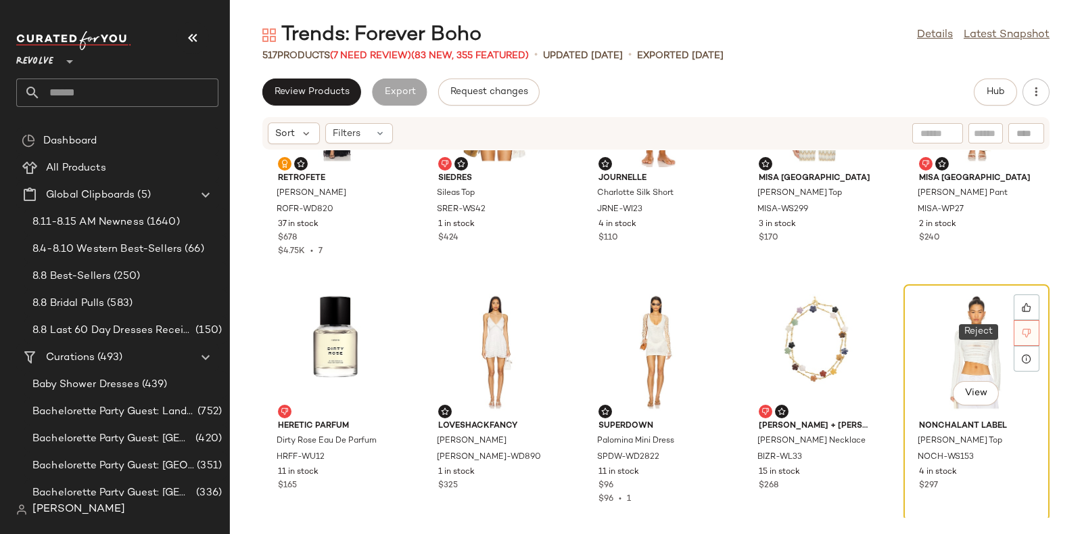
click at [1022, 330] on icon at bounding box center [1026, 332] width 9 height 9
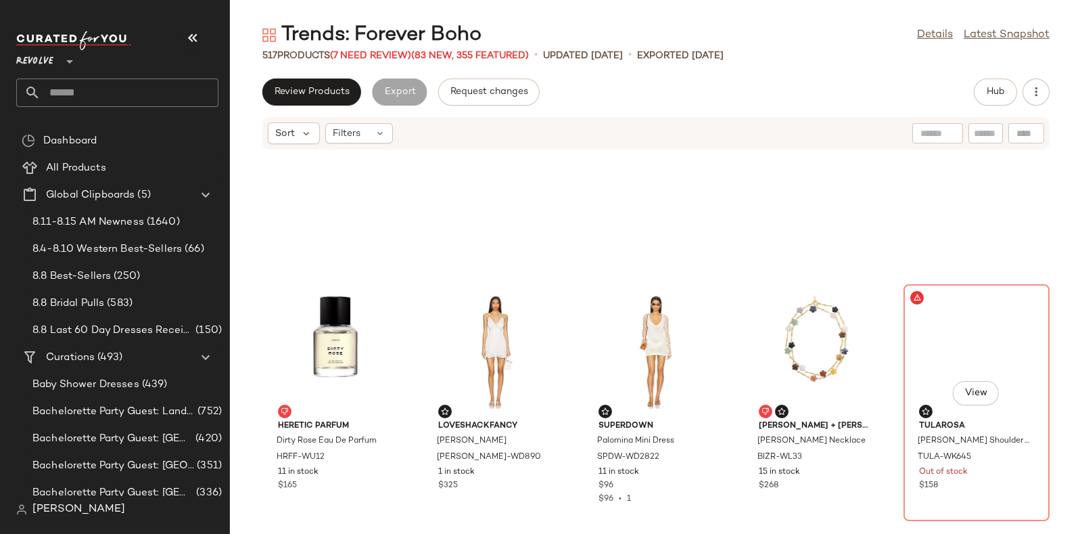
scroll to position [10395, 0]
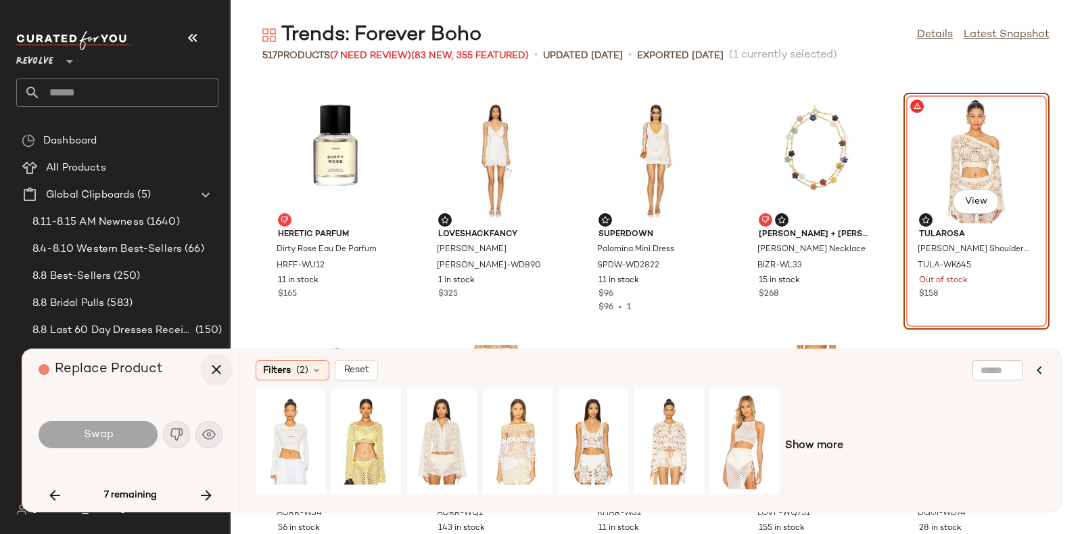
click at [220, 362] on icon "button" at bounding box center [216, 369] width 16 height 16
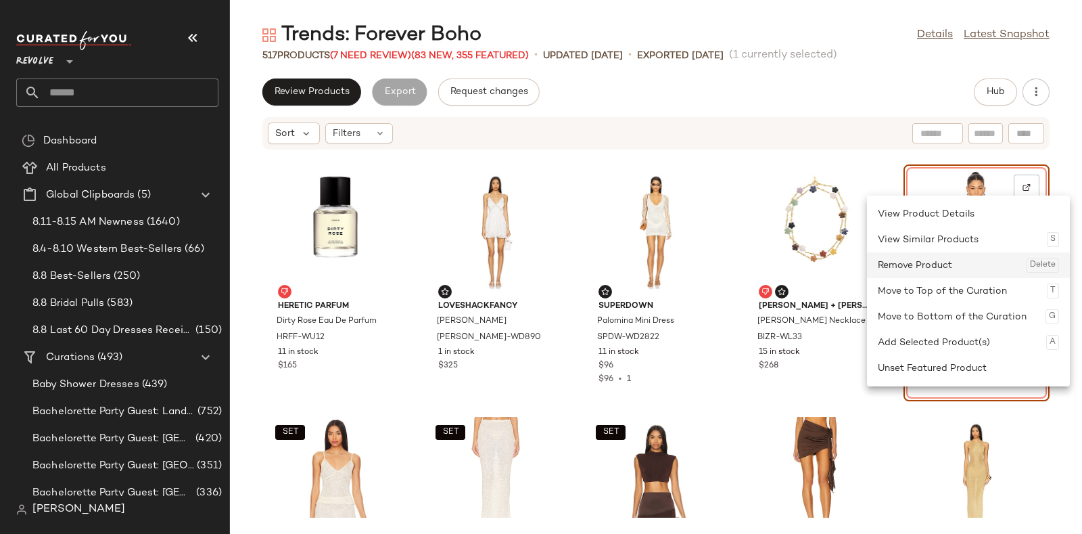
click at [960, 261] on div "Remove Product Delete" at bounding box center [968, 265] width 181 height 26
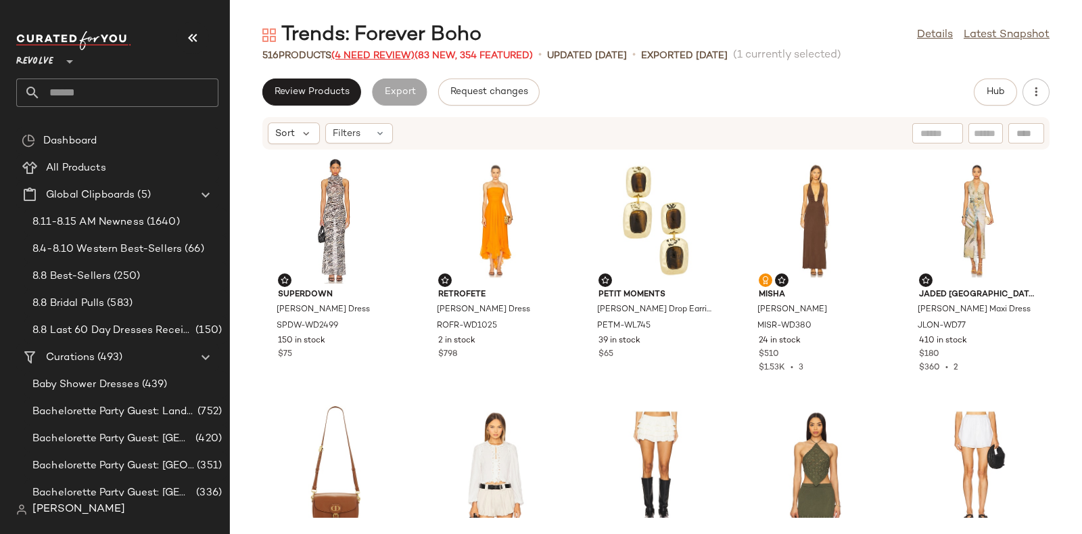
click at [362, 51] on span "(4 Need Review)" at bounding box center [372, 56] width 83 height 10
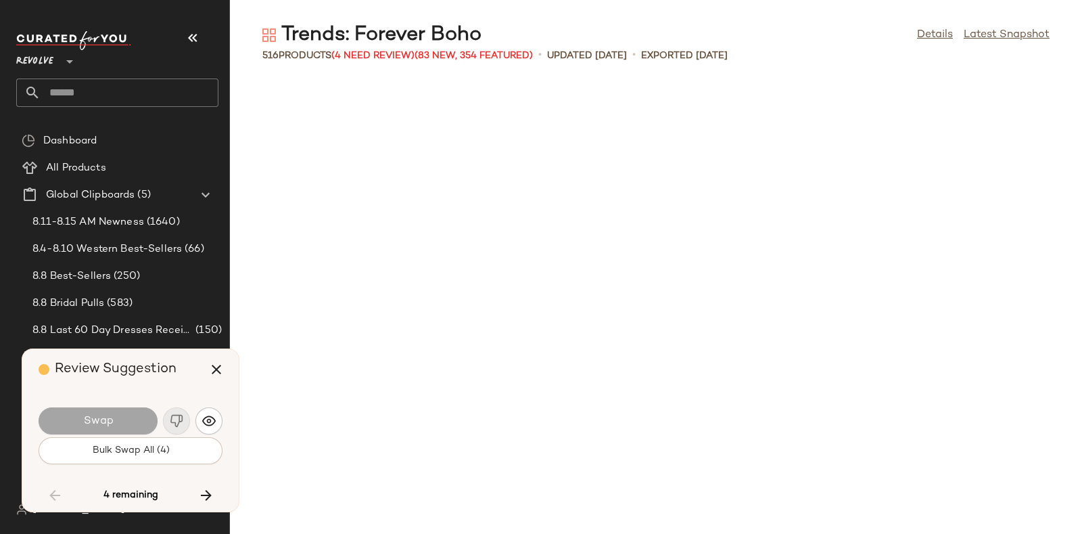
scroll to position [13613, 0]
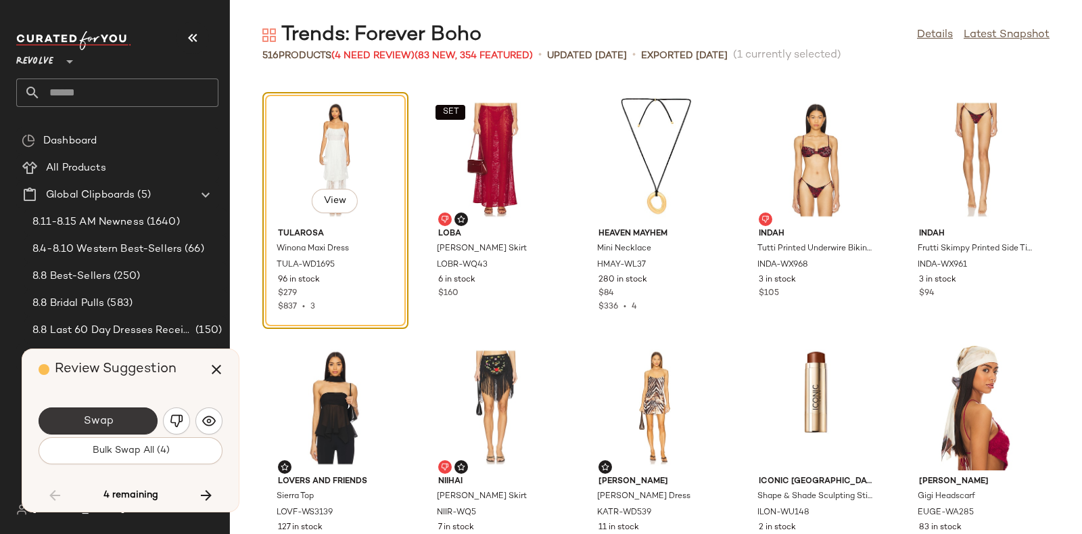
click at [128, 415] on button "Swap" at bounding box center [98, 420] width 119 height 27
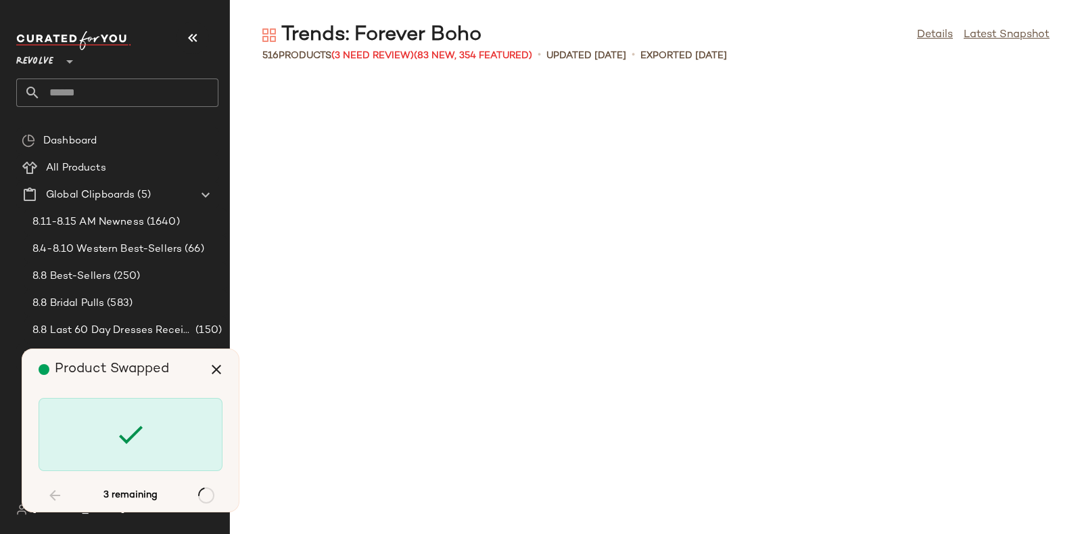
scroll to position [17078, 0]
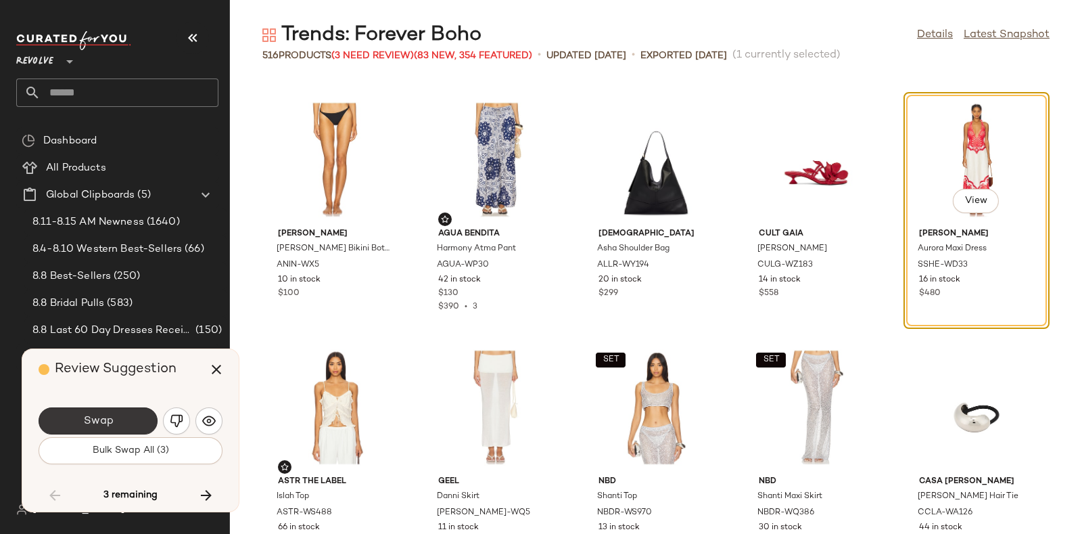
click at [127, 415] on button "Swap" at bounding box center [98, 420] width 119 height 27
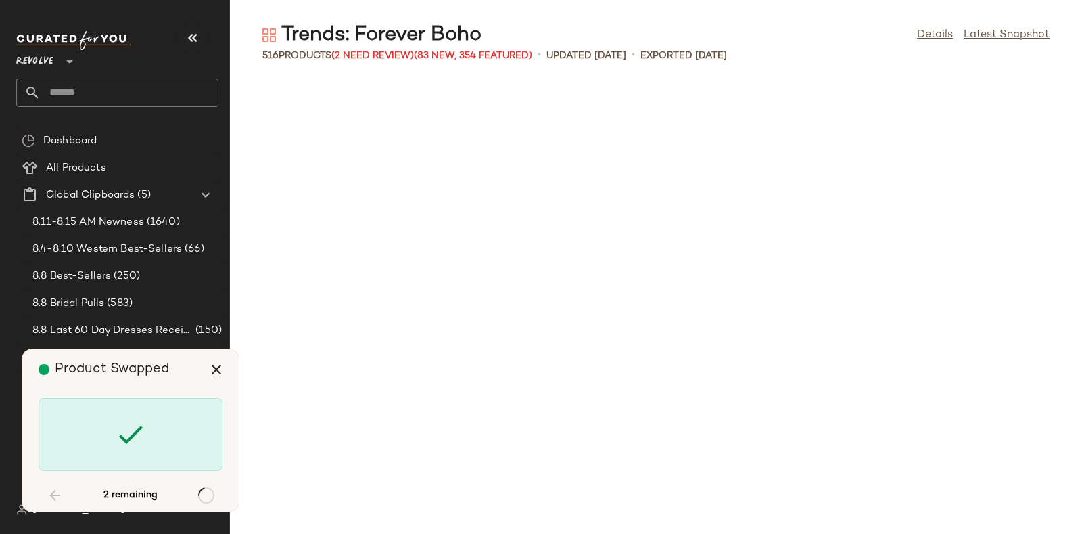
scroll to position [19306, 0]
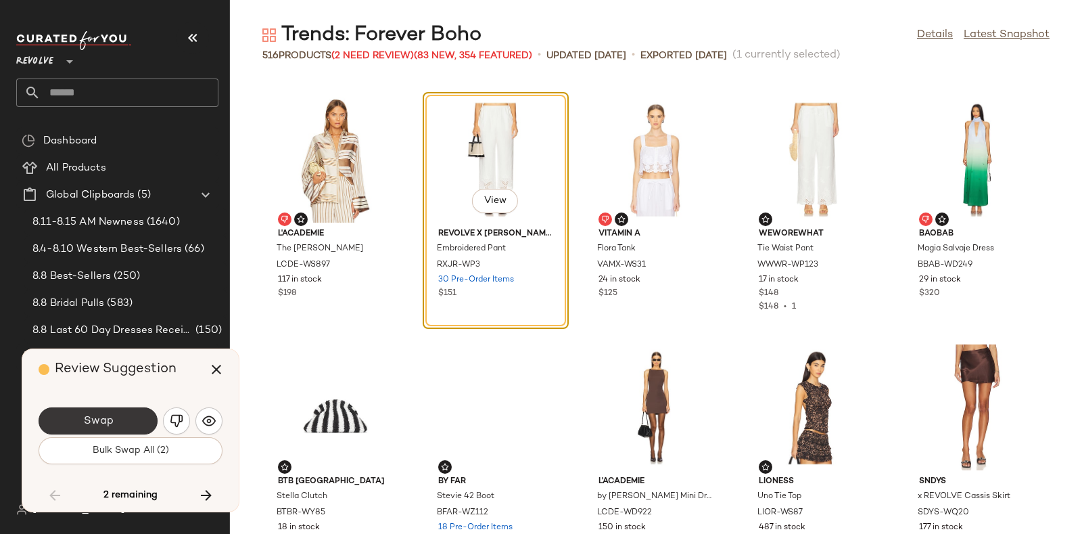
click at [139, 416] on button "Swap" at bounding box center [98, 420] width 119 height 27
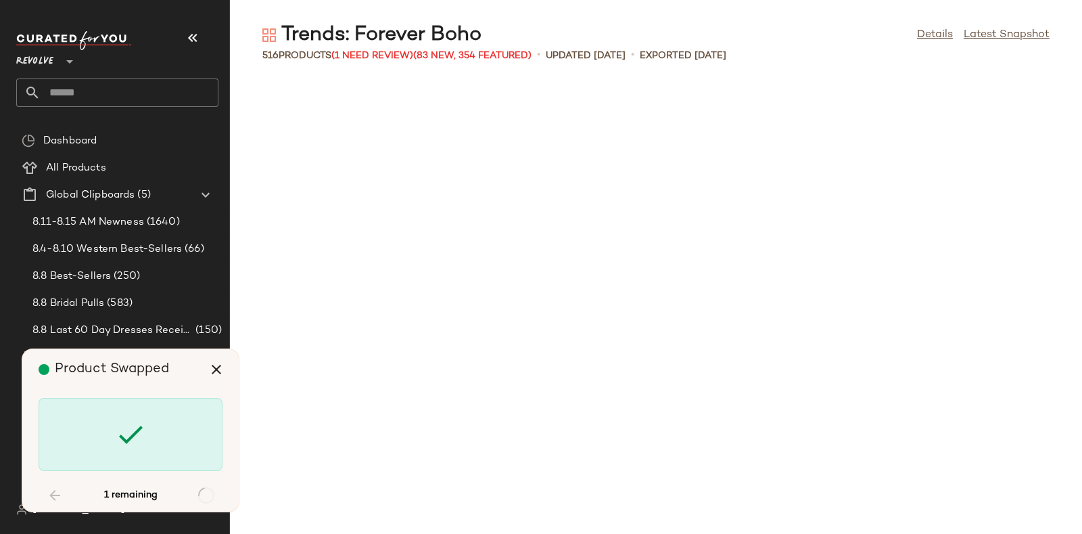
scroll to position [22770, 0]
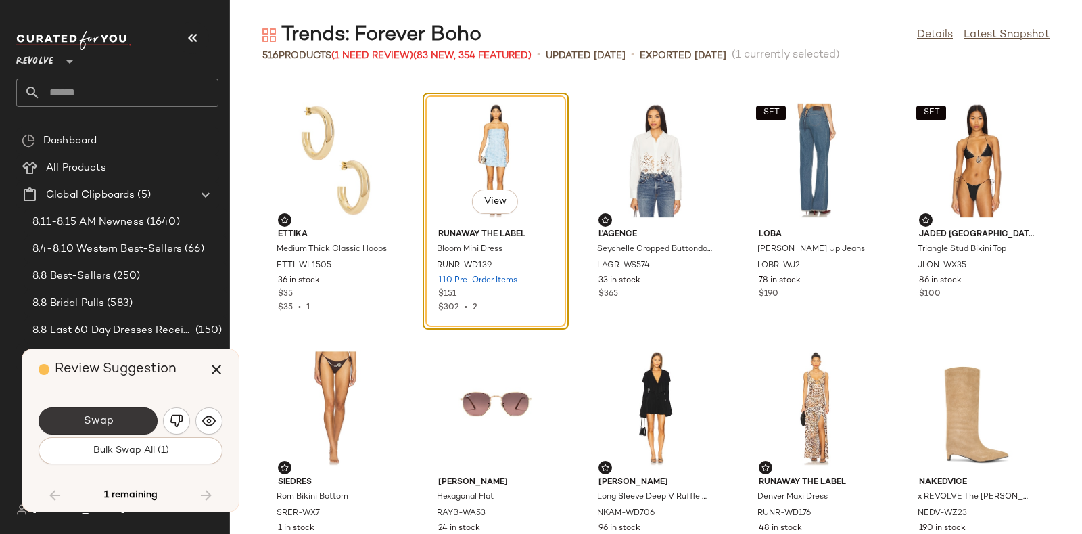
click at [138, 414] on button "Swap" at bounding box center [98, 420] width 119 height 27
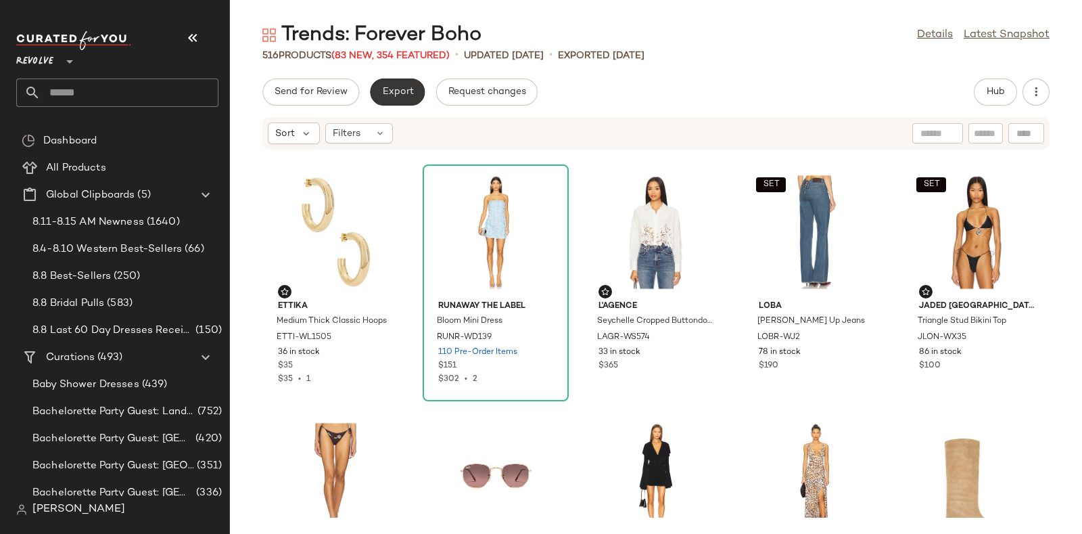
click at [400, 96] on span "Export" at bounding box center [397, 92] width 32 height 11
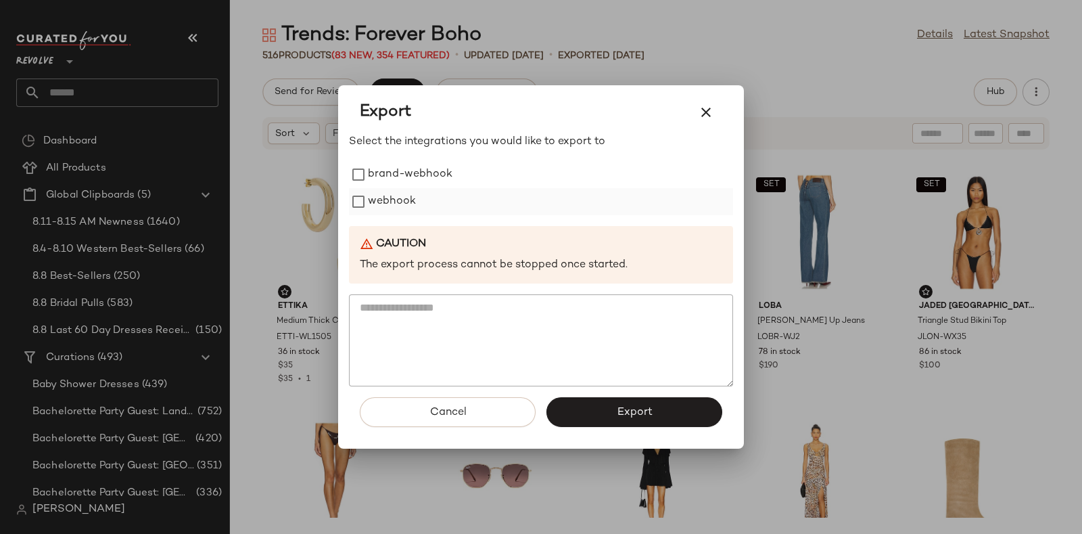
click at [402, 201] on label "webhook" at bounding box center [392, 201] width 48 height 27
click at [590, 404] on button "Export" at bounding box center [634, 412] width 176 height 30
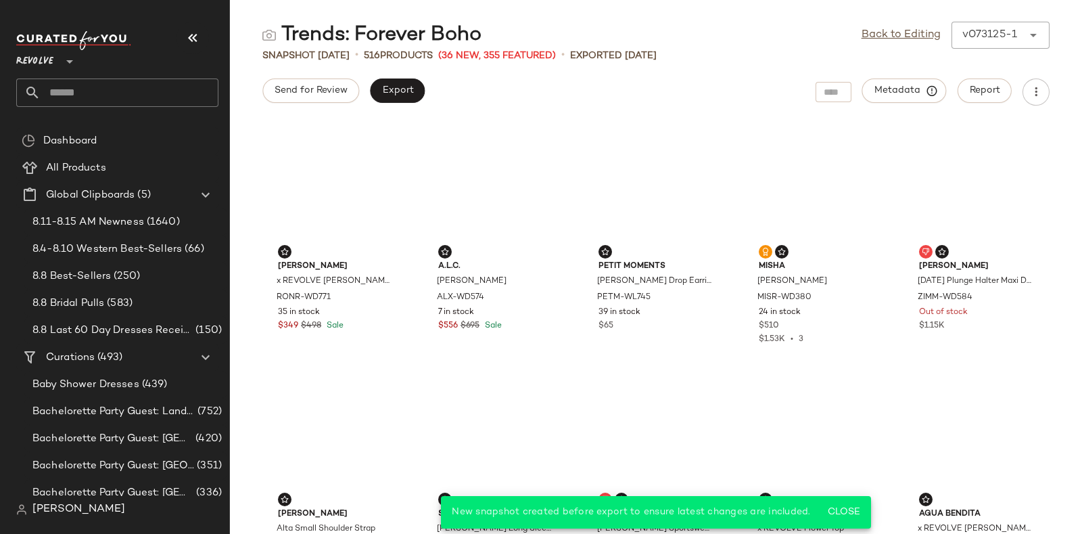
click at [131, 86] on input "text" at bounding box center [130, 92] width 178 height 28
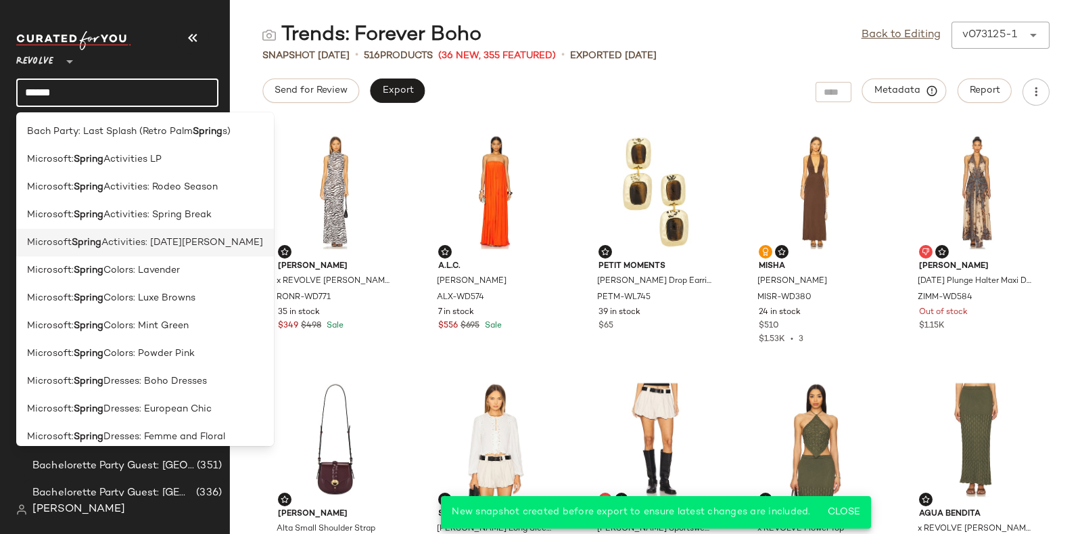
scroll to position [232, 0]
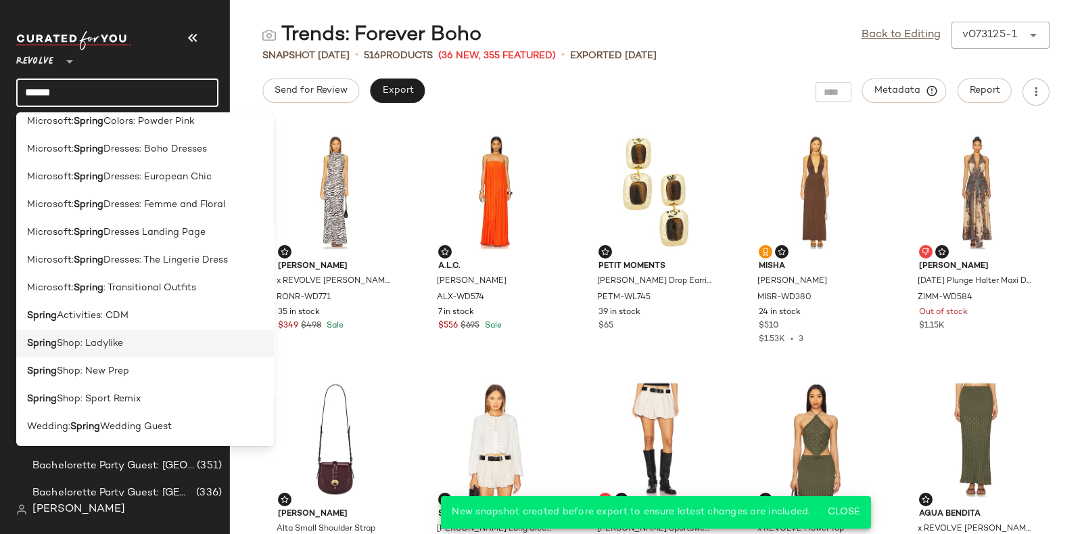
type input "******"
click at [128, 385] on div "Spring Shop: Ladylike" at bounding box center [145, 399] width 258 height 28
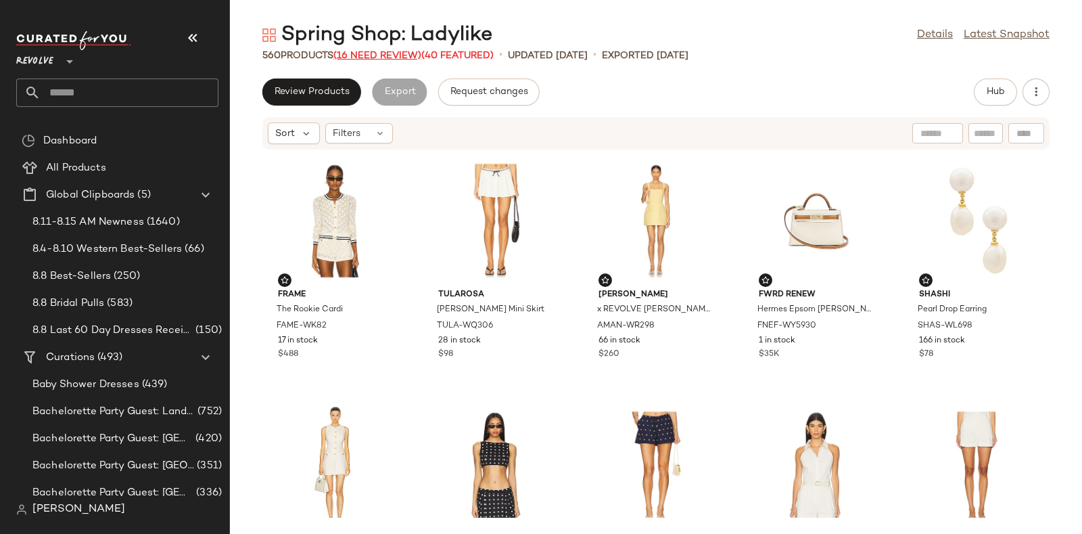
click at [387, 53] on span "(16 Need Review)" at bounding box center [377, 56] width 88 height 10
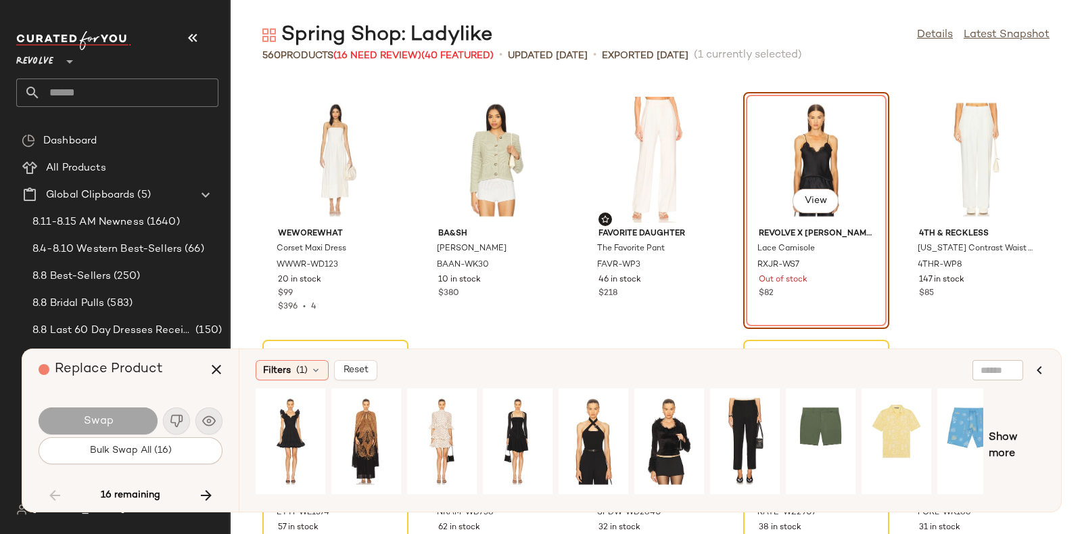
scroll to position [0, 22]
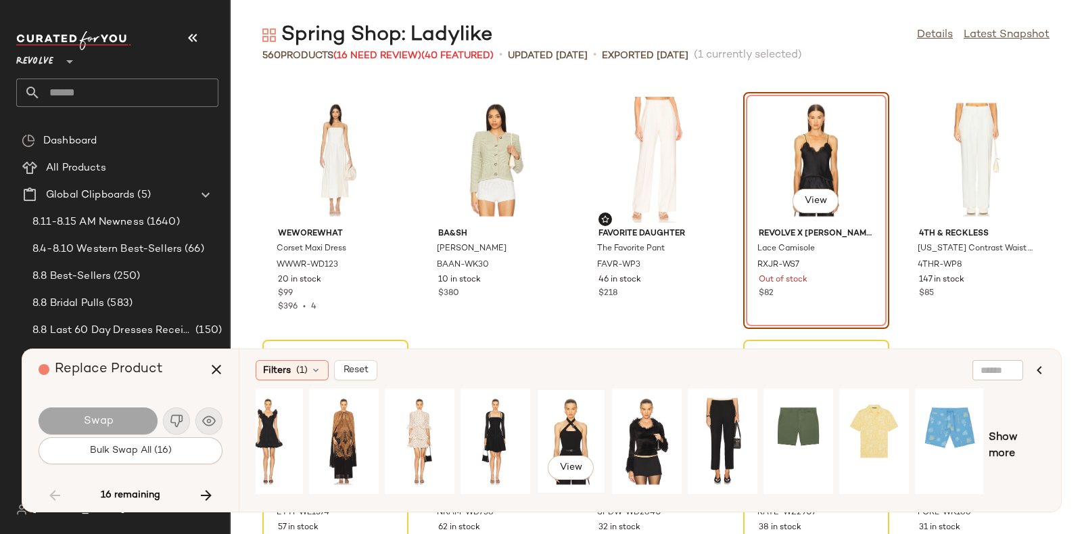
click at [585, 442] on div "View" at bounding box center [571, 441] width 60 height 96
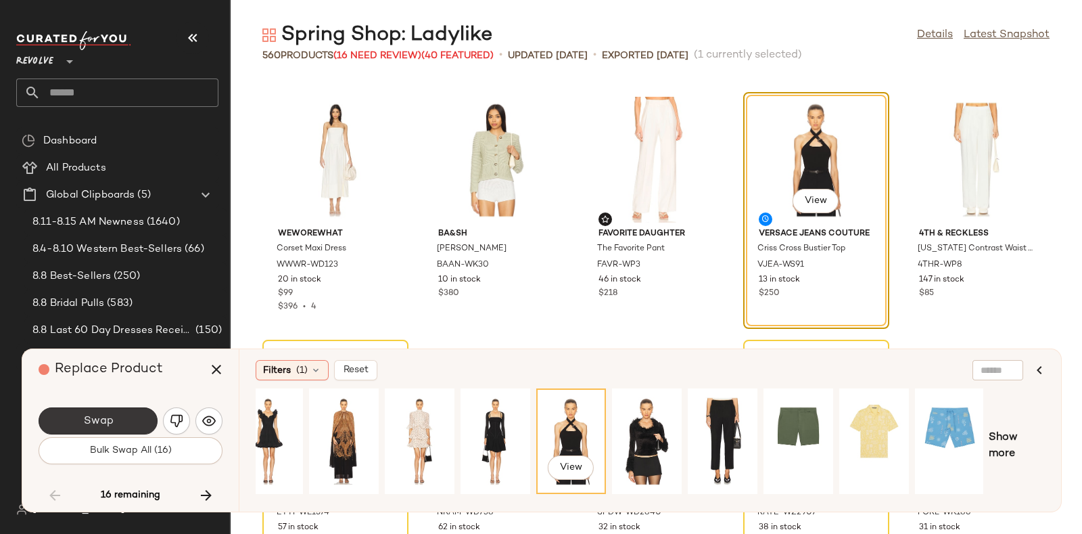
click at [121, 417] on button "Swap" at bounding box center [98, 420] width 119 height 27
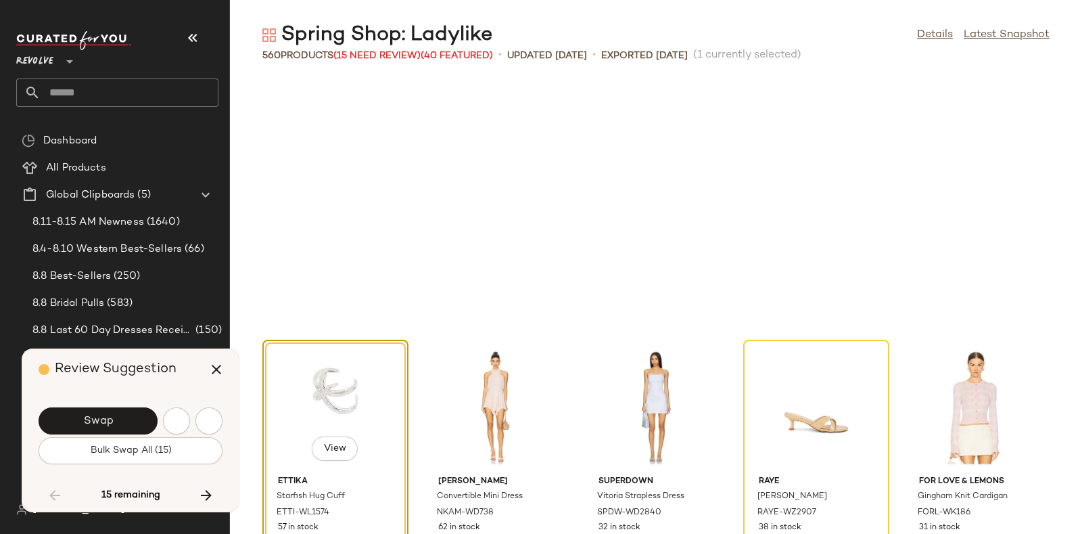
scroll to position [8415, 0]
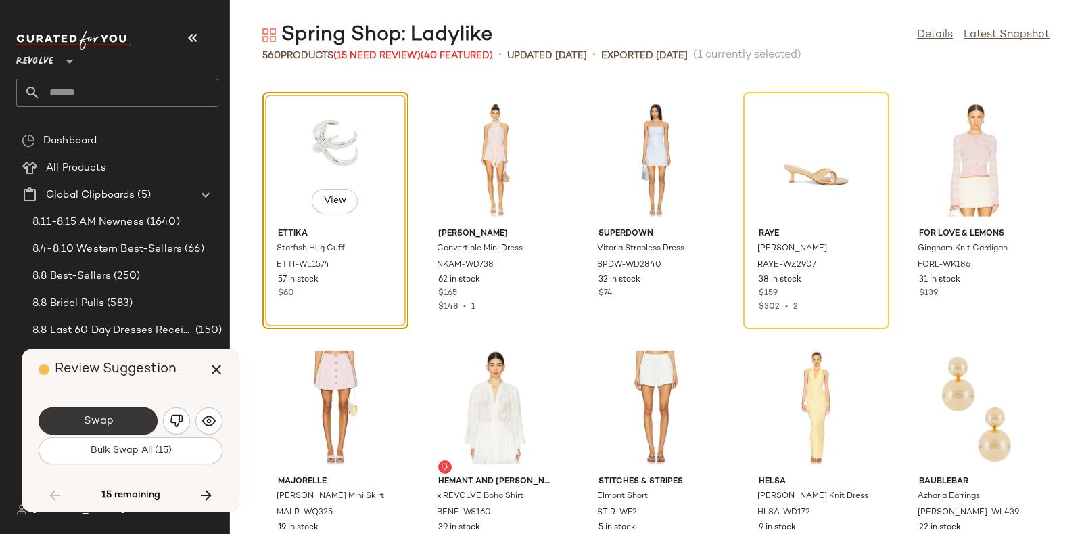
click at [118, 410] on button "Swap" at bounding box center [98, 420] width 119 height 27
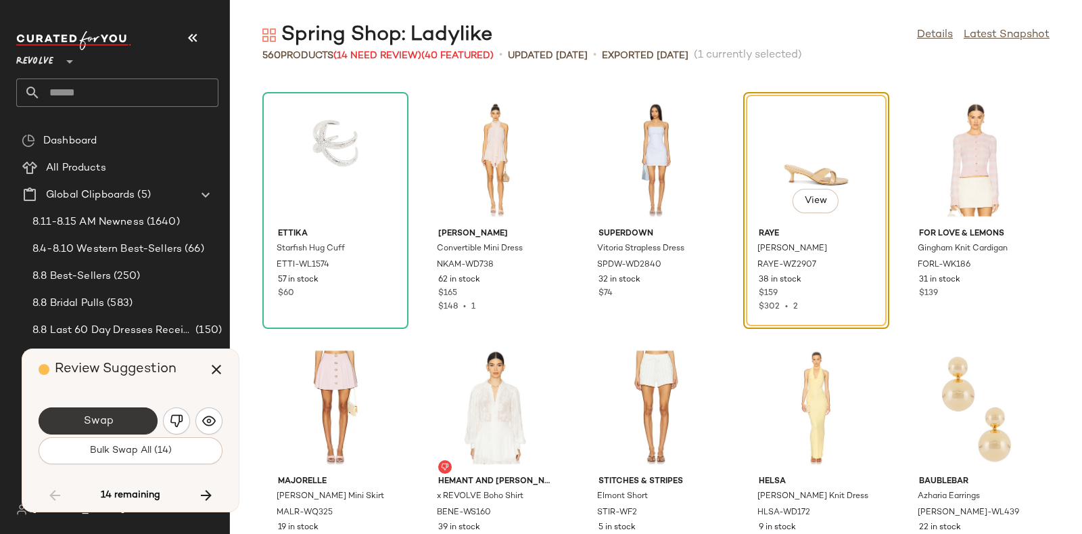
click at [105, 417] on span "Swap" at bounding box center [98, 421] width 30 height 13
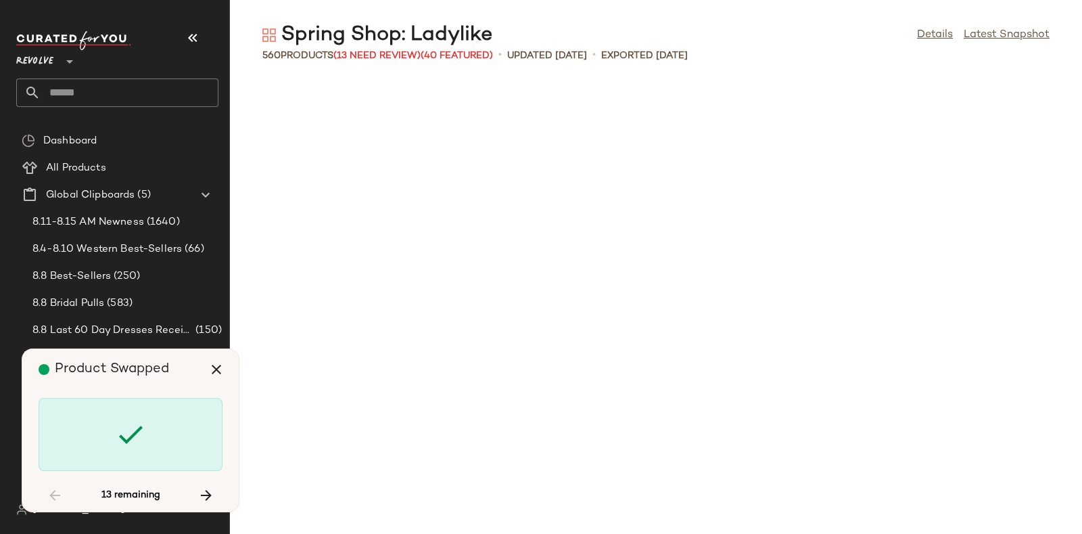
scroll to position [9653, 0]
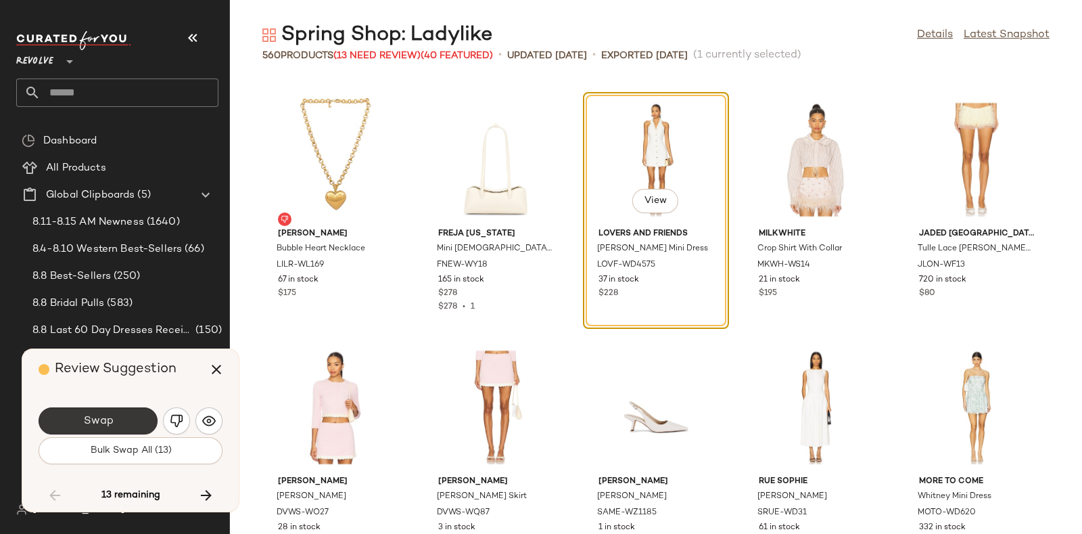
click at [135, 414] on button "Swap" at bounding box center [98, 420] width 119 height 27
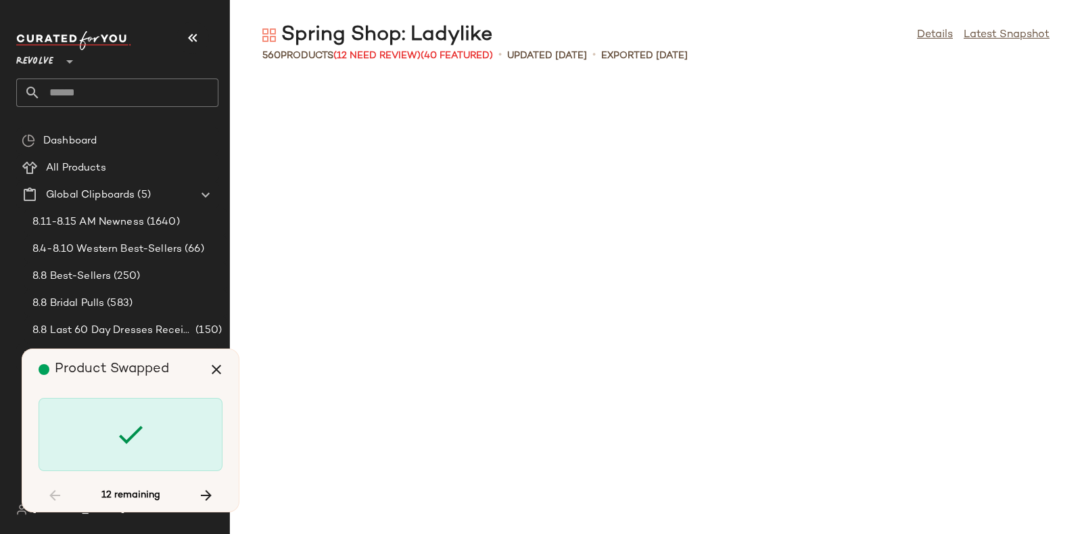
scroll to position [12376, 0]
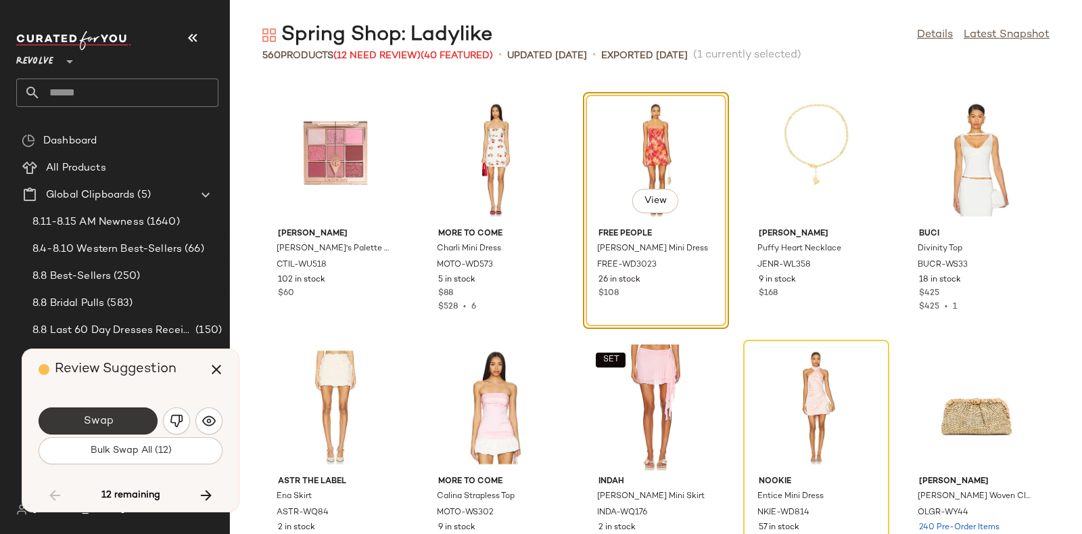
click at [122, 413] on button "Swap" at bounding box center [98, 420] width 119 height 27
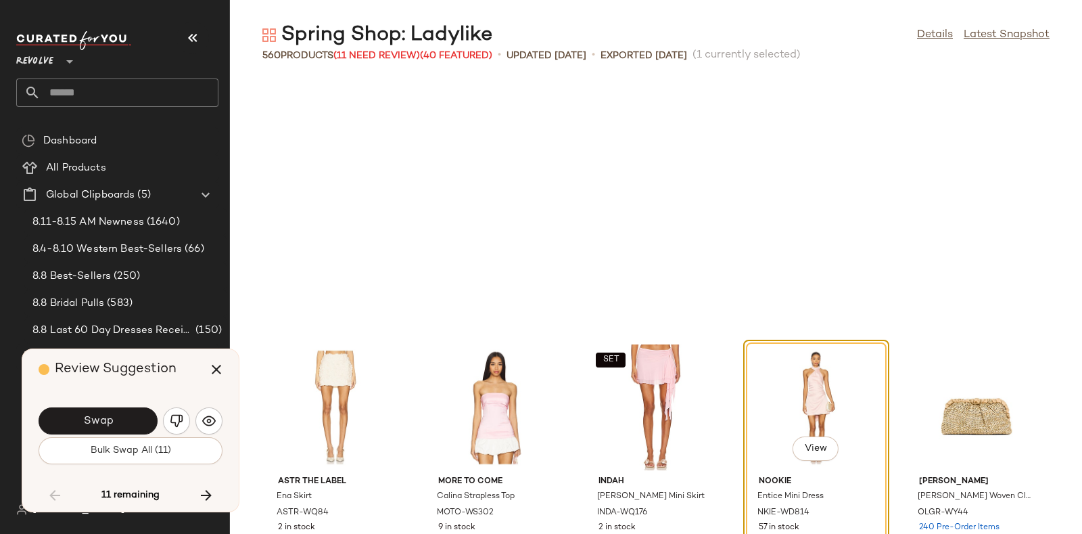
scroll to position [12622, 0]
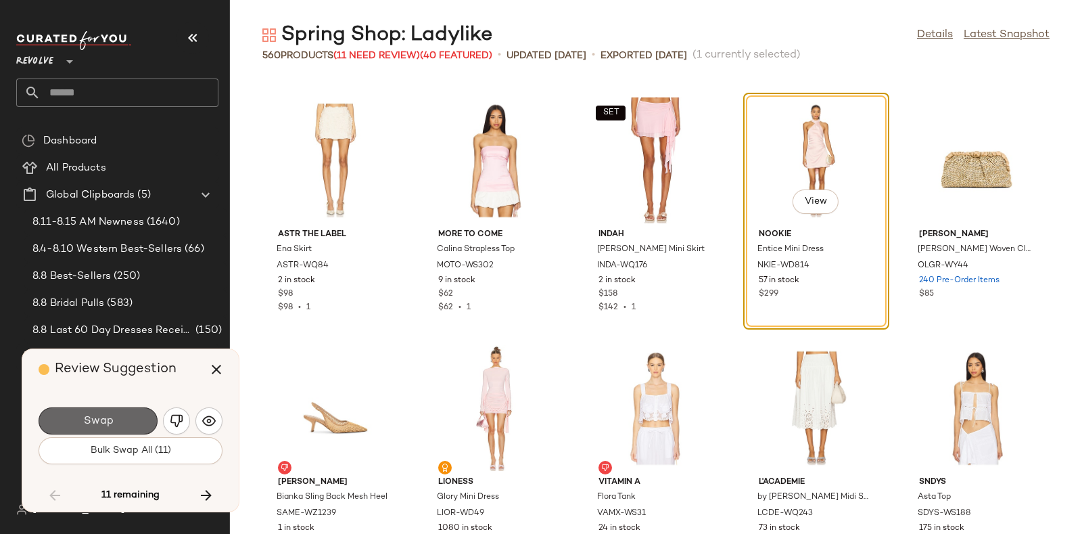
click at [128, 417] on button "Swap" at bounding box center [98, 420] width 119 height 27
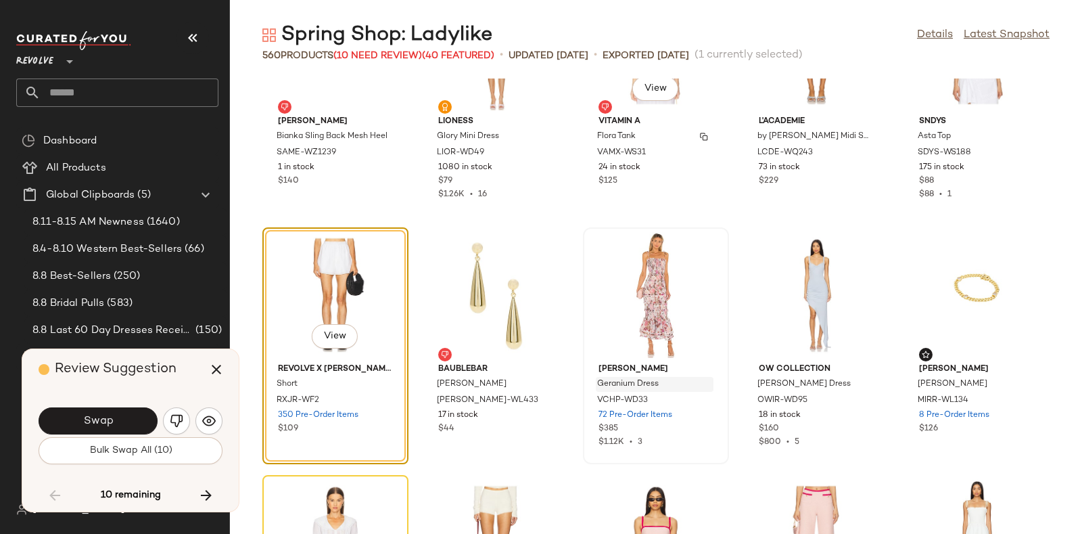
scroll to position [13018, 0]
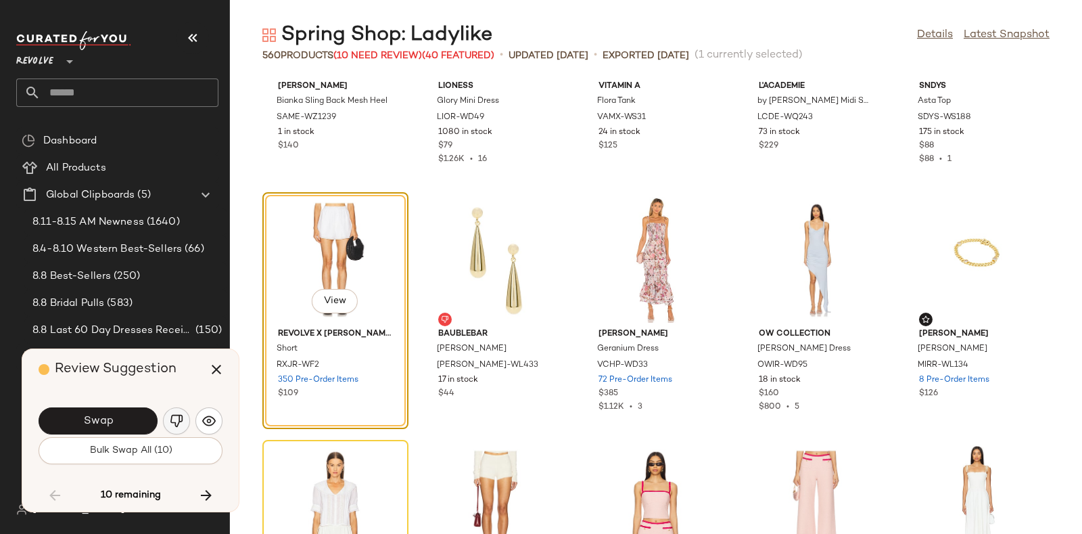
click at [179, 415] on img "button" at bounding box center [177, 421] width 14 height 14
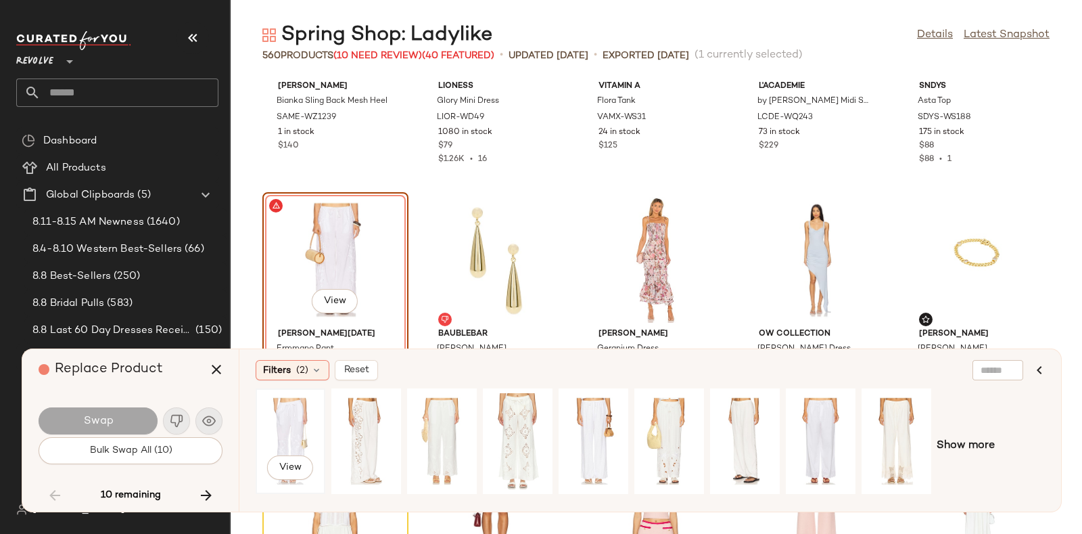
click at [306, 410] on div "View" at bounding box center [290, 441] width 60 height 96
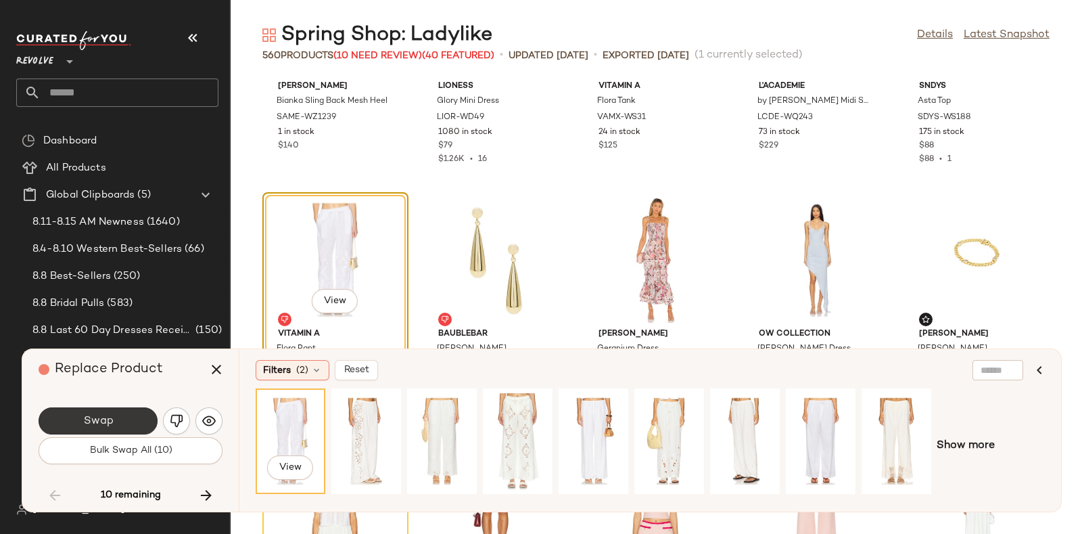
click at [143, 418] on button "Swap" at bounding box center [98, 420] width 119 height 27
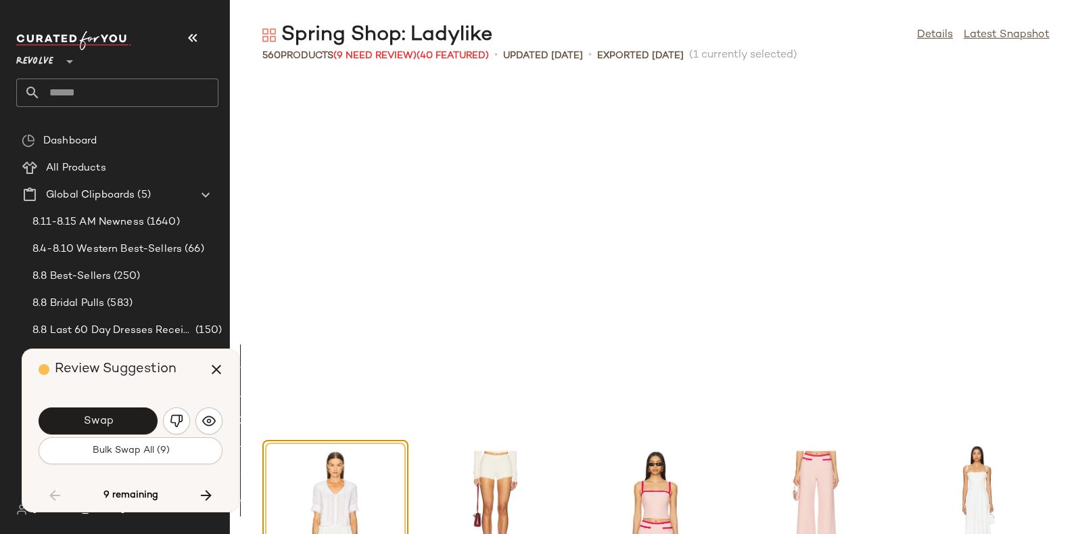
scroll to position [13366, 0]
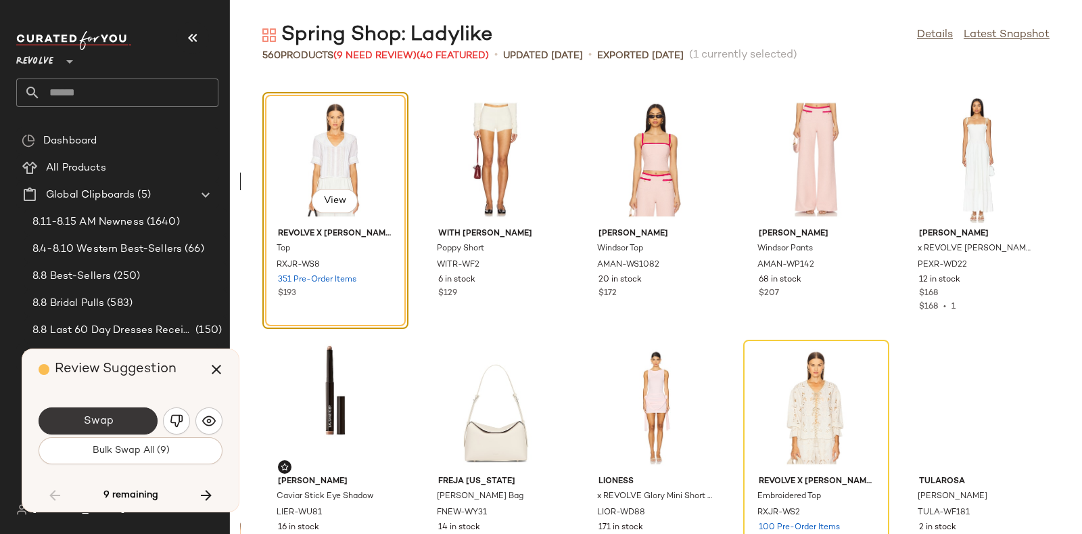
click at [122, 410] on button "Swap" at bounding box center [98, 420] width 119 height 27
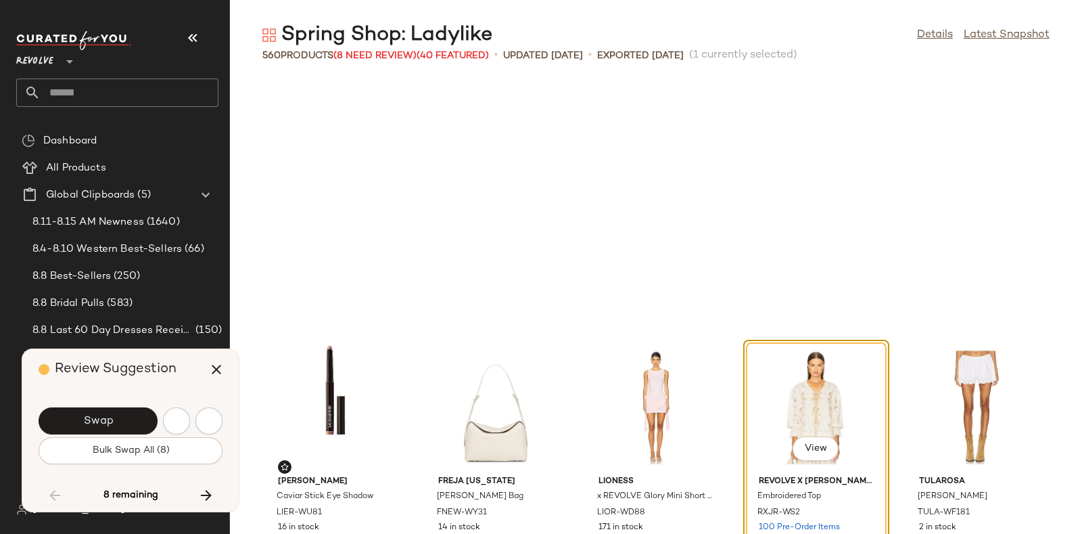
scroll to position [13613, 0]
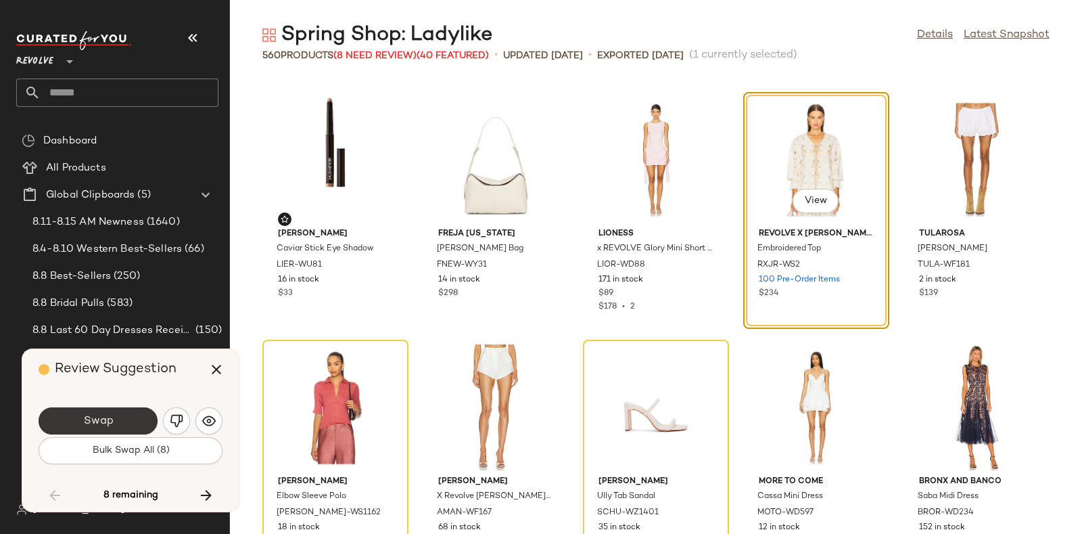
click at [137, 417] on button "Swap" at bounding box center [98, 420] width 119 height 27
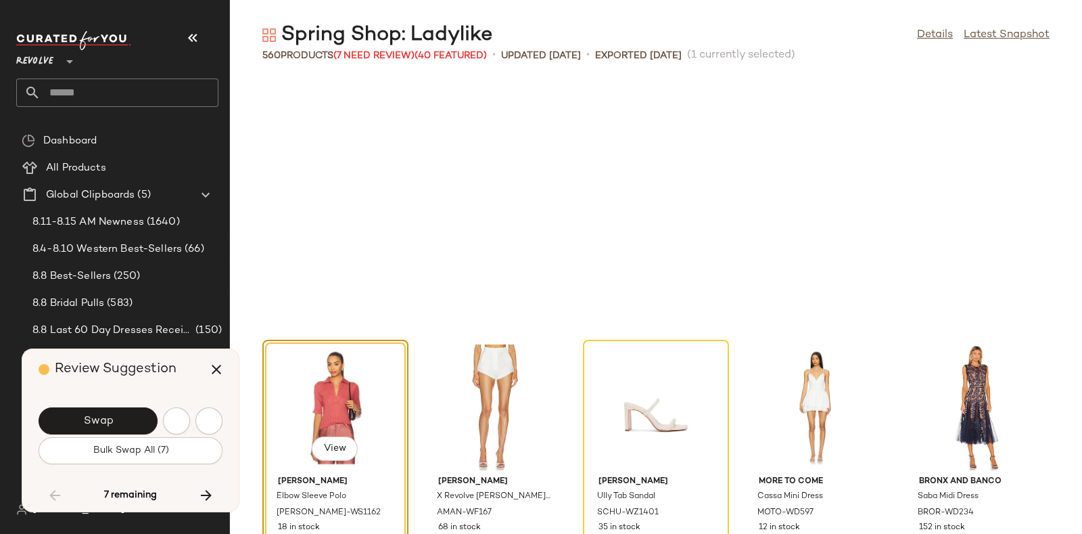
scroll to position [13860, 0]
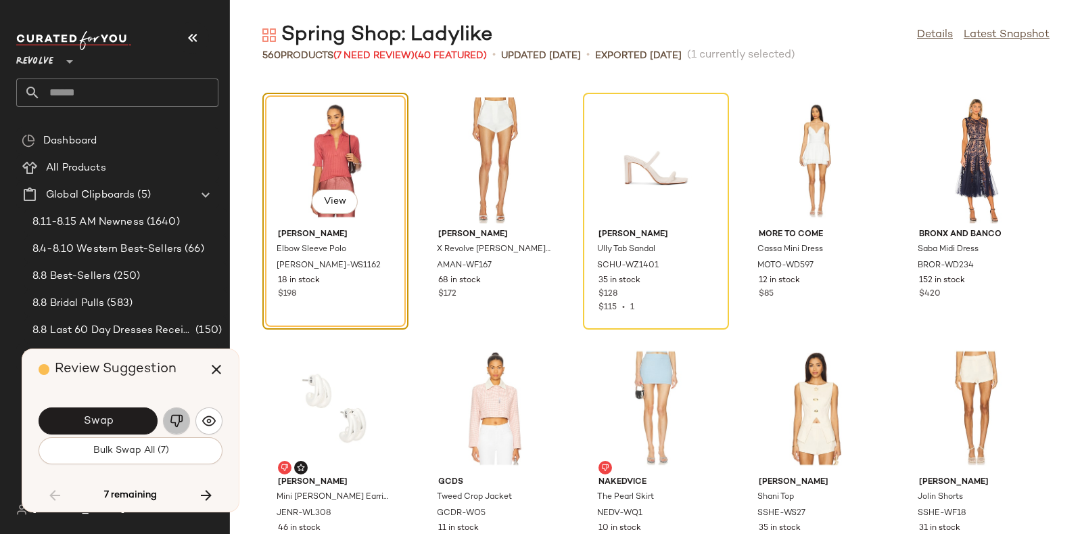
click at [174, 417] on img "button" at bounding box center [177, 421] width 14 height 14
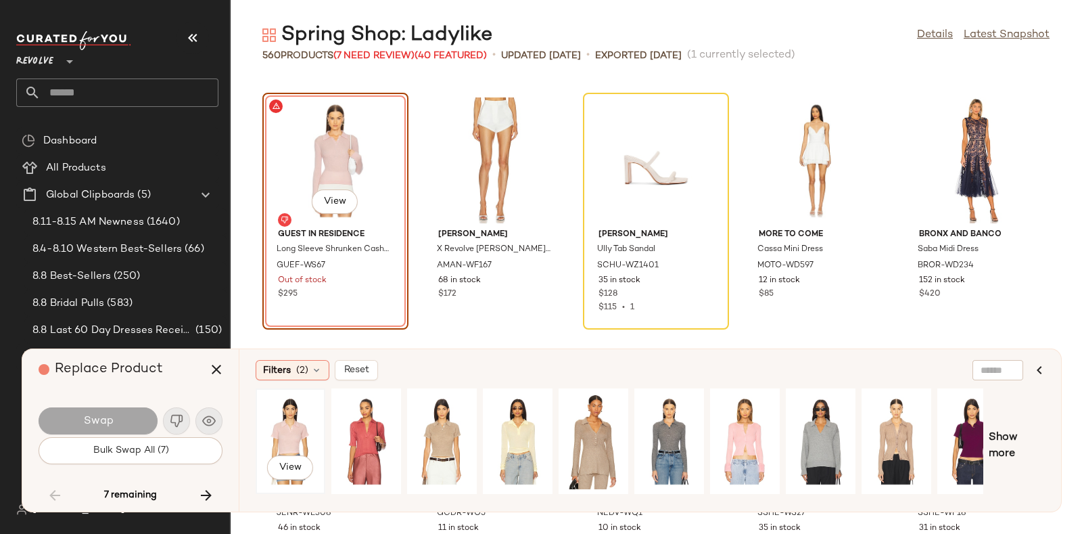
click at [284, 429] on div "View" at bounding box center [290, 441] width 60 height 96
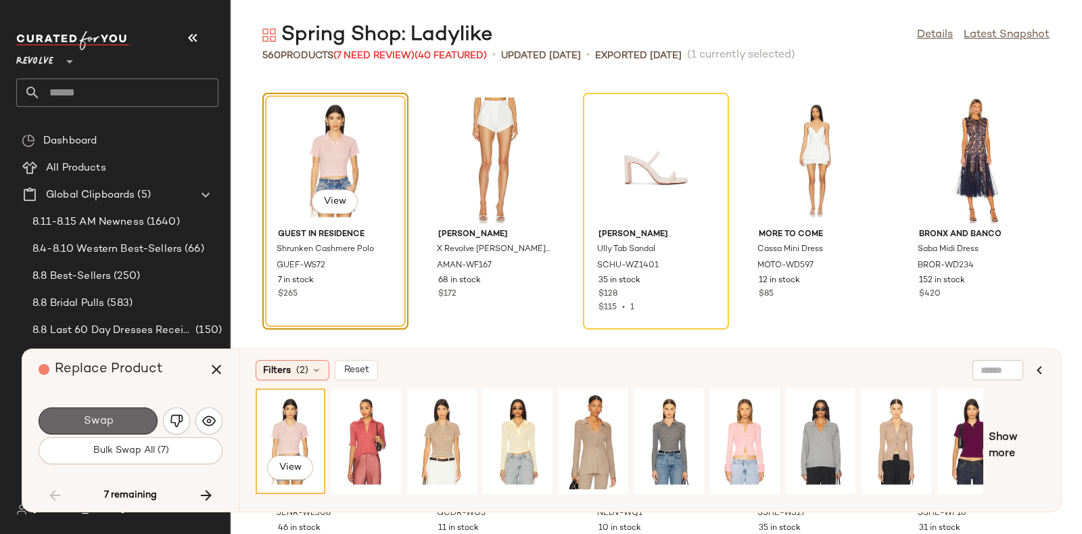
click at [115, 413] on button "Swap" at bounding box center [98, 420] width 119 height 27
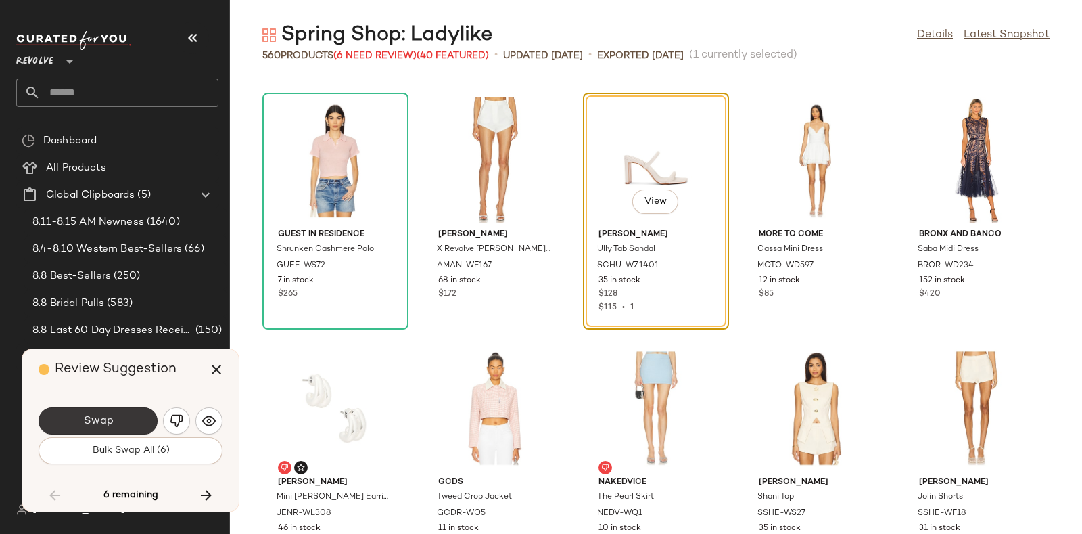
click at [118, 417] on button "Swap" at bounding box center [98, 420] width 119 height 27
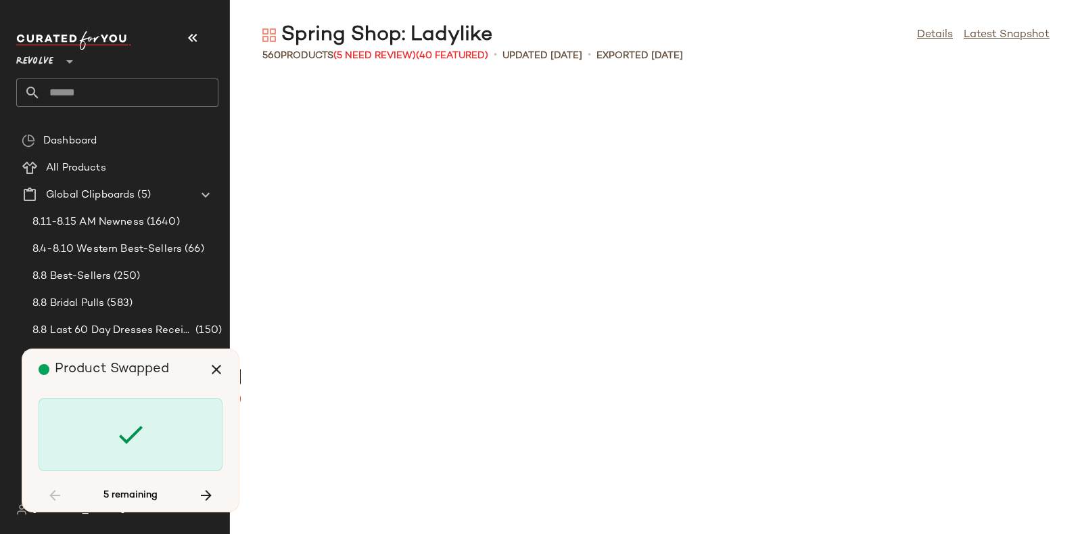
scroll to position [15345, 0]
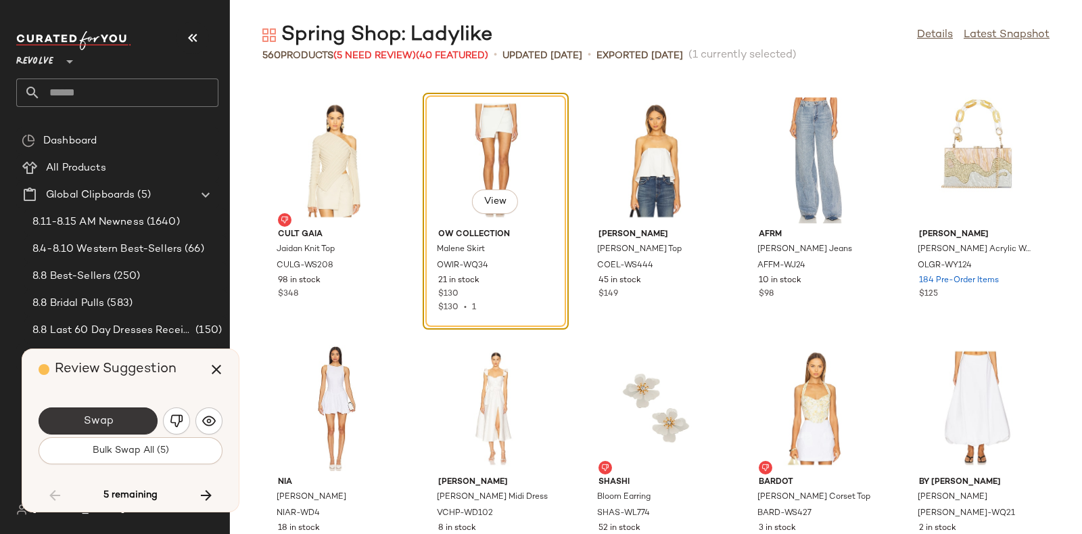
click at [124, 414] on button "Swap" at bounding box center [98, 420] width 119 height 27
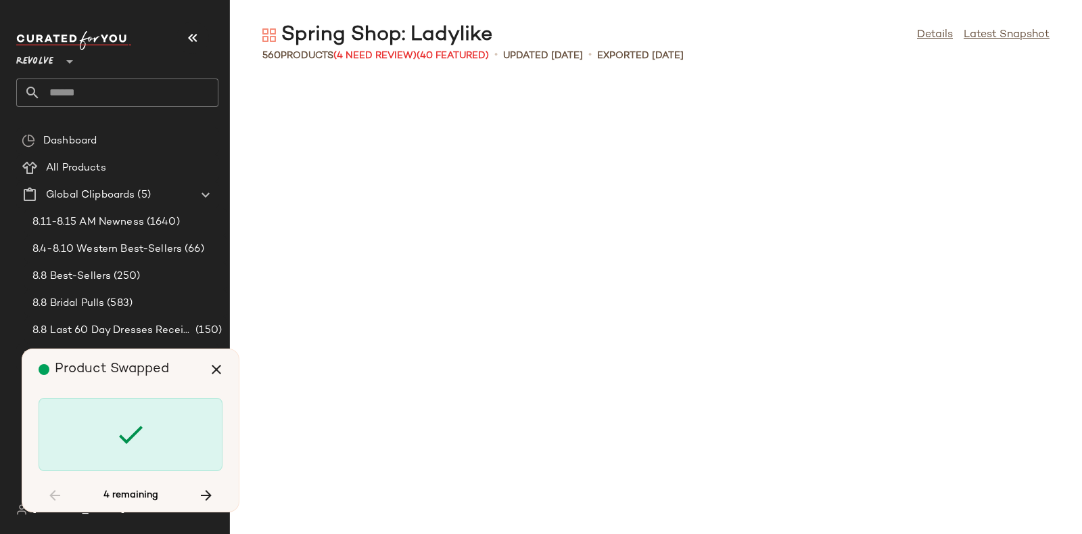
scroll to position [16335, 0]
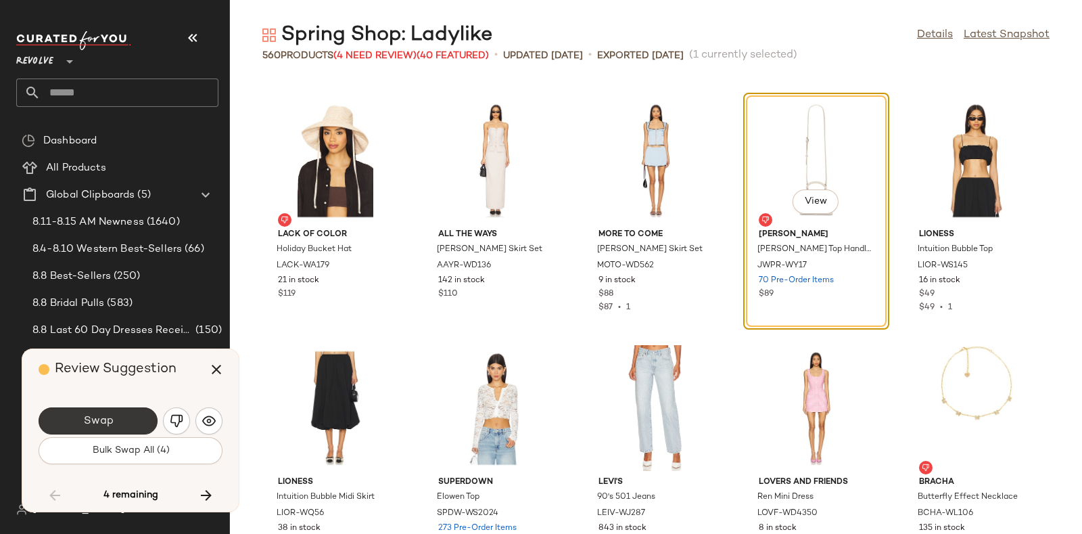
click at [128, 418] on button "Swap" at bounding box center [98, 420] width 119 height 27
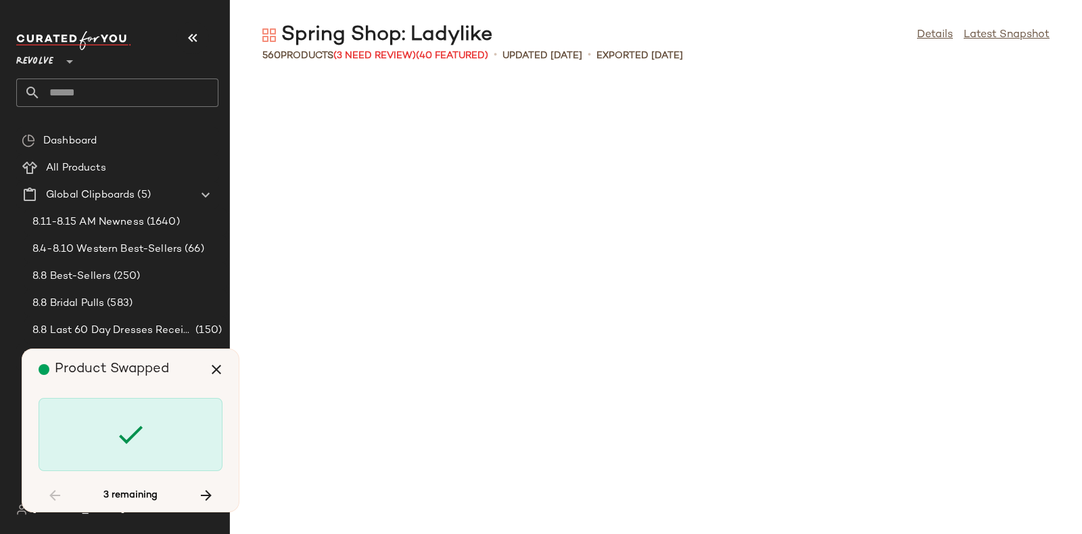
scroll to position [22523, 0]
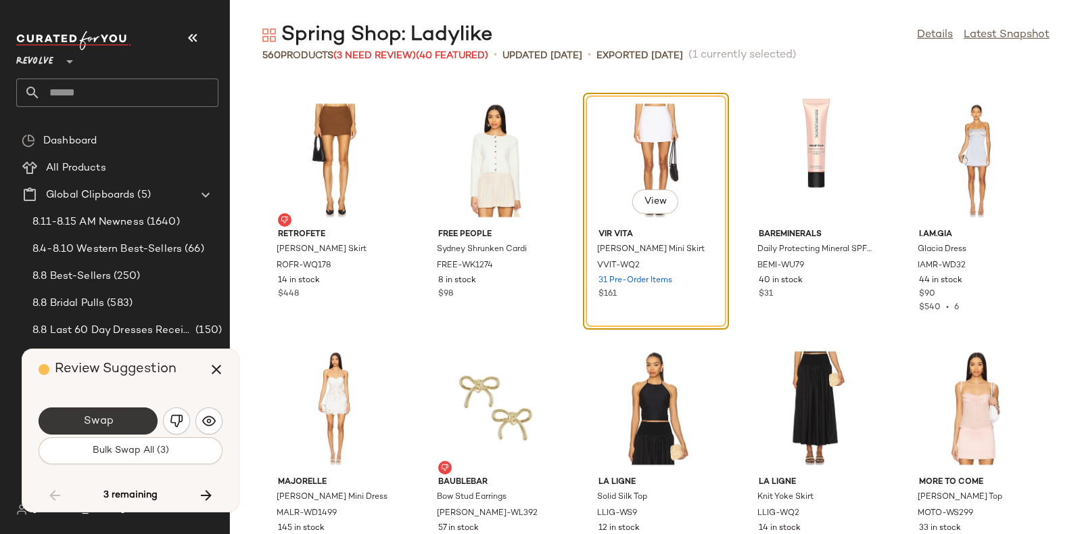
click at [114, 414] on button "Swap" at bounding box center [98, 420] width 119 height 27
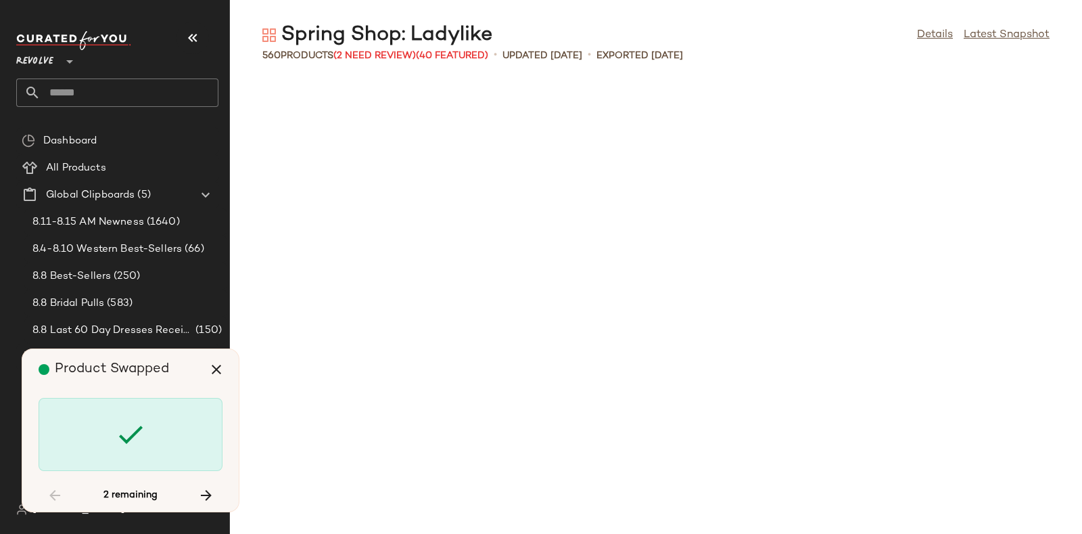
scroll to position [24256, 0]
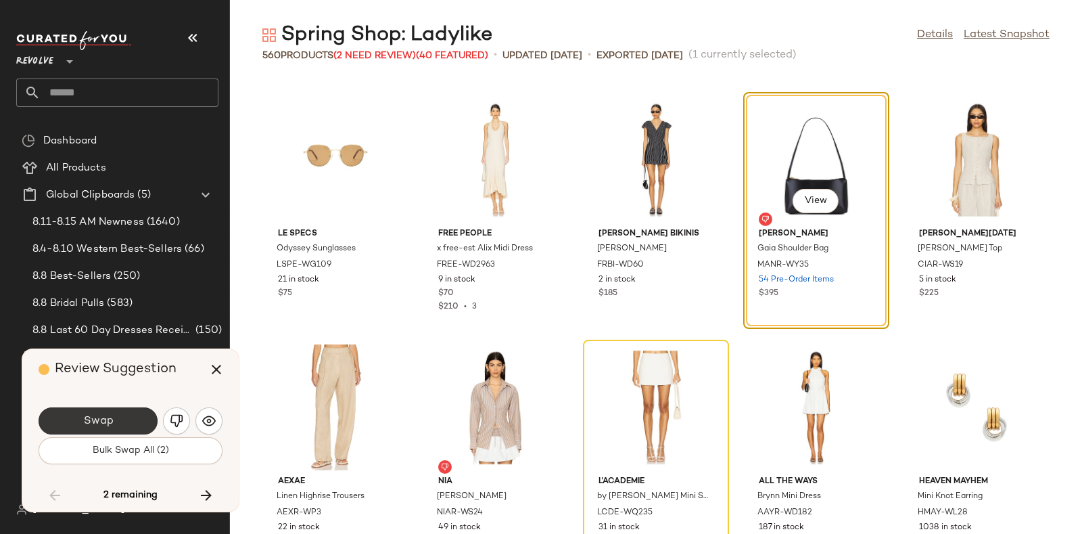
click at [141, 410] on button "Swap" at bounding box center [98, 420] width 119 height 27
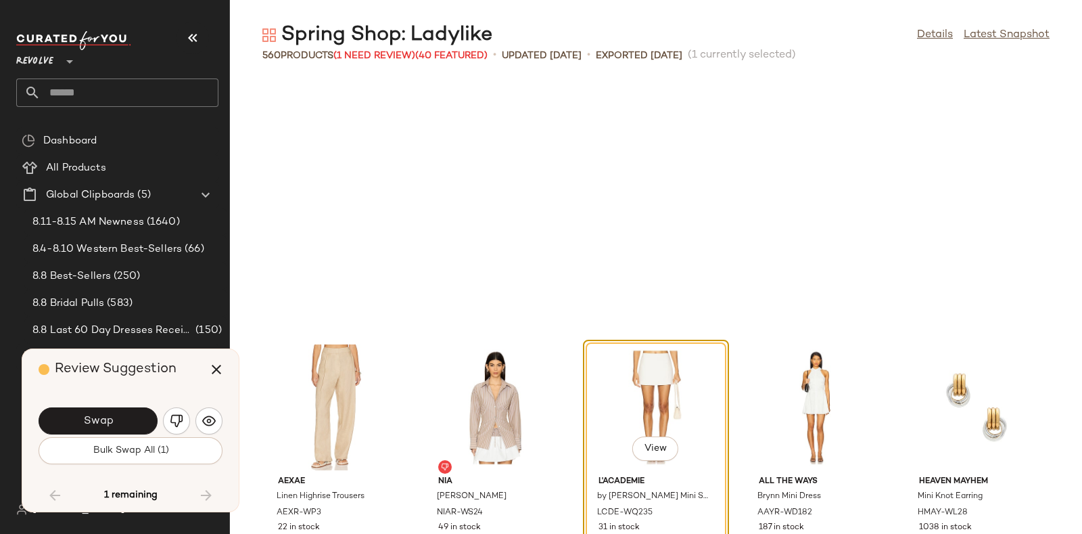
scroll to position [24504, 0]
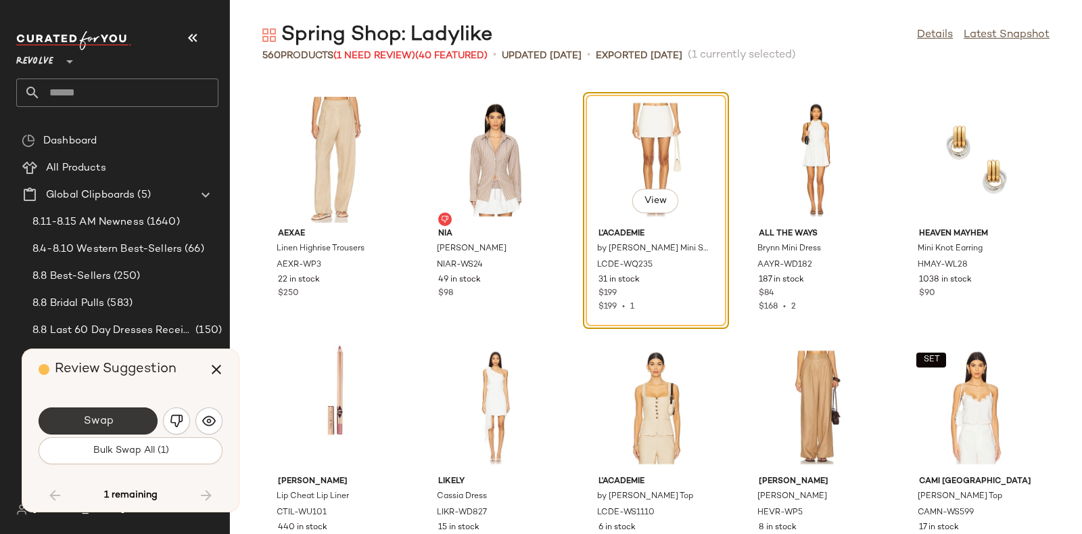
click at [122, 421] on button "Swap" at bounding box center [98, 420] width 119 height 27
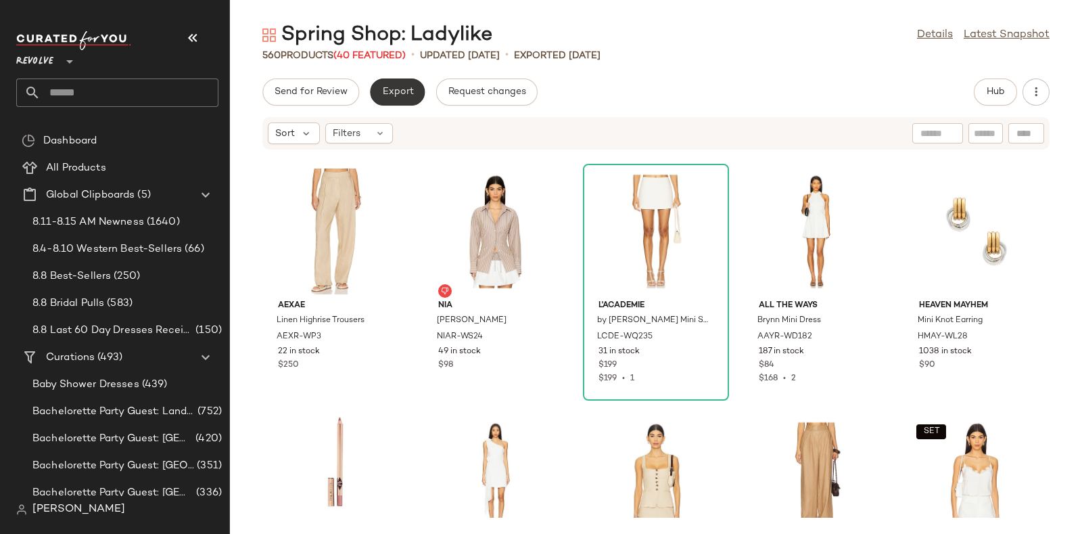
click at [400, 92] on span "Export" at bounding box center [397, 92] width 32 height 11
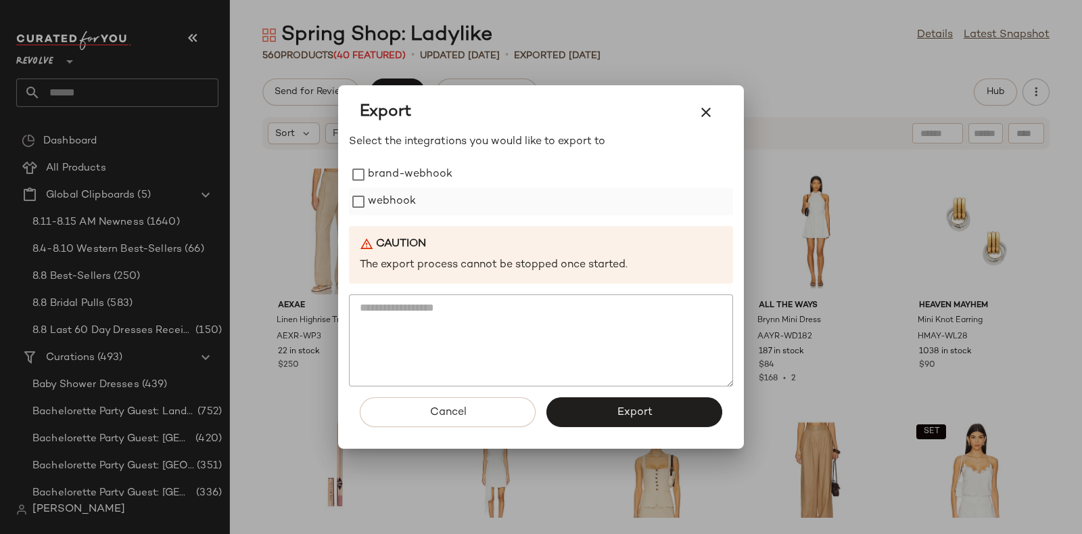
click at [396, 204] on label "webhook" at bounding box center [392, 201] width 48 height 27
click at [588, 407] on button "Export" at bounding box center [634, 412] width 176 height 30
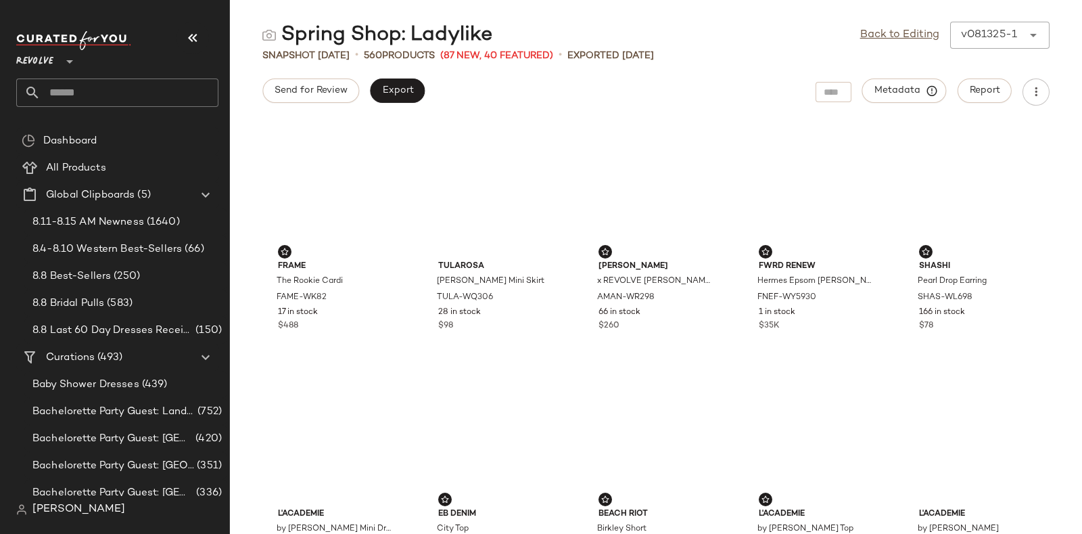
click at [139, 87] on input "text" at bounding box center [130, 92] width 178 height 28
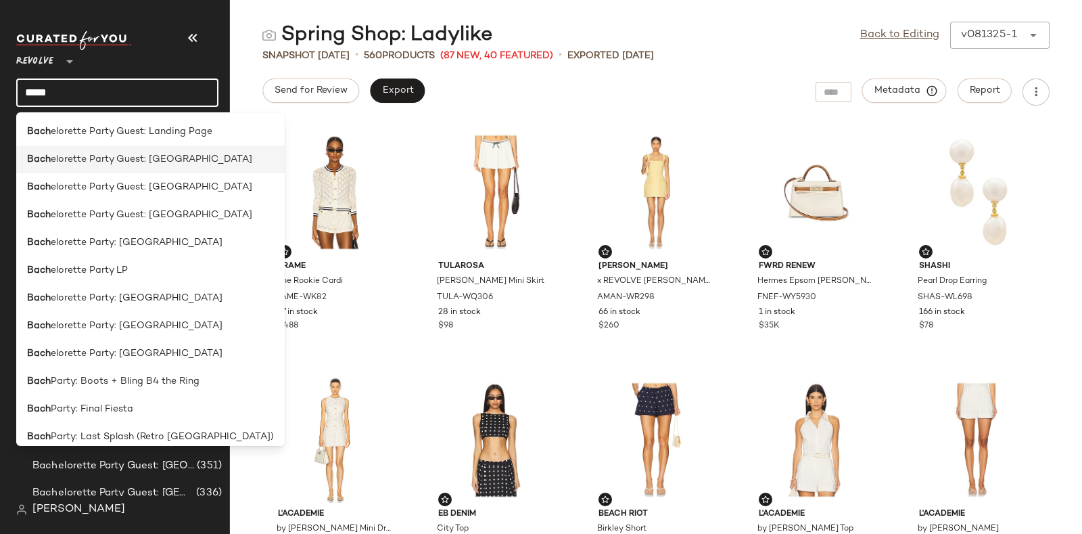
type input "****"
click at [182, 158] on span "elorette Party Guest: [GEOGRAPHIC_DATA]" at bounding box center [152, 159] width 202 height 14
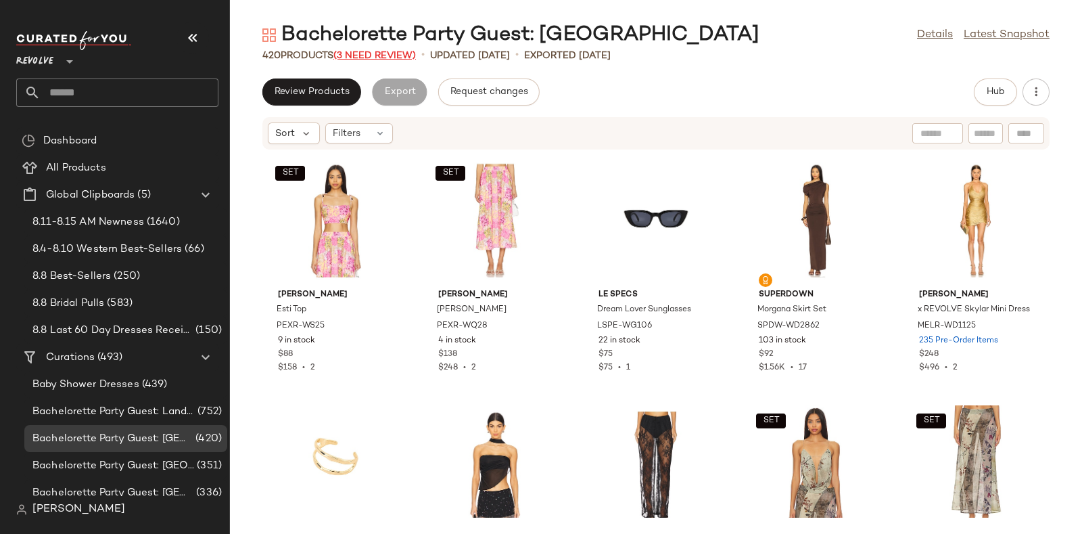
click at [375, 51] on span "(3 Need Review)" at bounding box center [374, 56] width 83 height 10
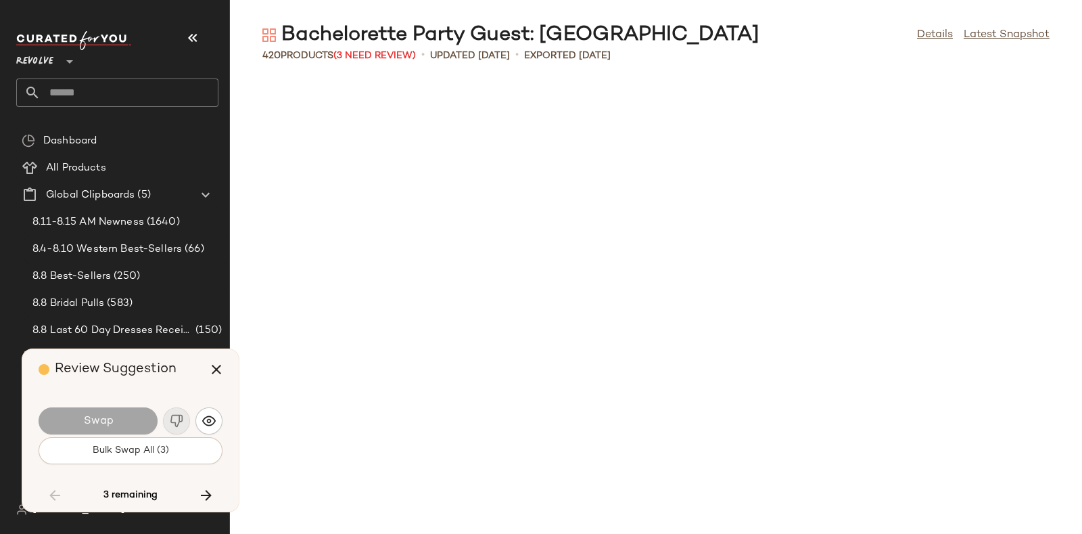
scroll to position [7178, 0]
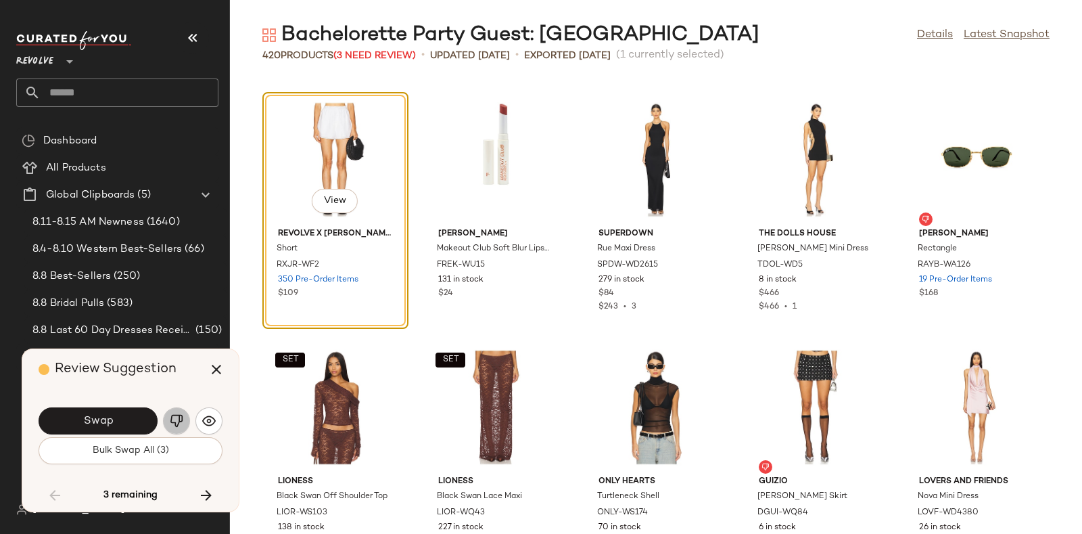
click at [175, 422] on img "button" at bounding box center [177, 421] width 14 height 14
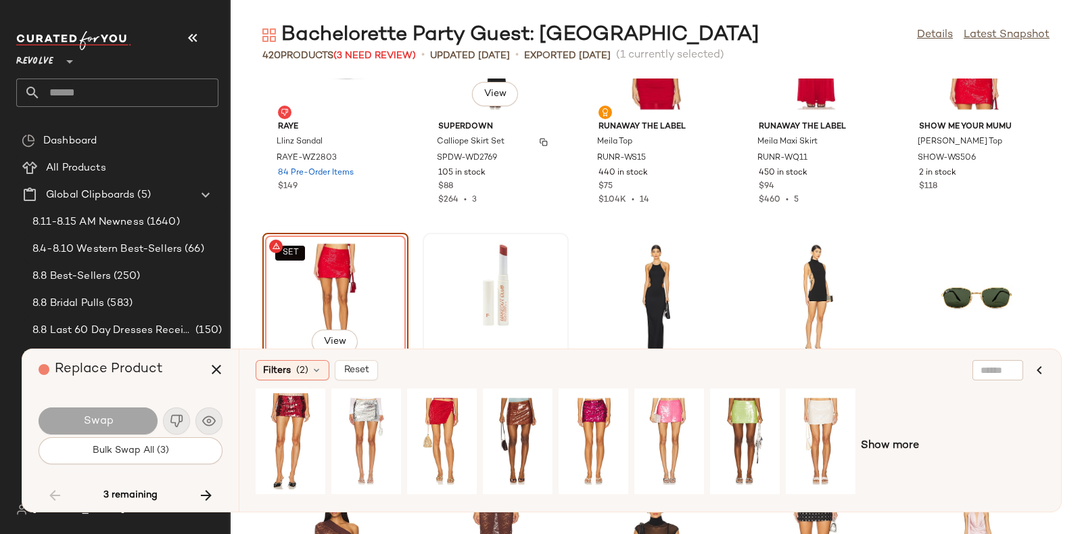
scroll to position [7044, 0]
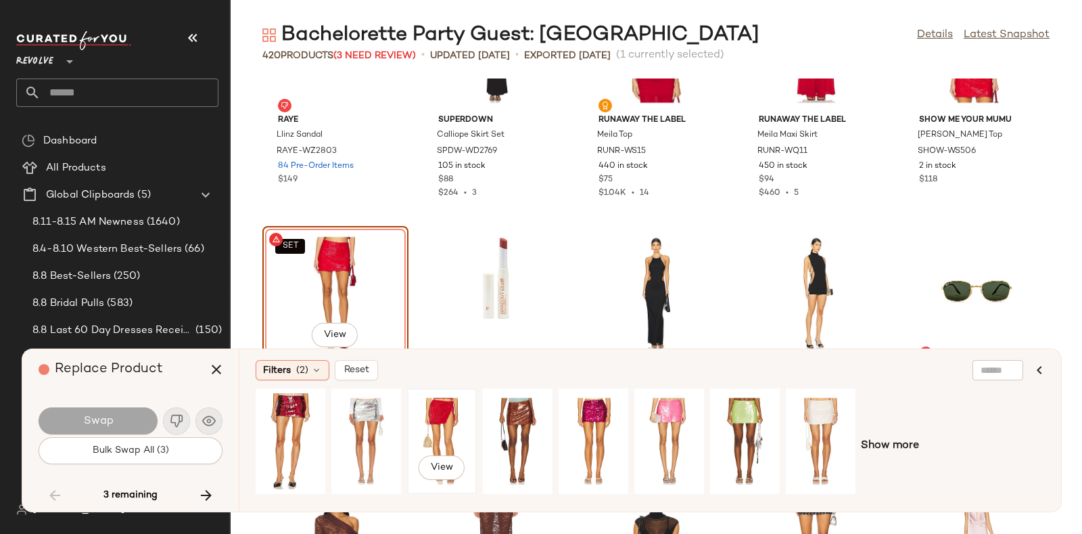
click at [435, 423] on div "View" at bounding box center [442, 441] width 60 height 96
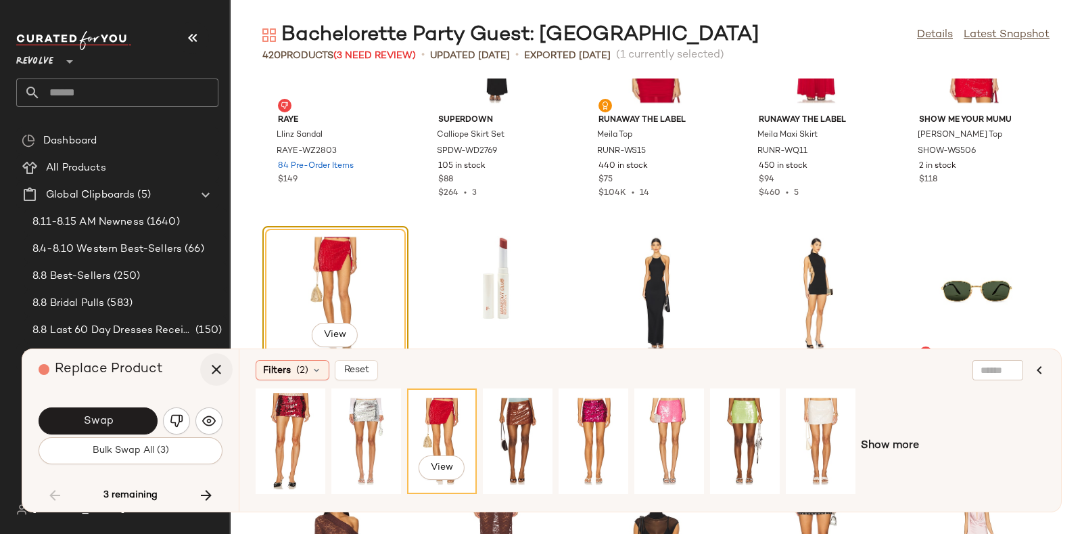
click at [213, 369] on icon "button" at bounding box center [216, 369] width 16 height 16
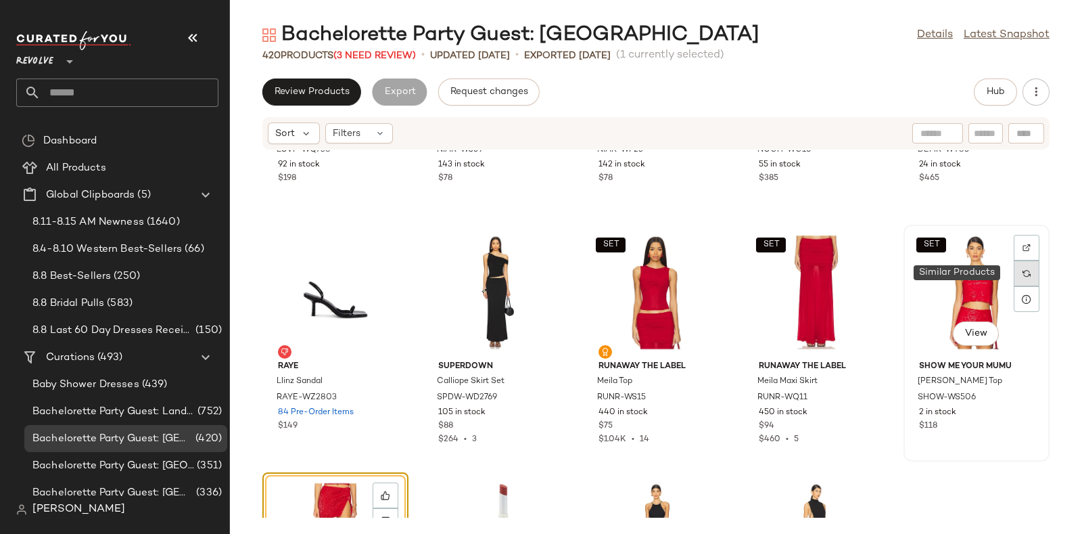
click at [1023, 273] on img at bounding box center [1027, 273] width 8 height 8
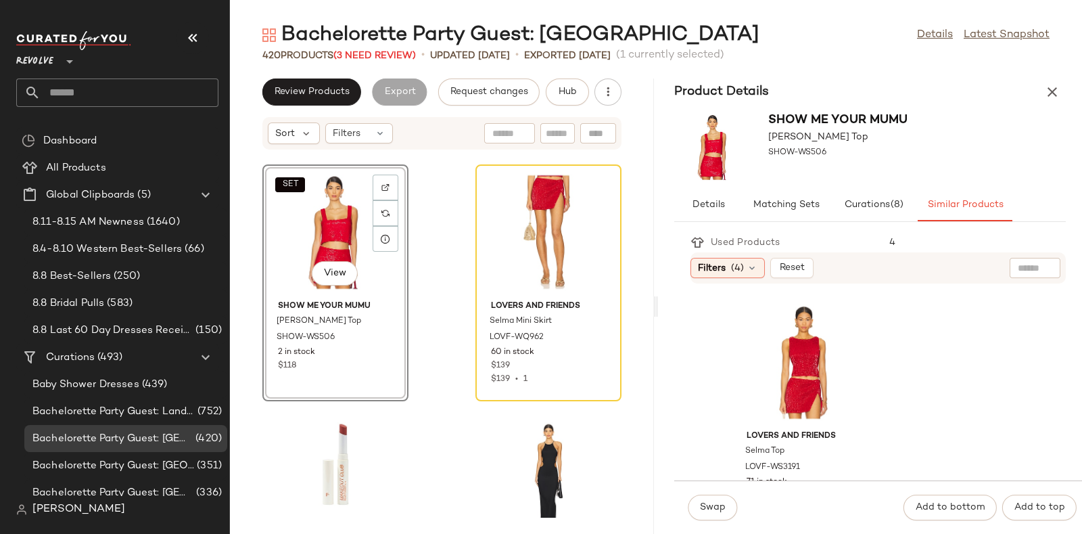
scroll to position [5, 0]
click at [798, 319] on div "View" at bounding box center [804, 357] width 137 height 126
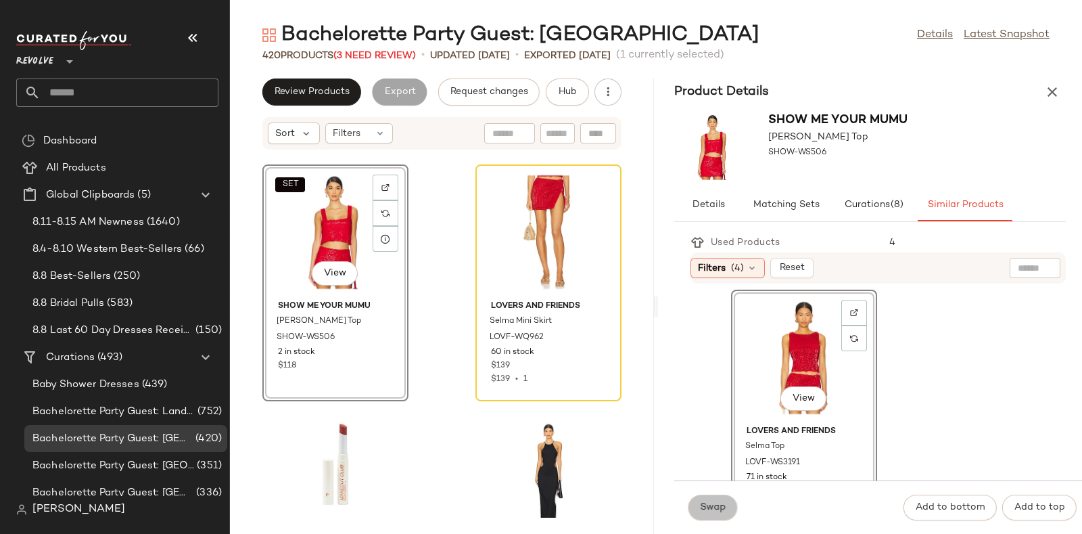
click at [711, 502] on span "Swap" at bounding box center [712, 507] width 26 height 11
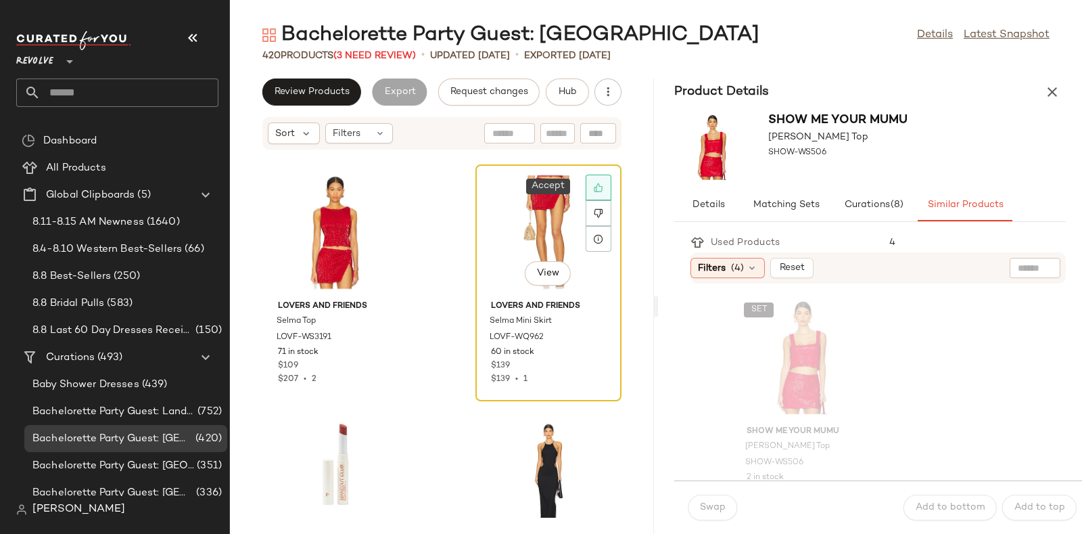
click at [596, 184] on div at bounding box center [599, 187] width 26 height 26
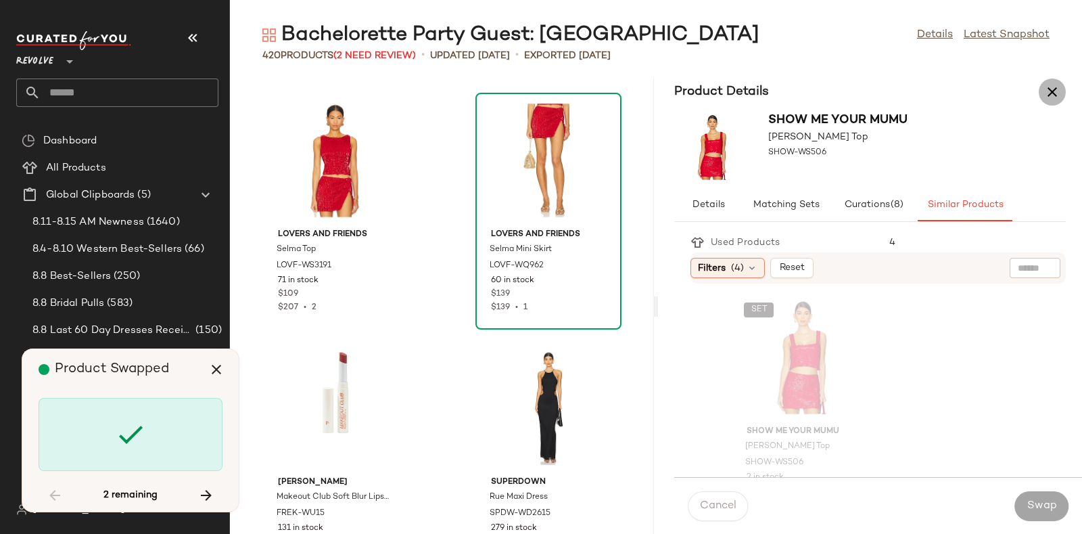
click at [1060, 87] on button "button" at bounding box center [1052, 91] width 27 height 27
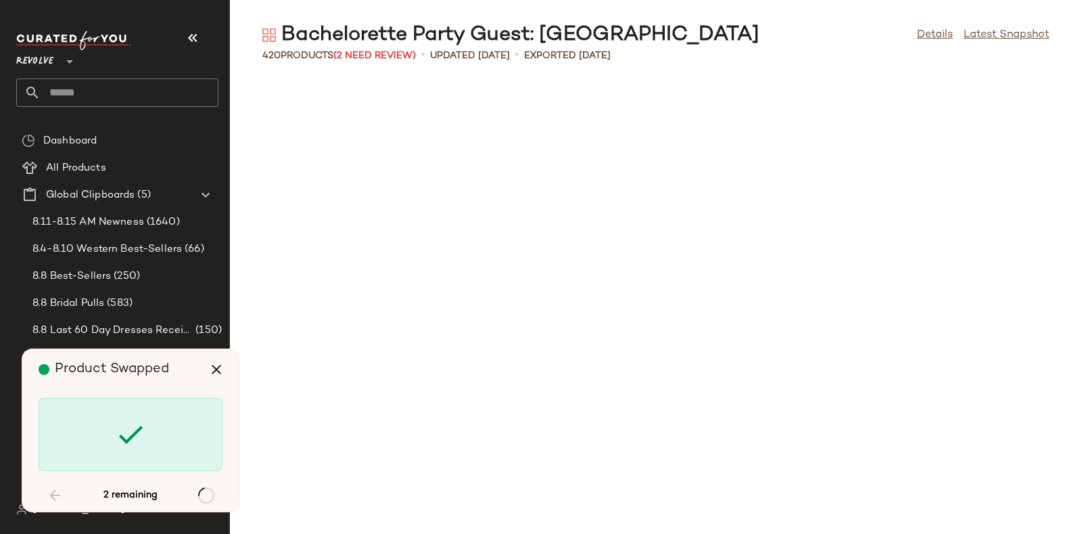
scroll to position [8168, 0]
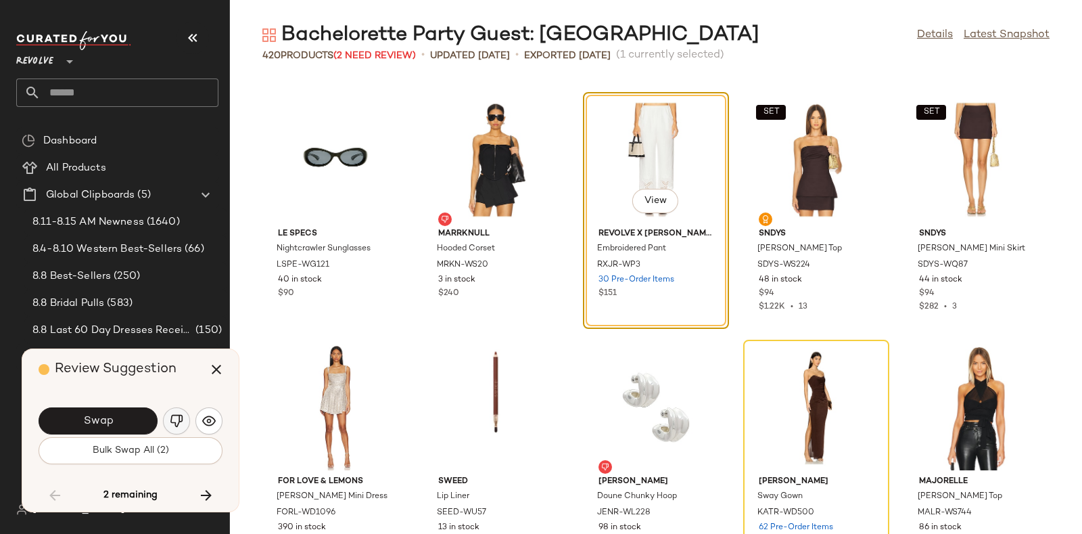
click at [177, 415] on img "button" at bounding box center [177, 421] width 14 height 14
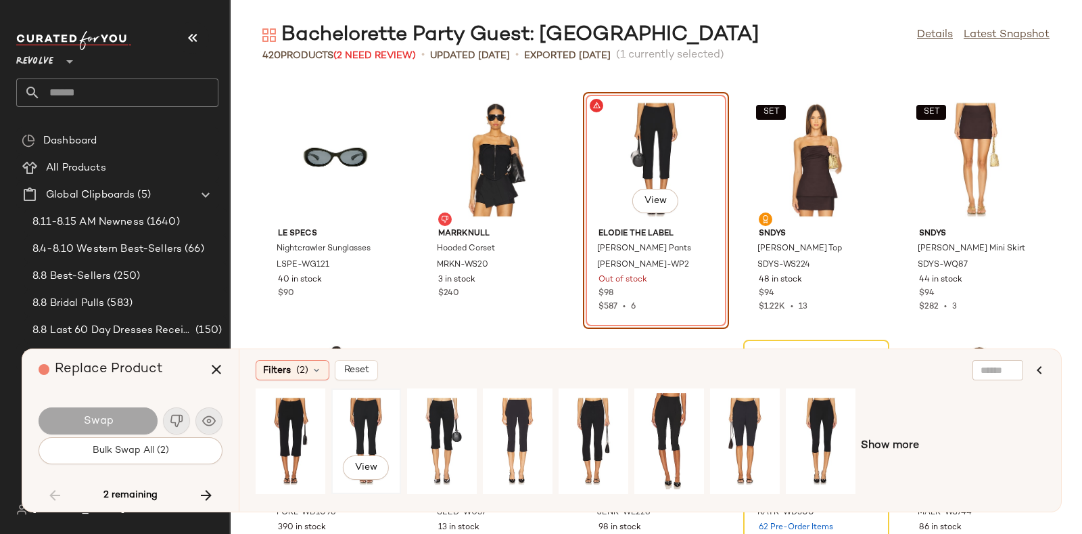
click at [387, 402] on div "View" at bounding box center [366, 441] width 60 height 96
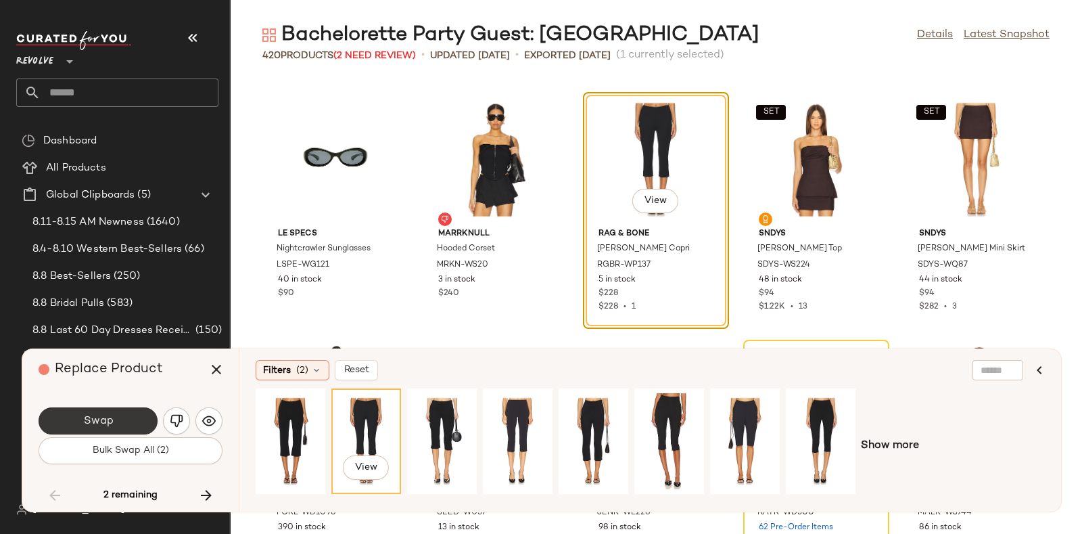
click at [112, 417] on span "Swap" at bounding box center [98, 421] width 30 height 13
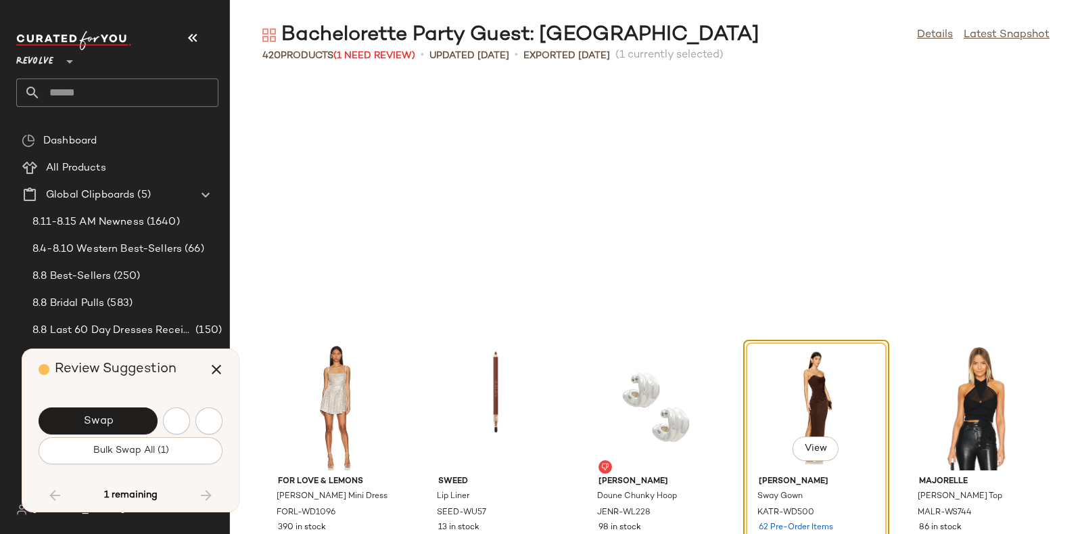
scroll to position [8415, 0]
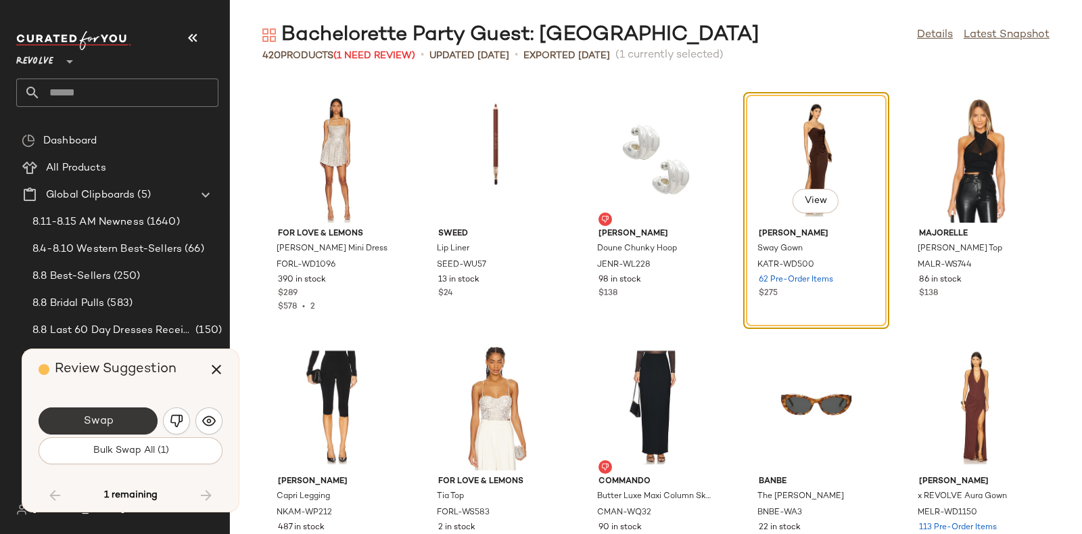
click at [118, 422] on button "Swap" at bounding box center [98, 420] width 119 height 27
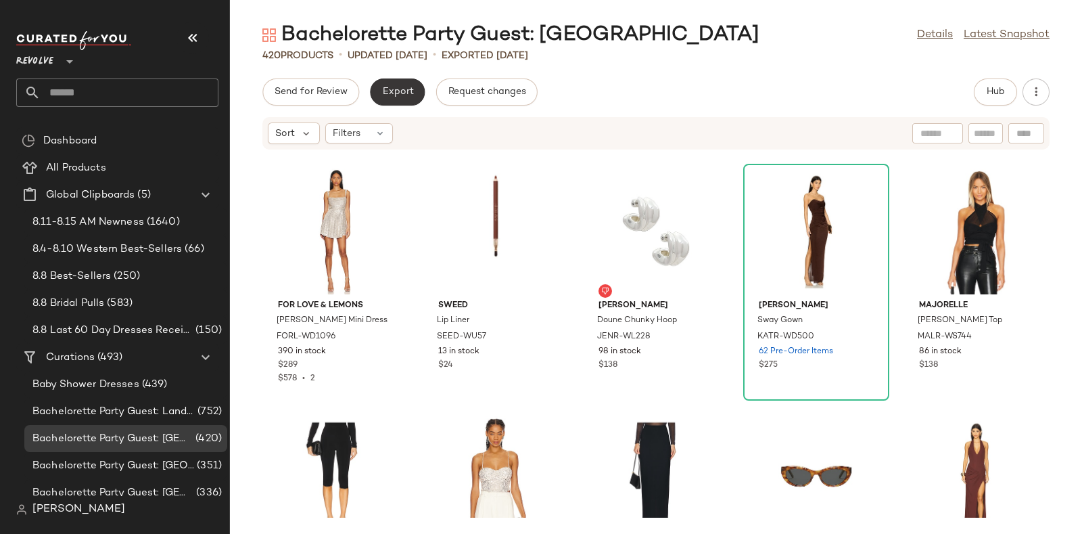
click at [390, 89] on span "Export" at bounding box center [397, 92] width 32 height 11
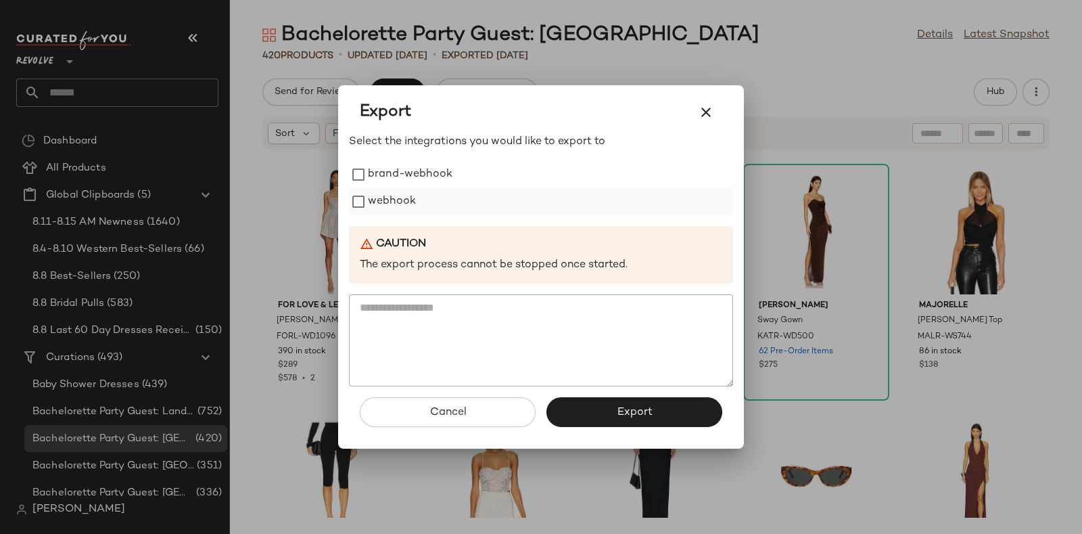
click at [404, 196] on label "webhook" at bounding box center [392, 201] width 48 height 27
click at [592, 414] on button "Export" at bounding box center [634, 412] width 176 height 30
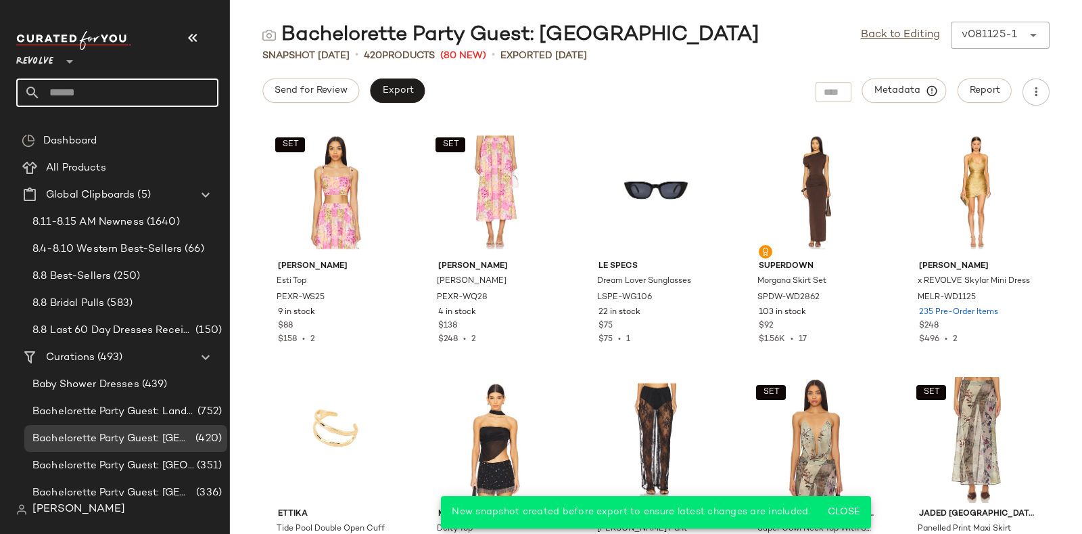
click at [168, 95] on input "text" at bounding box center [130, 92] width 178 height 28
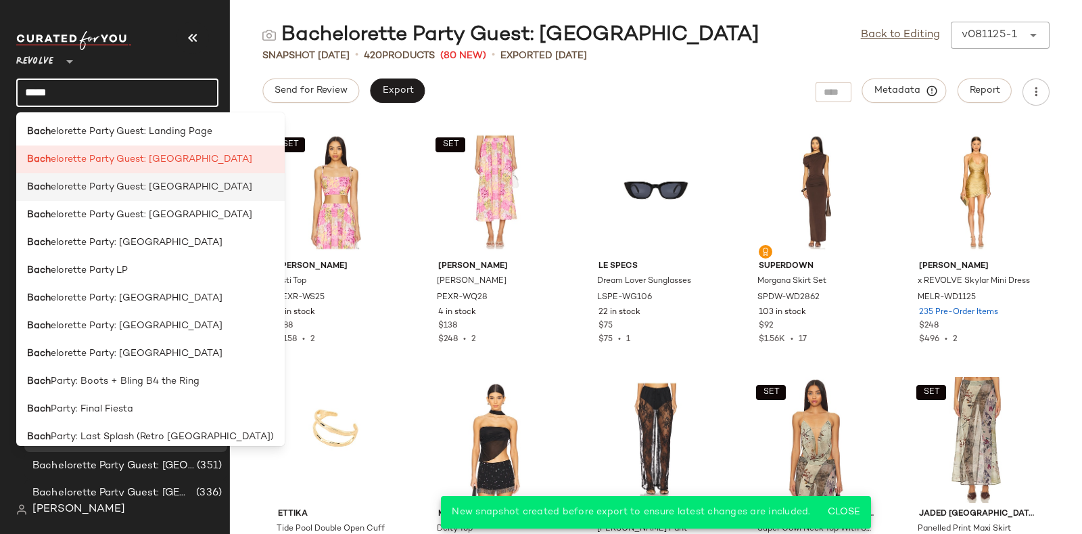
type input "****"
click at [172, 183] on span "elorette Party Guest: [GEOGRAPHIC_DATA]" at bounding box center [152, 187] width 202 height 14
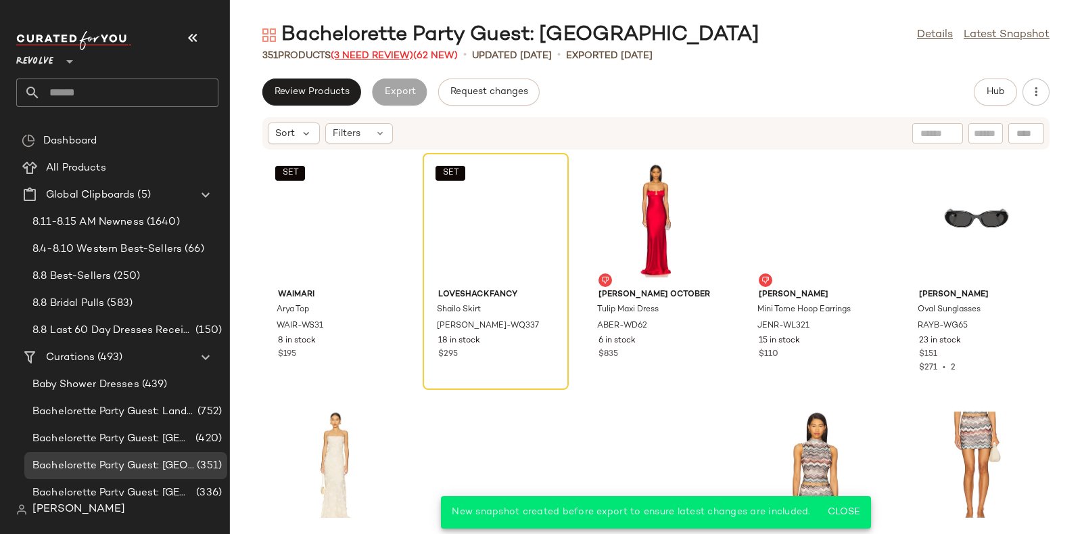
click at [376, 52] on span "(3 Need Review)" at bounding box center [372, 56] width 83 height 10
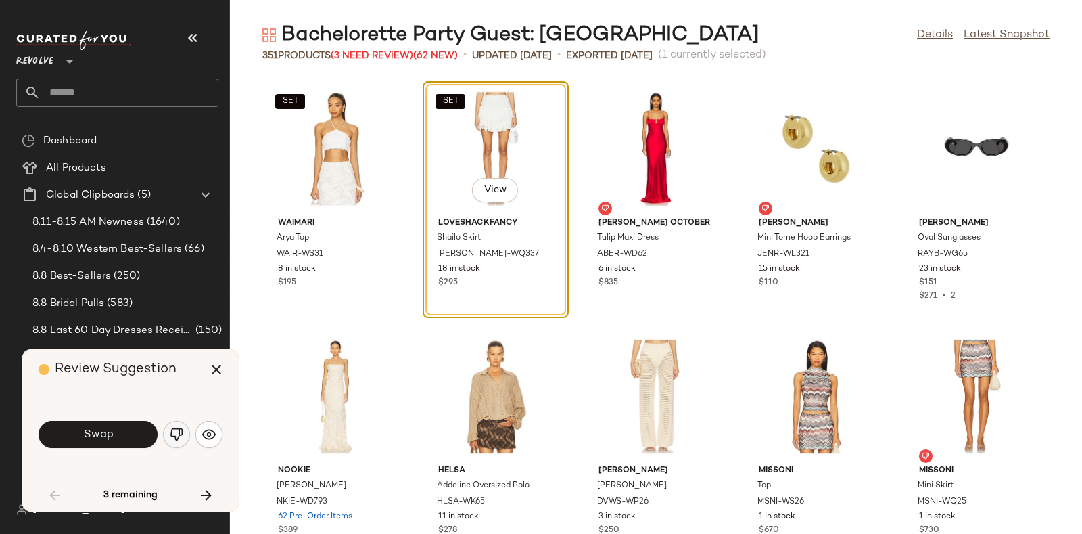
click at [177, 433] on img "button" at bounding box center [177, 434] width 14 height 14
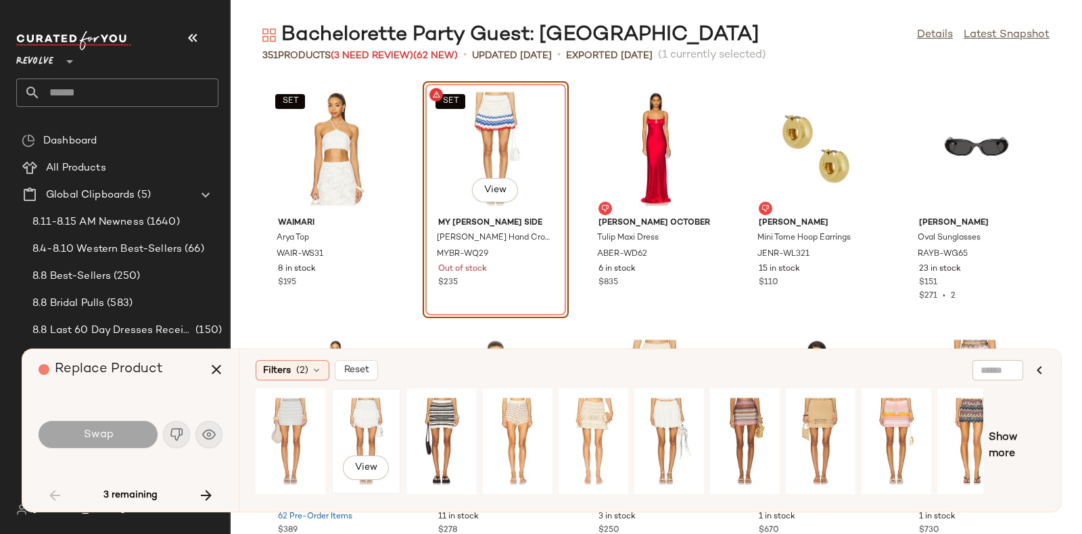
click at [367, 414] on div "View" at bounding box center [366, 441] width 60 height 96
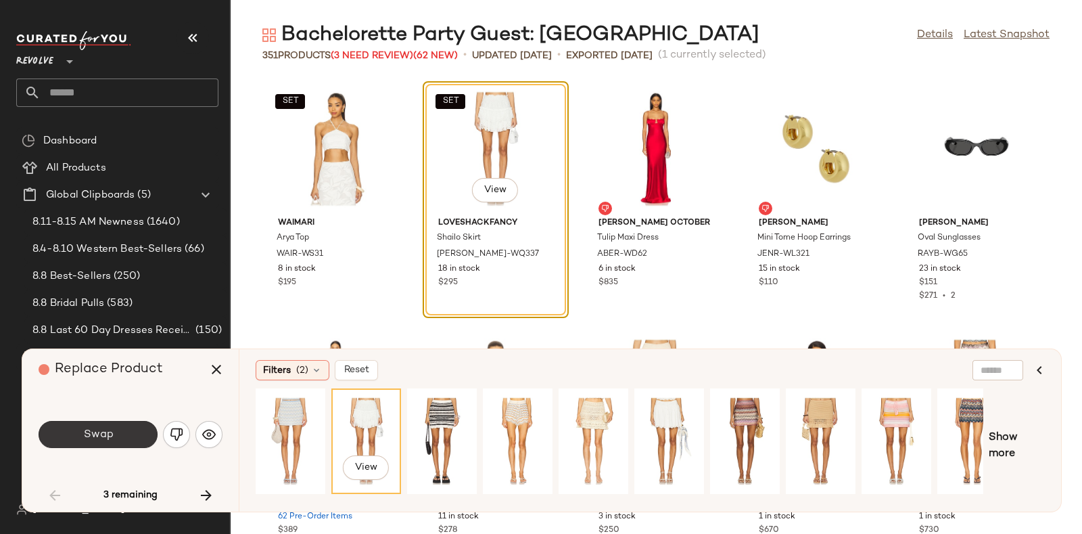
click at [114, 431] on button "Swap" at bounding box center [98, 434] width 119 height 27
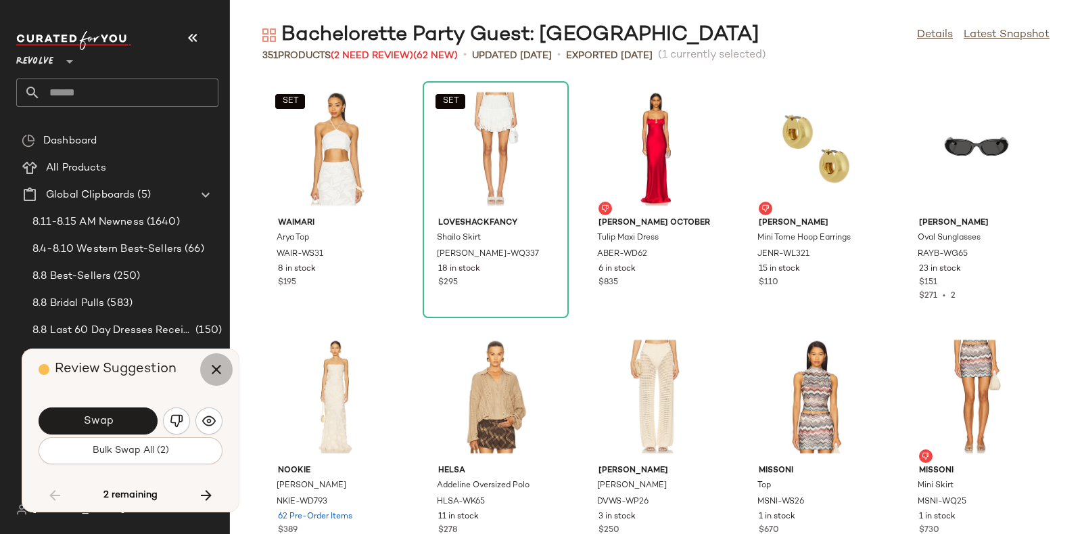
click at [202, 374] on button "button" at bounding box center [216, 369] width 32 height 32
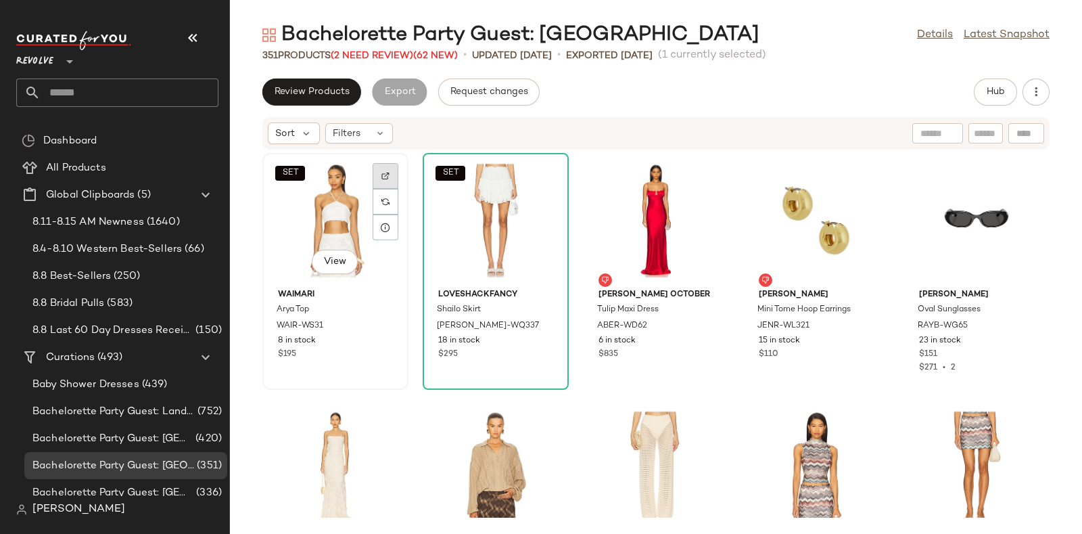
click at [382, 189] on div at bounding box center [386, 202] width 26 height 26
click at [997, 90] on span "Hub" at bounding box center [995, 92] width 19 height 11
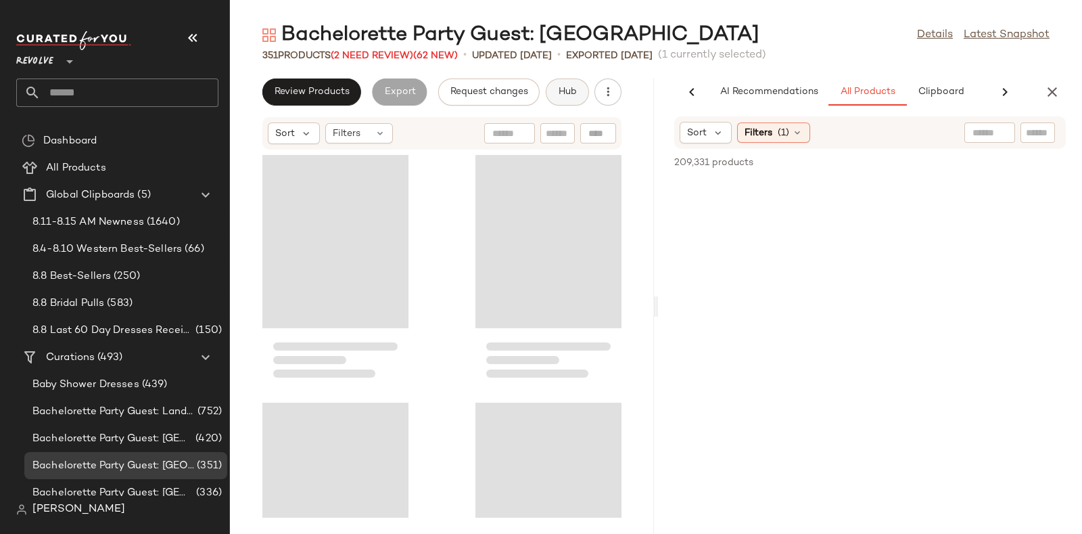
scroll to position [0, 51]
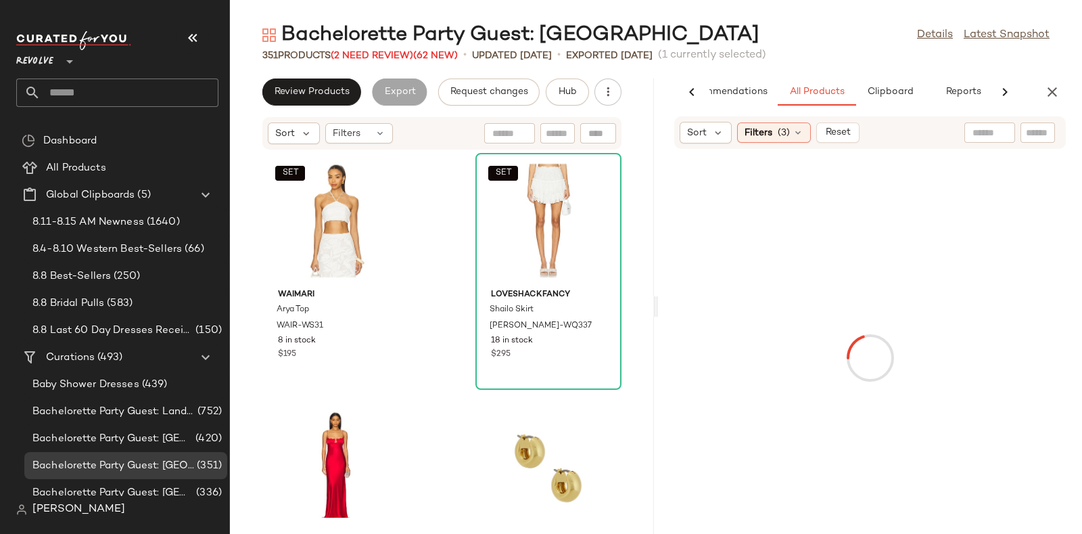
click at [1035, 126] on input "text" at bounding box center [1038, 133] width 24 height 14
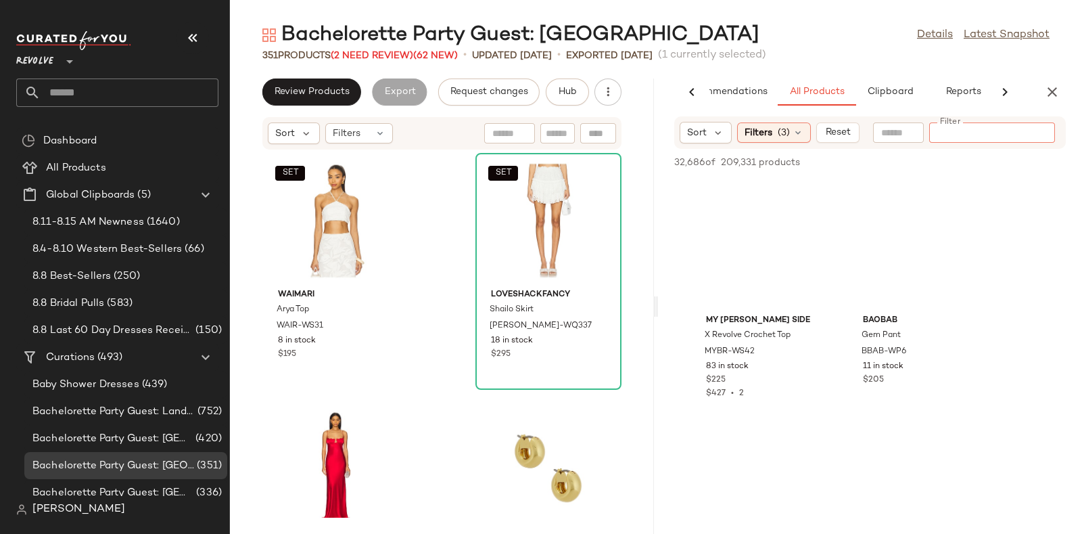
paste input "*********"
type input "*********"
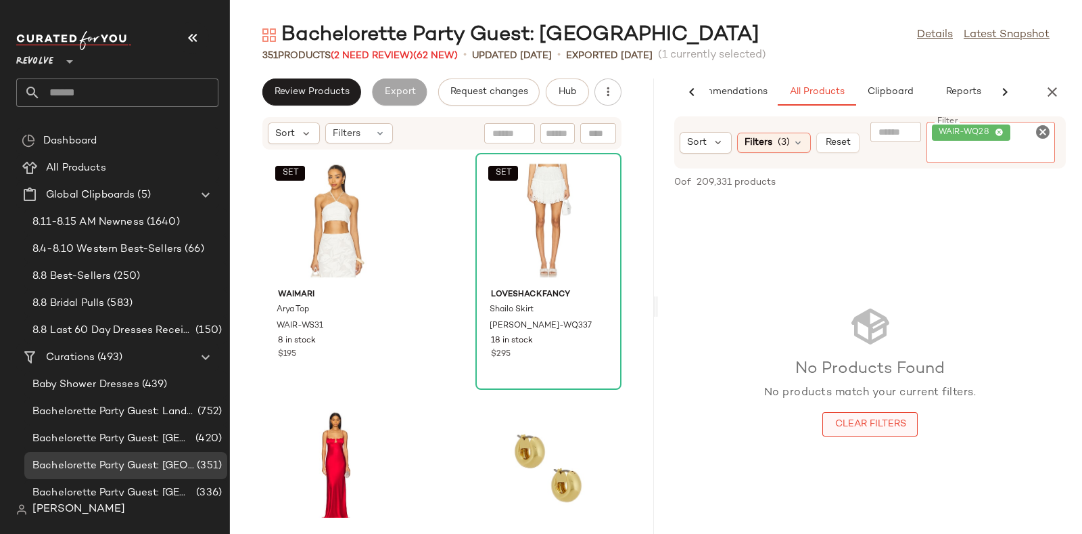
click at [884, 422] on div "No Products Found No products match your current filters. Clear Filters" at bounding box center [870, 370] width 424 height 344
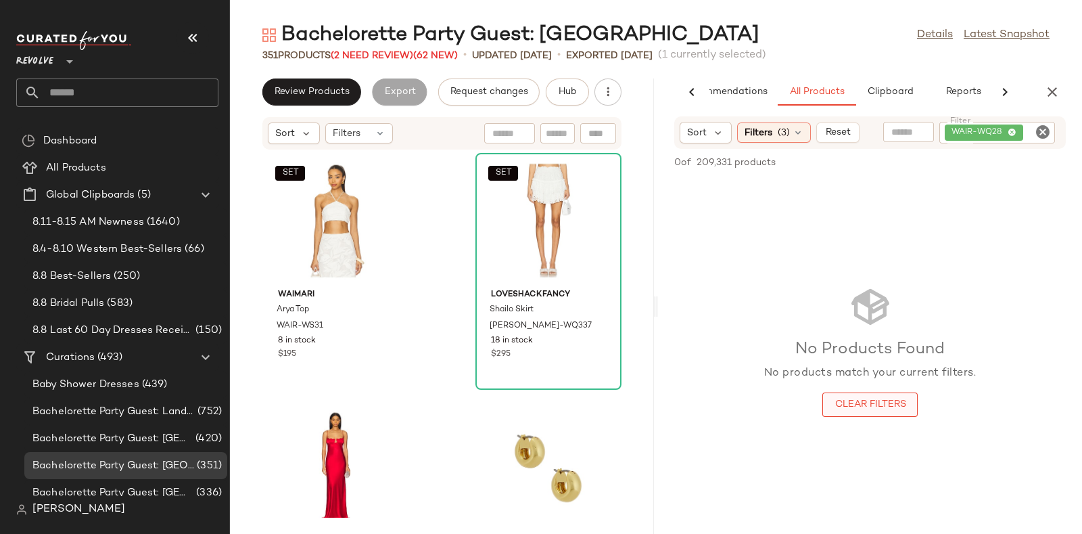
click at [869, 404] on span "Clear Filters" at bounding box center [870, 404] width 72 height 11
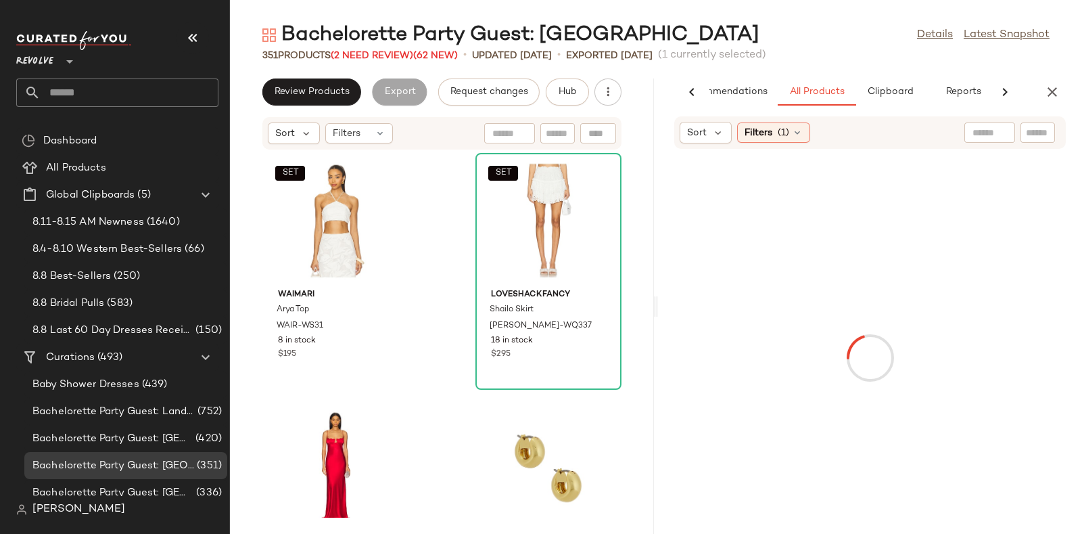
click at [1028, 131] on input "text" at bounding box center [1038, 133] width 24 height 14
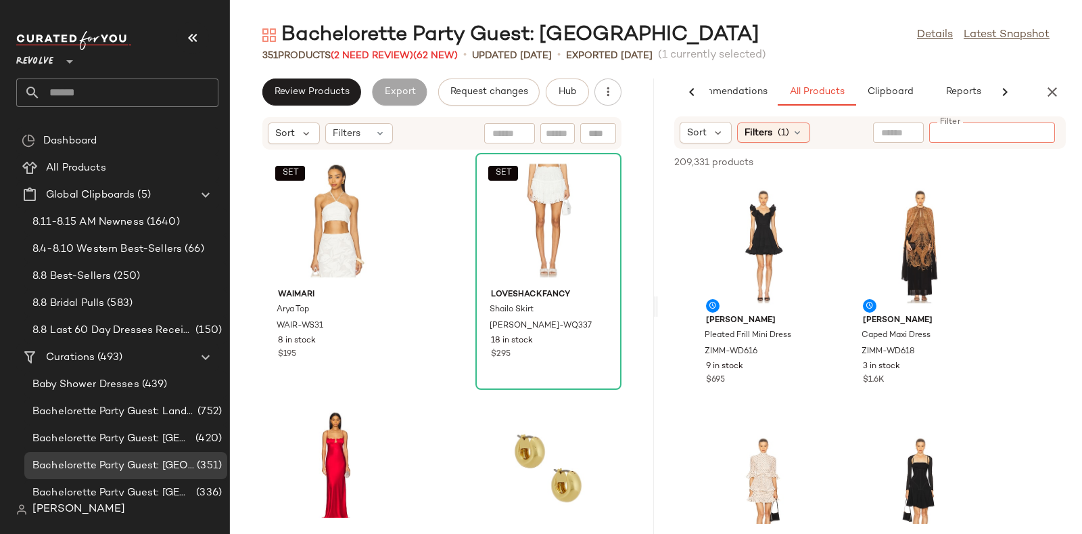
paste input "*********"
type input "*********"
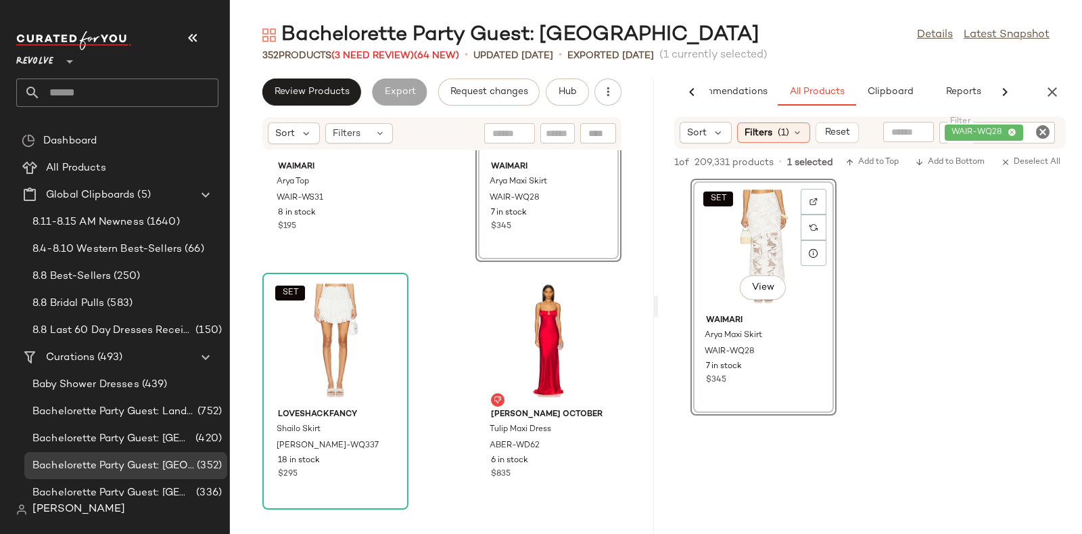
scroll to position [130, 0]
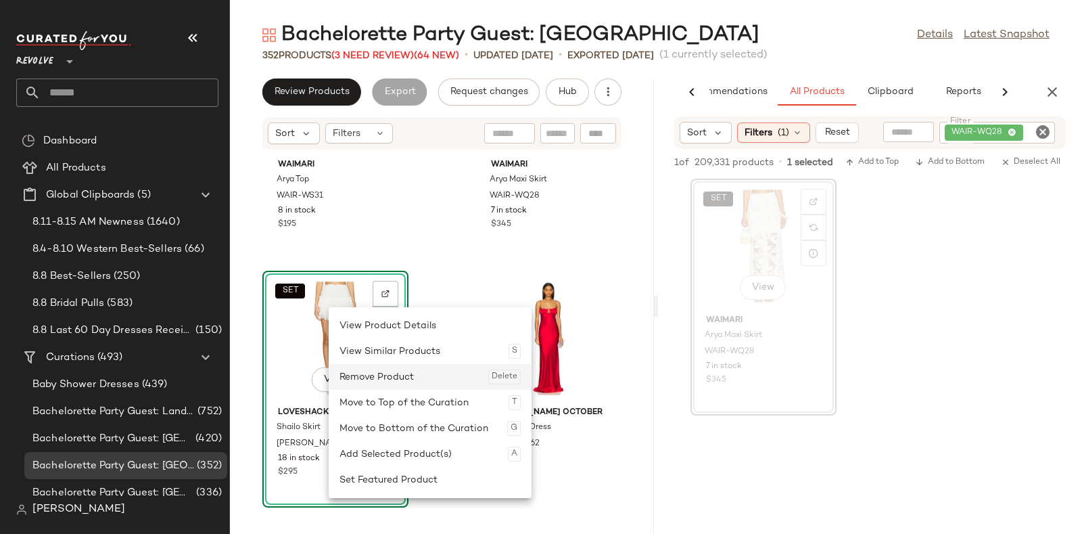
click at [354, 376] on div "Remove Product Delete" at bounding box center [429, 377] width 181 height 26
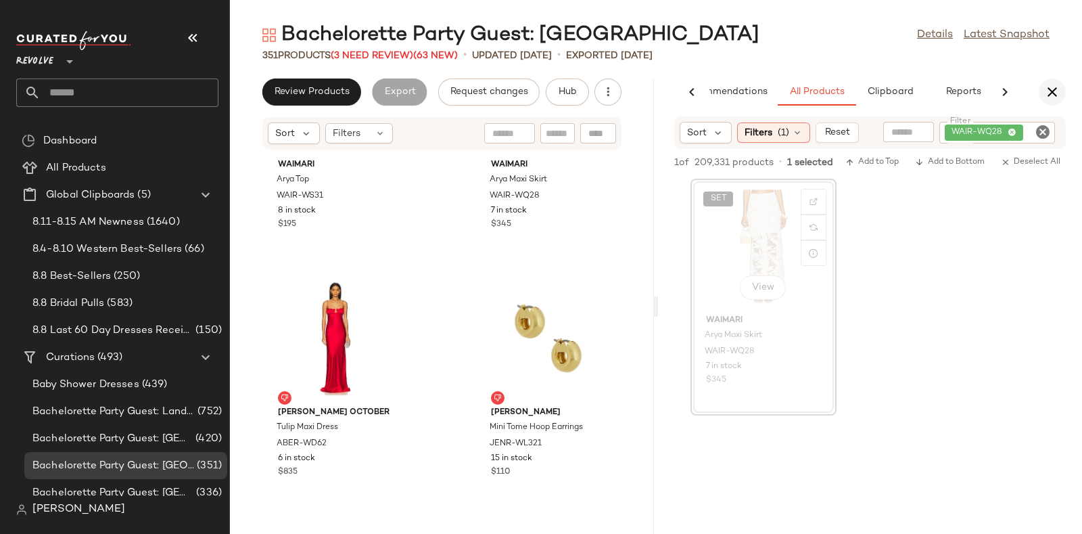
click at [1054, 84] on icon "button" at bounding box center [1052, 92] width 16 height 16
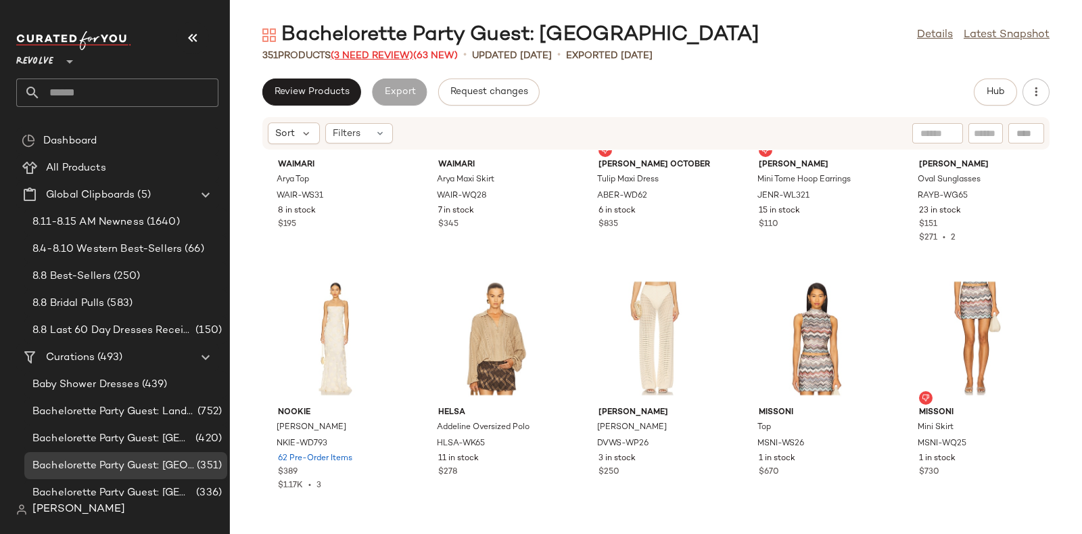
click at [379, 51] on span "(3 Need Review)" at bounding box center [372, 56] width 83 height 10
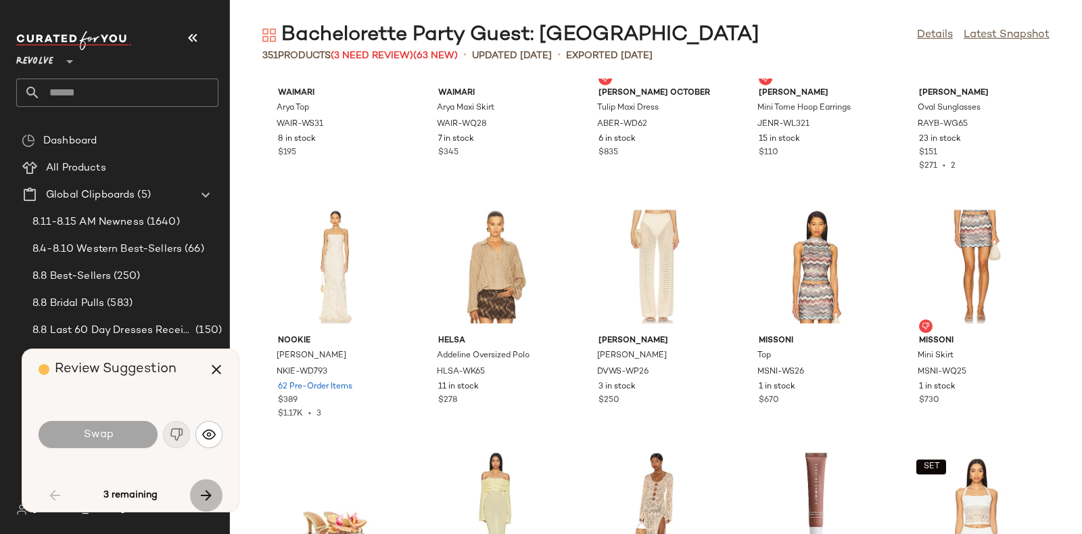
click at [203, 494] on icon "button" at bounding box center [206, 495] width 16 height 16
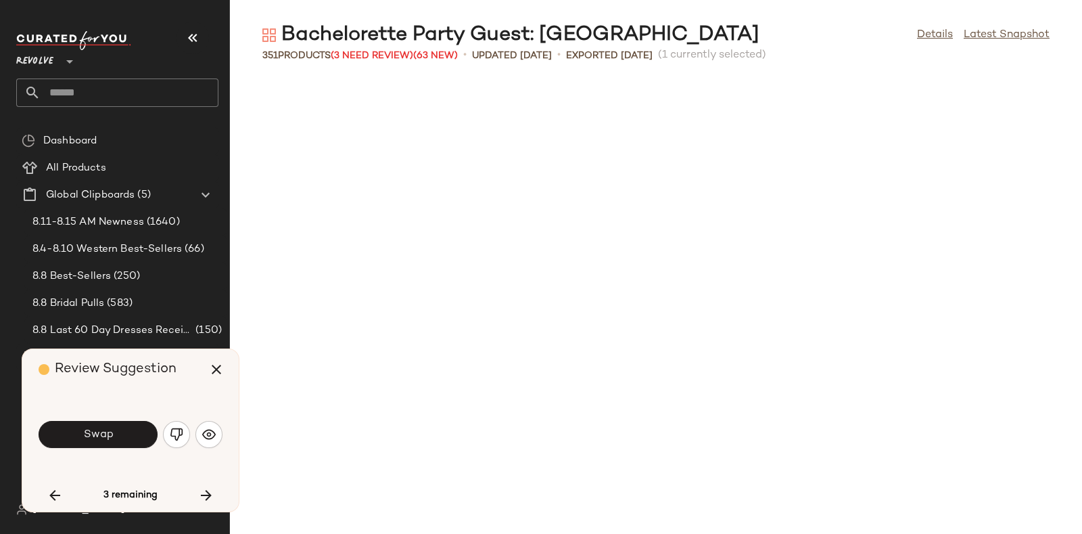
scroll to position [3465, 0]
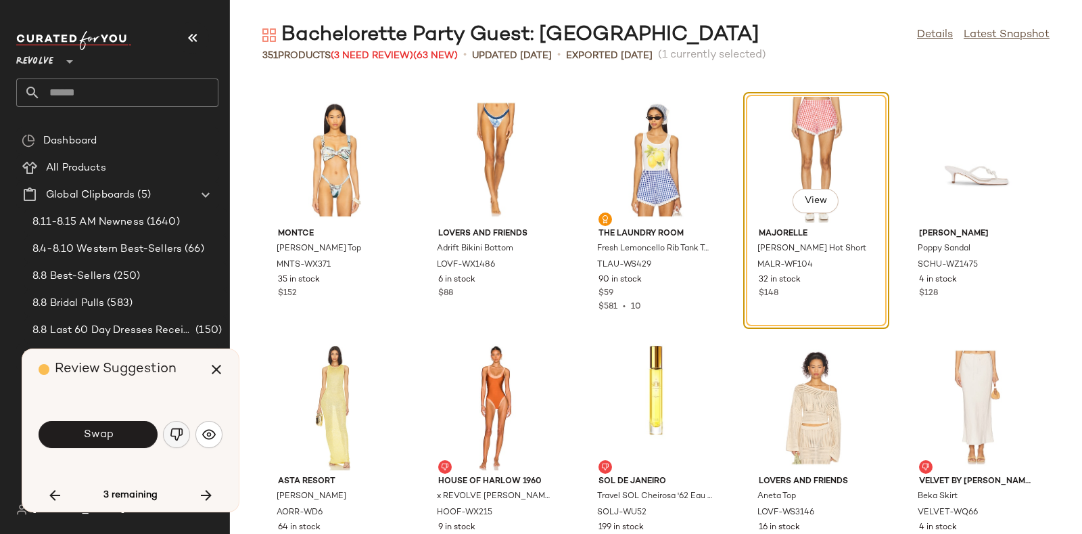
click at [179, 433] on img "button" at bounding box center [177, 434] width 14 height 14
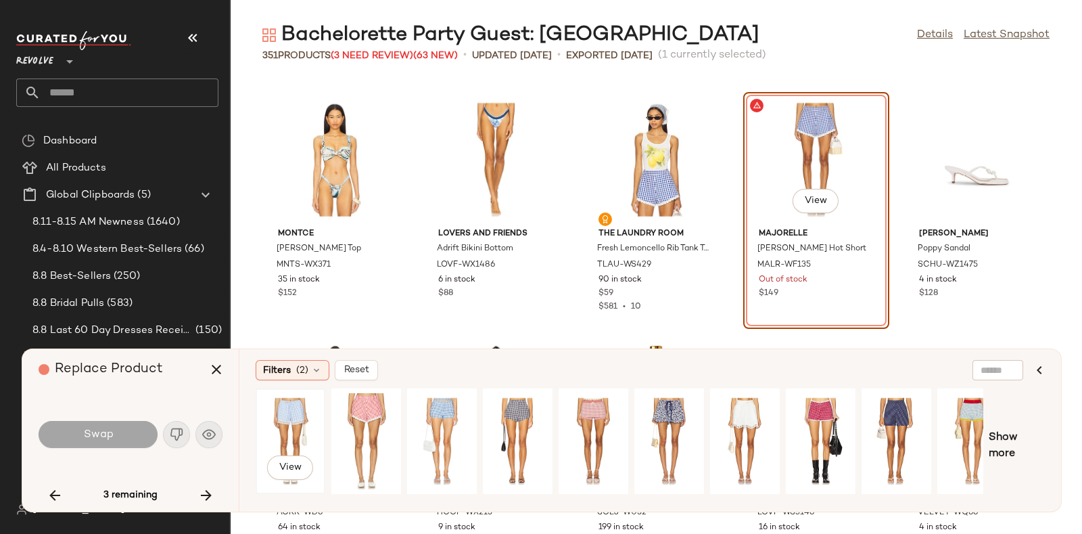
click at [281, 402] on div "View" at bounding box center [290, 441] width 60 height 96
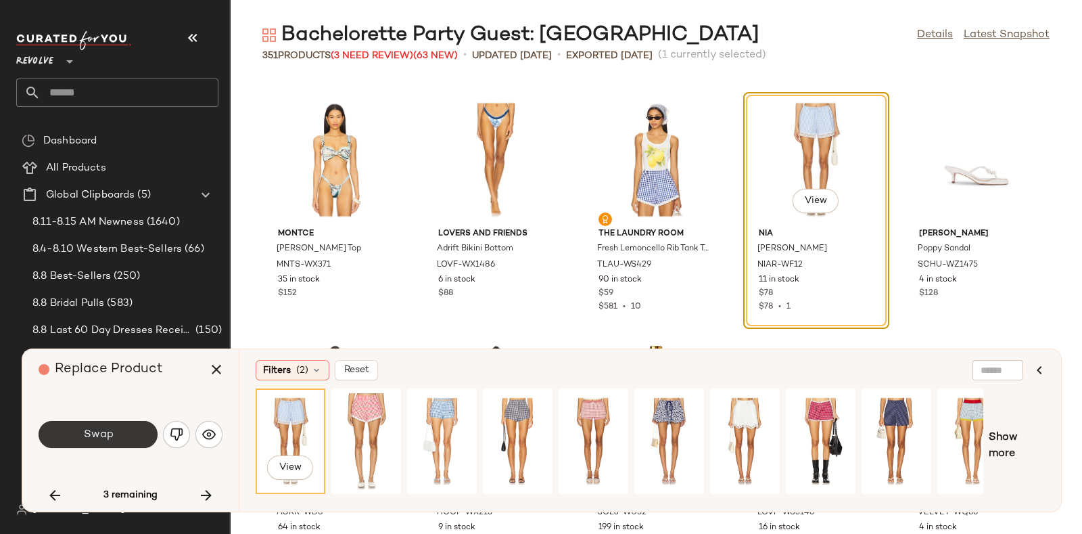
click at [119, 436] on button "Swap" at bounding box center [98, 434] width 119 height 27
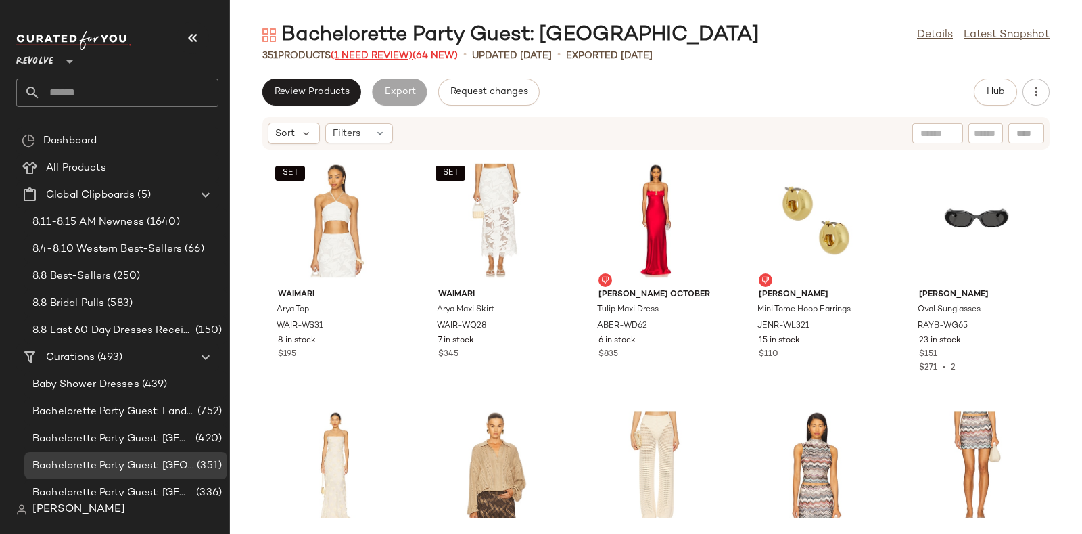
click at [379, 55] on span "(1 Need Review)" at bounding box center [372, 56] width 82 height 10
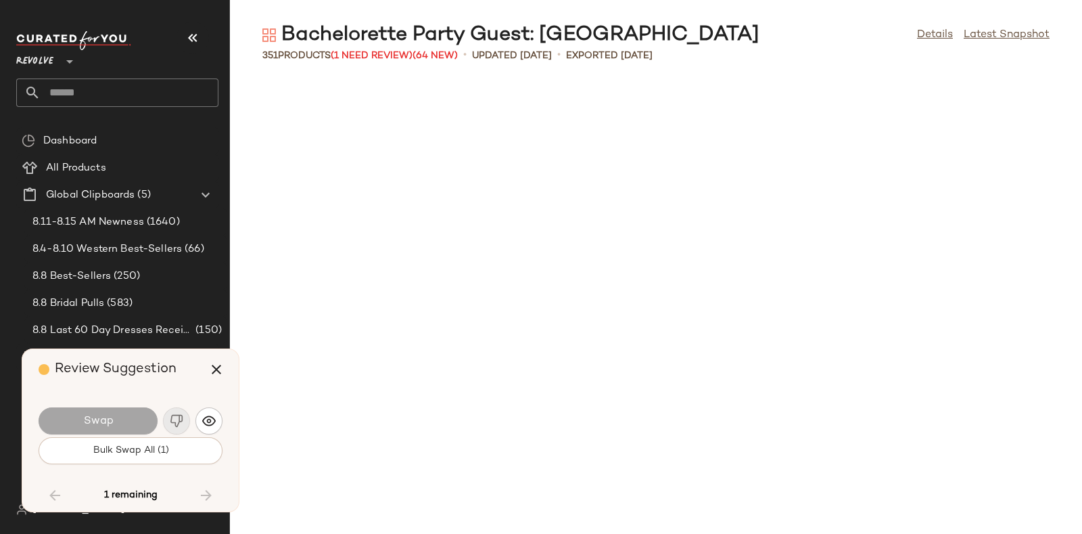
scroll to position [9157, 0]
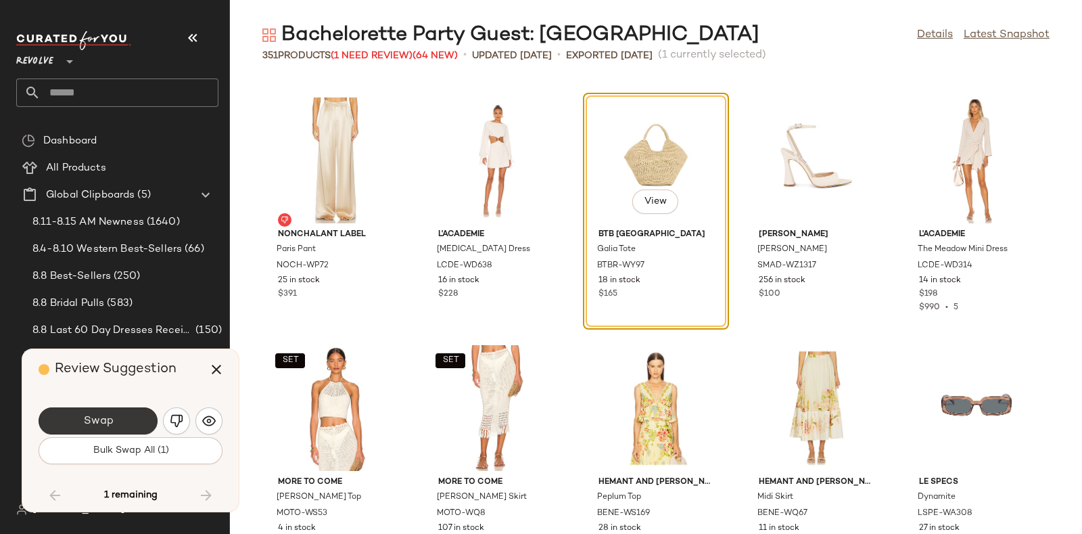
click at [116, 418] on button "Swap" at bounding box center [98, 420] width 119 height 27
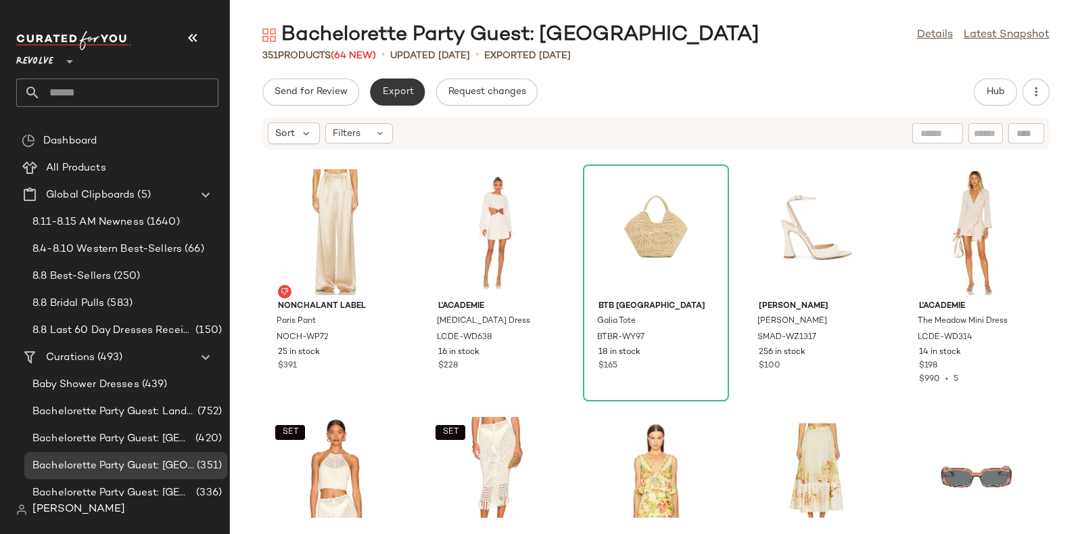
click at [387, 93] on span "Export" at bounding box center [397, 92] width 32 height 11
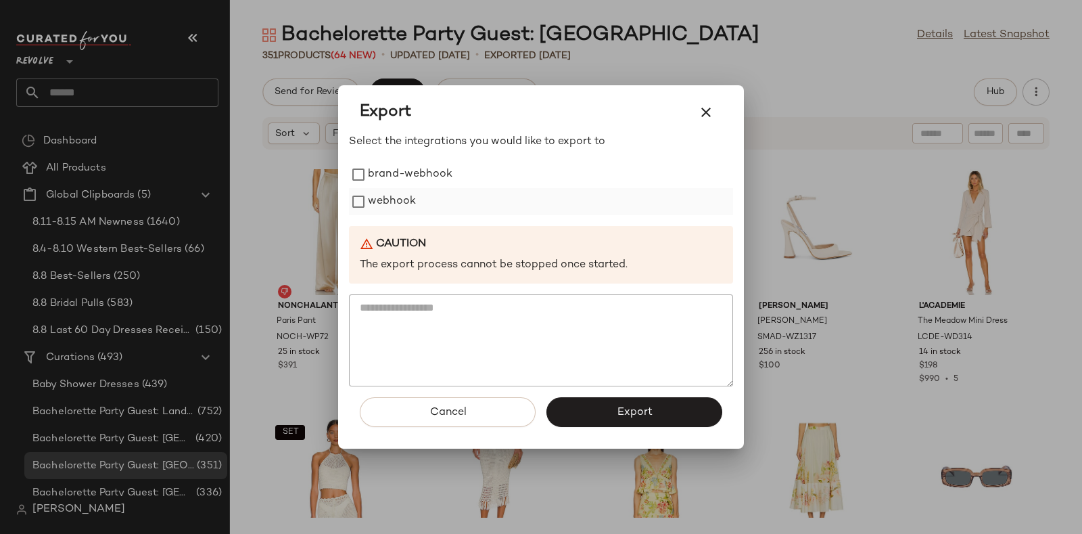
click at [394, 197] on label "webhook" at bounding box center [392, 201] width 48 height 27
click at [626, 414] on span "Export" at bounding box center [634, 412] width 36 height 13
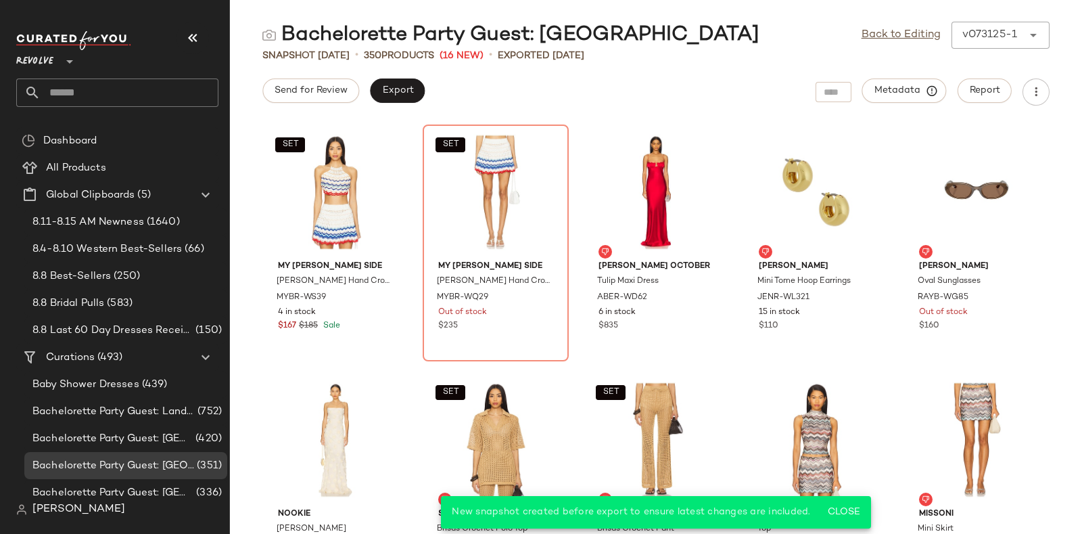
click at [162, 86] on input "text" at bounding box center [130, 92] width 178 height 28
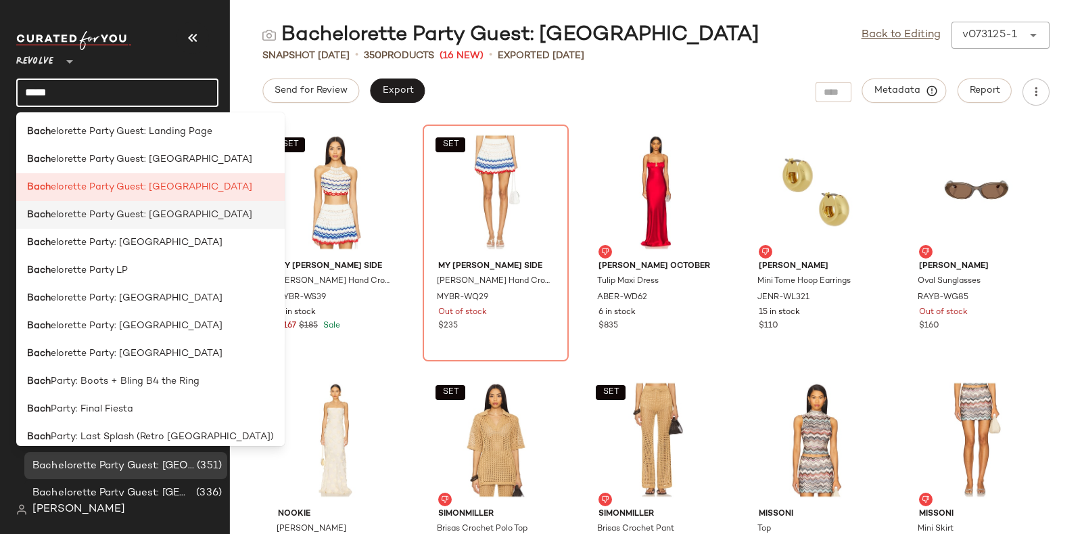
type input "****"
click at [179, 210] on div "[PERSON_NAME] elorette Party Guest: [GEOGRAPHIC_DATA]" at bounding box center [150, 215] width 247 height 14
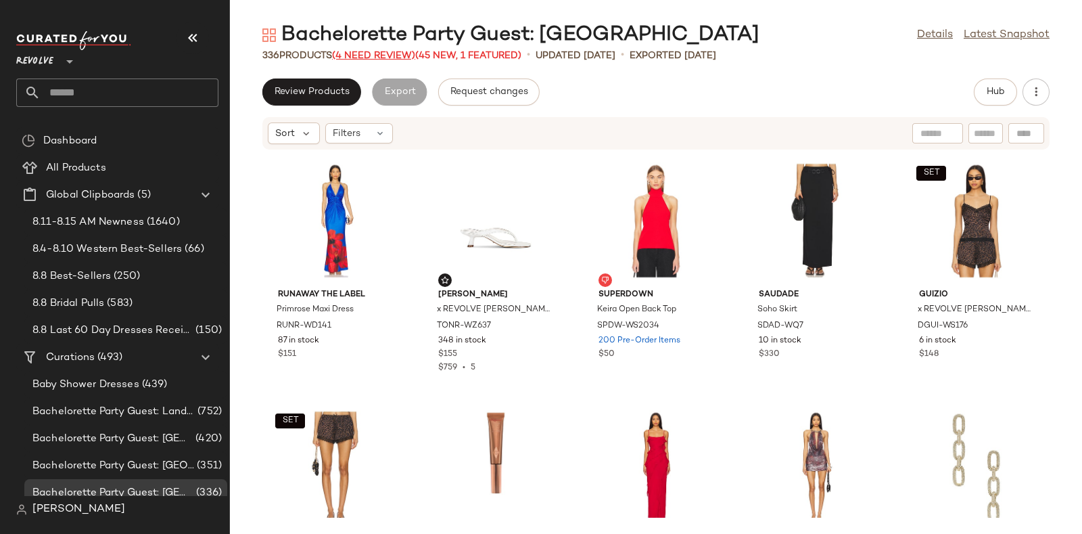
click at [365, 52] on span "(4 Need Review)" at bounding box center [373, 56] width 83 height 10
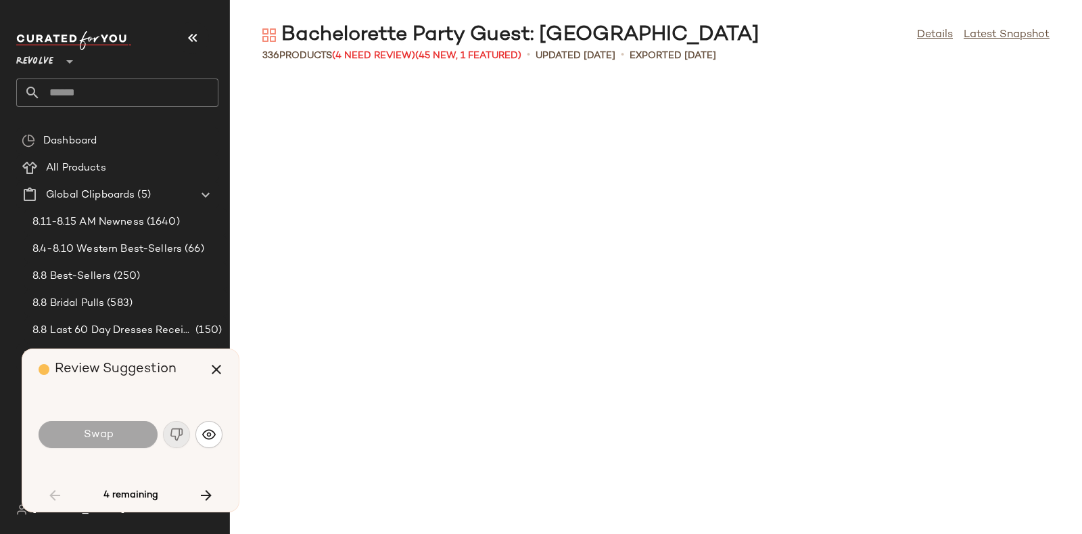
scroll to position [3465, 0]
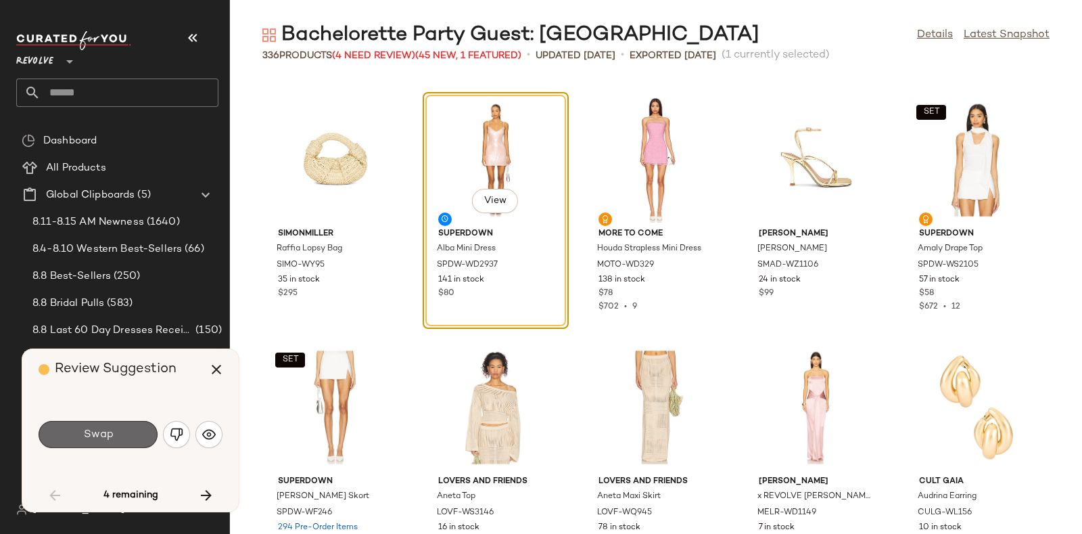
click at [128, 439] on button "Swap" at bounding box center [98, 434] width 119 height 27
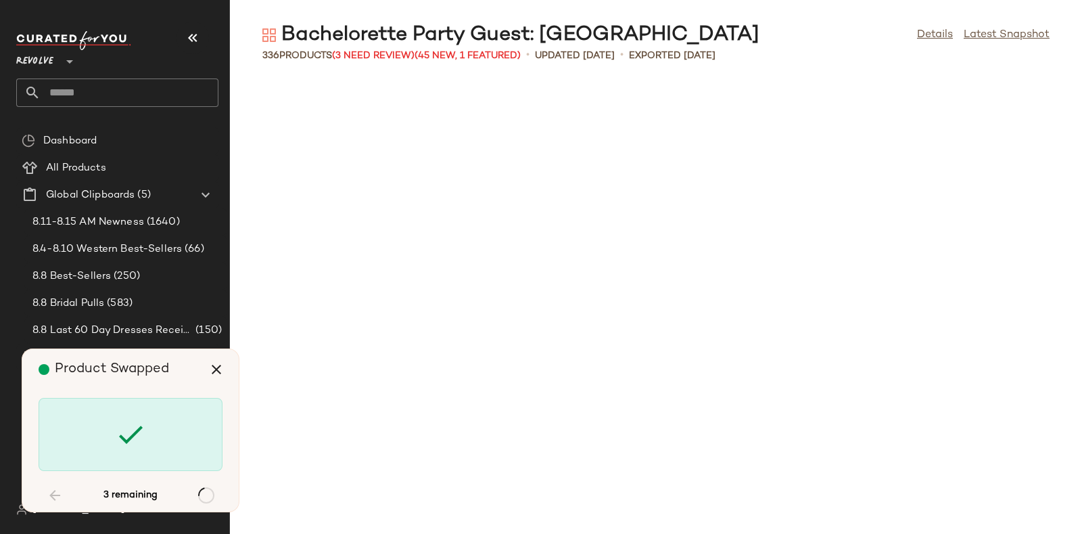
scroll to position [6682, 0]
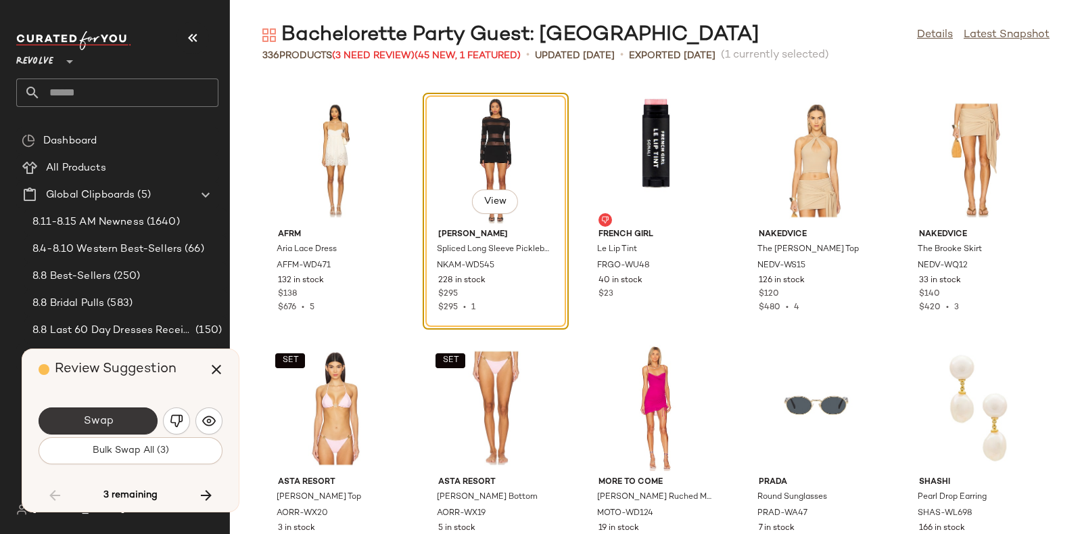
click at [118, 418] on button "Swap" at bounding box center [98, 420] width 119 height 27
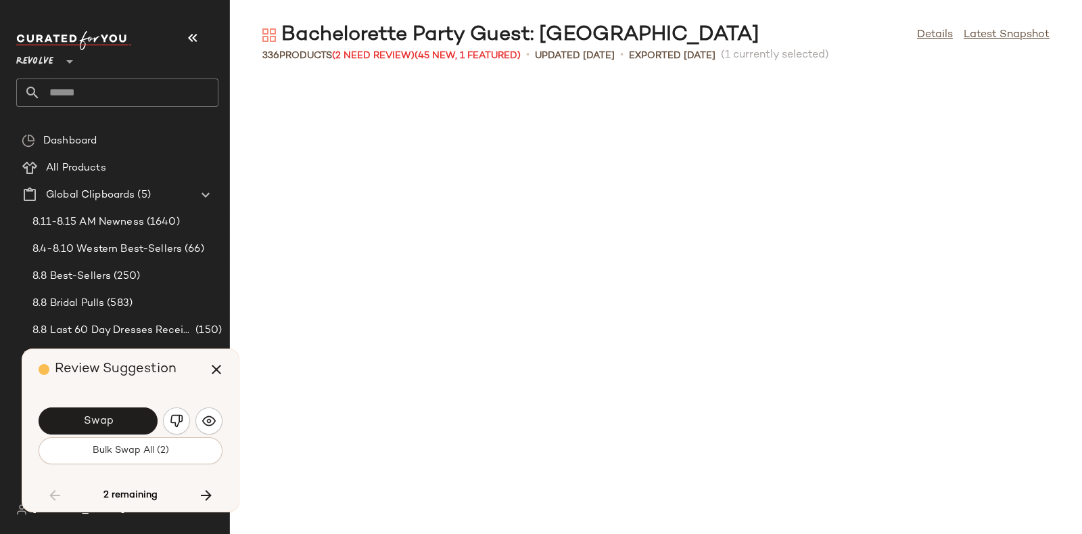
scroll to position [7178, 0]
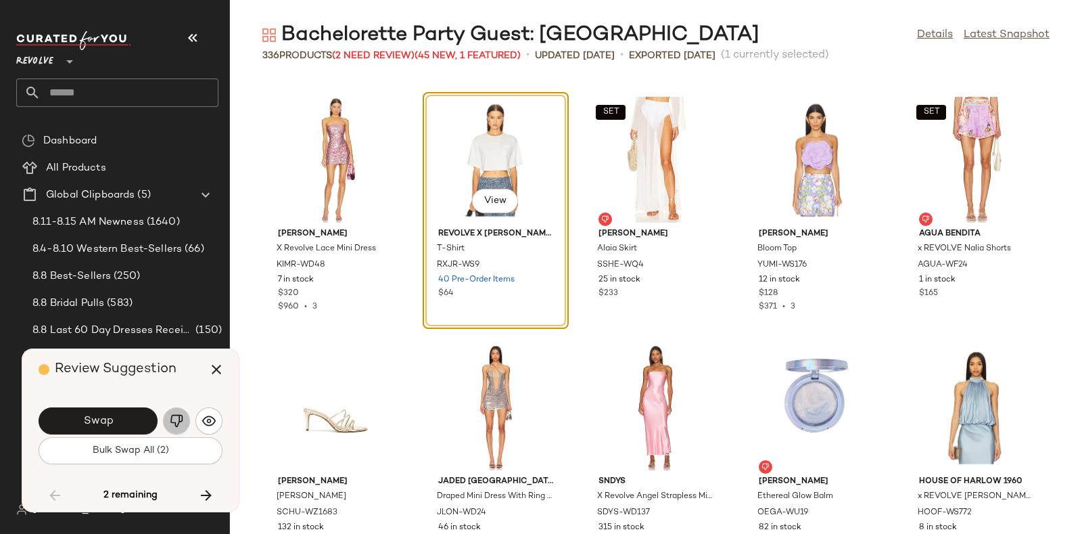
click at [173, 421] on img "button" at bounding box center [177, 421] width 14 height 14
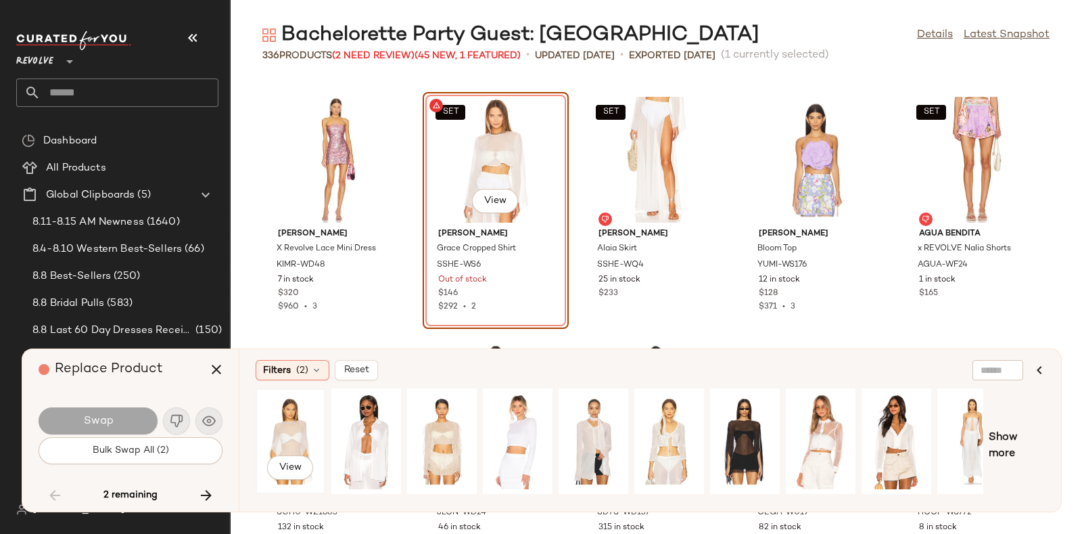
click at [284, 421] on div "View" at bounding box center [290, 441] width 60 height 96
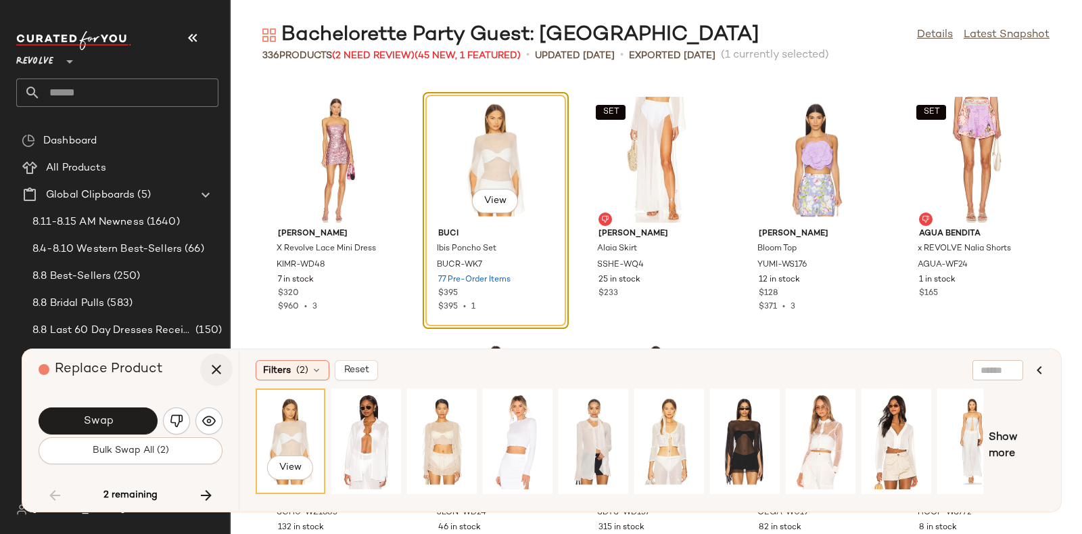
click at [211, 371] on icon "button" at bounding box center [216, 369] width 16 height 16
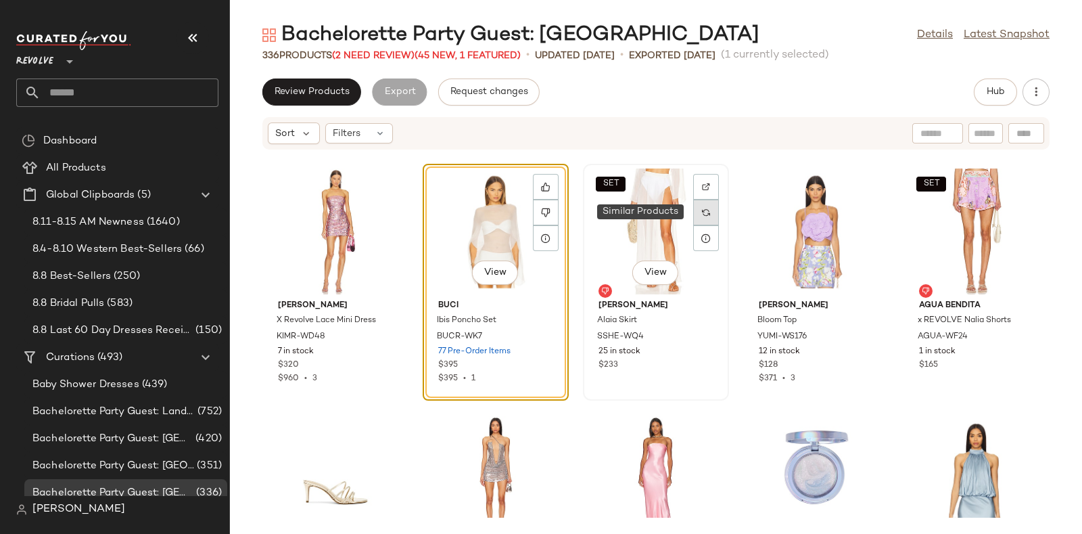
click at [702, 214] on img at bounding box center [706, 212] width 8 height 8
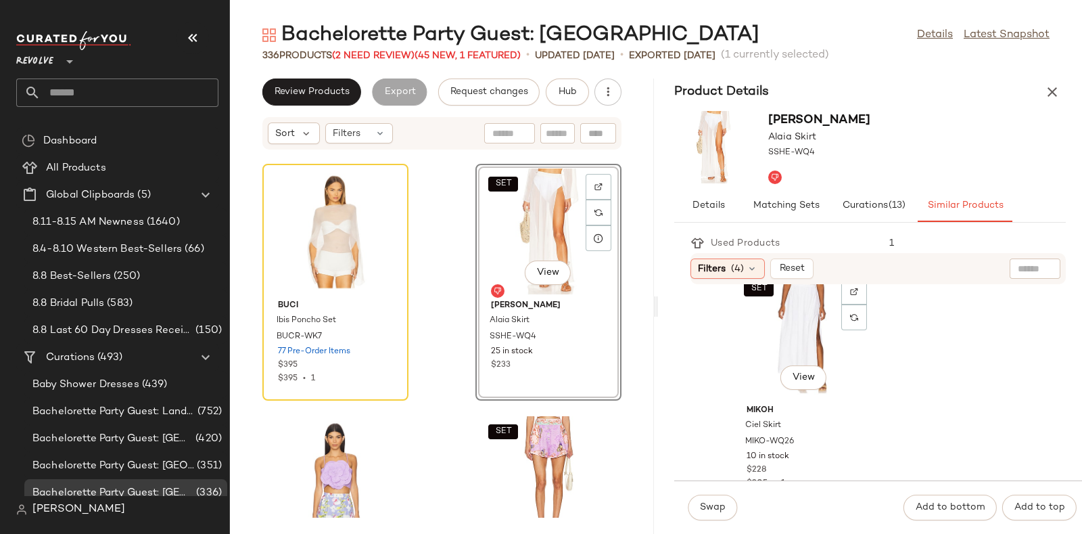
scroll to position [1225, 0]
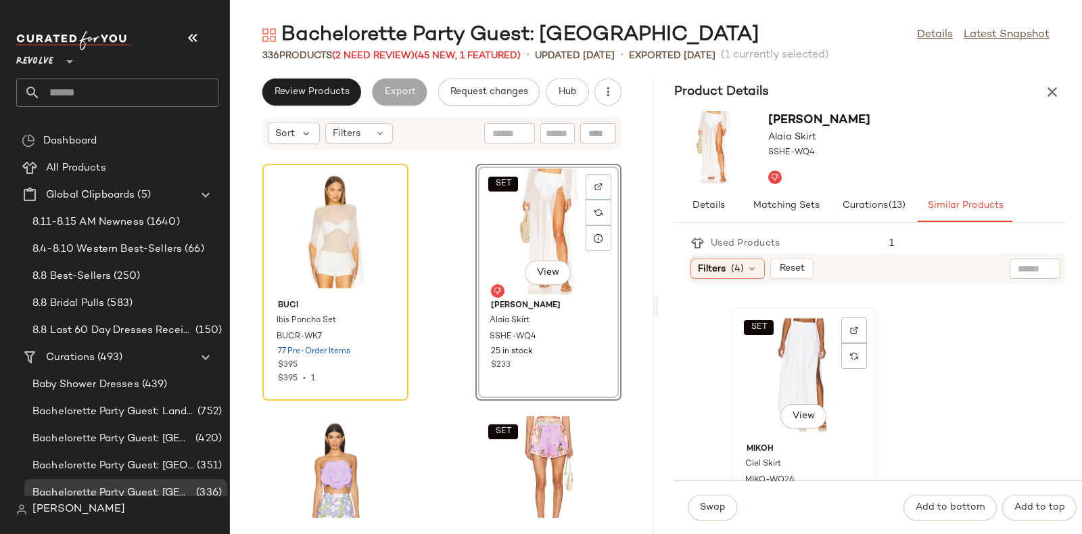
click at [795, 346] on div "SET View" at bounding box center [804, 375] width 137 height 126
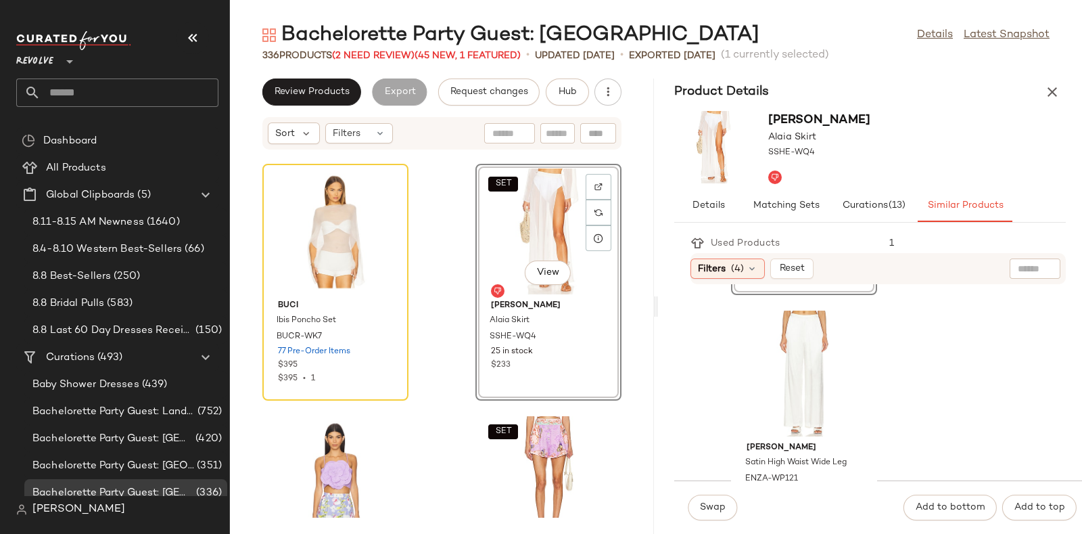
scroll to position [1494, 0]
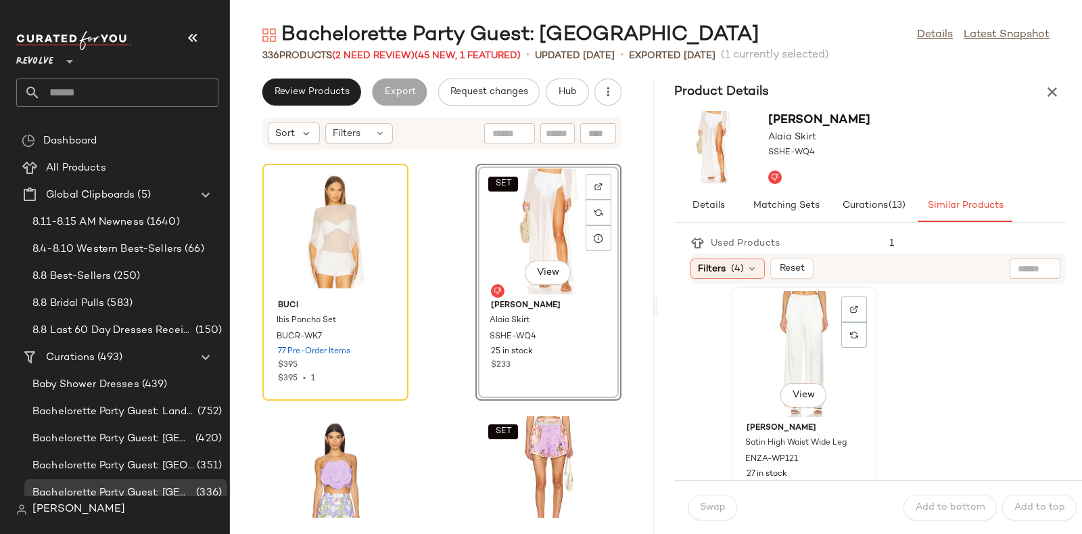
click at [805, 346] on div "View" at bounding box center [804, 354] width 137 height 126
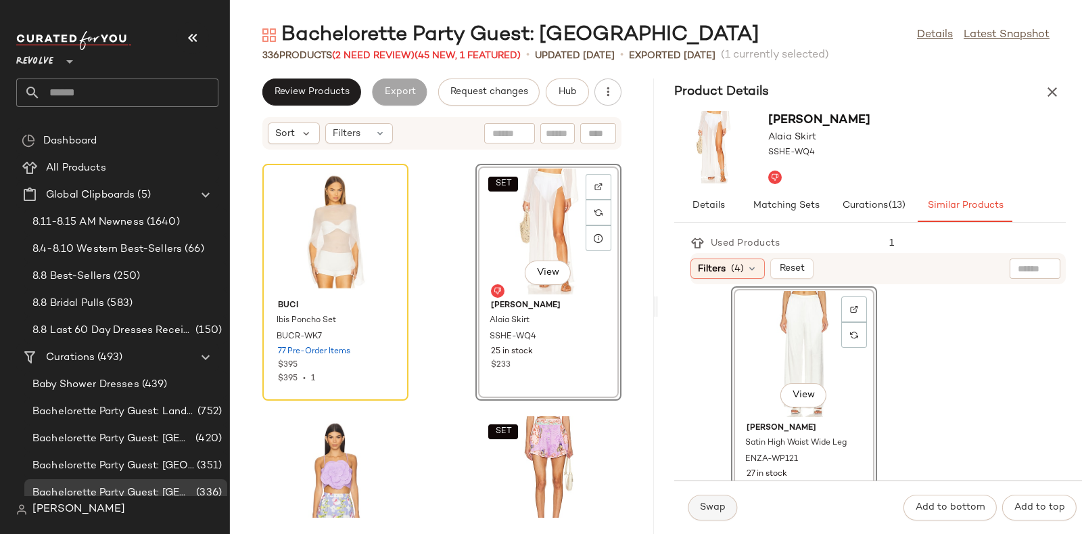
click at [705, 507] on span "Swap" at bounding box center [712, 507] width 26 height 11
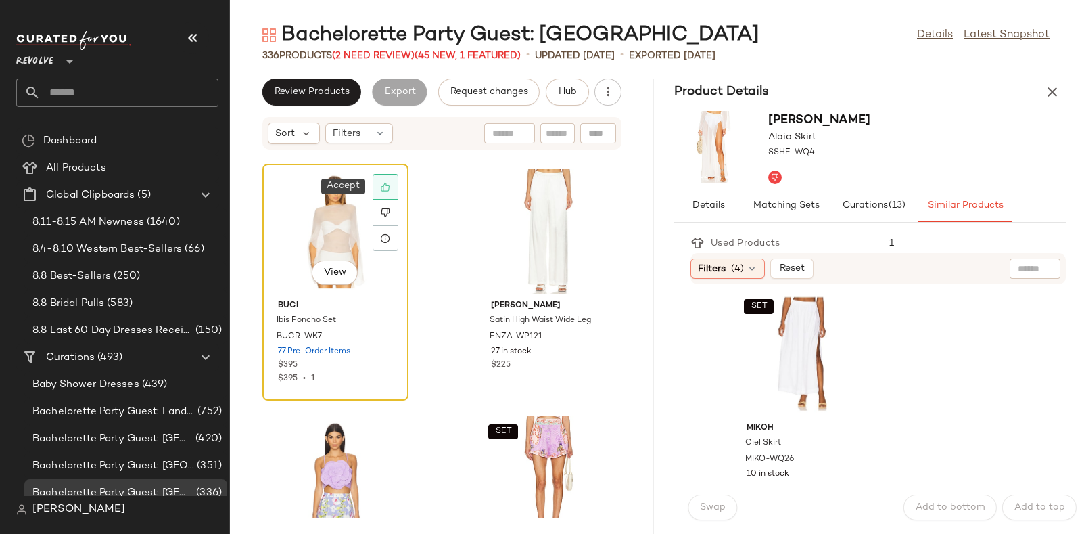
click at [392, 186] on div at bounding box center [386, 187] width 26 height 26
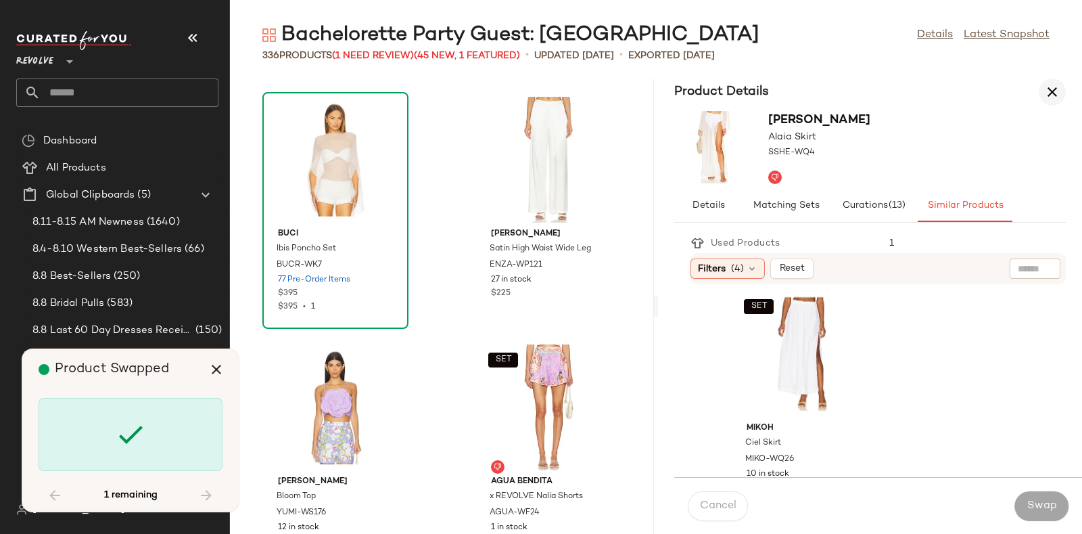
click at [1048, 88] on icon "button" at bounding box center [1052, 92] width 16 height 16
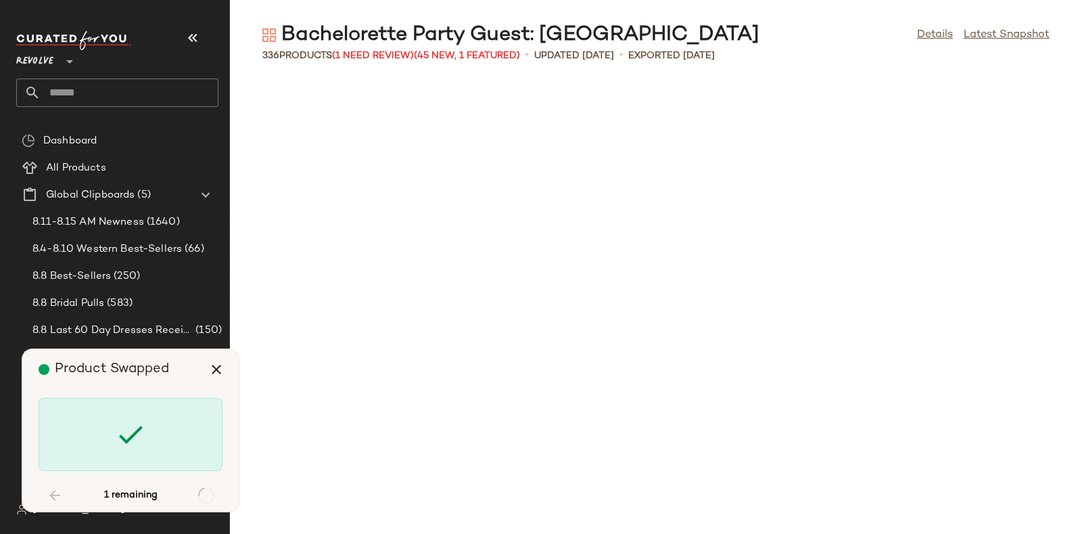
scroll to position [13613, 0]
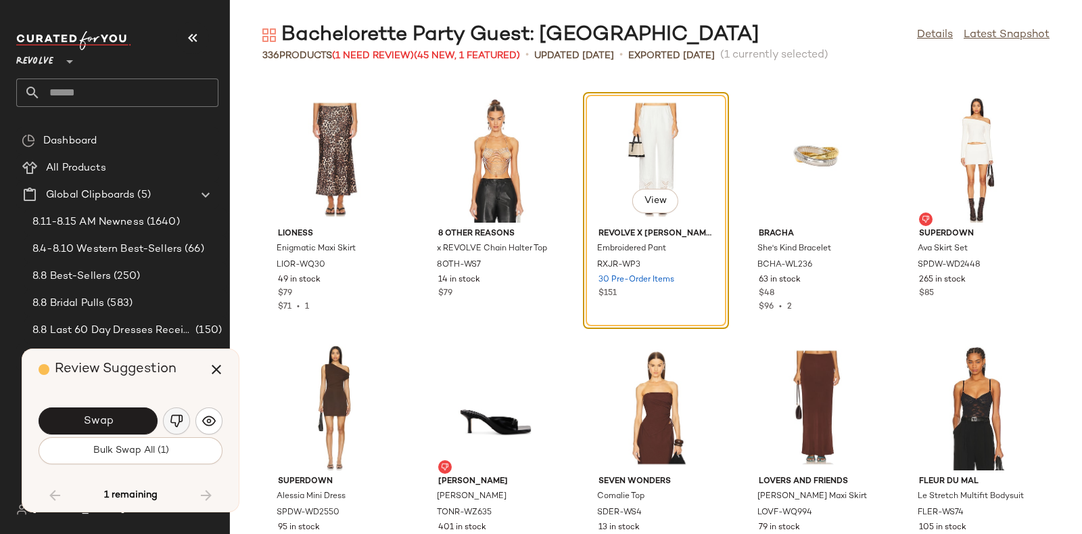
click at [177, 423] on img "button" at bounding box center [177, 421] width 14 height 14
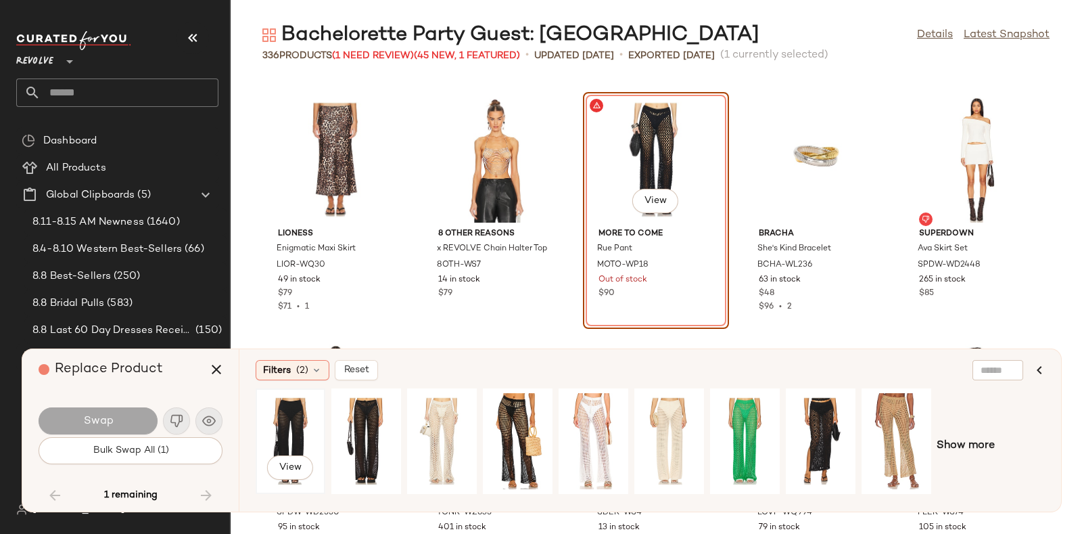
click at [291, 414] on div "View" at bounding box center [290, 441] width 60 height 96
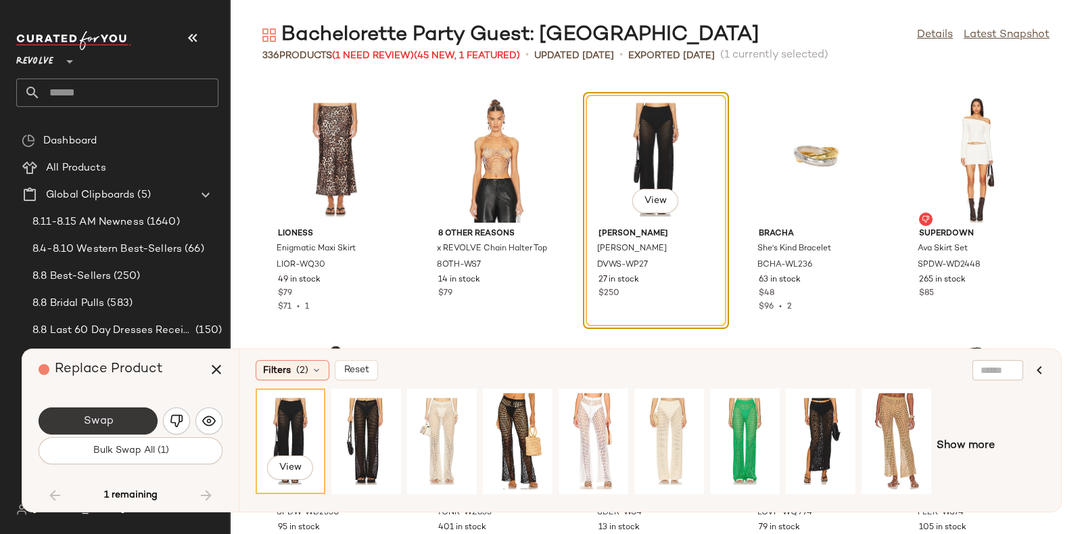
click at [128, 416] on button "Swap" at bounding box center [98, 420] width 119 height 27
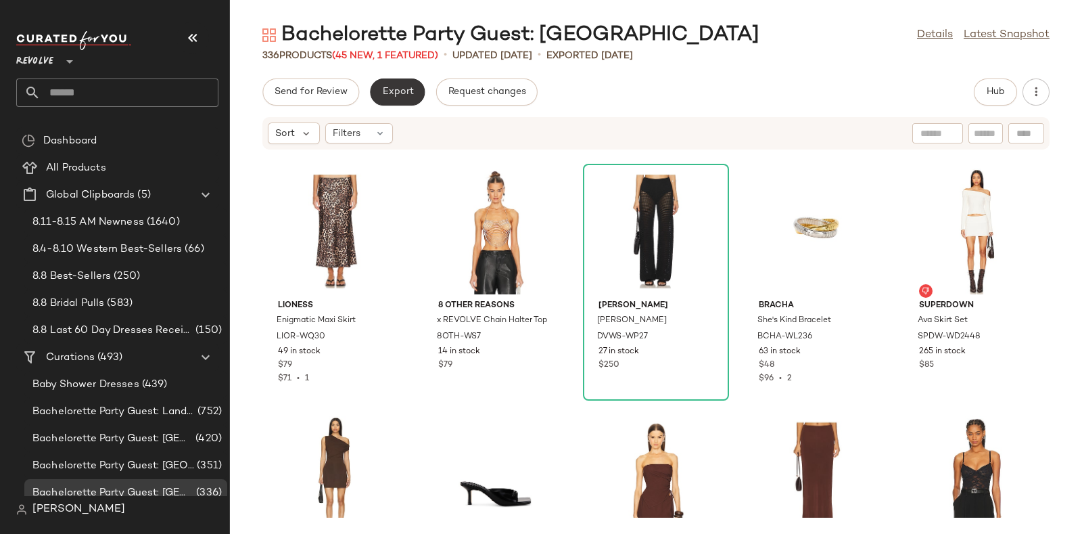
click at [399, 83] on button "Export" at bounding box center [397, 91] width 55 height 27
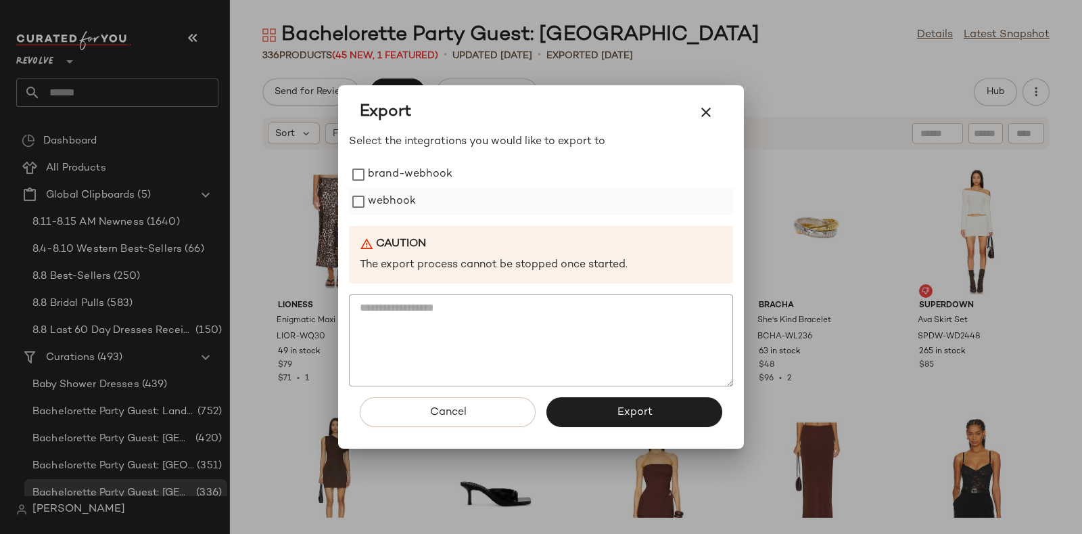
click at [406, 199] on label "webhook" at bounding box center [392, 201] width 48 height 27
click at [585, 406] on button "Export" at bounding box center [634, 412] width 176 height 30
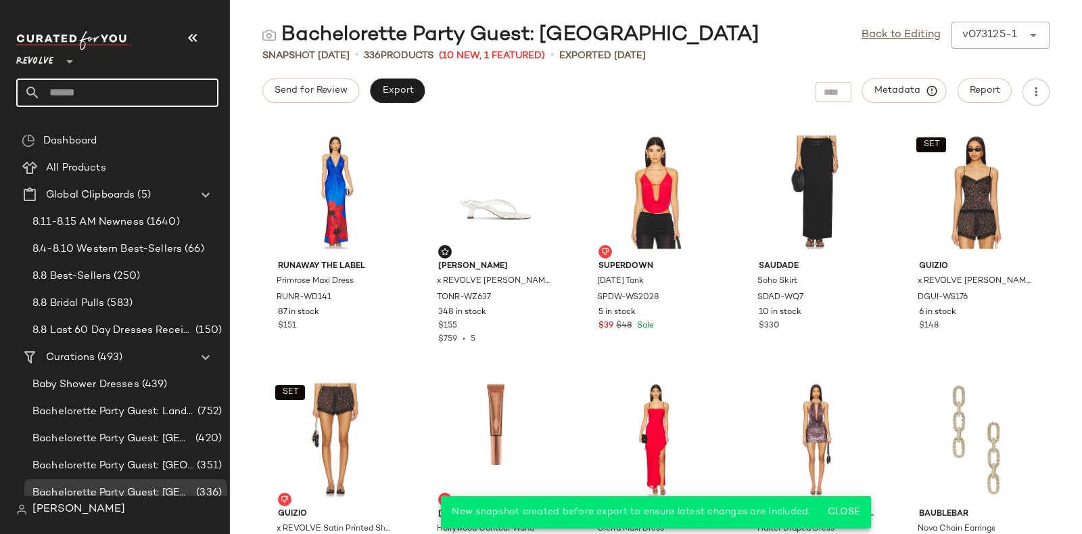
click at [149, 89] on input "text" at bounding box center [130, 92] width 178 height 28
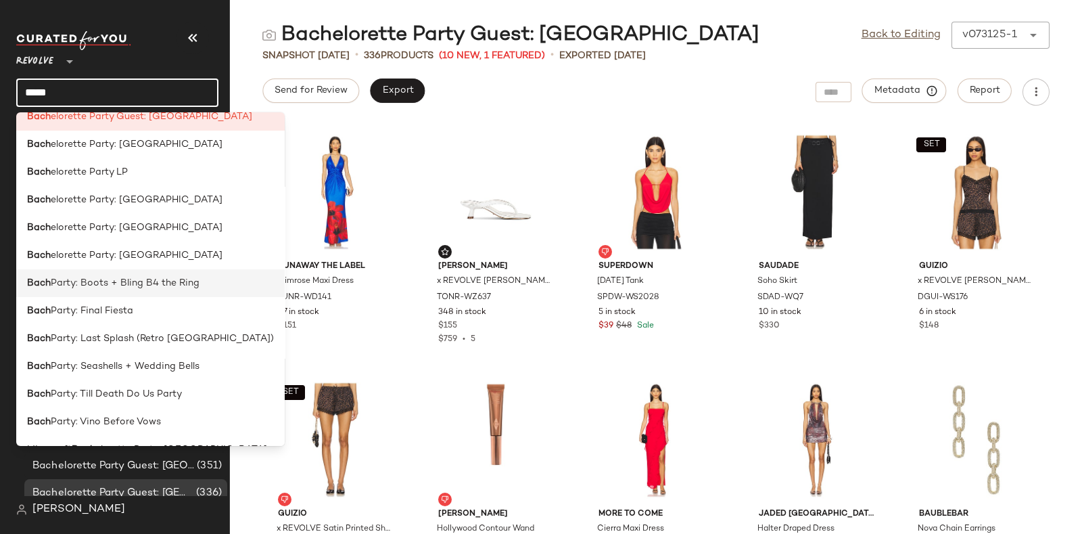
scroll to position [121, 0]
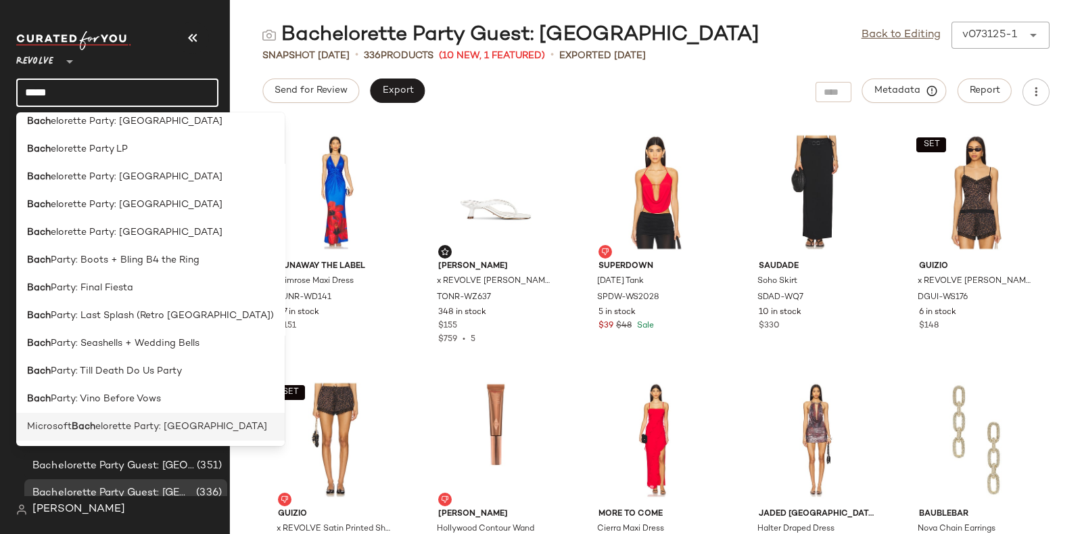
type input "****"
click at [149, 424] on span "elorette Party: [GEOGRAPHIC_DATA]" at bounding box center [181, 426] width 172 height 14
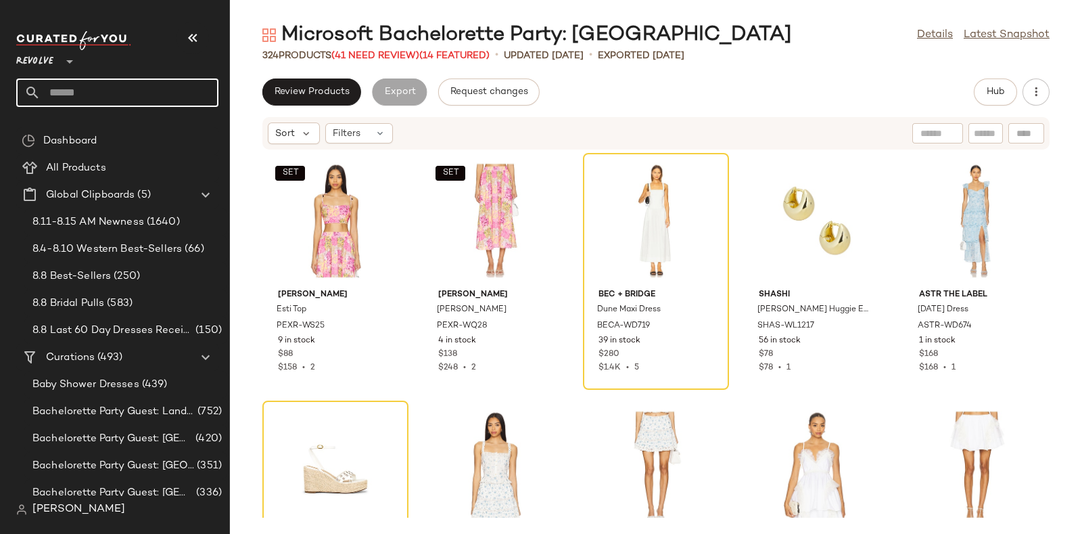
click at [139, 89] on input "text" at bounding box center [130, 92] width 178 height 28
type input "*"
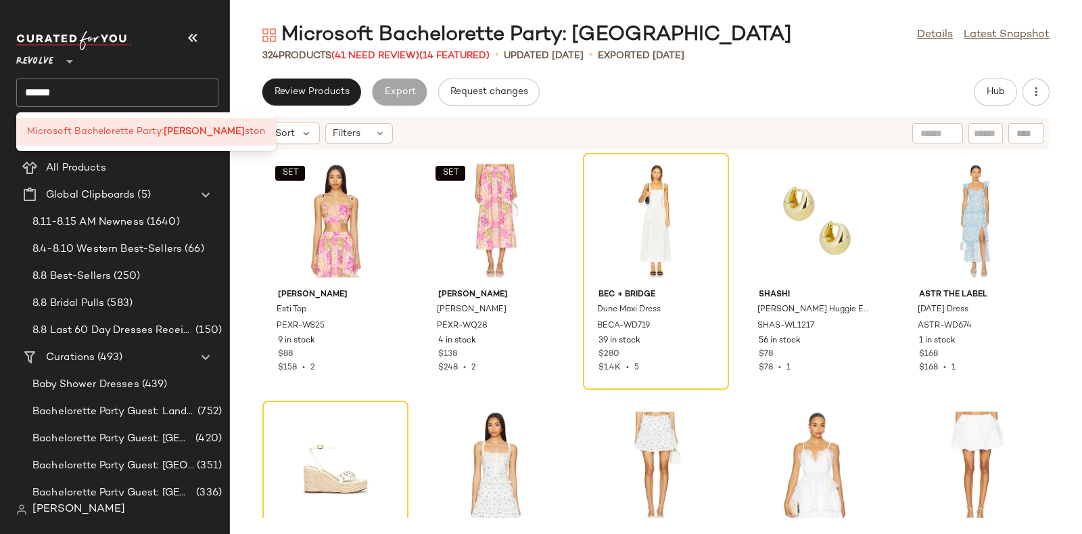
click at [154, 86] on input "******" at bounding box center [117, 92] width 202 height 28
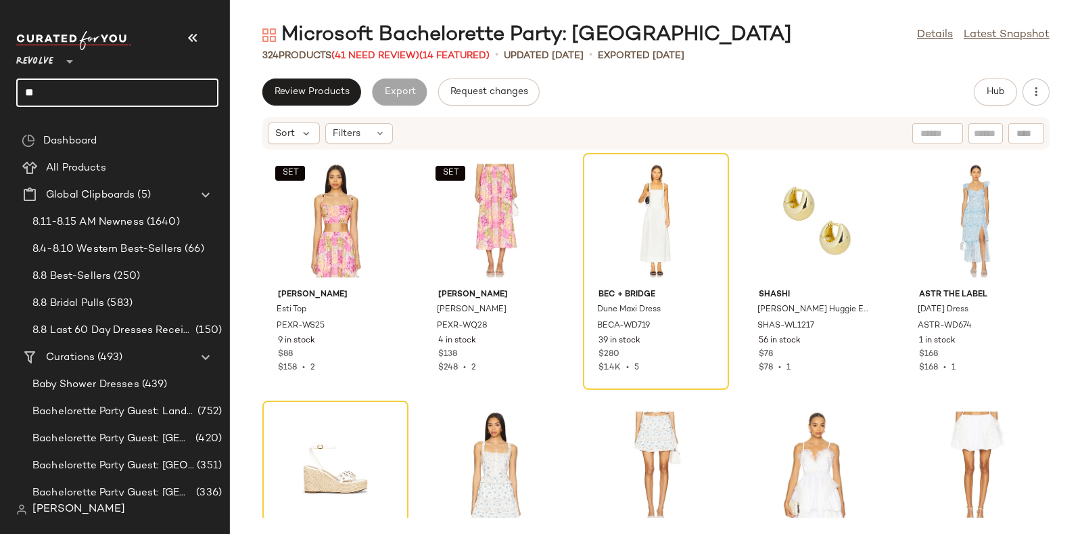
type input "*"
click at [154, 86] on input "text" at bounding box center [130, 92] width 178 height 28
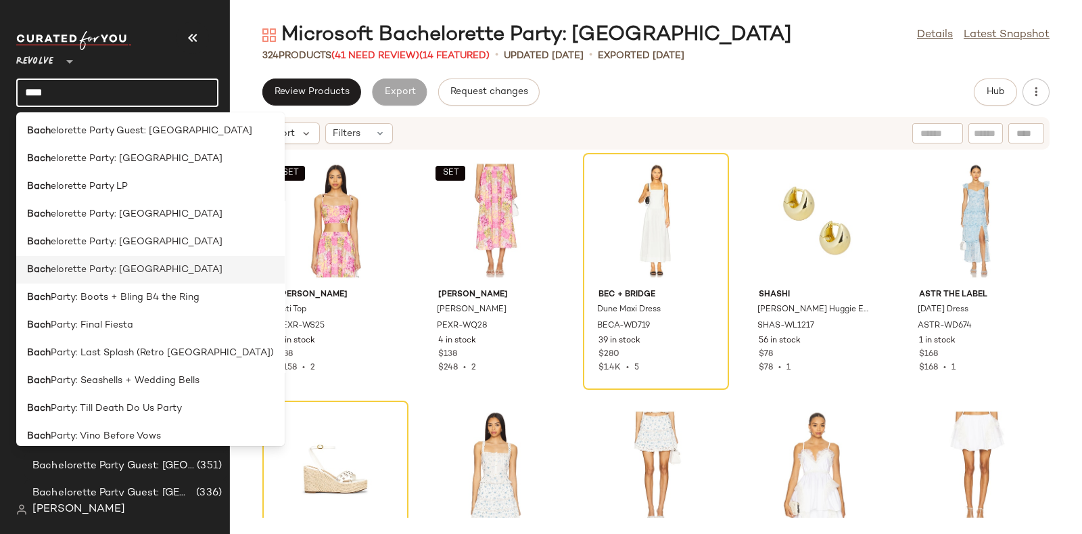
scroll to position [84, 0]
type input "****"
click at [165, 160] on div "[PERSON_NAME] elorette Party: [GEOGRAPHIC_DATA]" at bounding box center [150, 158] width 247 height 14
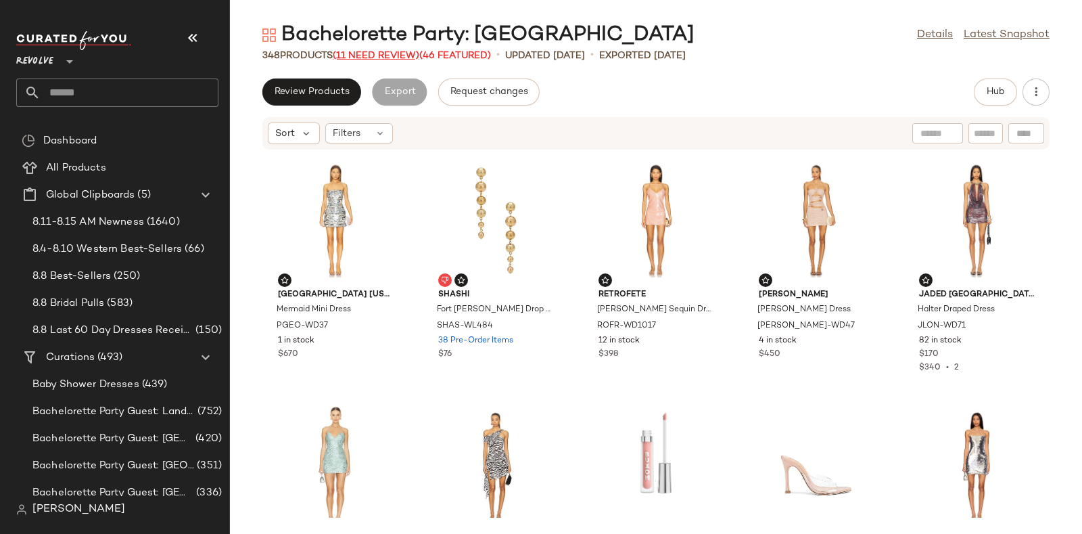
click at [362, 53] on span "(11 Need Review)" at bounding box center [376, 56] width 87 height 10
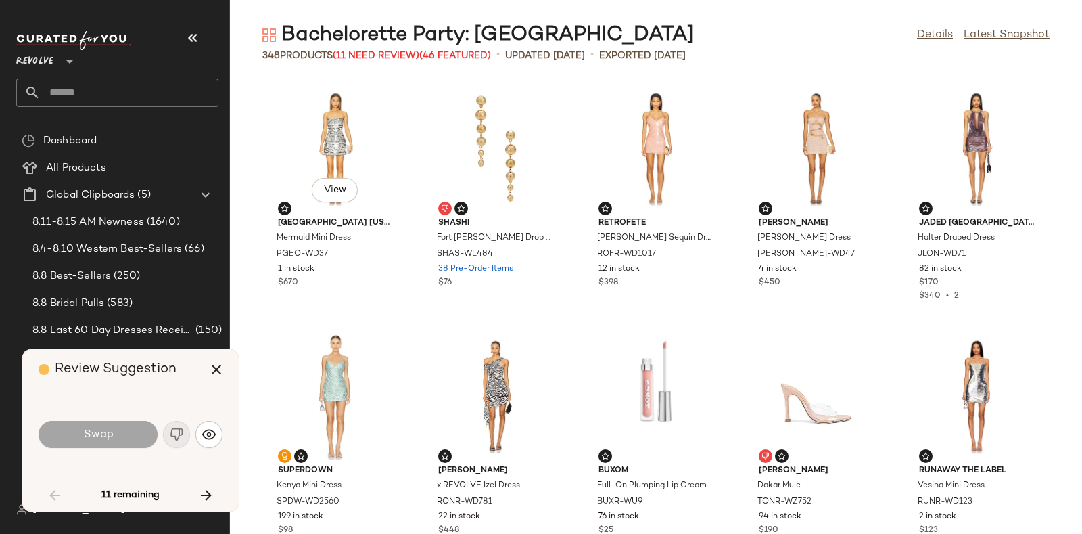
scroll to position [1732, 0]
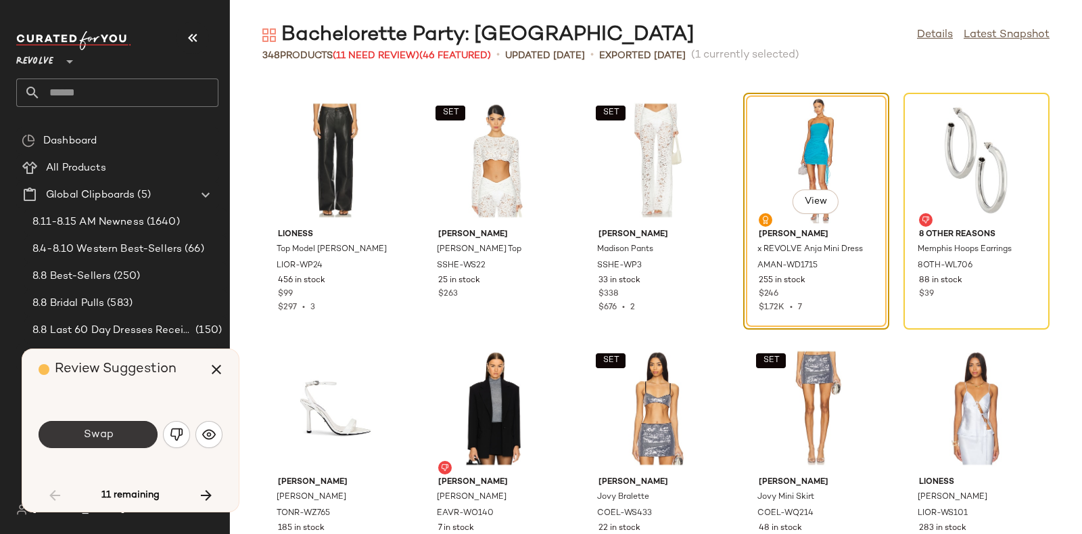
click at [128, 444] on button "Swap" at bounding box center [98, 434] width 119 height 27
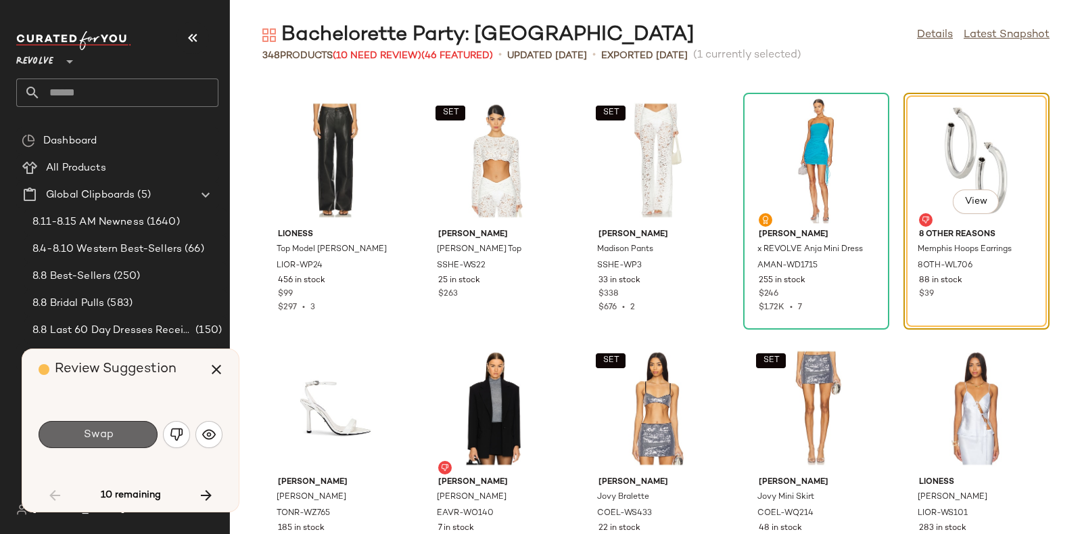
click at [122, 440] on button "Swap" at bounding box center [98, 434] width 119 height 27
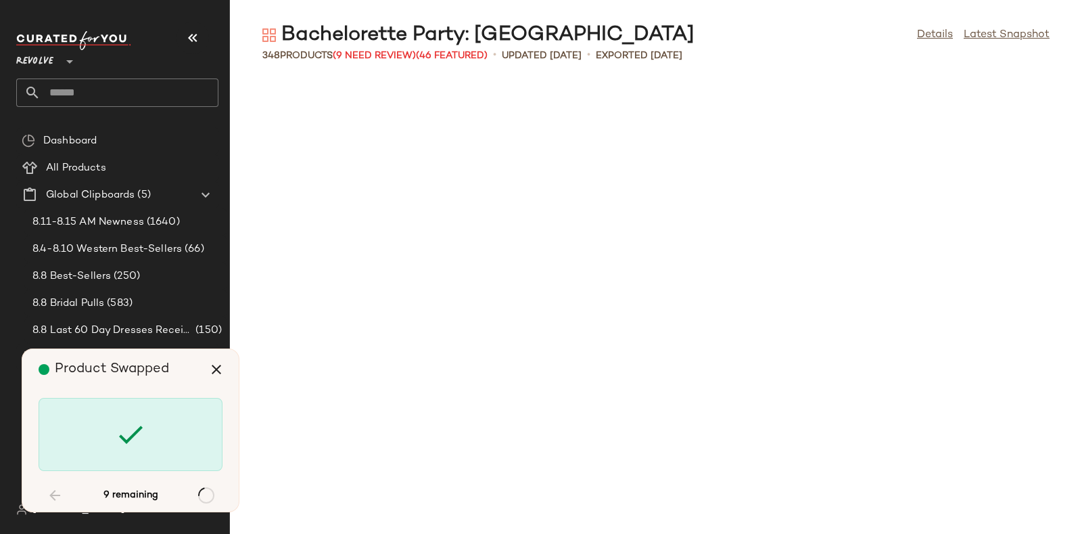
scroll to position [5197, 0]
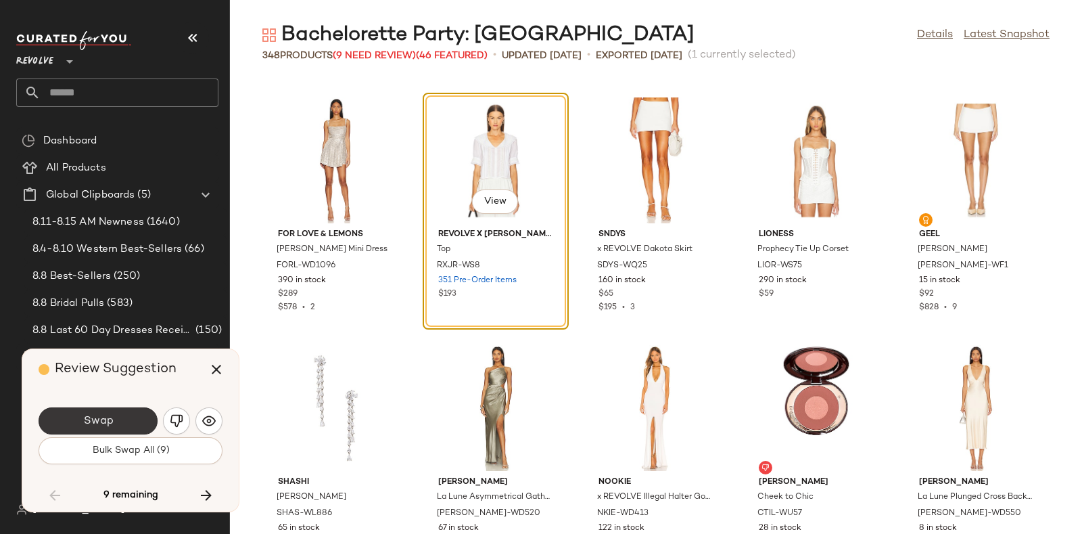
click at [126, 409] on button "Swap" at bounding box center [98, 420] width 119 height 27
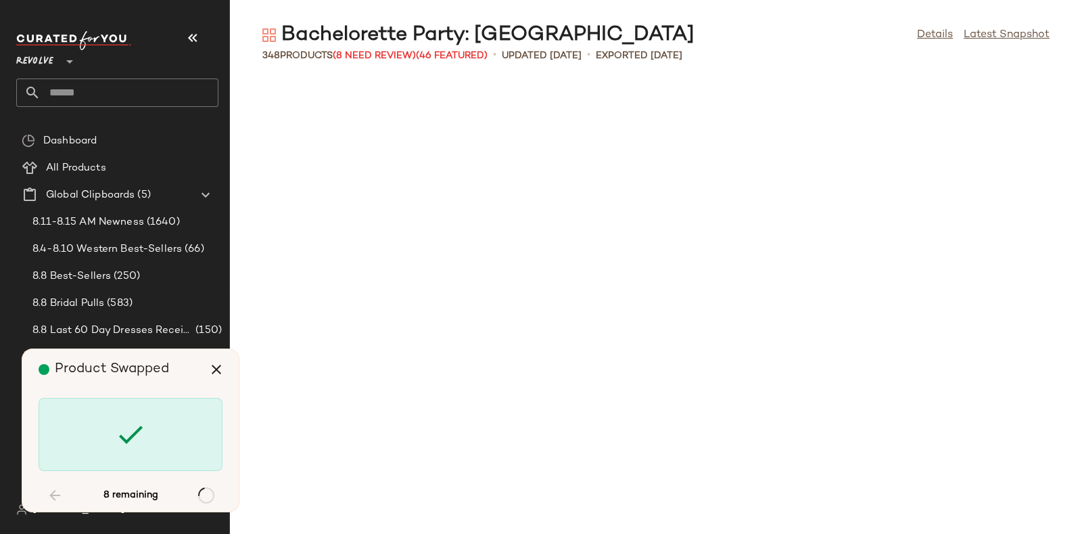
scroll to position [7672, 0]
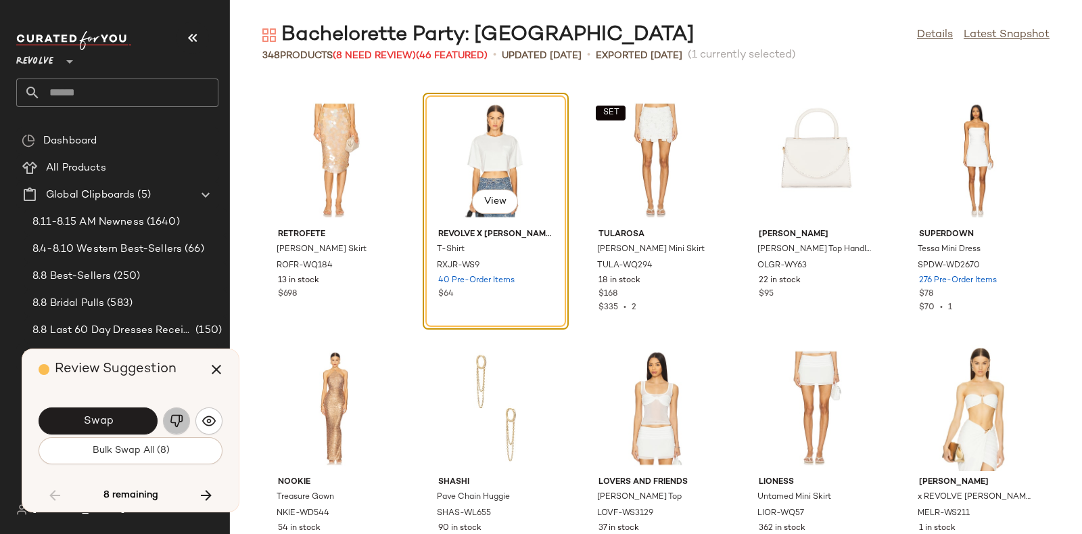
click at [172, 417] on img "button" at bounding box center [177, 421] width 14 height 14
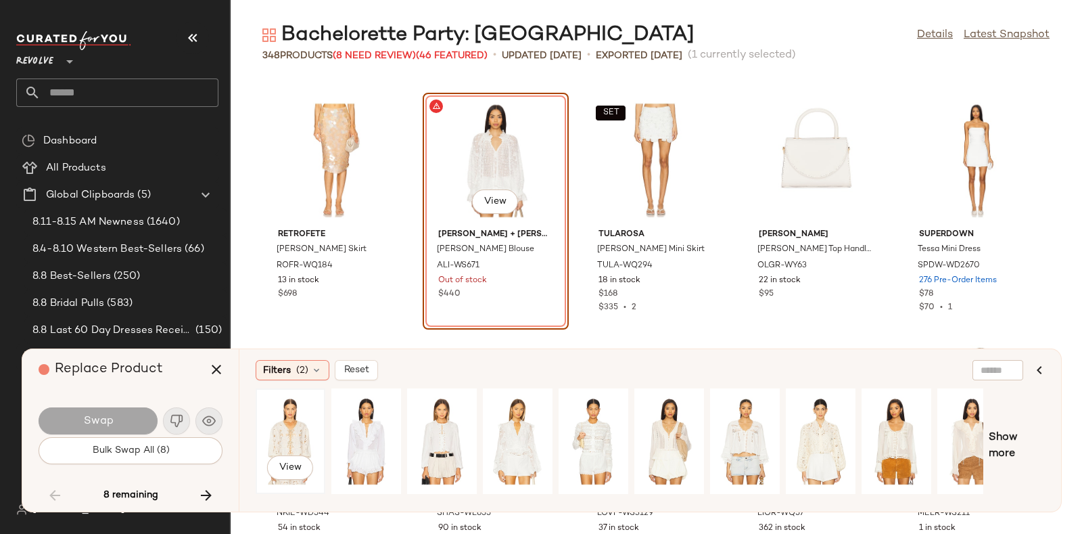
click at [298, 417] on div "View" at bounding box center [290, 441] width 60 height 96
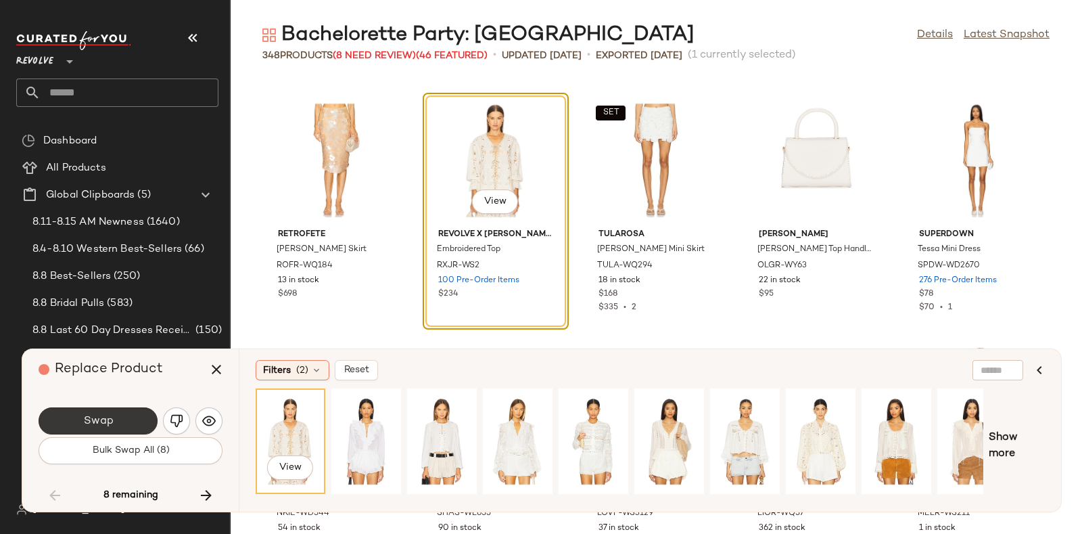
click at [109, 419] on span "Swap" at bounding box center [98, 421] width 30 height 13
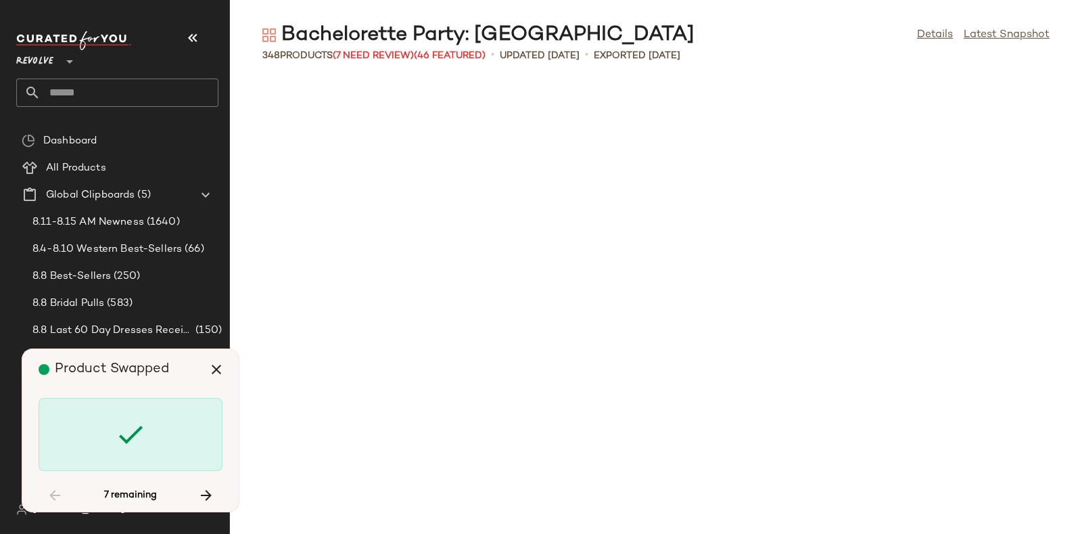
scroll to position [10643, 0]
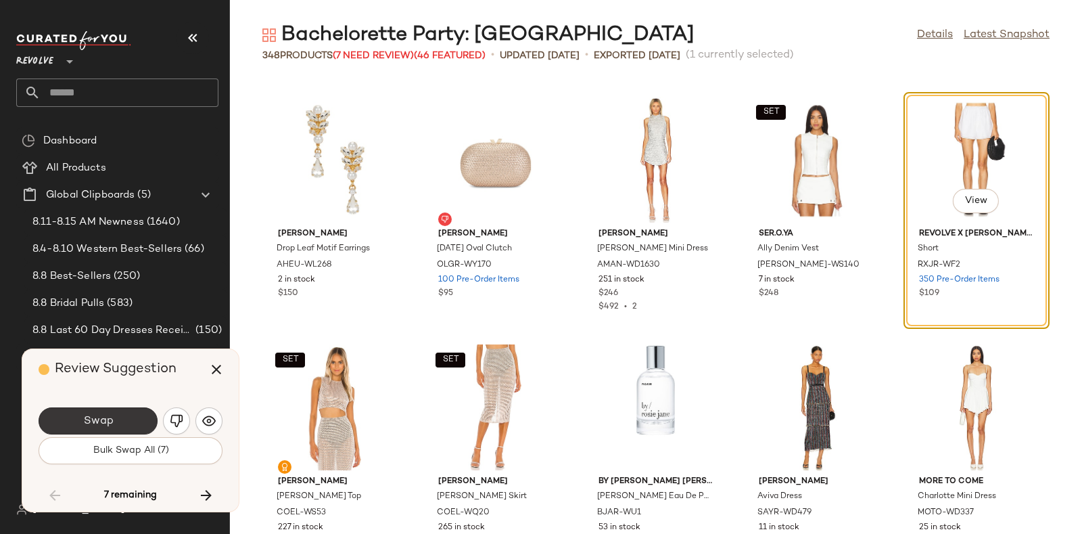
click at [137, 417] on button "Swap" at bounding box center [98, 420] width 119 height 27
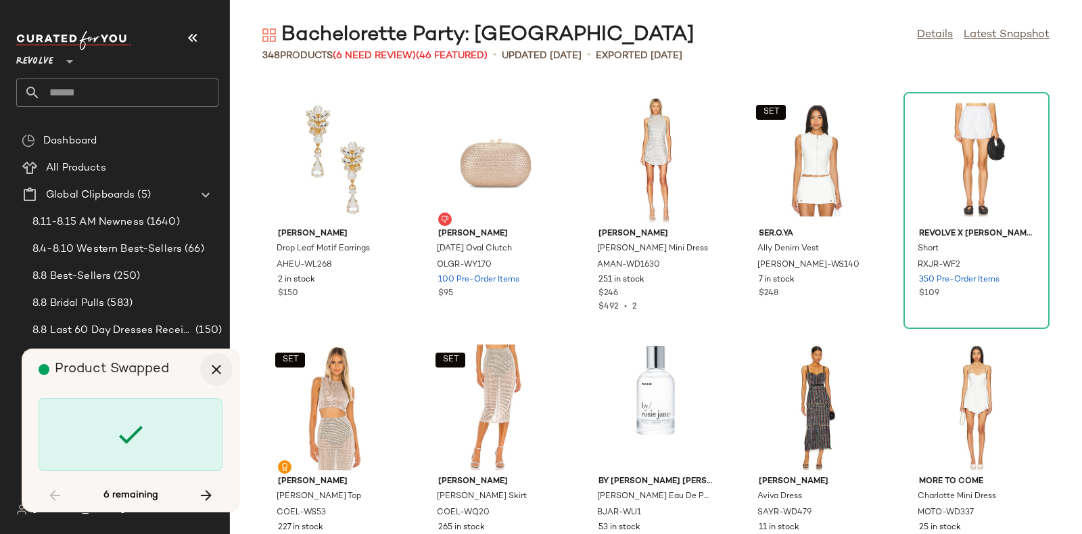
click at [207, 375] on button "button" at bounding box center [216, 369] width 32 height 32
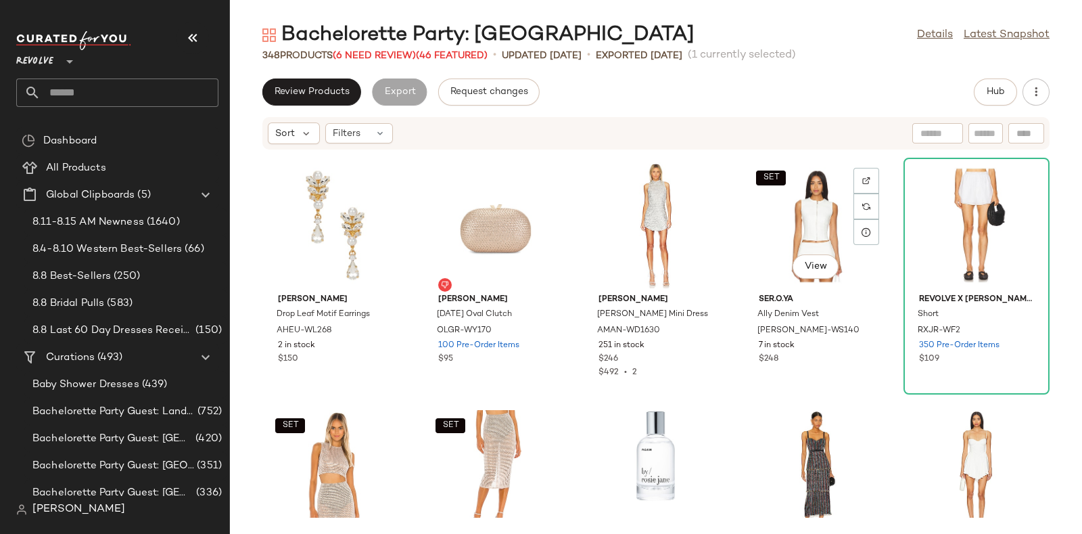
scroll to position [10639, 0]
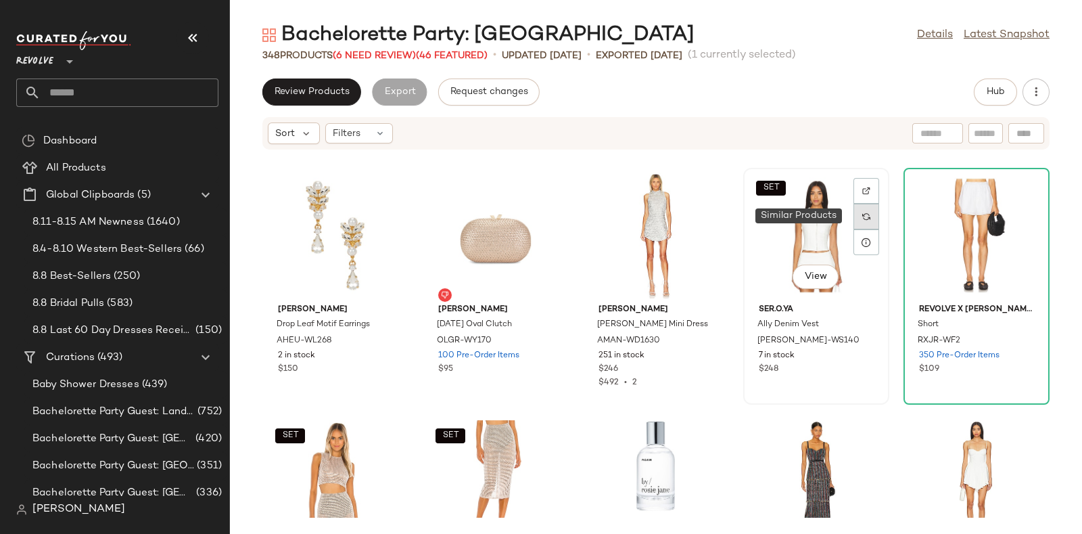
click at [862, 220] on div at bounding box center [866, 217] width 26 height 26
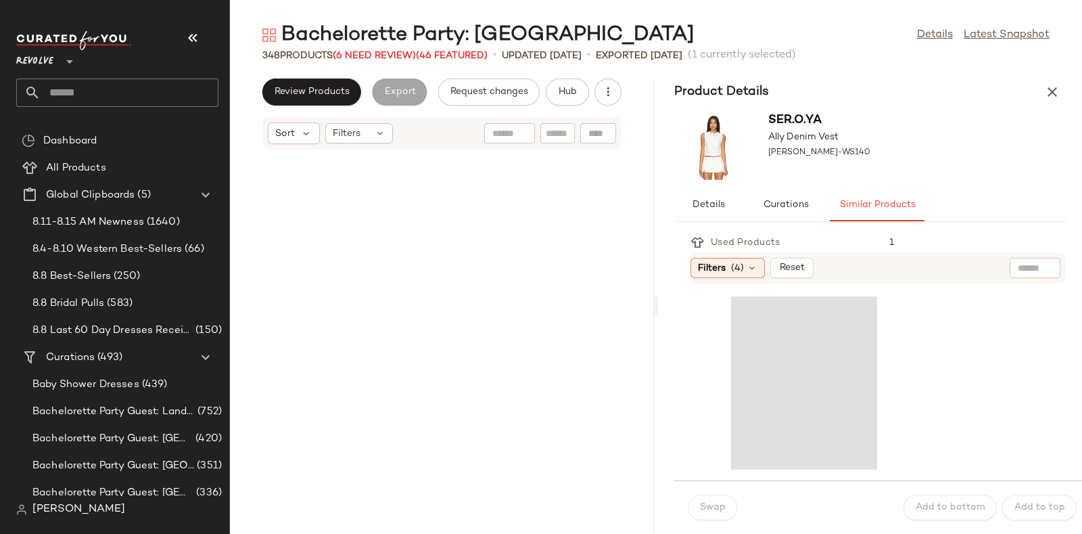
scroll to position [26979, 0]
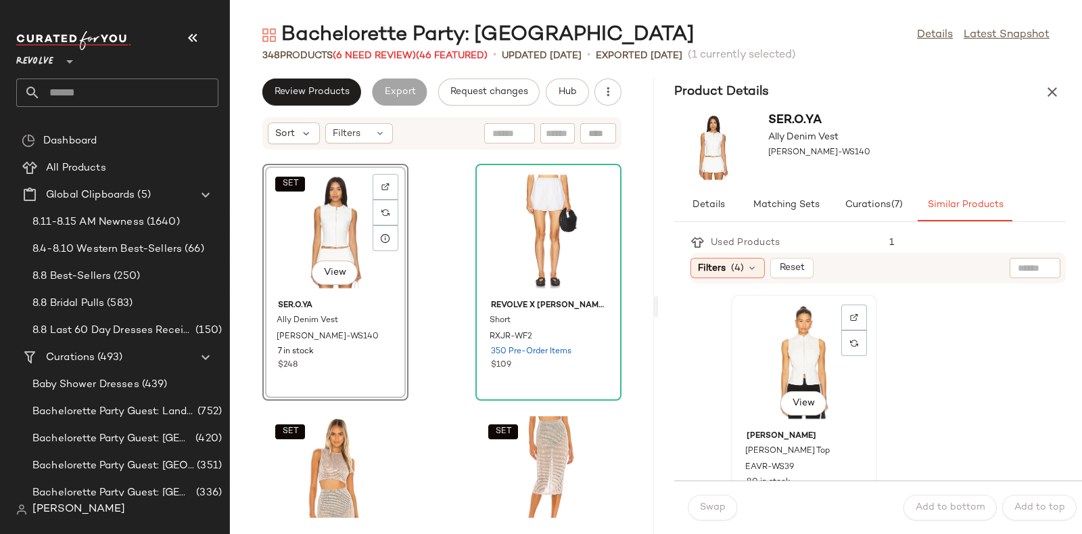
click at [784, 362] on div "View" at bounding box center [804, 362] width 137 height 126
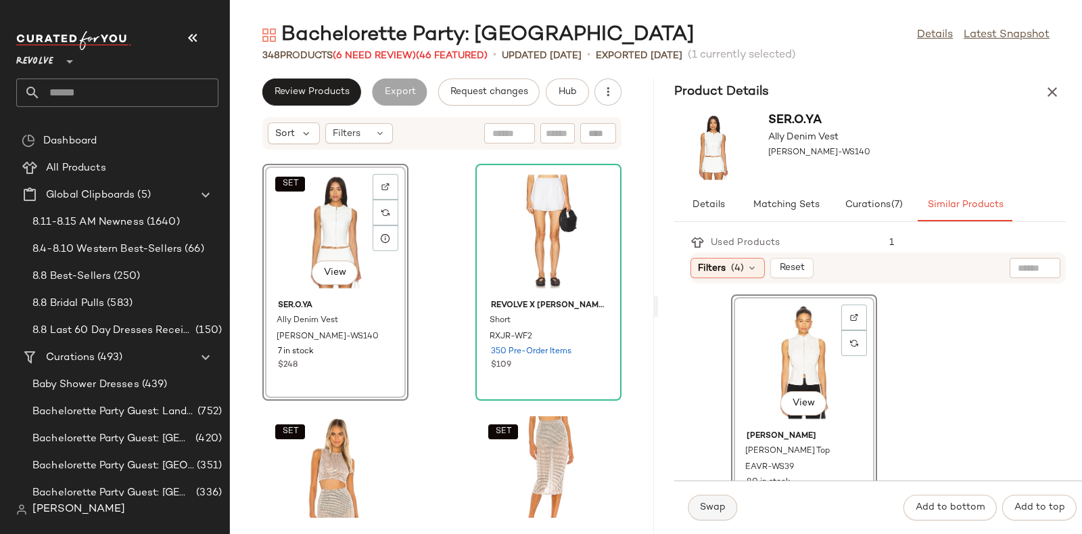
click at [707, 502] on span "Swap" at bounding box center [712, 507] width 26 height 11
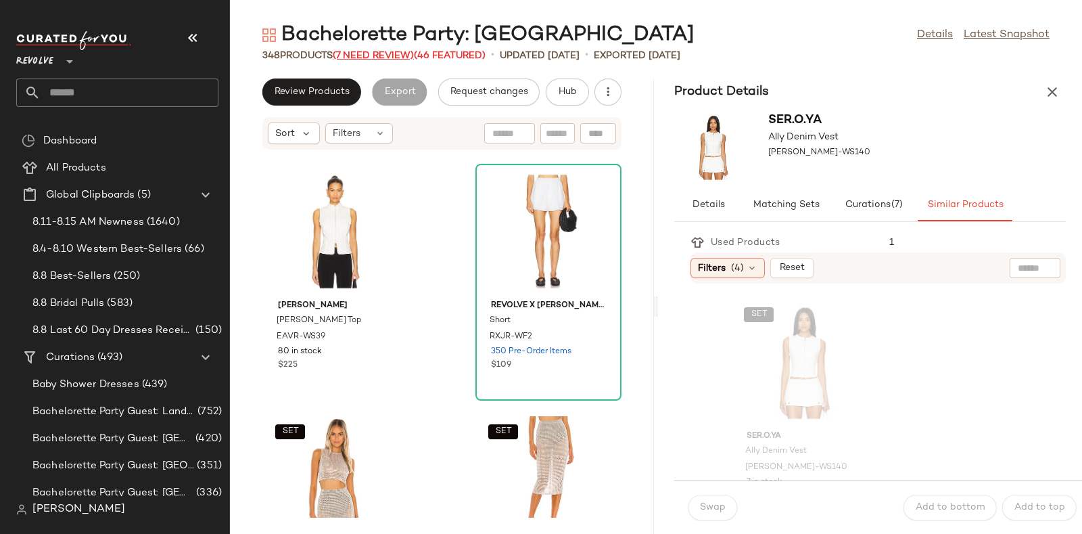
click at [367, 57] on span "(7 Need Review)" at bounding box center [373, 56] width 81 height 10
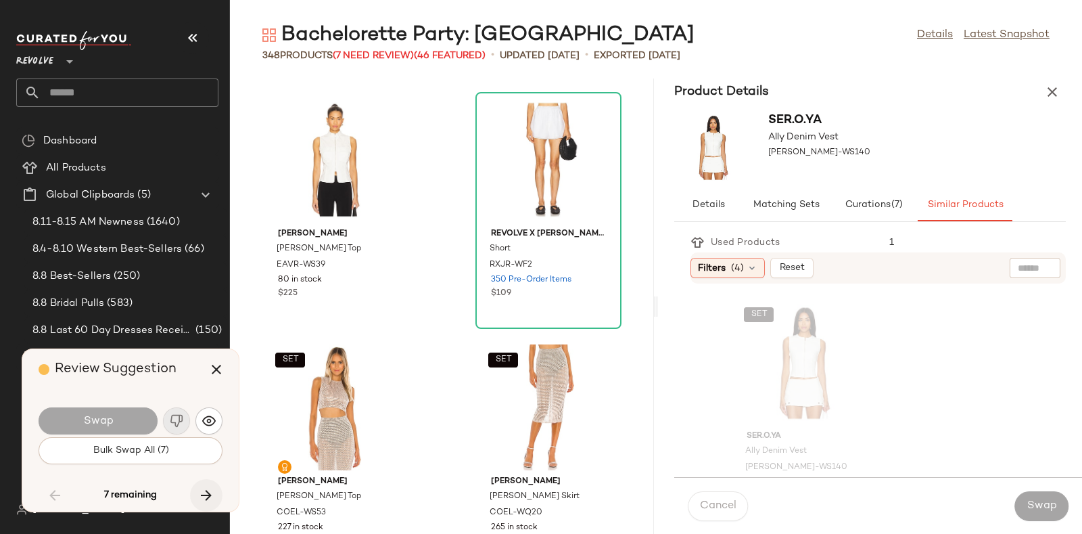
click at [206, 483] on button "button" at bounding box center [206, 495] width 32 height 32
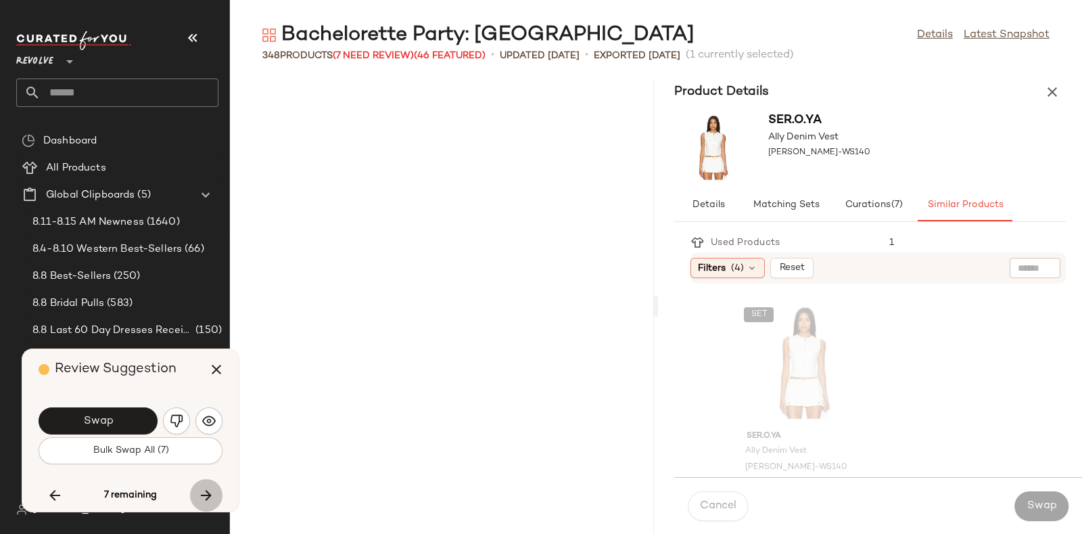
scroll to position [28216, 0]
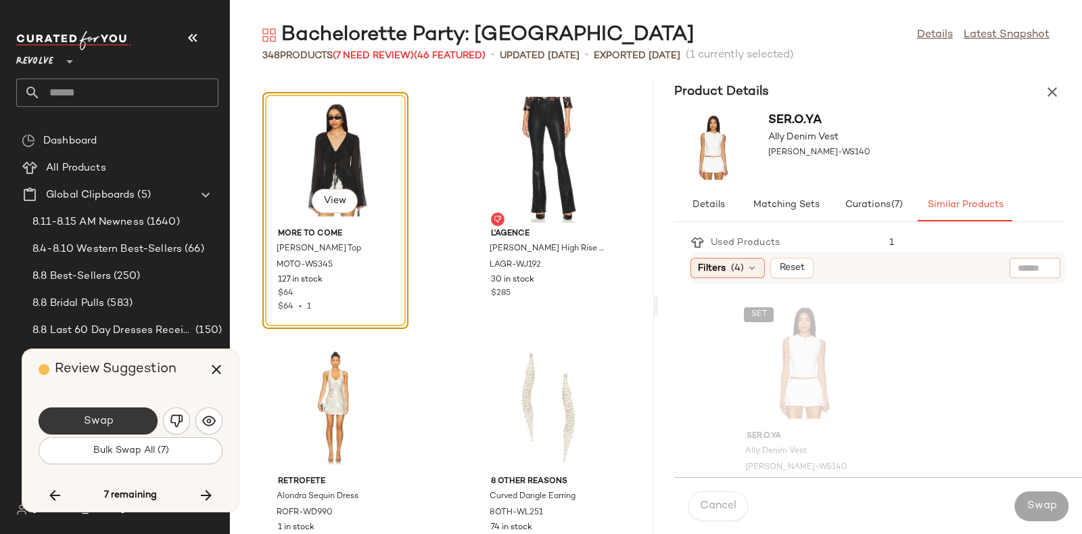
click at [112, 417] on span "Swap" at bounding box center [98, 421] width 30 height 13
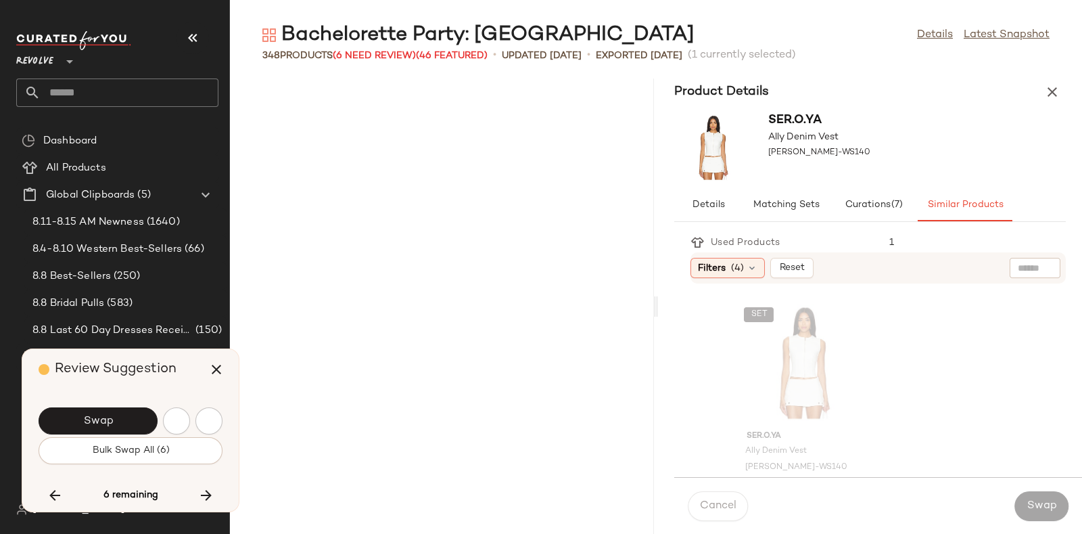
scroll to position [29206, 0]
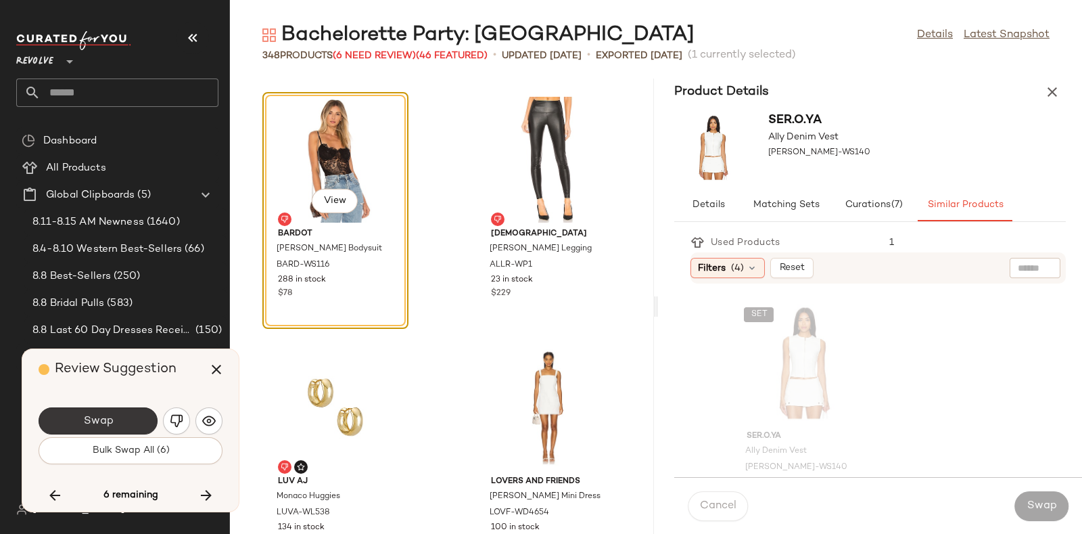
click at [135, 409] on button "Swap" at bounding box center [98, 420] width 119 height 27
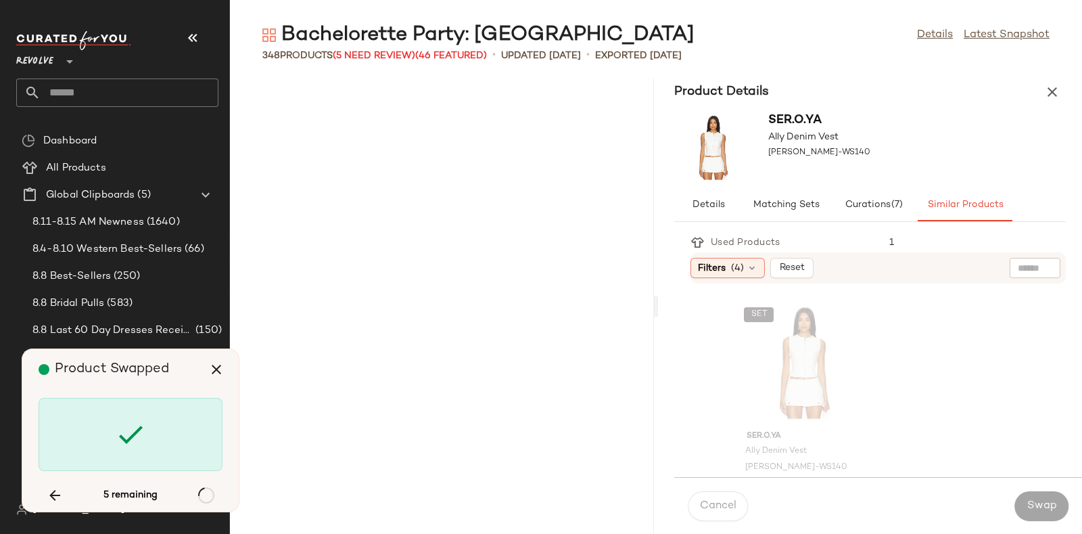
scroll to position [37621, 0]
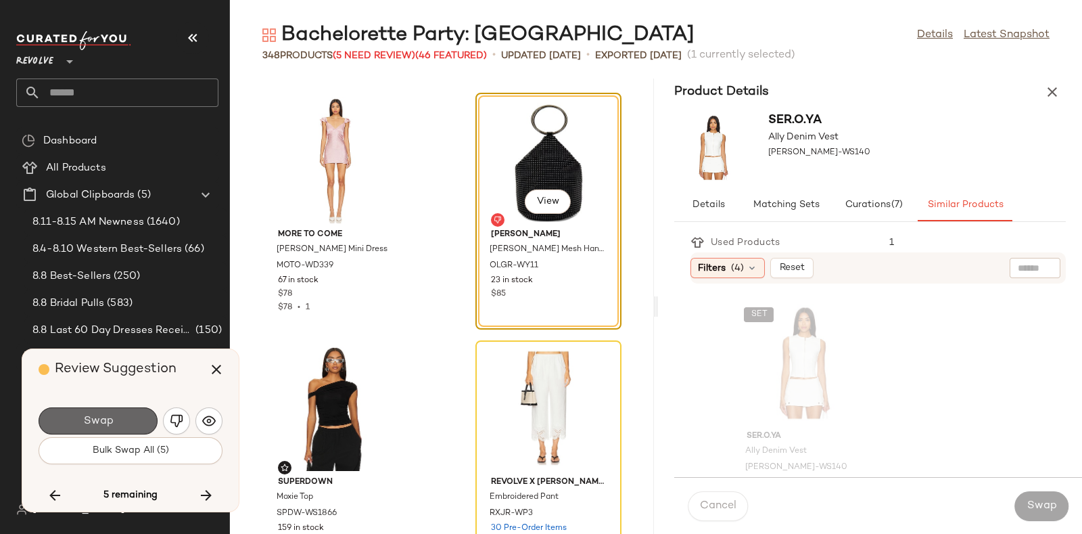
click at [132, 410] on button "Swap" at bounding box center [98, 420] width 119 height 27
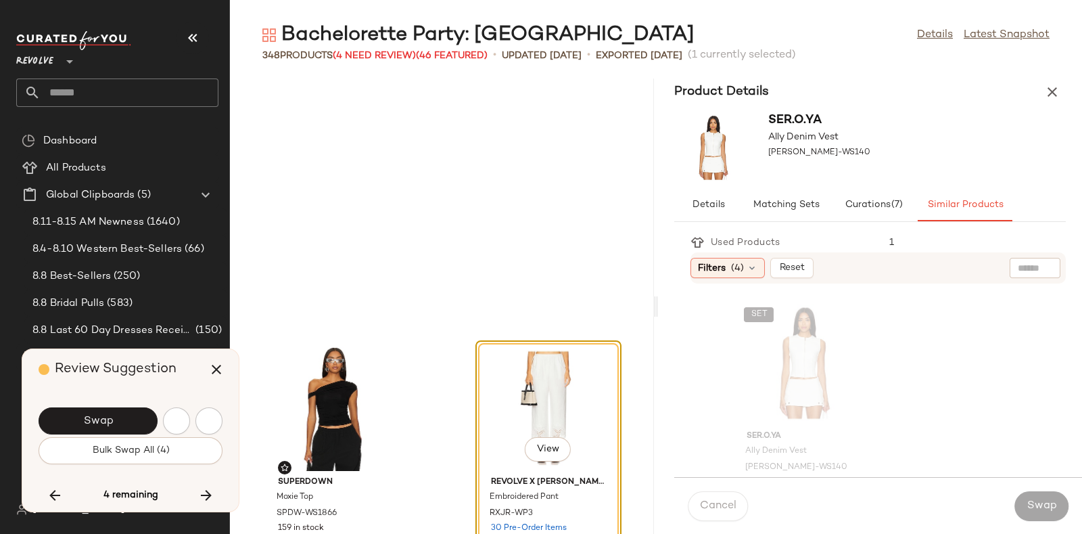
scroll to position [37869, 0]
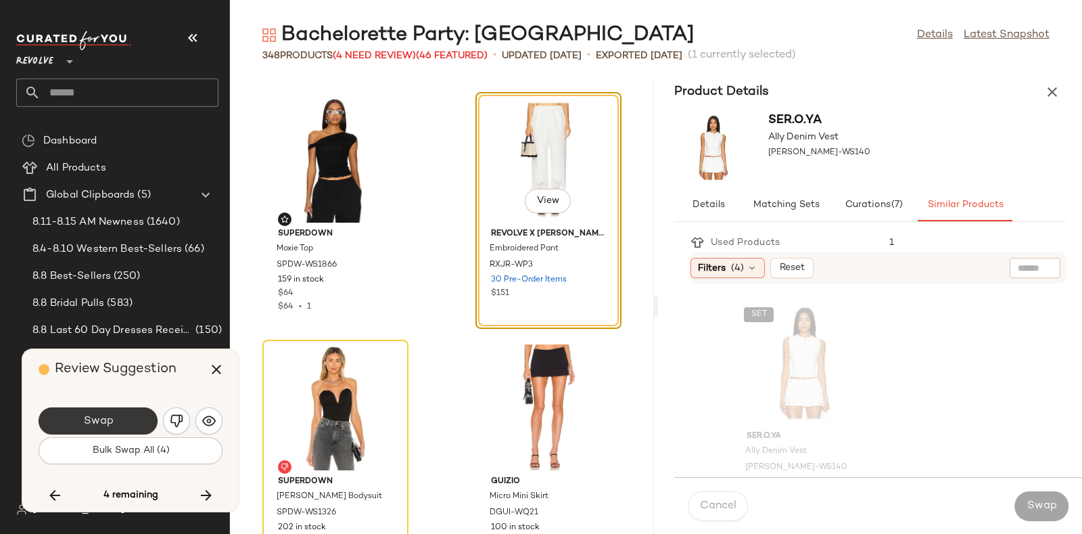
click at [142, 414] on button "Swap" at bounding box center [98, 420] width 119 height 27
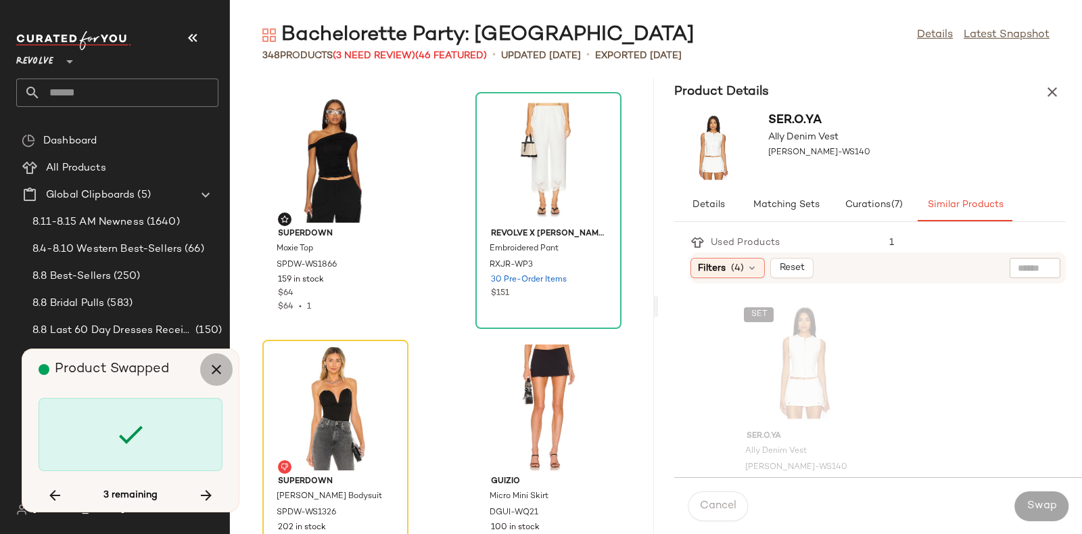
click at [227, 375] on button "button" at bounding box center [216, 369] width 32 height 32
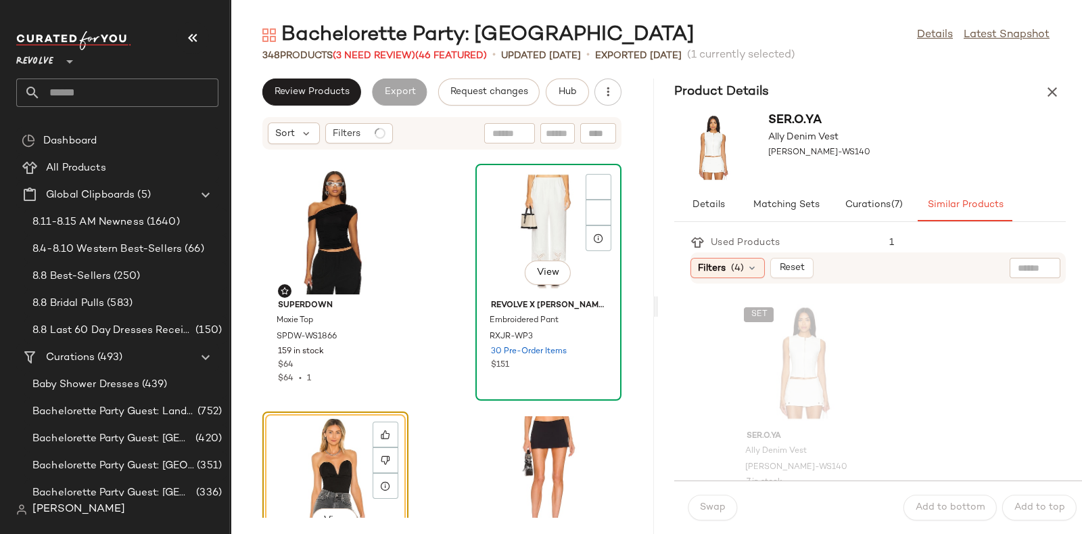
scroll to position [38117, 0]
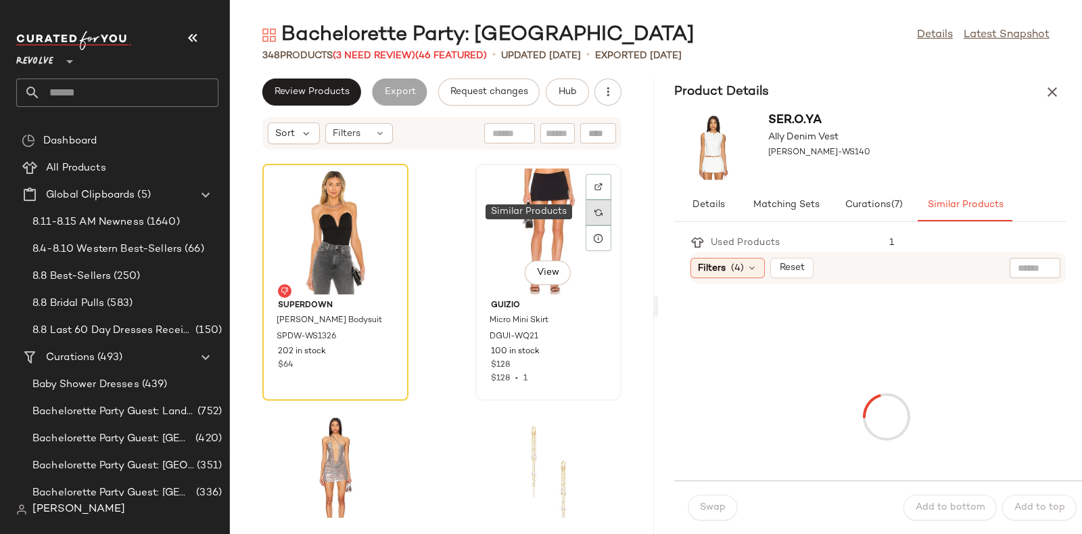
click at [586, 210] on div at bounding box center [599, 212] width 26 height 26
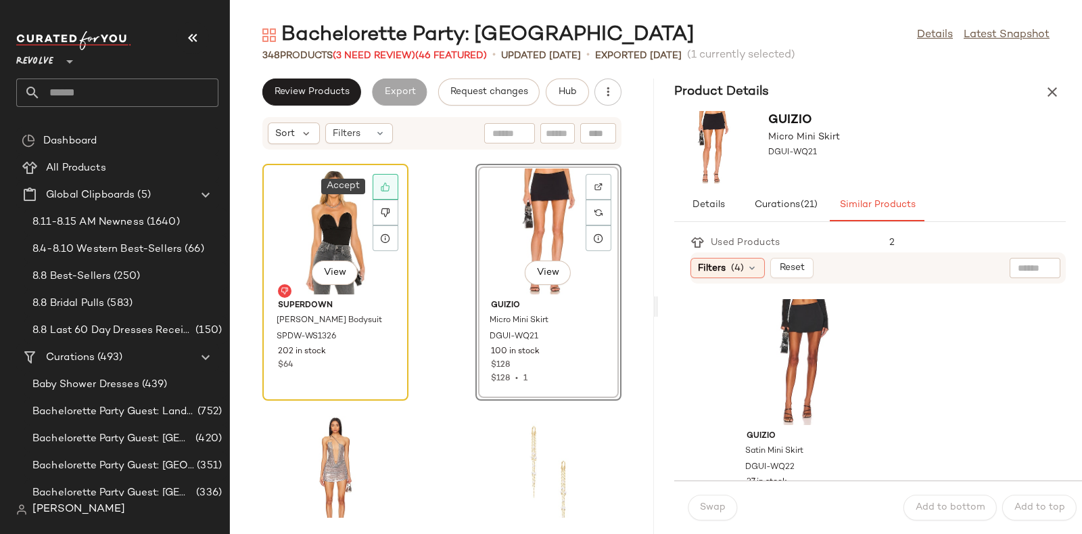
click at [383, 186] on icon at bounding box center [385, 187] width 9 height 9
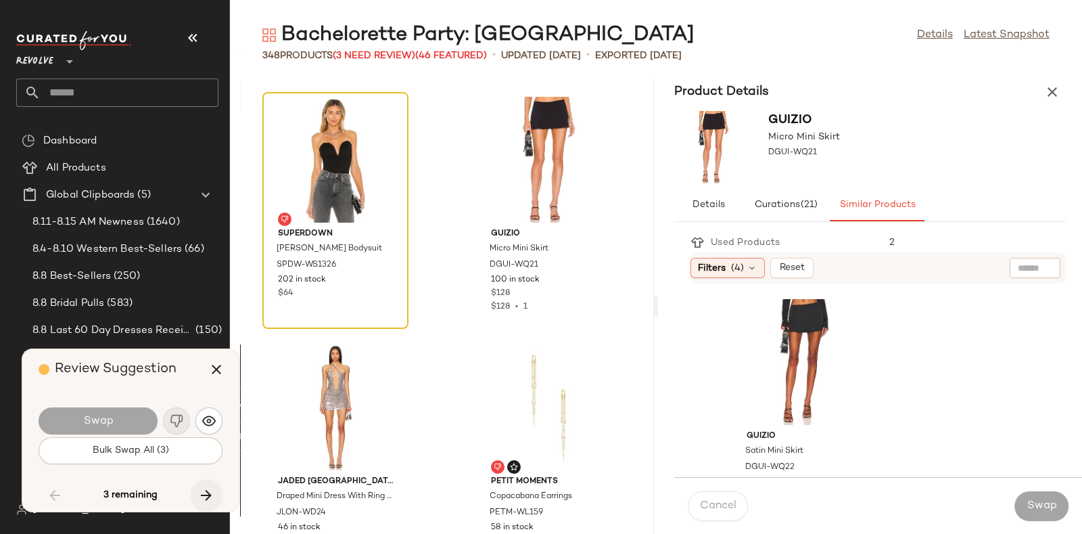
click at [208, 487] on icon "button" at bounding box center [206, 495] width 16 height 16
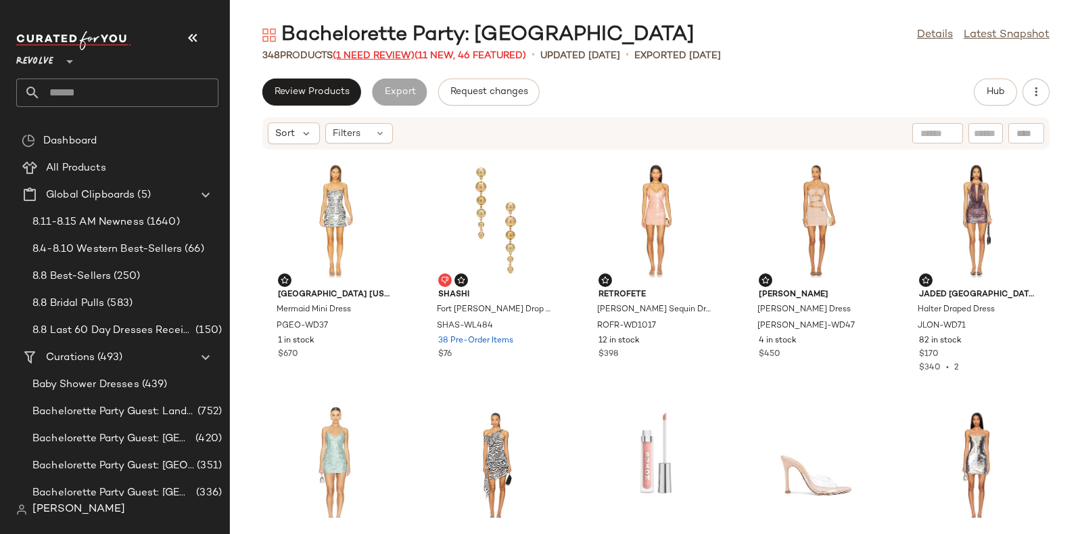
click at [376, 57] on span "(1 Need Review)" at bounding box center [374, 56] width 82 height 10
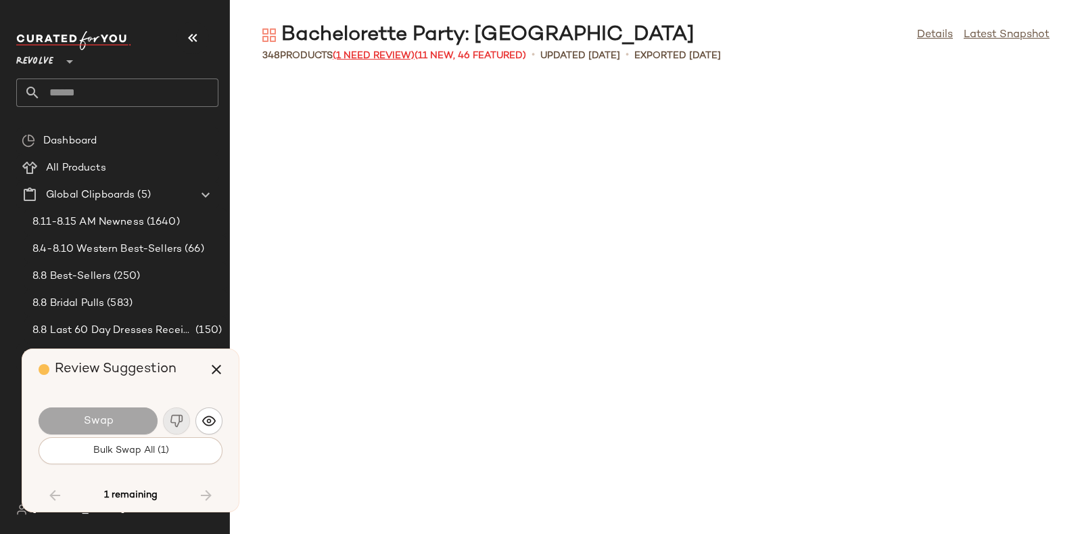
scroll to position [15593, 0]
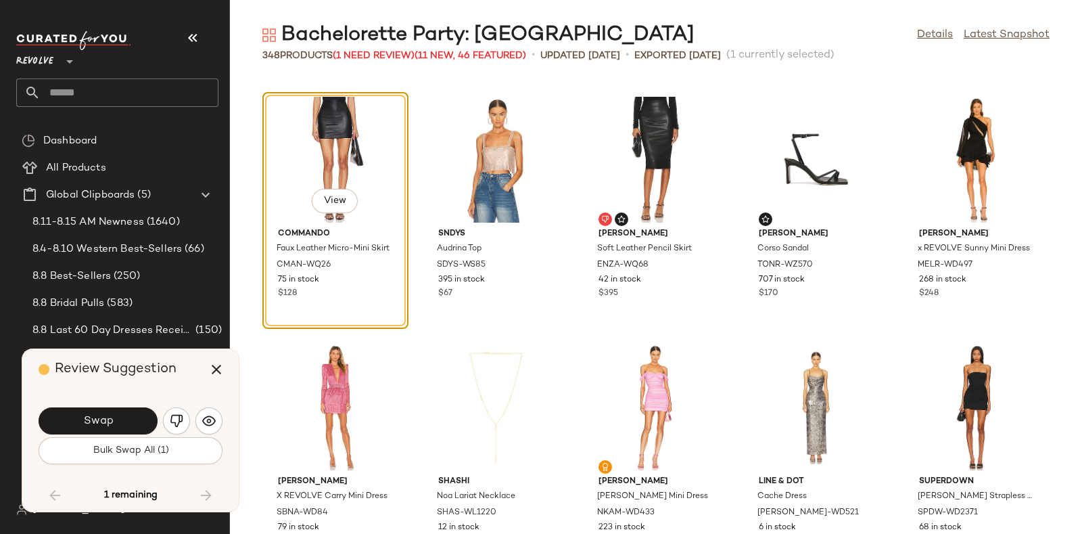
click at [120, 406] on div "Swap" at bounding box center [131, 420] width 184 height 32
click at [124, 413] on button "Swap" at bounding box center [98, 420] width 119 height 27
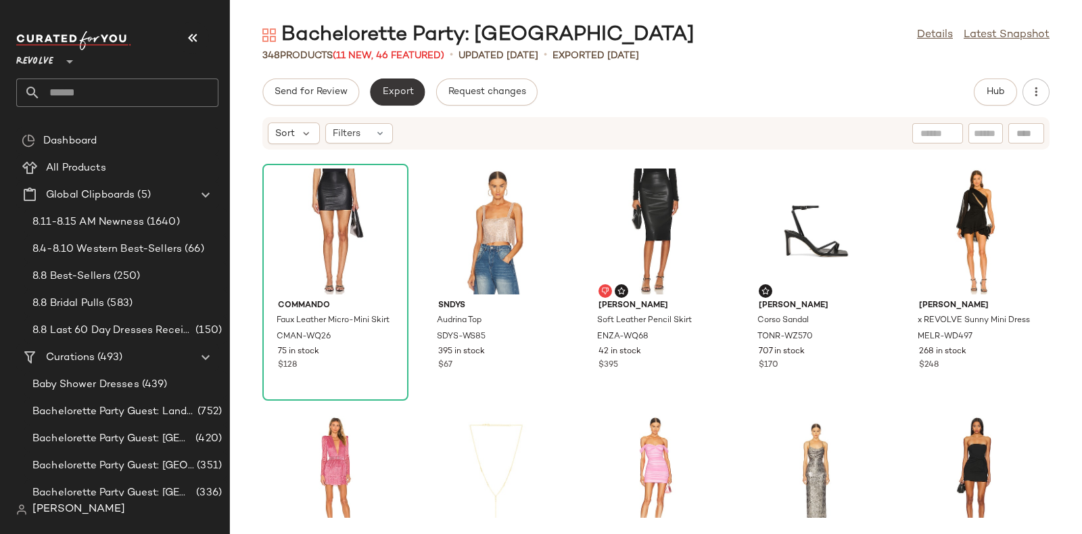
click at [395, 92] on span "Export" at bounding box center [397, 92] width 32 height 11
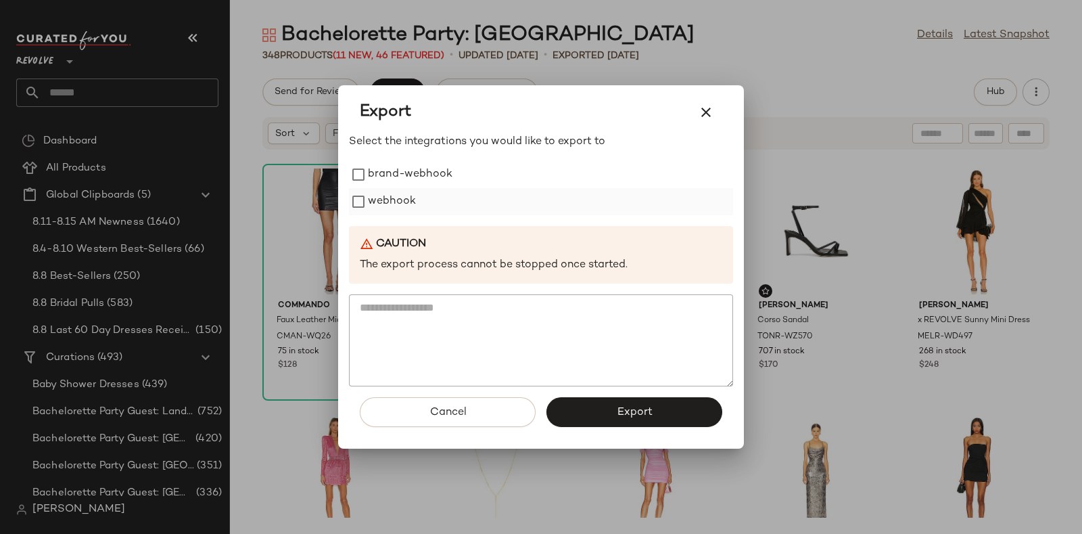
click at [398, 200] on label "webhook" at bounding box center [392, 201] width 48 height 27
click at [598, 406] on button "Export" at bounding box center [634, 412] width 176 height 30
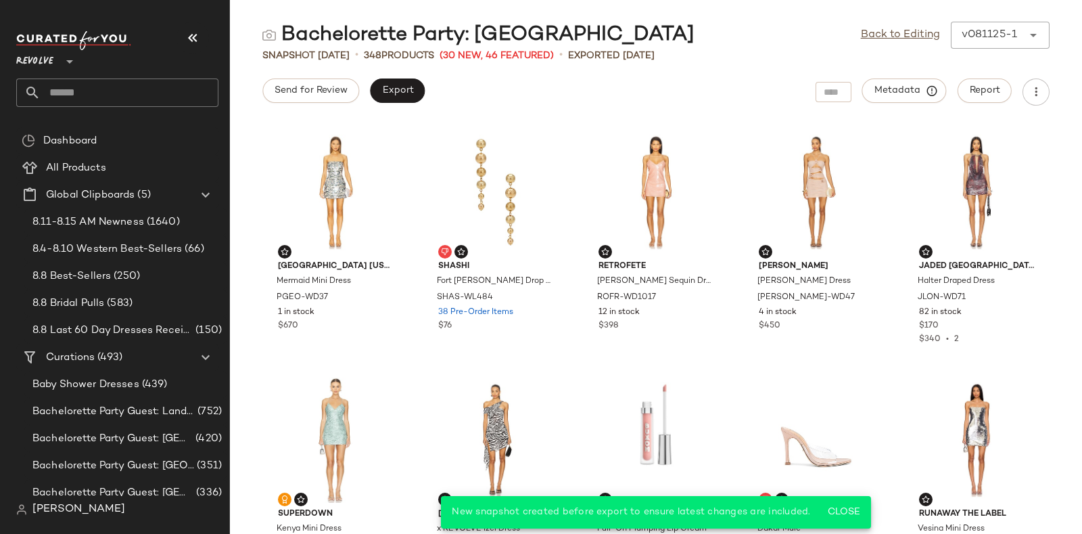
click at [154, 87] on input "text" at bounding box center [130, 92] width 178 height 28
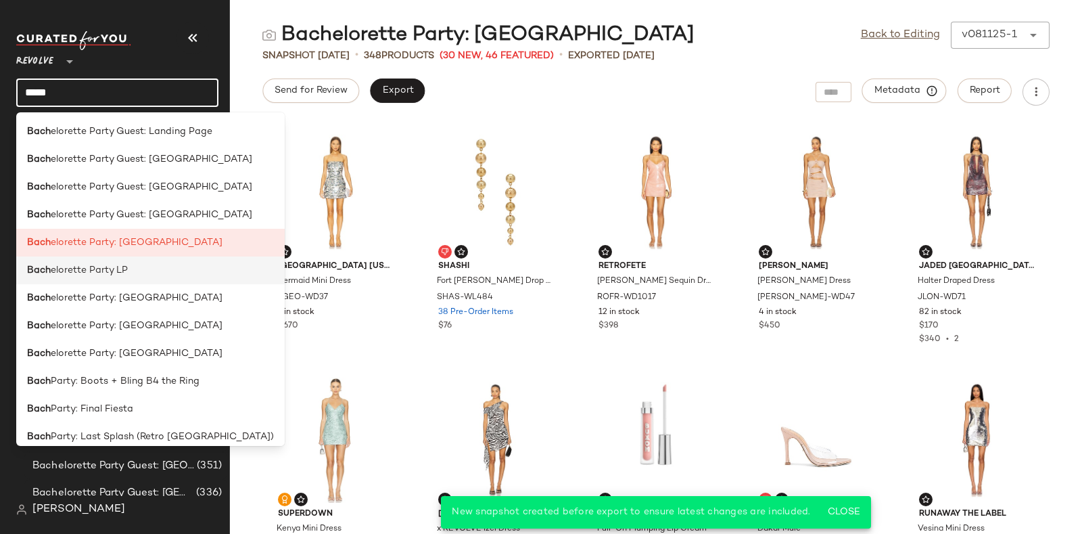
scroll to position [41, 0]
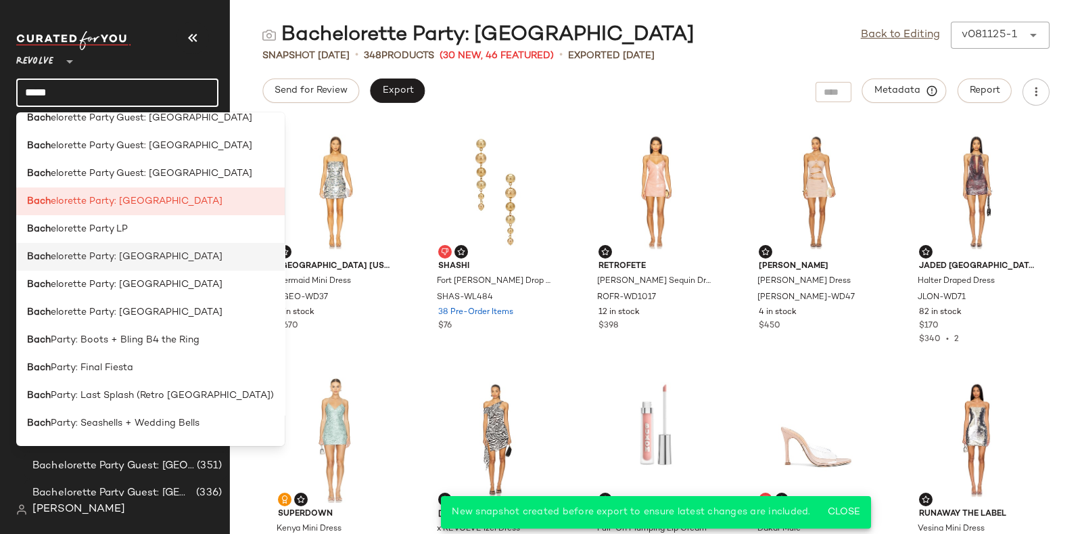
type input "****"
click at [155, 258] on div "Bach elorette Party: Mexico" at bounding box center [150, 257] width 247 height 14
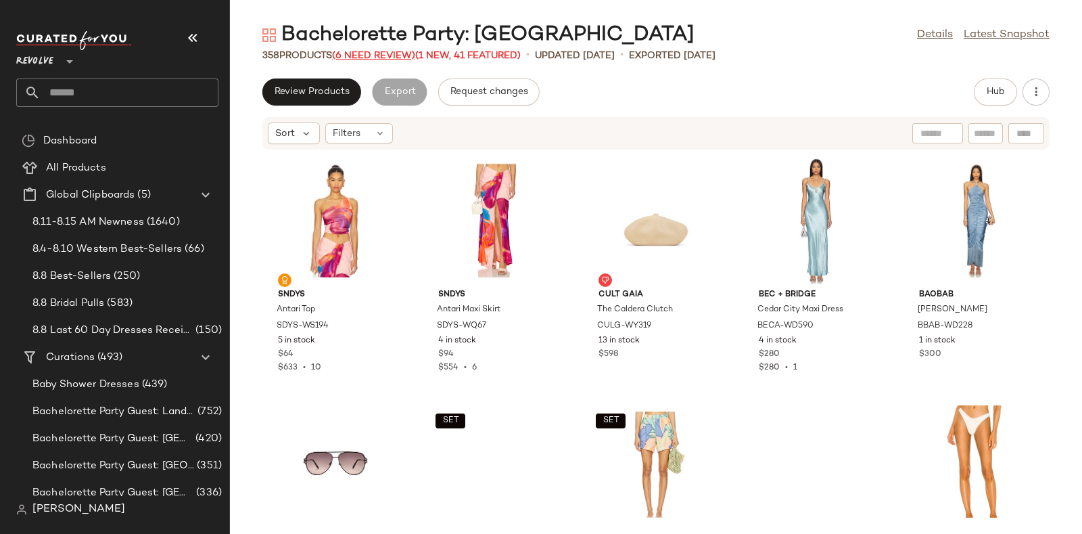
click at [379, 55] on span "(6 Need Review)" at bounding box center [373, 56] width 83 height 10
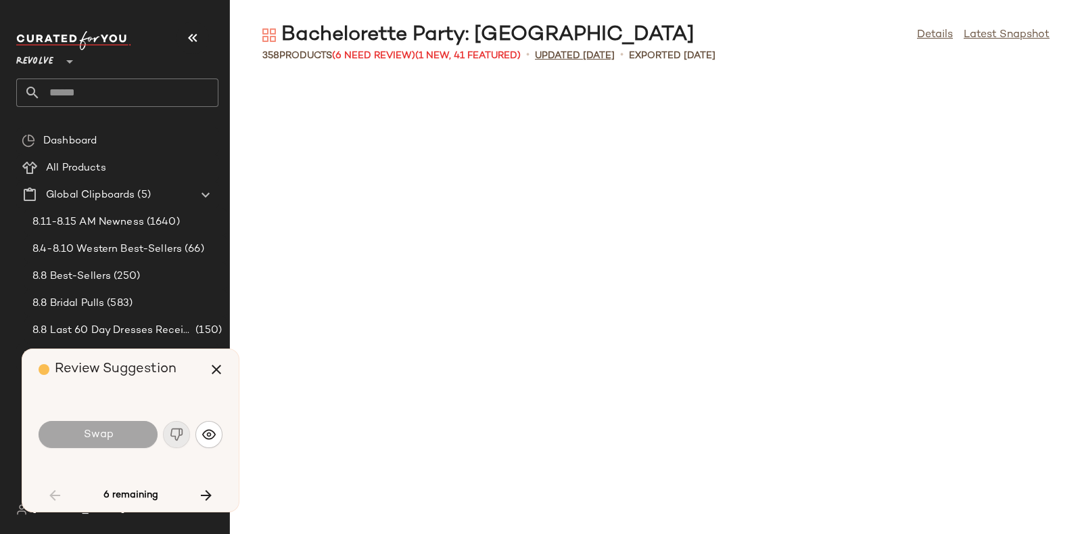
scroll to position [1484, 0]
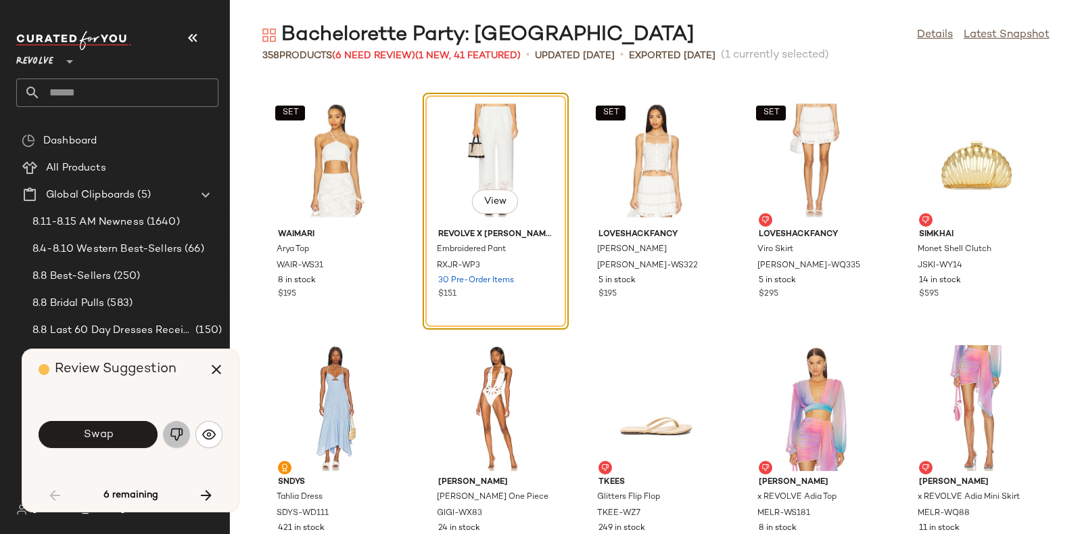
click at [170, 431] on img "button" at bounding box center [177, 434] width 14 height 14
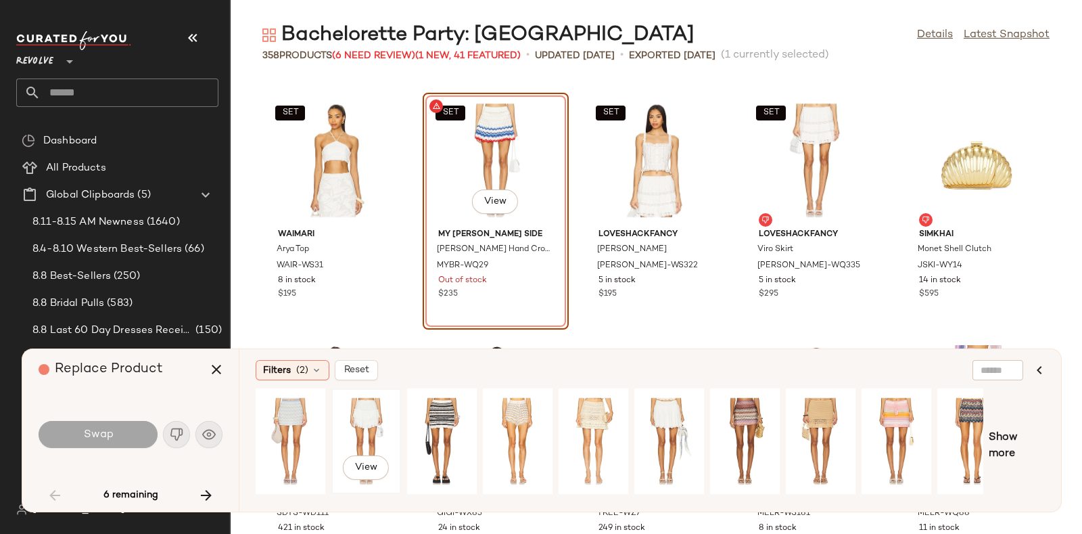
click at [354, 417] on div "View" at bounding box center [366, 441] width 60 height 96
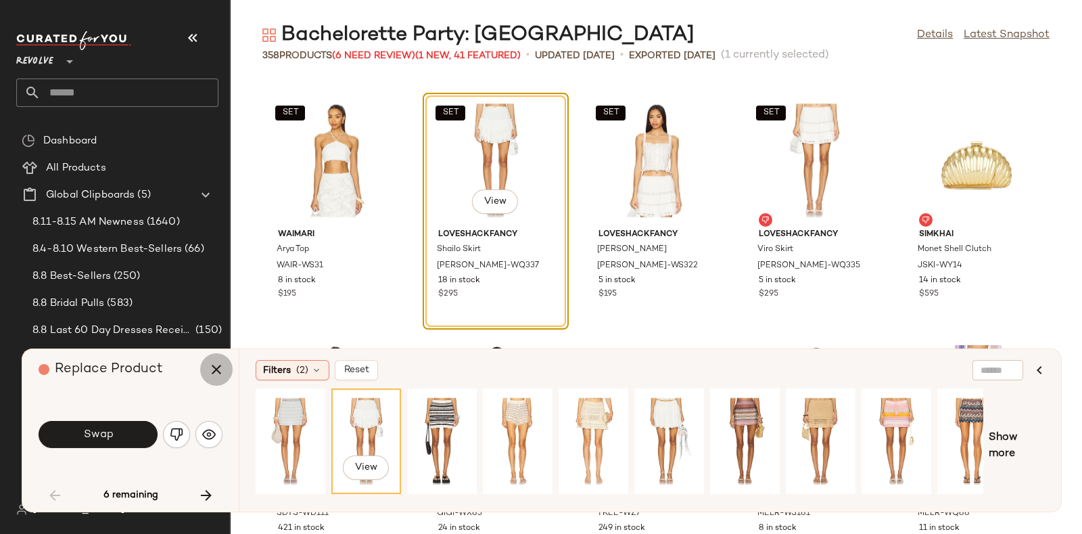
click at [211, 379] on button "button" at bounding box center [216, 369] width 32 height 32
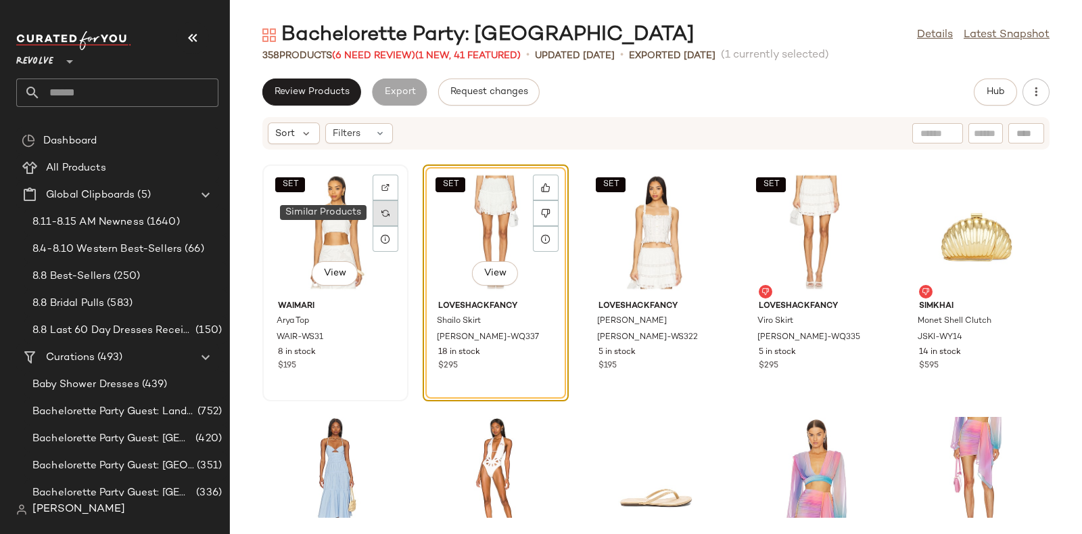
click at [392, 206] on div at bounding box center [386, 213] width 26 height 26
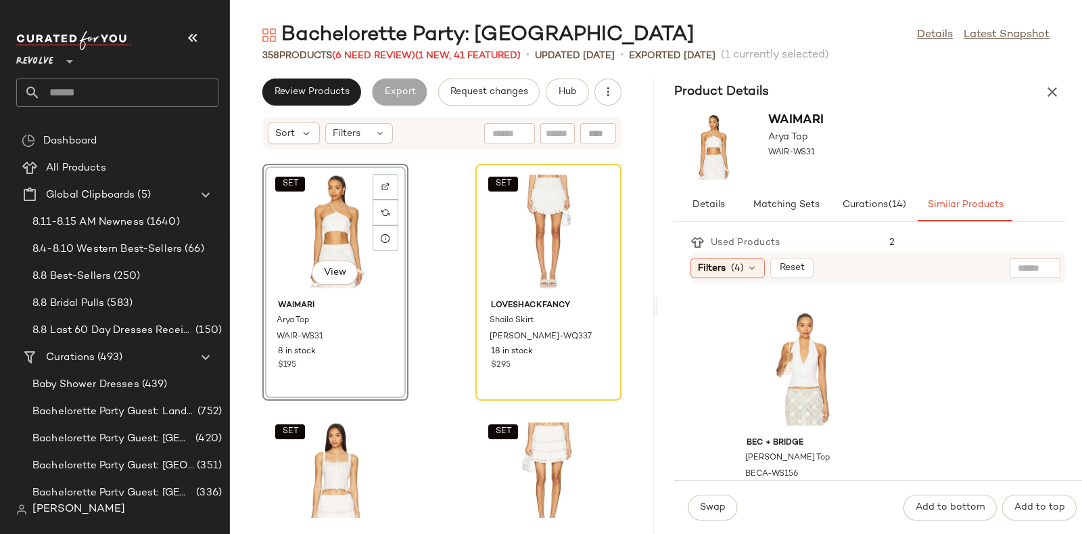
scroll to position [488, 0]
click at [793, 350] on div "View" at bounding box center [804, 369] width 137 height 126
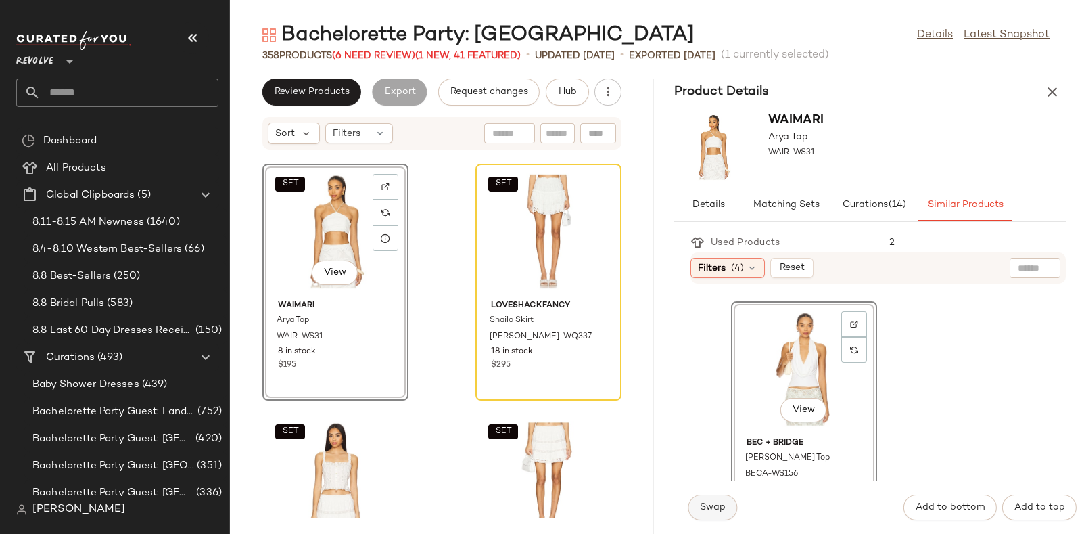
click at [701, 512] on span "Swap" at bounding box center [712, 507] width 26 height 11
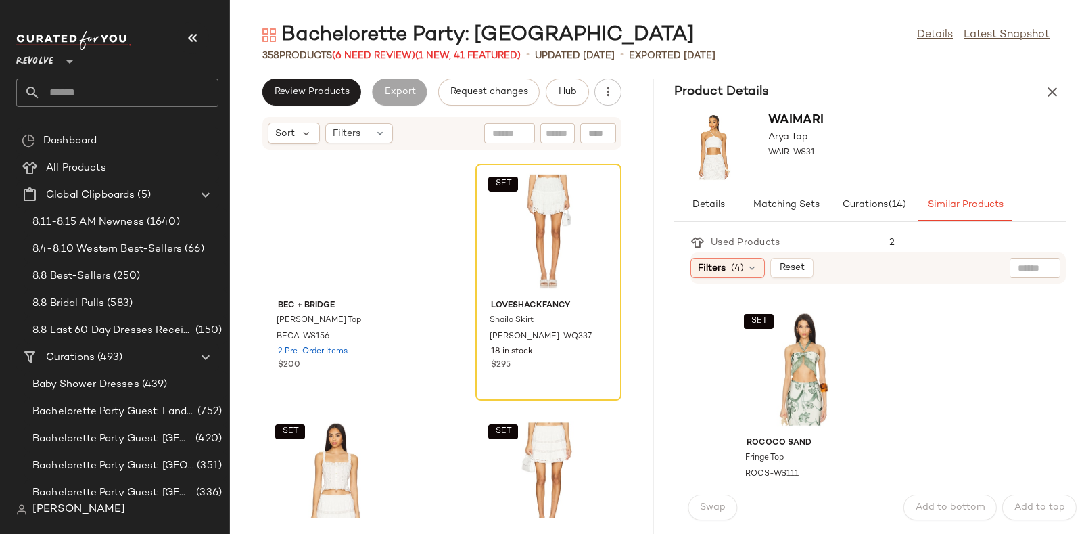
scroll to position [736, 0]
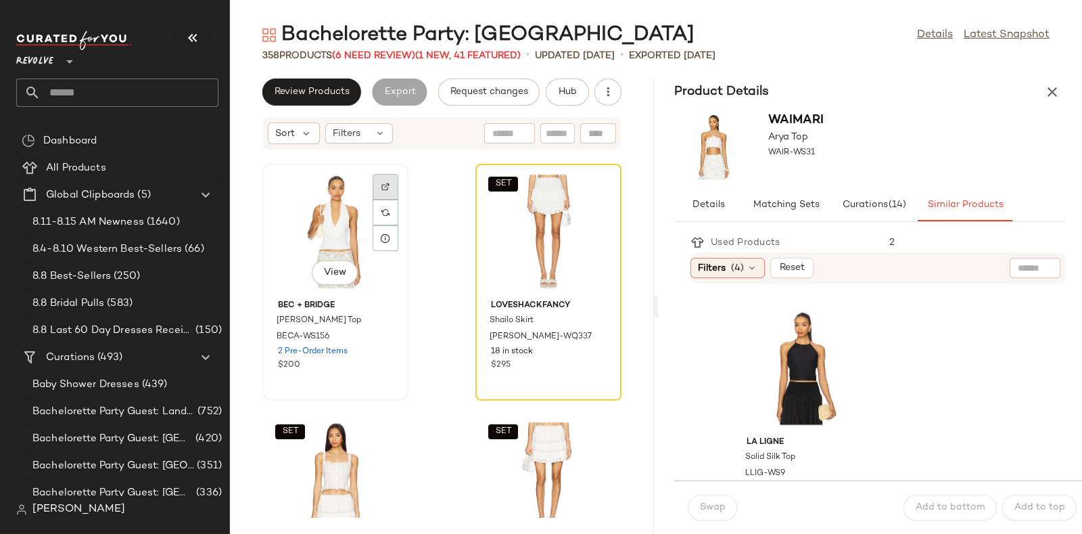
click at [387, 199] on div at bounding box center [386, 212] width 26 height 26
click at [567, 87] on span "Hub" at bounding box center [567, 92] width 19 height 11
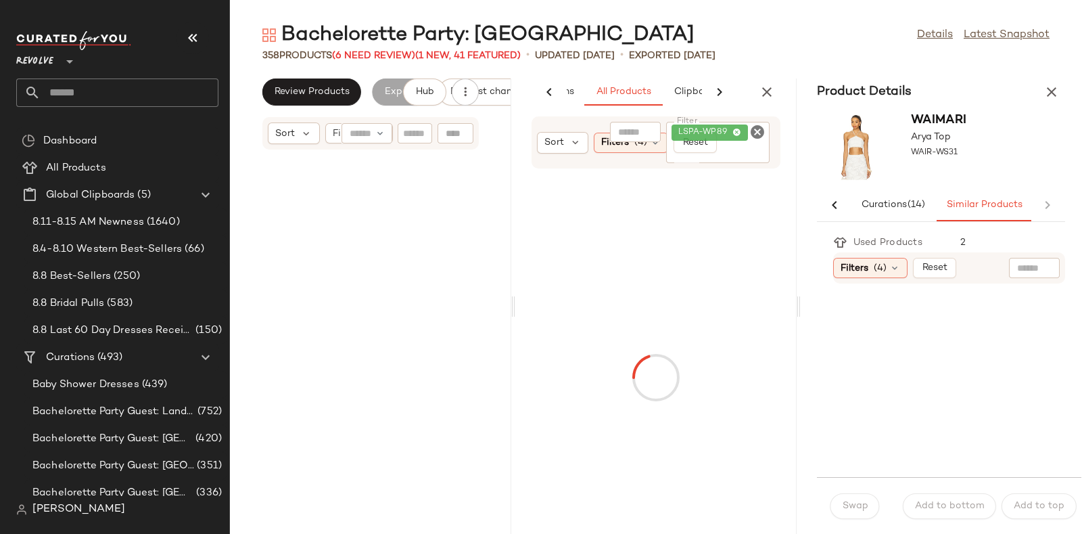
scroll to position [7425, 0]
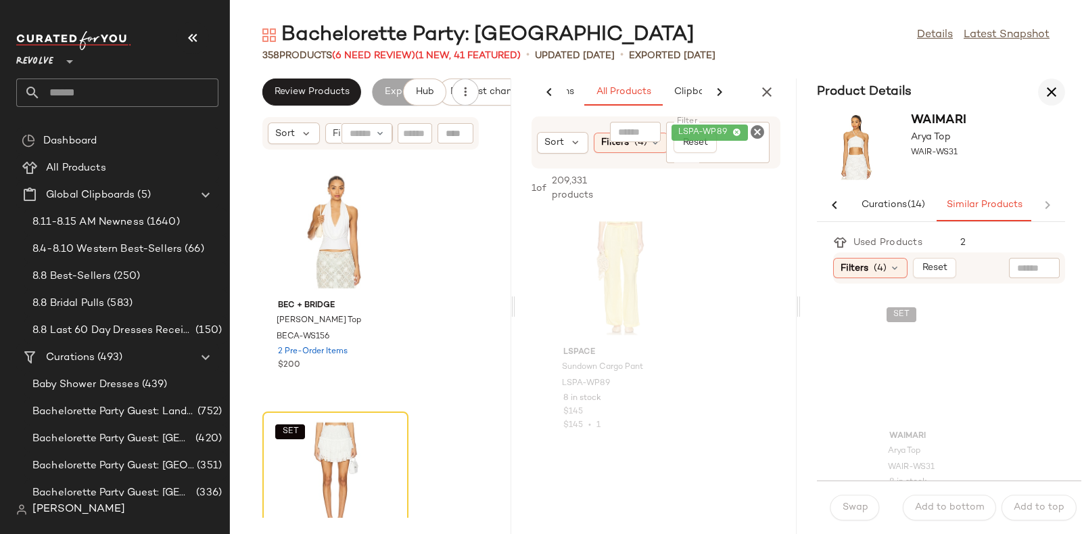
click at [1058, 86] on icon "button" at bounding box center [1051, 92] width 16 height 16
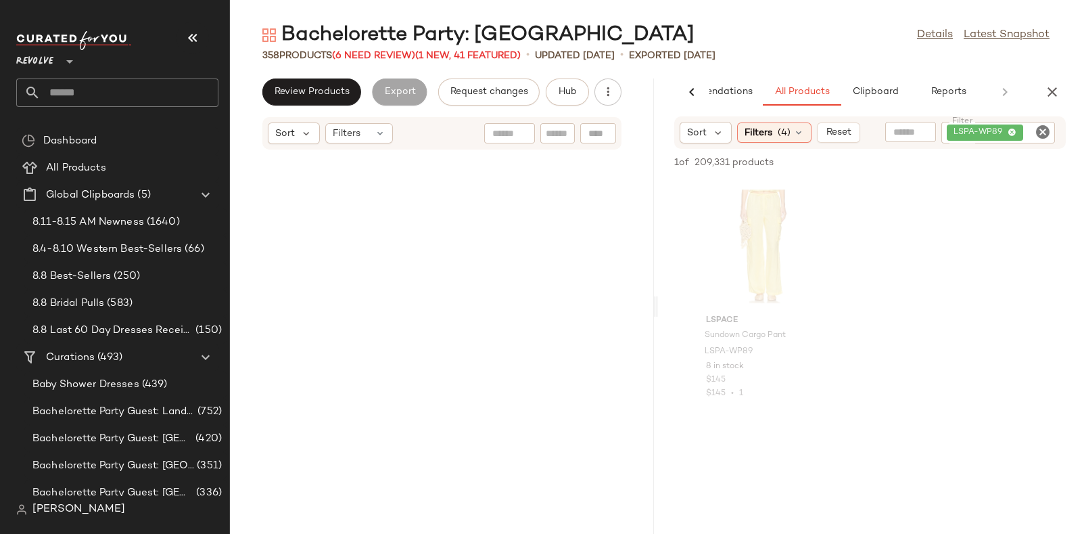
scroll to position [3713, 0]
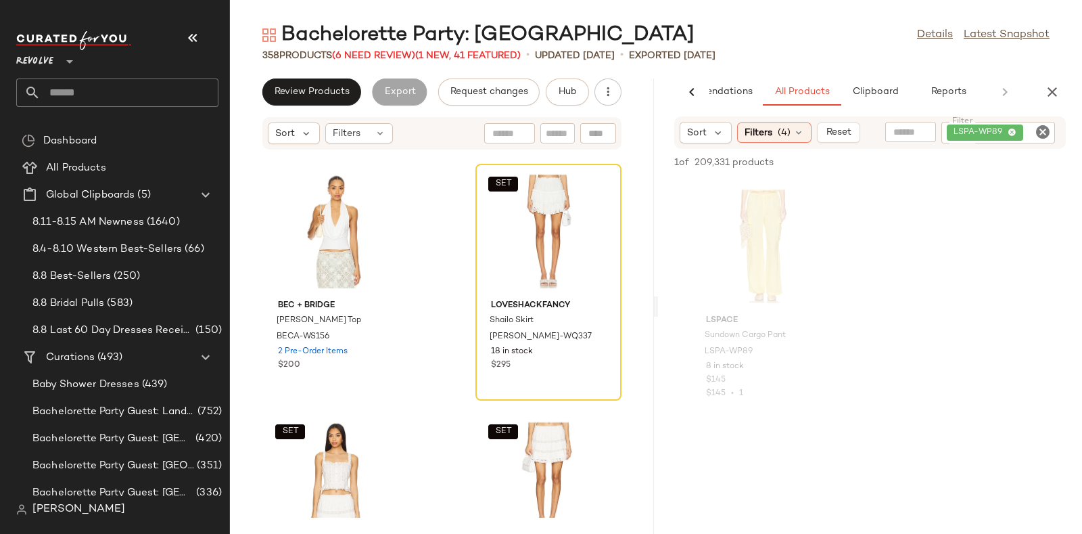
click at [1045, 136] on icon "Clear Filter" at bounding box center [1043, 132] width 16 height 16
paste input "*********"
type input "*********"
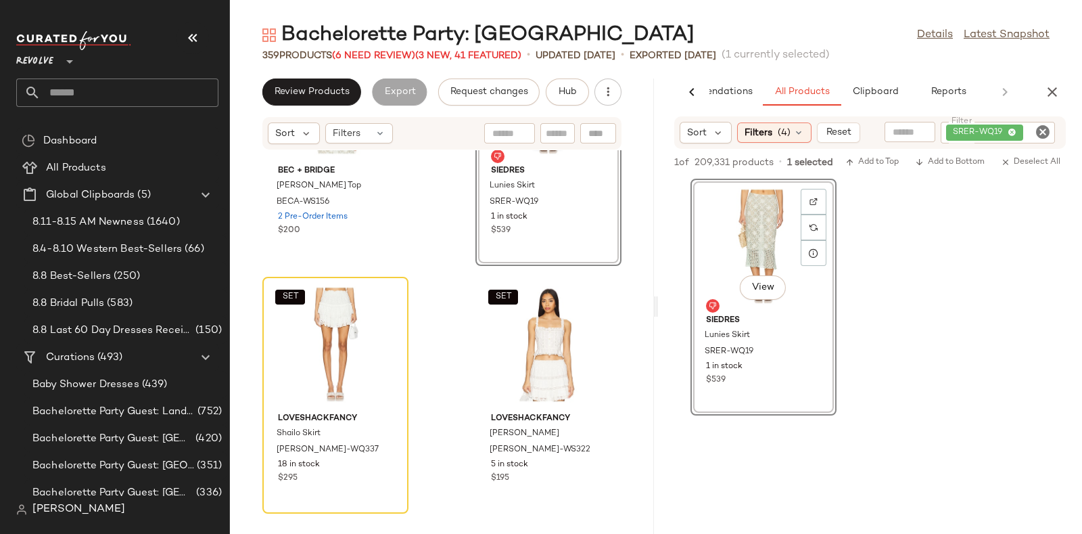
scroll to position [3856, 0]
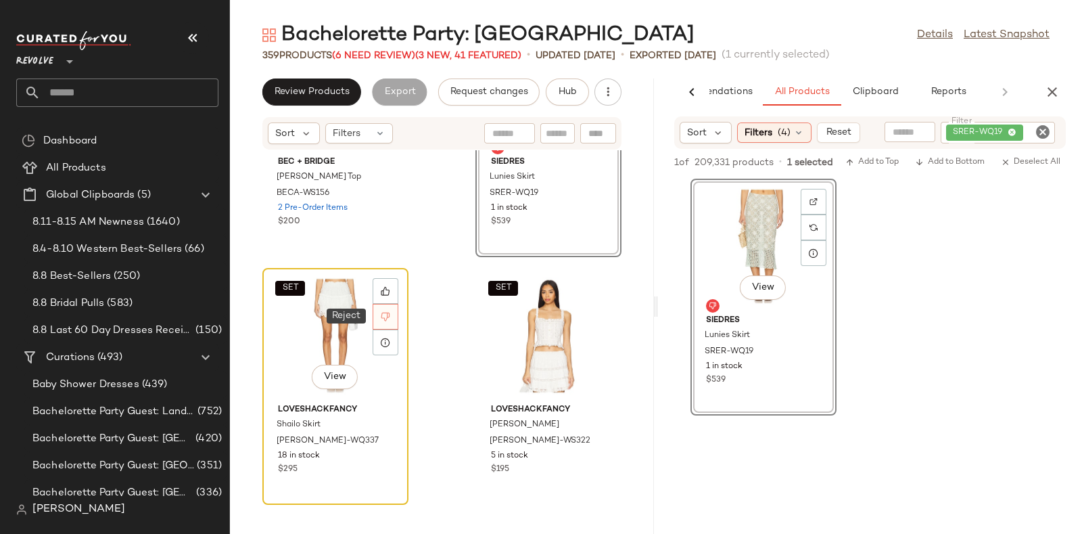
click at [391, 312] on div at bounding box center [386, 317] width 26 height 26
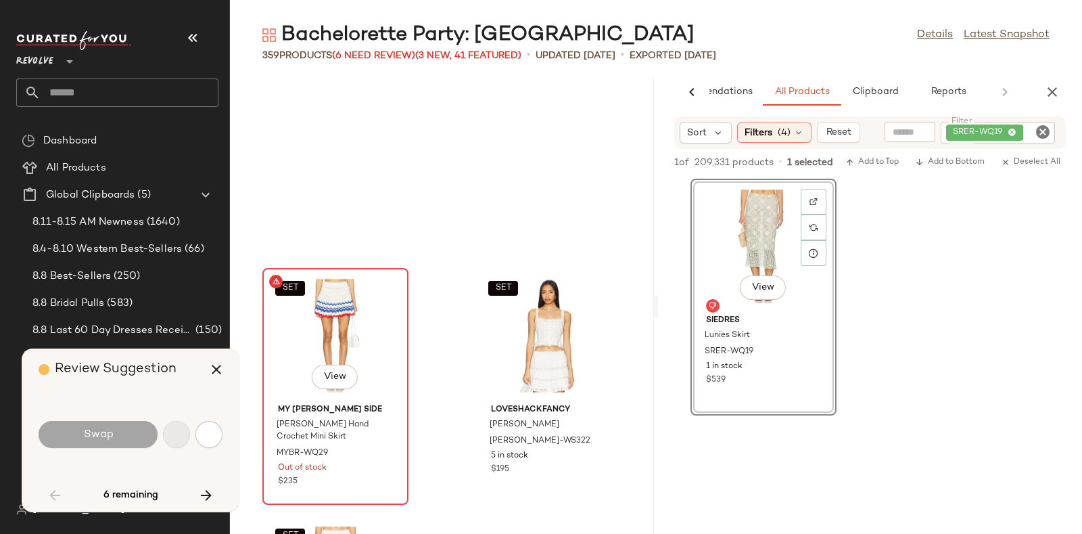
scroll to position [3959, 0]
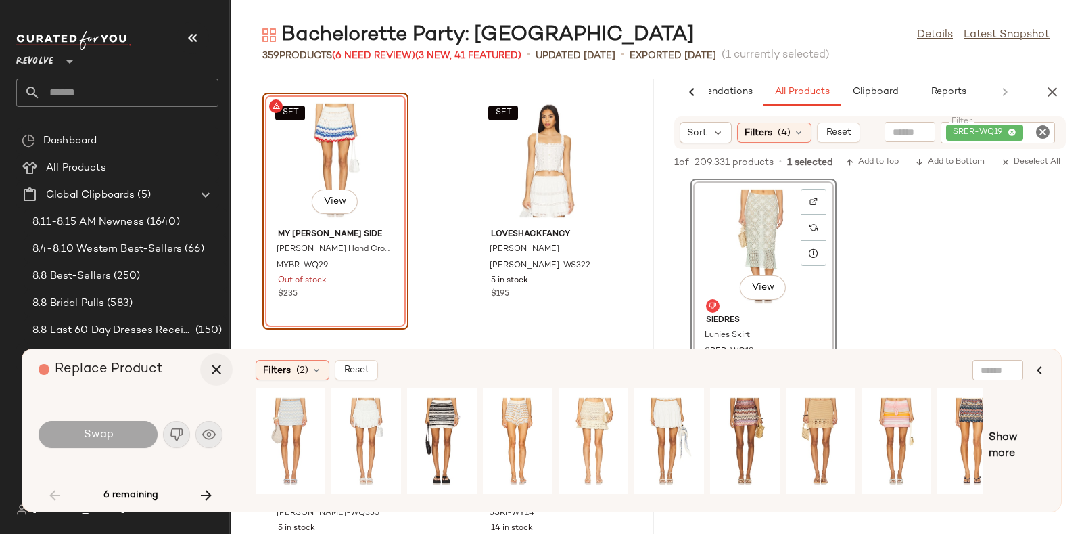
click at [213, 364] on icon "button" at bounding box center [216, 369] width 16 height 16
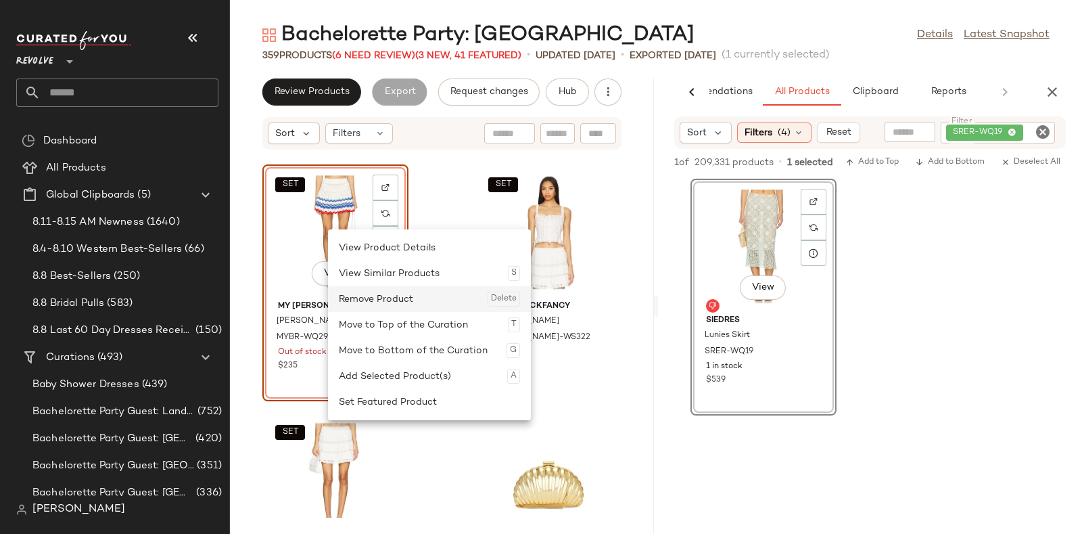
click at [364, 299] on div "Remove Product Delete" at bounding box center [429, 299] width 181 height 26
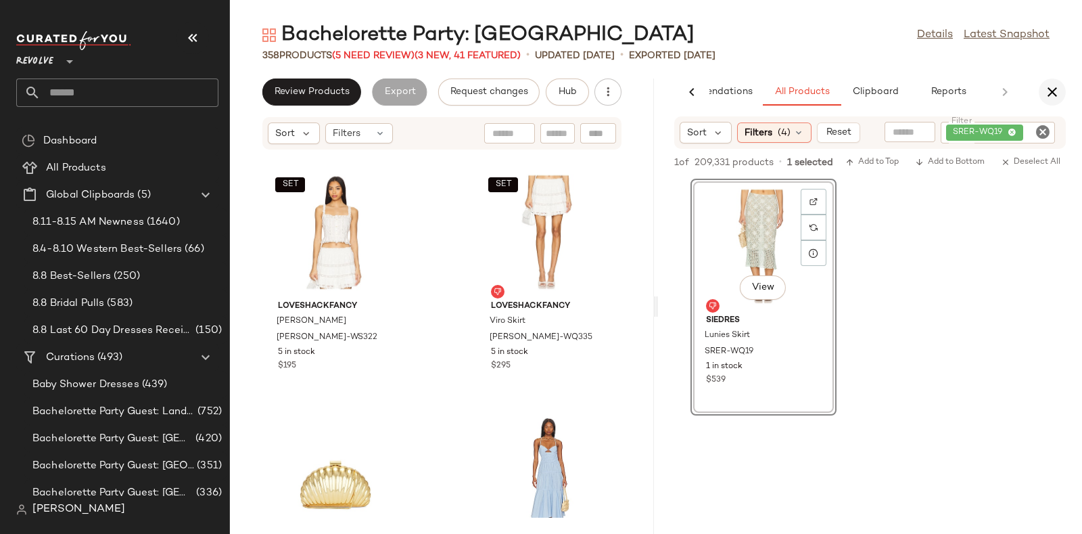
click at [1054, 93] on icon "button" at bounding box center [1052, 92] width 16 height 16
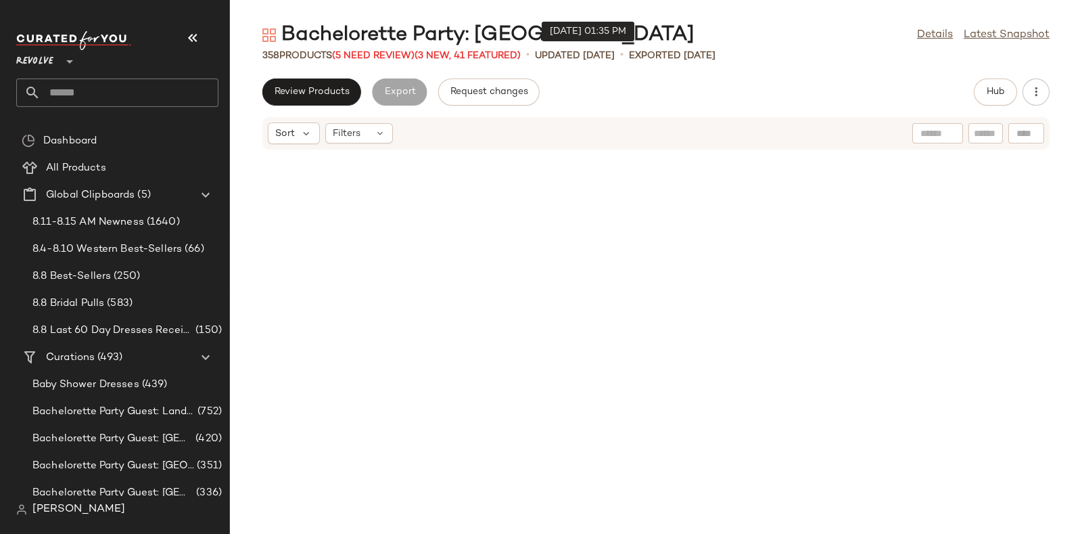
scroll to position [1484, 0]
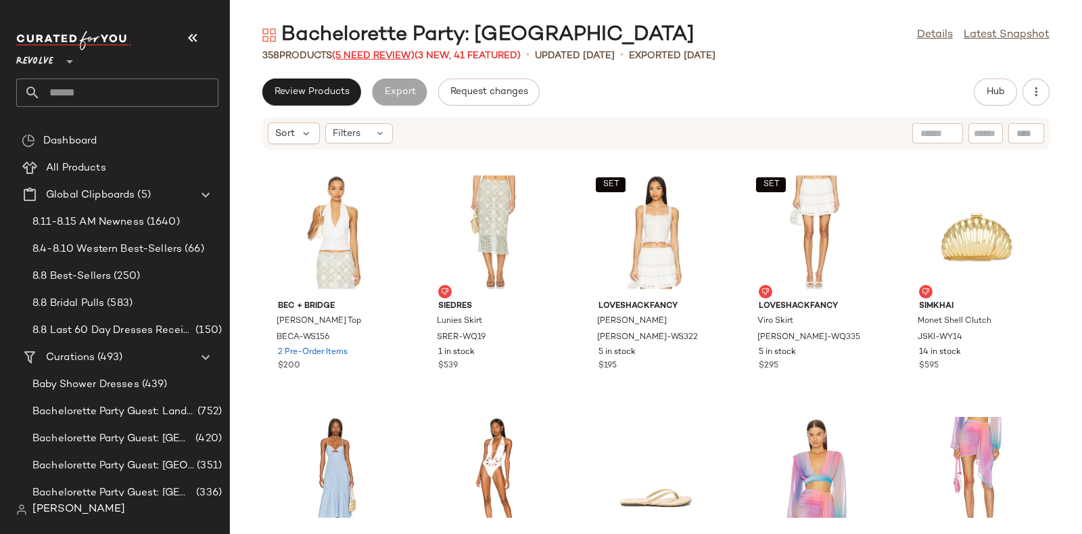
click at [373, 54] on span "(5 Need Review)" at bounding box center [373, 56] width 83 height 10
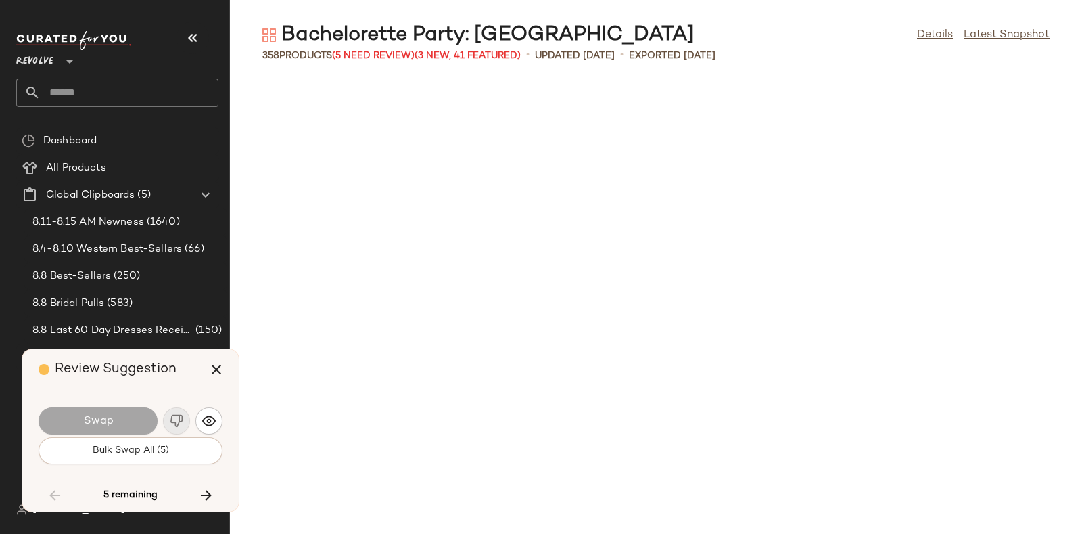
scroll to position [7920, 0]
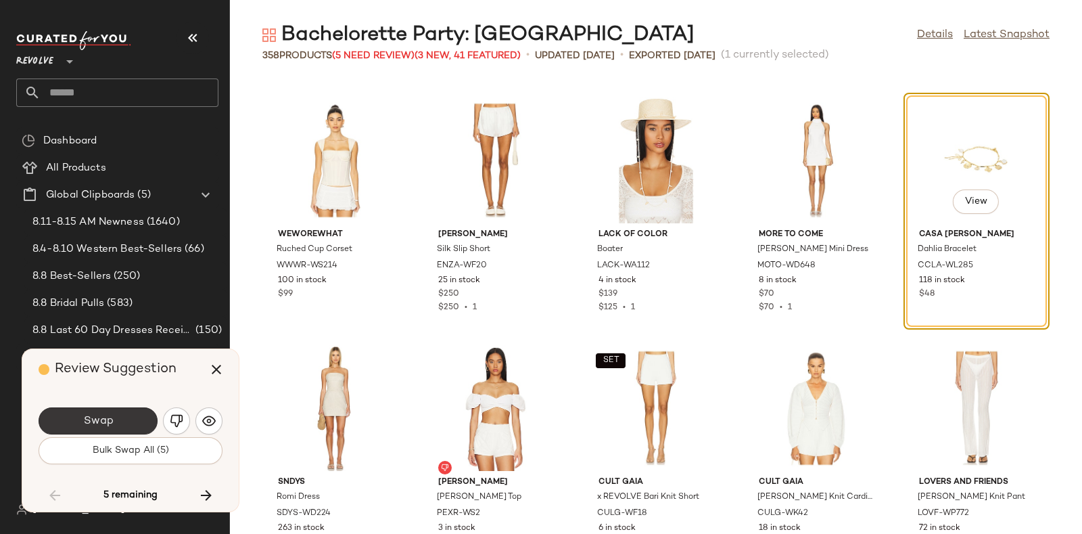
click at [111, 415] on span "Swap" at bounding box center [98, 421] width 30 height 13
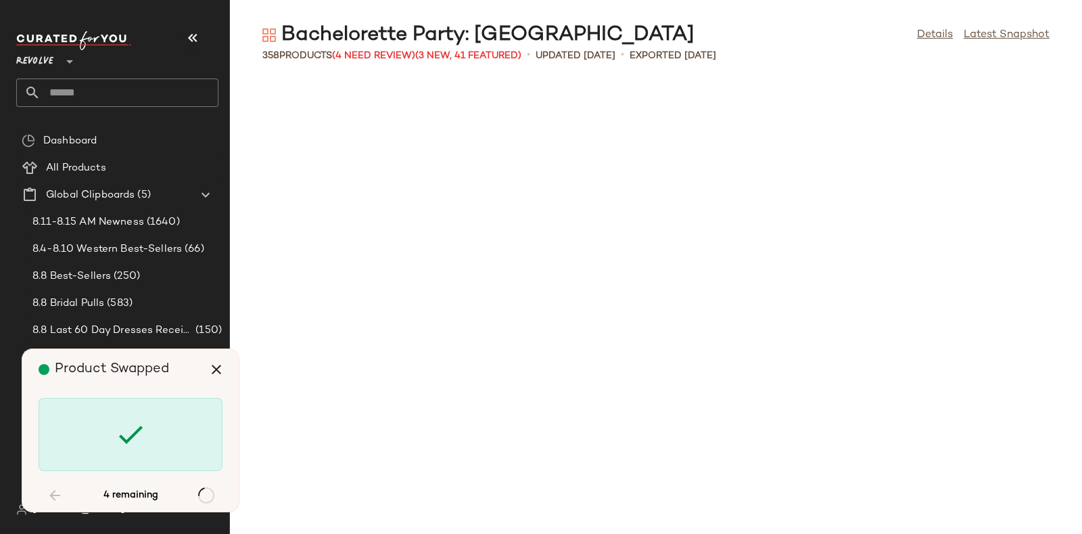
scroll to position [10890, 0]
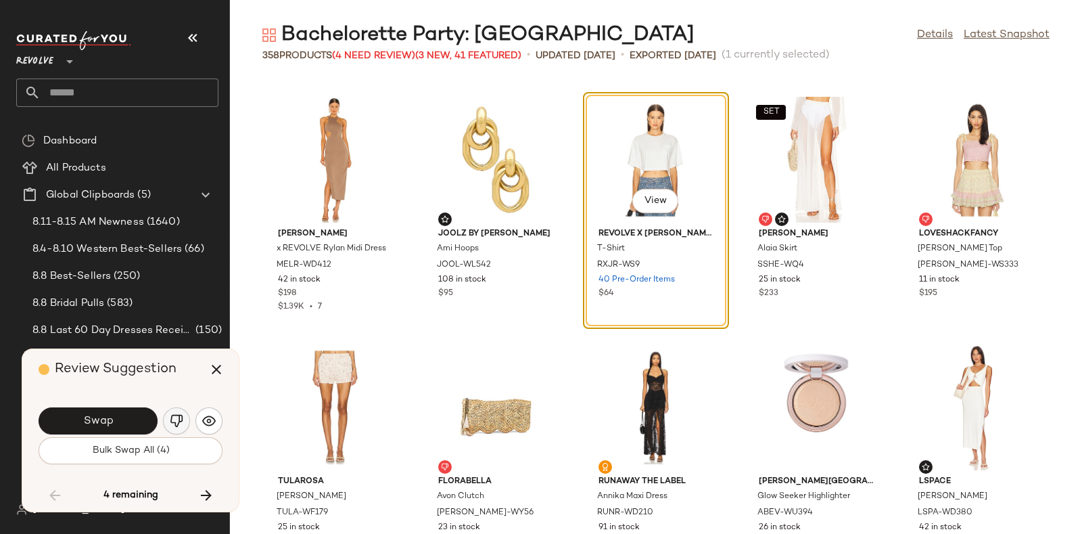
click at [176, 417] on img "button" at bounding box center [177, 421] width 14 height 14
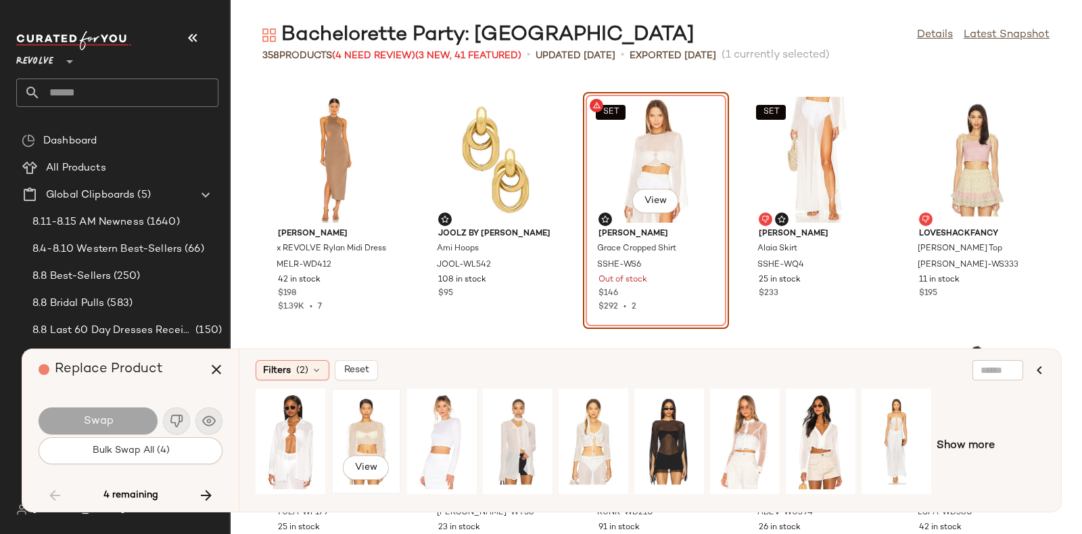
click at [383, 410] on div "View" at bounding box center [366, 441] width 60 height 96
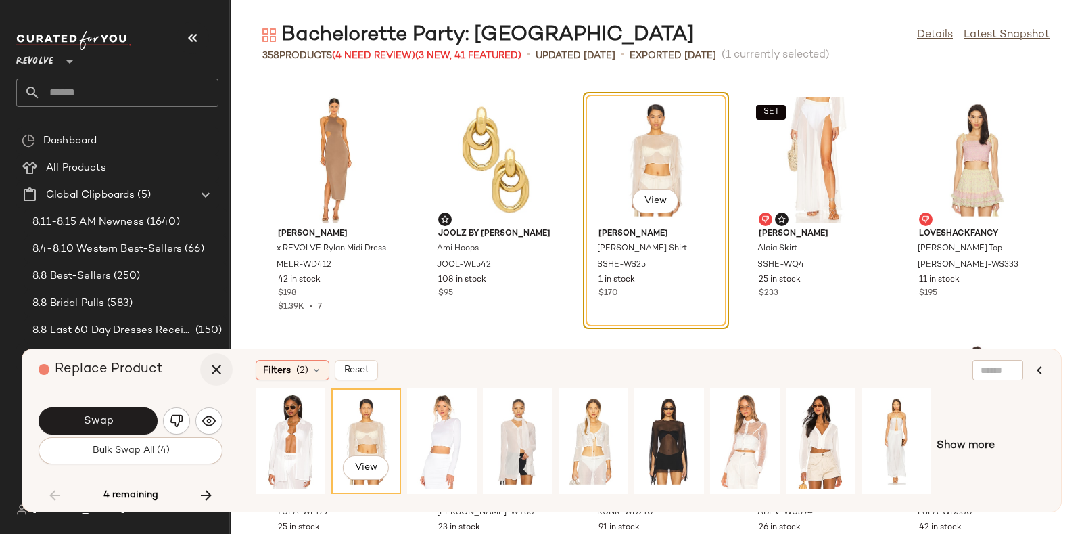
click at [215, 367] on icon "button" at bounding box center [216, 369] width 16 height 16
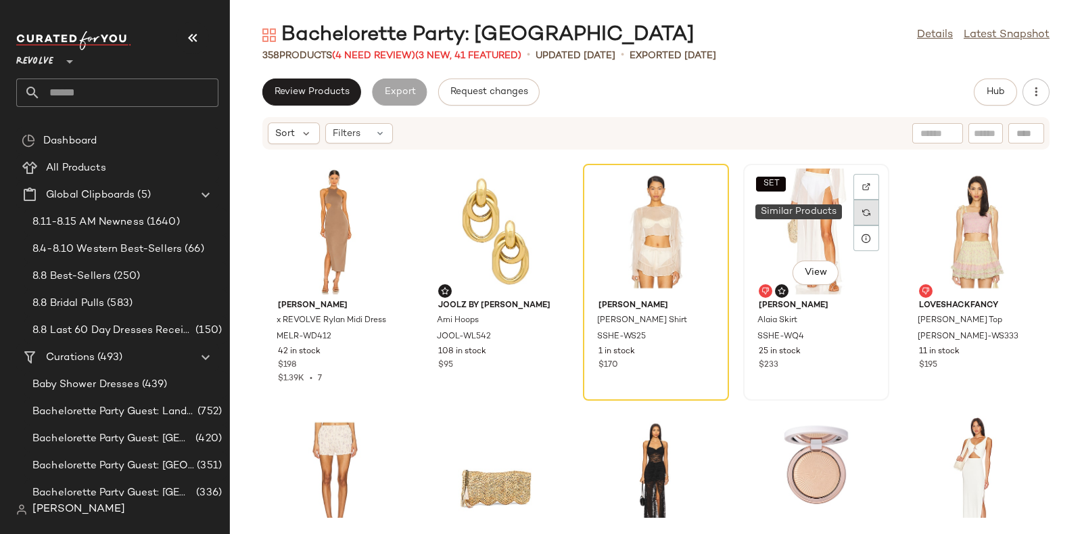
click at [864, 204] on div at bounding box center [866, 212] width 26 height 26
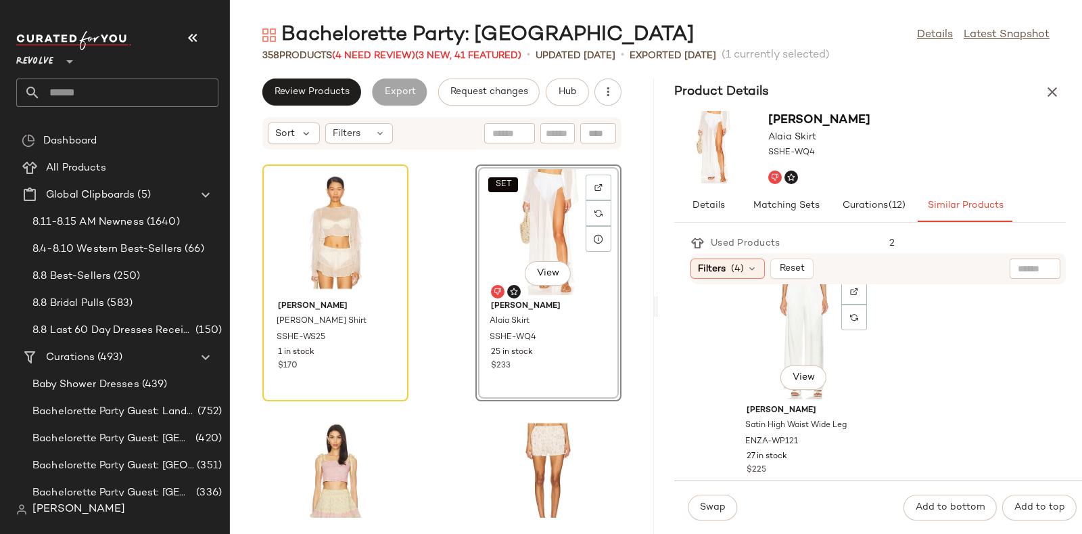
scroll to position [1529, 0]
click at [801, 321] on div "View" at bounding box center [804, 319] width 137 height 126
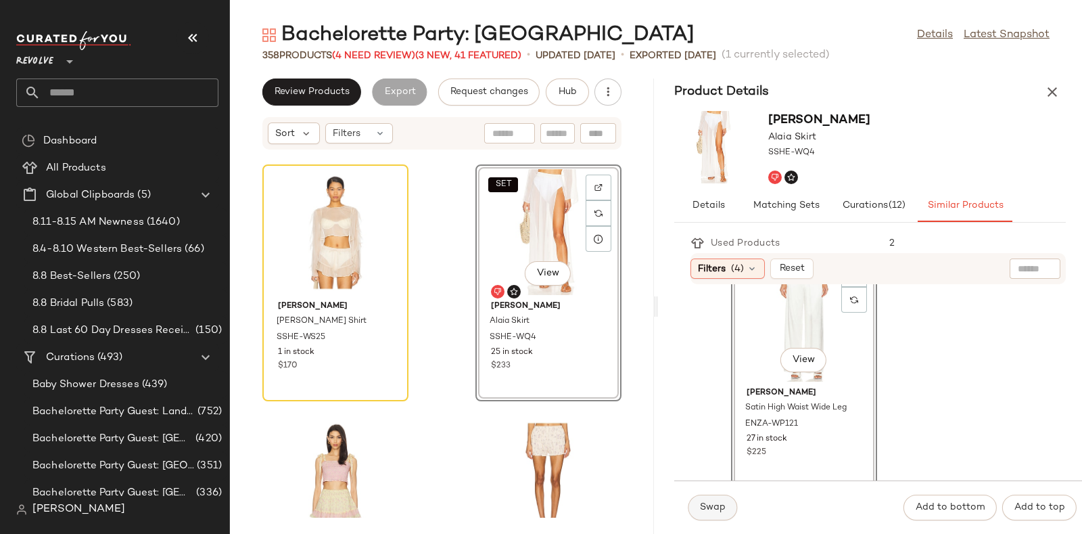
click at [708, 507] on span "Swap" at bounding box center [712, 507] width 26 height 11
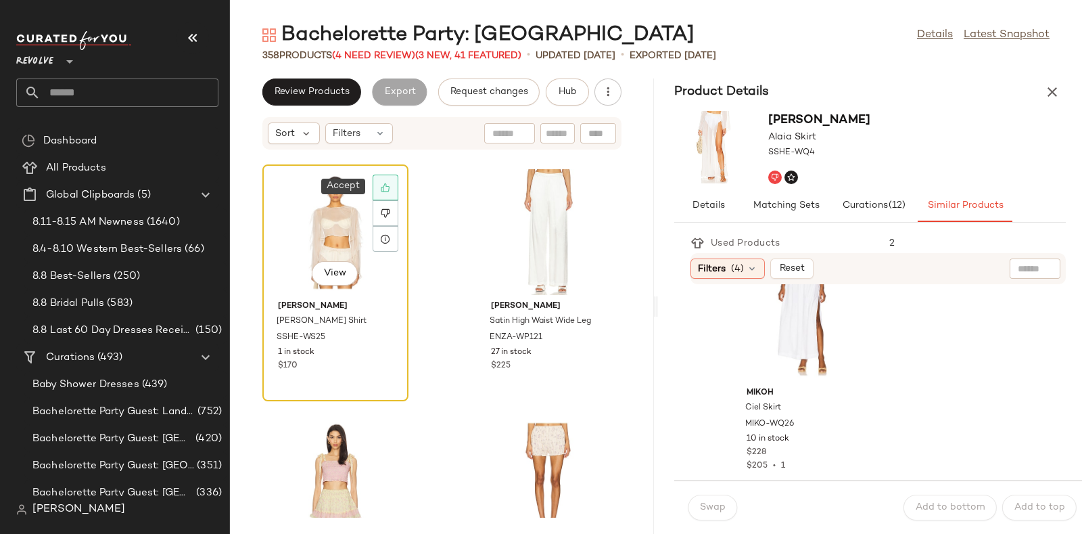
click at [385, 183] on icon at bounding box center [385, 187] width 9 height 9
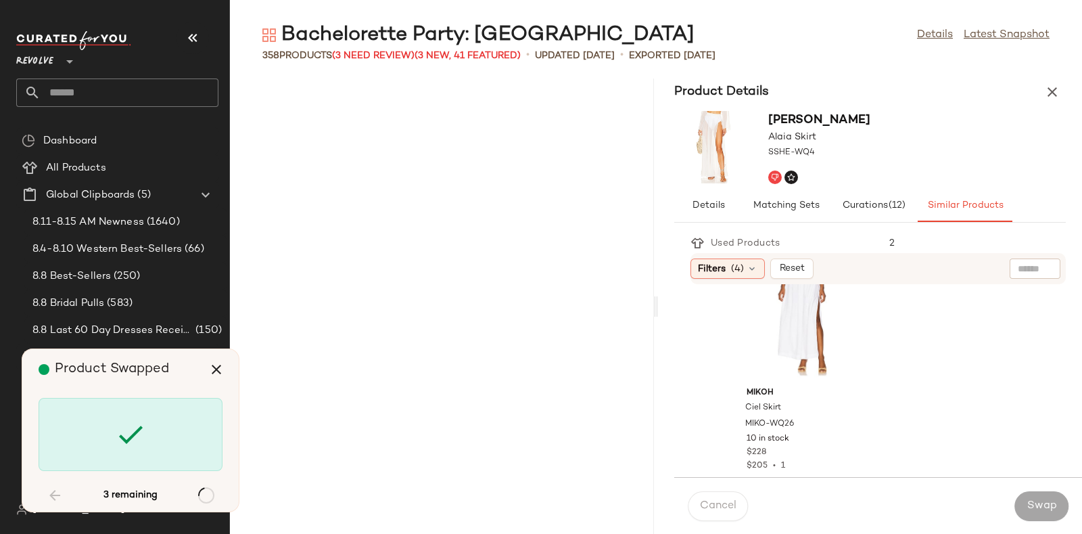
scroll to position [32919, 0]
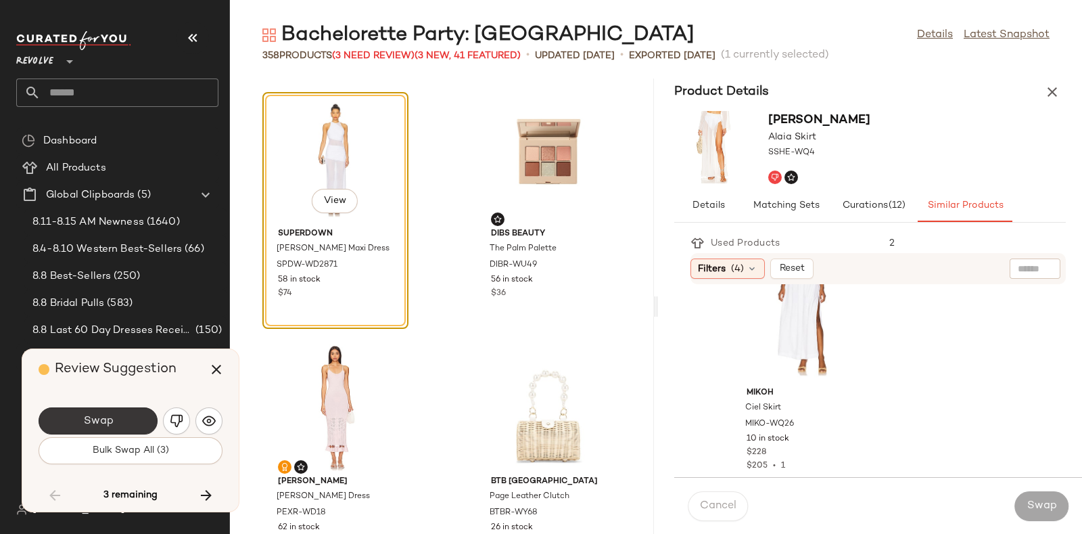
click at [122, 413] on button "Swap" at bounding box center [98, 420] width 119 height 27
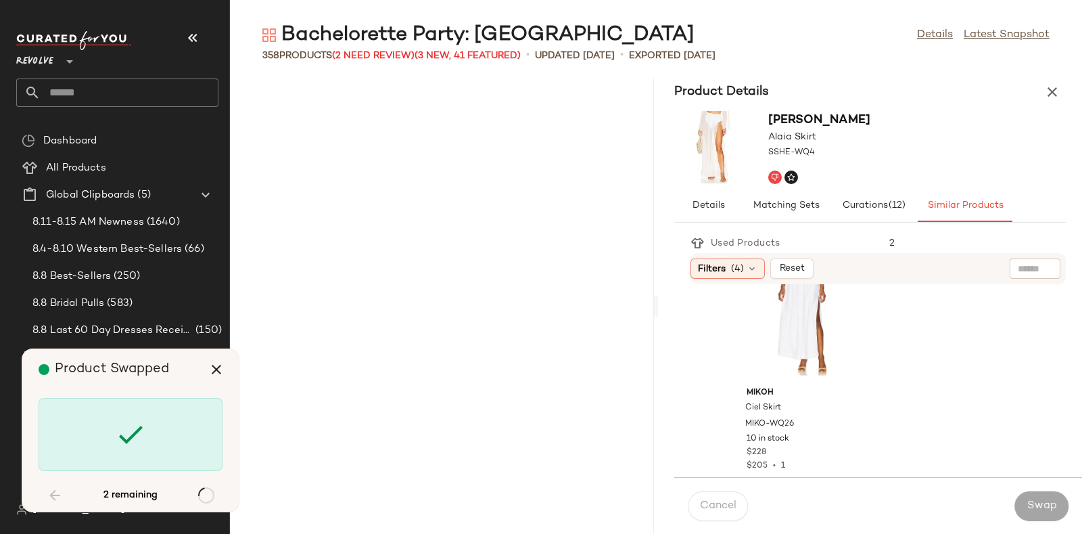
scroll to position [34404, 0]
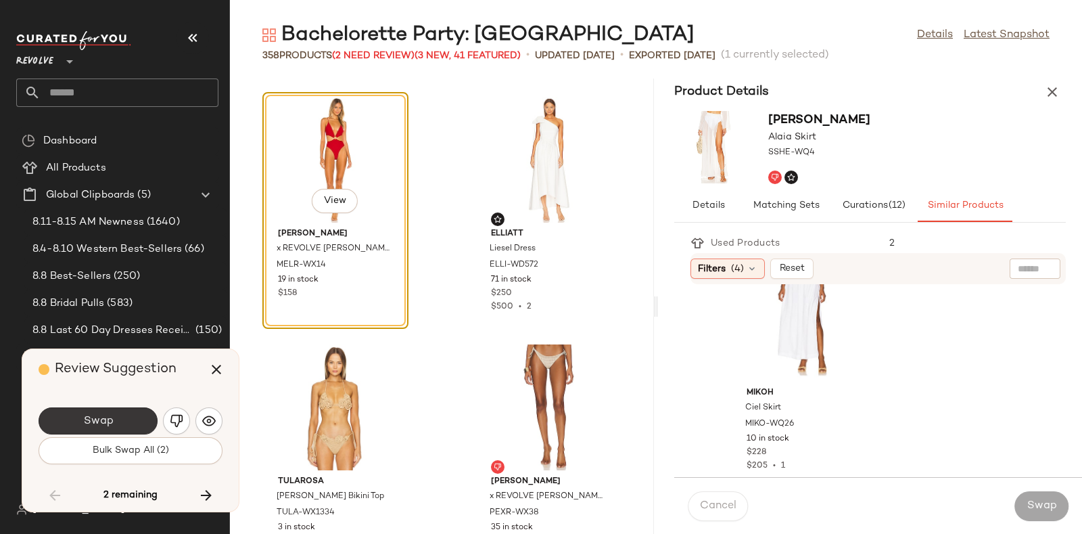
click at [124, 413] on button "Swap" at bounding box center [98, 420] width 119 height 27
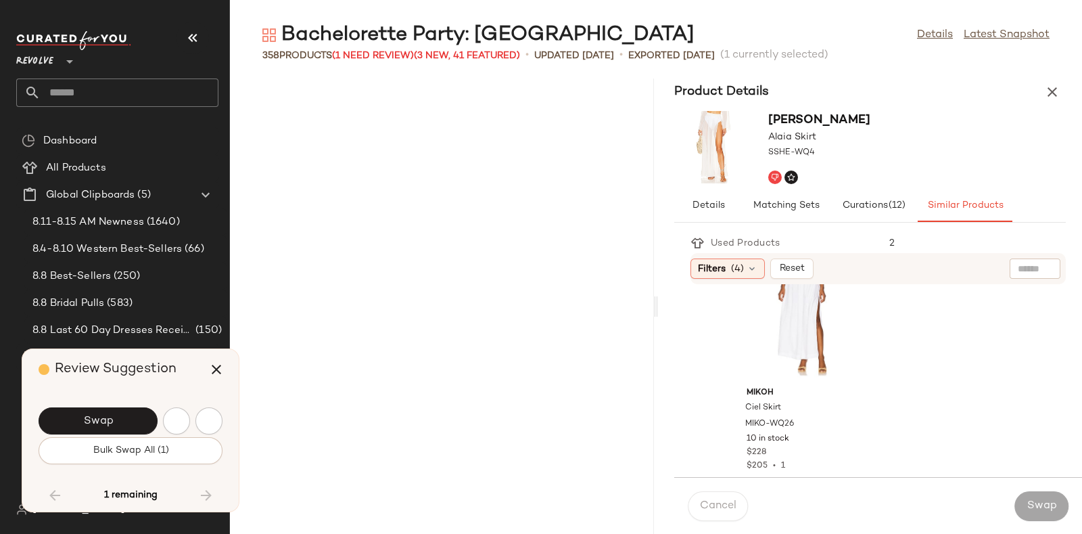
scroll to position [34898, 0]
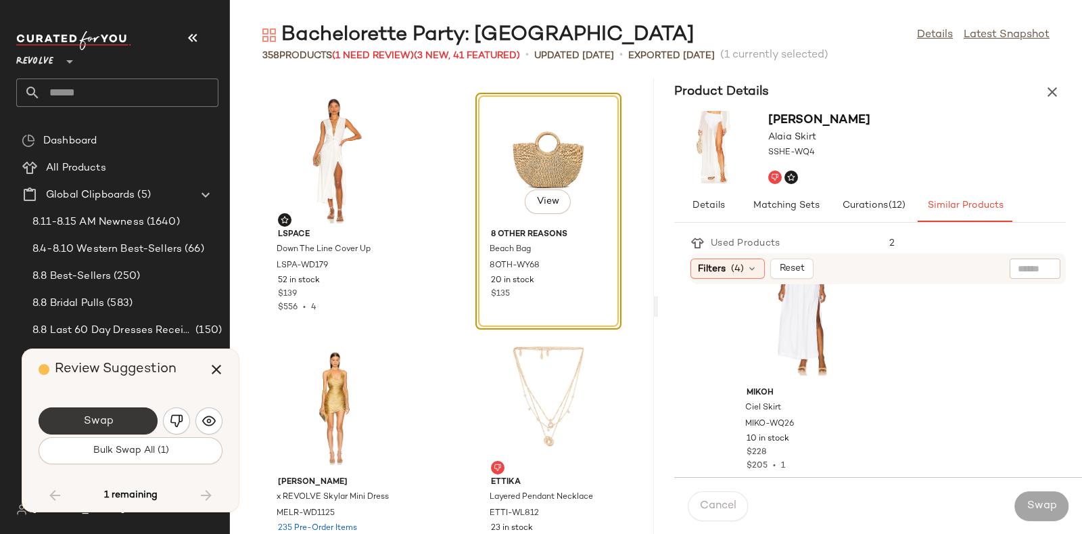
click at [116, 410] on button "Swap" at bounding box center [98, 420] width 119 height 27
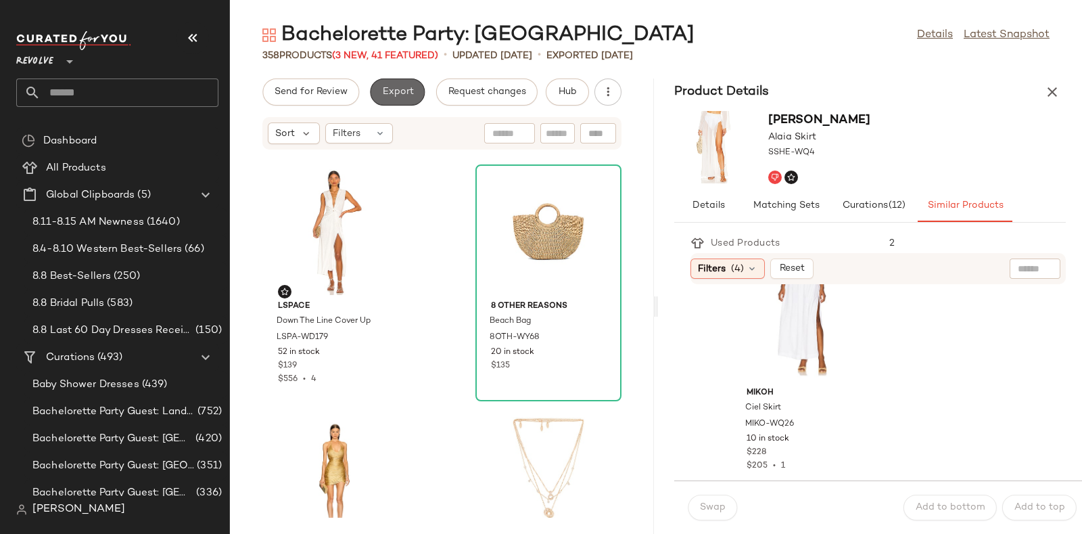
click at [401, 78] on button "Export" at bounding box center [397, 91] width 55 height 27
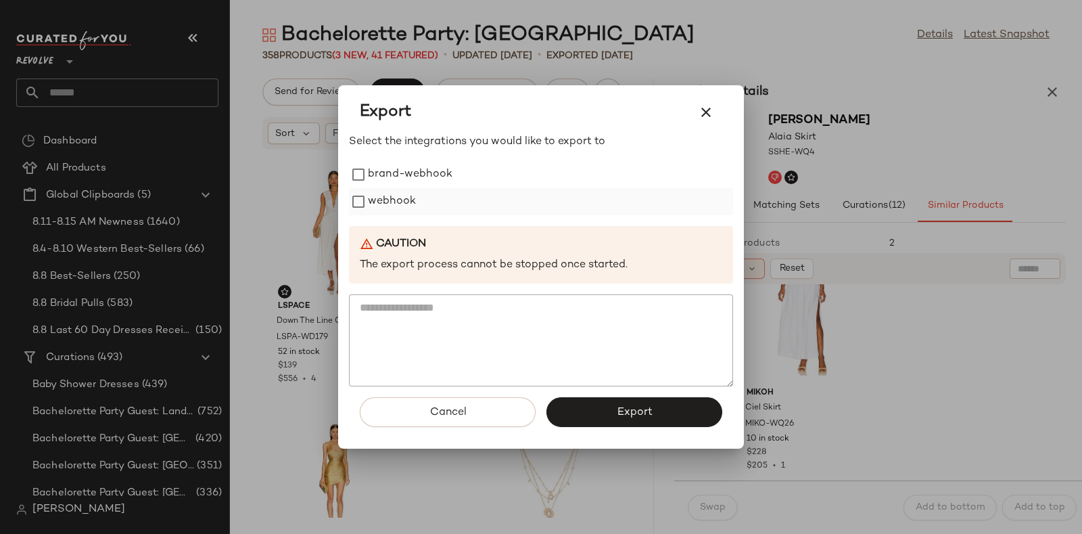
click at [396, 193] on label "webhook" at bounding box center [392, 201] width 48 height 27
click at [563, 402] on button "Export" at bounding box center [634, 412] width 176 height 30
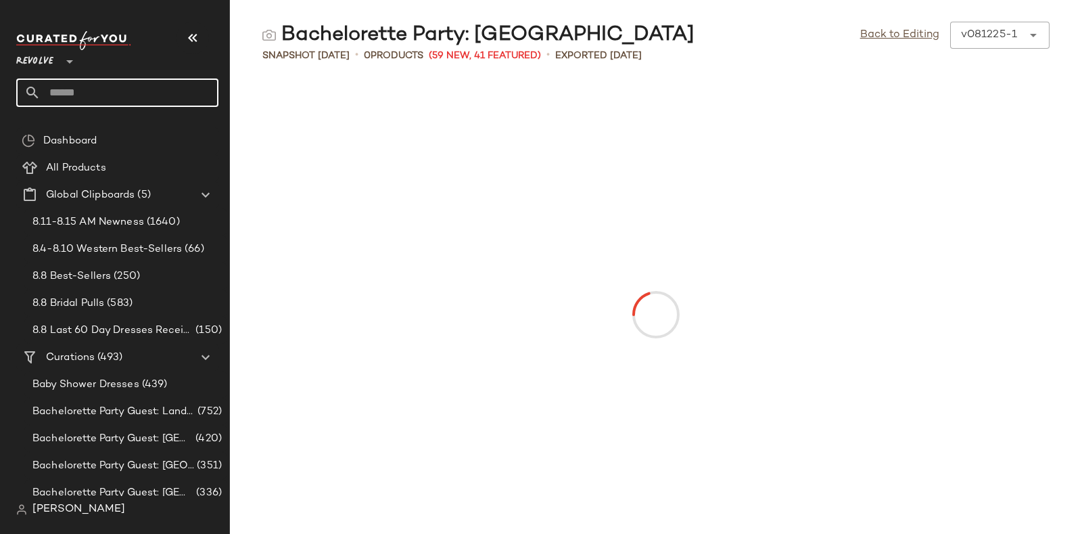
click at [159, 89] on input "text" at bounding box center [130, 92] width 178 height 28
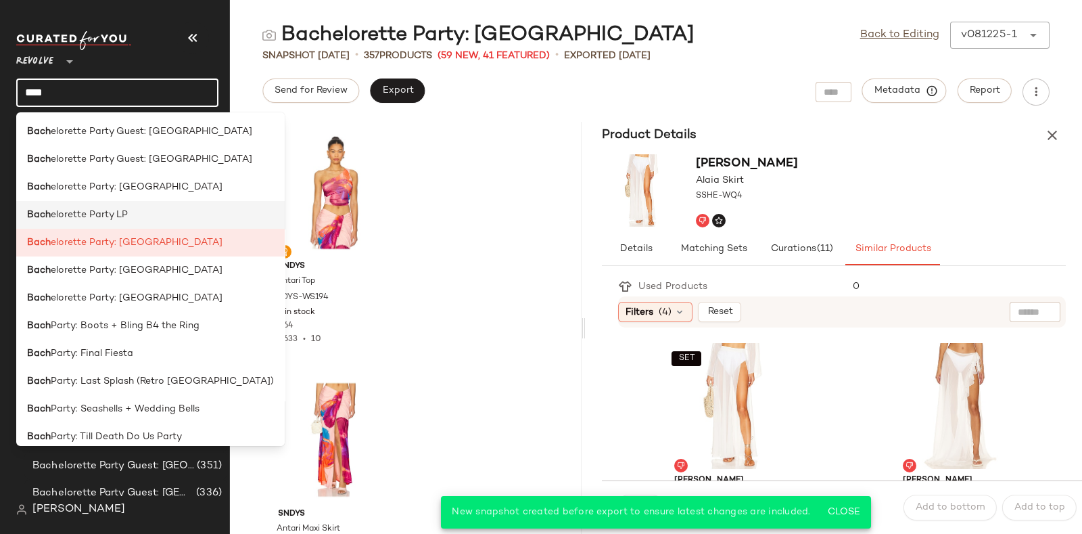
scroll to position [59, 0]
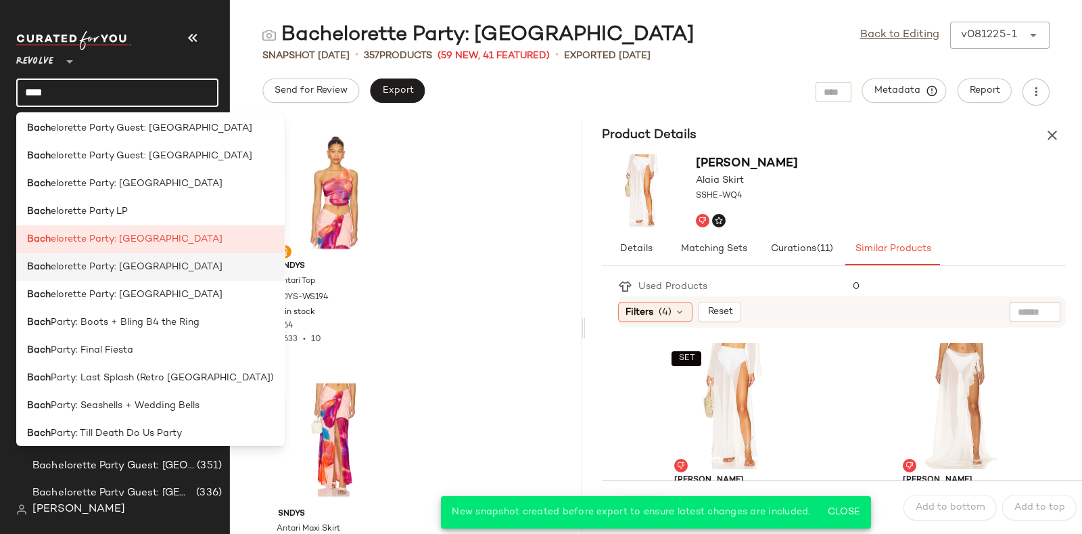
type input "****"
click at [136, 271] on span "elorette Party: Miami" at bounding box center [137, 267] width 172 height 14
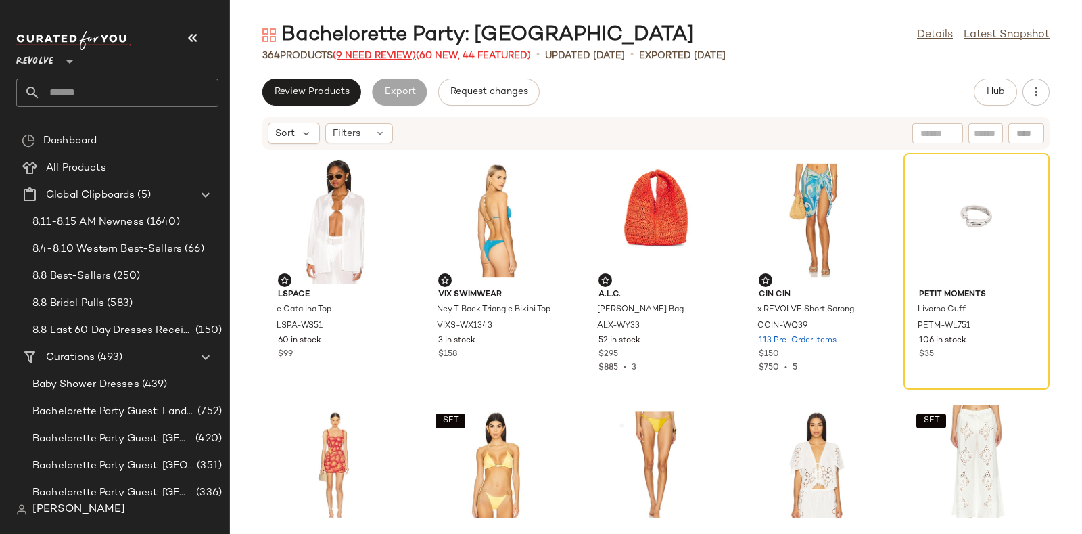
click at [379, 53] on span "(9 Need Review)" at bounding box center [374, 56] width 83 height 10
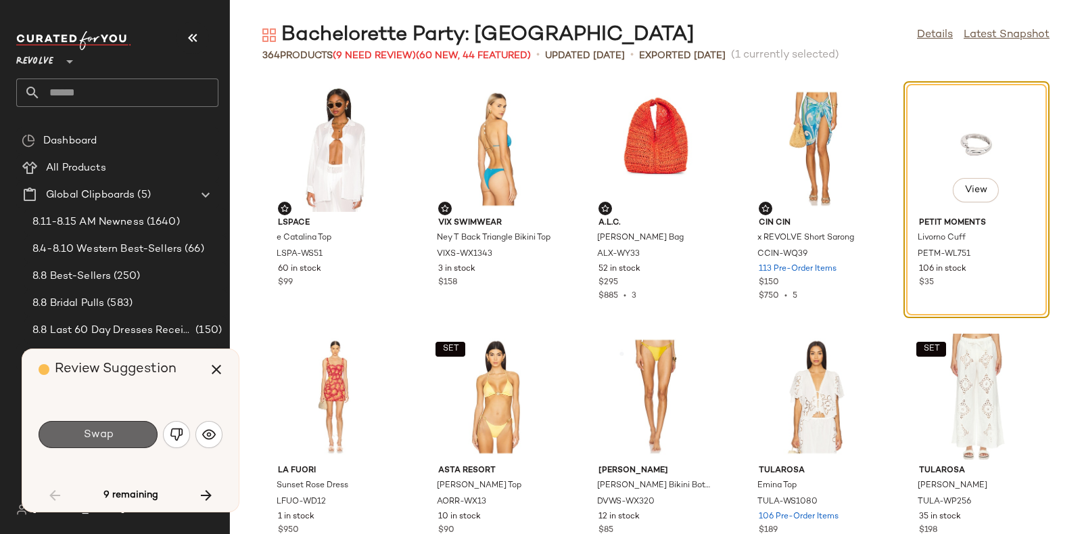
click at [118, 431] on button "Swap" at bounding box center [98, 434] width 119 height 27
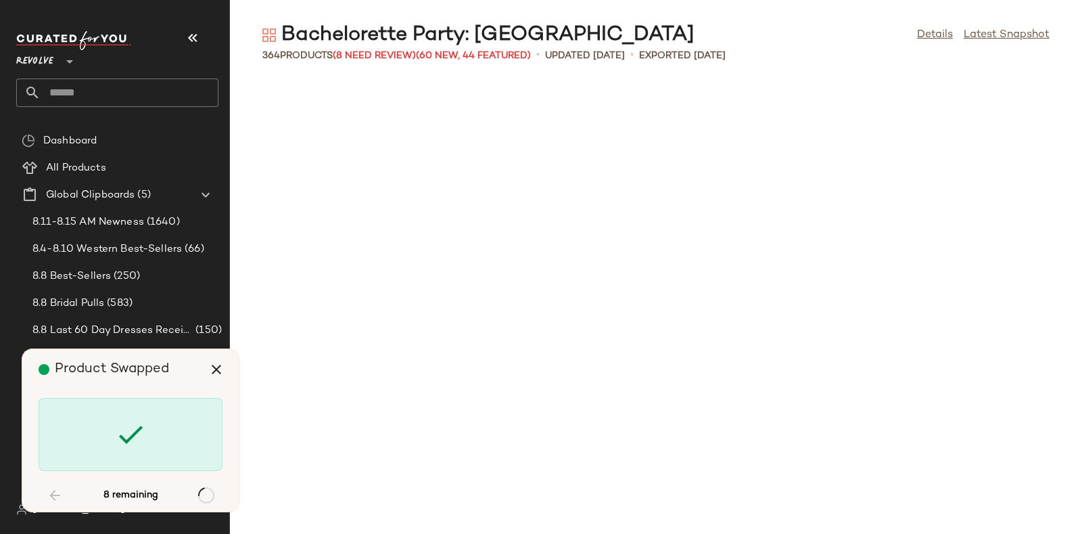
scroll to position [2228, 0]
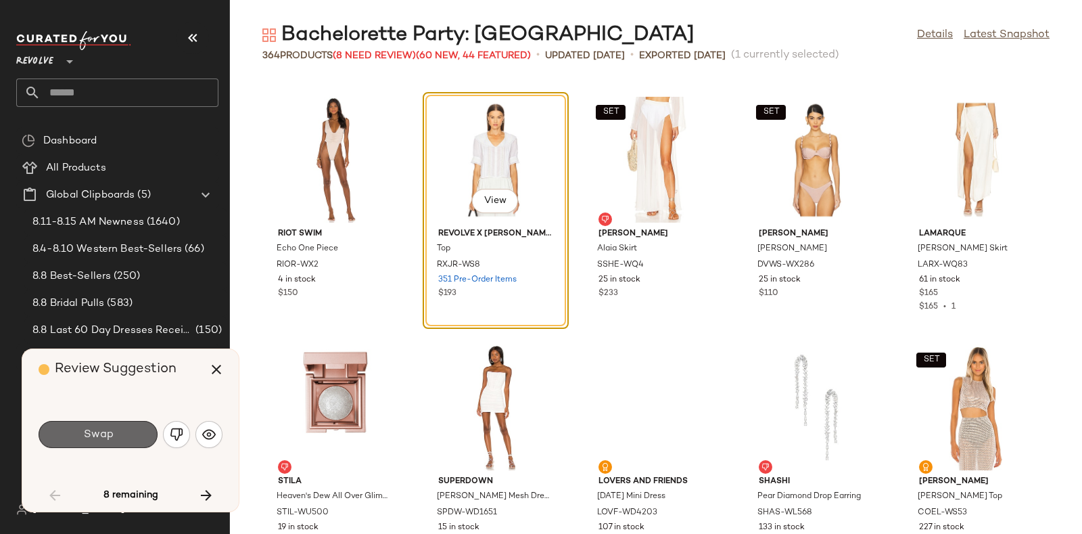
click at [135, 433] on button "Swap" at bounding box center [98, 434] width 119 height 27
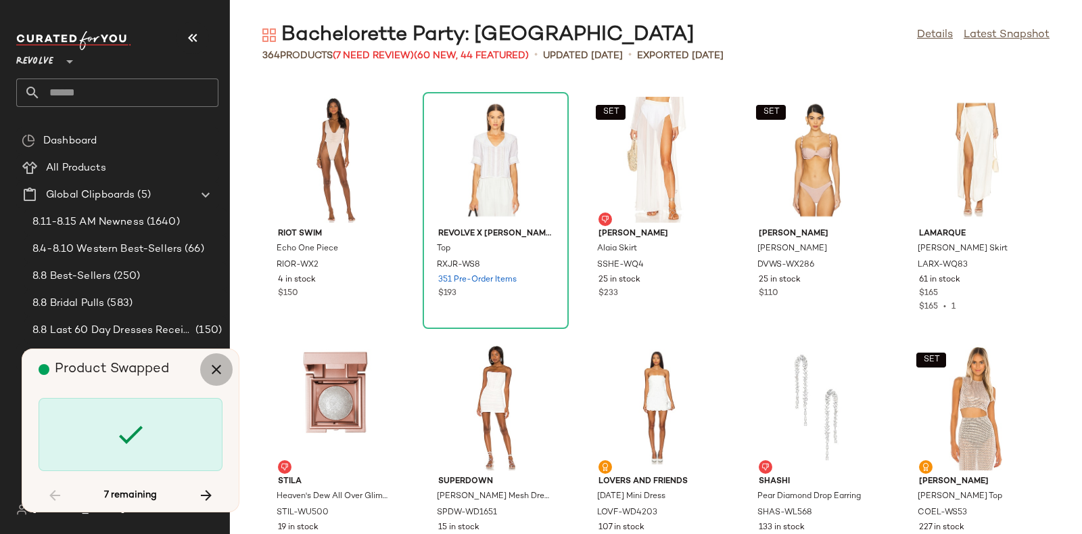
click at [203, 371] on button "button" at bounding box center [216, 369] width 32 height 32
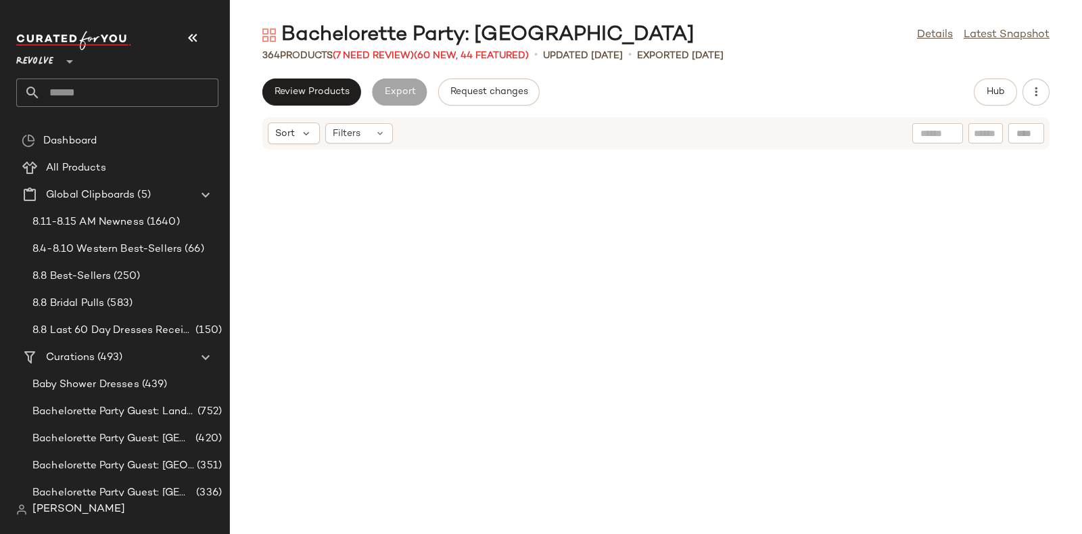
scroll to position [5693, 0]
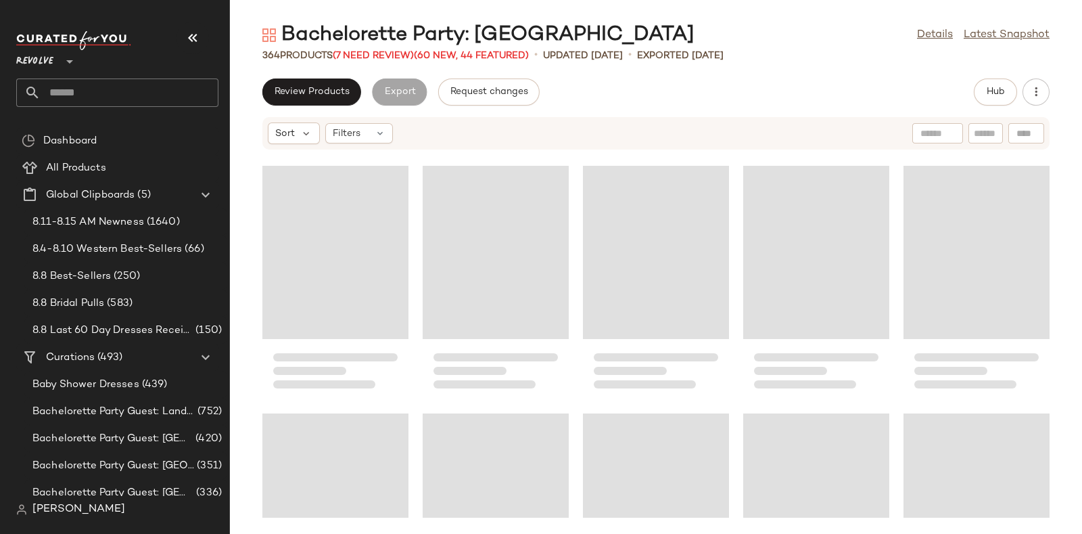
click at [709, 211] on div "Loading..." at bounding box center [656, 252] width 146 height 173
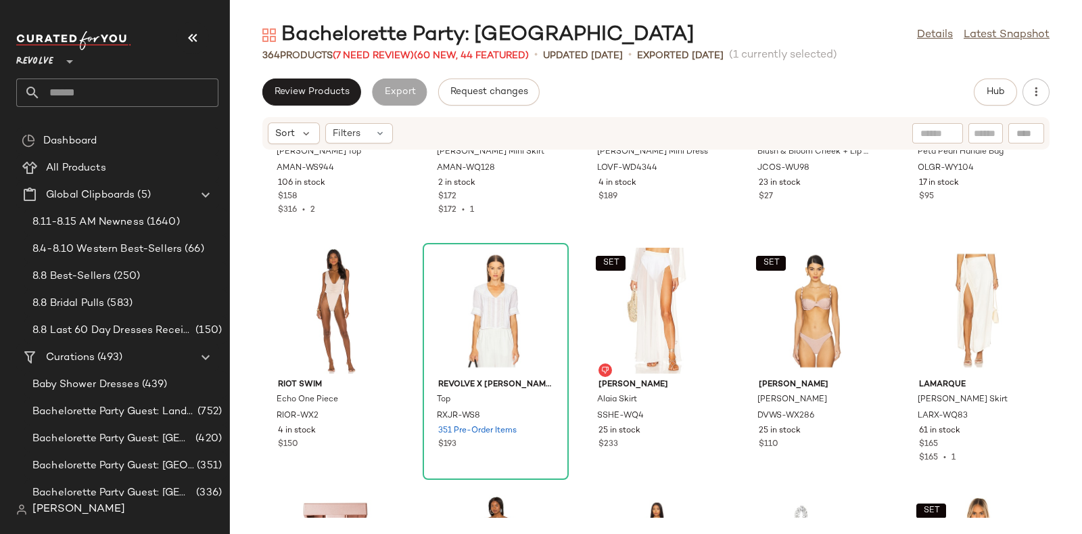
scroll to position [2150, 0]
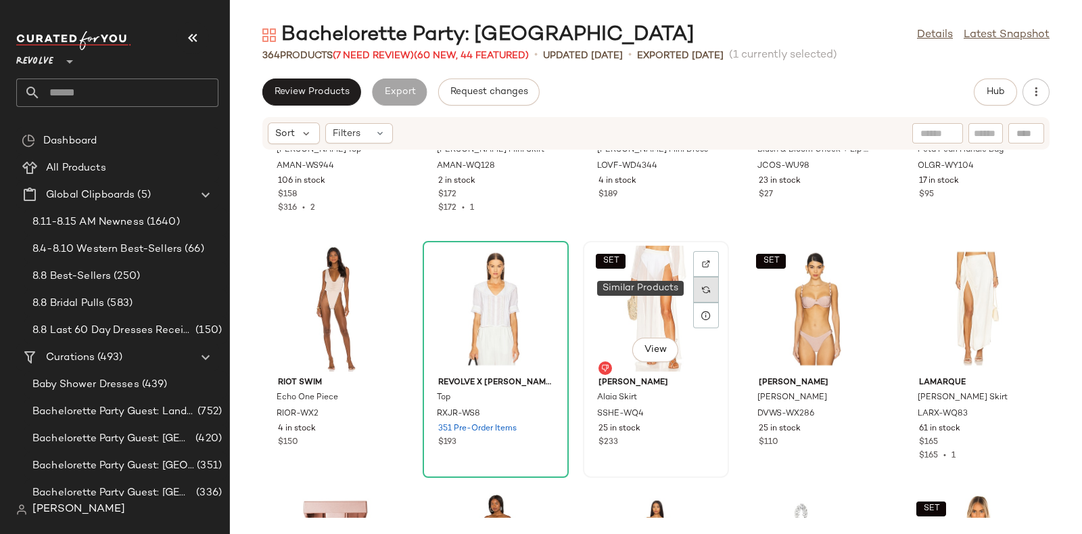
click at [707, 287] on div at bounding box center [706, 290] width 26 height 26
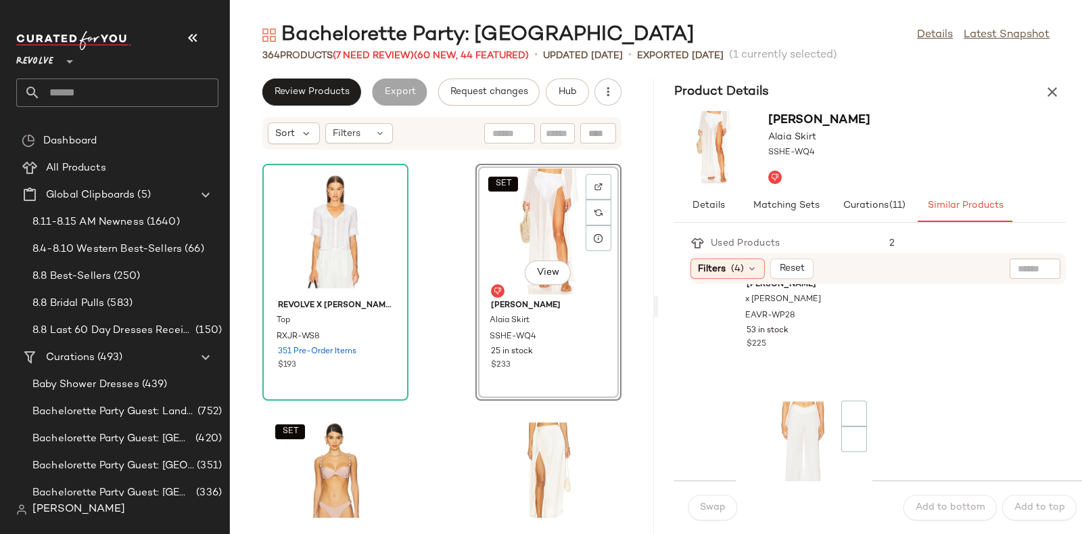
scroll to position [1938, 0]
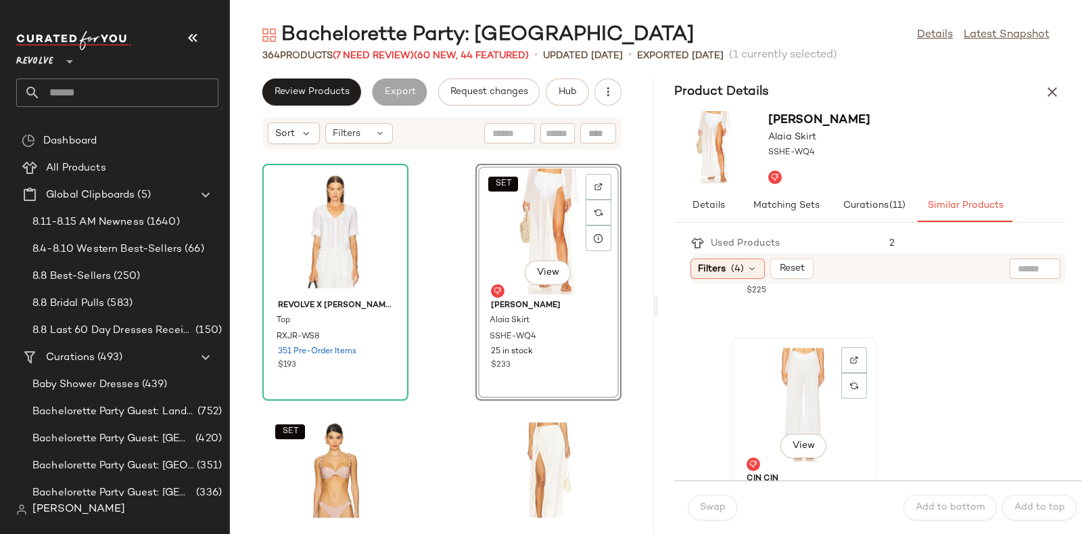
click at [815, 378] on div "View" at bounding box center [804, 405] width 137 height 126
click at [711, 499] on button "Swap" at bounding box center [712, 507] width 49 height 26
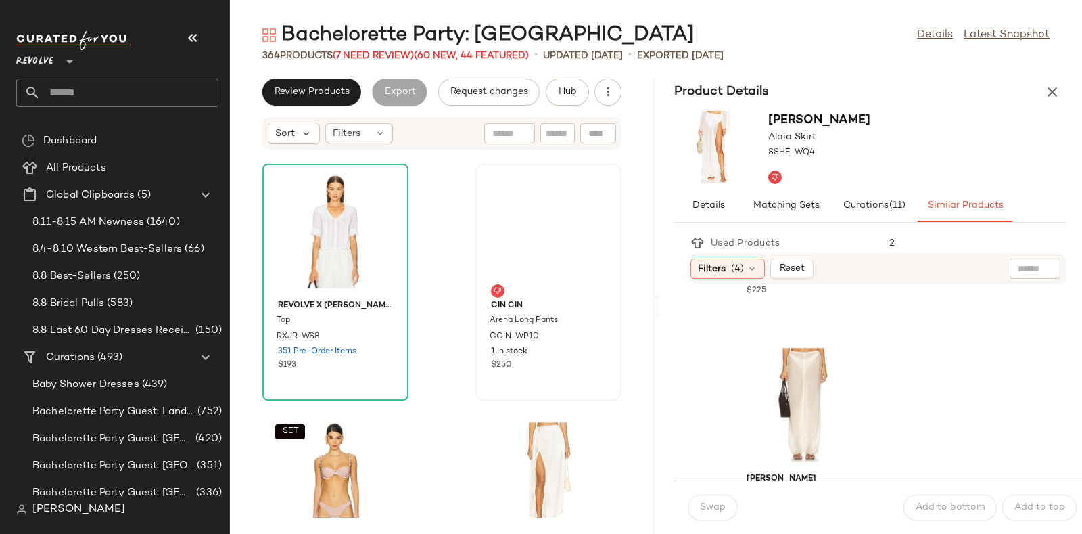
scroll to position [2186, 0]
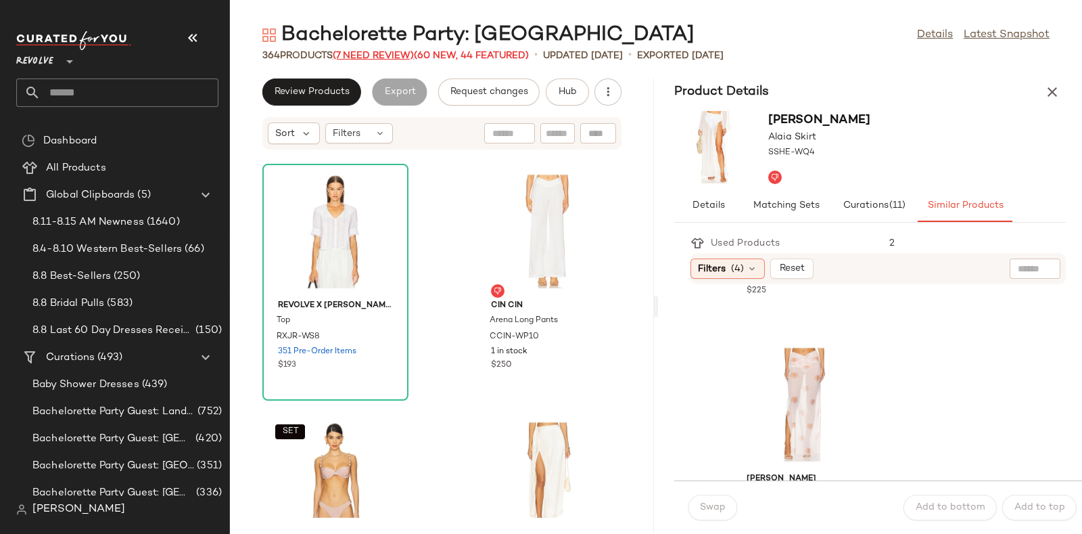
click at [375, 55] on span "(7 Need Review)" at bounding box center [373, 56] width 81 height 10
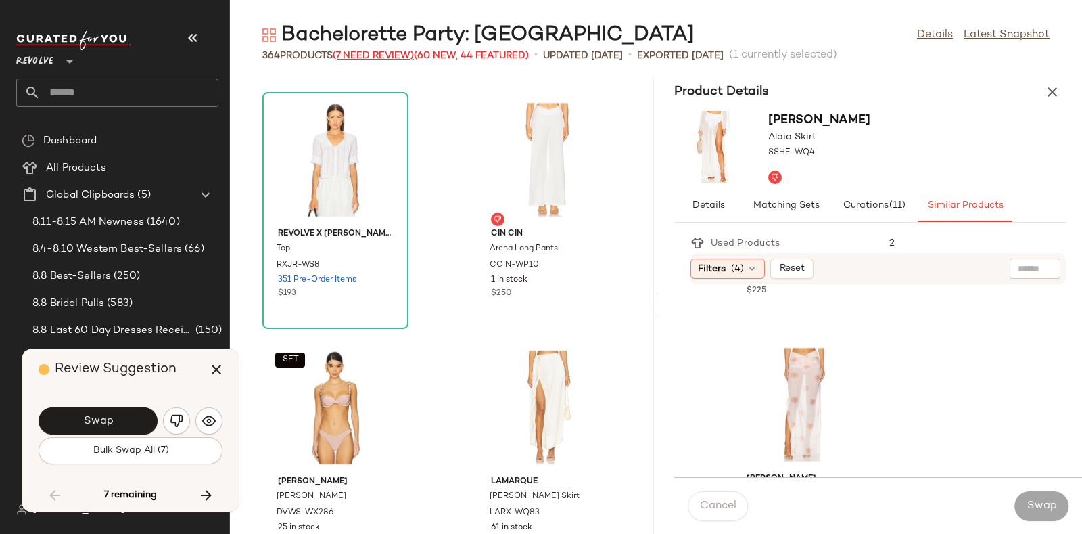
scroll to position [14603, 0]
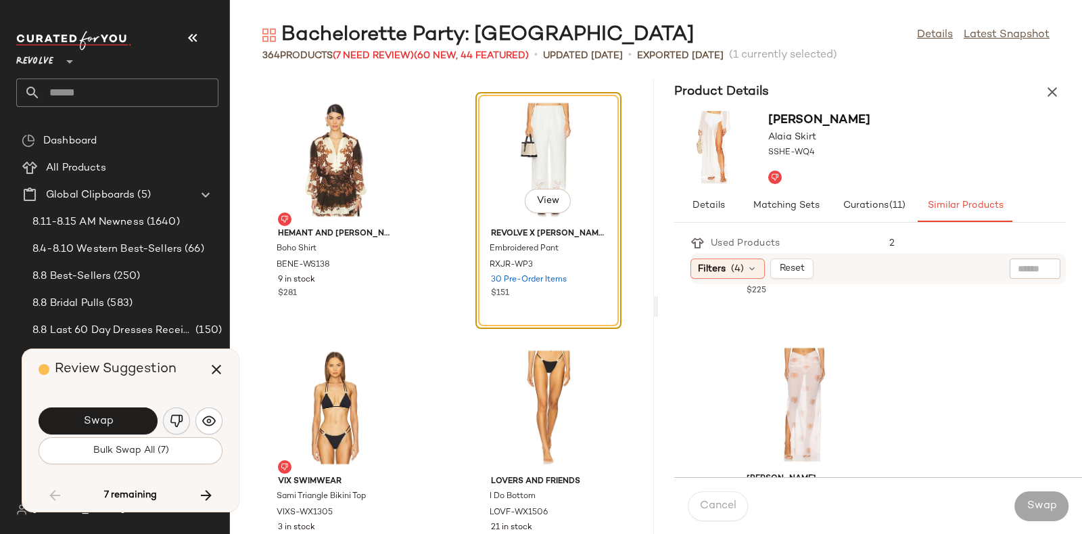
click at [172, 421] on img "button" at bounding box center [177, 421] width 14 height 14
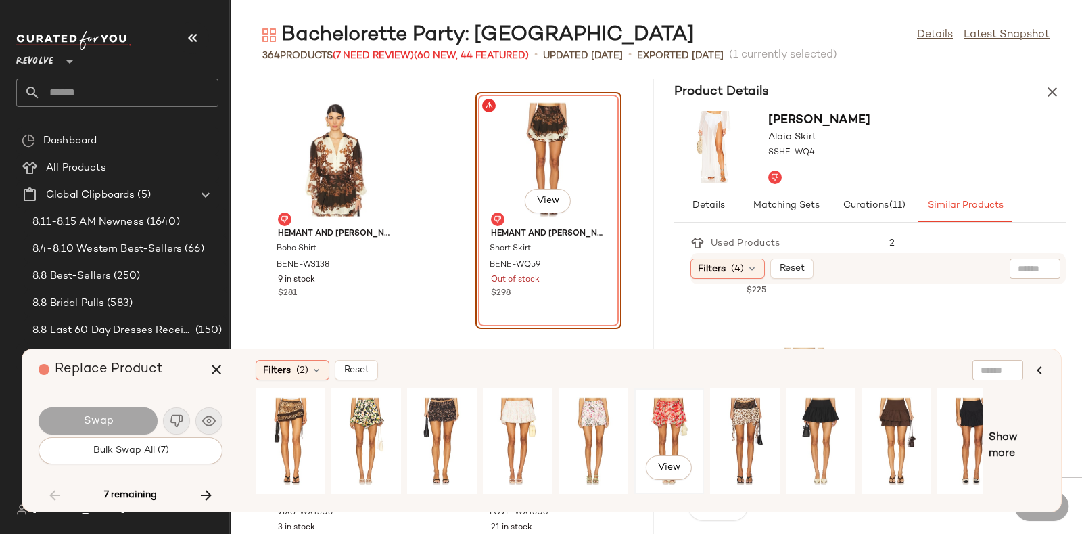
click at [663, 417] on div "View" at bounding box center [669, 441] width 60 height 96
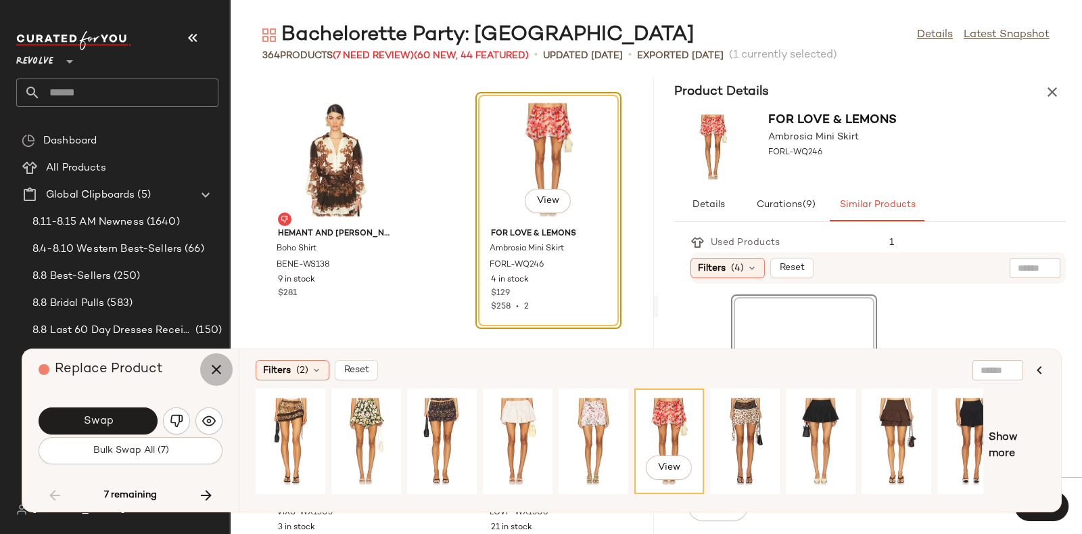
click at [221, 365] on icon "button" at bounding box center [216, 369] width 16 height 16
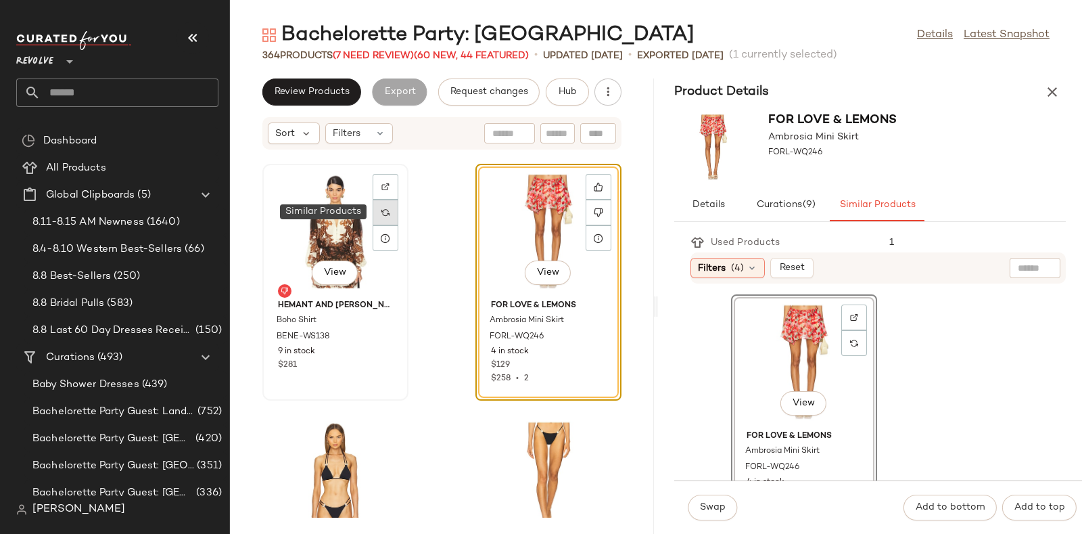
click at [390, 214] on div at bounding box center [386, 212] width 26 height 26
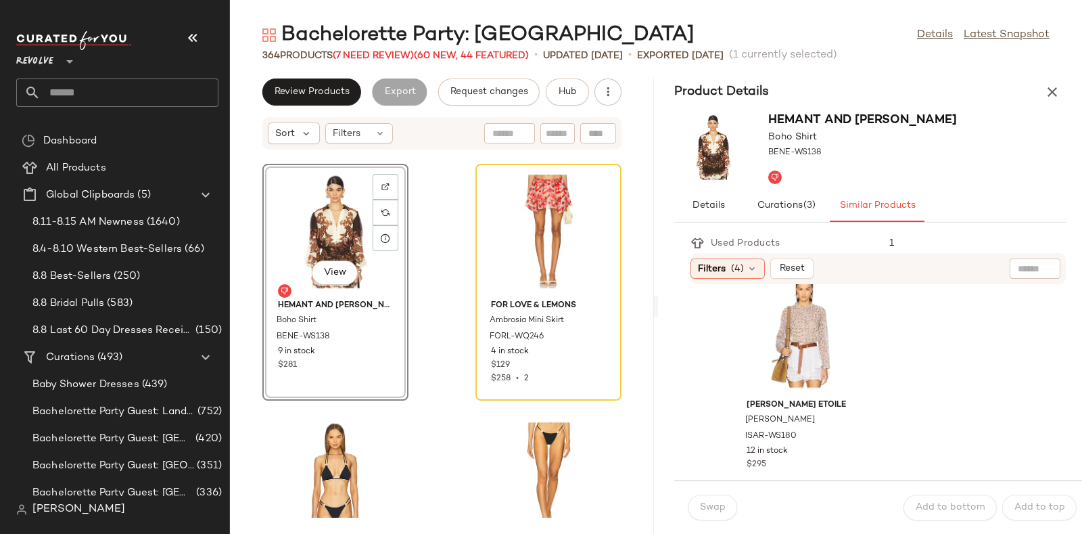
scroll to position [1736, 0]
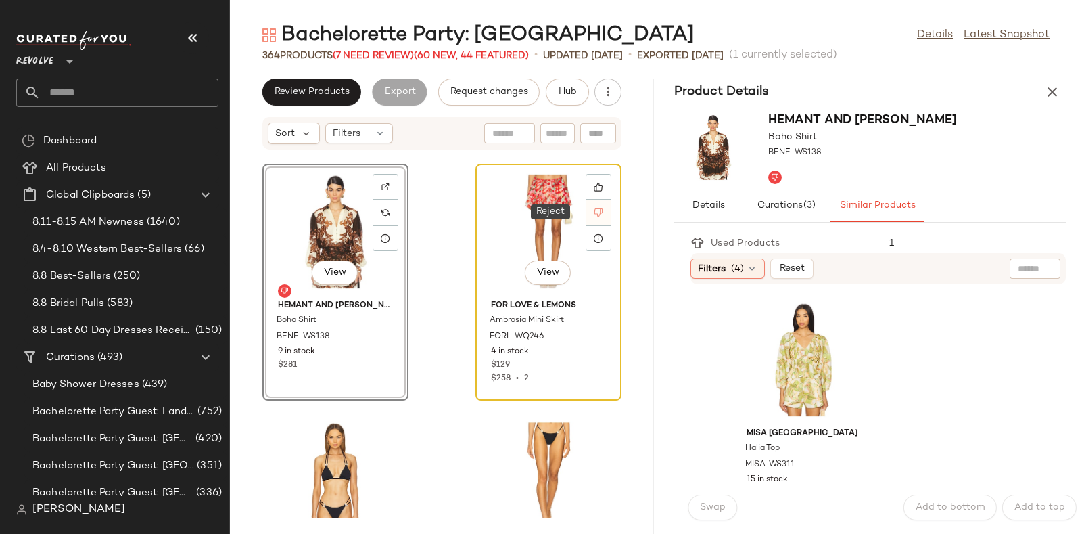
click at [594, 212] on icon at bounding box center [598, 212] width 9 height 9
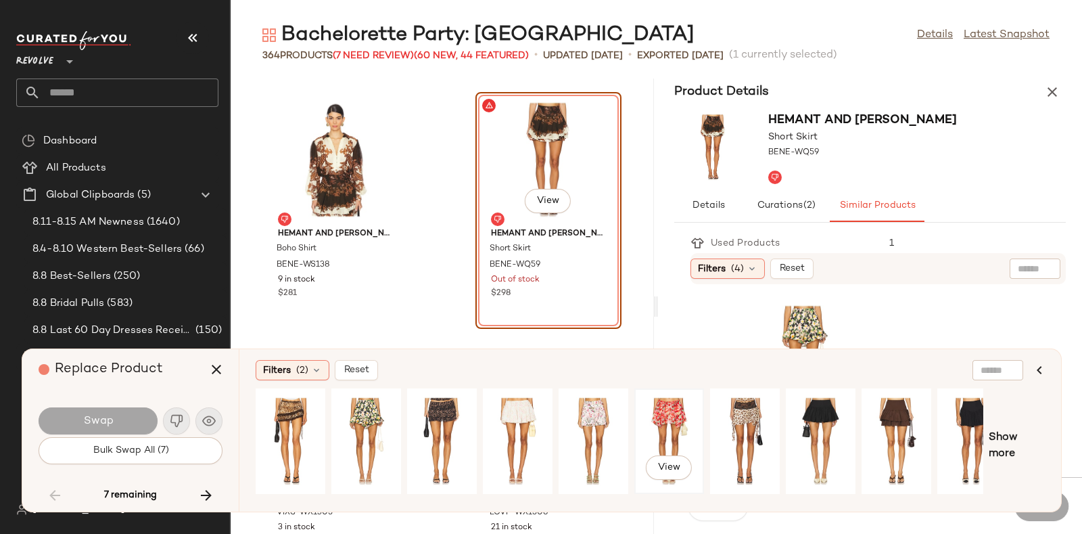
scroll to position [0, 22]
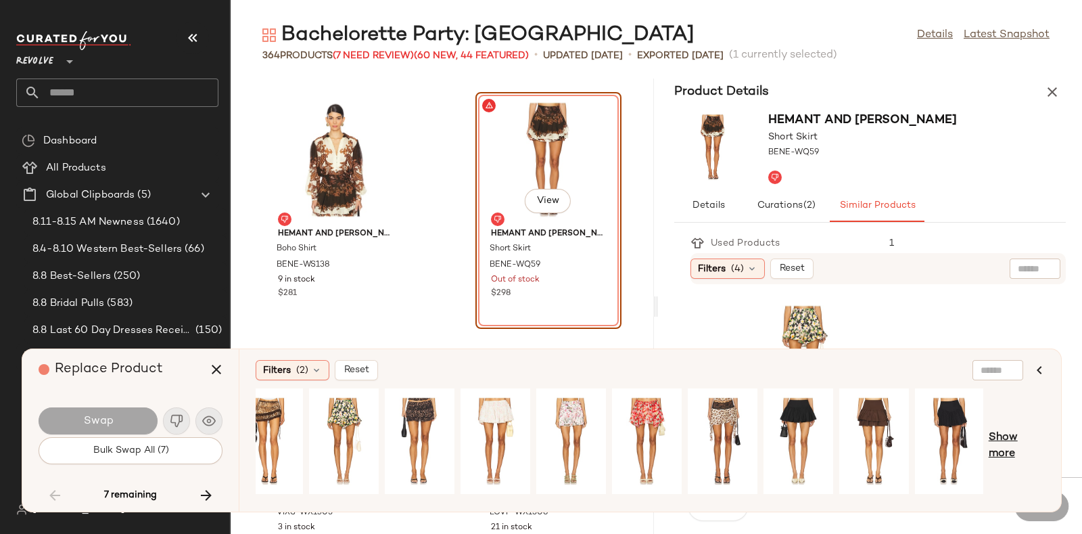
click at [999, 436] on span "Show more" at bounding box center [1017, 445] width 56 height 32
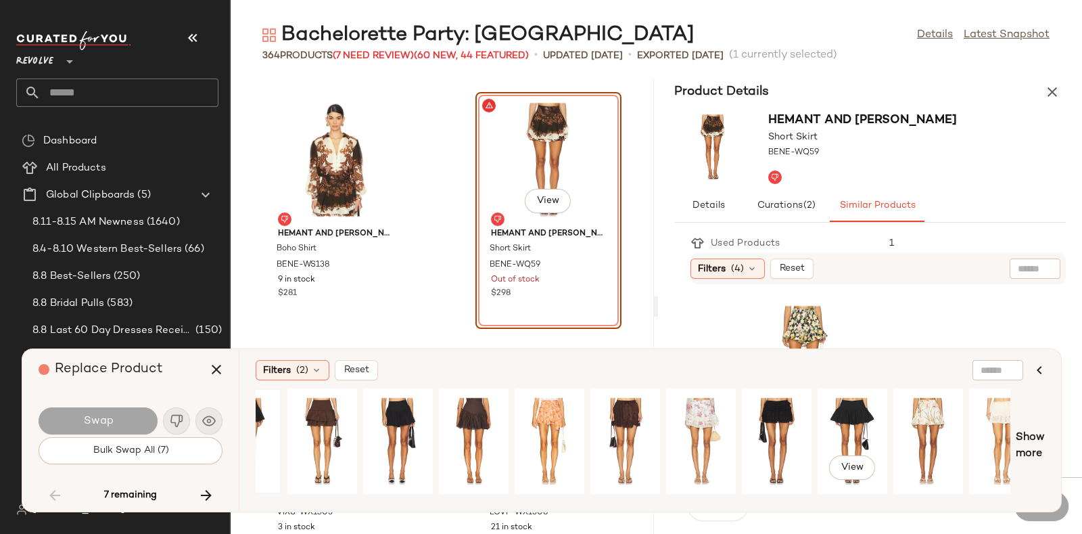
scroll to position [0, 753]
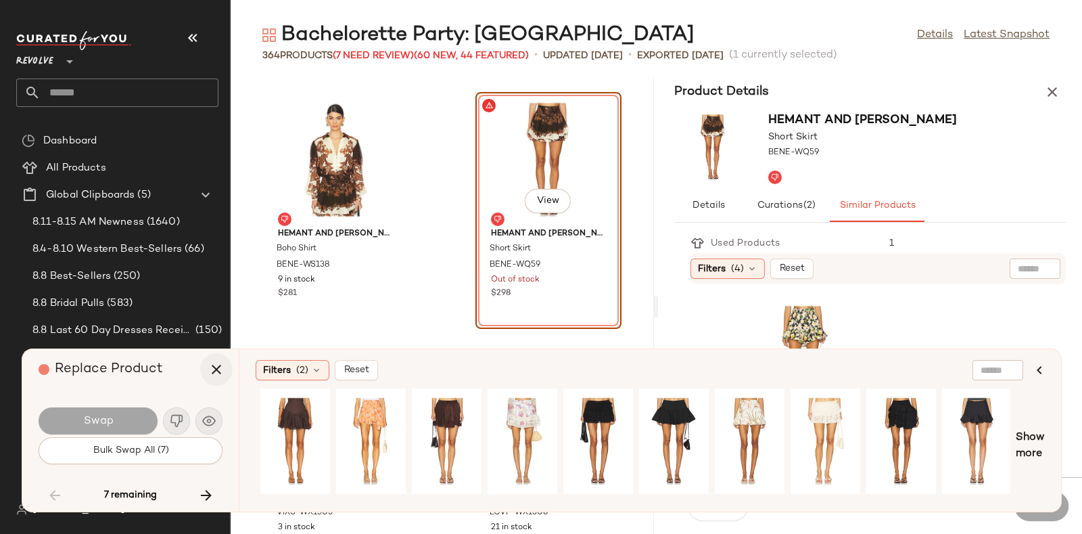
click at [210, 367] on icon "button" at bounding box center [216, 369] width 16 height 16
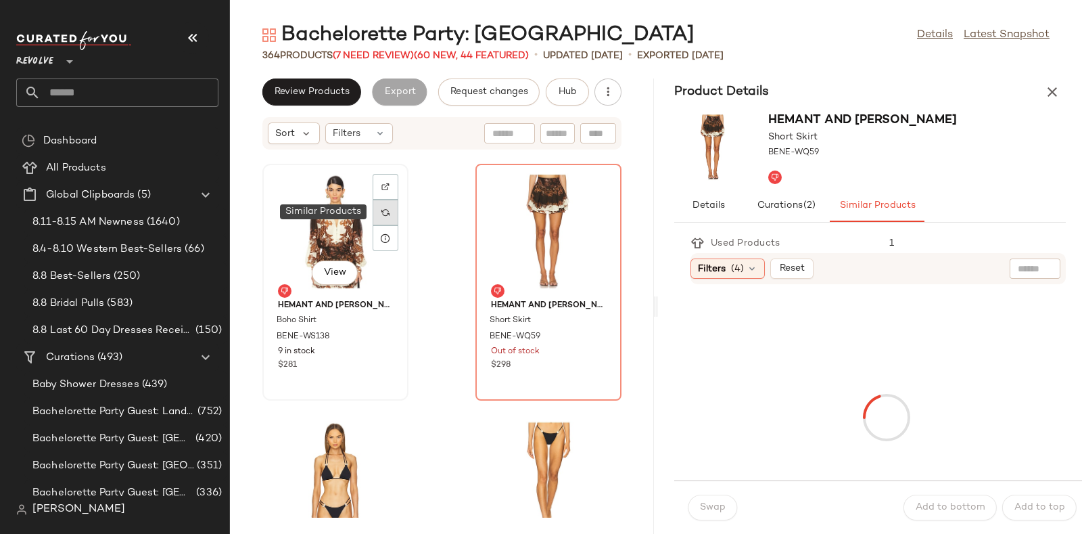
click at [394, 214] on div at bounding box center [386, 212] width 26 height 26
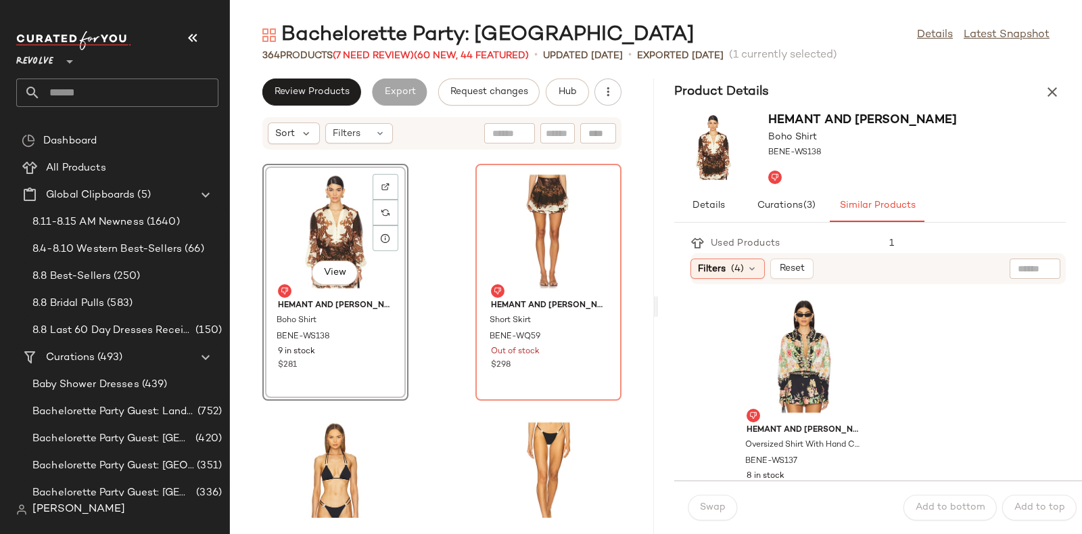
scroll to position [268, 0]
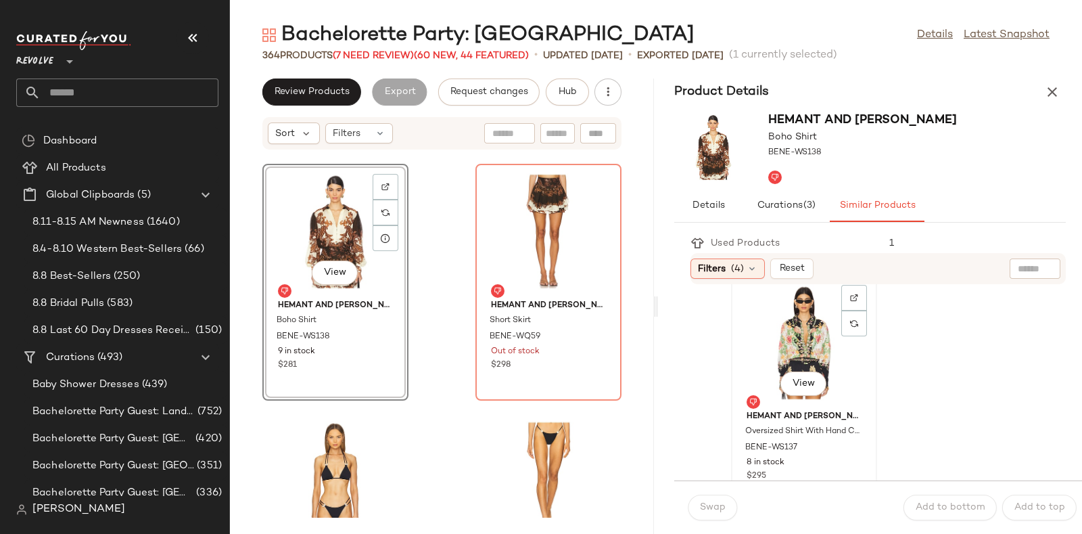
click at [818, 334] on div "View" at bounding box center [804, 342] width 137 height 126
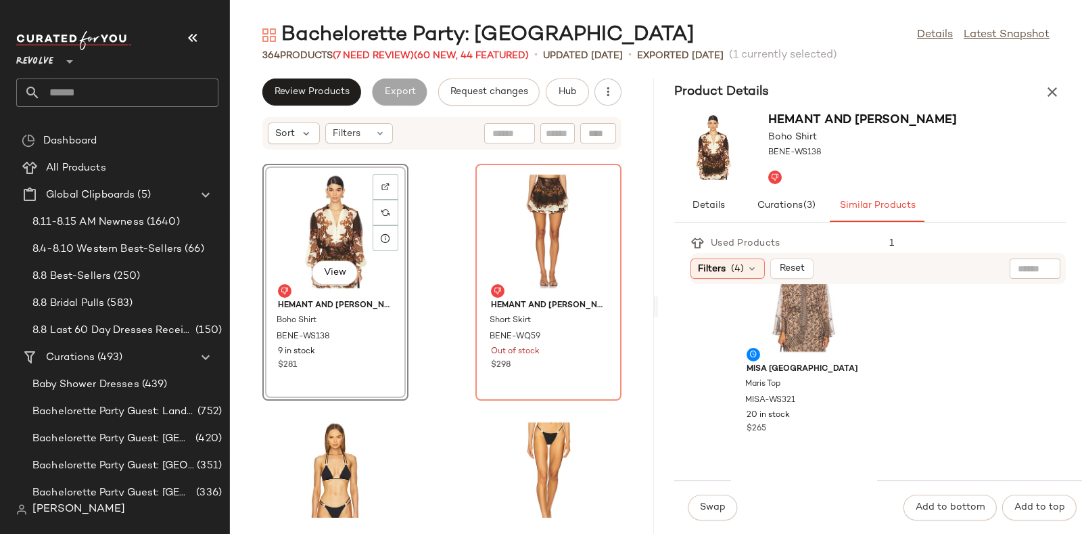
scroll to position [542, 0]
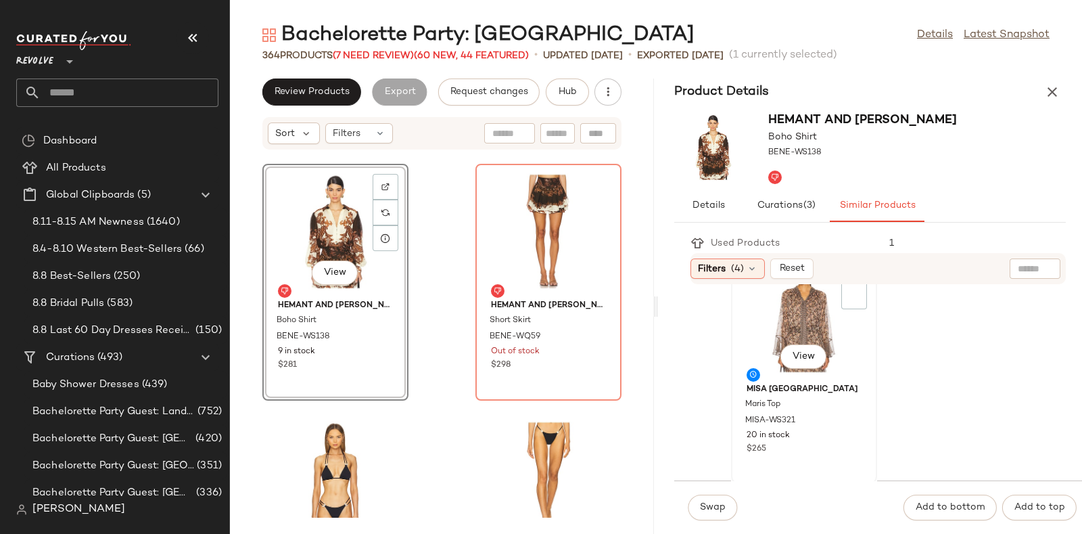
click at [792, 316] on div "SET View" at bounding box center [804, 315] width 137 height 126
click at [707, 505] on span "Swap" at bounding box center [712, 507] width 26 height 11
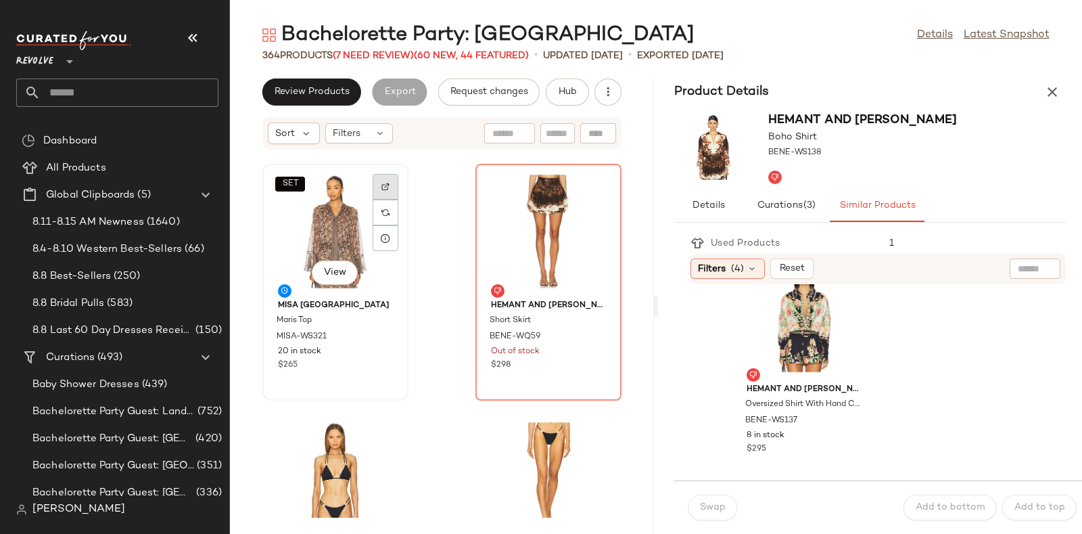
click at [392, 199] on div at bounding box center [386, 212] width 26 height 26
click at [570, 91] on span "Hub" at bounding box center [567, 92] width 19 height 11
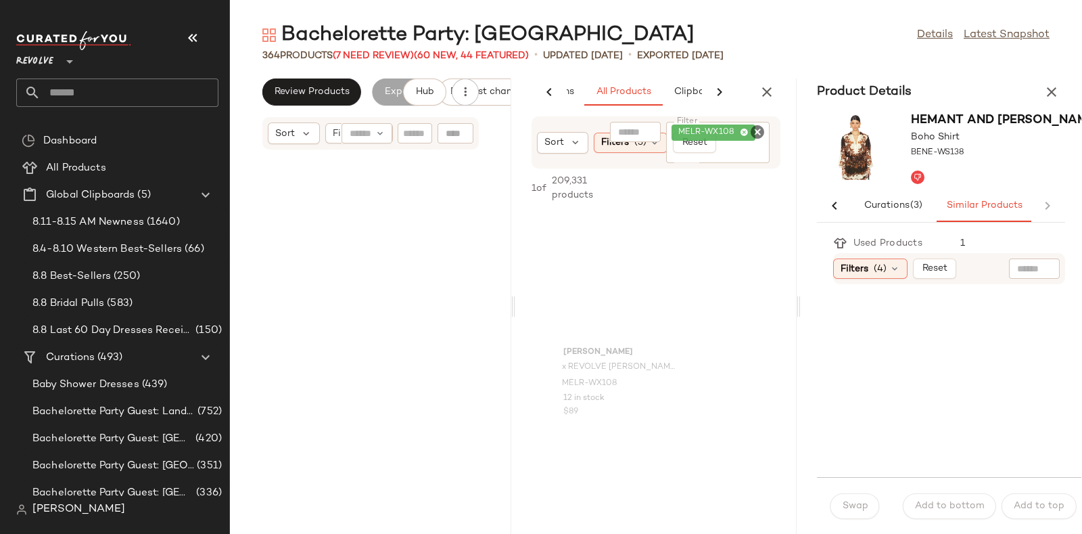
scroll to position [29206, 0]
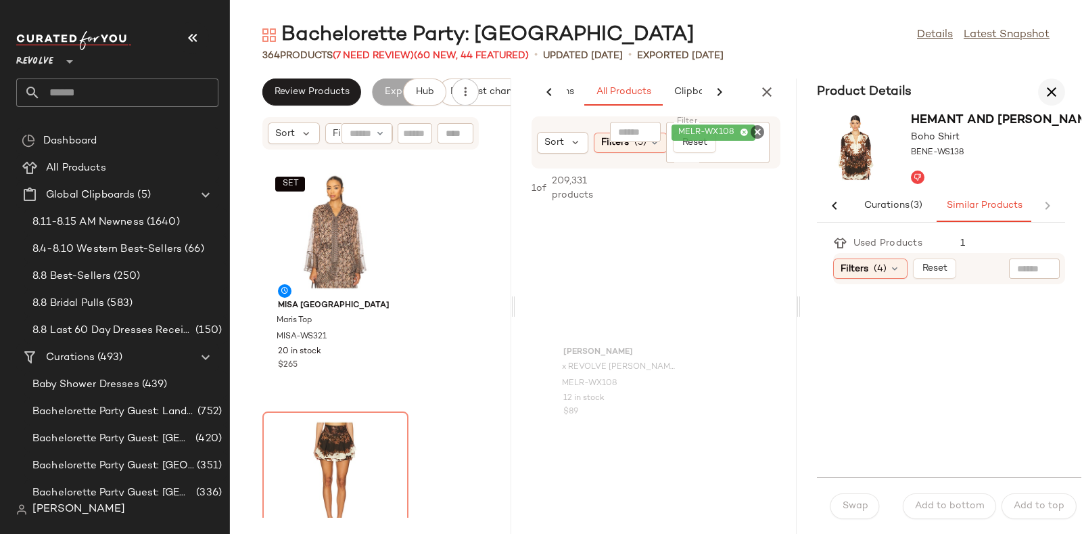
click at [1044, 88] on icon "button" at bounding box center [1051, 92] width 16 height 16
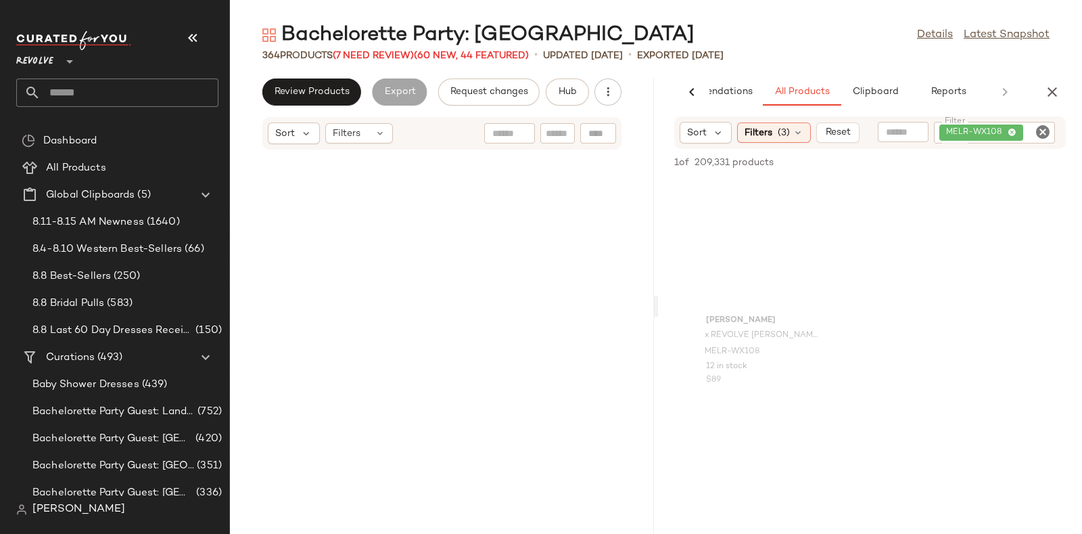
scroll to position [14603, 0]
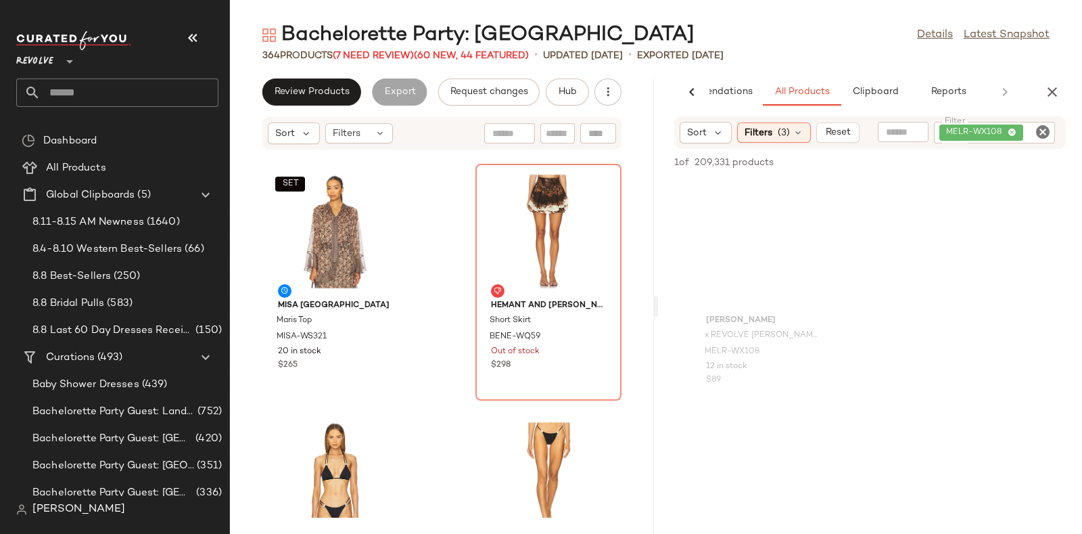
click at [1046, 131] on icon "Clear Filter" at bounding box center [1043, 132] width 16 height 16
paste input "**********"
type input "**********"
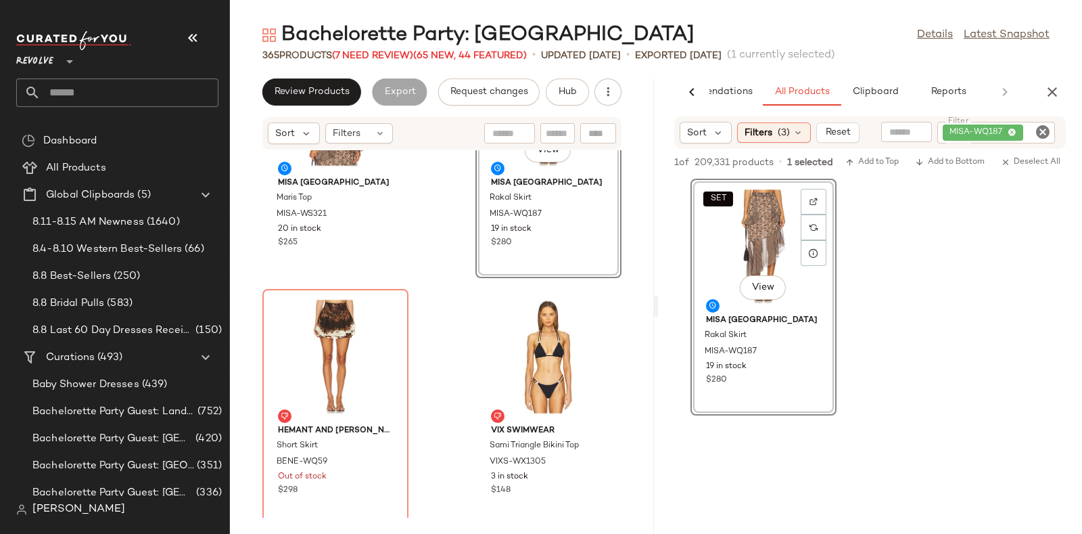
scroll to position [14730, 0]
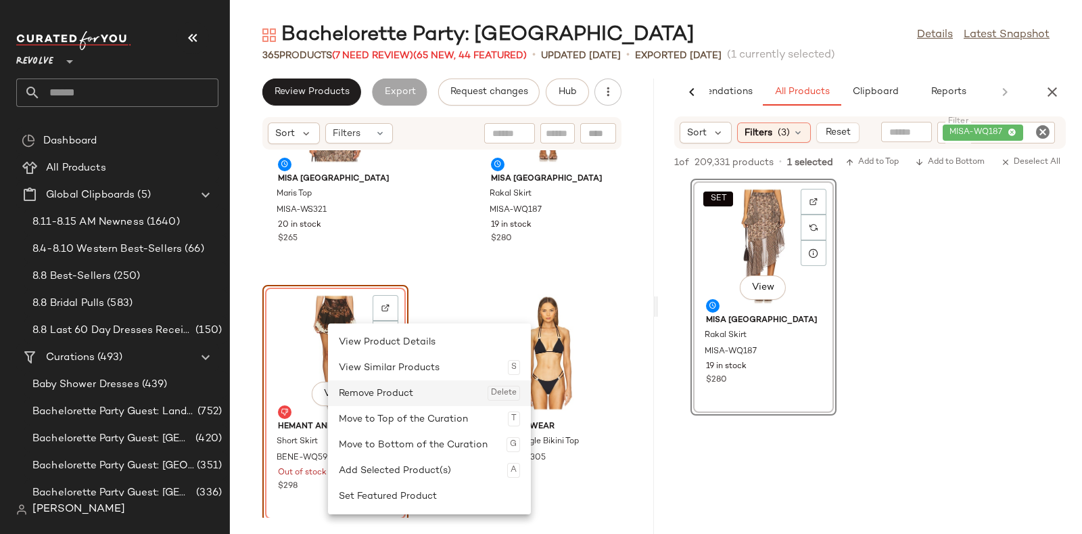
click at [360, 391] on div "Remove Product Delete" at bounding box center [429, 393] width 181 height 26
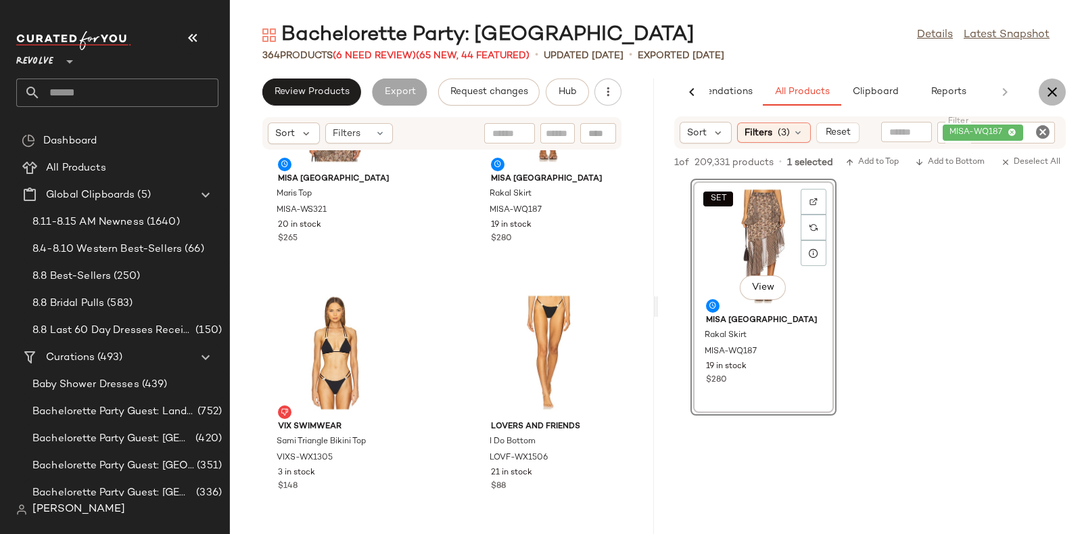
click at [1058, 93] on icon "button" at bounding box center [1052, 92] width 16 height 16
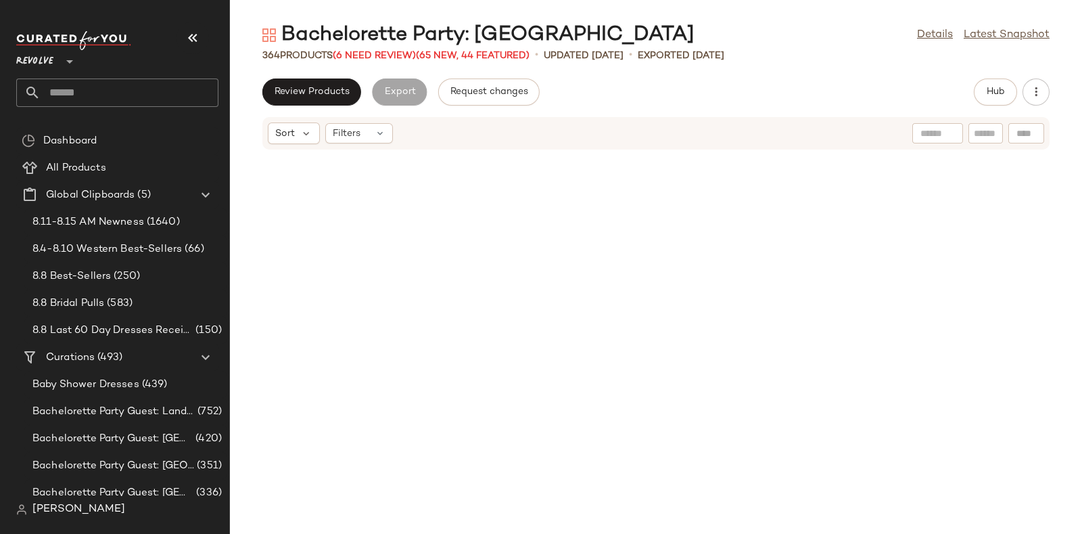
scroll to position [14482, 0]
click at [372, 55] on span "(6 Need Review)" at bounding box center [374, 56] width 83 height 10
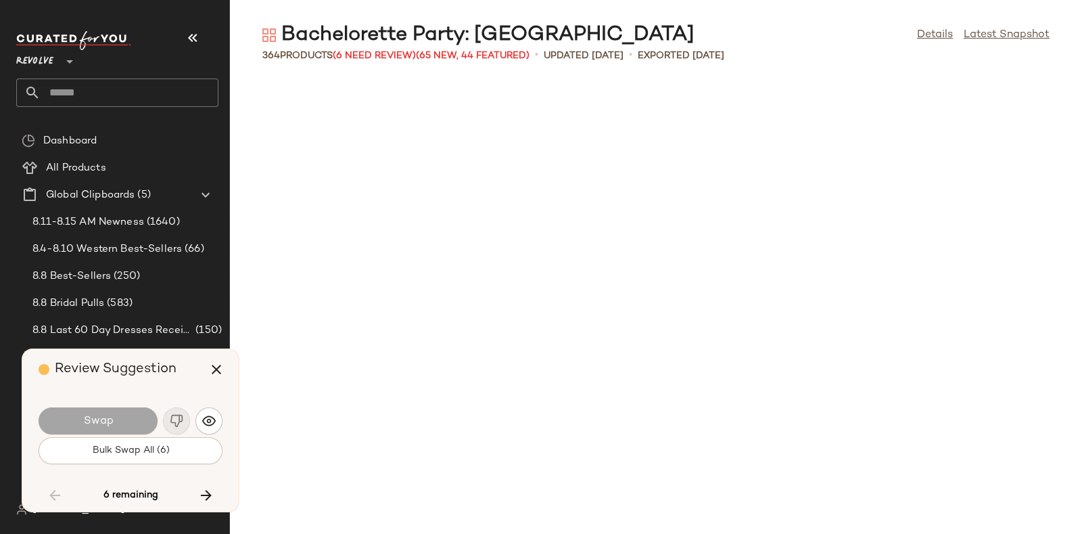
scroll to position [9653, 0]
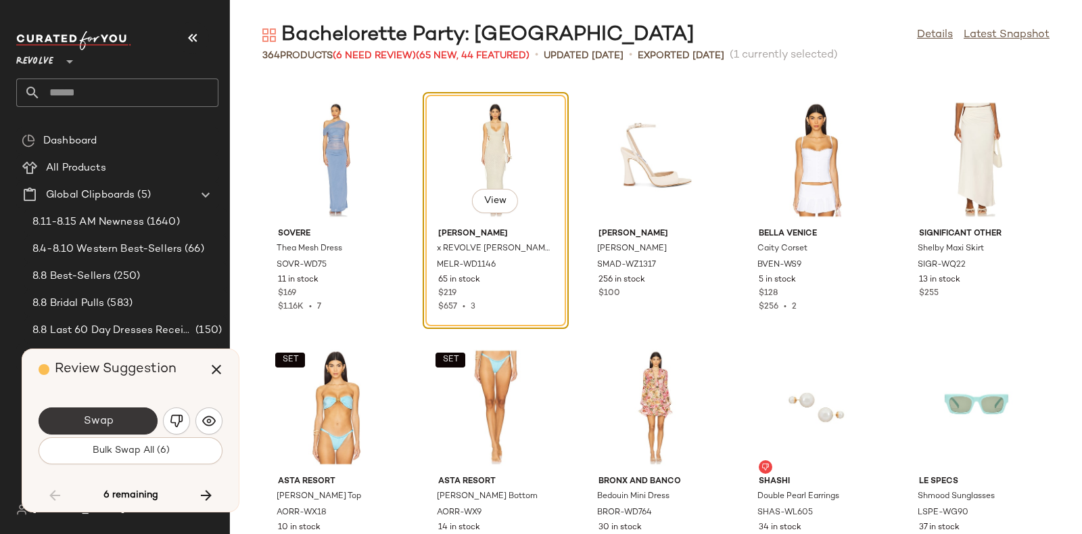
click at [108, 415] on span "Swap" at bounding box center [98, 421] width 30 height 13
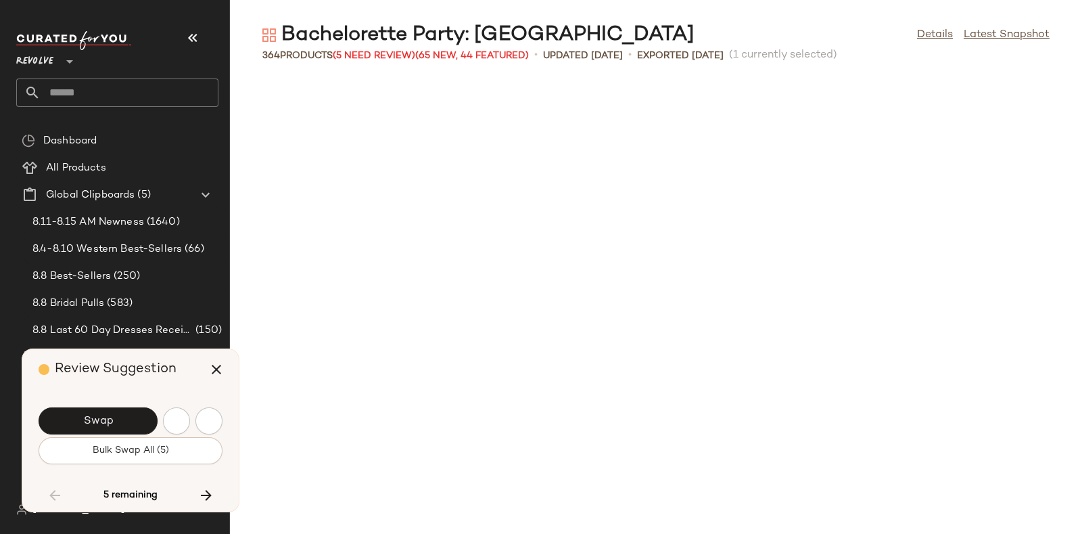
scroll to position [10147, 0]
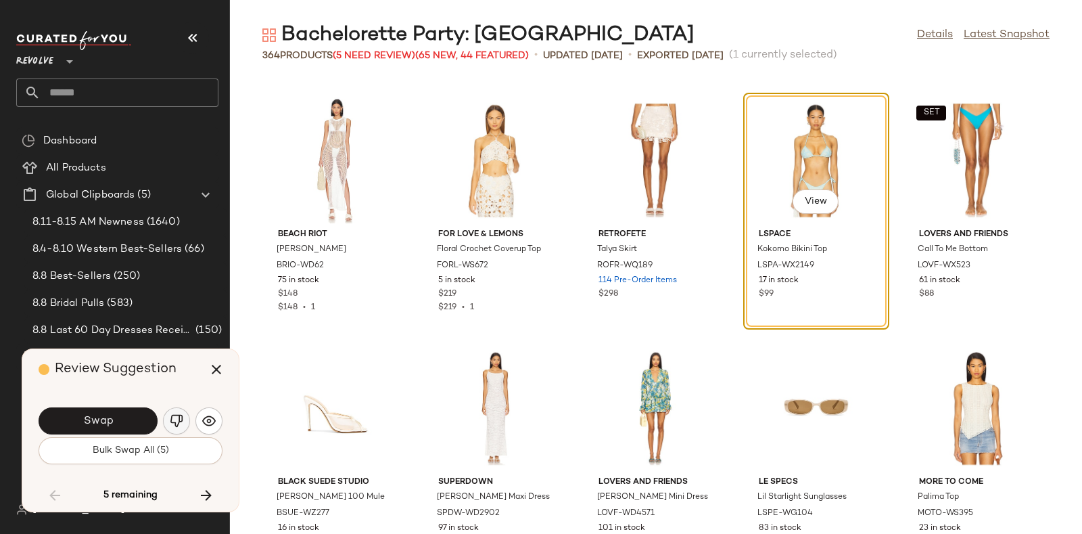
click at [174, 419] on img "button" at bounding box center [177, 421] width 14 height 14
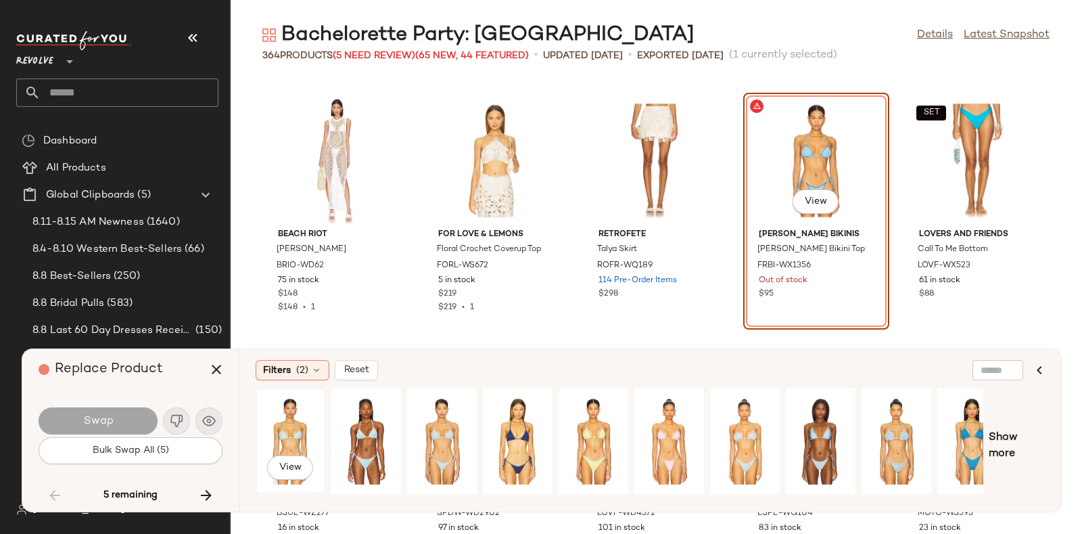
click at [275, 423] on div "View" at bounding box center [290, 441] width 60 height 96
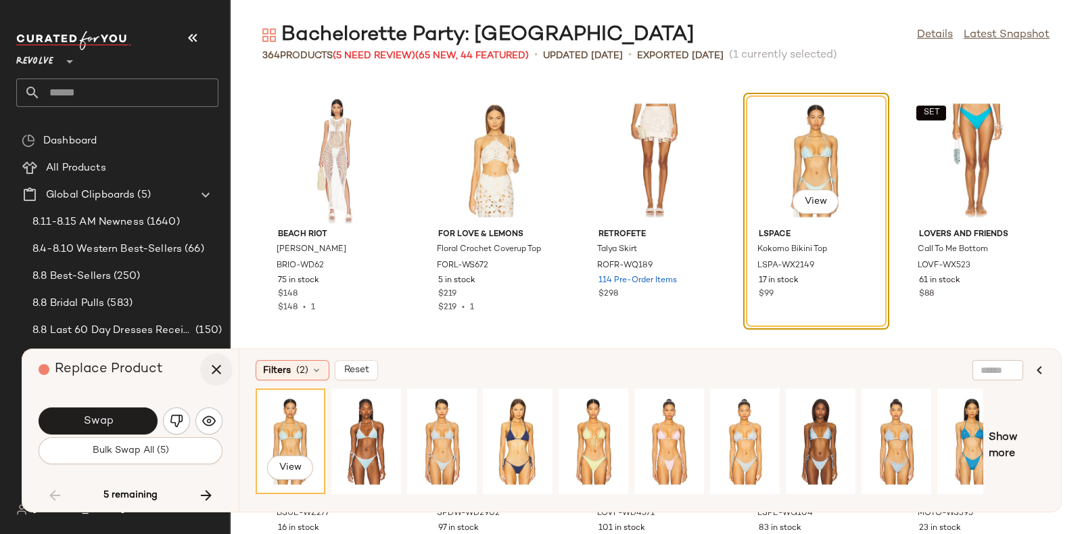
click at [219, 362] on icon "button" at bounding box center [216, 369] width 16 height 16
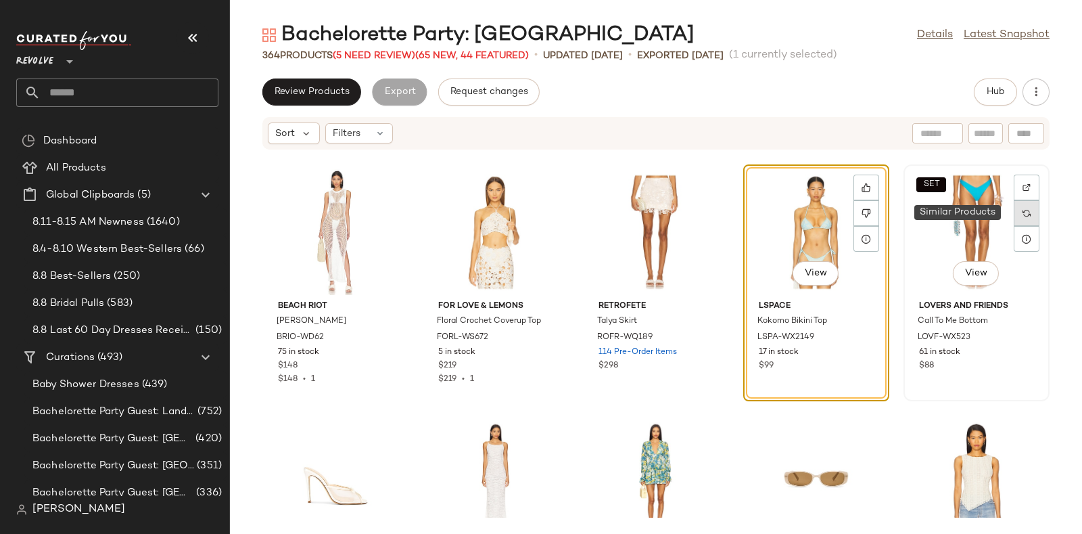
click at [1025, 215] on div at bounding box center [1027, 213] width 26 height 26
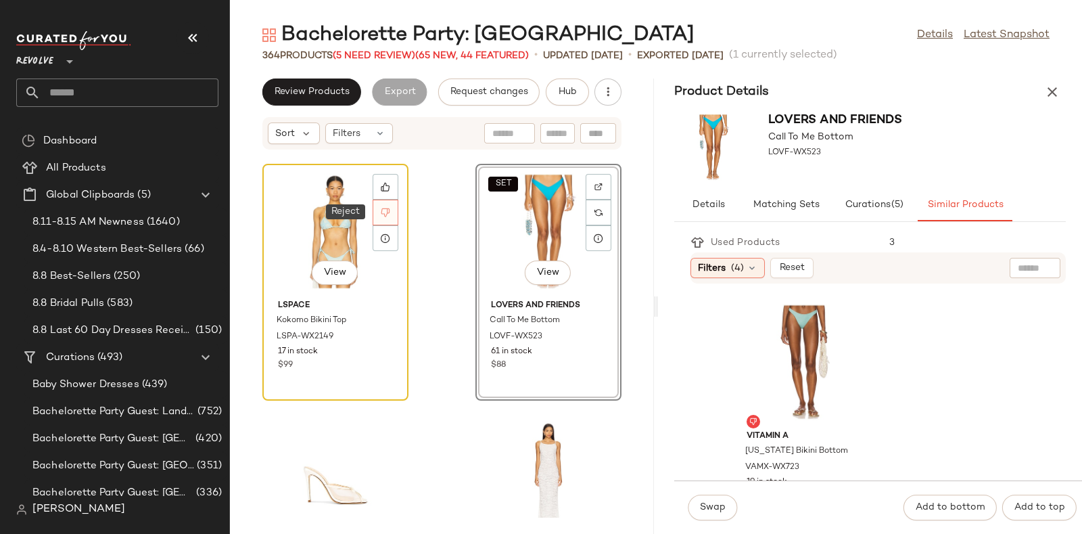
click at [387, 214] on icon at bounding box center [385, 212] width 9 height 9
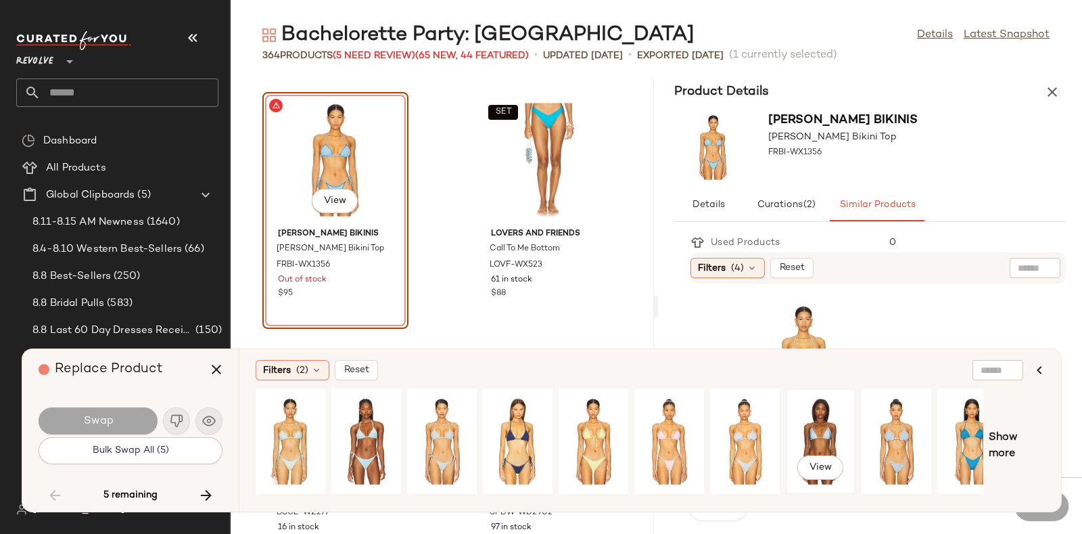
scroll to position [0, 22]
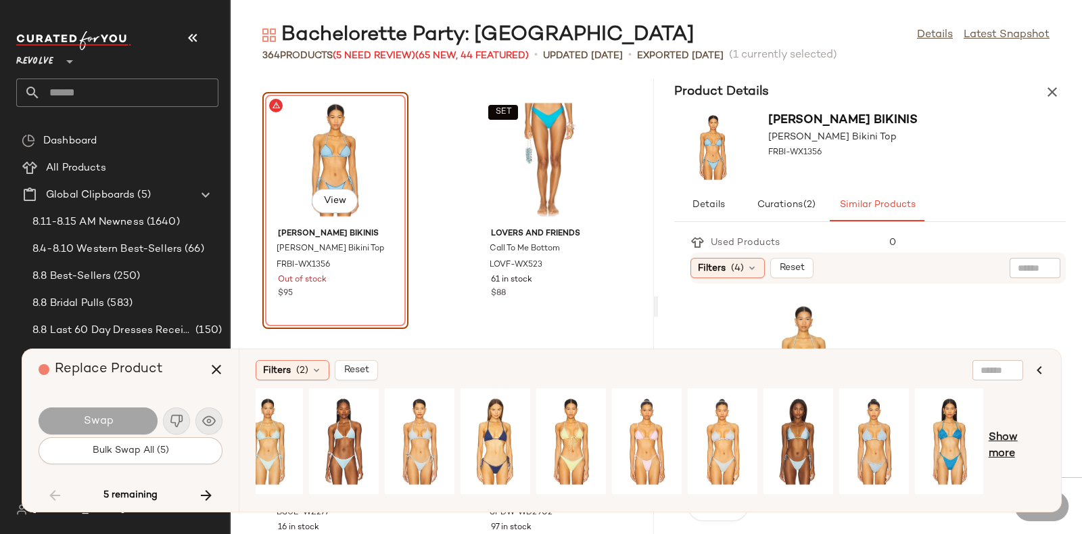
click at [1003, 438] on span "Show more" at bounding box center [1017, 445] width 56 height 32
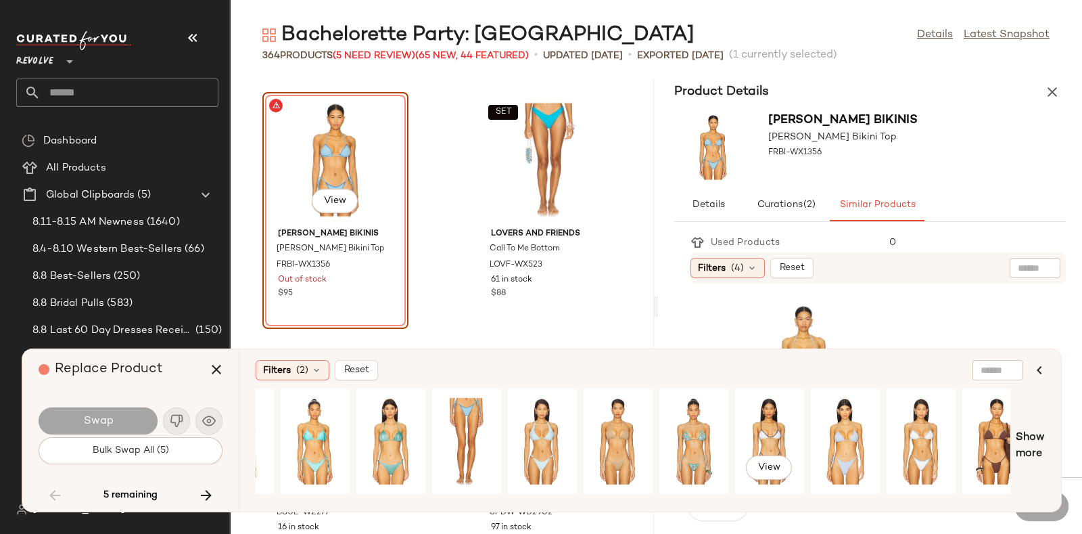
scroll to position [0, 734]
click at [465, 418] on div "View" at bounding box center [466, 441] width 60 height 96
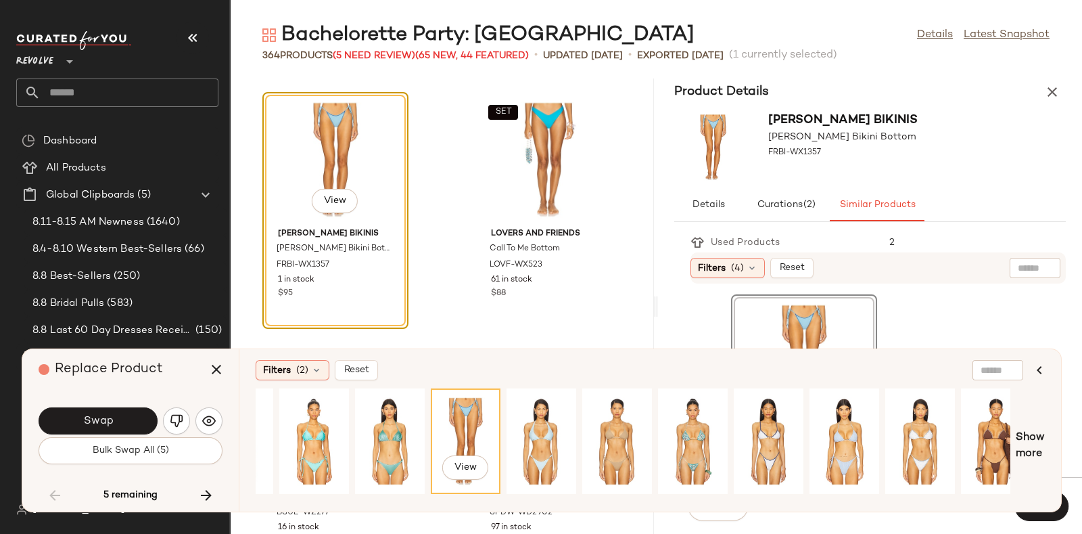
scroll to position [0, 753]
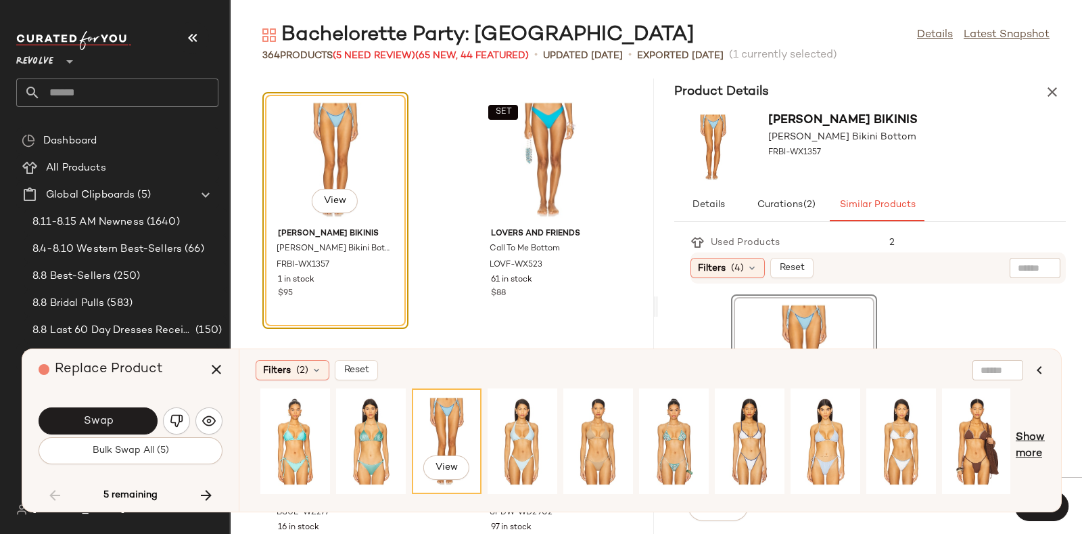
click at [1032, 431] on span "Show more" at bounding box center [1030, 445] width 29 height 32
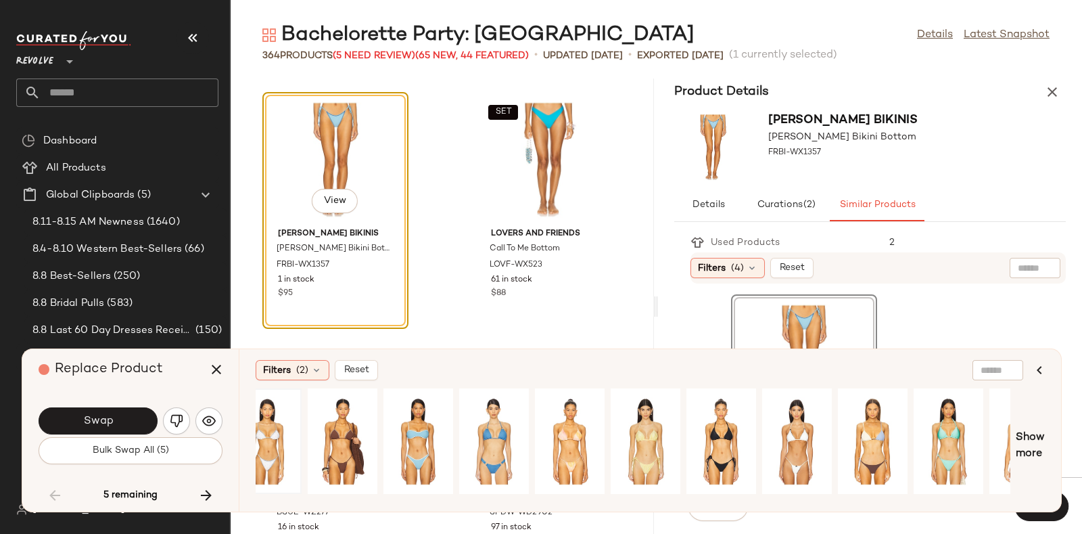
scroll to position [0, 1509]
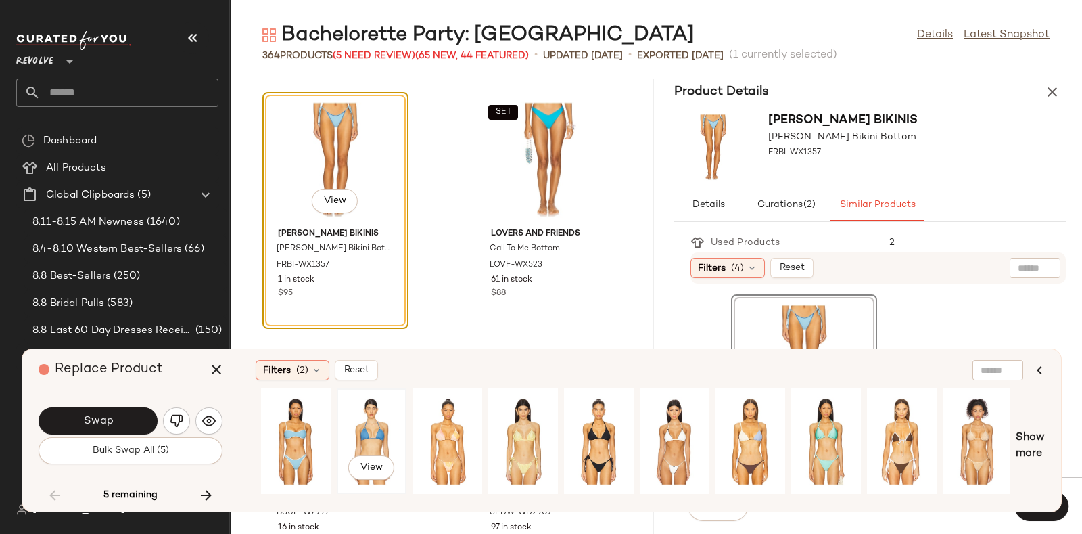
click at [348, 421] on div "View" at bounding box center [372, 441] width 60 height 96
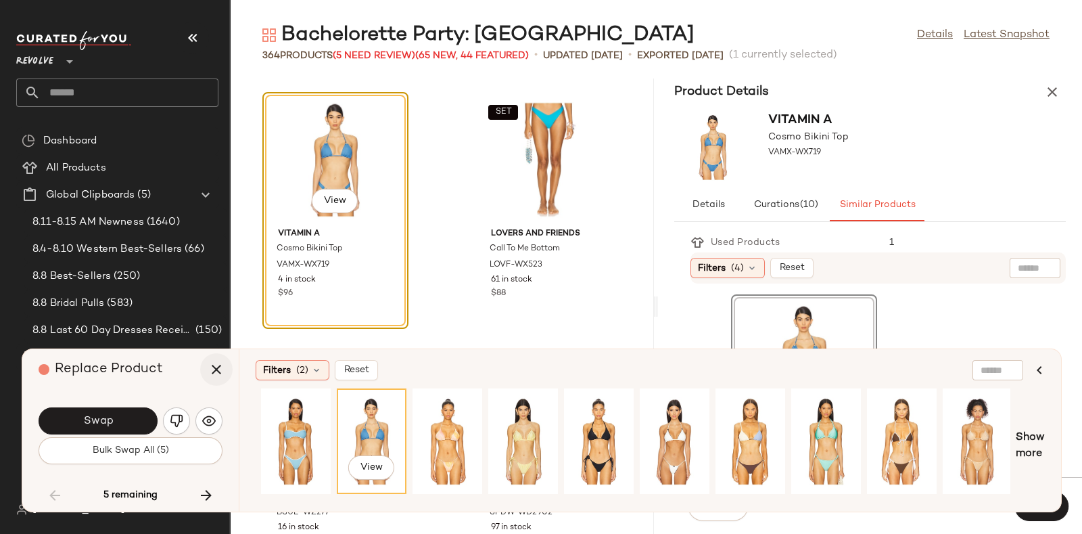
click at [216, 367] on icon "button" at bounding box center [216, 369] width 16 height 16
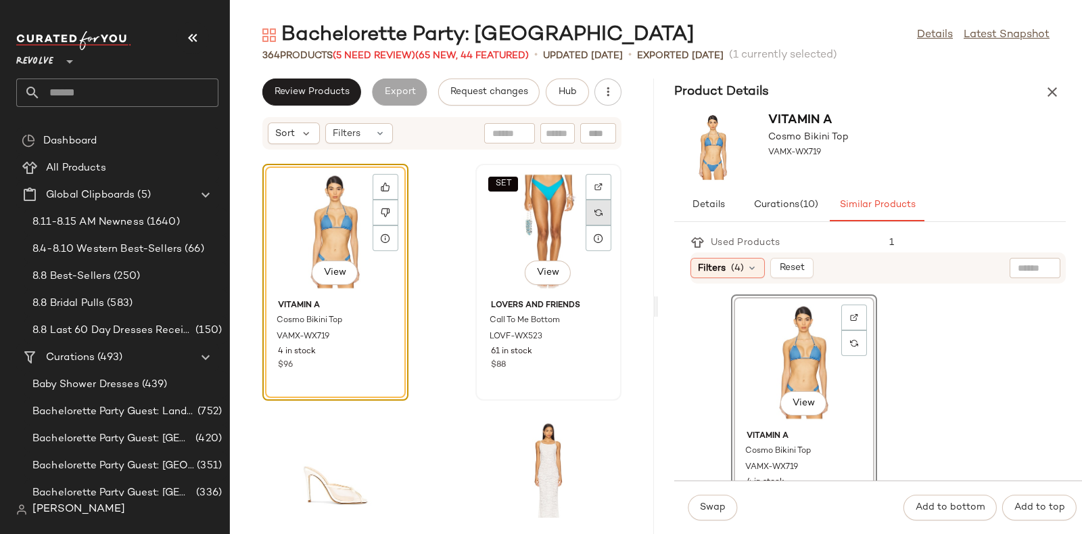
click at [596, 208] on div at bounding box center [599, 212] width 26 height 26
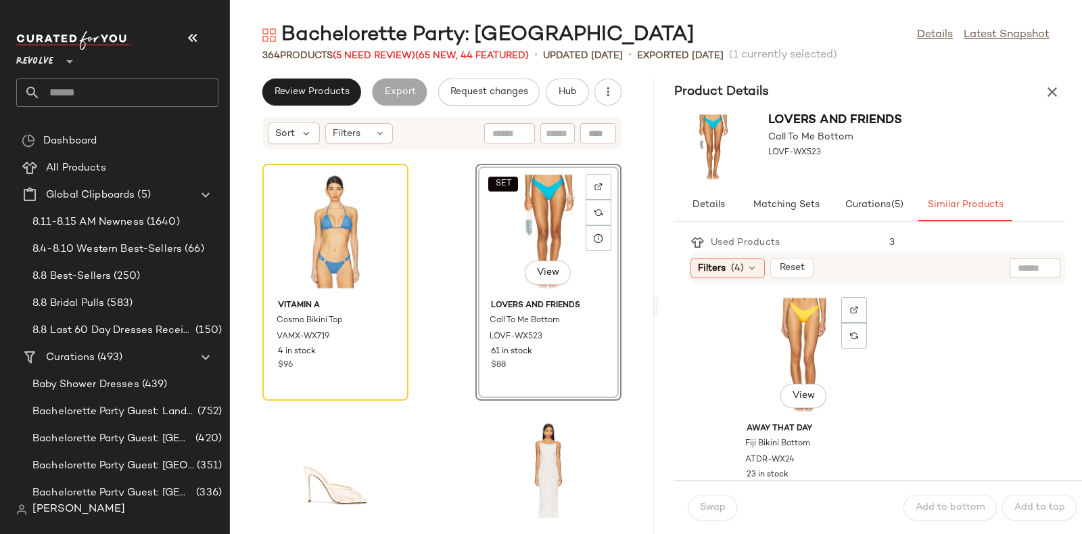
scroll to position [5207, 0]
click at [808, 329] on div "View" at bounding box center [804, 353] width 137 height 126
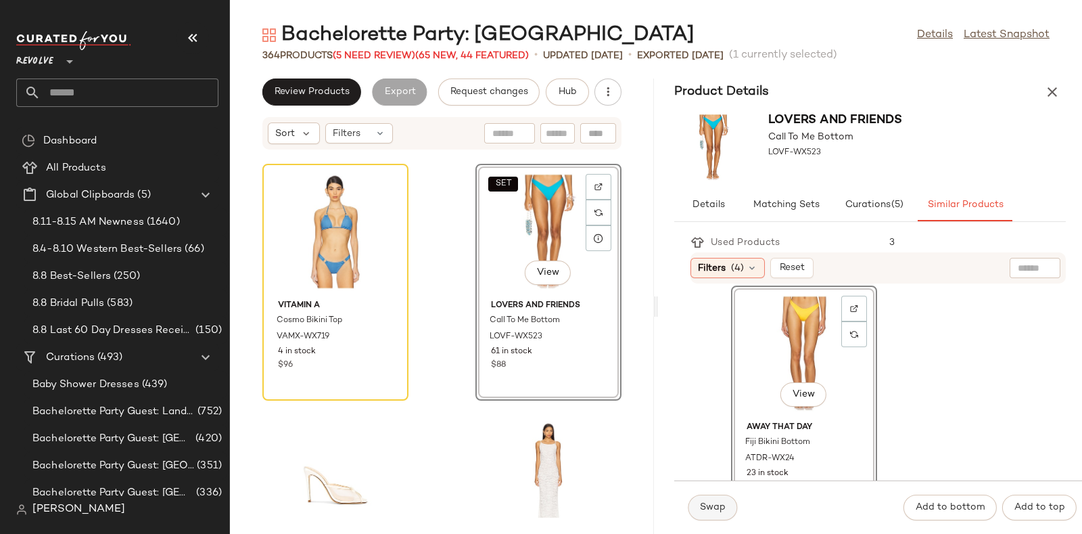
click at [711, 504] on span "Swap" at bounding box center [712, 507] width 26 height 11
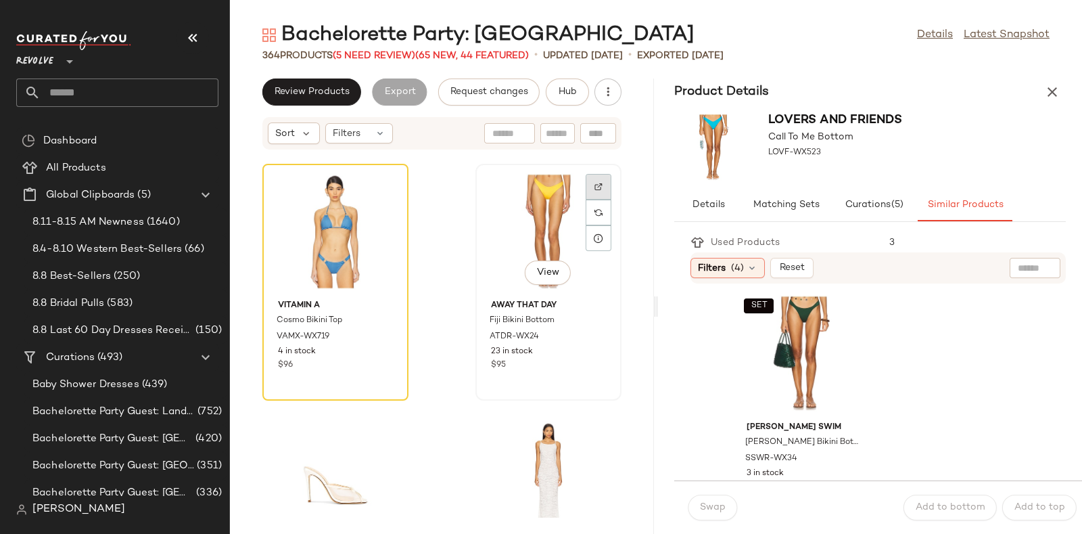
click at [594, 183] on img at bounding box center [598, 187] width 8 height 8
click at [575, 85] on button "Hub" at bounding box center [567, 91] width 43 height 27
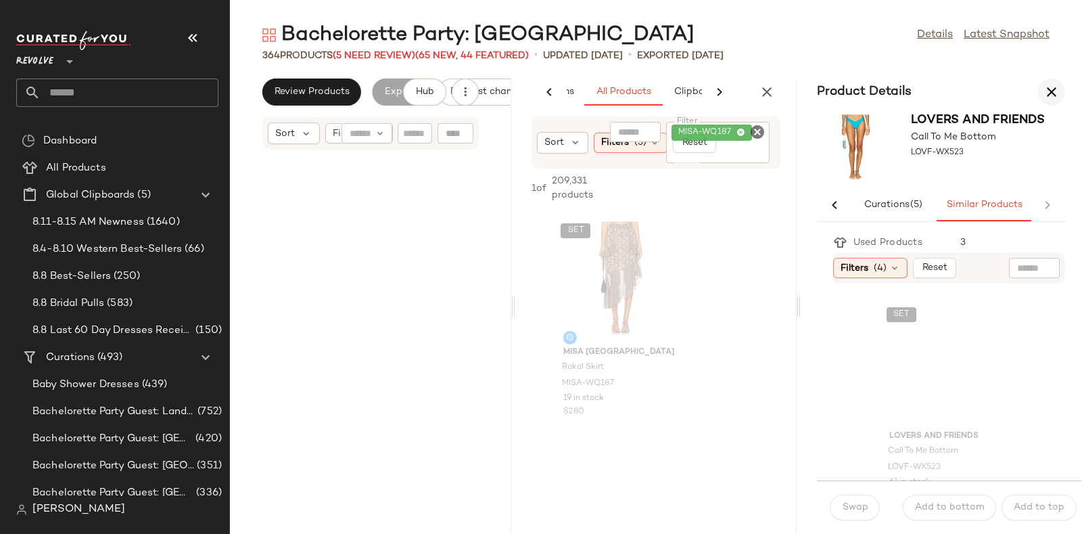
scroll to position [0, 159]
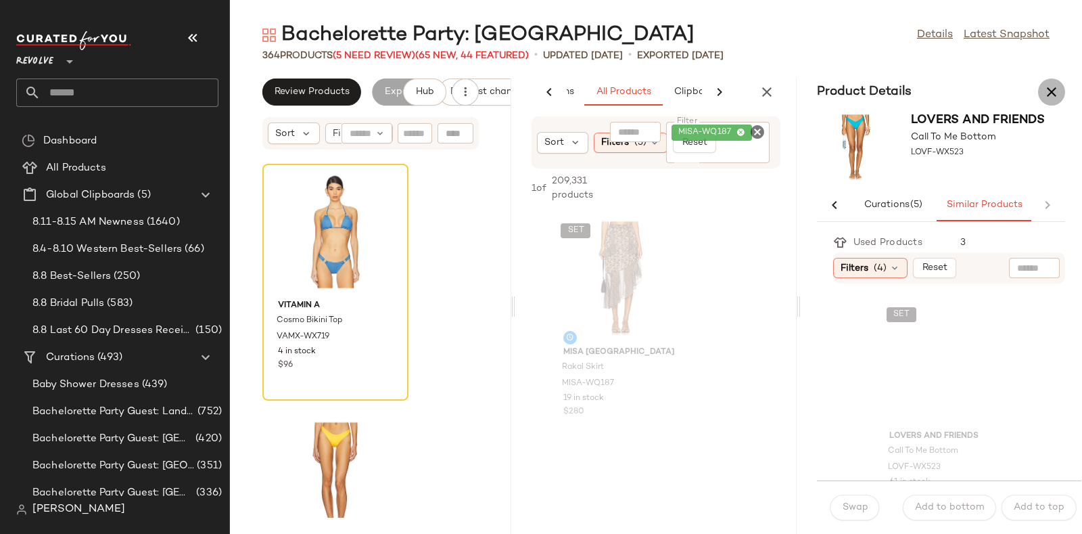
click at [1048, 83] on button "button" at bounding box center [1051, 91] width 27 height 27
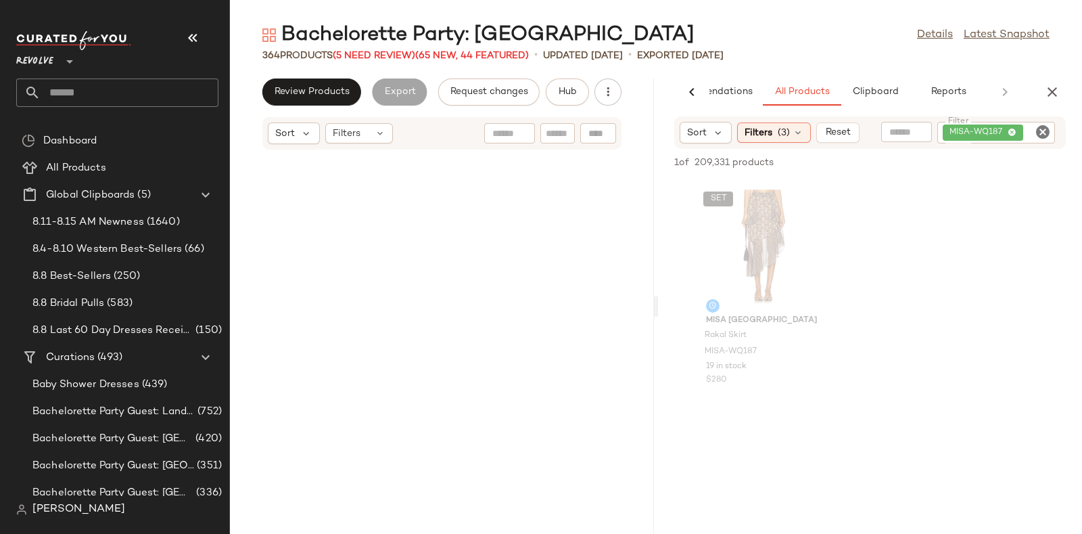
scroll to position [25741, 0]
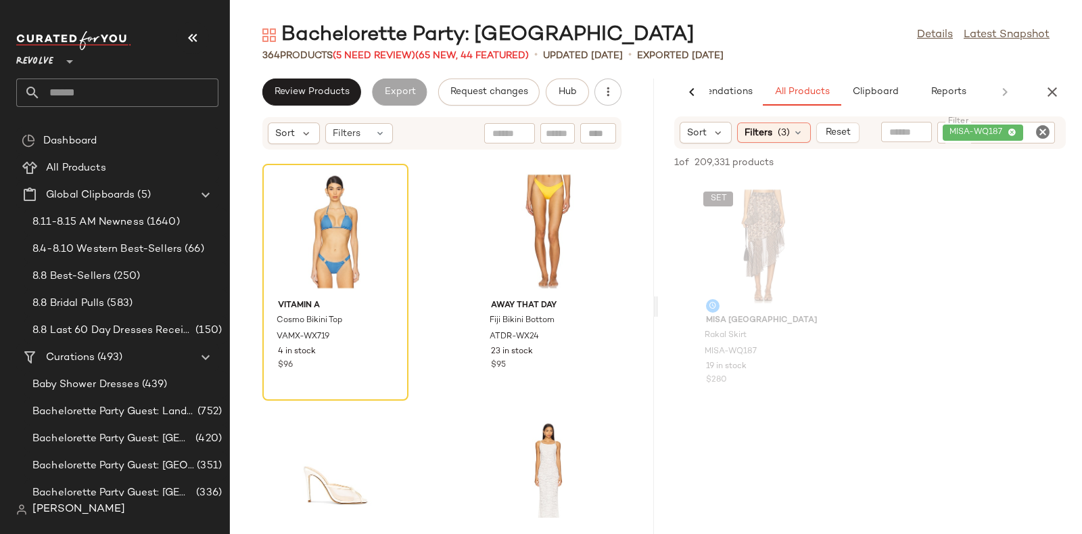
click at [1038, 129] on icon "Clear Filter" at bounding box center [1043, 132] width 16 height 16
paste input "*********"
type input "*********"
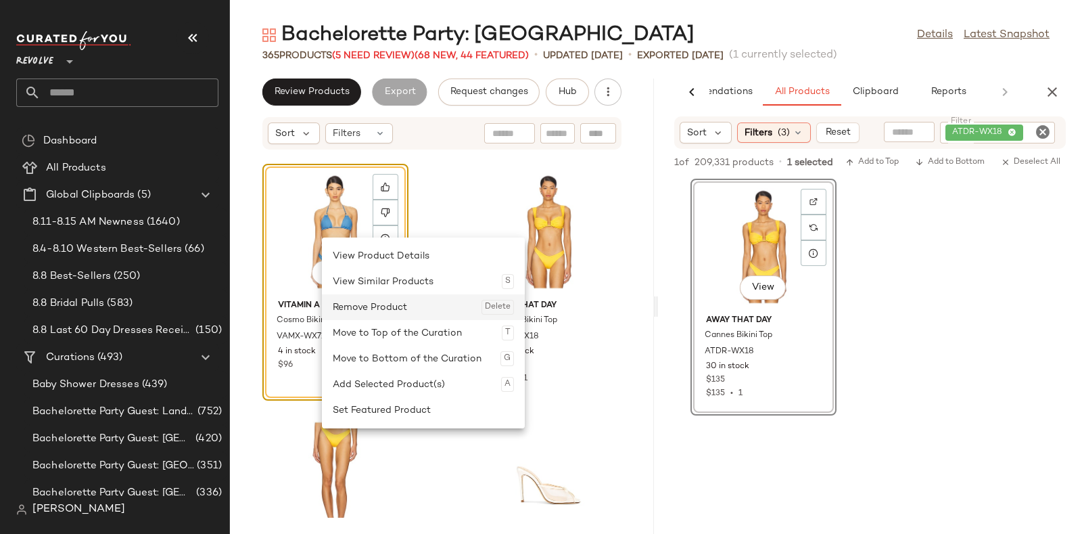
click at [358, 303] on div "Remove Product Delete" at bounding box center [423, 307] width 181 height 26
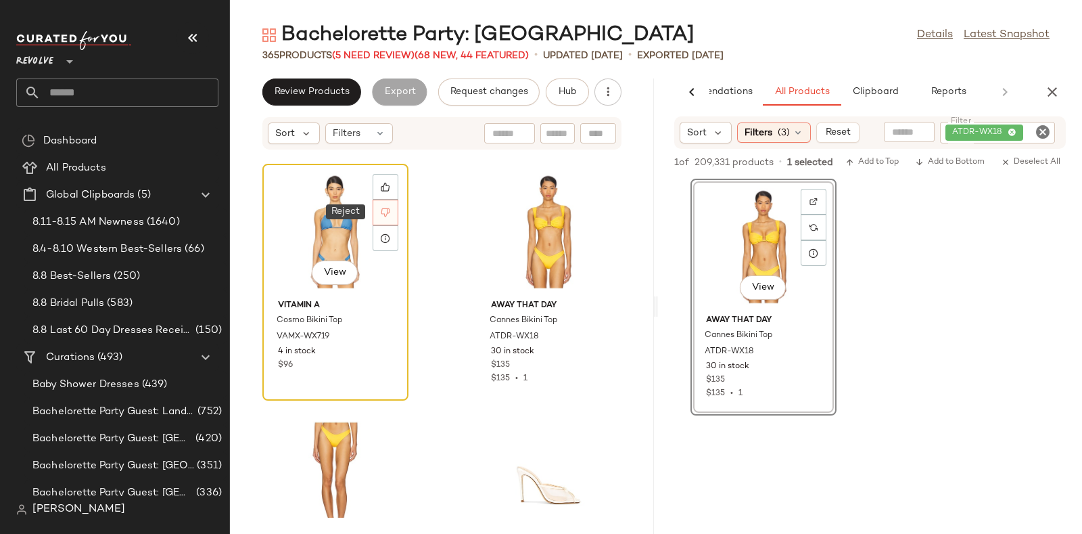
click at [385, 212] on icon at bounding box center [385, 212] width 9 height 9
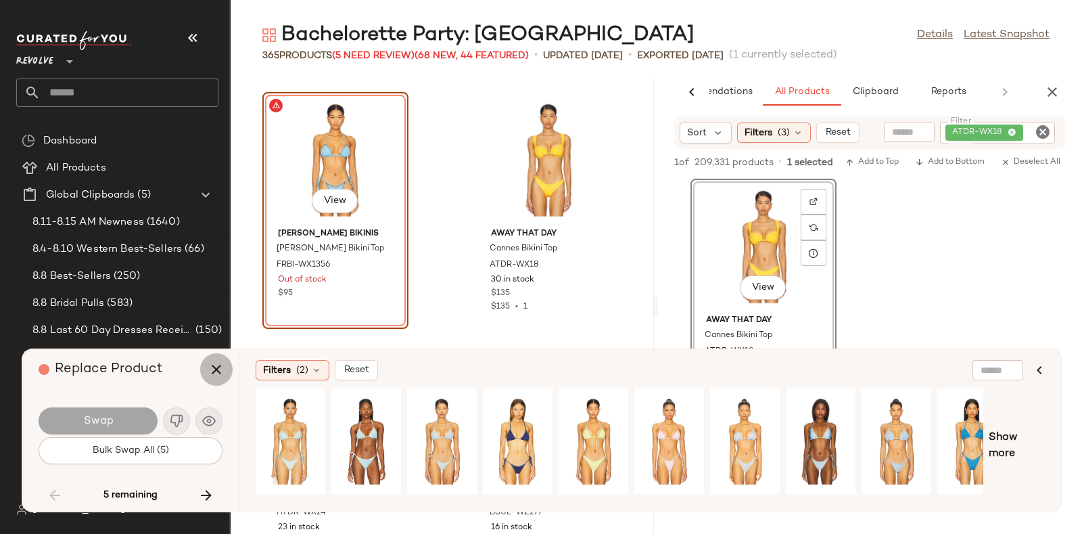
click at [214, 365] on icon "button" at bounding box center [216, 369] width 16 height 16
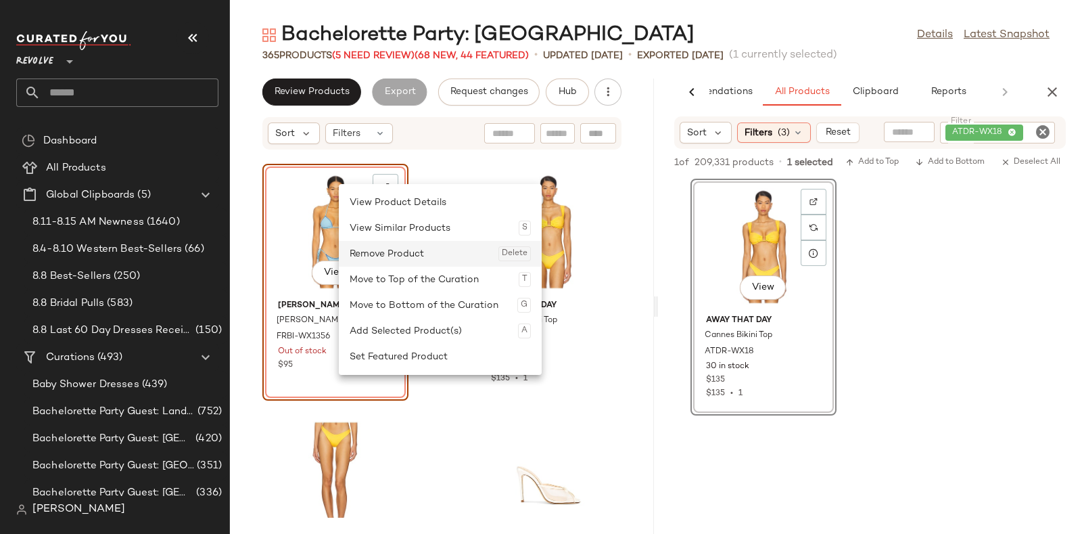
click at [362, 258] on div "Remove Product Delete" at bounding box center [440, 254] width 181 height 26
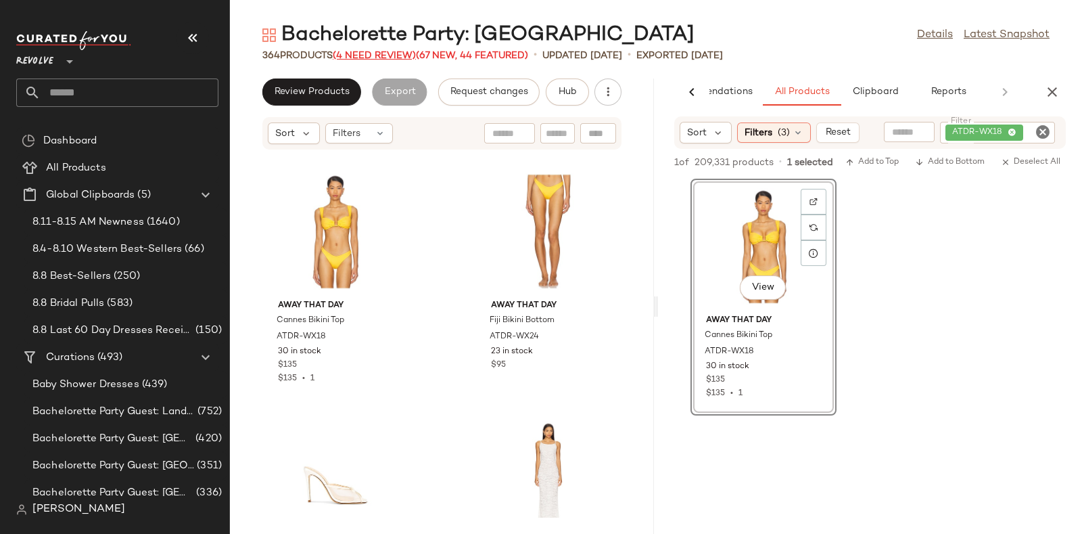
click at [390, 52] on span "(4 Need Review)" at bounding box center [374, 56] width 83 height 10
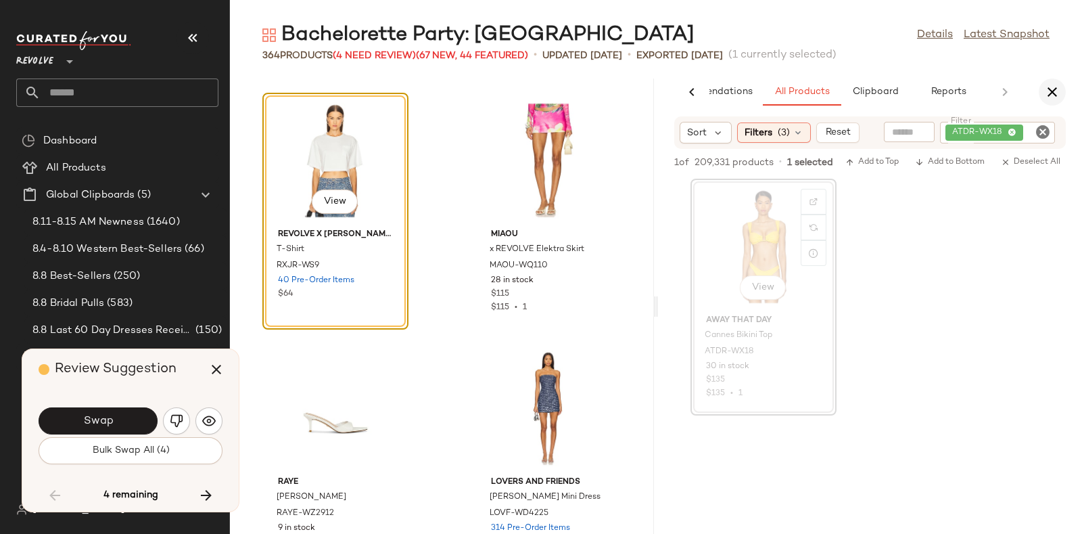
click at [1048, 89] on icon "button" at bounding box center [1052, 92] width 16 height 16
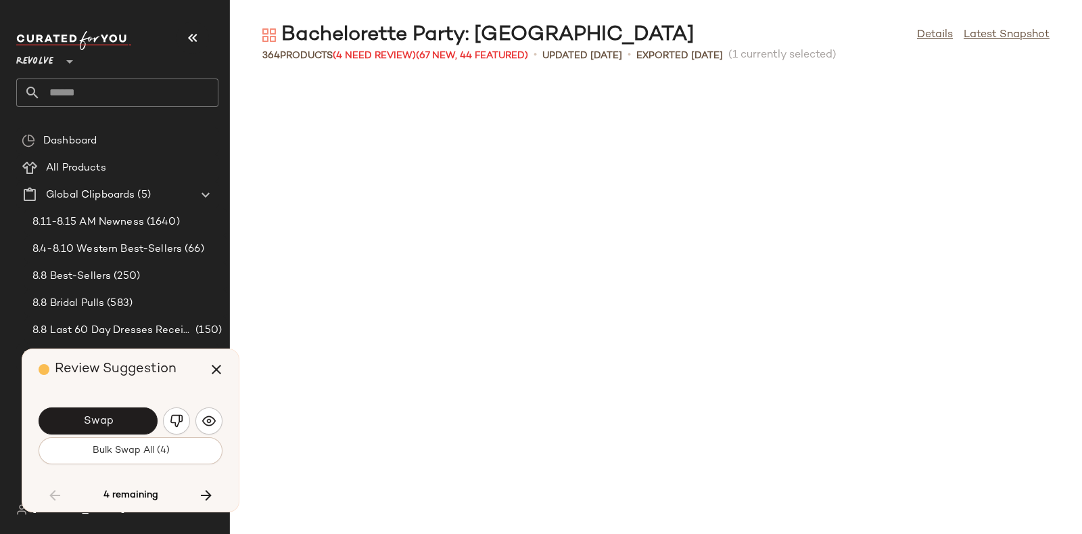
scroll to position [10890, 0]
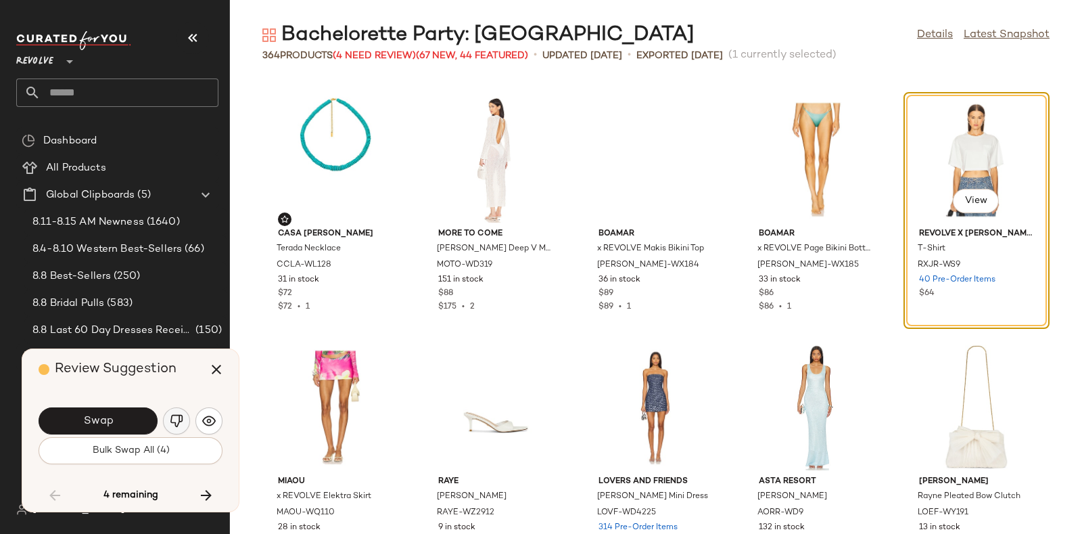
click at [177, 412] on button "button" at bounding box center [176, 420] width 27 height 27
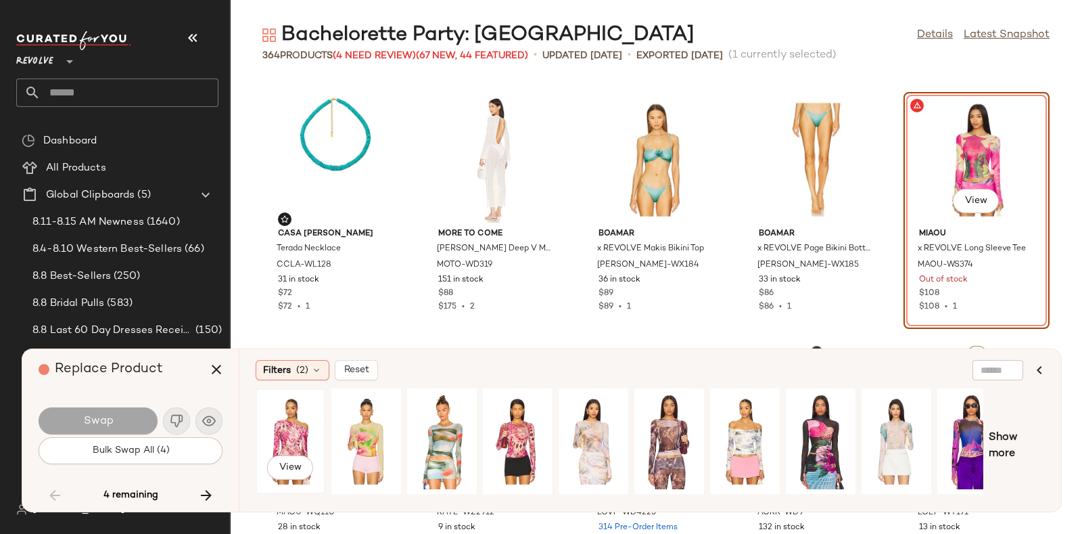
click at [296, 421] on div "View" at bounding box center [290, 441] width 60 height 96
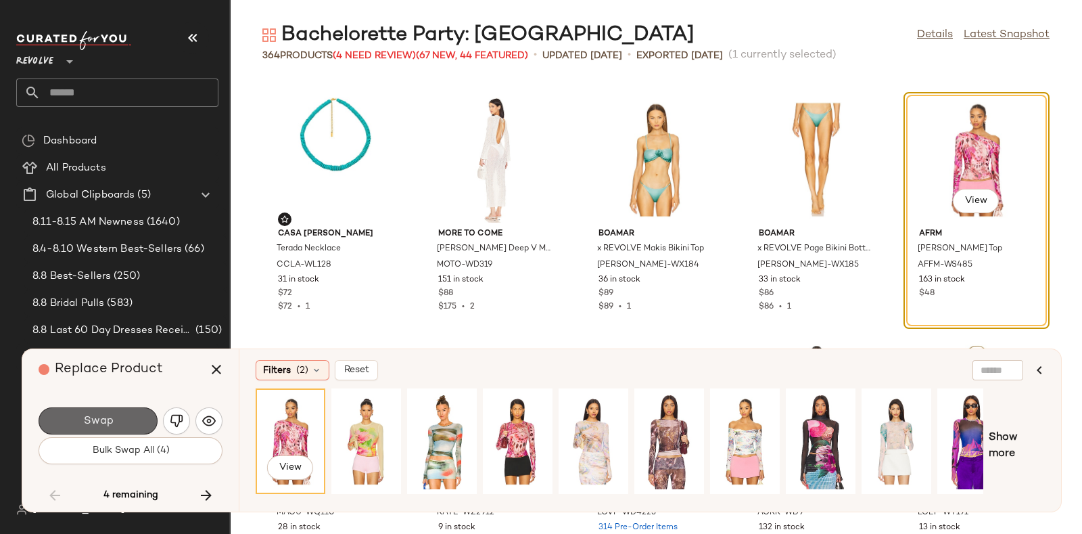
click at [116, 415] on button "Swap" at bounding box center [98, 420] width 119 height 27
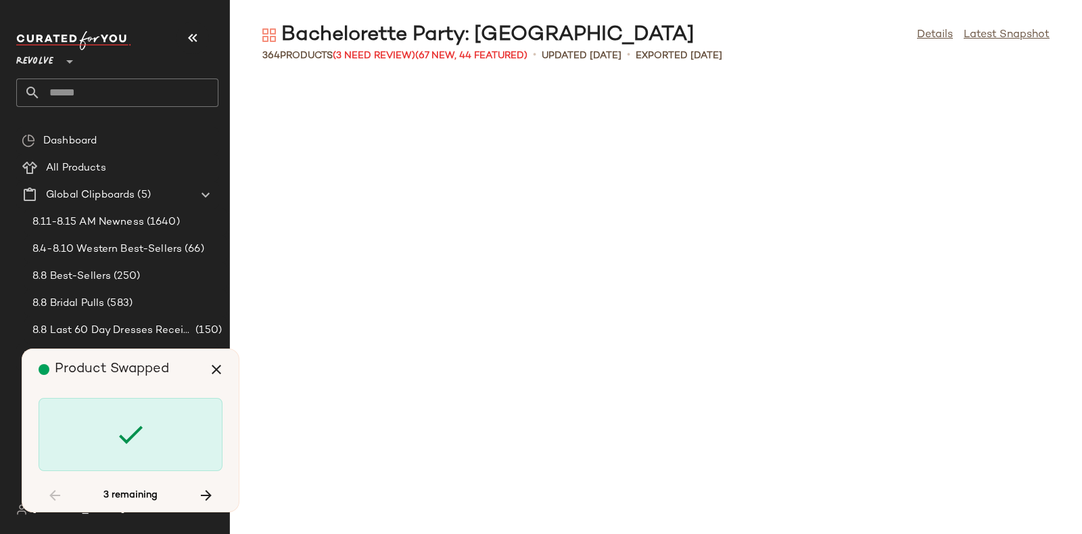
scroll to position [12622, 0]
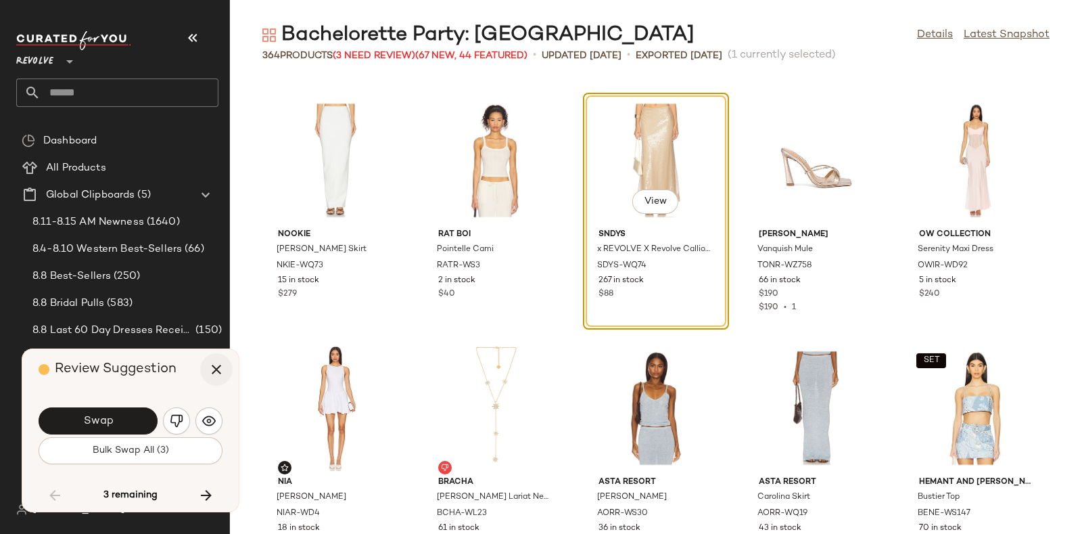
click at [209, 368] on icon "button" at bounding box center [216, 369] width 16 height 16
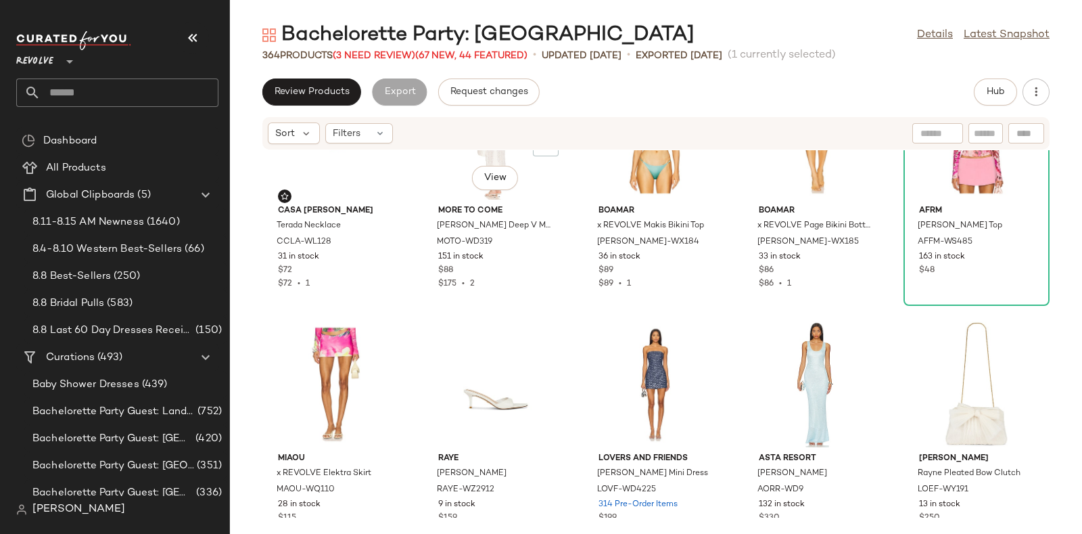
scroll to position [10985, 0]
click at [383, 361] on img at bounding box center [385, 365] width 8 height 8
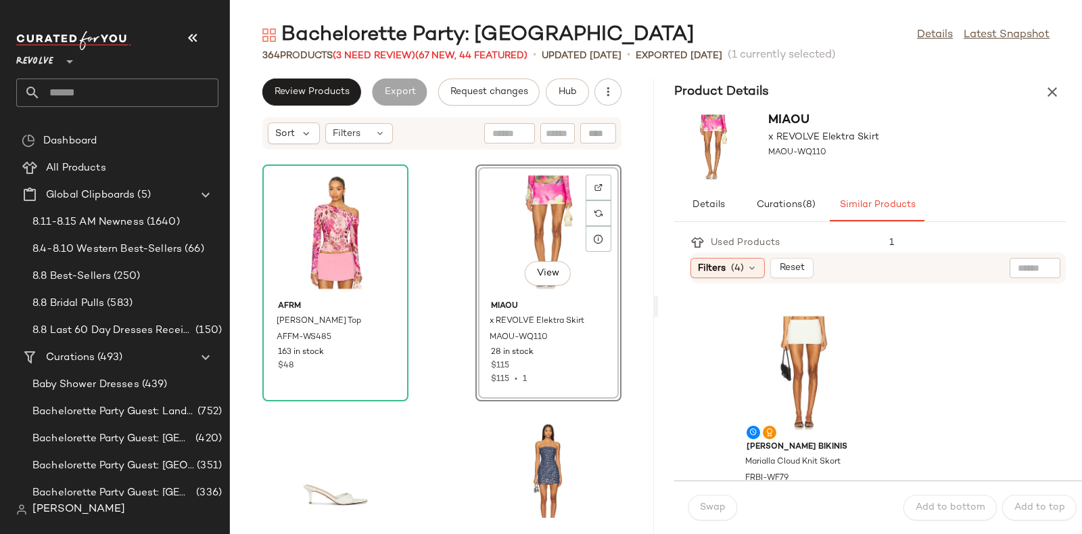
scroll to position [1229, 0]
click at [826, 350] on div "View" at bounding box center [804, 371] width 137 height 126
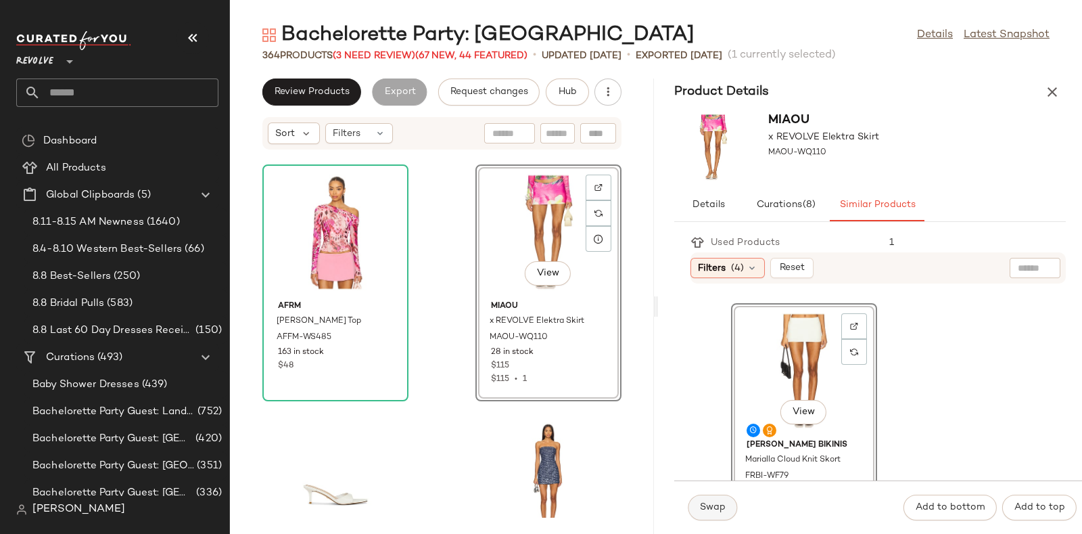
click at [718, 495] on button "Swap" at bounding box center [712, 507] width 49 height 26
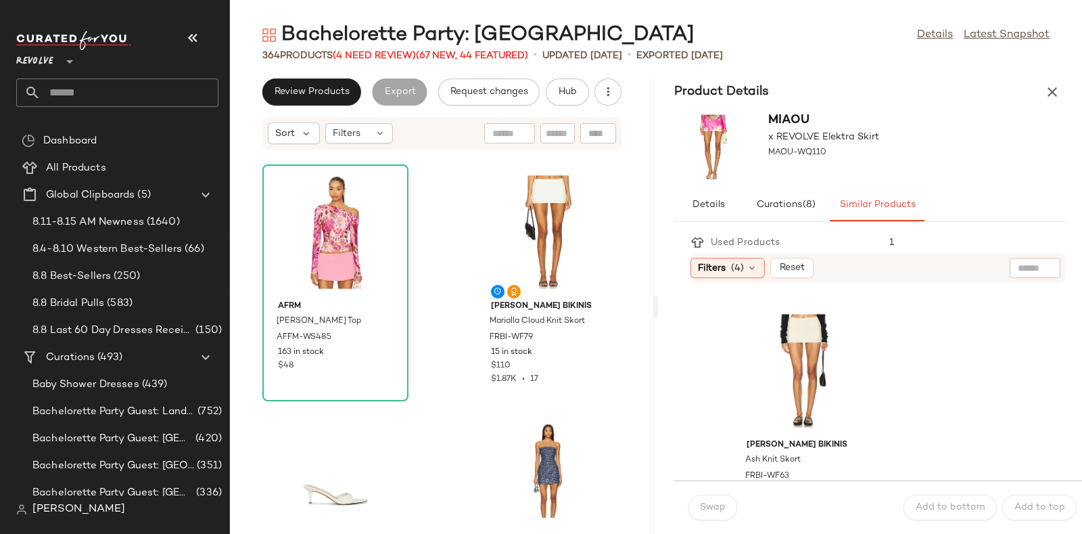
scroll to position [1476, 0]
click at [373, 62] on div "364 Products (4 Need Review) (67 New, 44 Featured)" at bounding box center [395, 56] width 266 height 14
click at [373, 51] on span "(4 Need Review)" at bounding box center [374, 56] width 83 height 10
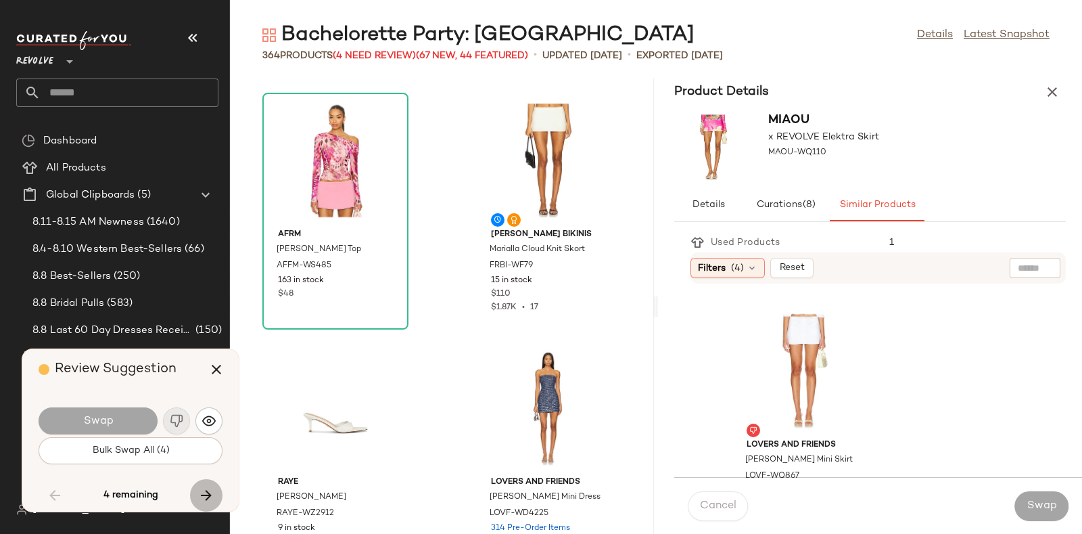
click at [206, 494] on icon "button" at bounding box center [206, 495] width 16 height 16
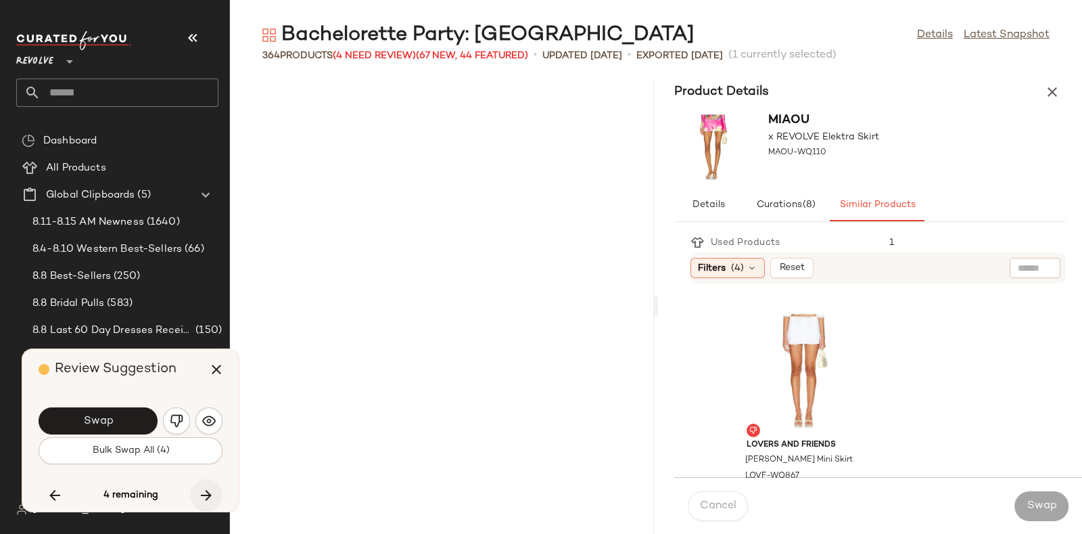
scroll to position [31681, 0]
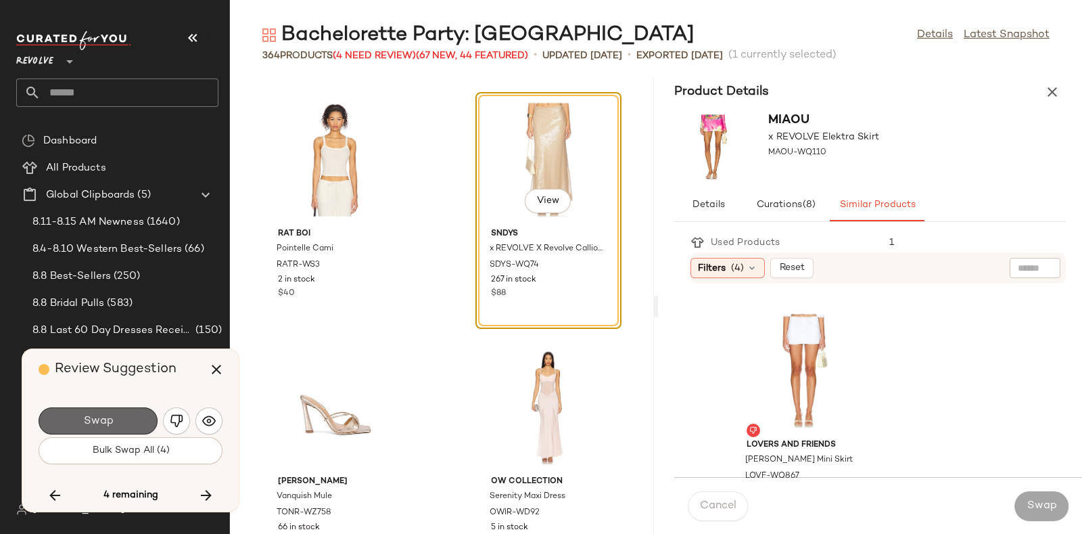
click at [128, 418] on button "Swap" at bounding box center [98, 420] width 119 height 27
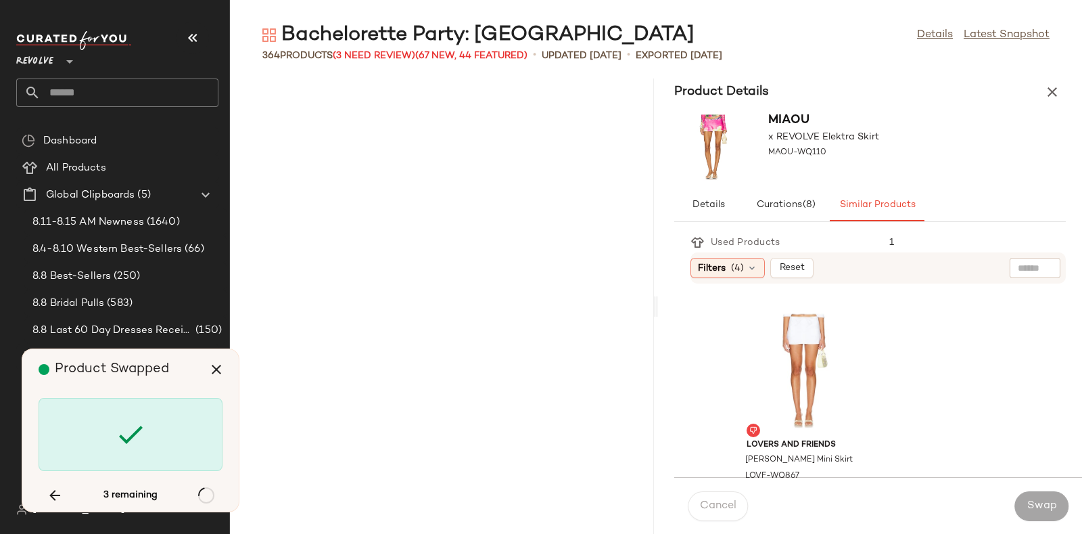
scroll to position [33908, 0]
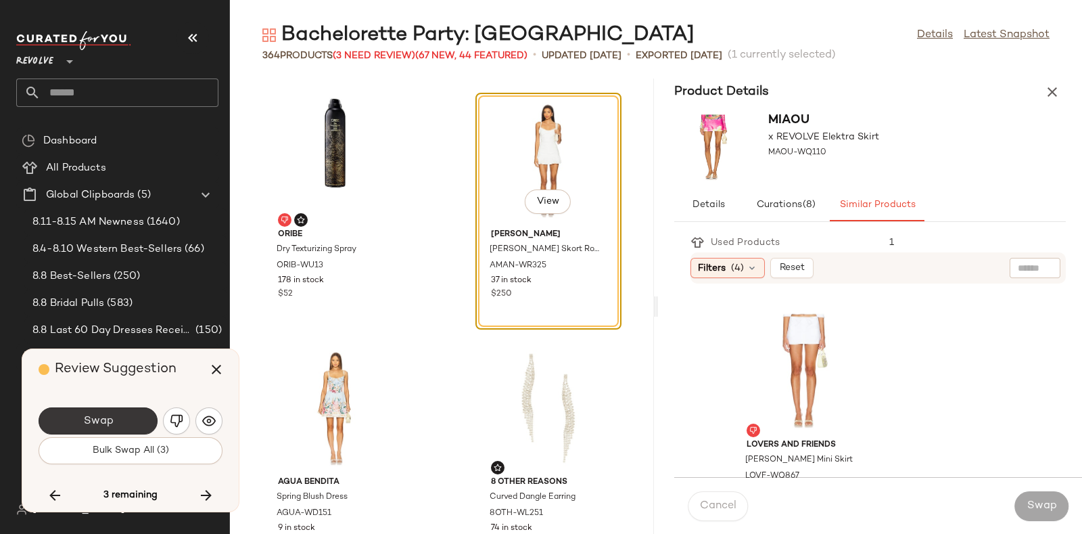
click at [133, 410] on button "Swap" at bounding box center [98, 420] width 119 height 27
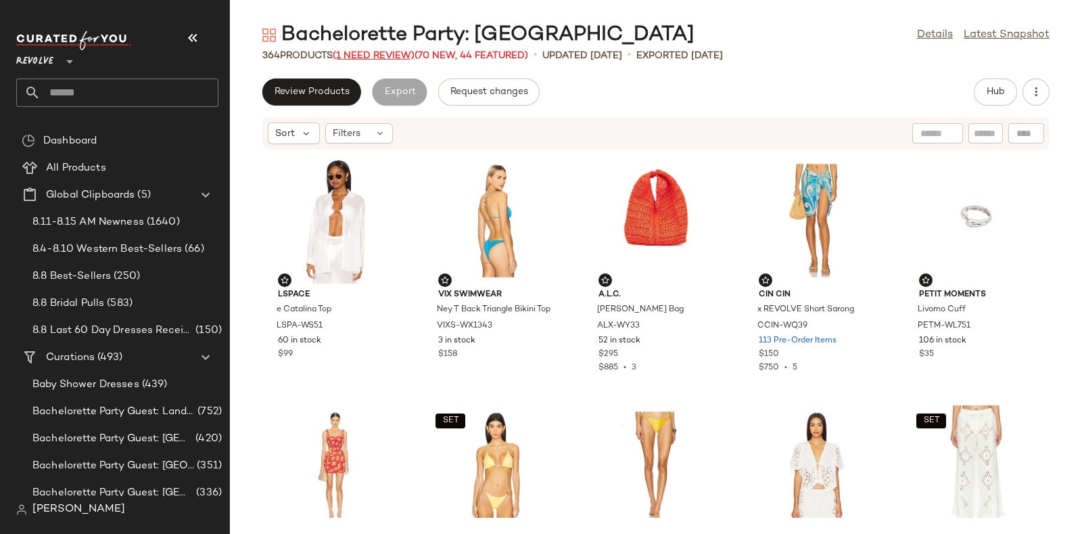
click at [376, 55] on span "(1 Need Review)" at bounding box center [374, 56] width 82 height 10
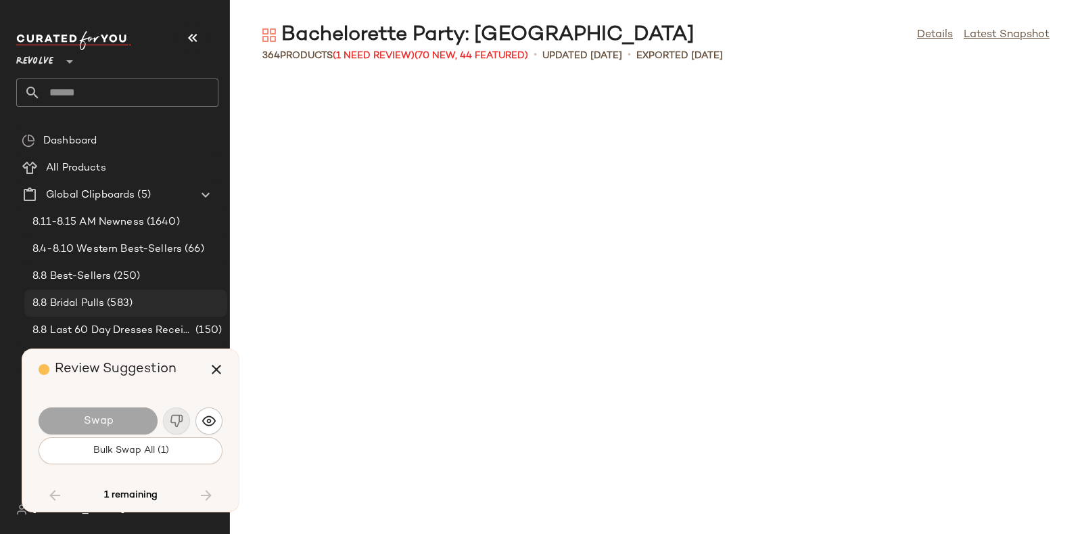
scroll to position [16335, 0]
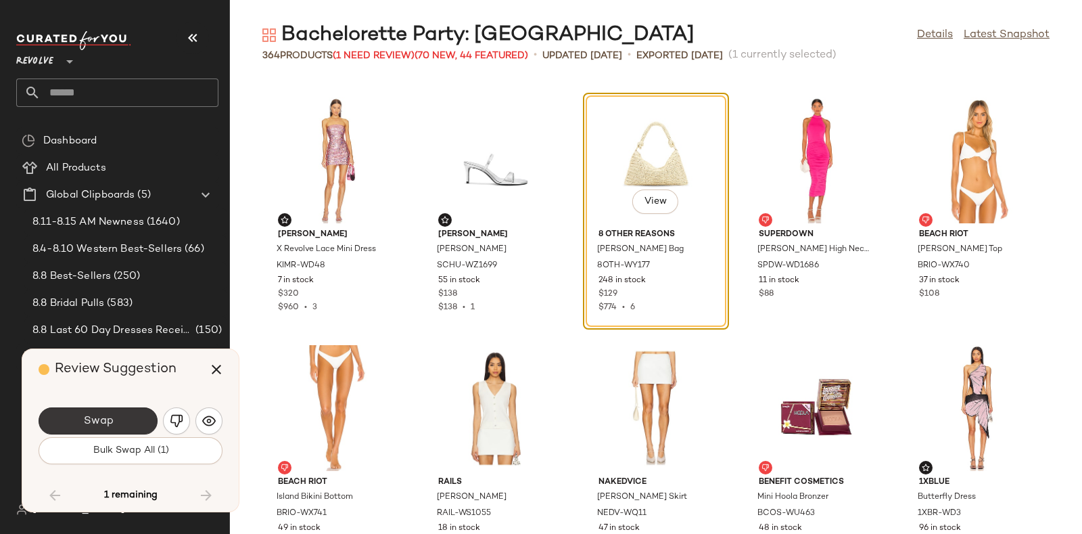
click at [120, 413] on button "Swap" at bounding box center [98, 420] width 119 height 27
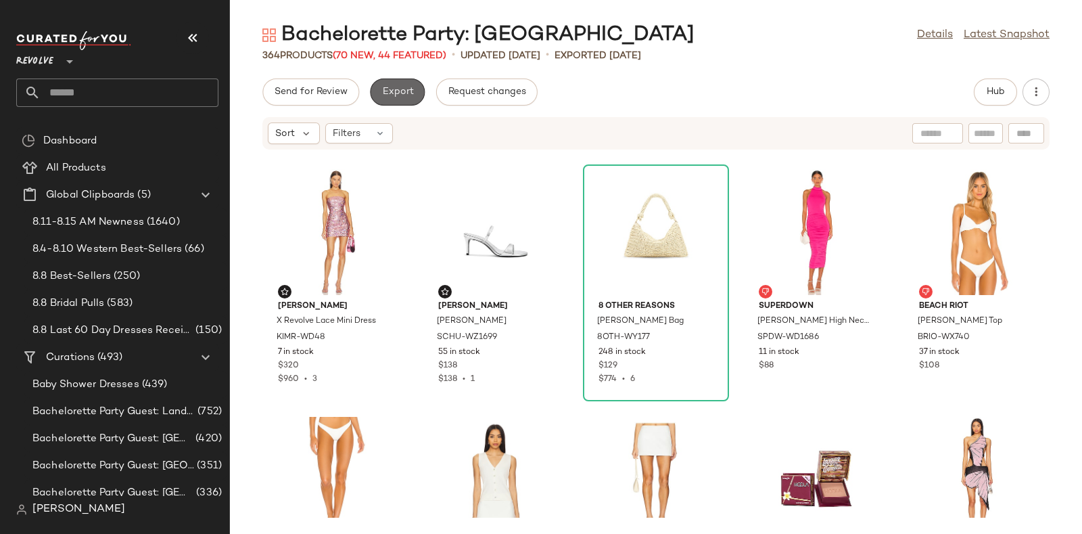
click at [392, 96] on span "Export" at bounding box center [397, 92] width 32 height 11
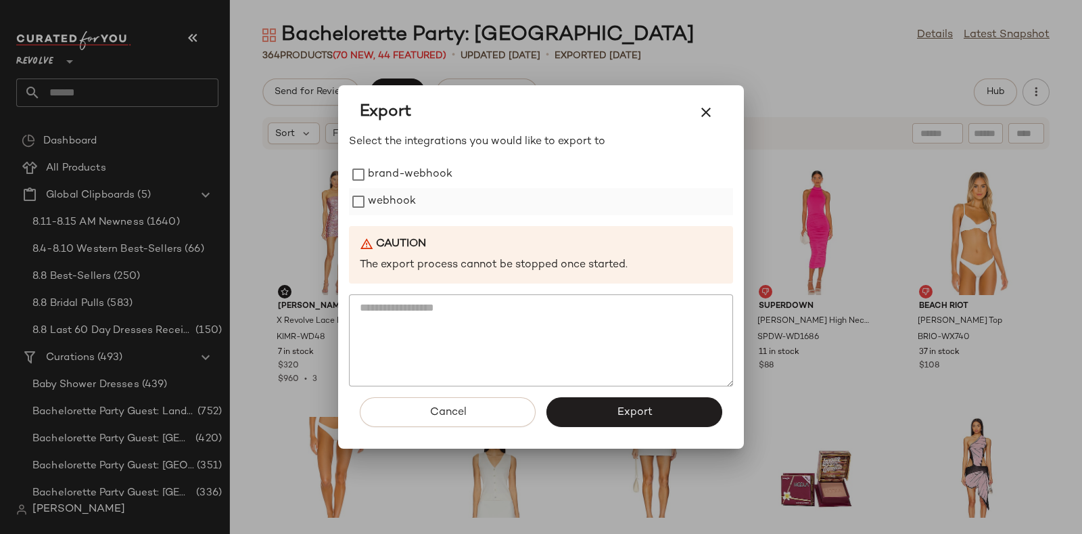
click at [392, 192] on label "webhook" at bounding box center [392, 201] width 48 height 27
click at [571, 404] on button "Export" at bounding box center [634, 412] width 176 height 30
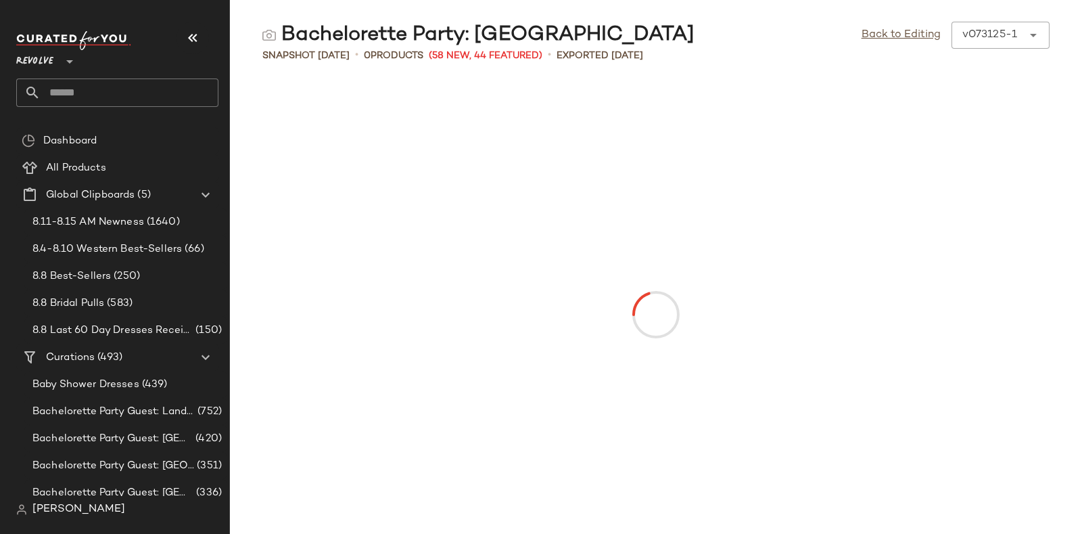
click at [162, 99] on input "text" at bounding box center [130, 92] width 178 height 28
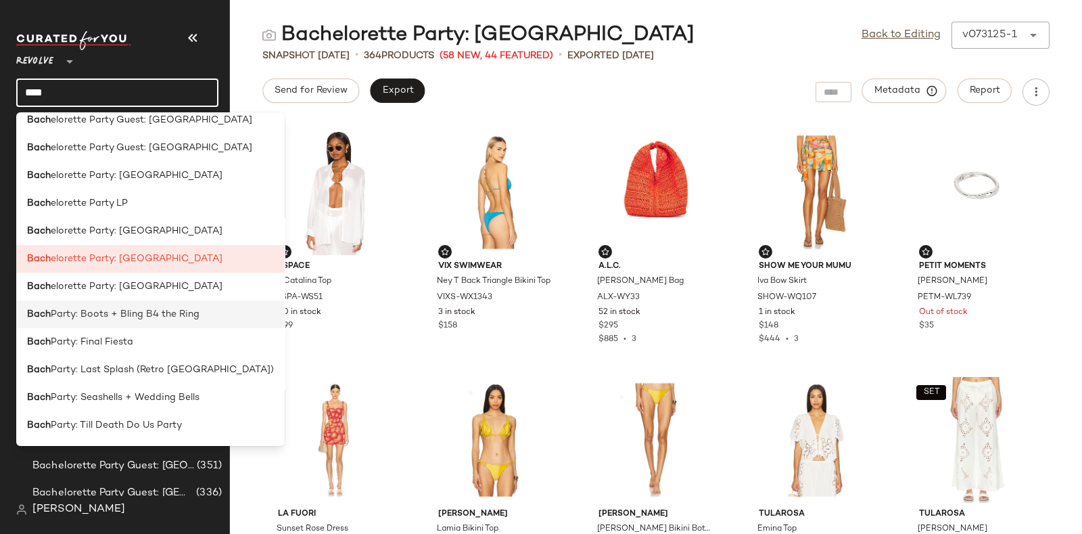
scroll to position [74, 0]
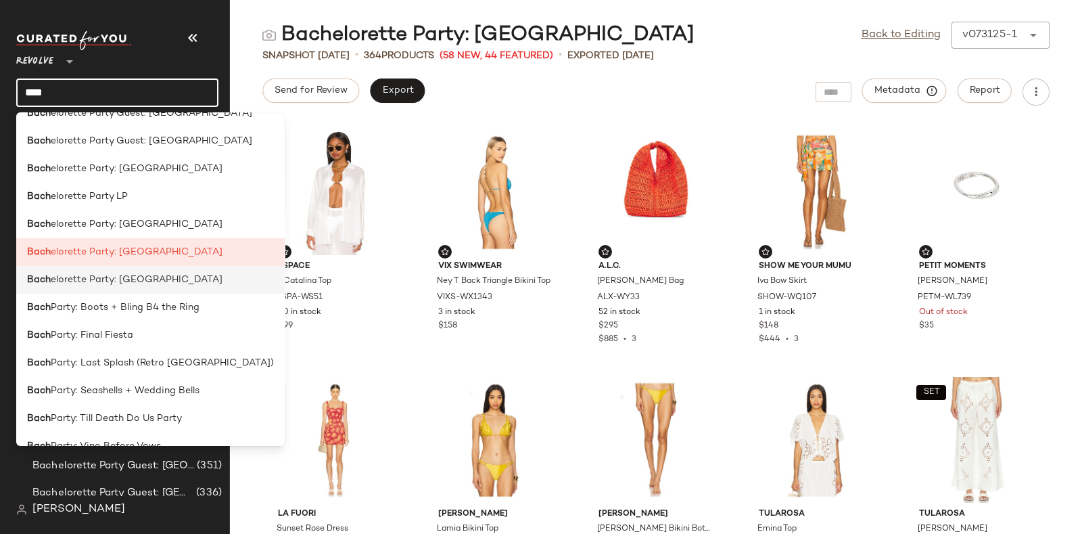
type input "****"
click at [145, 274] on span "elorette Party: [GEOGRAPHIC_DATA]" at bounding box center [137, 280] width 172 height 14
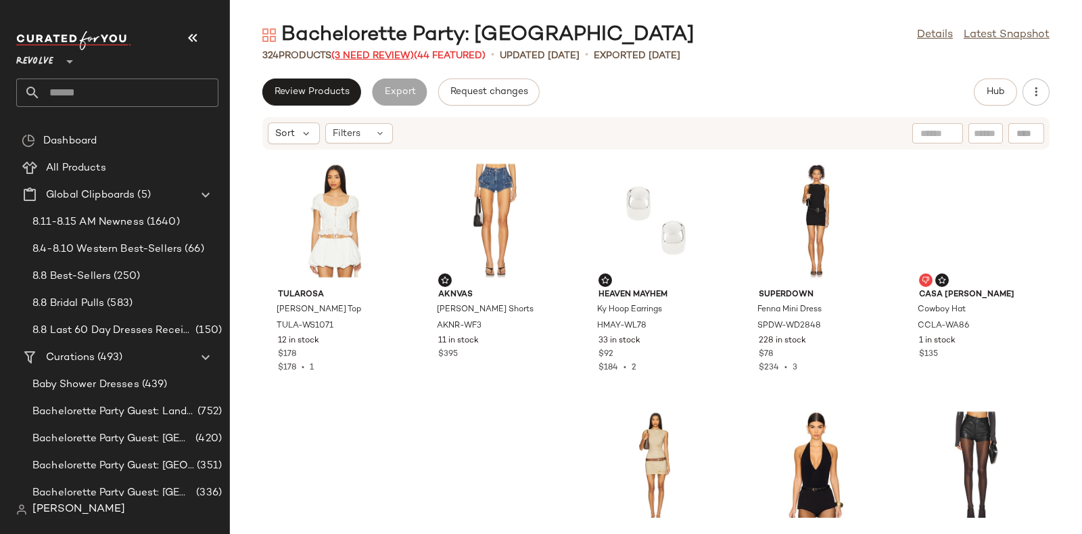
click at [369, 53] on span "(3 Need Review)" at bounding box center [372, 56] width 83 height 10
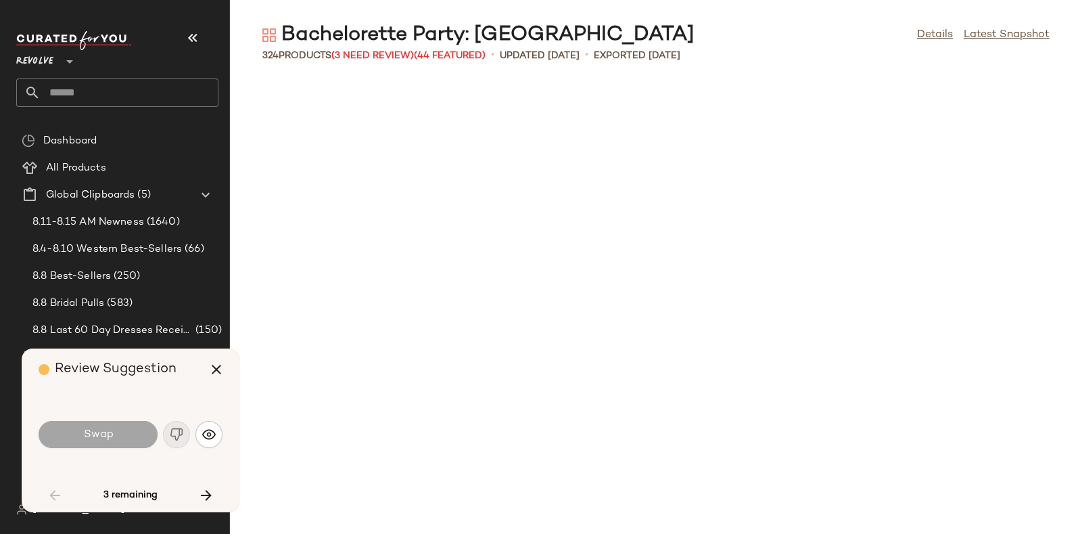
scroll to position [2722, 0]
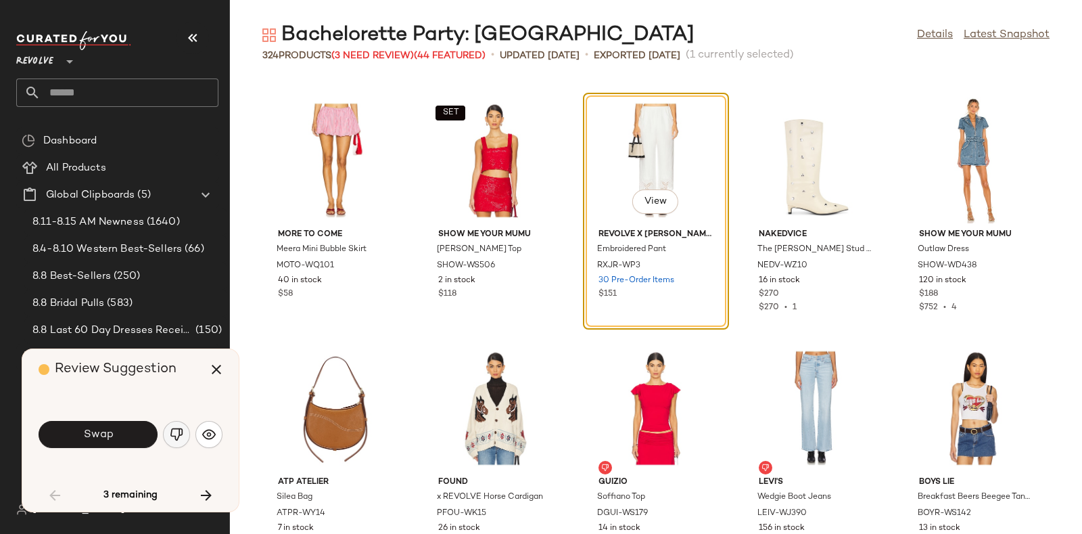
click at [179, 424] on button "button" at bounding box center [176, 434] width 27 height 27
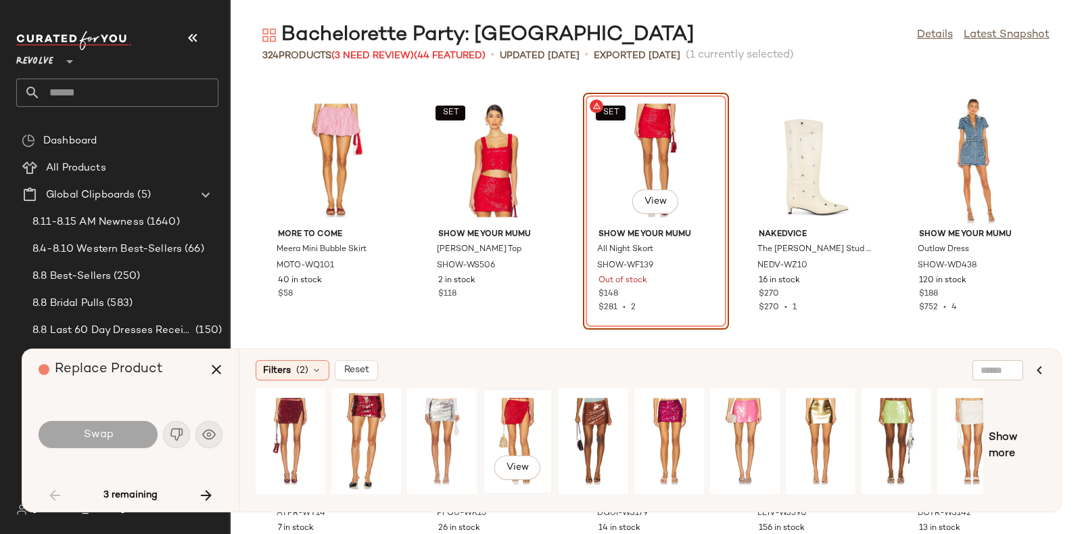
click at [517, 414] on div "View" at bounding box center [518, 441] width 60 height 96
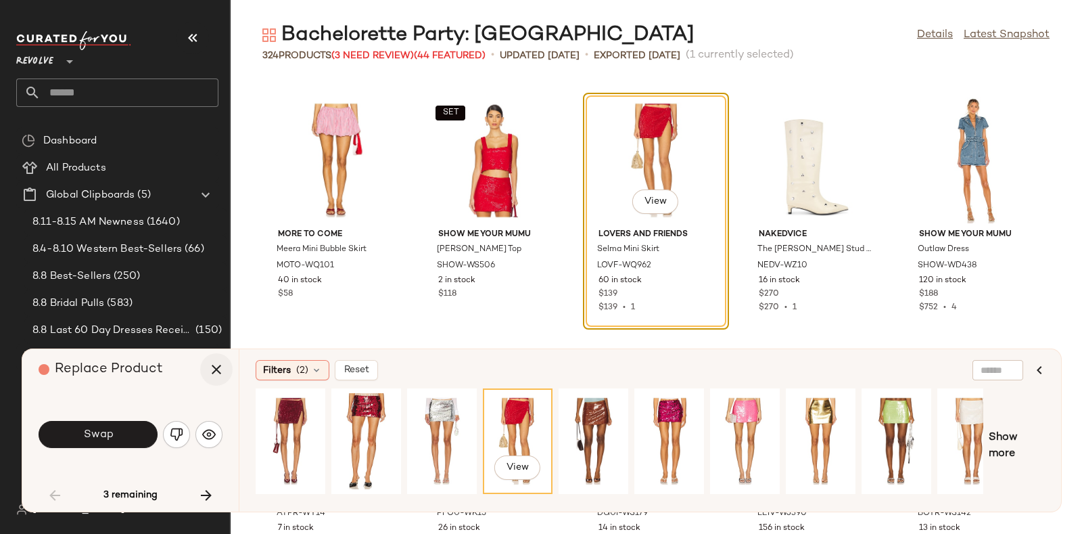
click at [220, 369] on icon "button" at bounding box center [216, 369] width 16 height 16
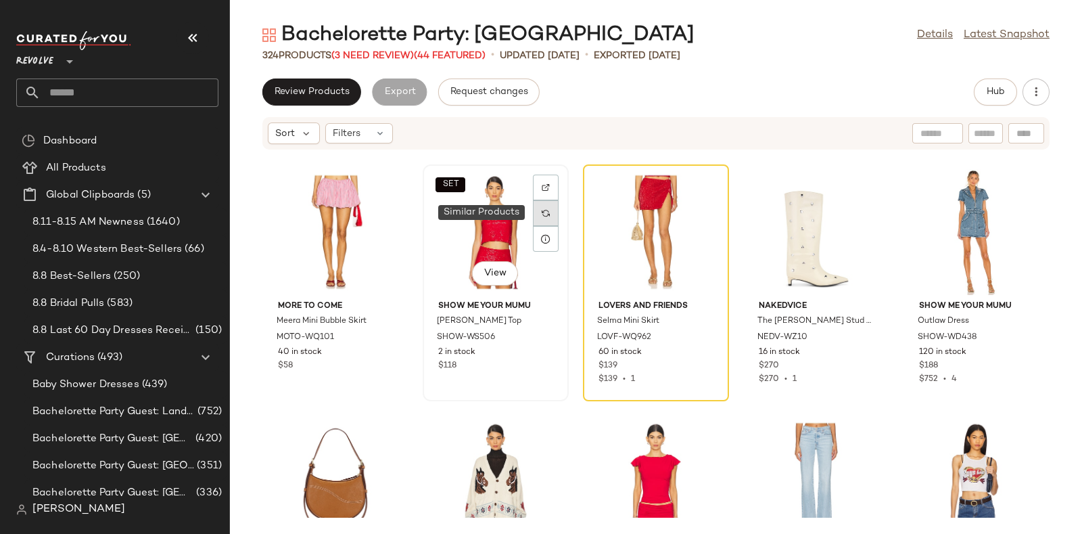
click at [549, 212] on div at bounding box center [546, 213] width 26 height 26
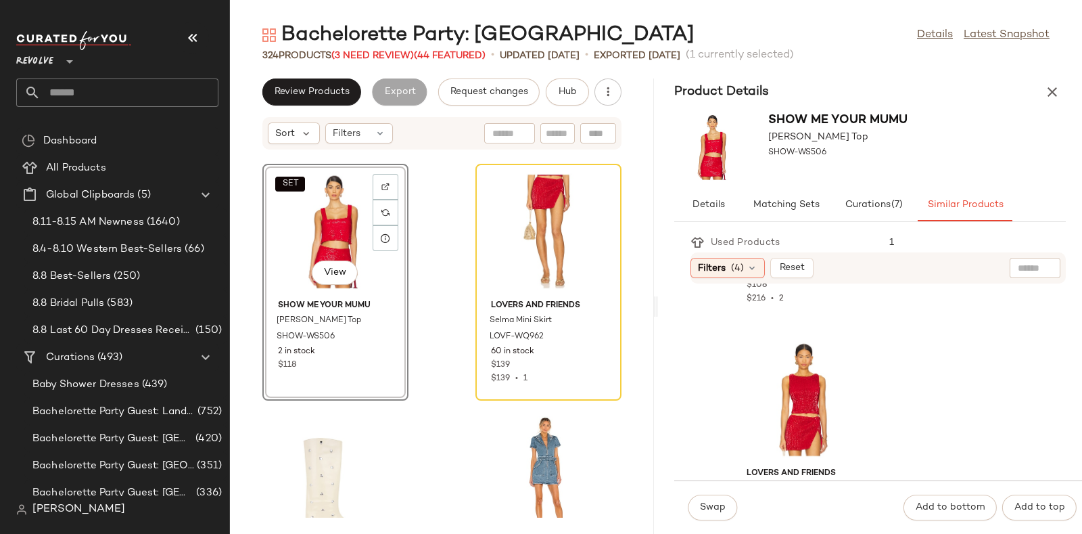
scroll to position [211, 0]
click at [821, 358] on div at bounding box center [804, 398] width 137 height 126
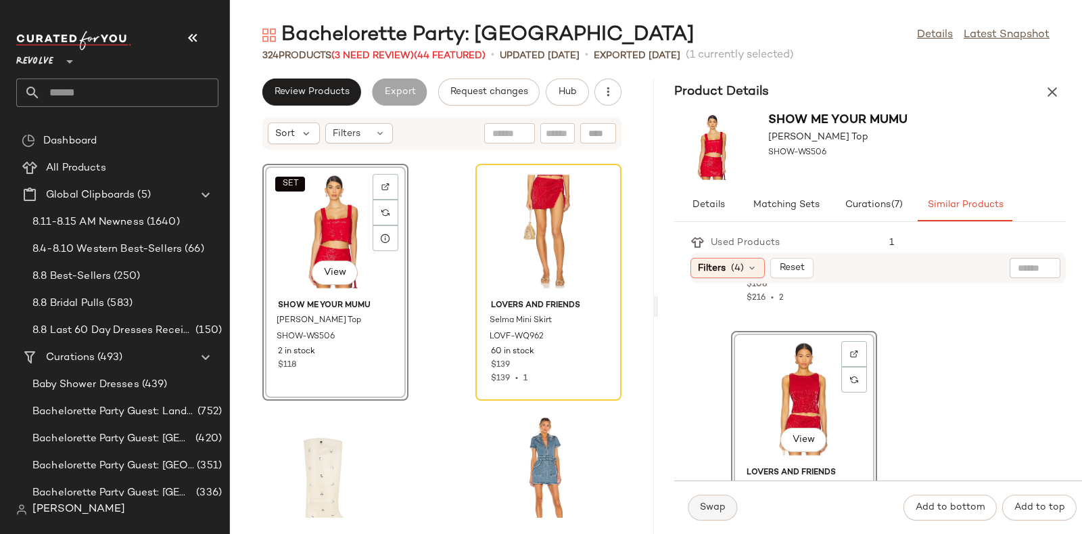
click at [717, 502] on span "Swap" at bounding box center [712, 507] width 26 height 11
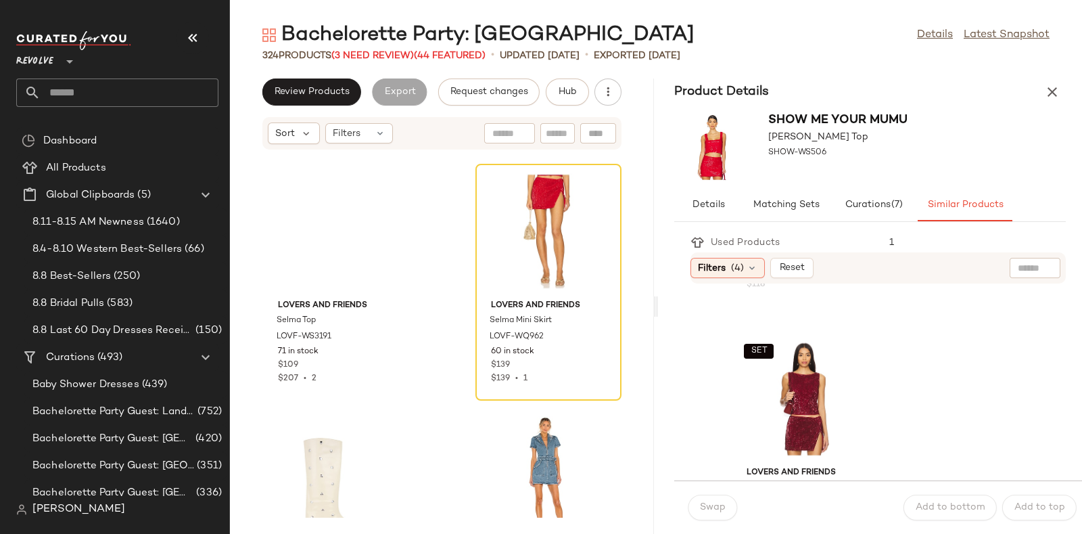
scroll to position [459, 0]
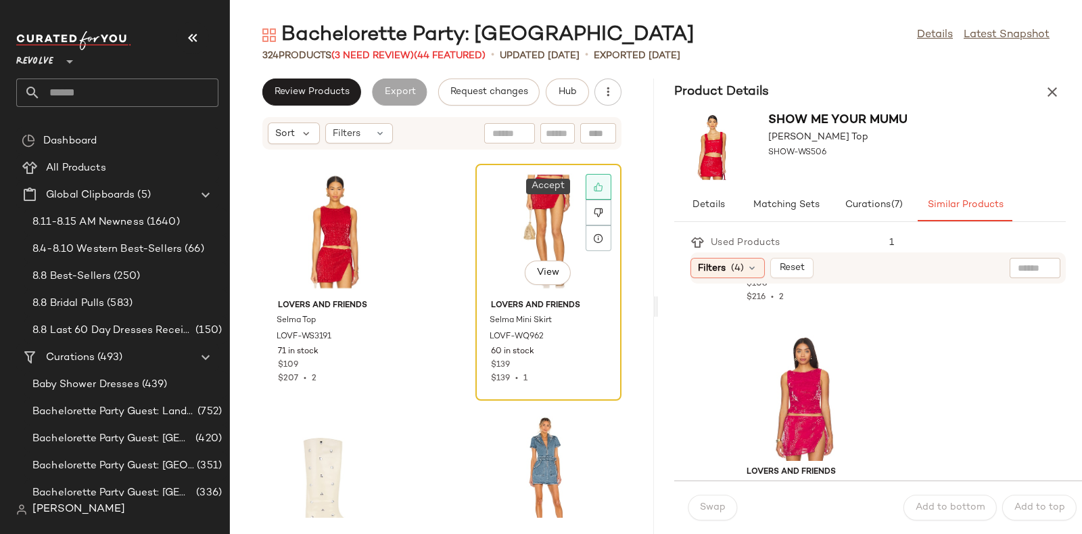
click at [594, 187] on icon at bounding box center [598, 186] width 9 height 9
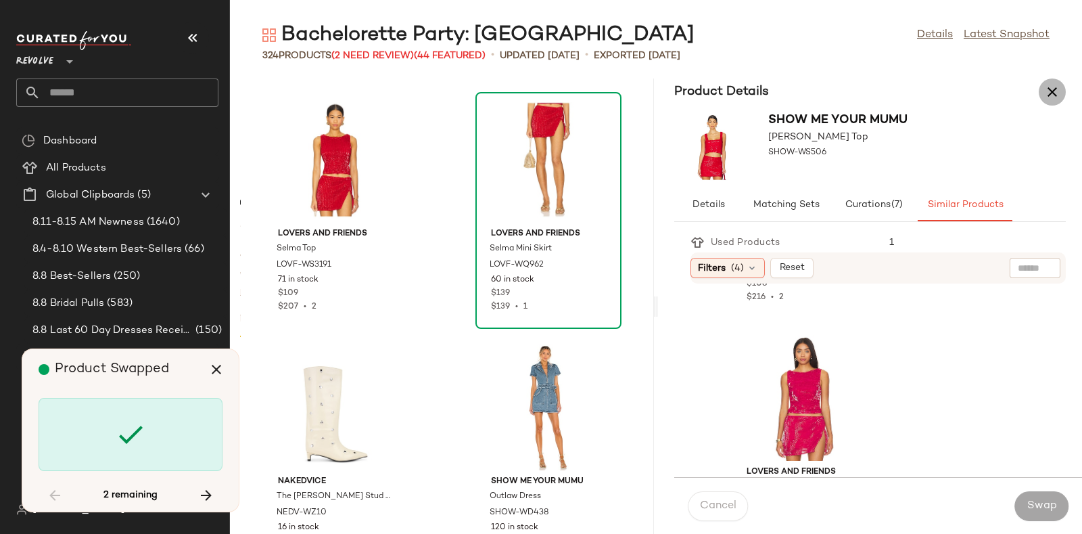
click at [1050, 92] on icon "button" at bounding box center [1052, 92] width 16 height 16
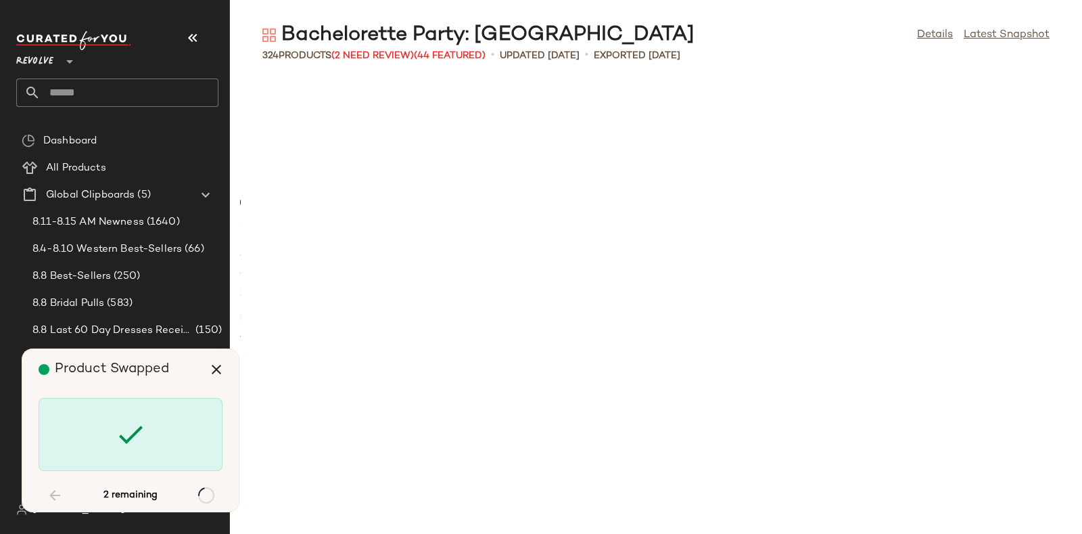
scroll to position [6930, 0]
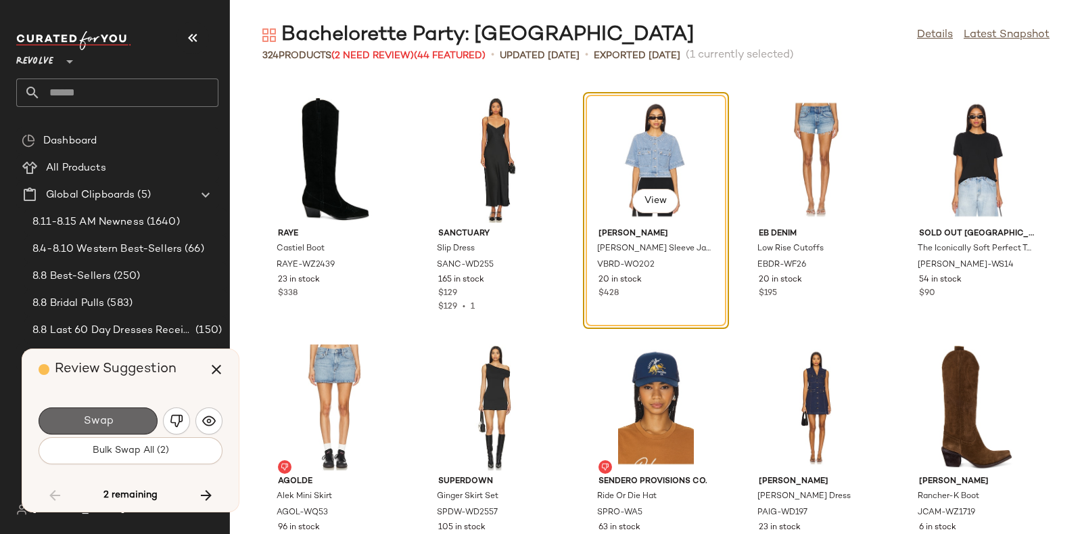
click at [131, 412] on button "Swap" at bounding box center [98, 420] width 119 height 27
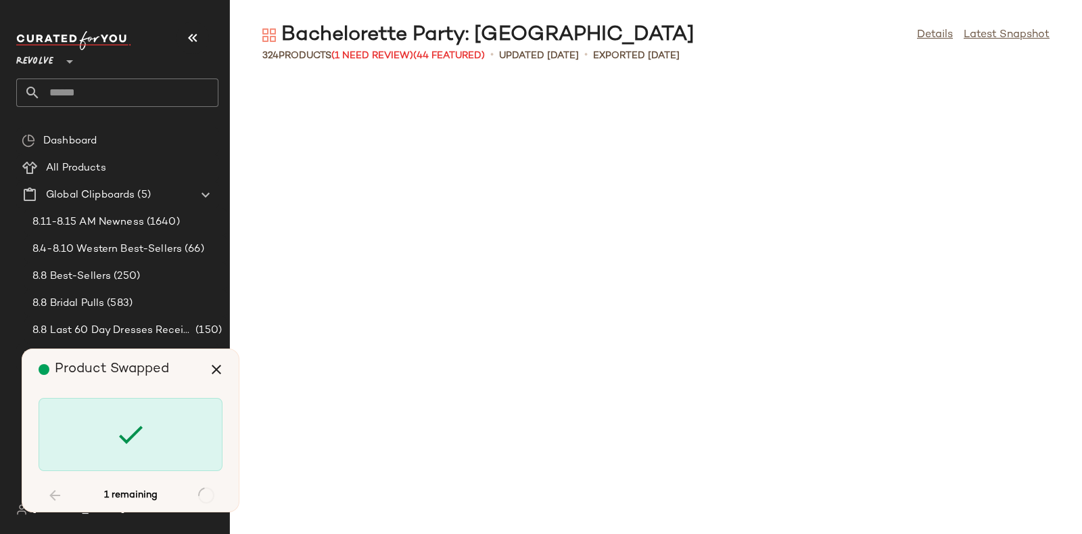
scroll to position [13613, 0]
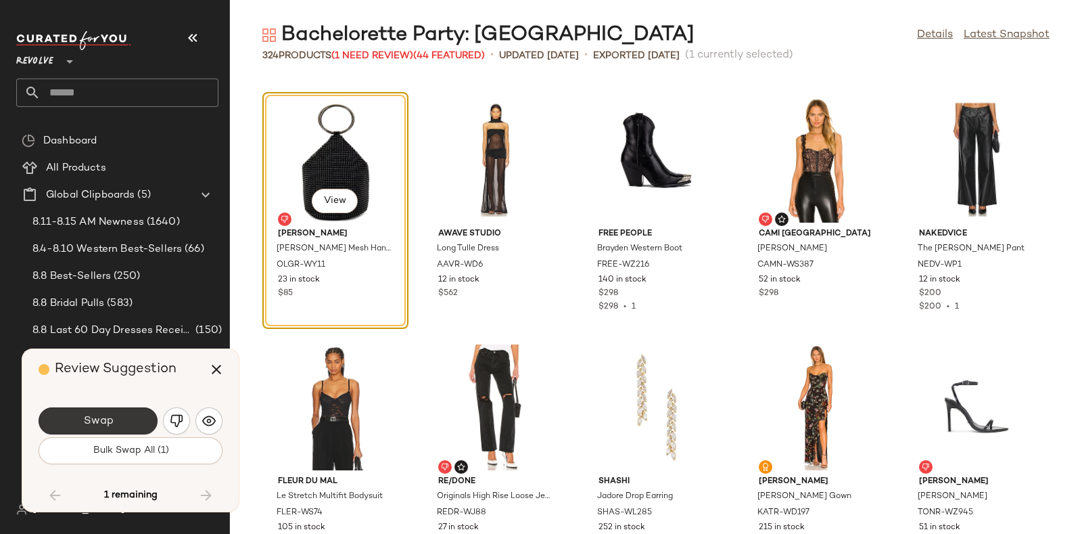
click at [122, 410] on button "Swap" at bounding box center [98, 420] width 119 height 27
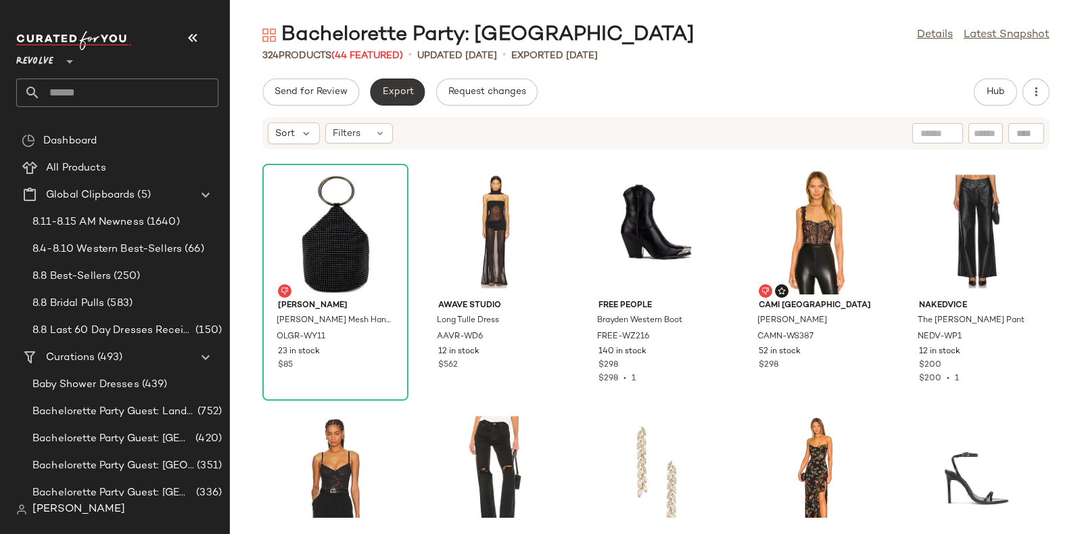
click at [398, 96] on span "Export" at bounding box center [397, 92] width 32 height 11
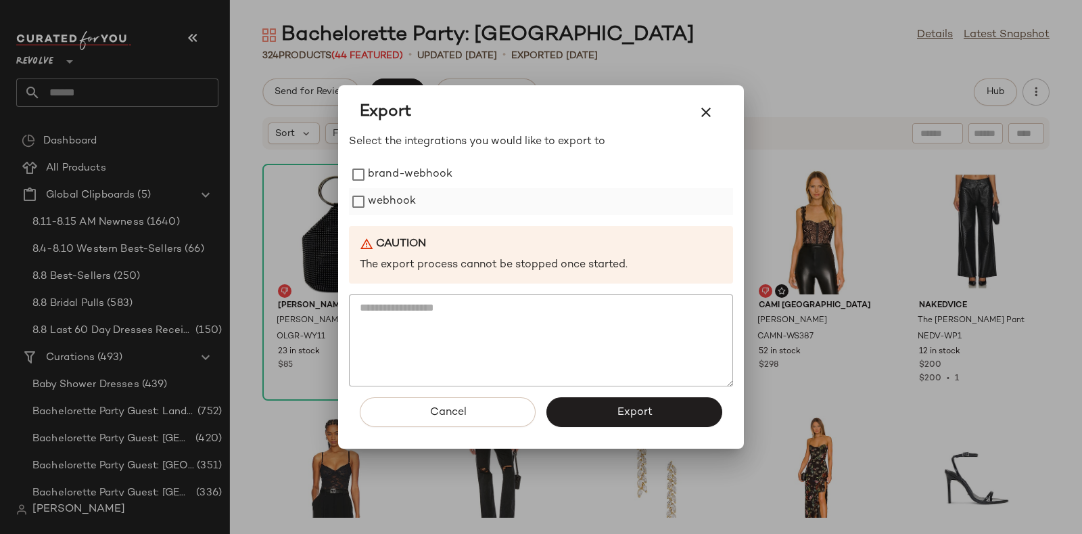
click at [406, 191] on label "webhook" at bounding box center [392, 201] width 48 height 27
click at [581, 407] on button "Export" at bounding box center [634, 412] width 176 height 30
